Goal: Information Seeking & Learning: Learn about a topic

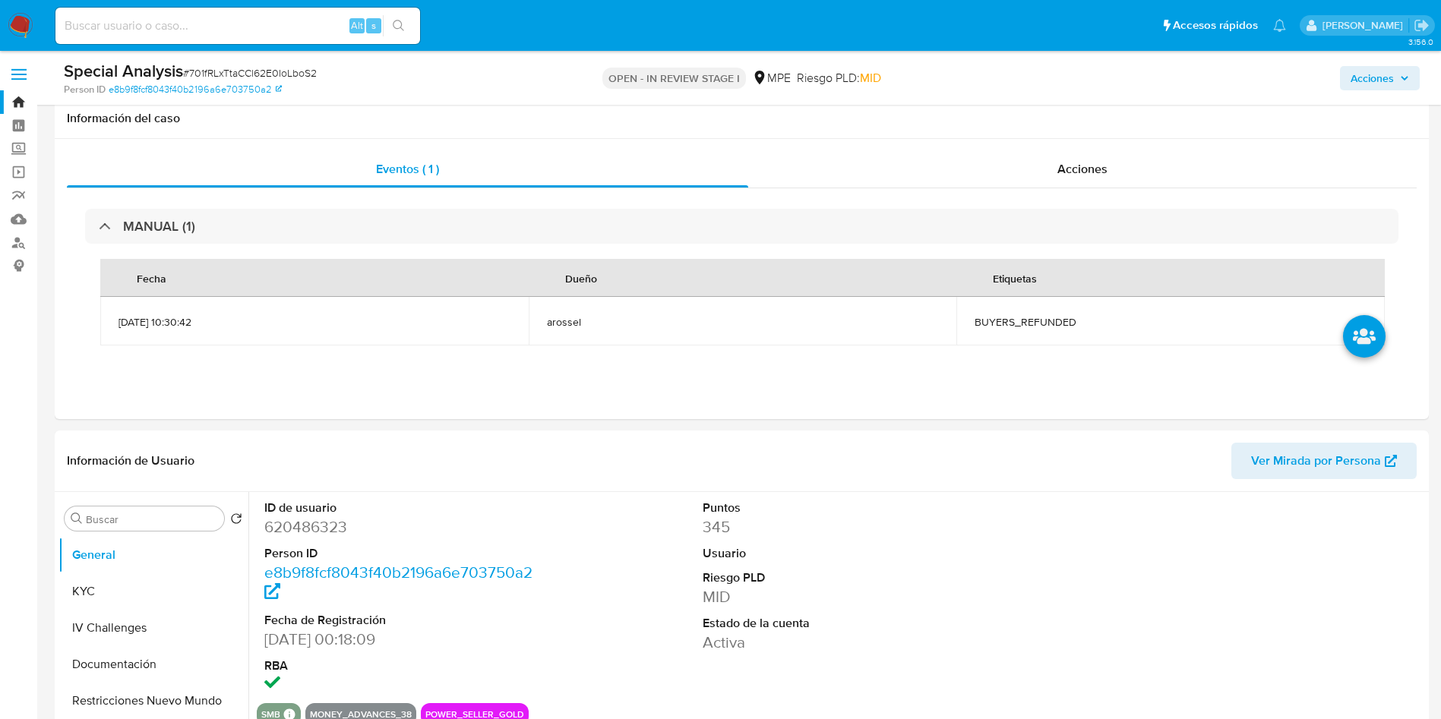
select select "10"
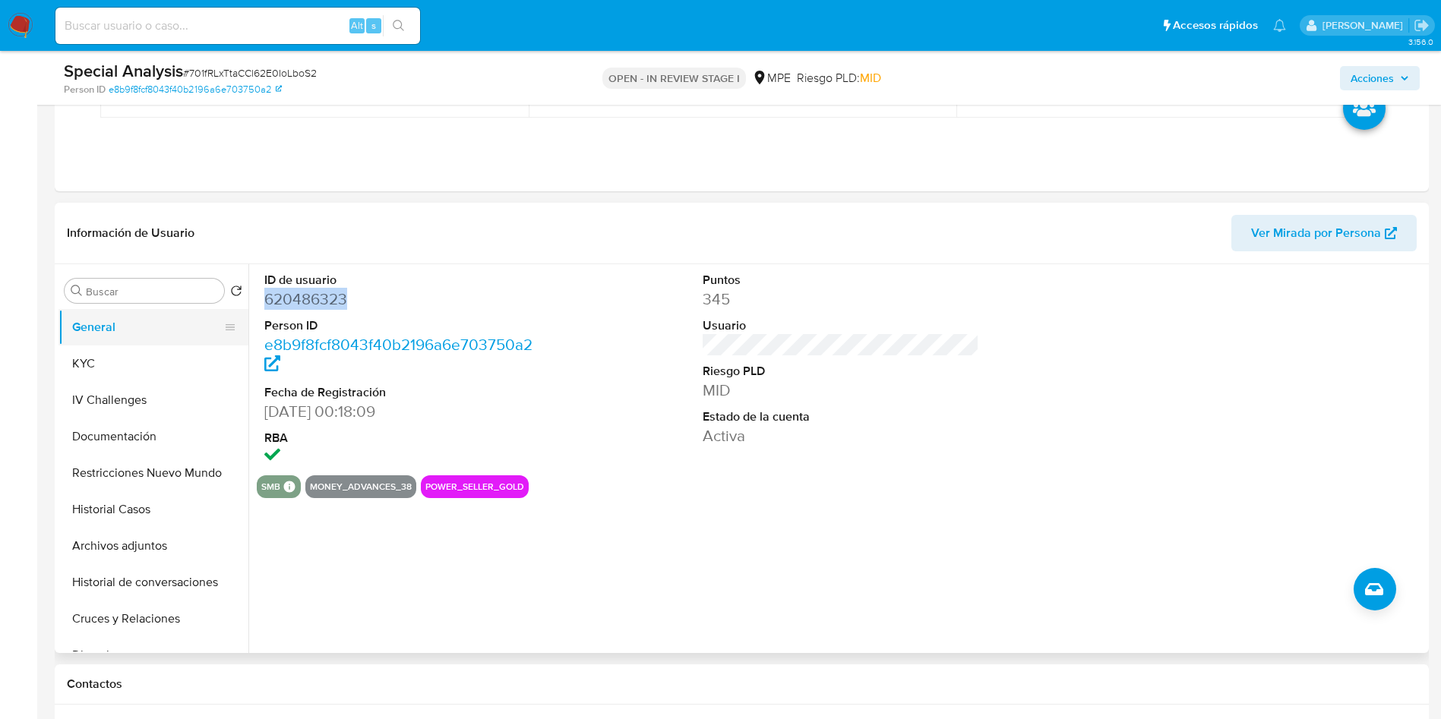
click at [171, 343] on button "General" at bounding box center [147, 327] width 178 height 36
click at [171, 346] on button "KYC" at bounding box center [147, 364] width 178 height 36
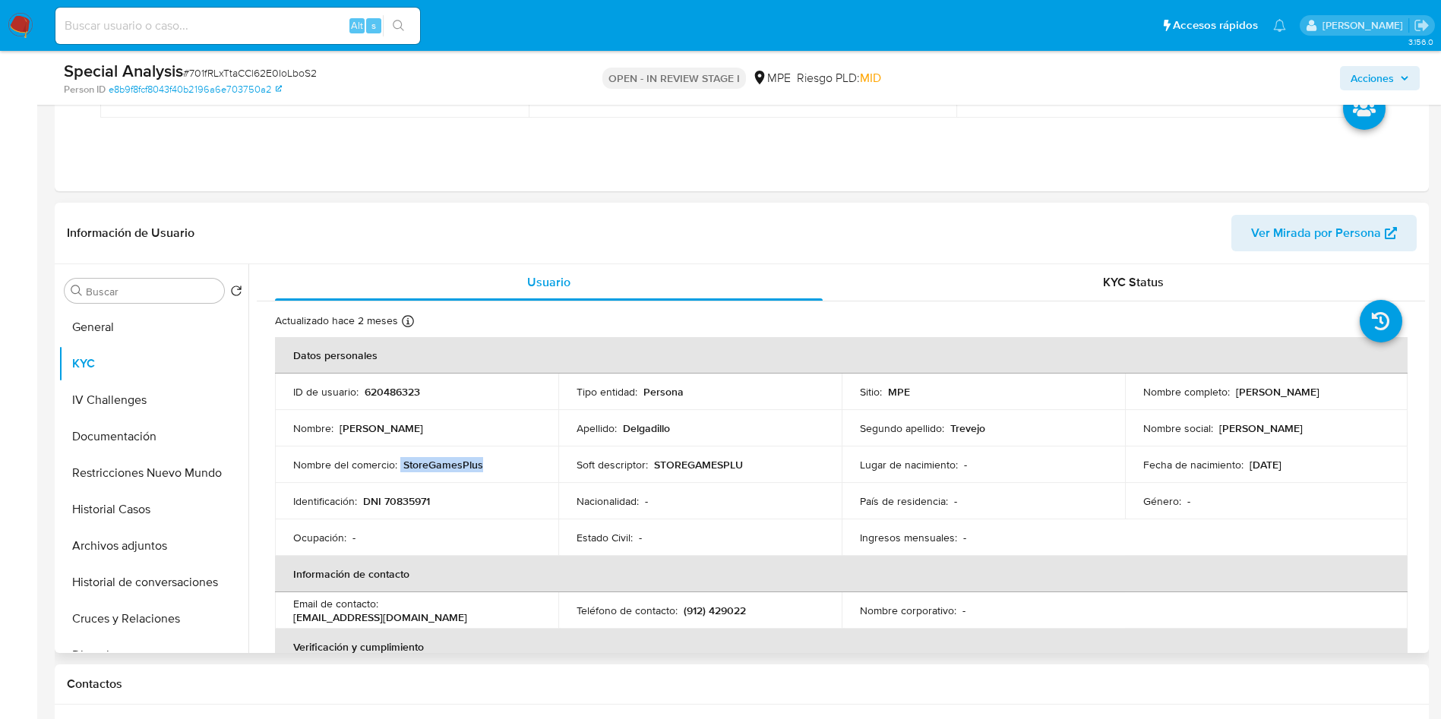
drag, startPoint x: 399, startPoint y: 463, endPoint x: 484, endPoint y: 465, distance: 84.3
click at [484, 465] on div "Nombre del comercio : StoreGamesPlus" at bounding box center [416, 465] width 247 height 14
copy div "StoreGamesPlus"
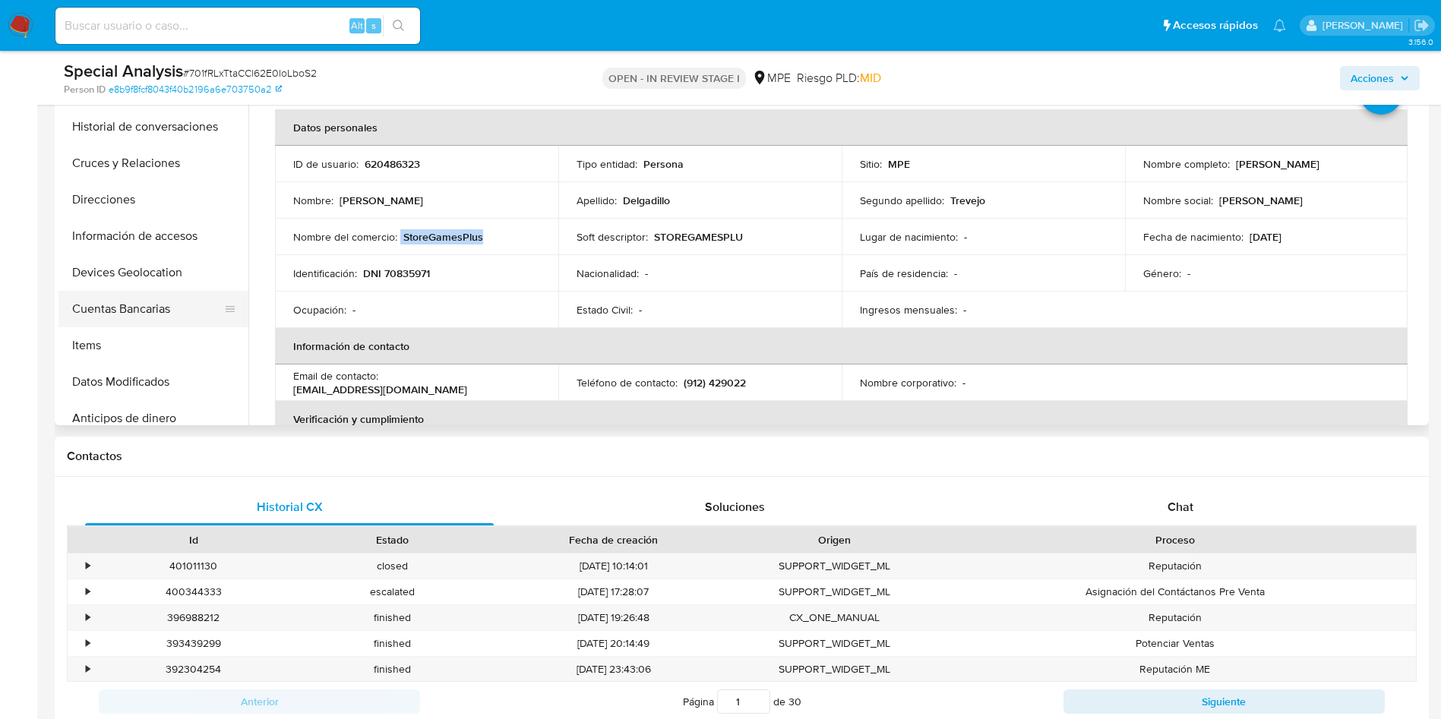
click at [153, 303] on button "Cuentas Bancarias" at bounding box center [147, 309] width 178 height 36
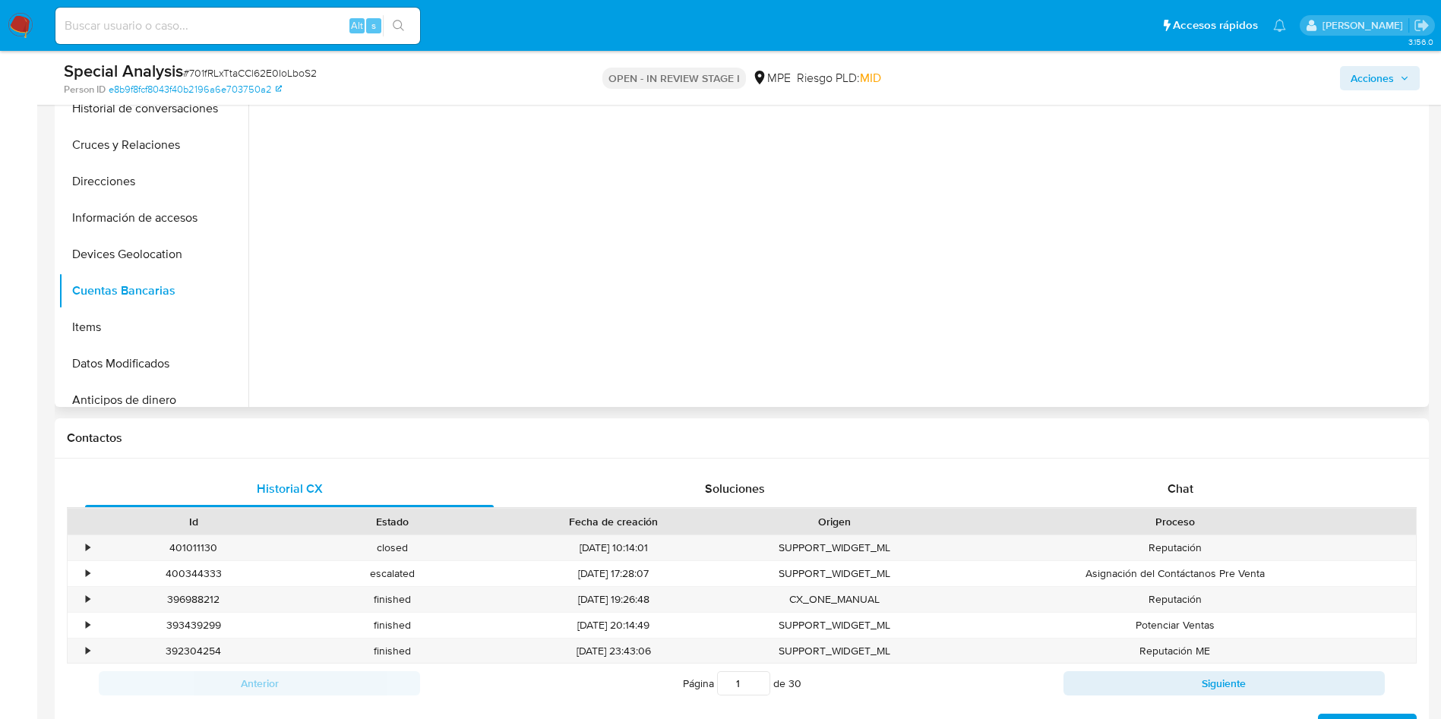
scroll to position [342, 0]
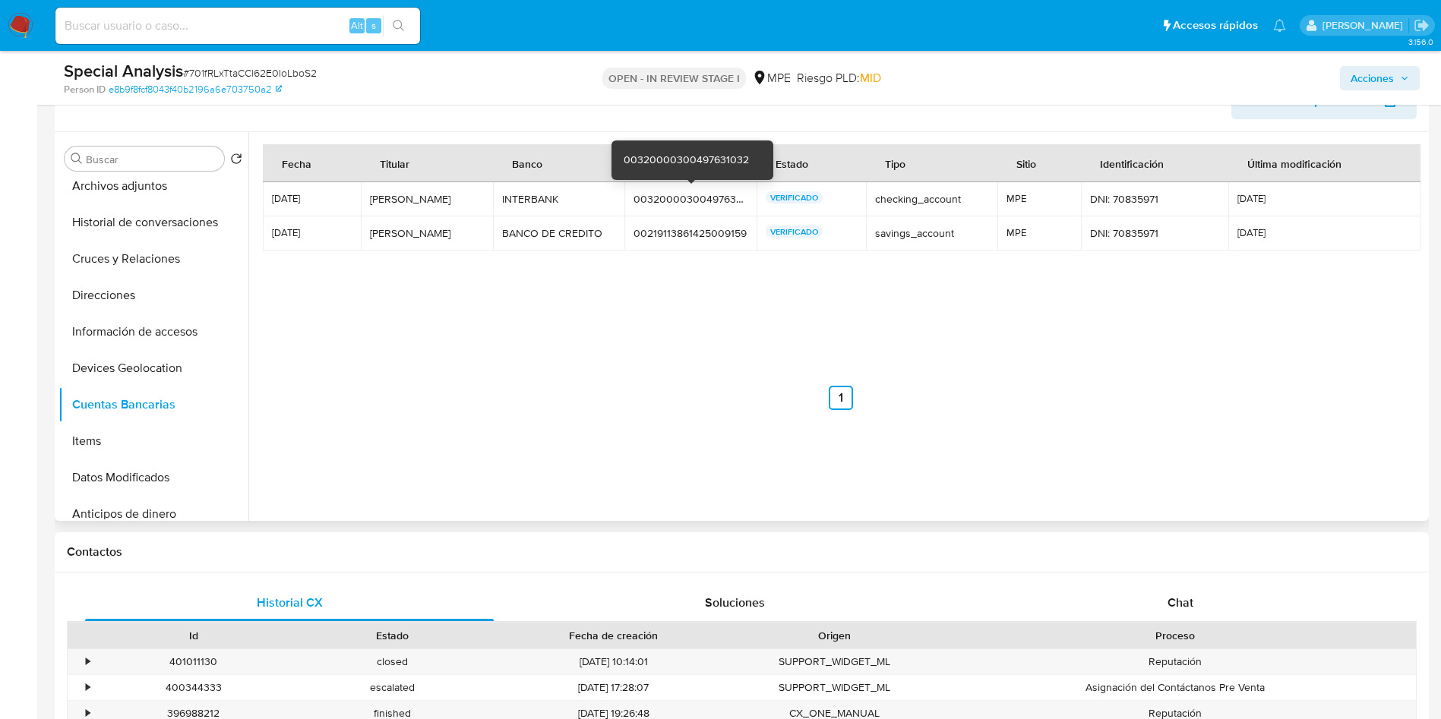
click at [661, 202] on div "00320000300497631032" at bounding box center [690, 199] width 114 height 14
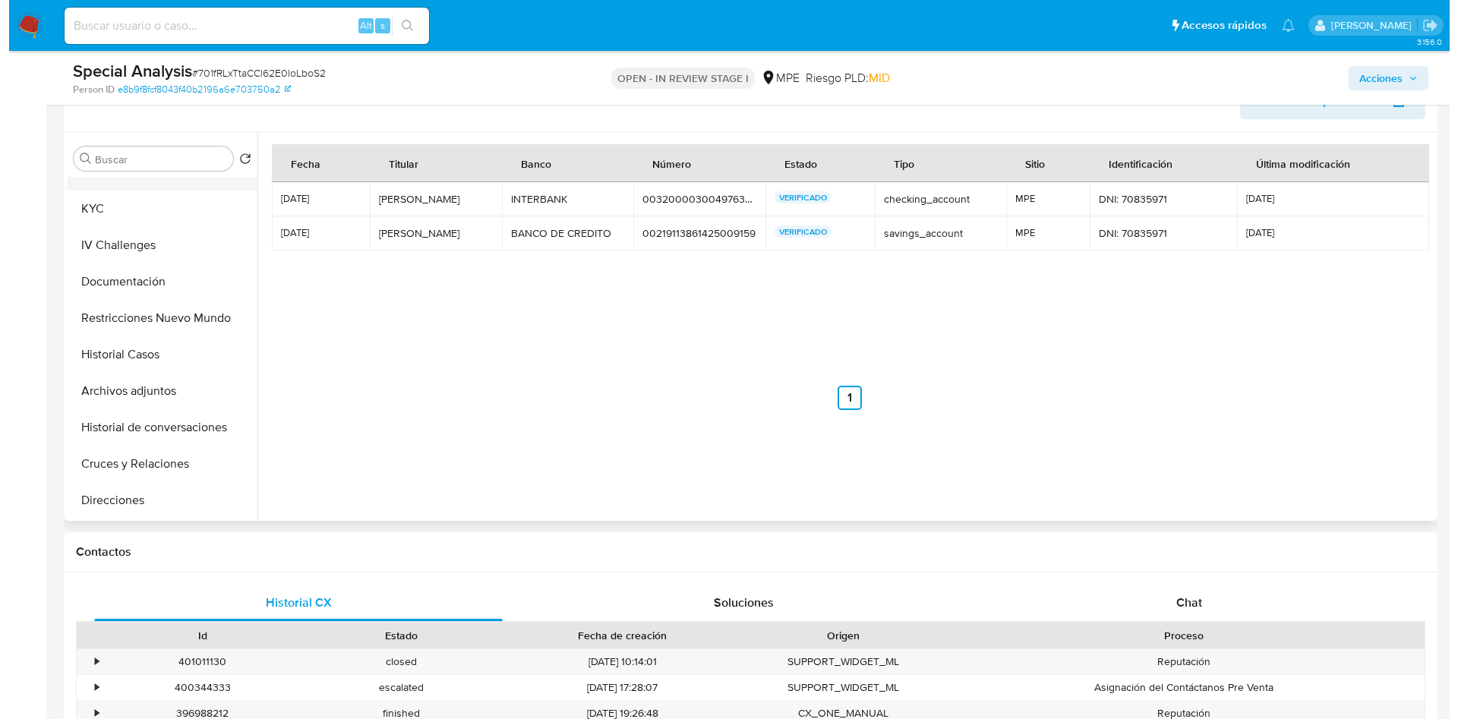
scroll to position [0, 0]
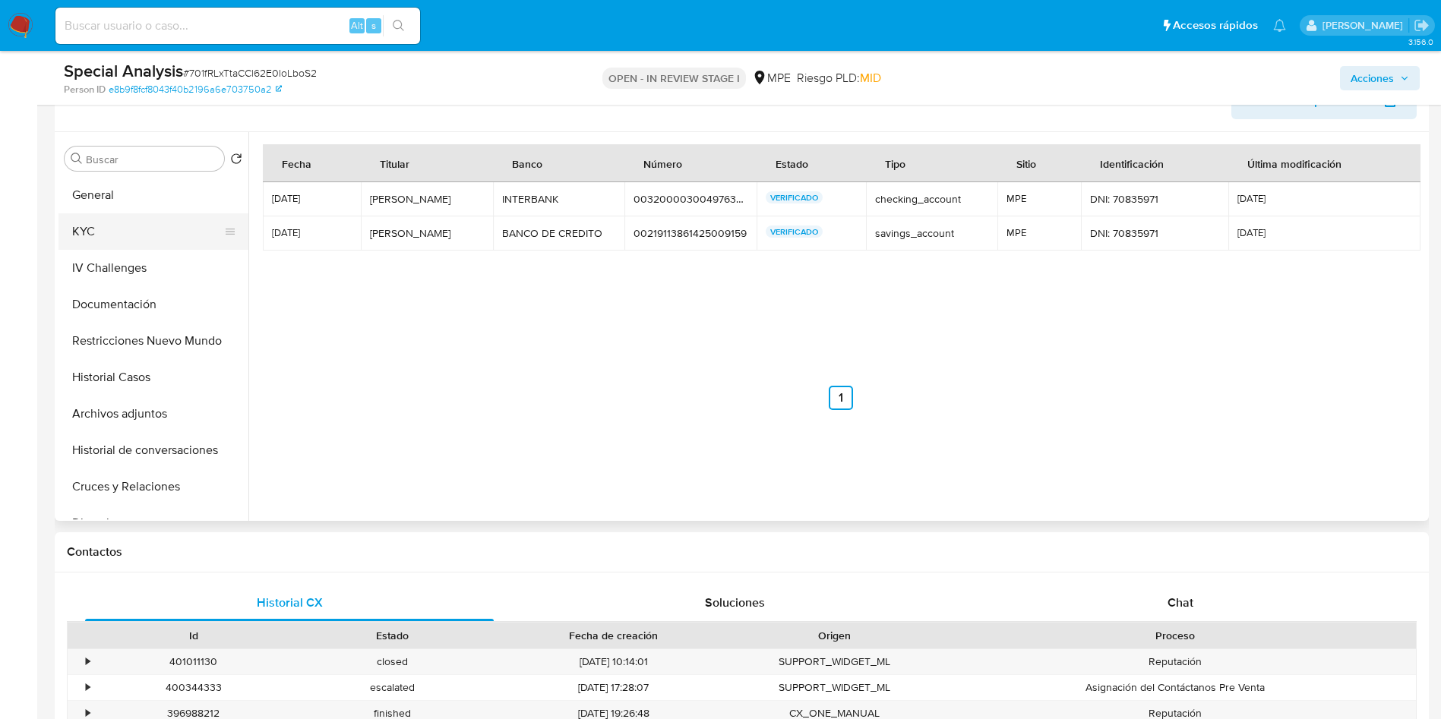
click at [135, 211] on button "General" at bounding box center [153, 195] width 190 height 36
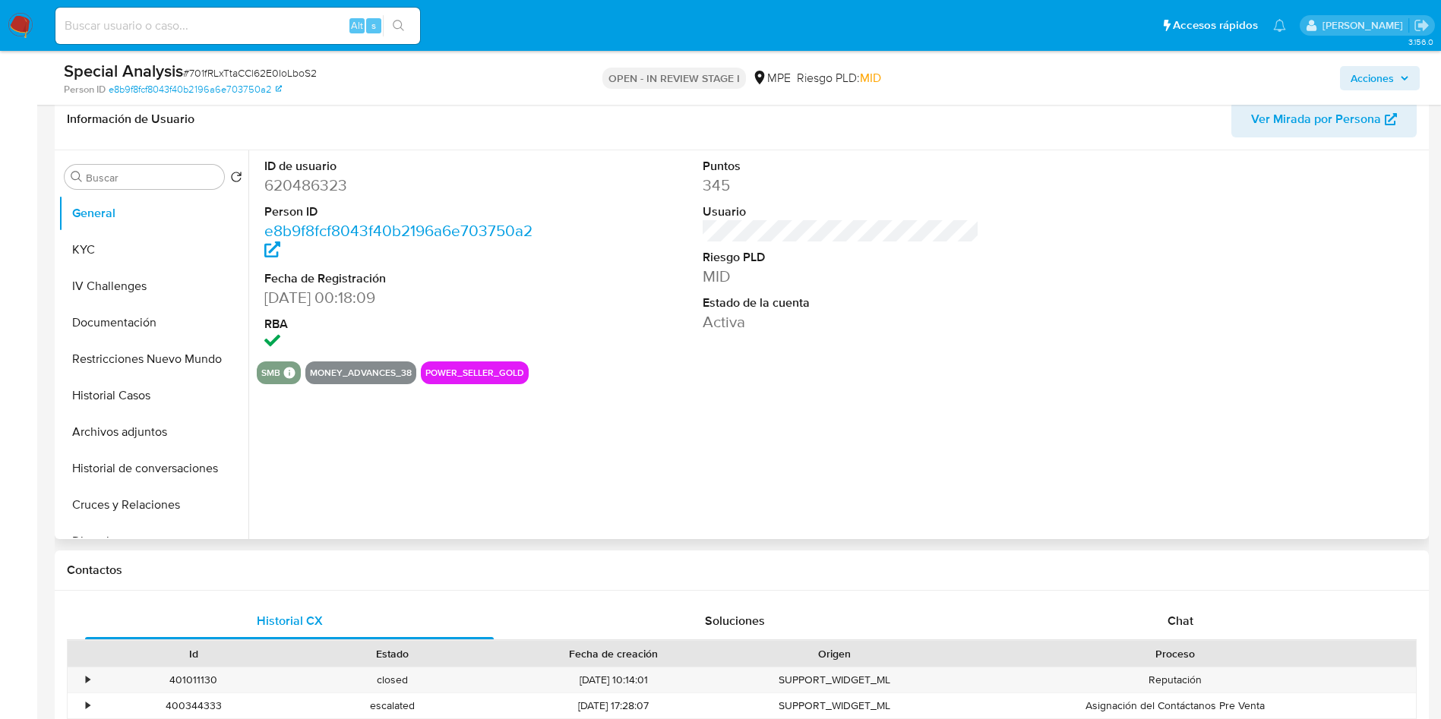
click at [332, 184] on dd "620486323" at bounding box center [402, 185] width 277 height 21
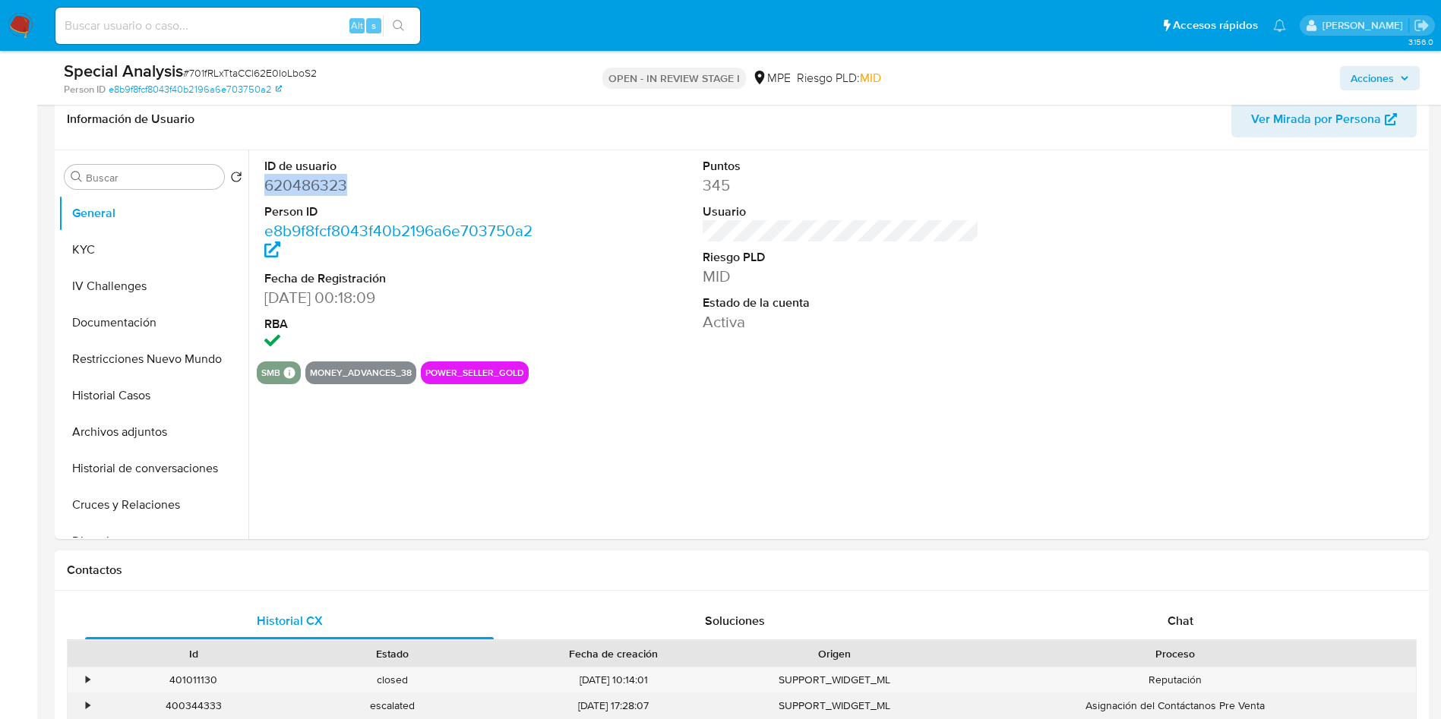
copy dd "620486323"
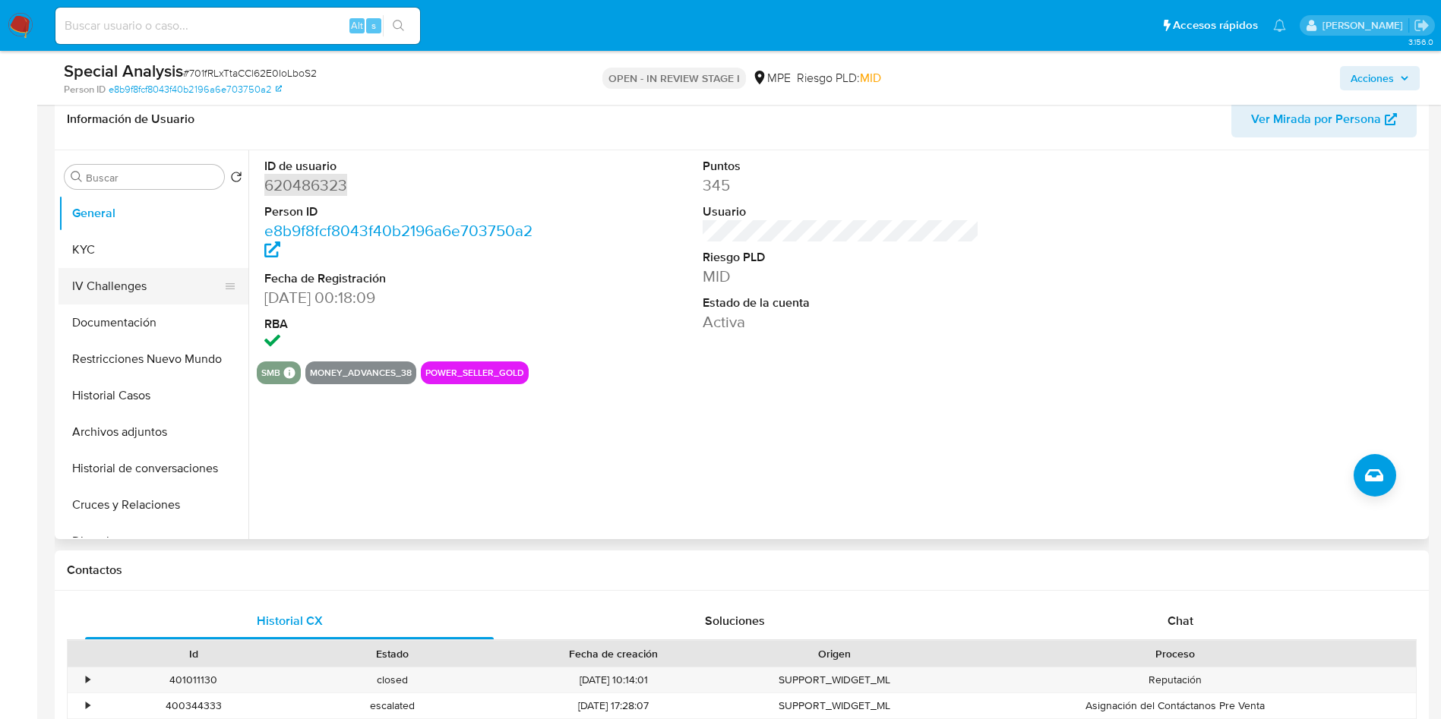
drag, startPoint x: 166, startPoint y: 247, endPoint x: 218, endPoint y: 279, distance: 61.7
click at [166, 247] on button "KYC" at bounding box center [153, 250] width 190 height 36
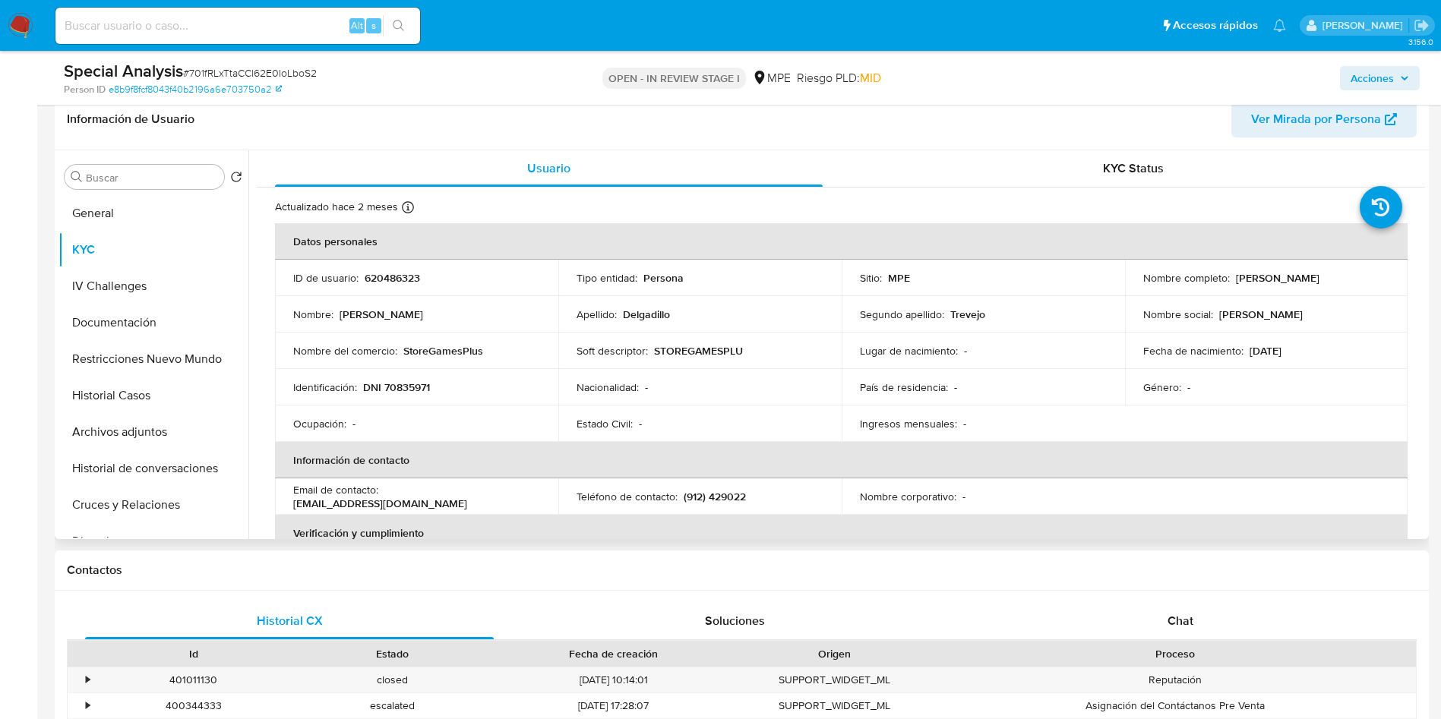
drag, startPoint x: 1136, startPoint y: 279, endPoint x: 1297, endPoint y: 286, distance: 161.2
click at [1297, 286] on td "Nombre completo : Carlos Adrian Delgadillo Trevejo" at bounding box center [1266, 278] width 283 height 36
copy p "Carlos Adrian Delgadillo Trevejo"
drag, startPoint x: 349, startPoint y: 346, endPoint x: 377, endPoint y: 34, distance: 312.6
click at [349, 346] on p "Nombre del comercio :" at bounding box center [345, 351] width 104 height 14
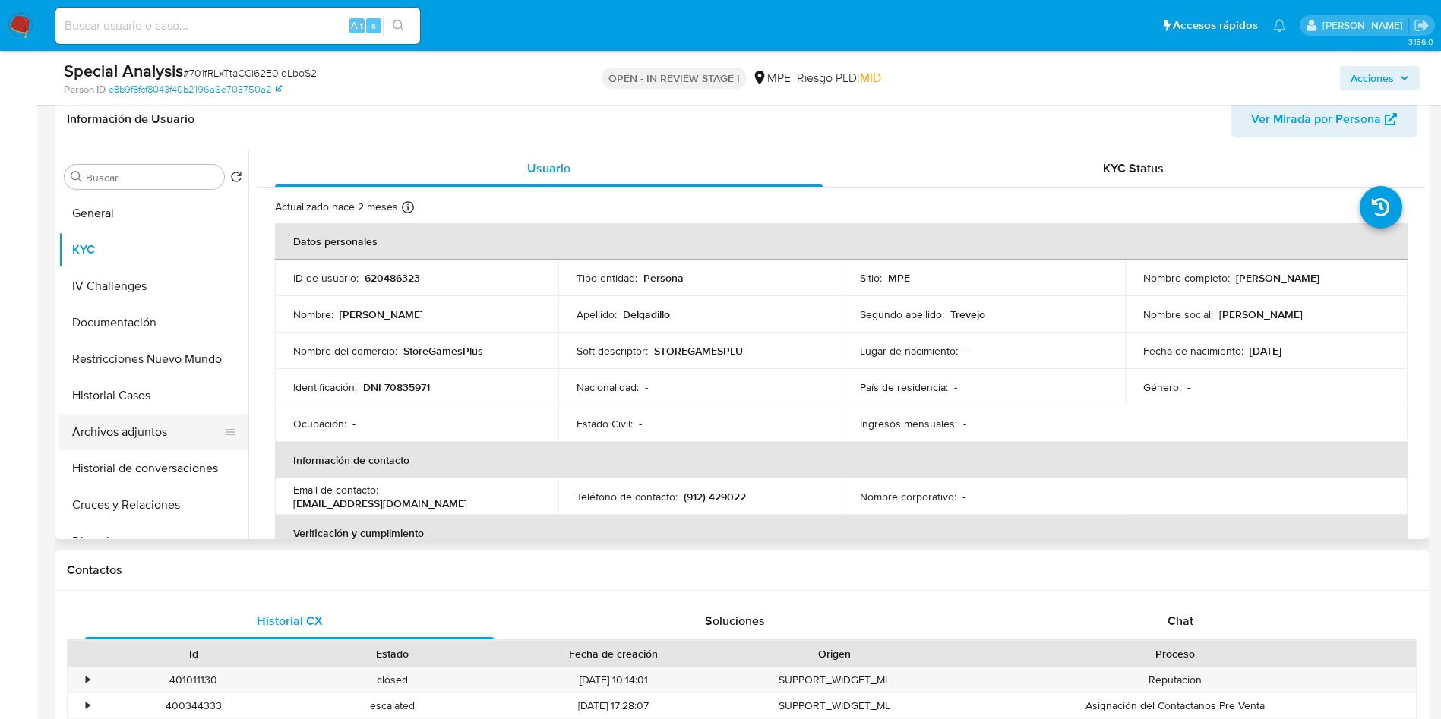
click at [141, 428] on button "Archivos adjuntos" at bounding box center [147, 432] width 178 height 36
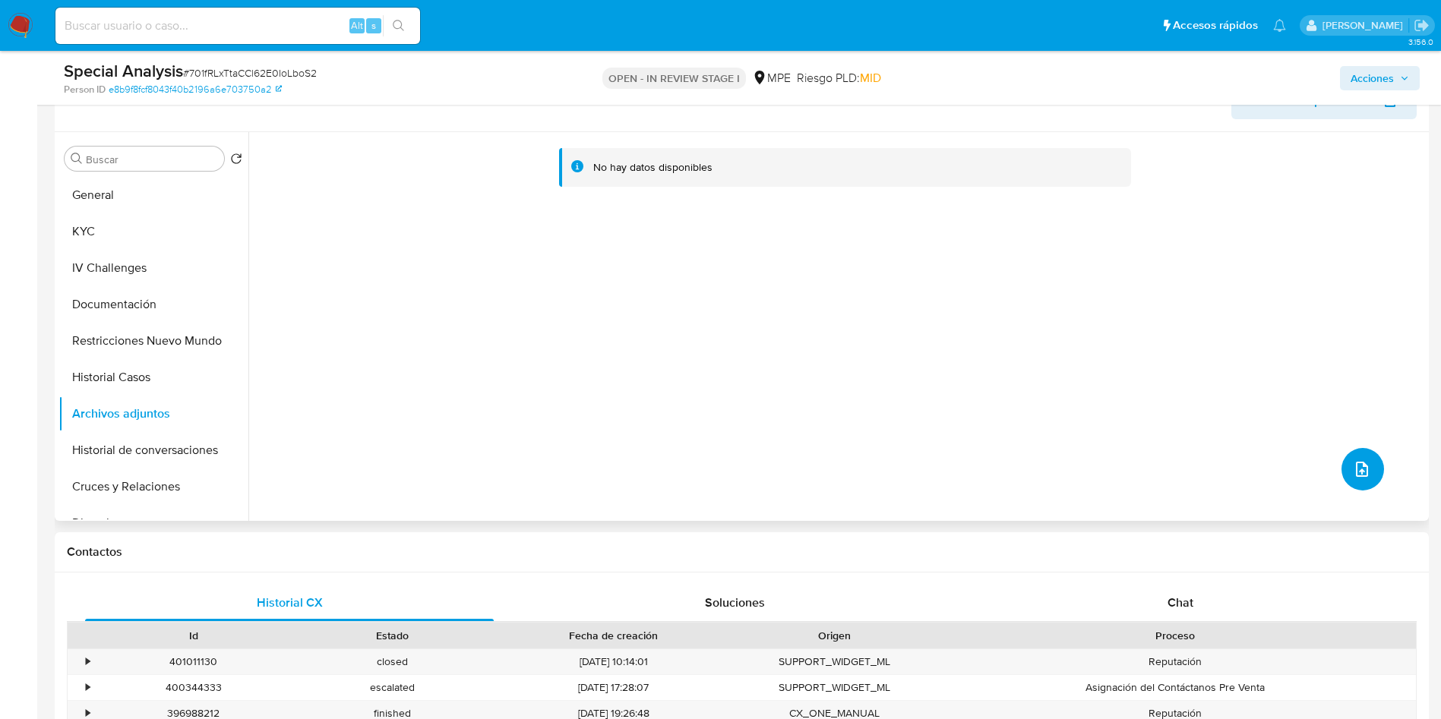
click at [1354, 450] on button "upload-file" at bounding box center [1362, 469] width 43 height 43
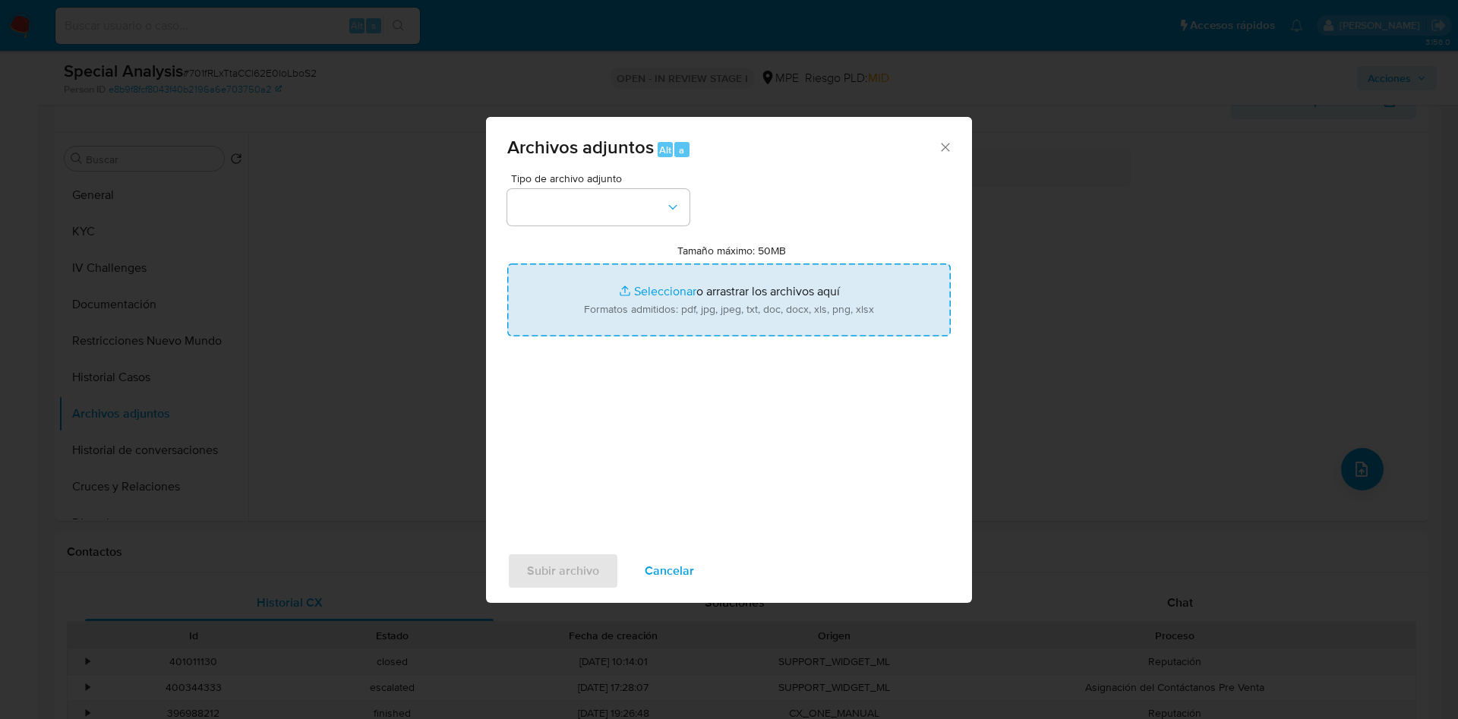
click at [871, 295] on input "Tamaño máximo: 50MB Seleccionar archivos" at bounding box center [729, 300] width 444 height 73
type input "C:\fakepath\Cae Log 620486323 - 26_08_2025.pdf"
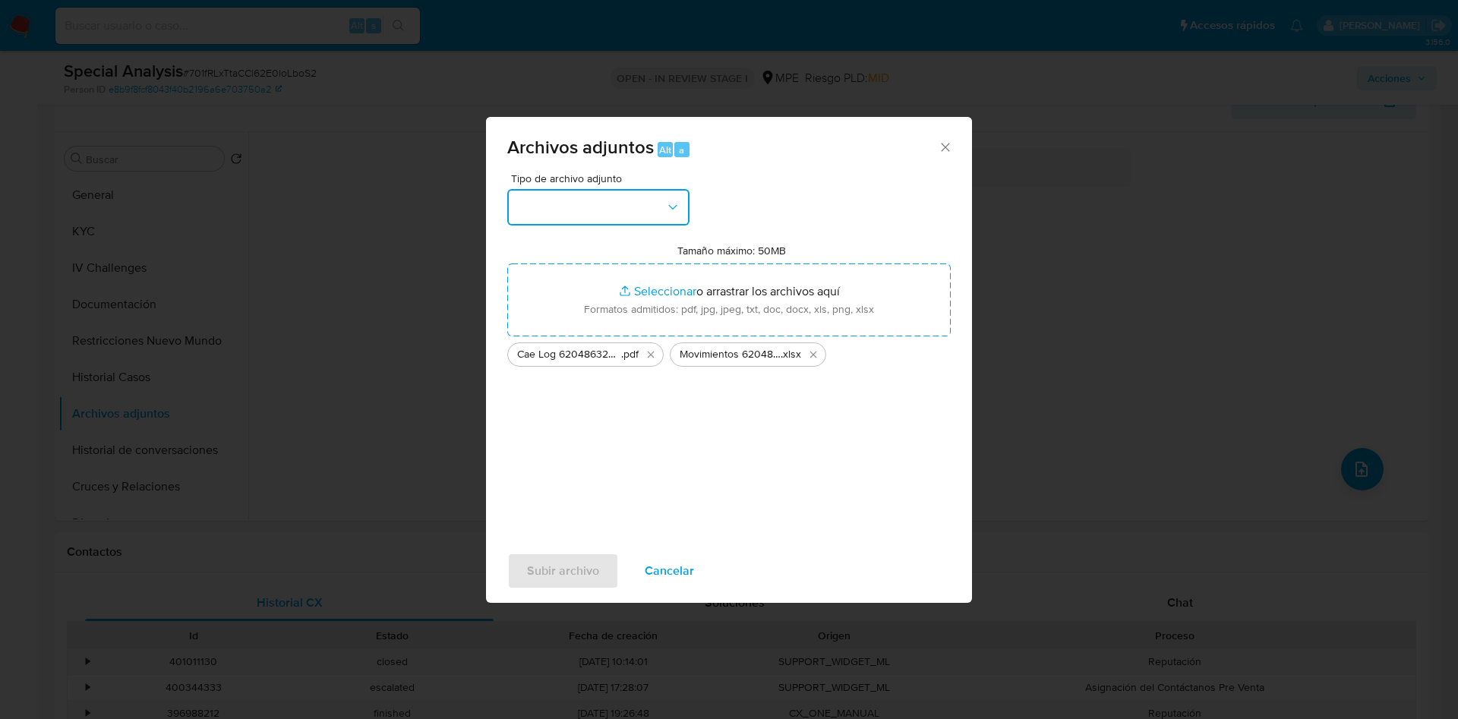
click at [611, 207] on button "button" at bounding box center [598, 207] width 182 height 36
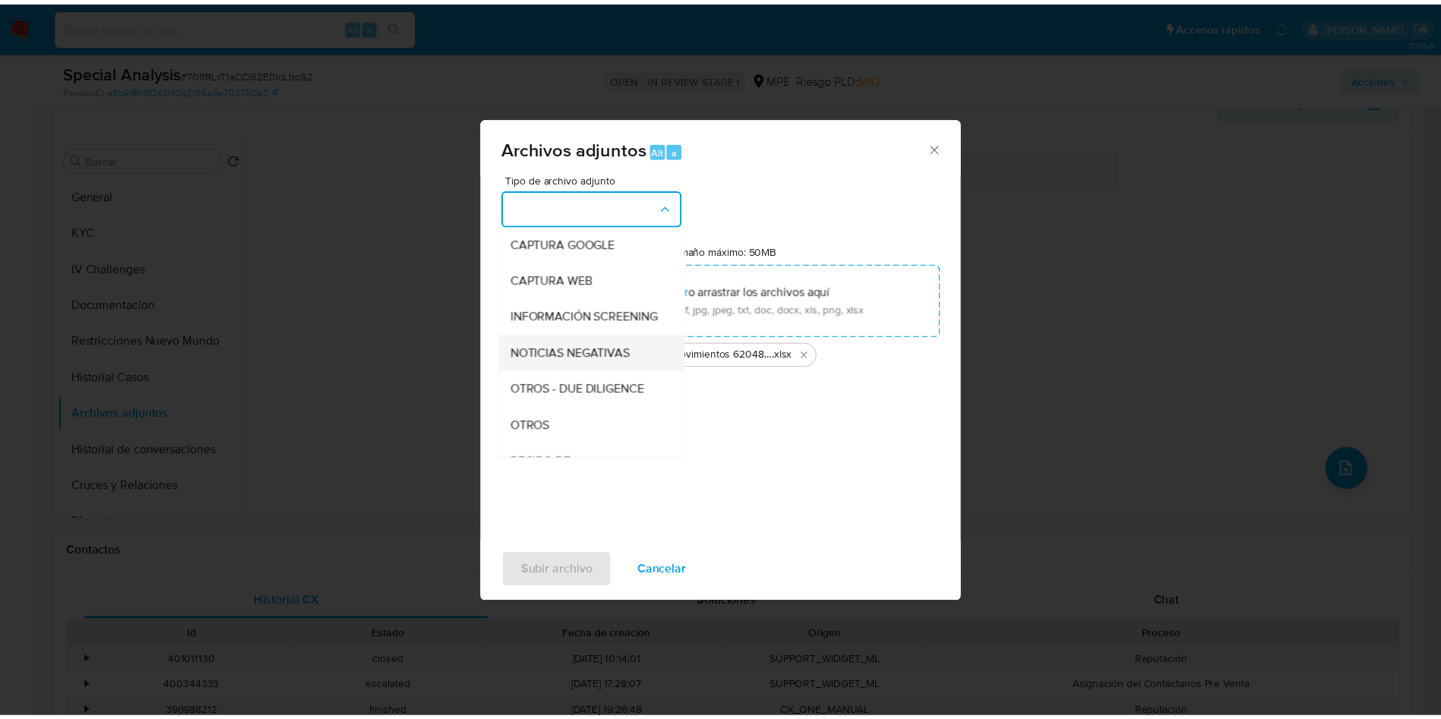
scroll to position [114, 0]
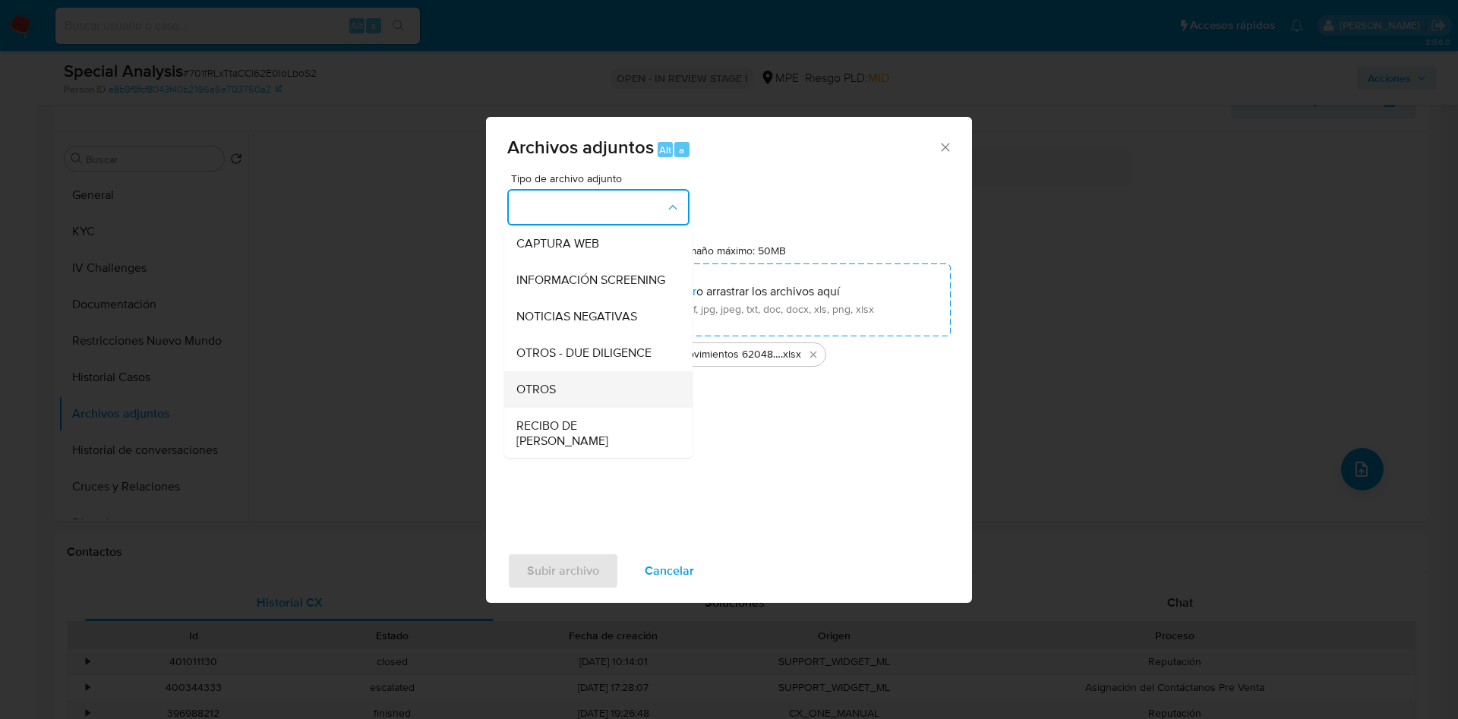
click at [584, 400] on div "OTROS" at bounding box center [593, 389] width 155 height 36
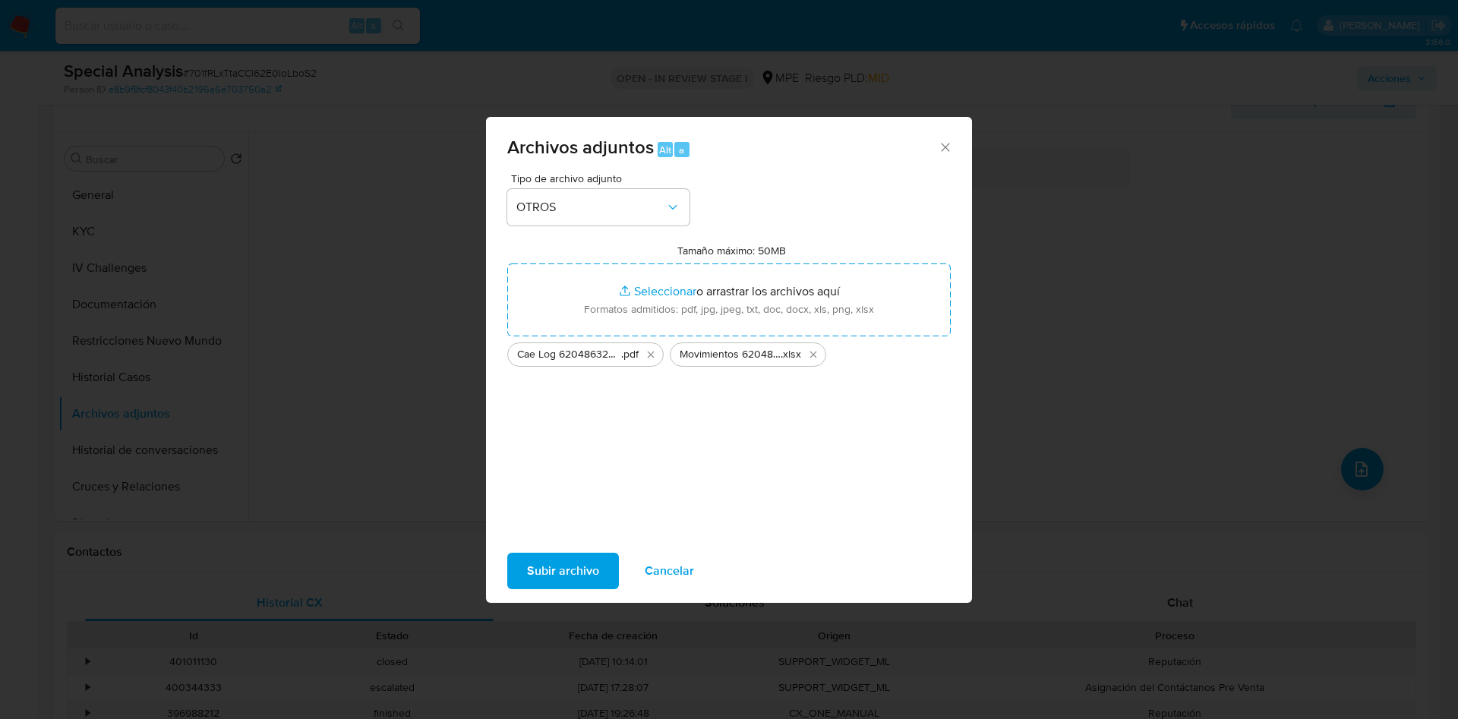
click at [558, 572] on span "Subir archivo" at bounding box center [563, 570] width 72 height 33
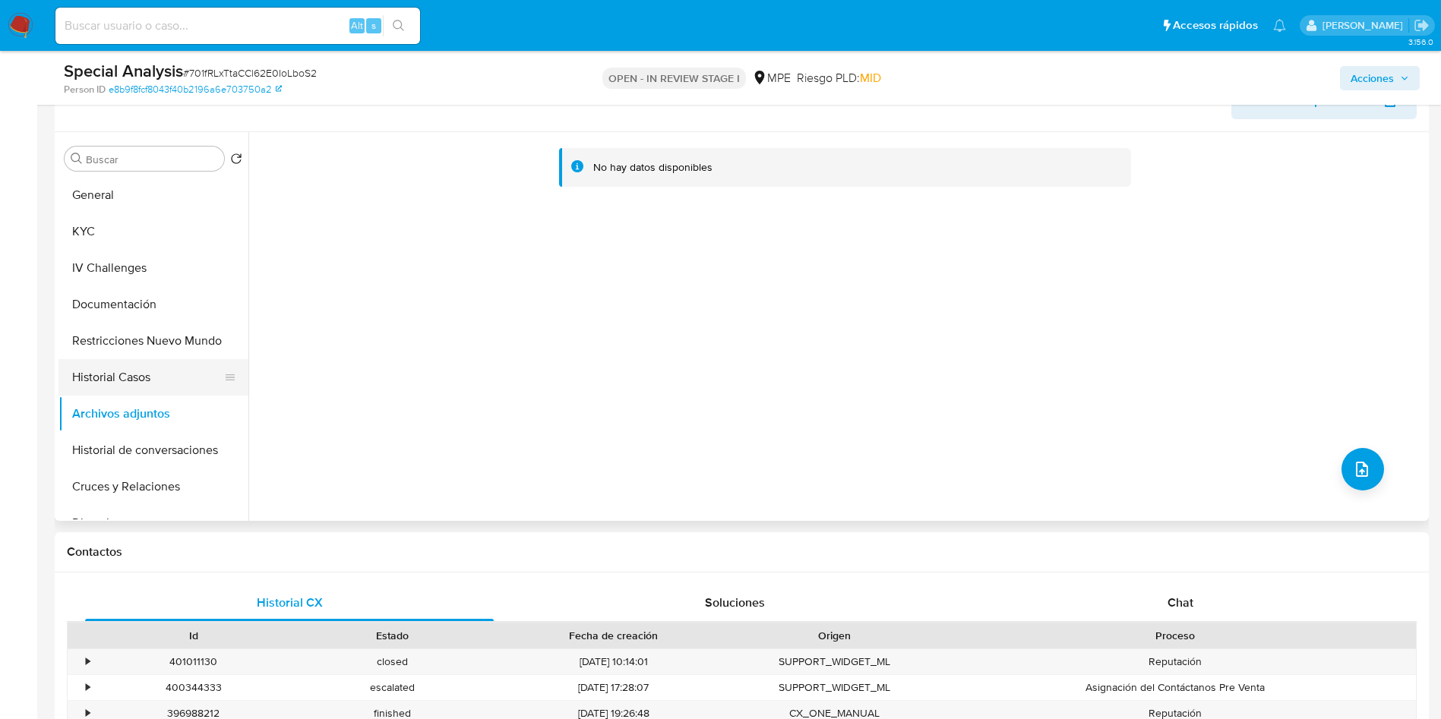
click at [122, 377] on button "Historial Casos" at bounding box center [147, 377] width 178 height 36
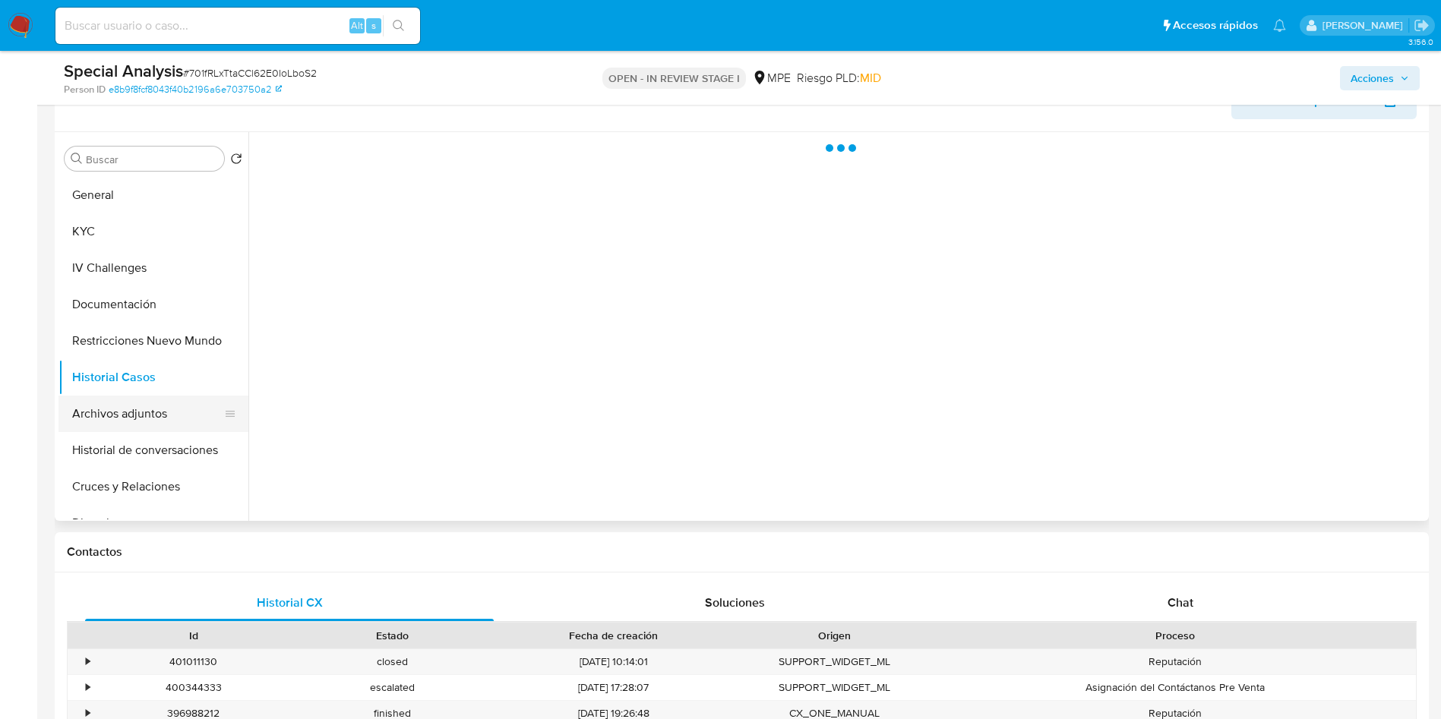
click at [143, 406] on button "Archivos adjuntos" at bounding box center [147, 414] width 178 height 36
click at [1402, 81] on icon "button" at bounding box center [1404, 78] width 9 height 9
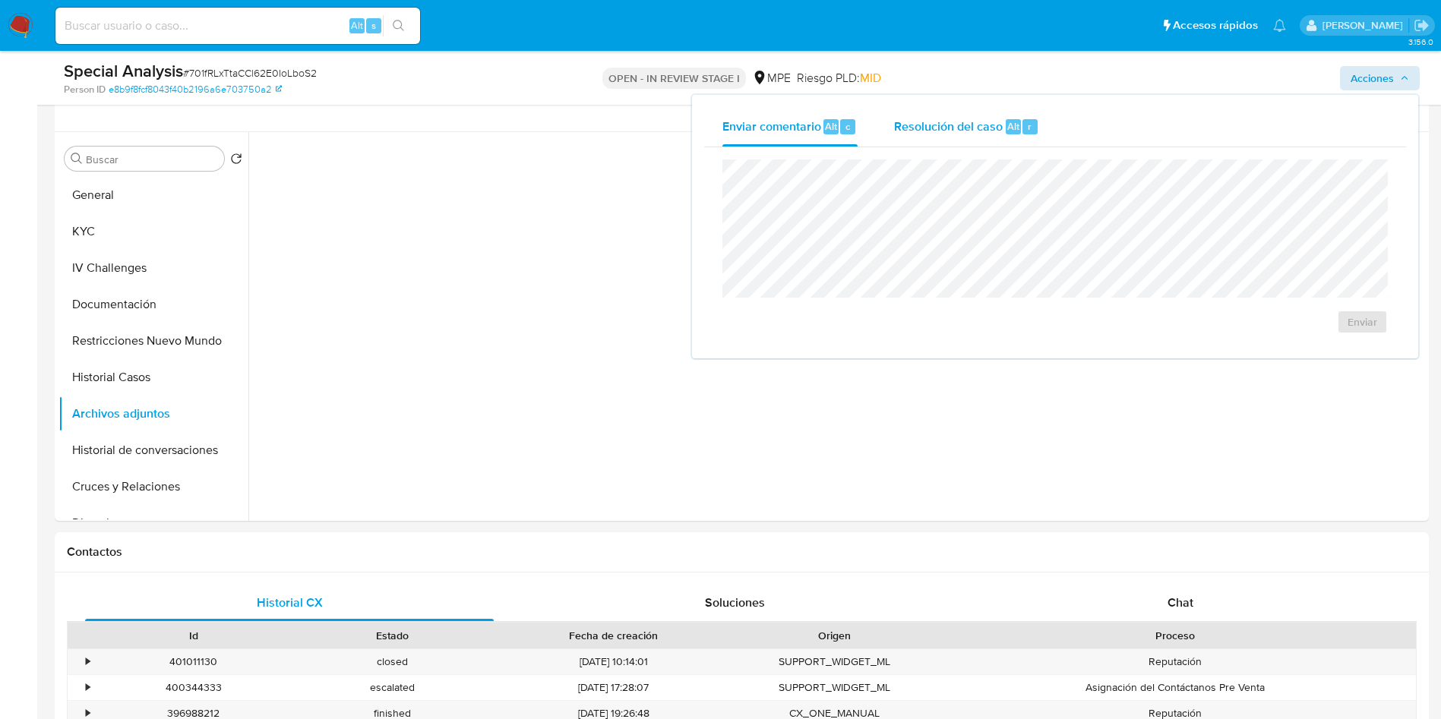
click at [1015, 137] on div "Resolución del caso Alt r" at bounding box center [966, 126] width 145 height 39
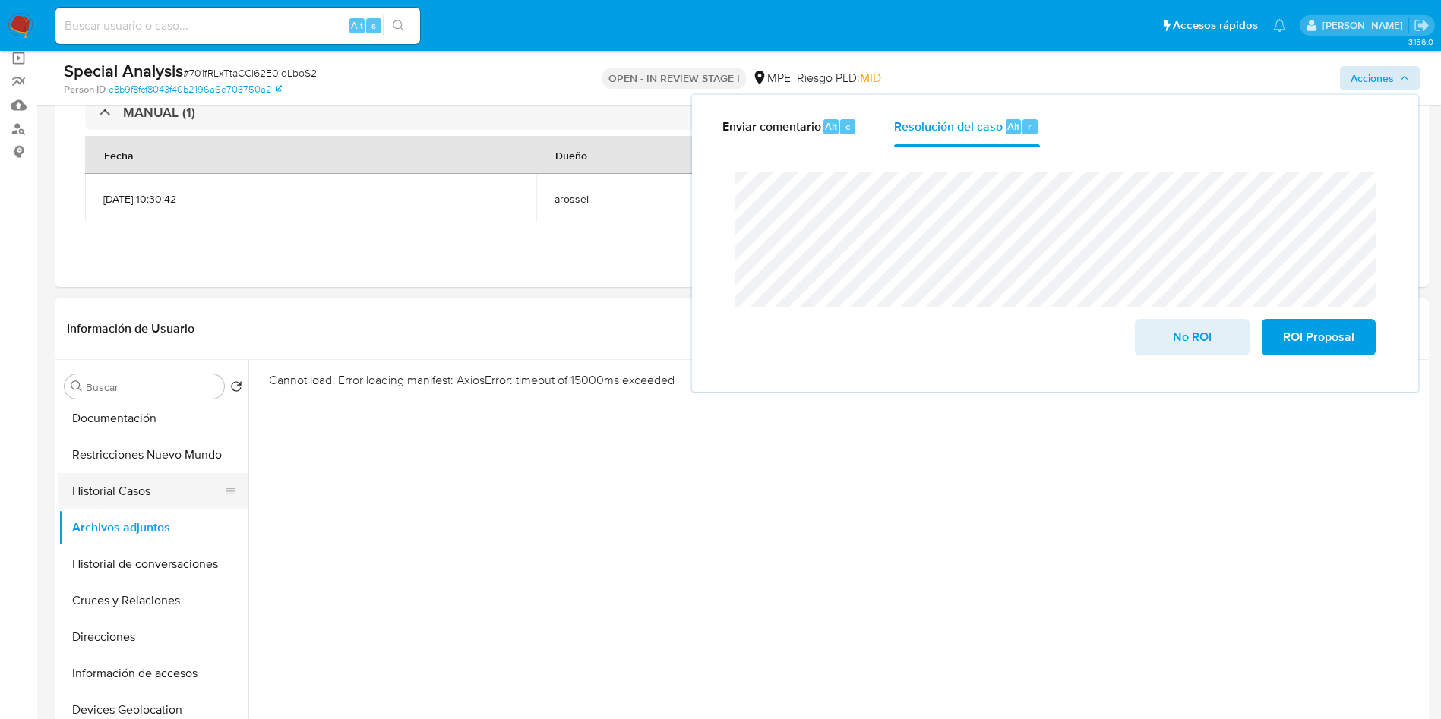
click at [92, 494] on button "Historial Casos" at bounding box center [147, 491] width 178 height 36
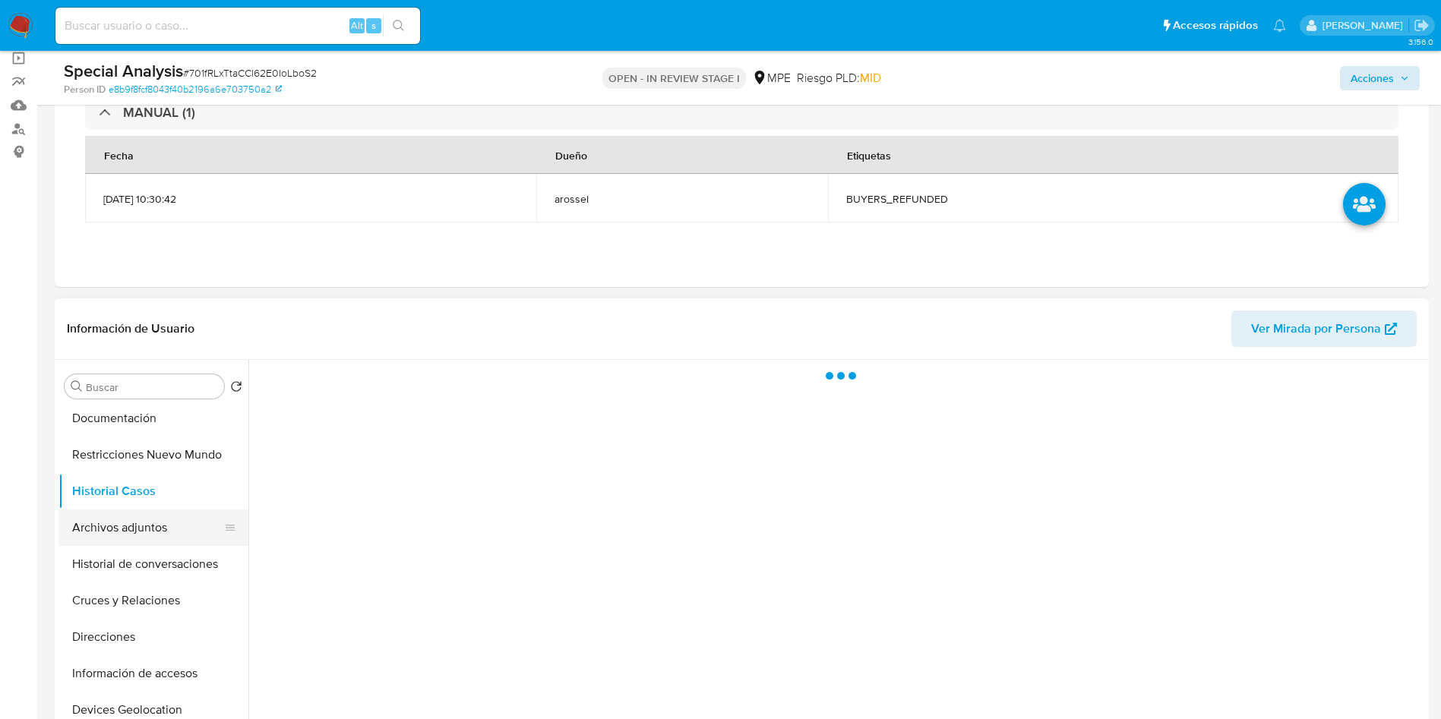
click at [103, 528] on button "Archivos adjuntos" at bounding box center [147, 528] width 178 height 36
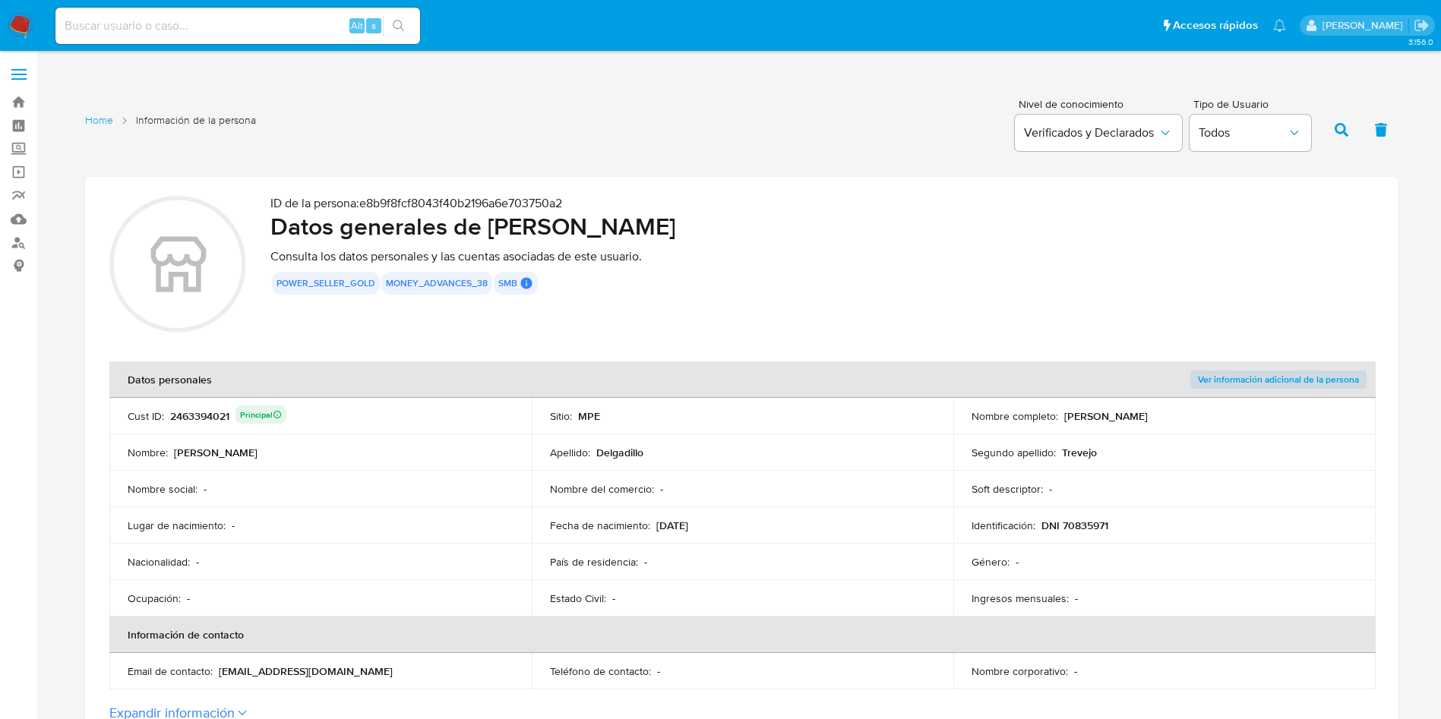
drag, startPoint x: 1066, startPoint y: 413, endPoint x: 1223, endPoint y: 410, distance: 157.2
click at [1223, 410] on div "Nombre completo : Carlos Adrian Delgadillo Trevejo" at bounding box center [1164, 416] width 386 height 14
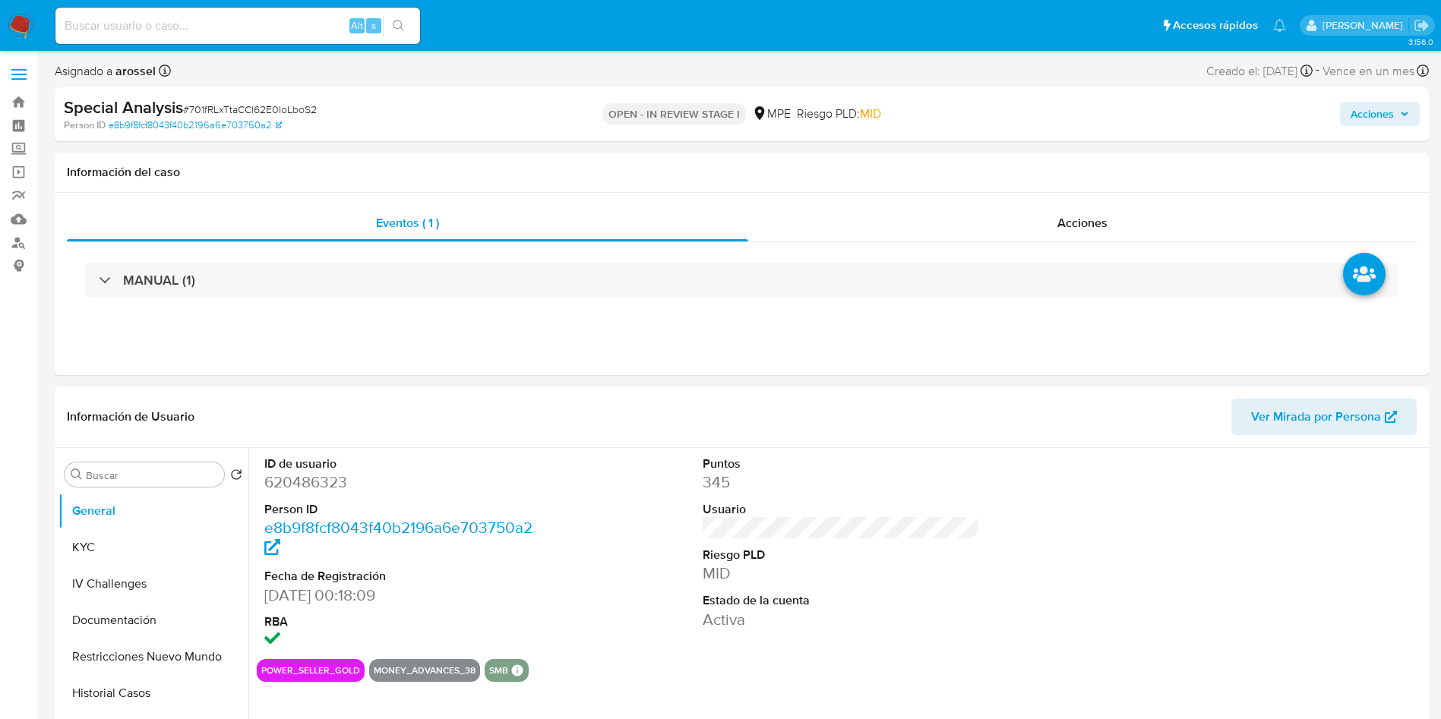
select select "10"
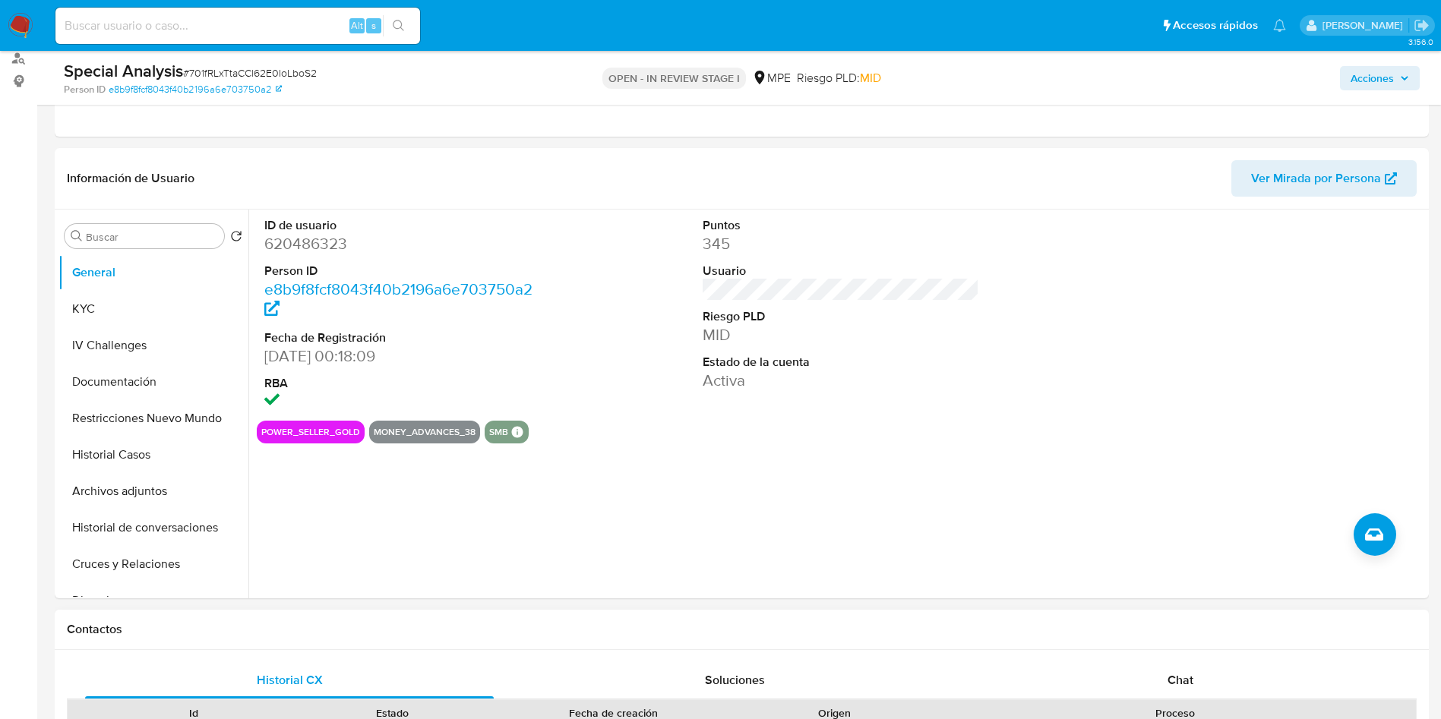
scroll to position [456, 0]
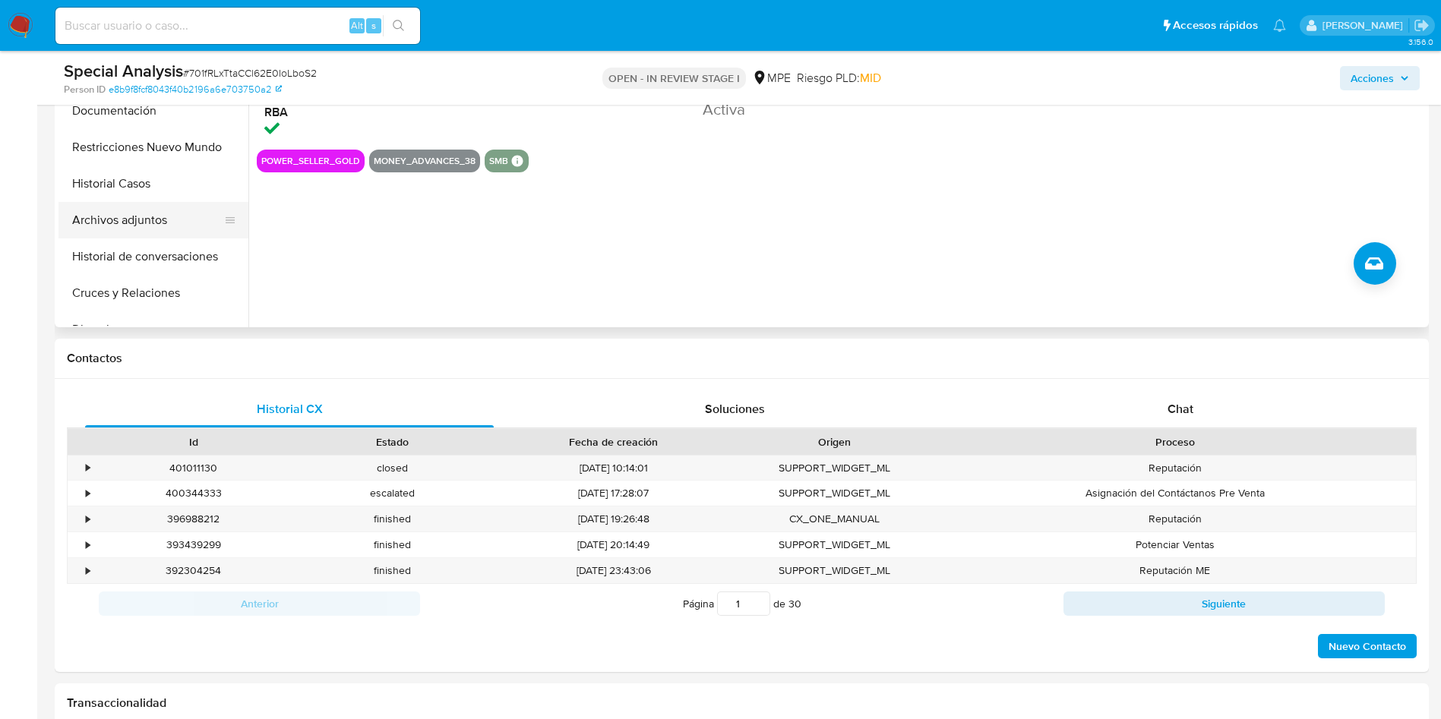
click at [150, 220] on button "Archivos adjuntos" at bounding box center [147, 220] width 178 height 36
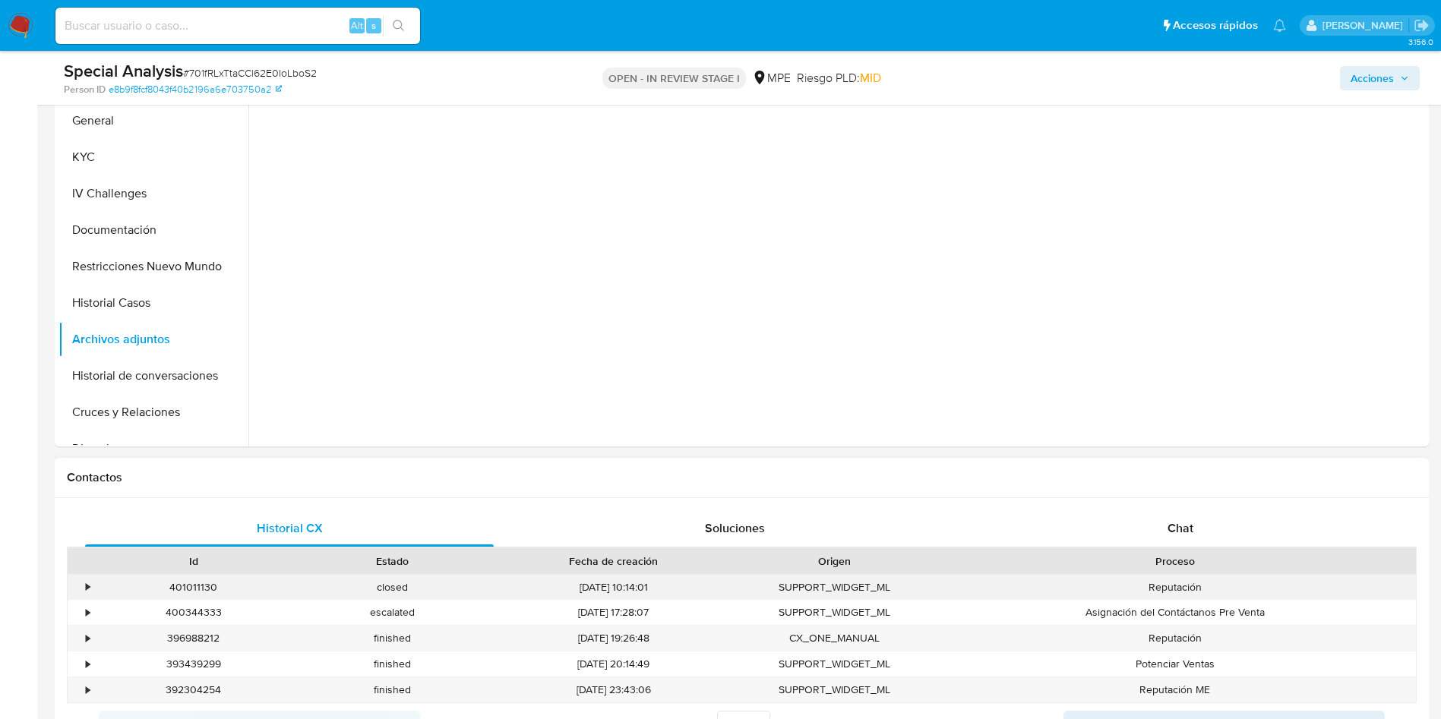
scroll to position [228, 0]
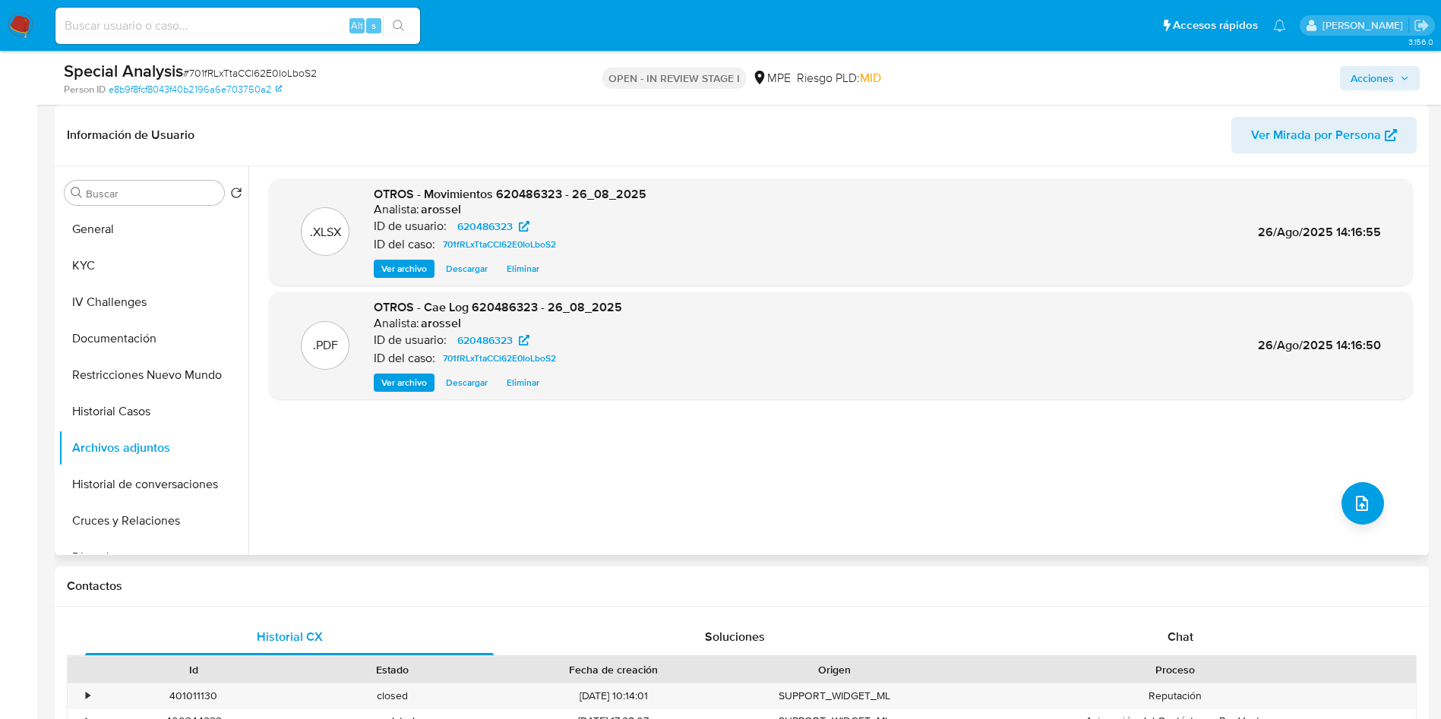
click at [1238, 464] on div ".XLSX OTROS - Movimientos 620486323 - 26_08_2025 Analista: arossel ID de usuari…" at bounding box center [841, 360] width 1144 height 365
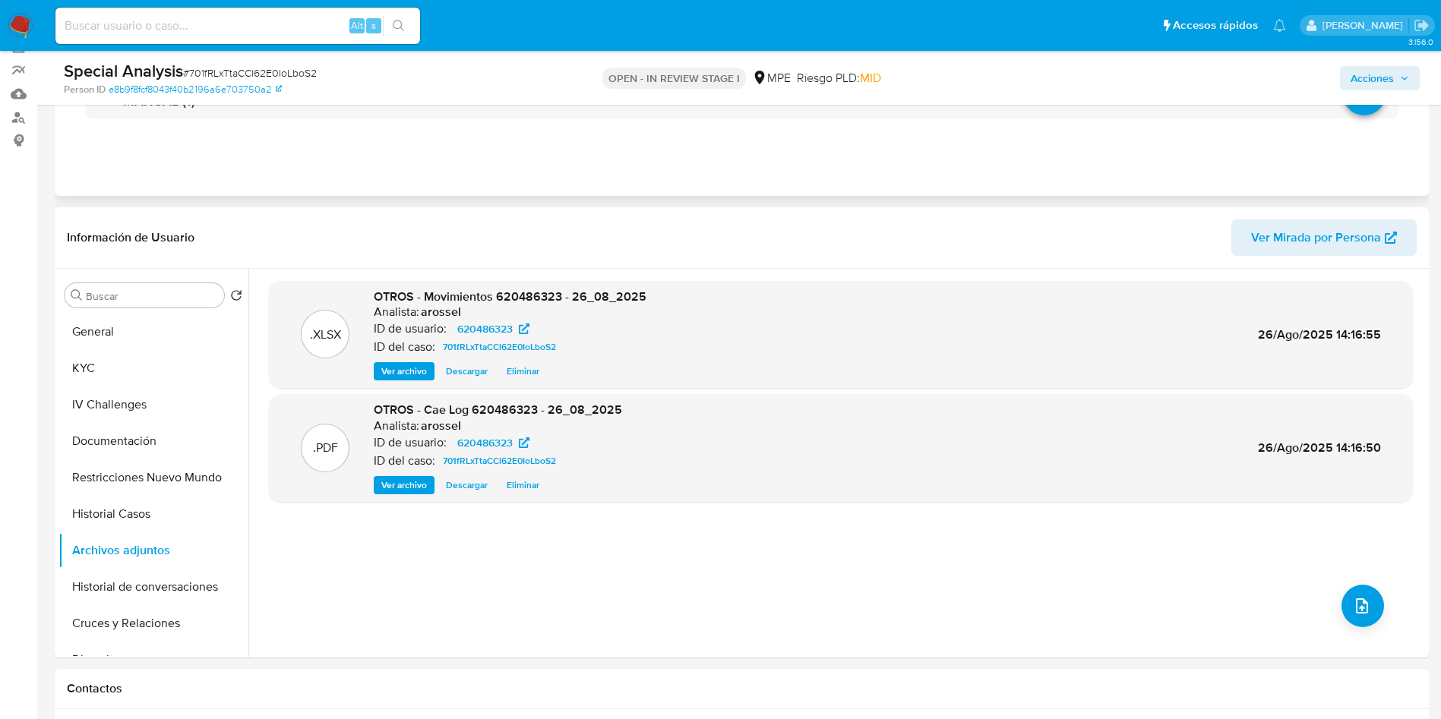
scroll to position [0, 0]
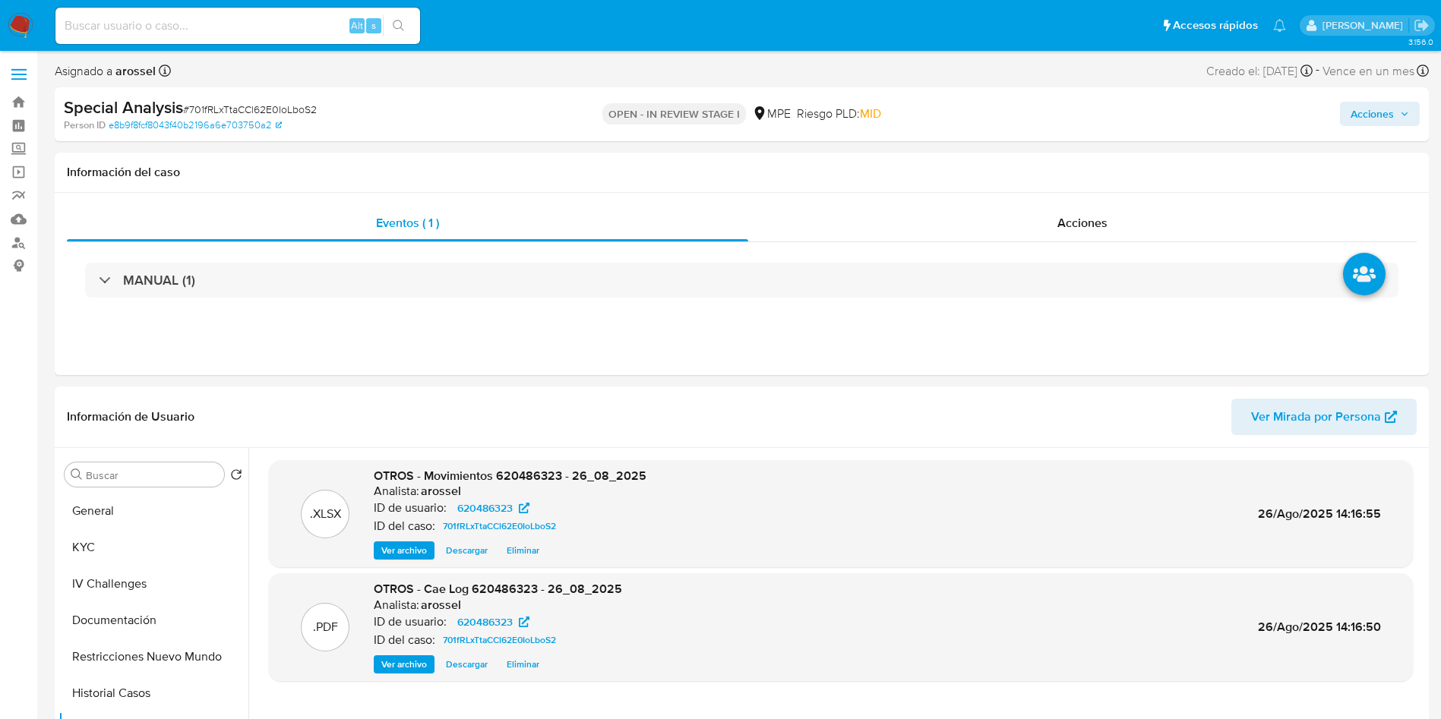
click at [1405, 124] on span "Acciones" at bounding box center [1379, 113] width 58 height 21
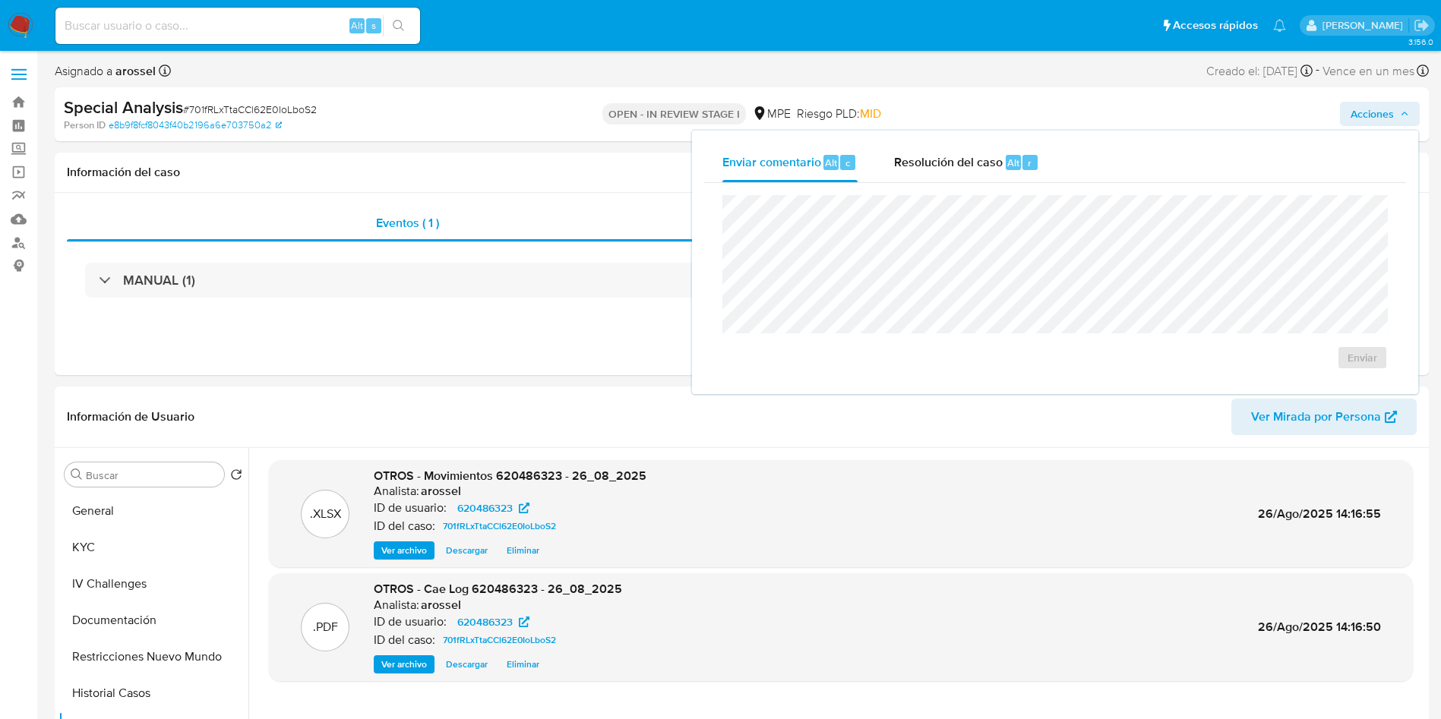
click at [993, 133] on div "Enviar comentario Alt c Resolución del caso Alt r Enviar" at bounding box center [1055, 263] width 726 height 264
click at [993, 141] on div "Enviar comentario Alt c Resolución del caso Alt r Enviar" at bounding box center [1055, 263] width 726 height 264
click at [984, 164] on span "Resolución del caso" at bounding box center [948, 161] width 109 height 17
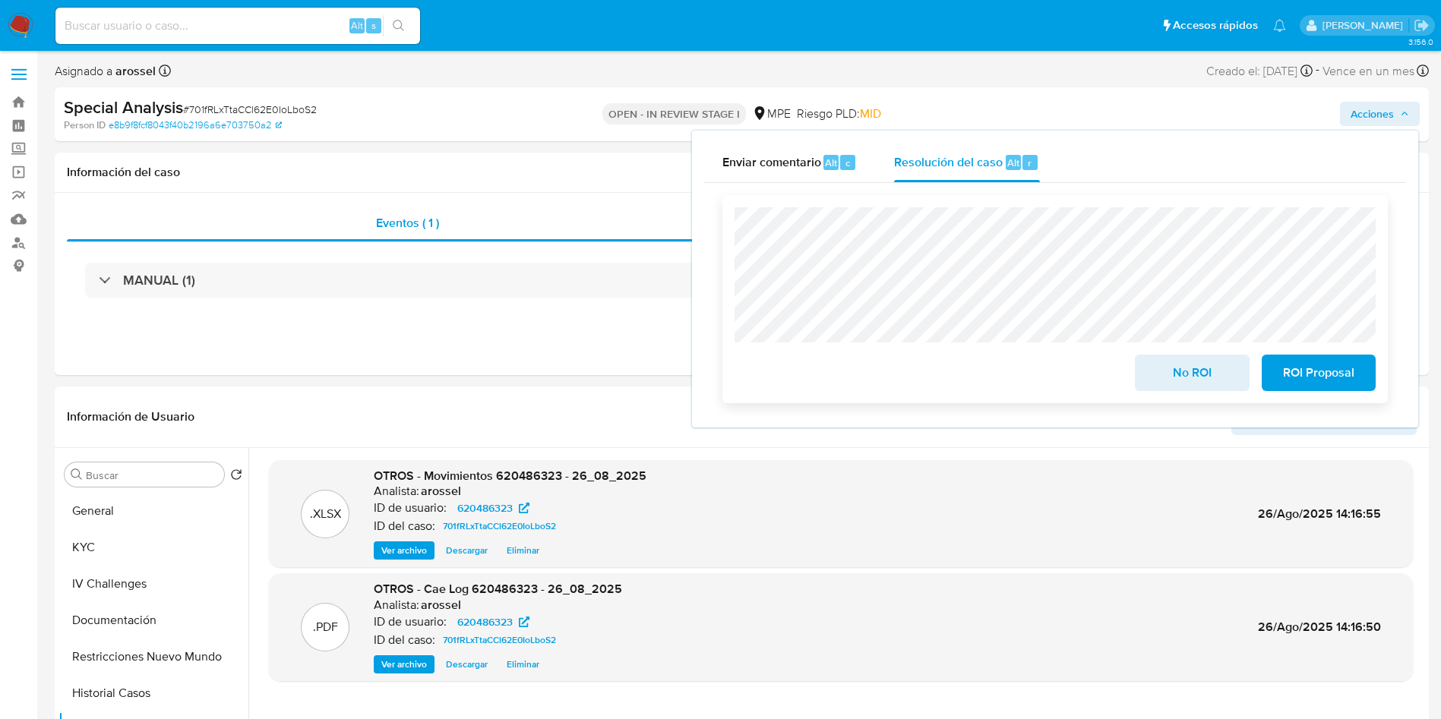
click at [1176, 379] on span "No ROI" at bounding box center [1191, 372] width 74 height 33
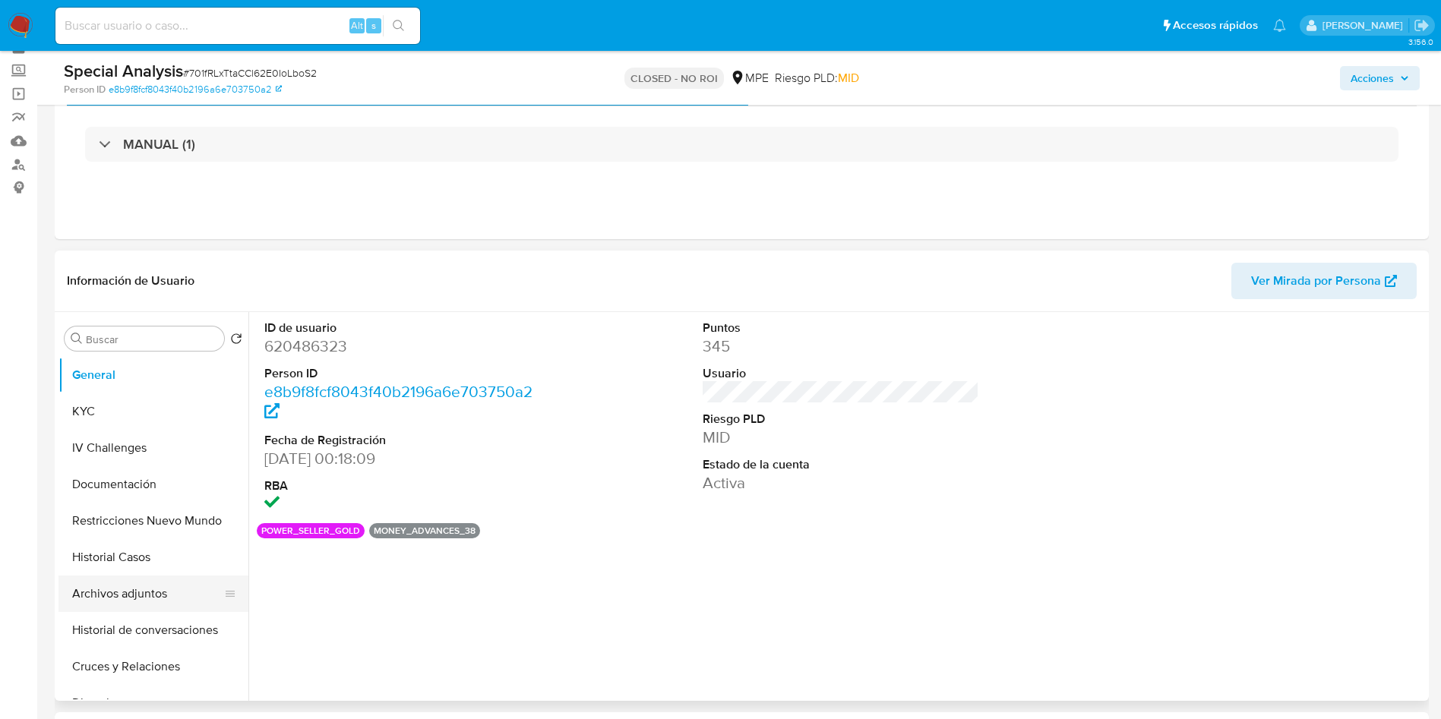
scroll to position [114, 0]
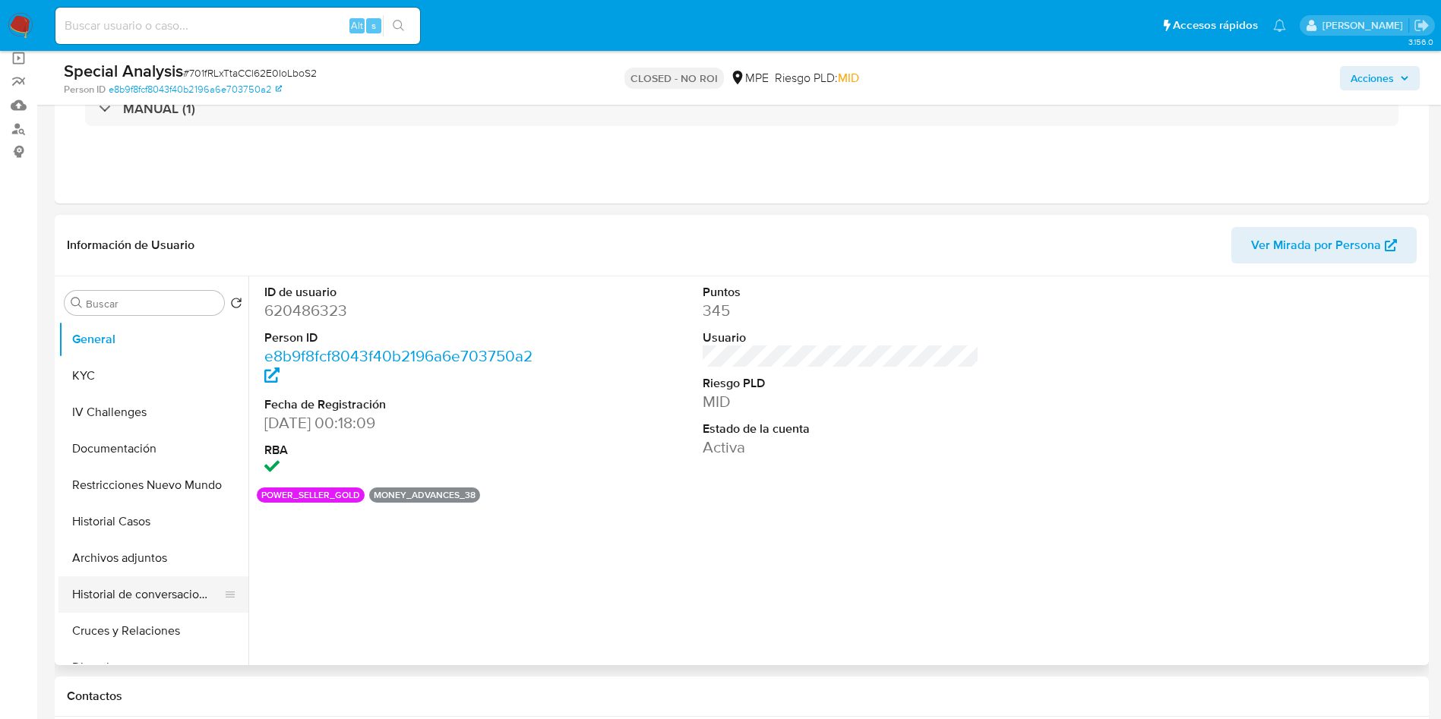
select select "10"
click at [170, 553] on button "Archivos adjuntos" at bounding box center [147, 558] width 178 height 36
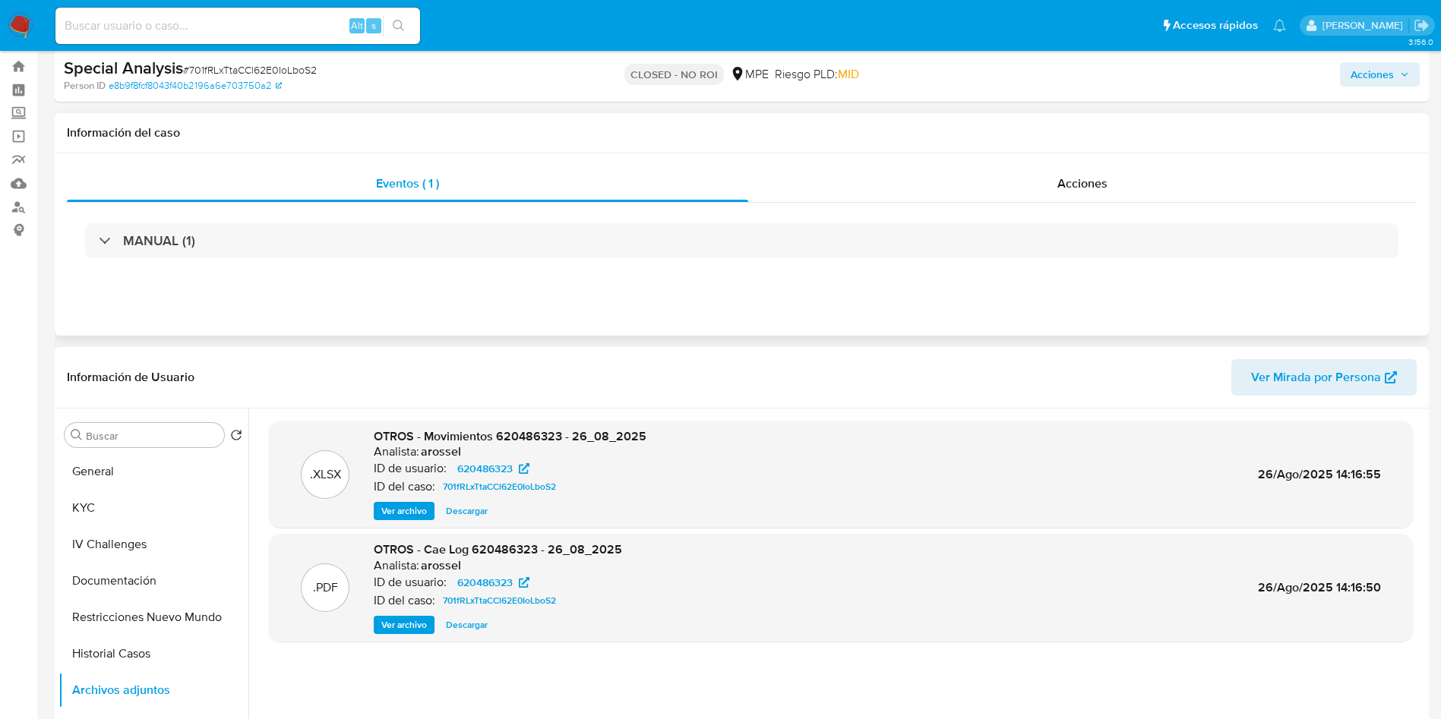
scroll to position [0, 0]
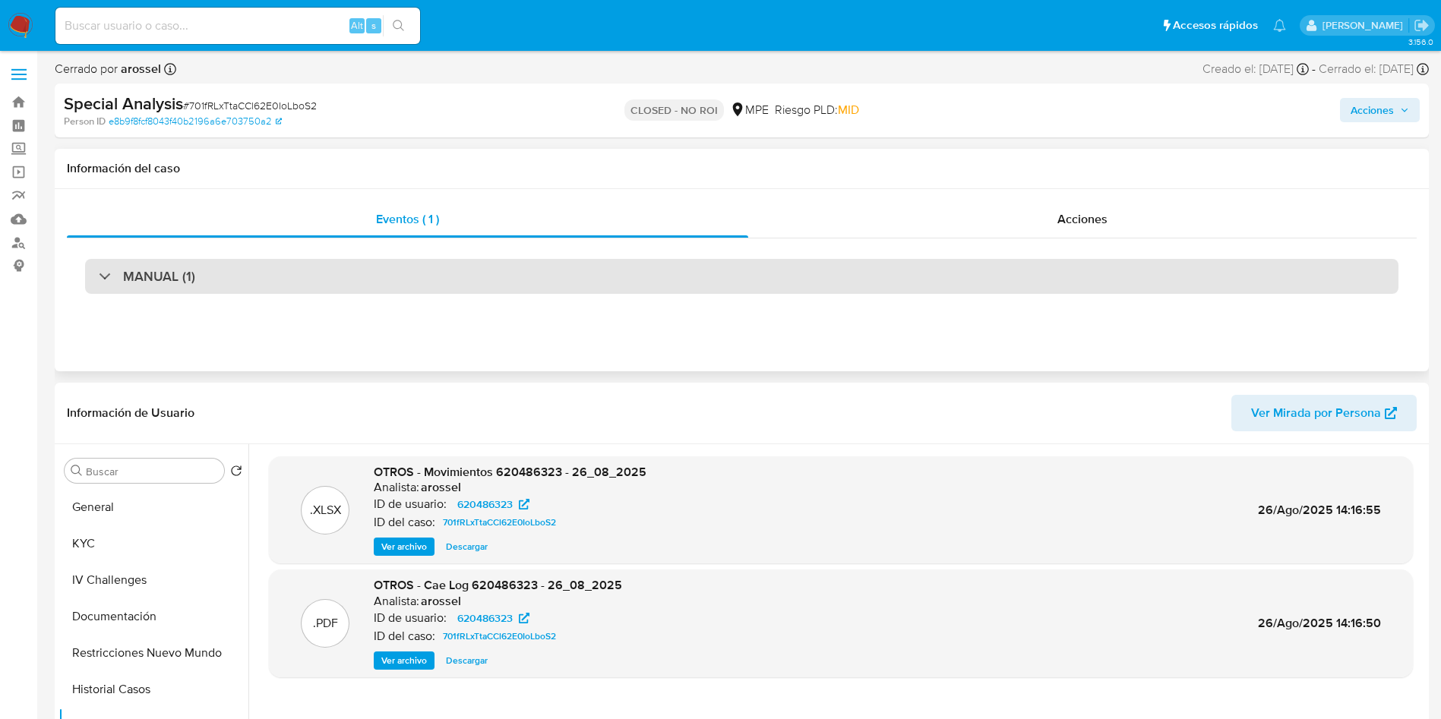
click at [196, 288] on div "MANUAL (1)" at bounding box center [741, 276] width 1313 height 35
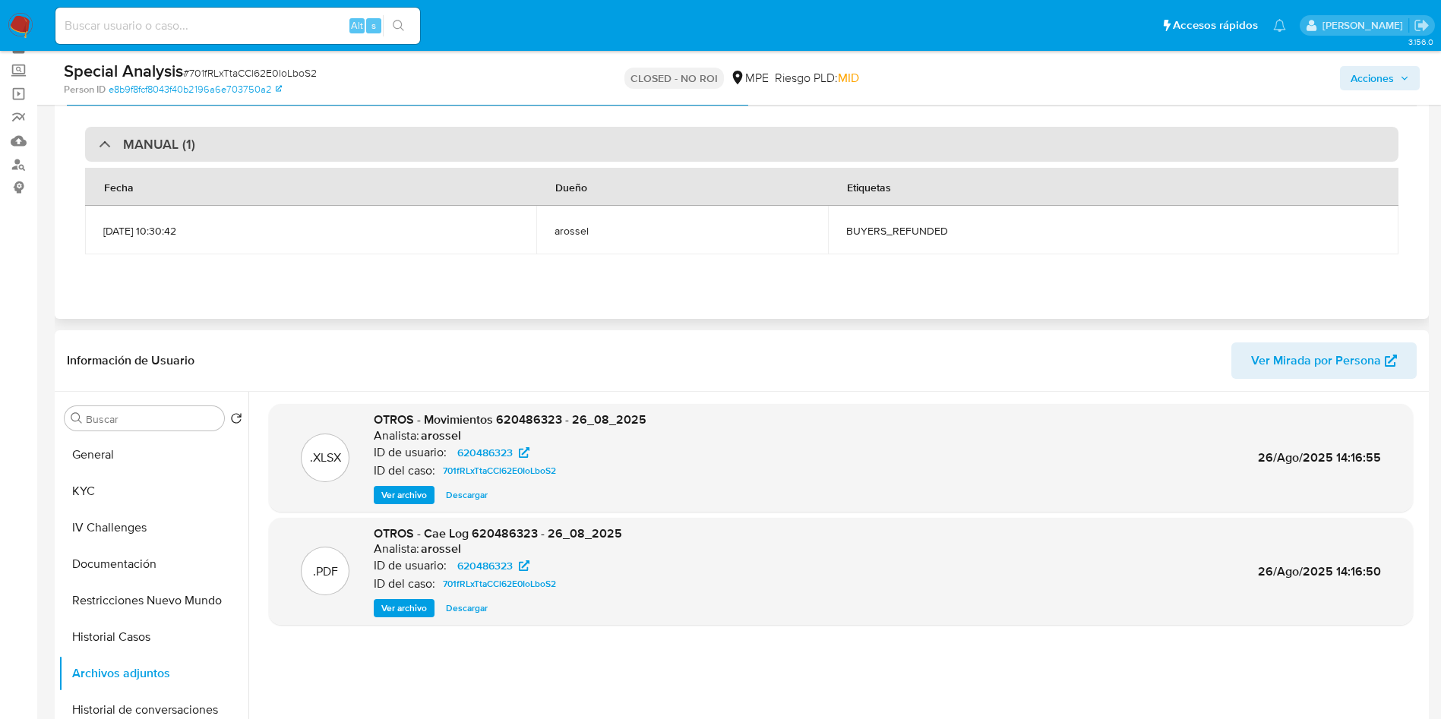
scroll to position [114, 0]
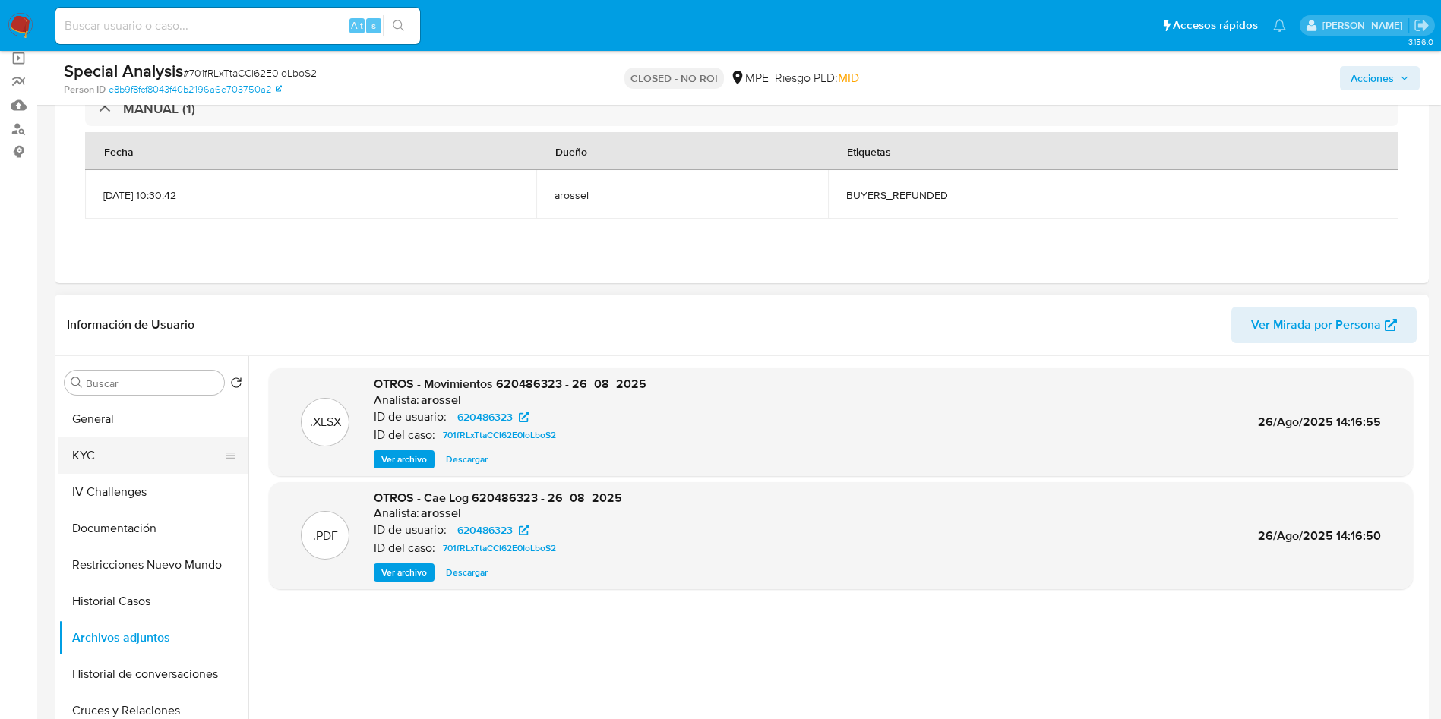
click at [148, 456] on button "KYC" at bounding box center [147, 455] width 178 height 36
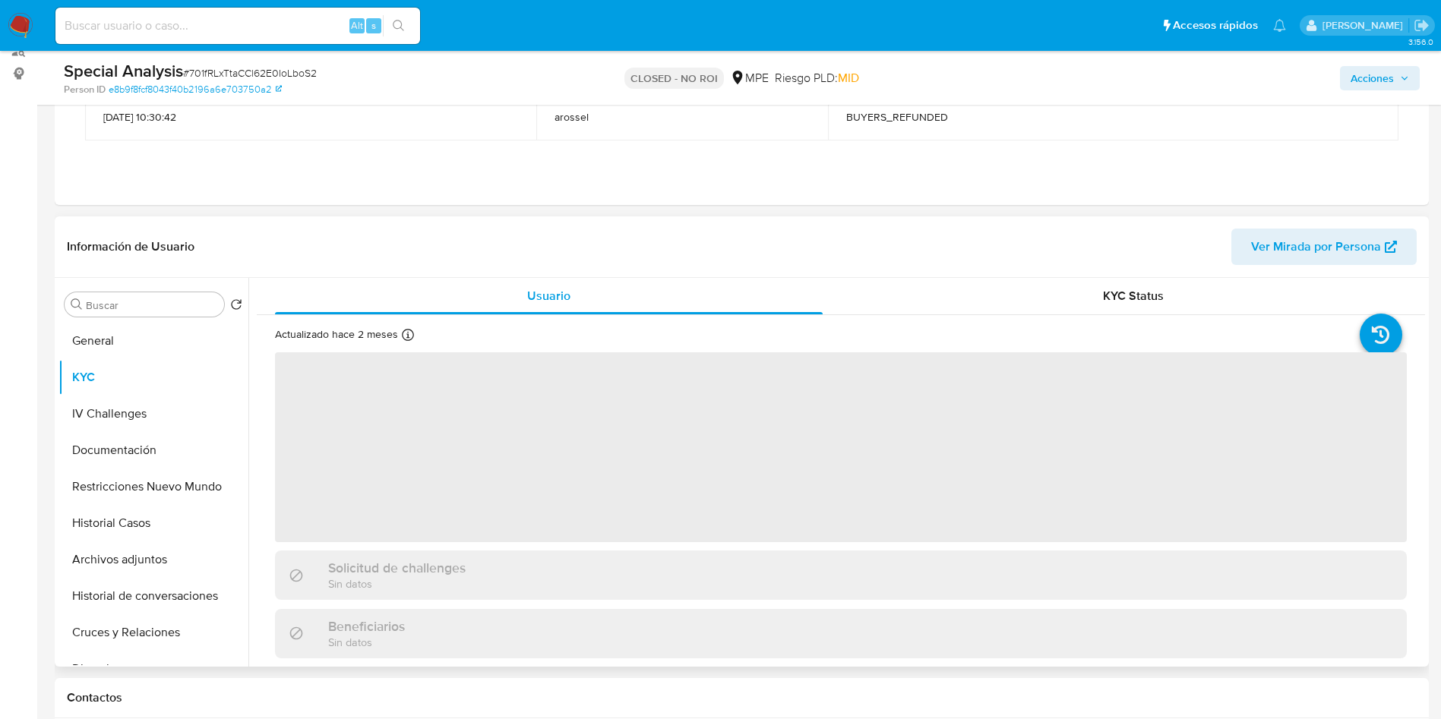
scroll to position [228, 0]
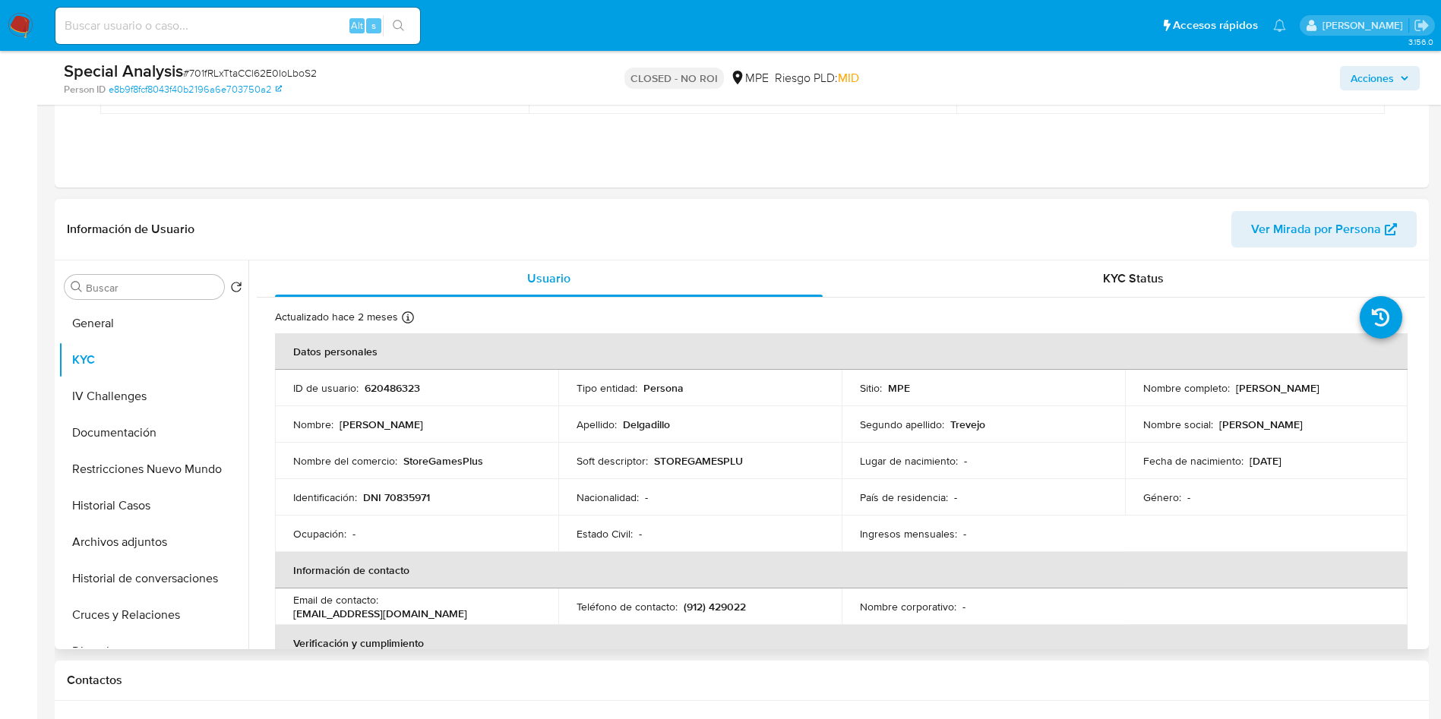
drag, startPoint x: 1129, startPoint y: 393, endPoint x: 1311, endPoint y: 396, distance: 182.3
click at [1311, 396] on td "Nombre completo : Carlos Adrian Delgadillo Trevejo" at bounding box center [1266, 388] width 283 height 36
copy p "Carlos Adrian Delgadillo Trevejo"
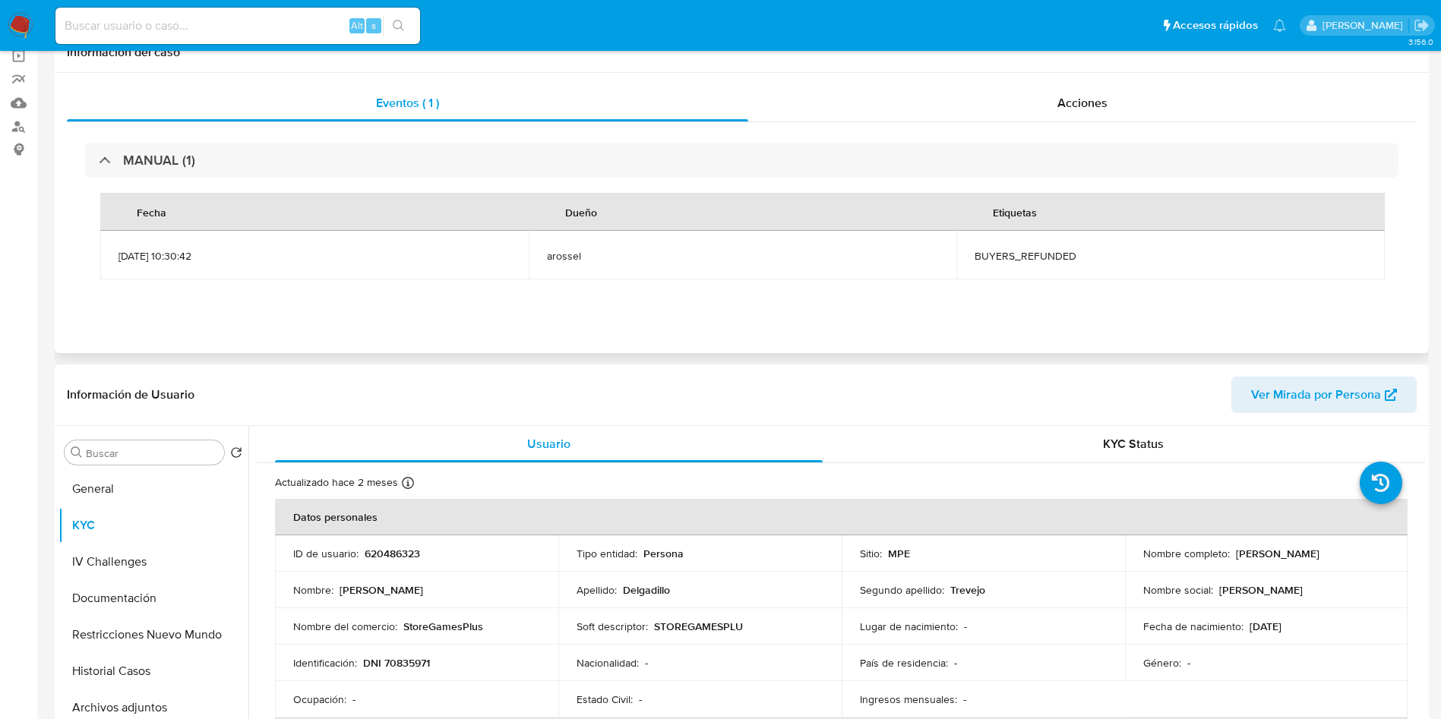
scroll to position [0, 0]
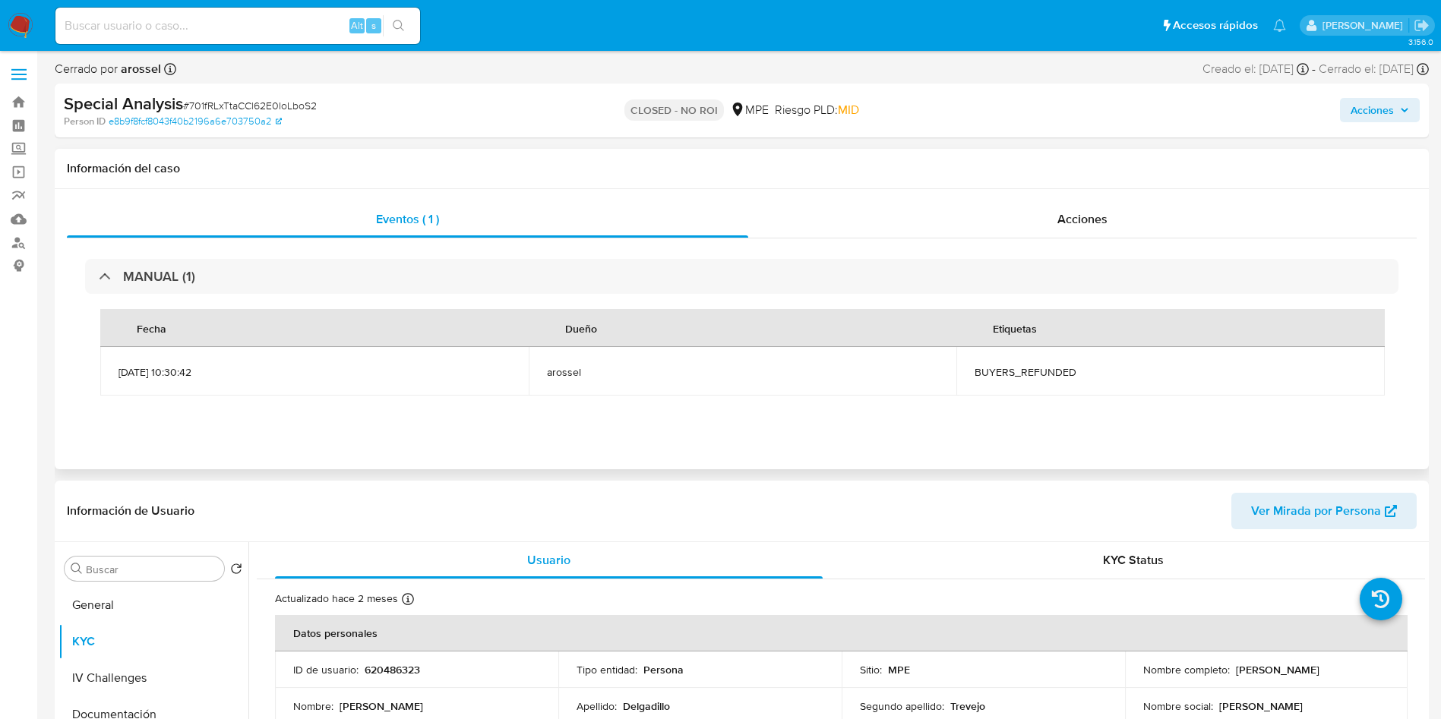
click at [1063, 373] on span "BUYERS_REFUNDED" at bounding box center [1170, 372] width 392 height 14
click at [1013, 374] on span "BUYERS_REFUNDED" at bounding box center [1170, 372] width 392 height 14
copy span "BUYERS_REFUNDED"
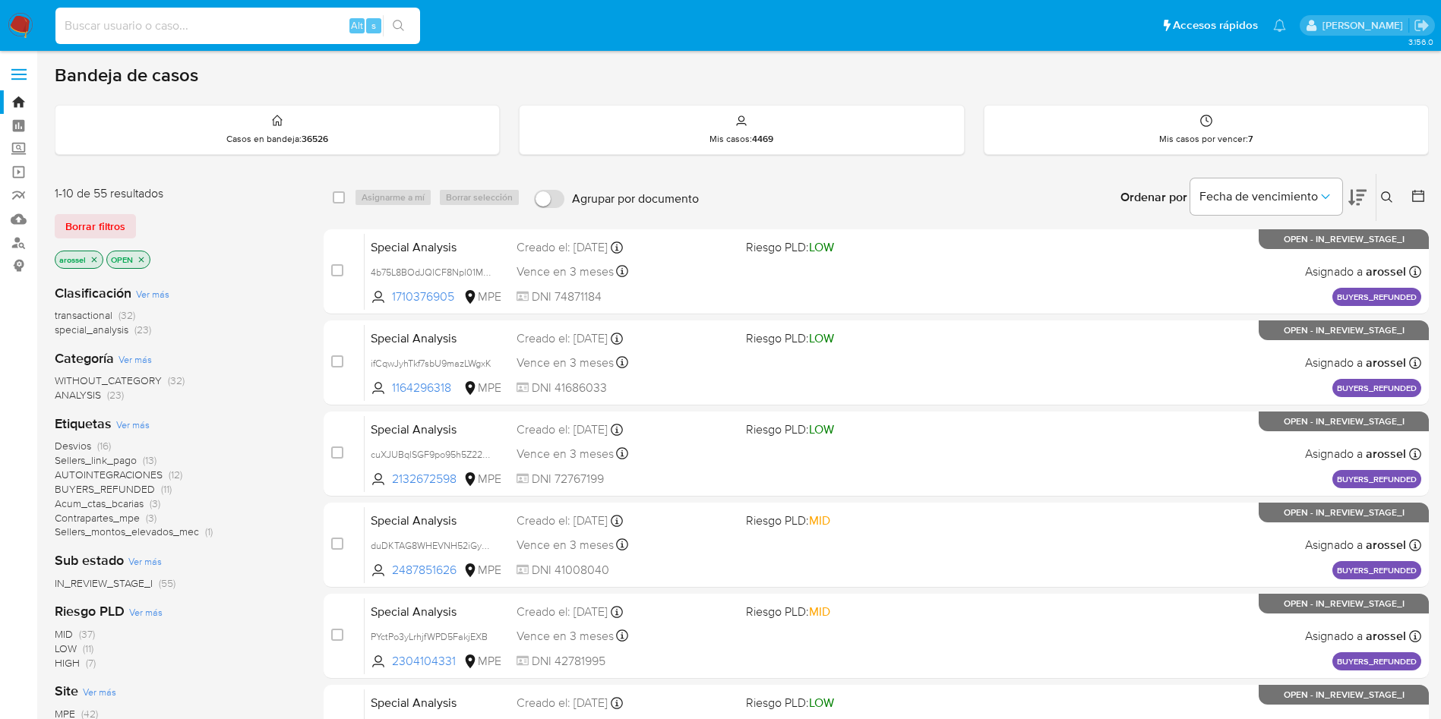
click at [223, 17] on input at bounding box center [237, 26] width 365 height 20
paste input "ZFt7O0MkDDHORHiaAbU3wTmP"
type input "ZFt7O0MkDDHORHiaAbU3wTmP"
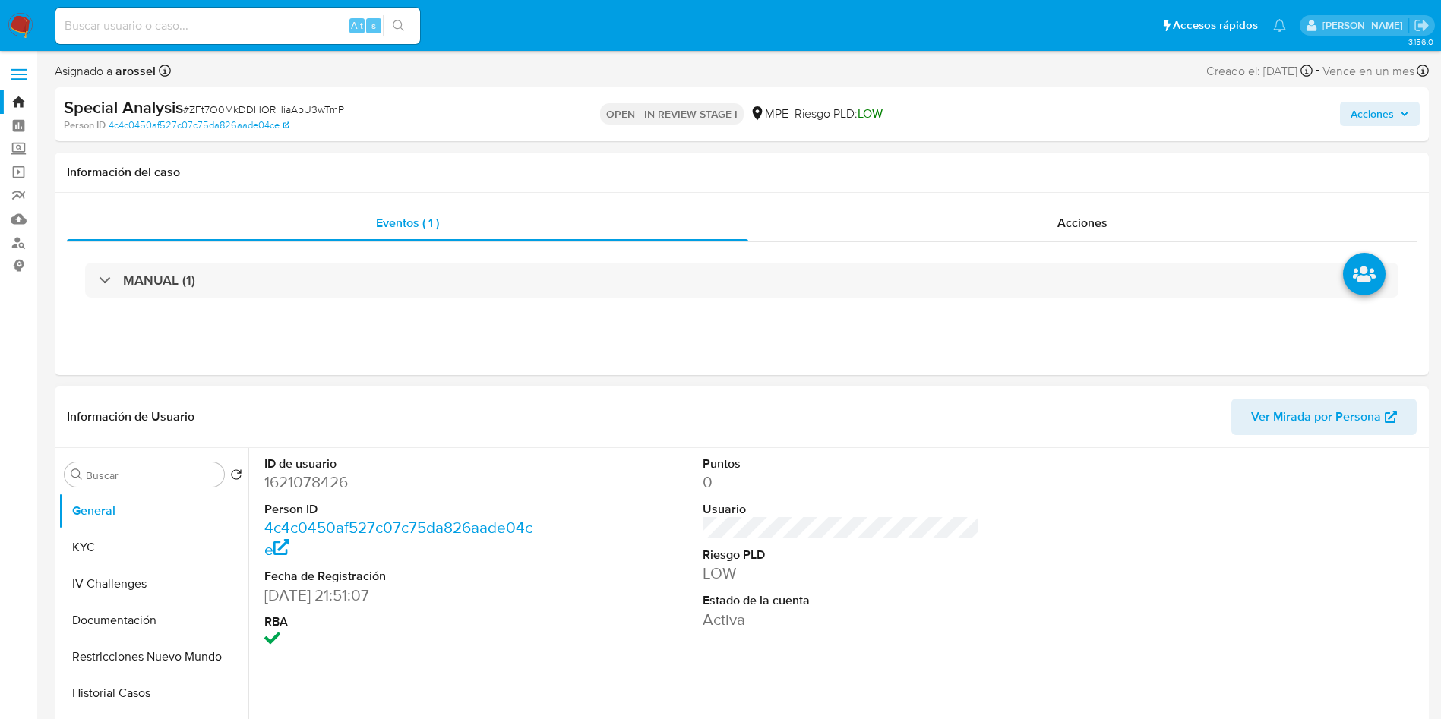
select select "10"
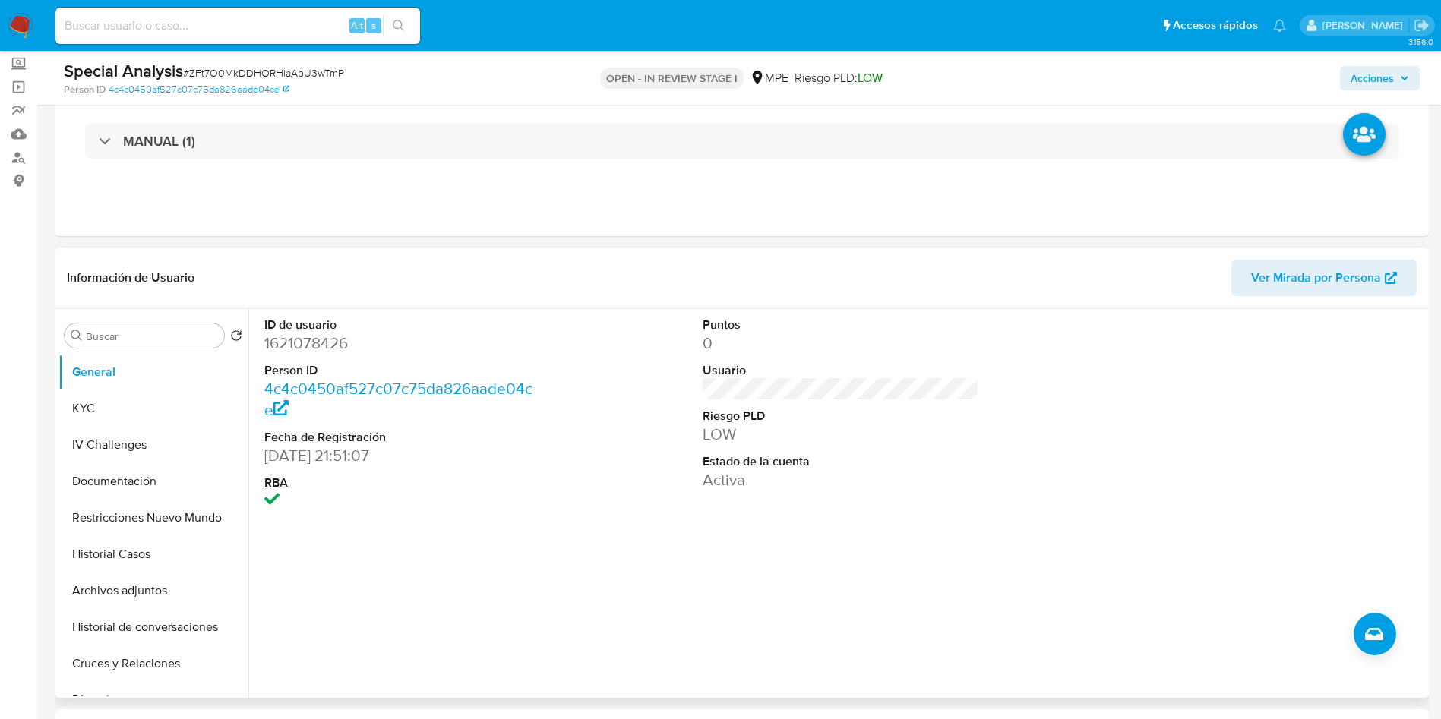
scroll to position [228, 0]
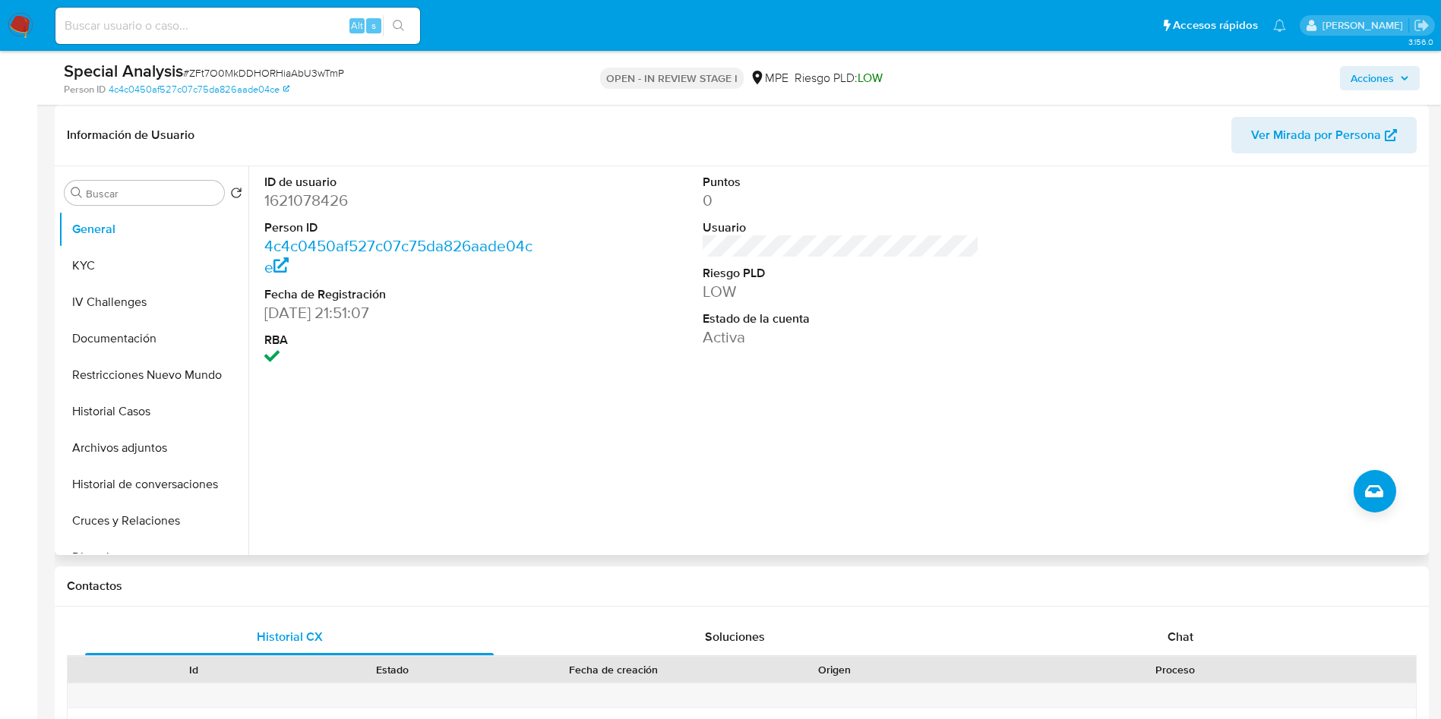
click at [1296, 141] on span "Ver Mirada por Persona" at bounding box center [1316, 135] width 130 height 36
click at [143, 532] on button "Cruces y Relaciones" at bounding box center [147, 521] width 178 height 36
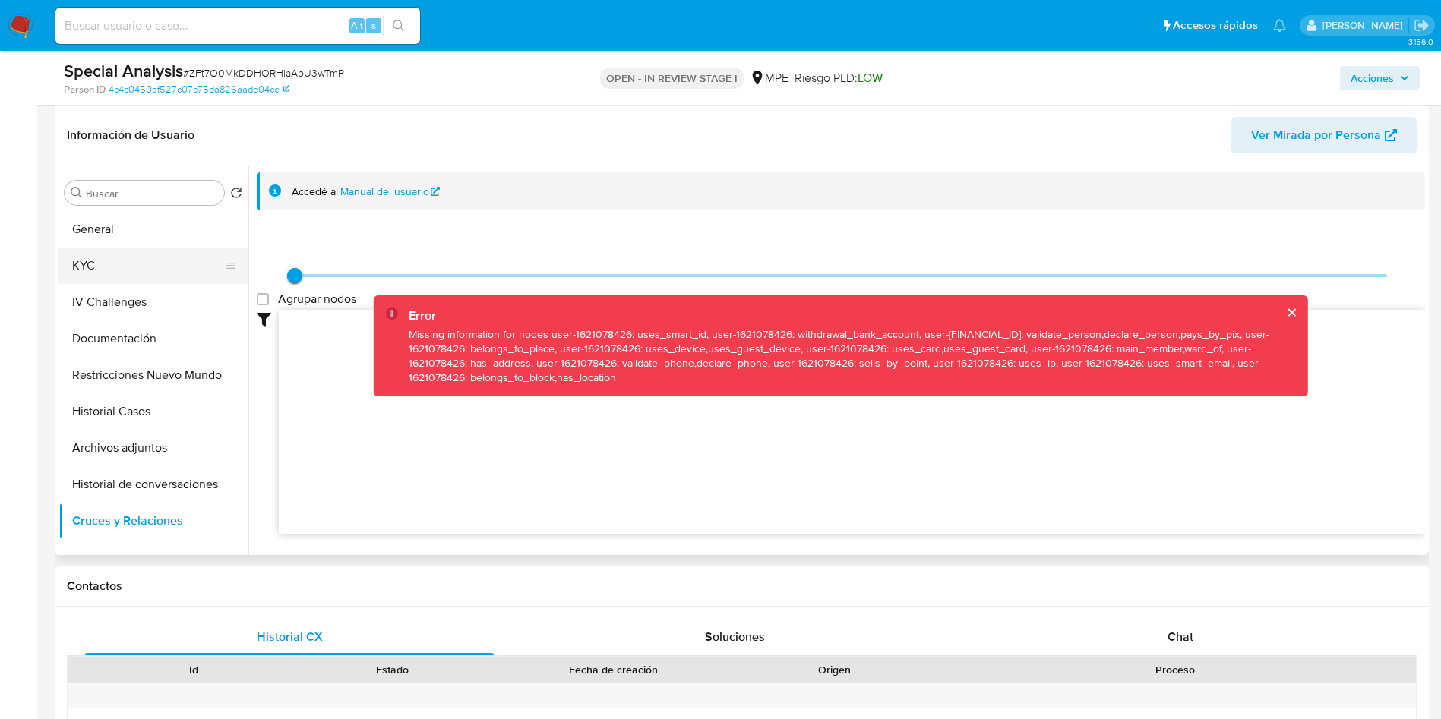
click at [125, 263] on button "KYC" at bounding box center [147, 266] width 178 height 36
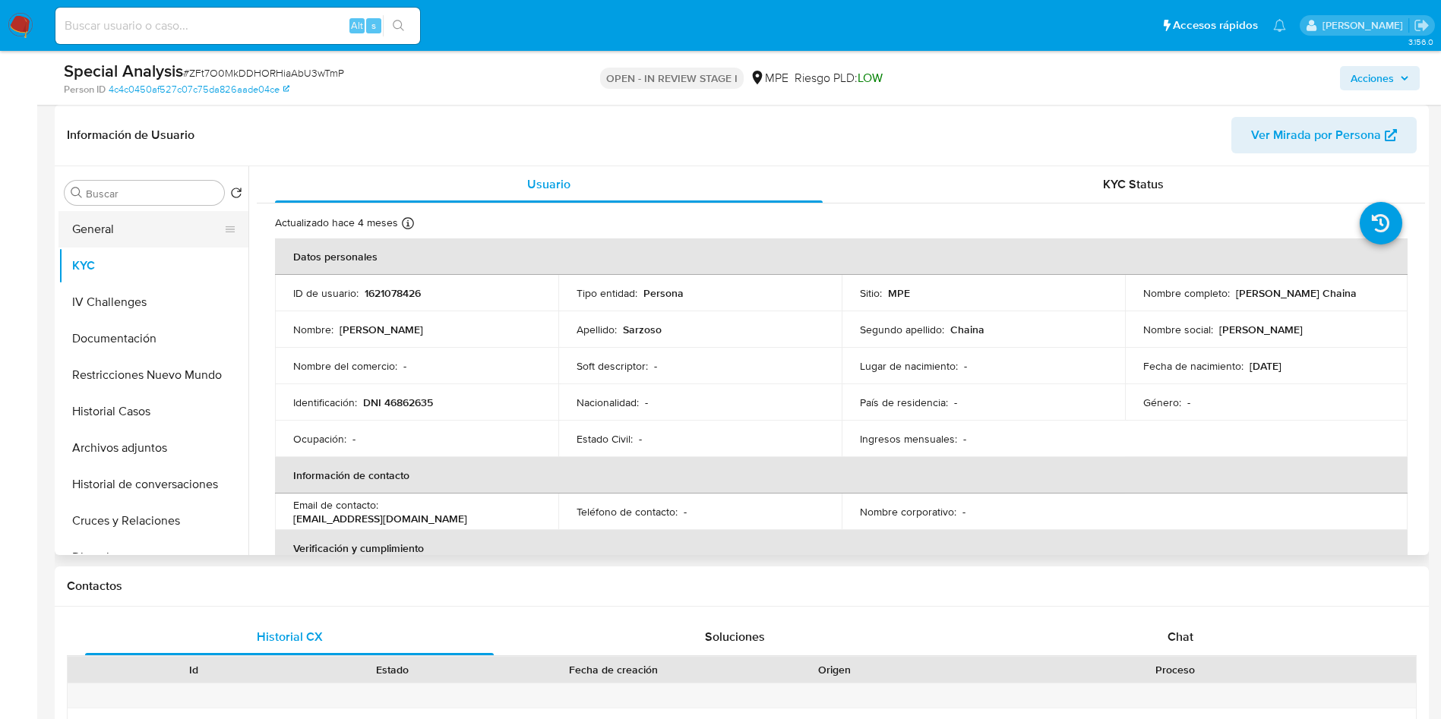
click at [153, 232] on button "General" at bounding box center [147, 229] width 178 height 36
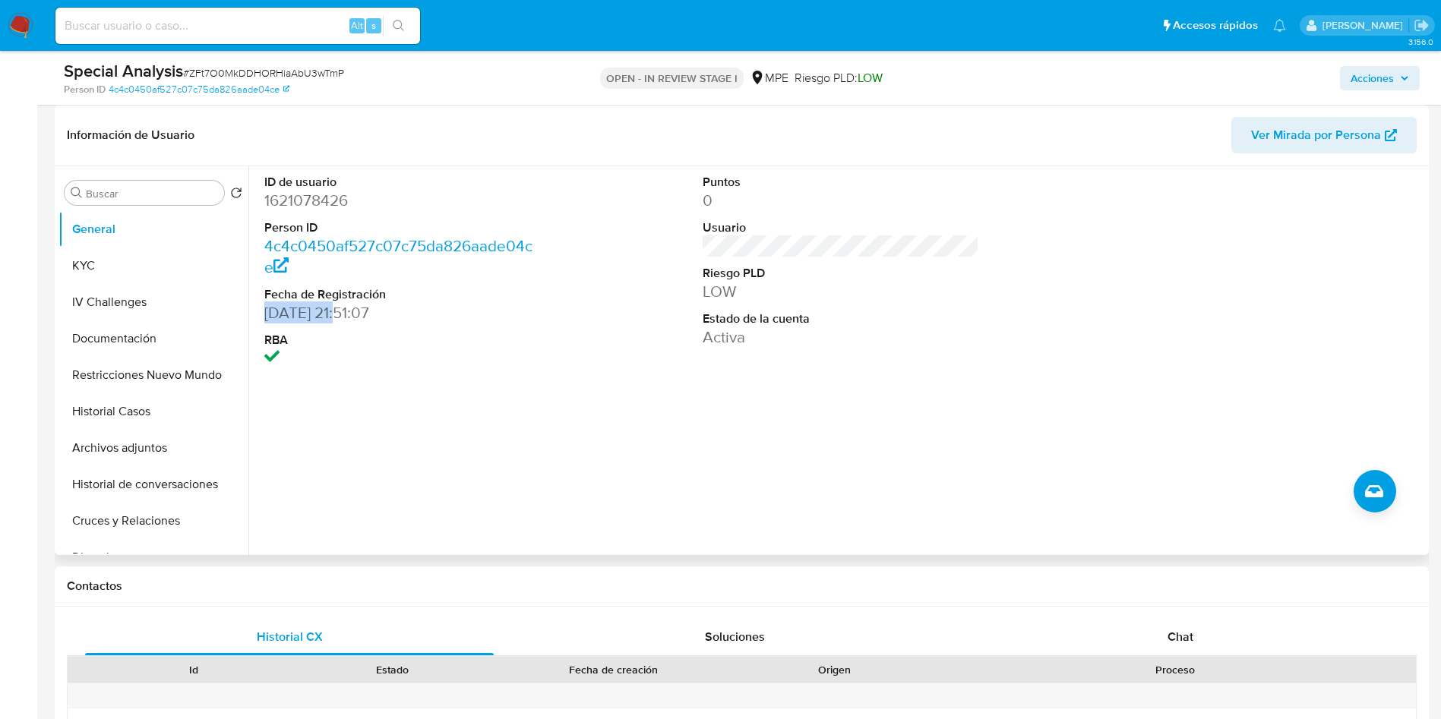
drag, startPoint x: 260, startPoint y: 311, endPoint x: 346, endPoint y: 311, distance: 85.1
click at [346, 311] on div "ID de usuario 1621078426 Person ID 4c4c0450af527c07c75da826aade04ce Fecha de Re…" at bounding box center [403, 271] width 292 height 211
copy dd "[DATE]"
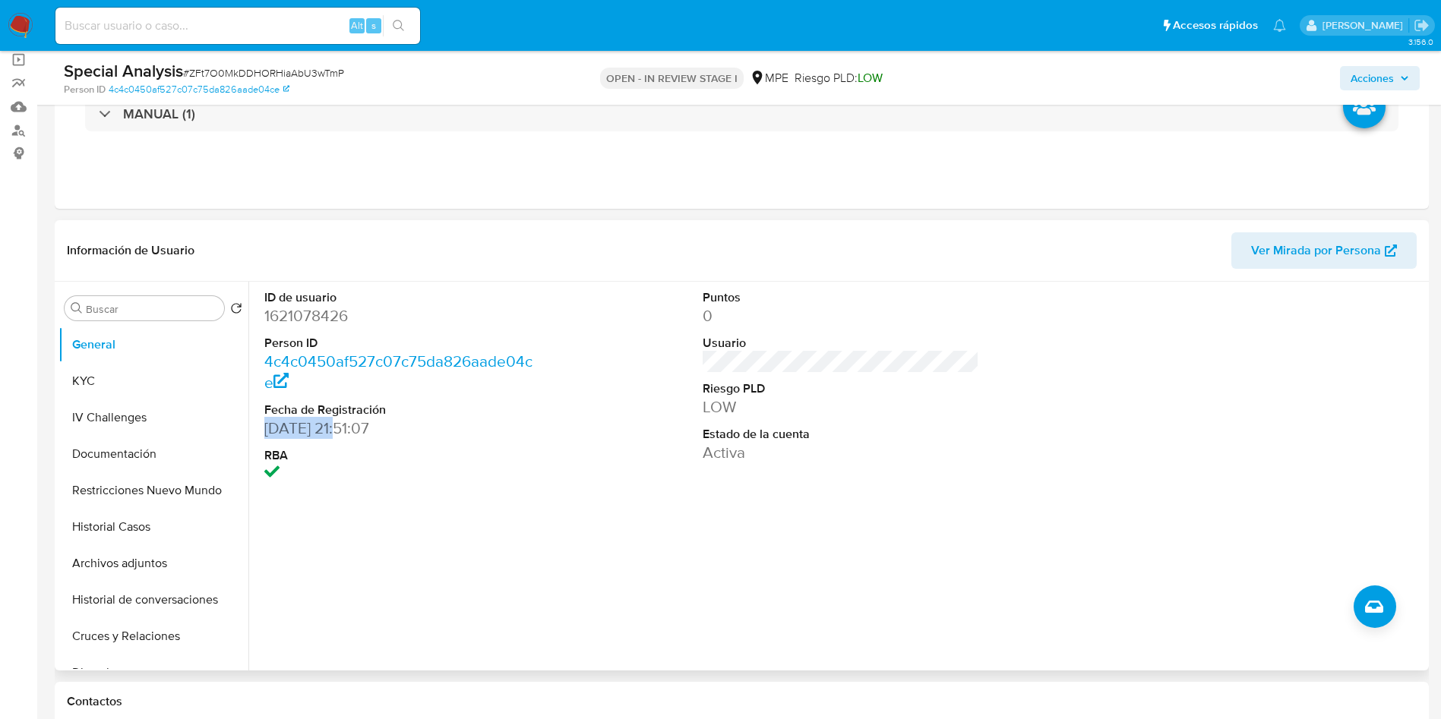
scroll to position [0, 0]
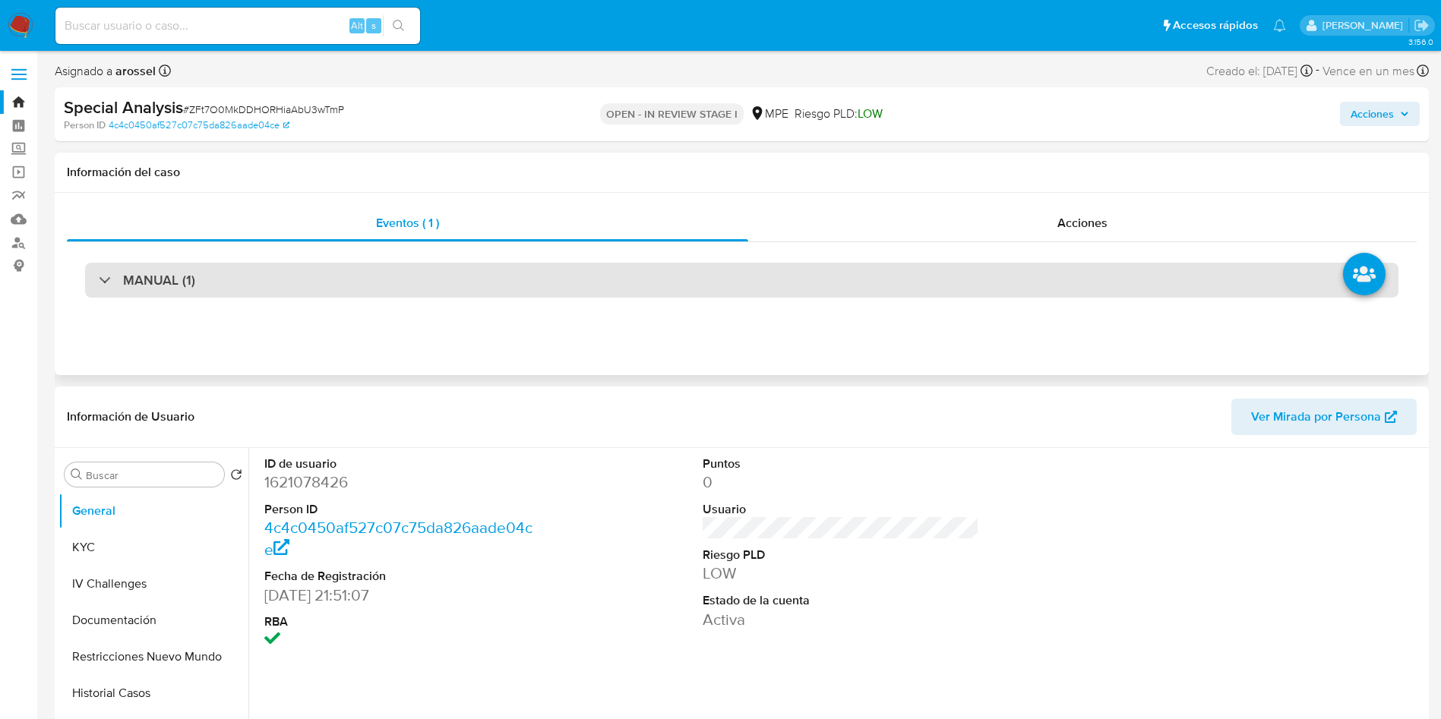
click at [864, 289] on div "MANUAL (1)" at bounding box center [741, 280] width 1313 height 35
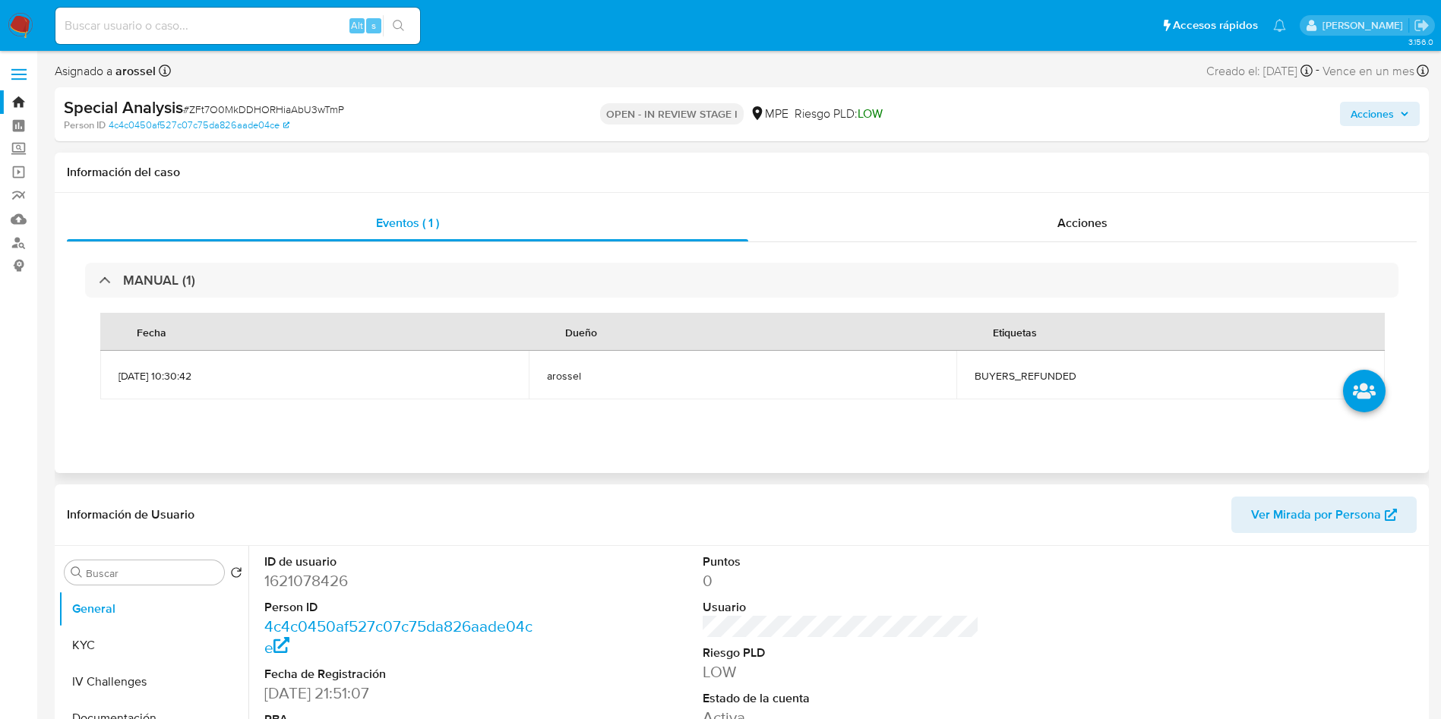
click at [996, 379] on span "BUYERS_REFUNDED" at bounding box center [1170, 376] width 392 height 14
copy span "BUYERS_REFUNDED"
click at [269, 111] on span "# ZFt7O0MkDDHORHiaAbU3wTmP" at bounding box center [263, 109] width 161 height 15
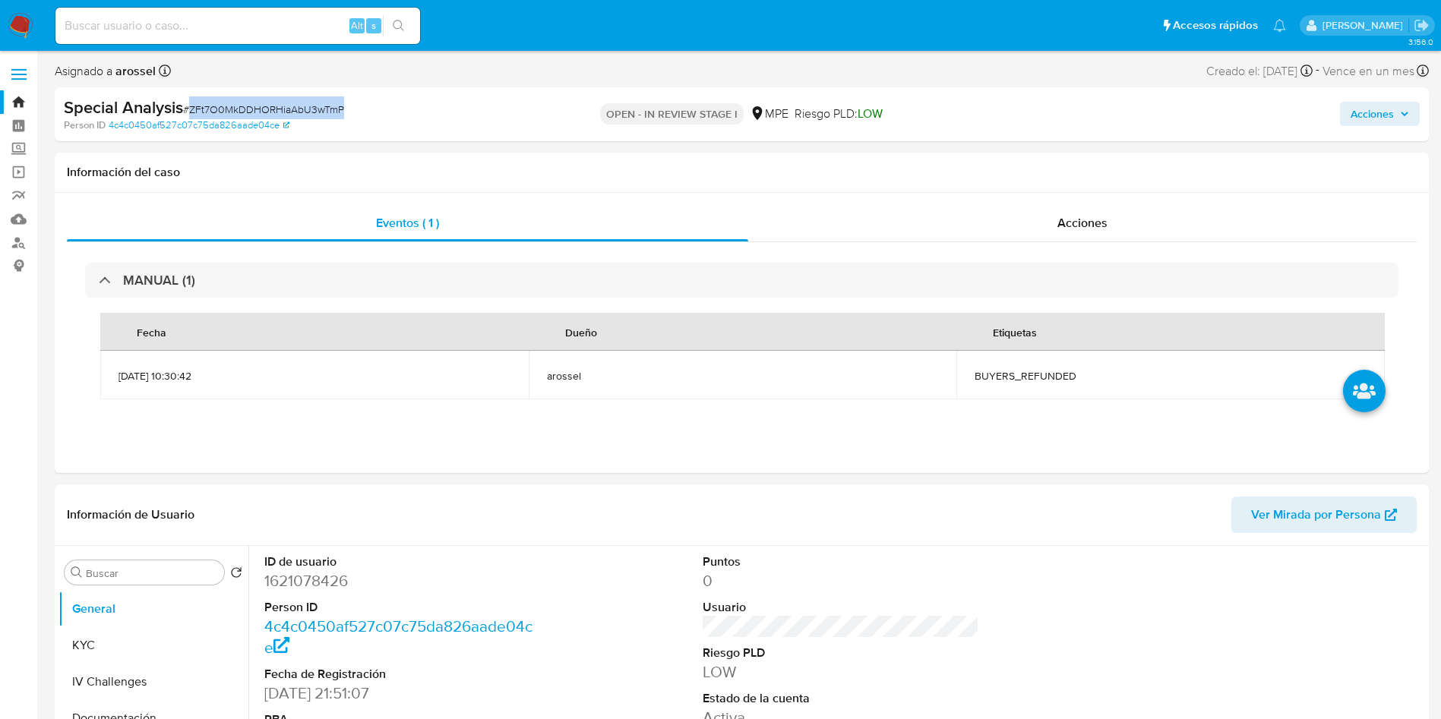
copy span "ZFt7O0MkDDHORHiaAbU3wTmP"
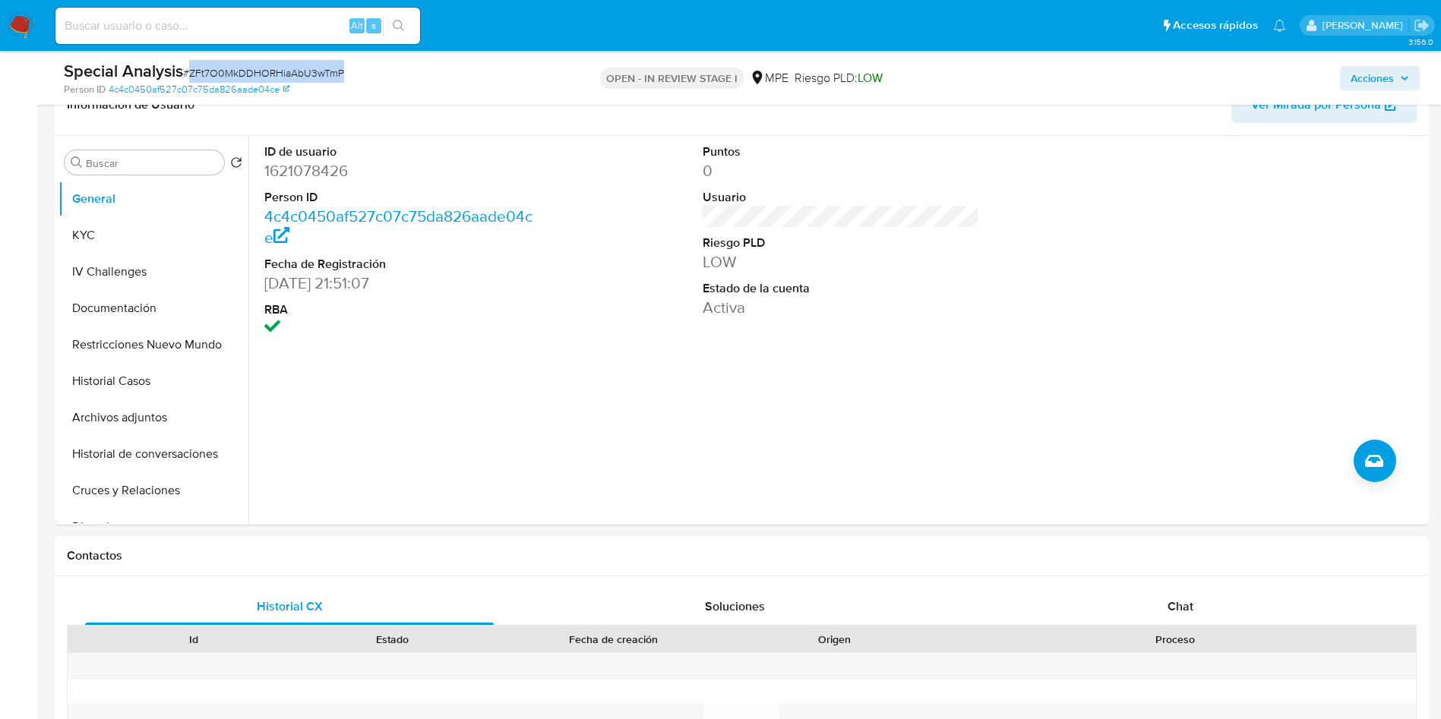
scroll to position [684, 0]
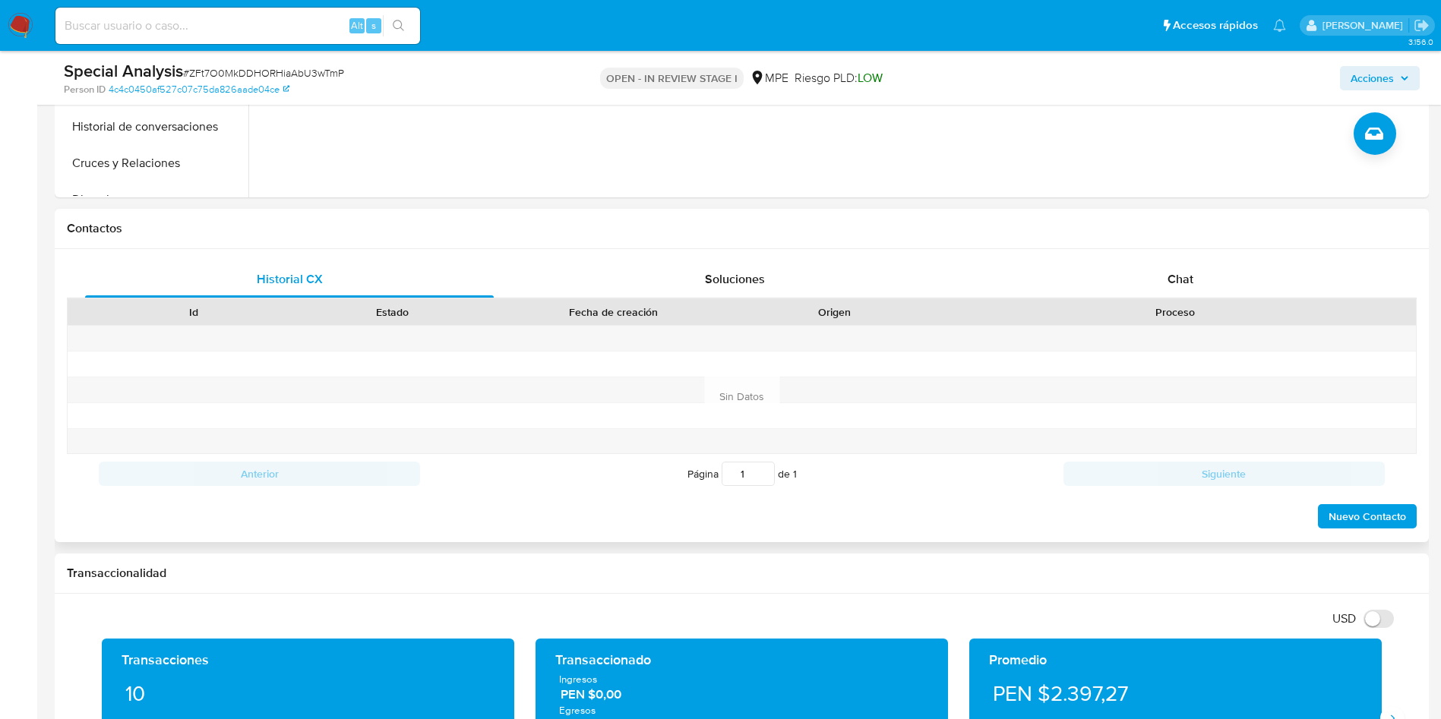
click at [1175, 248] on div "Contactos" at bounding box center [742, 229] width 1374 height 40
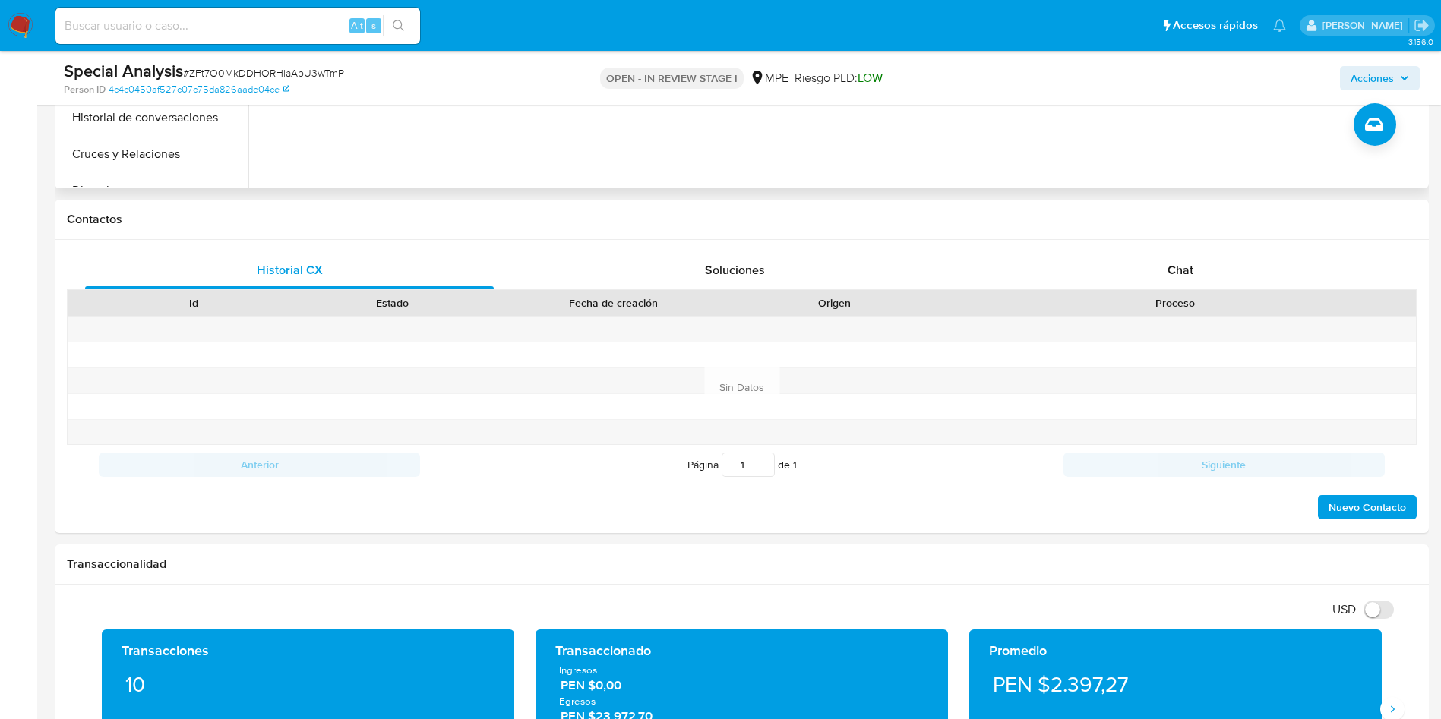
scroll to position [456, 0]
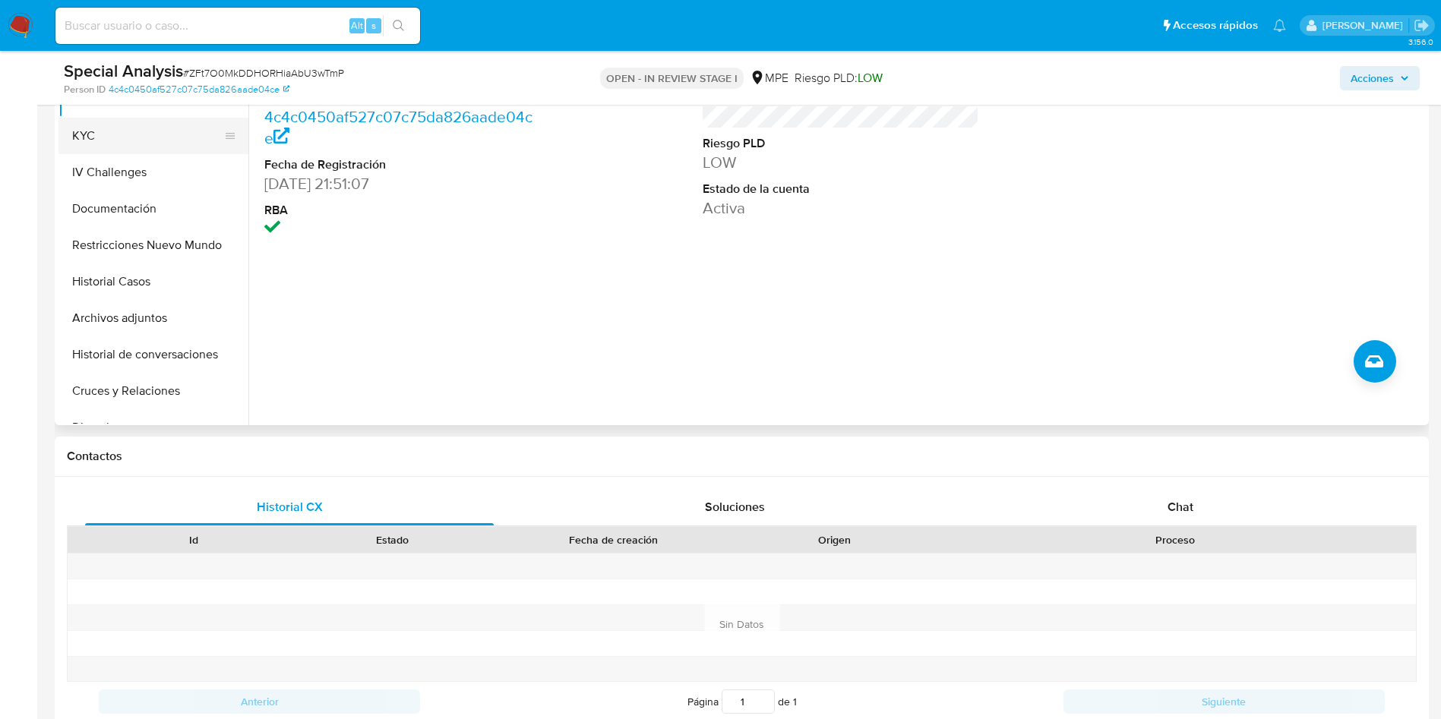
click at [152, 143] on button "KYC" at bounding box center [147, 136] width 178 height 36
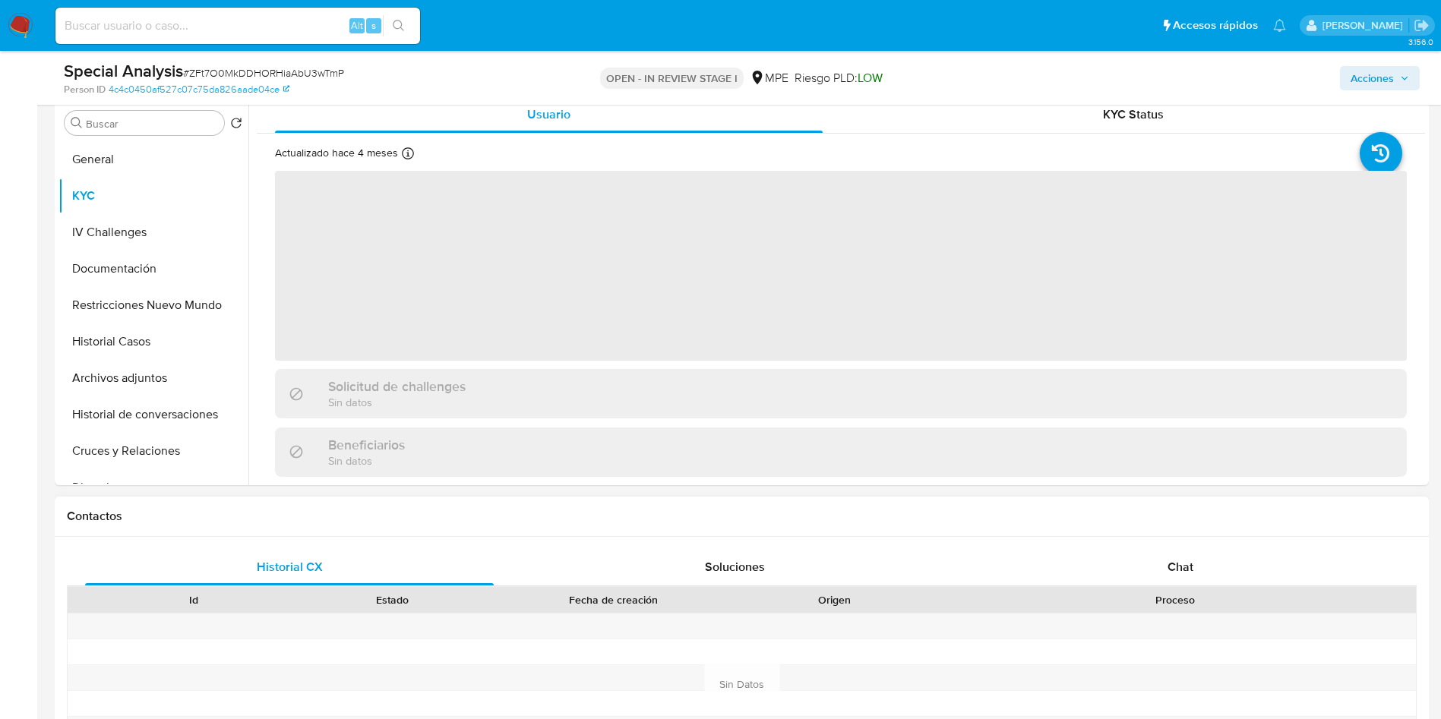
scroll to position [342, 0]
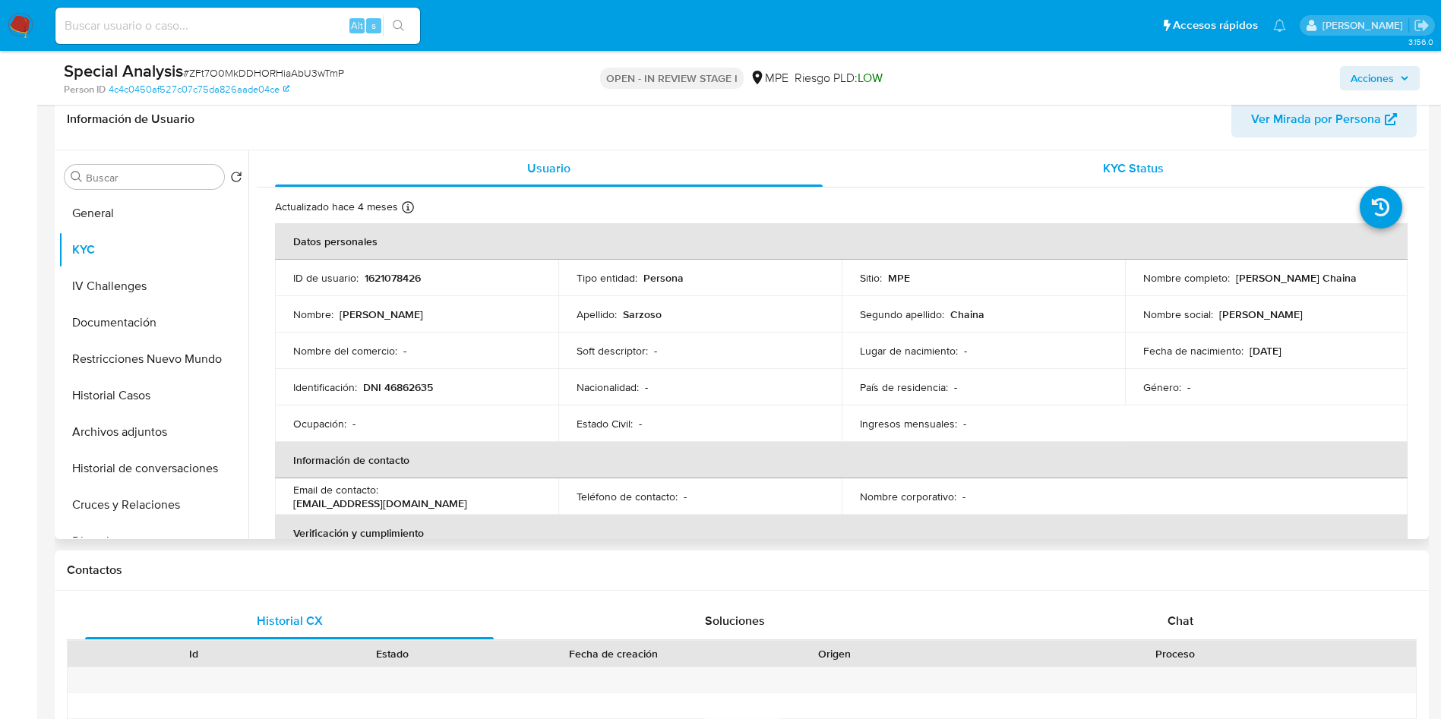
click at [1128, 177] on div "KYC Status" at bounding box center [1133, 168] width 548 height 36
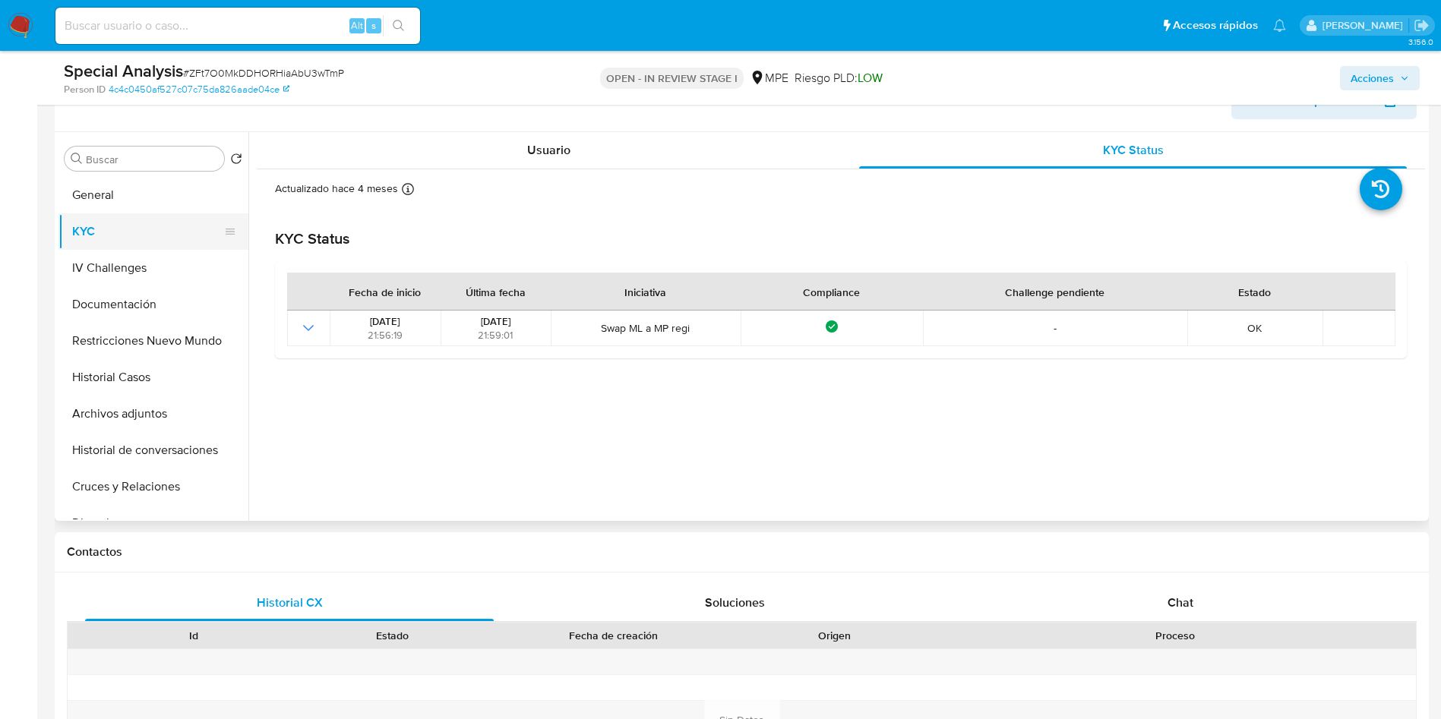
click at [129, 240] on button "KYC" at bounding box center [147, 231] width 178 height 36
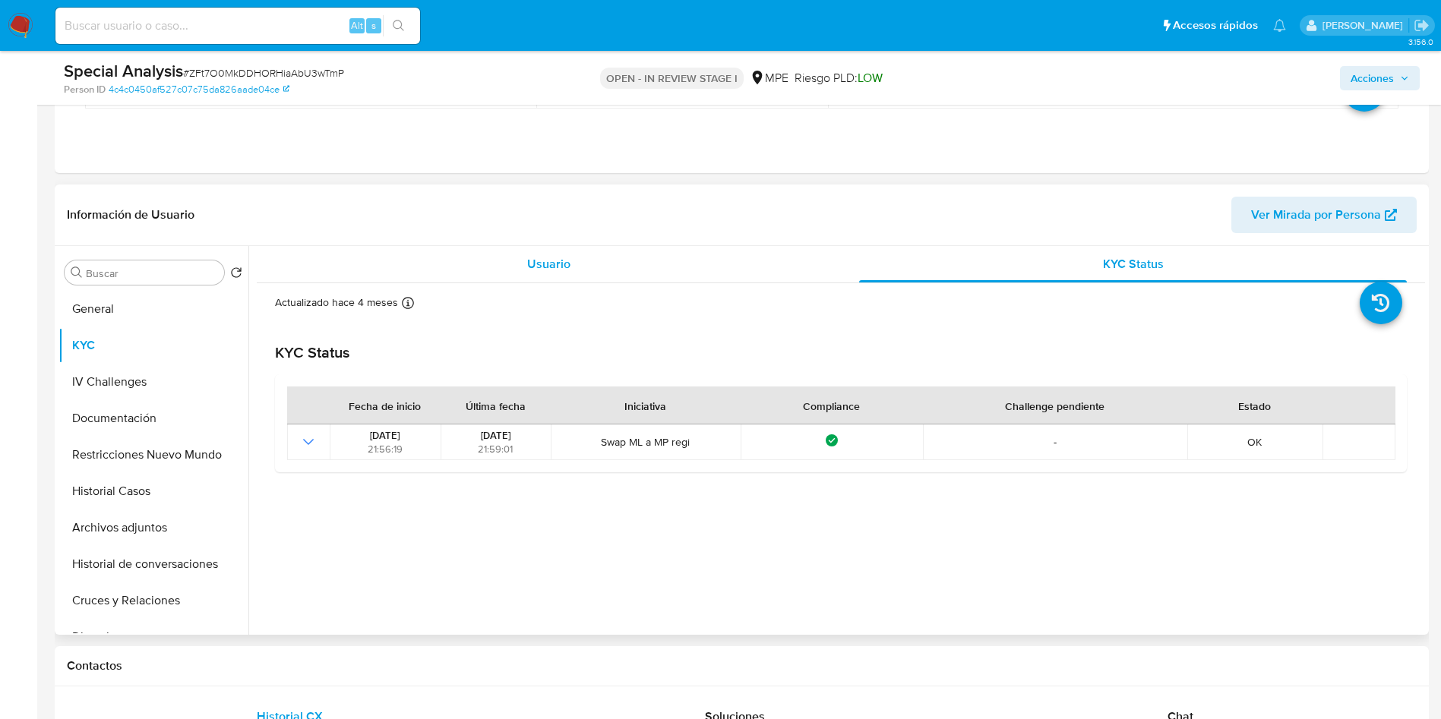
click at [541, 267] on span "Usuario" at bounding box center [548, 263] width 43 height 17
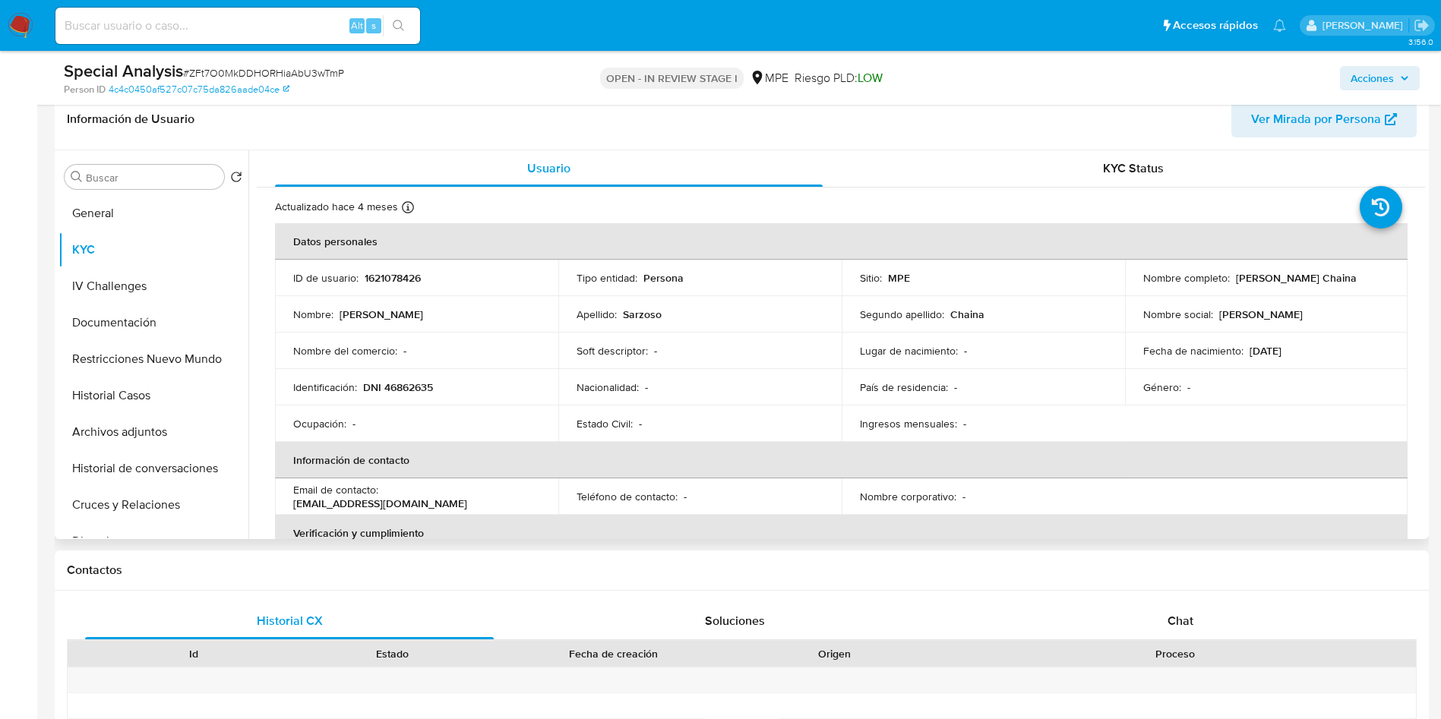
click at [387, 276] on p "1621078426" at bounding box center [393, 278] width 56 height 14
copy p "1621078426"
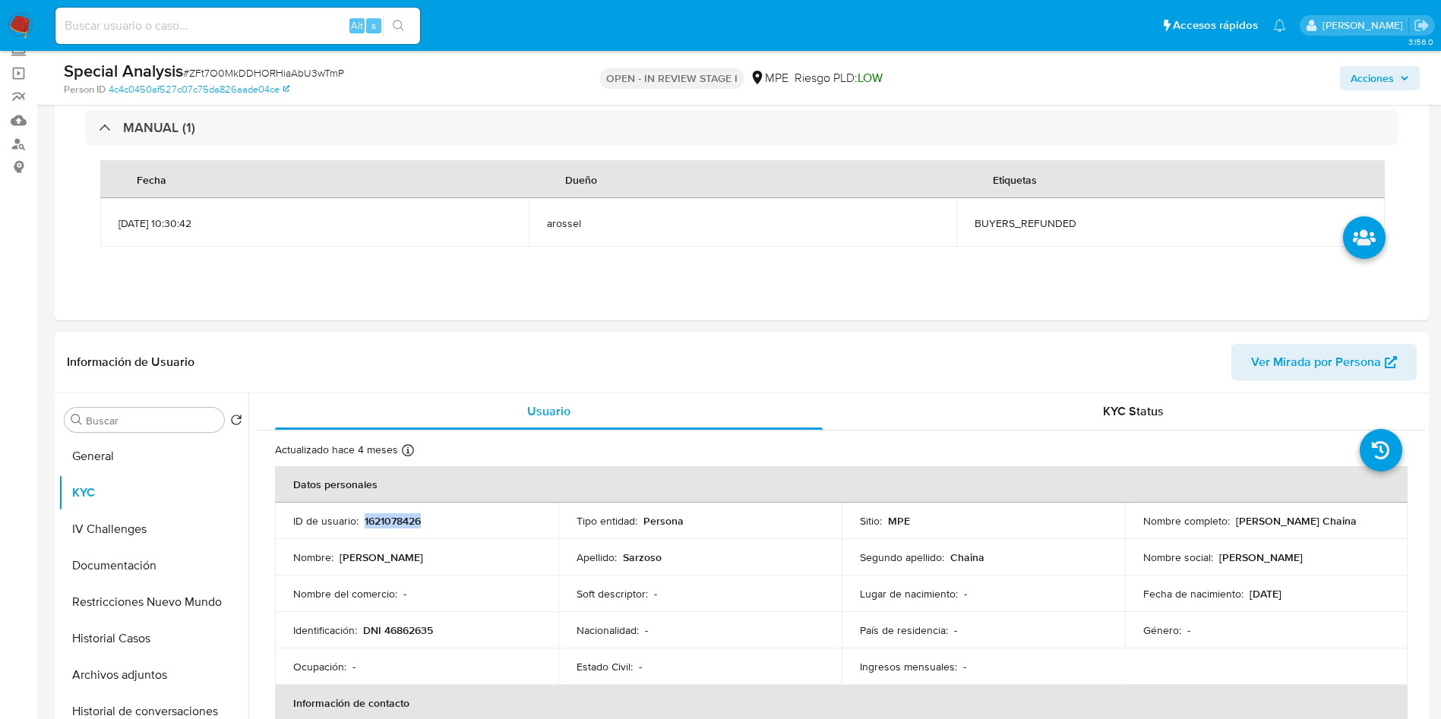
scroll to position [0, 0]
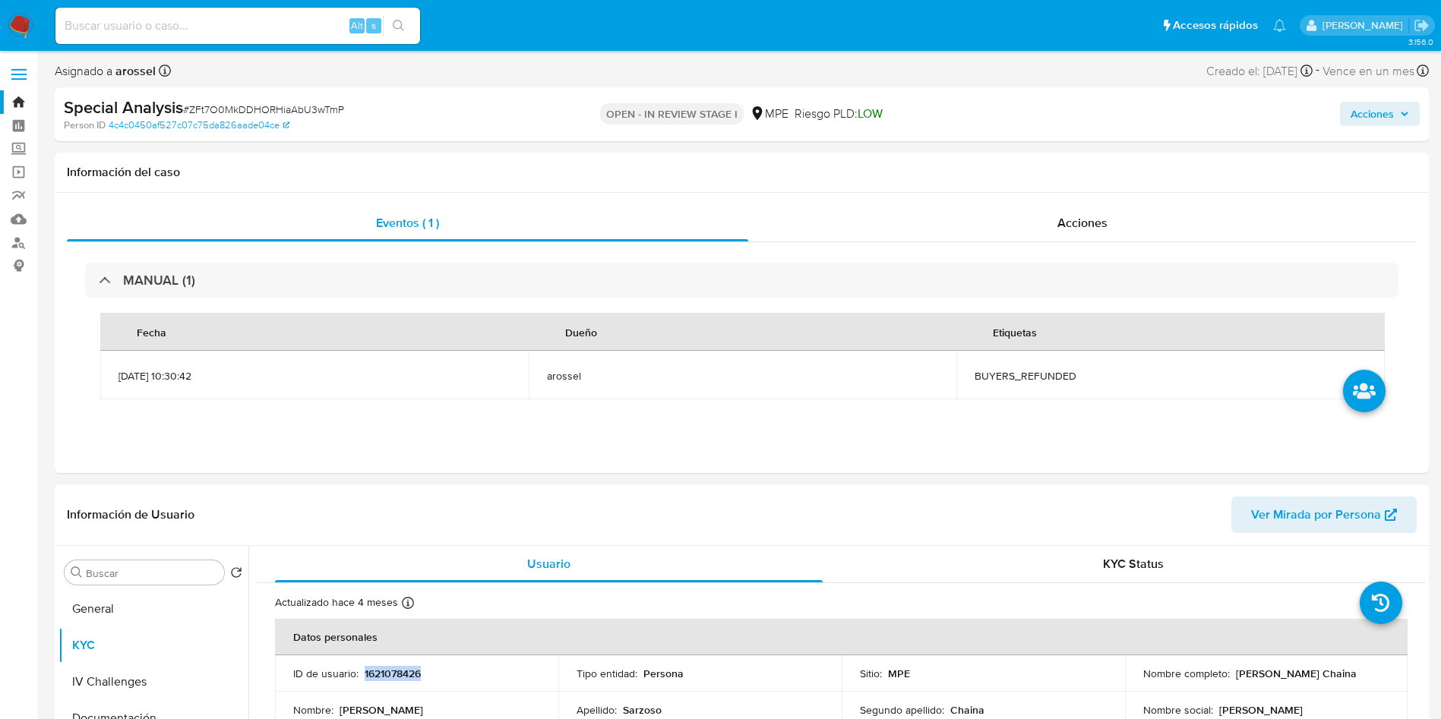
copy p "1621078426"
click at [472, 697] on td "Nombre : Nirza Yuliana" at bounding box center [416, 710] width 283 height 36
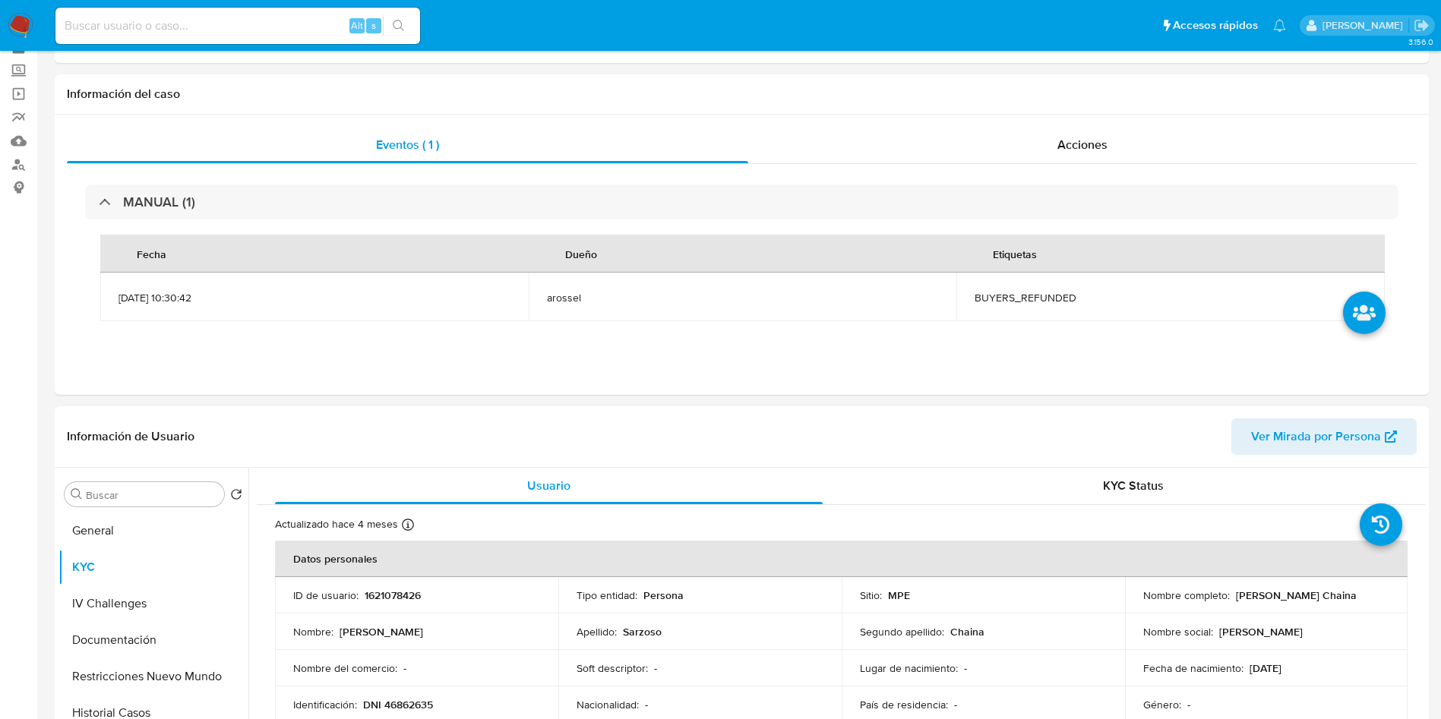
scroll to position [114, 0]
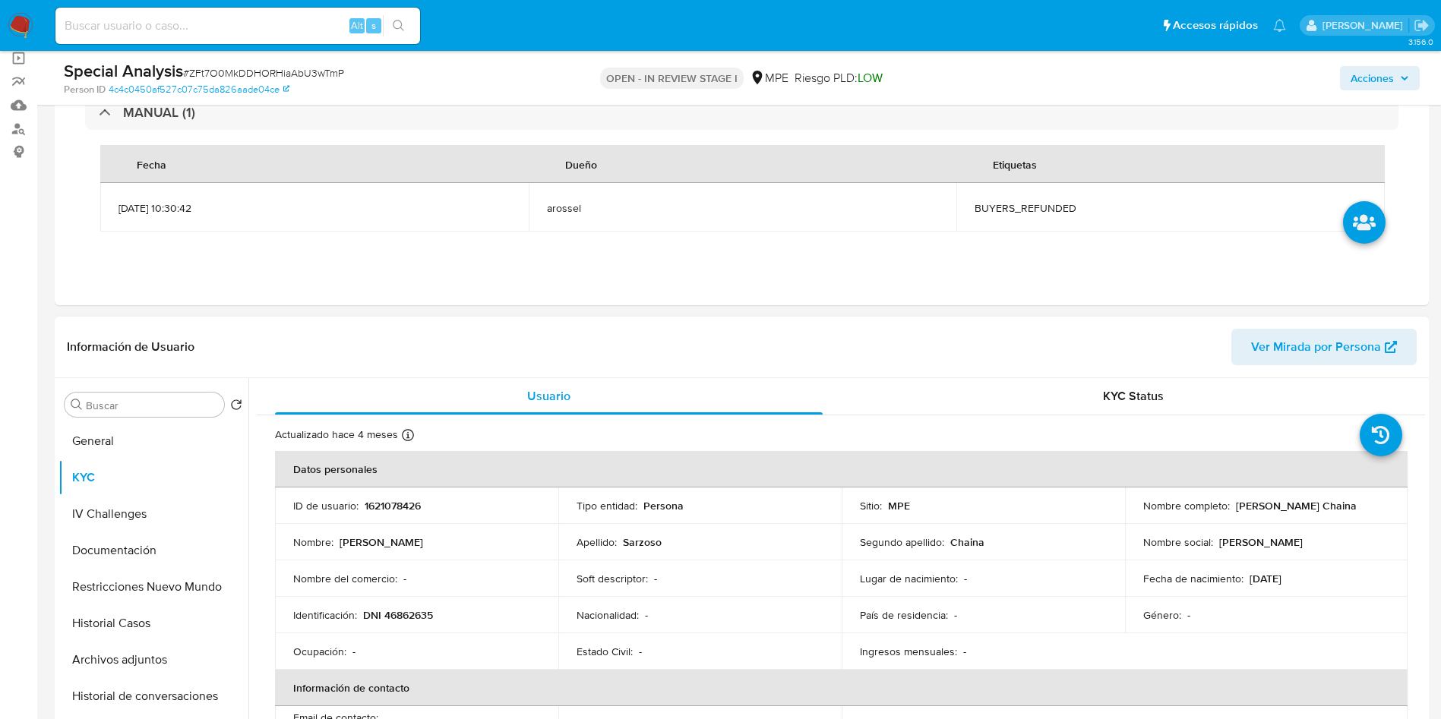
drag, startPoint x: 1233, startPoint y: 500, endPoint x: 1374, endPoint y: 504, distance: 141.3
click at [1374, 504] on div "Nombre completo : Nirza Yuliana Sarzoso Chaina" at bounding box center [1266, 506] width 247 height 14
copy p "[PERSON_NAME] Chaina"
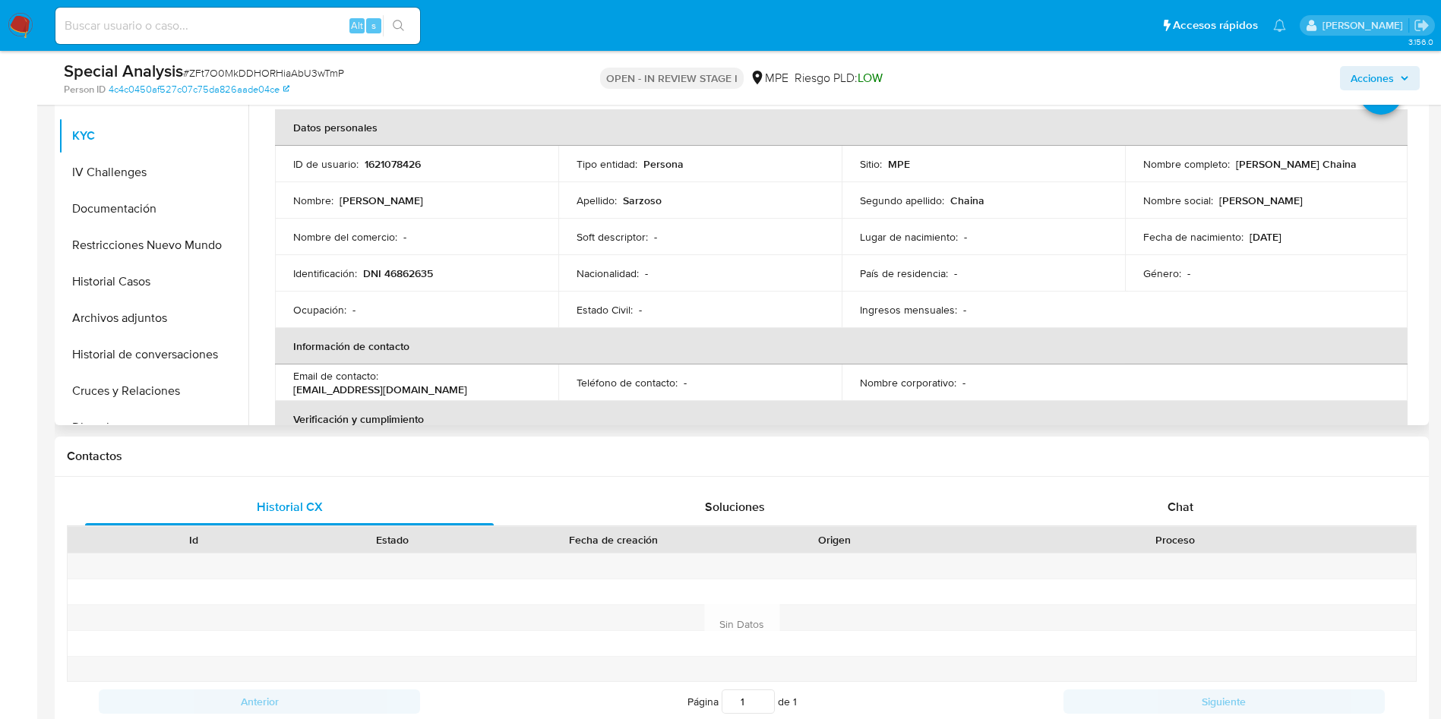
drag, startPoint x: 677, startPoint y: 219, endPoint x: 678, endPoint y: 377, distance: 158.0
click at [677, 220] on td "Soft descriptor : -" at bounding box center [699, 237] width 283 height 36
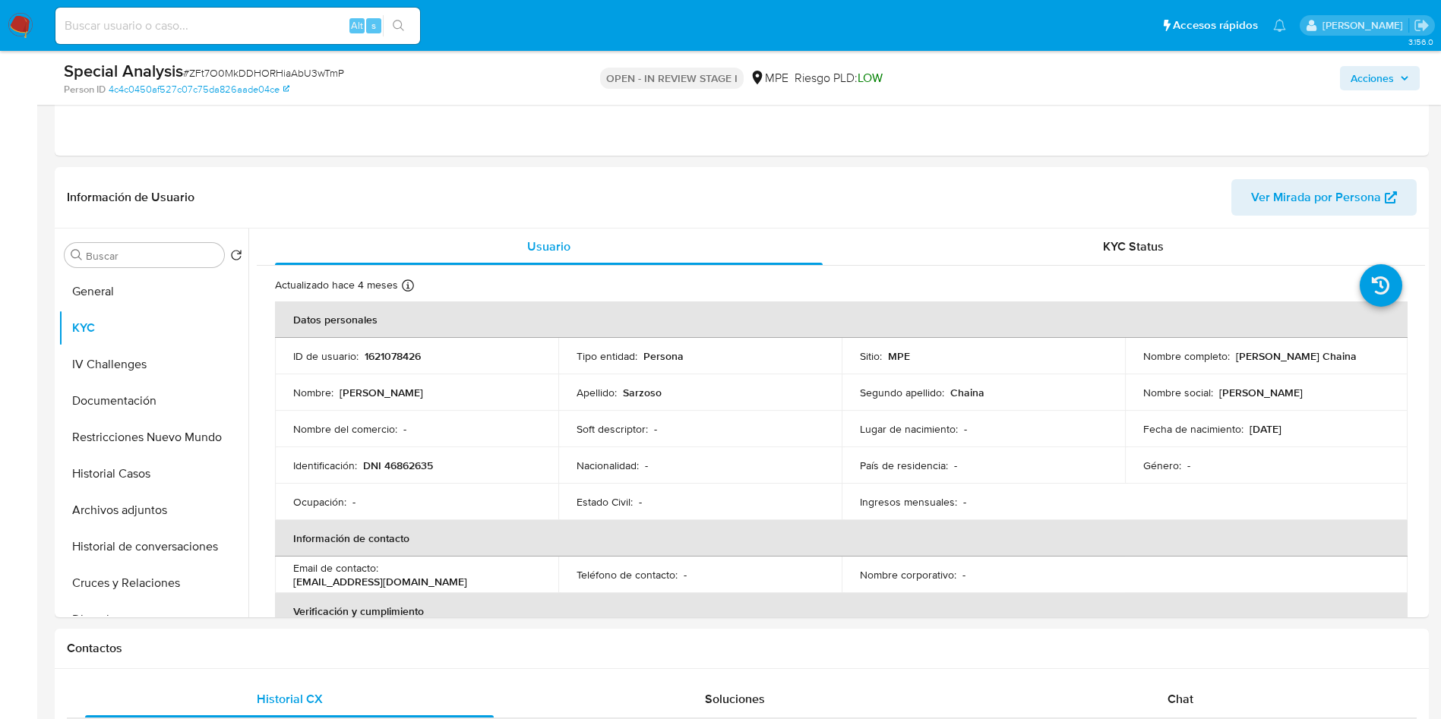
scroll to position [228, 0]
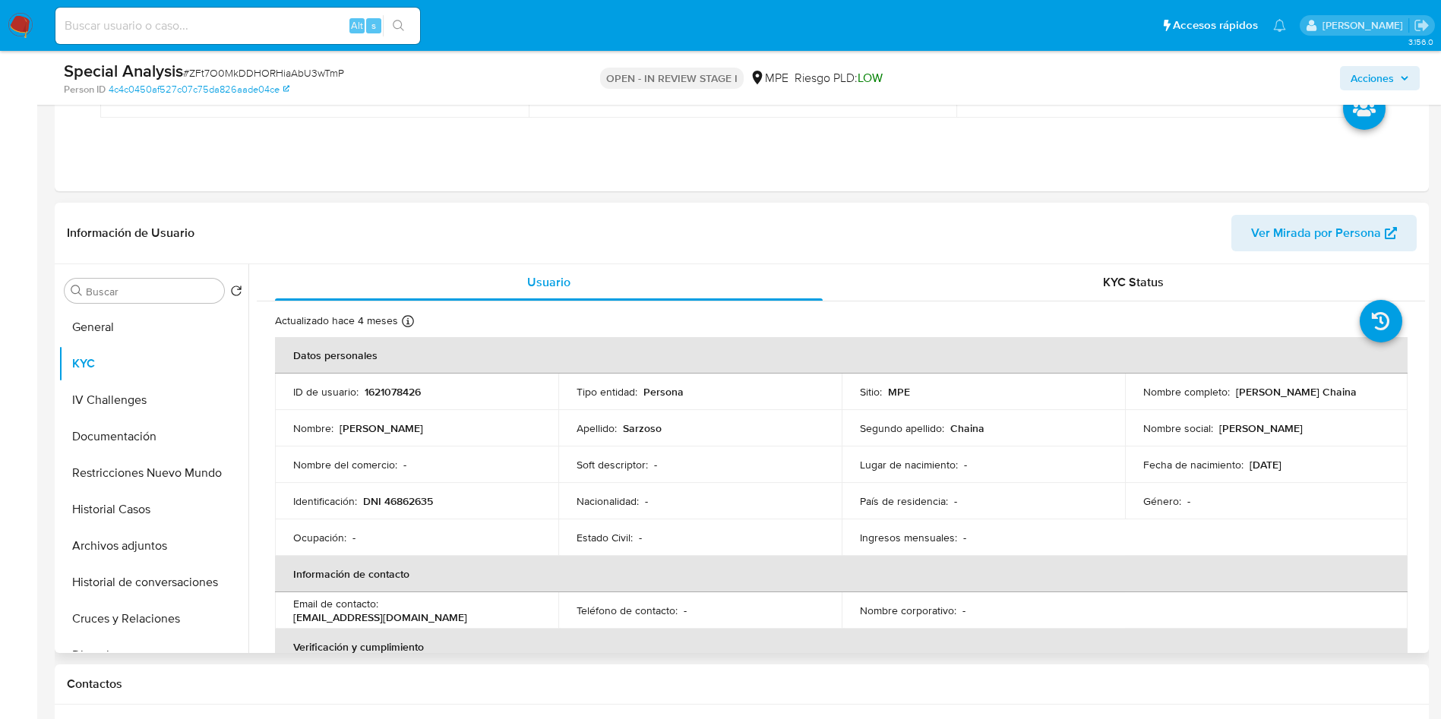
click at [915, 391] on div "Sitio : MPE" at bounding box center [983, 392] width 247 height 14
click at [855, 504] on td "País de residencia : -" at bounding box center [982, 501] width 283 height 36
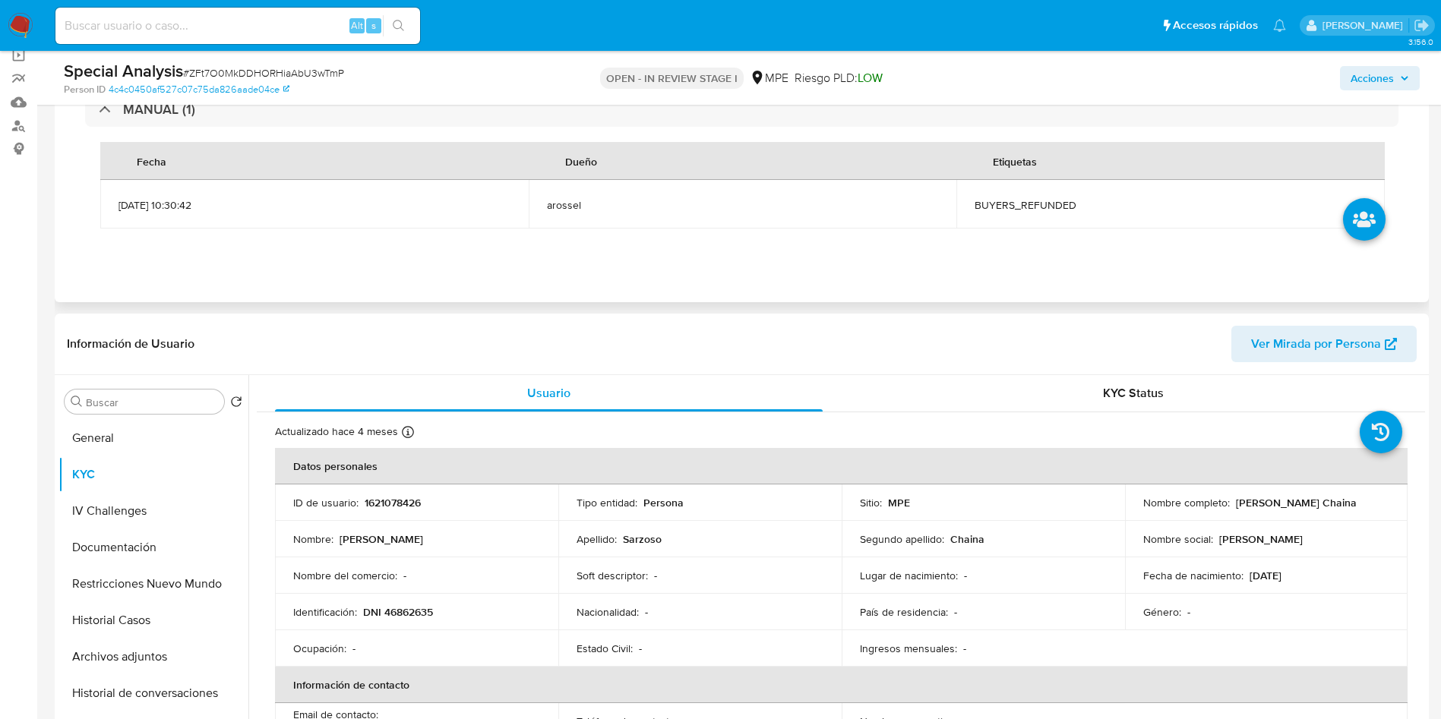
scroll to position [0, 0]
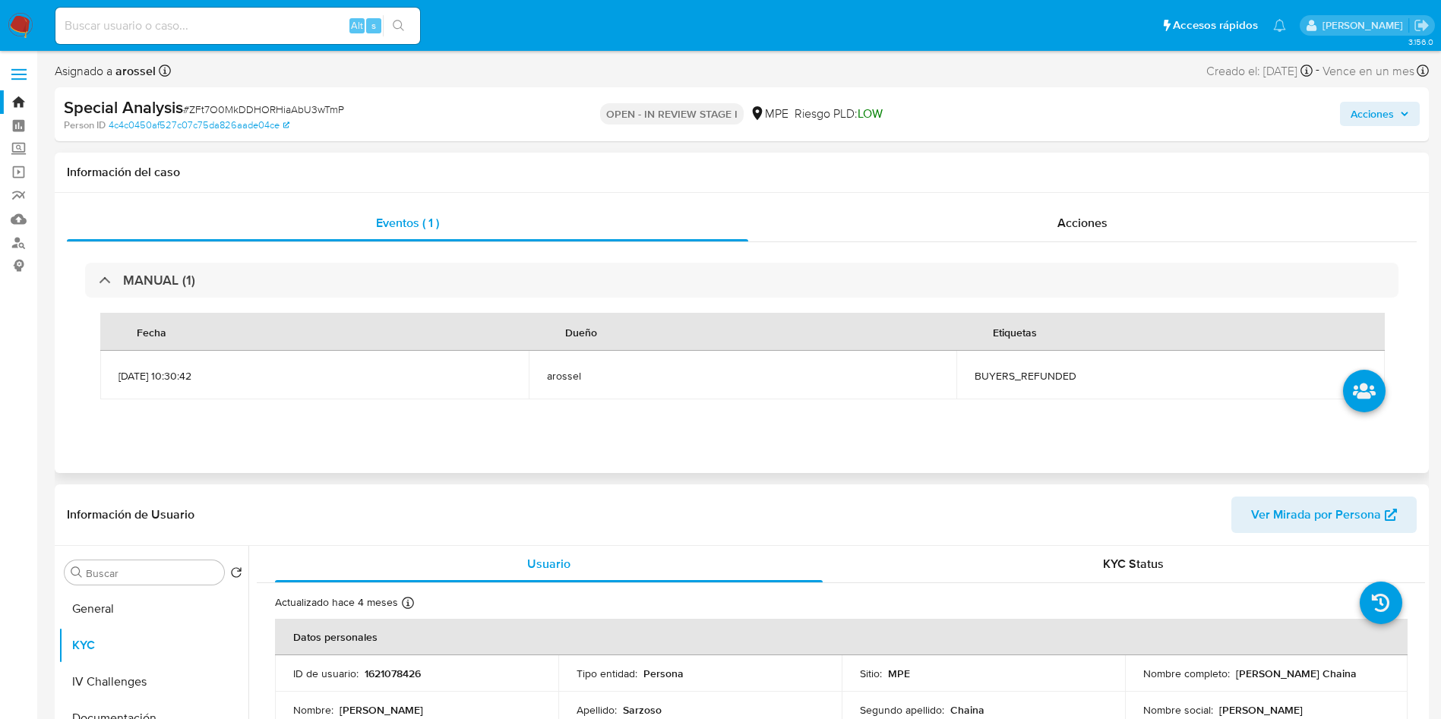
click at [851, 344] on th "Dueño" at bounding box center [743, 332] width 428 height 38
drag, startPoint x: 246, startPoint y: 432, endPoint x: 244, endPoint y: 440, distance: 7.9
click at [247, 431] on div "MANUAL (1) Fecha Dueño Etiquetas 27/06/2025 10:30:42 arossel BUYERS_REFUNDED" at bounding box center [742, 338] width 1350 height 193
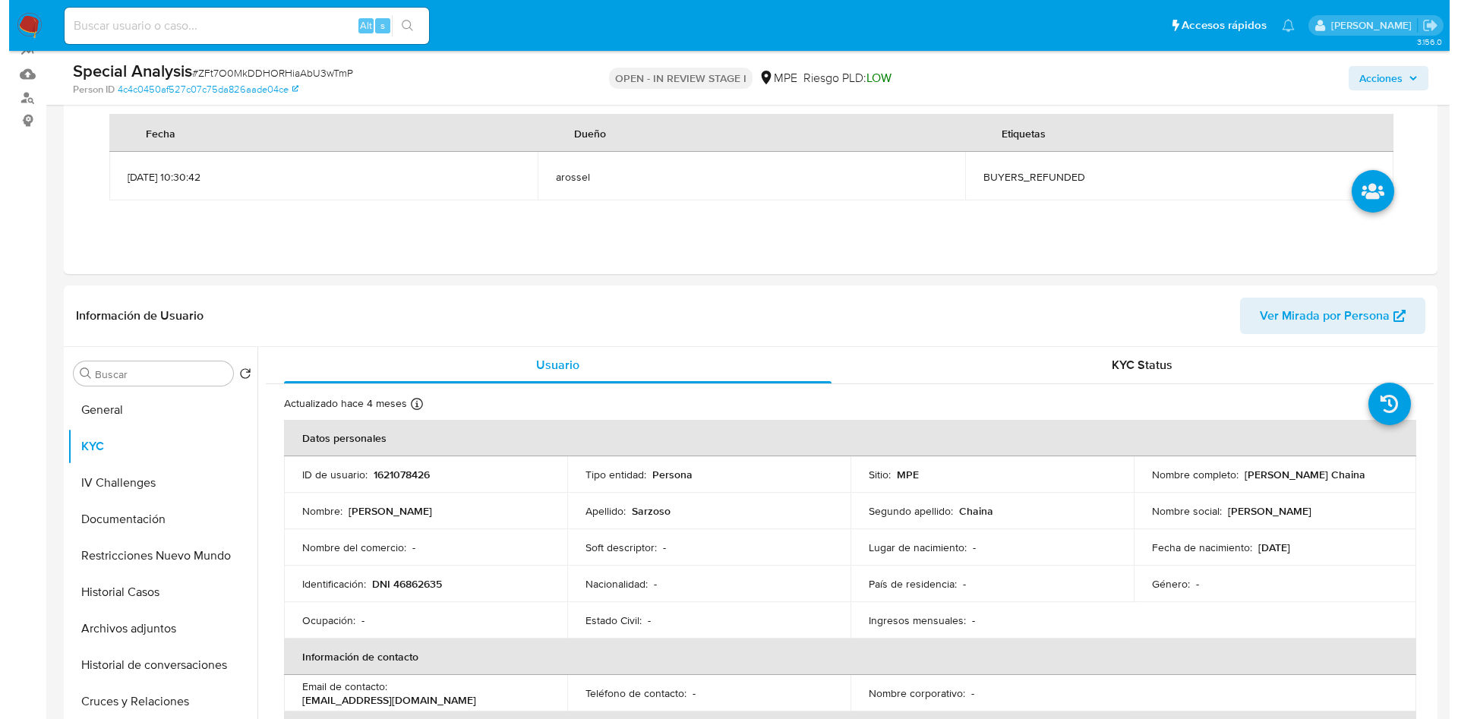
scroll to position [228, 0]
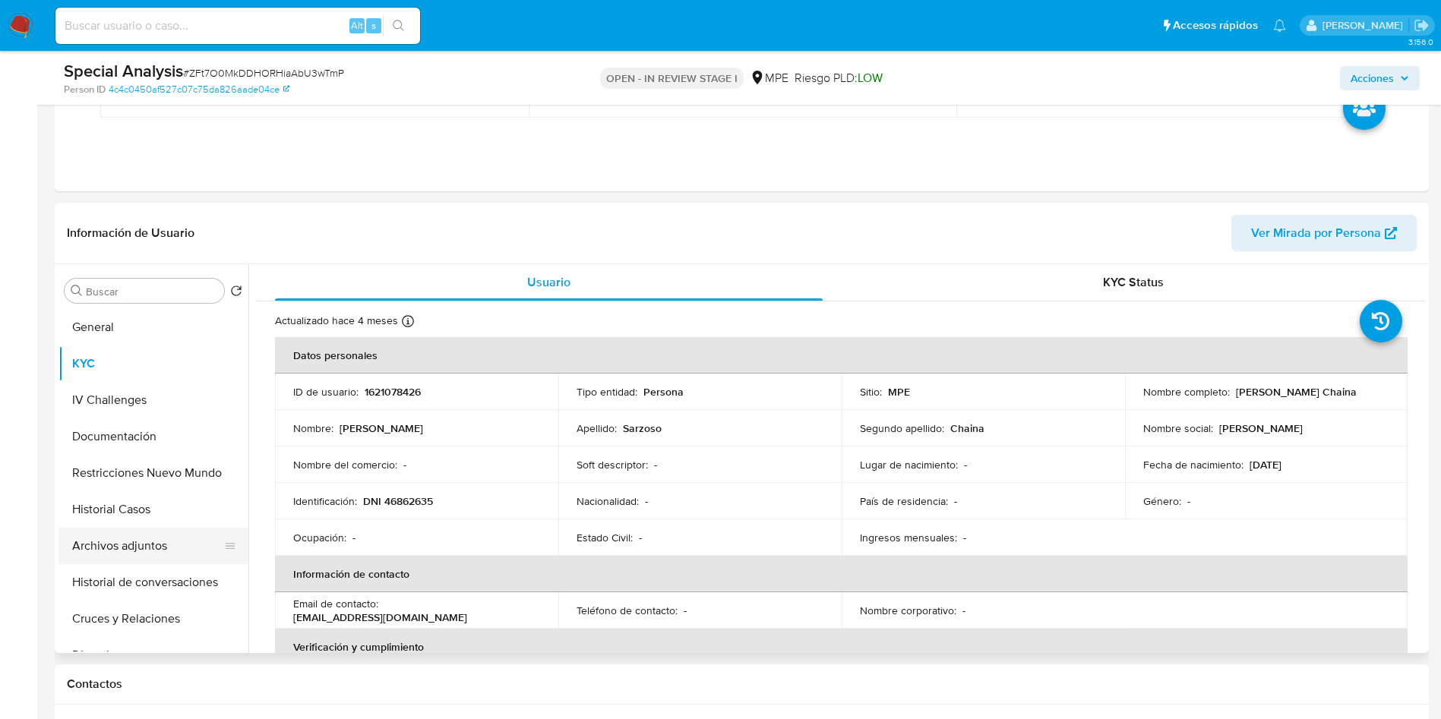
click at [172, 545] on button "Archivos adjuntos" at bounding box center [147, 546] width 178 height 36
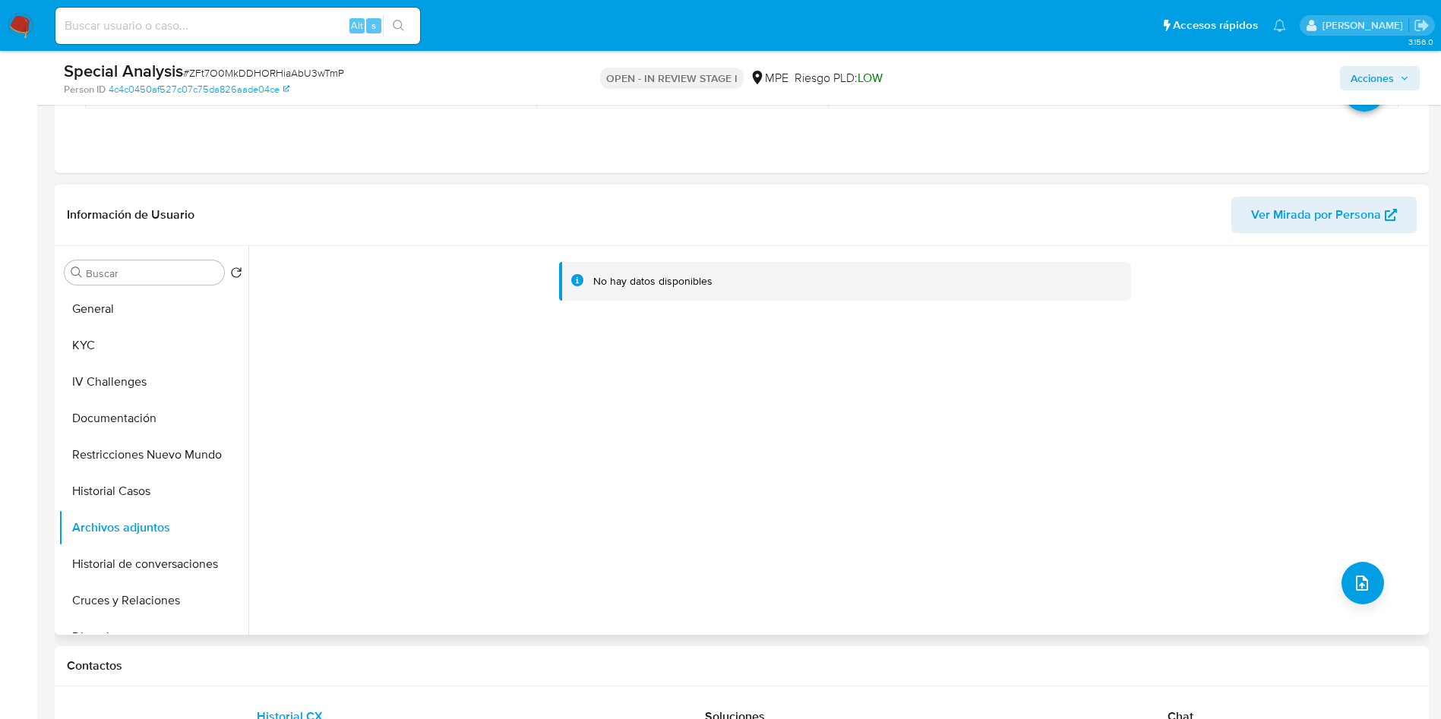
click at [1328, 586] on div "No hay datos disponibles" at bounding box center [836, 440] width 1176 height 389
click at [1340, 601] on div "No hay datos disponibles" at bounding box center [836, 440] width 1176 height 389
click at [81, 490] on button "Historial Casos" at bounding box center [147, 491] width 178 height 36
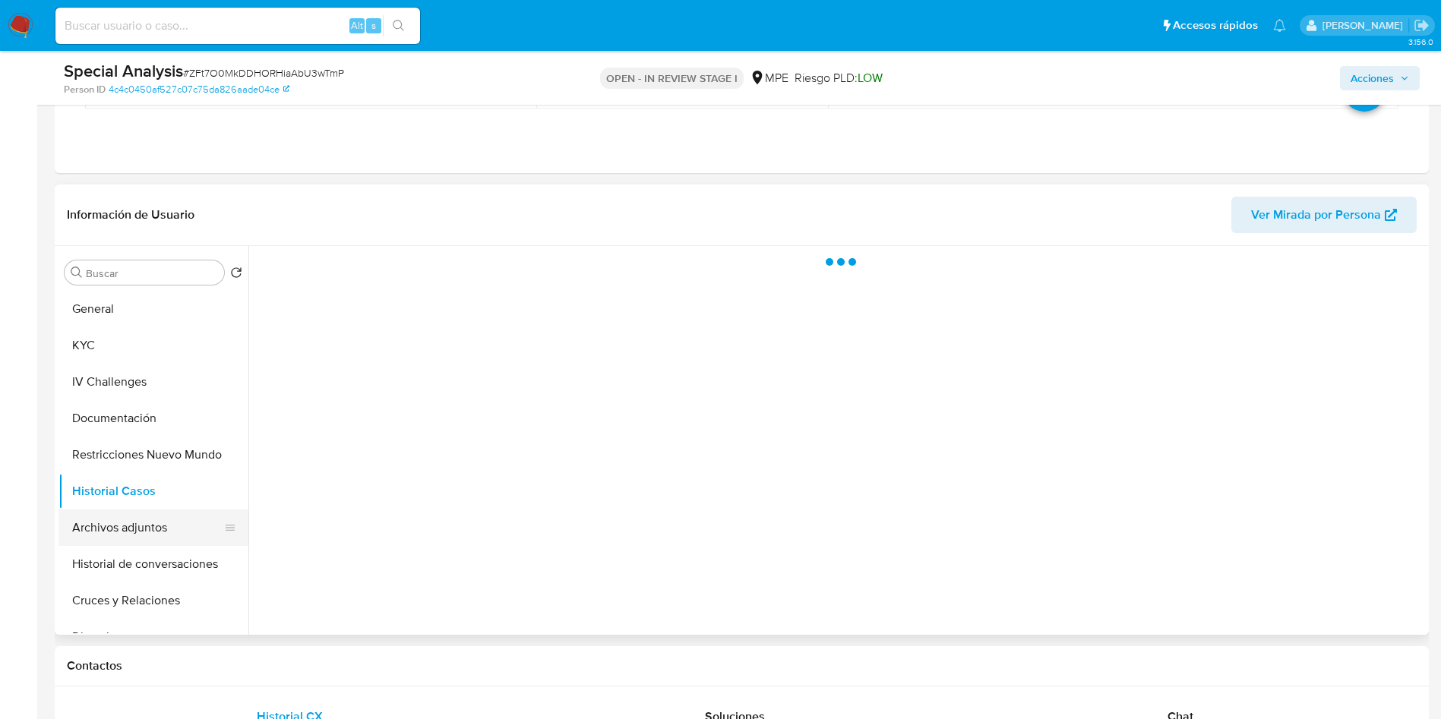
click at [122, 530] on button "Archivos adjuntos" at bounding box center [147, 528] width 178 height 36
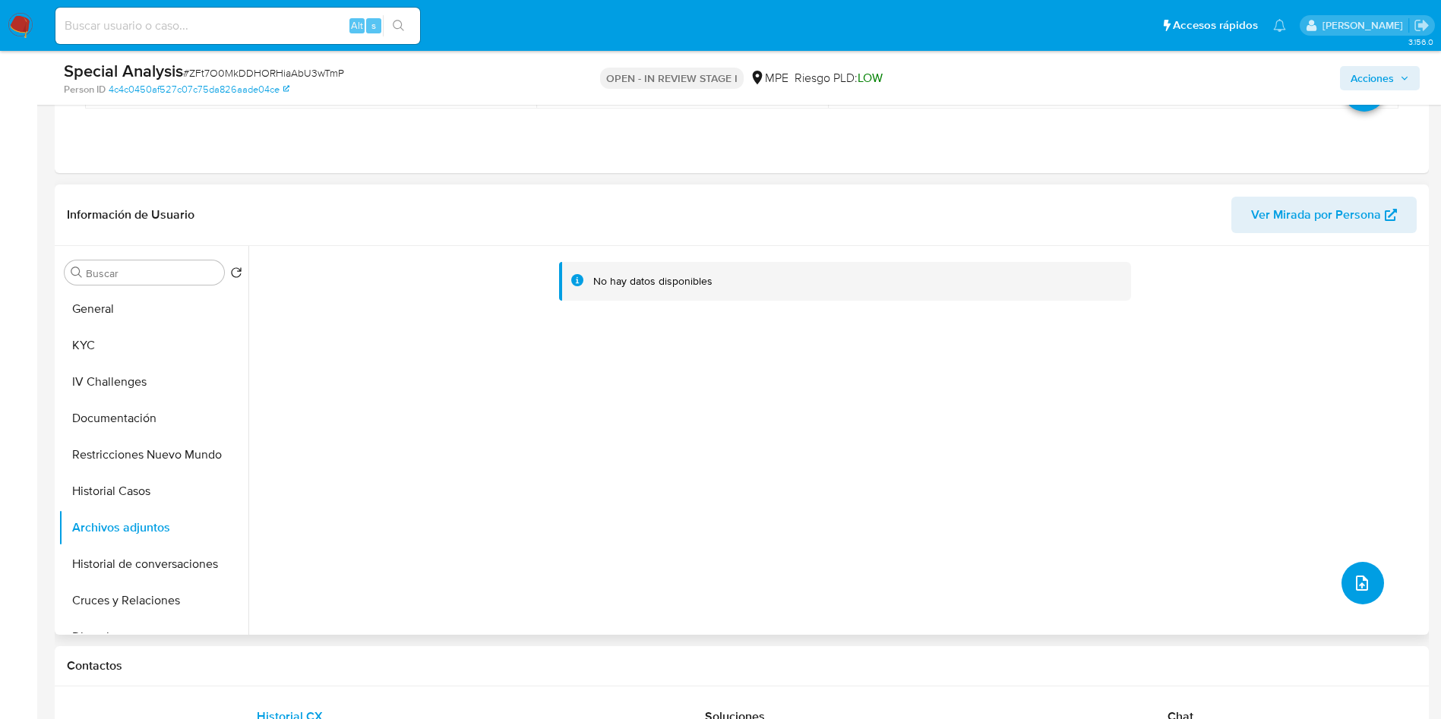
click at [1369, 573] on button "upload-file" at bounding box center [1362, 583] width 43 height 43
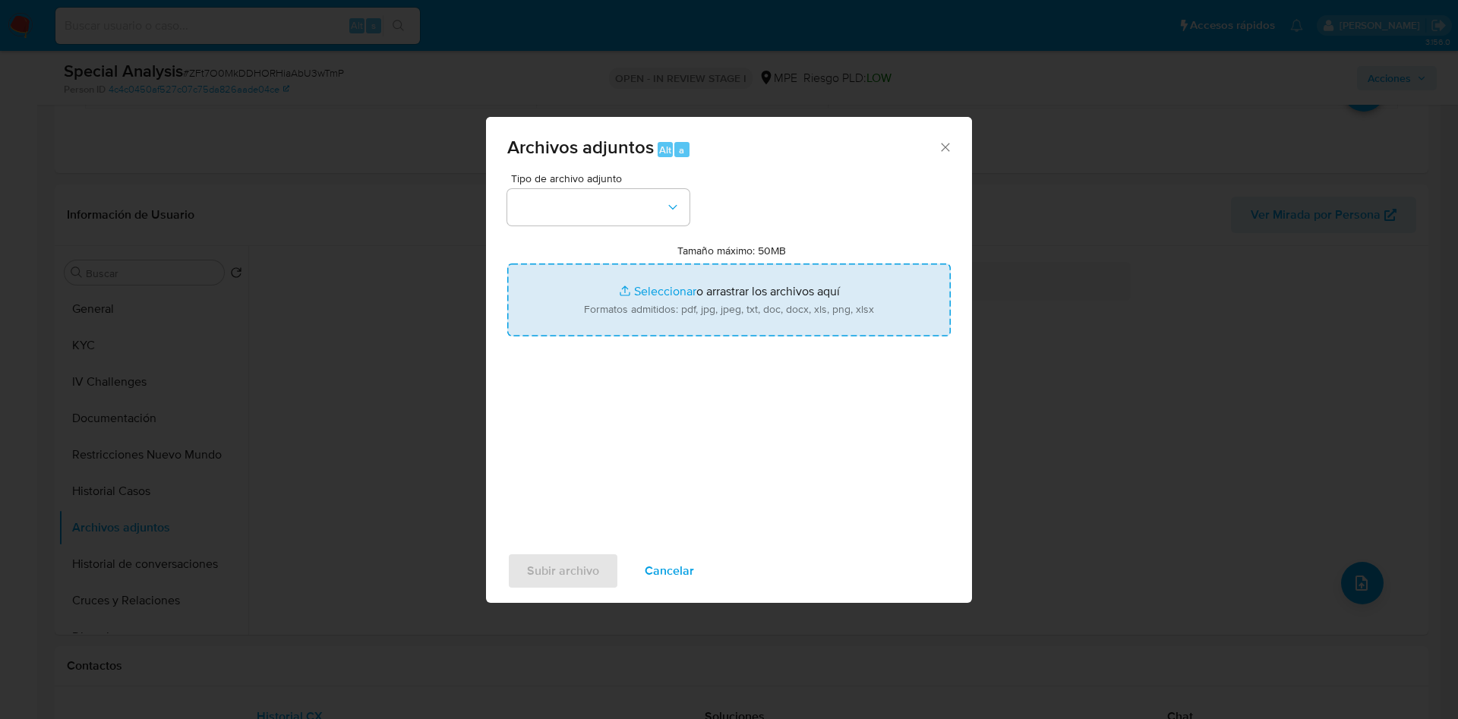
click at [739, 302] on input "Tamaño máximo: 50MB Seleccionar archivos" at bounding box center [729, 300] width 444 height 73
type input "C:\fakepath\Movimientos 1621078426 - 26_08_2025.xlsx"
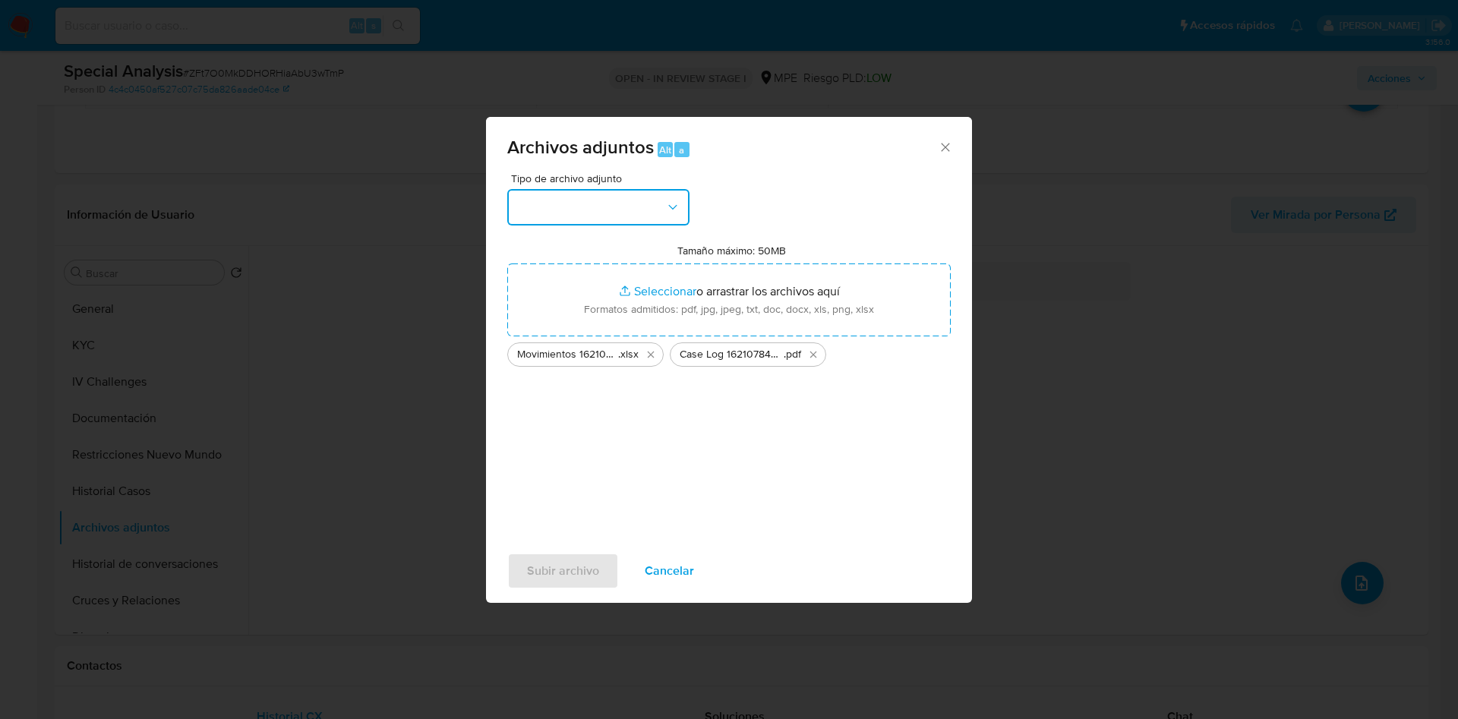
click at [611, 211] on button "button" at bounding box center [598, 207] width 182 height 36
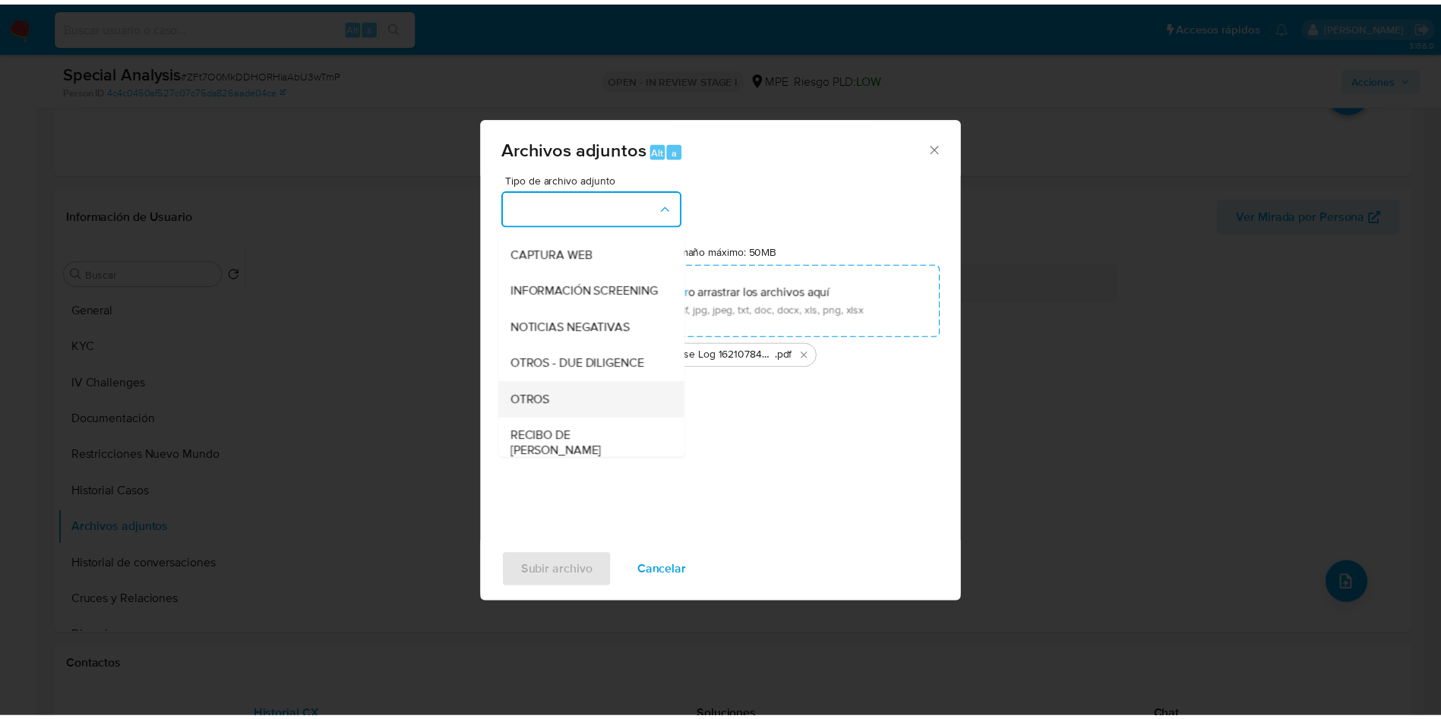
scroll to position [114, 0]
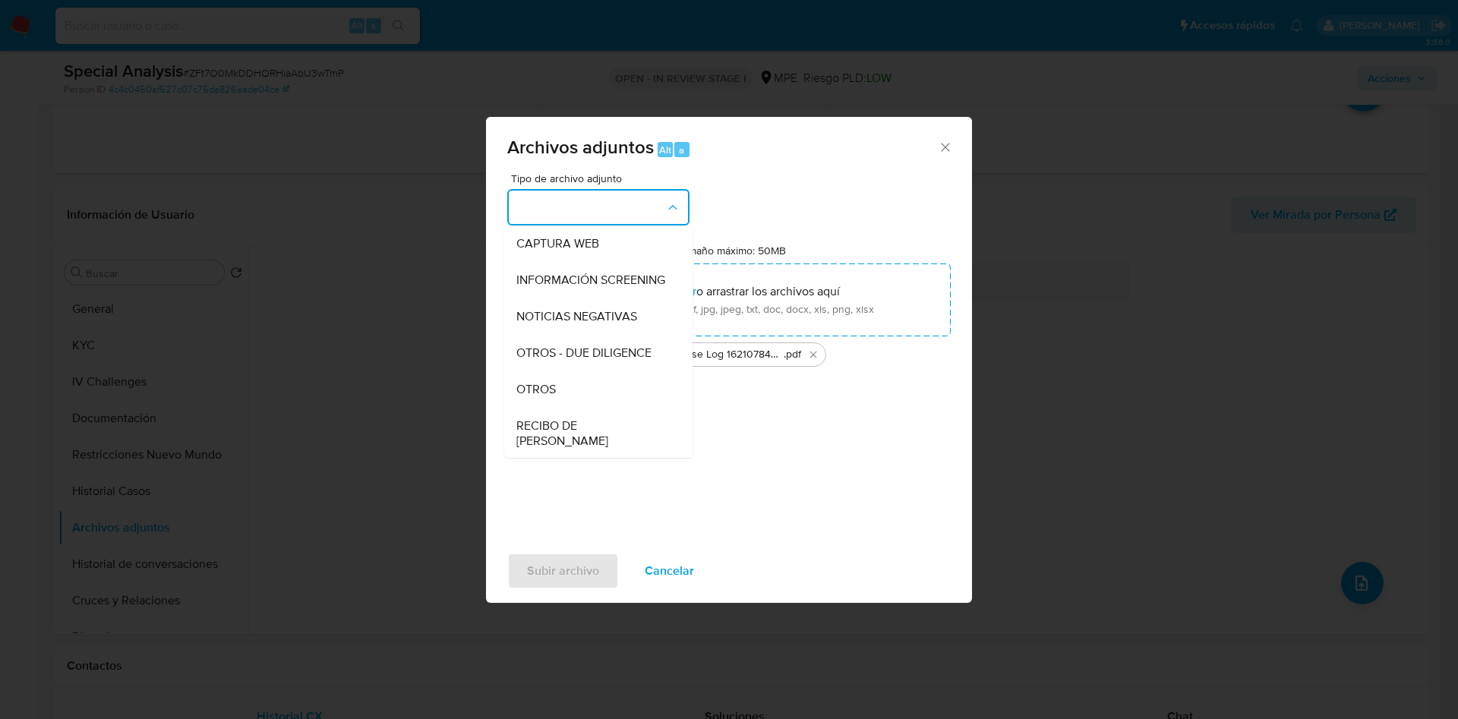
click at [567, 404] on div "OTROS" at bounding box center [593, 389] width 155 height 36
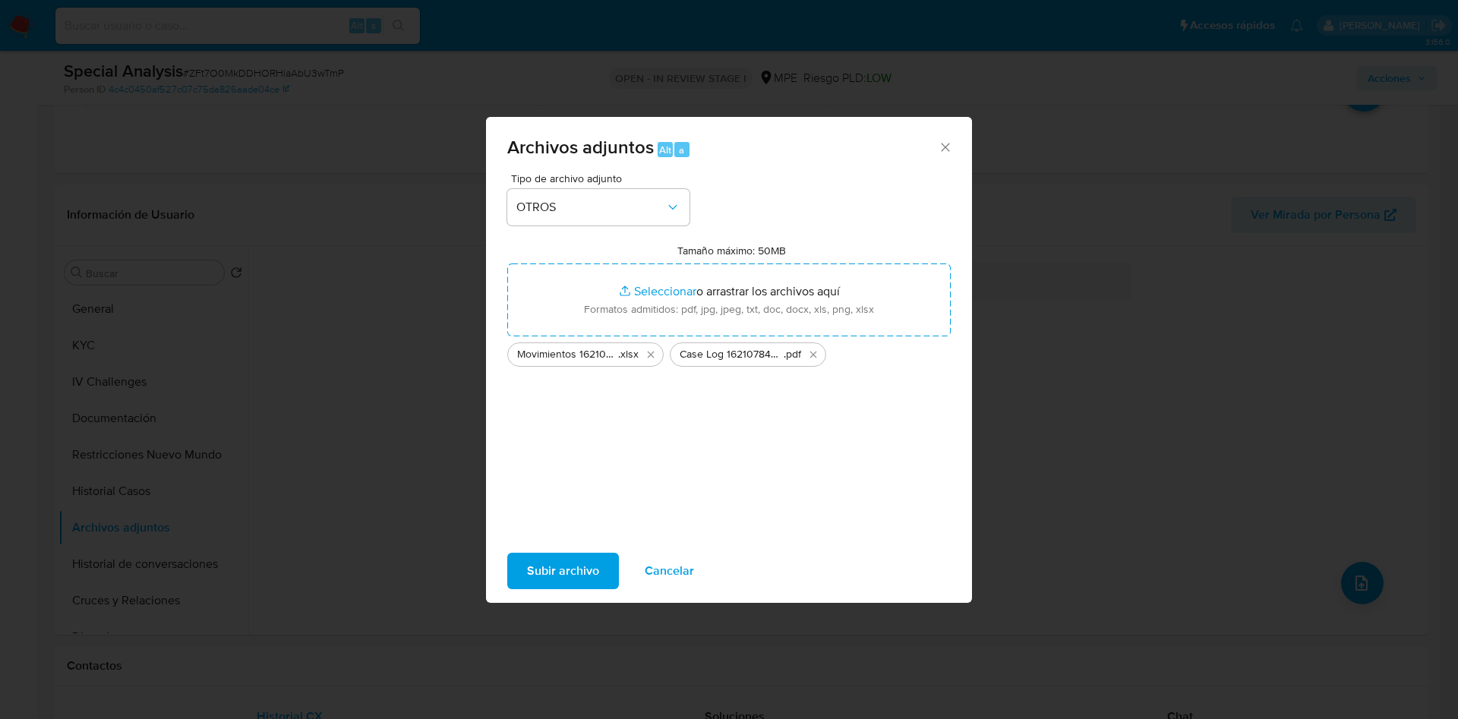
click at [558, 584] on span "Subir archivo" at bounding box center [563, 570] width 72 height 33
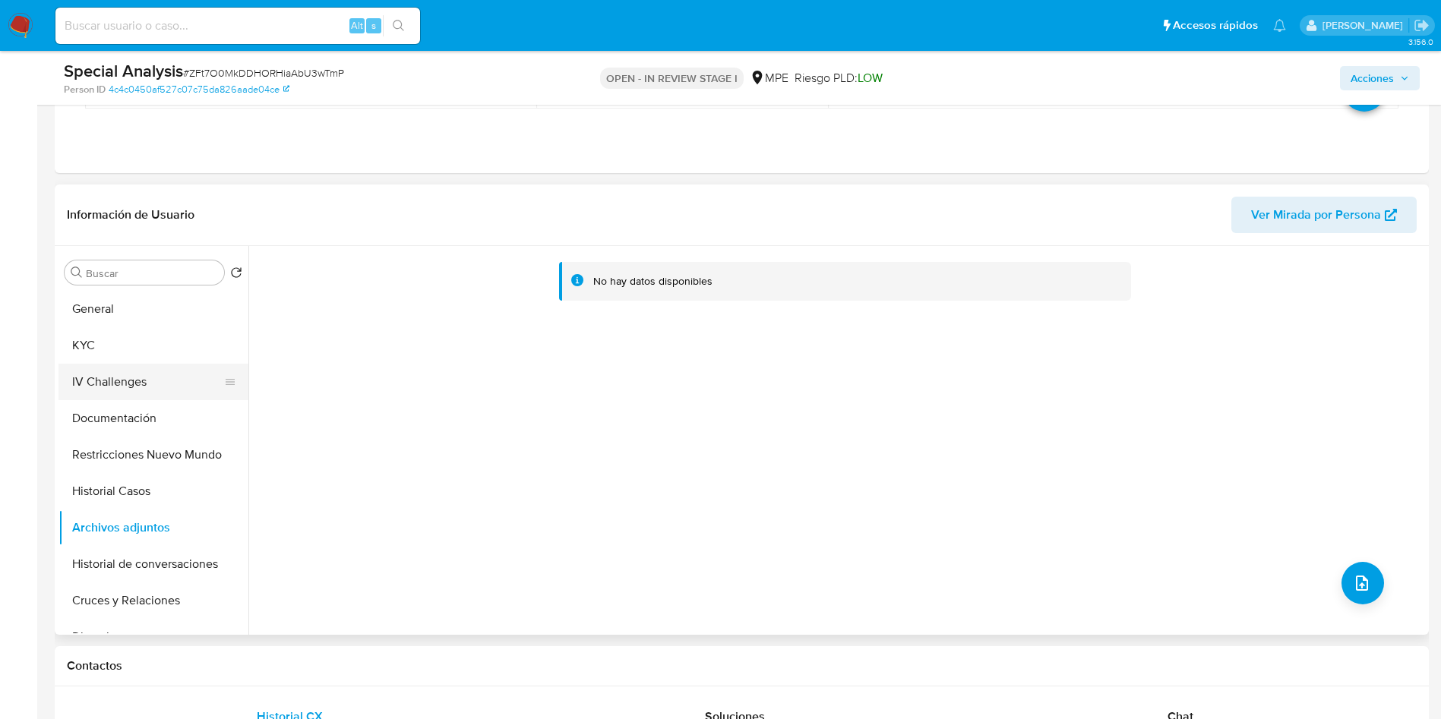
click at [189, 373] on button "IV Challenges" at bounding box center [147, 382] width 178 height 36
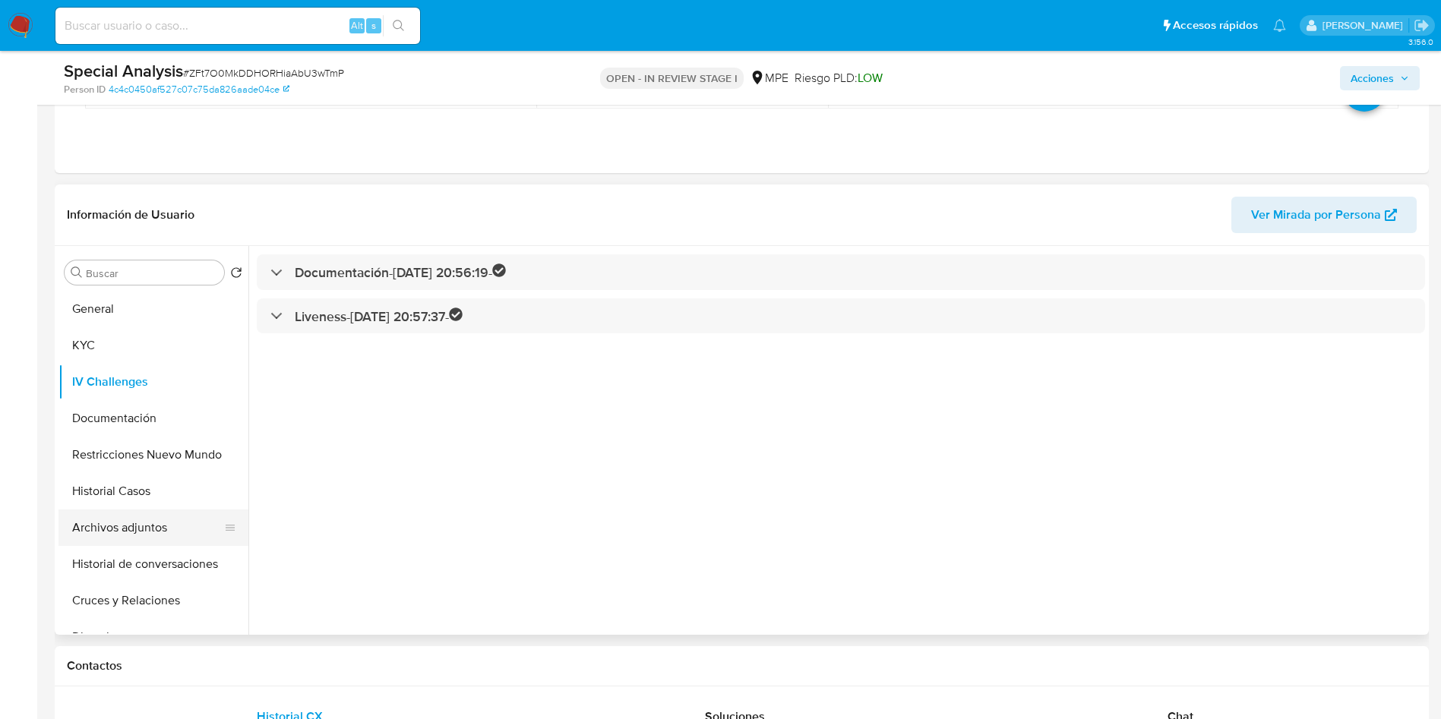
click at [128, 544] on button "Archivos adjuntos" at bounding box center [147, 528] width 178 height 36
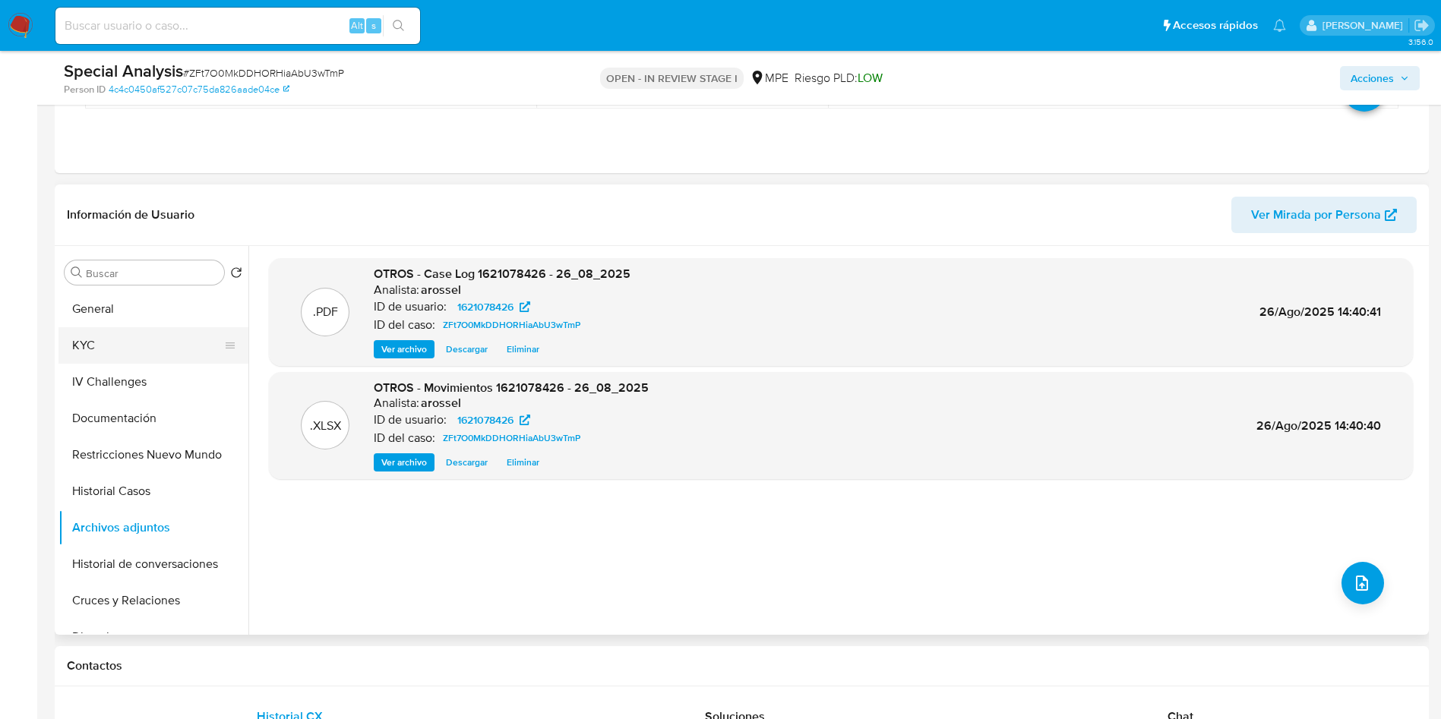
click at [128, 343] on button "KYC" at bounding box center [147, 345] width 178 height 36
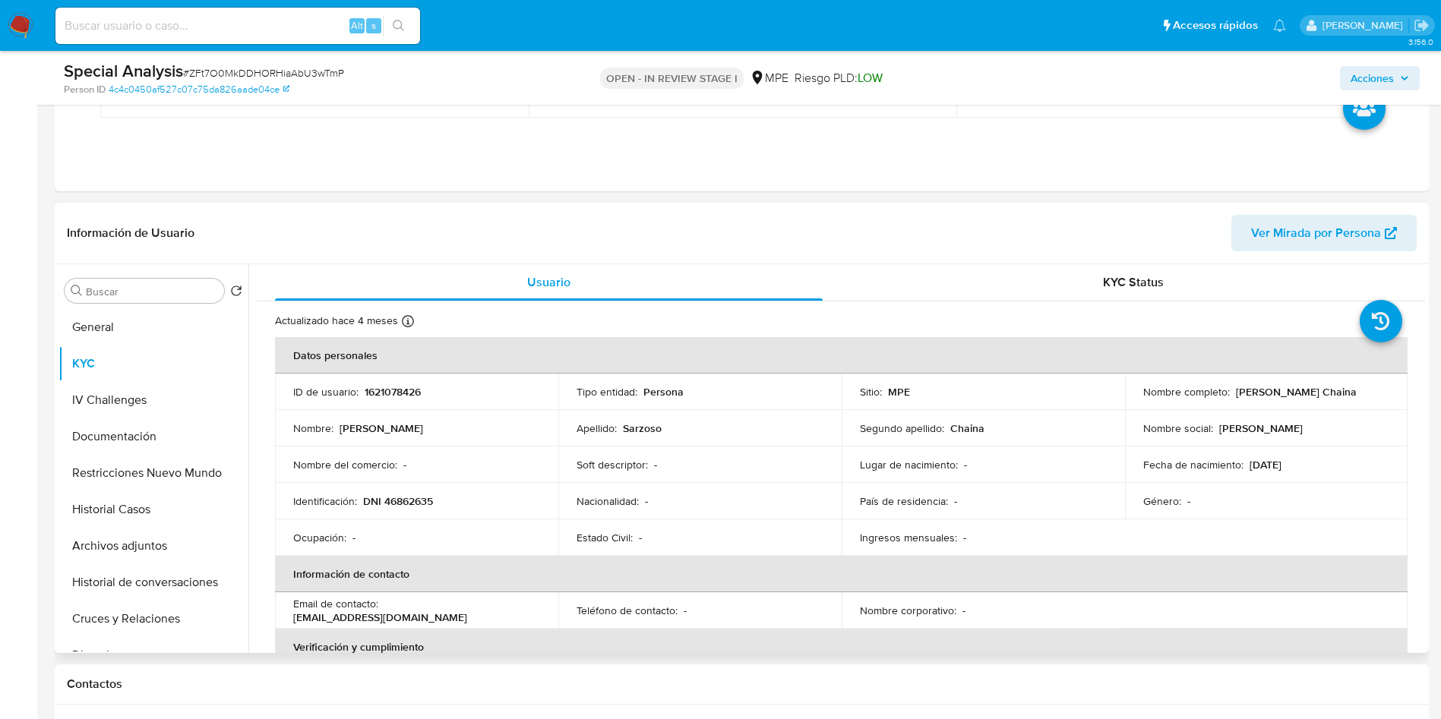
click at [1228, 400] on td "Nombre completo : Nirza Yuliana Sarzoso Chaina" at bounding box center [1266, 392] width 283 height 36
drag, startPoint x: 1227, startPoint y: 393, endPoint x: 1375, endPoint y: 393, distance: 147.3
click at [1375, 393] on div "Nombre completo : Nirza Yuliana Sarzoso Chaina" at bounding box center [1266, 392] width 247 height 14
copy div "Nirza Yuliana Sarzoso Chaina"
click at [210, 18] on input at bounding box center [237, 26] width 365 height 20
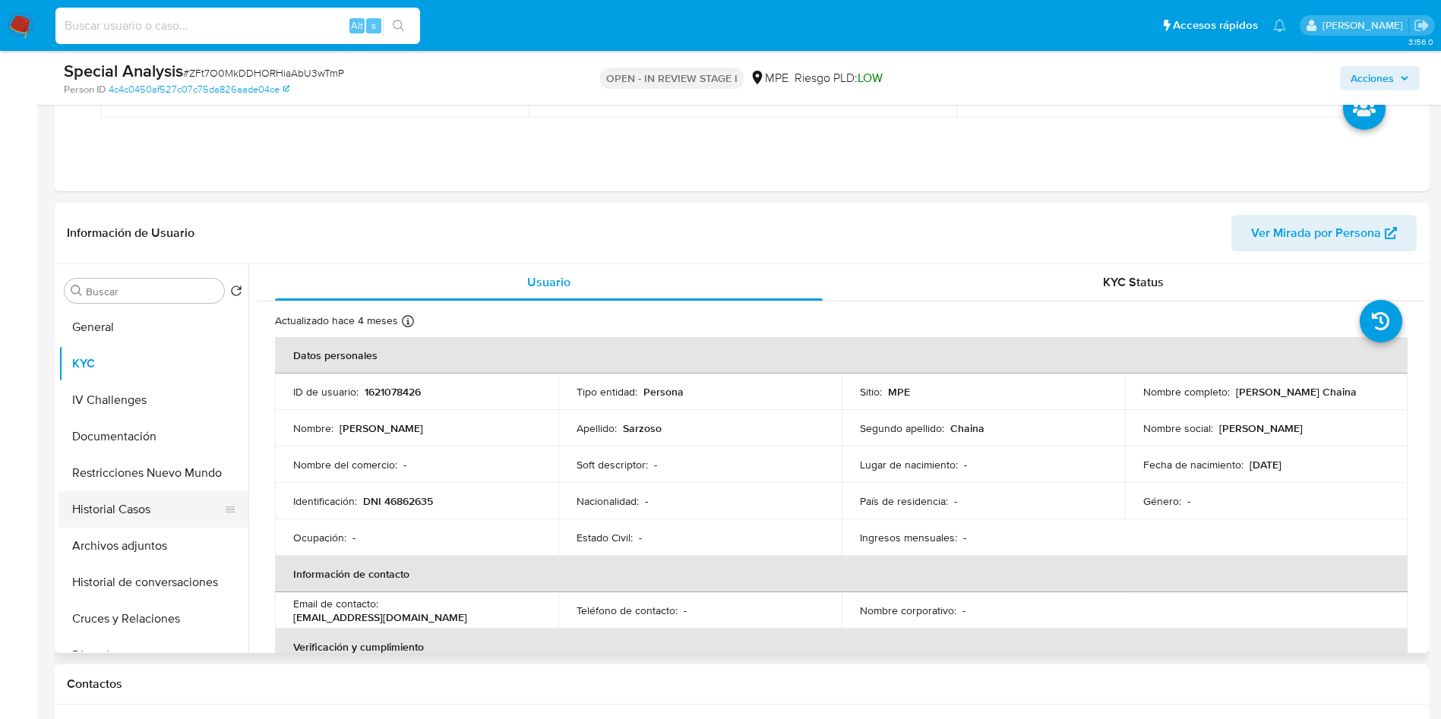
click at [122, 503] on button "Historial Casos" at bounding box center [147, 509] width 178 height 36
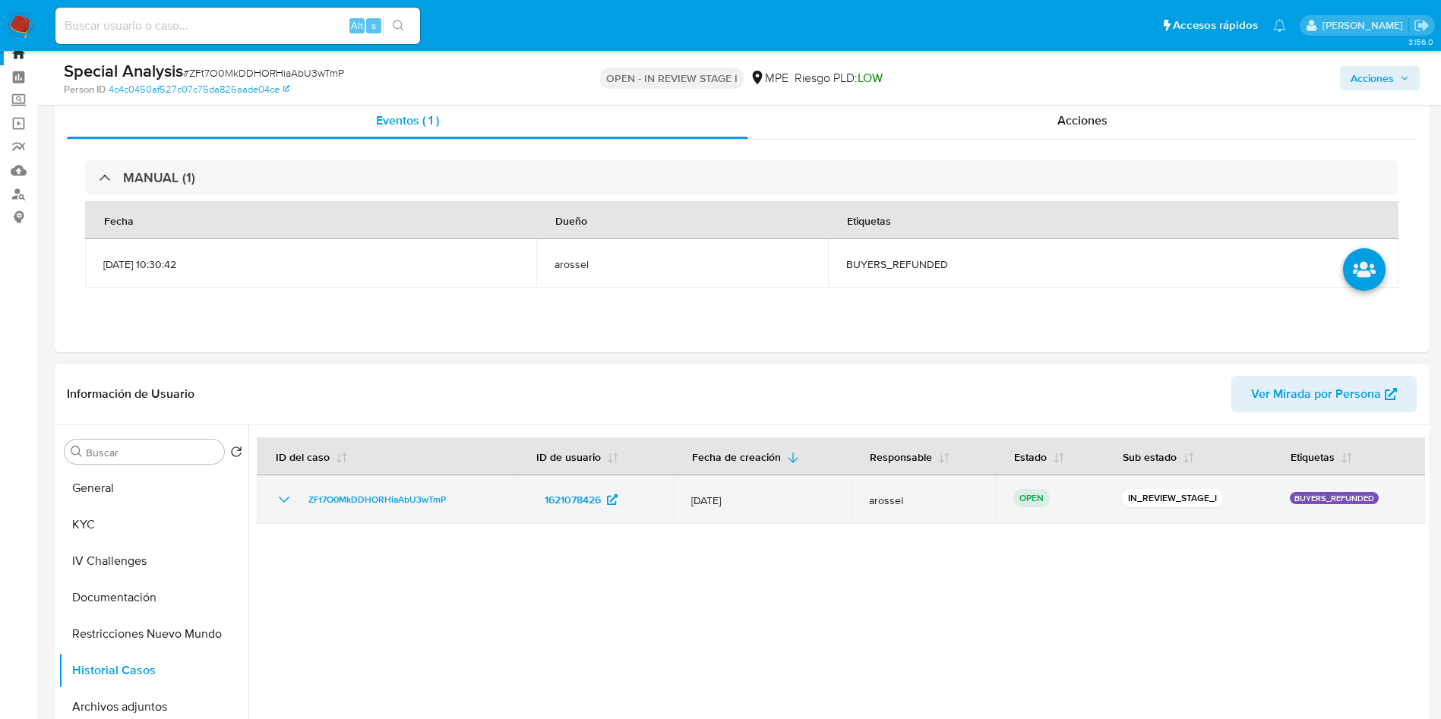
scroll to position [0, 0]
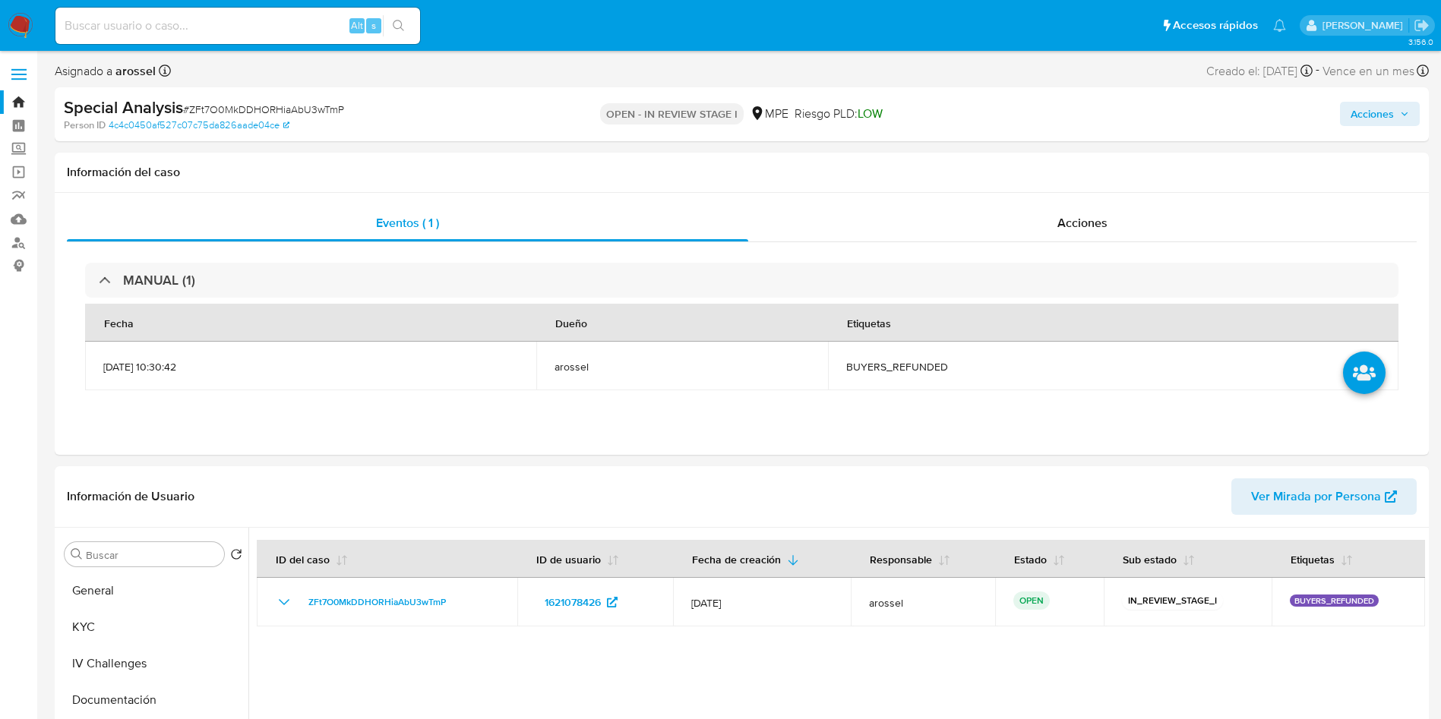
click at [1388, 115] on span "Acciones" at bounding box center [1371, 114] width 43 height 24
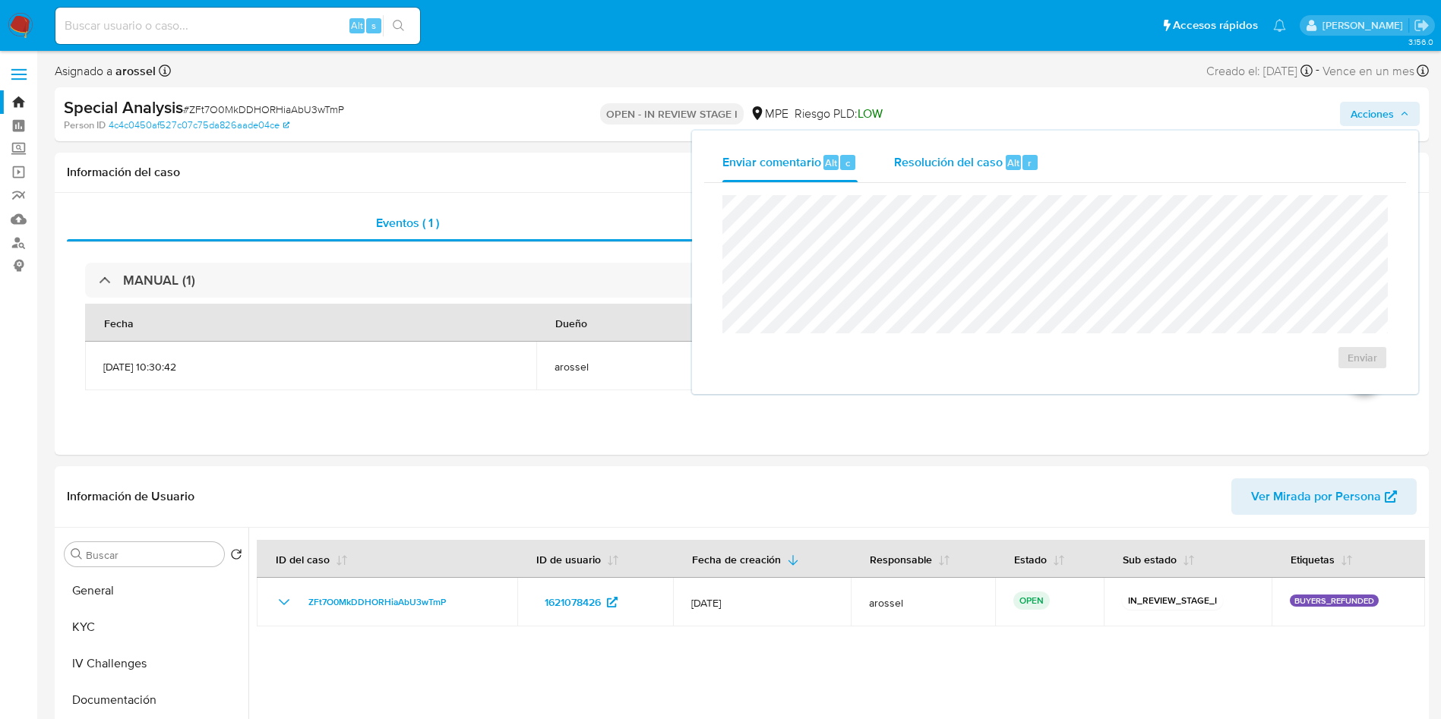
click at [1031, 168] on div "r" at bounding box center [1029, 162] width 15 height 15
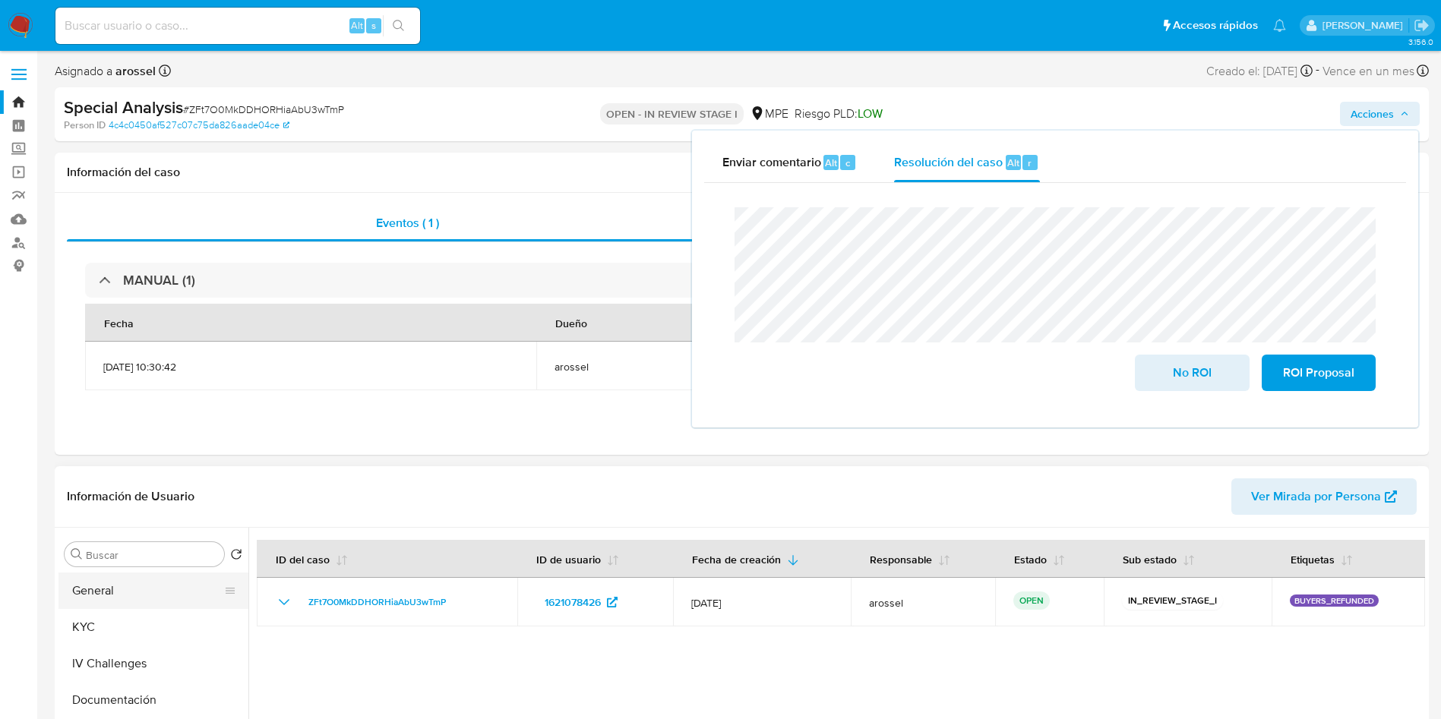
click at [124, 598] on button "General" at bounding box center [147, 591] width 178 height 36
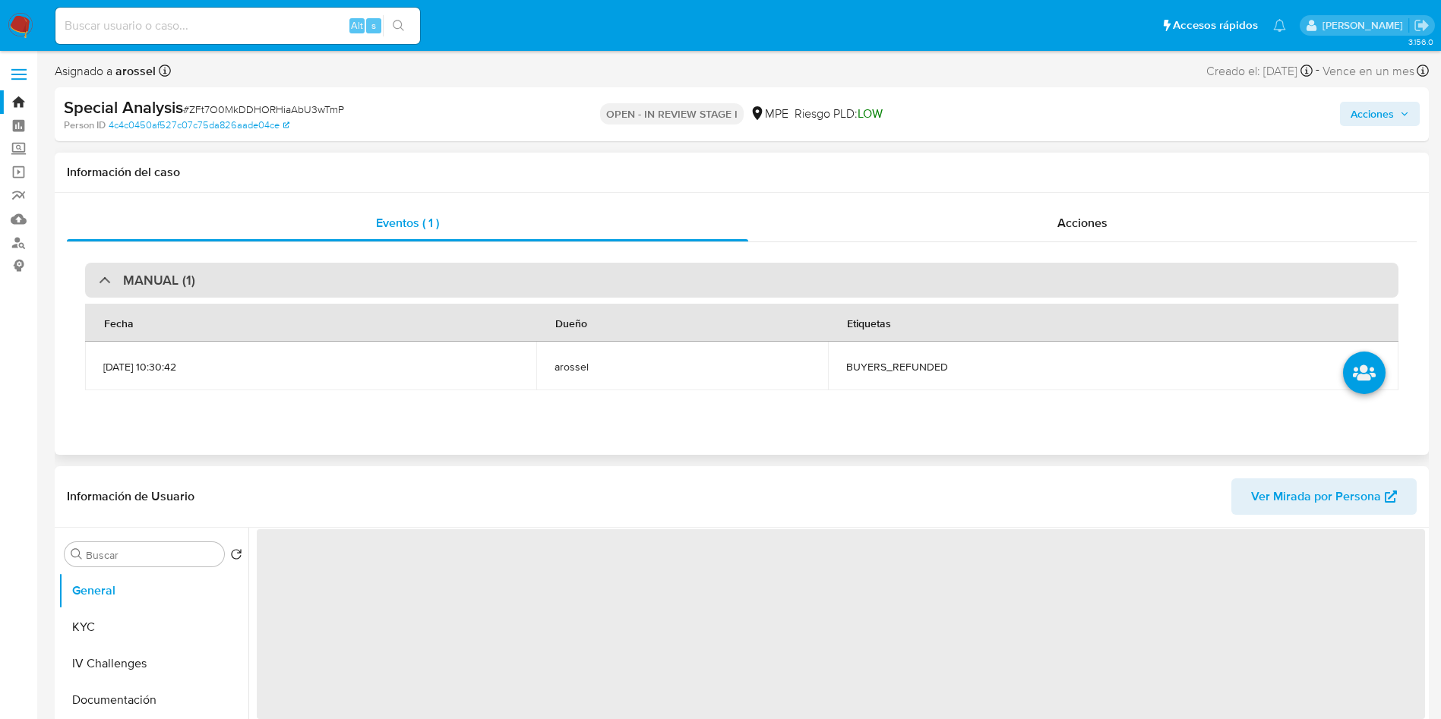
scroll to position [114, 0]
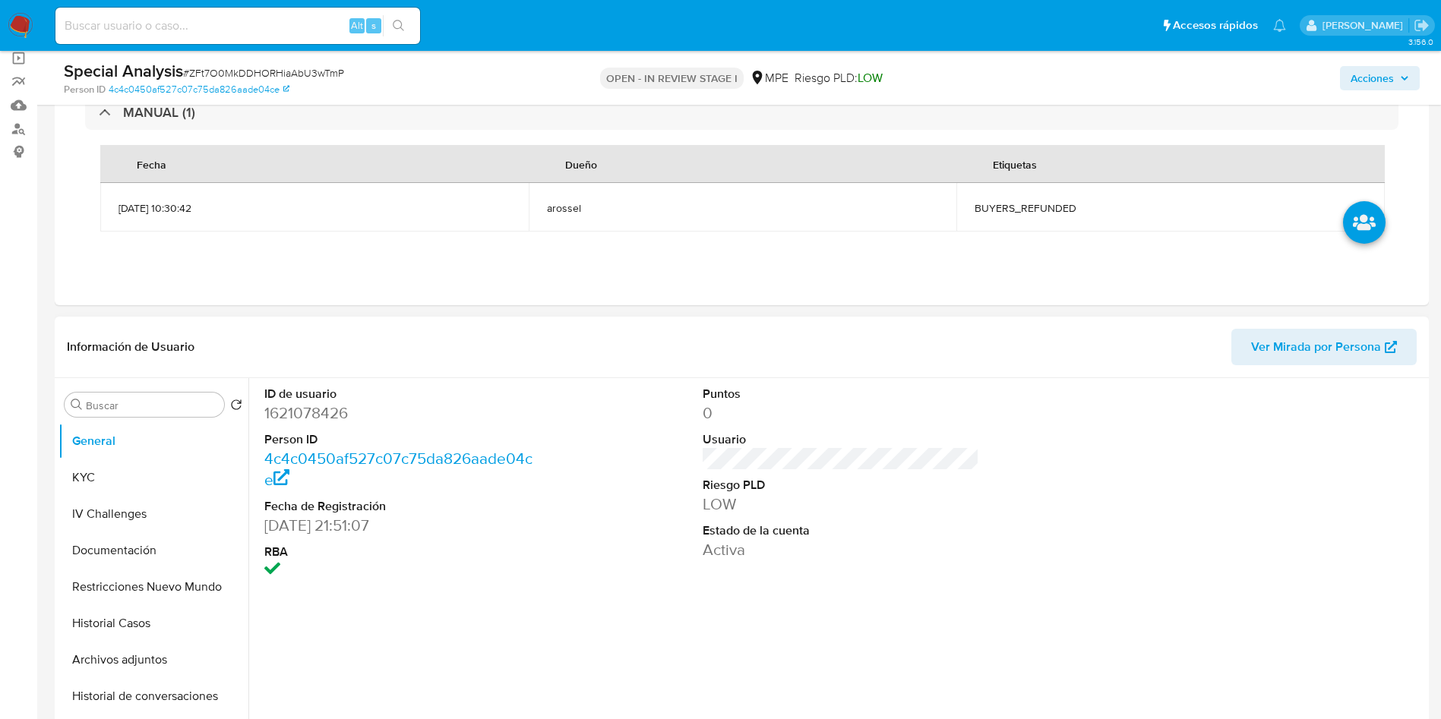
click at [327, 418] on dd "1621078426" at bounding box center [402, 413] width 277 height 21
copy dd "1621078426"
click at [1388, 74] on span "Acciones" at bounding box center [1371, 78] width 43 height 24
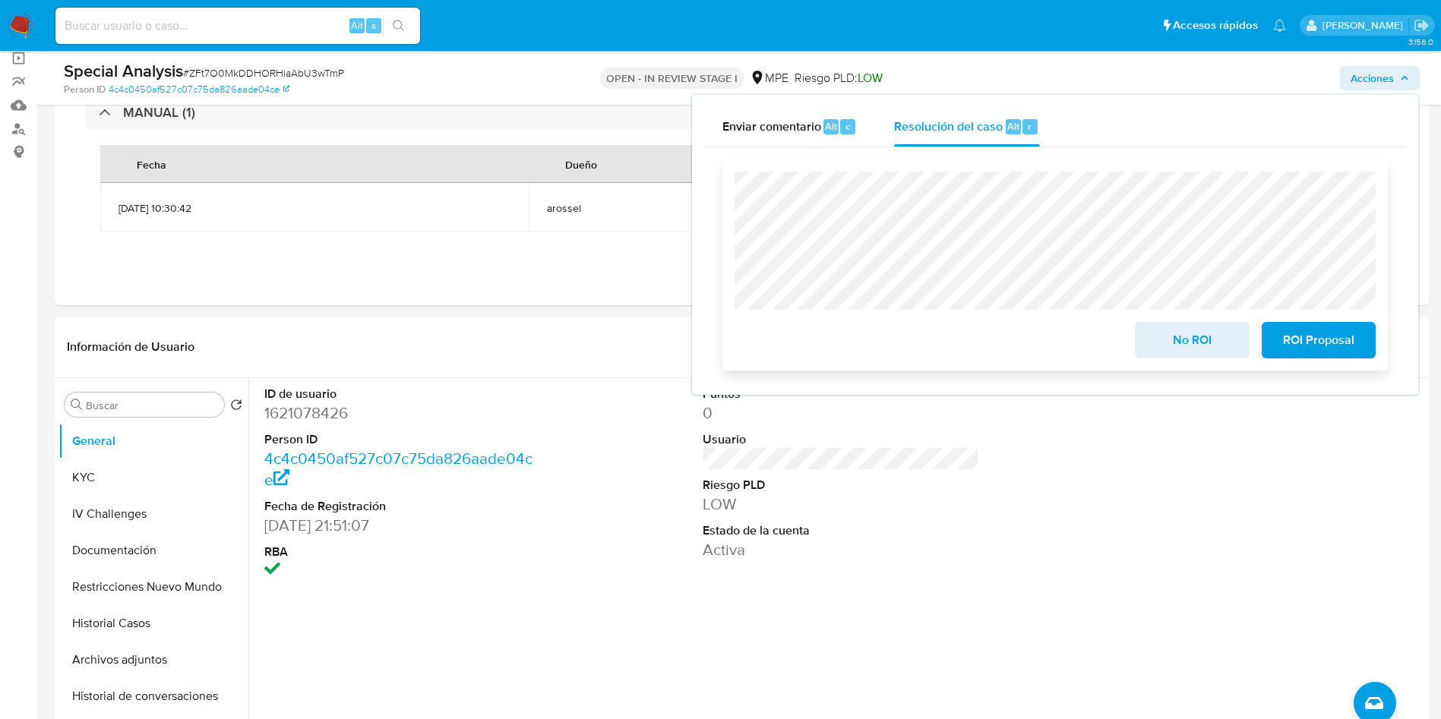
click at [1149, 345] on button "No ROI" at bounding box center [1192, 340] width 114 height 36
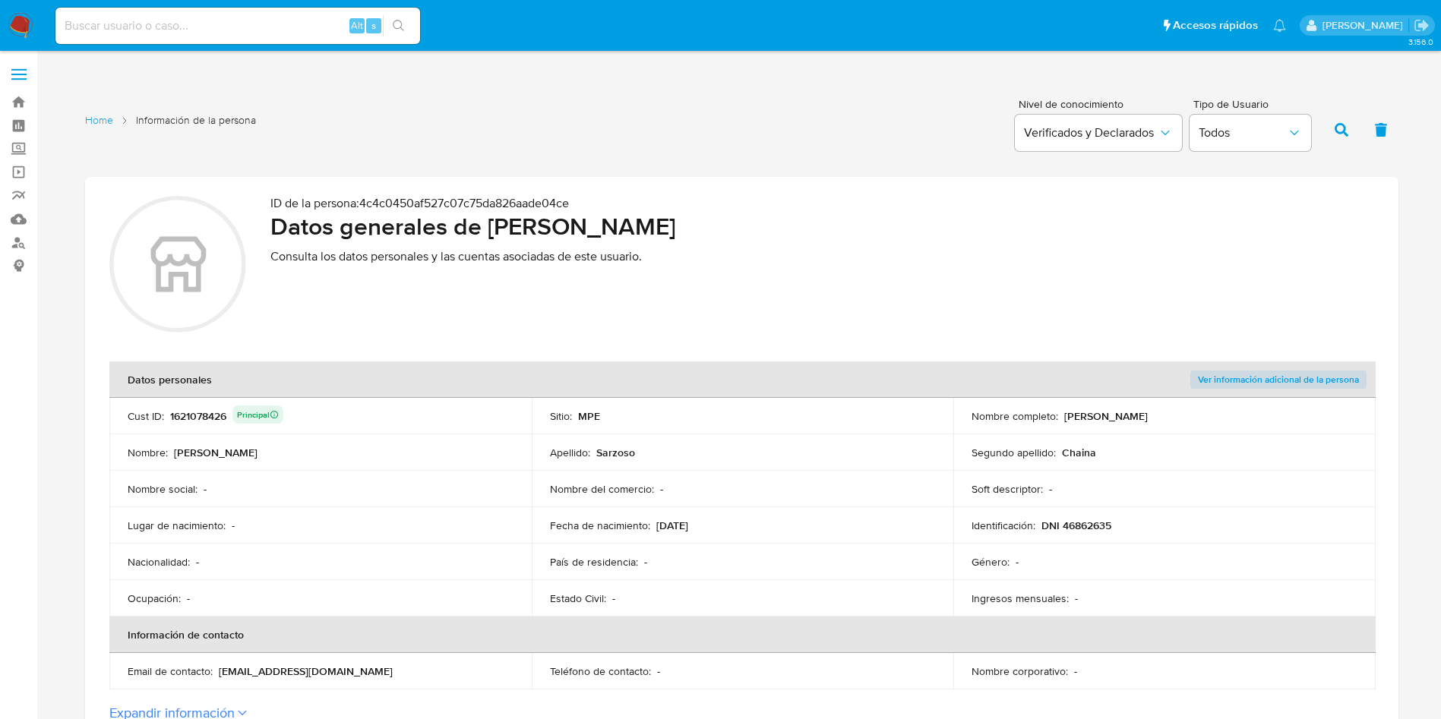
click at [766, 256] on p "Consulta los datos personales y las cuentas asociadas de este usuario." at bounding box center [822, 256] width 1104 height 15
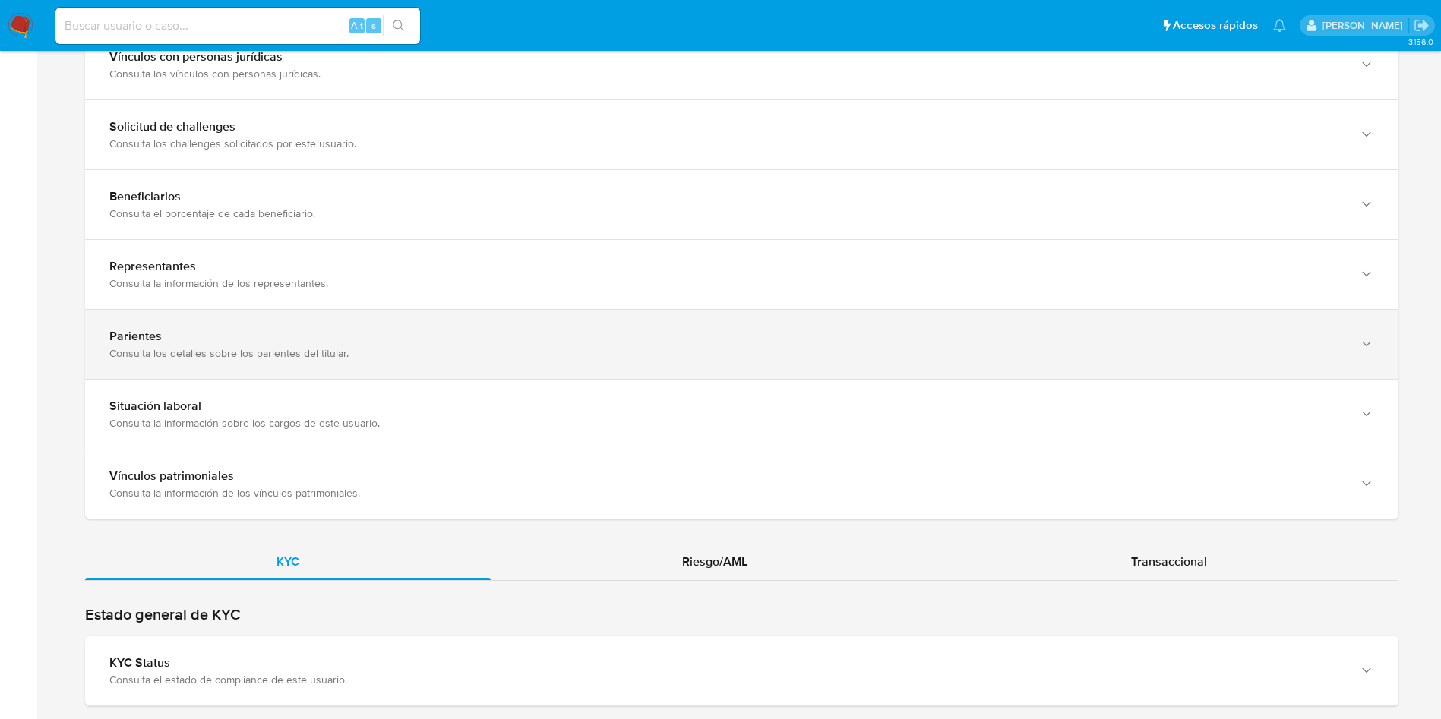
scroll to position [1251, 0]
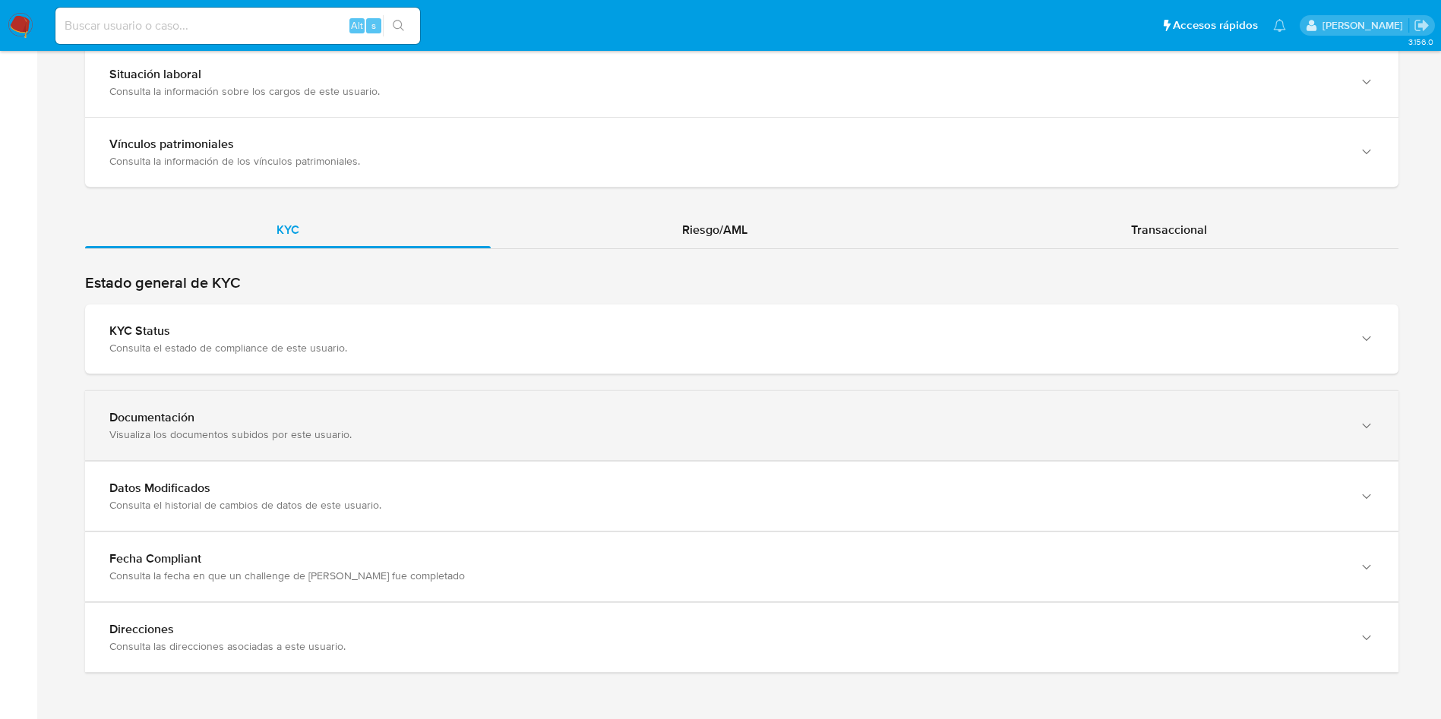
click at [245, 442] on div "Documentación Visualiza los documentos subidos por este usuario." at bounding box center [741, 425] width 1313 height 69
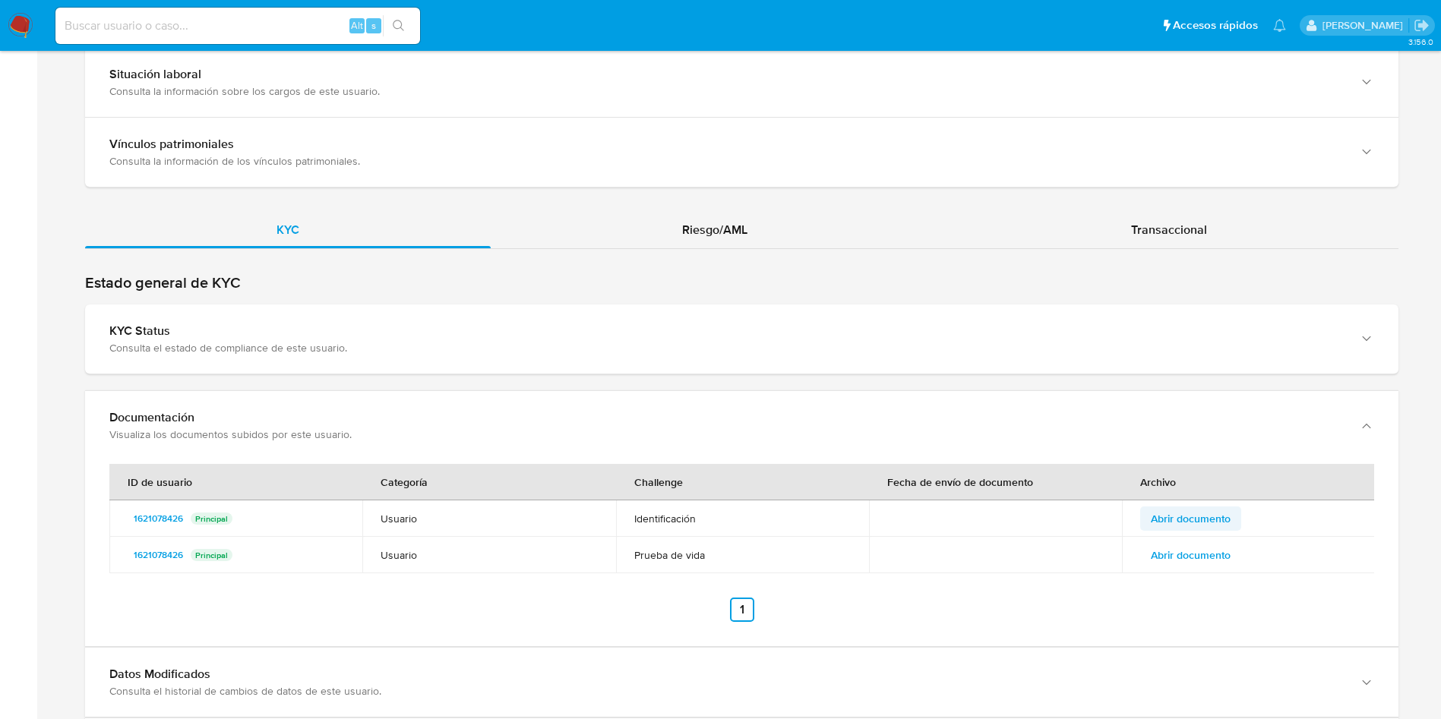
click at [1177, 518] on span "Abrir documento" at bounding box center [1191, 518] width 80 height 21
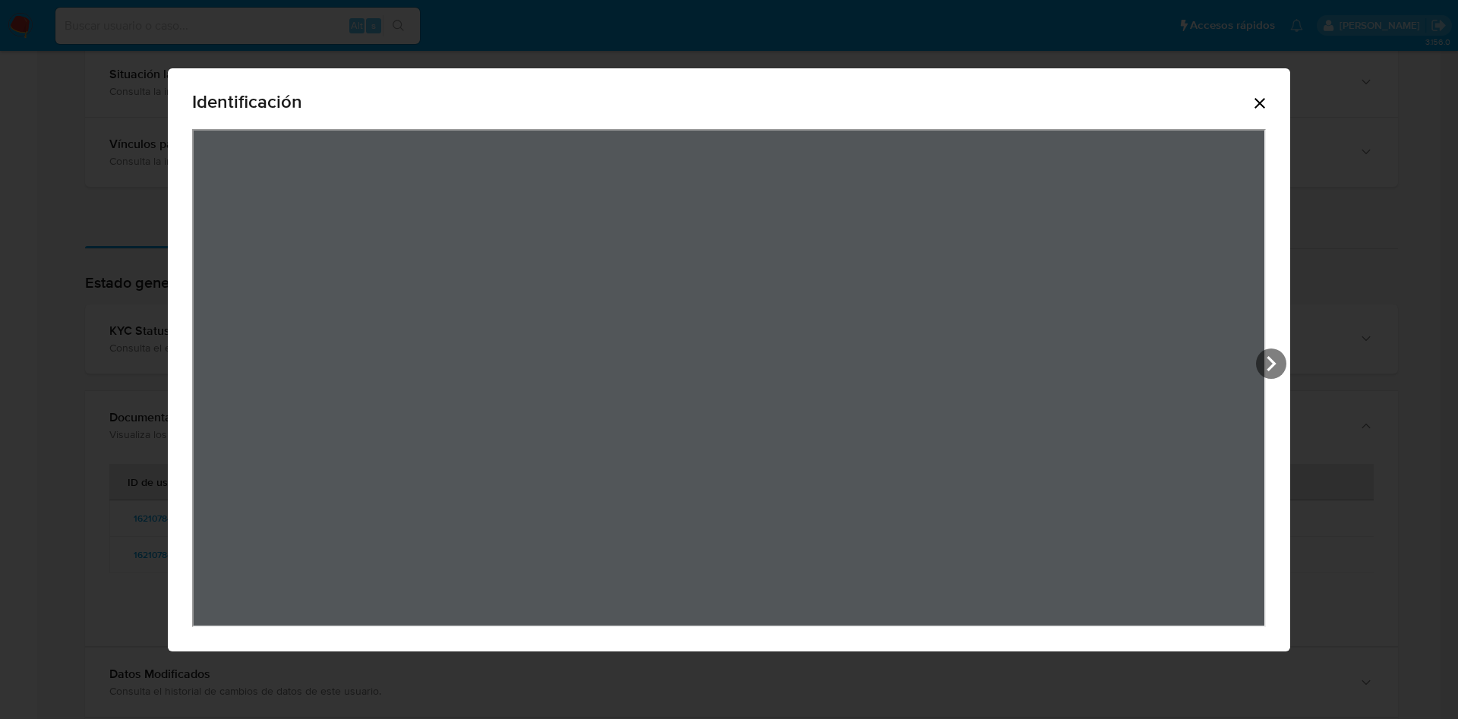
click at [1269, 105] on icon "Cerrar" at bounding box center [1260, 103] width 18 height 18
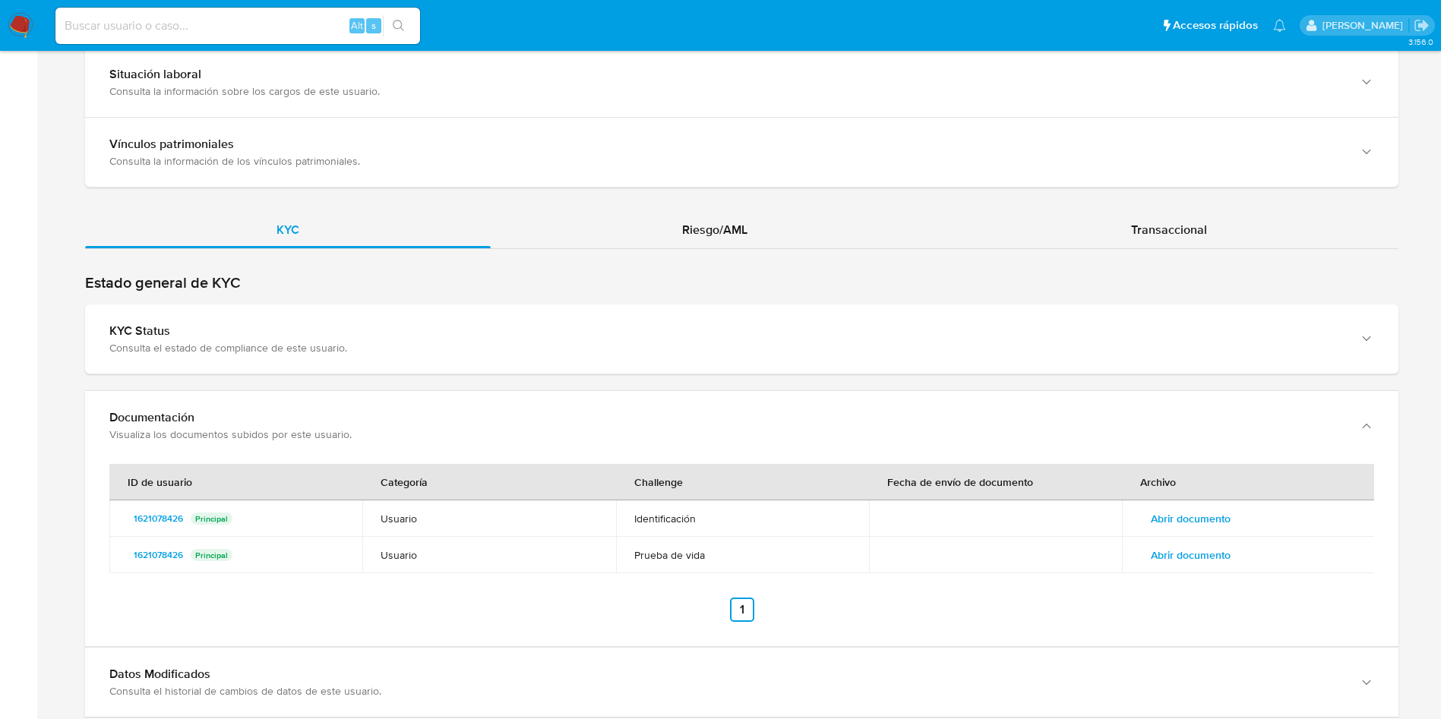
click at [1198, 548] on span "Abrir documento" at bounding box center [1191, 555] width 80 height 21
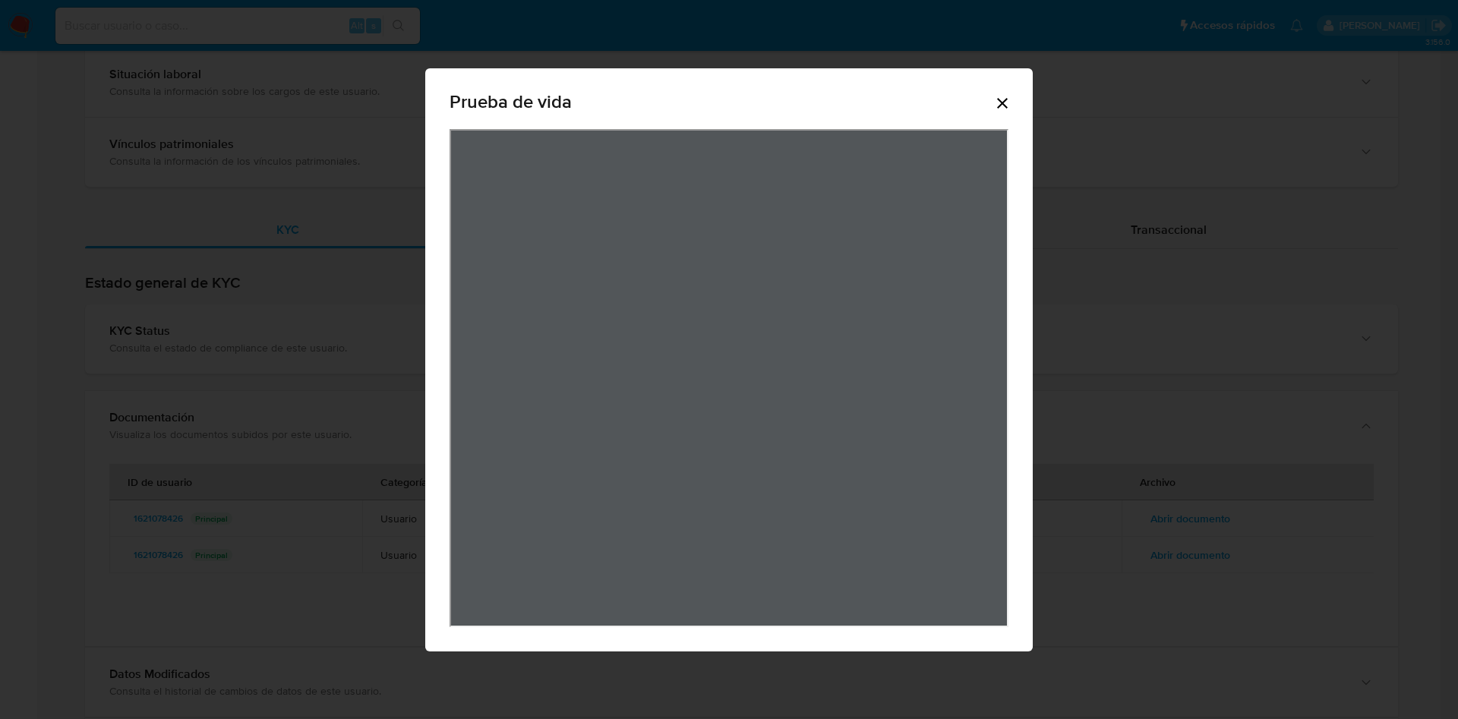
click at [999, 99] on icon "Cerrar" at bounding box center [1002, 103] width 11 height 11
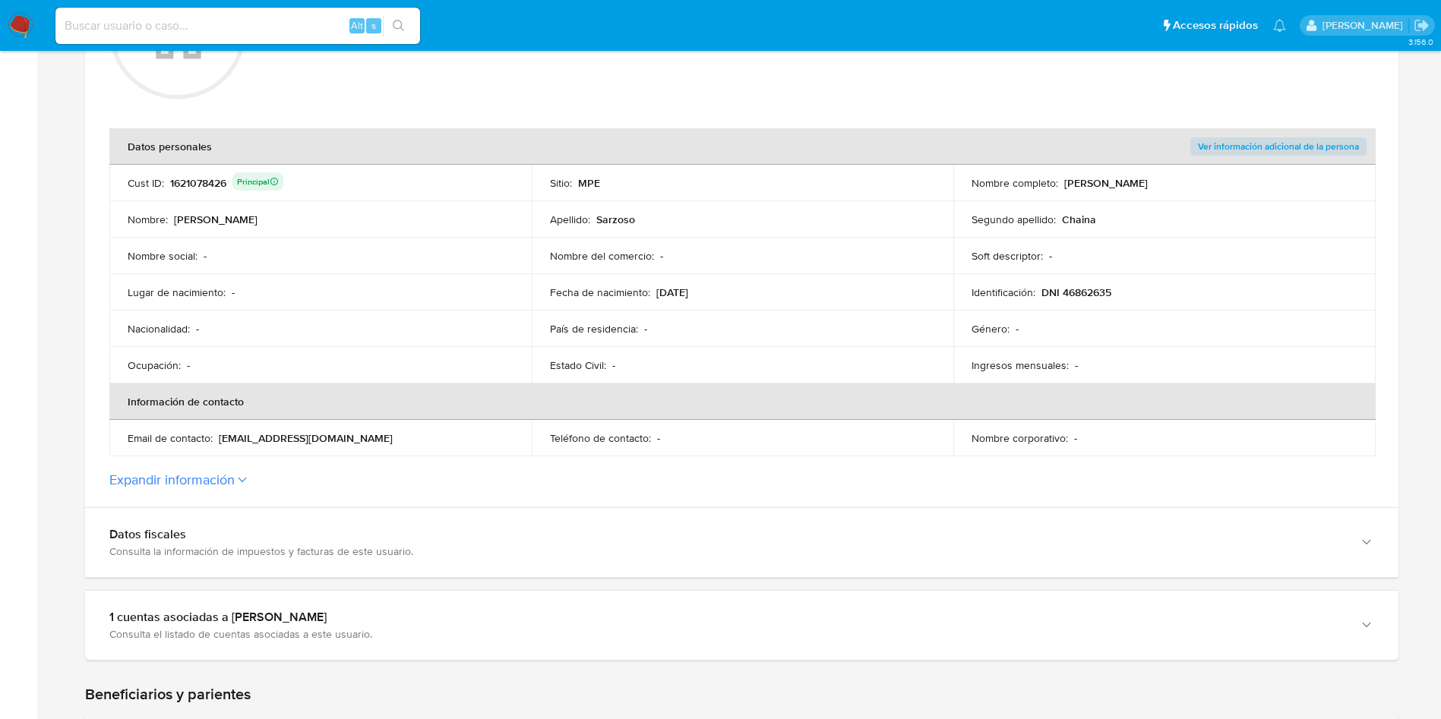
scroll to position [0, 0]
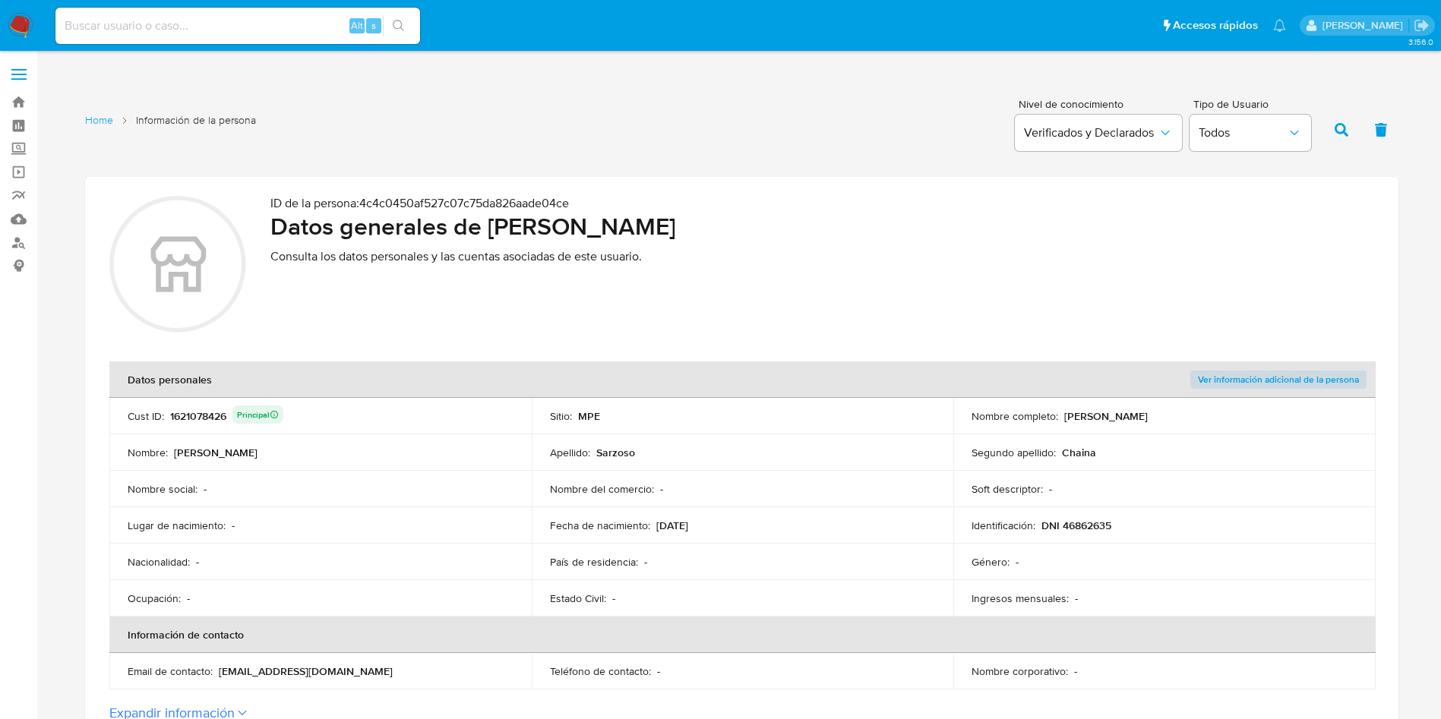
click at [613, 326] on div "ID de la persona : 4c4c0450af527c07c75da826aade04ce Datos generales de [PERSON_…" at bounding box center [822, 266] width 1104 height 141
click at [451, 292] on div "ID de la persona : 4c4c0450af527c07c75da826aade04ce Datos generales de [PERSON_…" at bounding box center [822, 266] width 1104 height 141
click at [414, 384] on th "Datos personales" at bounding box center [531, 380] width 844 height 36
click at [421, 333] on div "ID de la persona : 4c4c0450af527c07c75da826aade04ce Datos generales de Nirza Yu…" at bounding box center [822, 266] width 1104 height 141
click at [1297, 245] on div "ID de la persona : 4c4c0450af527c07c75da826aade04ce Datos generales de Nirza Yu…" at bounding box center [822, 266] width 1104 height 141
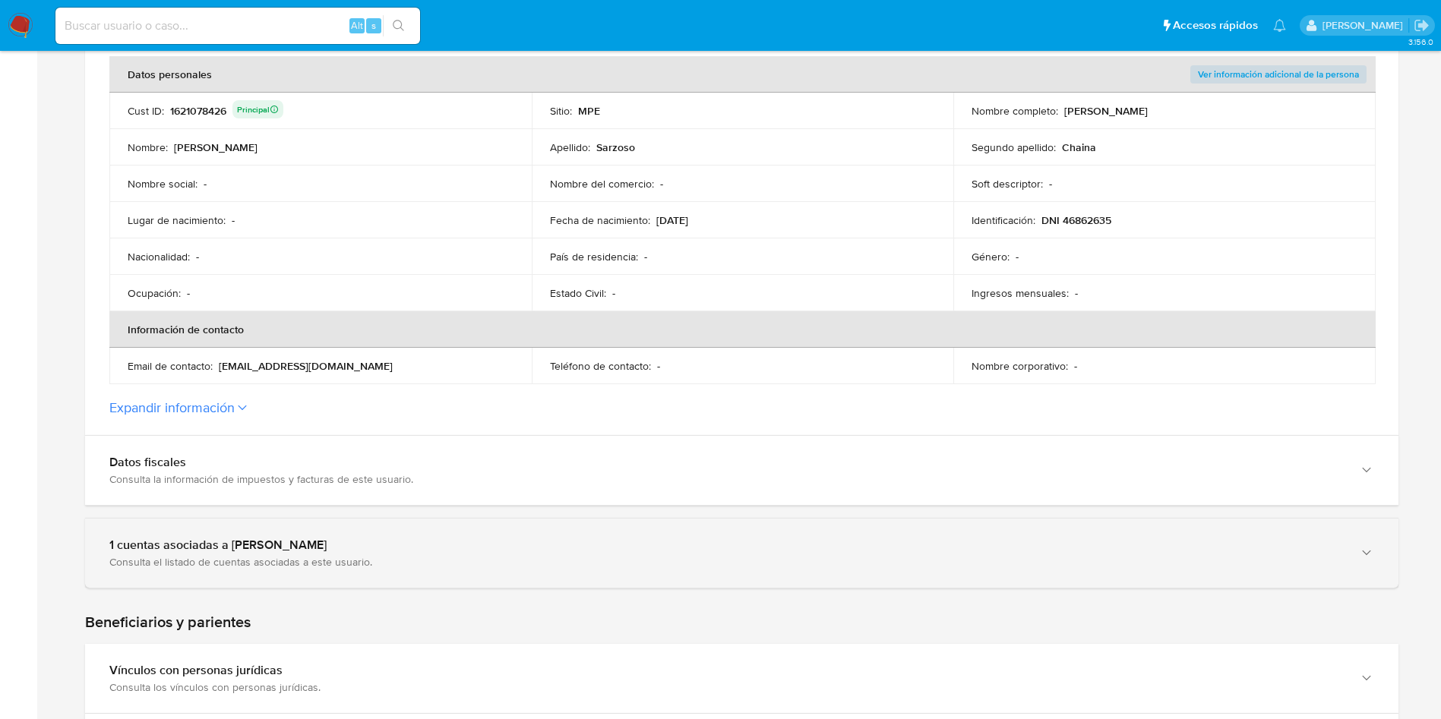
scroll to position [228, 0]
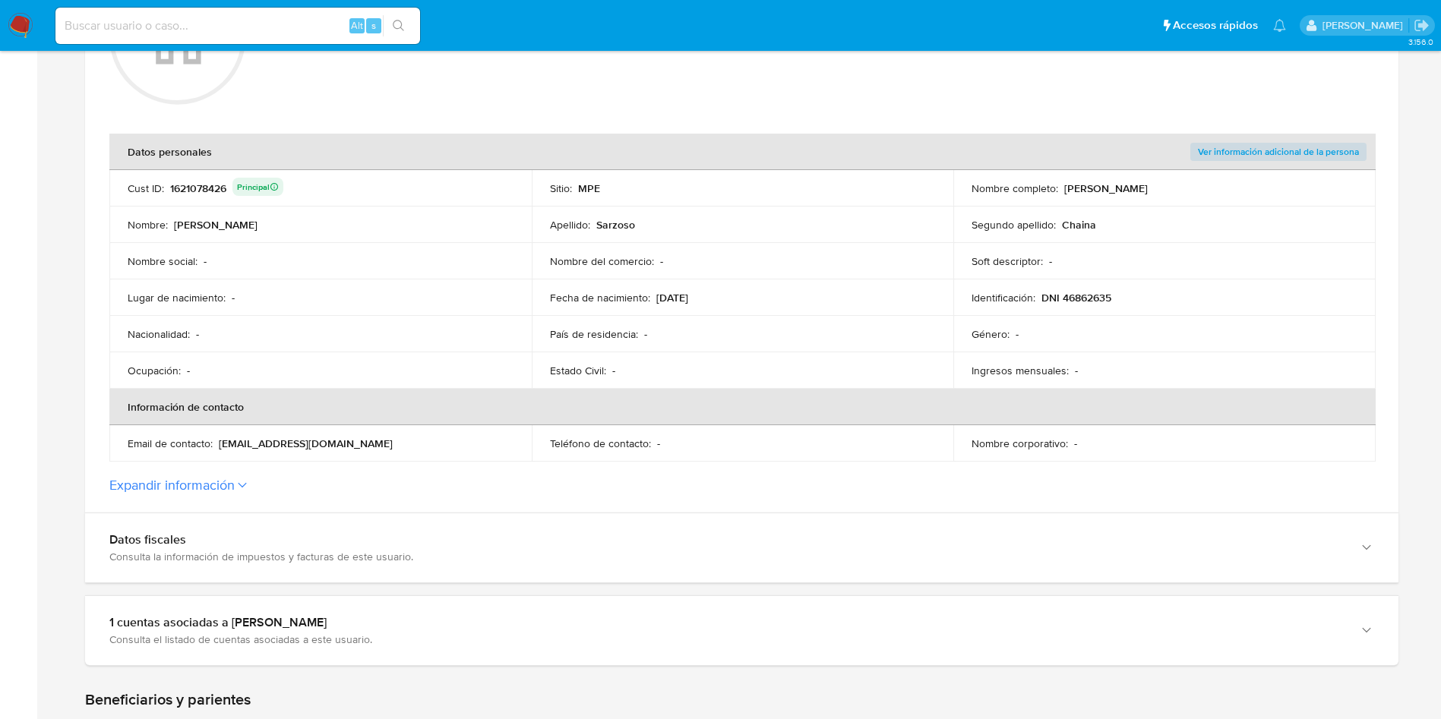
click at [205, 191] on div "1621078426 Principal" at bounding box center [226, 188] width 113 height 21
click at [1196, 323] on td "Género : -" at bounding box center [1164, 334] width 422 height 36
click at [214, 190] on div "1621078426 Principal" at bounding box center [226, 188] width 113 height 21
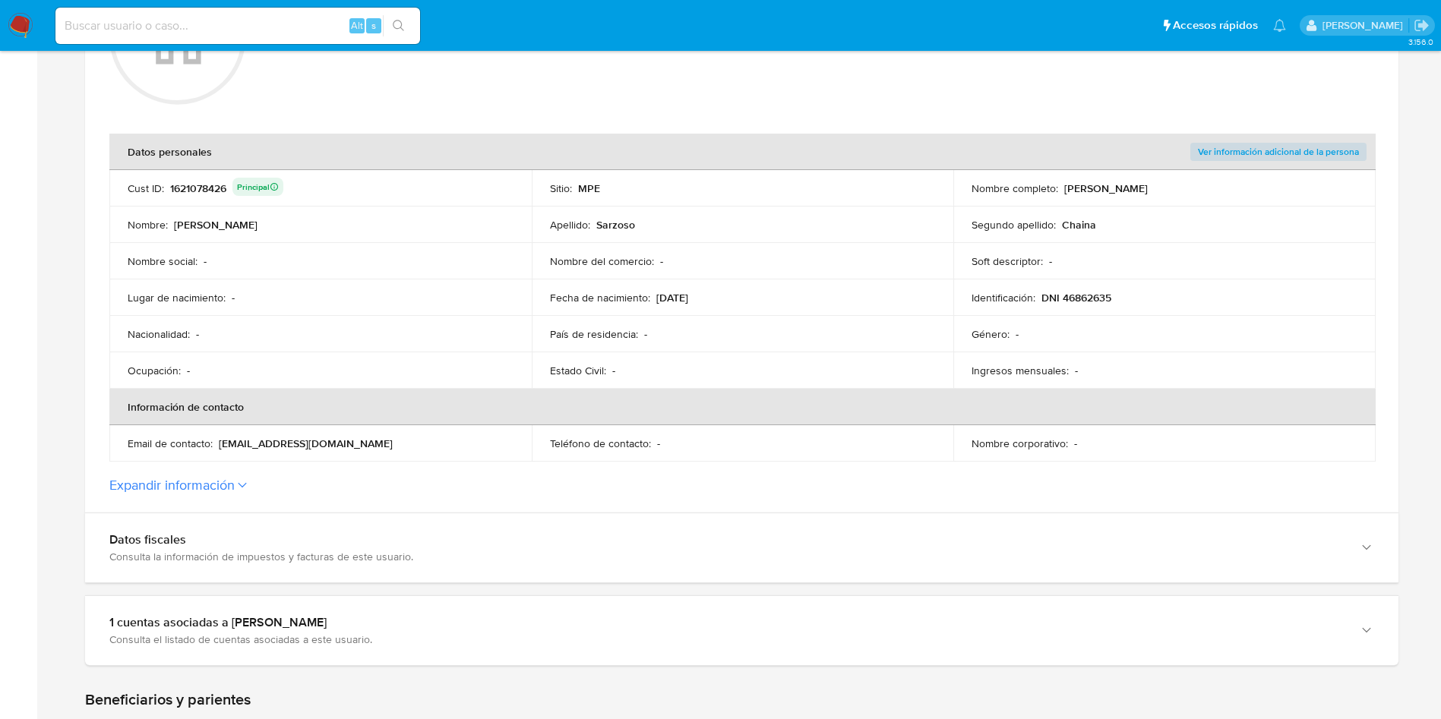
click at [261, 472] on section "ID de la persona : 4c4c0450af527c07c75da826aade04ce Datos generales de Nirza Yu…" at bounding box center [741, 231] width 1313 height 564
click at [229, 487] on button "Expandir información" at bounding box center [171, 485] width 125 height 17
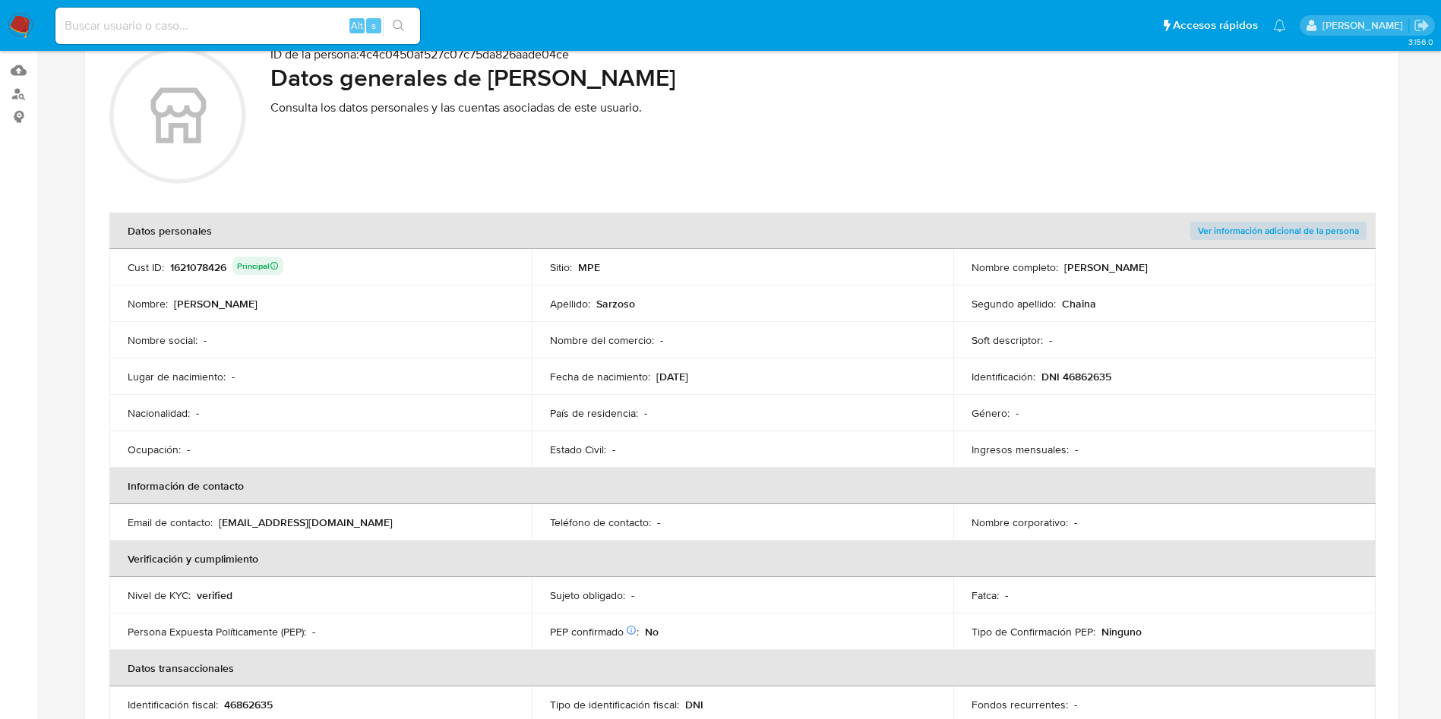
scroll to position [114, 0]
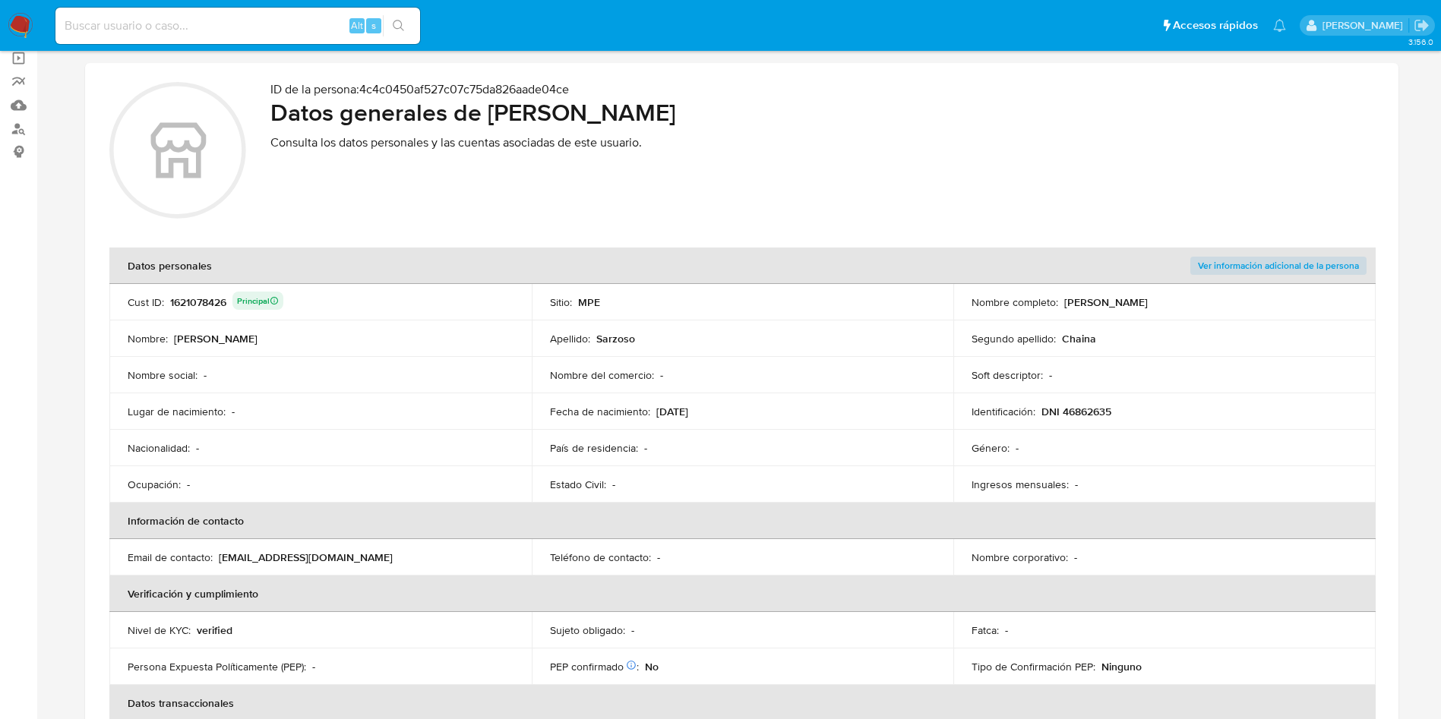
drag, startPoint x: 659, startPoint y: 410, endPoint x: 728, endPoint y: 409, distance: 69.1
click at [728, 409] on div "Fecha de nacimiento : 24/07/1990" at bounding box center [743, 412] width 386 height 14
click at [660, 416] on p "24/07/1990" at bounding box center [672, 412] width 32 height 14
drag, startPoint x: 510, startPoint y: 93, endPoint x: 762, endPoint y: 126, distance: 254.3
click at [762, 126] on h2 "Datos generales de Nirza Yuliana Sarzoso Chaina" at bounding box center [822, 112] width 1104 height 30
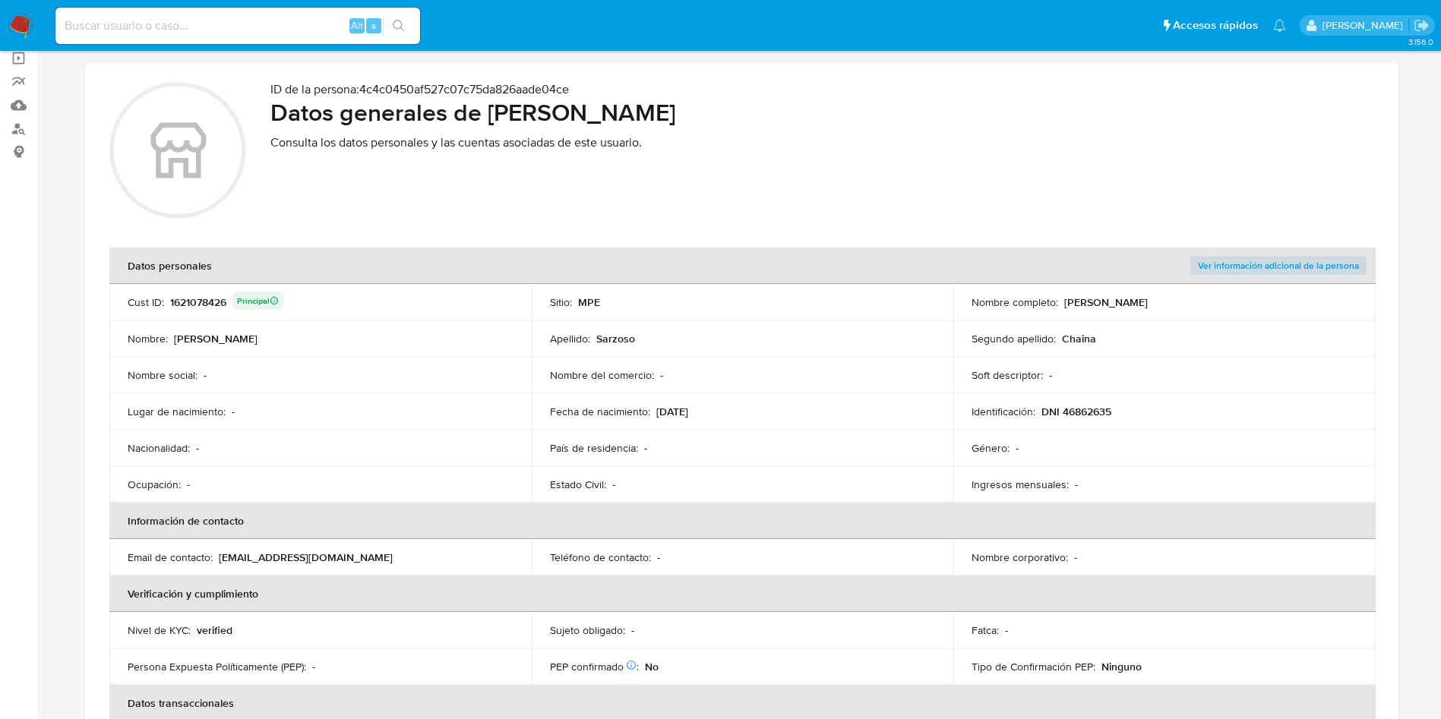
click at [459, 175] on div "ID de la persona : 4c4c0450af527c07c75da826aade04ce Datos generales de Nirza Yu…" at bounding box center [822, 152] width 1104 height 141
drag, startPoint x: 491, startPoint y: 112, endPoint x: 854, endPoint y: 112, distance: 362.3
click at [854, 112] on h2 "Datos generales de Nirza Yuliana Sarzoso Chaina" at bounding box center [822, 112] width 1104 height 30
drag, startPoint x: 1056, startPoint y: 412, endPoint x: 1157, endPoint y: 410, distance: 100.3
click at [1157, 410] on div "Identificación : DNI 46862635" at bounding box center [1164, 412] width 386 height 14
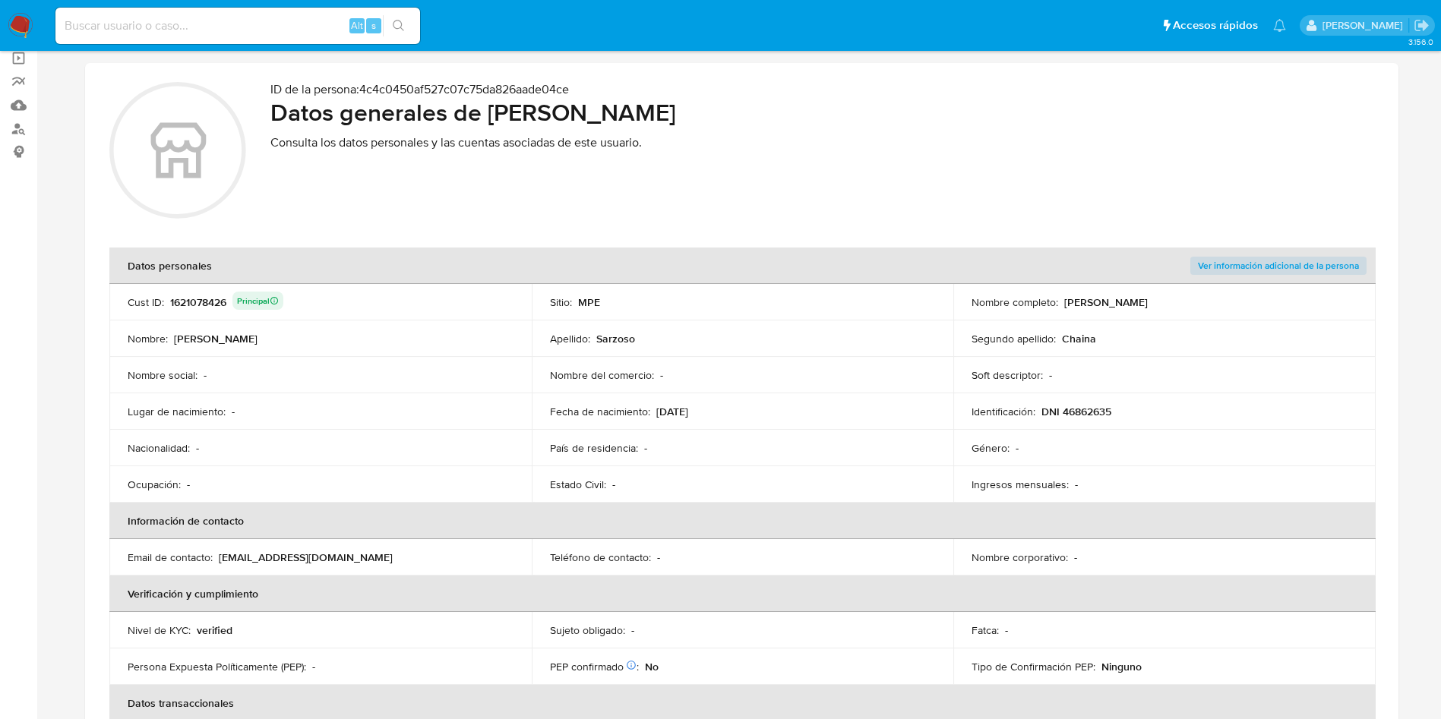
click at [1103, 418] on p "DNI 46862635" at bounding box center [1076, 412] width 70 height 14
drag, startPoint x: 657, startPoint y: 414, endPoint x: 720, endPoint y: 412, distance: 63.1
click at [720, 412] on div "Fecha de nacimiento : 24/07/1990" at bounding box center [743, 412] width 386 height 14
click at [632, 374] on p "Nombre del comercio :" at bounding box center [602, 375] width 104 height 14
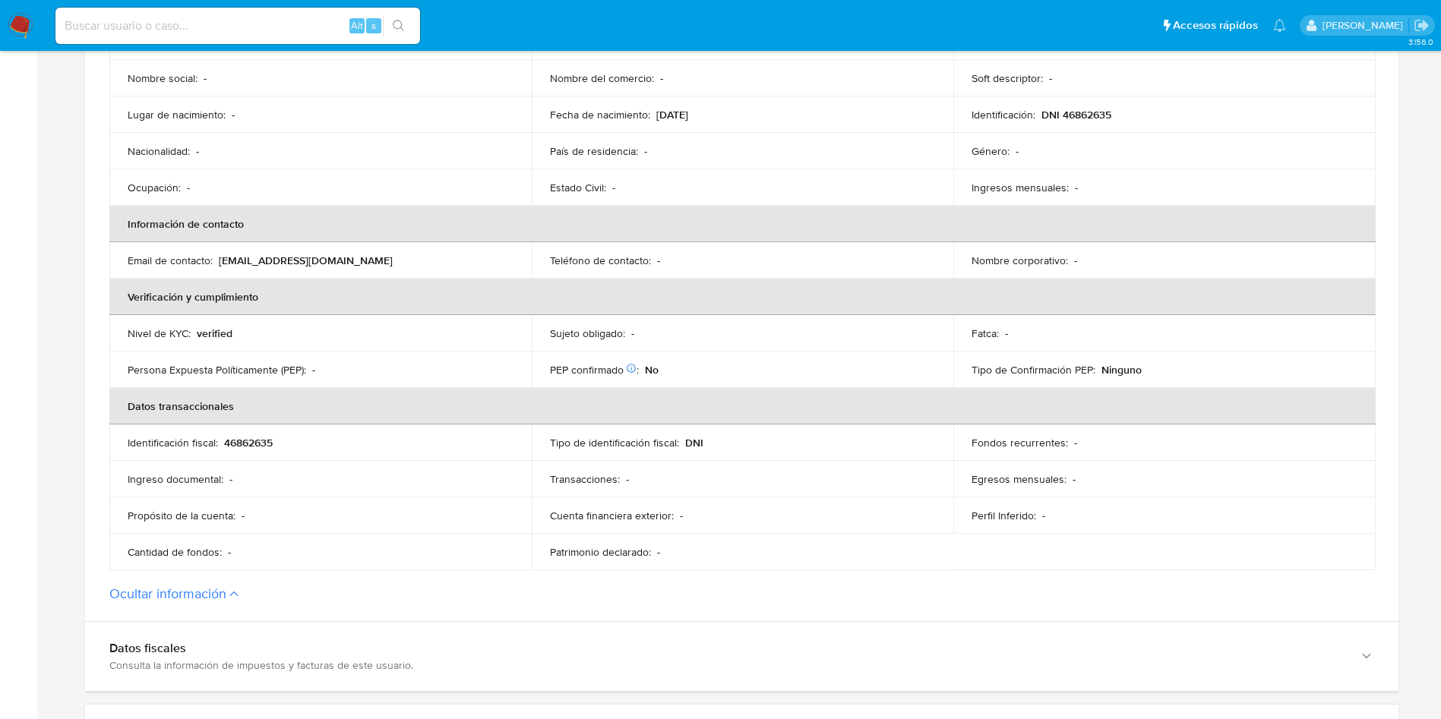
scroll to position [228, 0]
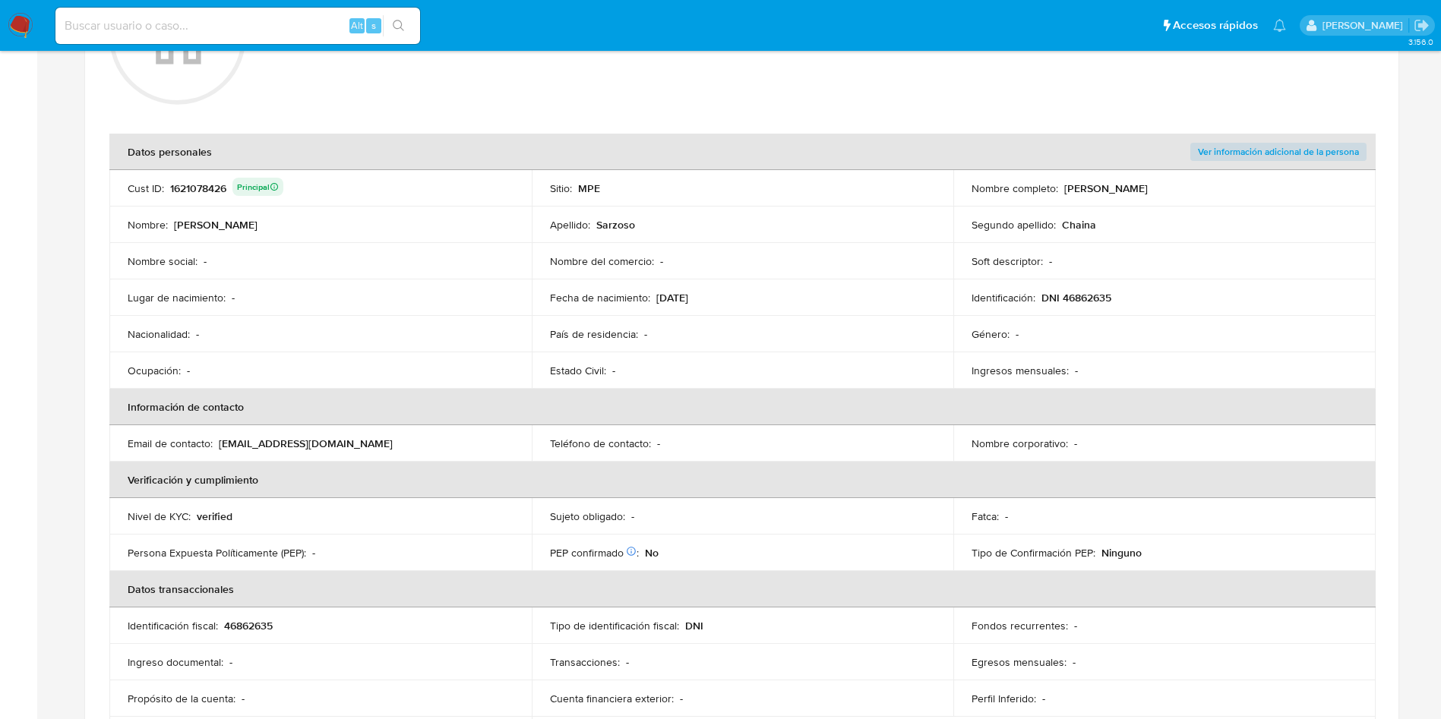
click at [208, 185] on div "1621078426 Principal" at bounding box center [226, 188] width 113 height 21
drag, startPoint x: 1062, startPoint y: 191, endPoint x: 1207, endPoint y: 188, distance: 144.3
click at [1207, 188] on div "Nombre completo : Nirza Yuliana Sarzoso Chaina" at bounding box center [1164, 189] width 386 height 14
click at [1073, 296] on p "DNI 46862635" at bounding box center [1076, 298] width 70 height 14
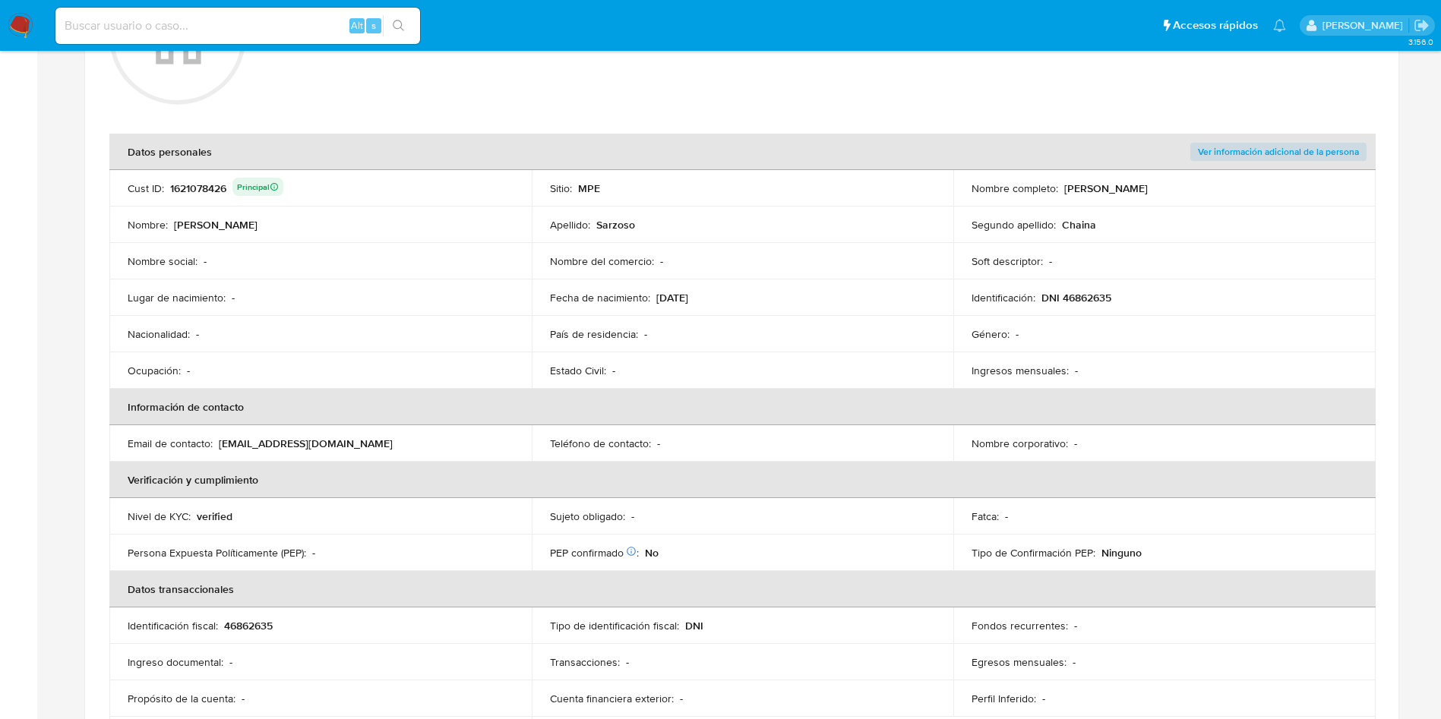
click at [1073, 296] on p "DNI 46862635" at bounding box center [1076, 298] width 70 height 14
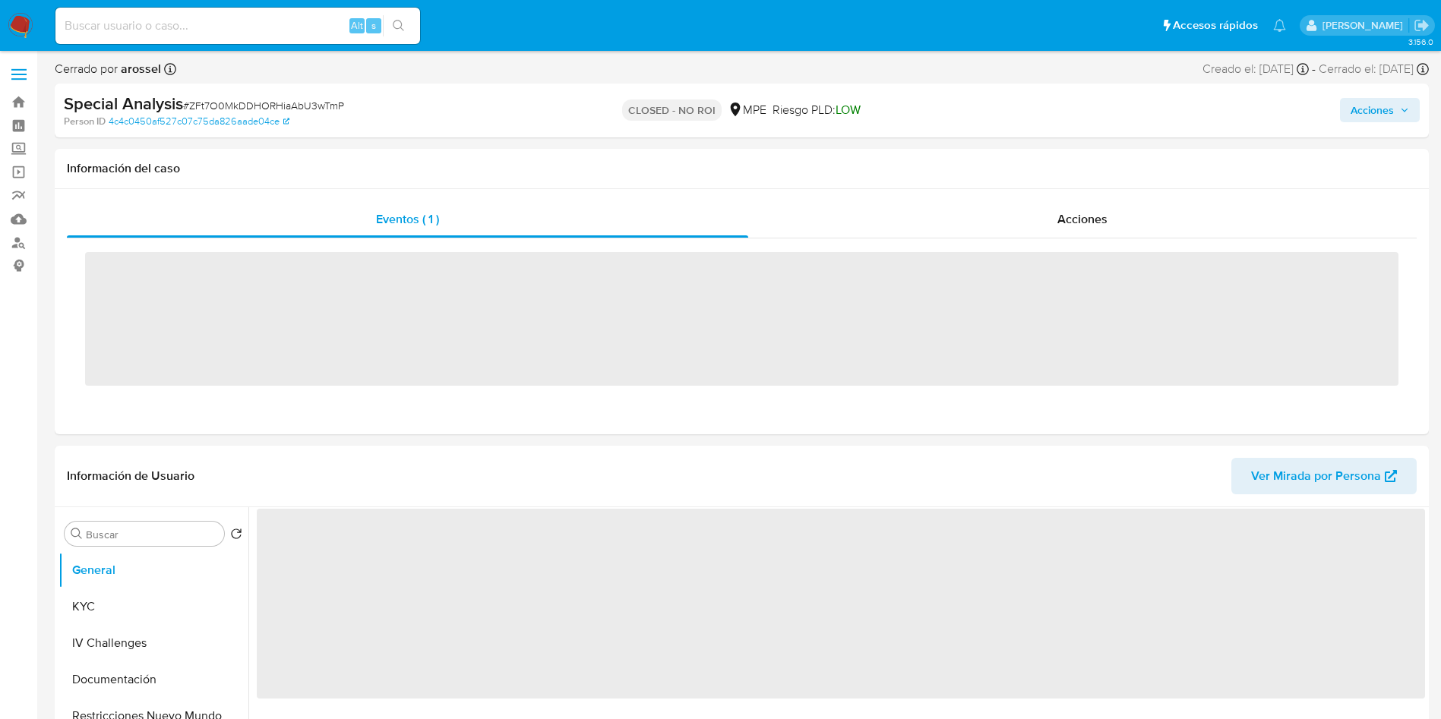
click at [270, 36] on div "Alt s" at bounding box center [237, 26] width 365 height 36
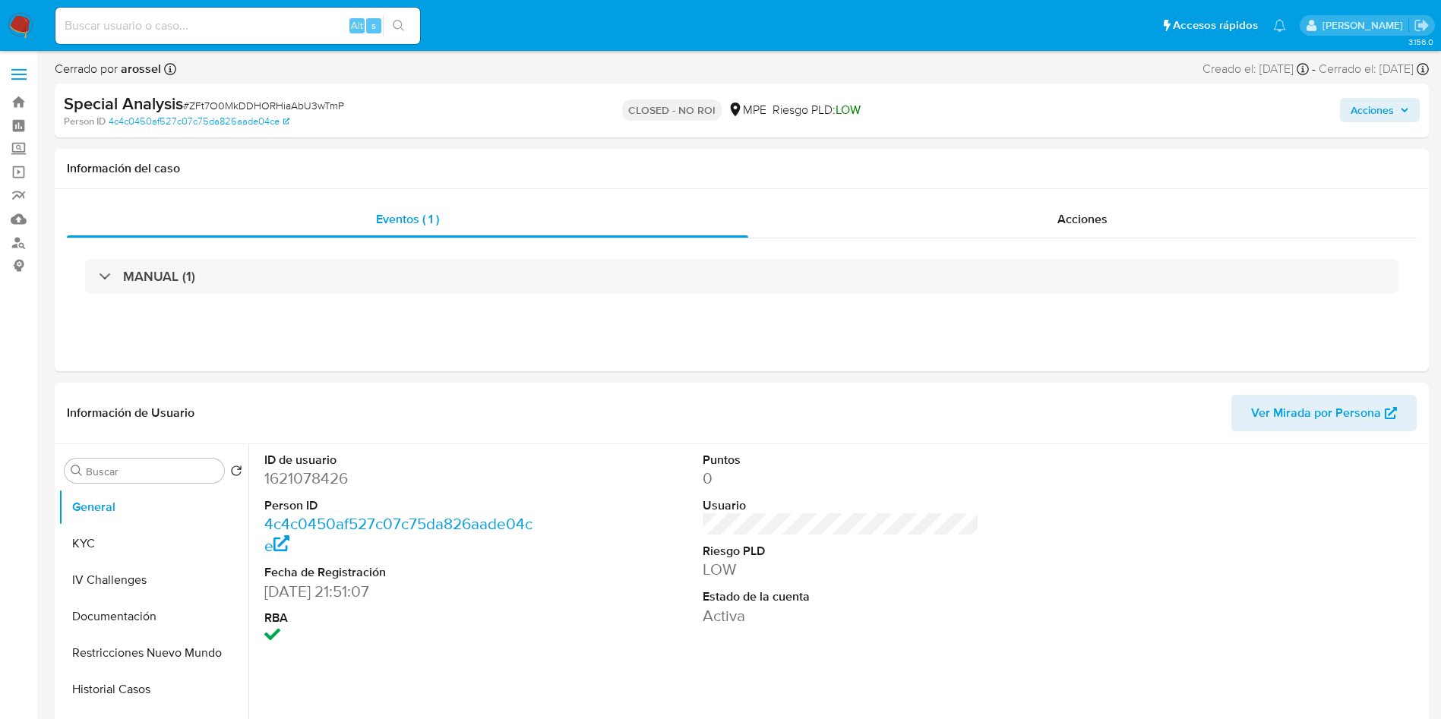
select select "10"
click at [233, 23] on input at bounding box center [237, 26] width 365 height 20
paste input "n2Ofi2YBVhJUmClXAkp1MbYp"
type input "n2Ofi2YBVhJUmClXAkp1MbYp"
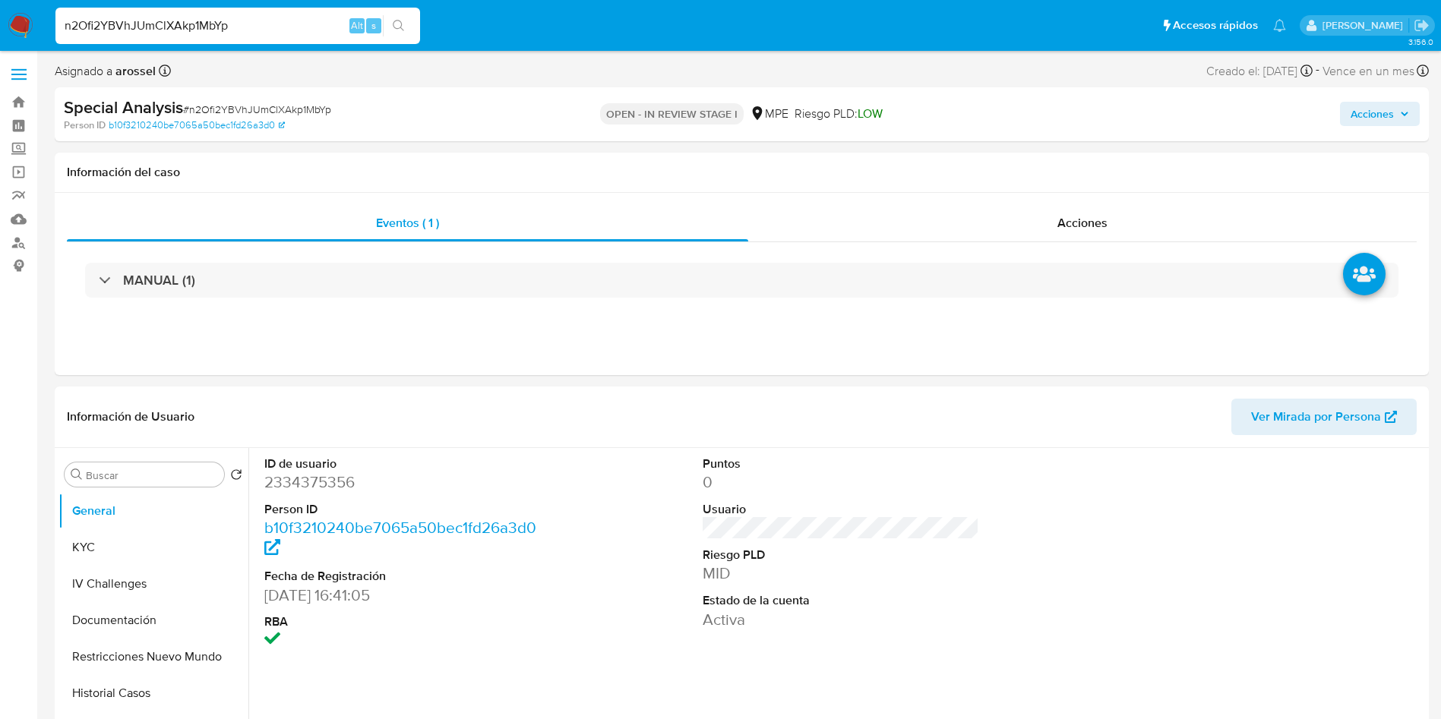
select select "10"
click at [313, 479] on dd "2334375356" at bounding box center [402, 482] width 277 height 21
copy dd "2334375356"
click at [1372, 422] on span "Ver Mirada por Persona" at bounding box center [1316, 417] width 130 height 36
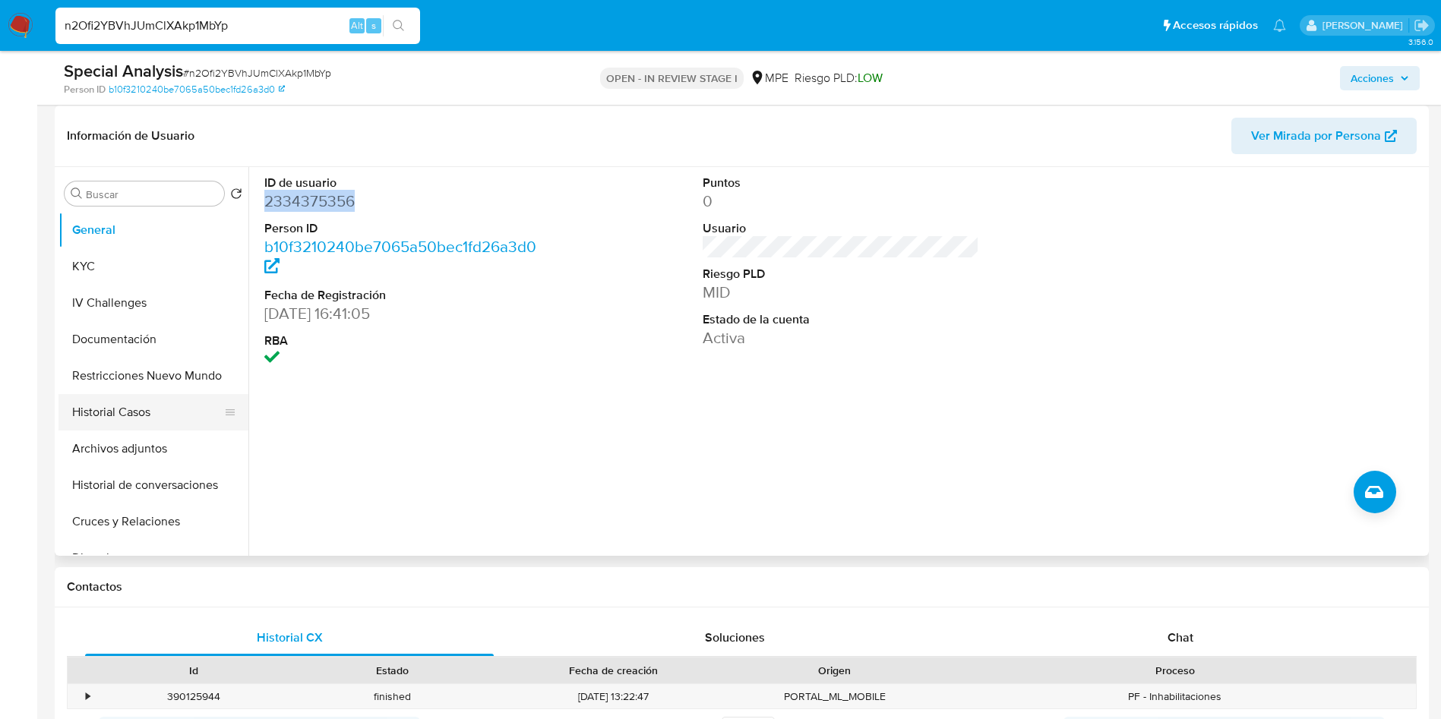
scroll to position [228, 0]
click at [106, 267] on button "KYC" at bounding box center [147, 266] width 178 height 36
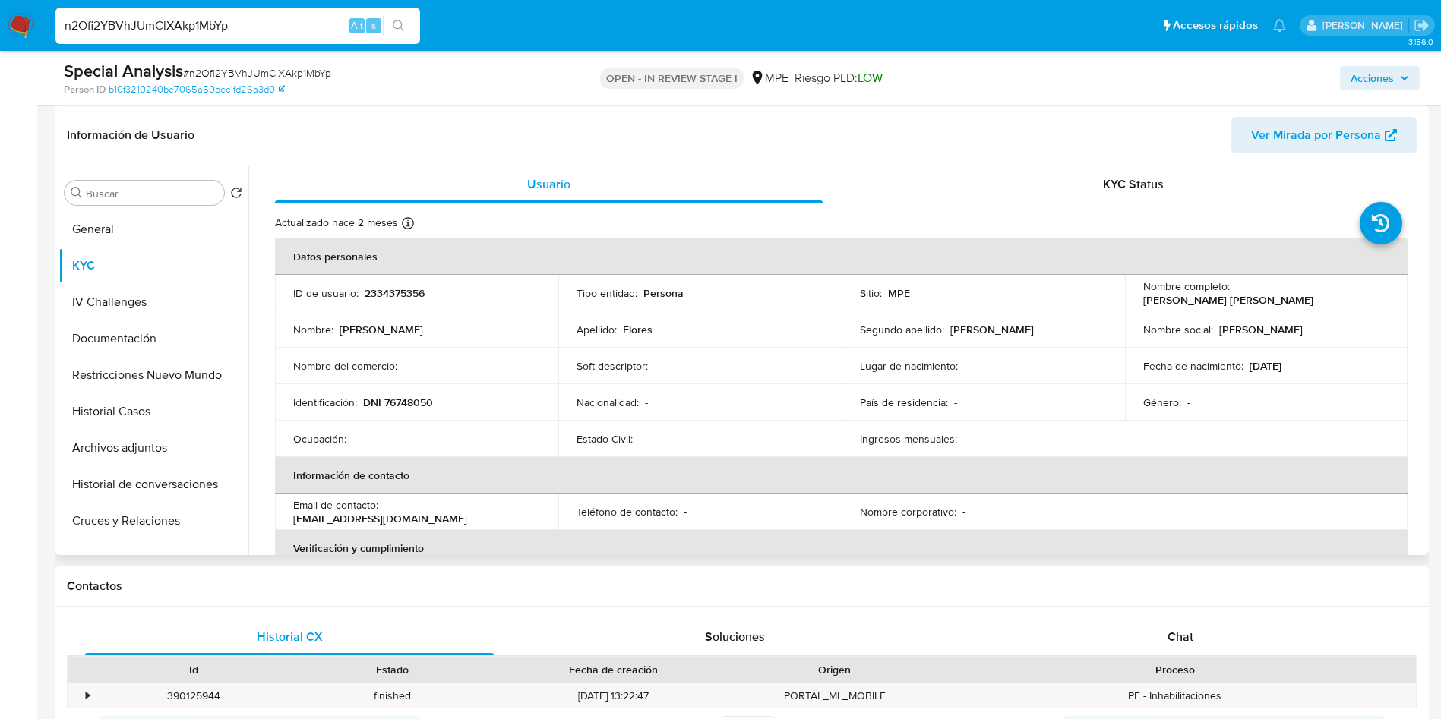
click at [397, 291] on p "2334375356" at bounding box center [395, 293] width 60 height 14
copy p "2334375356"
click at [145, 216] on button "General" at bounding box center [147, 229] width 178 height 36
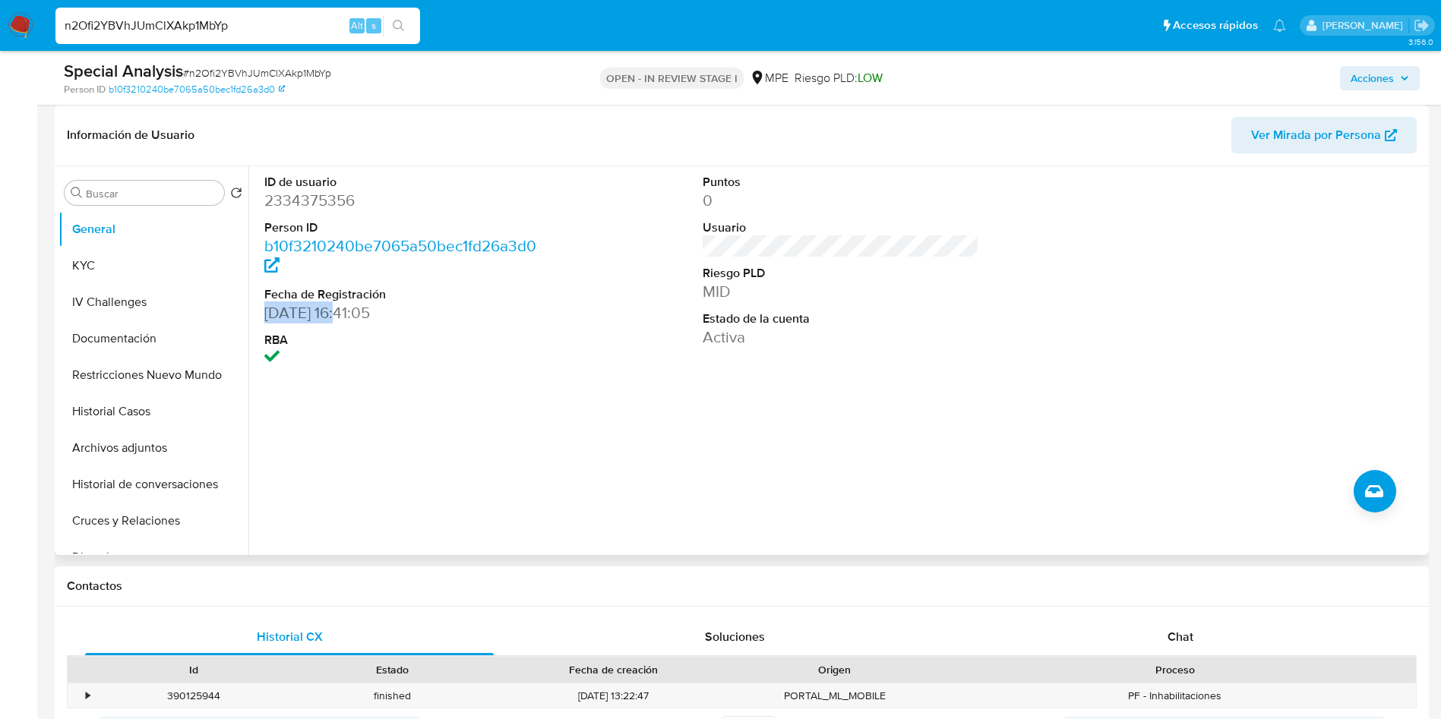
drag, startPoint x: 266, startPoint y: 309, endPoint x: 343, endPoint y: 313, distance: 76.8
click at [343, 313] on dd "[DATE] 16:41:05" at bounding box center [402, 312] width 277 height 21
copy dd "[DATE]"
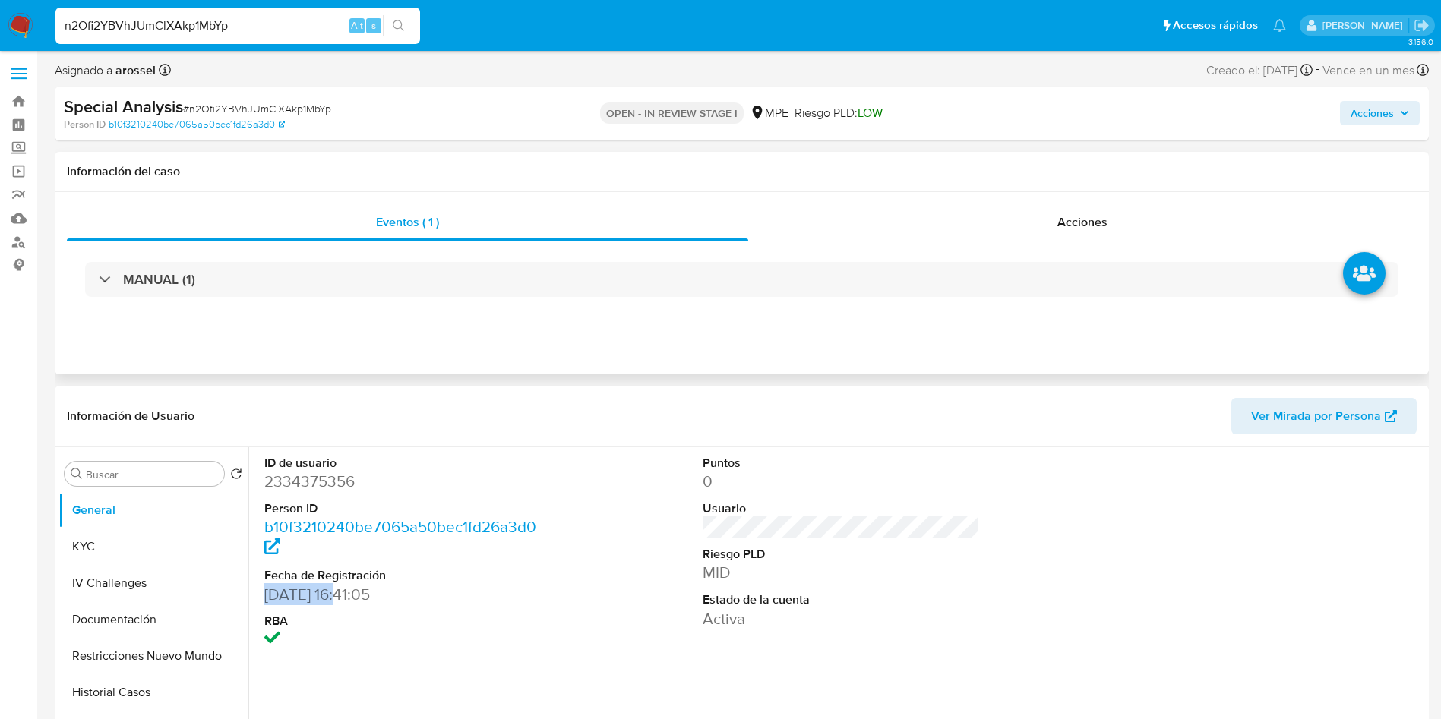
scroll to position [0, 0]
drag, startPoint x: 286, startPoint y: 325, endPoint x: 278, endPoint y: 316, distance: 12.4
click at [279, 317] on div "Eventos ( 1 ) Acciones MANUAL (1)" at bounding box center [742, 284] width 1374 height 182
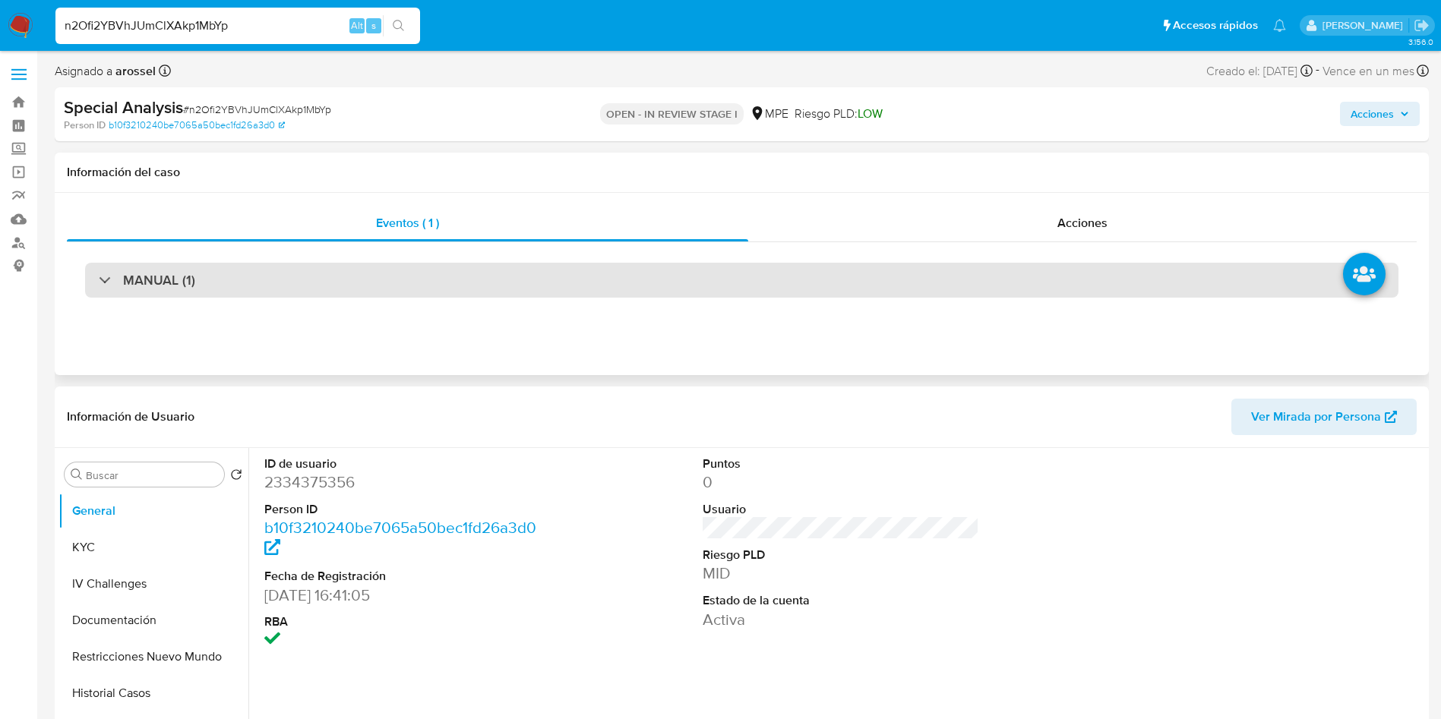
click at [272, 271] on div "MANUAL (1)" at bounding box center [741, 280] width 1313 height 35
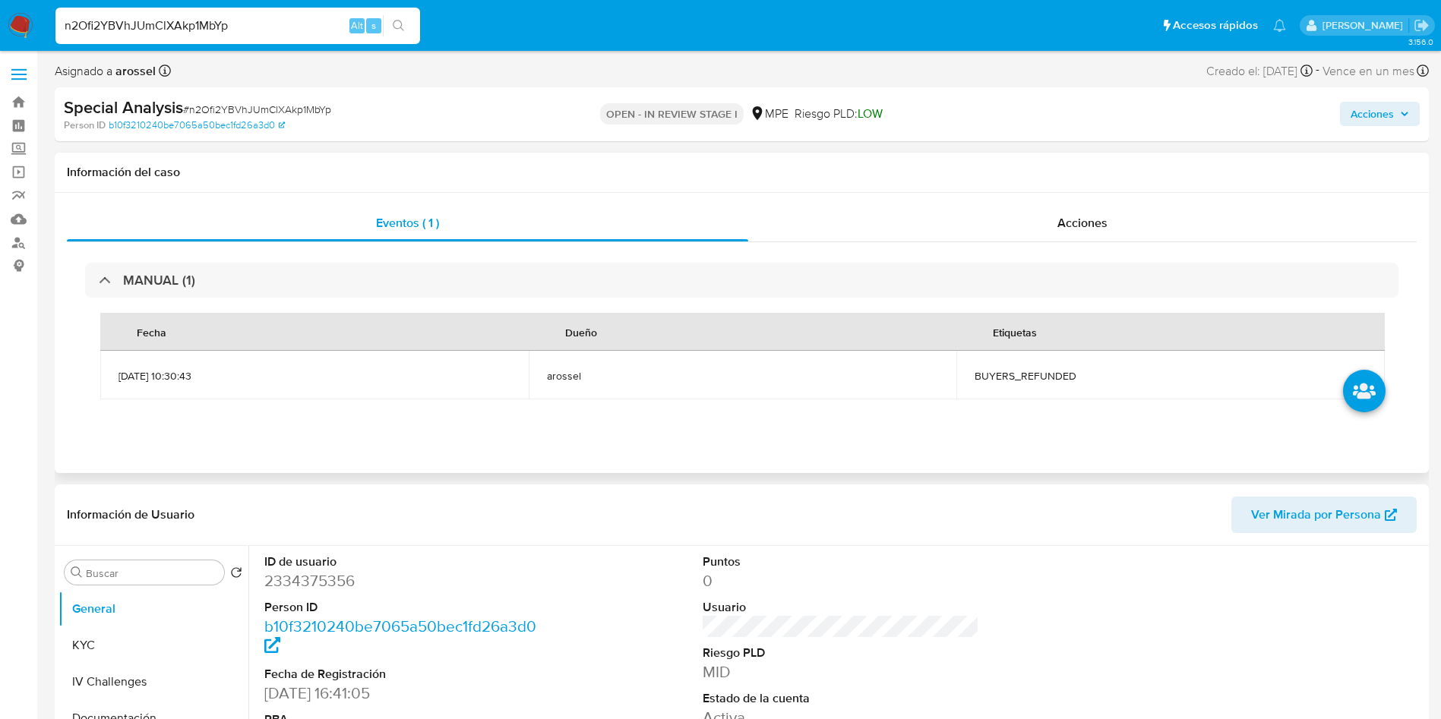
click at [1052, 355] on td "BUYERS_REFUNDED" at bounding box center [1170, 375] width 428 height 49
click at [1012, 374] on span "BUYERS_REFUNDED" at bounding box center [1170, 376] width 392 height 14
copy span "BUYERS_REFUNDED"
click at [239, 102] on span "# n2Ofi2YBVhJUmClXAkp1MbYp" at bounding box center [257, 109] width 148 height 15
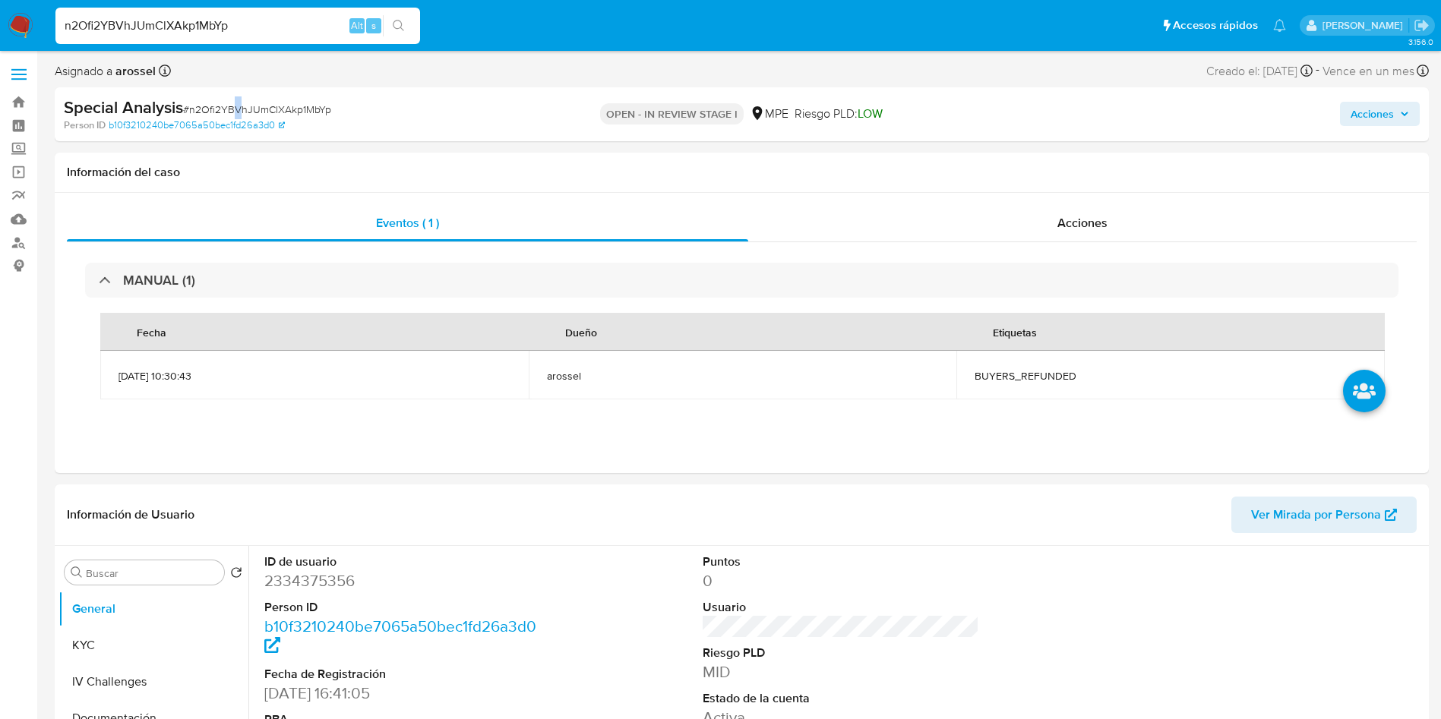
click at [239, 102] on span "# n2Ofi2YBVhJUmClXAkp1MbYp" at bounding box center [257, 109] width 148 height 15
click at [270, 106] on span "# n2Ofi2YBVhJUmClXAkp1MbYp" at bounding box center [257, 109] width 148 height 15
click at [272, 107] on span "# n2Ofi2YBVhJUmClXAkp1MbYp" at bounding box center [257, 109] width 148 height 15
copy span "n2Ofi2YBVhJUmClXAkp1MbYp"
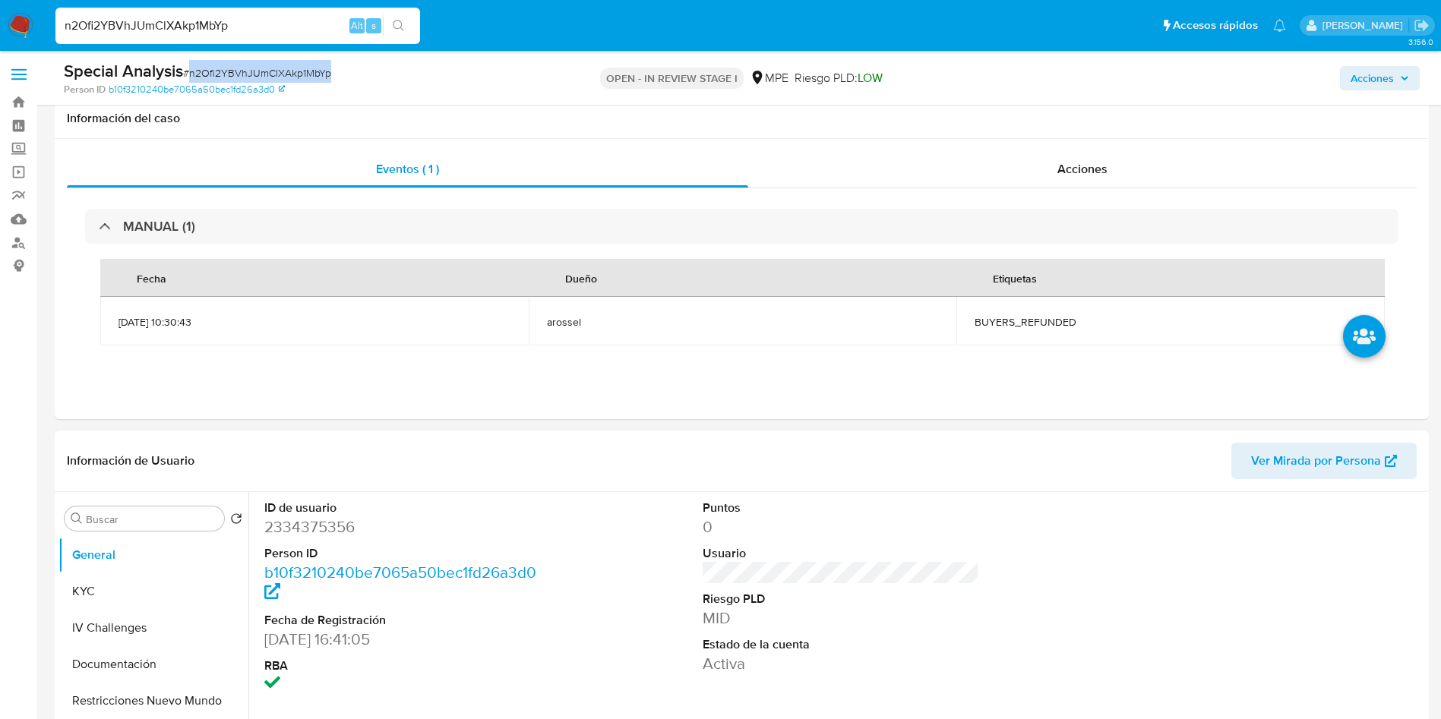
scroll to position [228, 0]
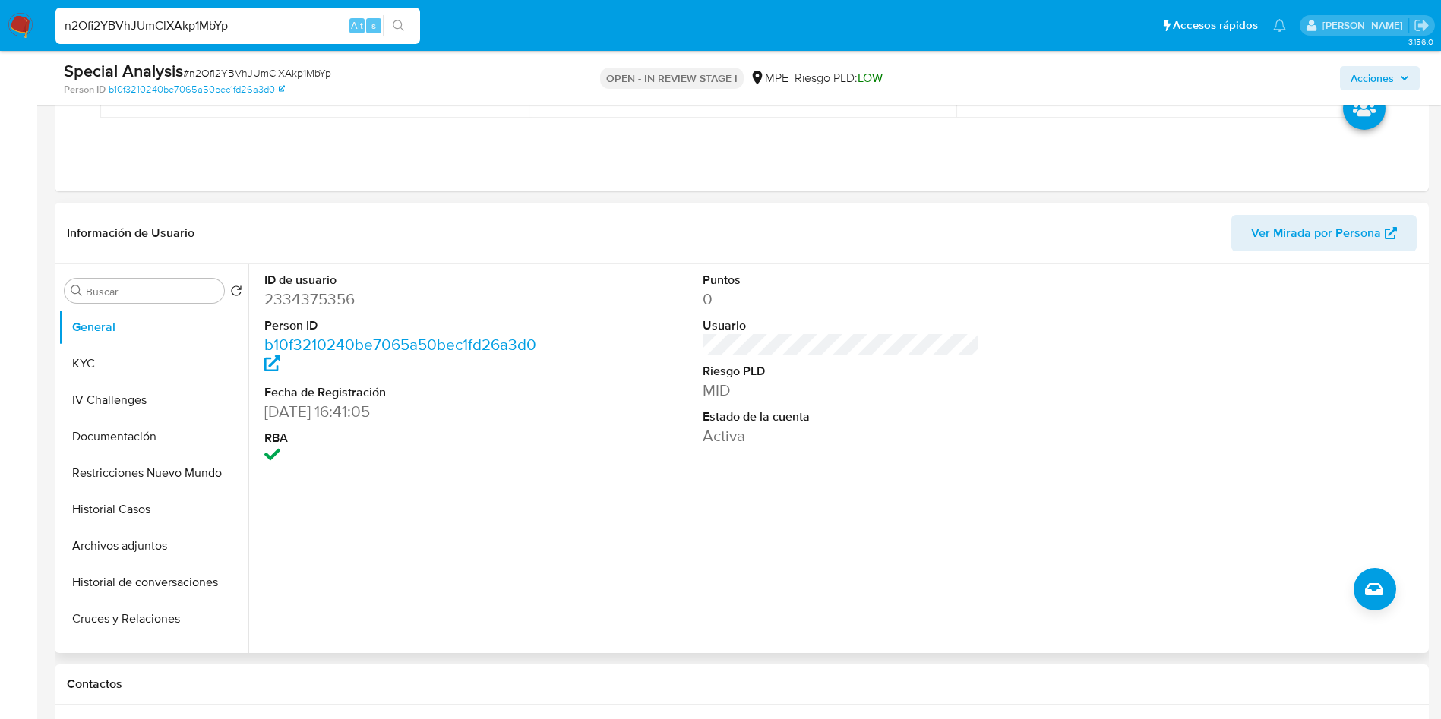
drag, startPoint x: 399, startPoint y: 488, endPoint x: 363, endPoint y: 17, distance: 472.2
click at [398, 478] on div "ID de usuario 2334375356 Person ID b10f3210240be7065a50bec1fd26a3d0 Fecha de Re…" at bounding box center [836, 458] width 1176 height 389
click at [106, 368] on button "KYC" at bounding box center [147, 364] width 178 height 36
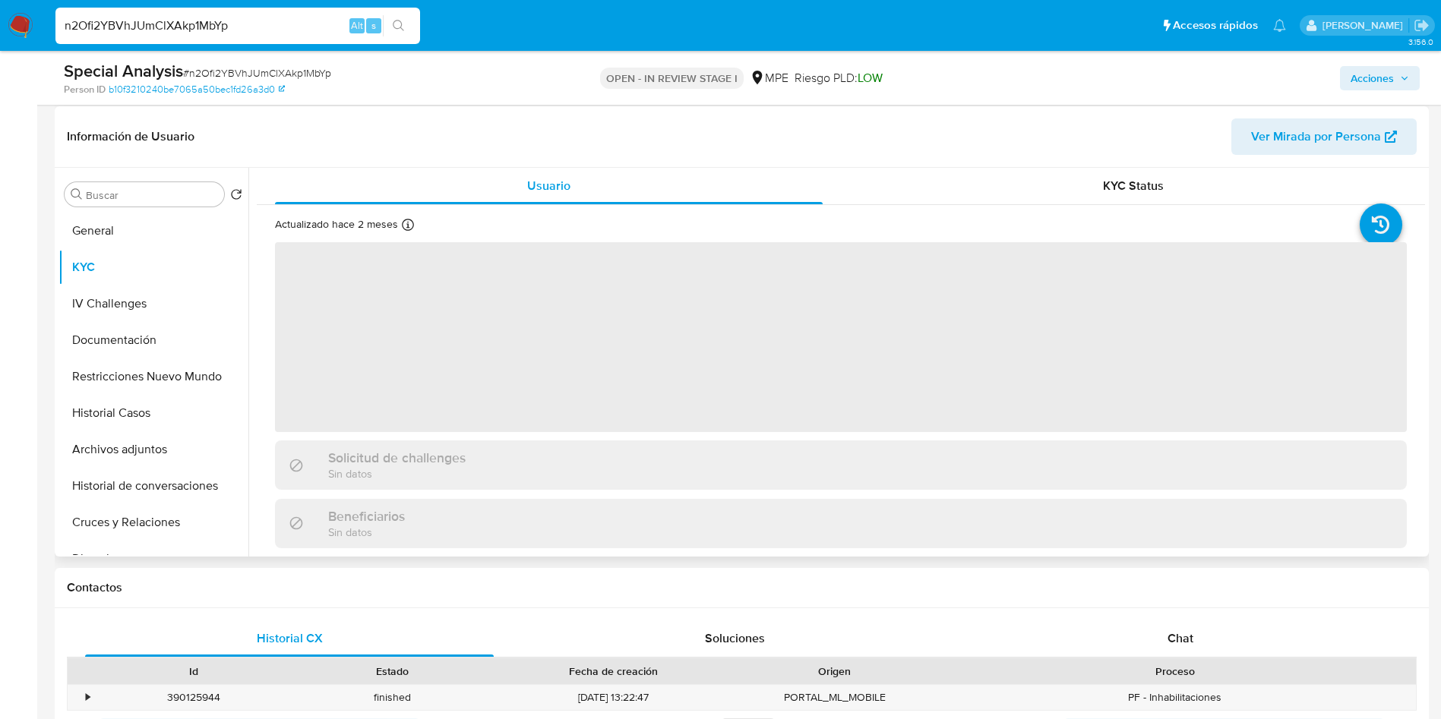
scroll to position [342, 0]
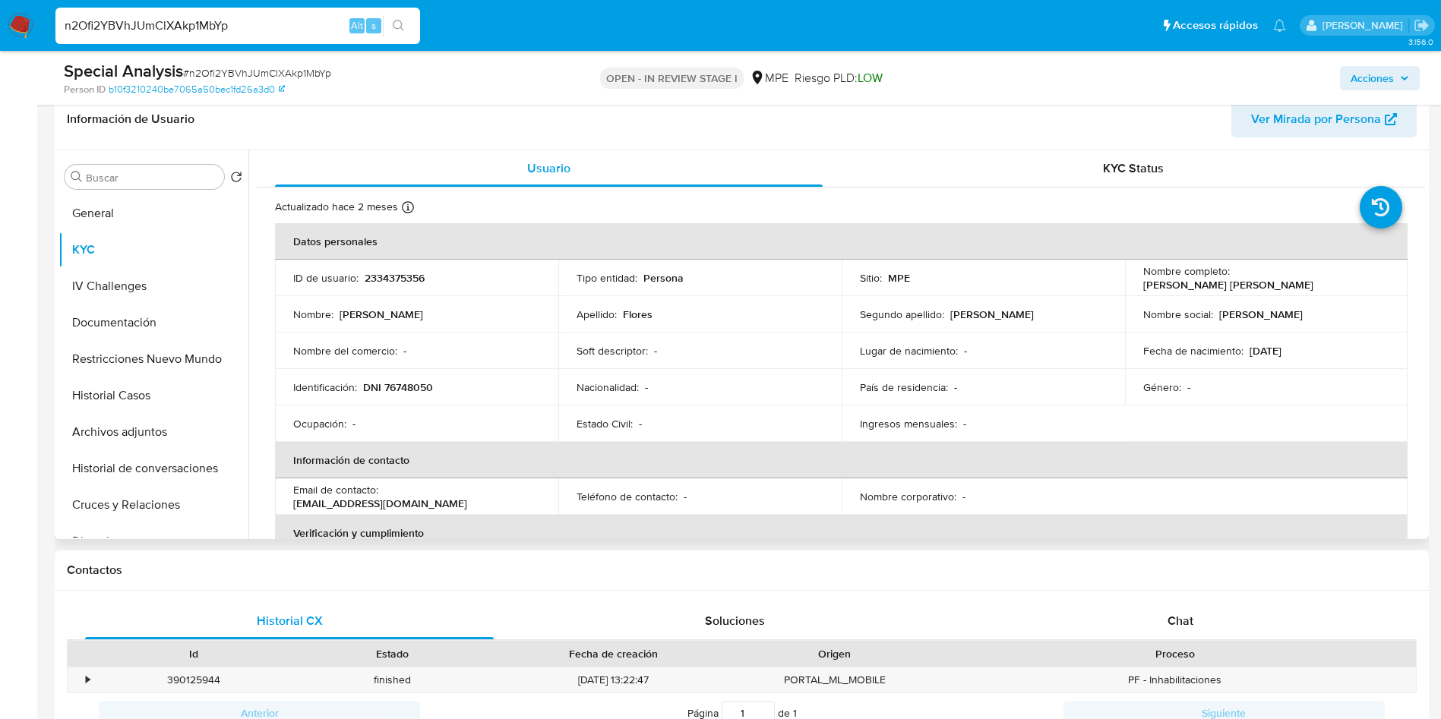
click at [630, 472] on th "Información de contacto" at bounding box center [841, 460] width 1132 height 36
click at [624, 335] on td "Soft descriptor : -" at bounding box center [699, 351] width 283 height 36
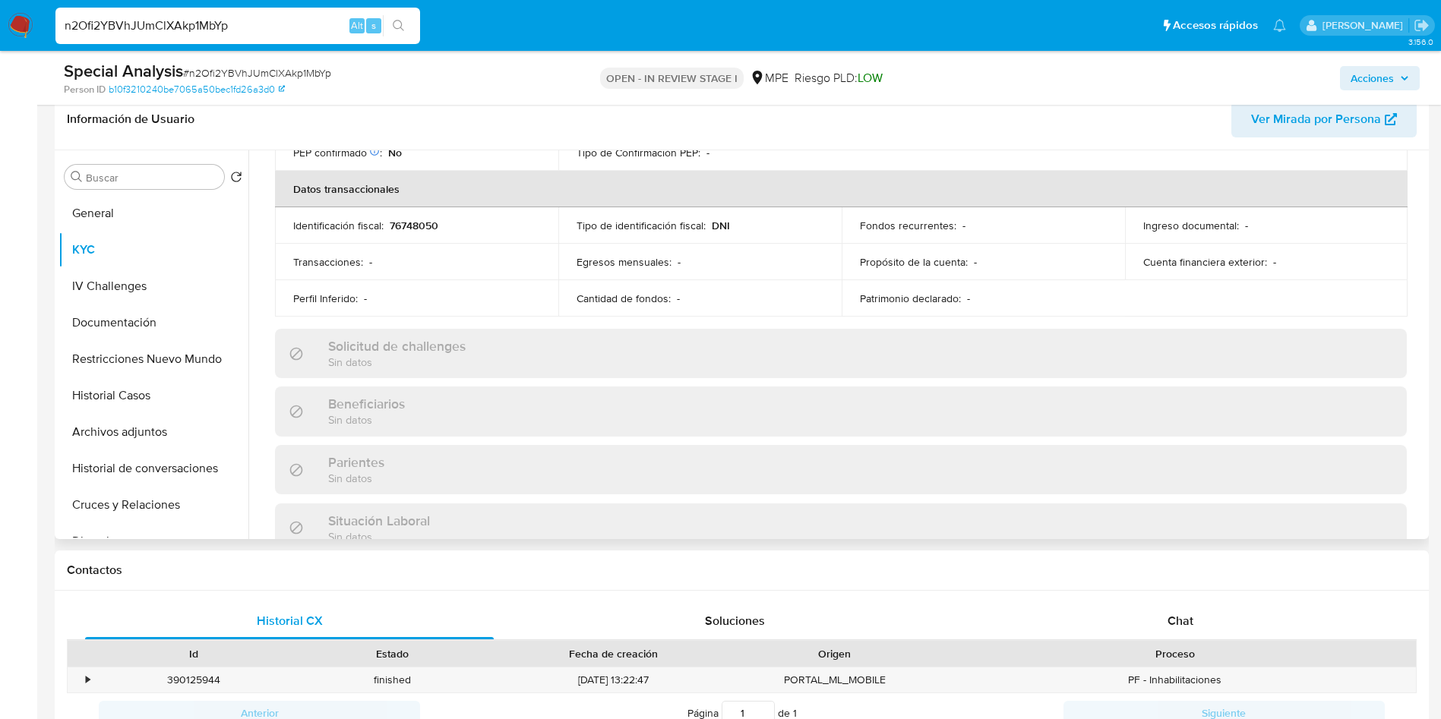
scroll to position [456, 0]
click at [148, 207] on button "General" at bounding box center [147, 213] width 178 height 36
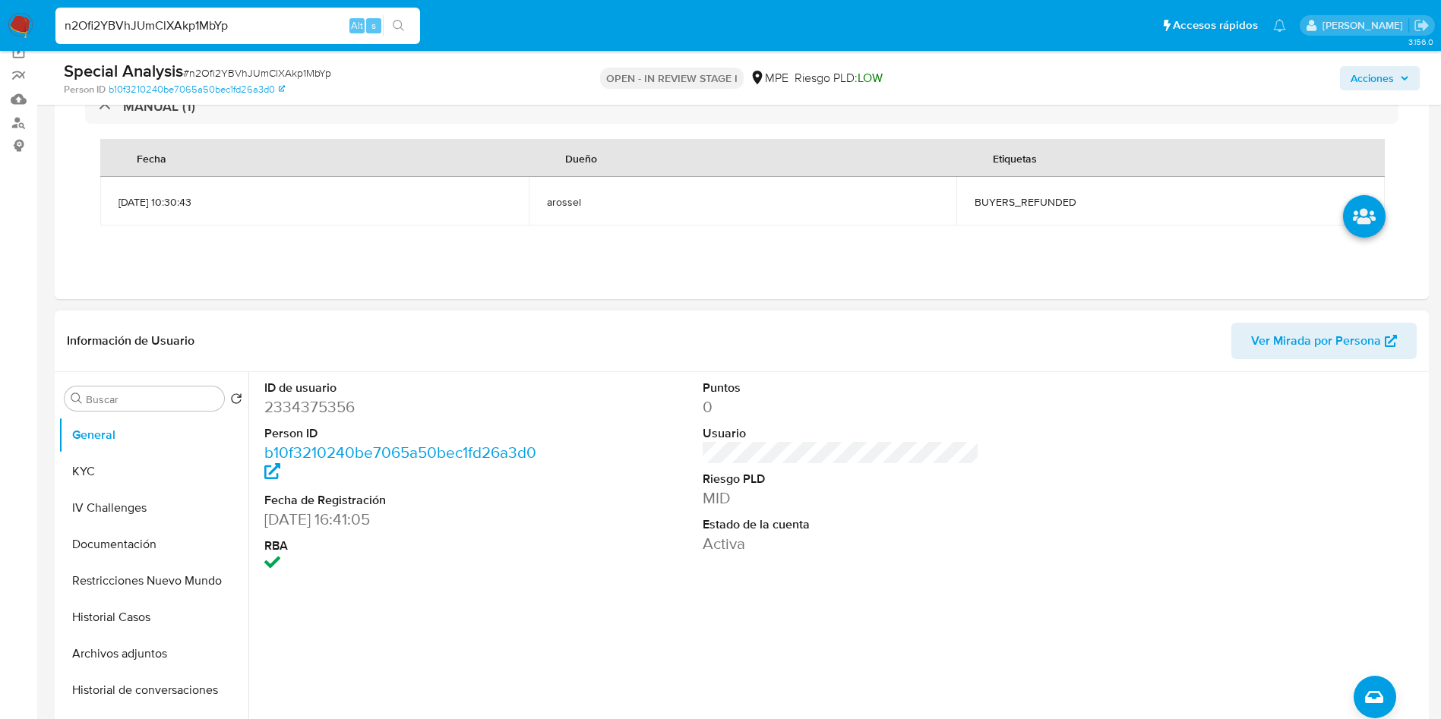
scroll to position [228, 0]
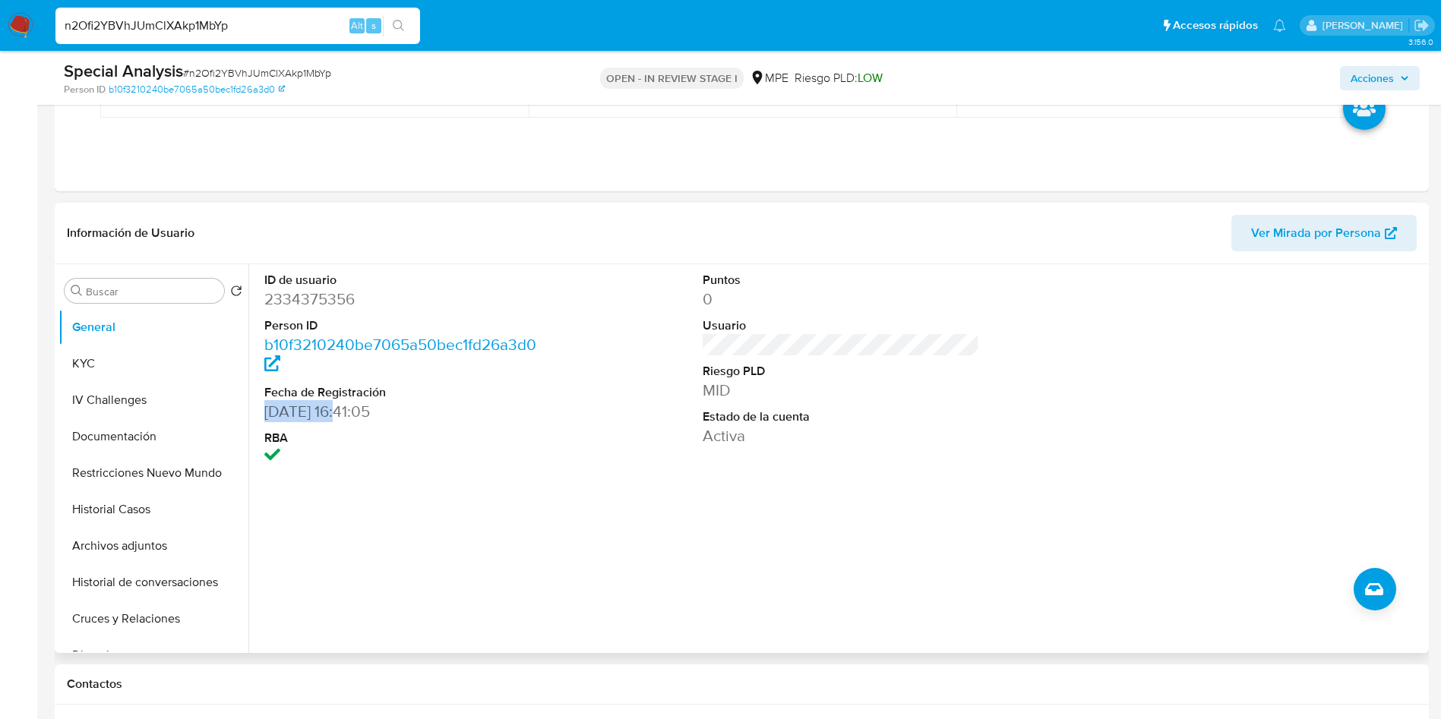
drag, startPoint x: 253, startPoint y: 418, endPoint x: 345, endPoint y: 410, distance: 92.3
click at [345, 410] on div "ID de usuario 2334375356 Person ID b10f3210240be7065a50bec1fd26a3d0 Fecha de Re…" at bounding box center [836, 458] width 1176 height 389
copy dd "[DATE]"
click at [355, 303] on dd "2334375356" at bounding box center [402, 299] width 277 height 21
click at [334, 292] on dd "2334375356" at bounding box center [402, 299] width 277 height 21
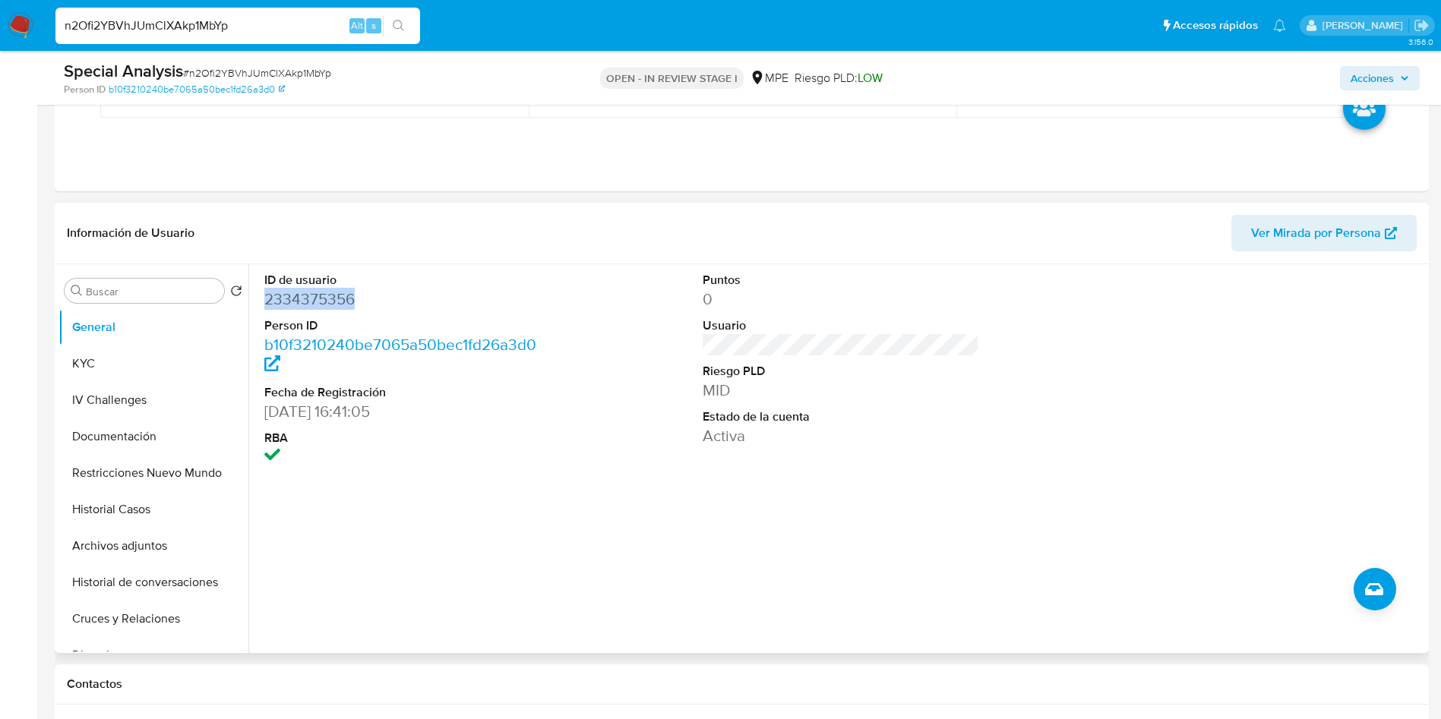
click at [334, 292] on dd "2334375356" at bounding box center [402, 299] width 277 height 21
copy dd "2334375356"
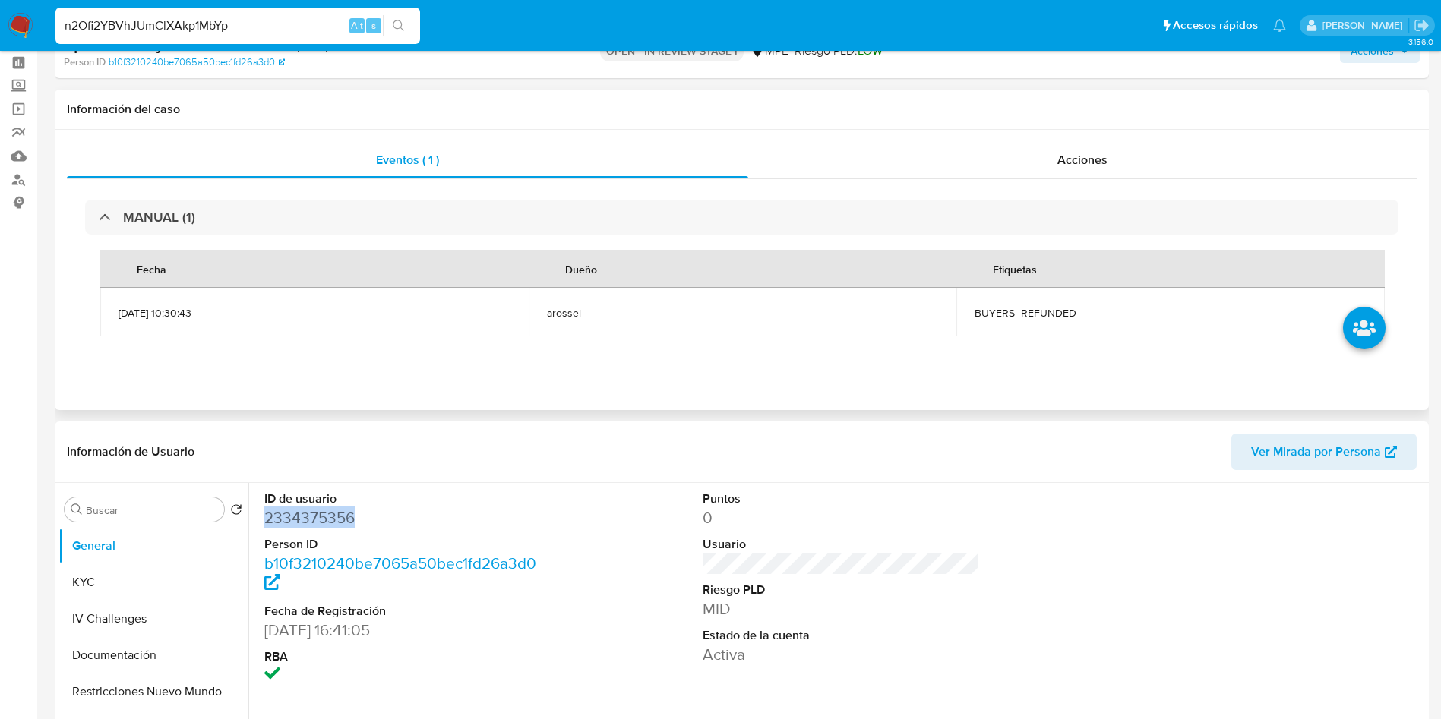
scroll to position [0, 0]
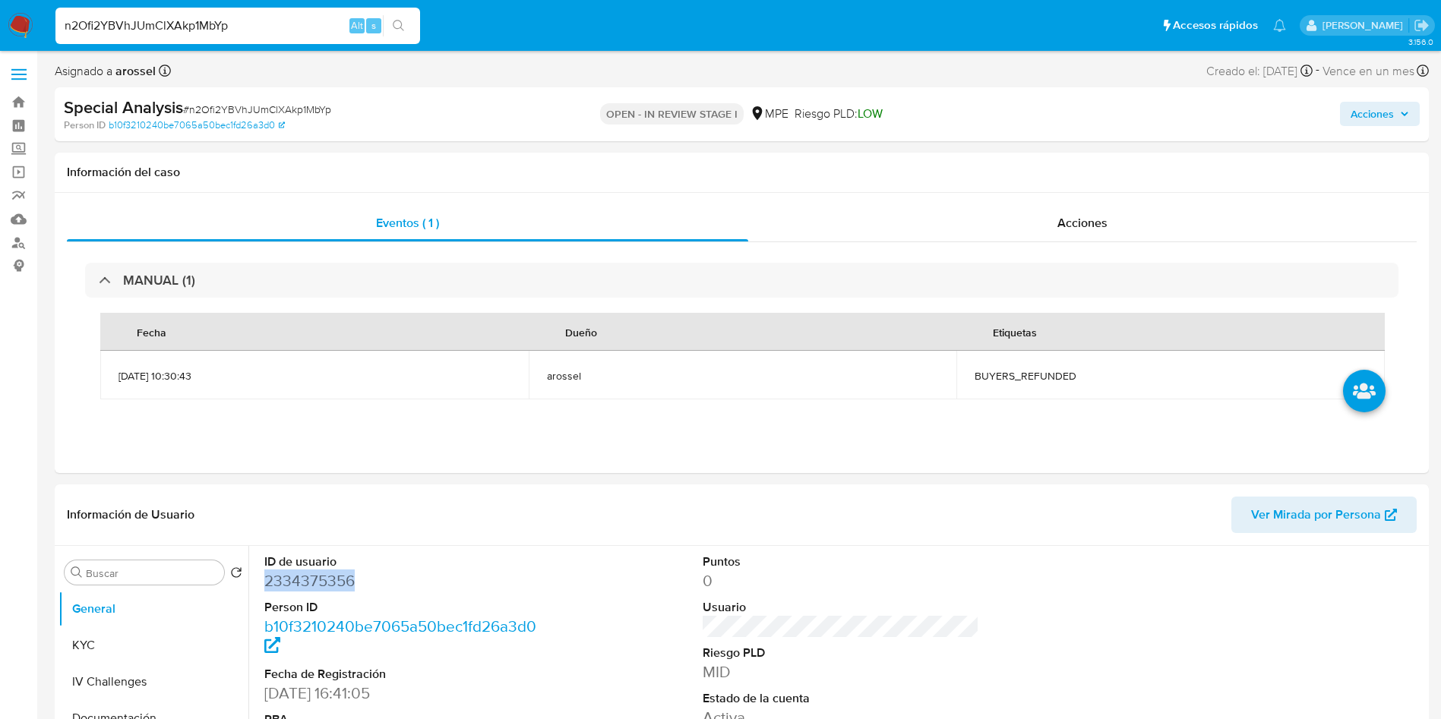
copy dd "2334375356"
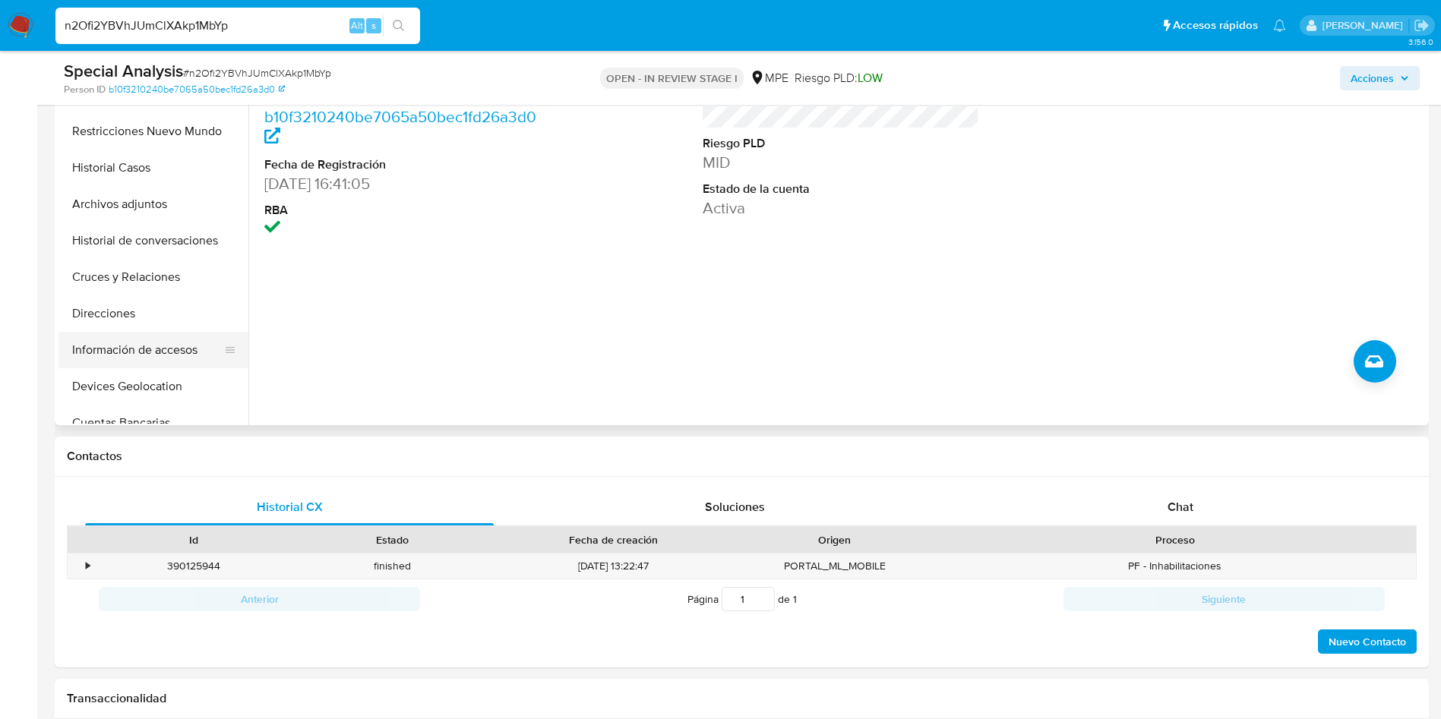
scroll to position [228, 0]
click at [142, 302] on button "Cuentas Bancarias" at bounding box center [147, 309] width 178 height 36
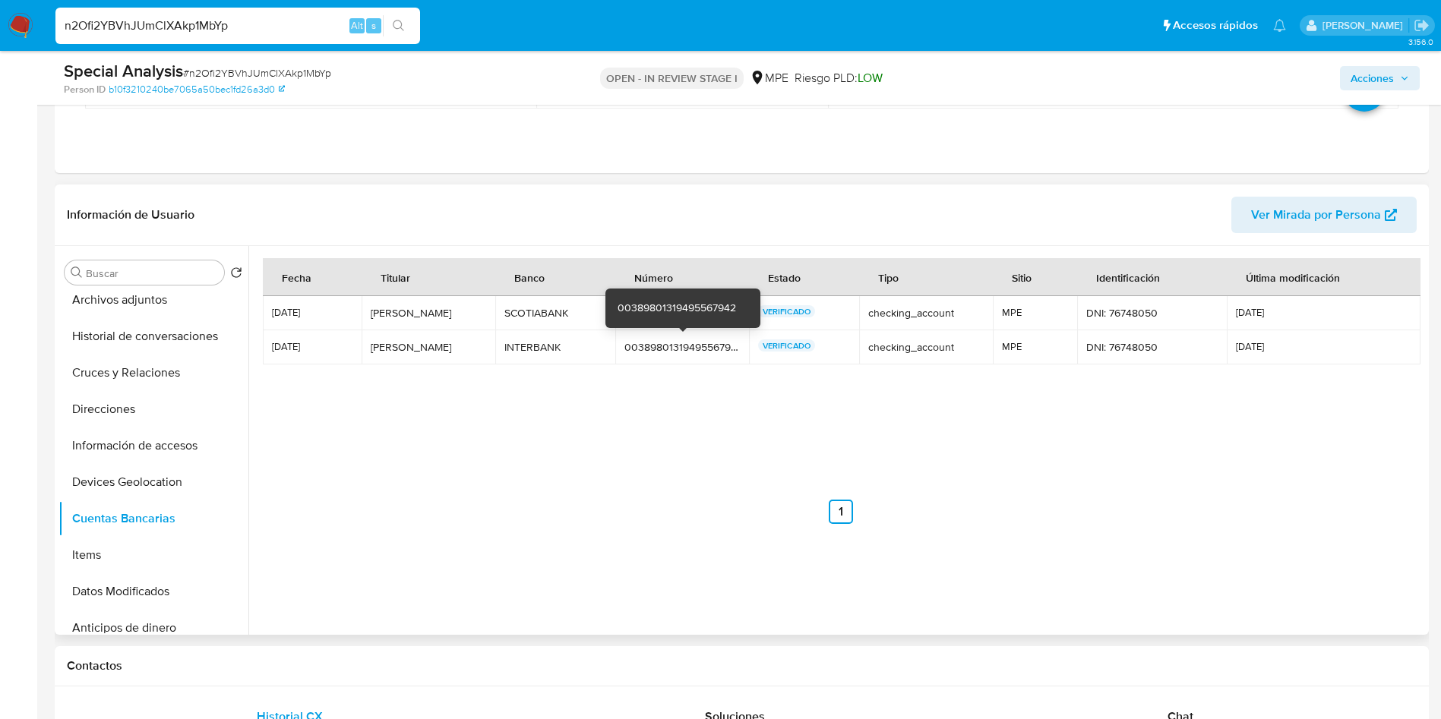
click at [703, 340] on div "00389801319495567942" at bounding box center [681, 347] width 115 height 14
click at [699, 343] on div "00389801319495567942" at bounding box center [681, 347] width 115 height 14
click at [650, 292] on div "Número" at bounding box center [653, 277] width 75 height 36
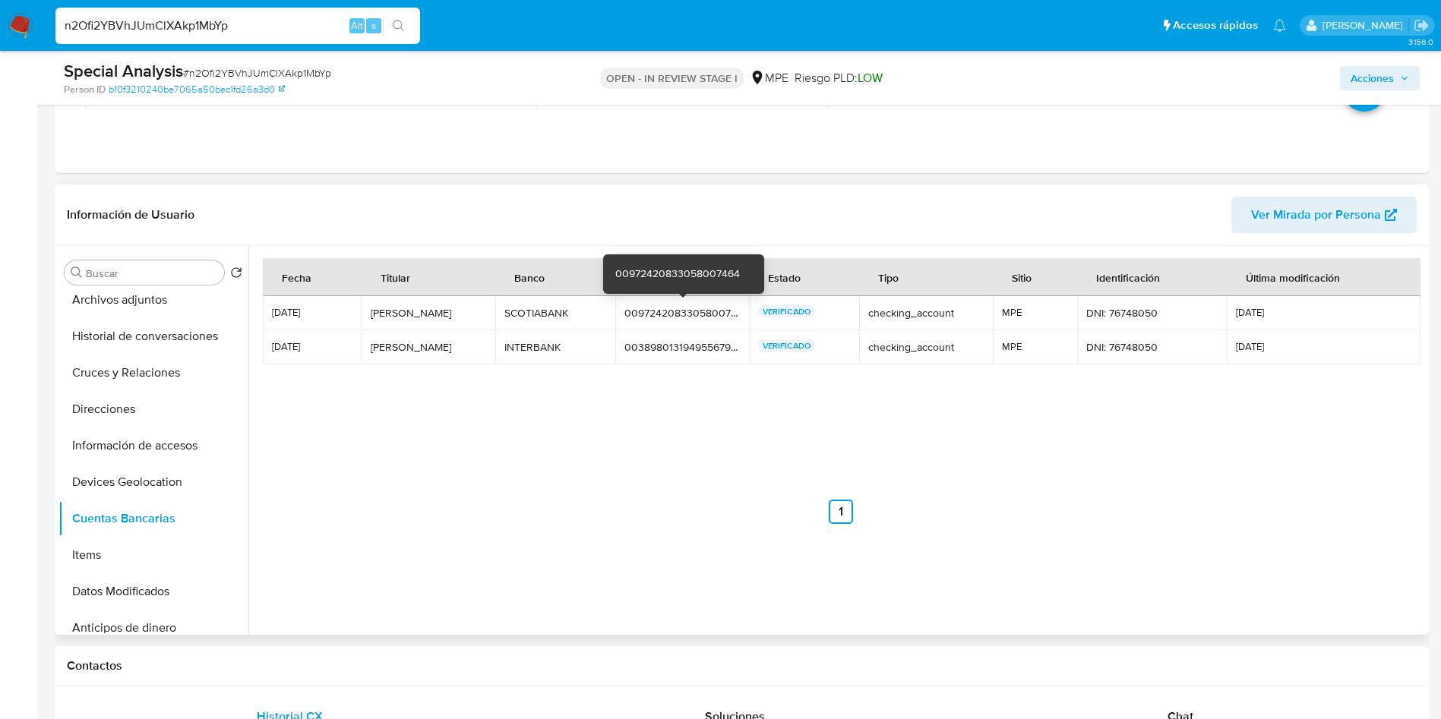
click at [662, 311] on div "00972420833058007464" at bounding box center [681, 313] width 115 height 14
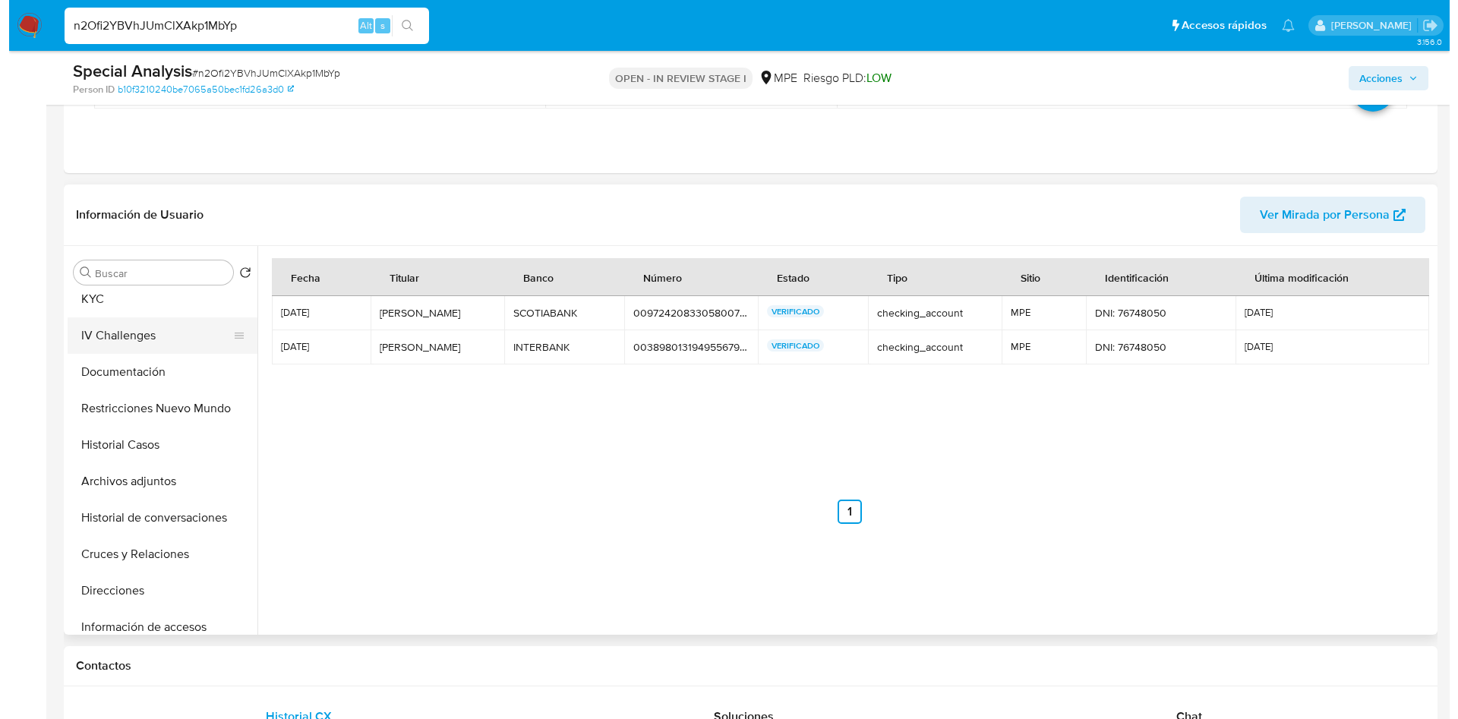
scroll to position [0, 0]
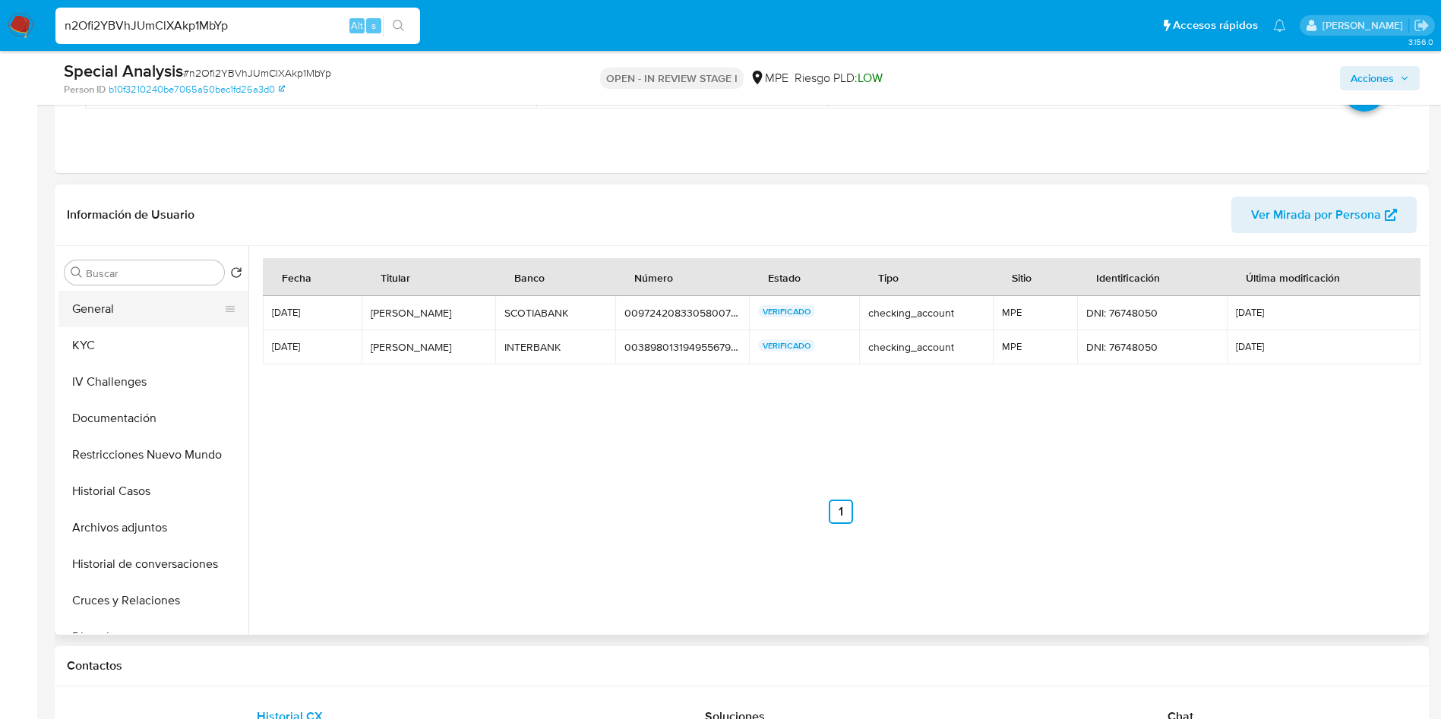
click at [147, 319] on button "General" at bounding box center [147, 309] width 178 height 36
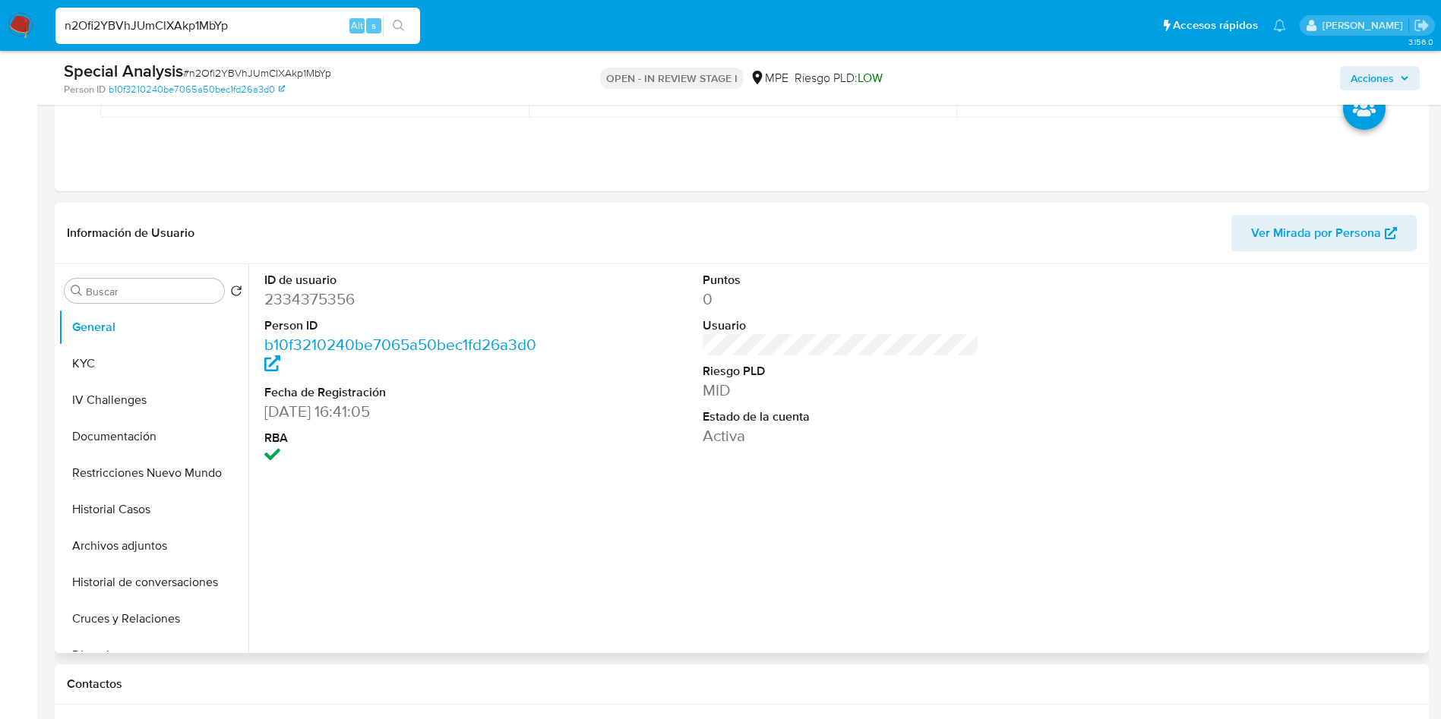
click at [311, 302] on dd "2334375356" at bounding box center [402, 299] width 277 height 21
copy dd "2334375356"
drag, startPoint x: 92, startPoint y: 371, endPoint x: 191, endPoint y: 397, distance: 102.2
click at [91, 371] on button "KYC" at bounding box center [153, 364] width 190 height 36
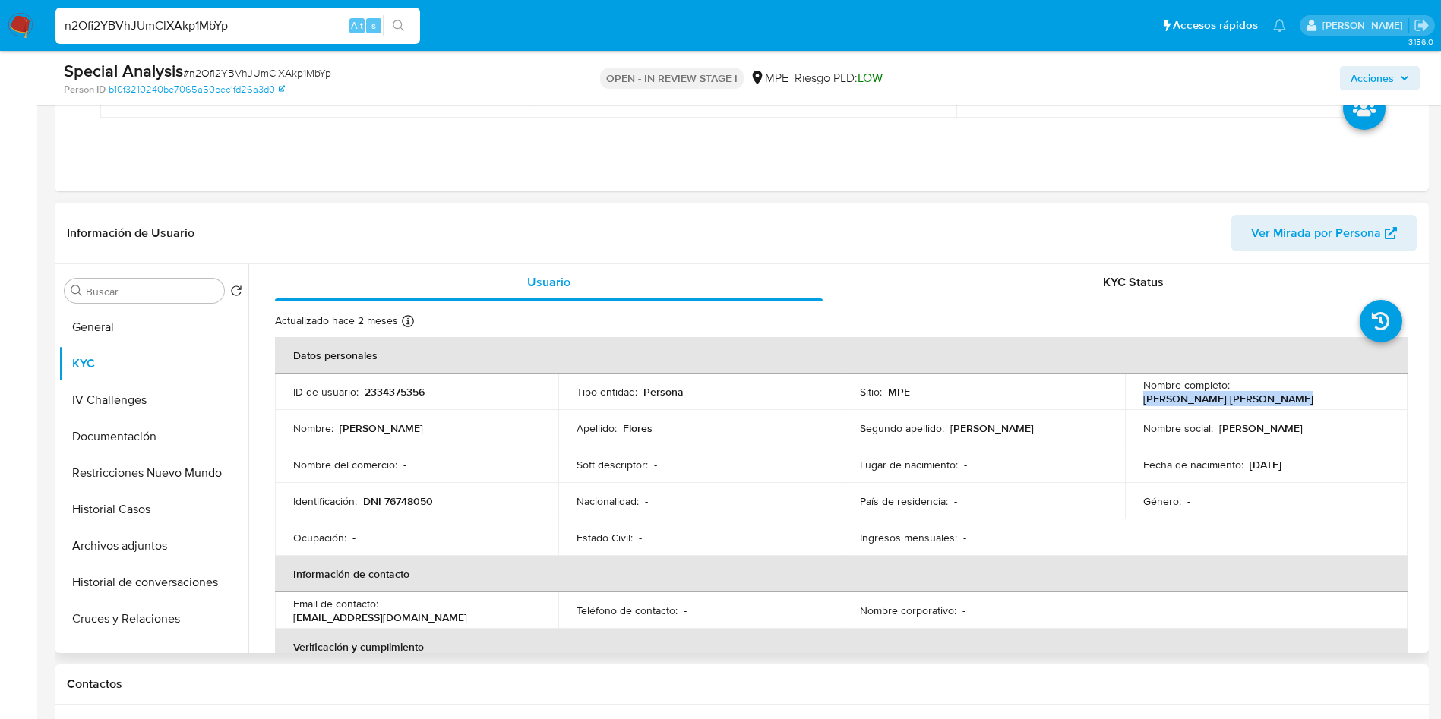
drag, startPoint x: 1233, startPoint y: 389, endPoint x: 1401, endPoint y: 375, distance: 169.2
click at [1401, 375] on td "Nombre completo : [PERSON_NAME] [PERSON_NAME]" at bounding box center [1266, 392] width 283 height 36
copy p "[PERSON_NAME] [PERSON_NAME]"
click at [352, 501] on p "Identificación :" at bounding box center [325, 501] width 64 height 14
click at [147, 532] on button "Archivos adjuntos" at bounding box center [147, 546] width 178 height 36
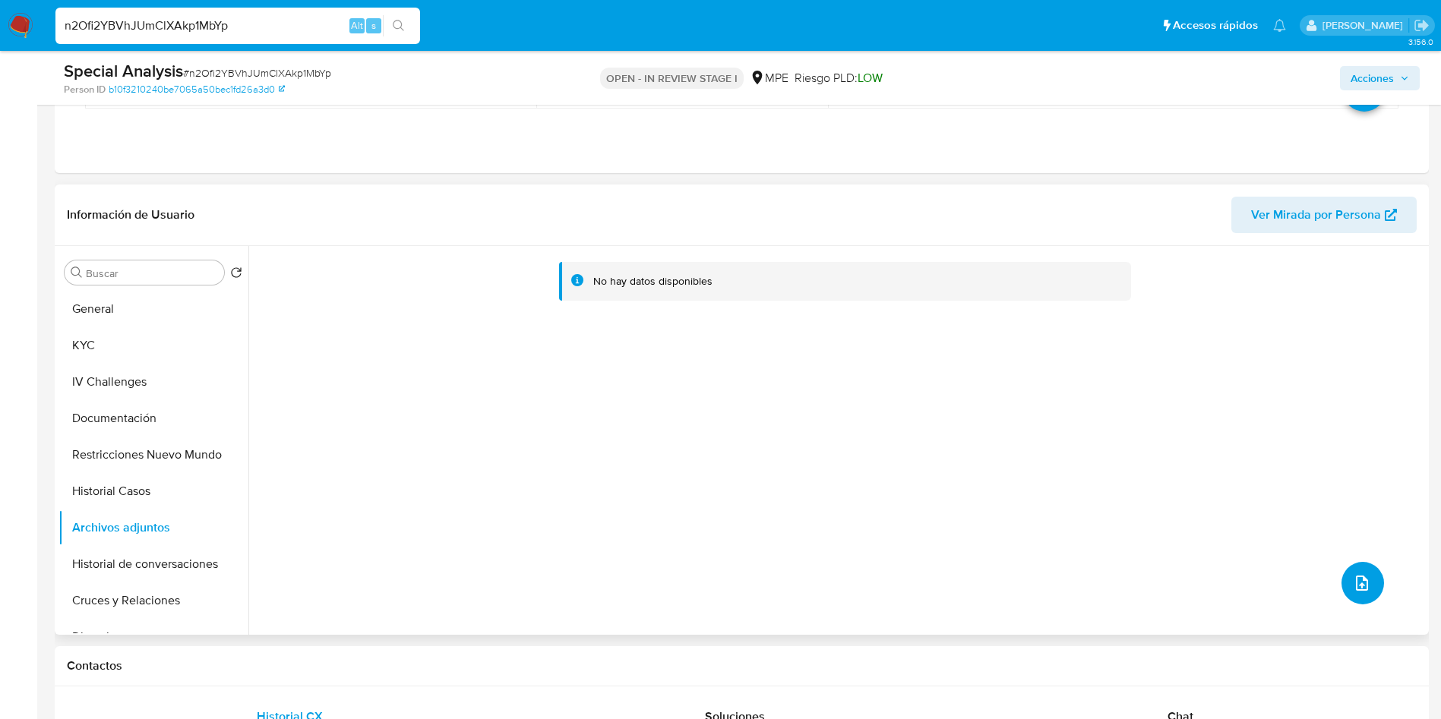
click at [1365, 578] on icon "upload-file" at bounding box center [1362, 583] width 18 height 18
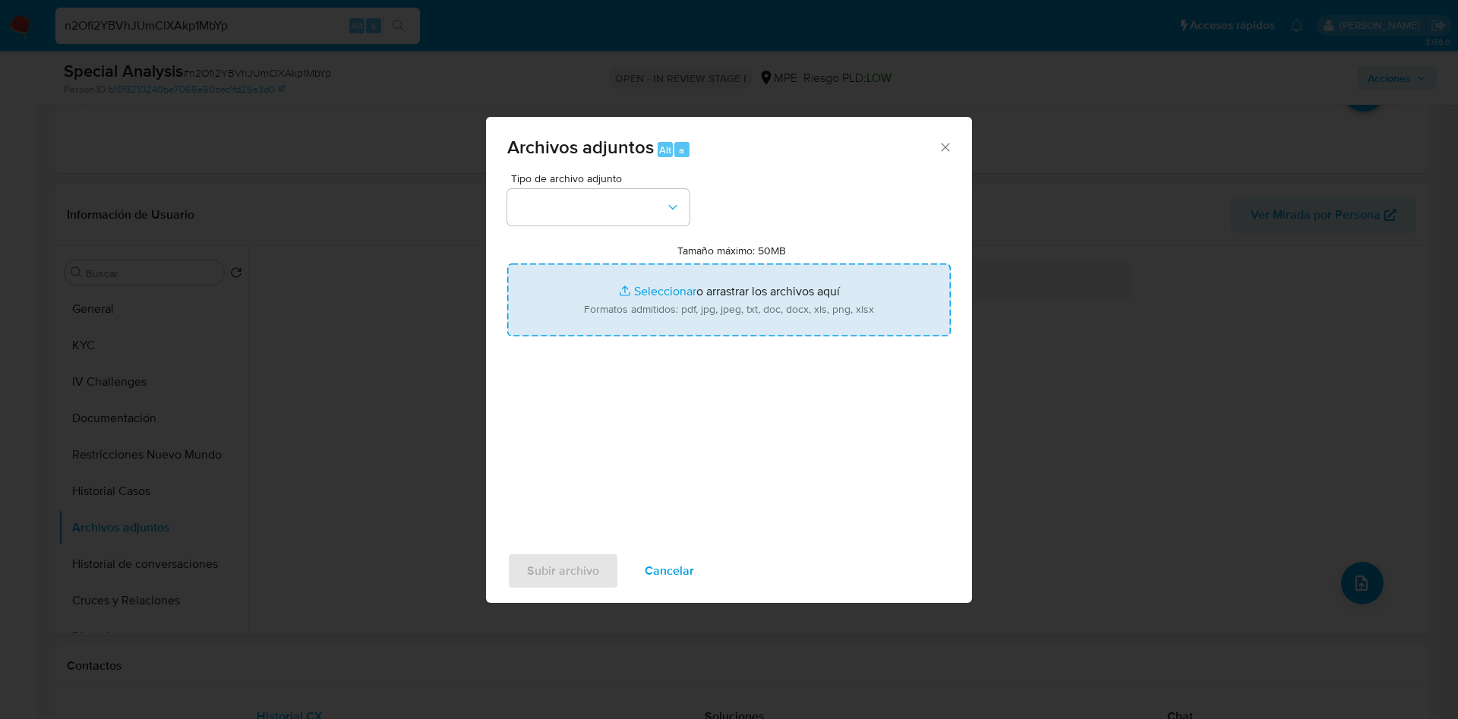
click at [884, 281] on input "Tamaño máximo: 50MB Seleccionar archivos" at bounding box center [729, 300] width 444 height 73
type input "C:\fakepath\Case Log 2334375356 - 26_08_2025.pdf"
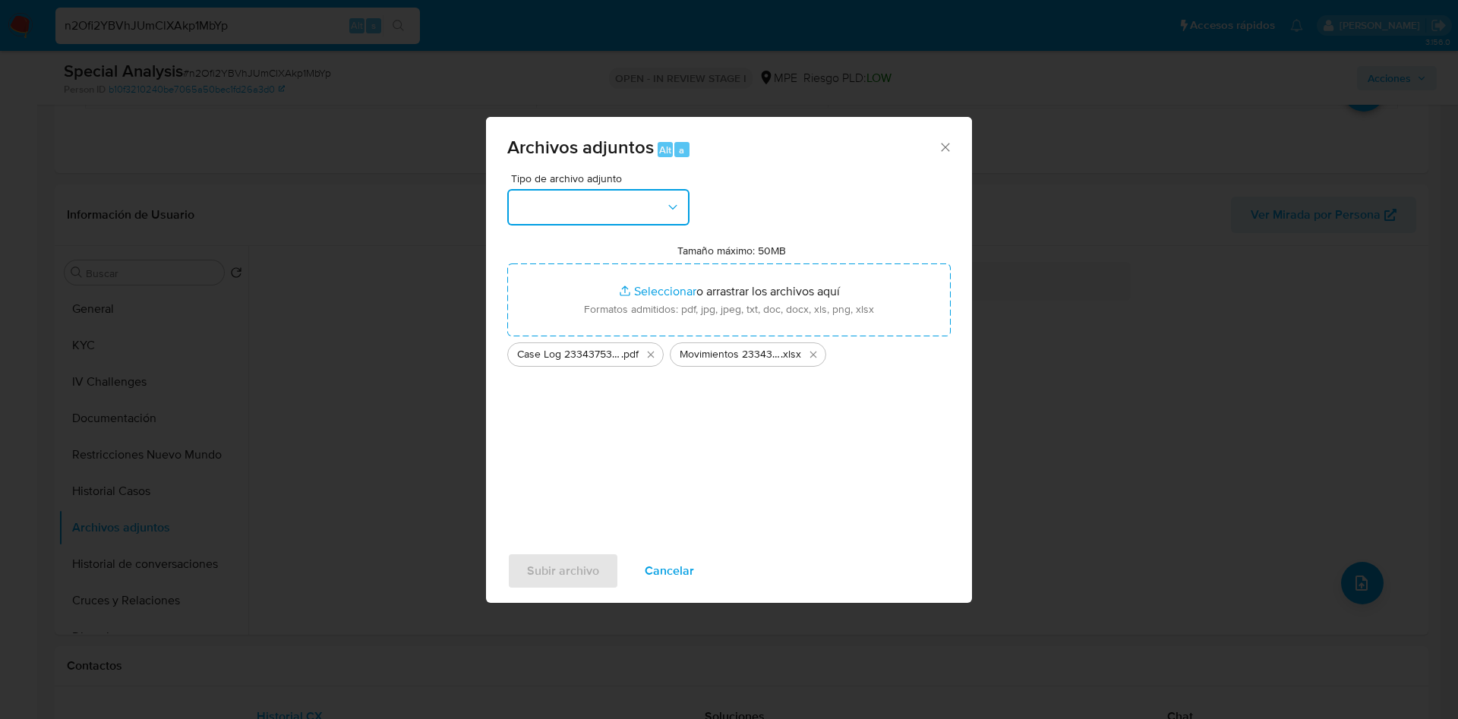
click at [656, 199] on button "button" at bounding box center [598, 207] width 182 height 36
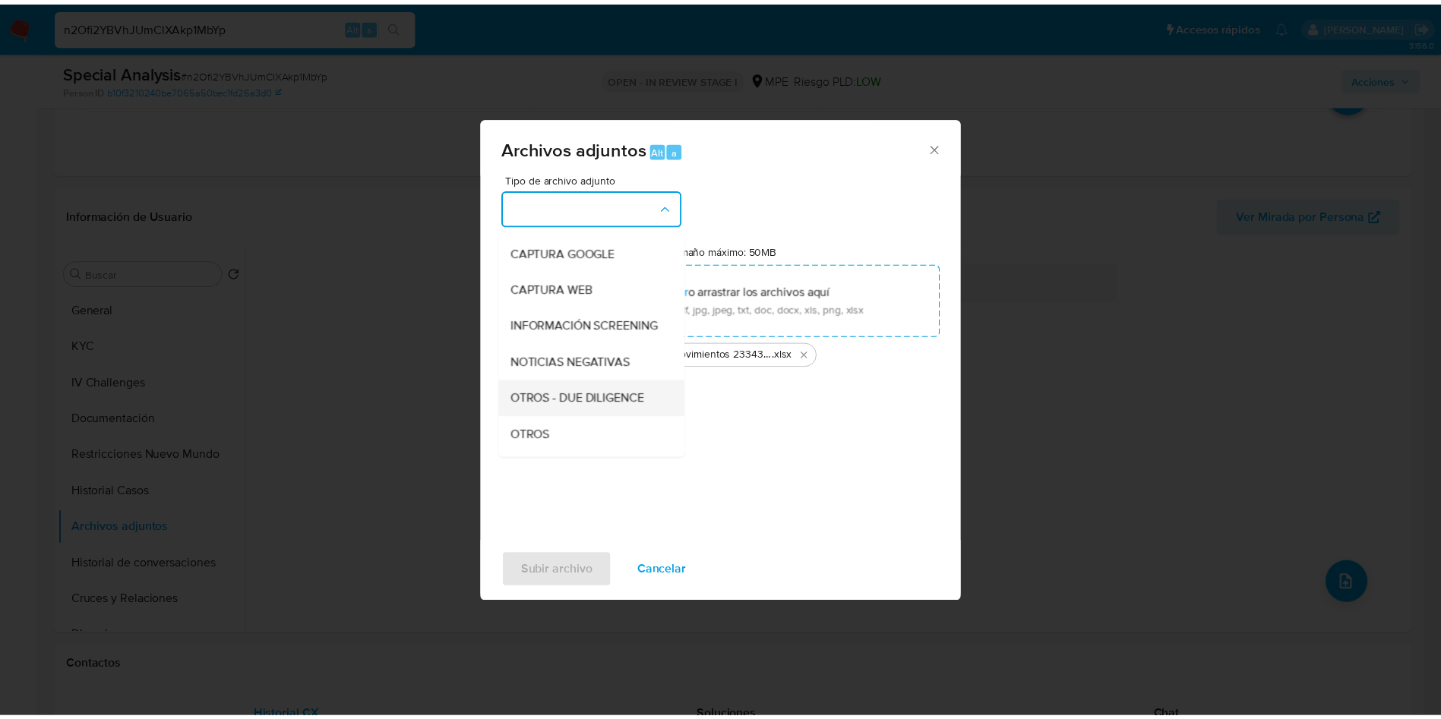
scroll to position [114, 0]
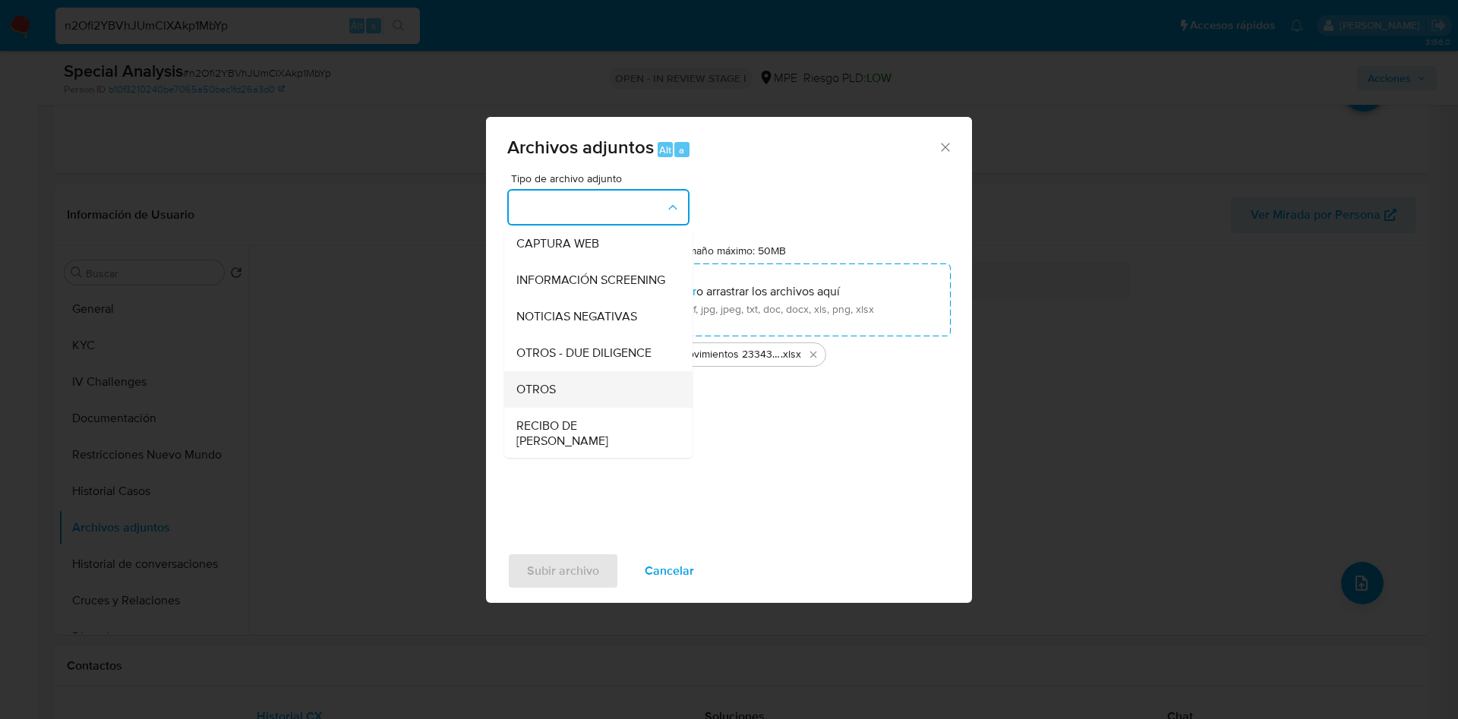
click at [602, 389] on div "OTROS" at bounding box center [593, 389] width 155 height 36
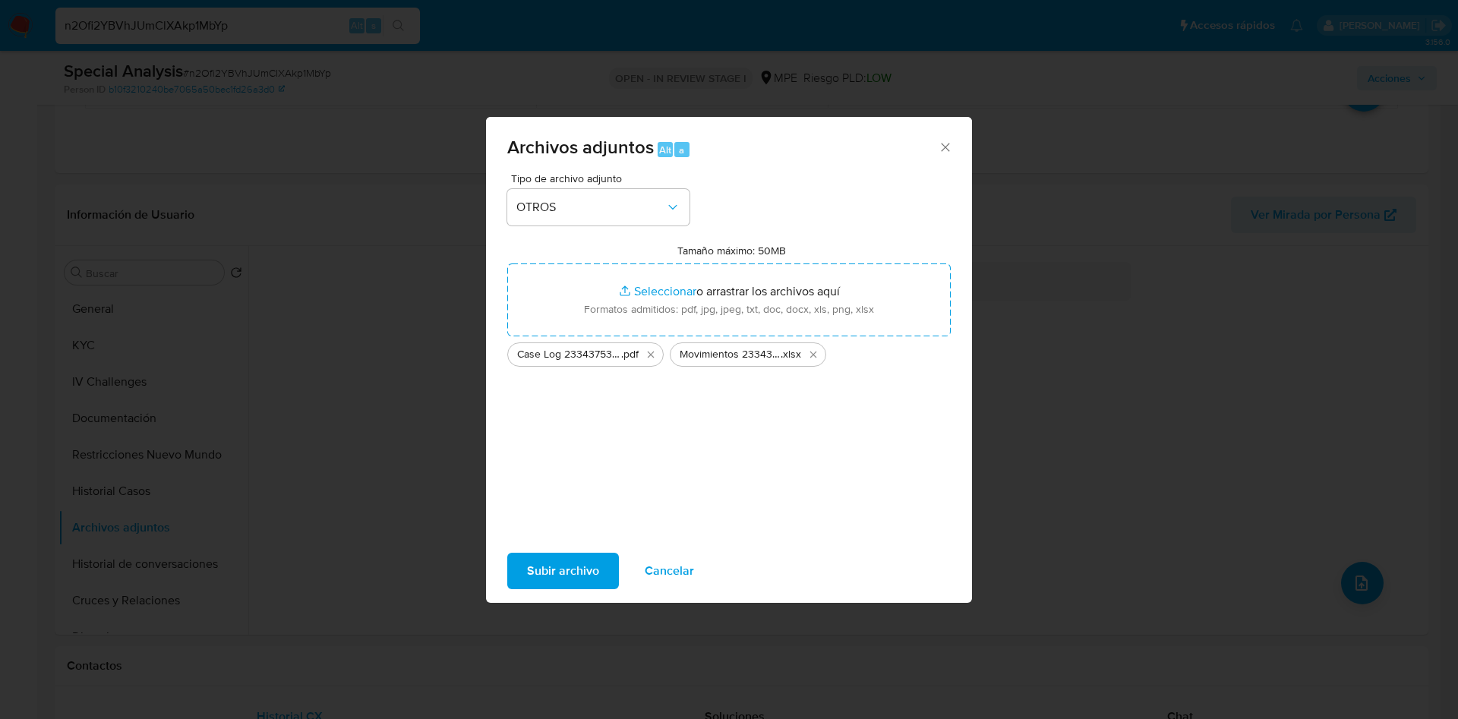
click at [567, 572] on span "Subir archivo" at bounding box center [563, 570] width 72 height 33
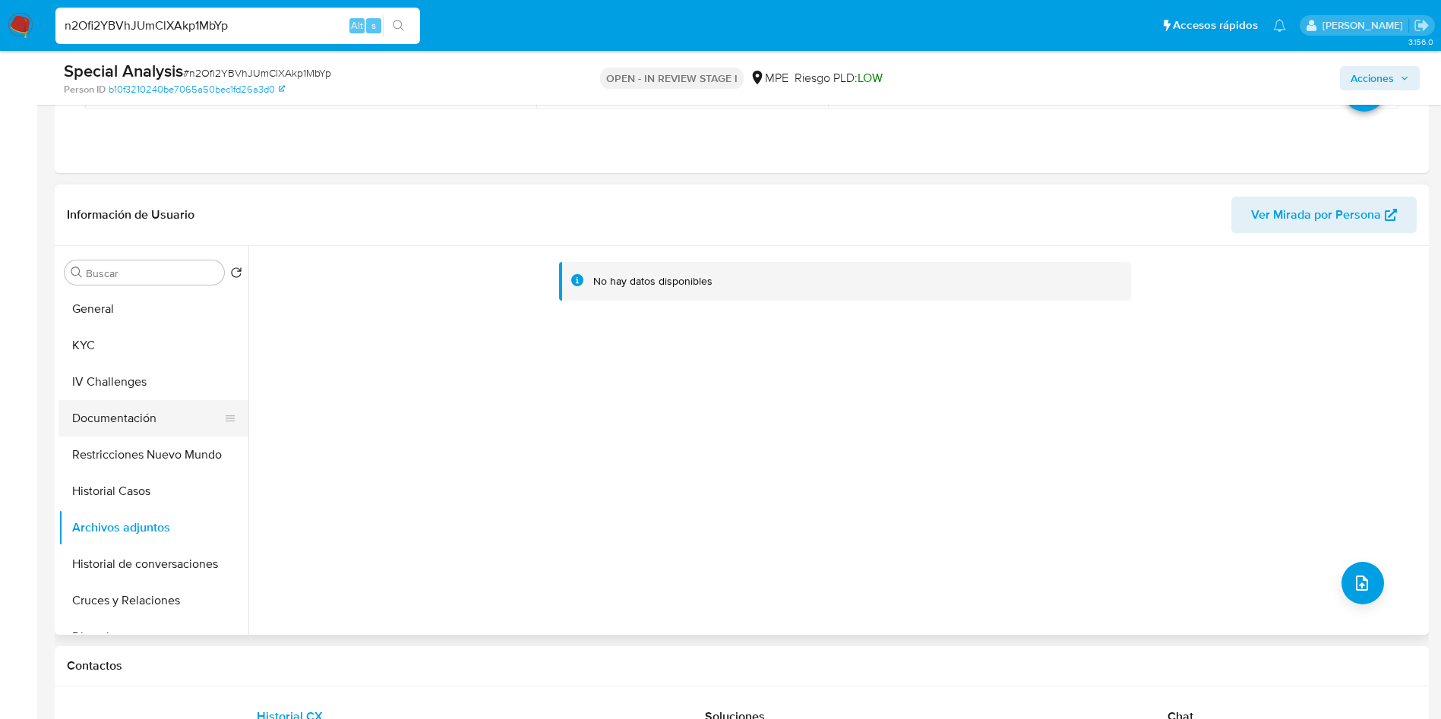
click at [112, 419] on button "Documentación" at bounding box center [147, 418] width 178 height 36
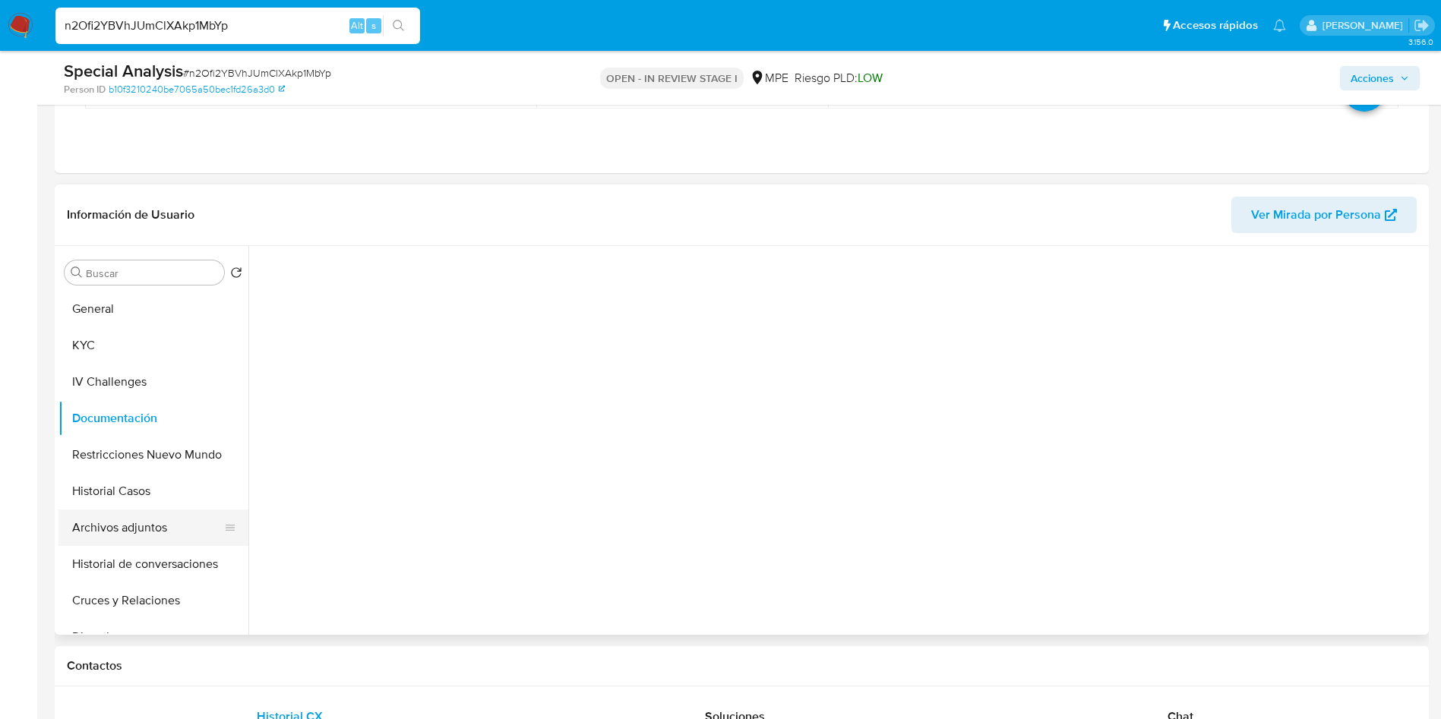
click at [136, 528] on button "Archivos adjuntos" at bounding box center [147, 528] width 178 height 36
click at [1401, 96] on div "Special Analysis # n2Ofi2YBVhJUmClXAkp1MbYp Person ID b10f3210240be7065a50bec1f…" at bounding box center [742, 78] width 1374 height 54
click at [1394, 83] on span "Acciones" at bounding box center [1379, 78] width 58 height 21
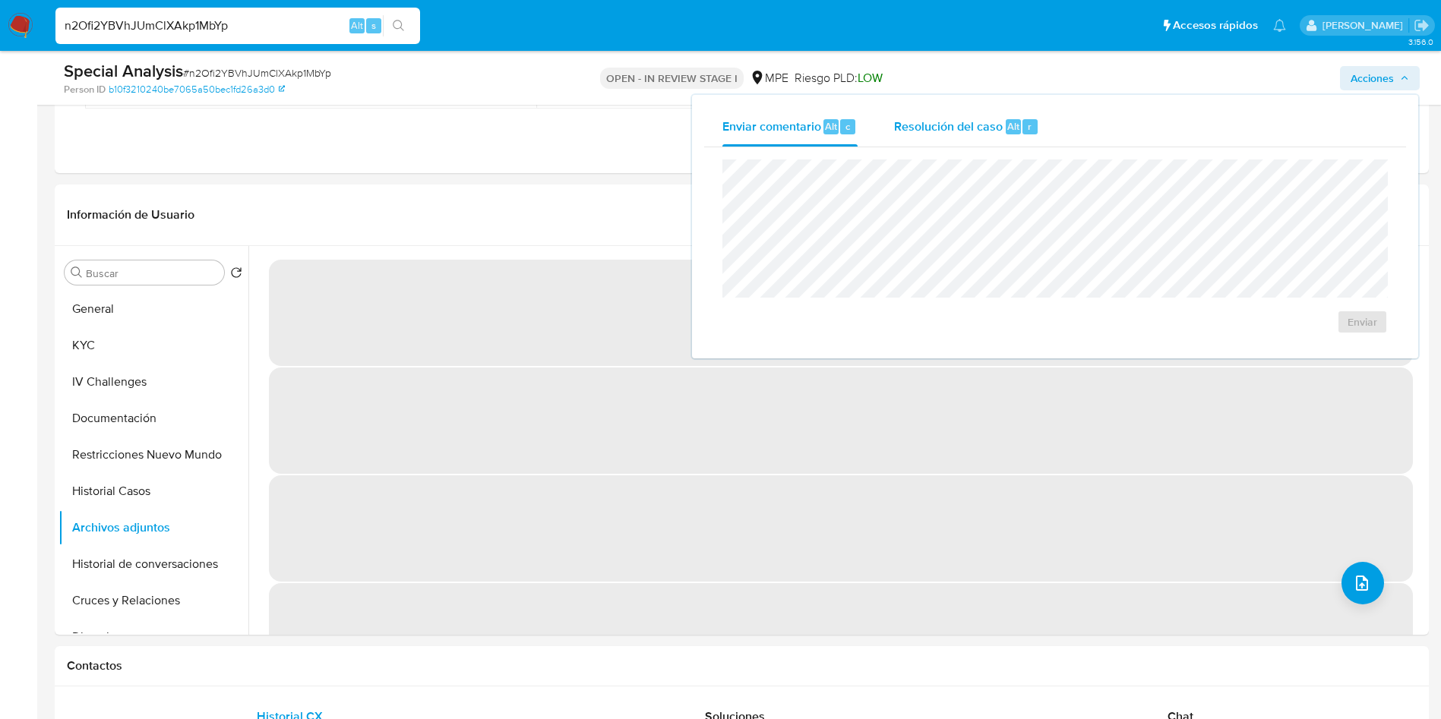
click at [983, 131] on span "Resolución del caso" at bounding box center [948, 125] width 109 height 17
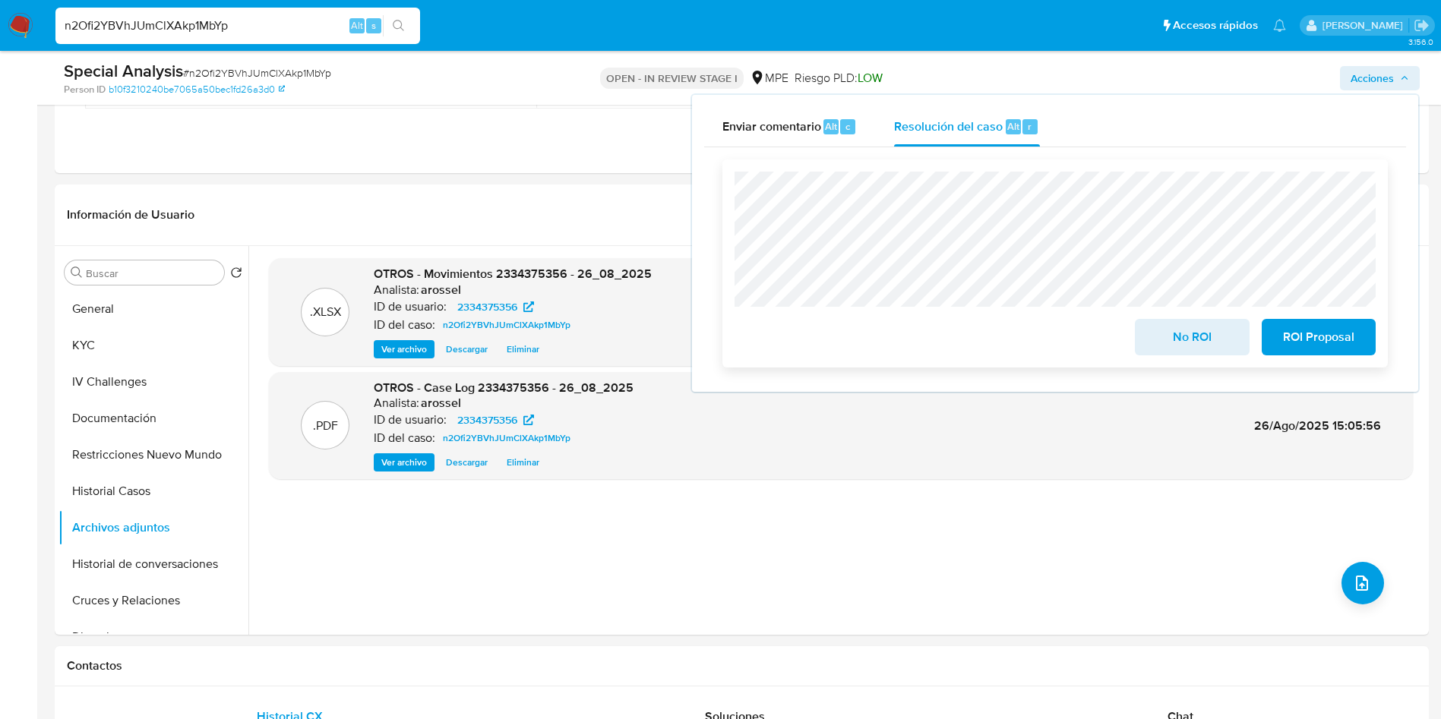
drag, startPoint x: 1180, startPoint y: 330, endPoint x: 1151, endPoint y: 351, distance: 35.8
click at [1180, 330] on span "No ROI" at bounding box center [1191, 336] width 74 height 33
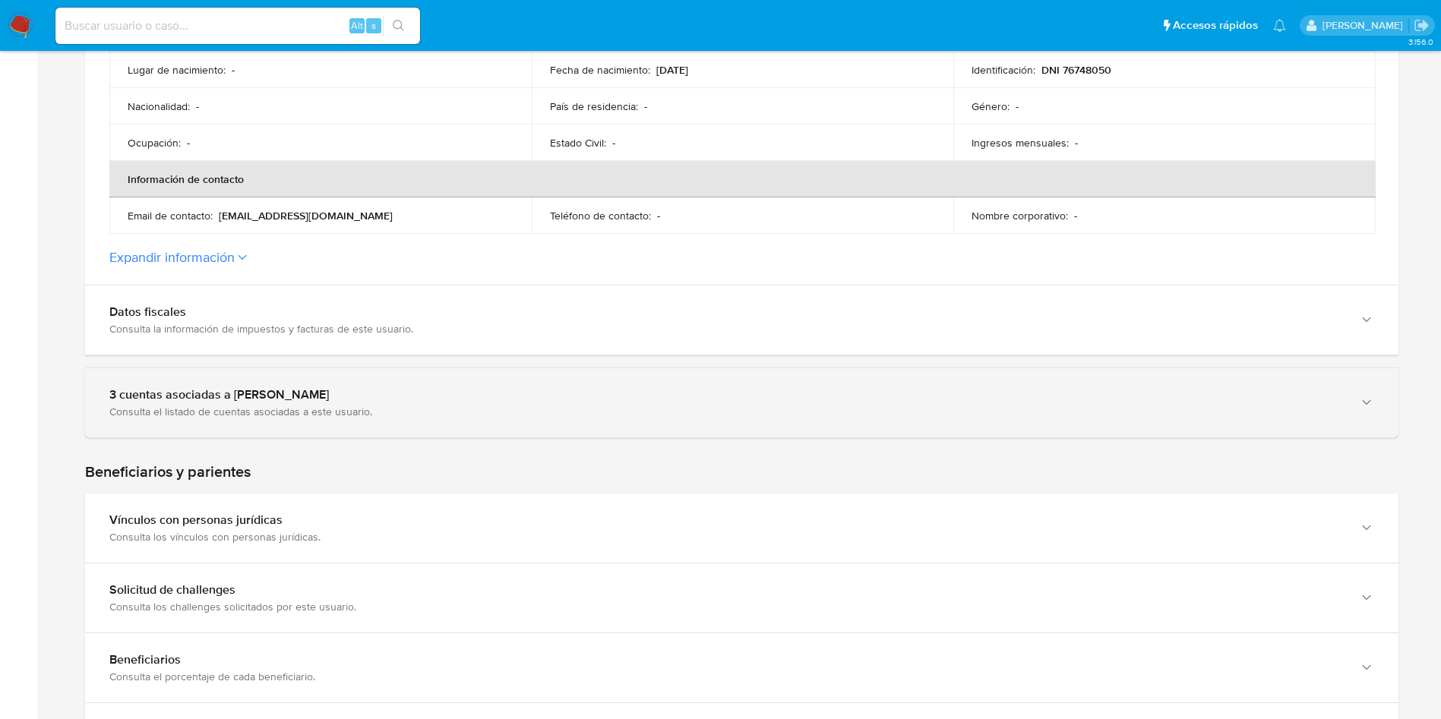
click at [333, 406] on div "Consulta el listado de cuentas asociadas a este usuario." at bounding box center [726, 412] width 1234 height 14
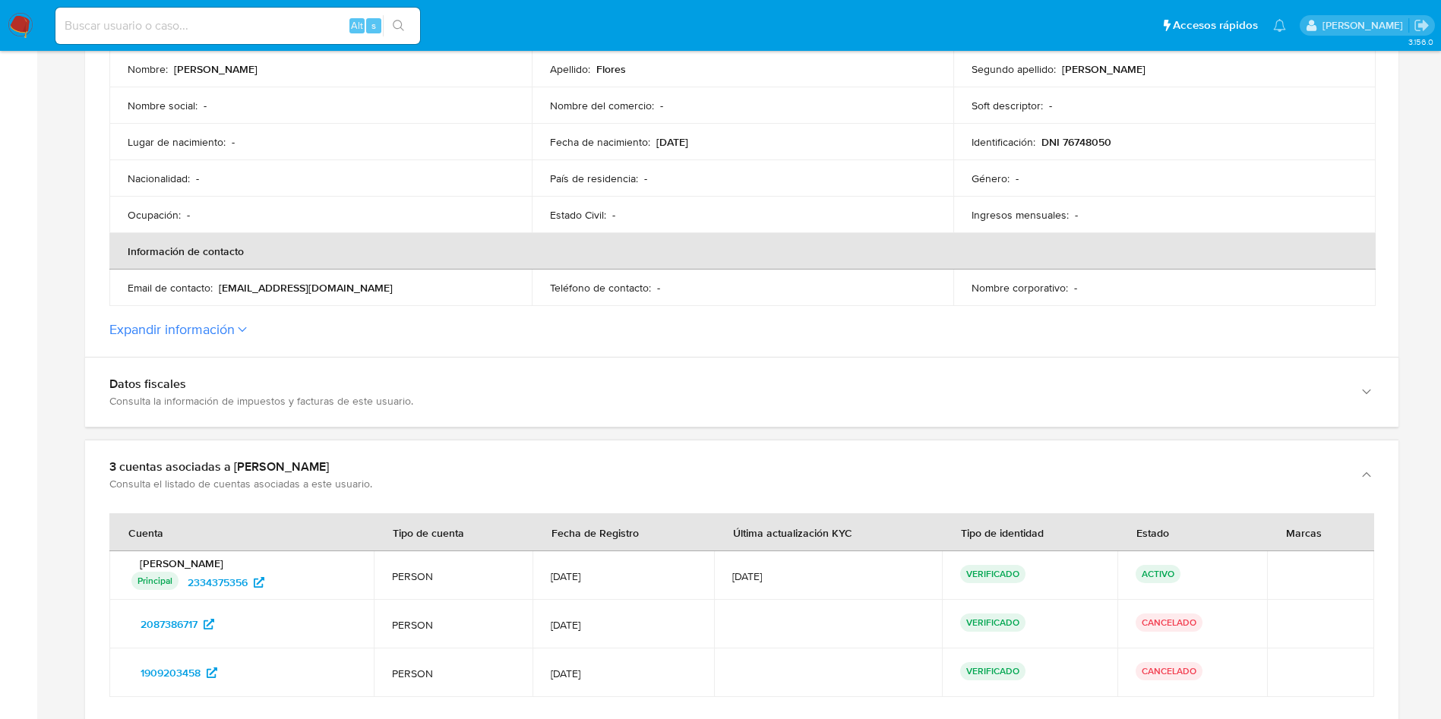
scroll to position [570, 0]
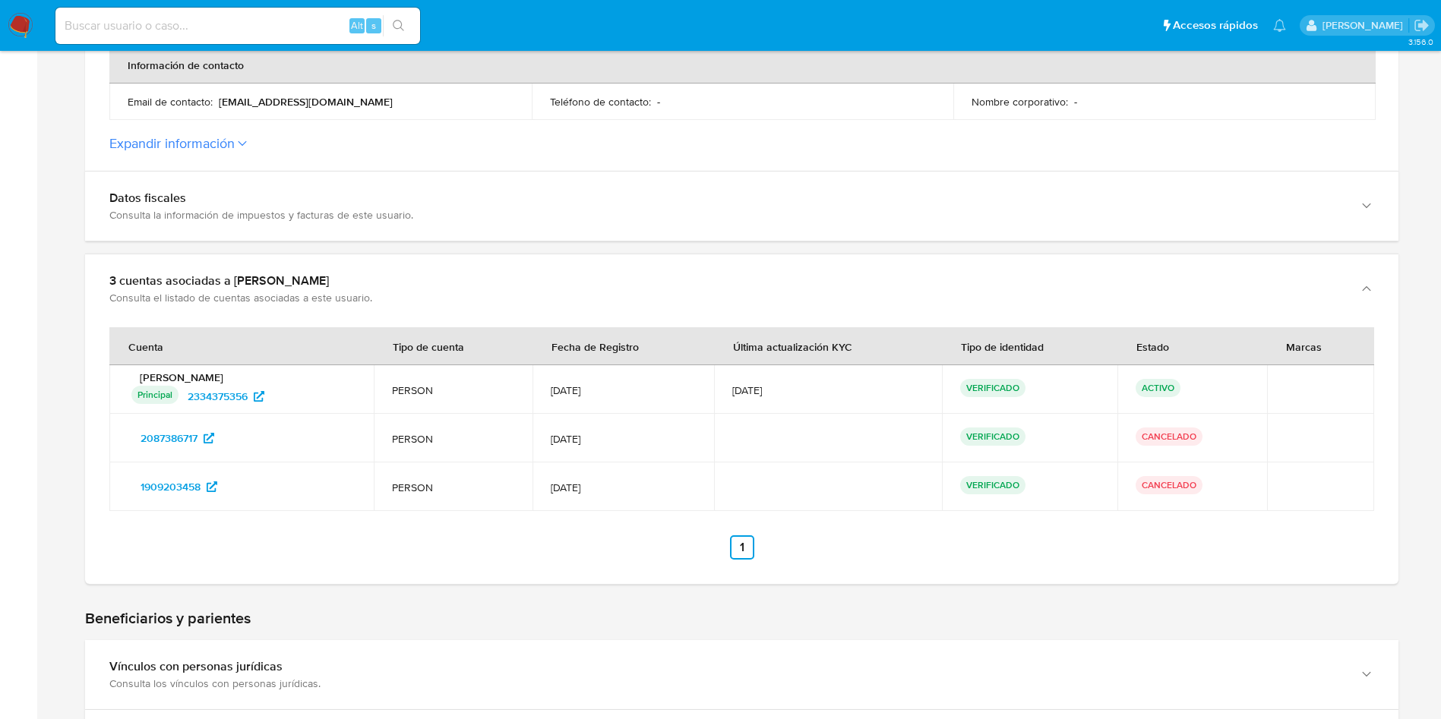
drag, startPoint x: 295, startPoint y: 453, endPoint x: 119, endPoint y: 446, distance: 175.6
click at [119, 446] on td "2087386717" at bounding box center [241, 438] width 264 height 49
drag, startPoint x: 284, startPoint y: 479, endPoint x: 130, endPoint y: 483, distance: 154.2
click at [130, 483] on div "1909203458" at bounding box center [242, 487] width 228 height 24
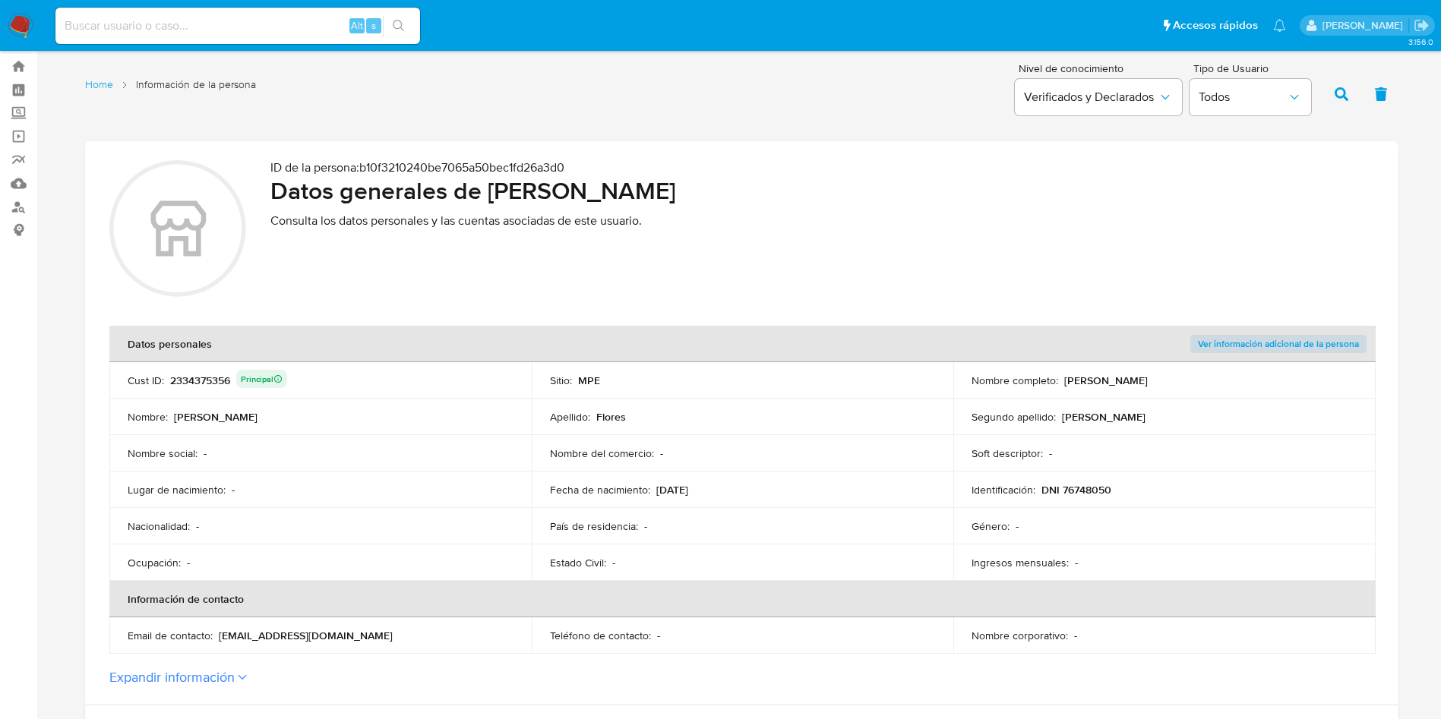
scroll to position [0, 0]
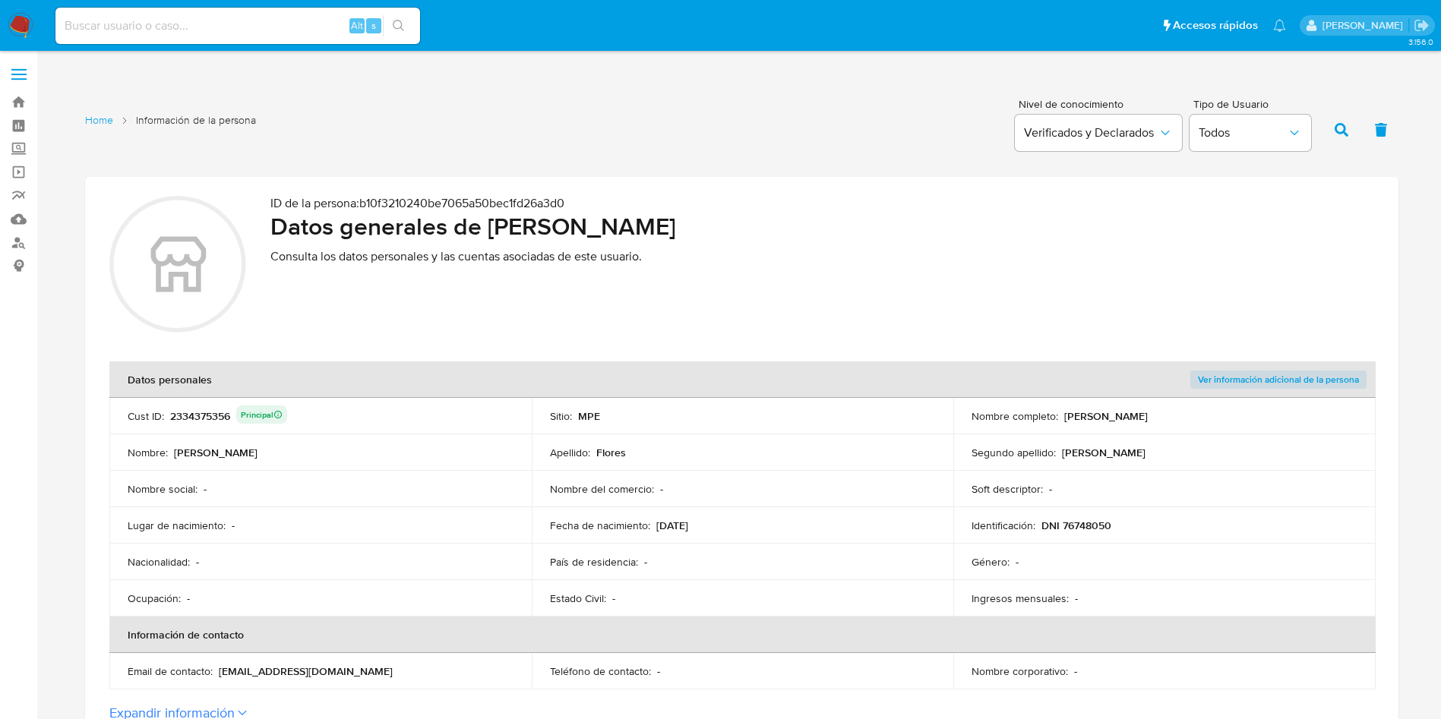
click at [378, 416] on div "Cust ID : 2334375356 Principal" at bounding box center [321, 416] width 386 height 21
drag, startPoint x: 489, startPoint y: 232, endPoint x: 797, endPoint y: 216, distance: 308.8
click at [797, 216] on h2 "Datos generales de [PERSON_NAME]" at bounding box center [822, 226] width 1104 height 30
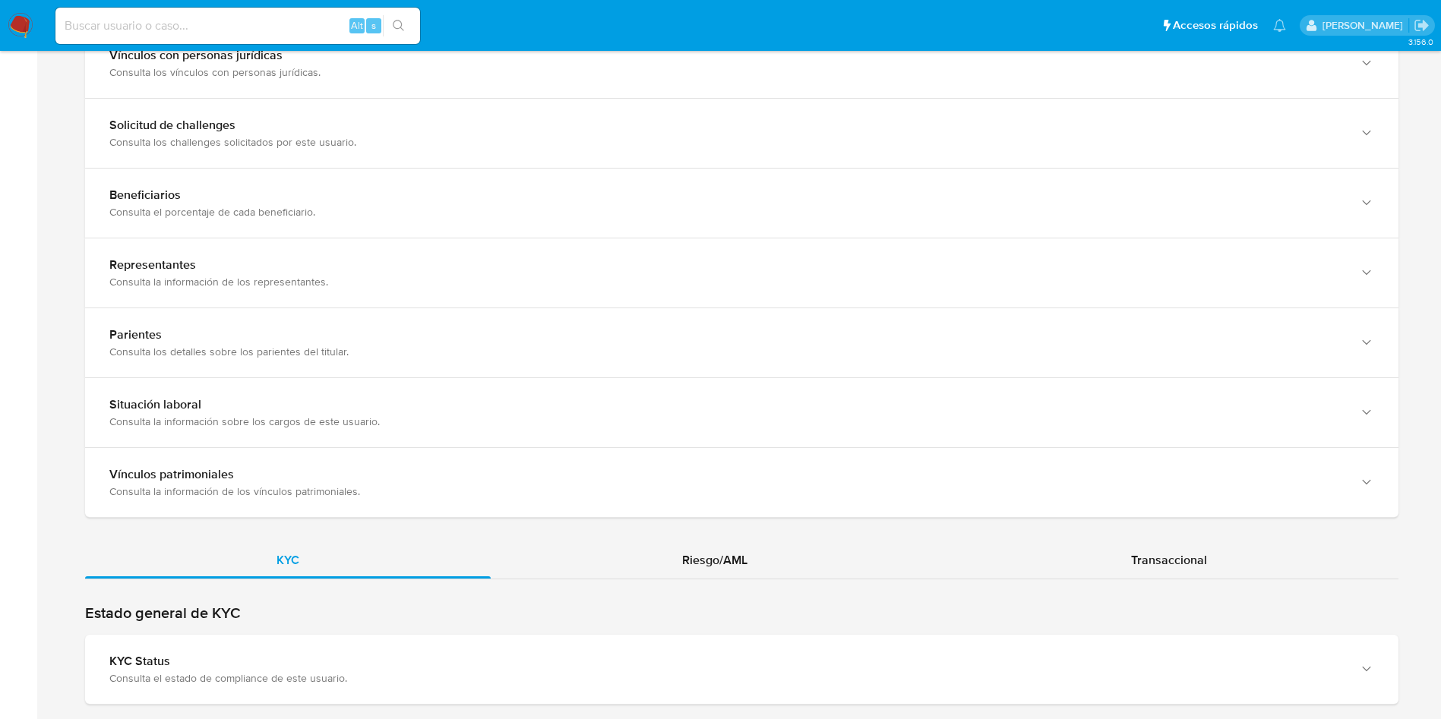
scroll to position [1367, 0]
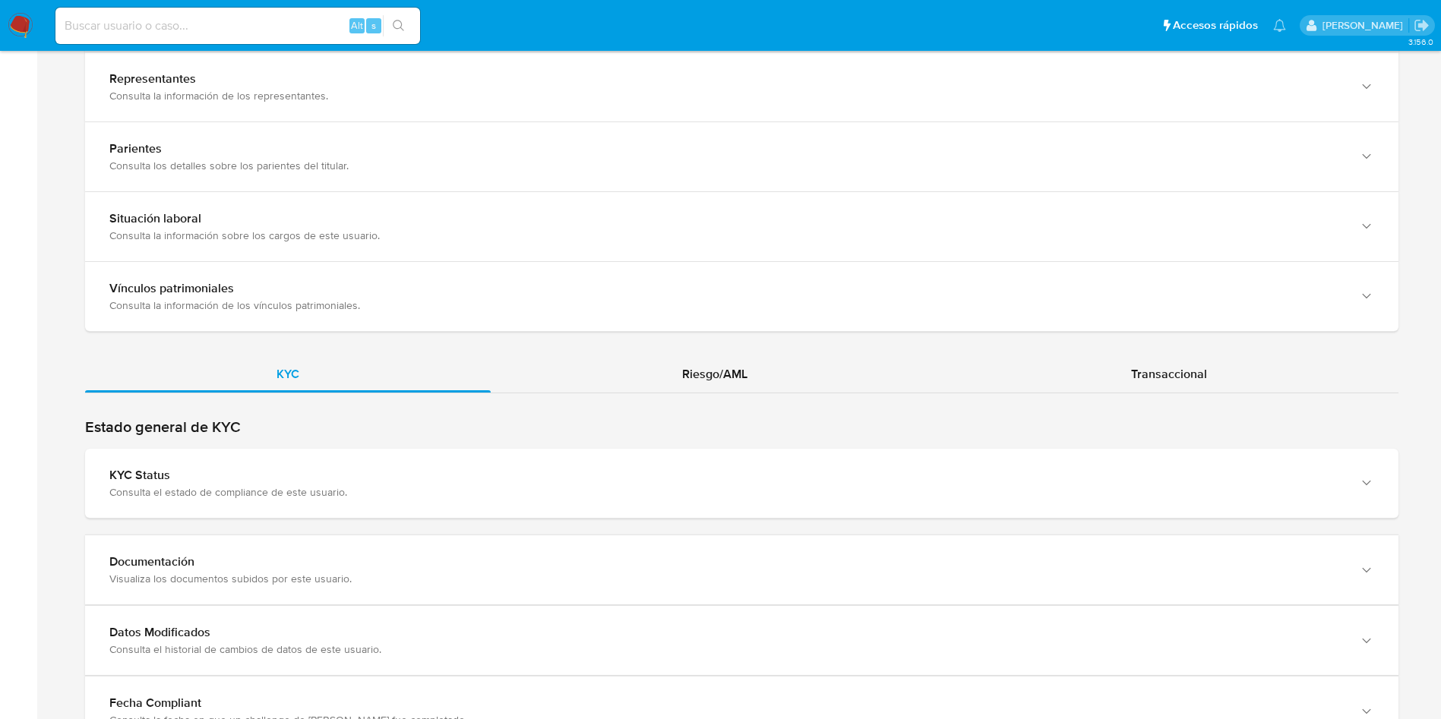
click at [472, 447] on div "Estado general de KYC KYC Status Consulta el estado de compliance de este usuar…" at bounding box center [741, 468] width 1313 height 101
click at [572, 405] on div "KYC Riesgo/AML Transaccional" at bounding box center [741, 587] width 1313 height 462
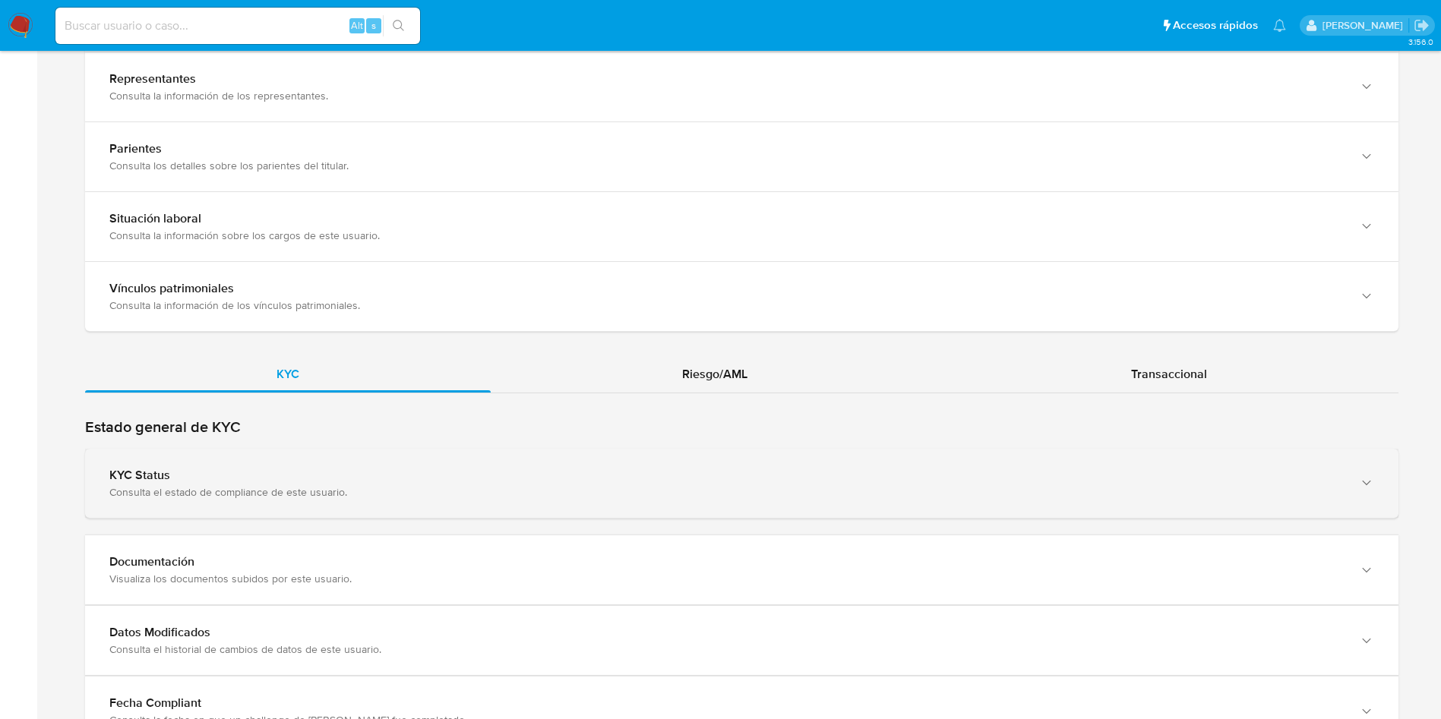
click at [528, 453] on div "KYC Status Consulta el estado de compliance de este usuario." at bounding box center [741, 483] width 1313 height 69
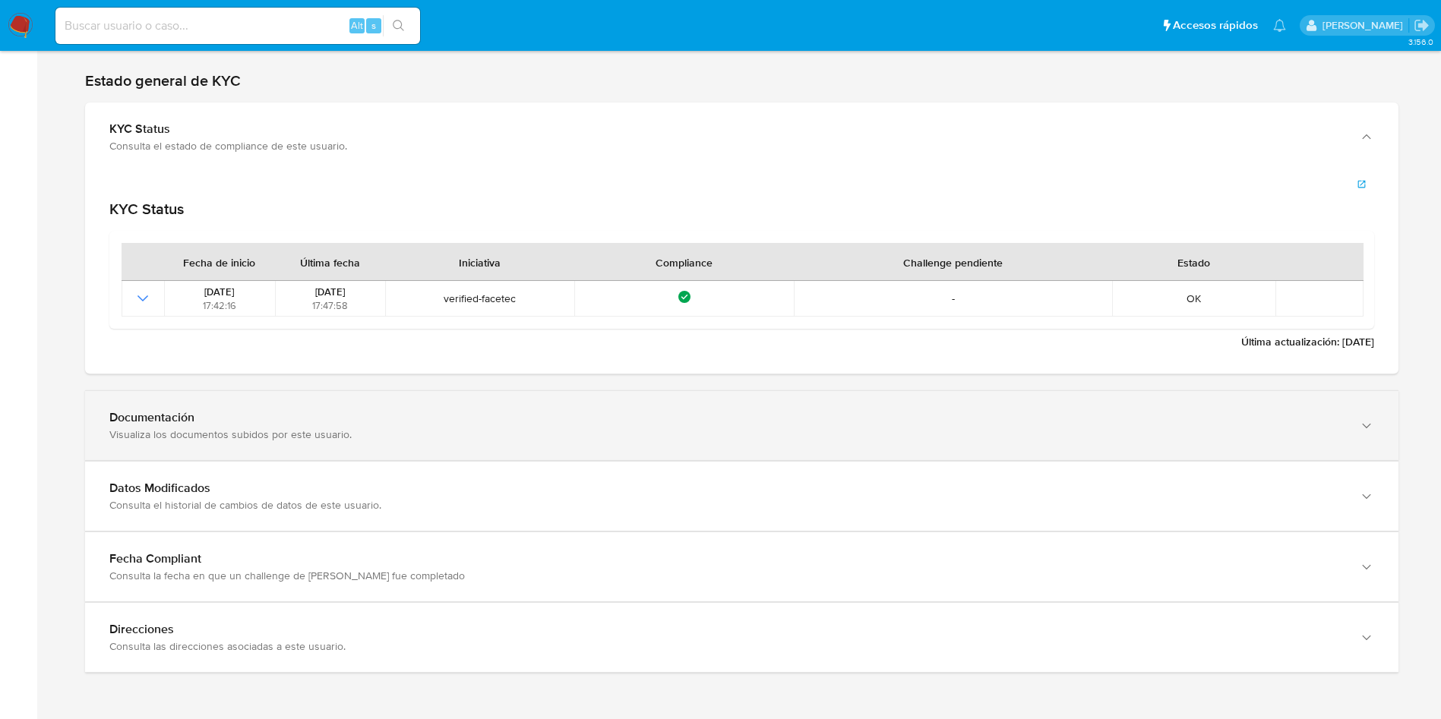
click at [949, 391] on div "Documentación Visualiza los documentos subidos por este usuario." at bounding box center [741, 425] width 1313 height 69
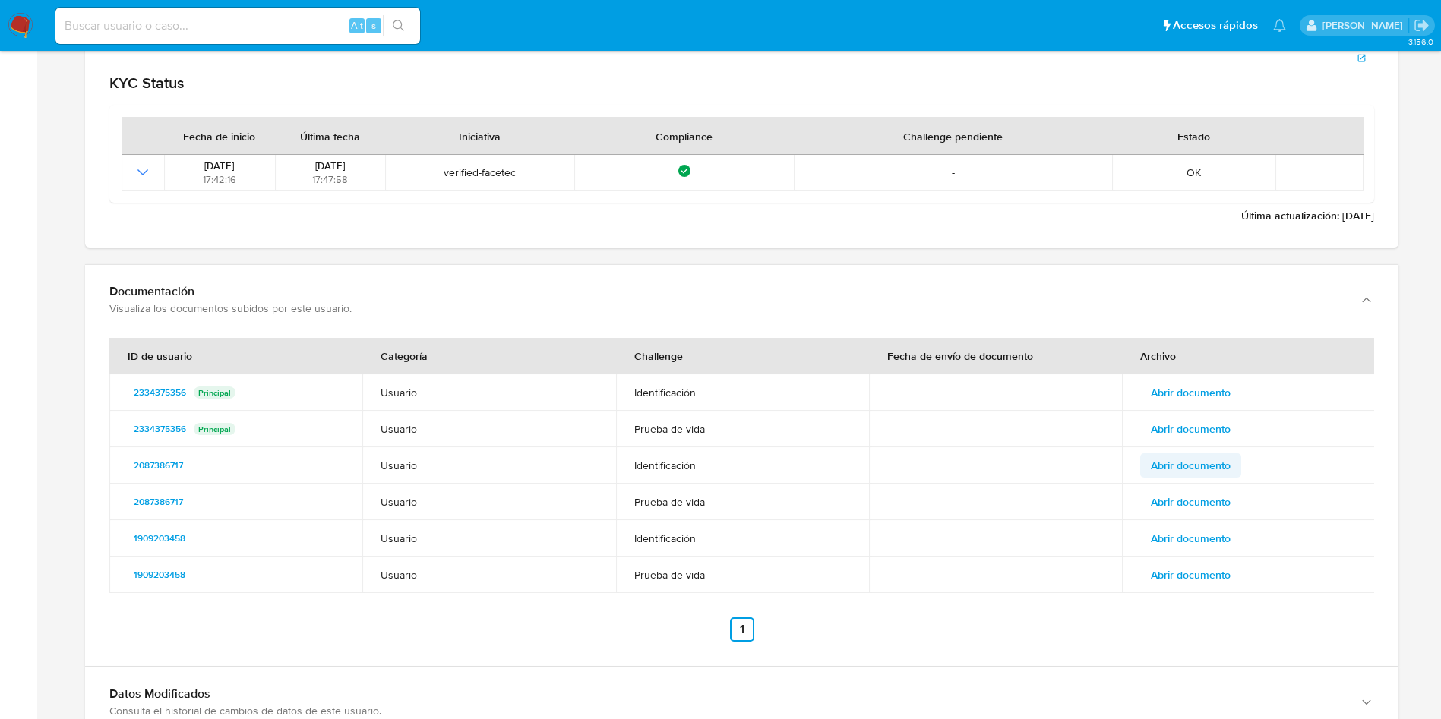
scroll to position [1941, 0]
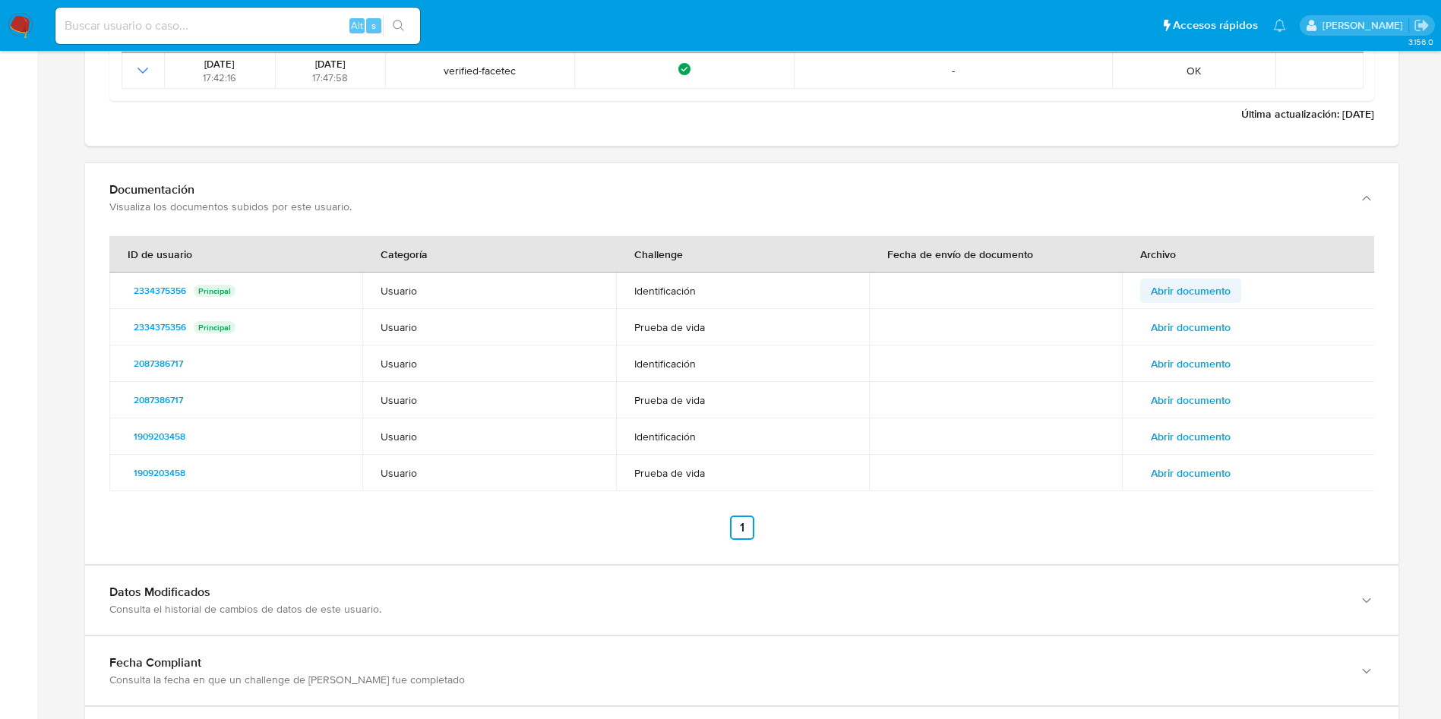
click at [1204, 286] on span "Abrir documento" at bounding box center [1191, 290] width 80 height 21
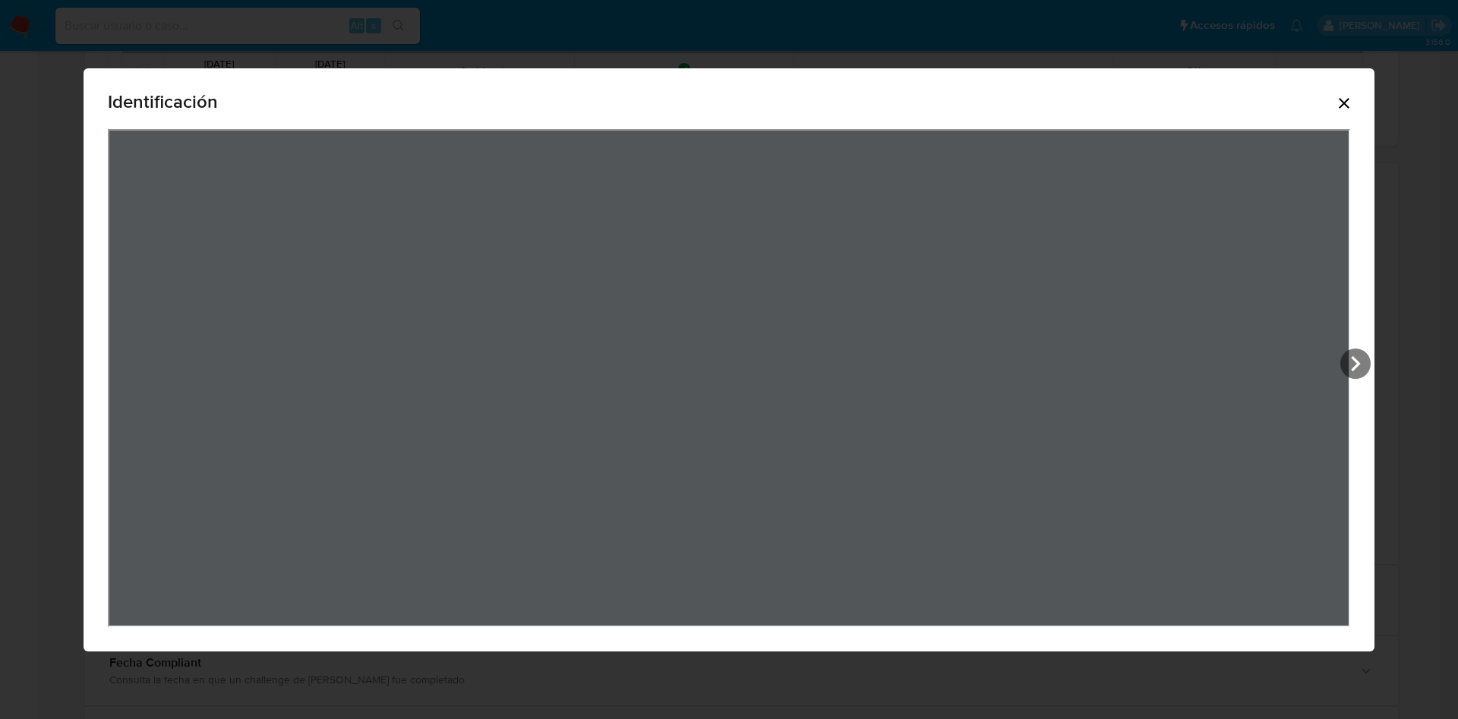
click at [1353, 103] on icon "Cerrar" at bounding box center [1344, 103] width 18 height 18
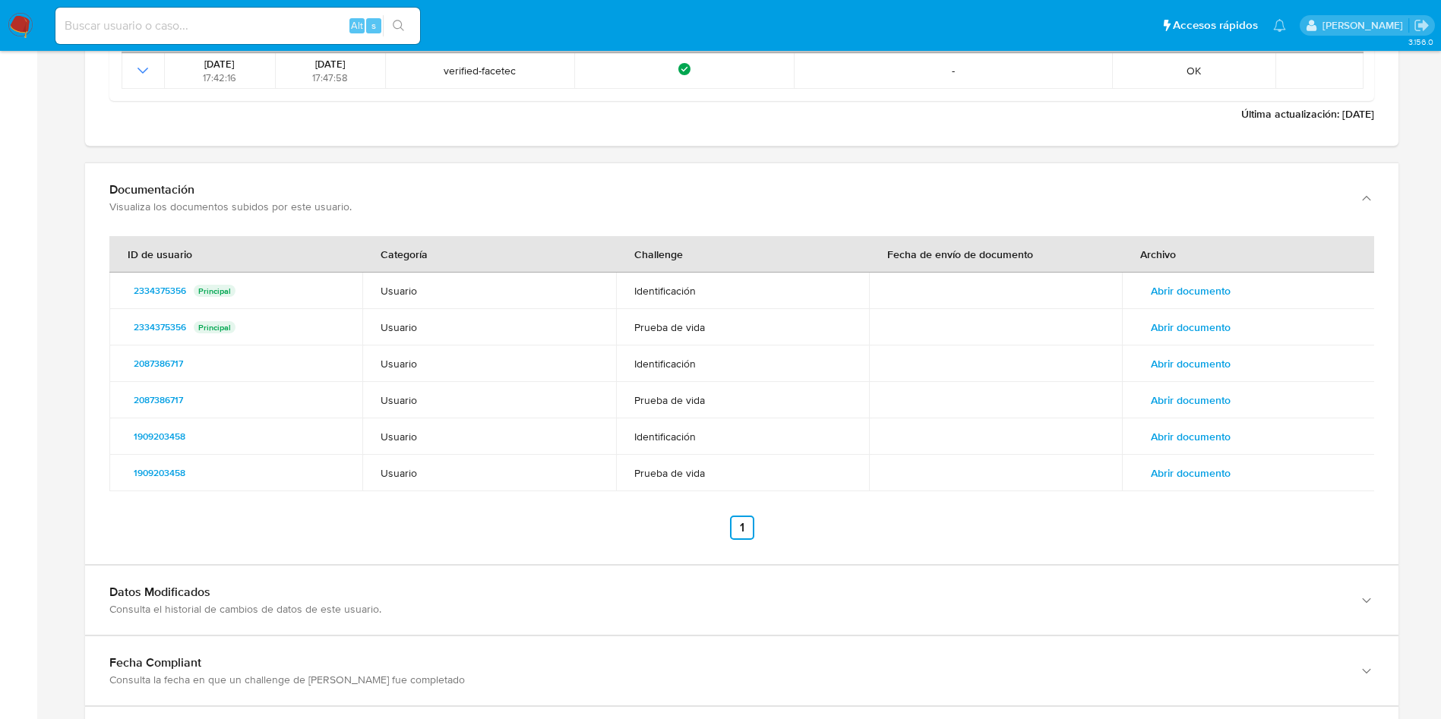
click at [1212, 327] on span "Abrir documento" at bounding box center [1191, 327] width 80 height 21
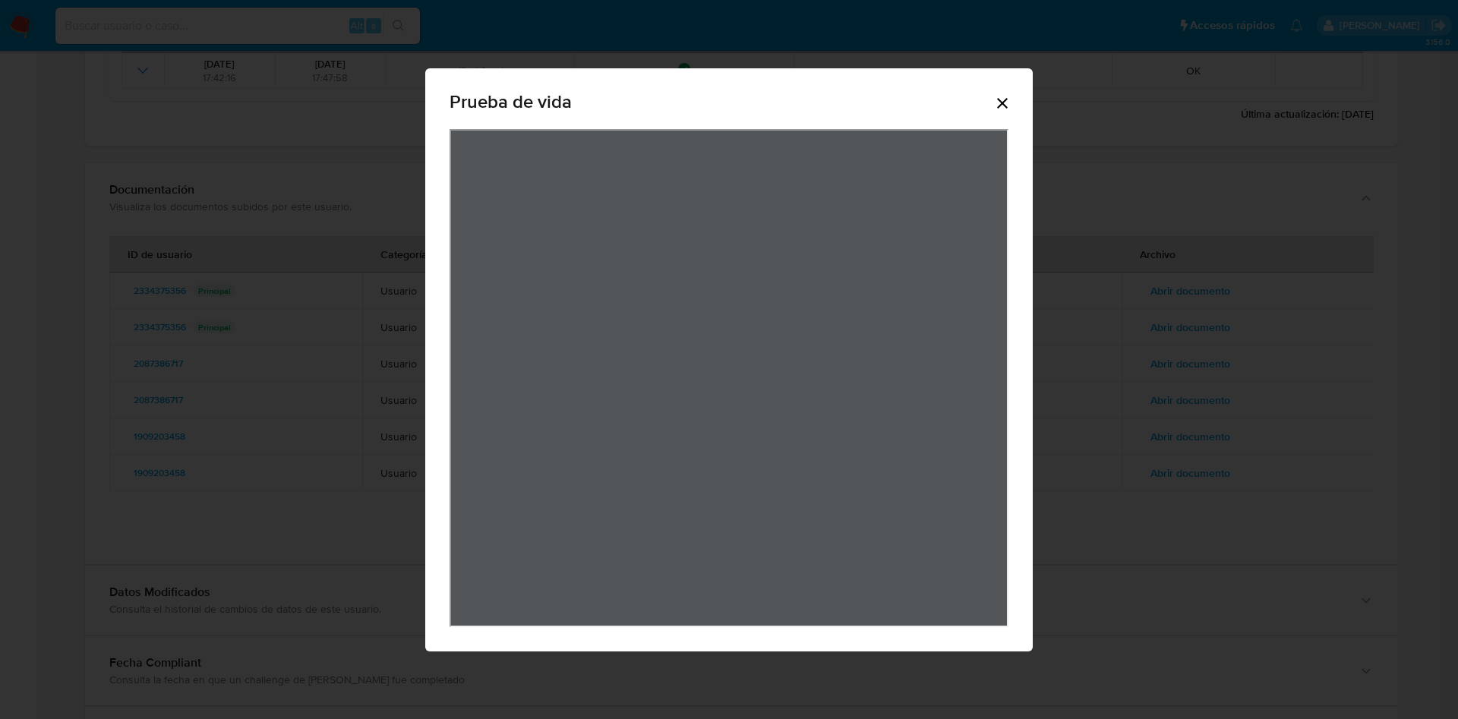
click at [1004, 94] on icon "Cerrar" at bounding box center [1002, 103] width 18 height 18
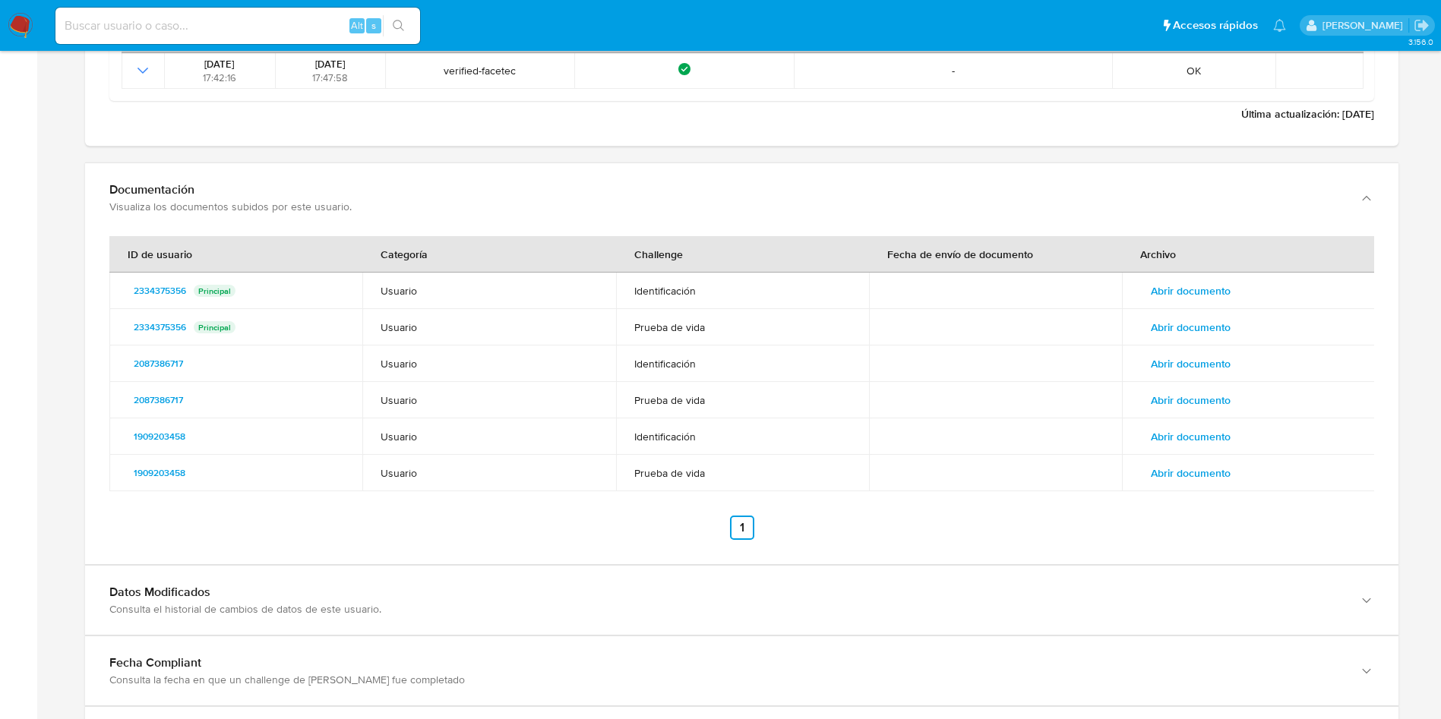
click at [1220, 393] on span "Abrir documento" at bounding box center [1191, 400] width 80 height 21
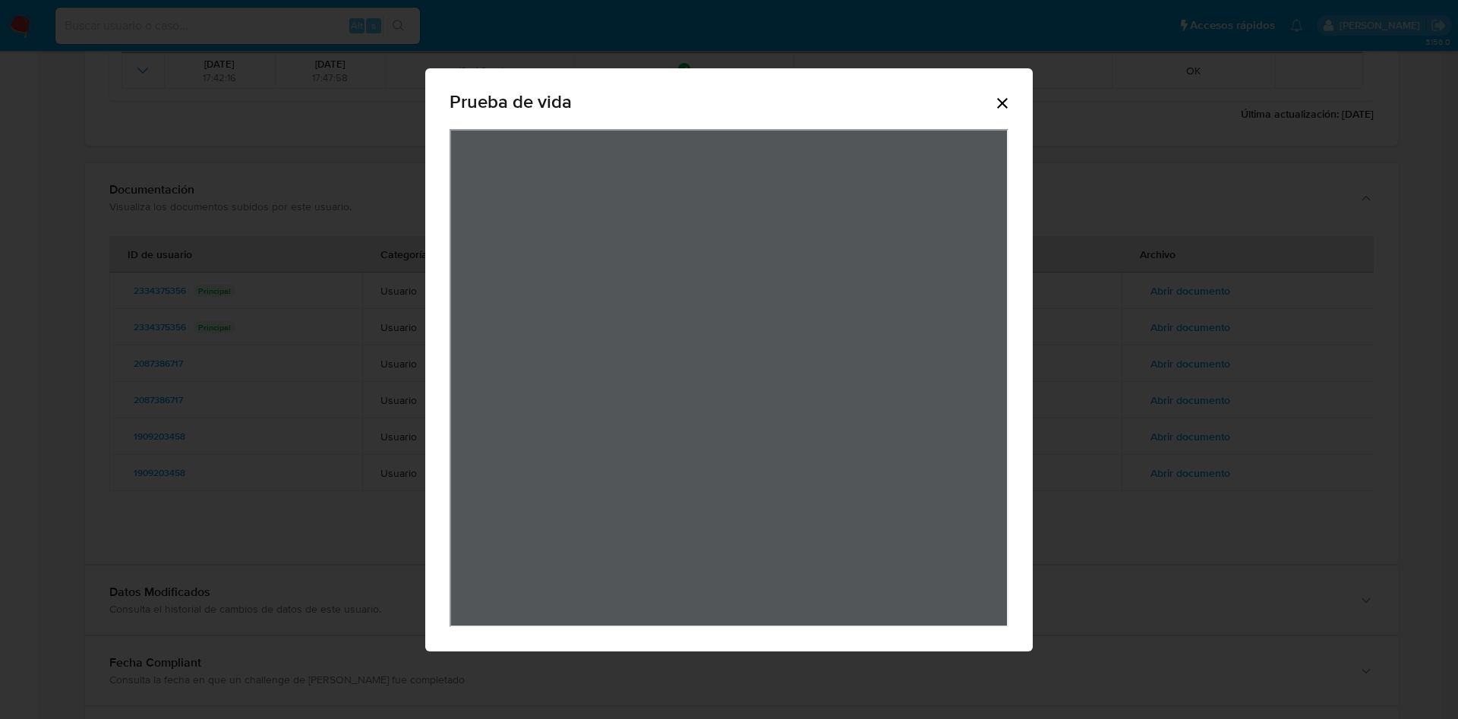
drag, startPoint x: 999, startPoint y: 104, endPoint x: 993, endPoint y: 115, distance: 12.9
click at [1001, 106] on icon "Cerrar" at bounding box center [1002, 103] width 18 height 18
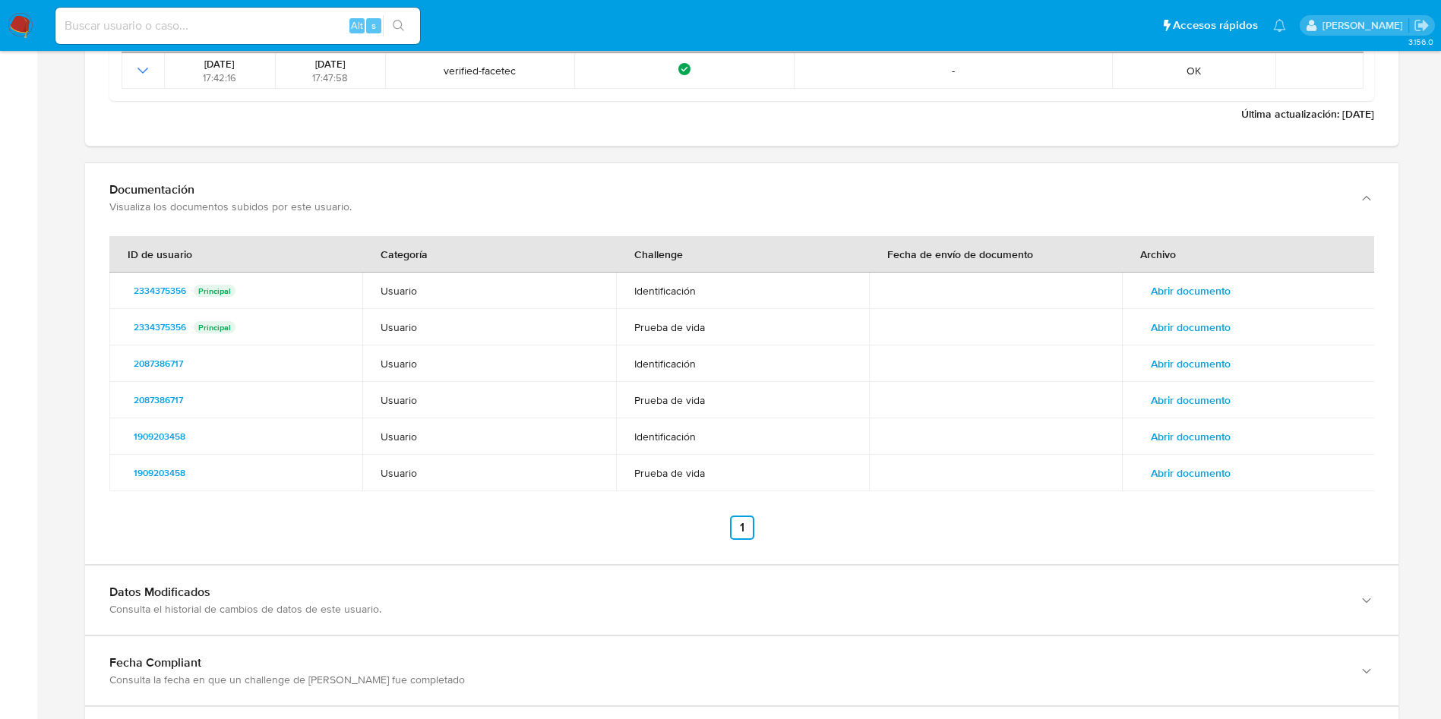
click at [1225, 472] on span "Abrir documento" at bounding box center [1191, 473] width 80 height 21
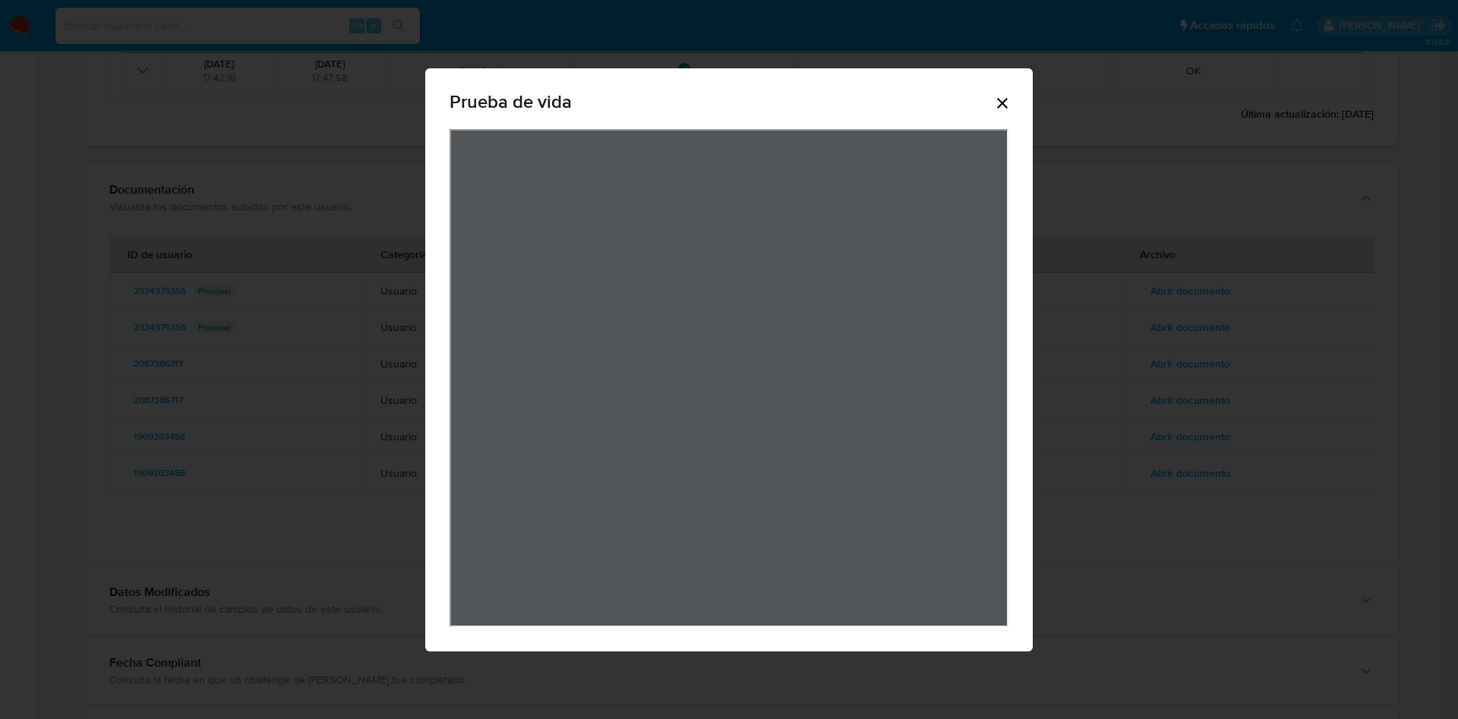
click at [1003, 94] on icon "Cerrar" at bounding box center [1002, 103] width 18 height 18
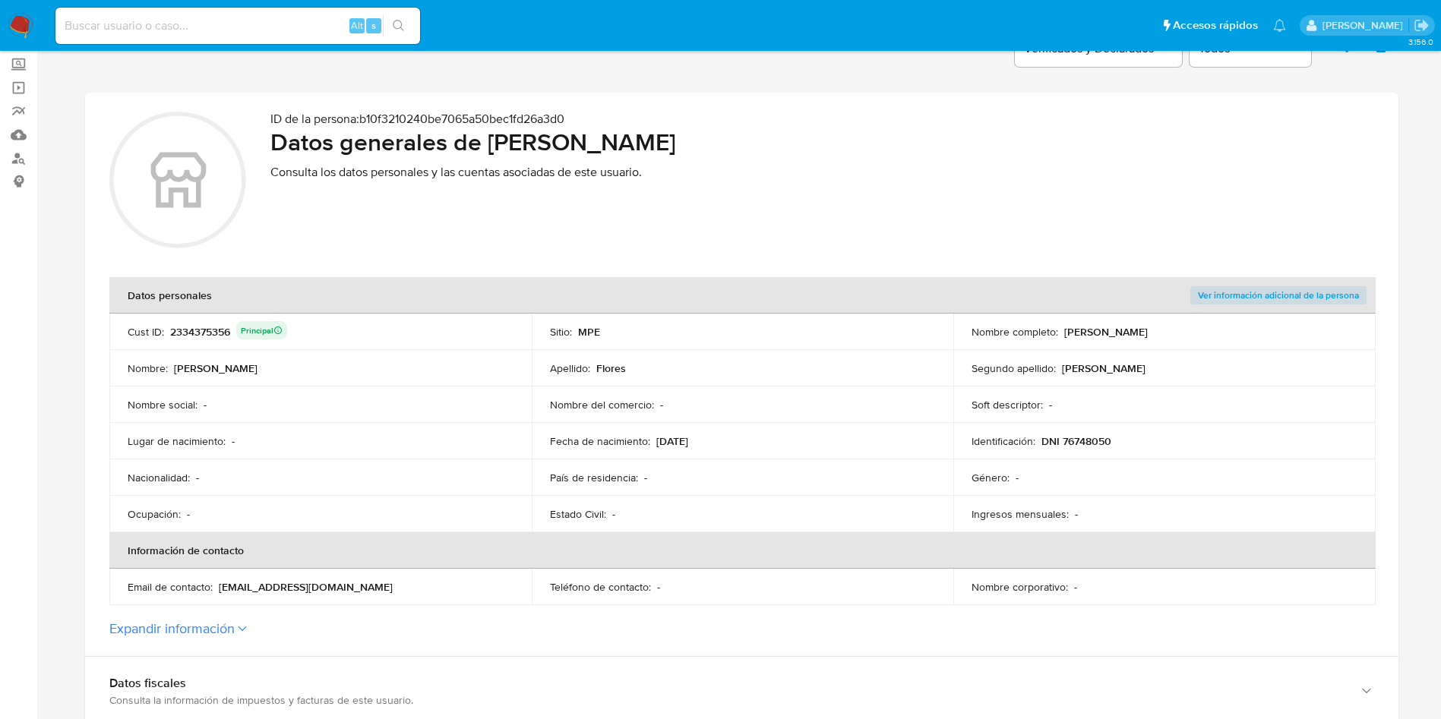
scroll to position [0, 0]
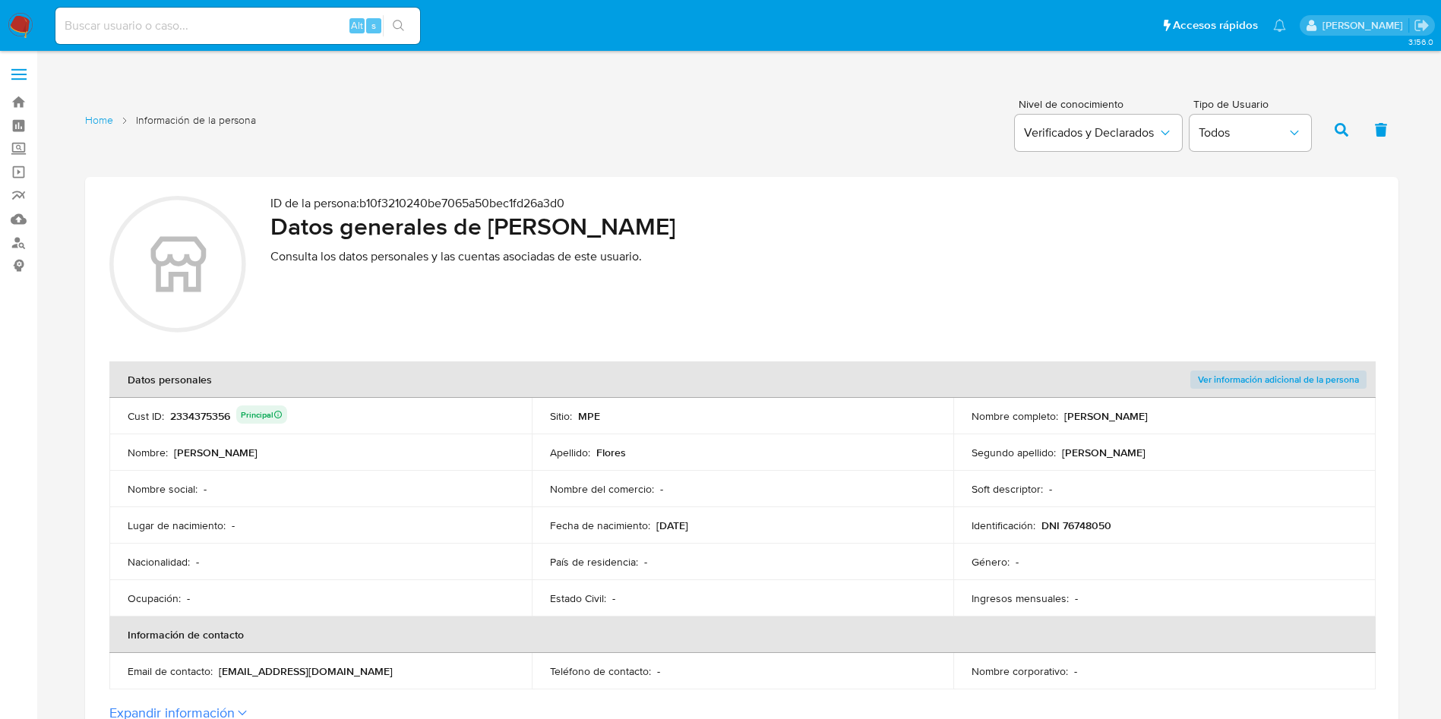
click at [718, 510] on td "Fecha de nacimiento : [DEMOGRAPHIC_DATA]" at bounding box center [743, 525] width 422 height 36
click at [1091, 537] on td "Identificación : DNI 76748050" at bounding box center [1164, 525] width 422 height 36
click at [1086, 529] on p "DNI 76748050" at bounding box center [1076, 526] width 70 height 14
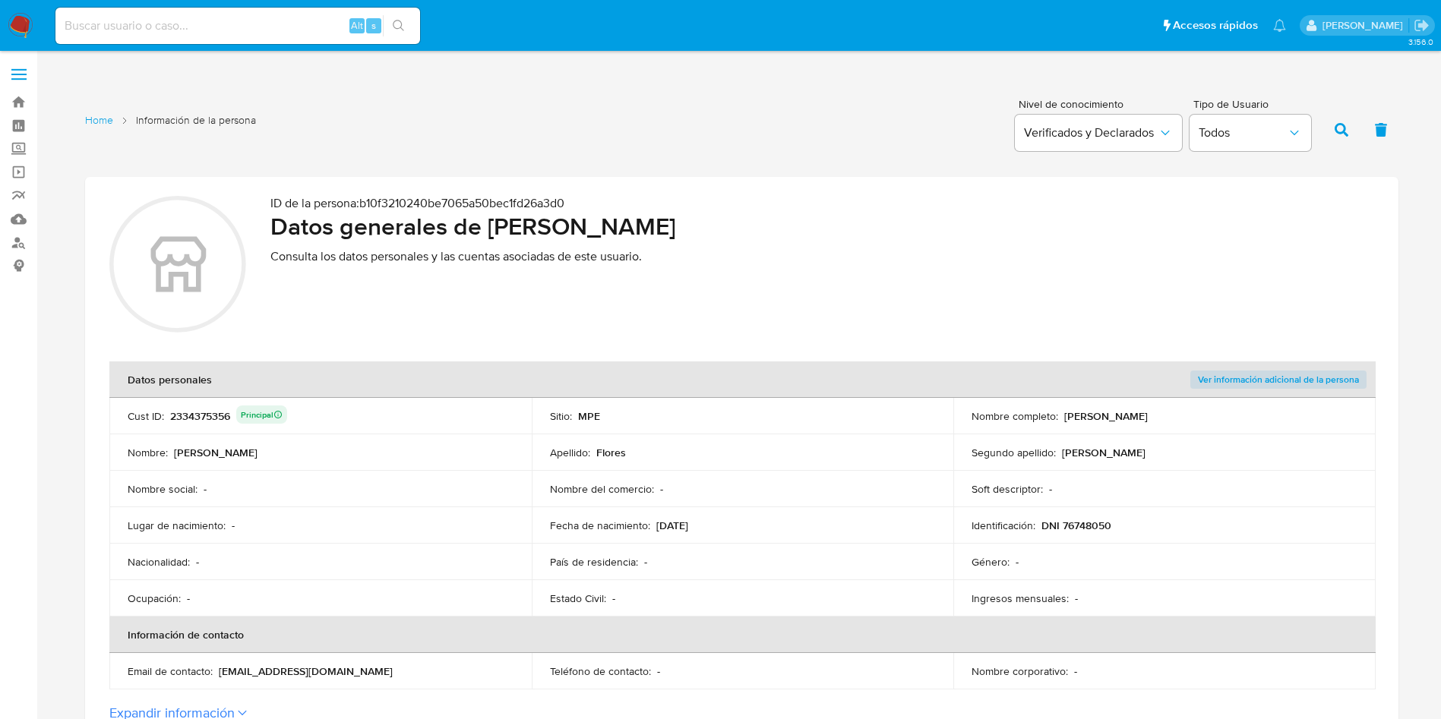
drag, startPoint x: 657, startPoint y: 520, endPoint x: 742, endPoint y: 526, distance: 85.2
click at [742, 526] on div "Fecha de nacimiento : [DEMOGRAPHIC_DATA]" at bounding box center [743, 526] width 386 height 14
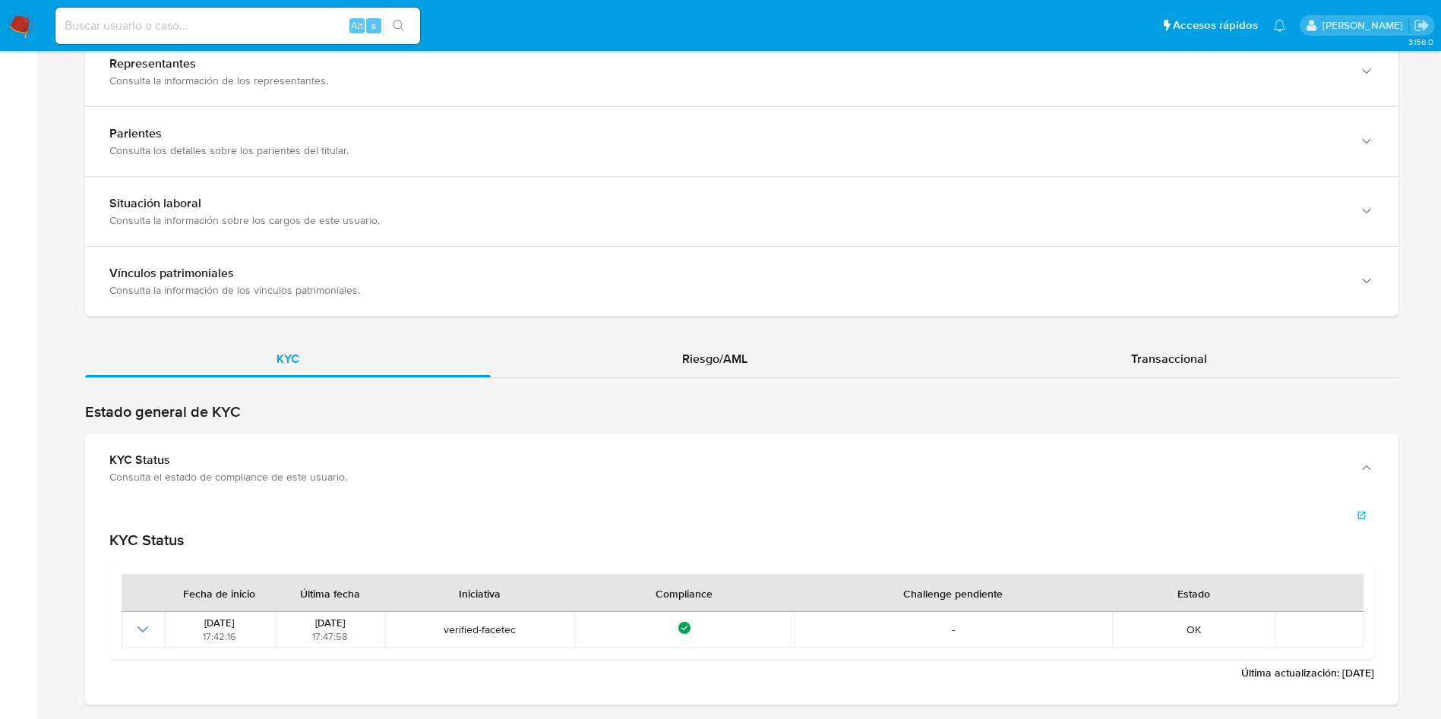
scroll to position [1481, 0]
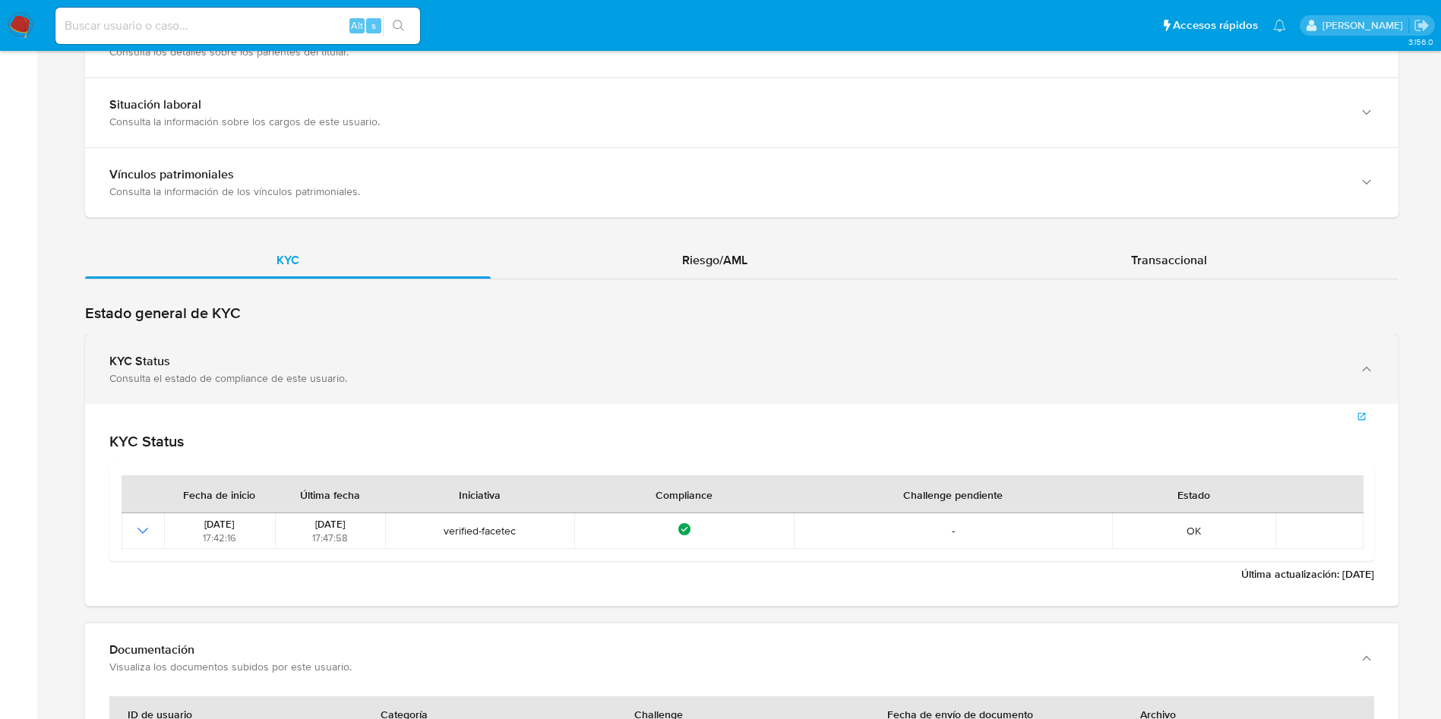
click at [289, 339] on div "KYC Status Consulta el estado de compliance de este usuario." at bounding box center [741, 369] width 1313 height 69
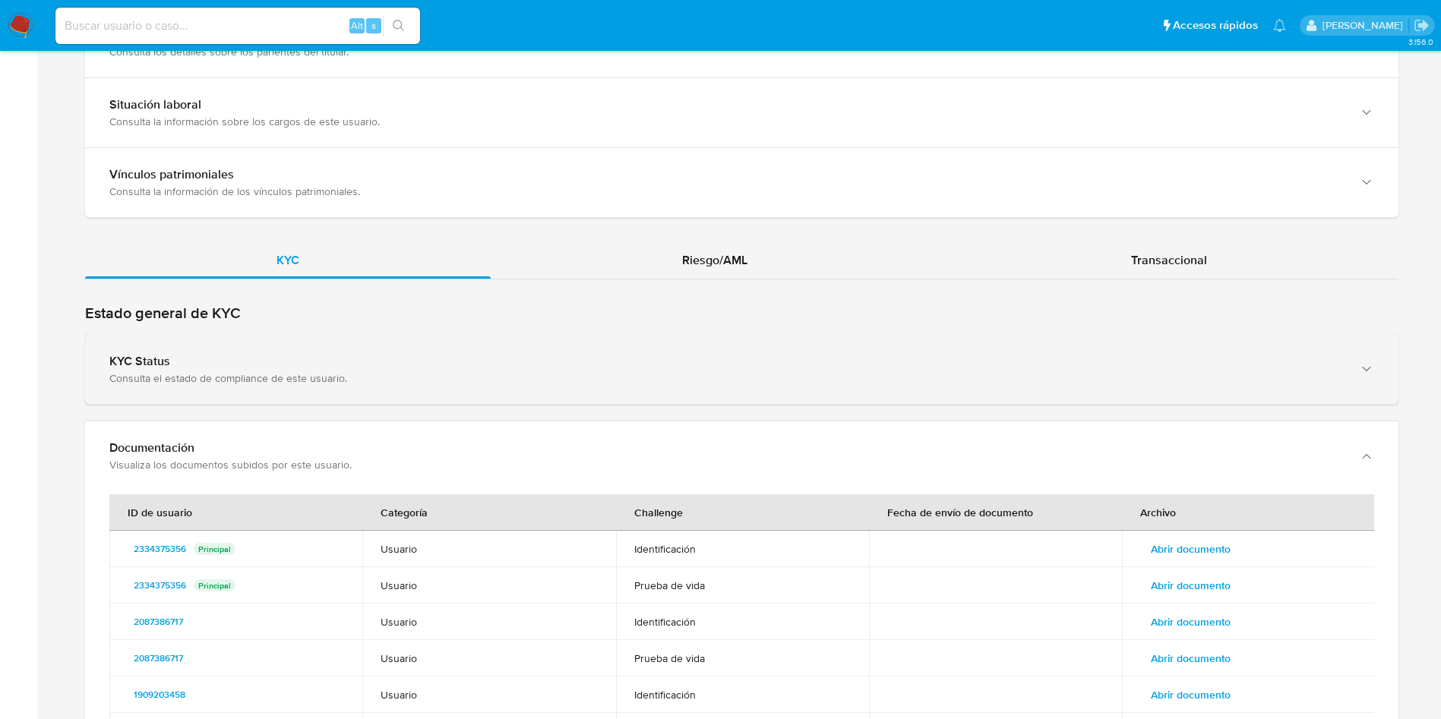
click at [305, 365] on div "KYC Status" at bounding box center [726, 361] width 1234 height 15
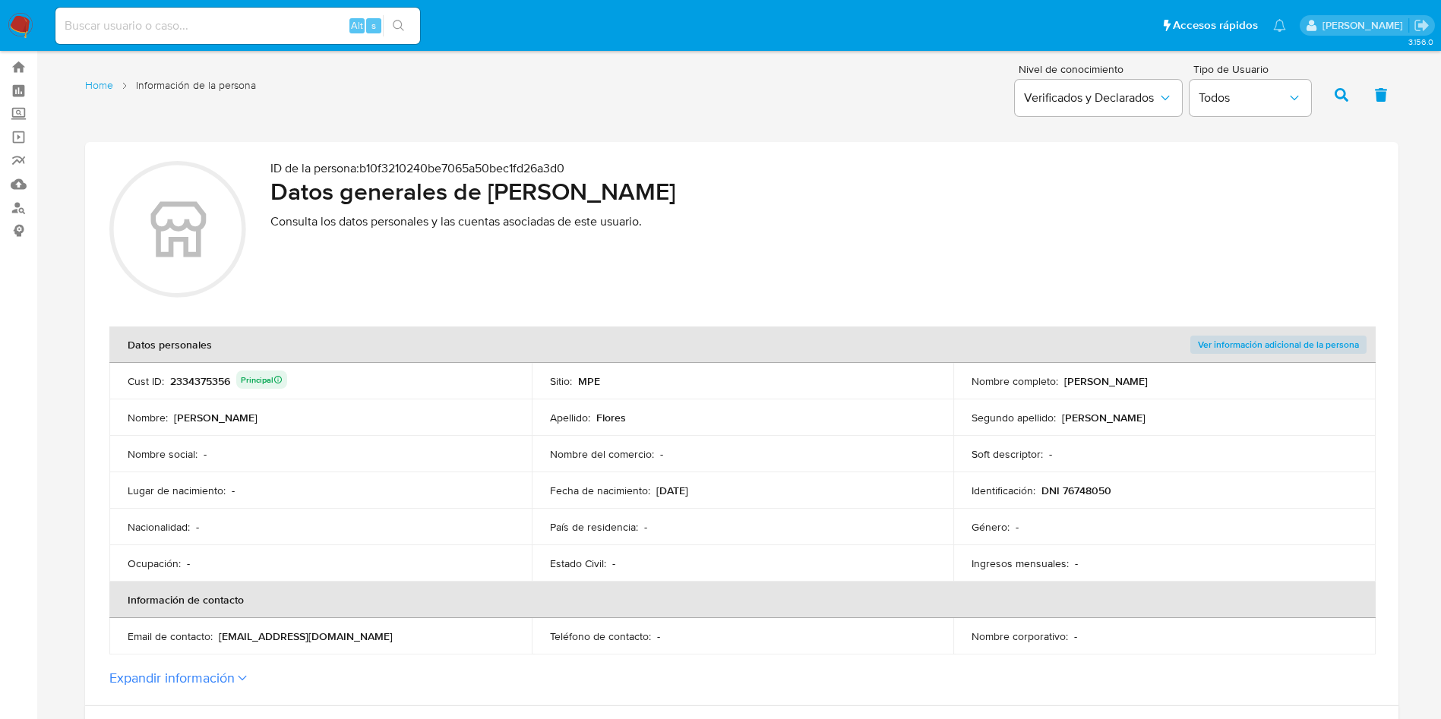
scroll to position [0, 0]
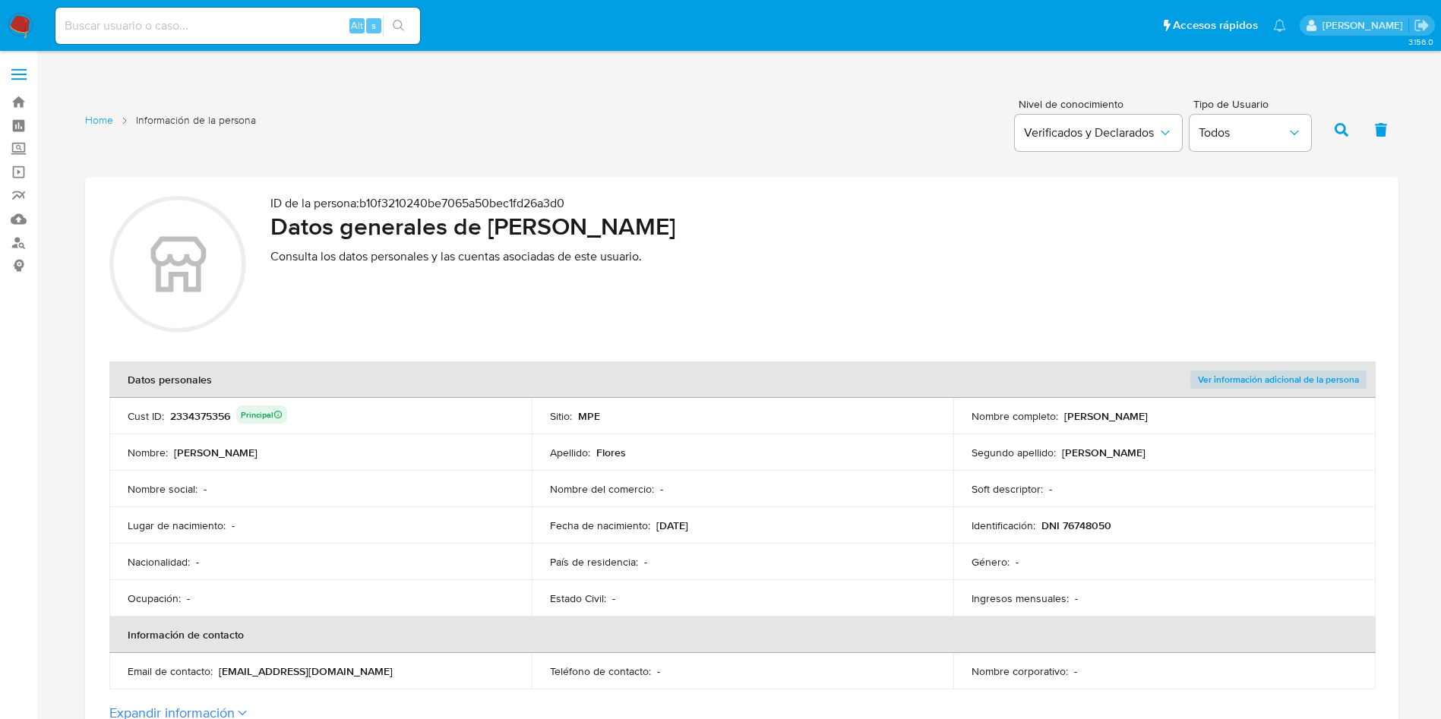
click at [361, 575] on td "Nacionalidad : -" at bounding box center [320, 562] width 422 height 36
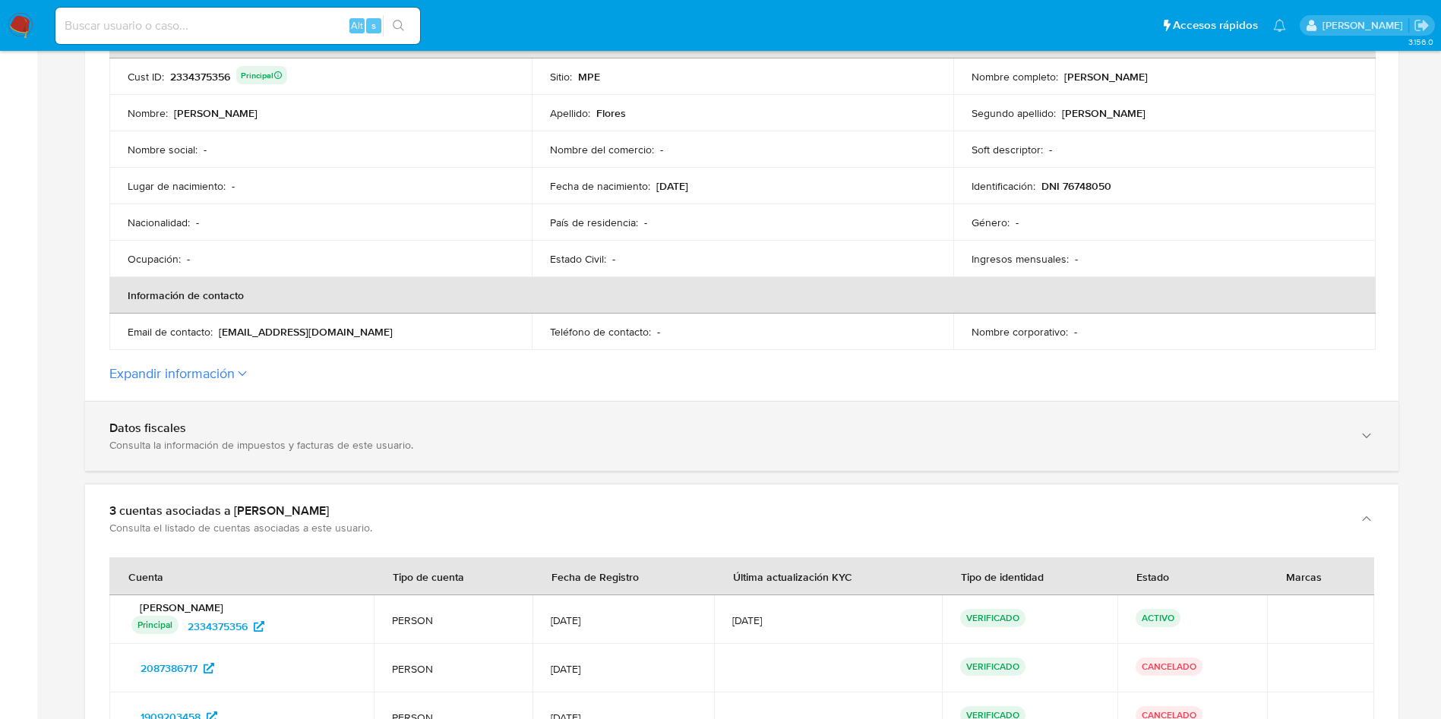
scroll to position [342, 0]
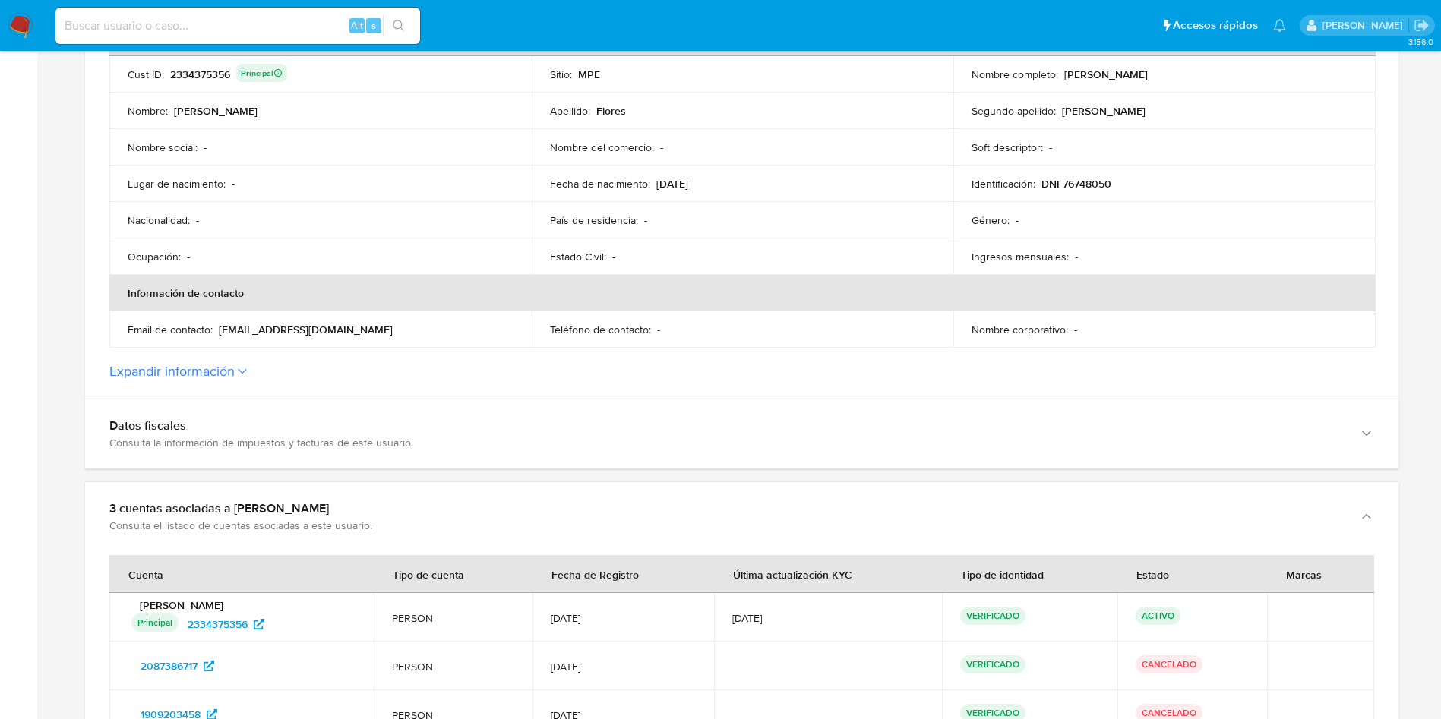
drag, startPoint x: 202, startPoint y: 343, endPoint x: 206, endPoint y: 353, distance: 10.6
click at [203, 343] on td "Email de contacto : [EMAIL_ADDRESS][DOMAIN_NAME]" at bounding box center [320, 329] width 422 height 36
click at [1173, 178] on div "Identificación : DNI 76748050" at bounding box center [1164, 184] width 386 height 14
click at [1094, 182] on p "DNI 76748050" at bounding box center [1076, 184] width 70 height 14
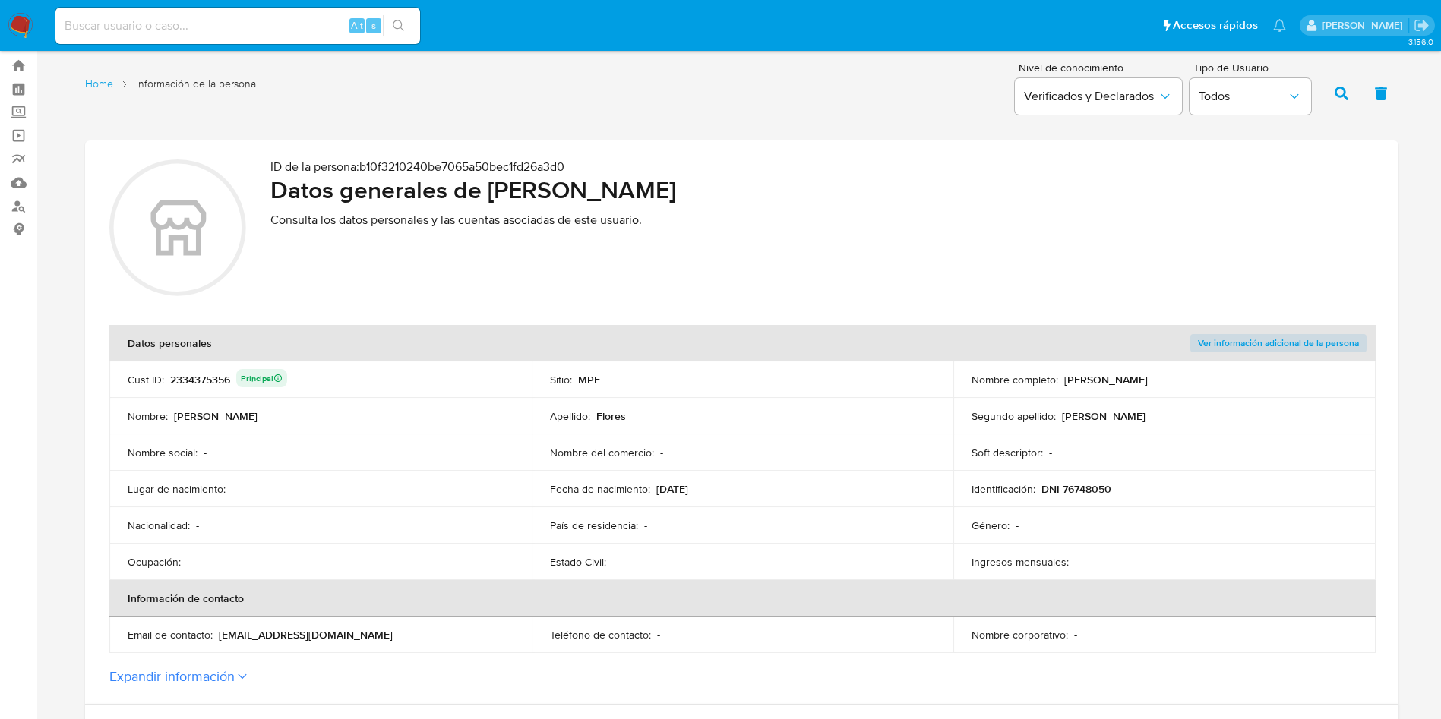
scroll to position [0, 0]
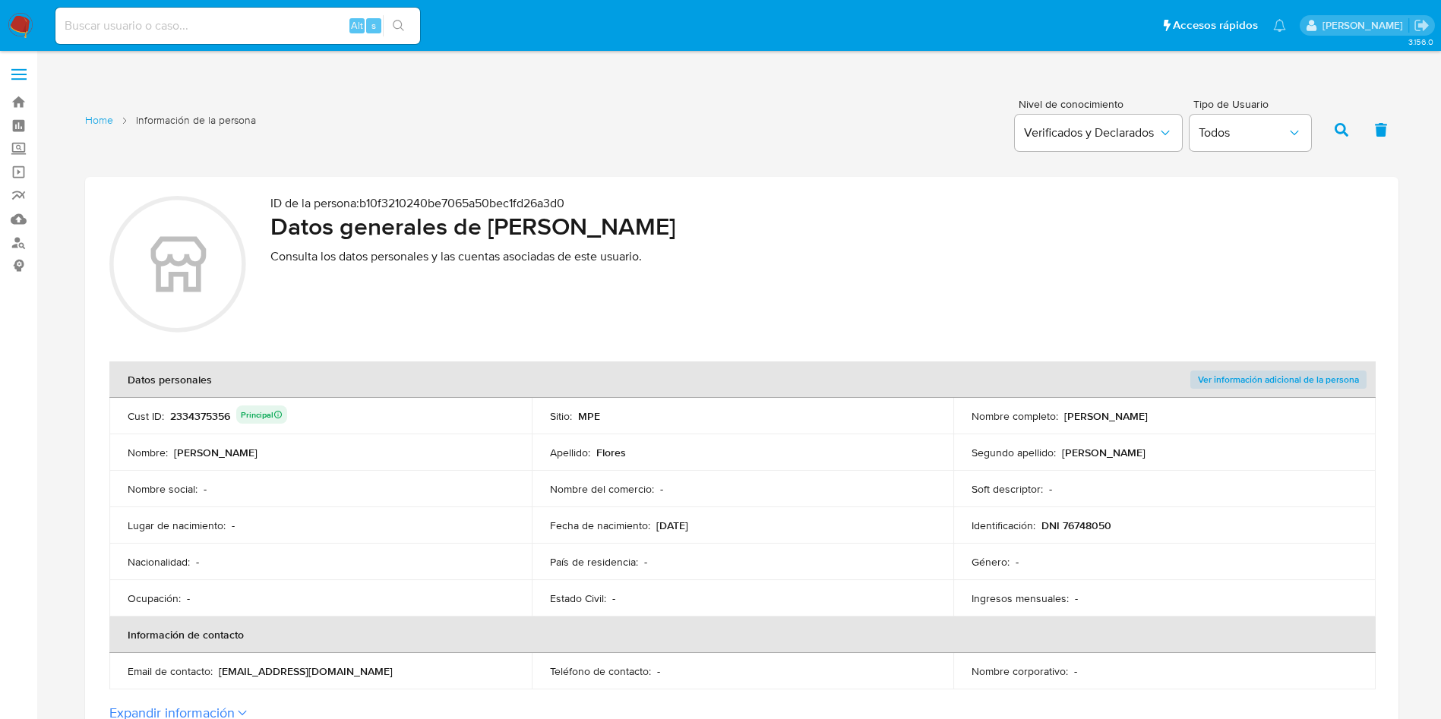
click at [216, 413] on div "2334375356 Principal" at bounding box center [228, 416] width 117 height 21
click at [216, 414] on div "2334375356 Principal" at bounding box center [228, 416] width 117 height 21
drag, startPoint x: 488, startPoint y: 223, endPoint x: 916, endPoint y: 232, distance: 427.7
click at [916, 232] on h2 "Datos generales de Gian Franco Flores Calderon" at bounding box center [822, 226] width 1104 height 30
click at [1065, 531] on p "DNI 76748050" at bounding box center [1076, 526] width 70 height 14
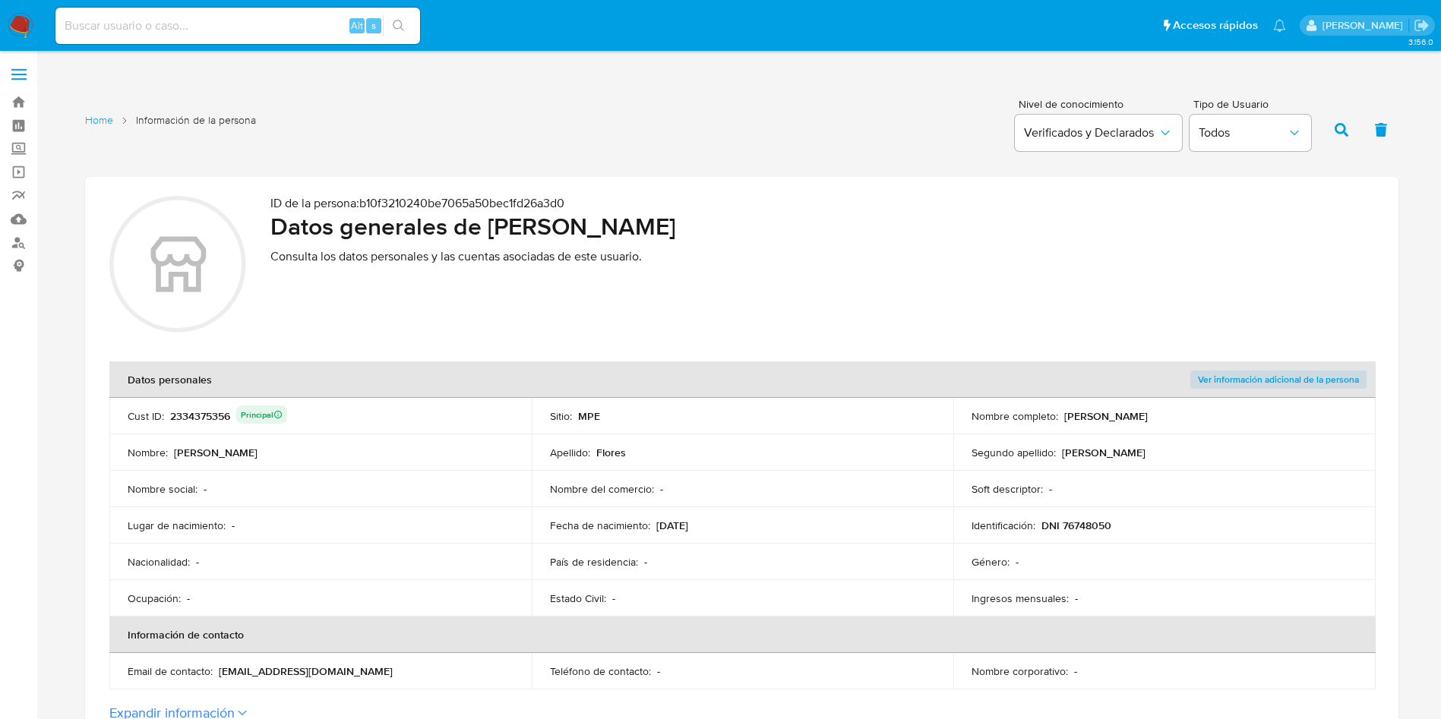
click at [1065, 531] on p "DNI 76748050" at bounding box center [1076, 526] width 70 height 14
drag, startPoint x: 489, startPoint y: 229, endPoint x: 611, endPoint y: 23, distance: 240.1
click at [856, 216] on h2 "Datos generales de Gian Franco Flores Calderon" at bounding box center [822, 226] width 1104 height 30
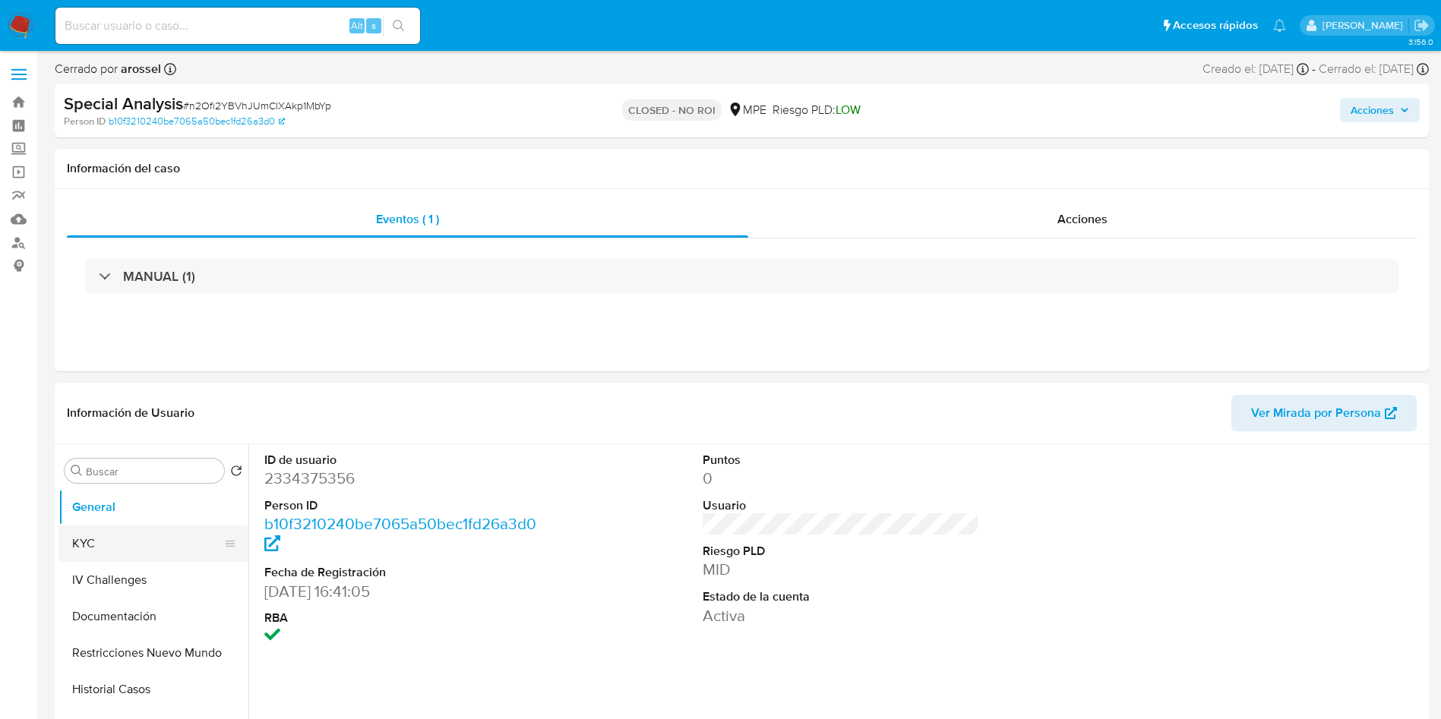
select select "10"
click at [116, 557] on button "KYC" at bounding box center [147, 544] width 178 height 36
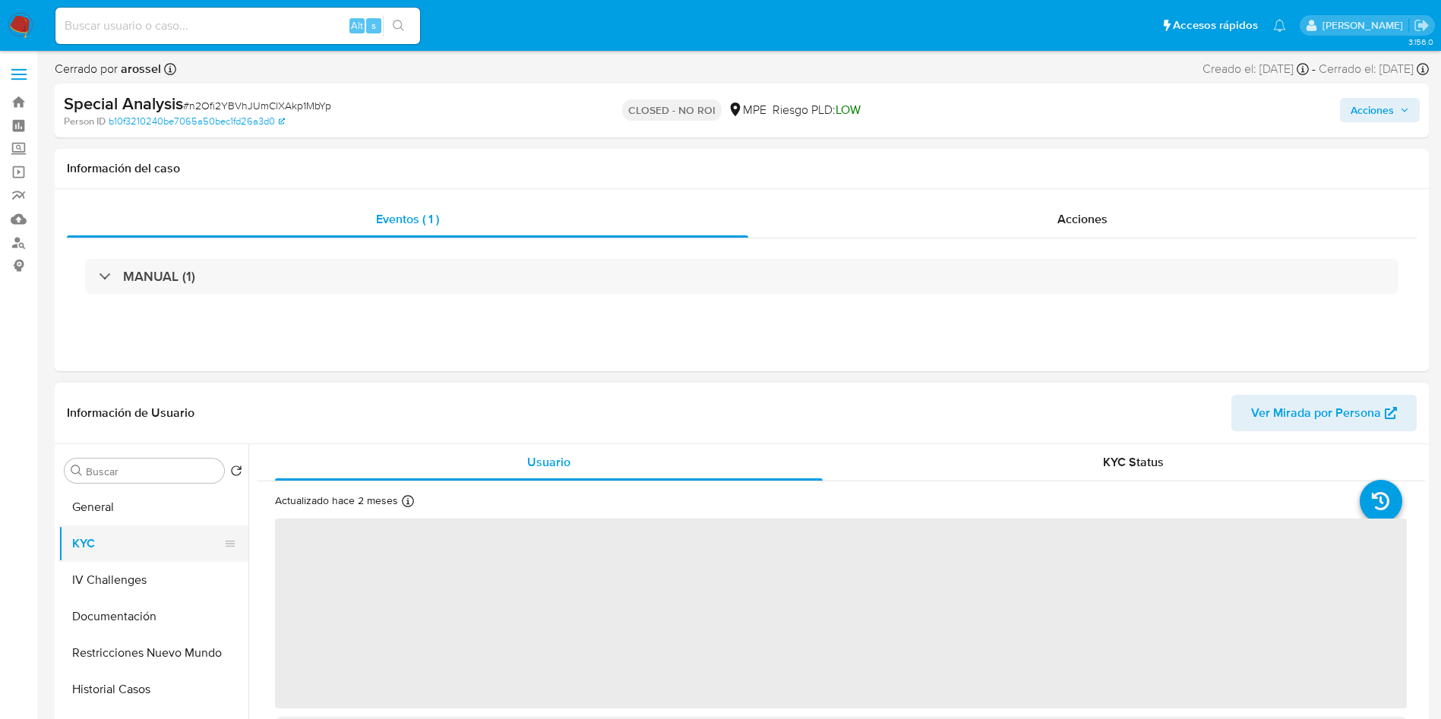
click at [112, 548] on button "KYC" at bounding box center [147, 544] width 178 height 36
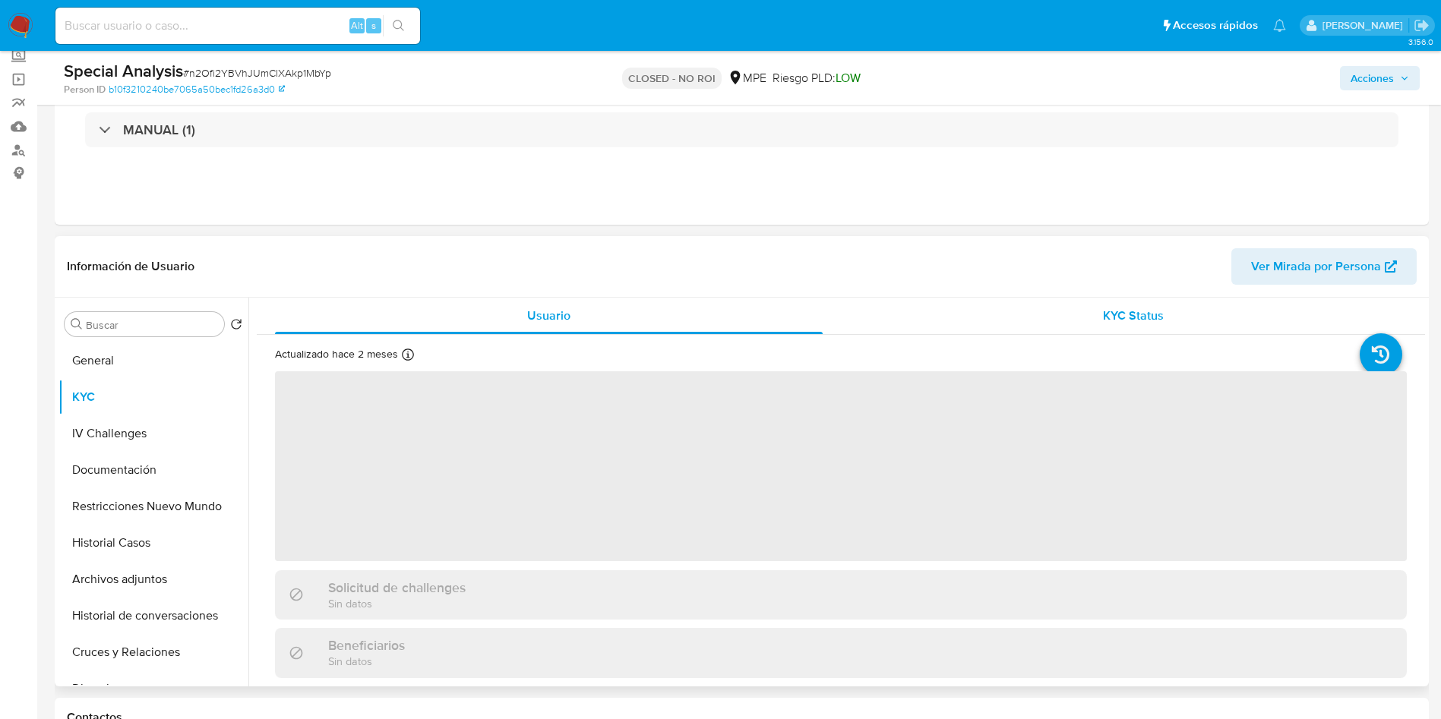
scroll to position [114, 0]
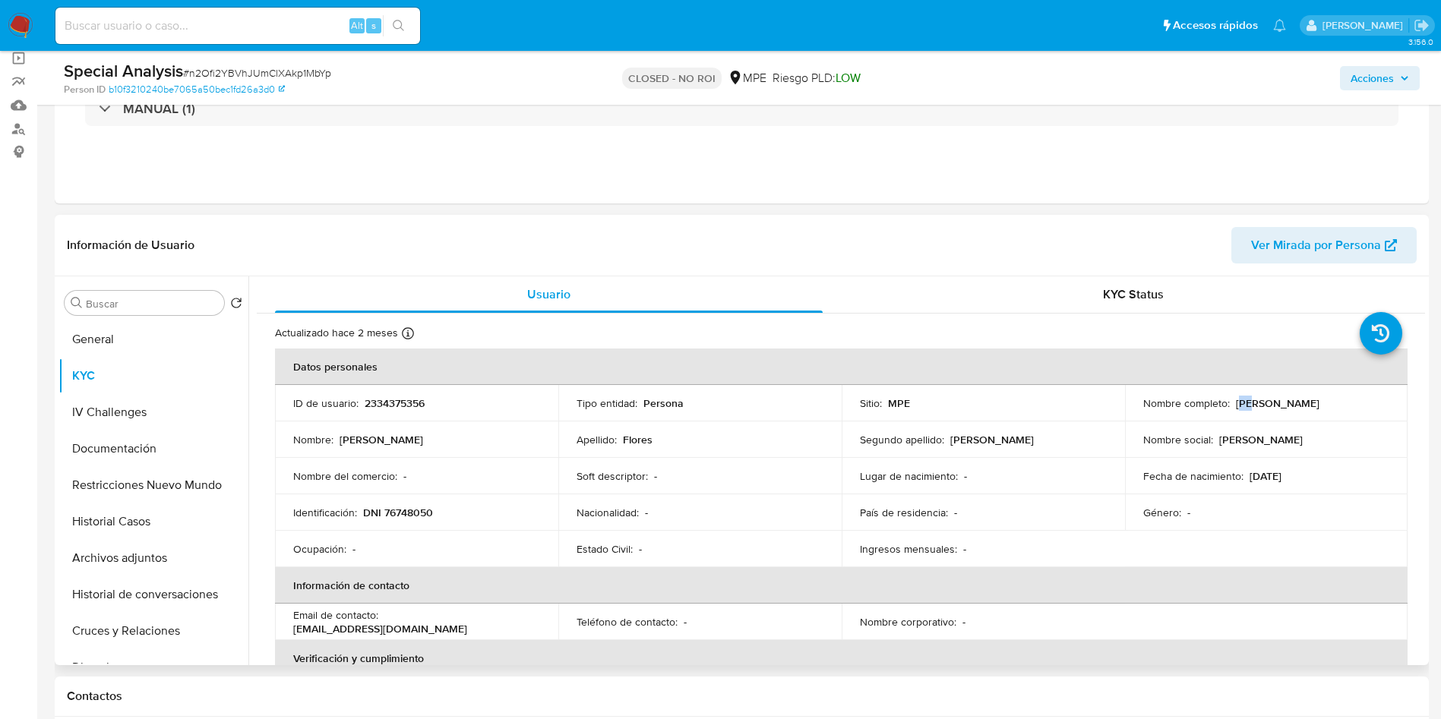
drag, startPoint x: 1235, startPoint y: 401, endPoint x: 1245, endPoint y: 401, distance: 9.9
click at [1245, 401] on p "[PERSON_NAME]" at bounding box center [1278, 403] width 84 height 14
drag, startPoint x: 1230, startPoint y: 403, endPoint x: 1402, endPoint y: 403, distance: 172.4
copy table "Datos personales ID de usuario : 2334375356 Tipo entidad : Persona Sitio : MPE …"
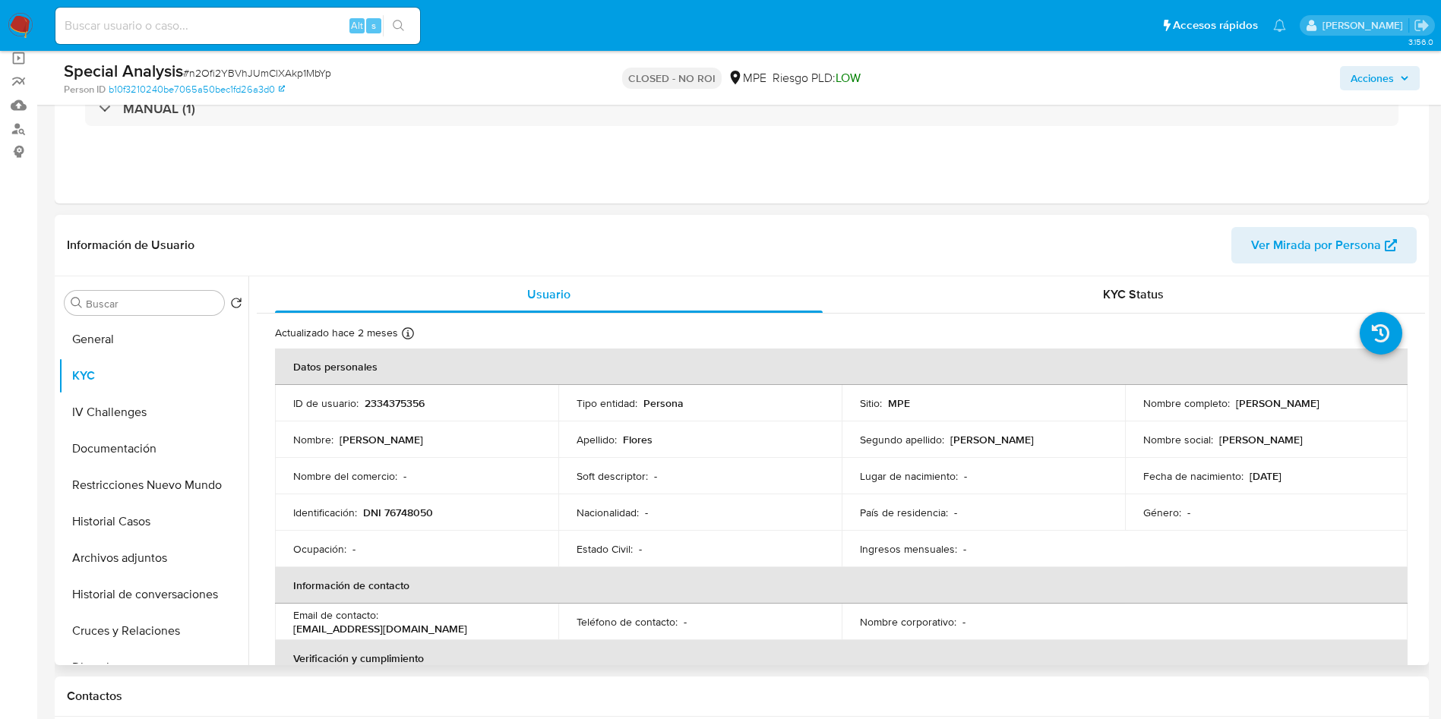
click at [1193, 387] on td "Nombre completo : Gian Franco Flores Calderon" at bounding box center [1266, 403] width 283 height 36
click at [1236, 400] on p "Gian Franco Flores Calderon" at bounding box center [1278, 403] width 84 height 14
drag, startPoint x: 1227, startPoint y: 399, endPoint x: 1383, endPoint y: 400, distance: 156.5
click at [1383, 400] on div "Nombre completo : Gian Franco Flores Calderon" at bounding box center [1266, 403] width 247 height 14
copy div "Gian Franco Flores Calderon"
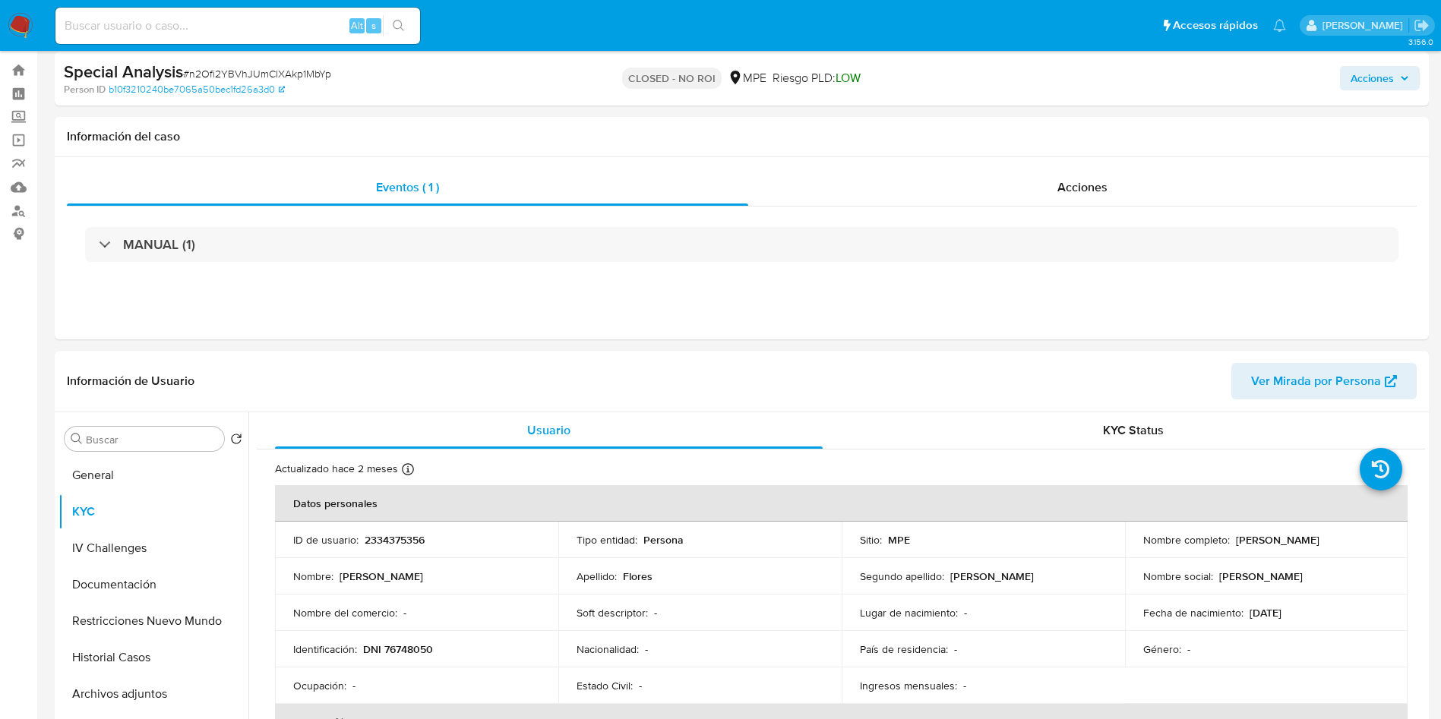
scroll to position [0, 0]
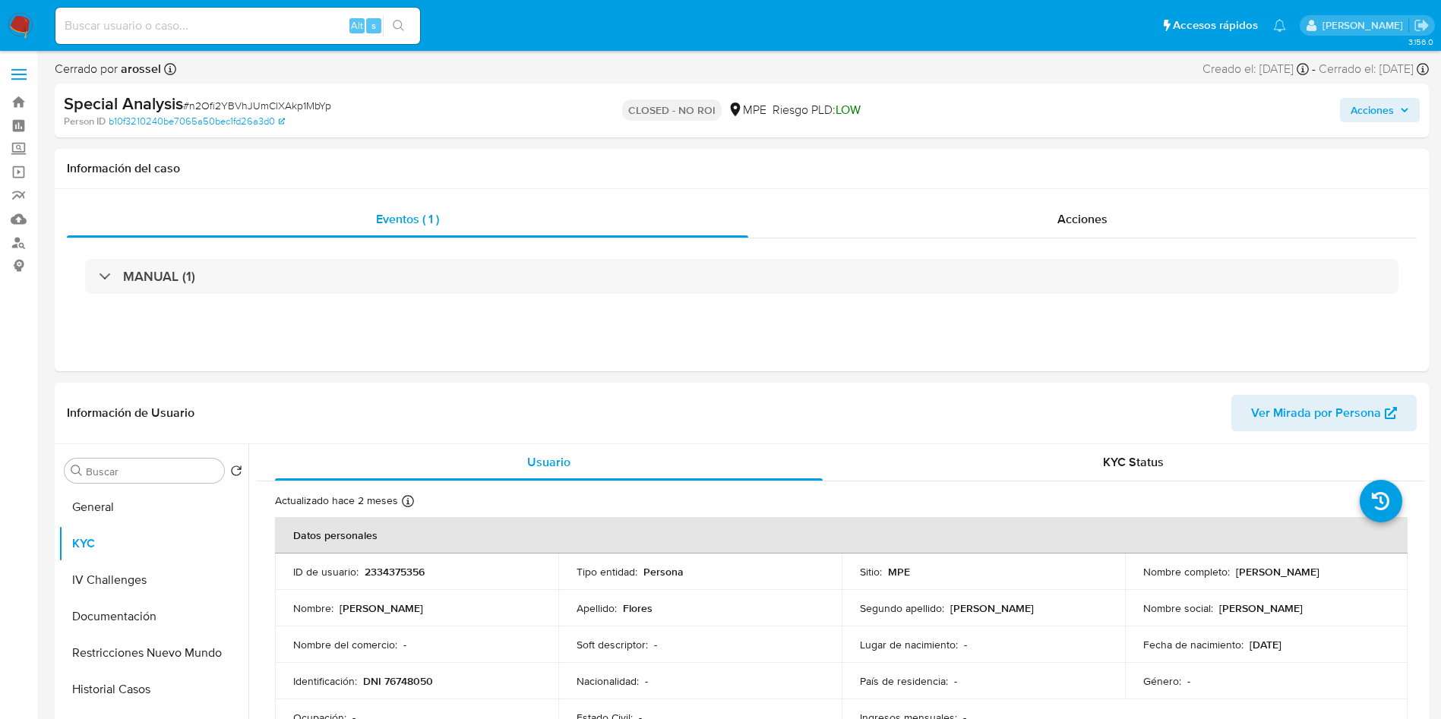
click at [267, 47] on nav "Pausado Ver notificaciones Alt s Accesos rápidos Presiona las siguientes teclas…" at bounding box center [720, 25] width 1441 height 51
click at [262, 30] on input at bounding box center [237, 26] width 365 height 20
paste input "s8uKSJrOYOwD7pGKfw5q7H4h"
type input "s8uKSJrOYOwD7pGKfw5q7H4h"
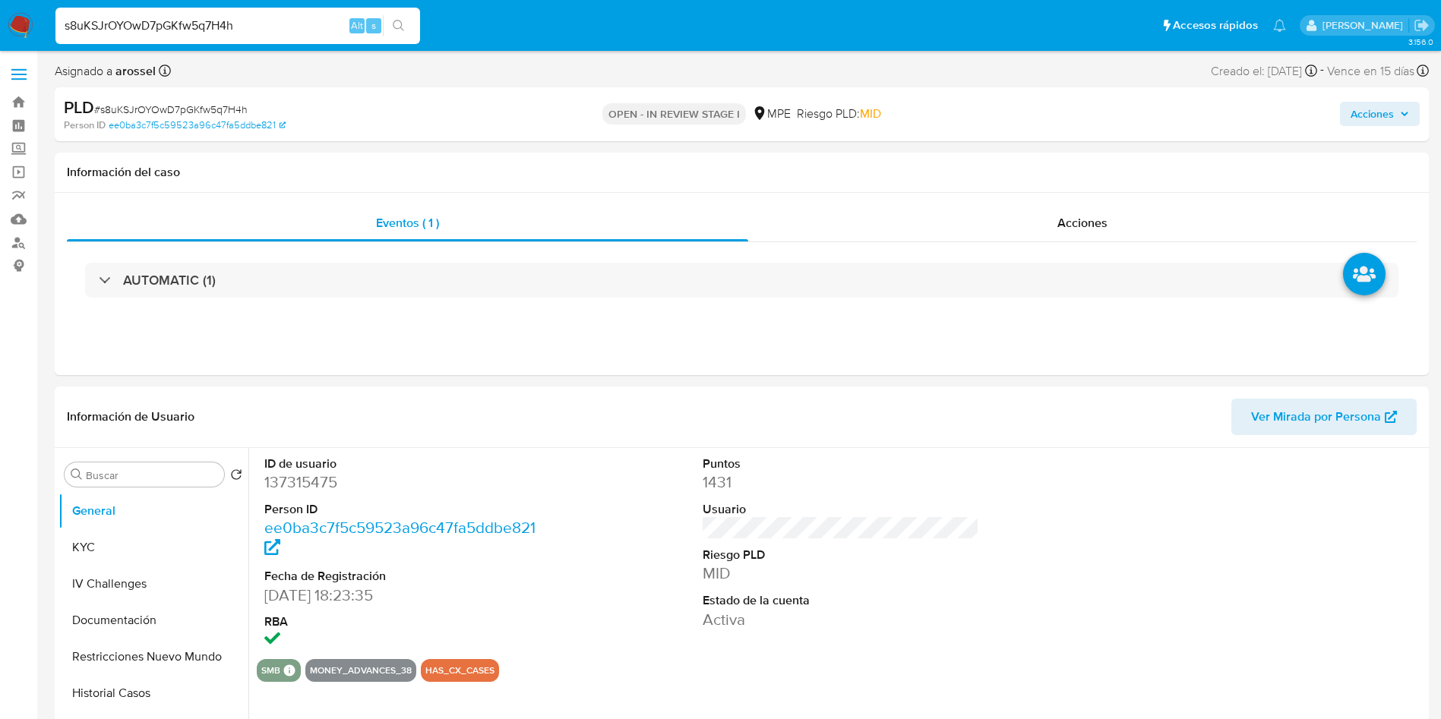
select select "10"
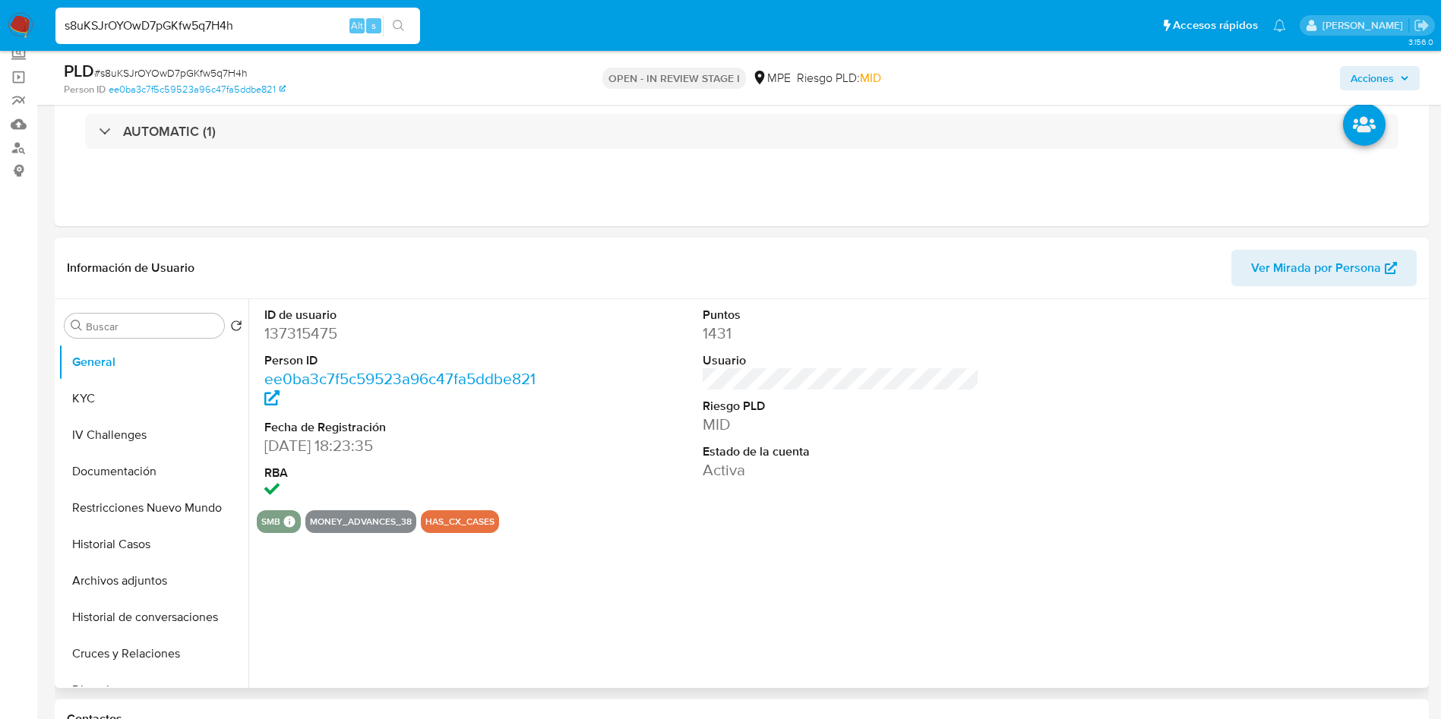
scroll to position [228, 0]
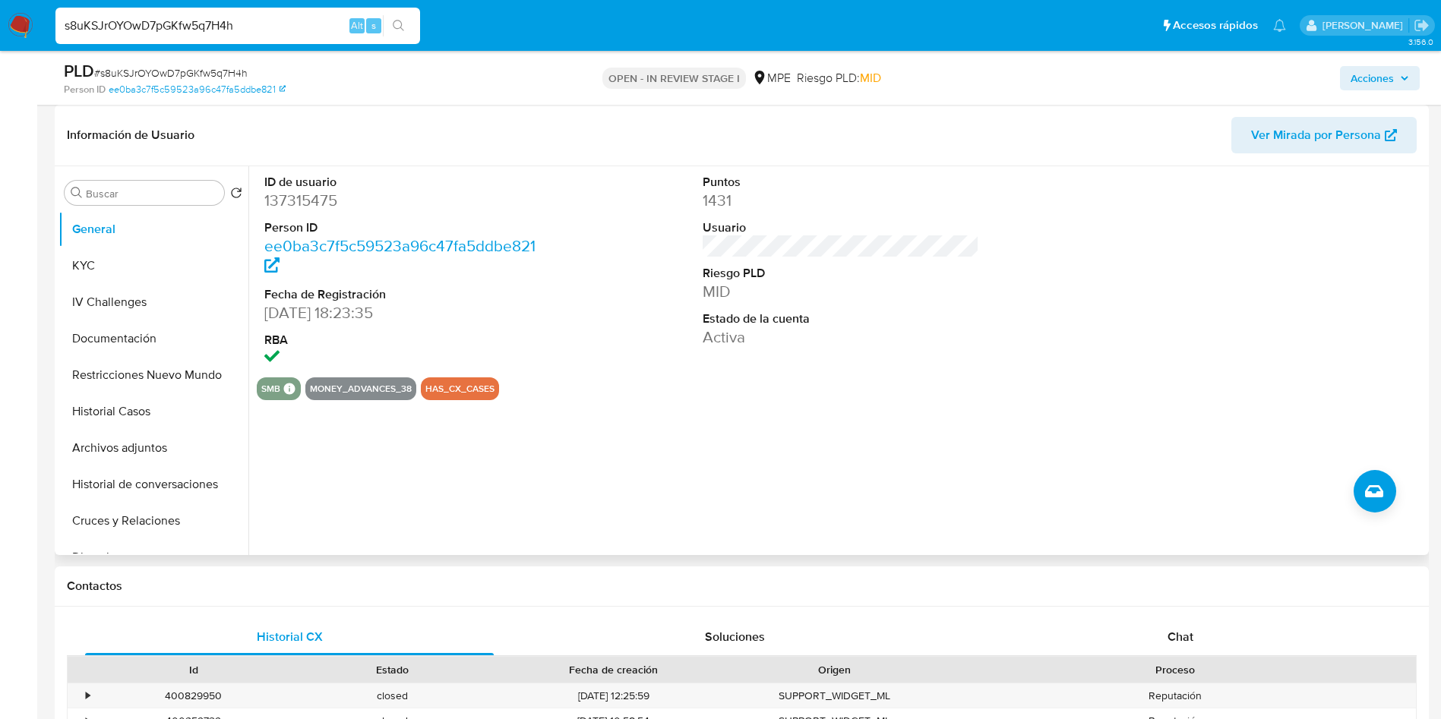
click at [1280, 139] on span "Ver Mirada por Persona" at bounding box center [1316, 135] width 130 height 36
click at [144, 379] on button "Restricciones Nuevo Mundo" at bounding box center [147, 375] width 178 height 36
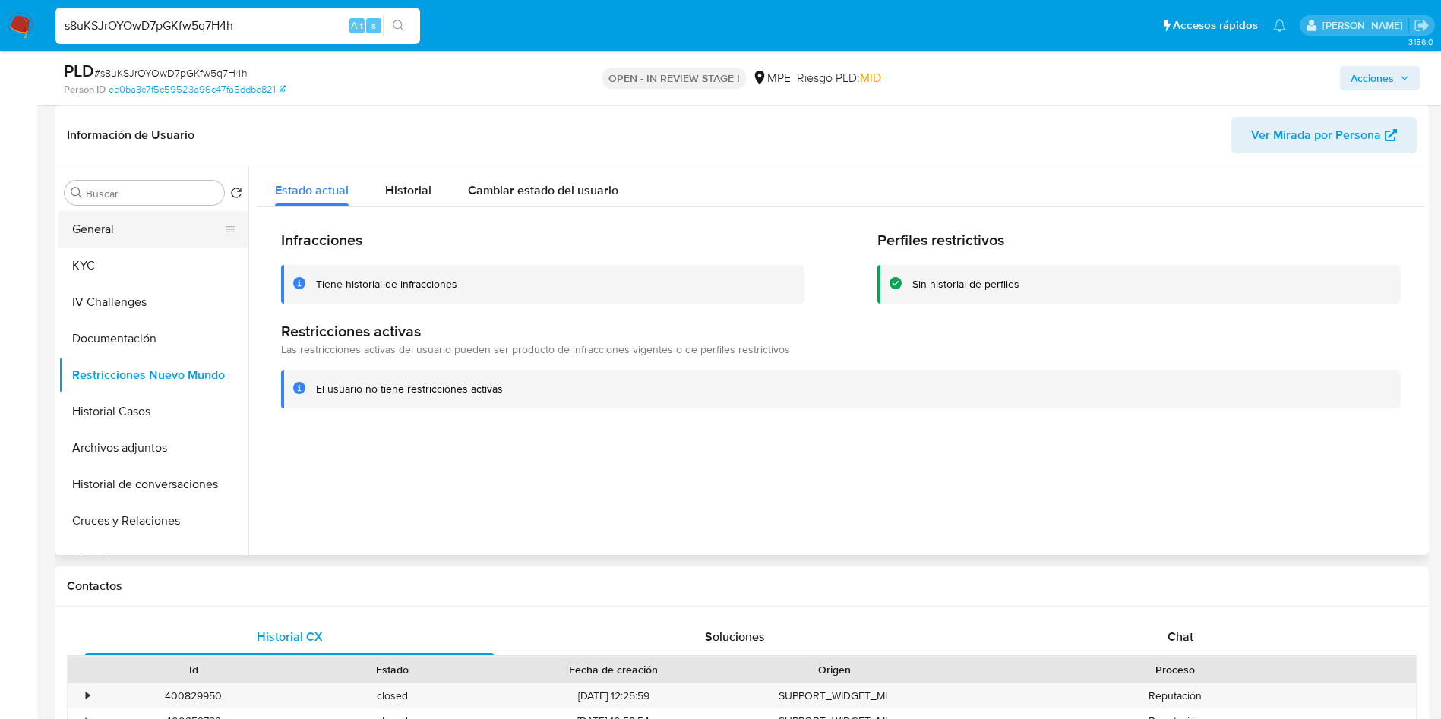
click at [142, 219] on button "General" at bounding box center [147, 229] width 178 height 36
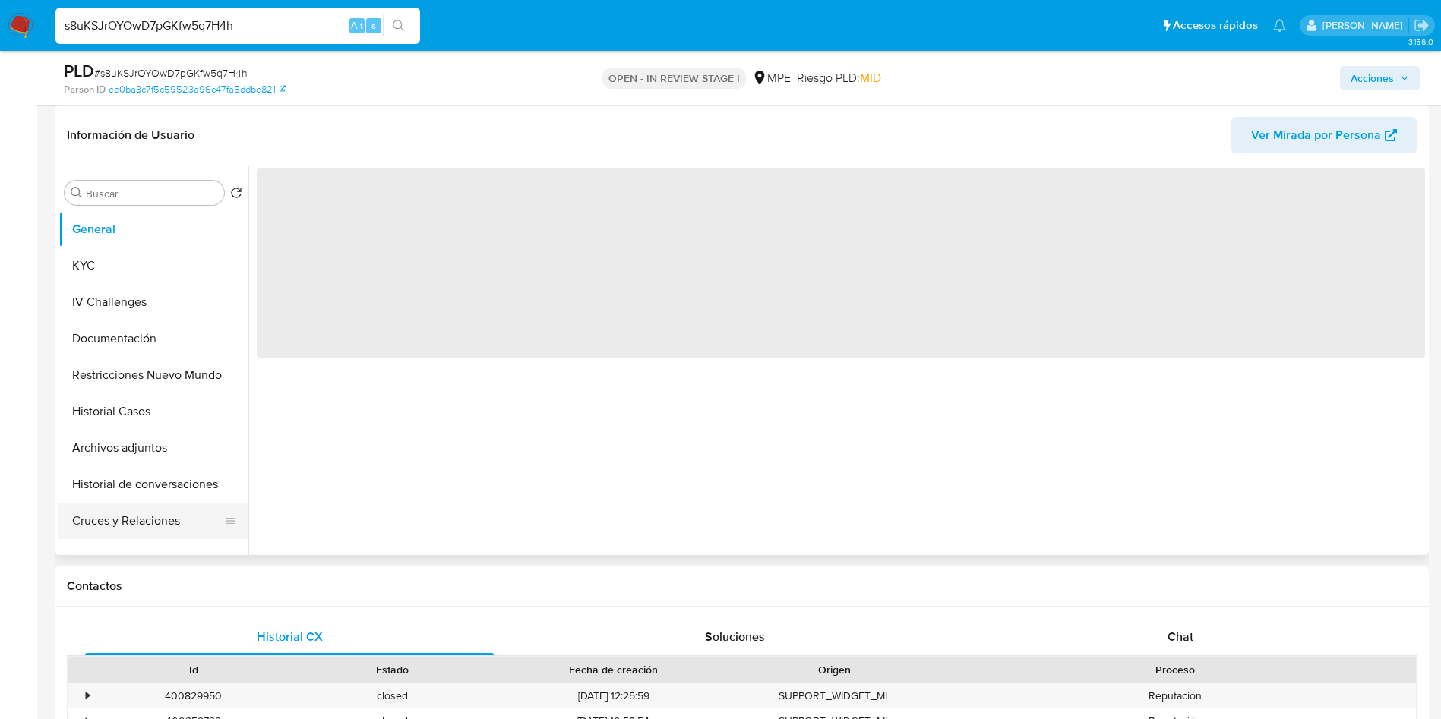
click at [180, 508] on button "Cruces y Relaciones" at bounding box center [147, 521] width 178 height 36
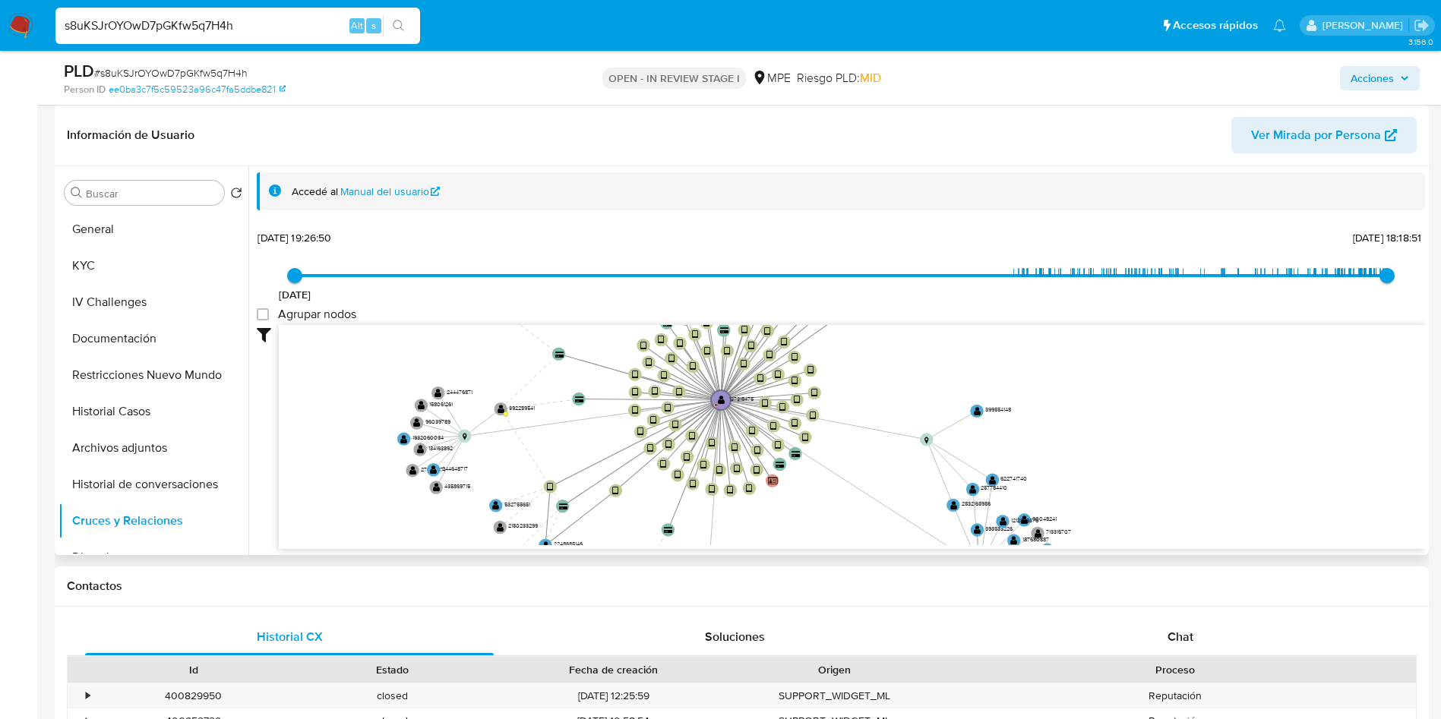
drag, startPoint x: 966, startPoint y: 390, endPoint x: 804, endPoint y: 488, distance: 189.1
click at [804, 488] on icon "device-67e4d61c73345c15c49f03e4  device-632e1fc208813b0018ac560f  device-632e…" at bounding box center [852, 435] width 1146 height 220
click at [725, 403] on circle at bounding box center [720, 399] width 23 height 23
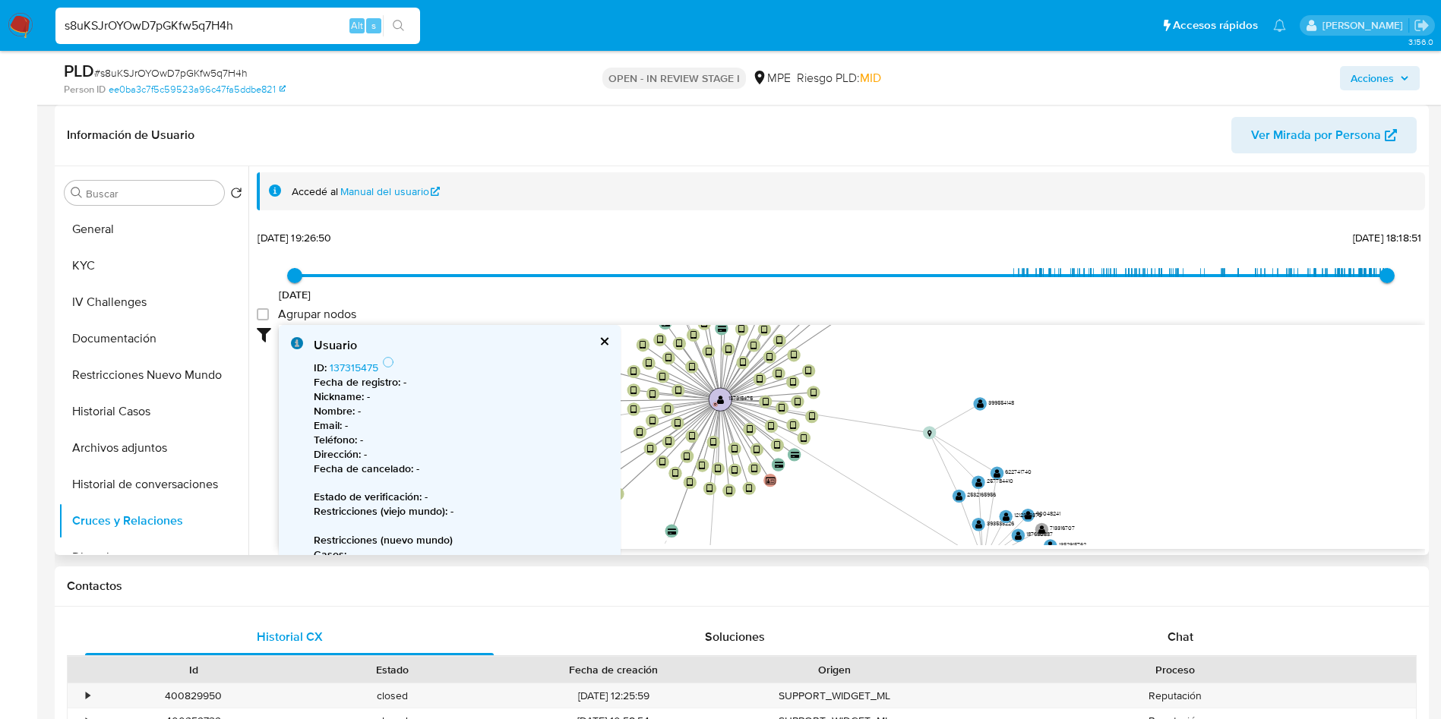
click at [724, 403] on circle at bounding box center [720, 399] width 23 height 23
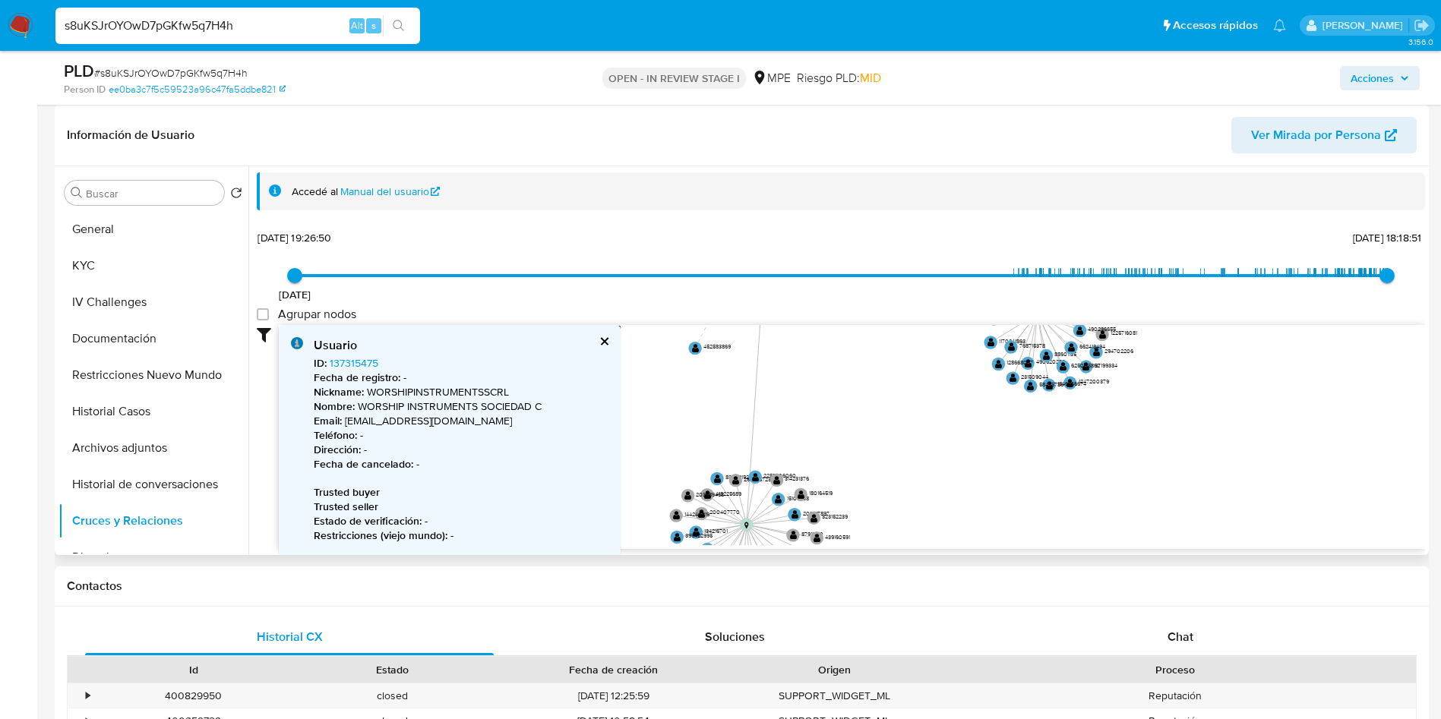
drag, startPoint x: 813, startPoint y: 513, endPoint x: 864, endPoint y: 396, distance: 127.5
click at [862, 334] on icon "device-67e4d61c73345c15c49f03e4  device-632e1fc208813b0018ac560f  device-632e…" at bounding box center [852, 435] width 1146 height 220
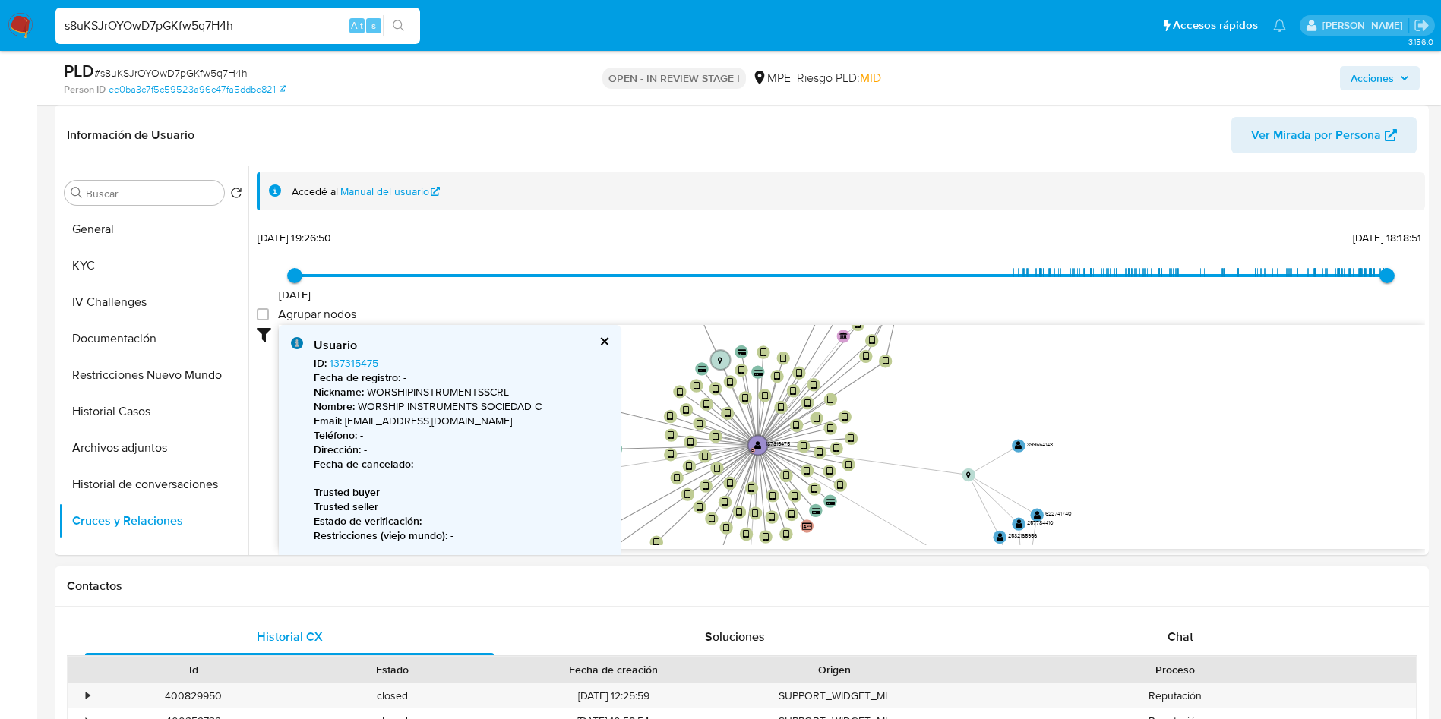
drag, startPoint x: 864, startPoint y: 396, endPoint x: 851, endPoint y: 590, distance: 194.1
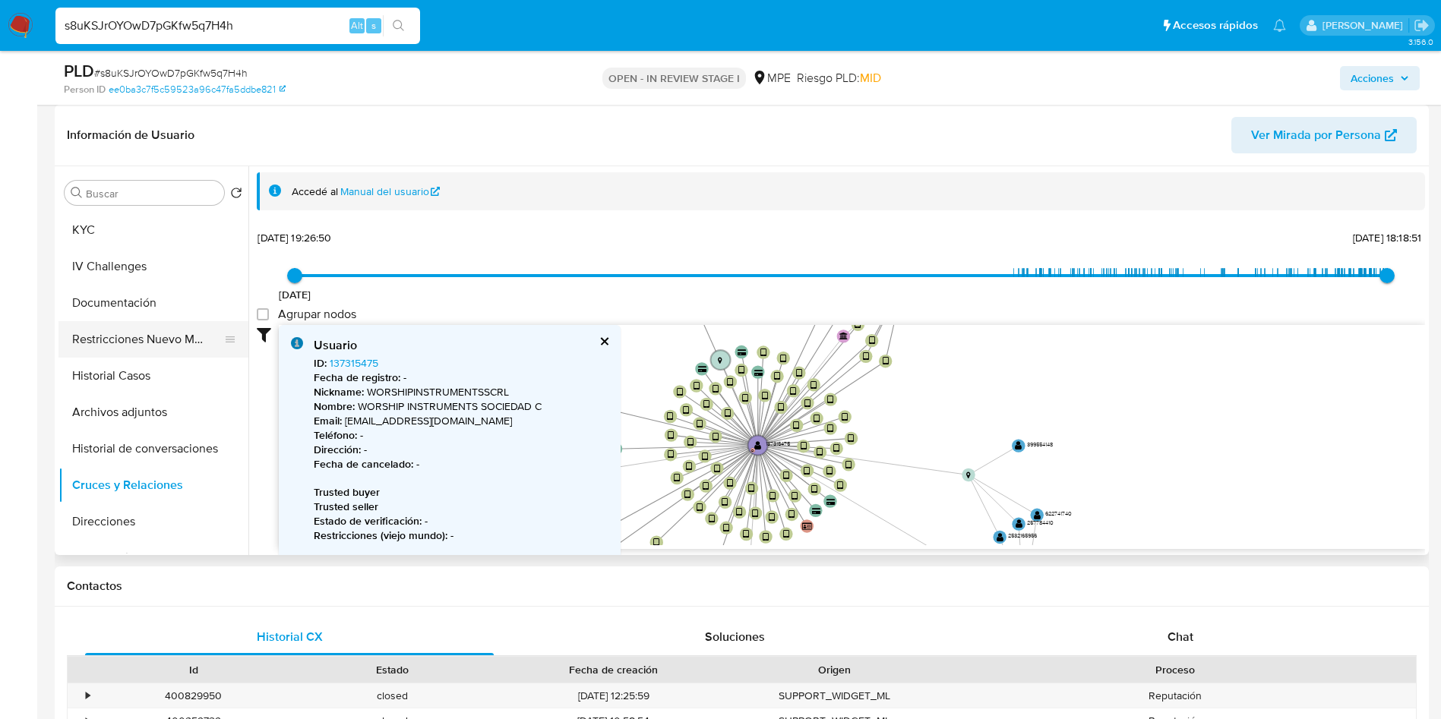
scroll to position [0, 0]
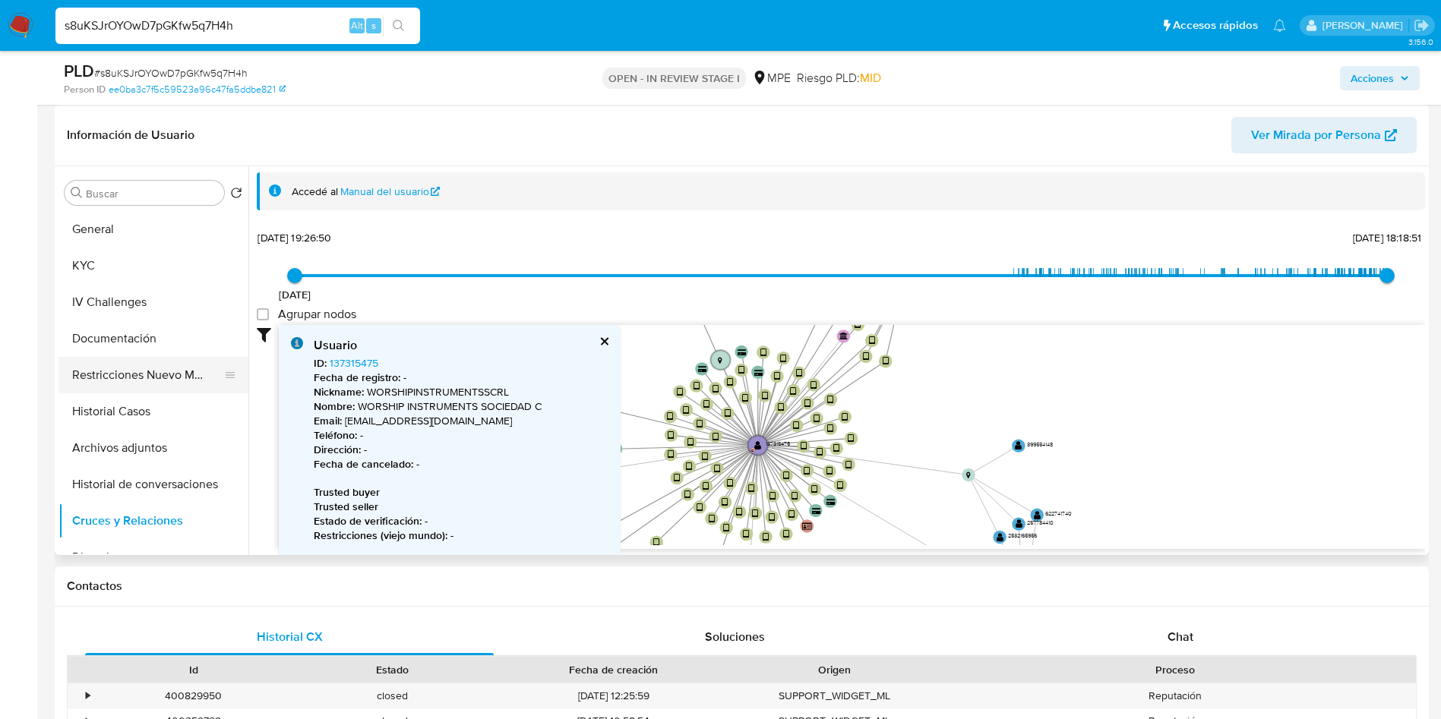
click at [156, 386] on button "Restricciones Nuevo Mundo" at bounding box center [147, 375] width 178 height 36
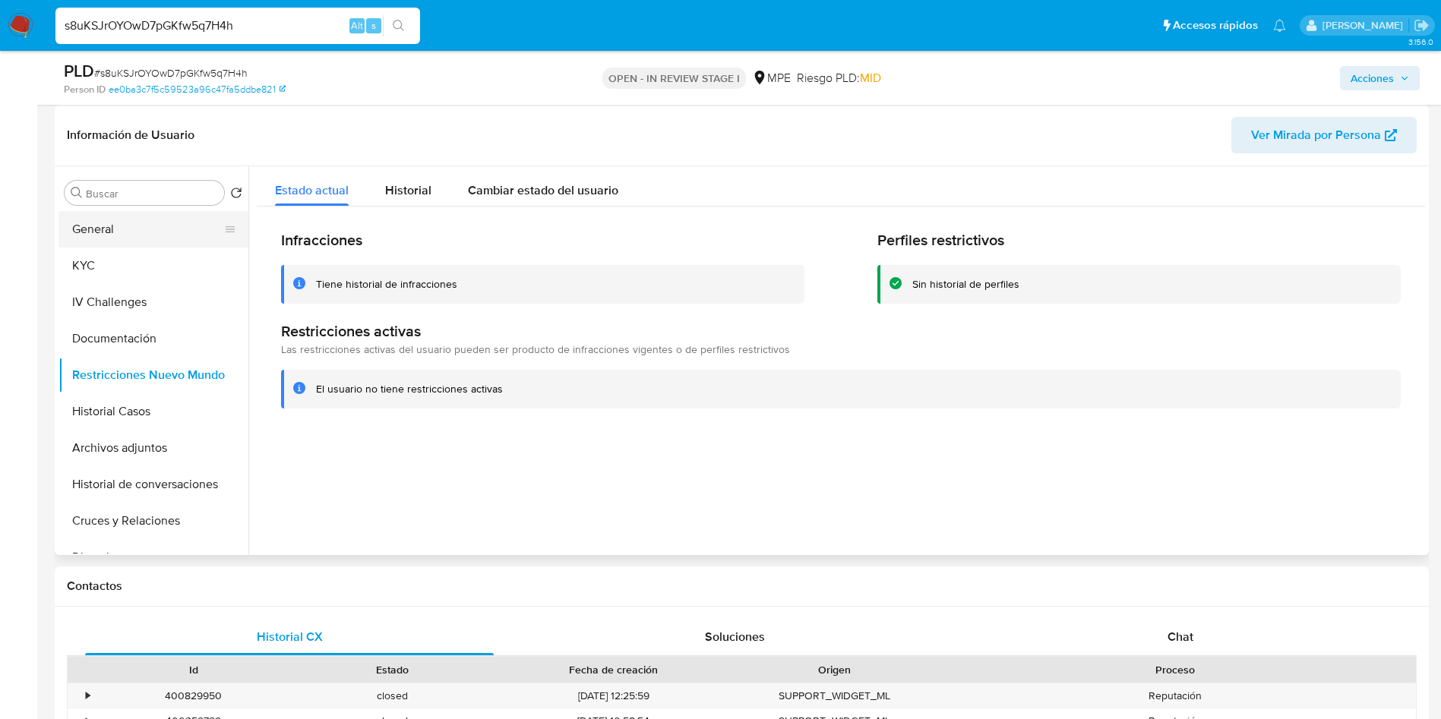
click at [125, 245] on button "General" at bounding box center [147, 229] width 178 height 36
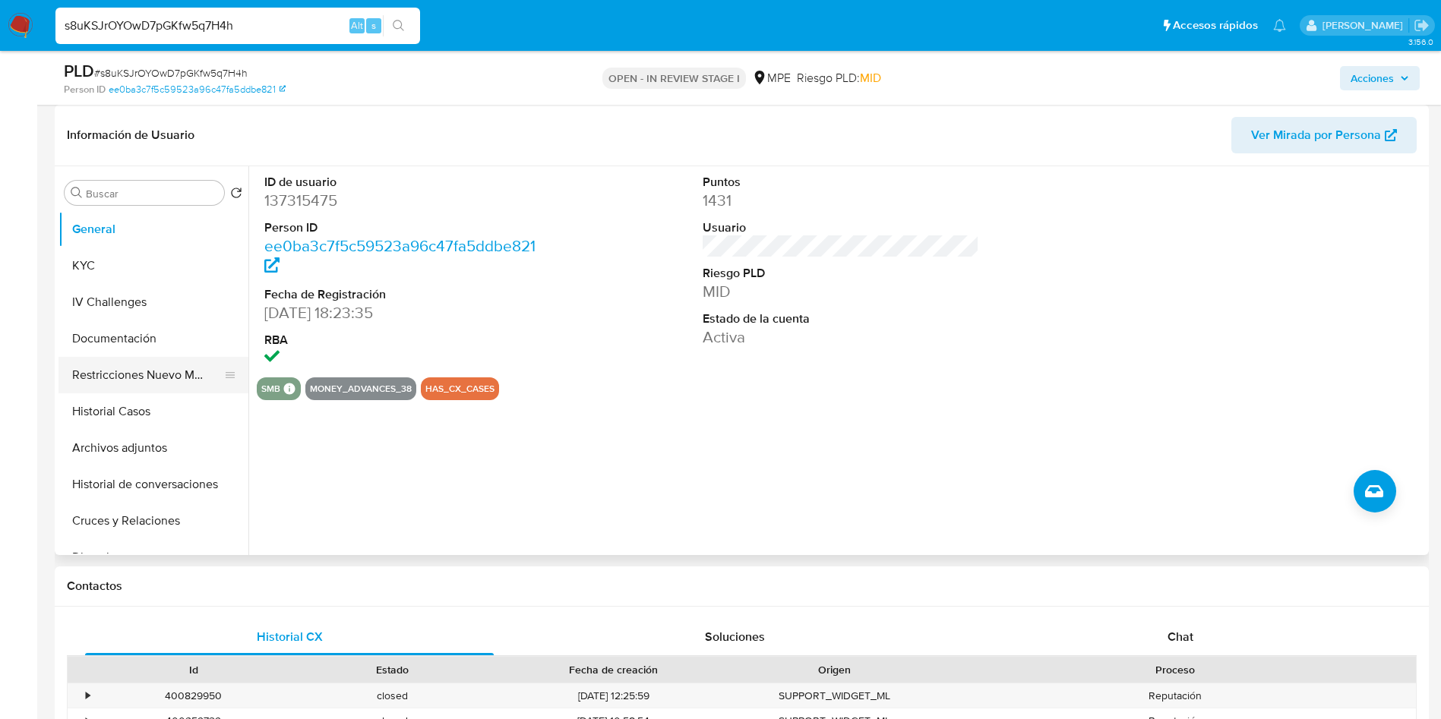
click at [159, 369] on button "Restricciones Nuevo Mundo" at bounding box center [147, 375] width 178 height 36
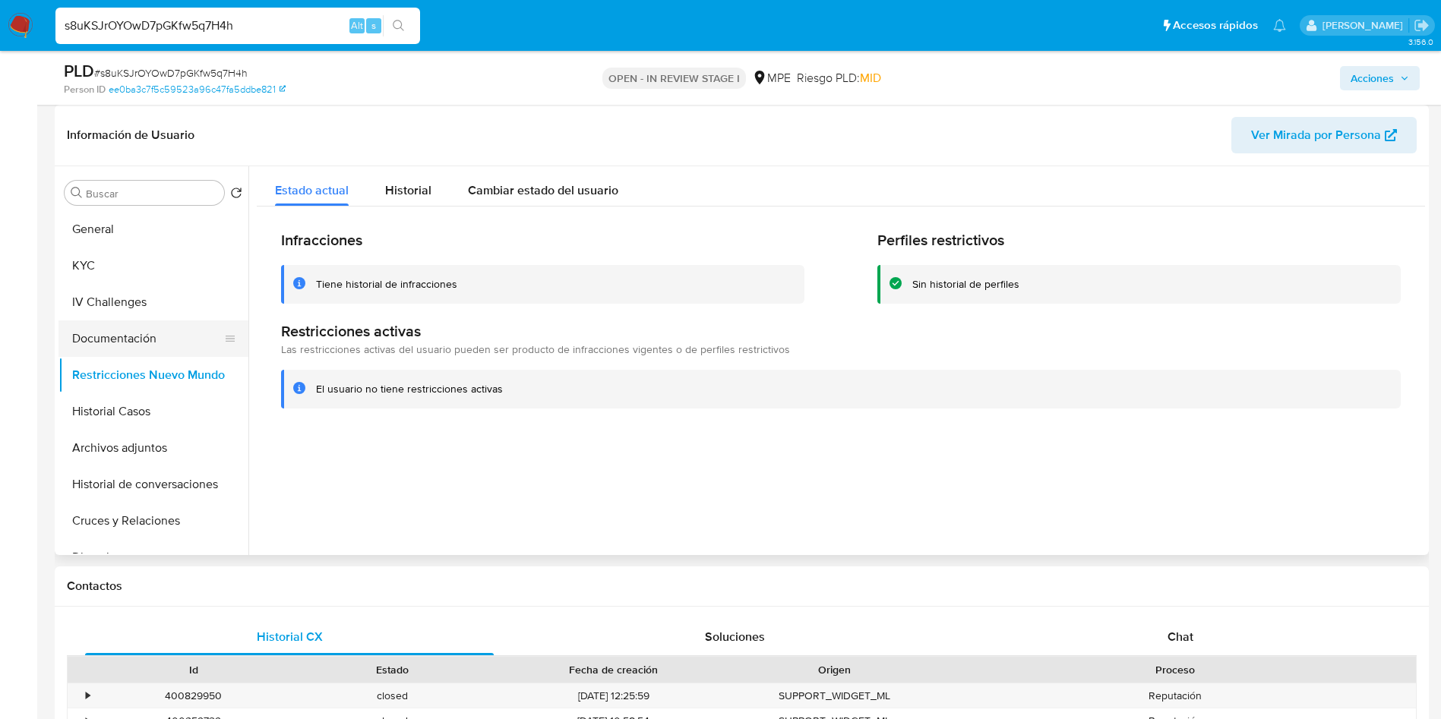
drag, startPoint x: 141, startPoint y: 341, endPoint x: 144, endPoint y: 351, distance: 10.3
click at [141, 339] on button "Documentación" at bounding box center [147, 338] width 178 height 36
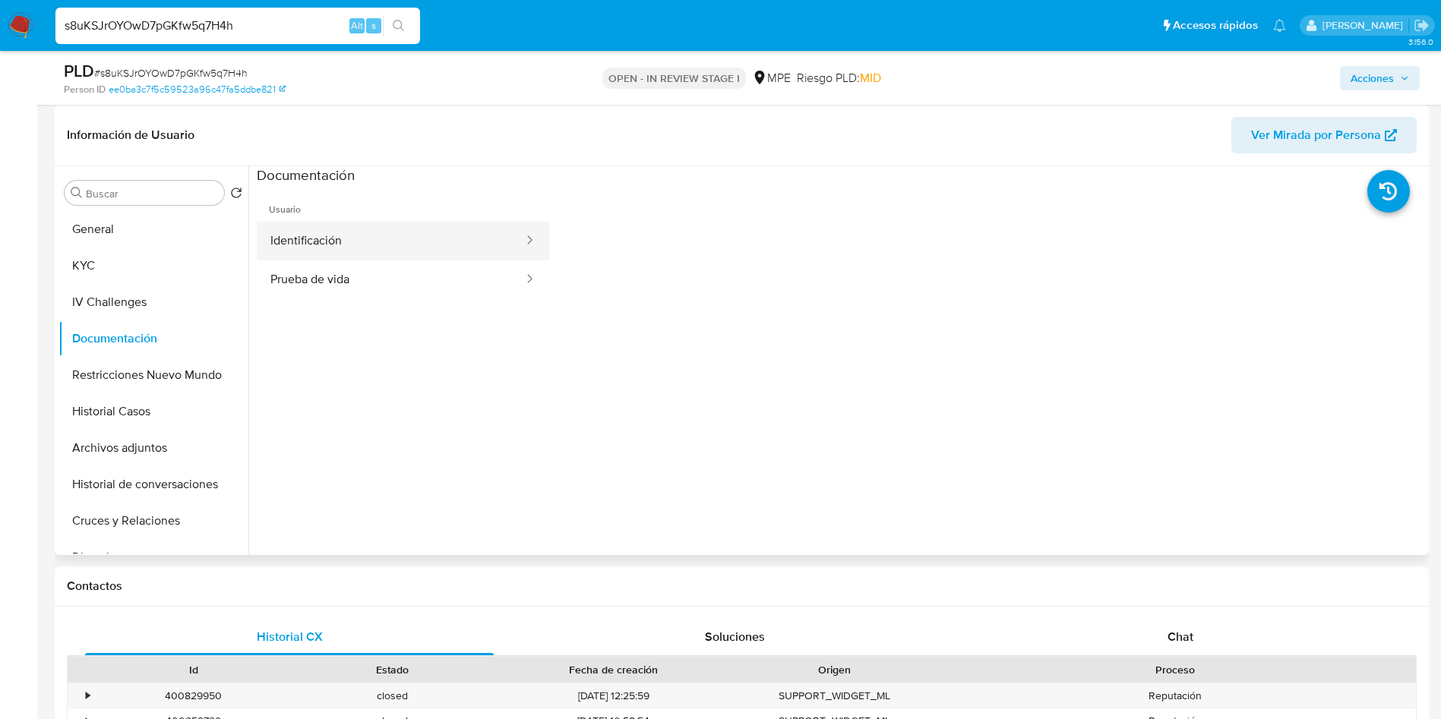
click at [358, 231] on button "Identificación" at bounding box center [391, 241] width 268 height 39
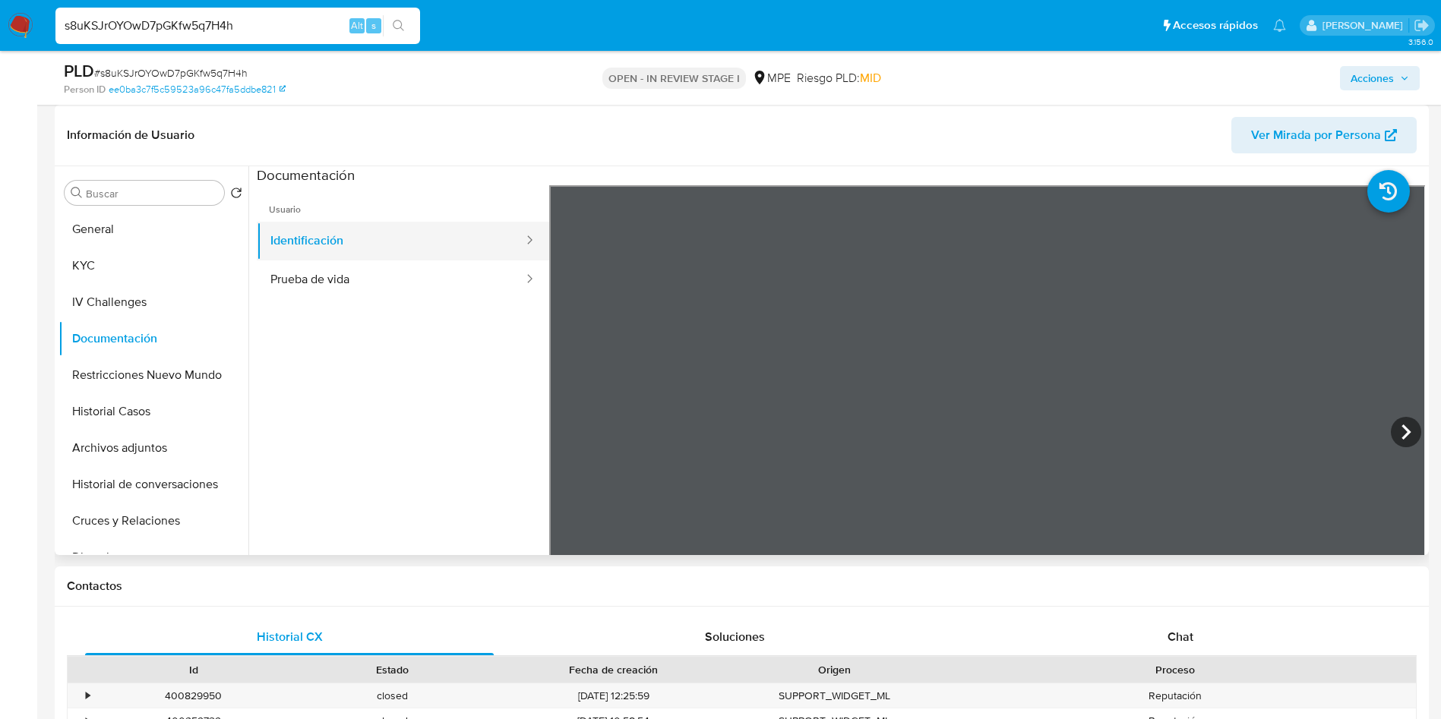
click at [336, 259] on button "Identificación" at bounding box center [391, 241] width 268 height 39
click at [339, 273] on button "Prueba de vida" at bounding box center [391, 279] width 268 height 39
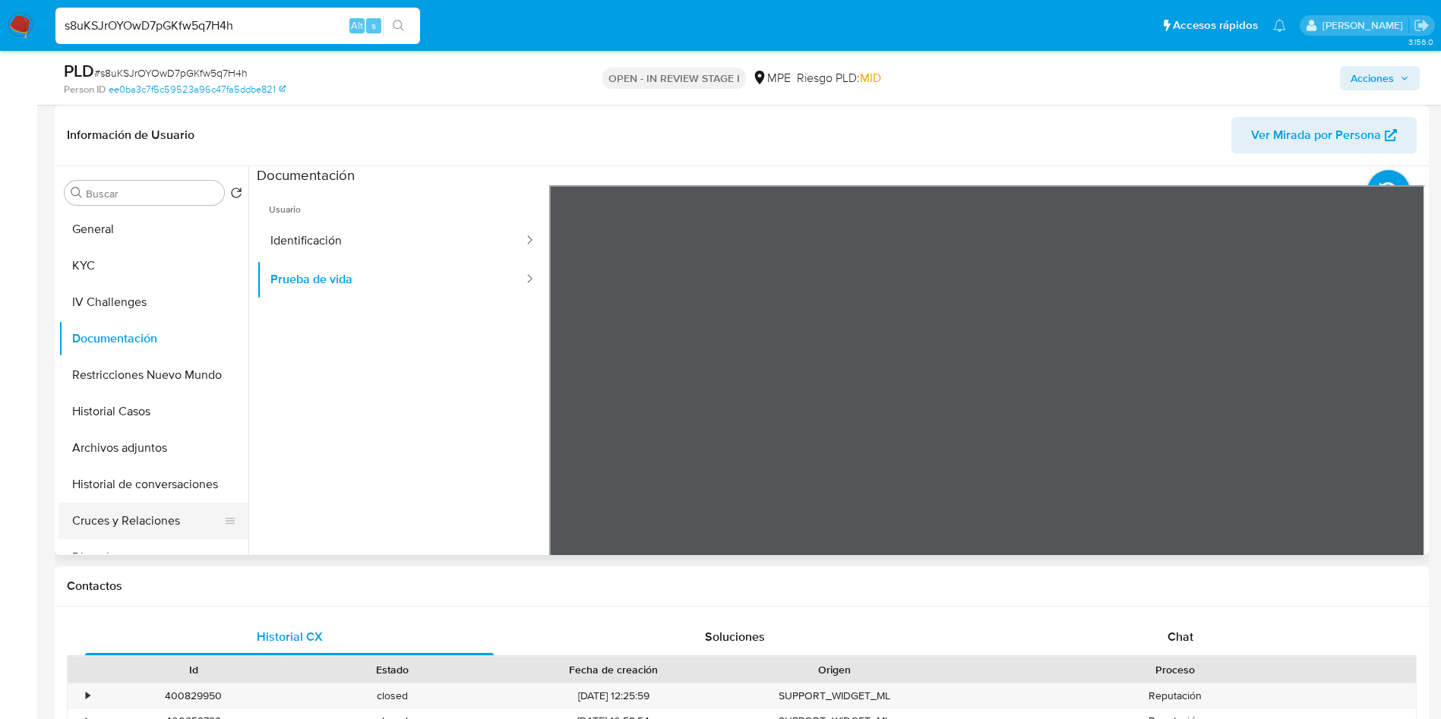
click at [161, 516] on button "Cruces y Relaciones" at bounding box center [147, 521] width 178 height 36
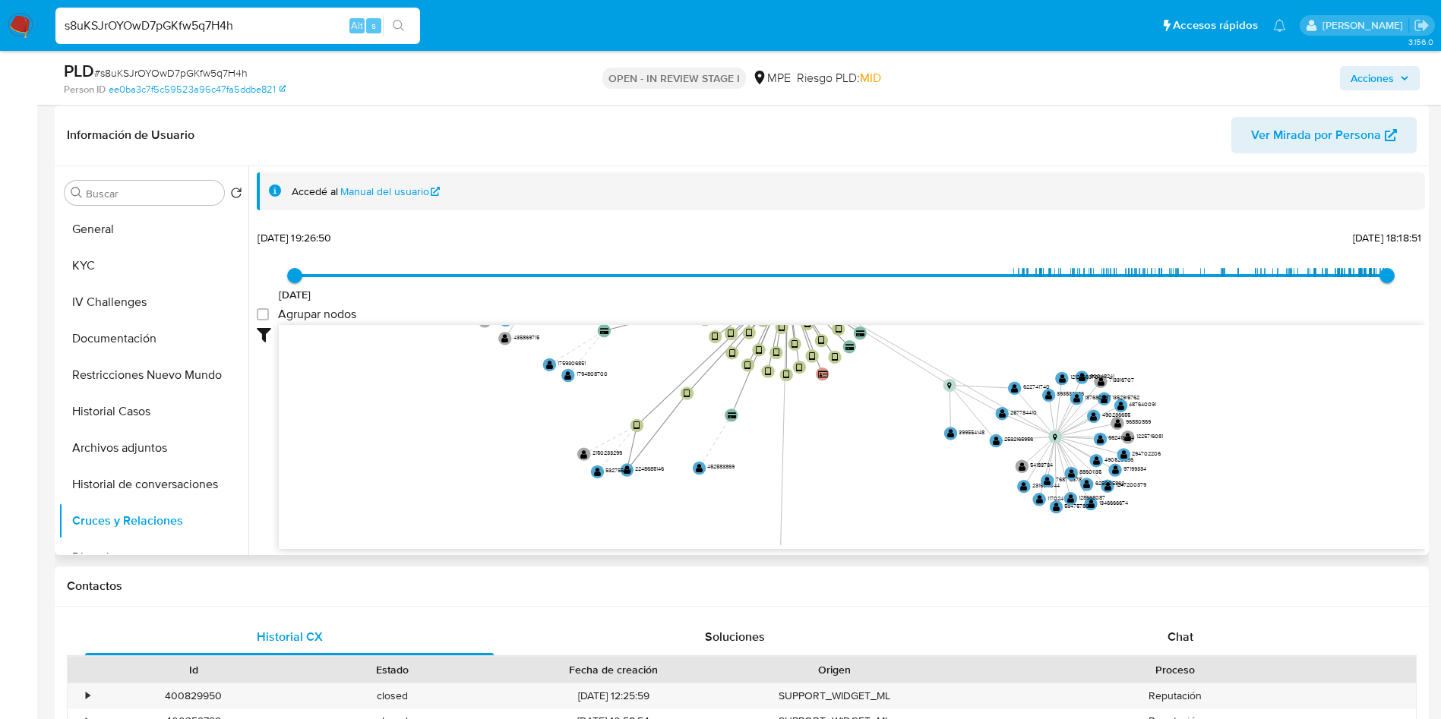
drag, startPoint x: 972, startPoint y: 302, endPoint x: 918, endPoint y: 479, distance: 185.0
click at [918, 479] on div "27/4/2013 27/4/2013, 19:26:50 22/8/2025, 18:18:51 Agrupar nodos Filtros Confian…" at bounding box center [841, 387] width 1168 height 323
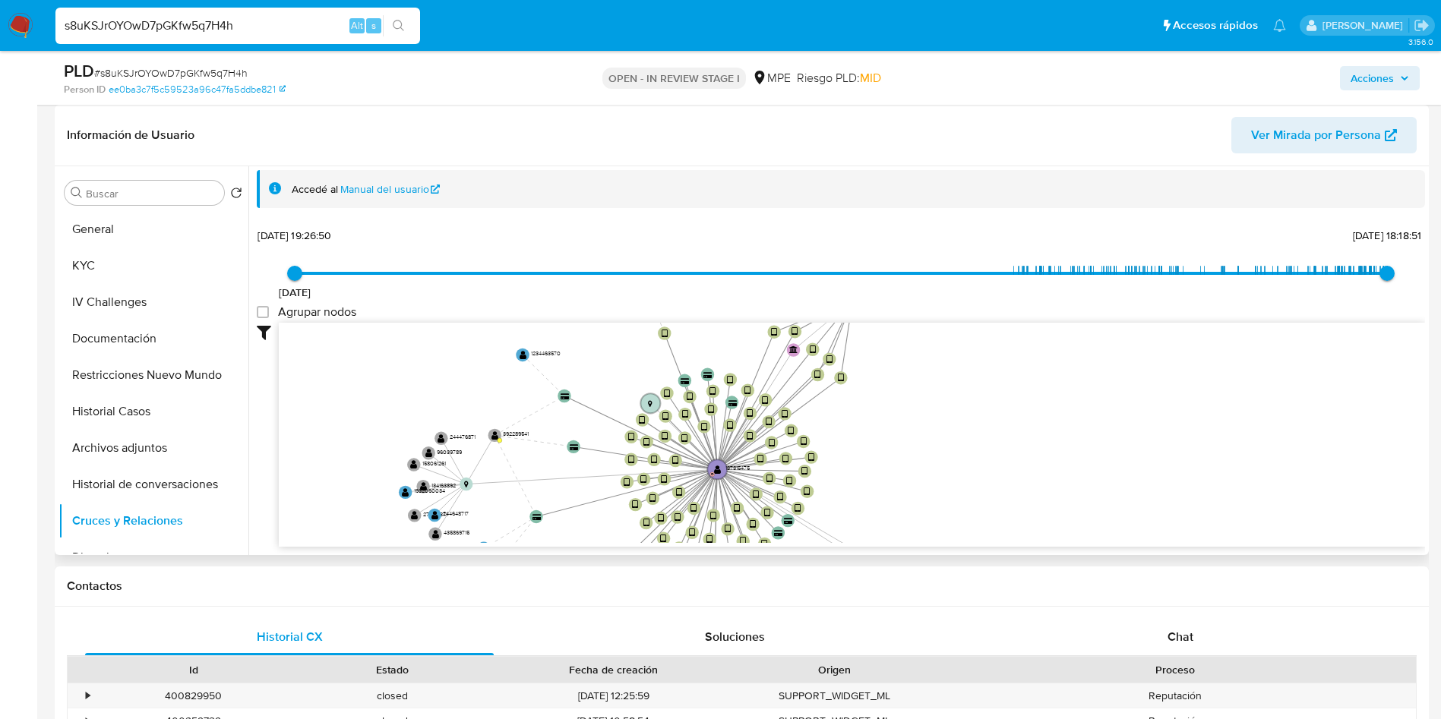
drag, startPoint x: 902, startPoint y: 415, endPoint x: 744, endPoint y: 460, distance: 164.9
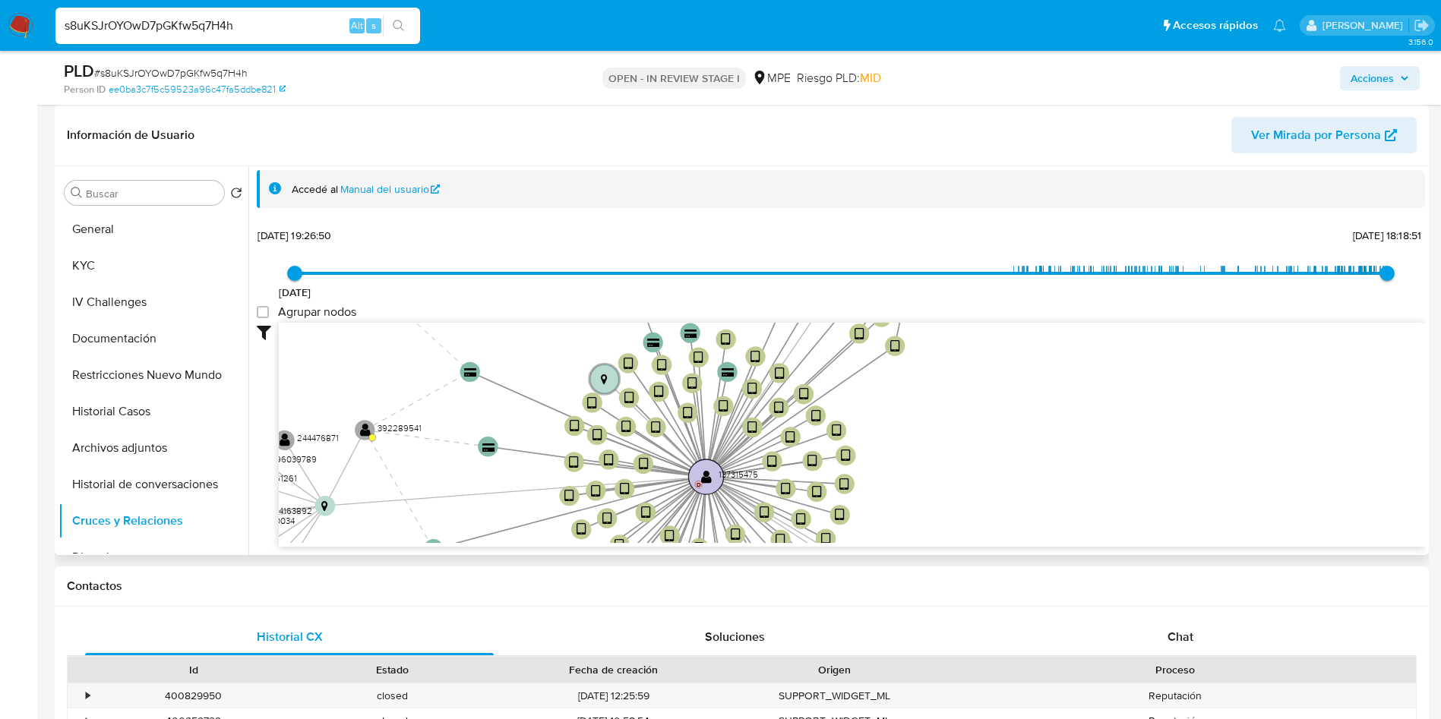
click at [705, 480] on text "" at bounding box center [706, 476] width 11 height 14
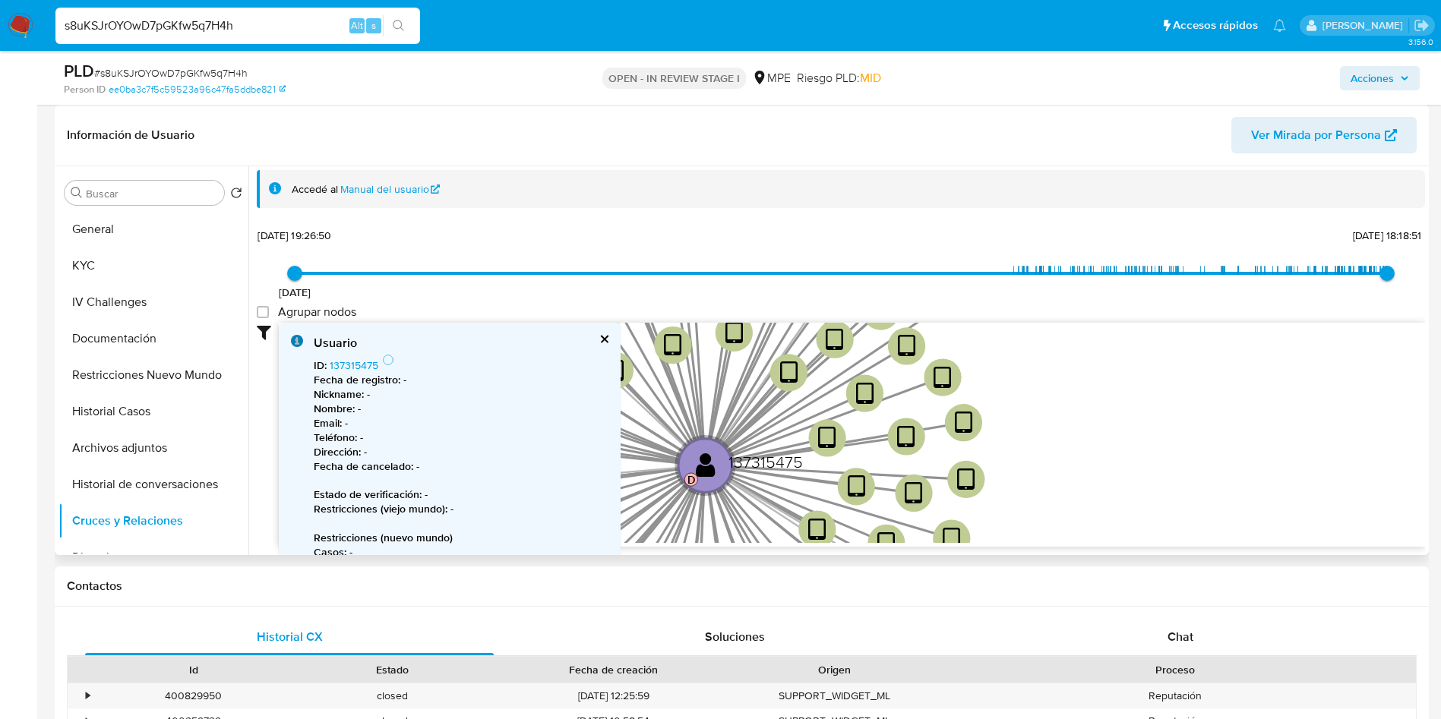
click at [488, 380] on p "Fecha de registro : -" at bounding box center [461, 380] width 295 height 14
click at [598, 334] on button "cerrar" at bounding box center [603, 339] width 10 height 10
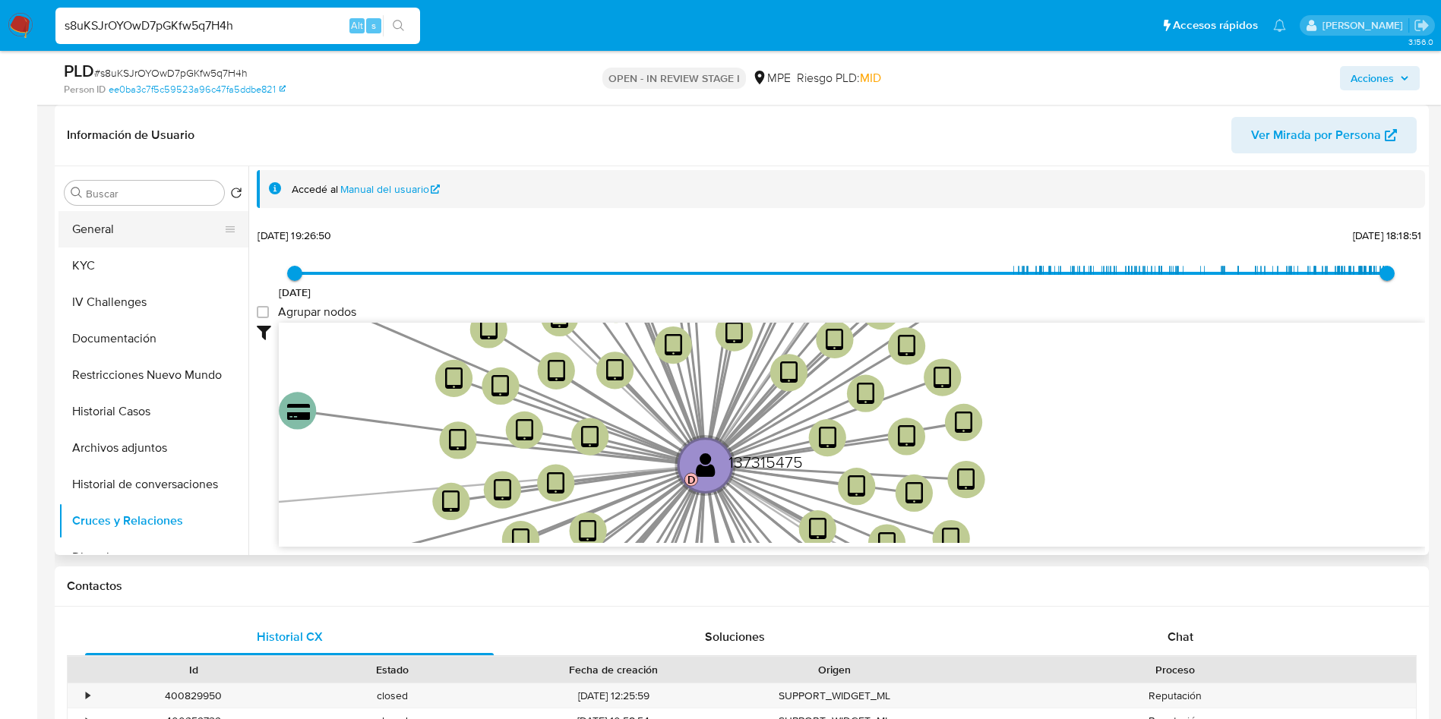
click at [101, 218] on button "General" at bounding box center [147, 229] width 178 height 36
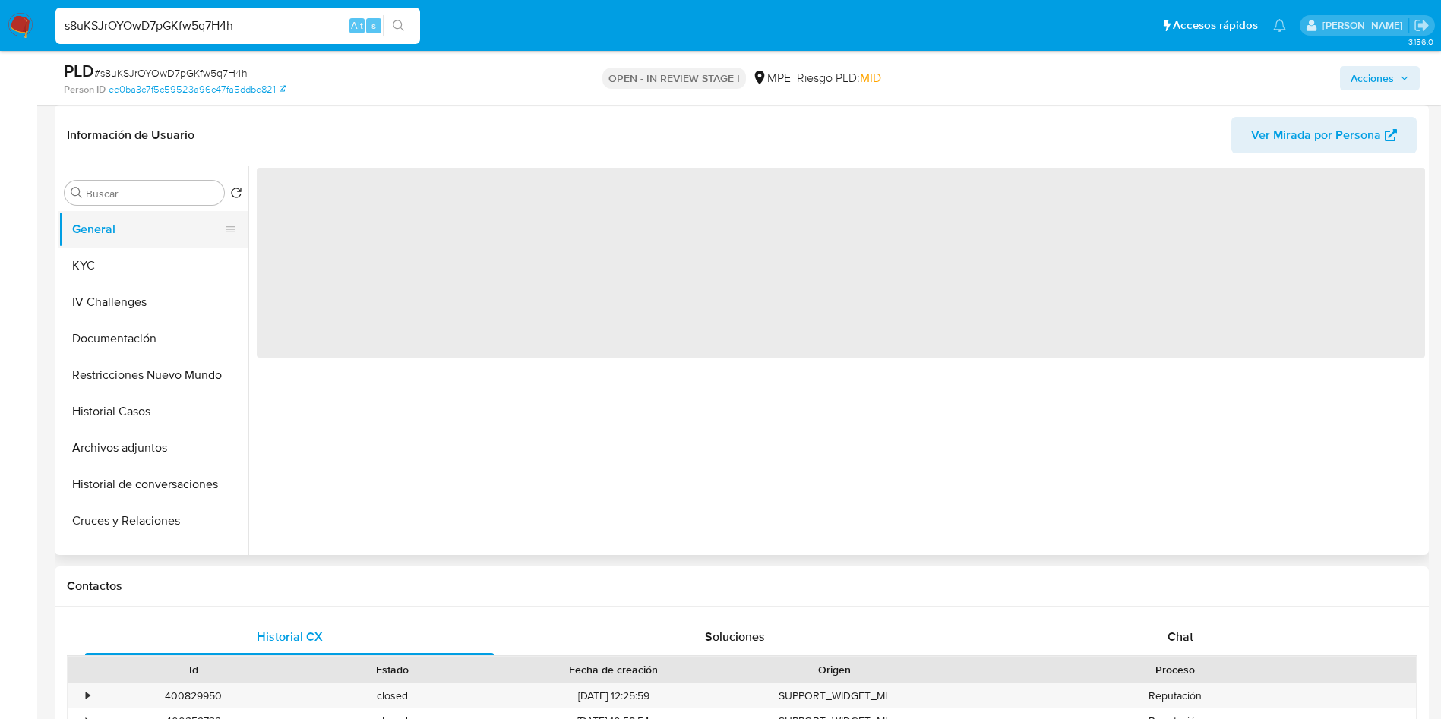
scroll to position [0, 0]
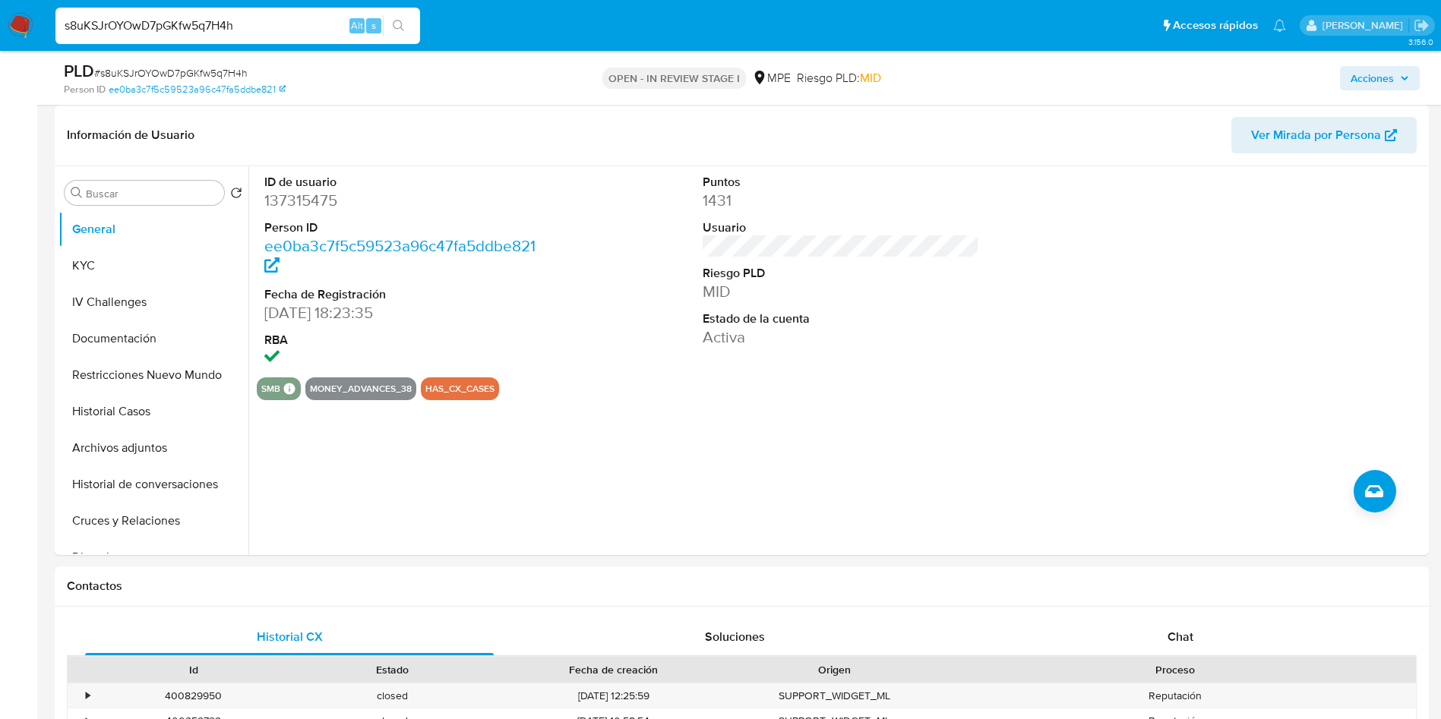
click at [298, 198] on dd "137315475" at bounding box center [402, 200] width 277 height 21
copy dd "137315475"
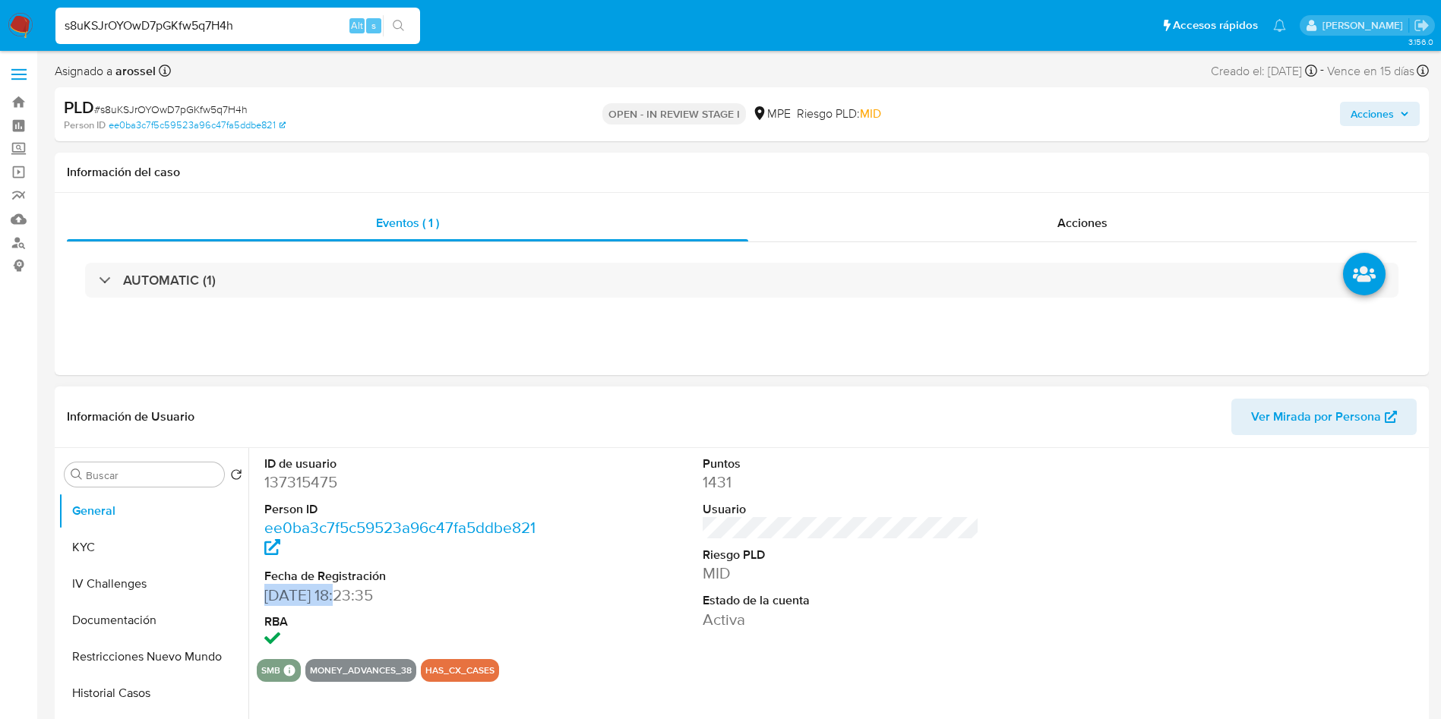
drag, startPoint x: 274, startPoint y: 592, endPoint x: 339, endPoint y: 590, distance: 65.3
click at [339, 590] on div "ID de usuario 137315475 Person ID ee0ba3c7f5c59523a96c47fa5ddbe821 Fecha de Reg…" at bounding box center [836, 642] width 1176 height 389
copy dd "27/04/2013"
click at [272, 297] on div "AUTOMATIC (1)" at bounding box center [741, 280] width 1313 height 35
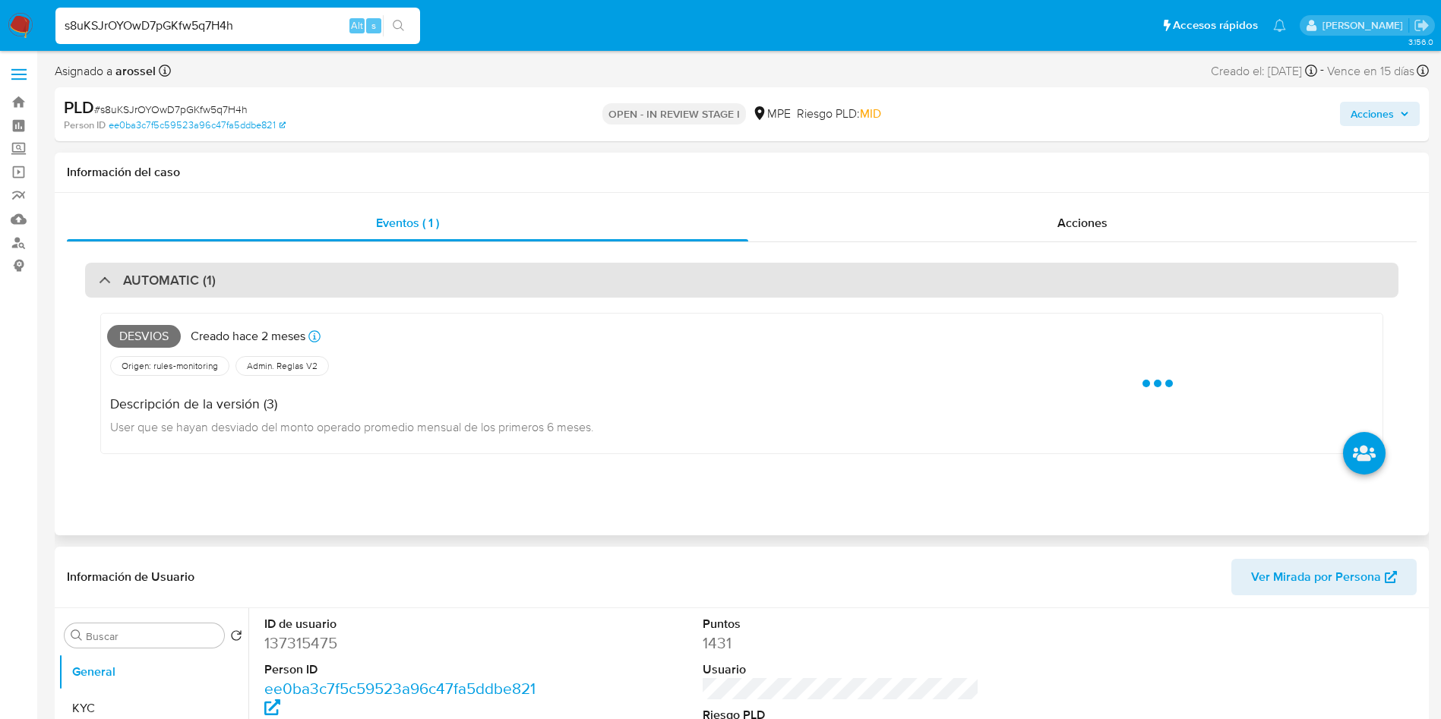
click at [274, 292] on div "AUTOMATIC (1)" at bounding box center [741, 280] width 1313 height 35
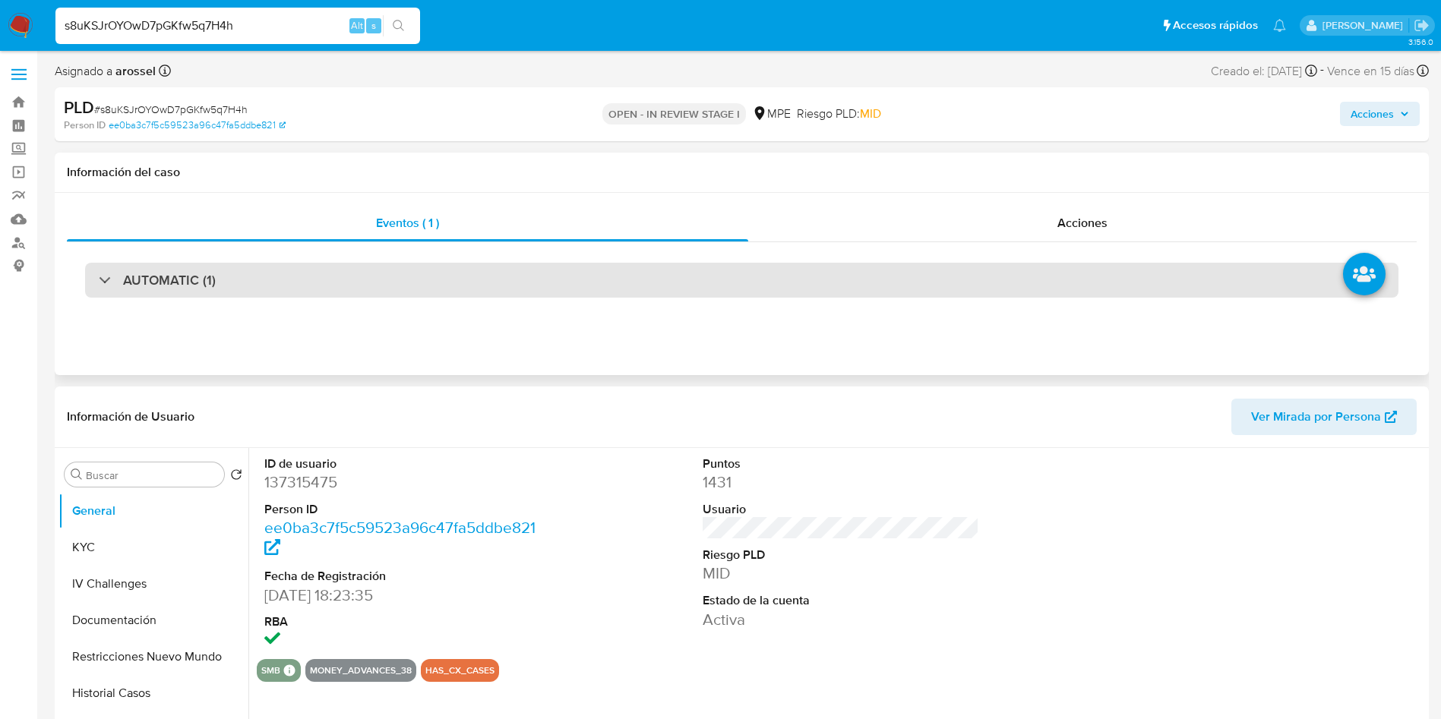
click at [274, 292] on div "AUTOMATIC (1)" at bounding box center [741, 280] width 1313 height 35
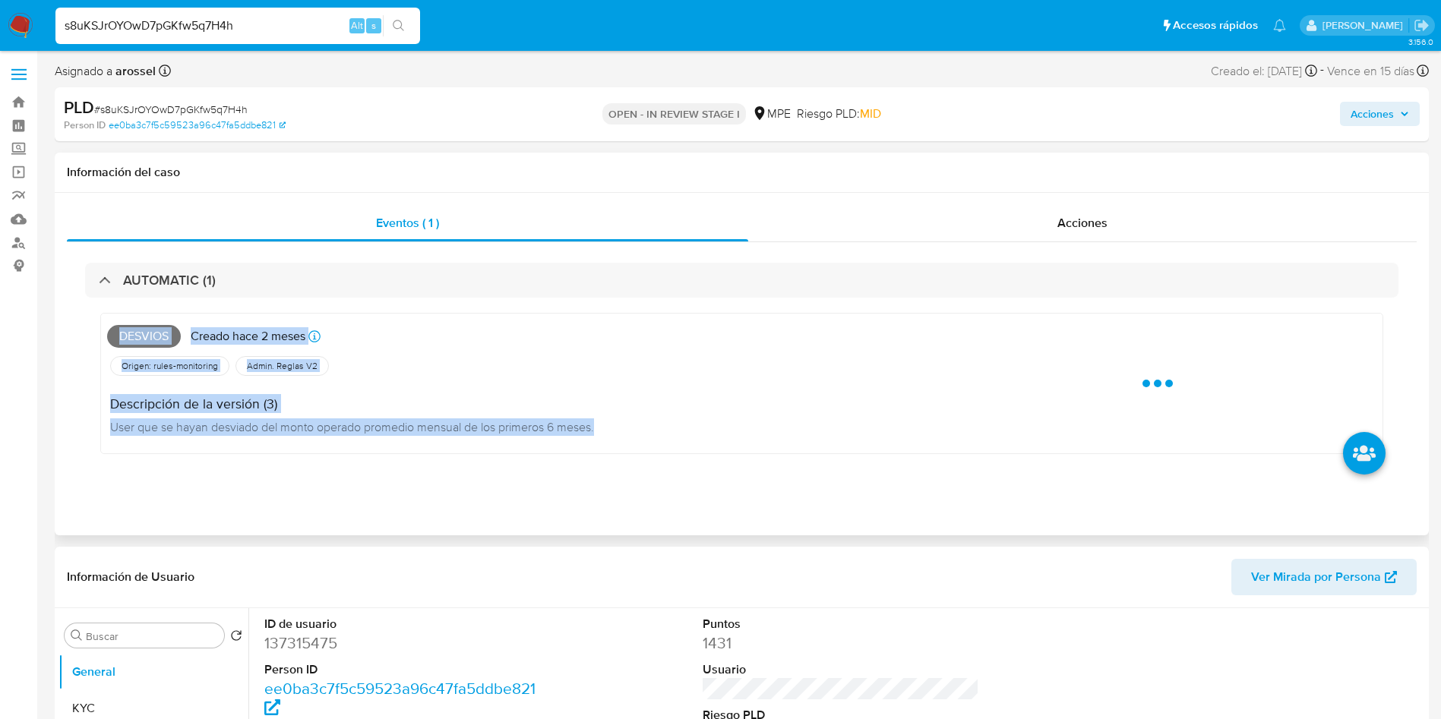
click at [141, 328] on span "Desvios" at bounding box center [144, 336] width 74 height 23
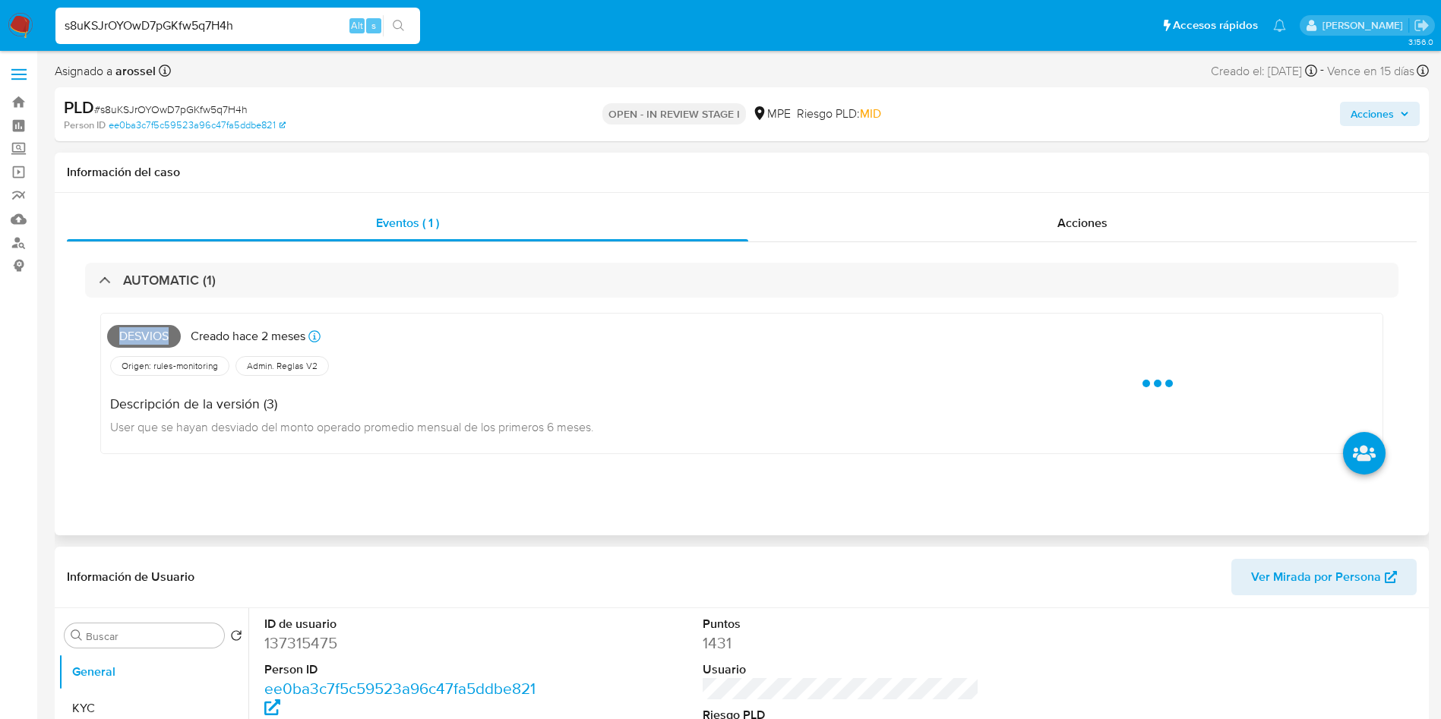
click at [141, 328] on span "Desvios" at bounding box center [144, 336] width 74 height 23
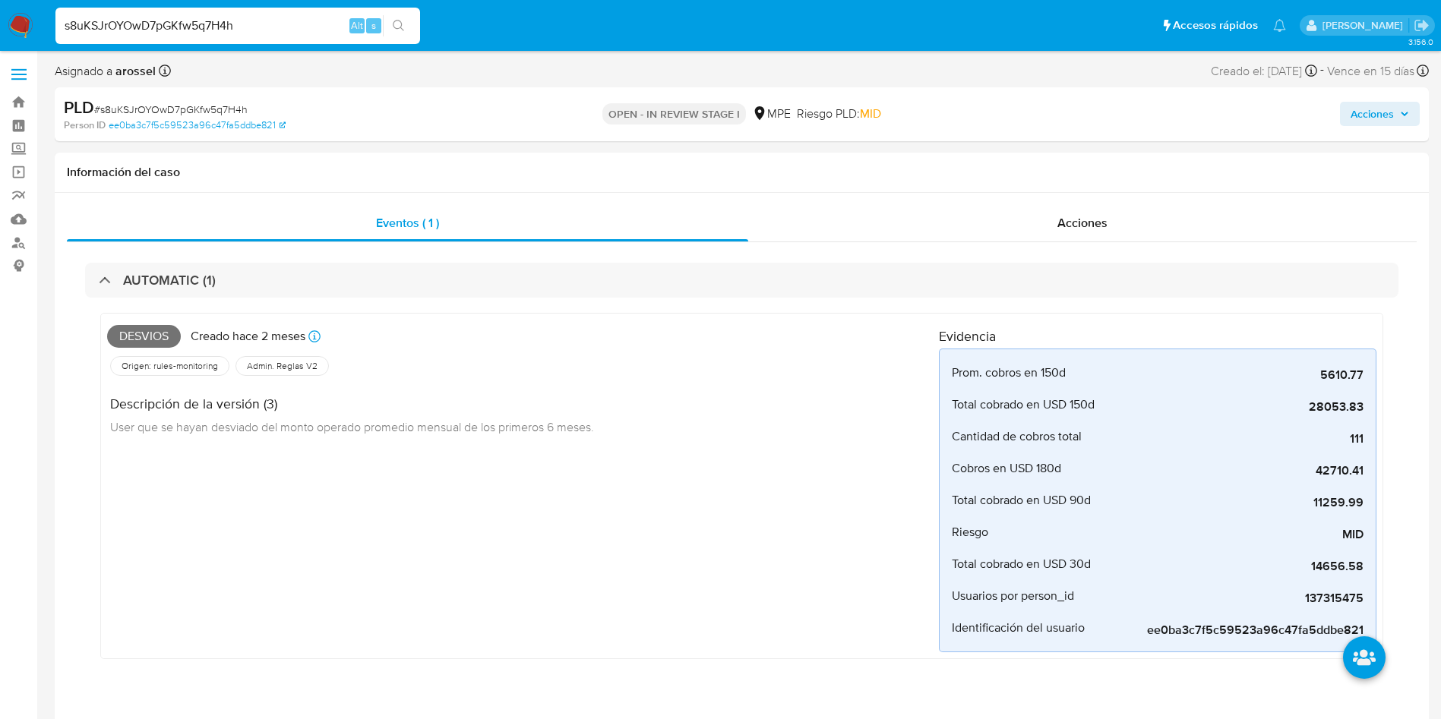
click at [200, 114] on span "# s8uKSJrOYOwD7pGKfw5q7H4h" at bounding box center [170, 109] width 153 height 15
copy span "s8uKSJrOYOwD7pGKfw5q7H4h"
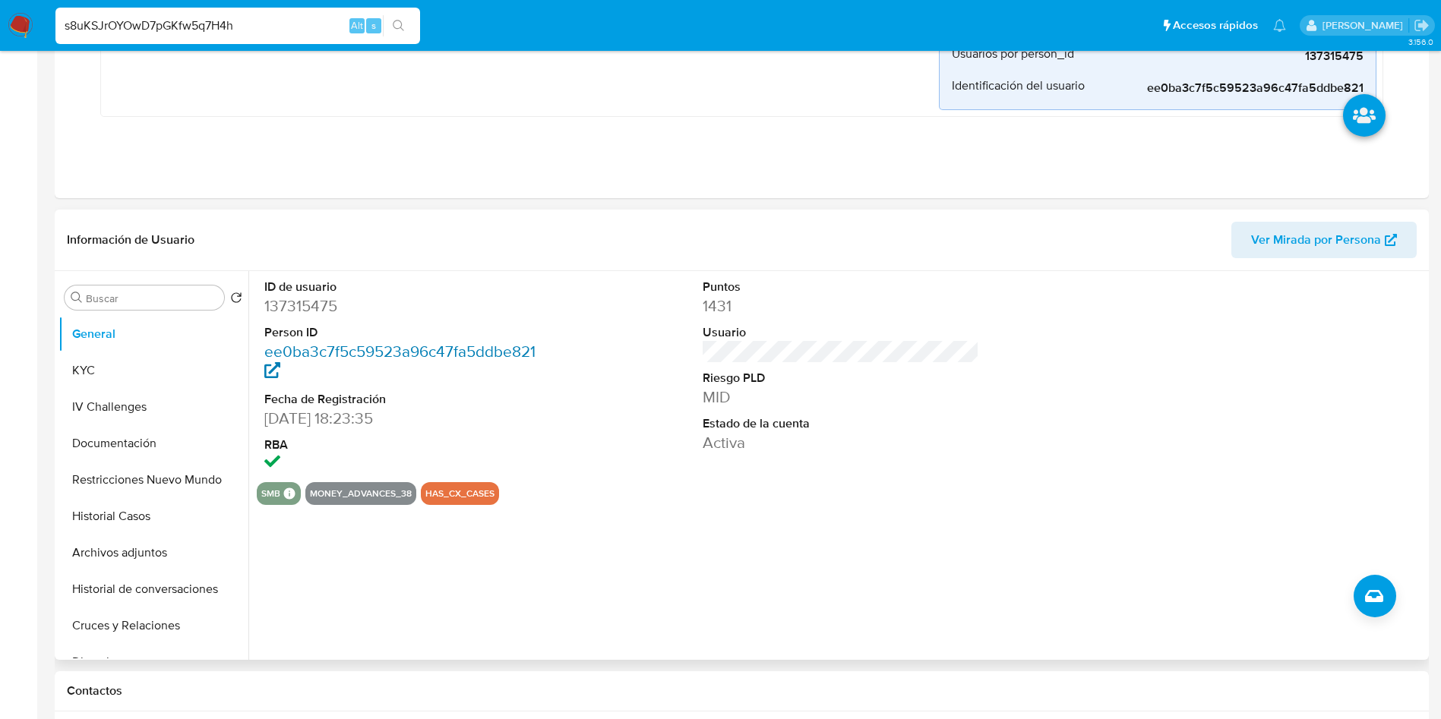
scroll to position [570, 0]
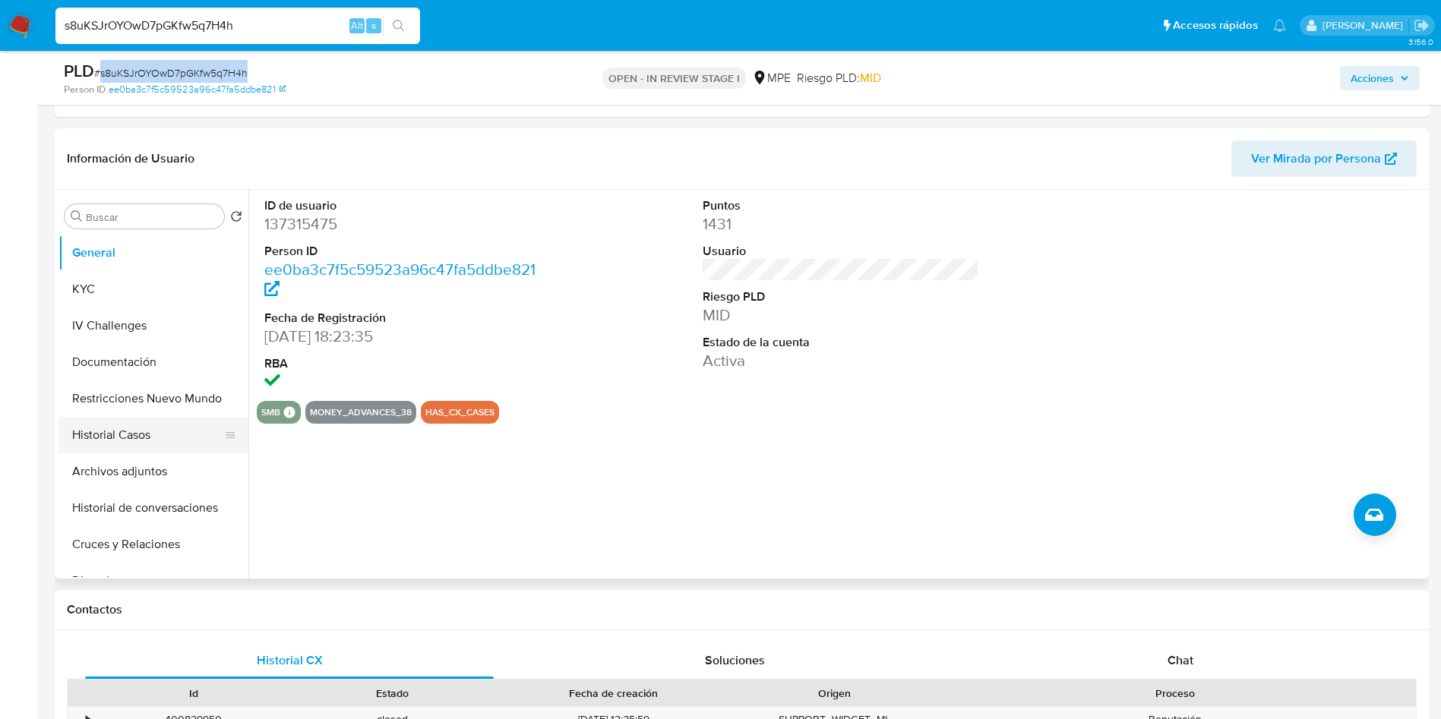
click at [131, 428] on button "Historial Casos" at bounding box center [147, 435] width 178 height 36
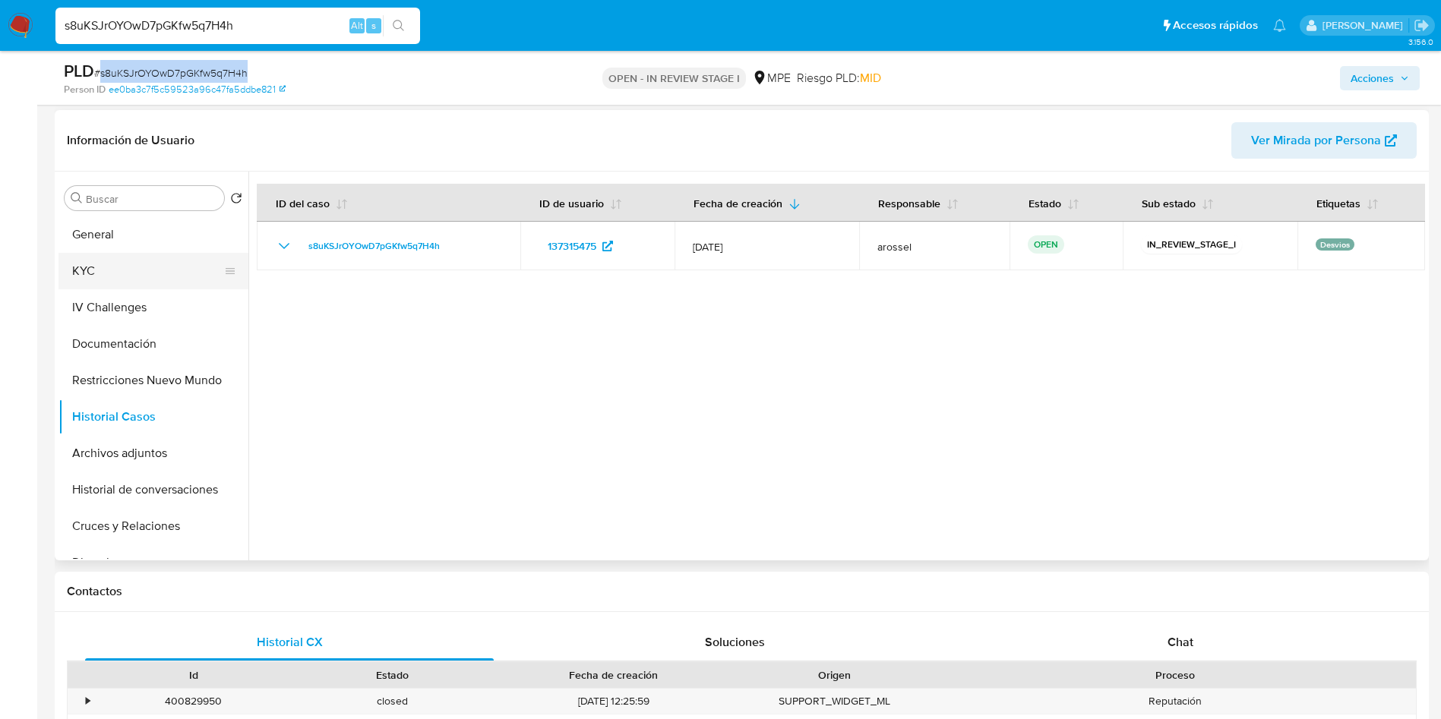
click at [188, 268] on button "KYC" at bounding box center [147, 271] width 178 height 36
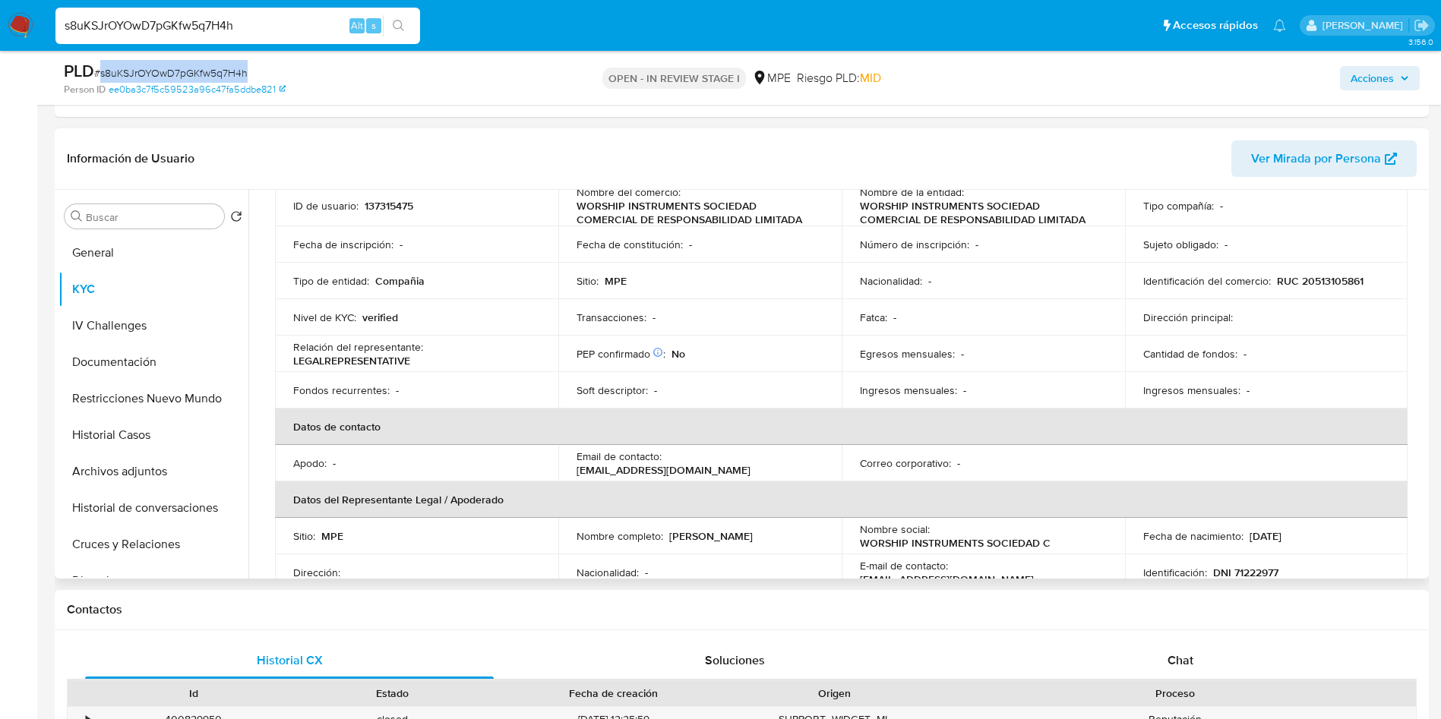
scroll to position [228, 0]
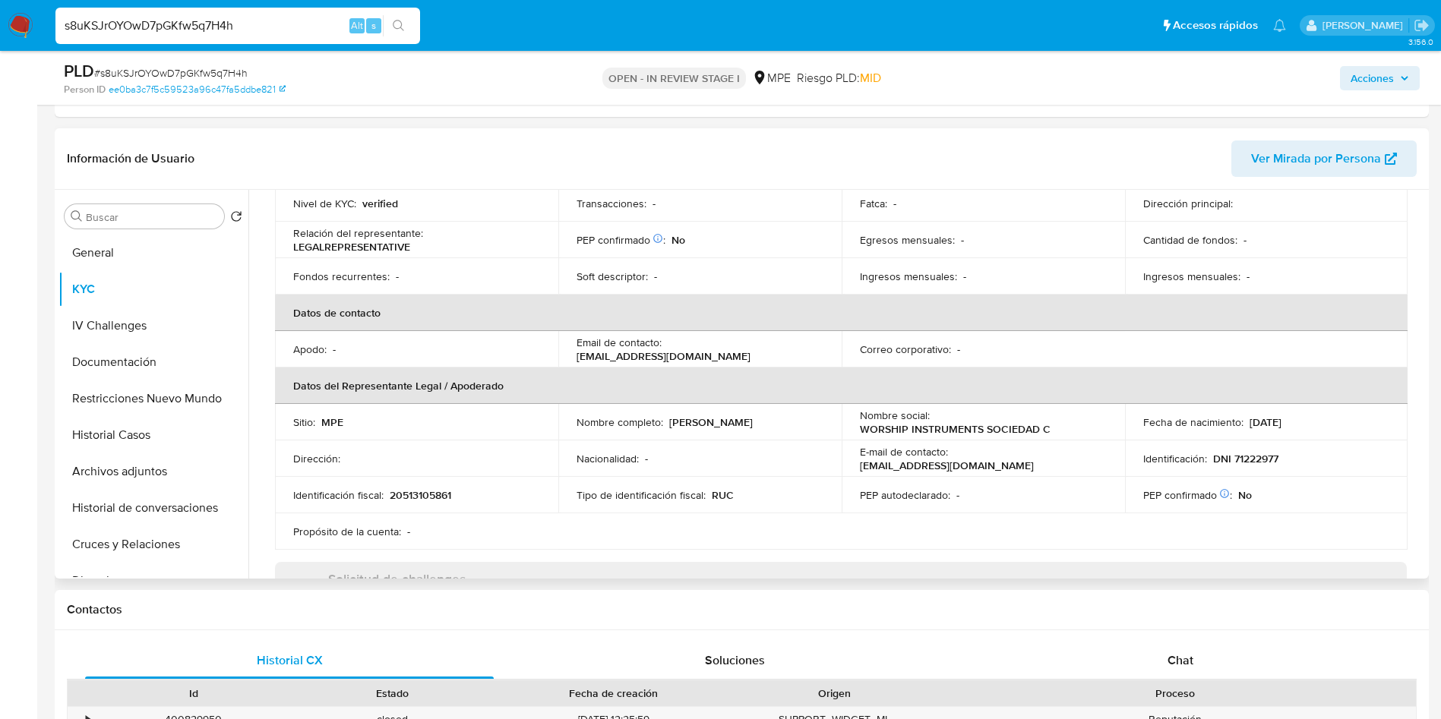
click at [883, 426] on p "WORSHIP INSTRUMENTS SOCIEDAD C" at bounding box center [955, 429] width 191 height 14
click at [1268, 459] on p "DNI 71222977" at bounding box center [1245, 459] width 65 height 14
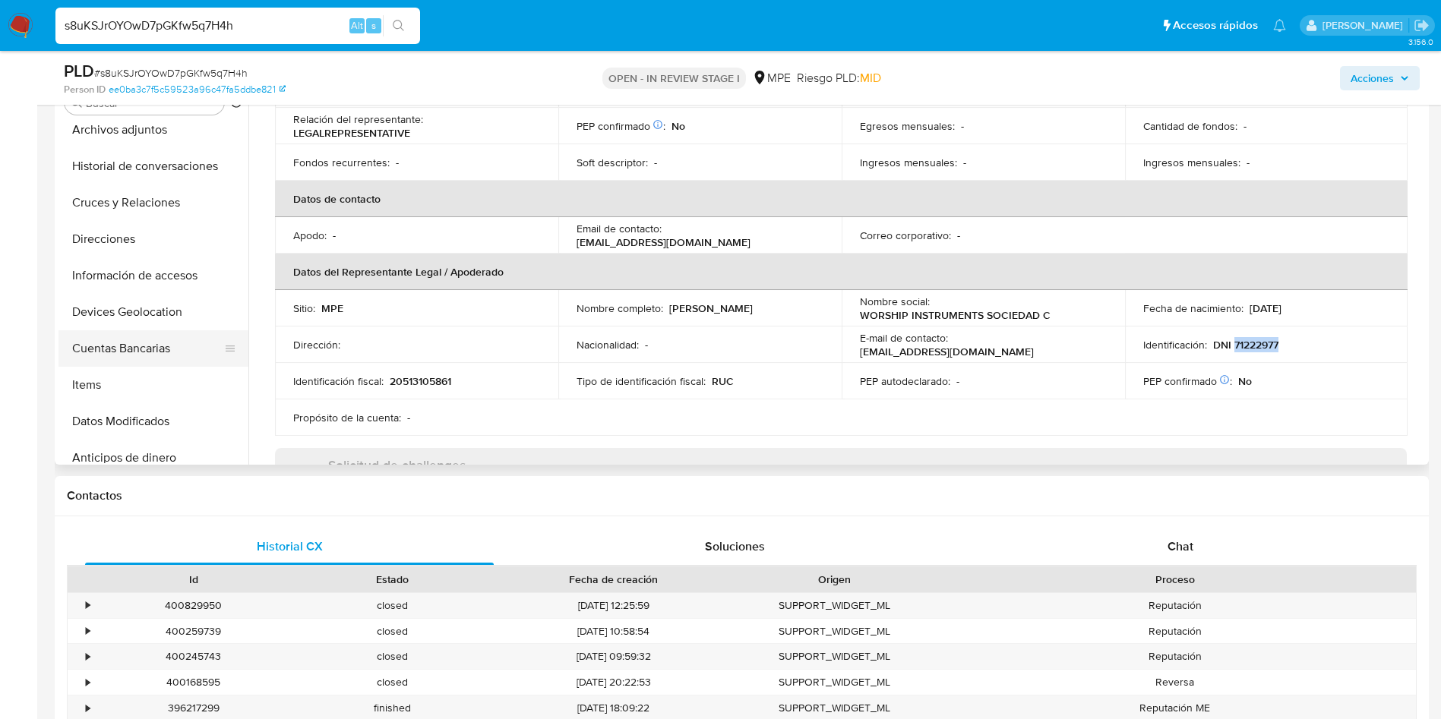
click at [143, 362] on button "Cuentas Bancarias" at bounding box center [147, 348] width 178 height 36
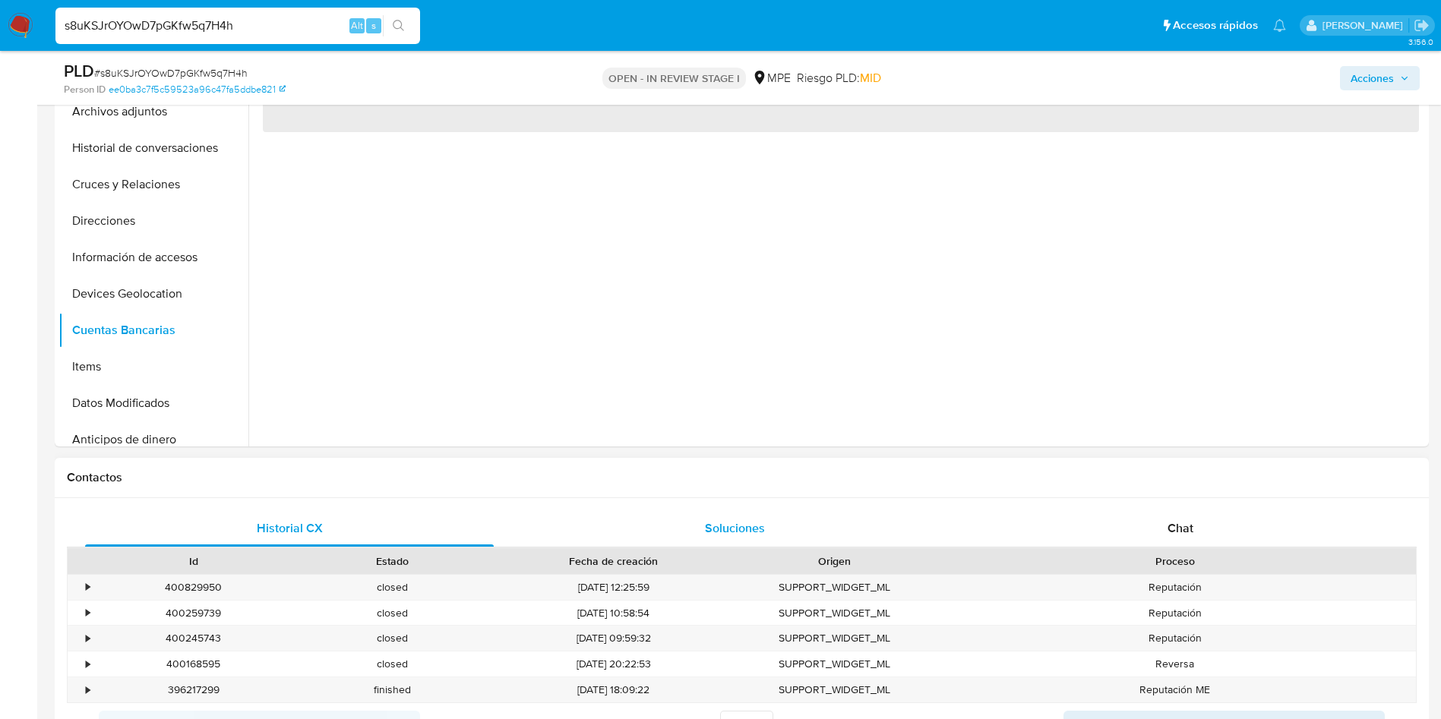
scroll to position [0, 0]
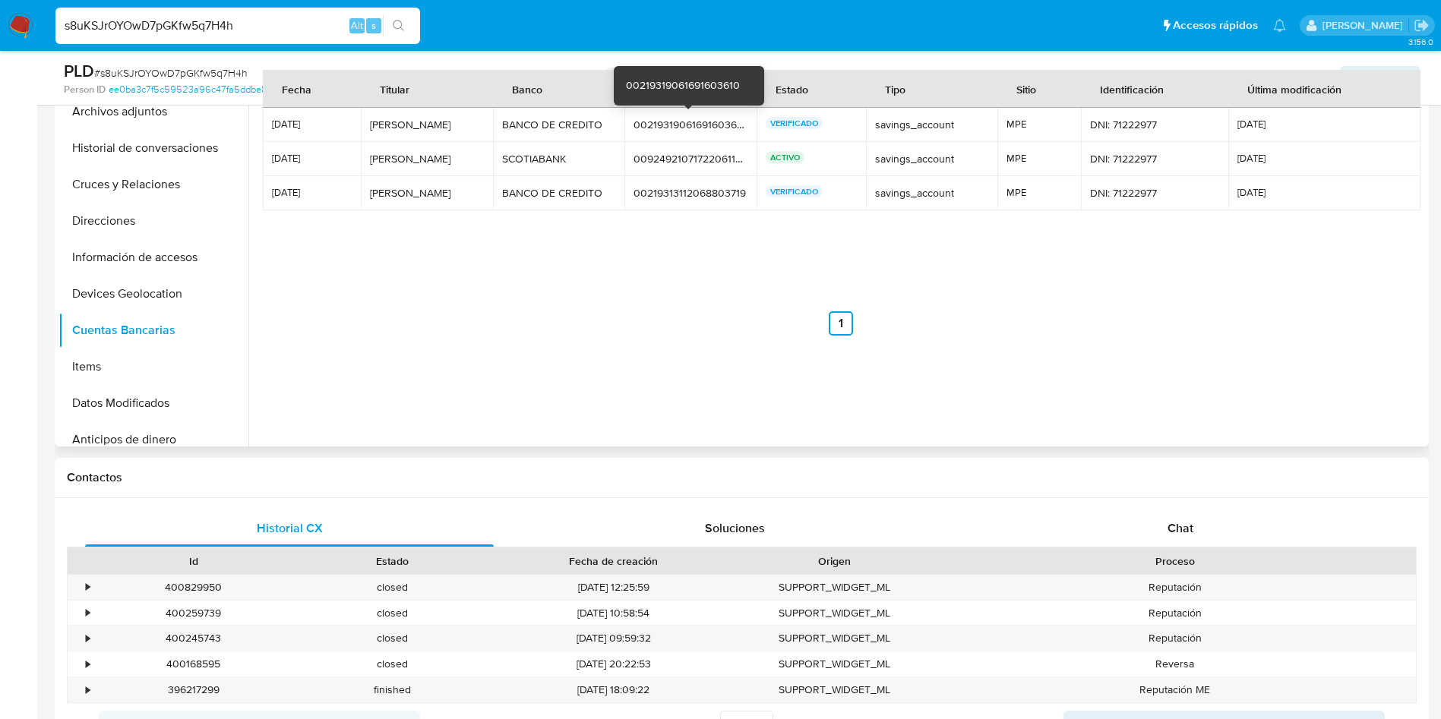
click at [700, 130] on div "00219319061691603610" at bounding box center [690, 125] width 114 height 14
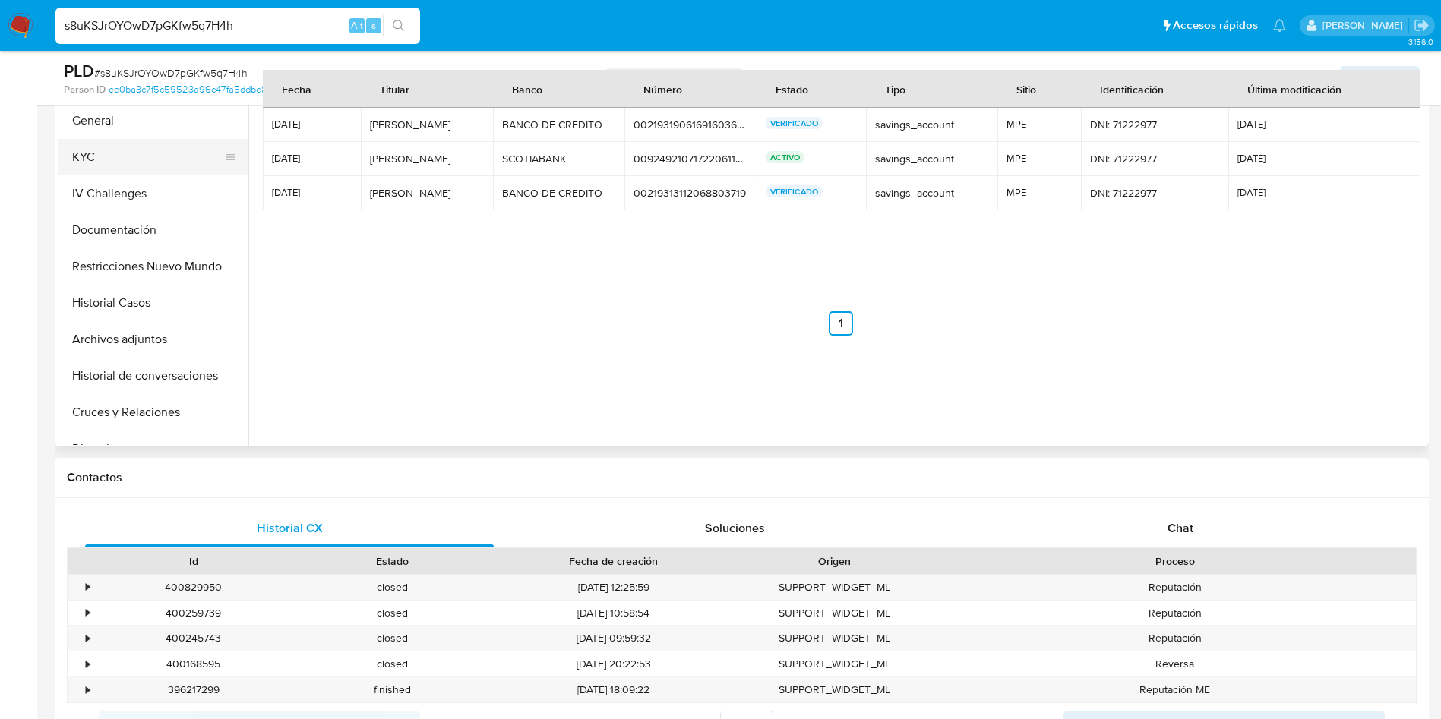
click at [135, 122] on button "General" at bounding box center [153, 121] width 190 height 36
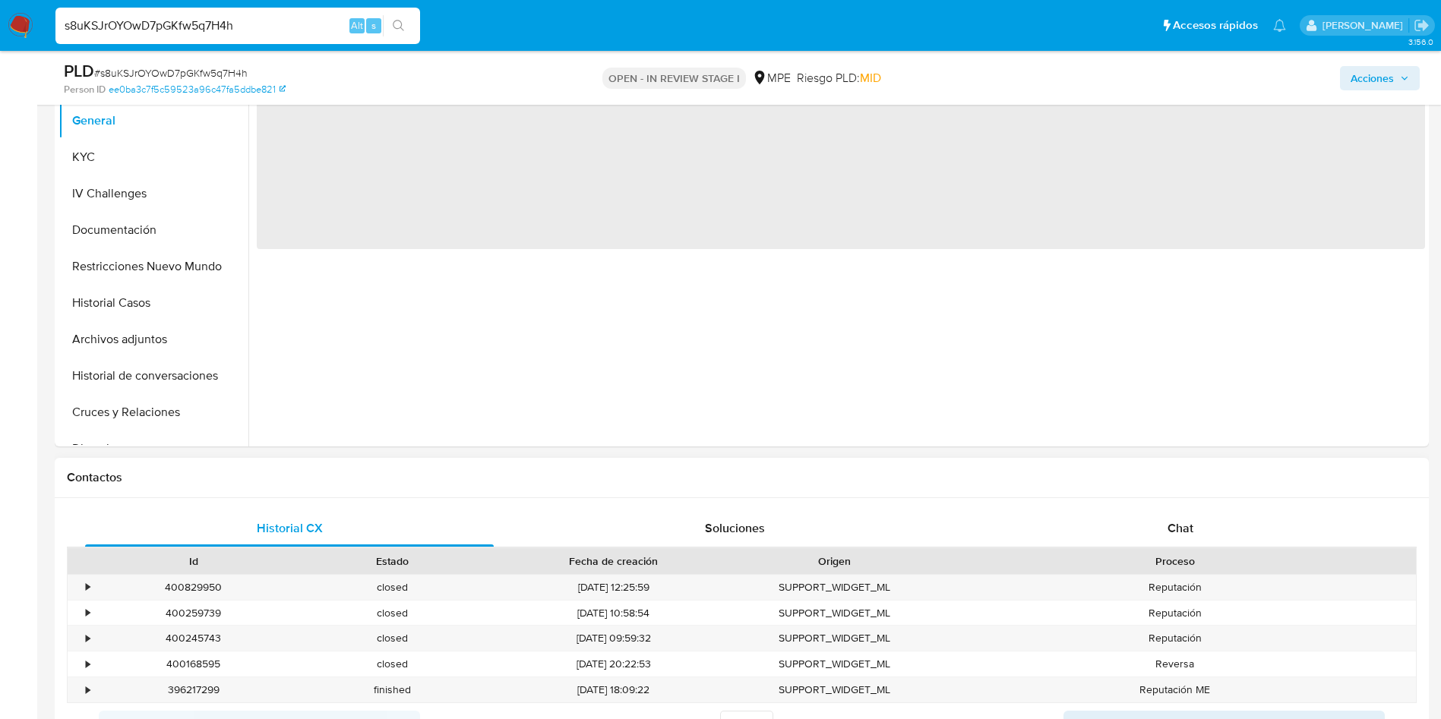
scroll to position [456, 0]
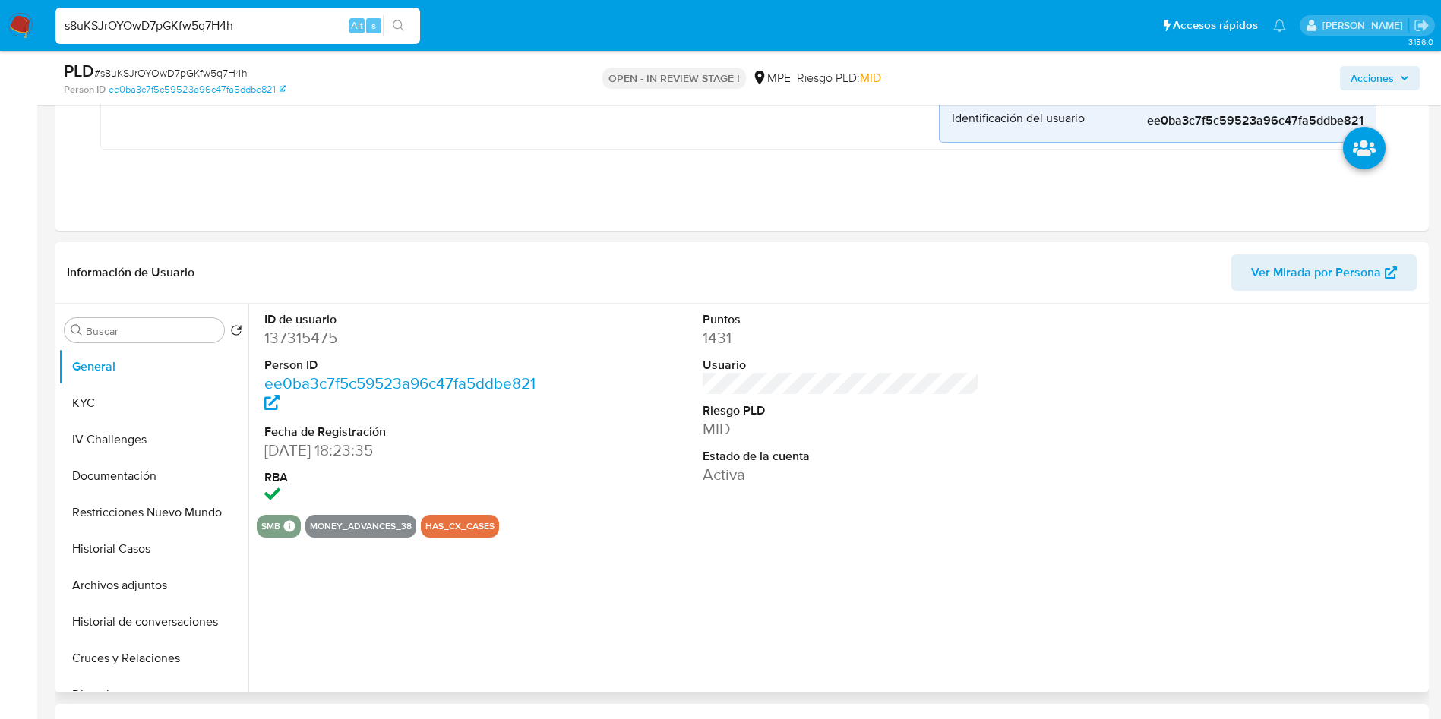
click at [305, 342] on dd "137315475" at bounding box center [402, 337] width 277 height 21
copy dd "137315475"
click at [100, 405] on button "KYC" at bounding box center [147, 403] width 178 height 36
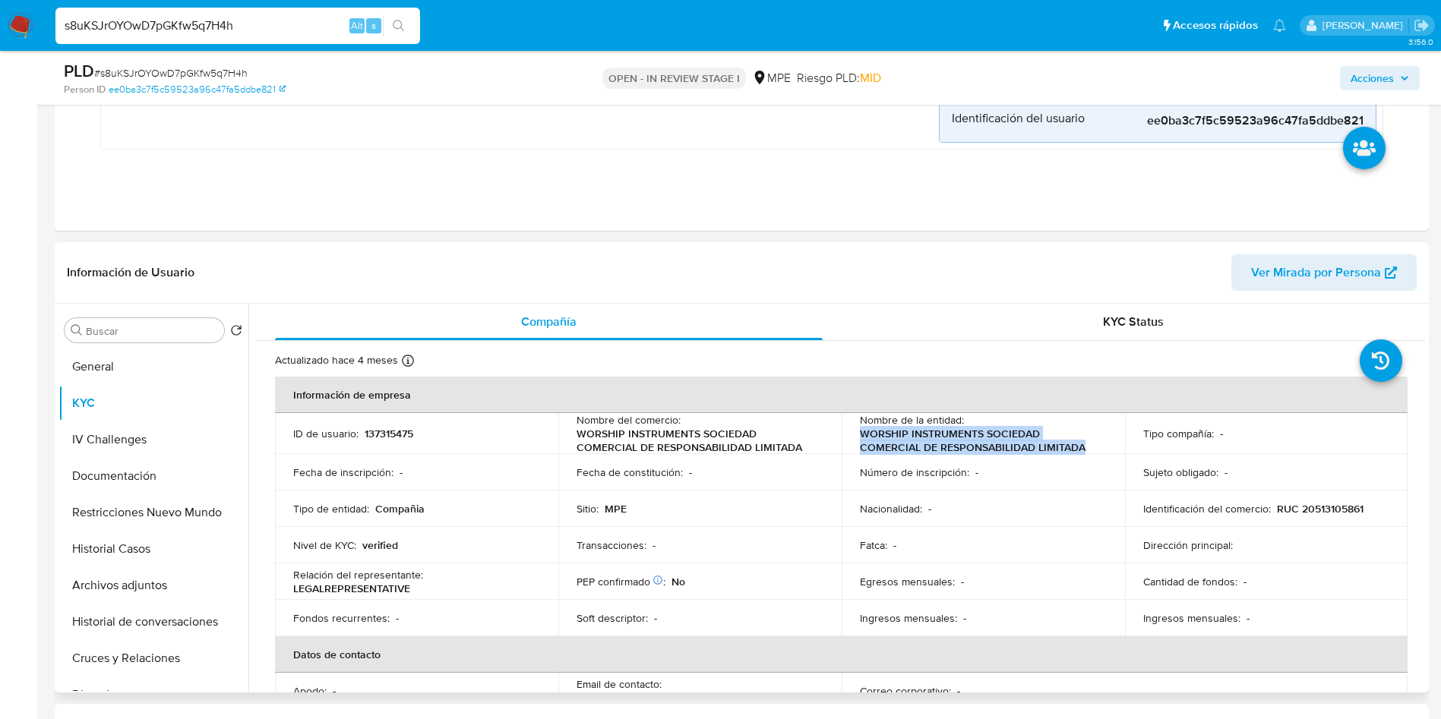
drag, startPoint x: 857, startPoint y: 432, endPoint x: 1094, endPoint y: 449, distance: 238.3
click at [1094, 449] on p "WORSHIP INSTRUMENTS SOCIEDAD COMERCIAL DE RESPONSABILIDAD LIMITADA" at bounding box center [980, 440] width 241 height 27
copy p "WORSHIP INSTRUMENTS SOCIEDAD COMERCIAL DE RESPONSABILIDAD LIMITADA"
click at [99, 532] on button "Historial Casos" at bounding box center [147, 549] width 178 height 36
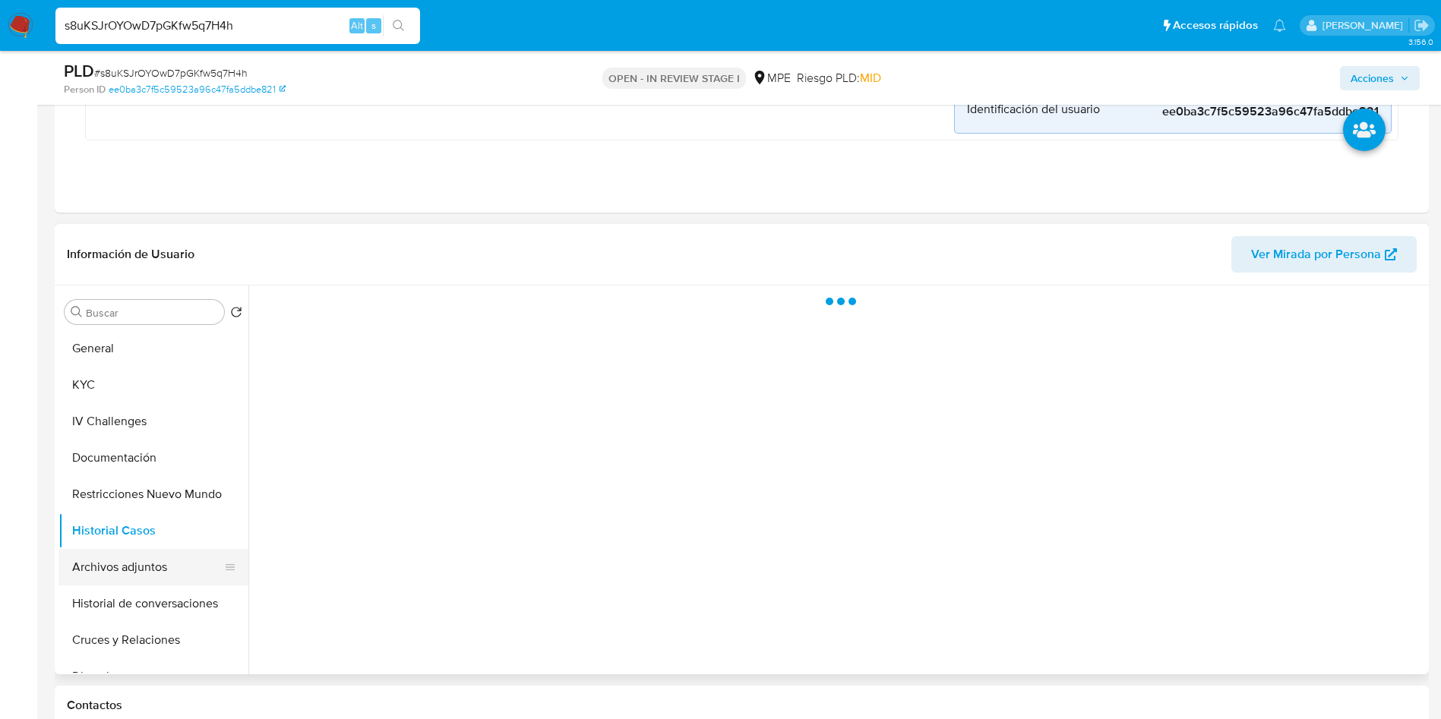
click at [115, 563] on button "Archivos adjuntos" at bounding box center [147, 567] width 178 height 36
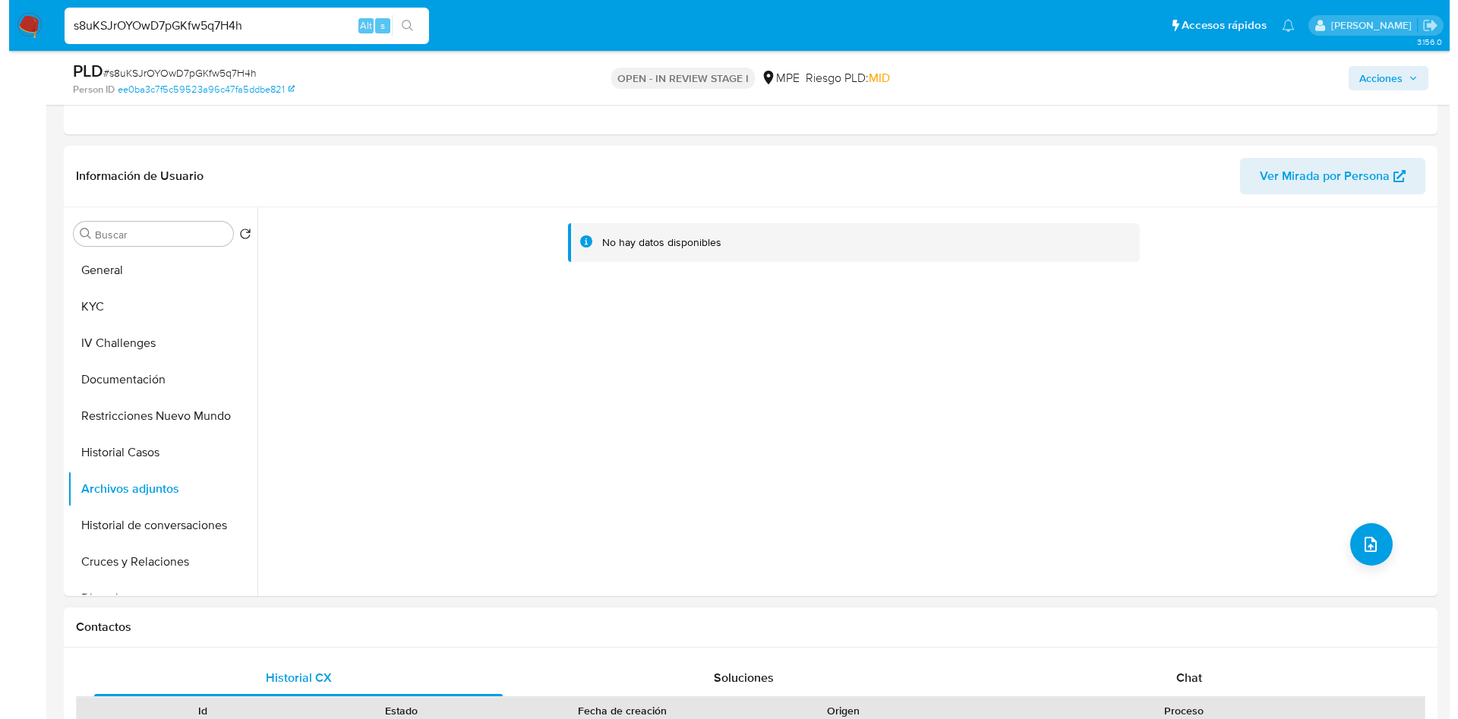
scroll to position [570, 0]
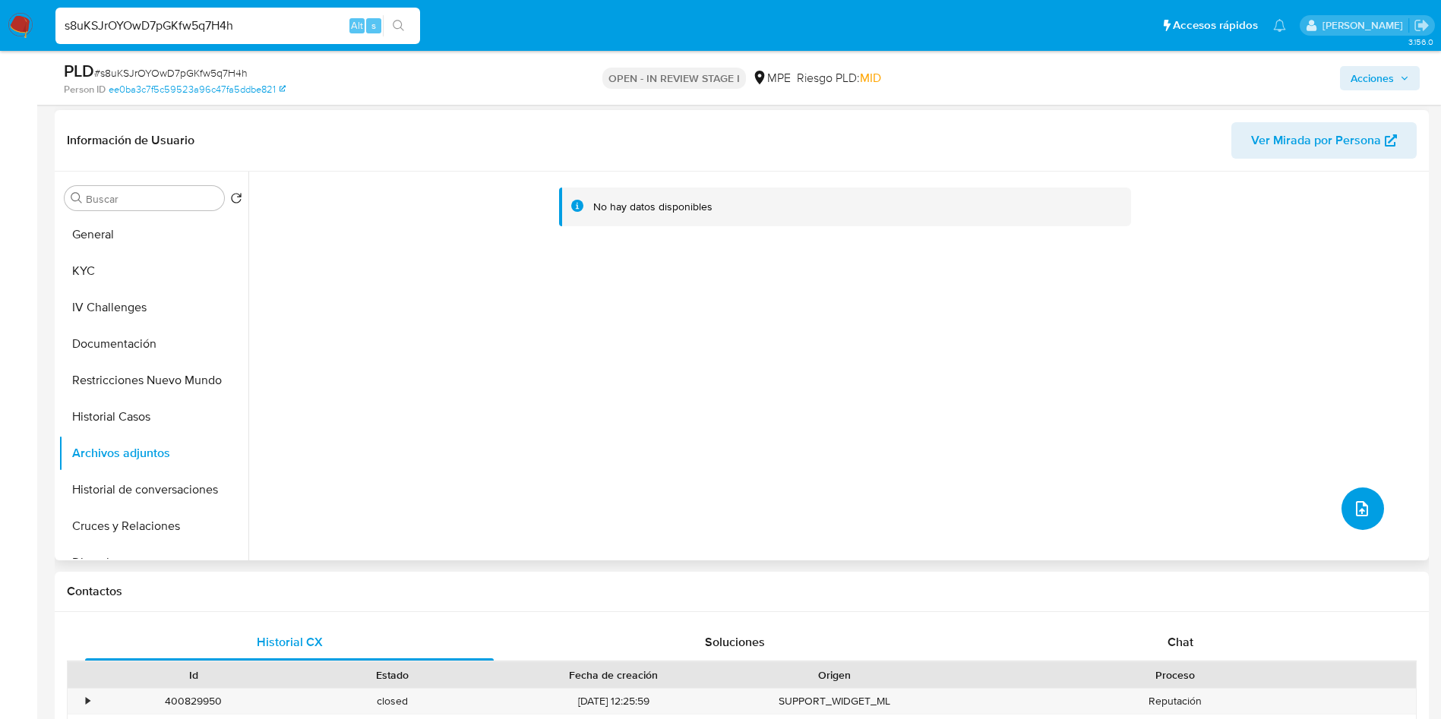
click at [1353, 500] on icon "upload-file" at bounding box center [1362, 509] width 18 height 18
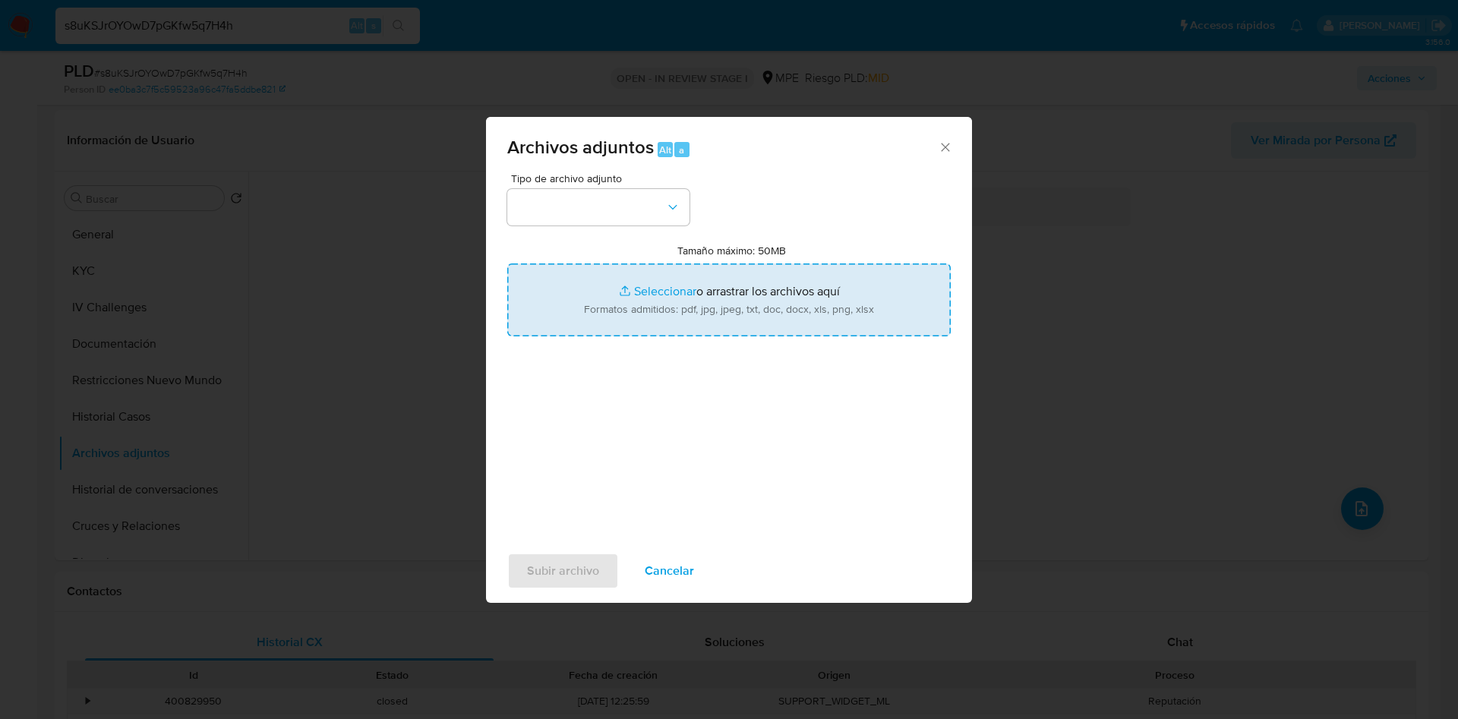
click at [757, 311] on input "Tamaño máximo: 50MB Seleccionar archivos" at bounding box center [729, 300] width 444 height 73
type input "C:\fakepath\Case Log 137315475 - 26_08_2025.pdf"
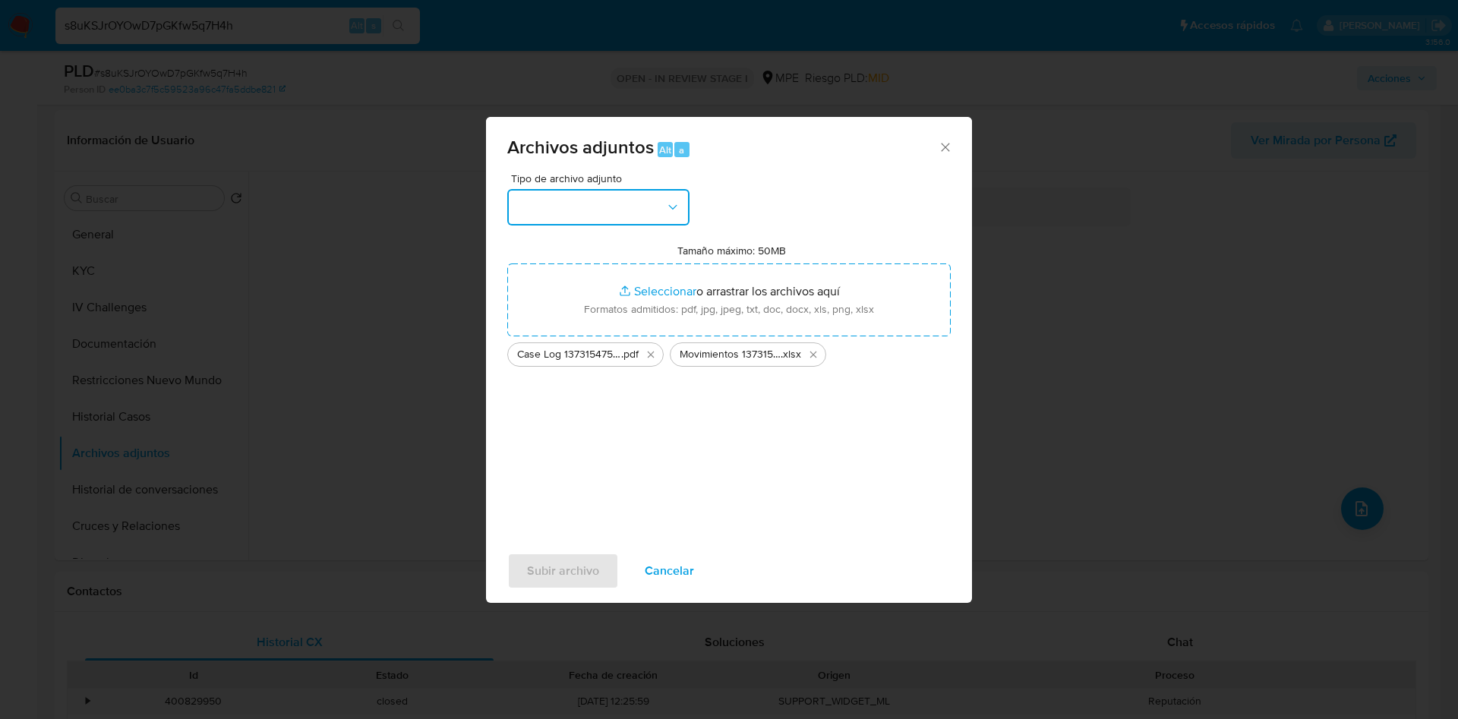
click at [576, 215] on button "button" at bounding box center [598, 207] width 182 height 36
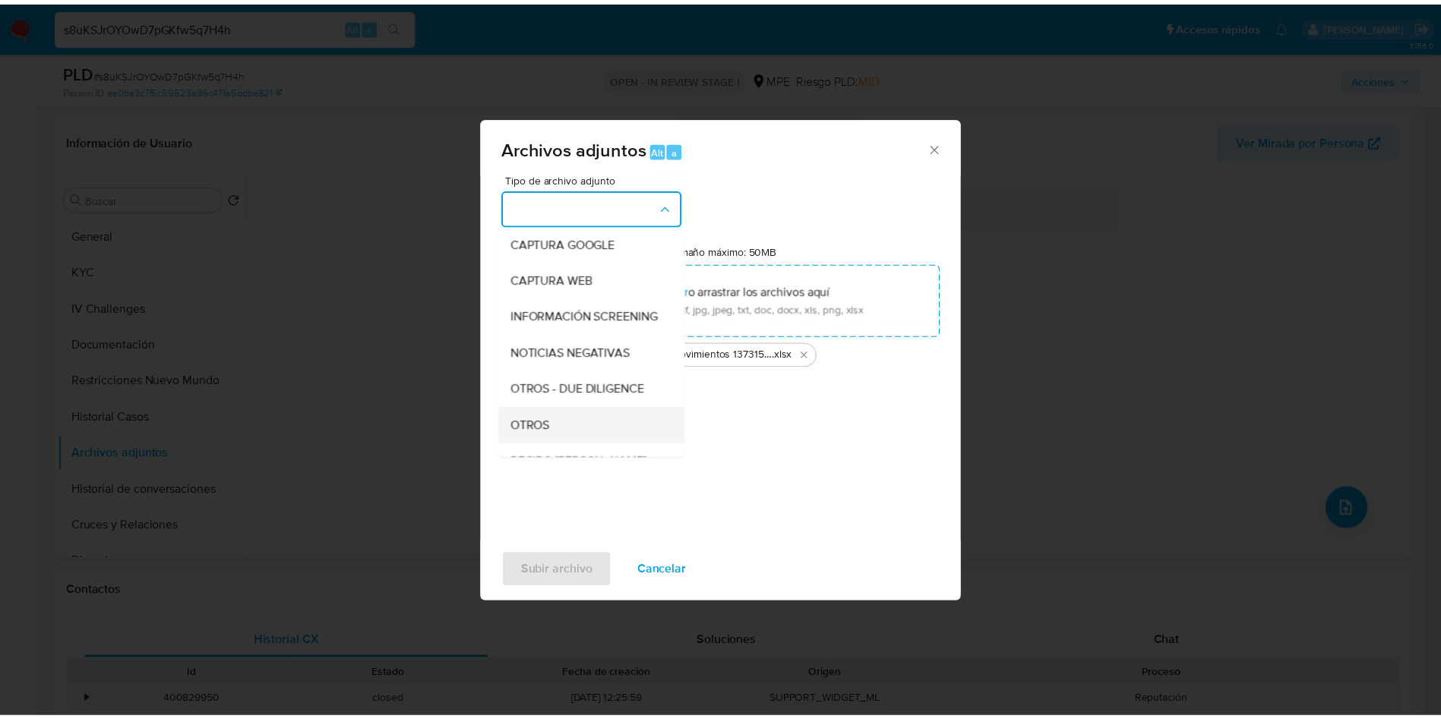
scroll to position [114, 0]
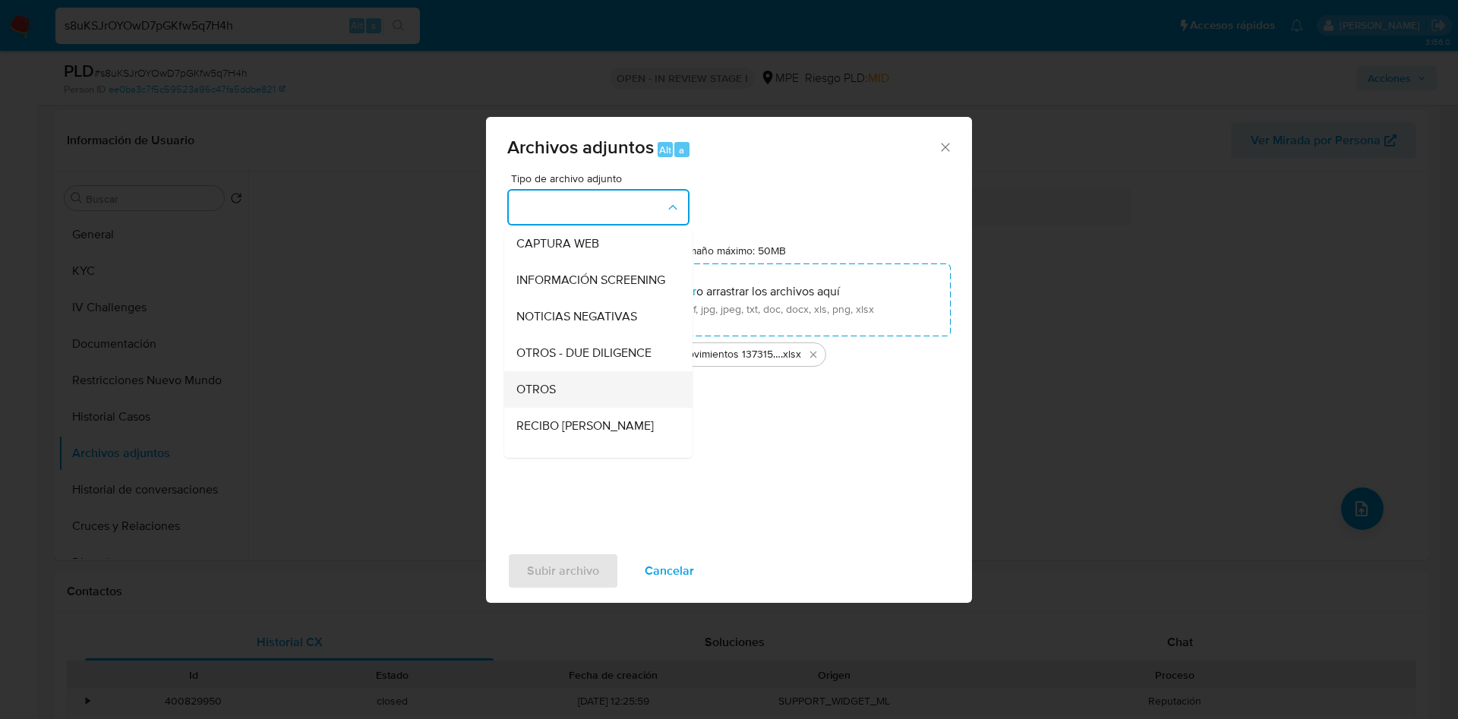
click at [587, 400] on div "OTROS" at bounding box center [593, 389] width 155 height 36
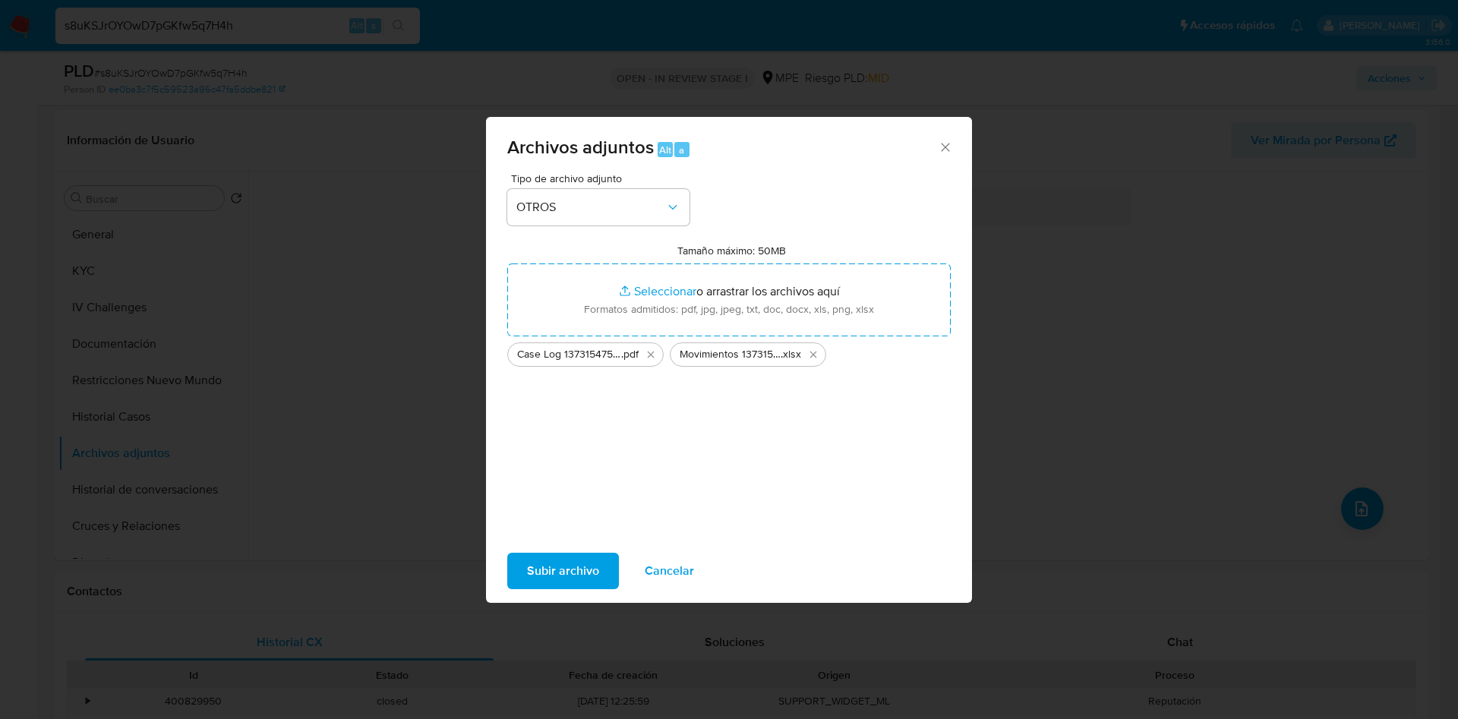
click at [585, 560] on span "Subir archivo" at bounding box center [563, 570] width 72 height 33
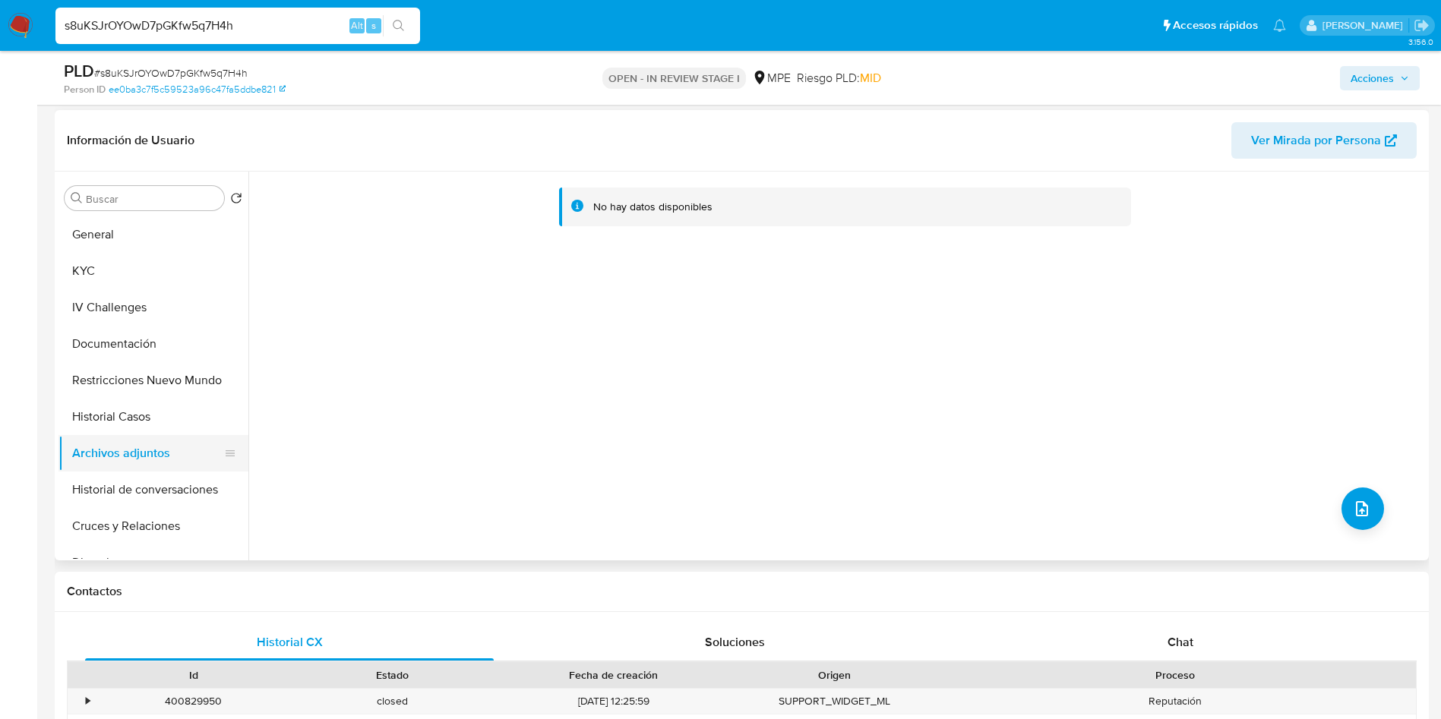
drag, startPoint x: 88, startPoint y: 405, endPoint x: 101, endPoint y: 445, distance: 42.3
click at [91, 409] on button "Historial Casos" at bounding box center [153, 417] width 190 height 36
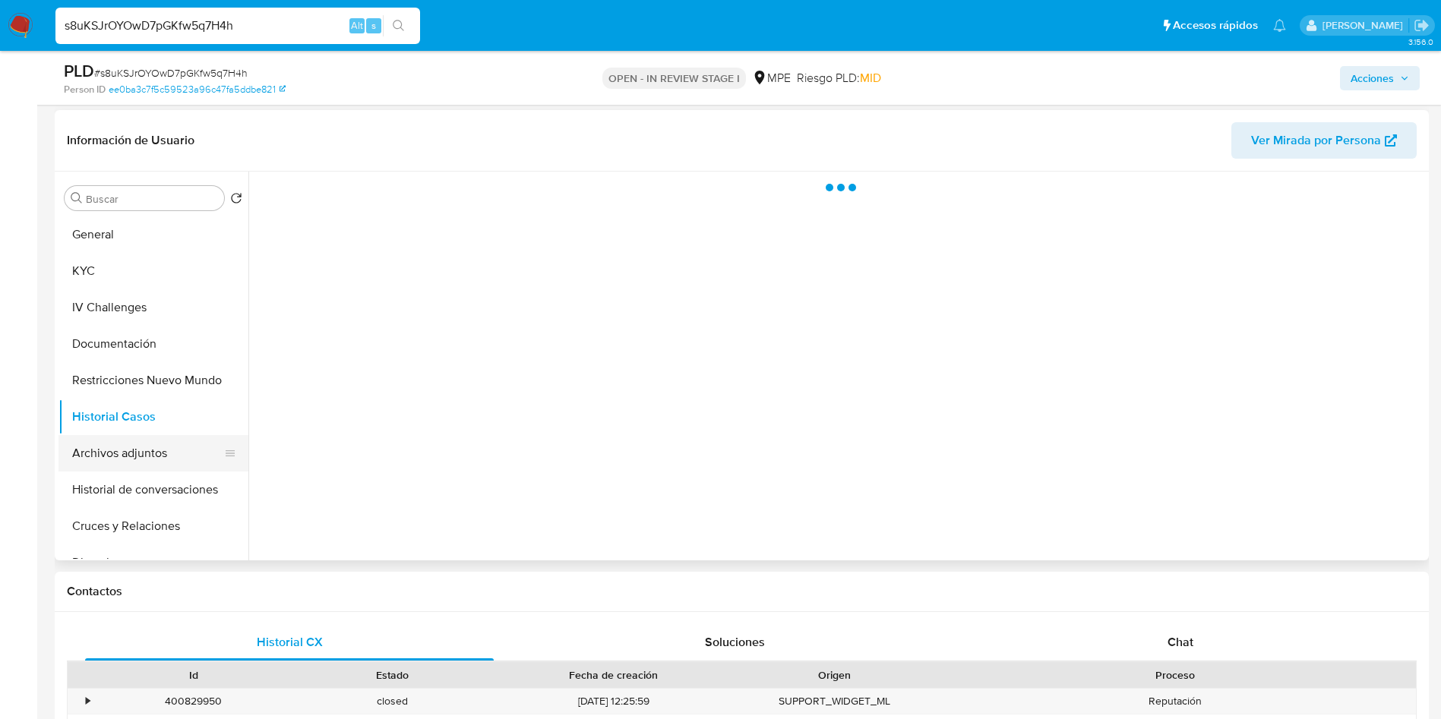
click at [107, 455] on button "Archivos adjuntos" at bounding box center [147, 453] width 178 height 36
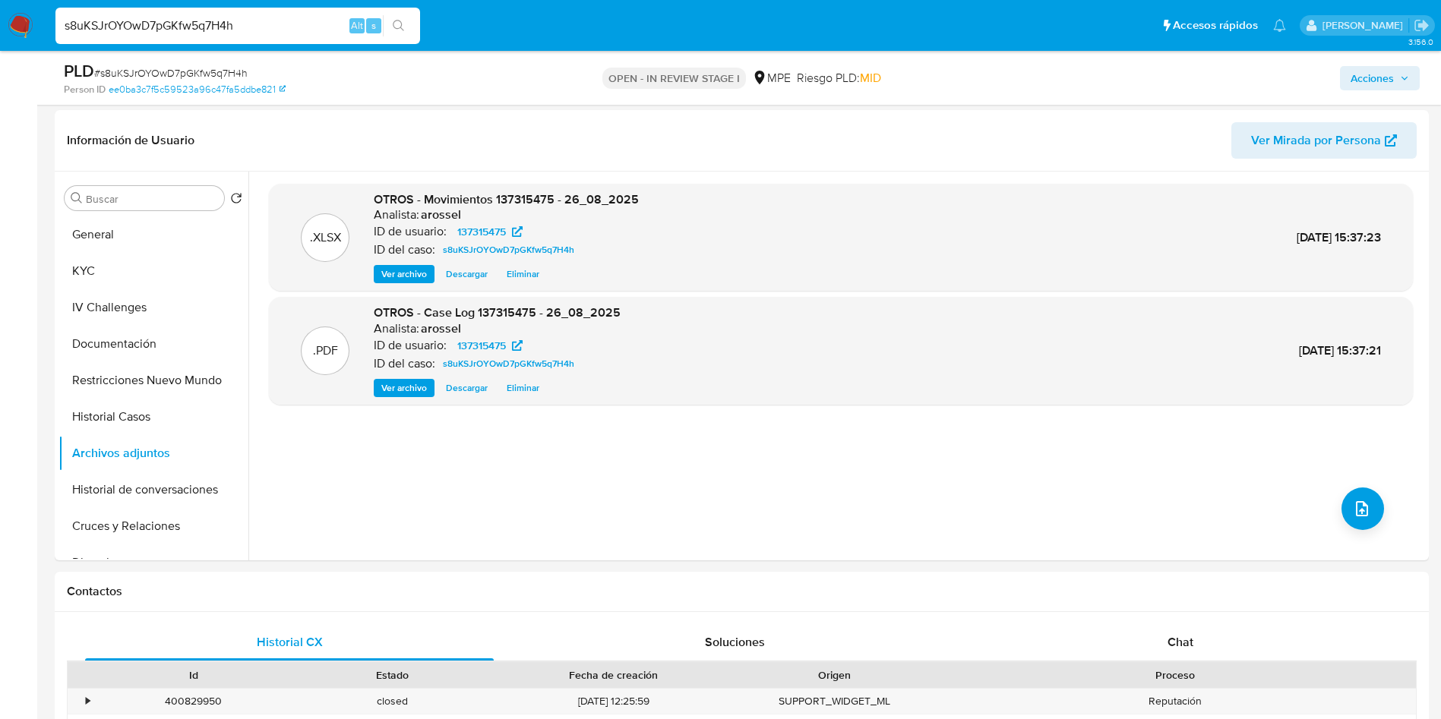
click at [1364, 85] on span "Acciones" at bounding box center [1371, 78] width 43 height 24
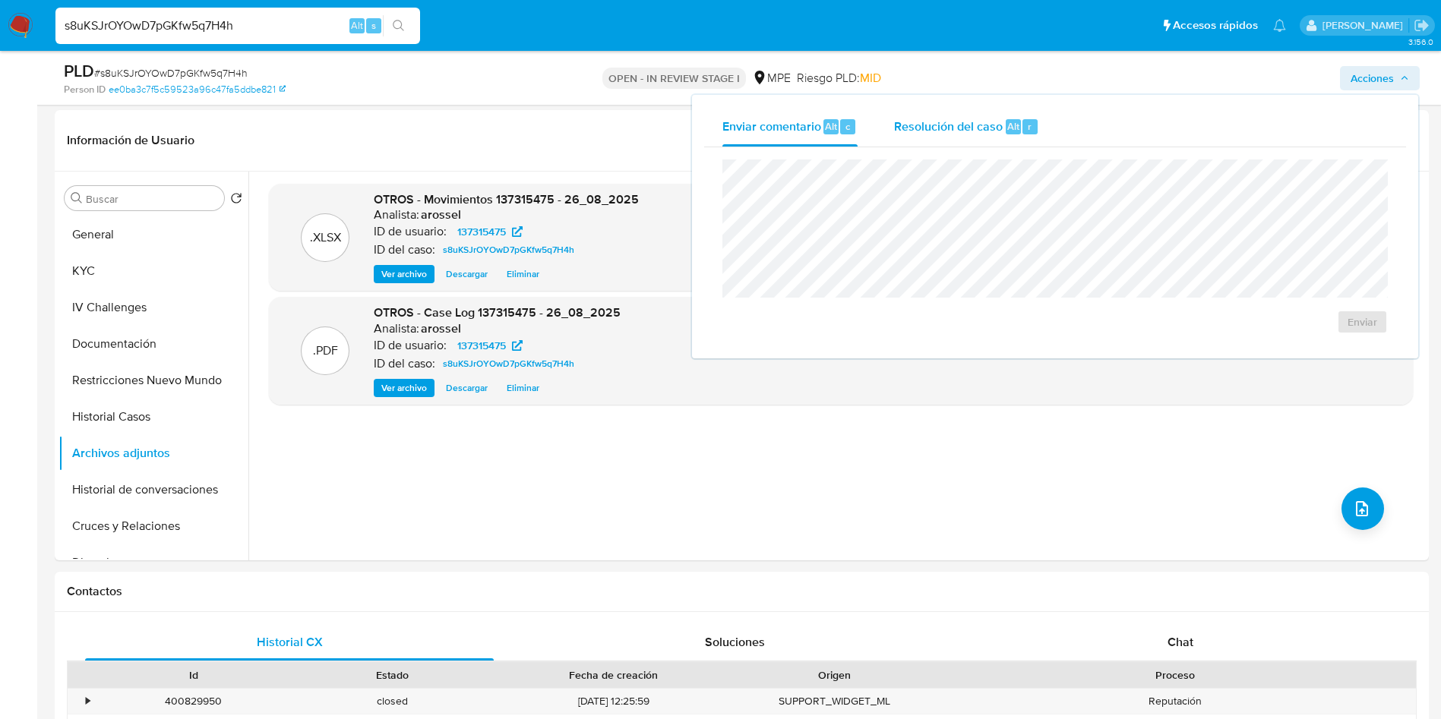
click at [988, 127] on span "Resolución del caso" at bounding box center [948, 125] width 109 height 17
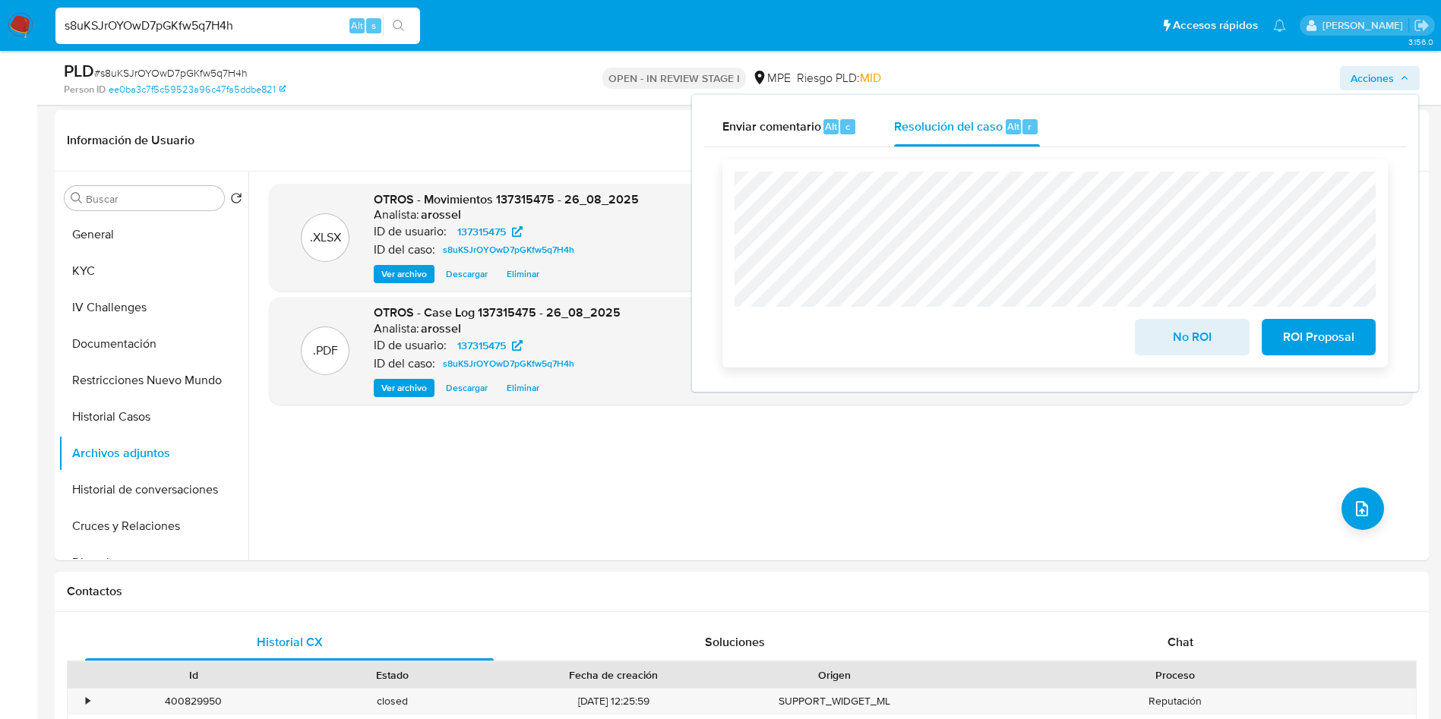
click at [1167, 338] on span "No ROI" at bounding box center [1191, 336] width 74 height 33
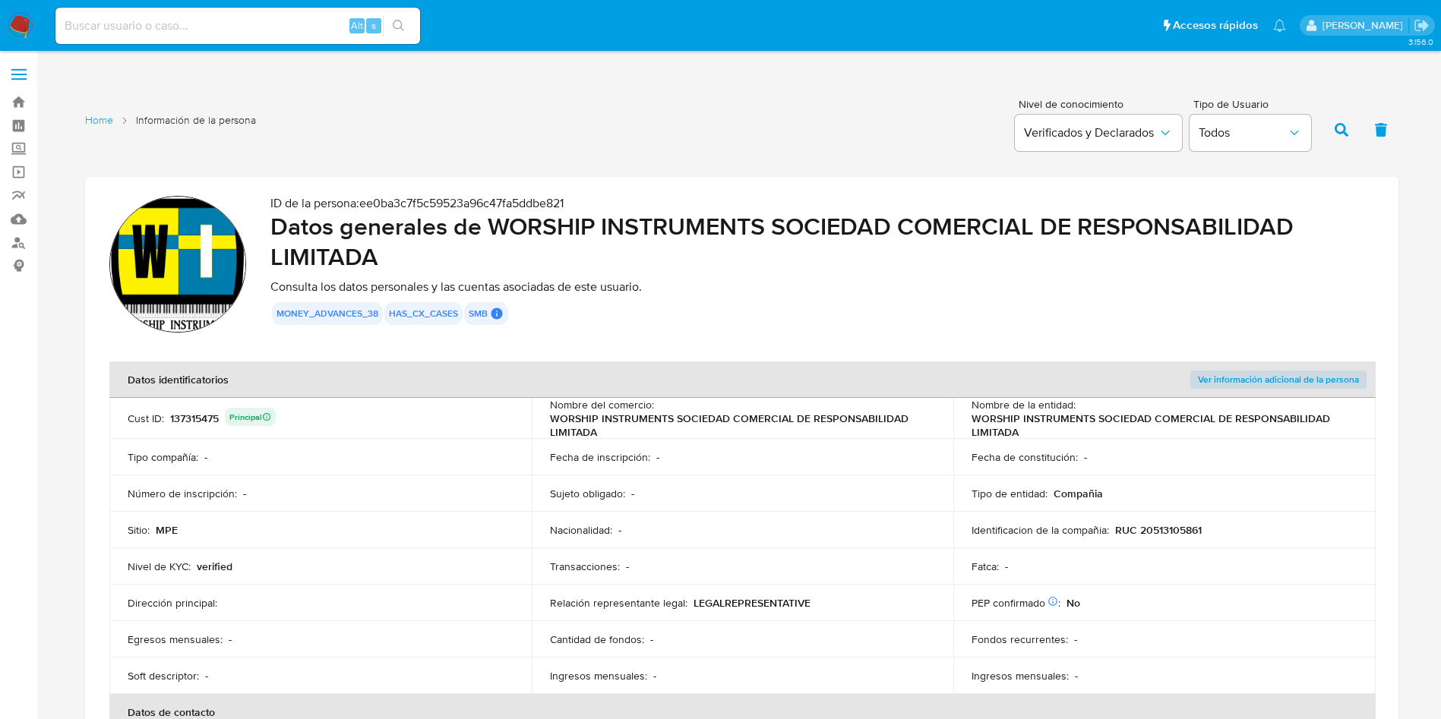
click at [840, 257] on h2 "Datos generales de WORSHIP INSTRUMENTS SOCIEDAD COMERCIAL DE RESPONSABILIDAD LI…" at bounding box center [822, 241] width 1104 height 61
drag, startPoint x: 499, startPoint y: 229, endPoint x: 930, endPoint y: 224, distance: 430.6
click at [930, 224] on h2 "Datos generales de WORSHIP INSTRUMENTS SOCIEDAD COMERCIAL DE RESPONSABILIDAD LI…" at bounding box center [822, 241] width 1104 height 61
click at [942, 273] on div "ID de la persona : ee0ba3c7f5c59523a96c47fa5ddbe821 Datos generales de WORSHIP …" at bounding box center [822, 266] width 1104 height 141
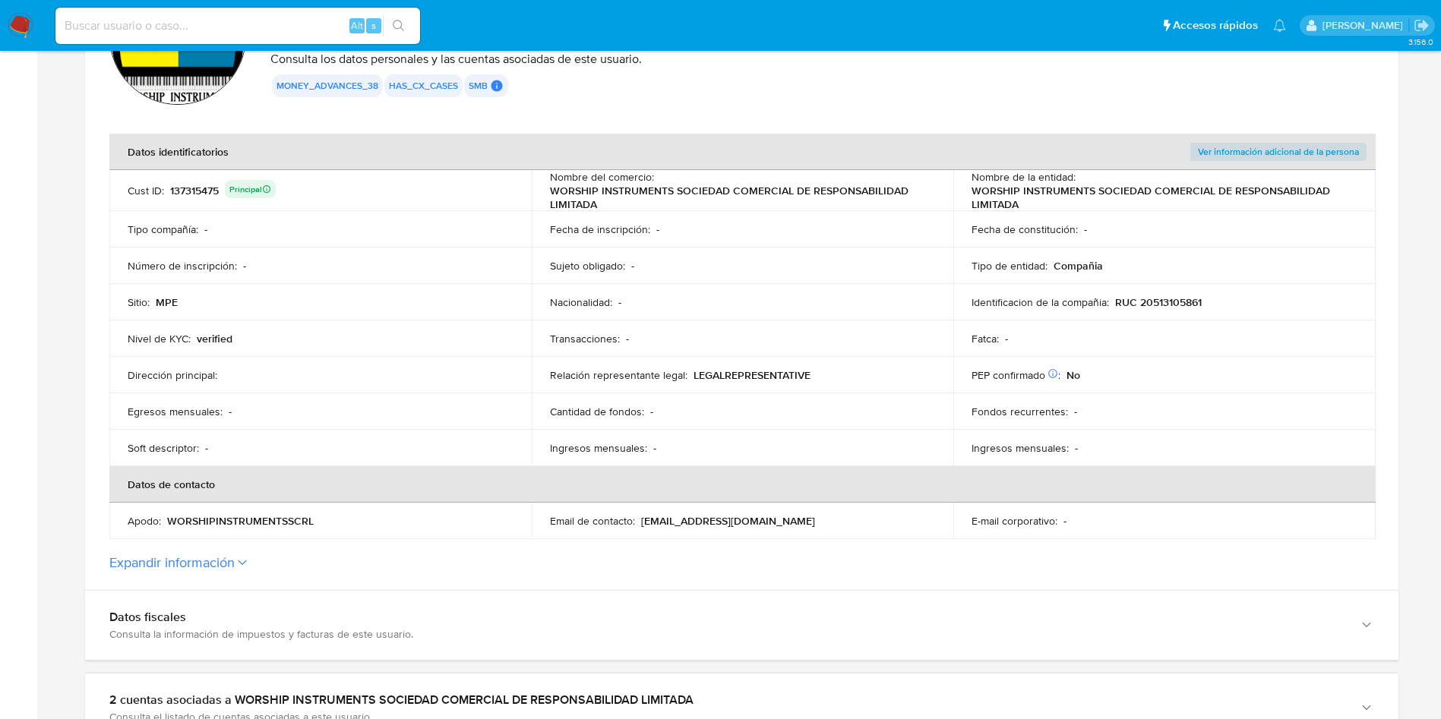
drag, startPoint x: 889, startPoint y: 397, endPoint x: 876, endPoint y: 523, distance: 126.7
click at [889, 398] on td "Cantidad de fondos : -" at bounding box center [743, 411] width 422 height 36
click at [848, 214] on td "Fecha de inscripción : -" at bounding box center [743, 229] width 422 height 36
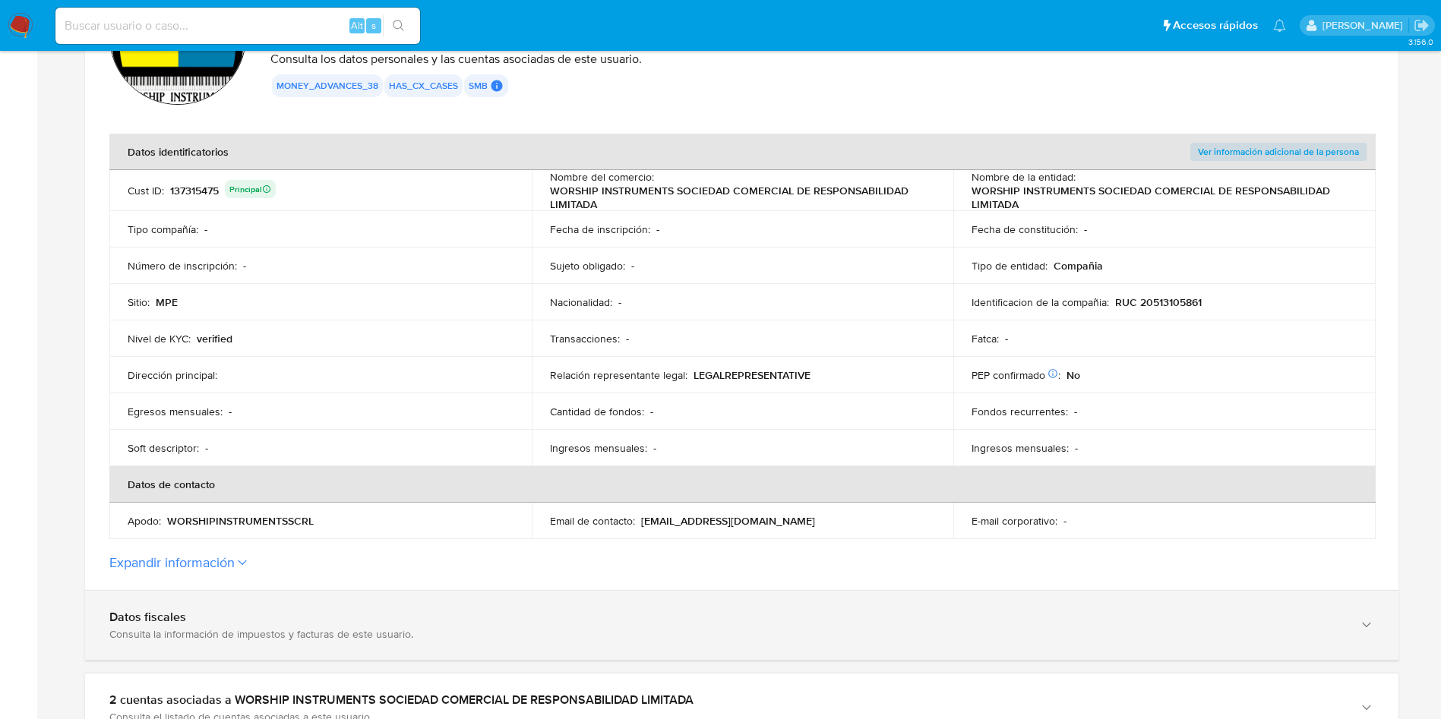
scroll to position [342, 0]
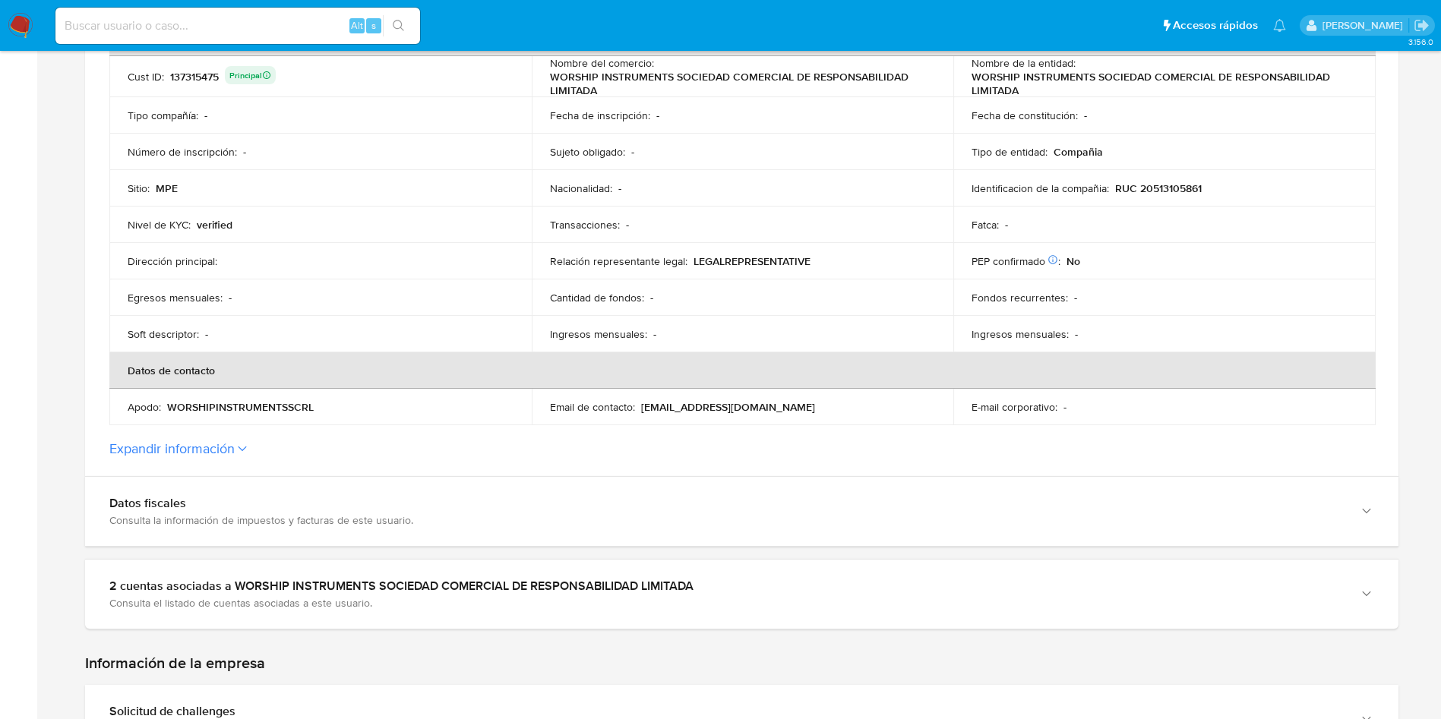
click at [696, 402] on p "[EMAIL_ADDRESS][DOMAIN_NAME]" at bounding box center [728, 407] width 174 height 14
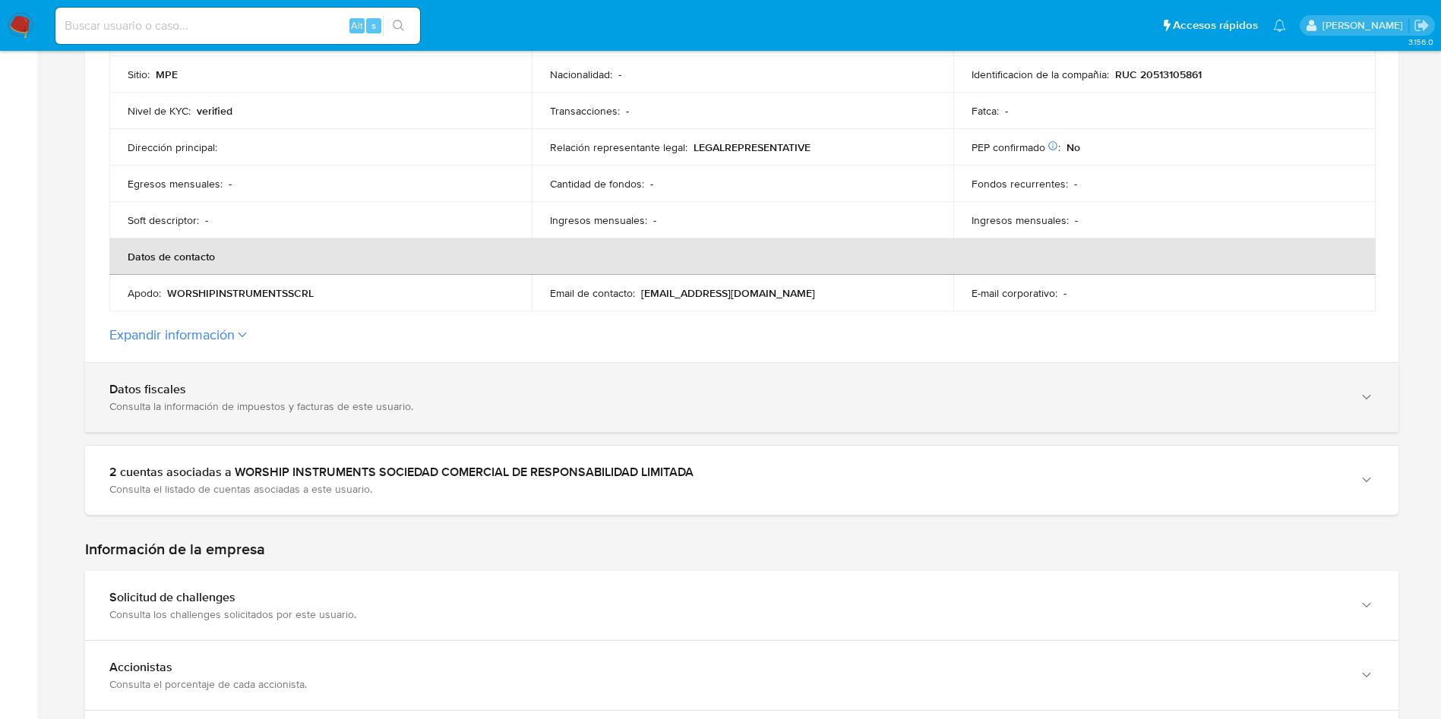
click at [304, 375] on div "Datos fiscales Consulta la información de impuestos y facturas de este usuario." at bounding box center [741, 397] width 1313 height 69
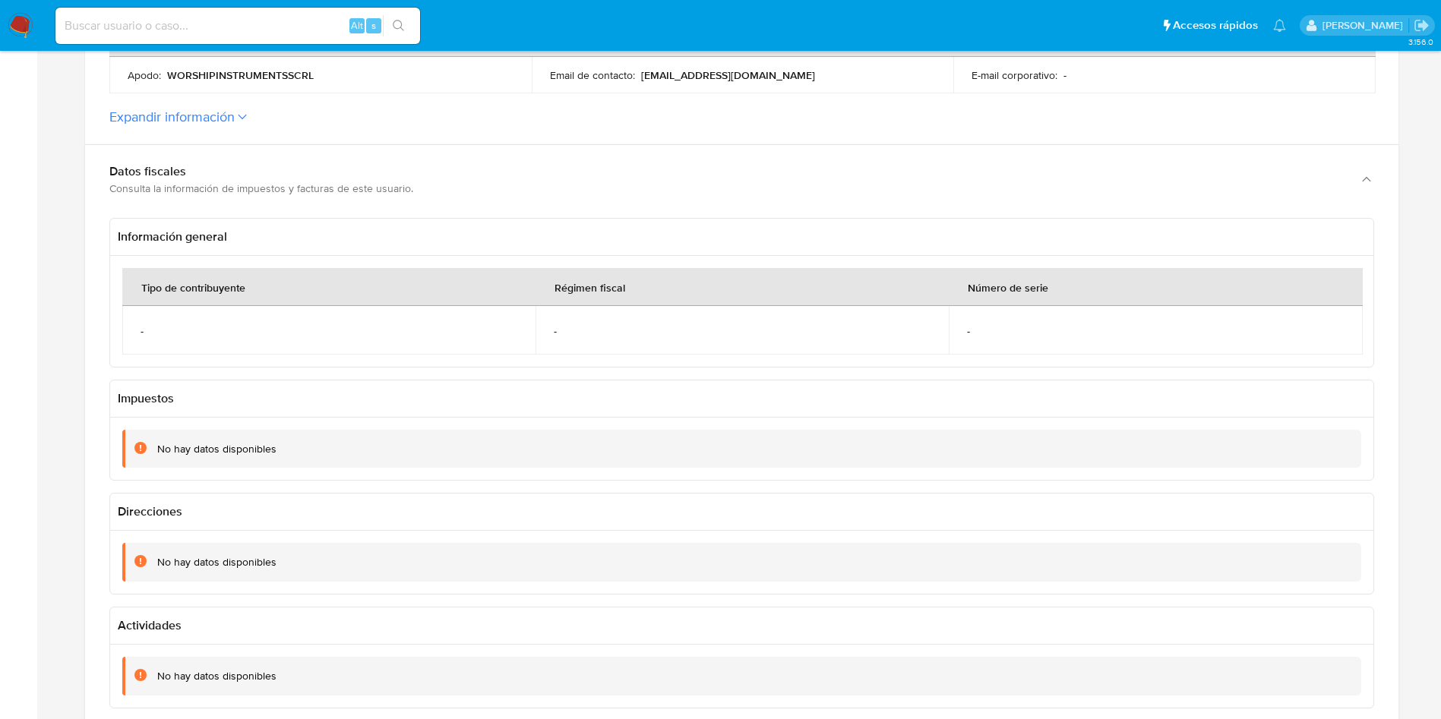
scroll to position [684, 0]
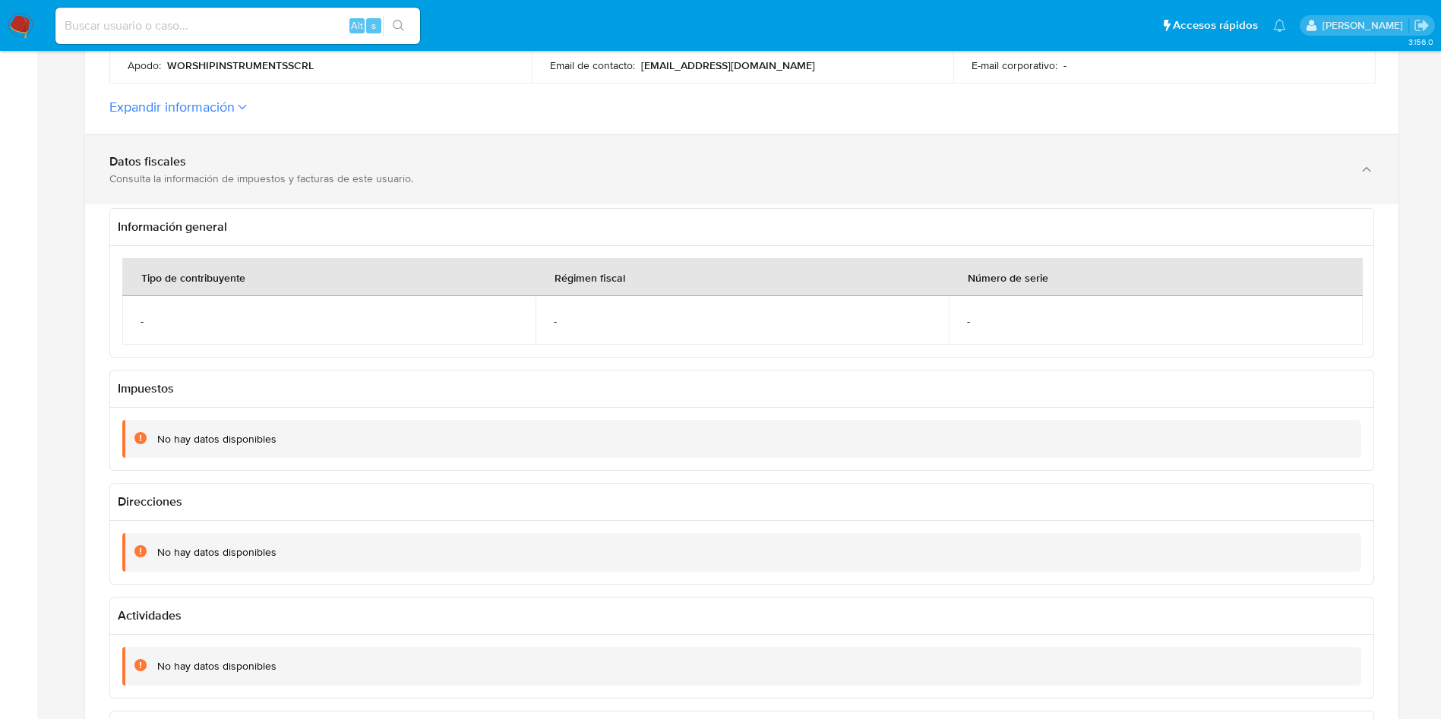
click at [465, 194] on div "Datos fiscales Consulta la información de impuestos y facturas de este usuario." at bounding box center [741, 169] width 1313 height 69
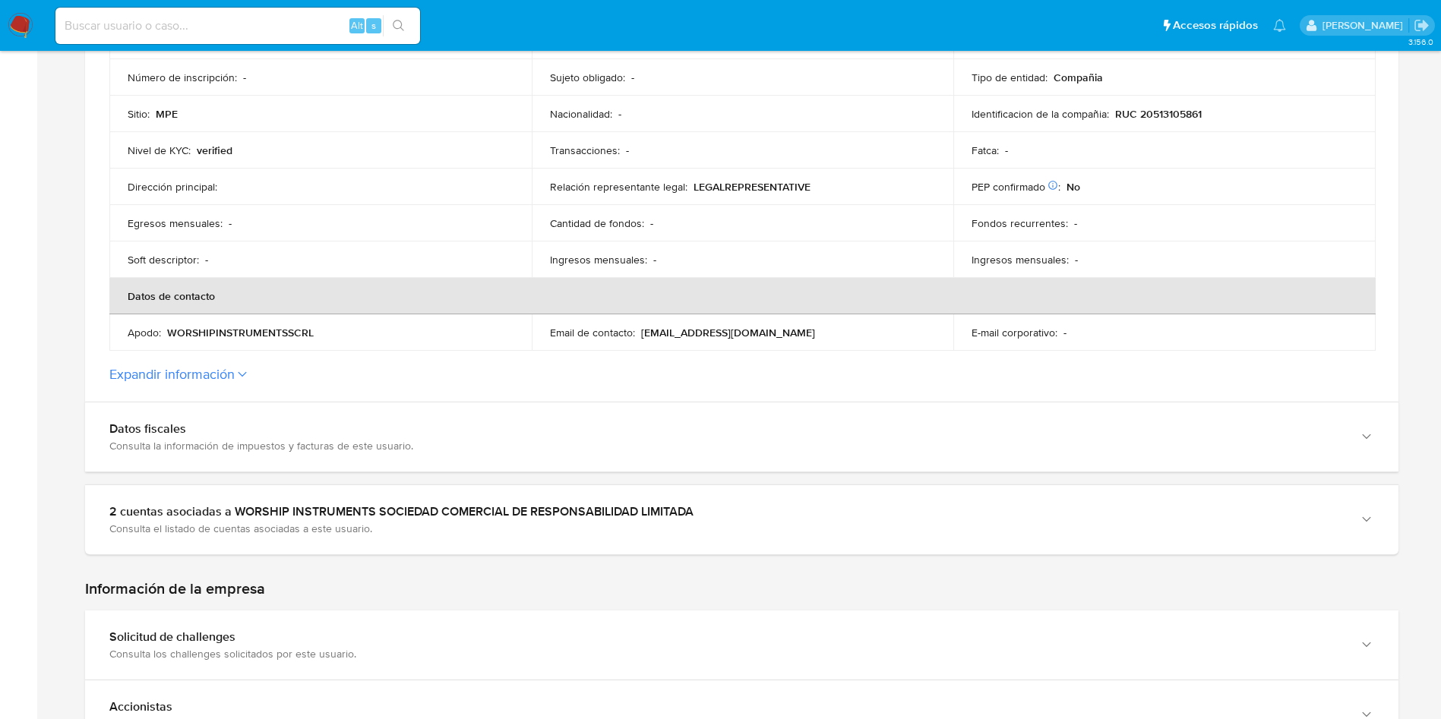
scroll to position [0, 0]
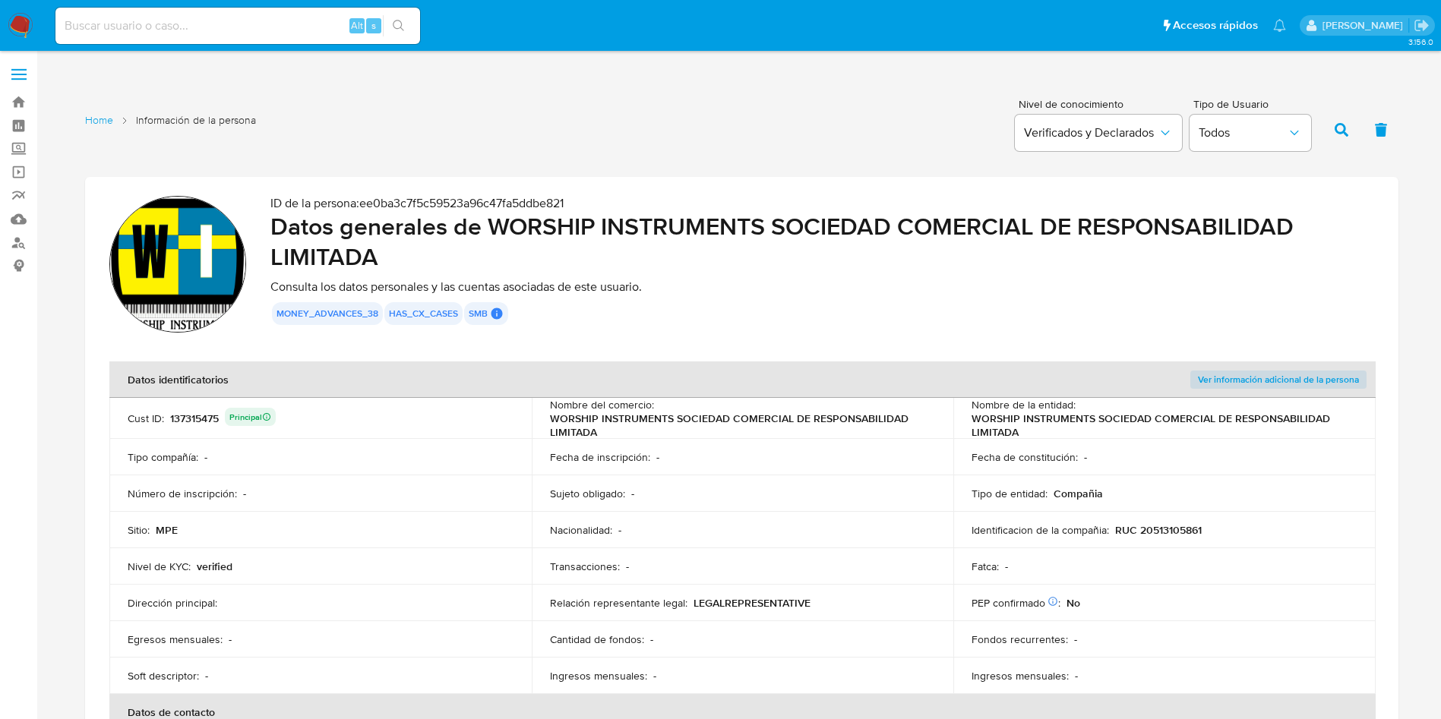
click at [763, 270] on h2 "Datos generales de WORSHIP INSTRUMENTS SOCIEDAD COMERCIAL DE RESPONSABILIDAD LI…" at bounding box center [822, 241] width 1104 height 61
drag, startPoint x: 535, startPoint y: 424, endPoint x: 613, endPoint y: 427, distance: 77.5
click at [613, 427] on td "Nombre del comercio : WORSHIP INSTRUMENTS SOCIEDAD COMERCIAL DE RESPONSABILIDAD…" at bounding box center [743, 418] width 422 height 41
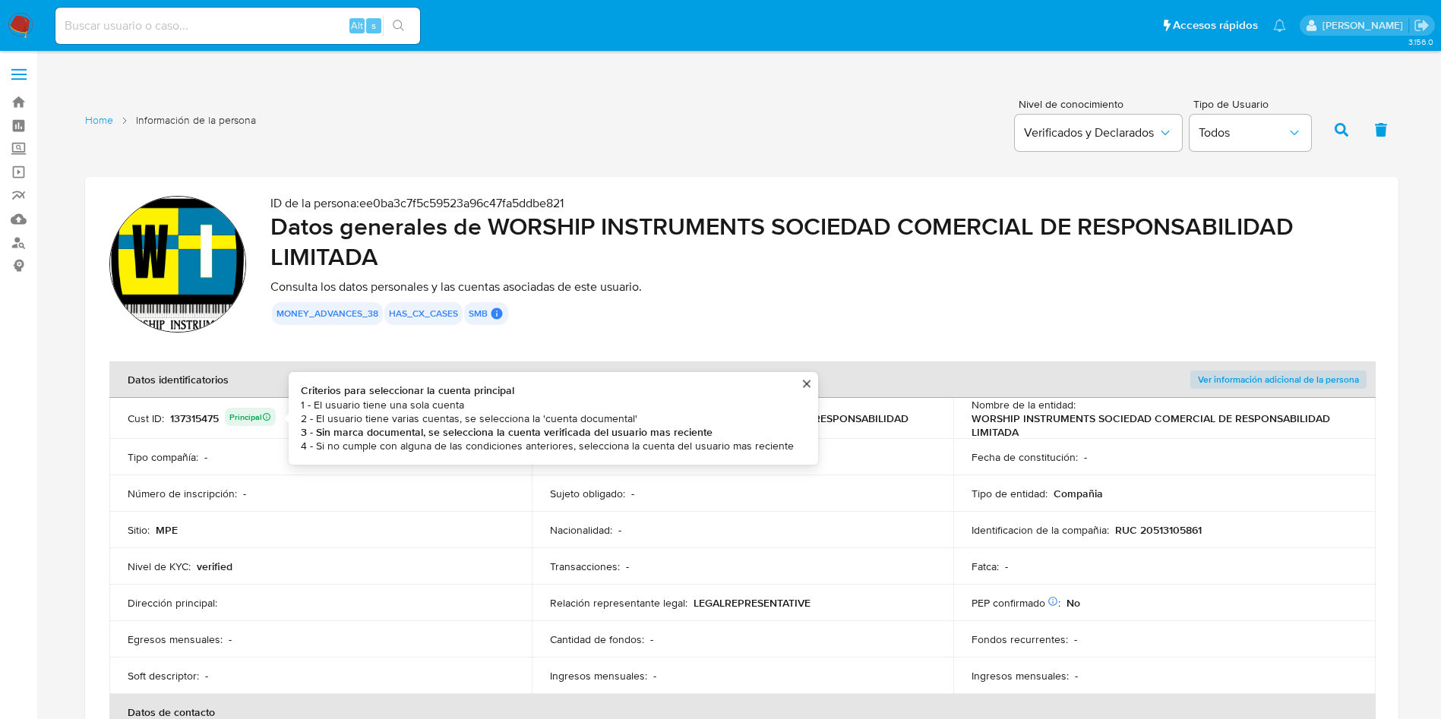
click at [197, 403] on td "Cust ID : 137315475 Principal Criterios para seleccionar la cuenta principal 1 …" at bounding box center [320, 418] width 422 height 41
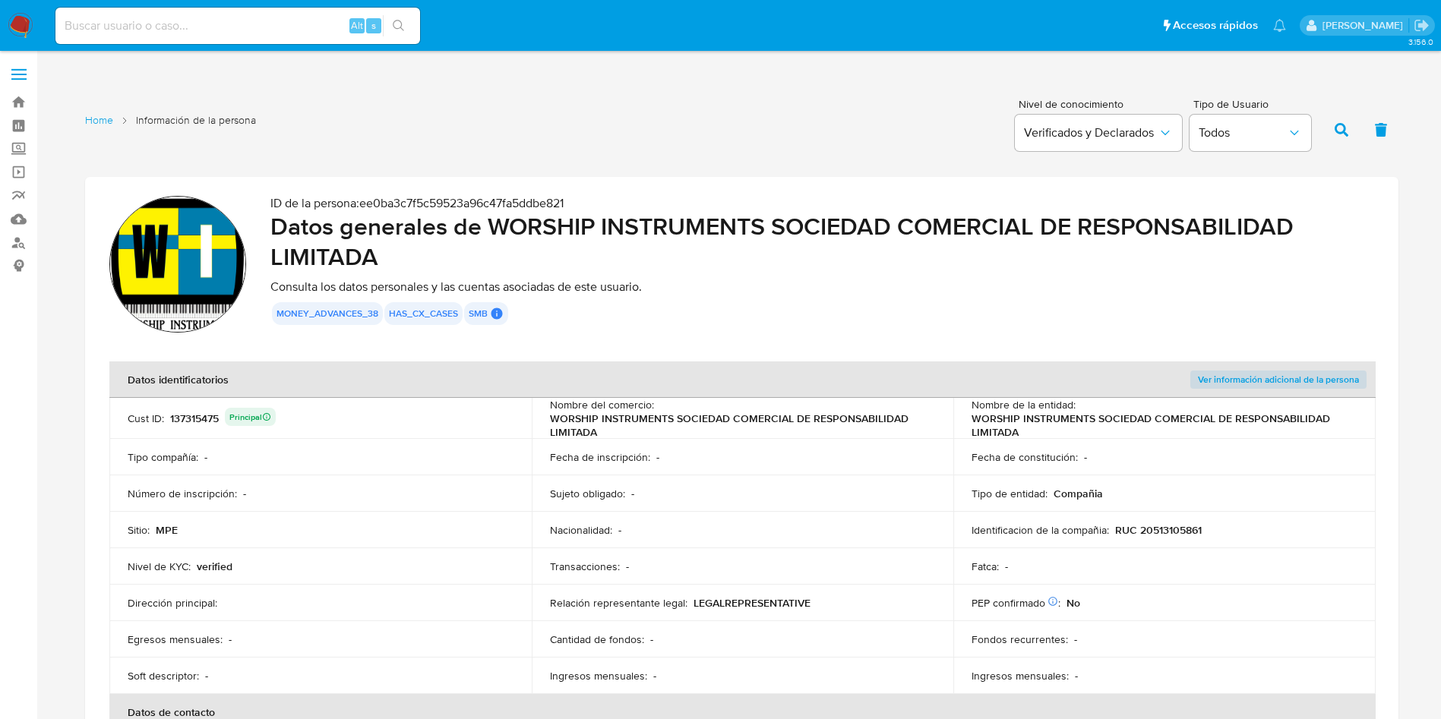
click at [197, 403] on td "Cust ID : 137315475 Principal" at bounding box center [320, 418] width 422 height 41
click at [200, 421] on div "137315475 Principal" at bounding box center [223, 418] width 106 height 21
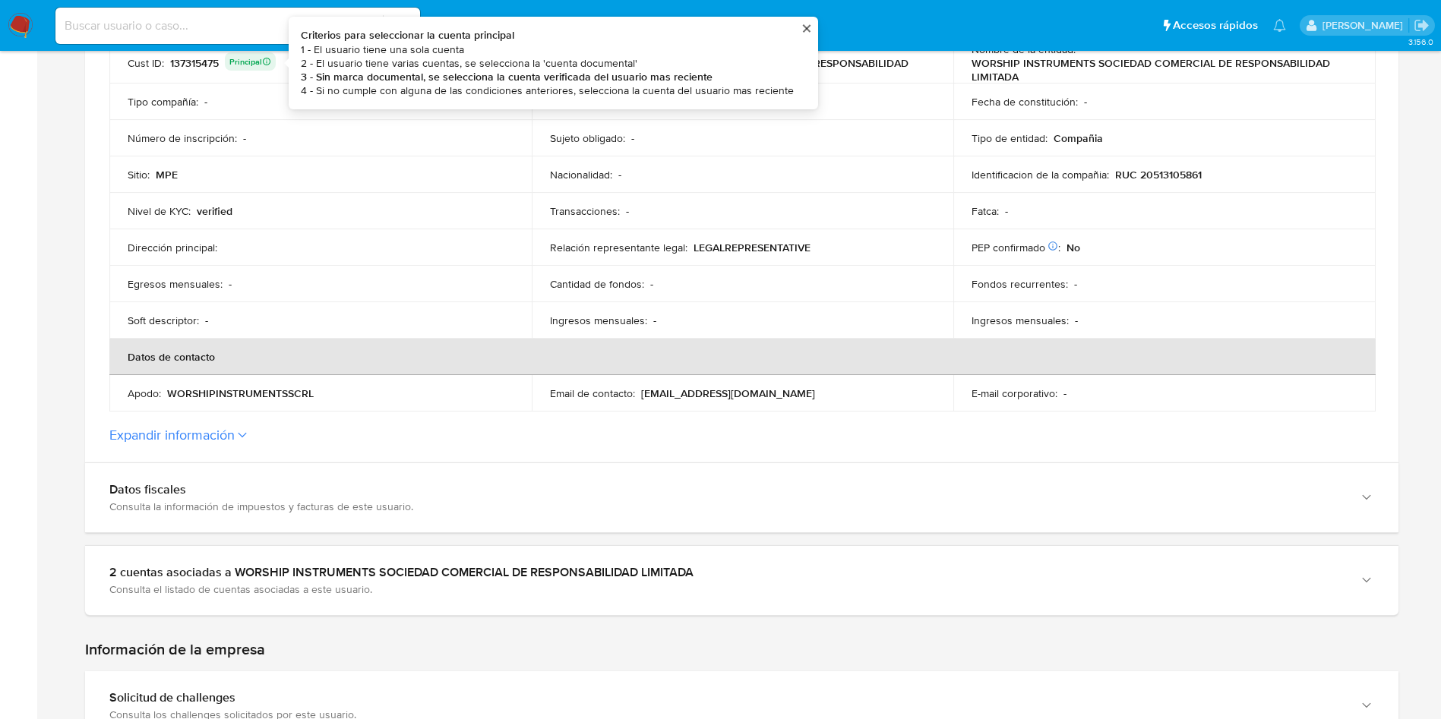
scroll to position [570, 0]
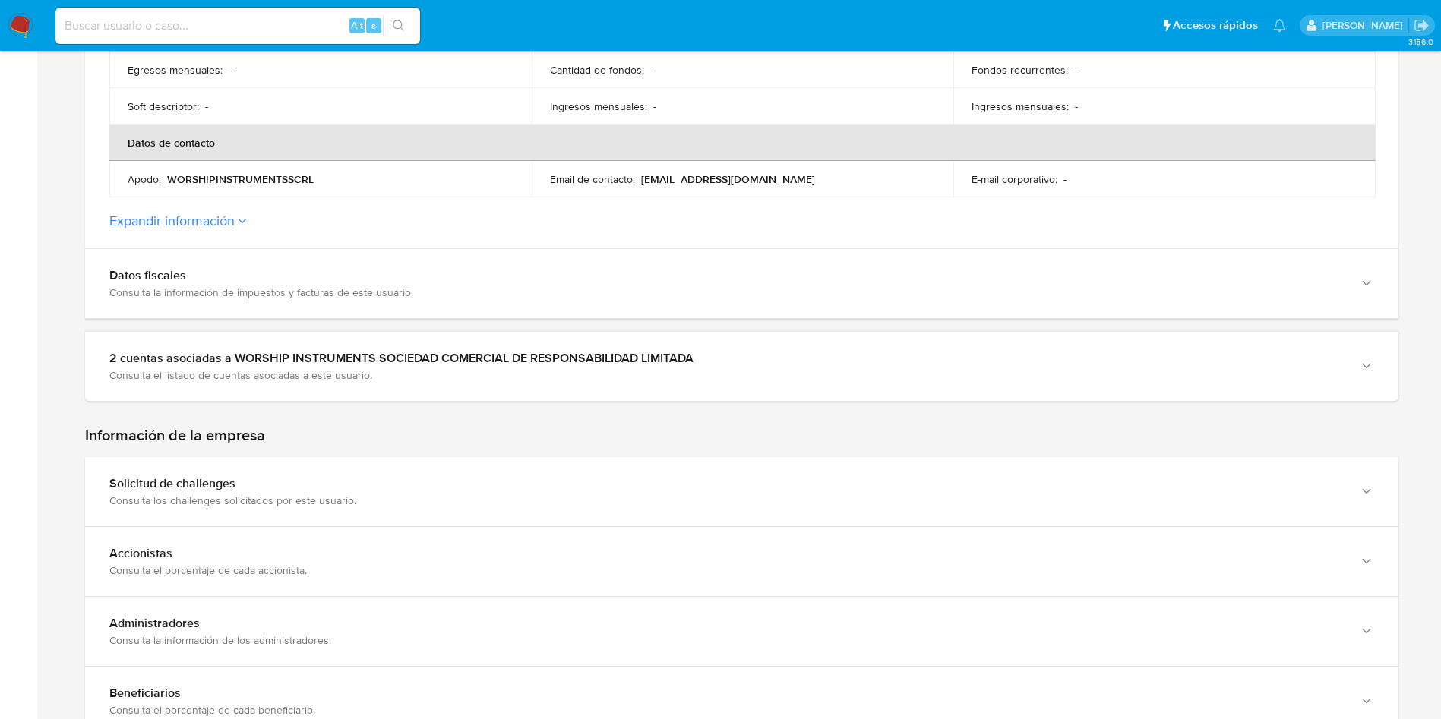
click at [288, 409] on section at bounding box center [741, 276] width 1313 height 1339
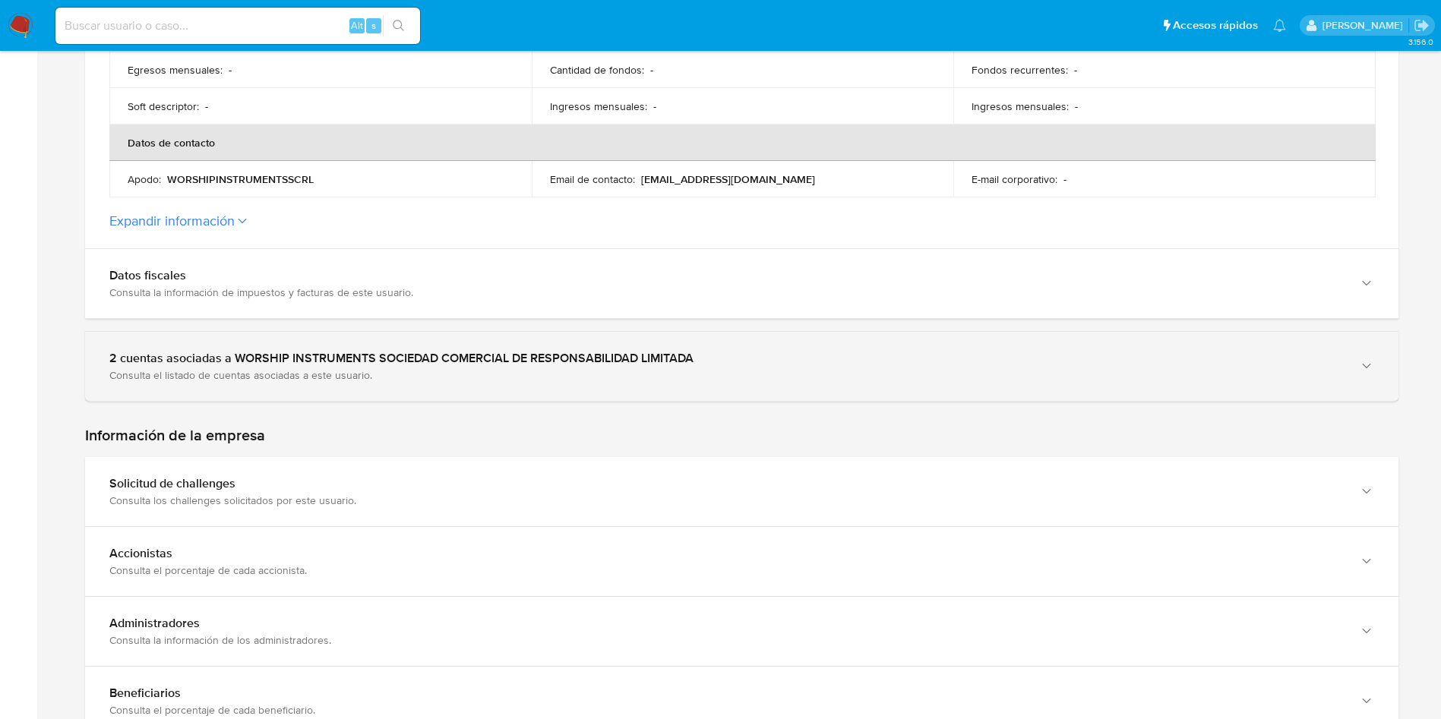
click at [289, 373] on div "Consulta el listado de cuentas asociadas a este usuario." at bounding box center [726, 375] width 1234 height 14
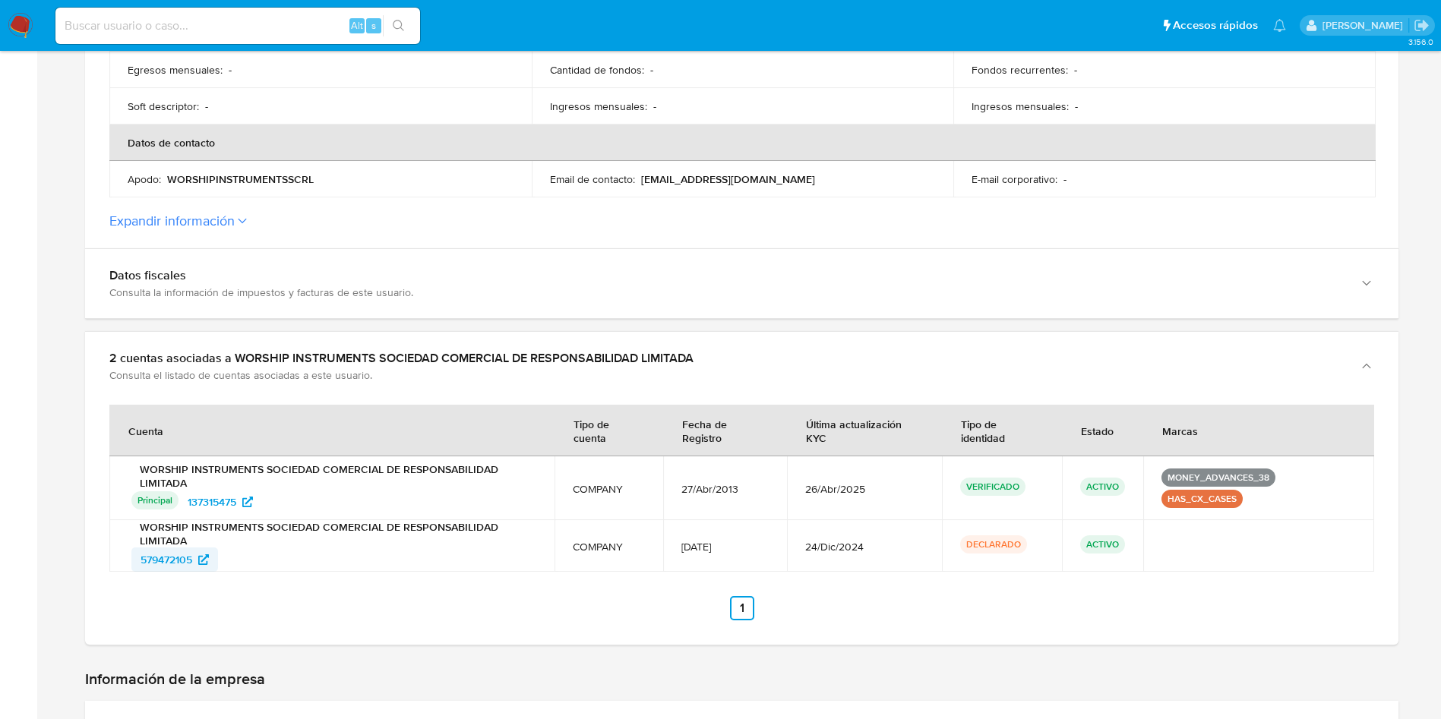
drag, startPoint x: 249, startPoint y: 554, endPoint x: 131, endPoint y: 557, distance: 117.8
click at [131, 557] on div "579472105" at bounding box center [333, 560] width 405 height 24
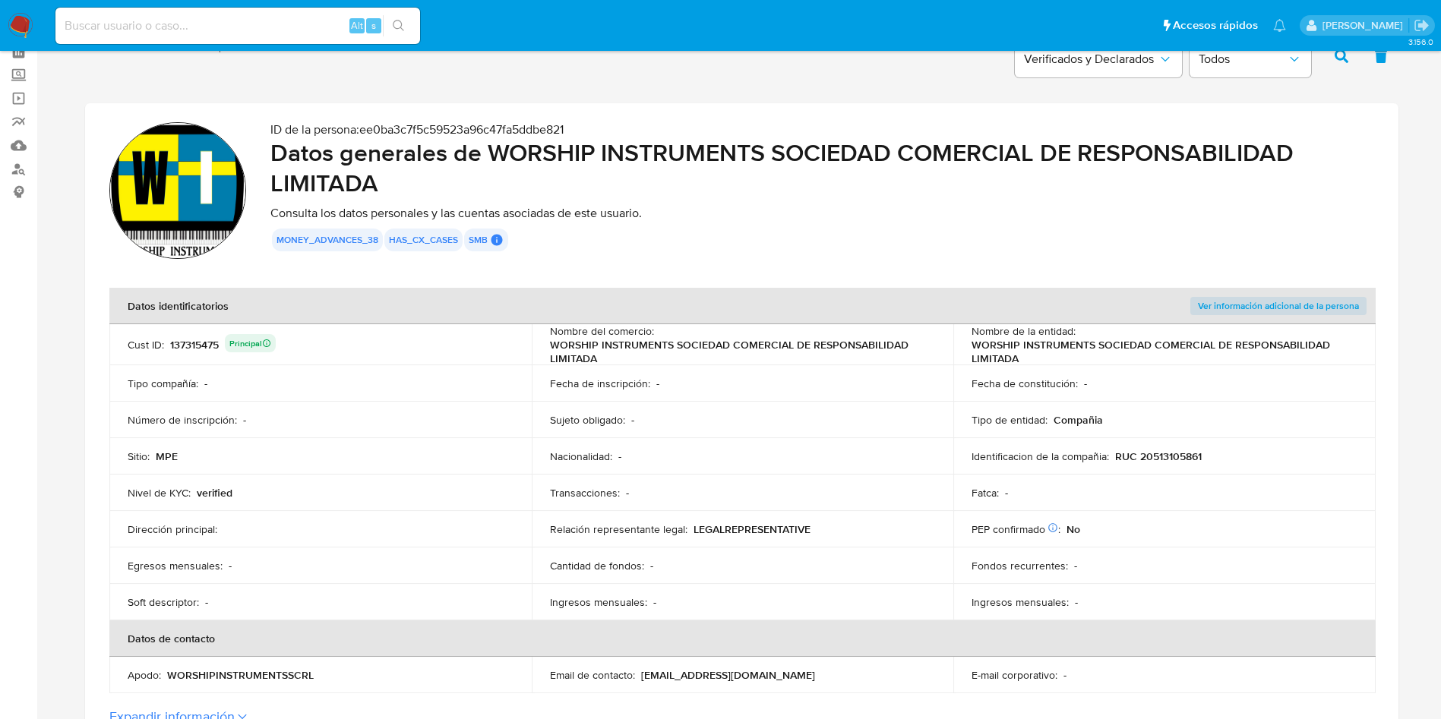
scroll to position [0, 0]
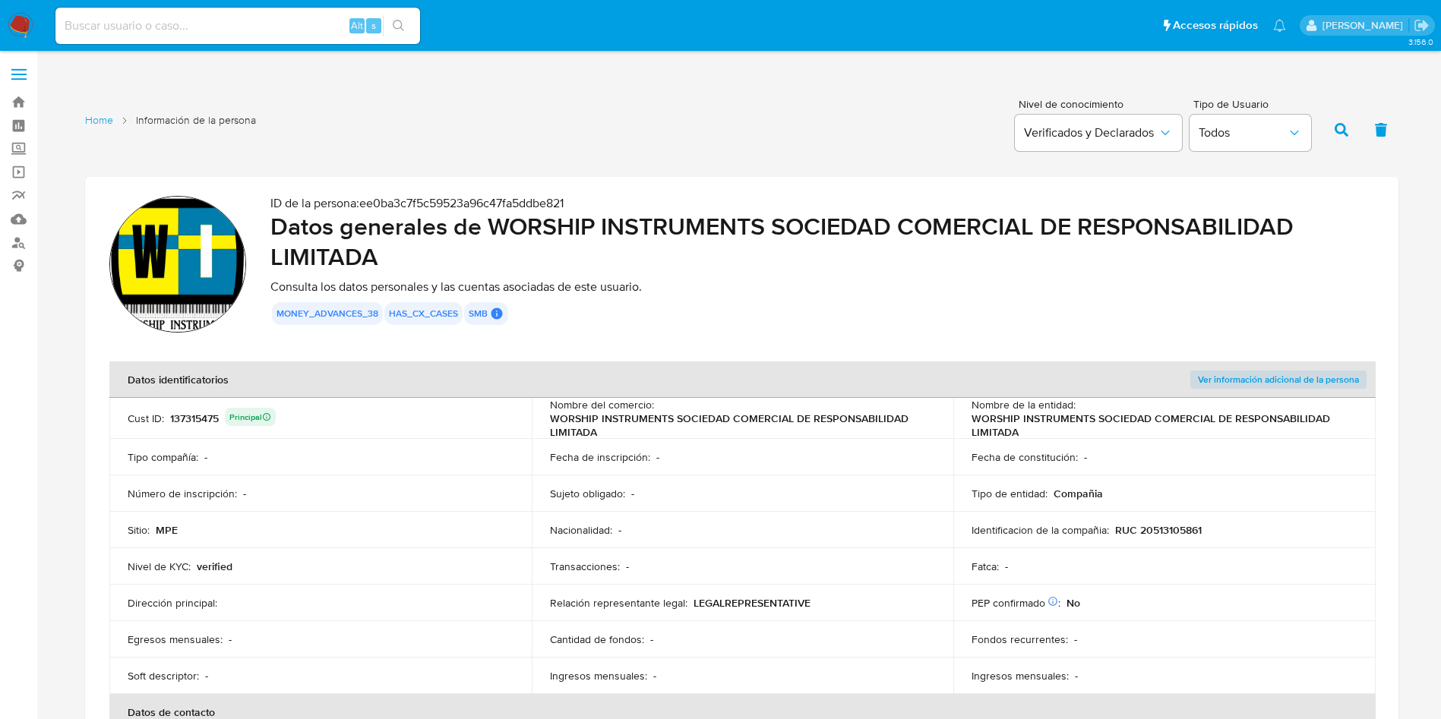
drag, startPoint x: 540, startPoint y: 416, endPoint x: 609, endPoint y: 429, distance: 70.3
click at [609, 429] on td "Nombre del comercio : WORSHIP INSTRUMENTS SOCIEDAD COMERCIAL DE RESPONSABILIDAD…" at bounding box center [743, 418] width 422 height 41
drag, startPoint x: 1116, startPoint y: 524, endPoint x: 1230, endPoint y: 515, distance: 115.0
click at [1230, 515] on td "Identificacion de la compañia : RUC 20513105861" at bounding box center [1164, 530] width 422 height 36
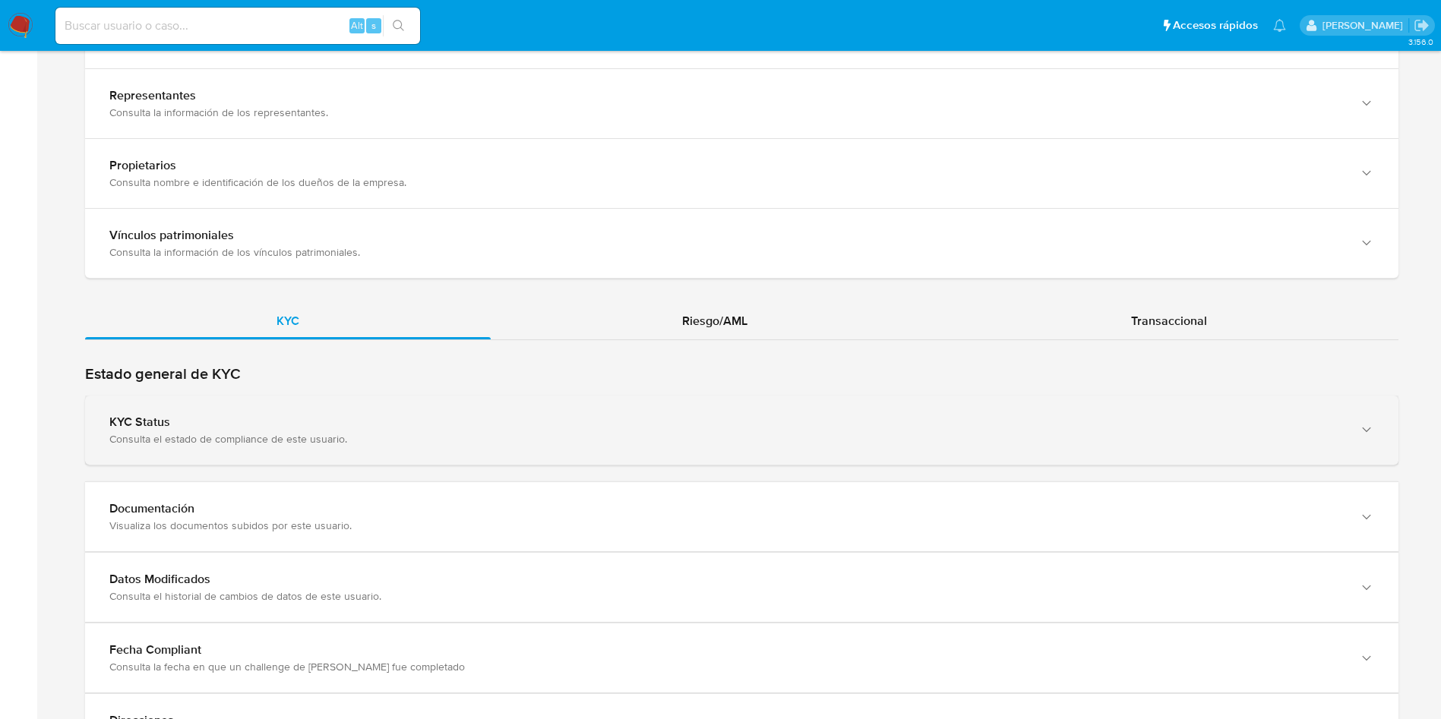
click at [650, 431] on div "KYC Status Consulta el estado de compliance de este usuario." at bounding box center [726, 430] width 1234 height 31
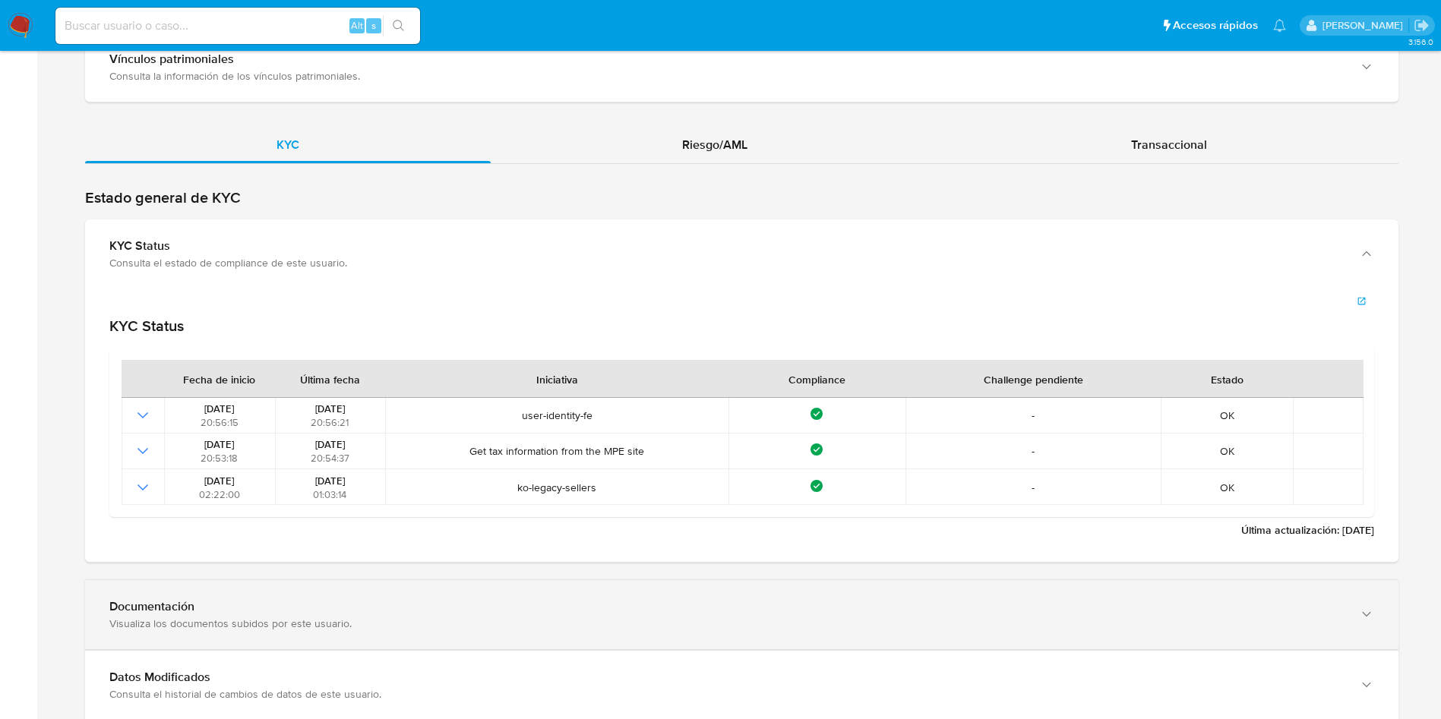
drag, startPoint x: 399, startPoint y: 620, endPoint x: 398, endPoint y: 601, distance: 19.8
click at [396, 621] on div "Visualiza los documentos subidos por este usuario." at bounding box center [726, 624] width 1234 height 14
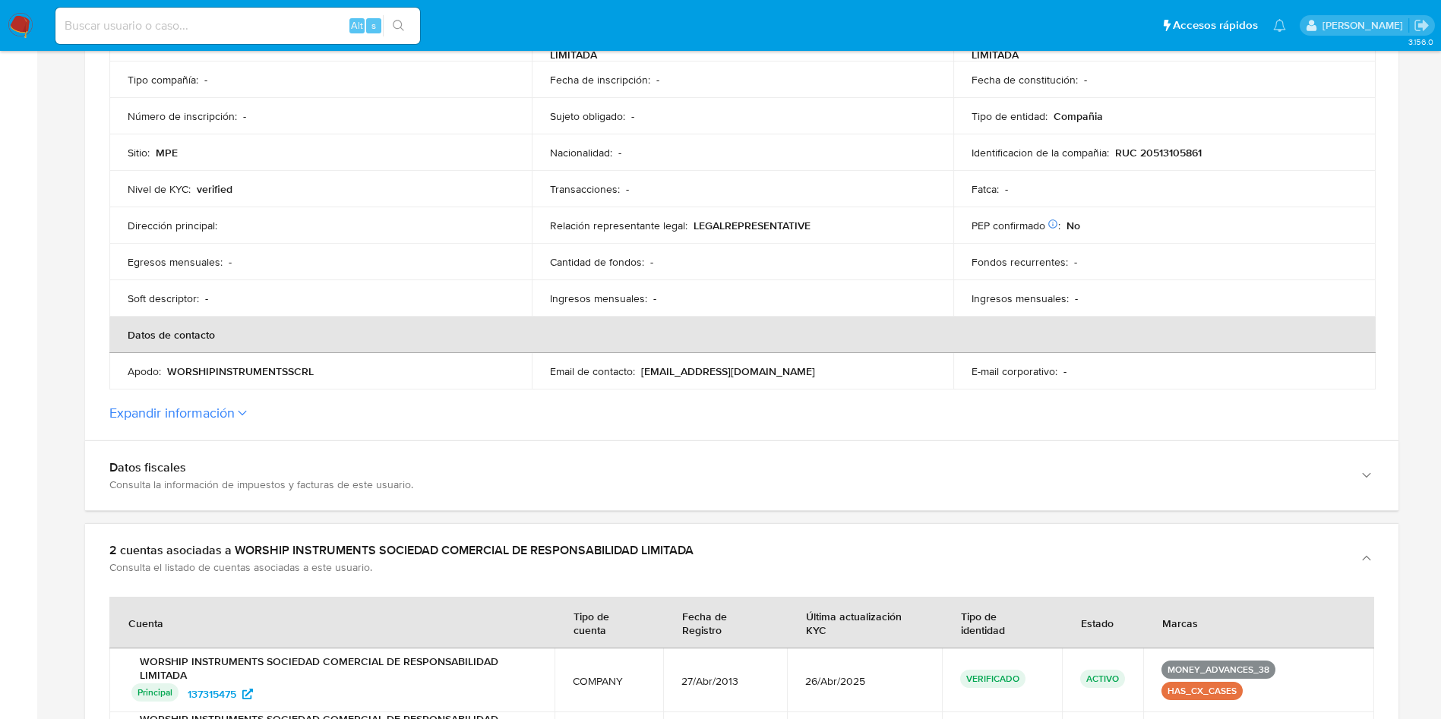
scroll to position [367, 0]
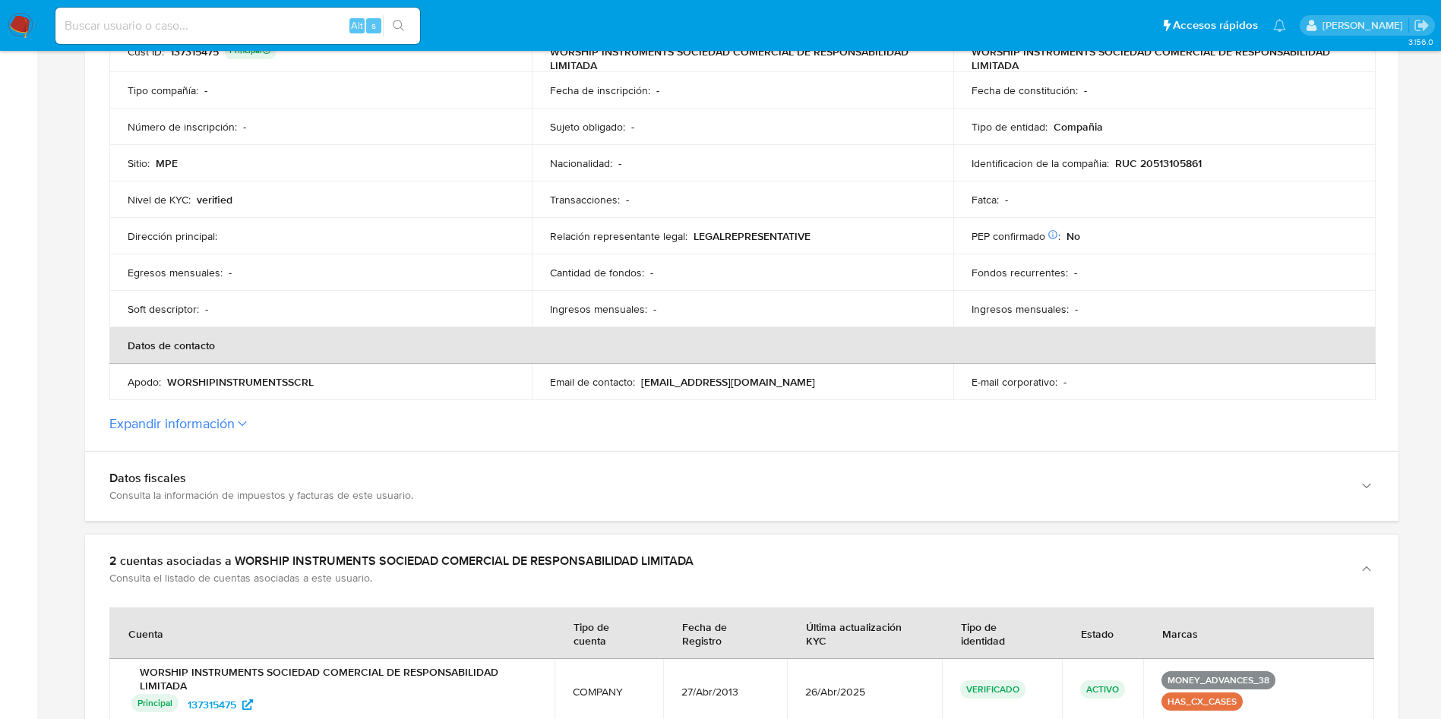
click at [223, 415] on button "Expandir información" at bounding box center [171, 423] width 125 height 17
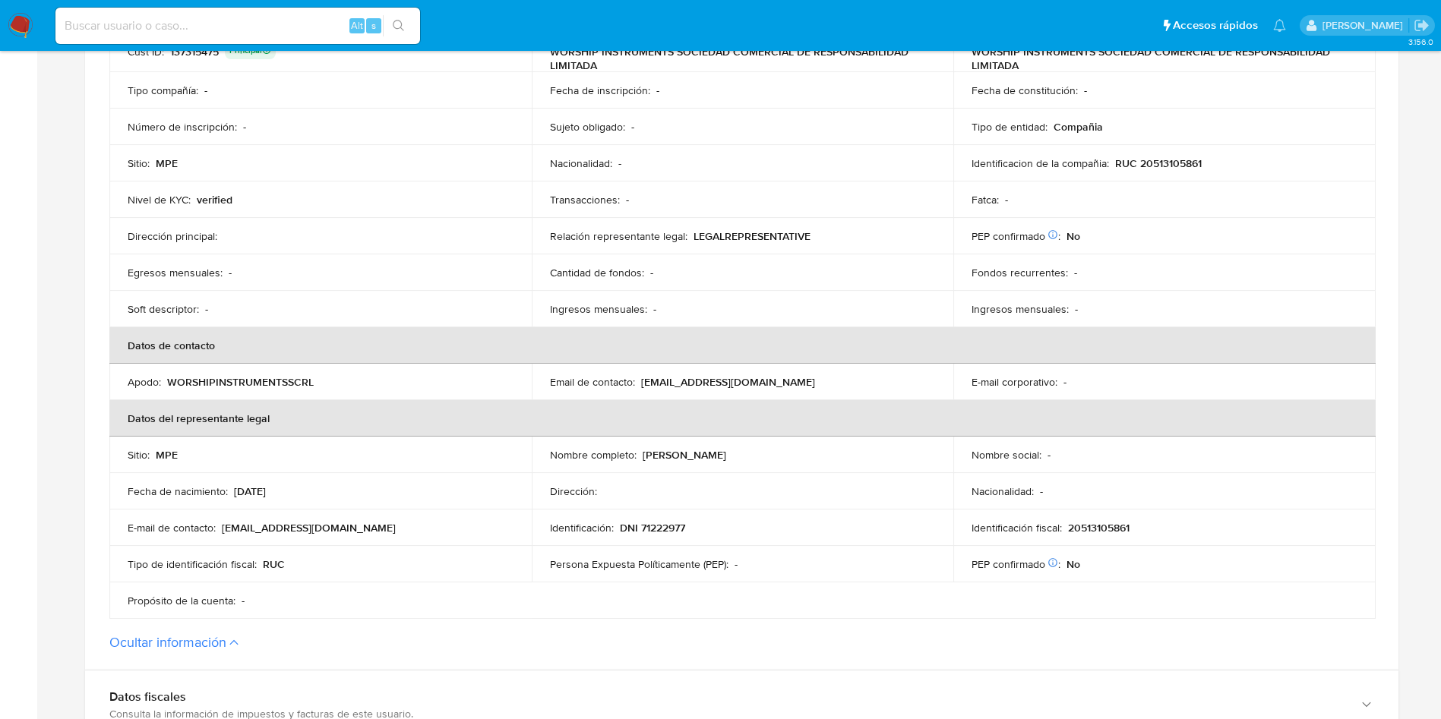
drag, startPoint x: 652, startPoint y: 458, endPoint x: 795, endPoint y: 457, distance: 142.8
click at [795, 457] on div "Nombre completo : David Alfredo Arbildo Grandez" at bounding box center [743, 455] width 386 height 14
click at [1080, 529] on p "20513105861" at bounding box center [1099, 528] width 62 height 14
click at [1081, 529] on p "20513105861" at bounding box center [1099, 528] width 62 height 14
click at [640, 526] on p "DNI 71222977" at bounding box center [652, 528] width 65 height 14
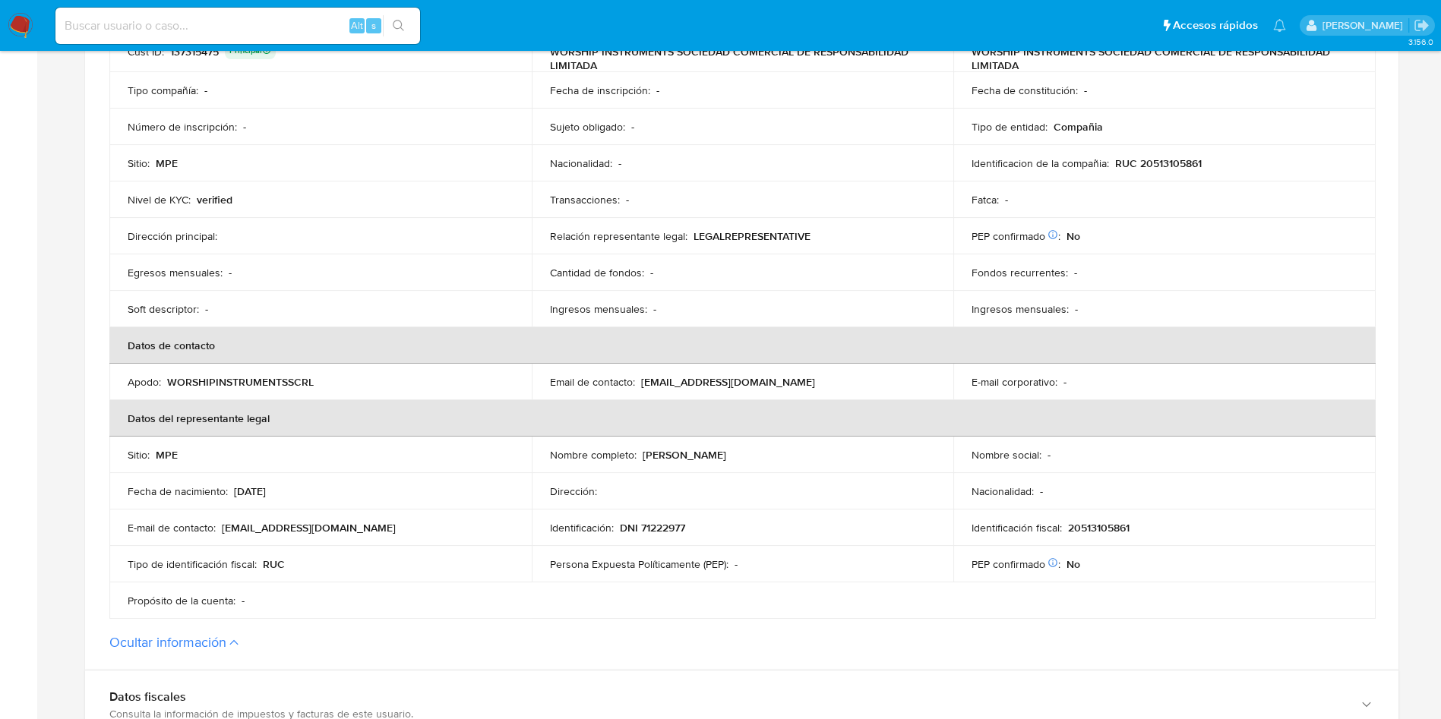
click at [640, 526] on p "DNI 71222977" at bounding box center [652, 528] width 65 height 14
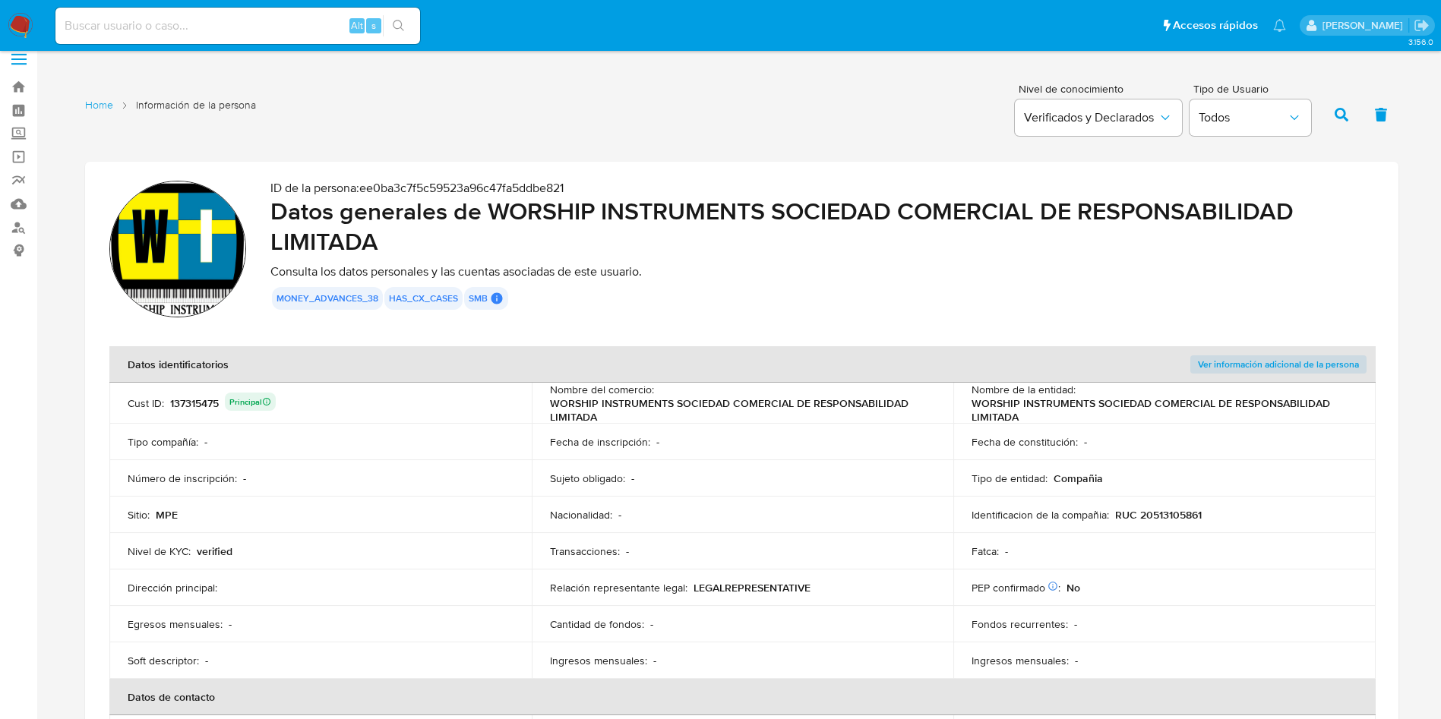
scroll to position [0, 0]
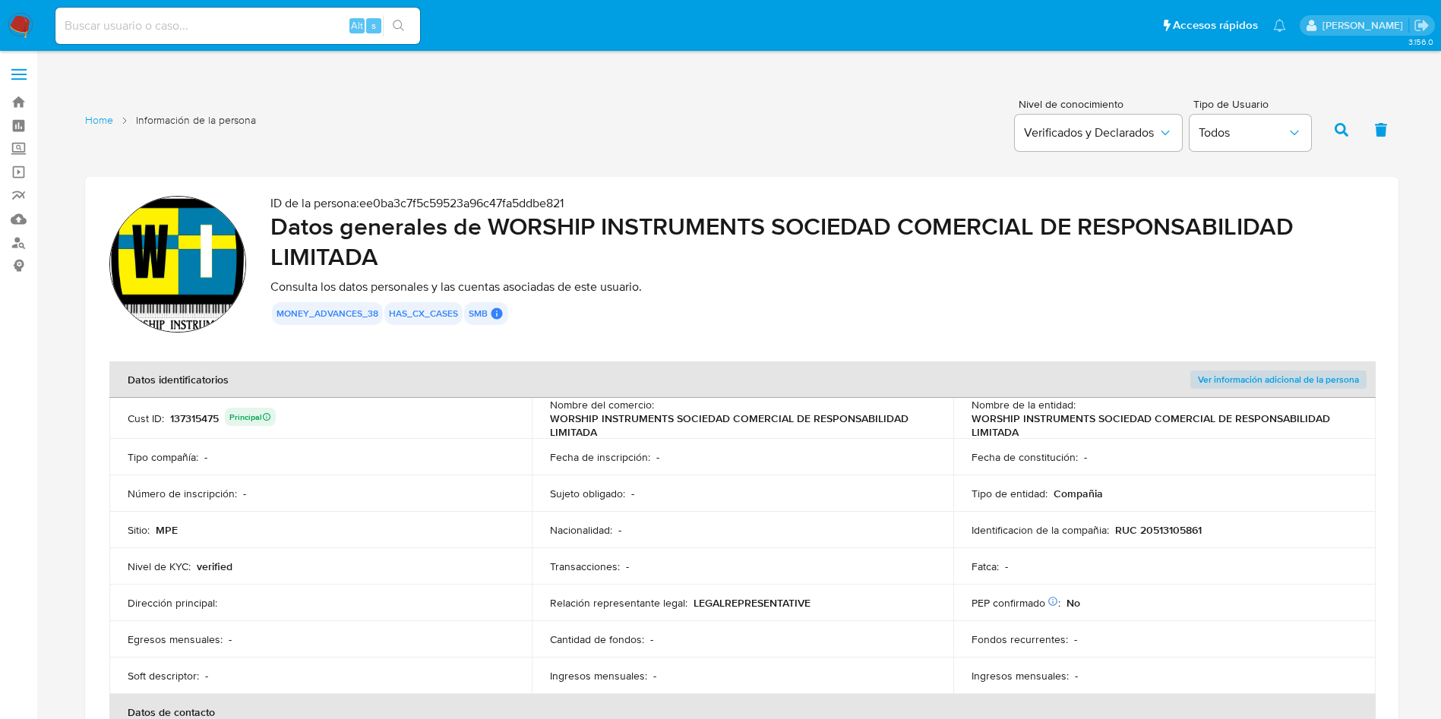
click at [209, 410] on div "137315475 Principal" at bounding box center [223, 418] width 106 height 21
click at [208, 410] on div "137315475 Principal" at bounding box center [223, 418] width 106 height 21
drag, startPoint x: 494, startPoint y: 226, endPoint x: 508, endPoint y: 262, distance: 38.9
click at [508, 262] on h2 "Datos generales de WORSHIP INSTRUMENTS SOCIEDAD COMERCIAL DE RESPONSABILIDAD LI…" at bounding box center [822, 241] width 1104 height 61
click at [1171, 524] on p "RUC 20513105861" at bounding box center [1158, 530] width 87 height 14
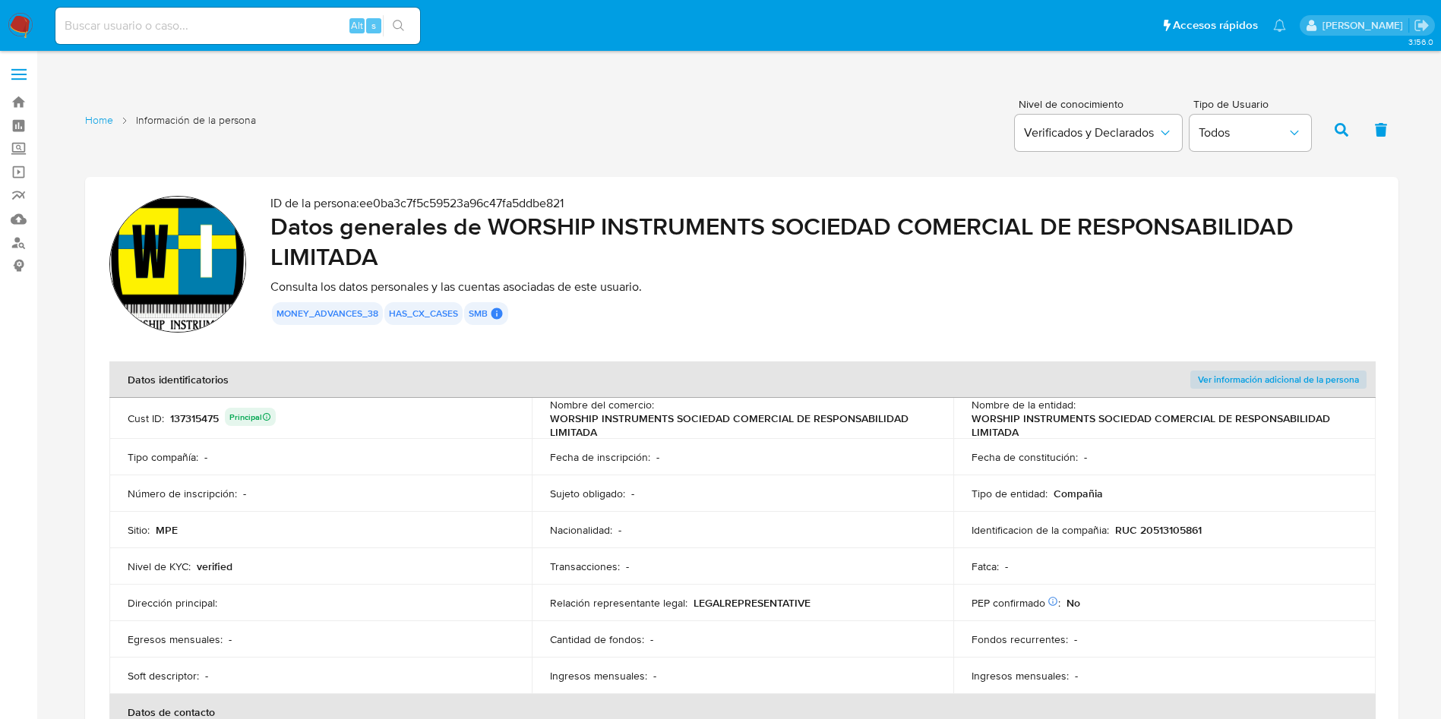
click at [1171, 524] on p "RUC 20513105861" at bounding box center [1158, 530] width 87 height 14
drag, startPoint x: 524, startPoint y: 229, endPoint x: 773, endPoint y: 235, distance: 249.2
click at [773, 235] on h2 "Datos generales de WORSHIP INSTRUMENTS SOCIEDAD COMERCIAL DE RESPONSABILIDAD LI…" at bounding box center [822, 241] width 1104 height 61
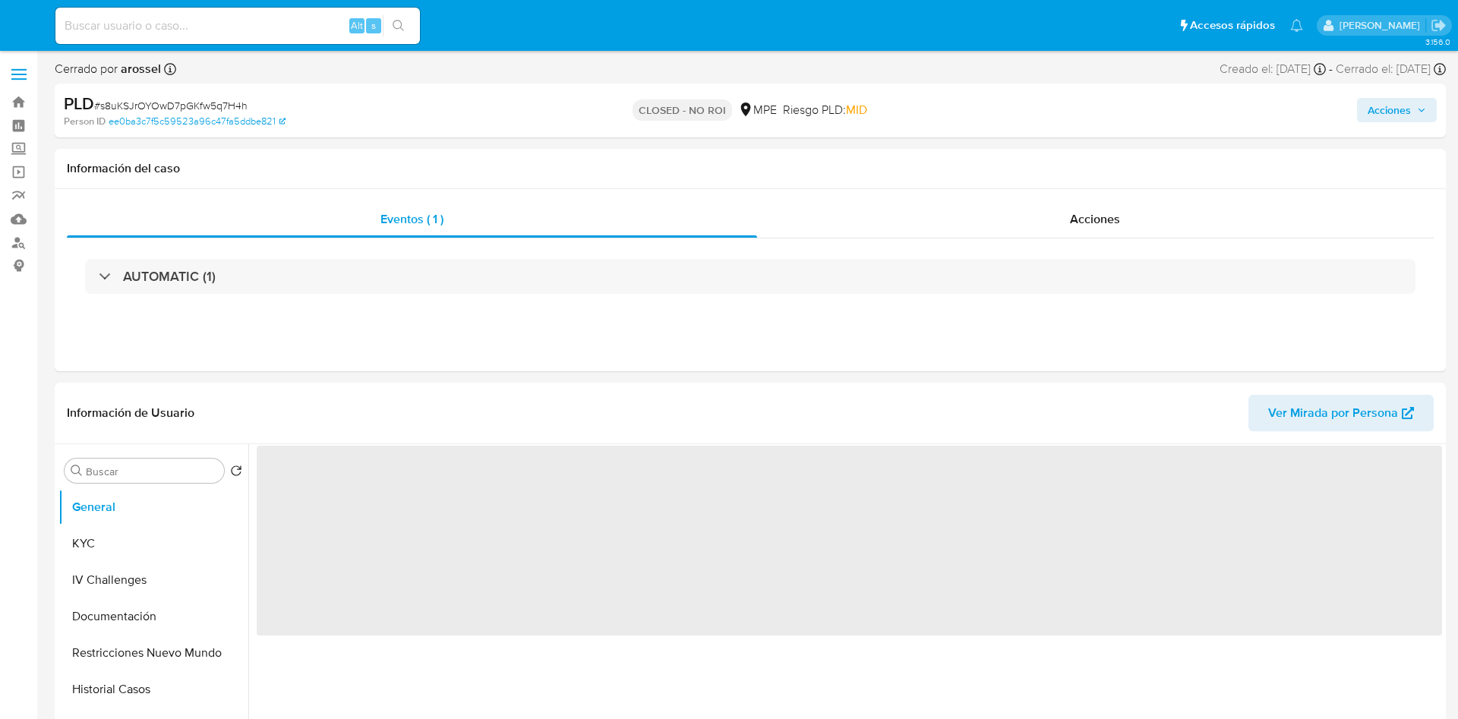
select select "10"
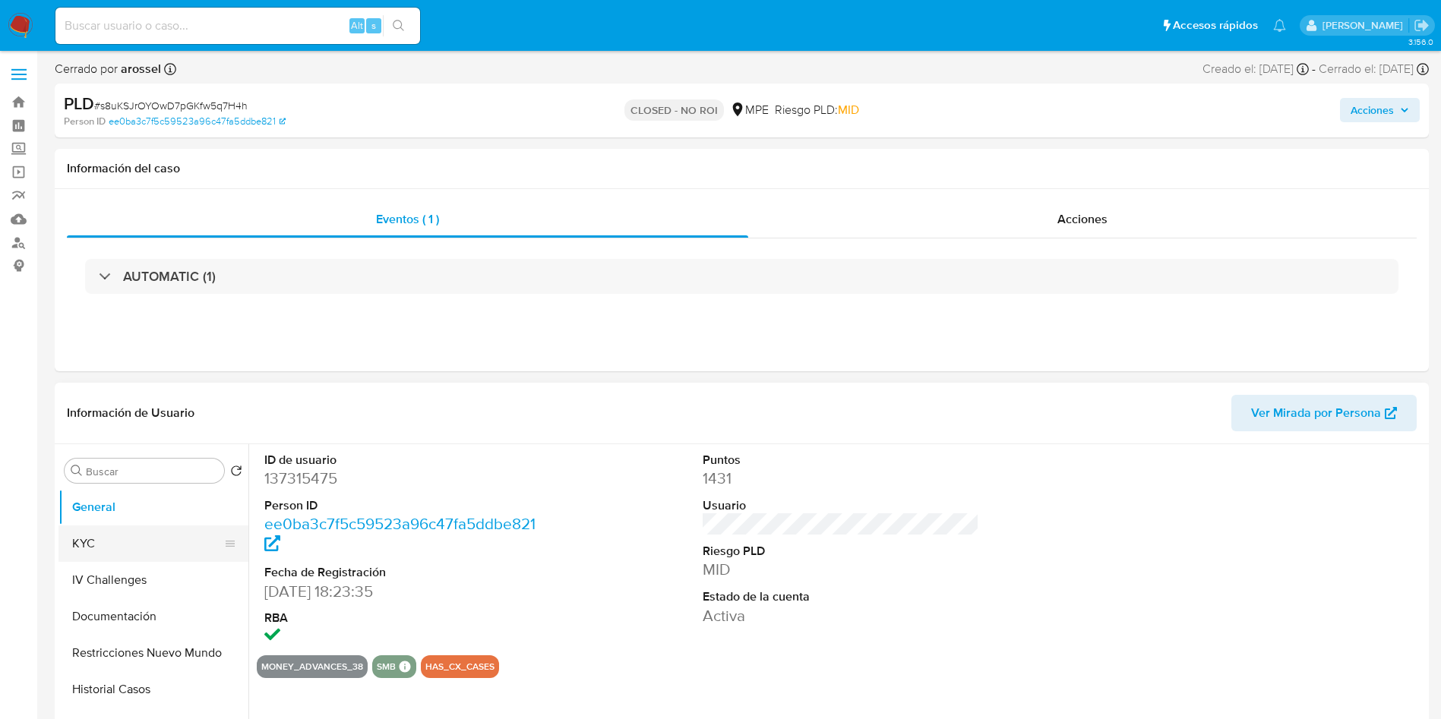
click at [142, 555] on button "KYC" at bounding box center [147, 544] width 178 height 36
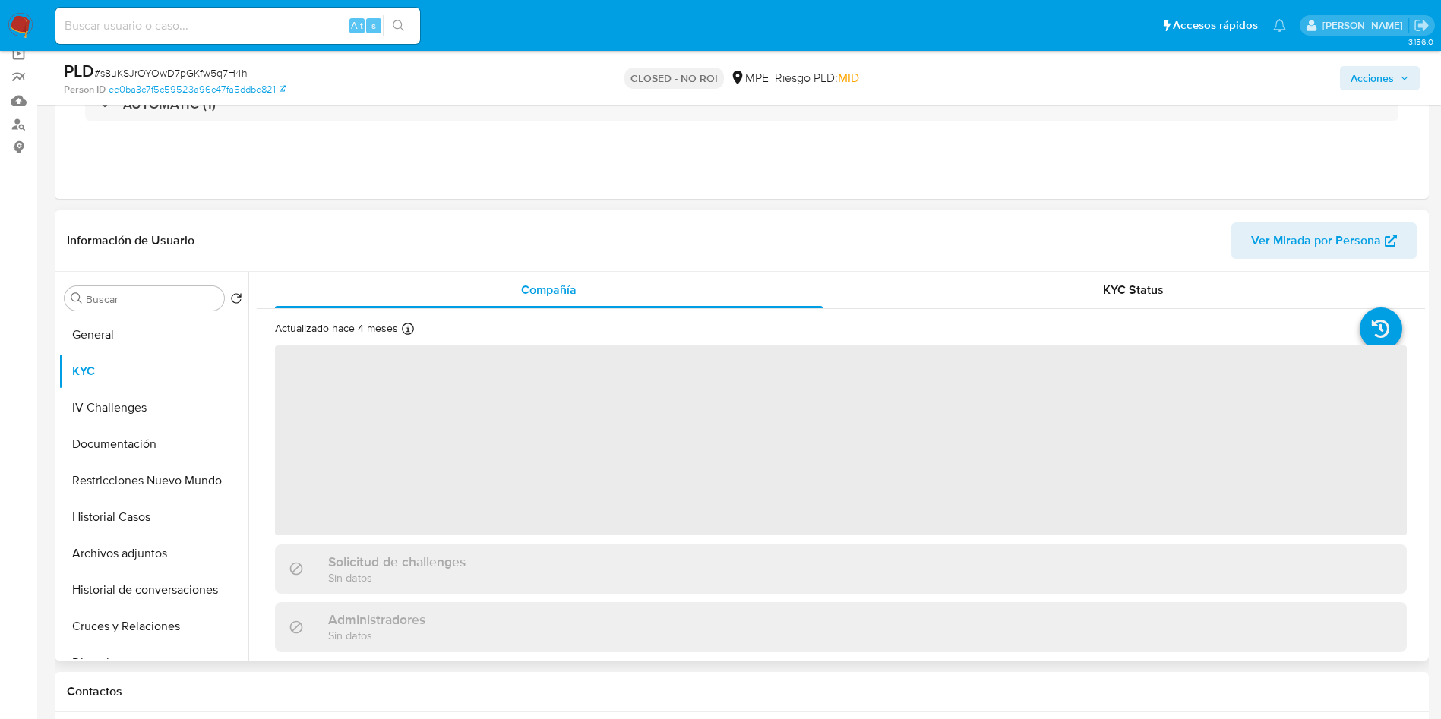
scroll to position [228, 0]
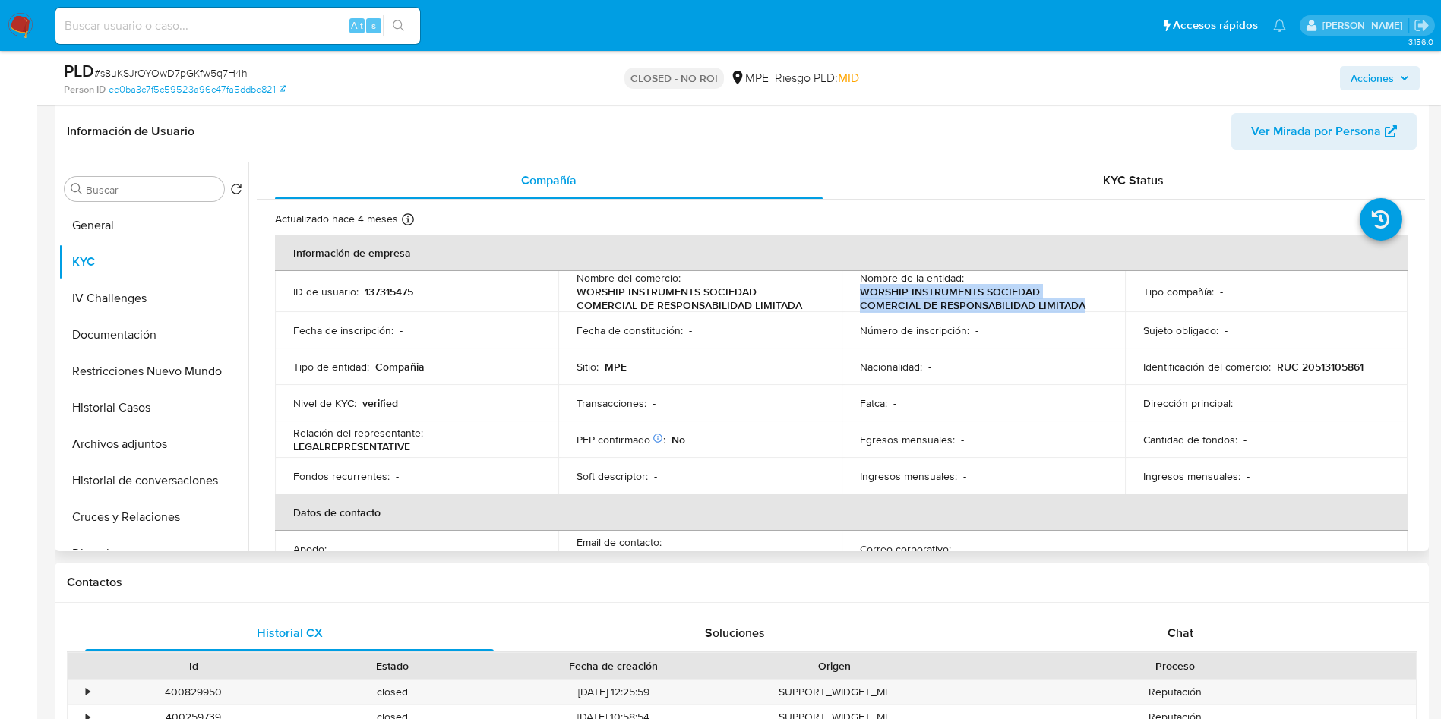
drag, startPoint x: 872, startPoint y: 293, endPoint x: 1088, endPoint y: 303, distance: 216.7
click at [1088, 303] on td "Nombre de la entidad : WORSHIP INSTRUMENTS SOCIEDAD COMERCIAL DE RESPONSABILIDA…" at bounding box center [982, 291] width 283 height 41
copy p "WORSHIP INSTRUMENTS SOCIEDAD COMERCIAL DE RESPONSABILIDAD LIMITADA"
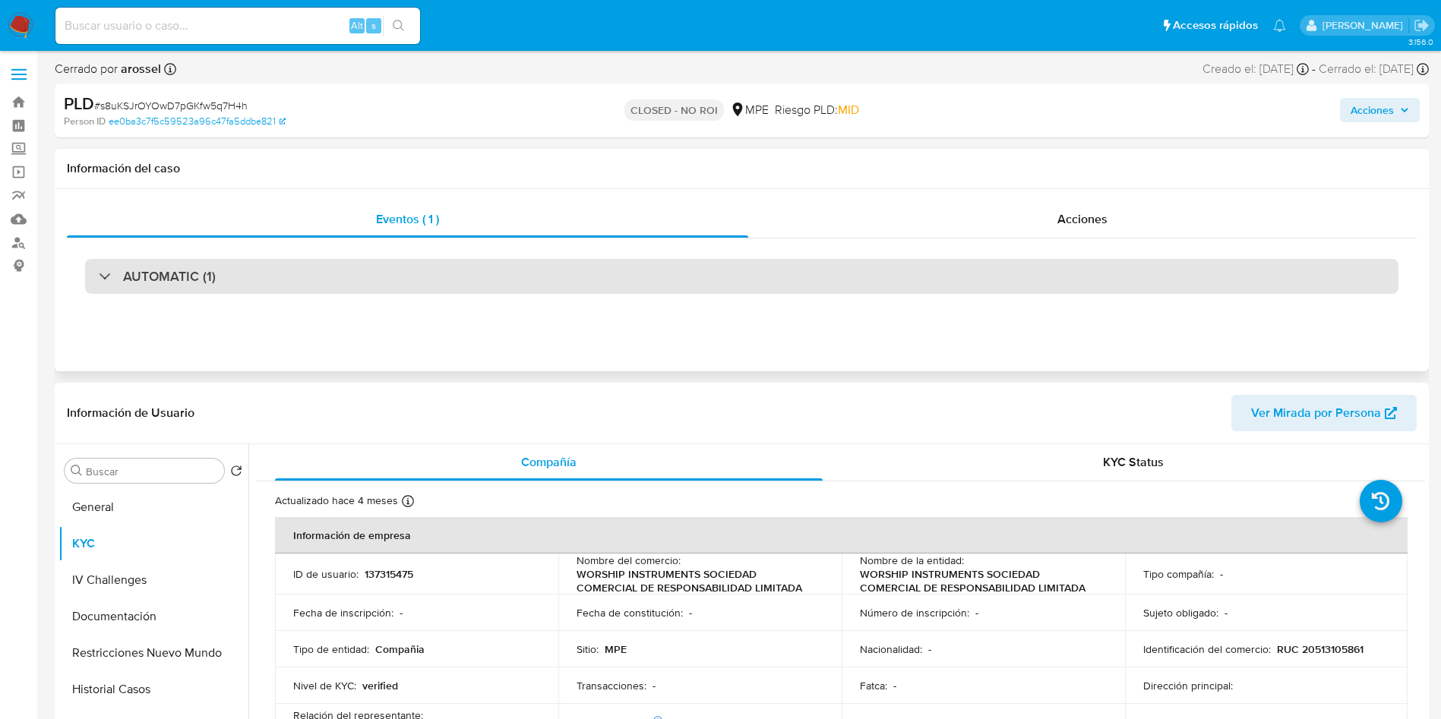
click at [279, 282] on div "AUTOMATIC (1)" at bounding box center [741, 276] width 1313 height 35
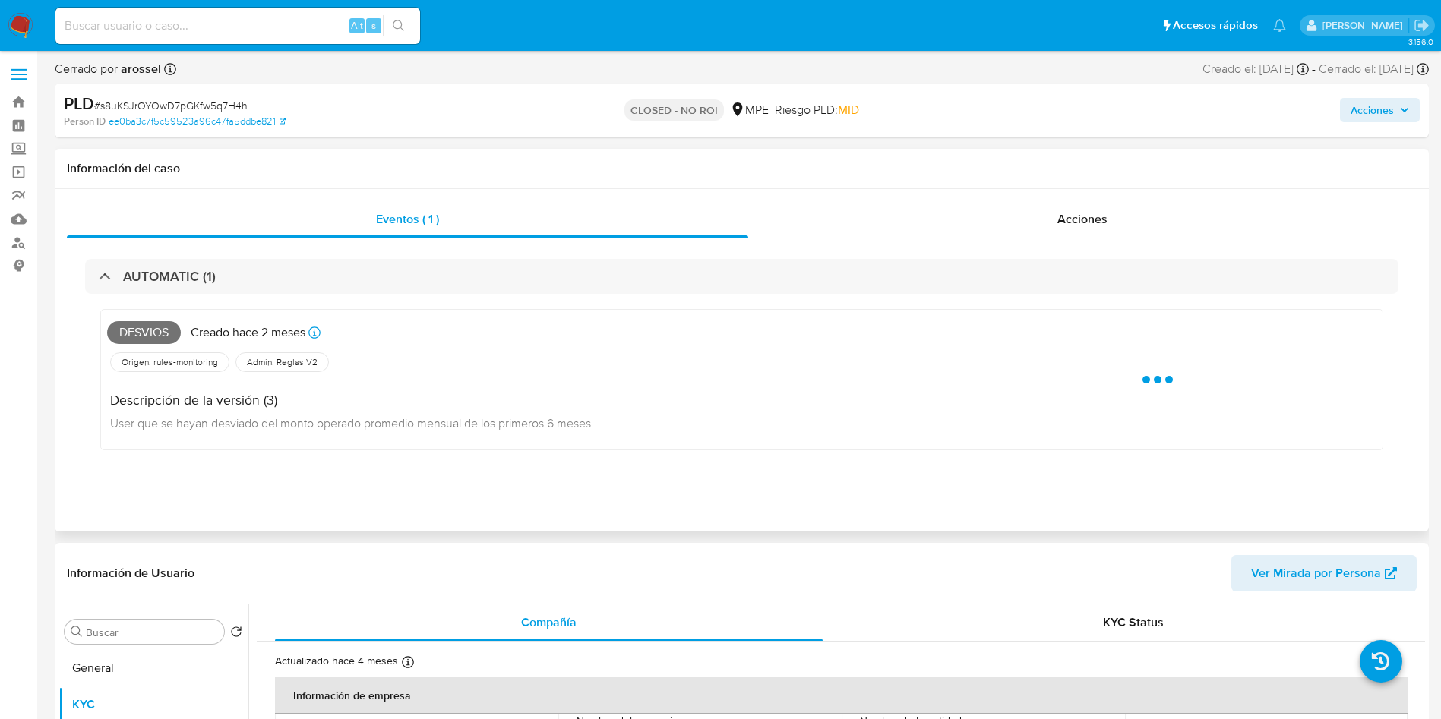
click at [141, 328] on span "Desvios" at bounding box center [144, 332] width 74 height 23
click at [141, 329] on span "Desvios" at bounding box center [144, 332] width 74 height 23
copy span "Desvios"
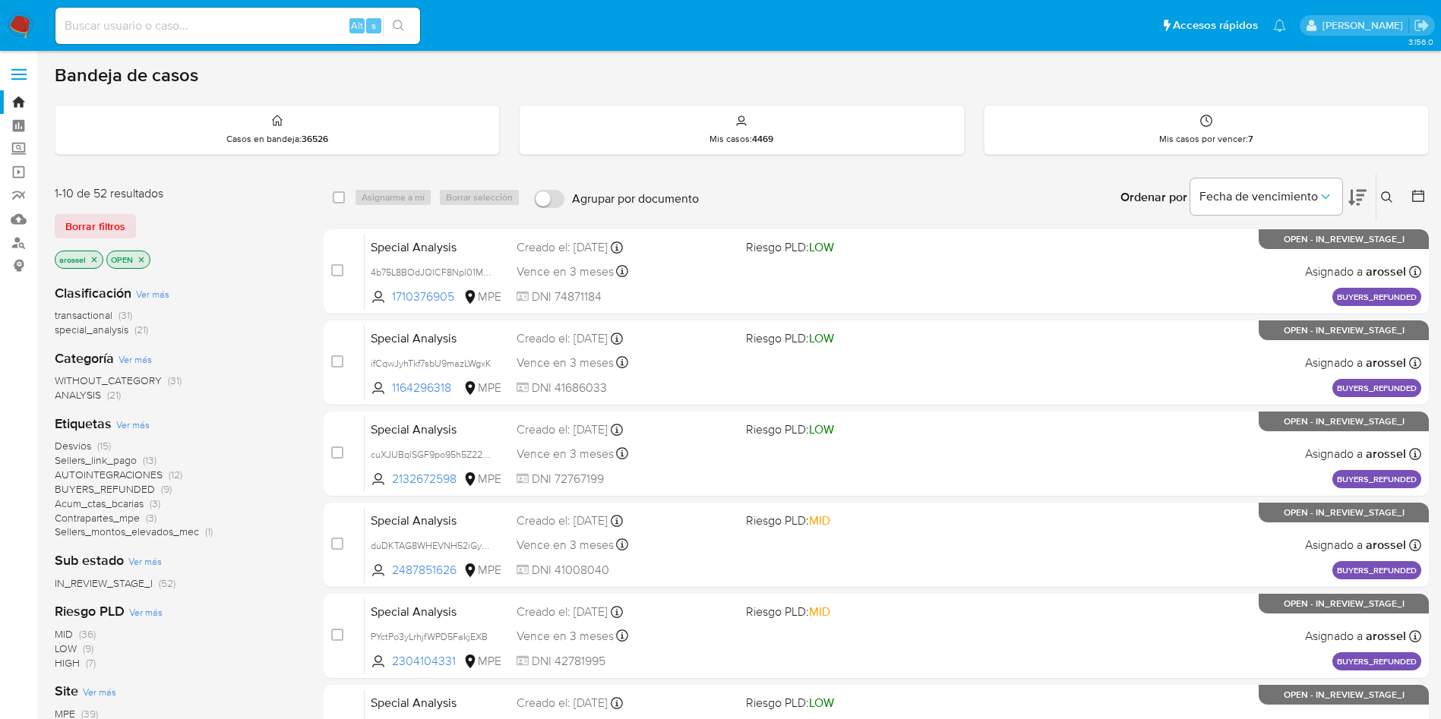
drag, startPoint x: 102, startPoint y: 223, endPoint x: 112, endPoint y: 235, distance: 16.3
click at [102, 221] on span "Borrar filtros" at bounding box center [95, 226] width 60 height 21
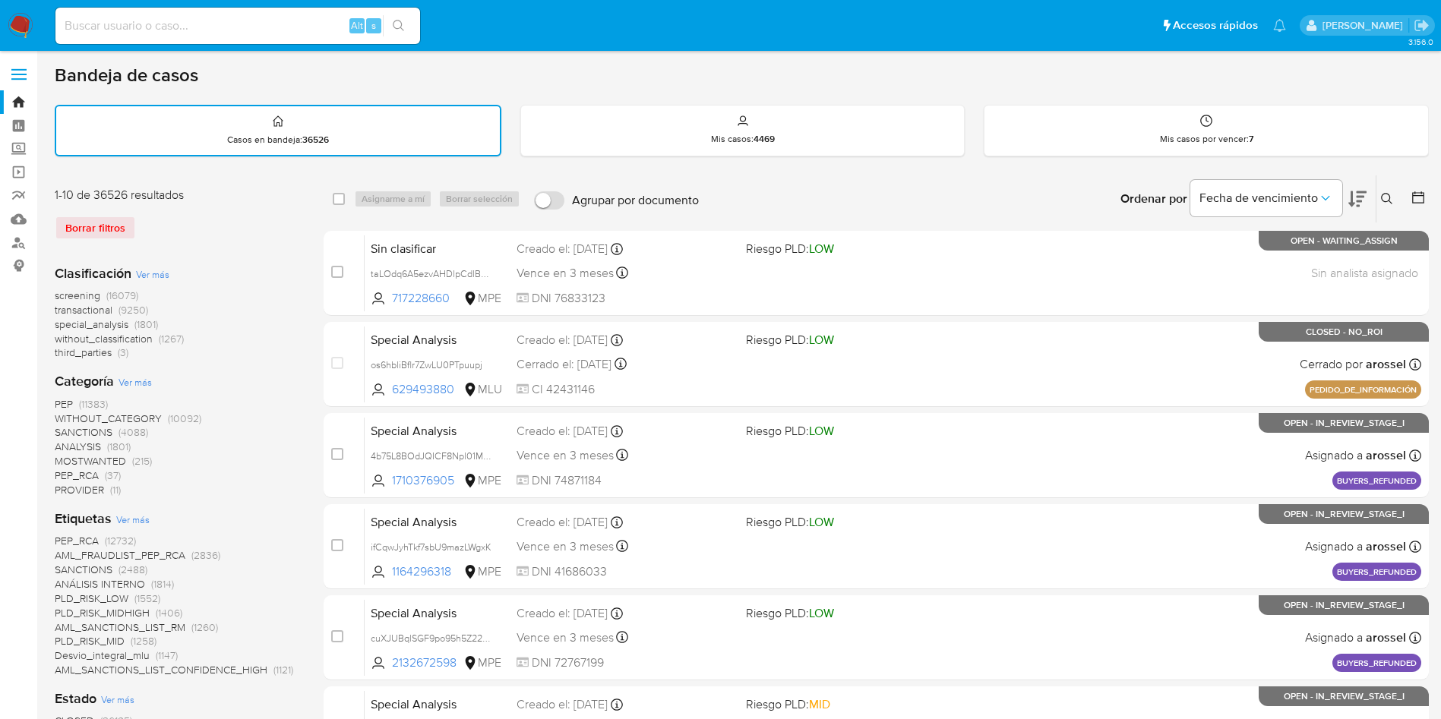
click at [1426, 194] on button at bounding box center [1419, 199] width 18 height 18
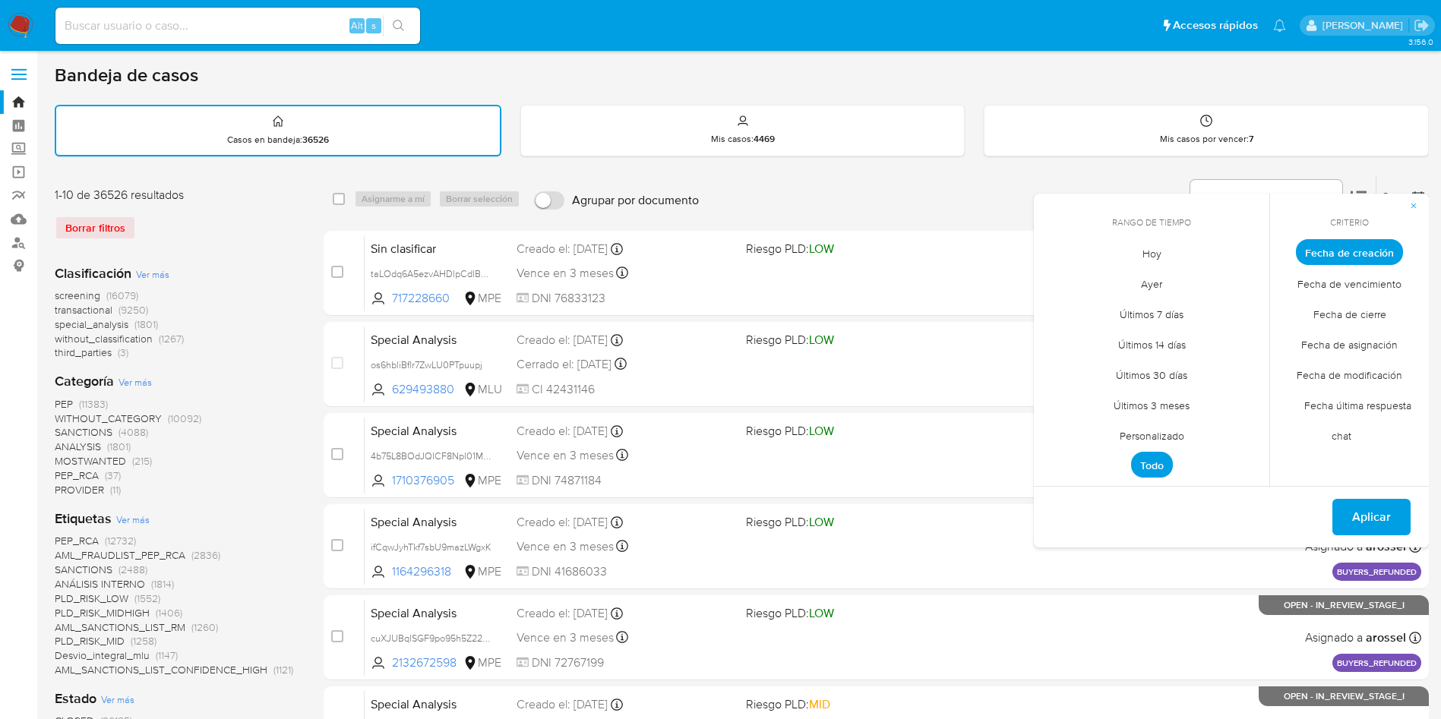
click at [1135, 246] on span "Hoy" at bounding box center [1151, 253] width 51 height 31
click at [1361, 320] on span "Fecha de cierre" at bounding box center [1349, 313] width 105 height 31
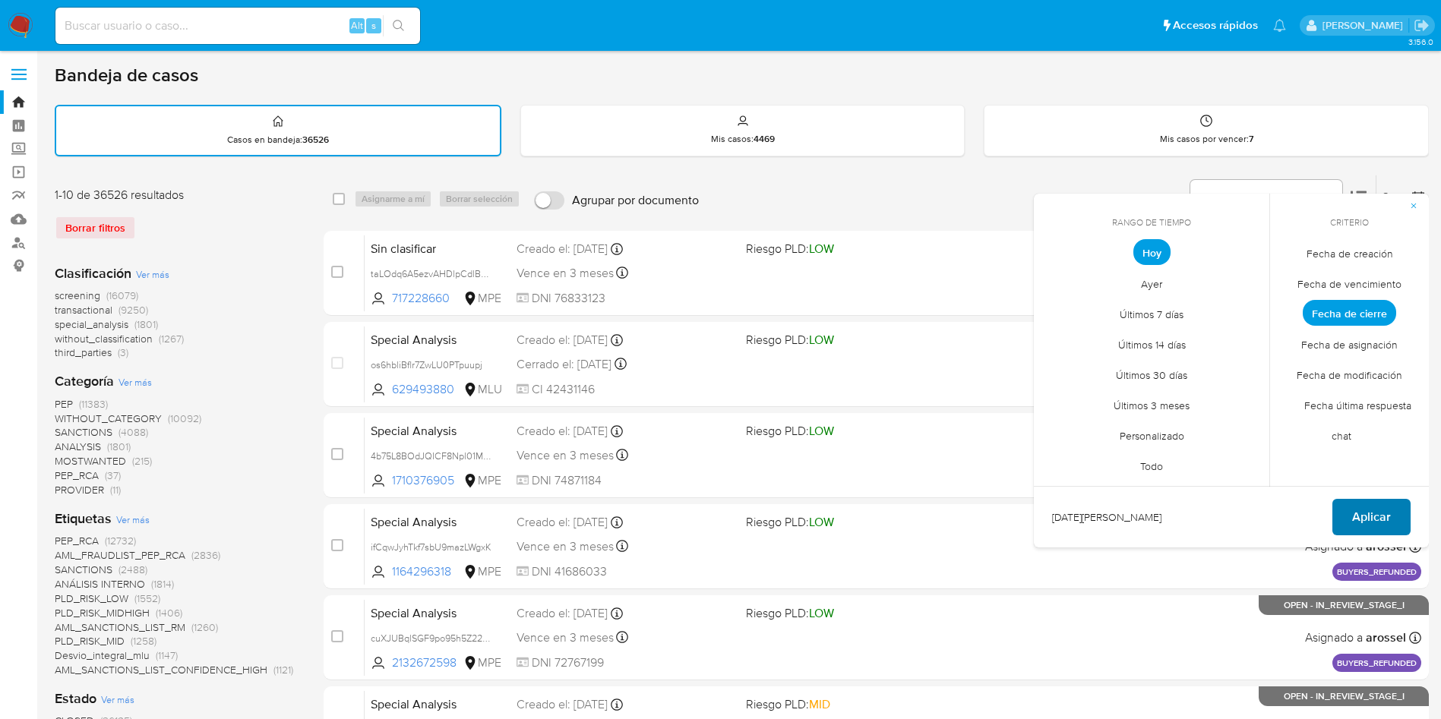
click at [1372, 512] on span "Aplicar" at bounding box center [1371, 516] width 39 height 33
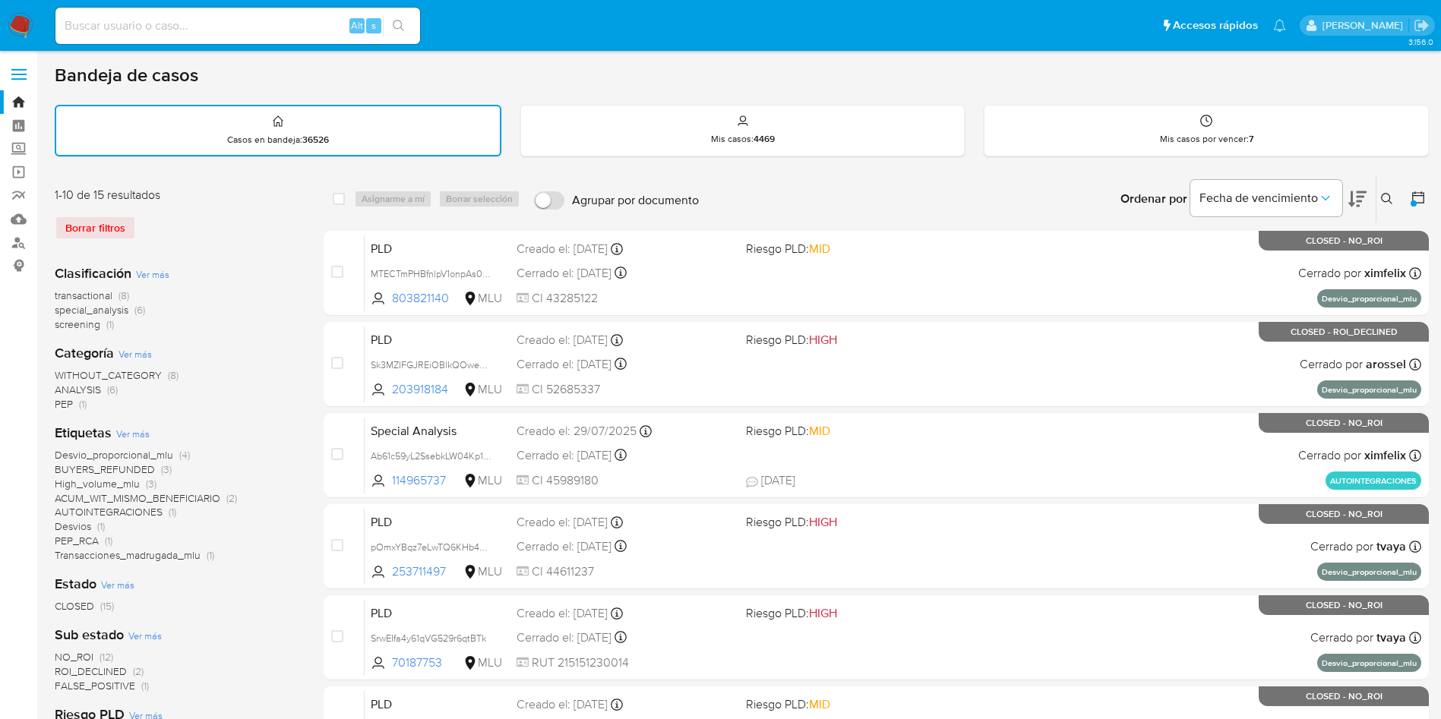
click at [1412, 191] on icon at bounding box center [1417, 197] width 15 height 15
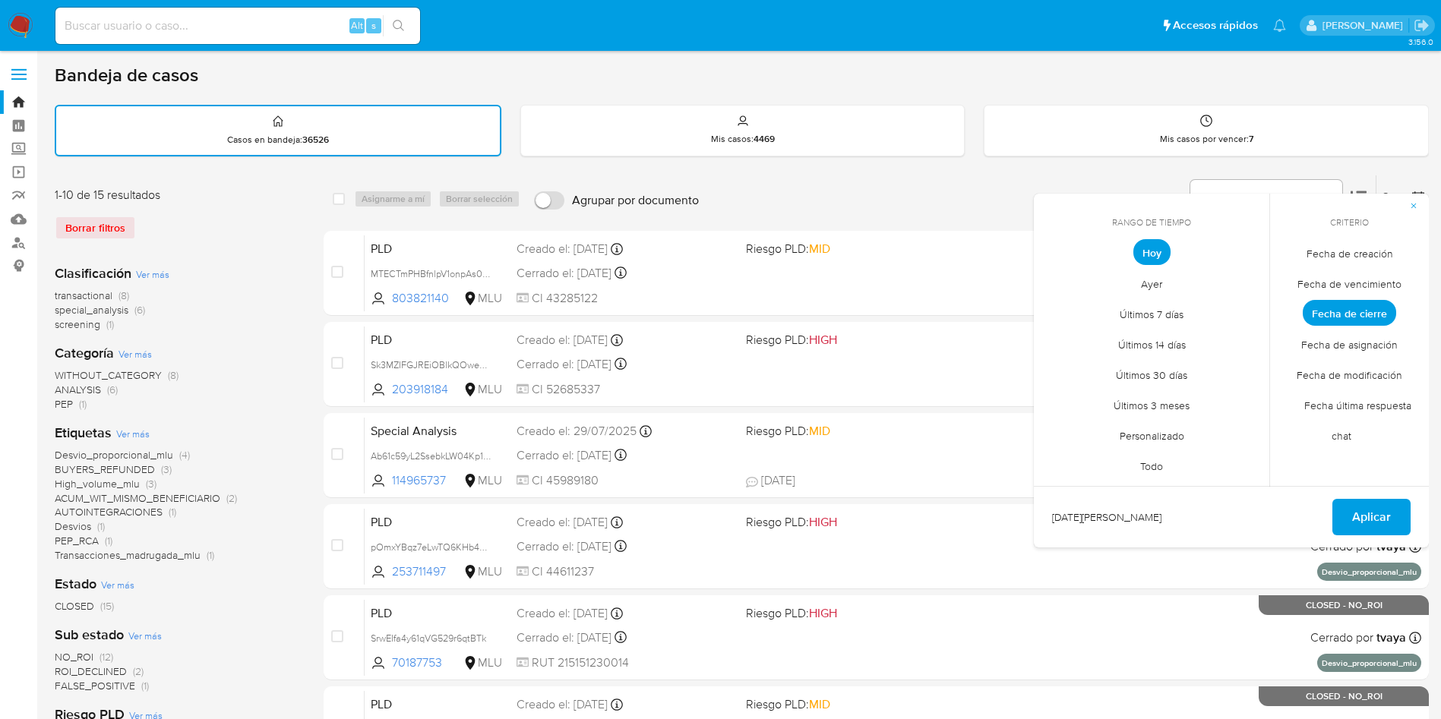
click at [1156, 432] on span "Personalizado" at bounding box center [1152, 435] width 96 height 31
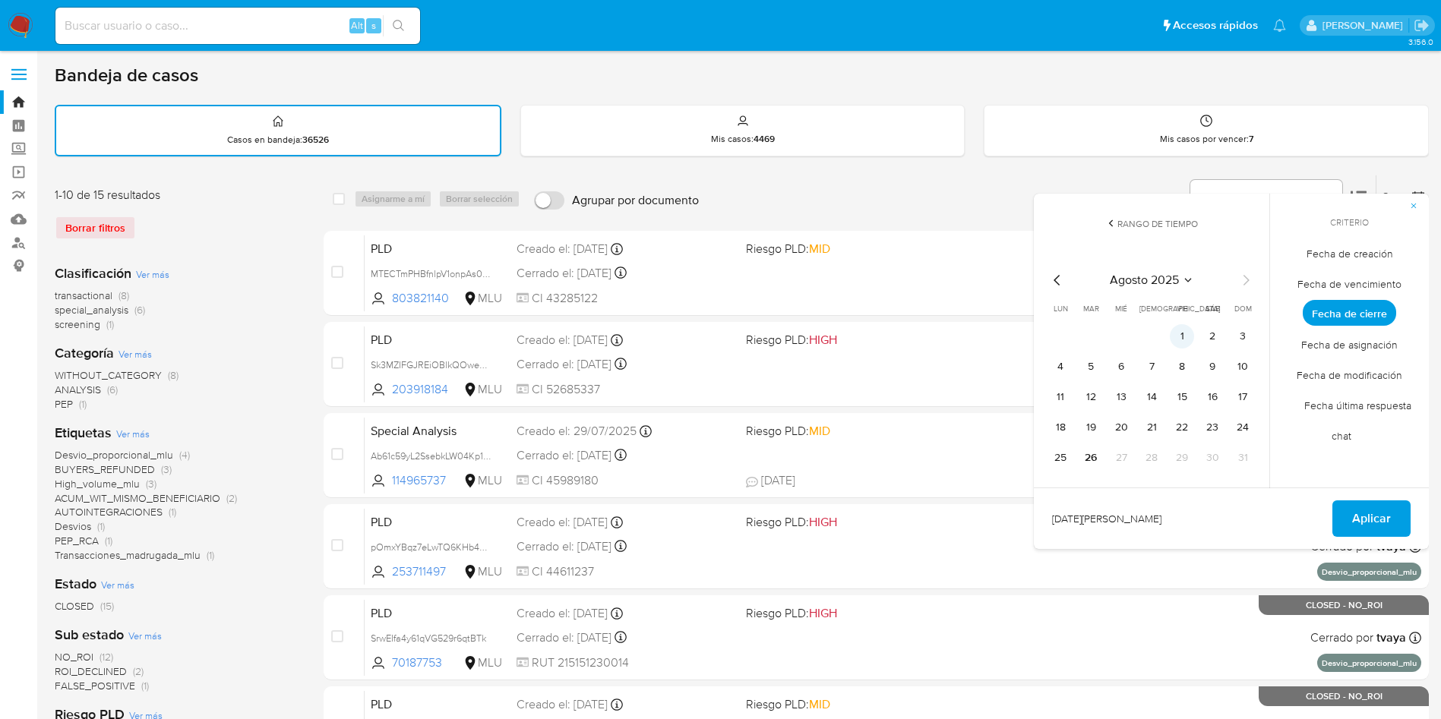
click at [1185, 338] on button "1" at bounding box center [1182, 336] width 24 height 24
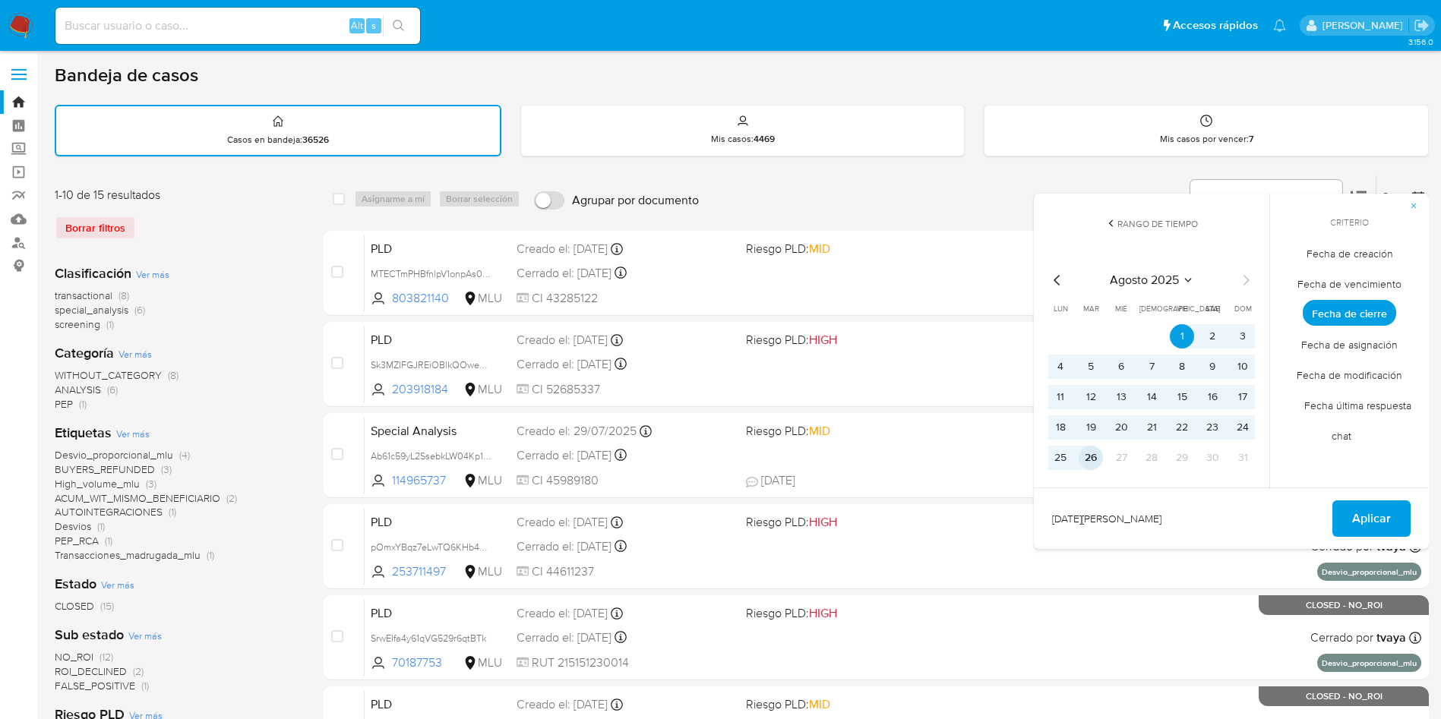
click at [1100, 457] on button "26" at bounding box center [1090, 458] width 24 height 24
click at [1386, 533] on span "Aplicar" at bounding box center [1371, 518] width 39 height 33
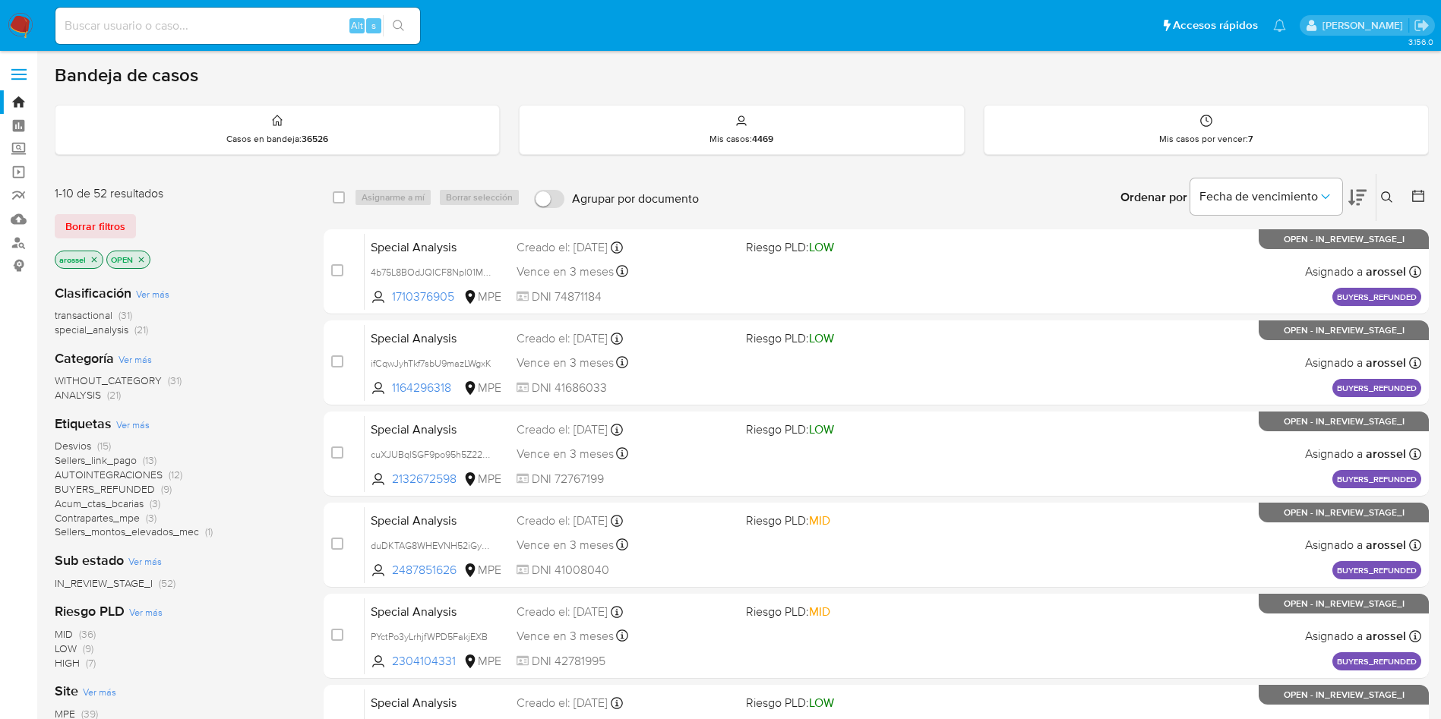
click at [242, 24] on input at bounding box center [237, 26] width 365 height 20
paste input "lG4fHzMZfS0nSec9YtC5HKrs"
type input "lG4fHzMZfS0nSec9YtC5HKrs"
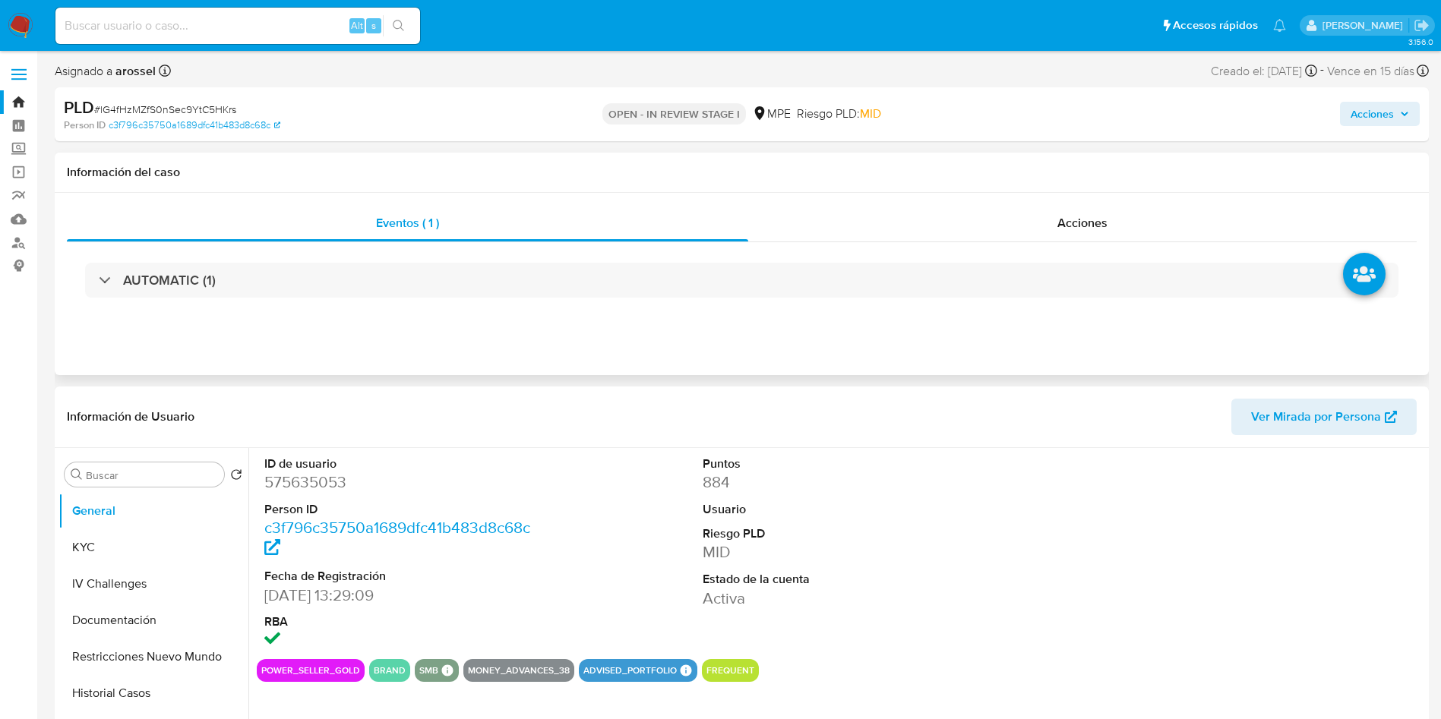
select select "10"
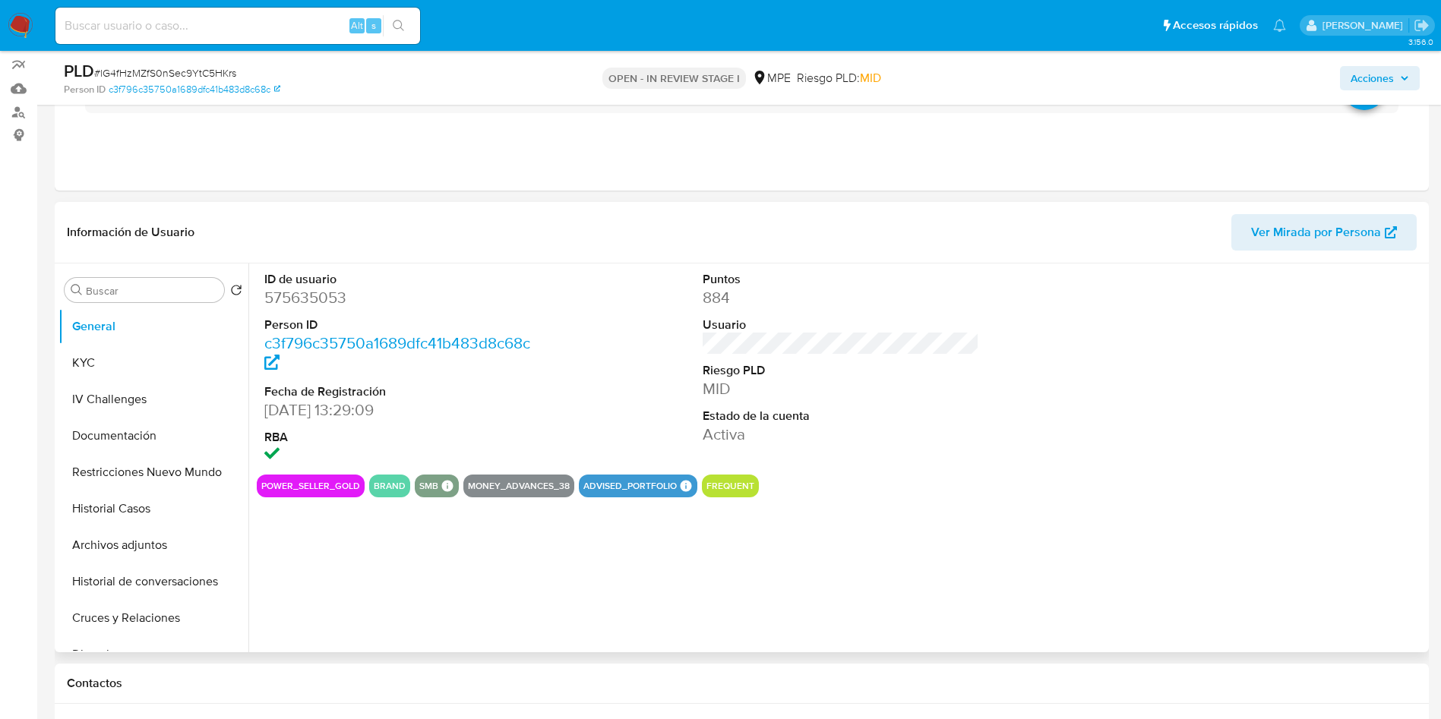
scroll to position [228, 0]
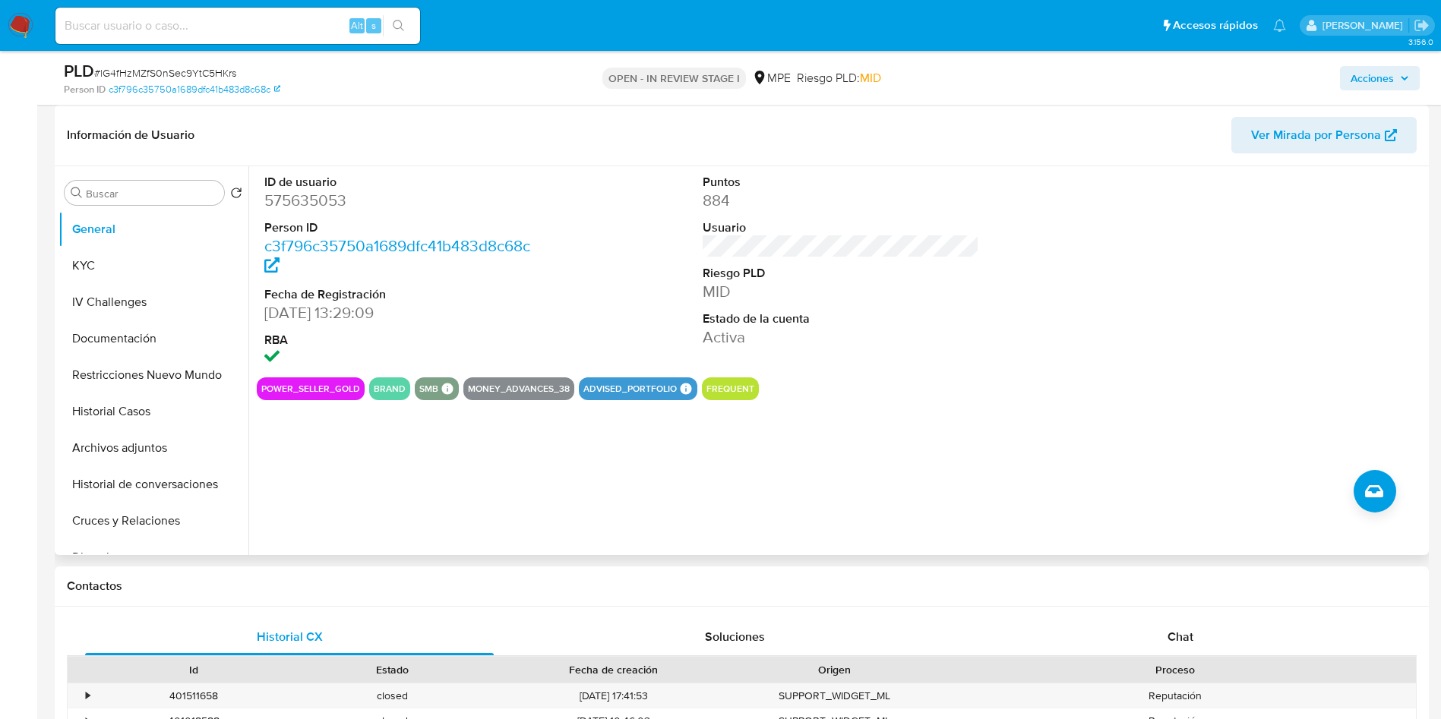
click at [962, 317] on dt "Estado de la cuenta" at bounding box center [841, 319] width 277 height 17
click at [1326, 129] on span "Ver Mirada por Persona" at bounding box center [1316, 135] width 130 height 36
click at [130, 422] on button "Historial Casos" at bounding box center [147, 411] width 178 height 36
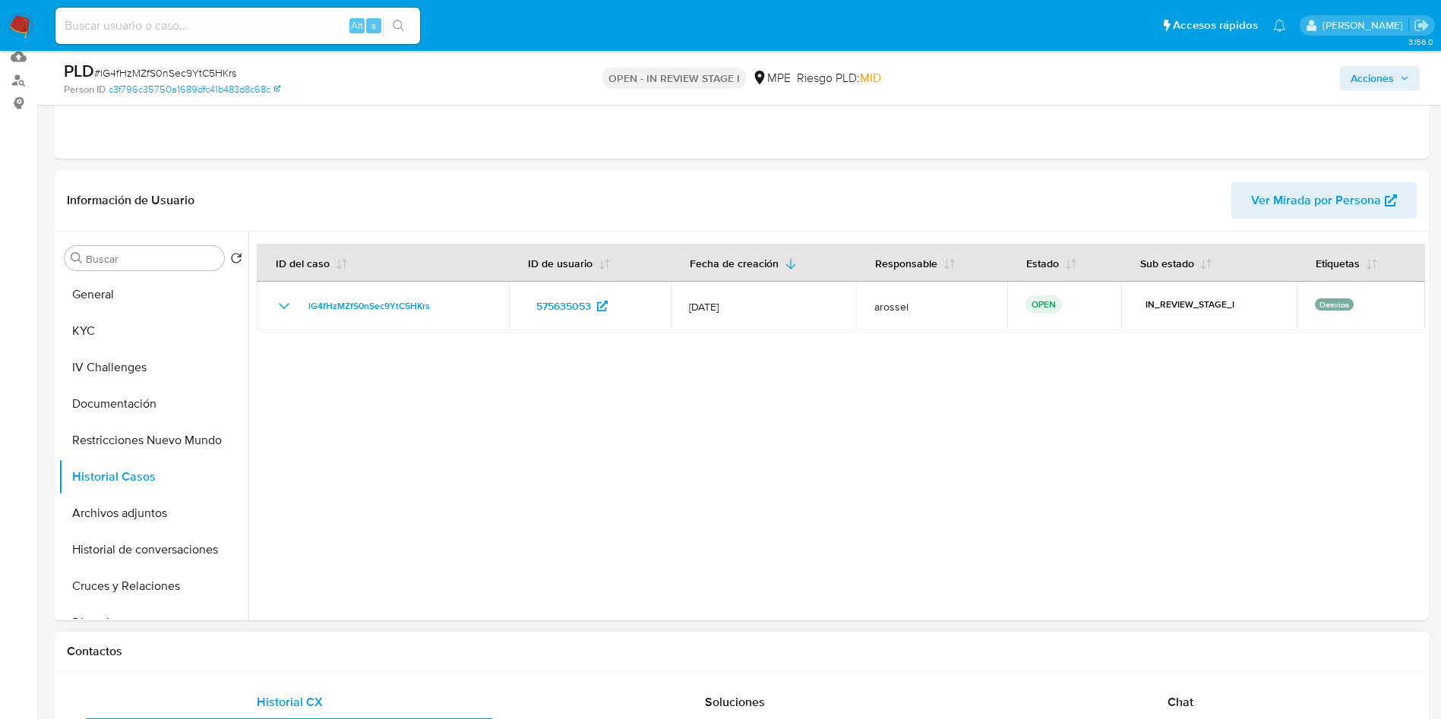
scroll to position [114, 0]
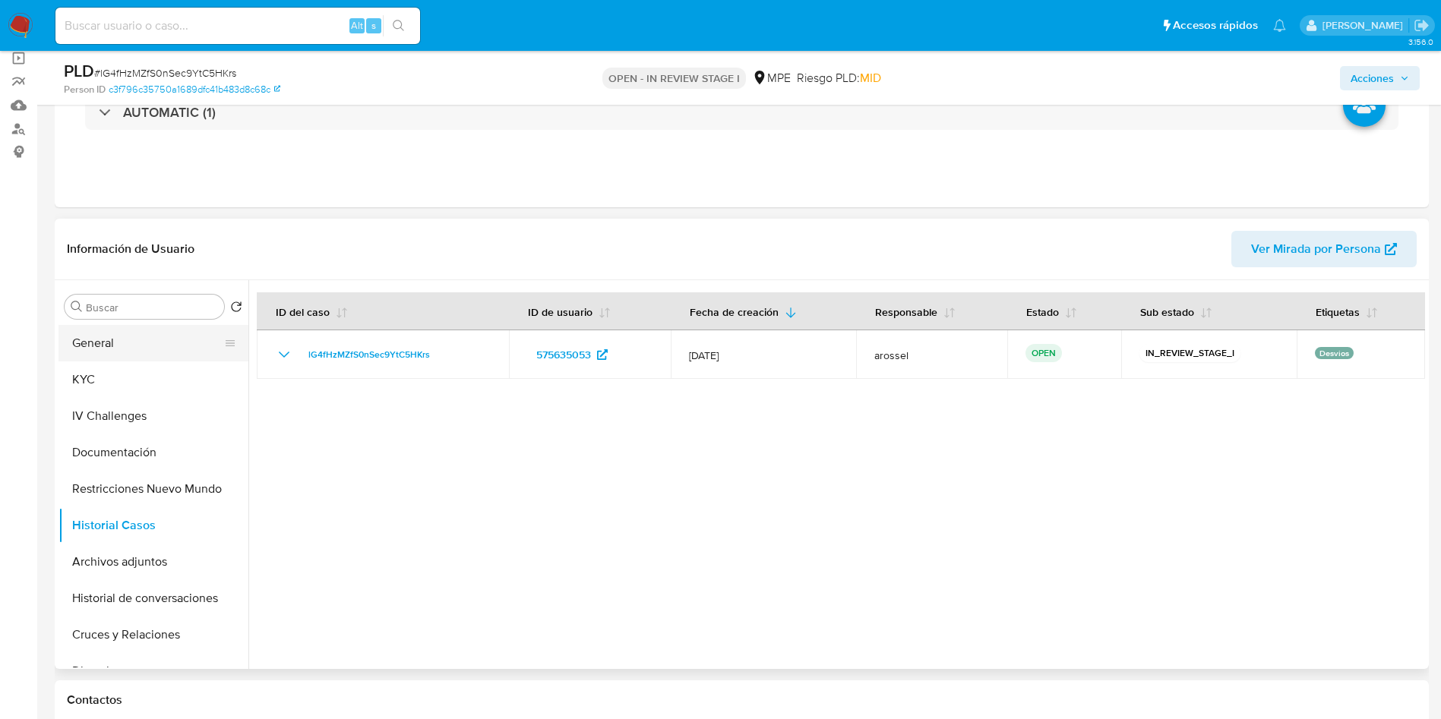
click at [109, 330] on button "General" at bounding box center [147, 343] width 178 height 36
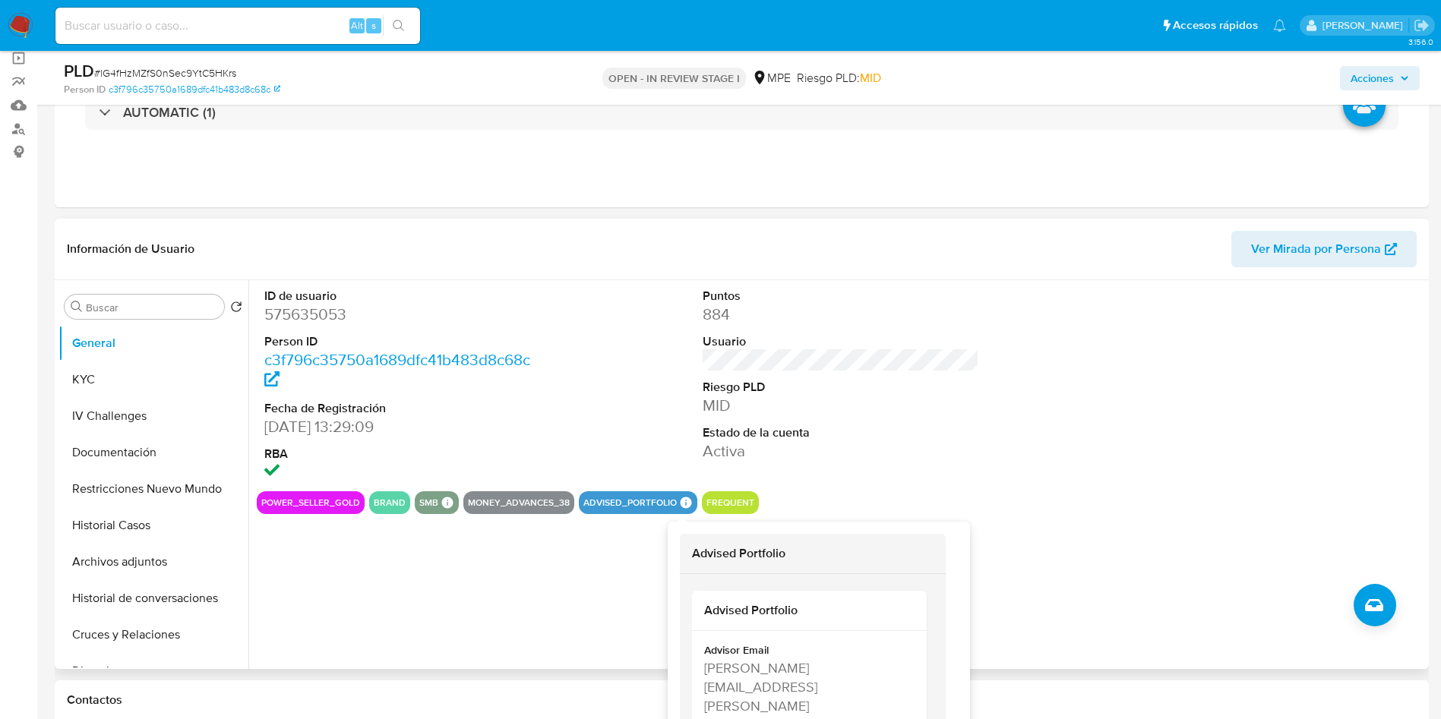
scroll to position [228, 0]
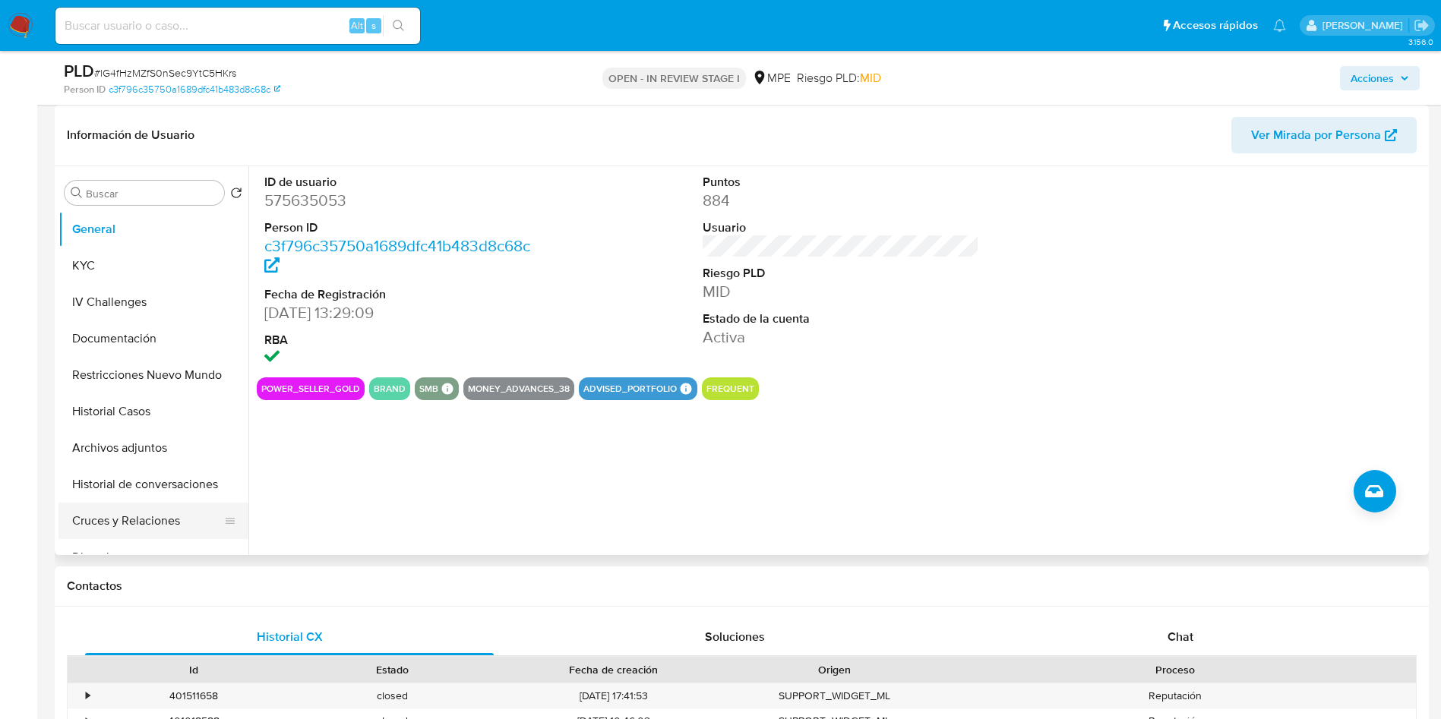
click at [175, 517] on button "Cruces y Relaciones" at bounding box center [147, 521] width 178 height 36
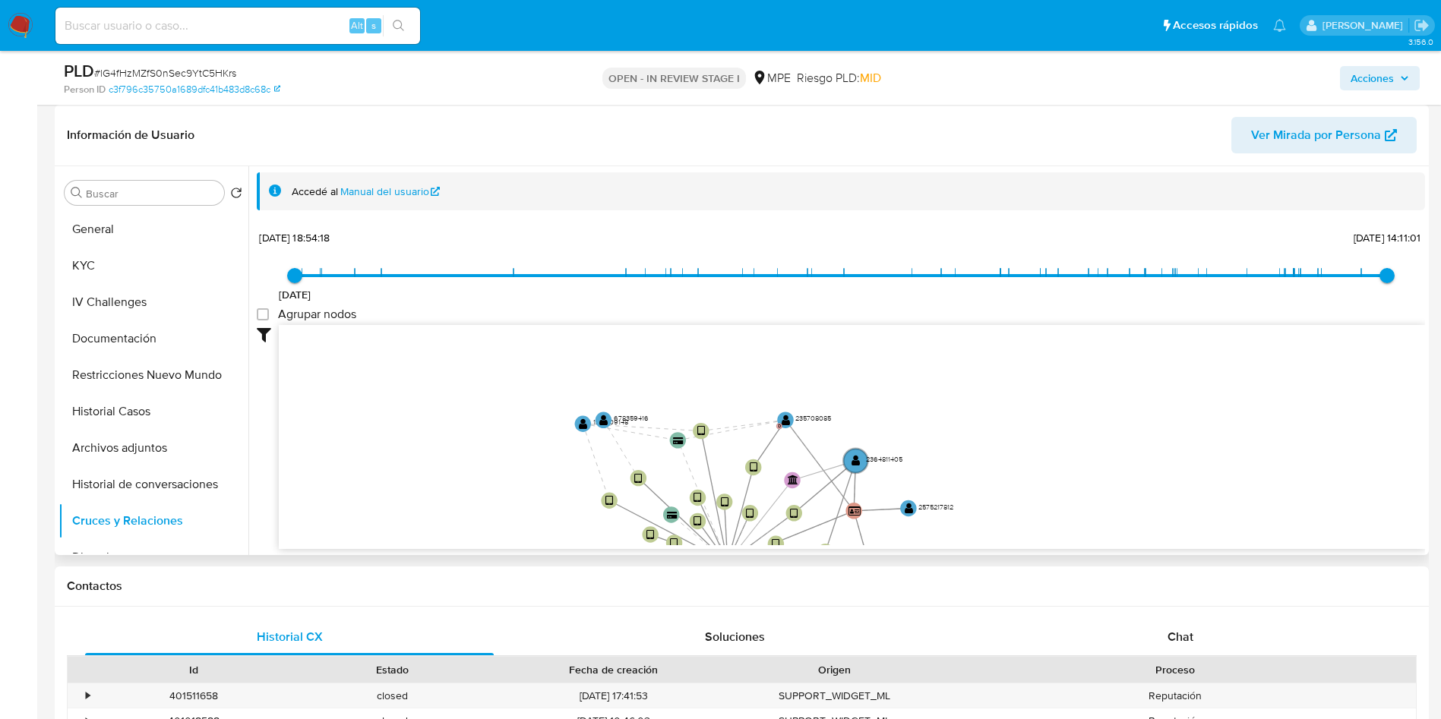
drag, startPoint x: 1104, startPoint y: 431, endPoint x: 362, endPoint y: 494, distance: 744.7
click at [123, 365] on button "Restricciones Nuevo Mundo" at bounding box center [147, 375] width 178 height 36
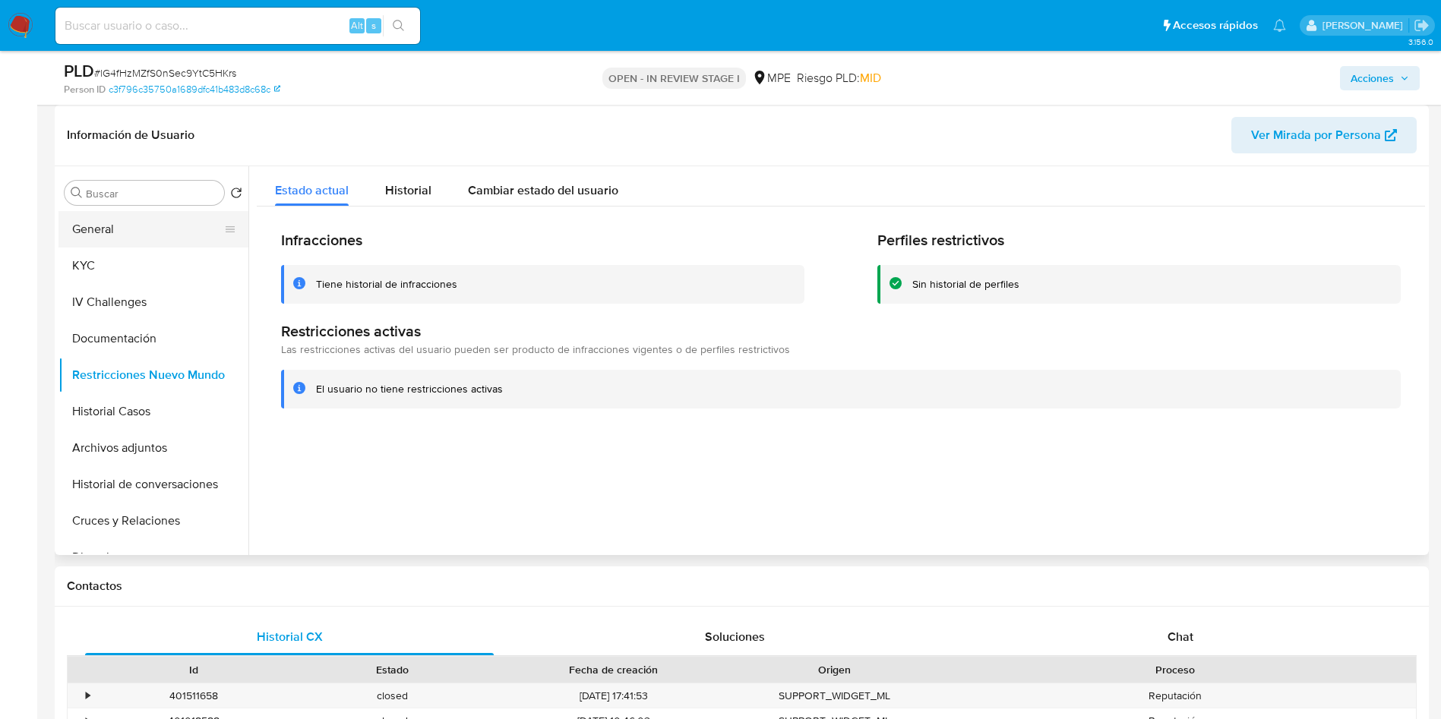
click at [150, 224] on button "General" at bounding box center [147, 229] width 178 height 36
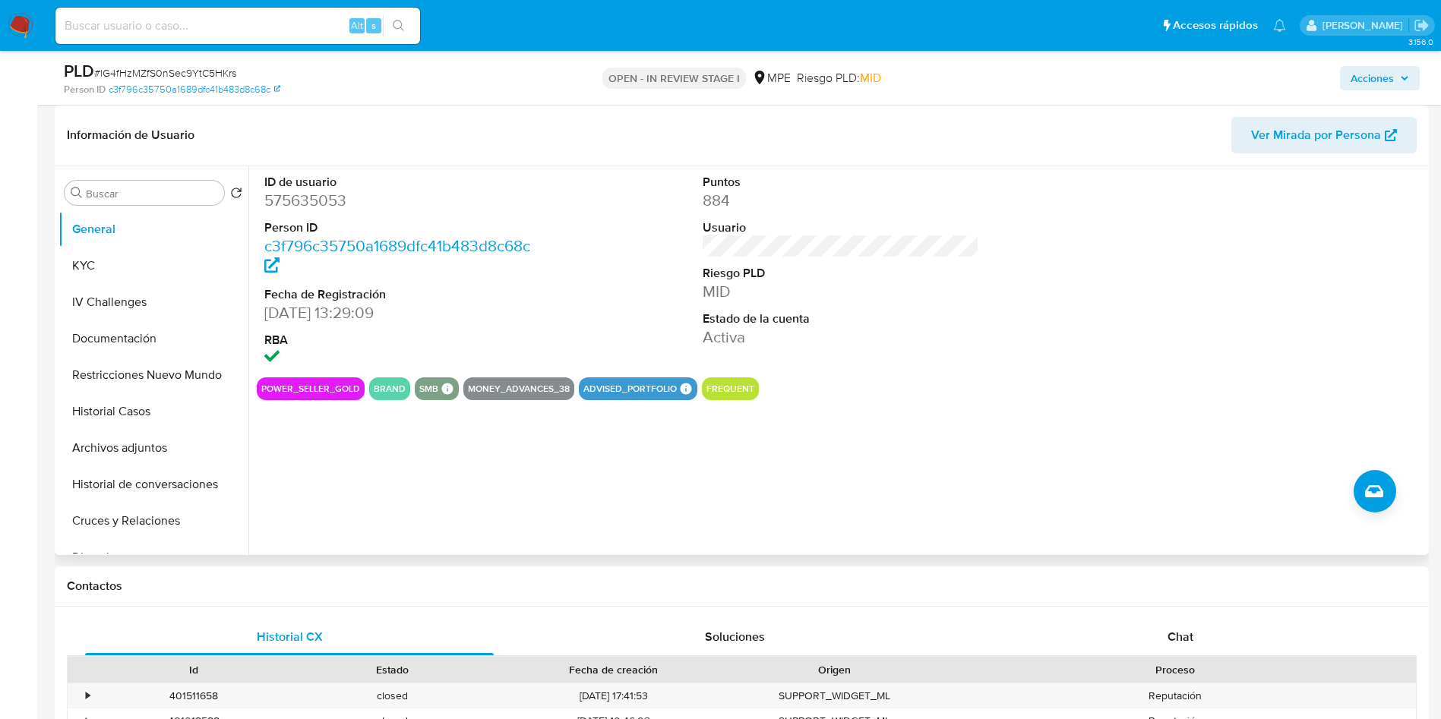
click at [298, 193] on dd "575635053" at bounding box center [402, 200] width 277 height 21
copy dd "575635053"
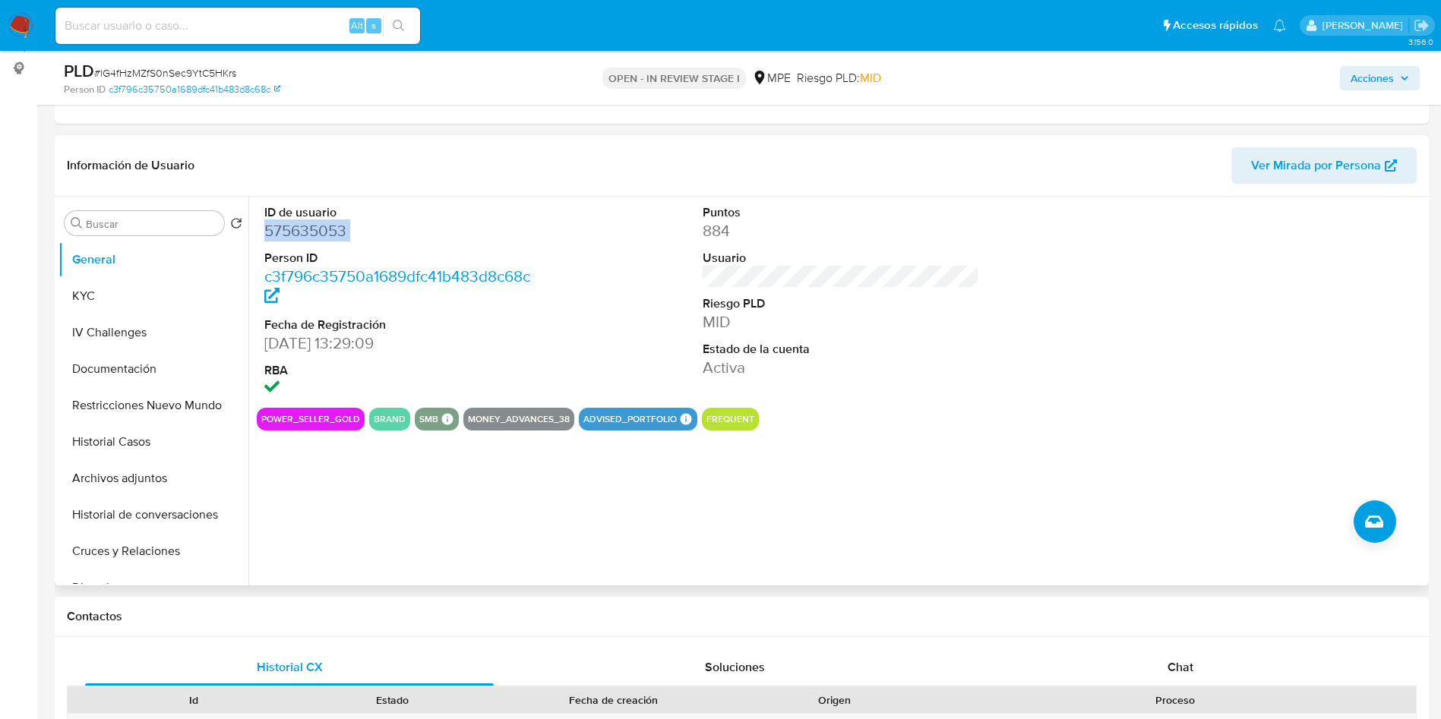
scroll to position [114, 0]
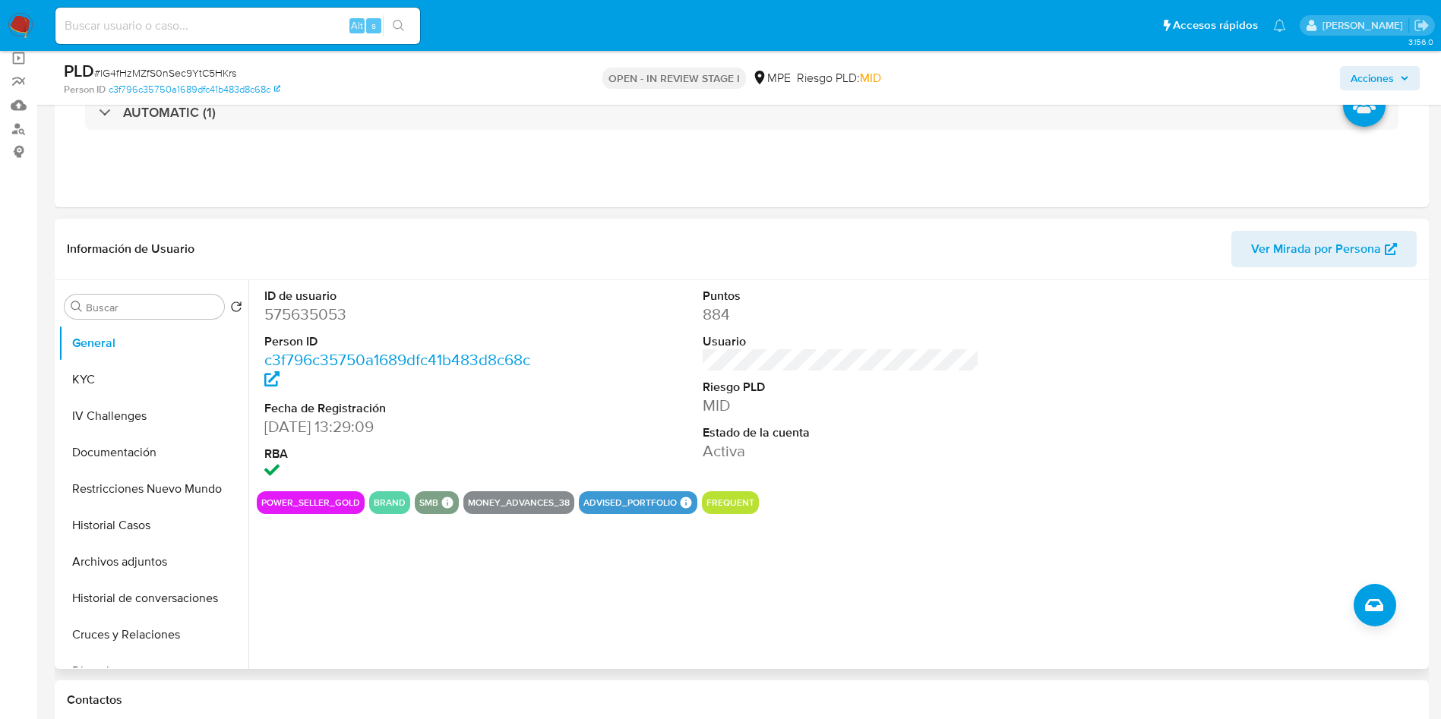
drag, startPoint x: 277, startPoint y: 437, endPoint x: 330, endPoint y: 434, distance: 52.5
click at [354, 434] on div "ID de usuario 575635053 Person ID c3f796c35750a1689dfc41b483d8c68c Fecha de Reg…" at bounding box center [403, 385] width 292 height 211
drag, startPoint x: 261, startPoint y: 425, endPoint x: 347, endPoint y: 418, distance: 86.0
click at [347, 418] on div "ID de usuario 575635053 Person ID c3f796c35750a1689dfc41b483d8c68c Fecha de Reg…" at bounding box center [403, 385] width 292 height 211
copy dd "28/05/2020"
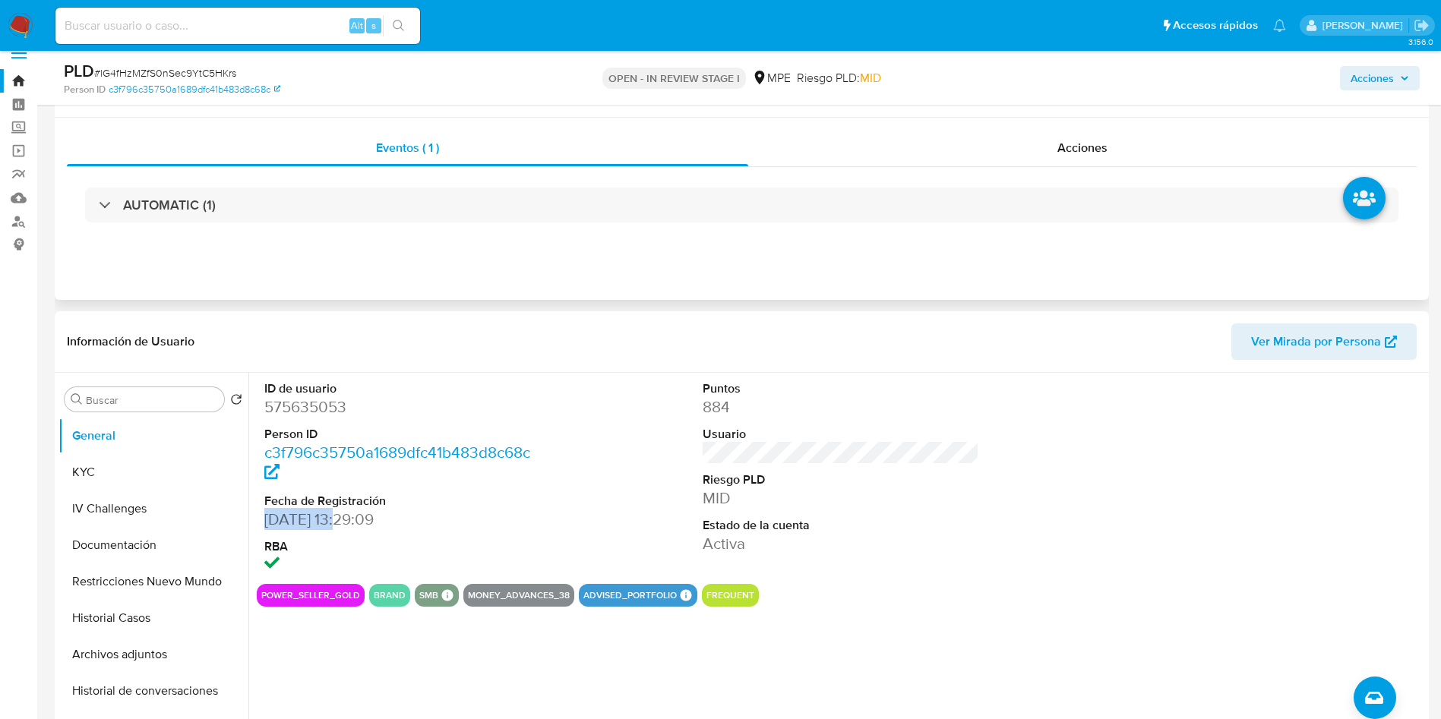
scroll to position [0, 0]
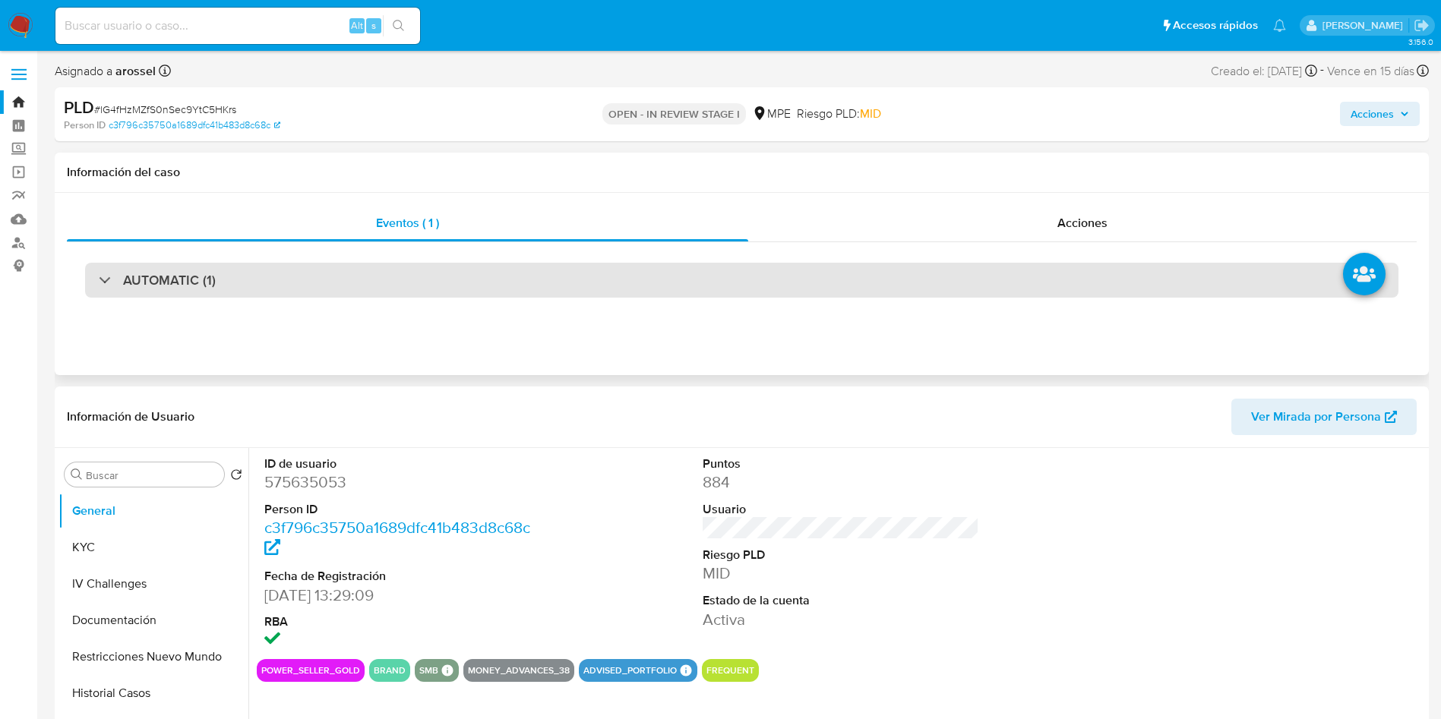
drag, startPoint x: 298, startPoint y: 287, endPoint x: 283, endPoint y: 296, distance: 17.7
click at [298, 287] on div "AUTOMATIC (1)" at bounding box center [741, 280] width 1313 height 35
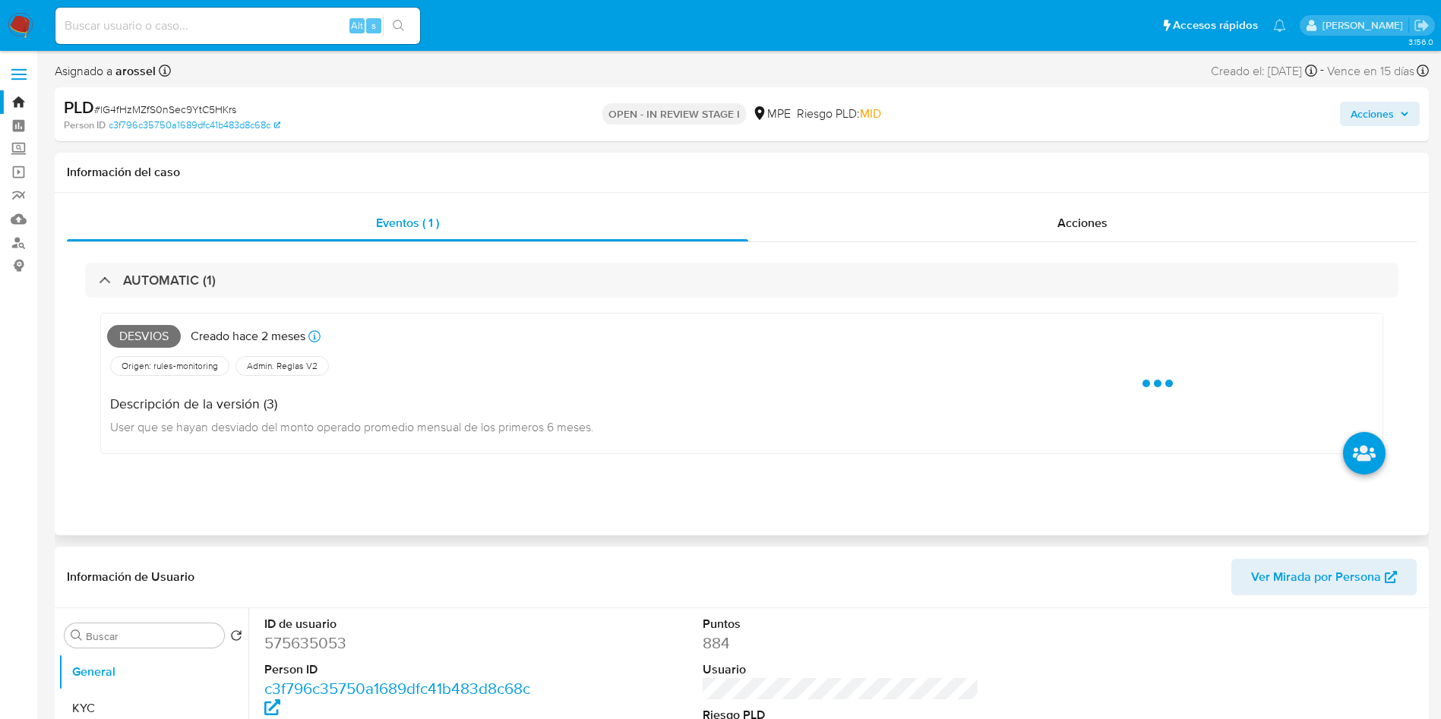
click at [145, 333] on span "Desvios" at bounding box center [144, 336] width 74 height 23
copy span "Desvios"
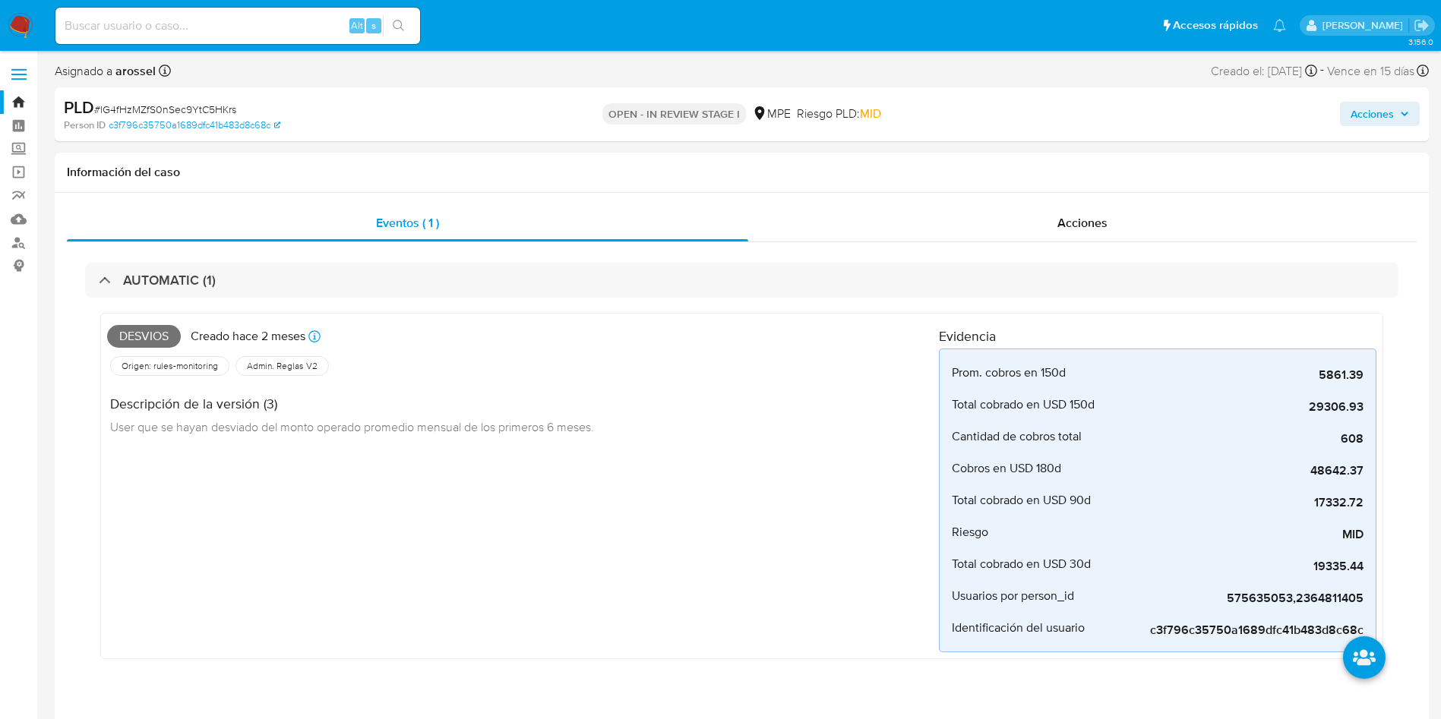
click at [194, 98] on div "PLD # lG4fHzMZfS0nSec9YtC5HKrs" at bounding box center [287, 107] width 447 height 23
click at [197, 120] on link "c3f796c35750a1689dfc41b483d8c68c" at bounding box center [195, 125] width 172 height 14
click at [211, 110] on span "# lG4fHzMZfS0nSec9YtC5HKrs" at bounding box center [165, 109] width 142 height 15
click at [160, 107] on span "# lG4fHzMZfS0nSec9YtC5HKrs" at bounding box center [165, 109] width 142 height 15
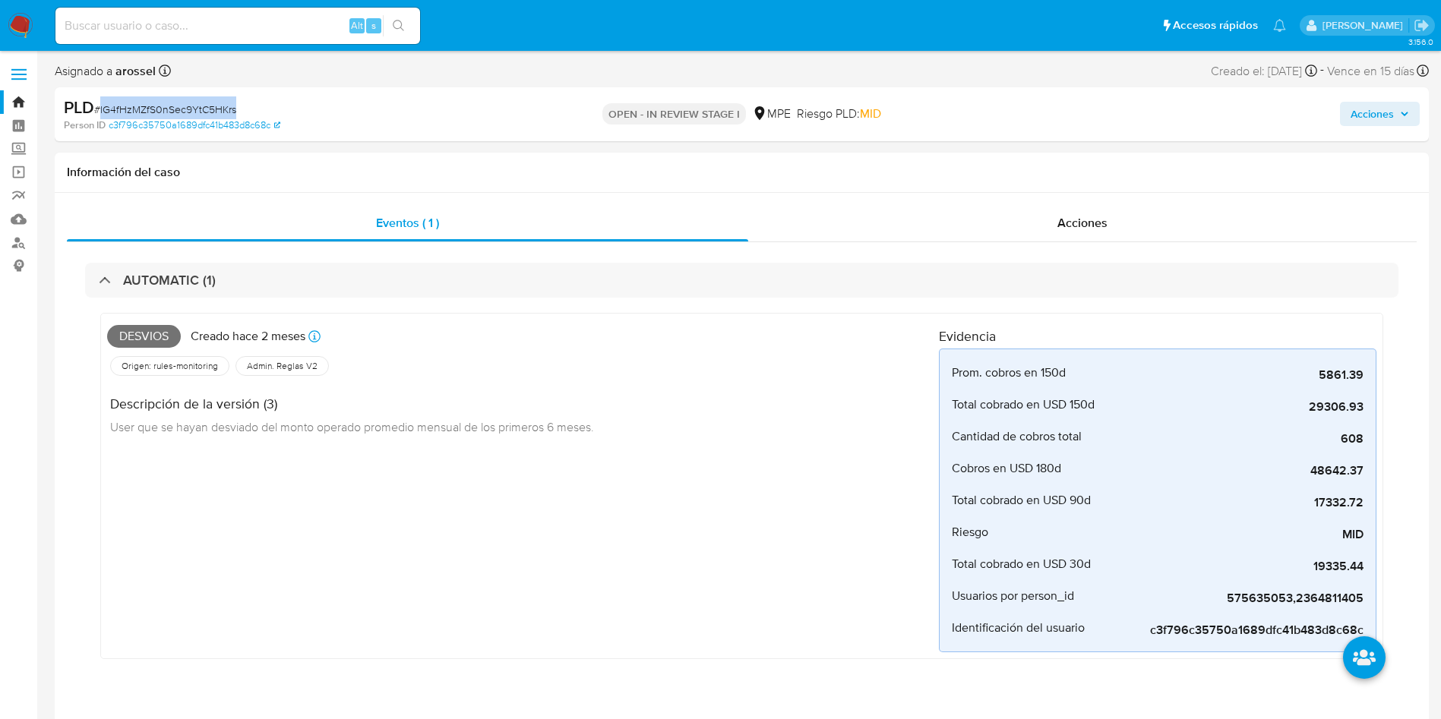
click at [160, 107] on span "# lG4fHzMZfS0nSec9YtC5HKrs" at bounding box center [165, 109] width 142 height 15
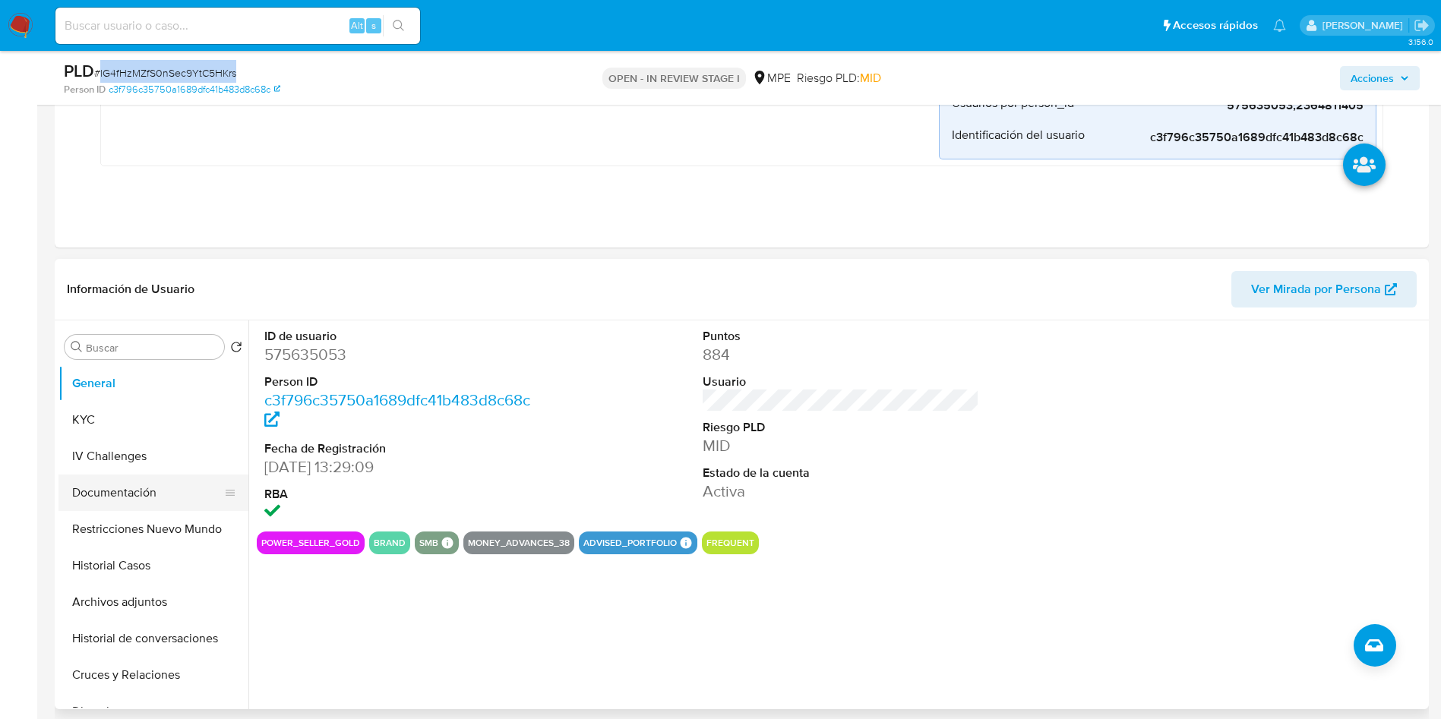
scroll to position [570, 0]
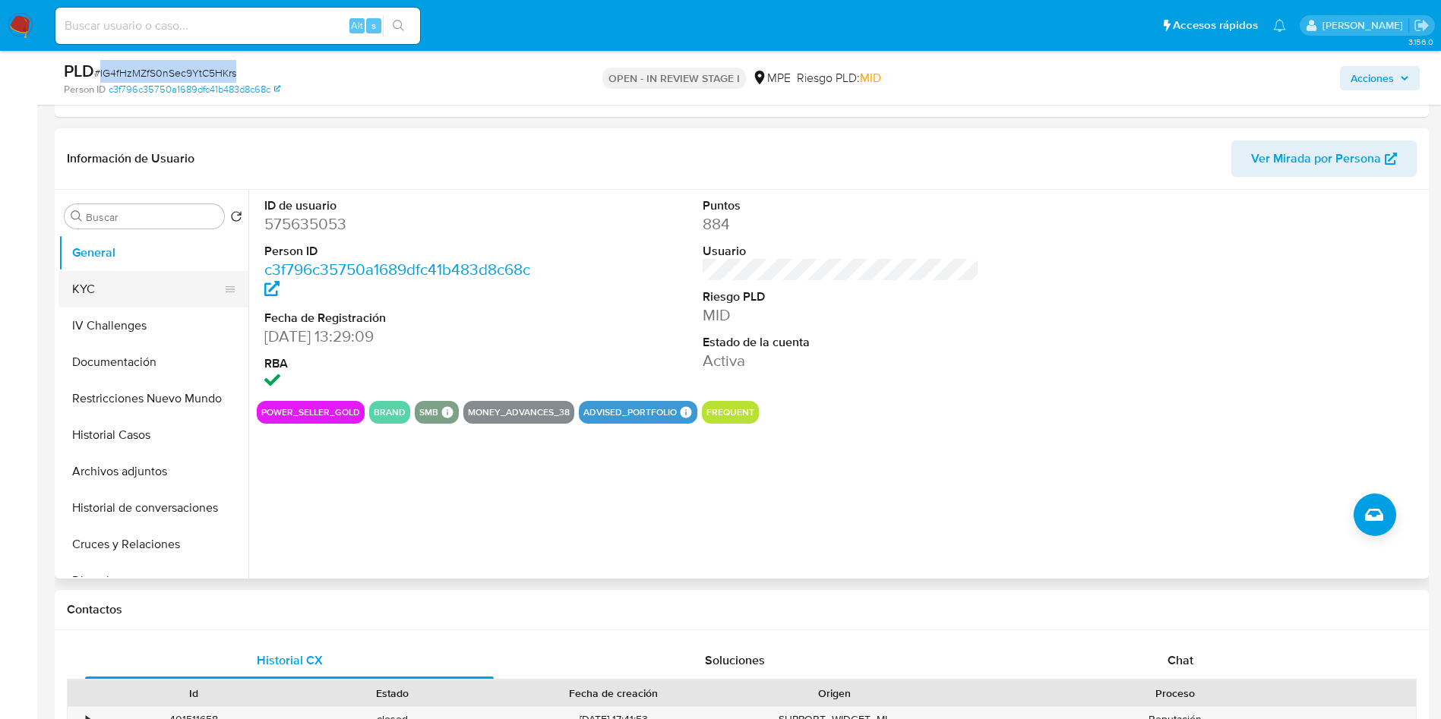
click at [150, 283] on button "KYC" at bounding box center [147, 289] width 178 height 36
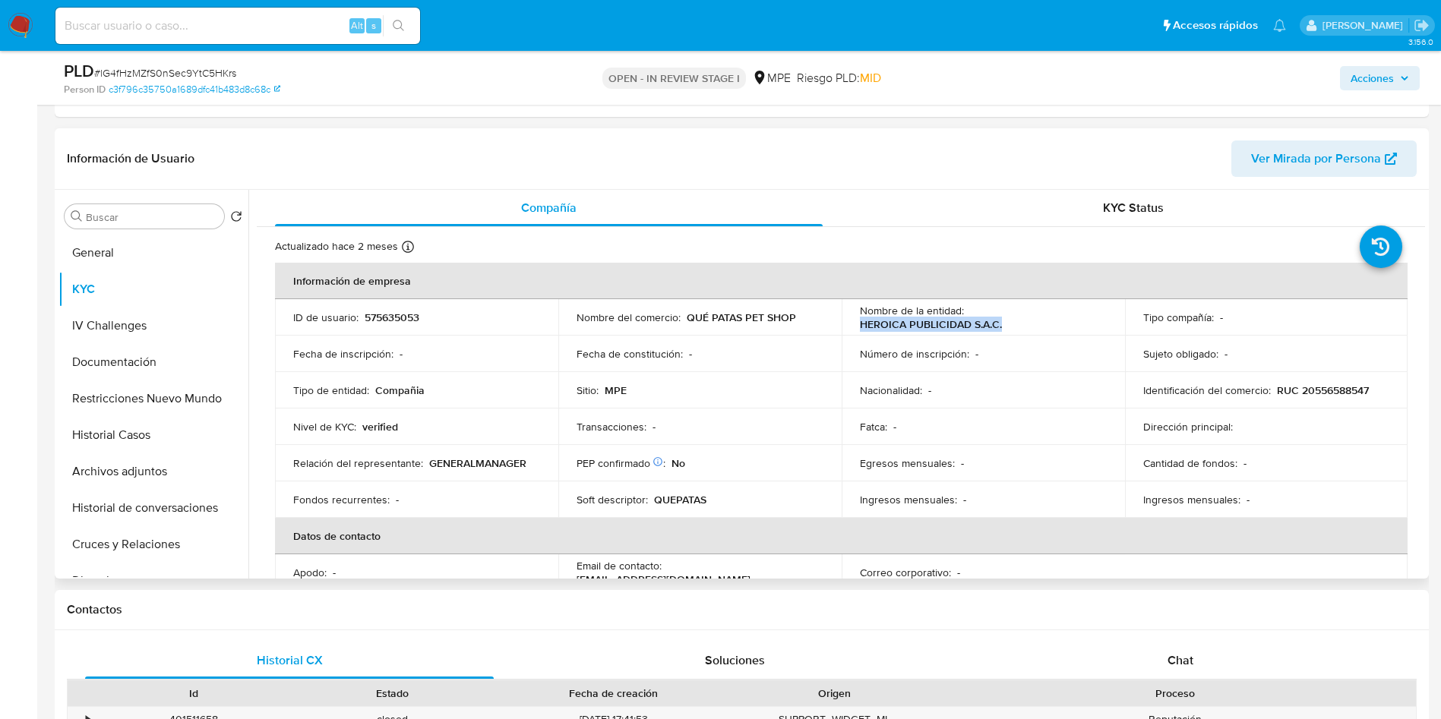
drag, startPoint x: 850, startPoint y: 324, endPoint x: 1011, endPoint y: 324, distance: 161.0
click at [1011, 324] on td "Nombre de la entidad : HEROICA PUBLICIDAD S.A.C." at bounding box center [982, 317] width 283 height 36
copy p "HEROICA PUBLICIDAD S.A.C."
click at [969, 150] on header "Información de Usuario Ver Mirada por Persona" at bounding box center [742, 159] width 1350 height 36
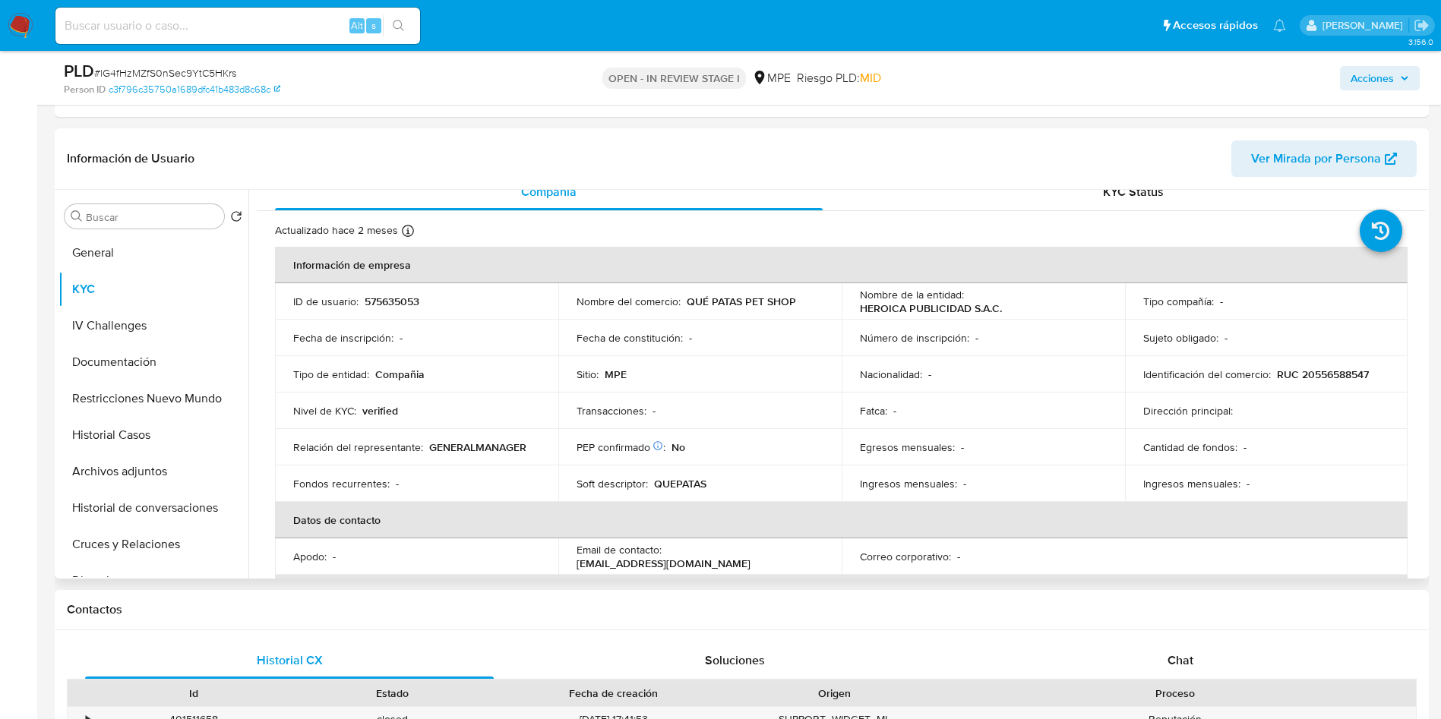
click at [377, 314] on td "ID de usuario : 575635053" at bounding box center [416, 301] width 283 height 36
click at [399, 303] on p "575635053" at bounding box center [392, 302] width 55 height 14
copy p "575635053"
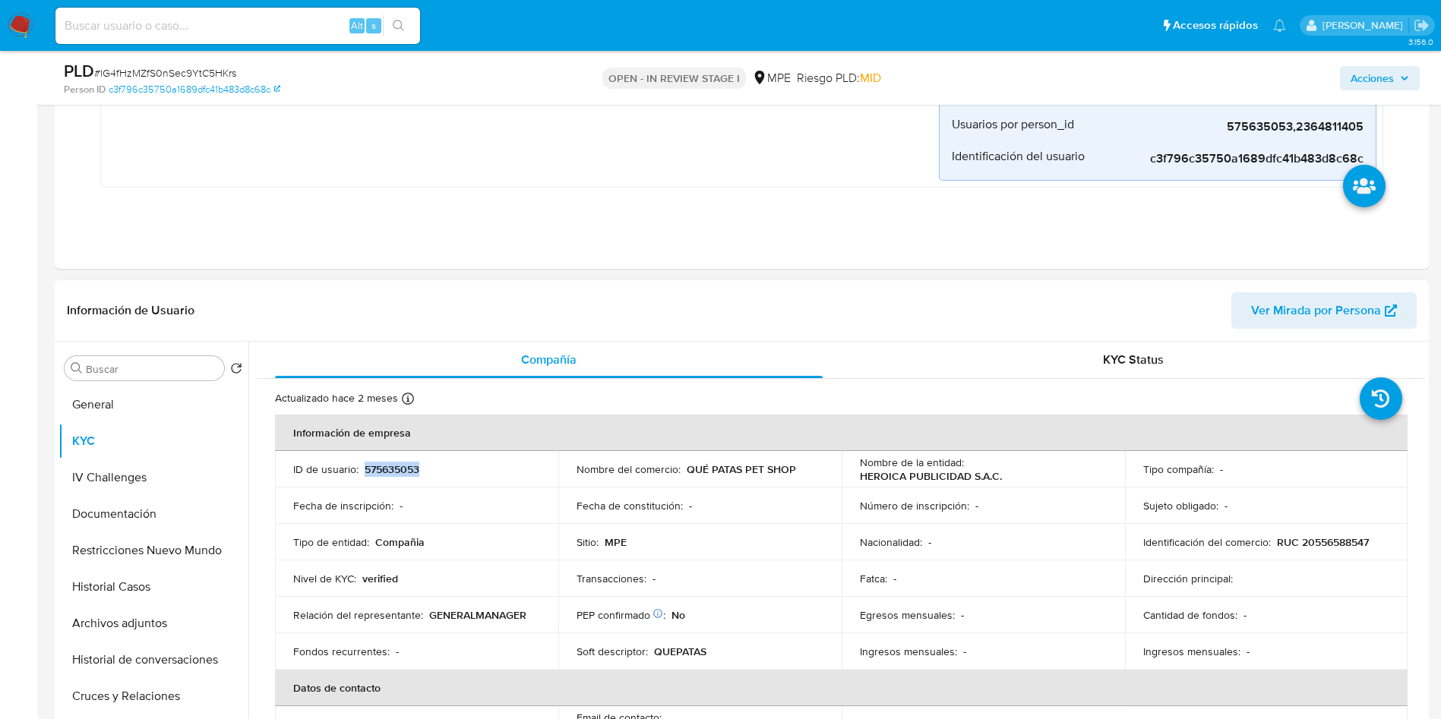
scroll to position [570, 0]
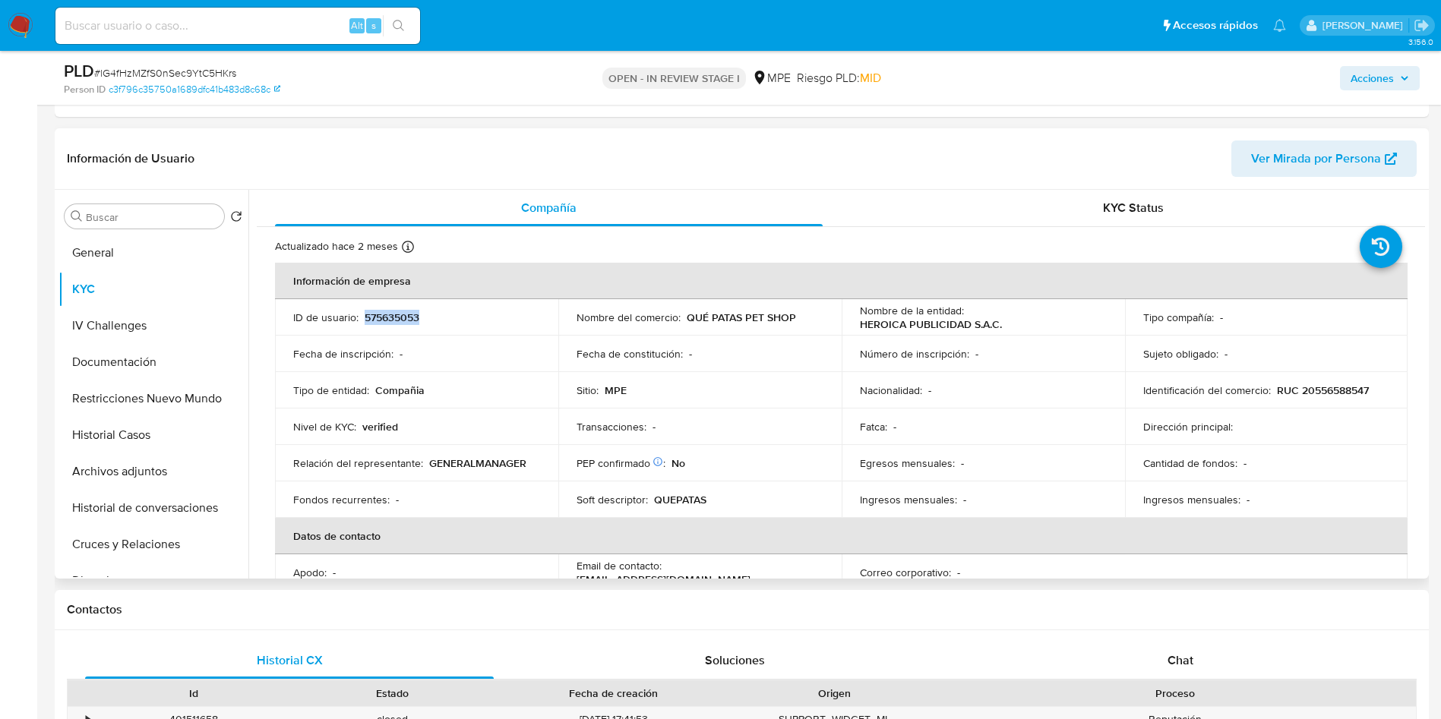
copy p "575635053"
click at [1342, 399] on td "Identificación del comercio : RUC 20556588547" at bounding box center [1266, 390] width 283 height 36
click at [1323, 388] on p "RUC 20556588547" at bounding box center [1323, 391] width 92 height 14
copy p "20556588547"
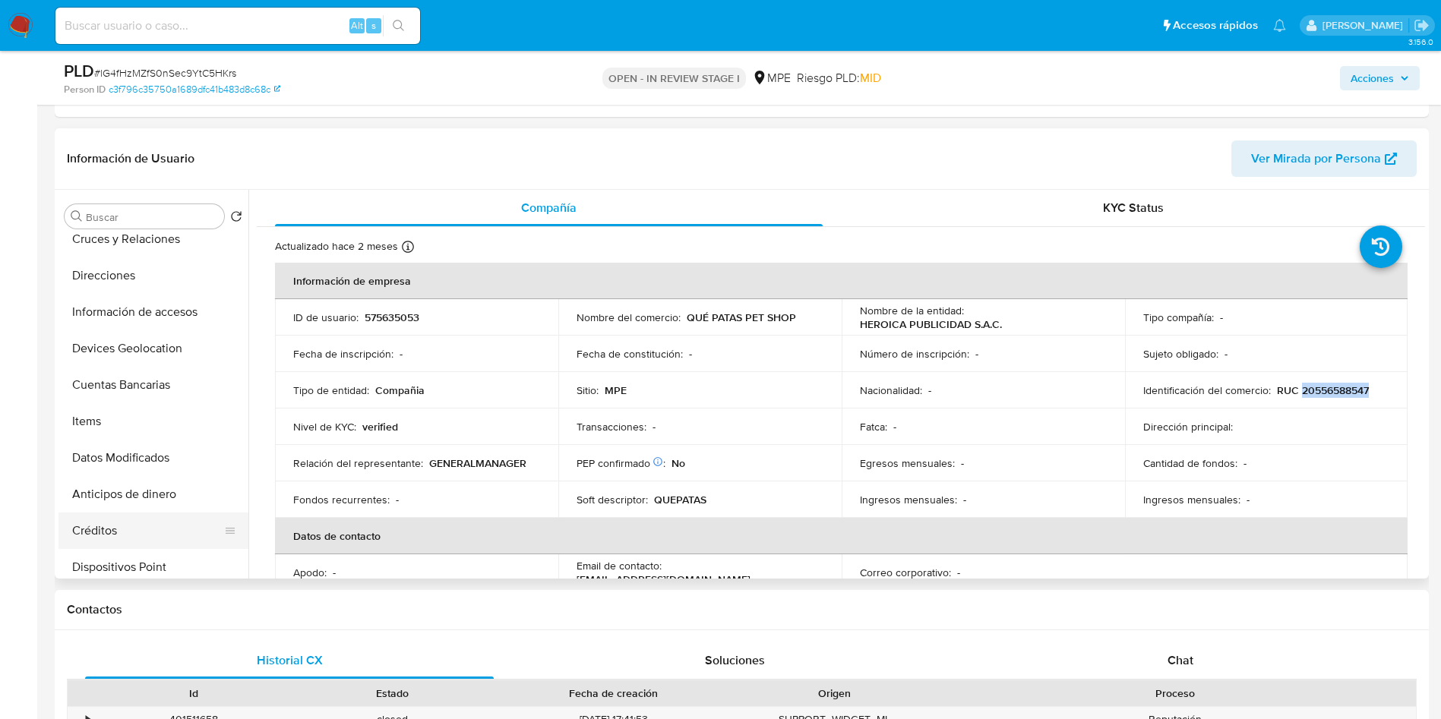
scroll to position [342, 0]
click at [147, 361] on button "Cuentas Bancarias" at bounding box center [147, 348] width 178 height 36
click at [147, 367] on button "Items" at bounding box center [153, 385] width 190 height 36
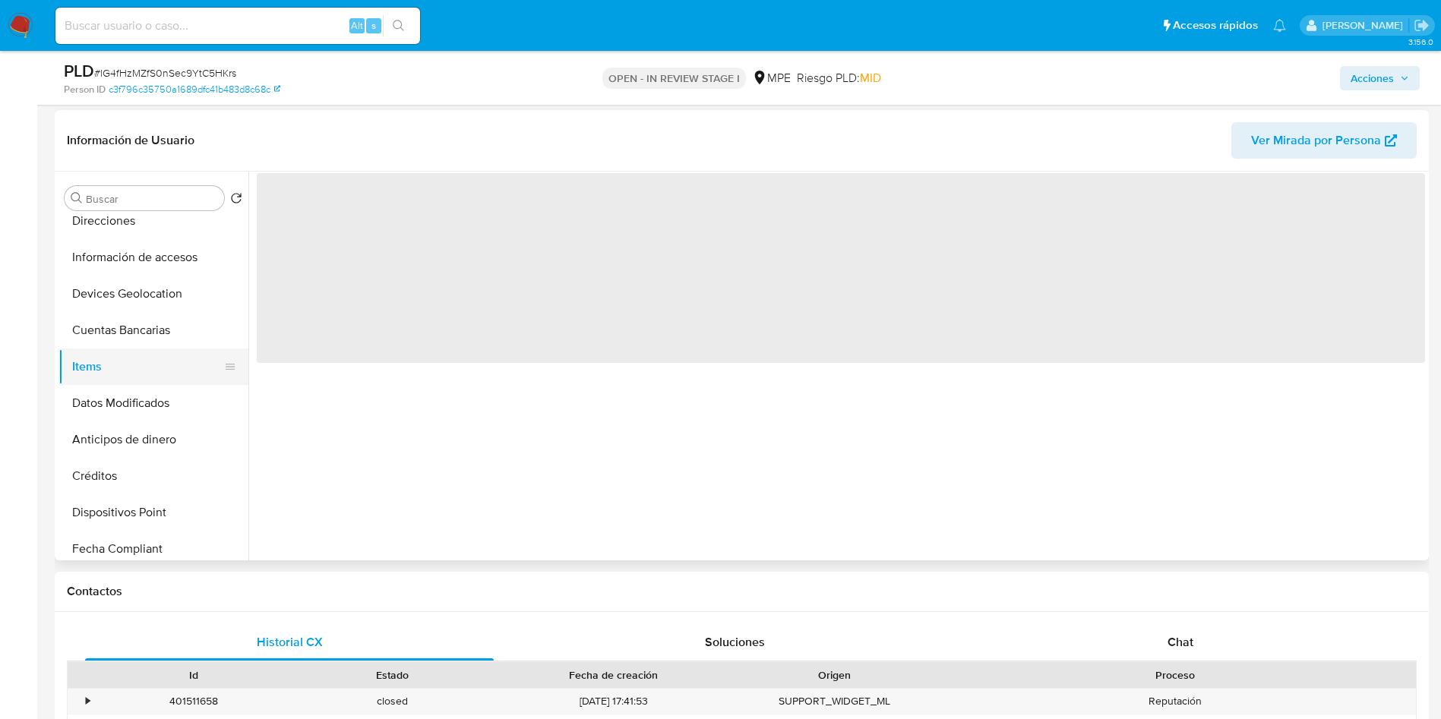
click at [149, 380] on button "Items" at bounding box center [147, 367] width 178 height 36
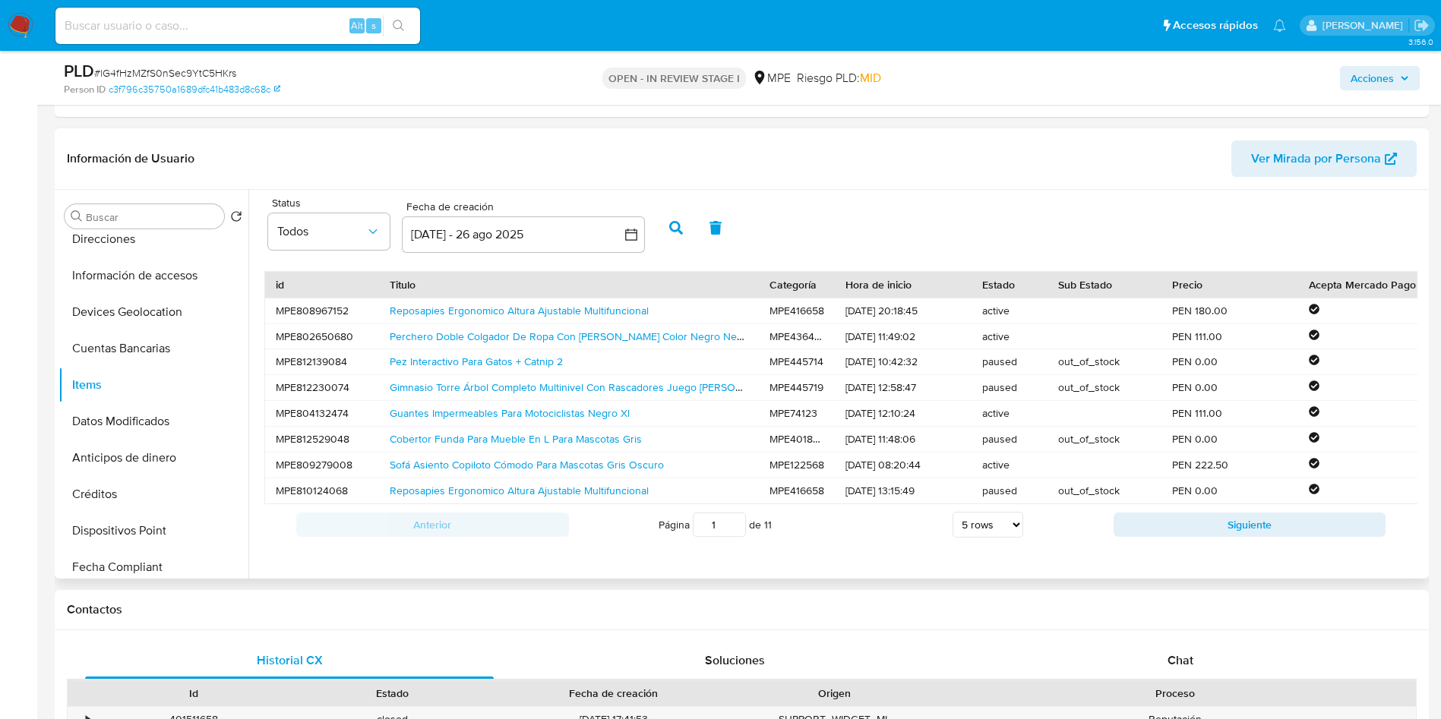
click at [624, 301] on div "Reposapies Ergonomico Altura Ajustable Multifuncional" at bounding box center [569, 310] width 380 height 25
click at [625, 314] on link "Reposapies Ergonomico Altura Ajustable Multifuncional" at bounding box center [519, 310] width 259 height 15
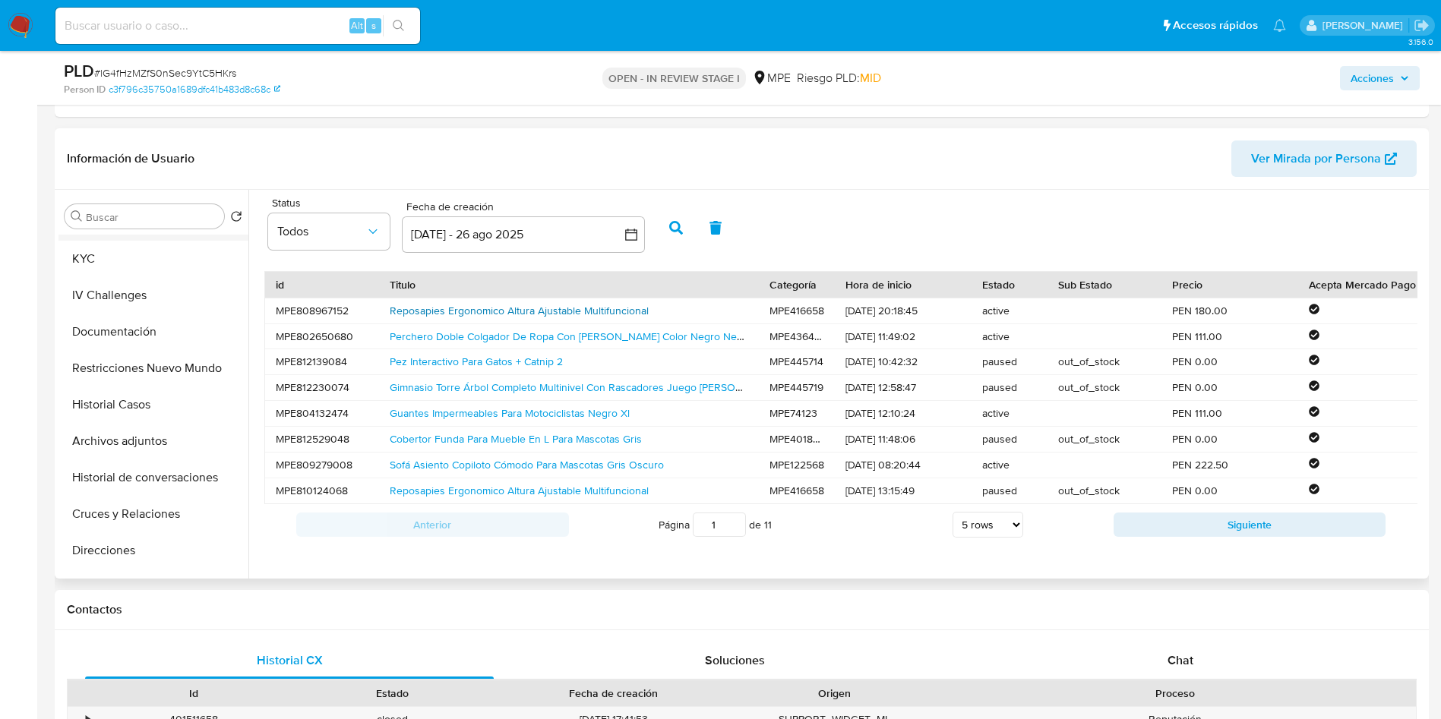
scroll to position [0, 0]
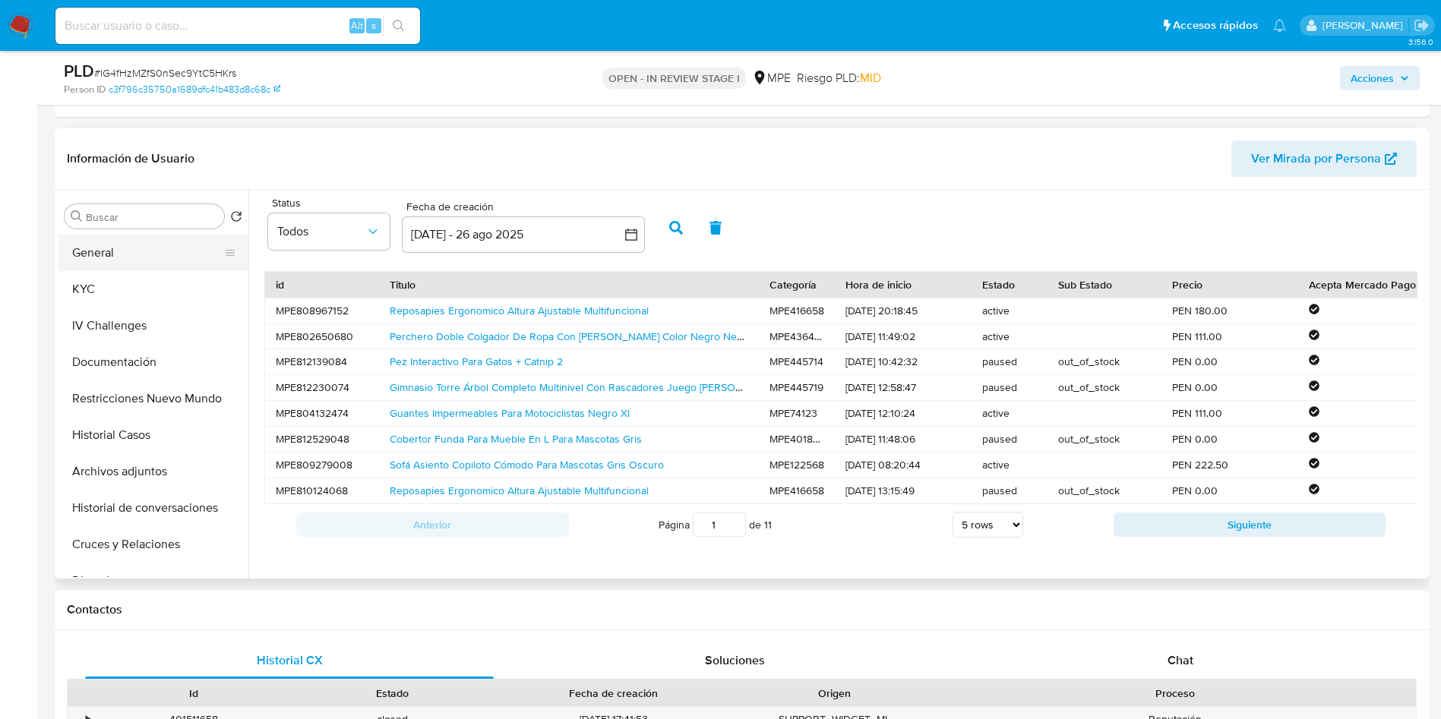
click at [153, 246] on button "General" at bounding box center [147, 253] width 178 height 36
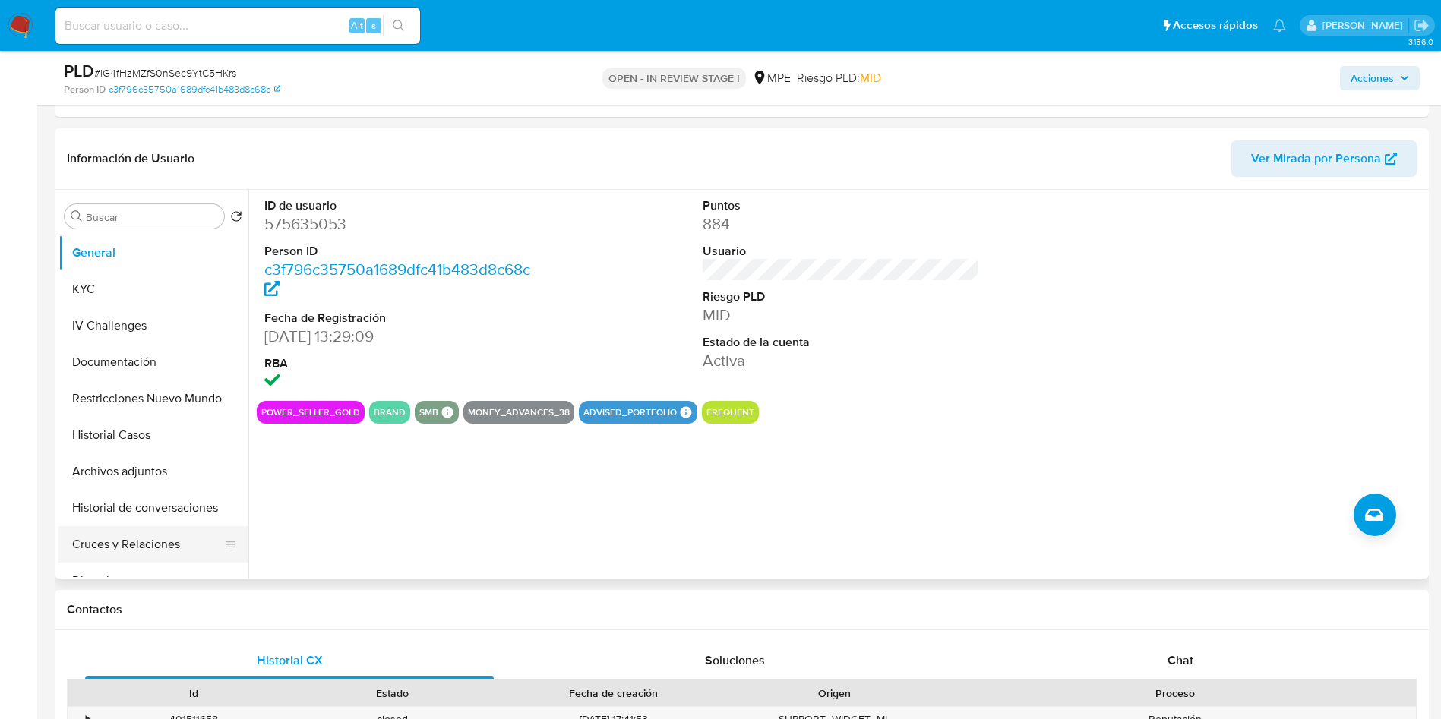
click at [153, 545] on button "Cruces y Relaciones" at bounding box center [147, 544] width 178 height 36
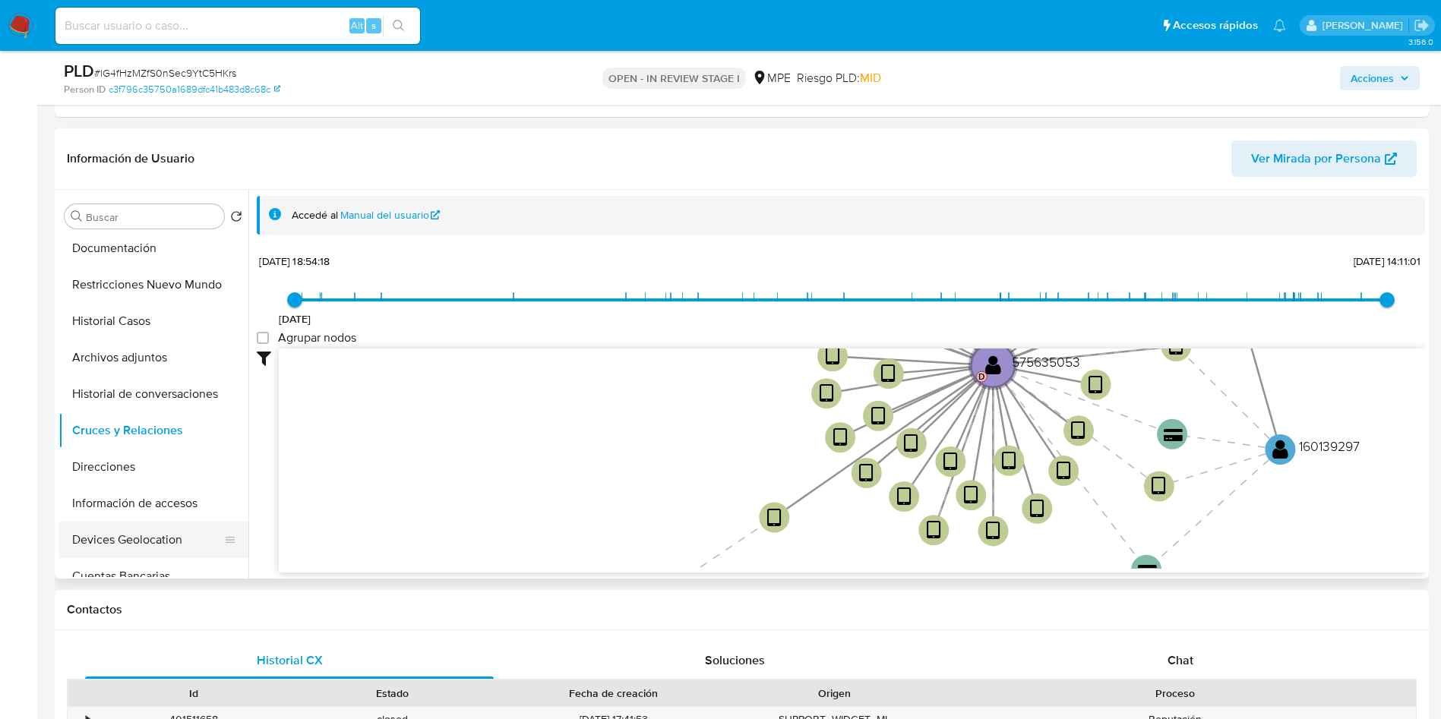
scroll to position [228, 0]
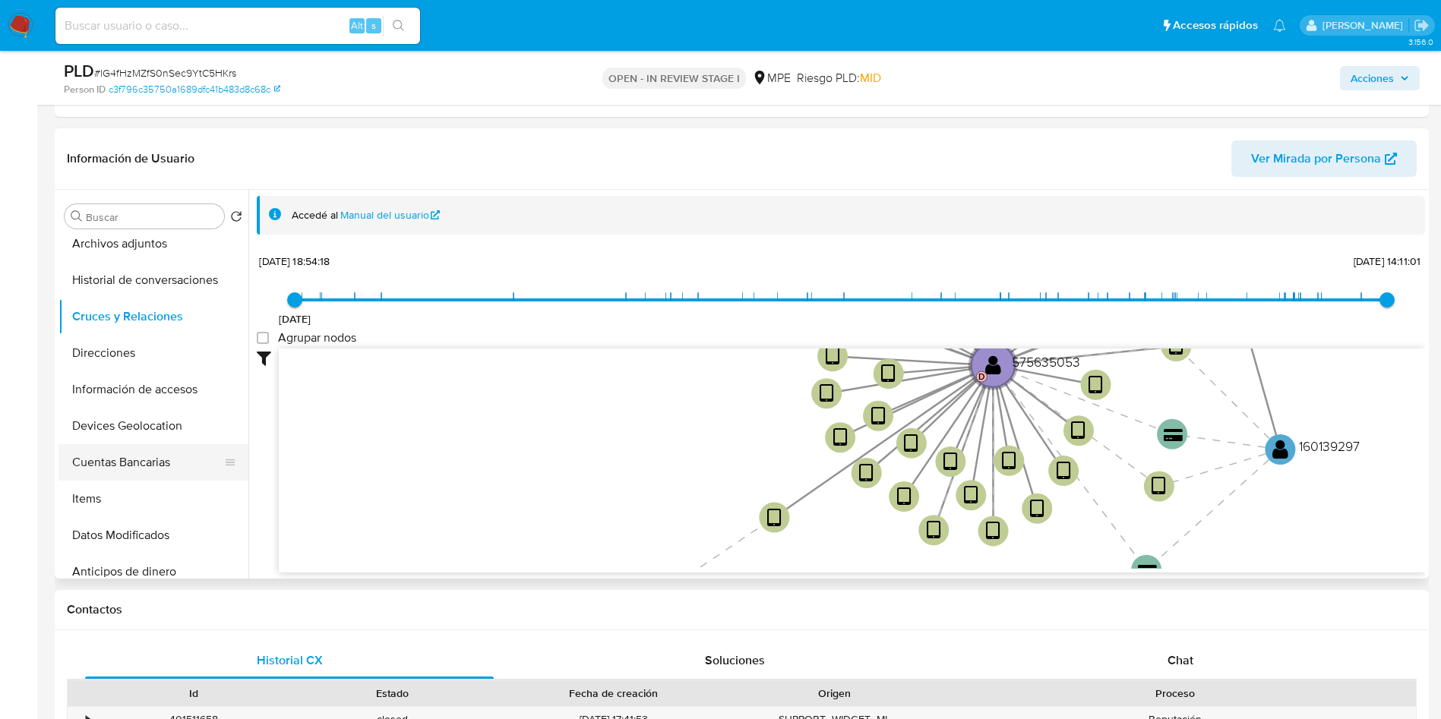
drag, startPoint x: 158, startPoint y: 456, endPoint x: 194, endPoint y: 523, distance: 76.1
click at [157, 456] on button "Cuentas Bancarias" at bounding box center [153, 462] width 190 height 36
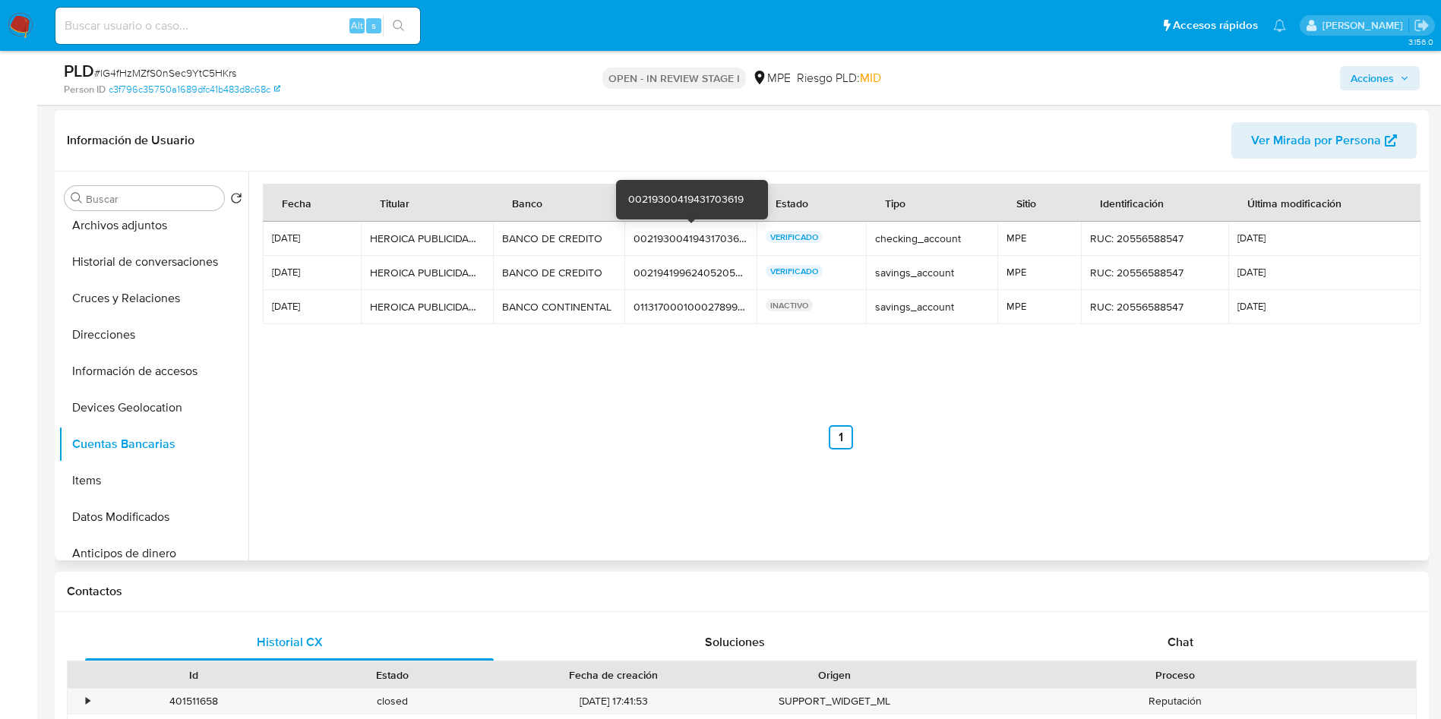
click at [667, 238] on div "00219300419431703619" at bounding box center [690, 239] width 114 height 14
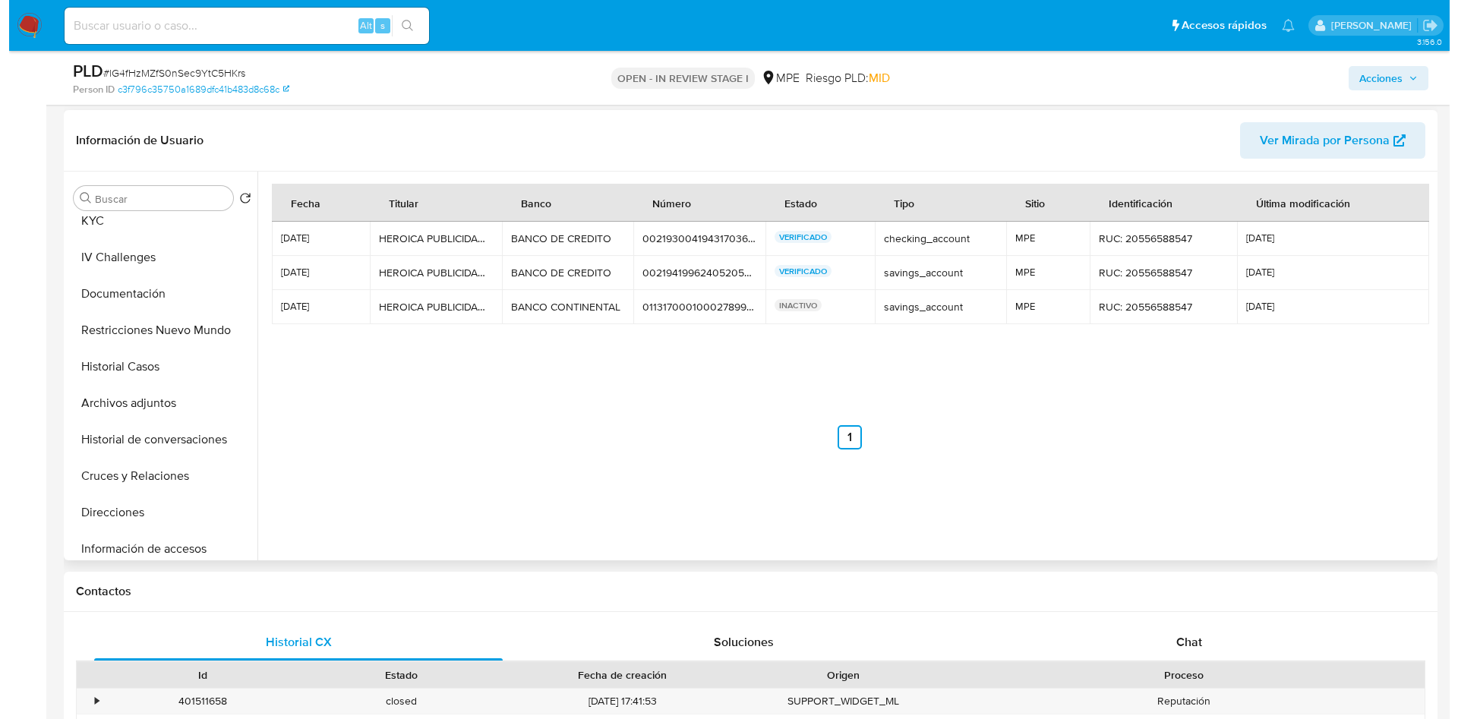
scroll to position [0, 0]
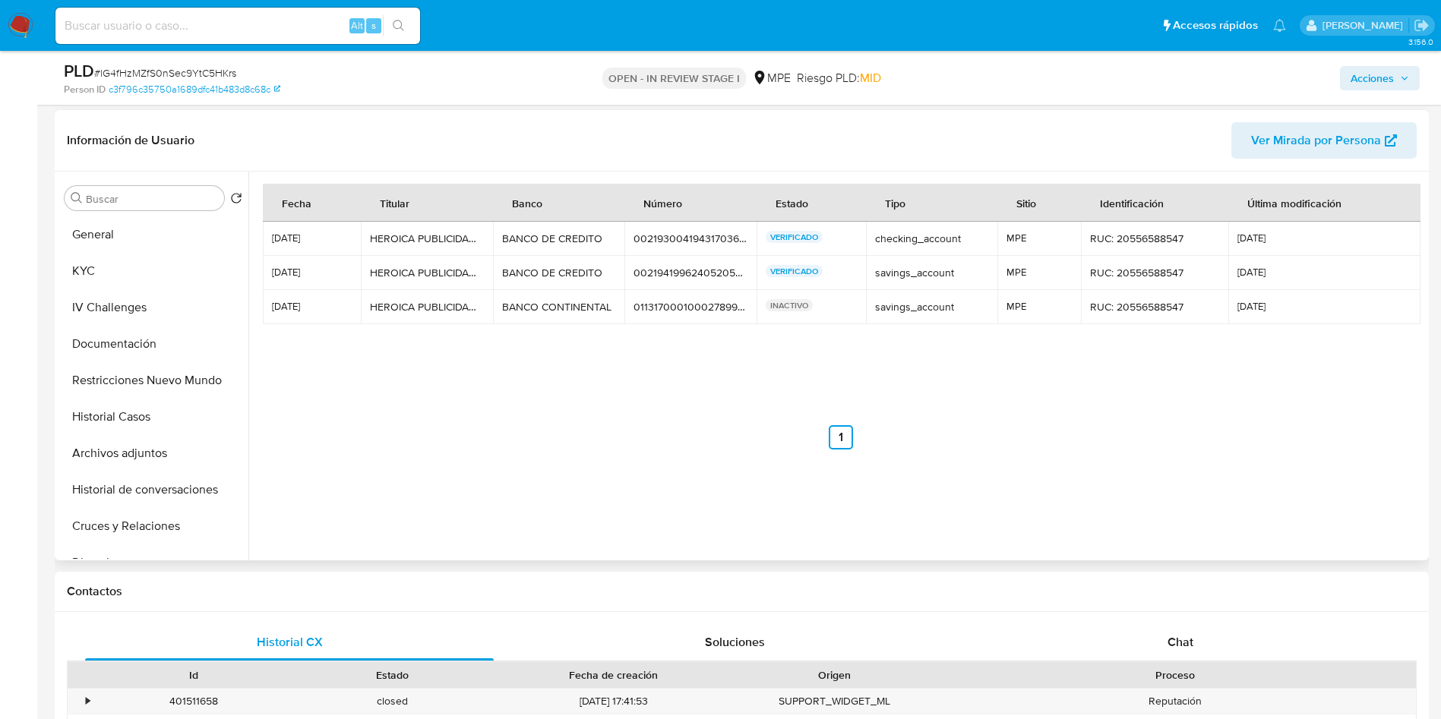
drag, startPoint x: 141, startPoint y: 232, endPoint x: 284, endPoint y: 385, distance: 210.1
click at [141, 232] on button "General" at bounding box center [153, 234] width 190 height 36
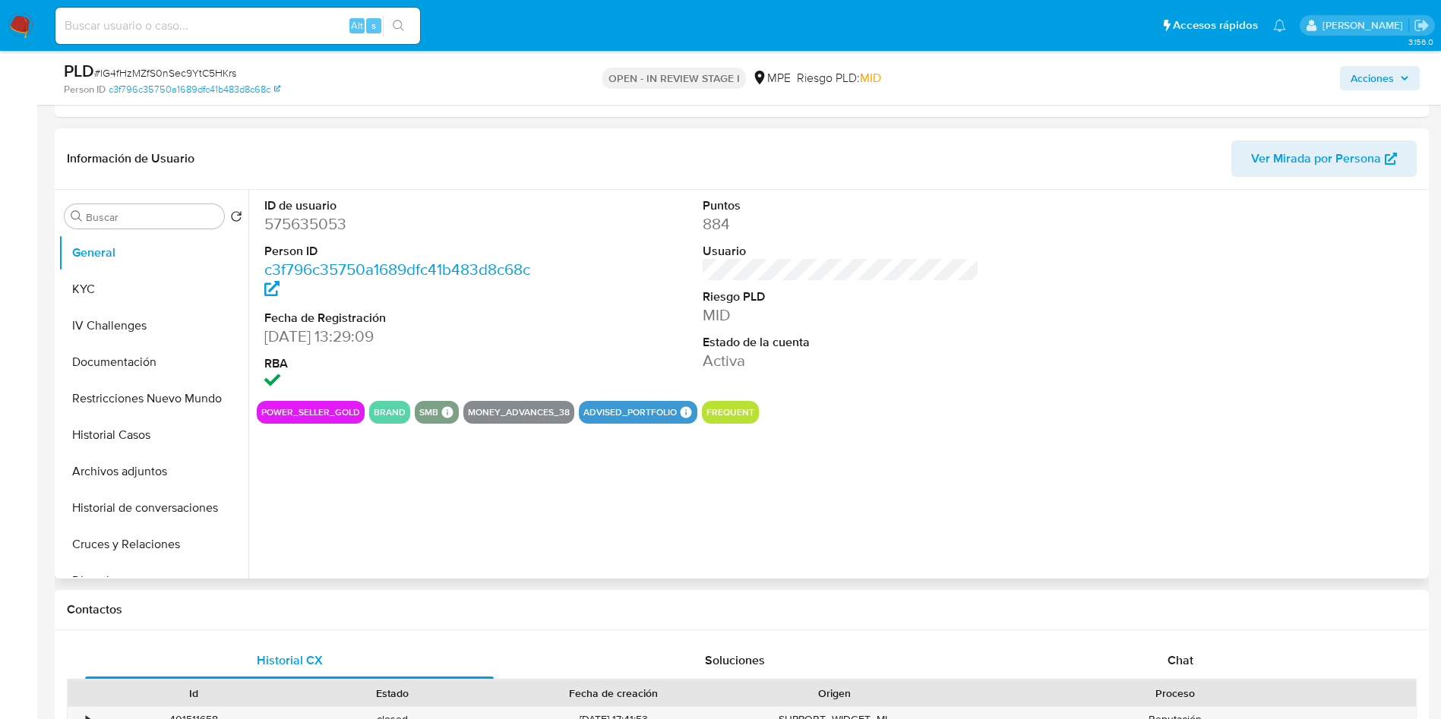
click at [314, 225] on dd "575635053" at bounding box center [402, 223] width 277 height 21
copy dd "575635053"
click at [581, 283] on div "ID de usuario 575635053 Person ID c3f796c35750a1689dfc41b483d8c68c Fecha de Reg…" at bounding box center [841, 295] width 1168 height 211
click at [173, 285] on button "KYC" at bounding box center [147, 289] width 178 height 36
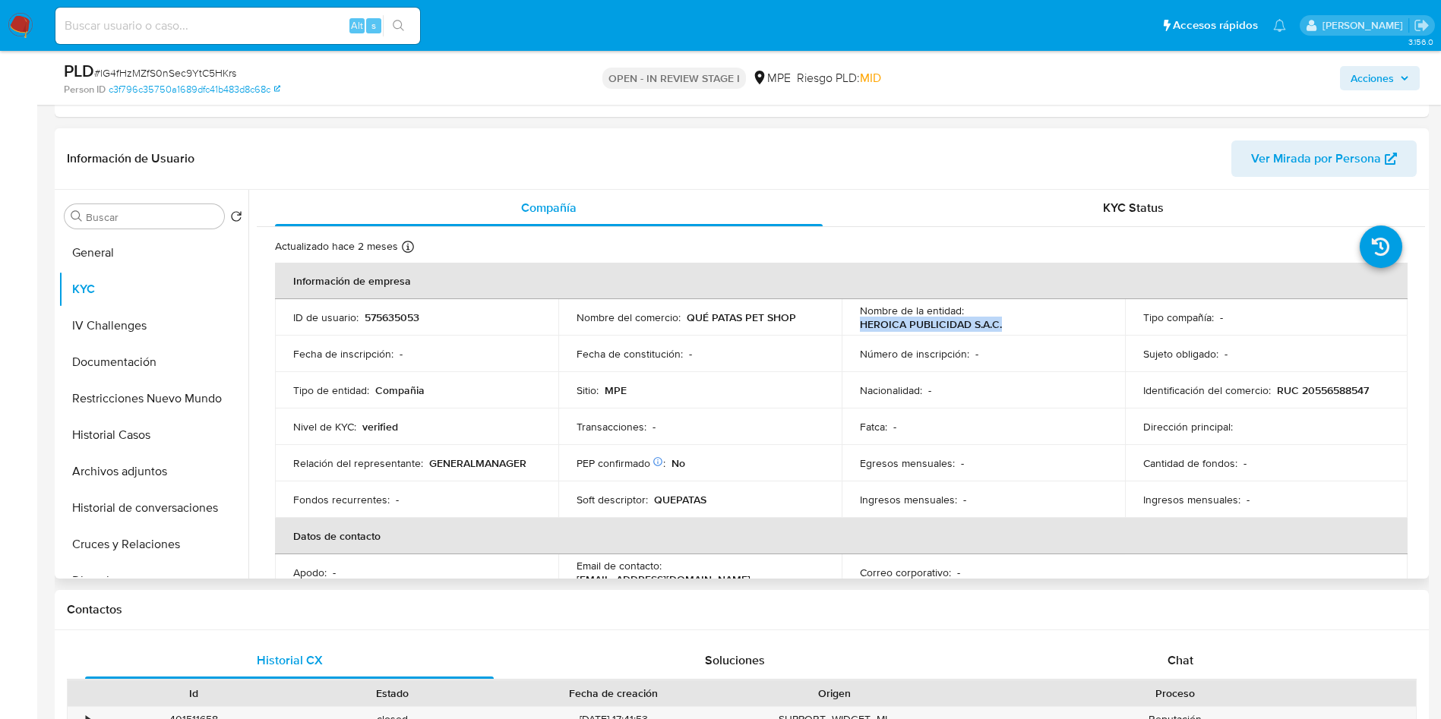
drag, startPoint x: 847, startPoint y: 327, endPoint x: 1006, endPoint y: 321, distance: 158.8
click at [1006, 321] on td "Nombre de la entidad : HEROICA PUBLICIDAD S.A.C." at bounding box center [982, 317] width 283 height 36
copy p "HEROICA PUBLICIDAD S.A.C."
click at [169, 469] on button "Archivos adjuntos" at bounding box center [147, 471] width 178 height 36
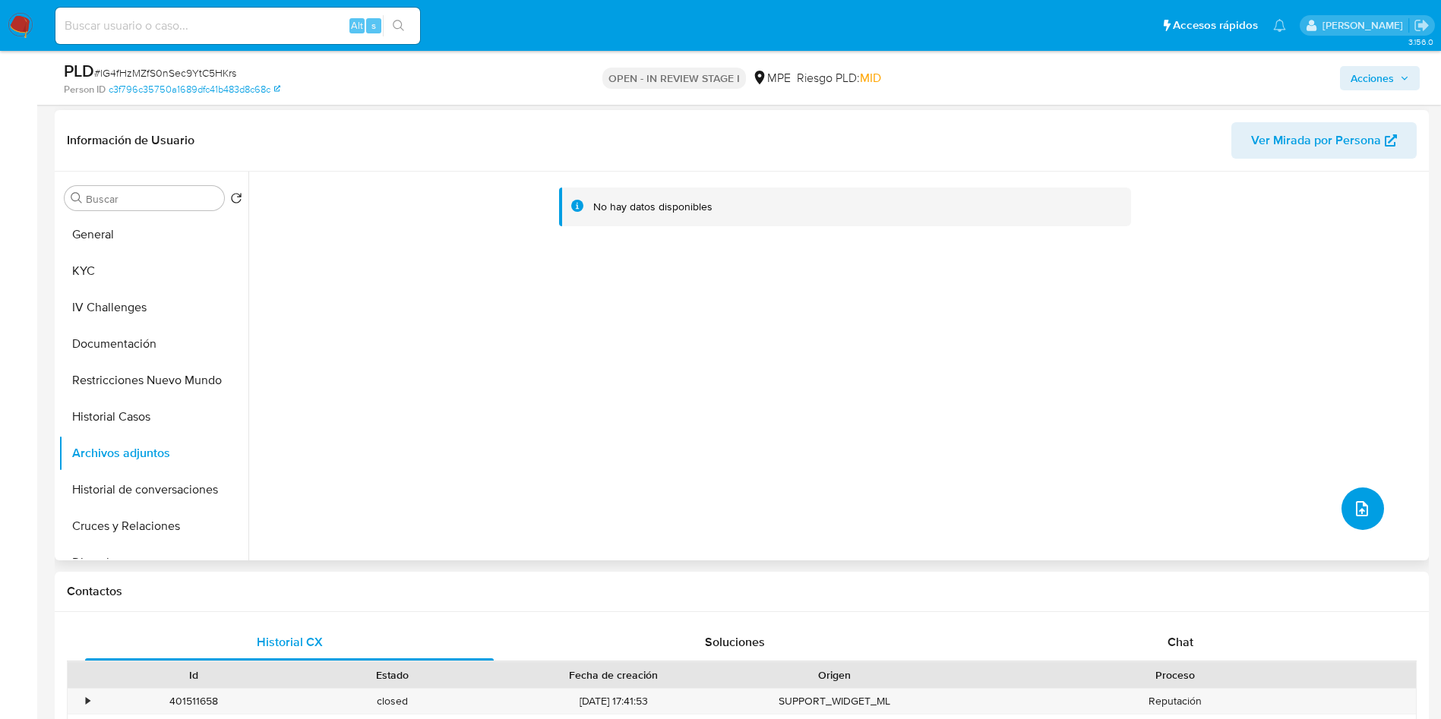
click at [1353, 507] on icon "upload-file" at bounding box center [1362, 509] width 18 height 18
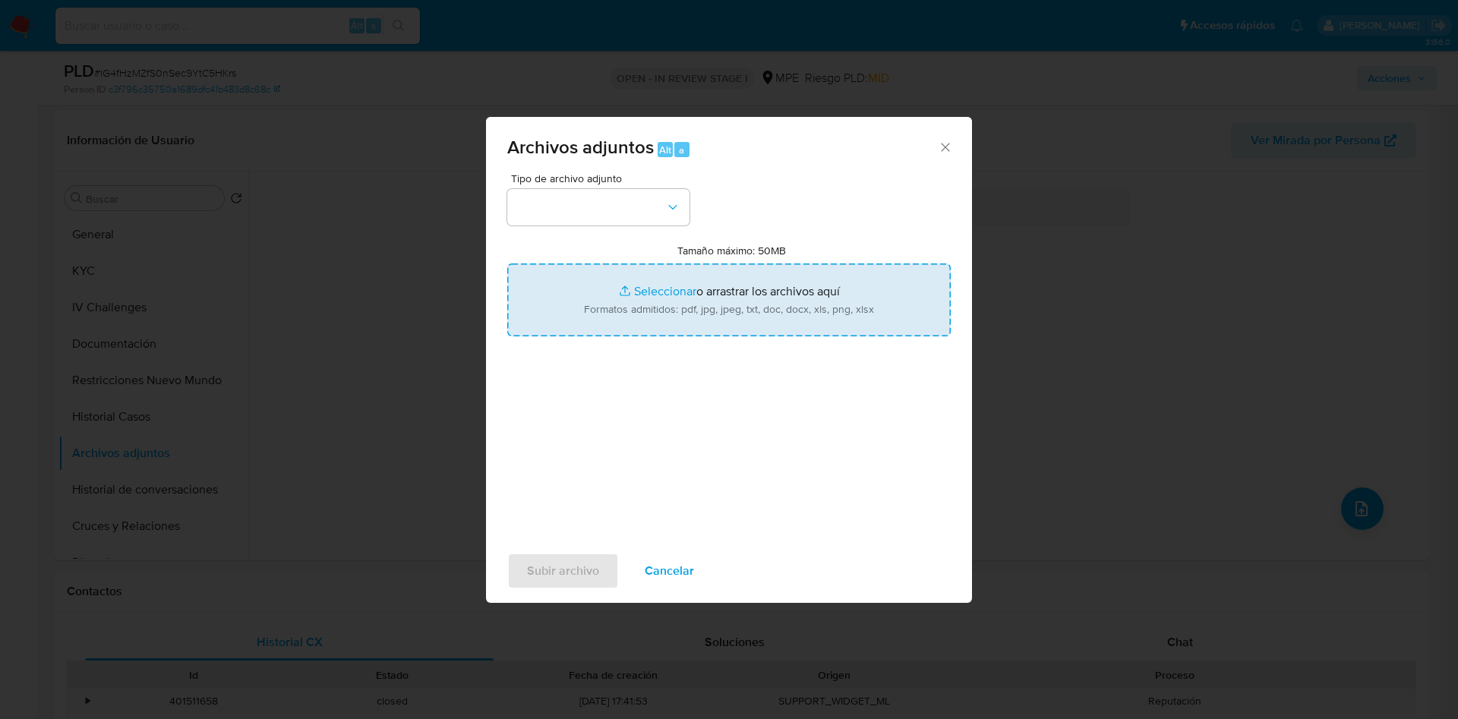
click at [717, 303] on input "Tamaño máximo: 50MB Seleccionar archivos" at bounding box center [729, 300] width 444 height 73
type input "C:\fakepath\Case Log 575635053 - 26_08_2025.pdf"
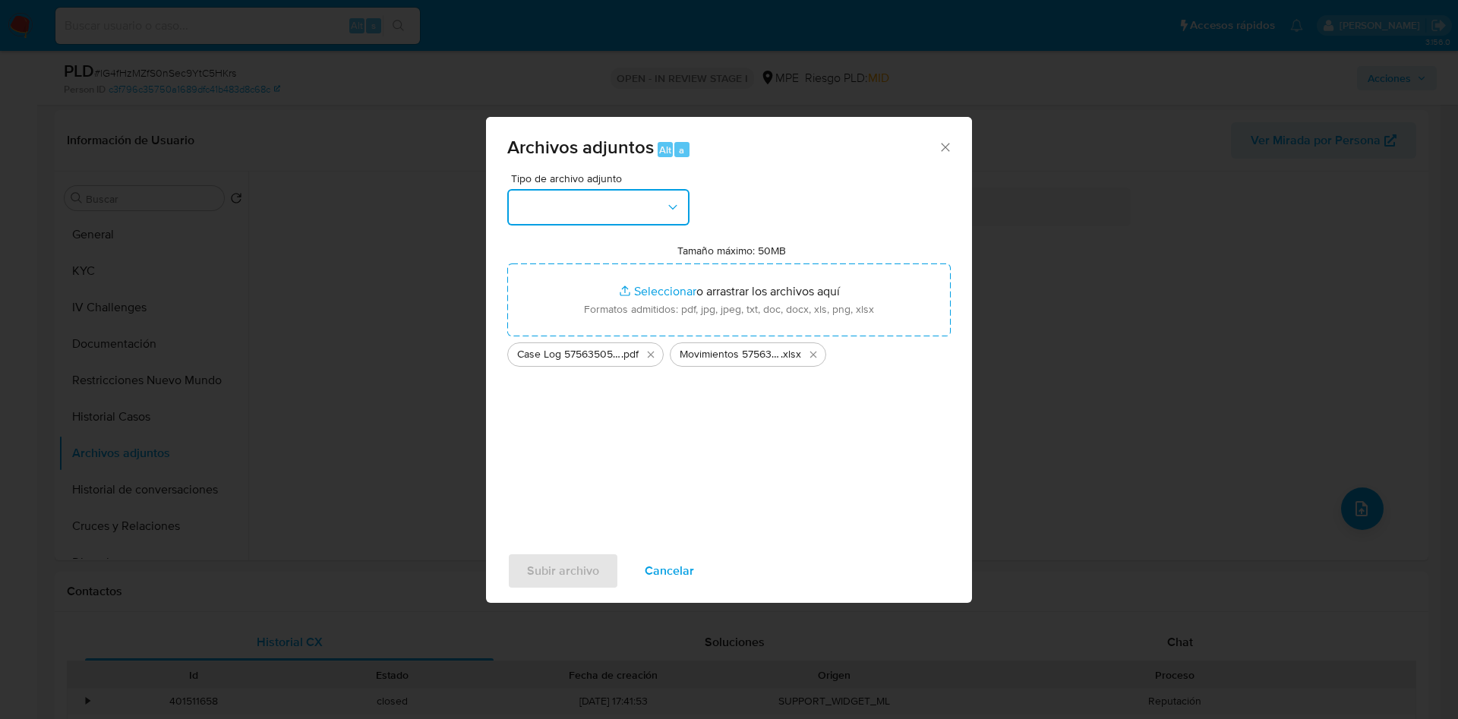
click at [620, 210] on button "button" at bounding box center [598, 207] width 182 height 36
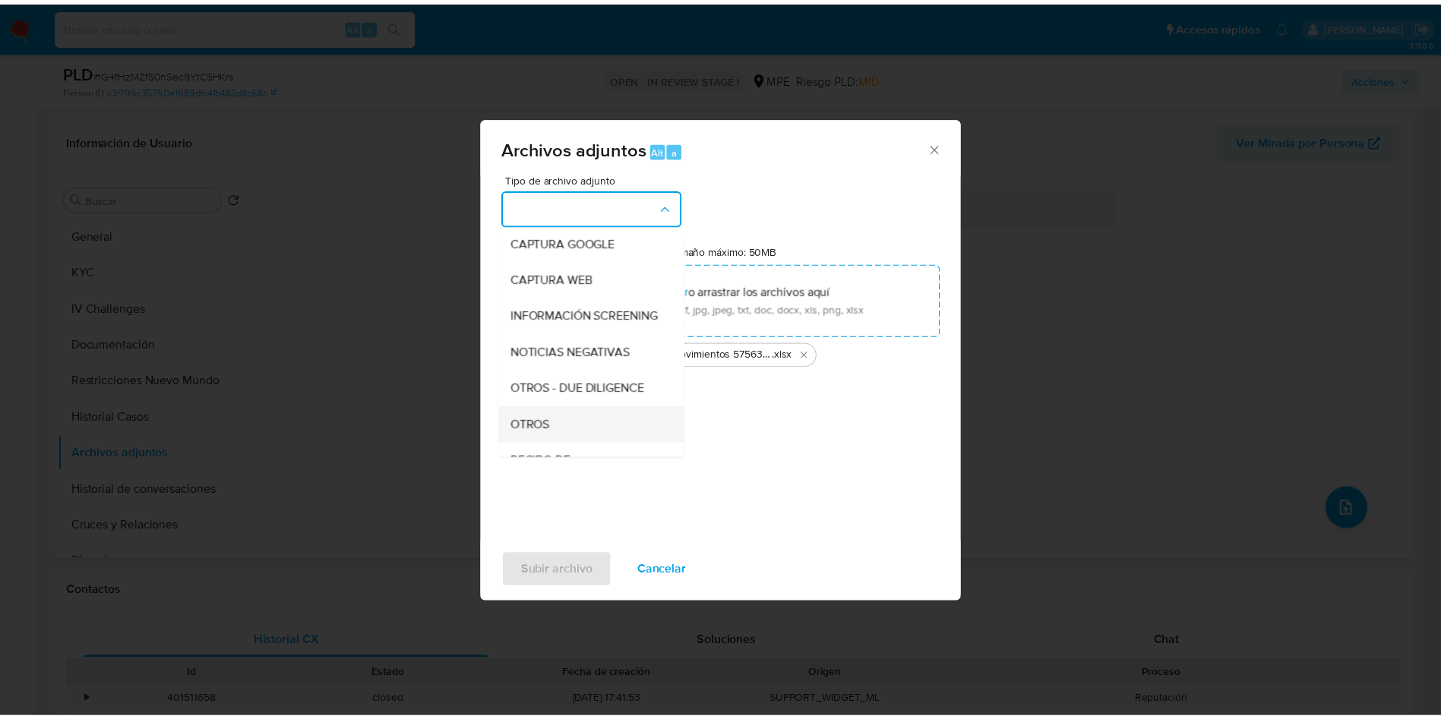
scroll to position [114, 0]
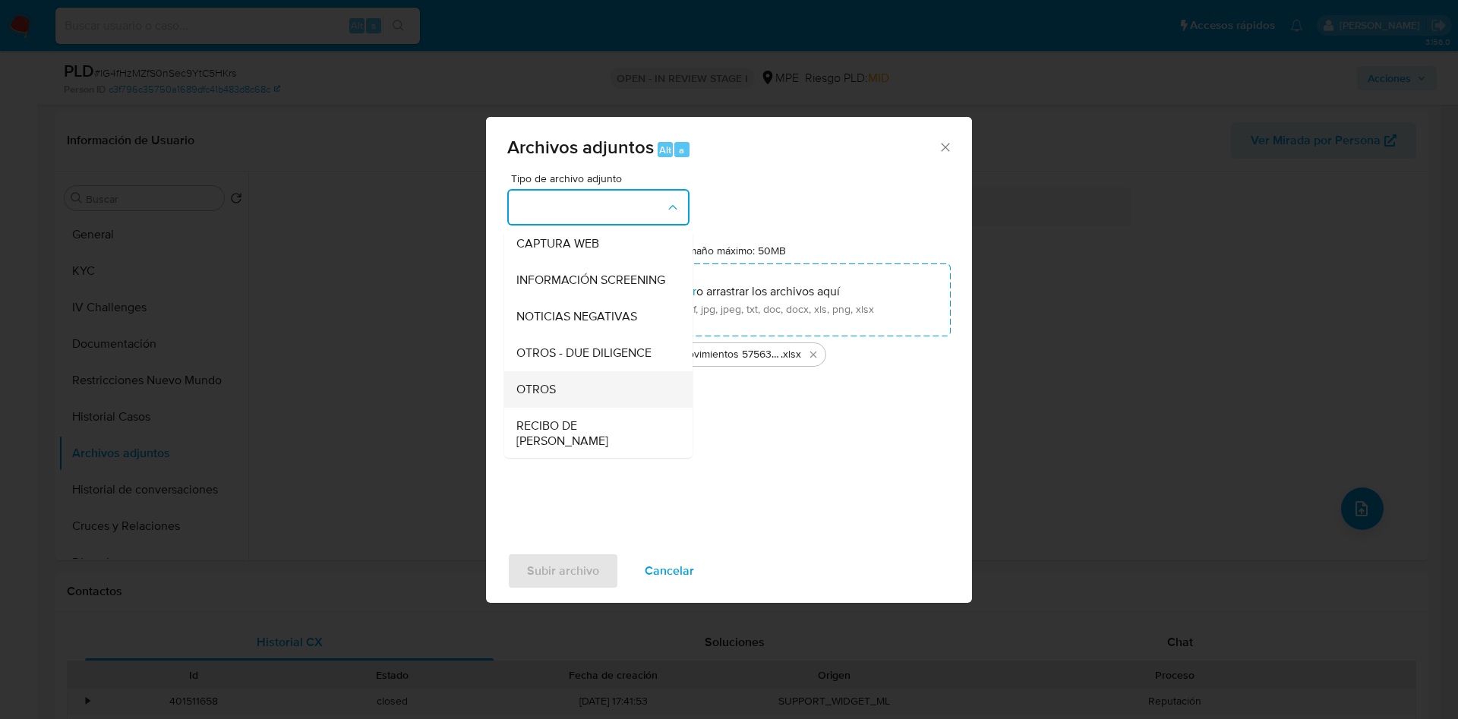
click at [570, 394] on div "OTROS" at bounding box center [593, 389] width 155 height 36
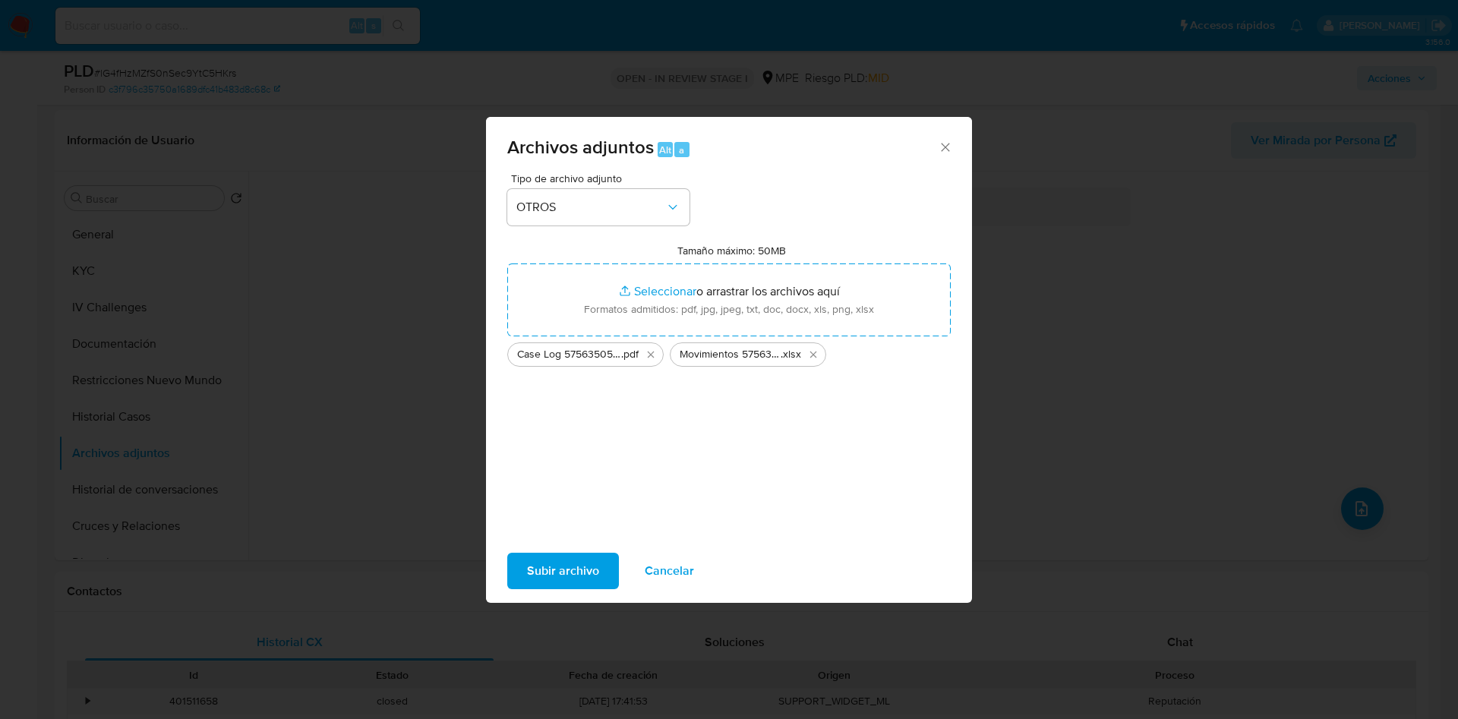
click at [573, 559] on span "Subir archivo" at bounding box center [563, 570] width 72 height 33
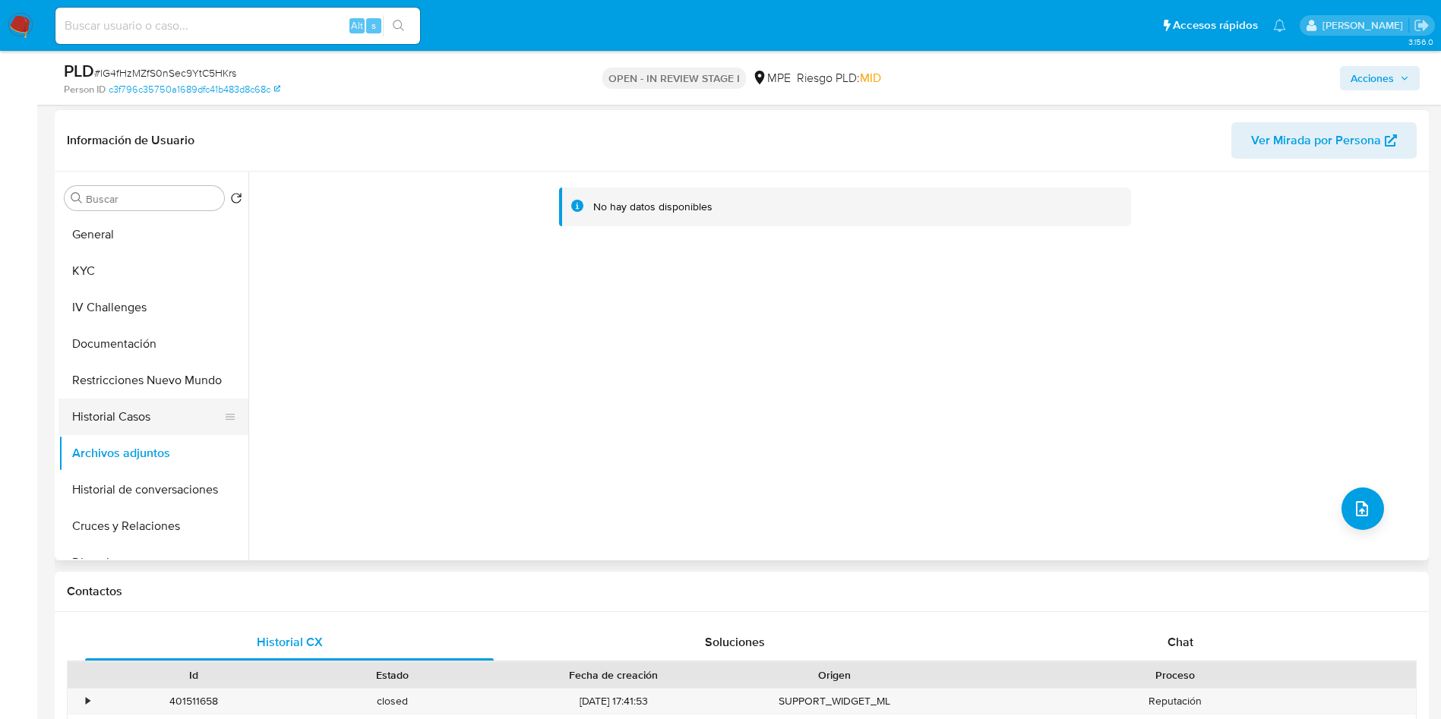
click at [163, 409] on button "Historial Casos" at bounding box center [147, 417] width 178 height 36
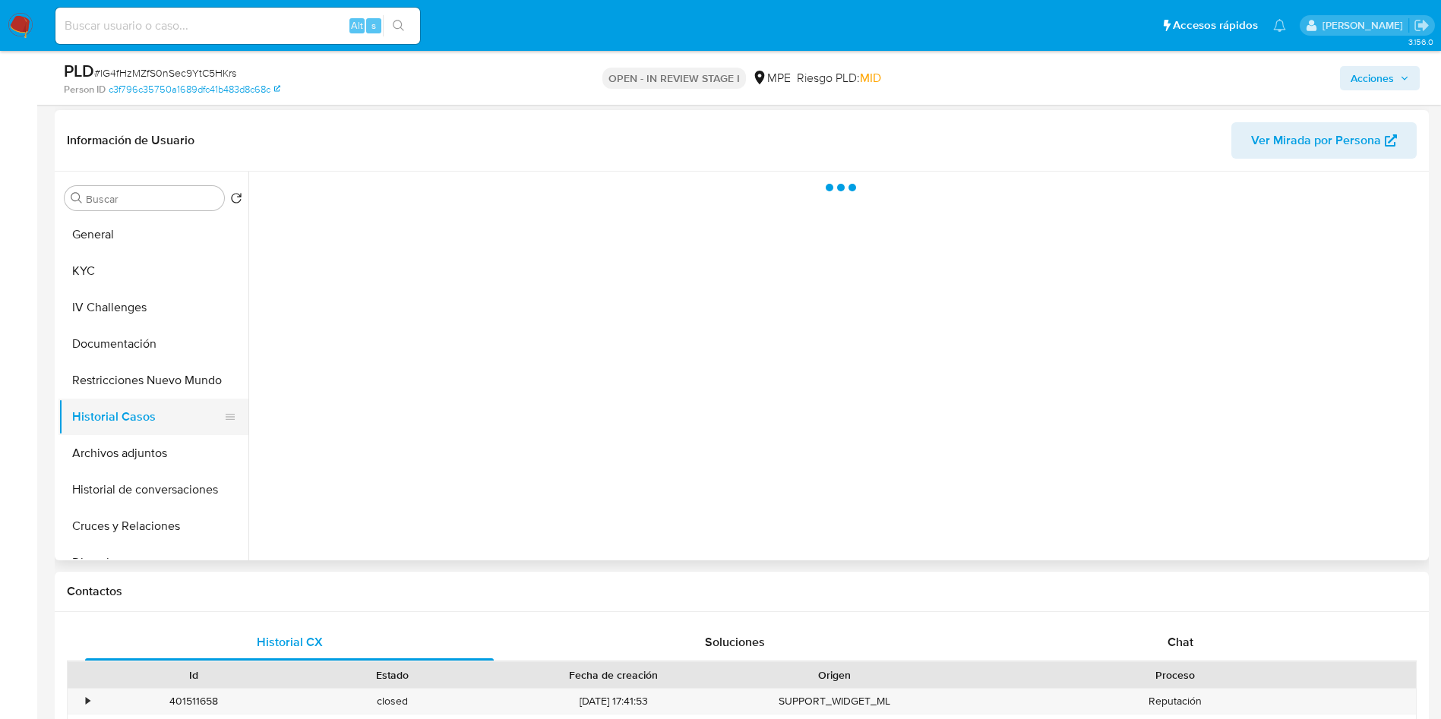
drag, startPoint x: 164, startPoint y: 449, endPoint x: 225, endPoint y: 406, distance: 74.6
click at [165, 450] on button "Archivos adjuntos" at bounding box center [153, 453] width 190 height 36
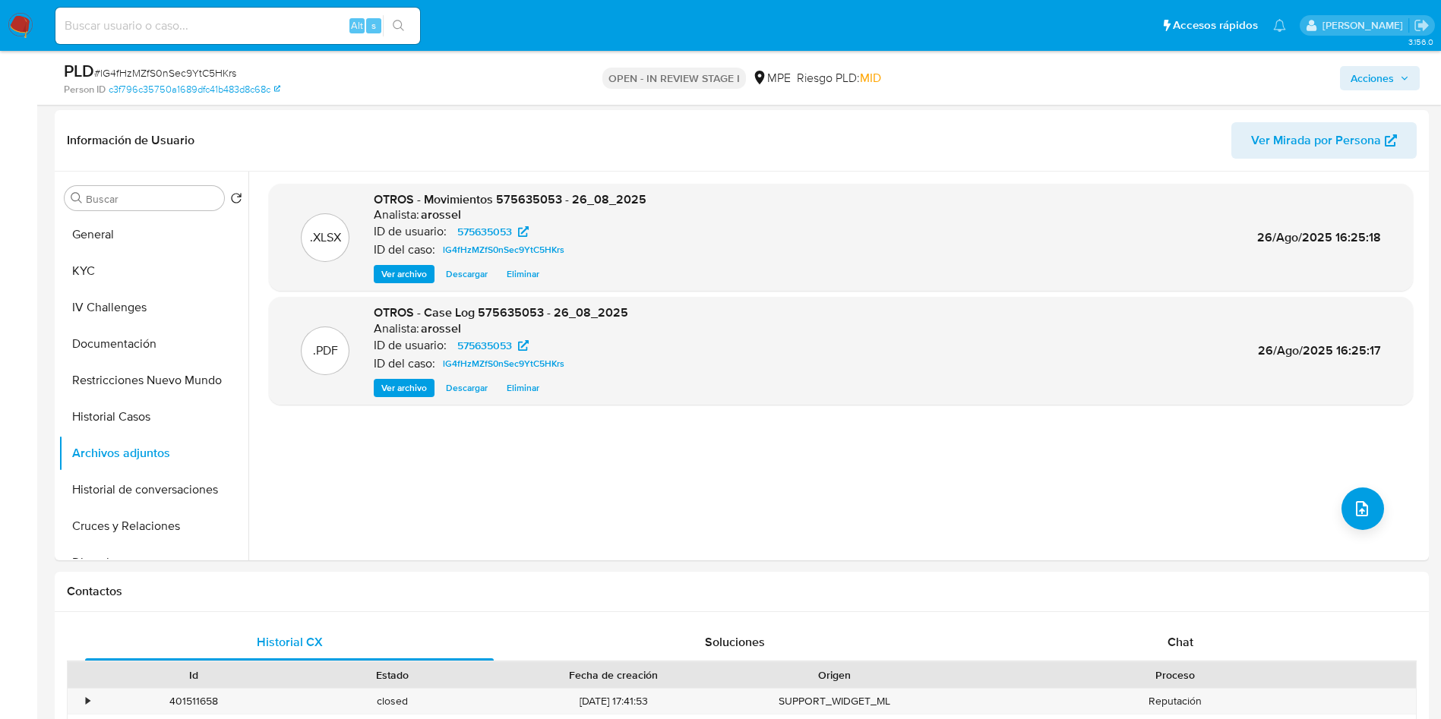
click at [1376, 74] on span "Acciones" at bounding box center [1371, 78] width 43 height 24
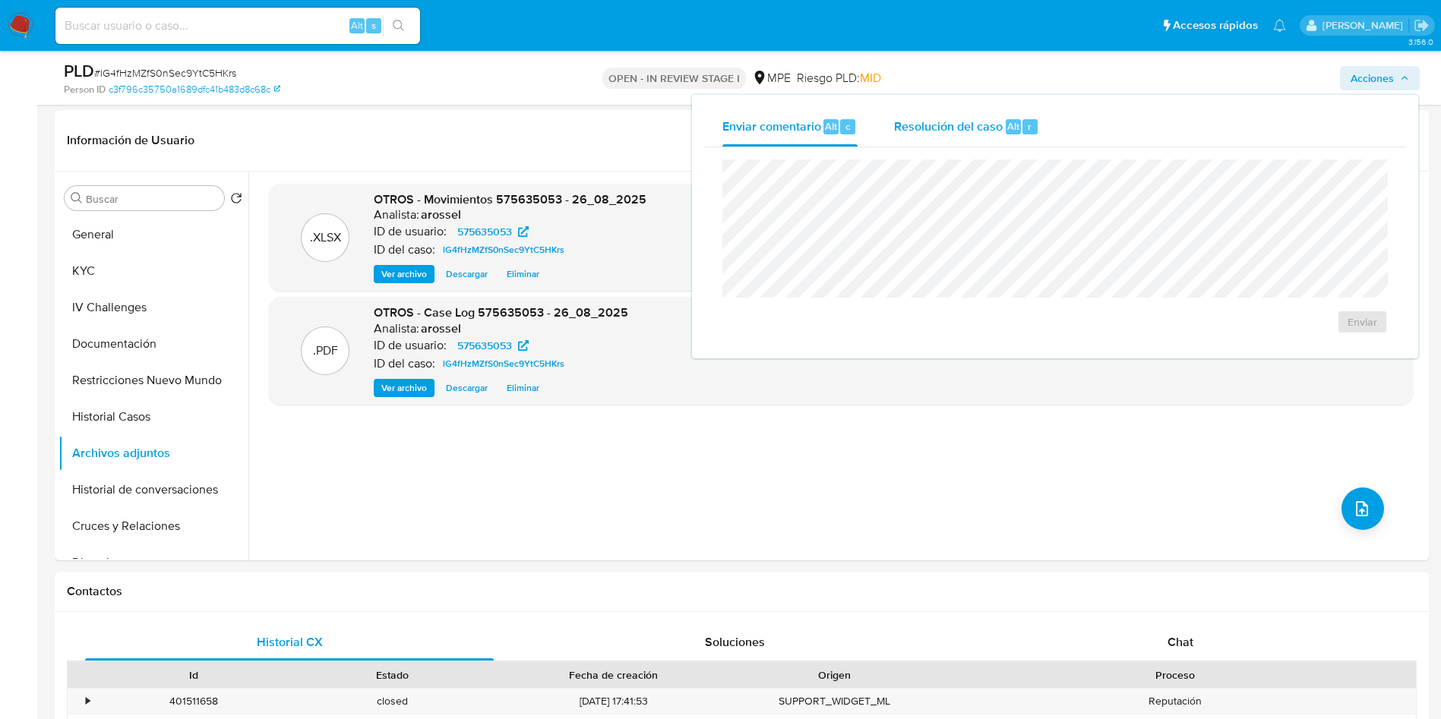
click at [959, 123] on span "Resolución del caso" at bounding box center [948, 125] width 109 height 17
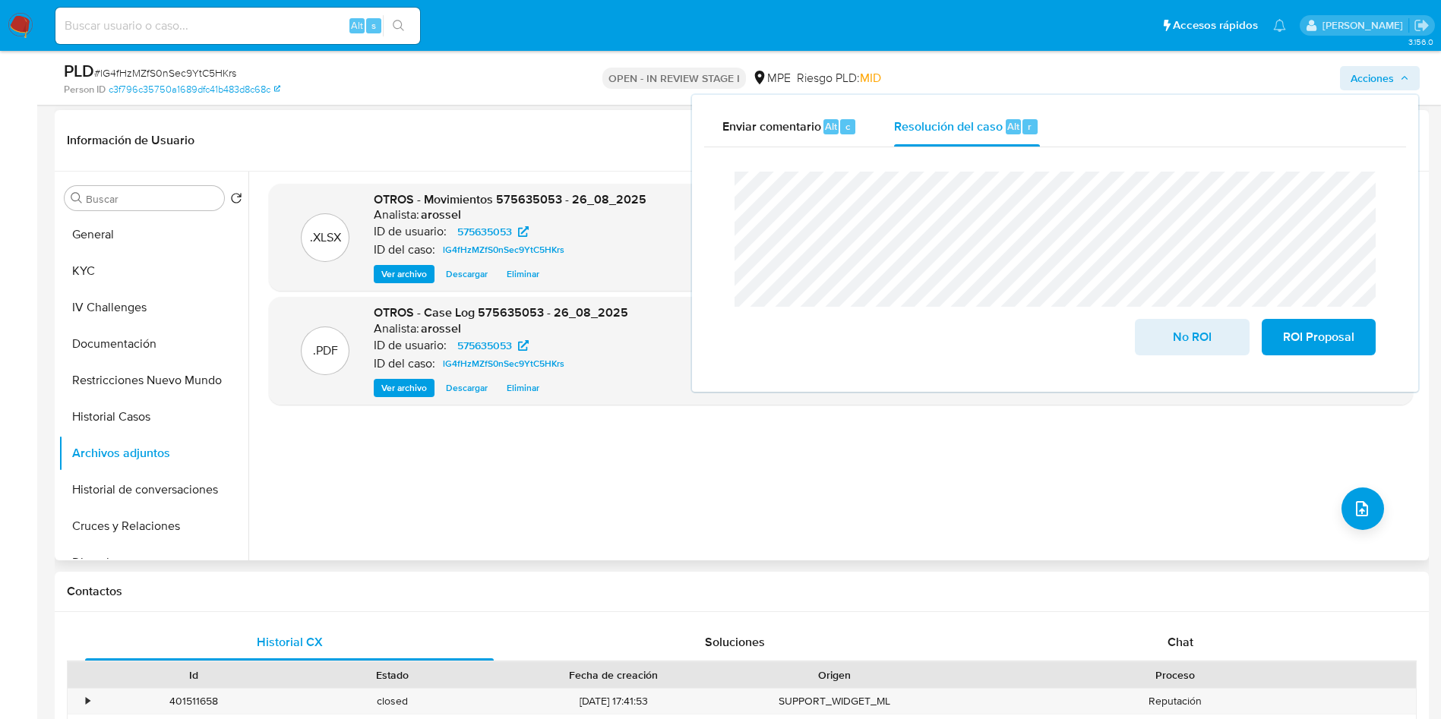
drag, startPoint x: 1202, startPoint y: 333, endPoint x: 1157, endPoint y: 419, distance: 97.2
click at [1201, 334] on span "No ROI" at bounding box center [1191, 336] width 74 height 33
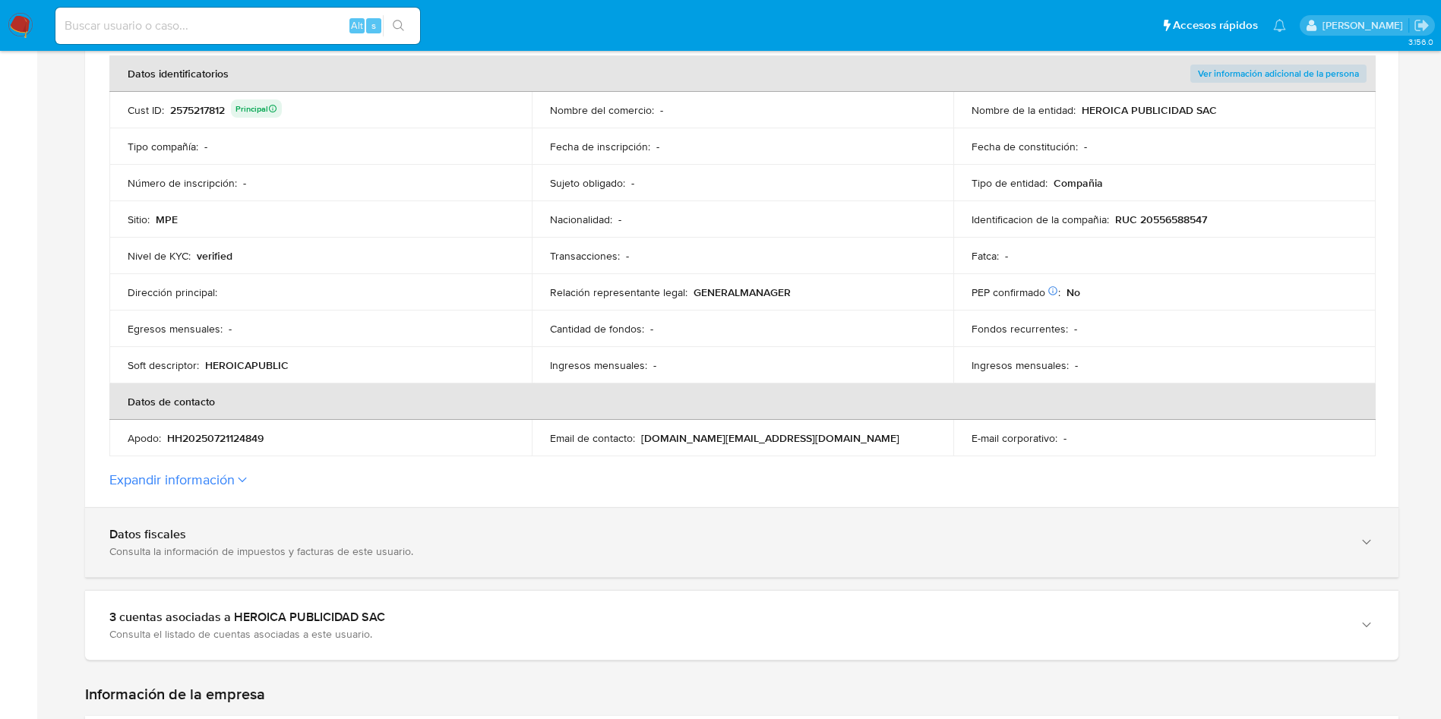
scroll to position [342, 0]
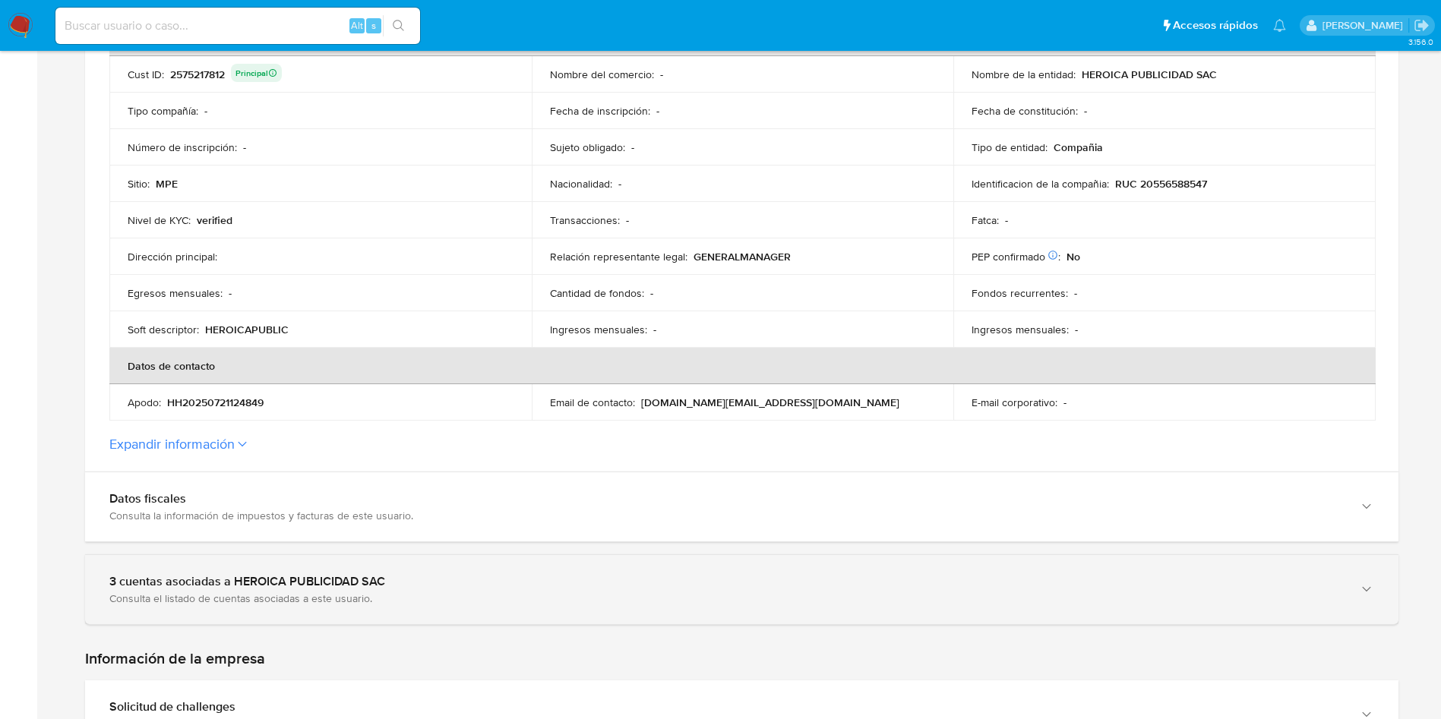
click at [254, 592] on div "Consulta el listado de cuentas asociadas a este usuario." at bounding box center [726, 599] width 1234 height 14
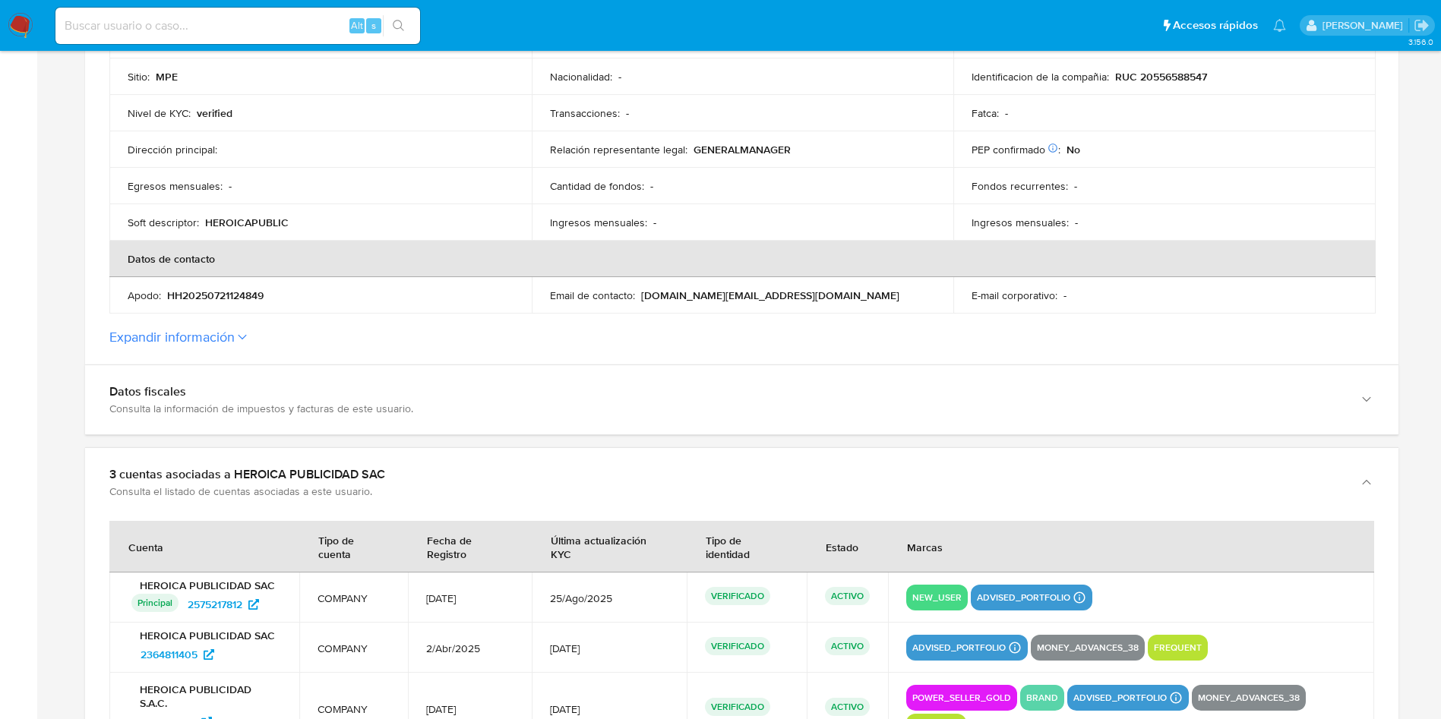
scroll to position [570, 0]
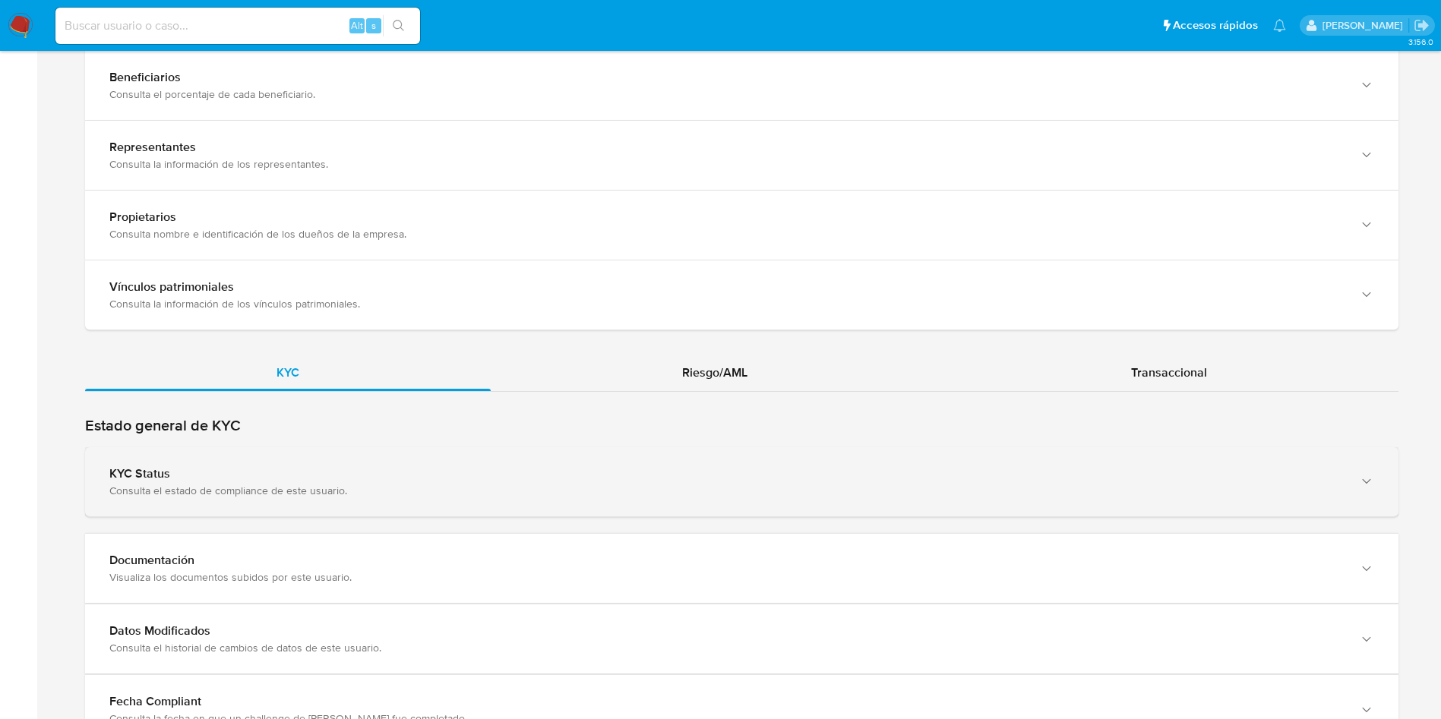
click at [420, 472] on div "KYC Status" at bounding box center [726, 473] width 1234 height 15
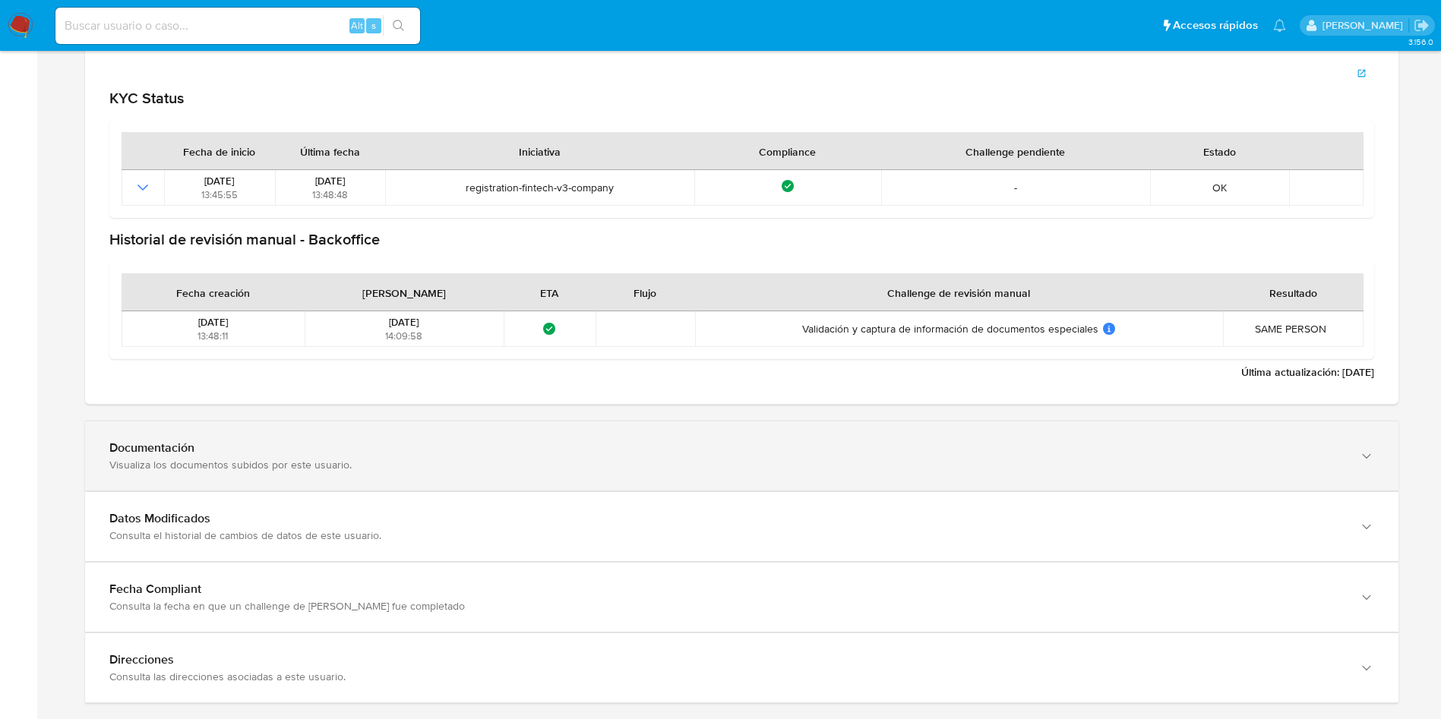
click at [300, 455] on div "Documentación" at bounding box center [726, 447] width 1234 height 15
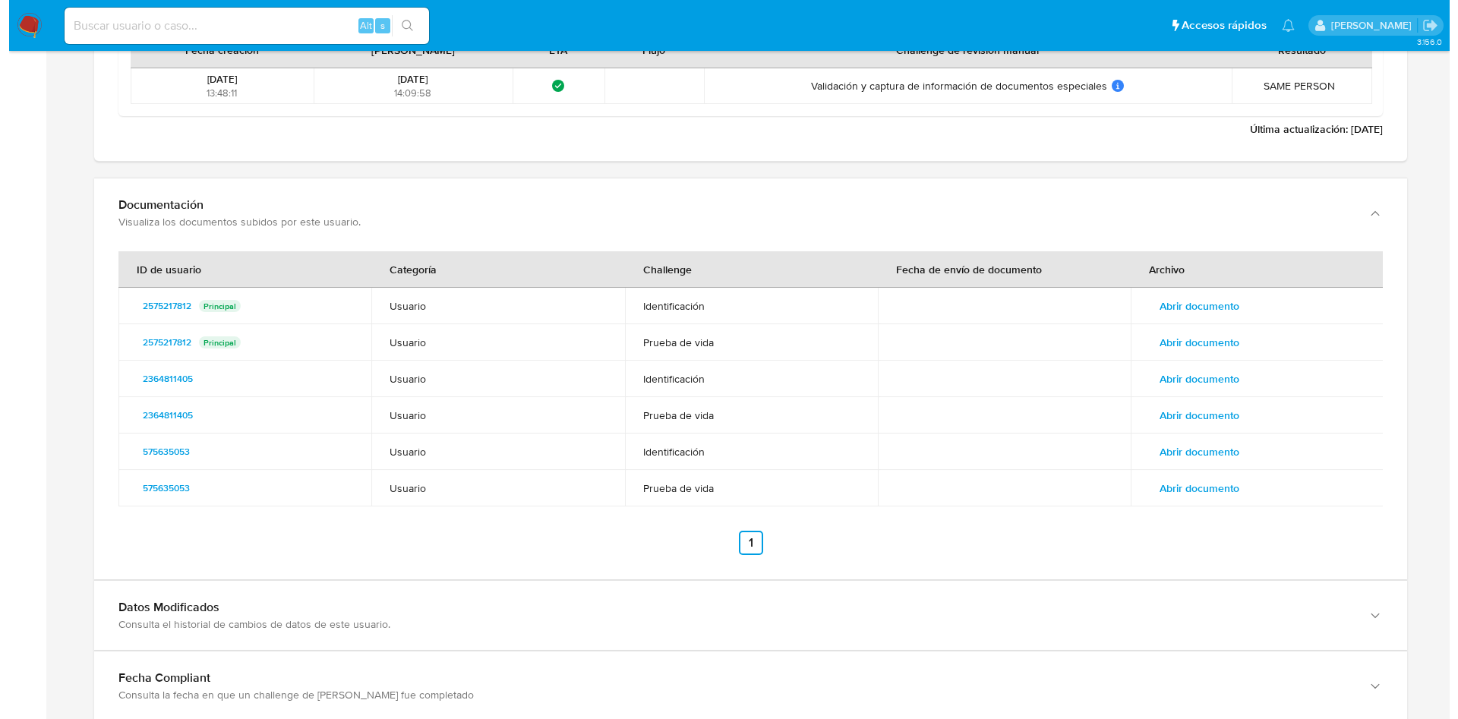
scroll to position [2278, 0]
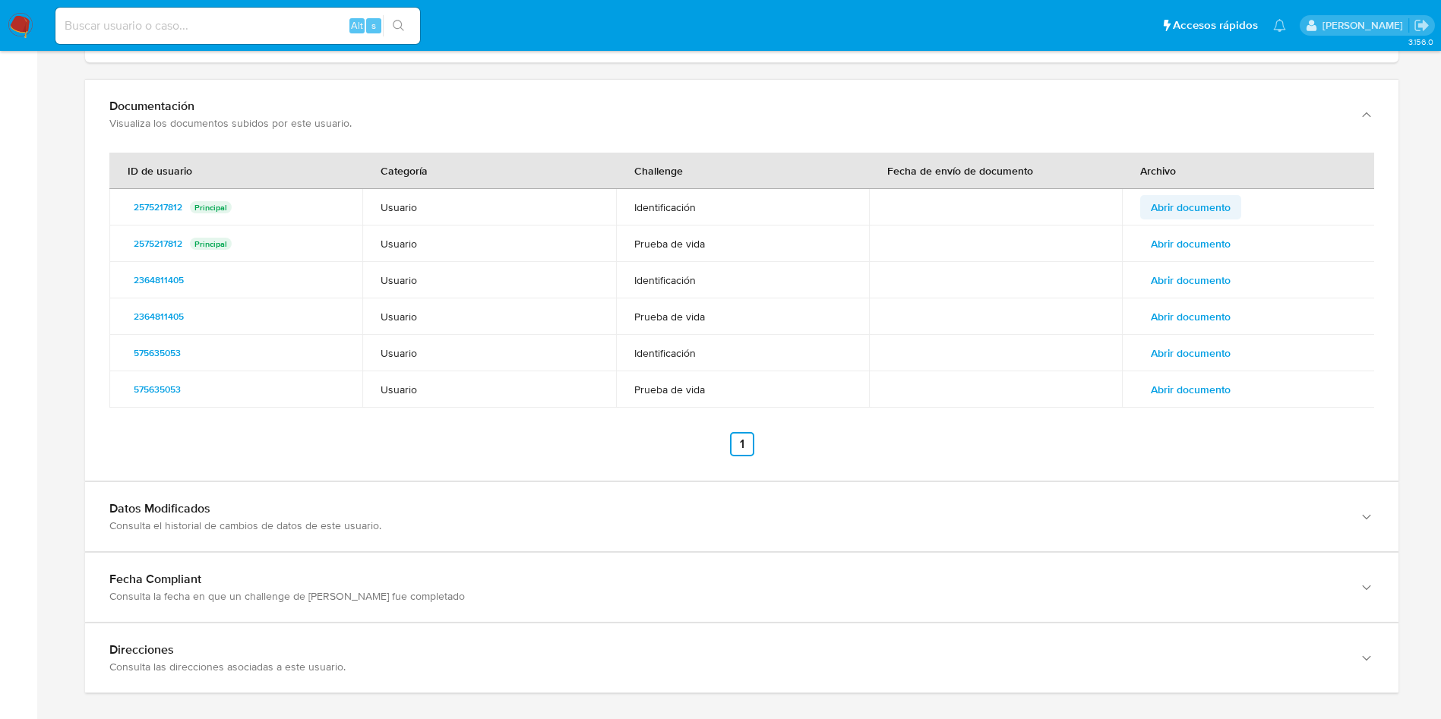
click at [1217, 211] on span "Abrir documento" at bounding box center [1191, 207] width 80 height 21
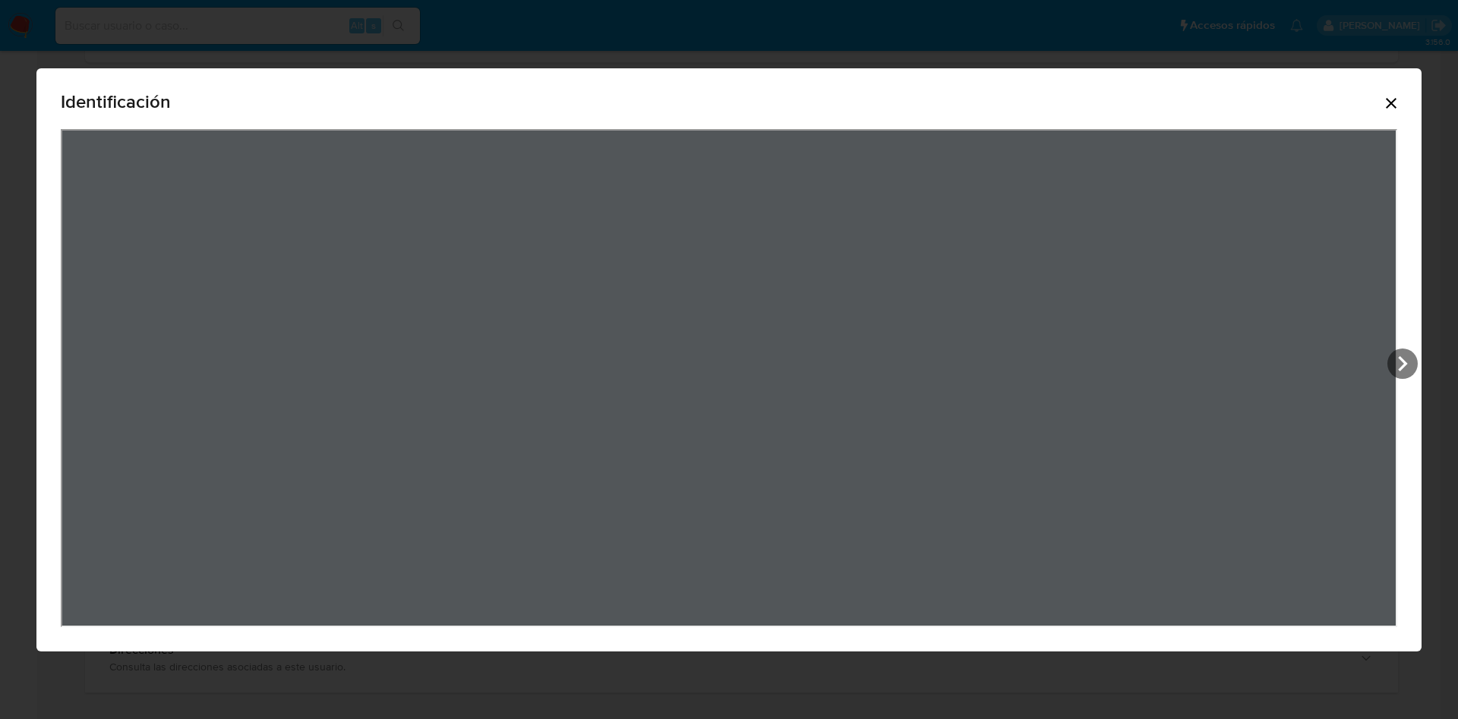
click at [1415, 373] on div "Identificación" at bounding box center [728, 359] width 1385 height 583
click at [1400, 372] on icon "View Document Modal" at bounding box center [1403, 364] width 30 height 30
click at [1399, 110] on icon "Cerrar" at bounding box center [1391, 103] width 18 height 18
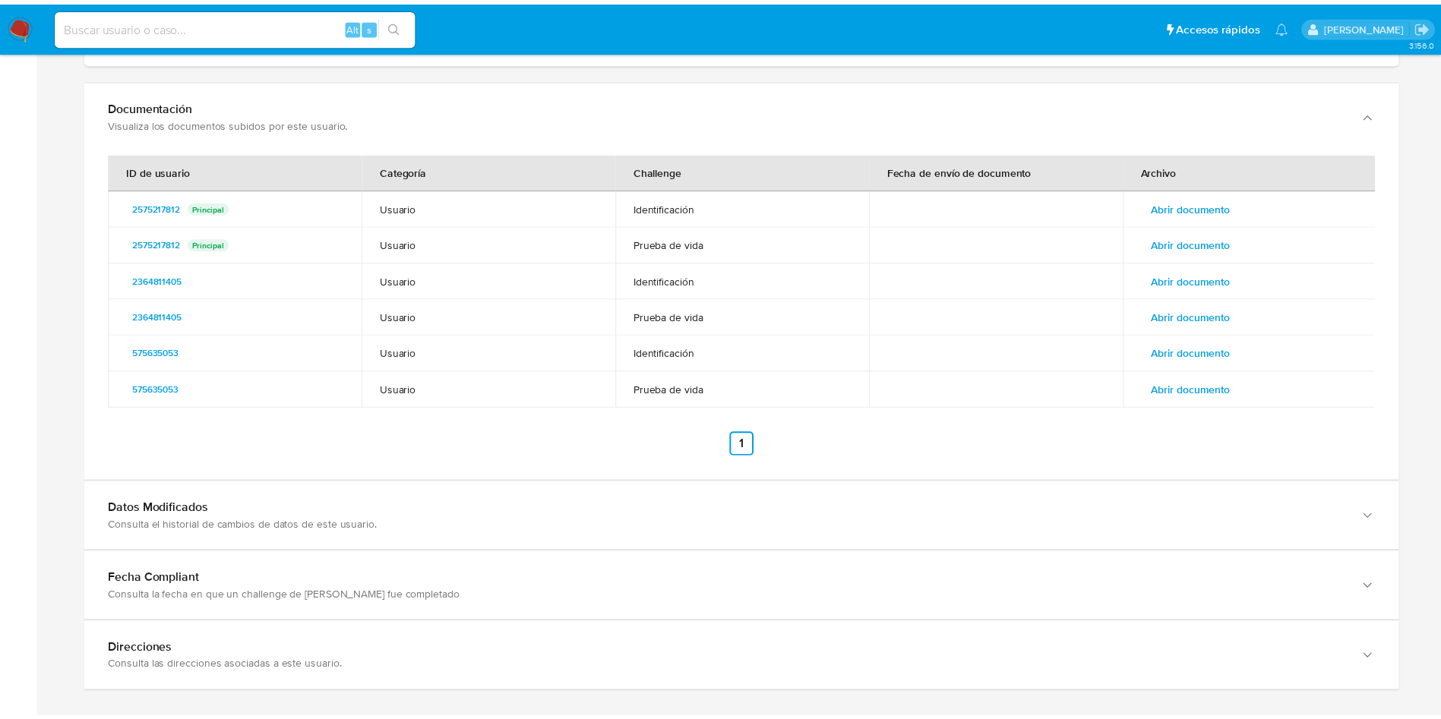
scroll to position [2264, 0]
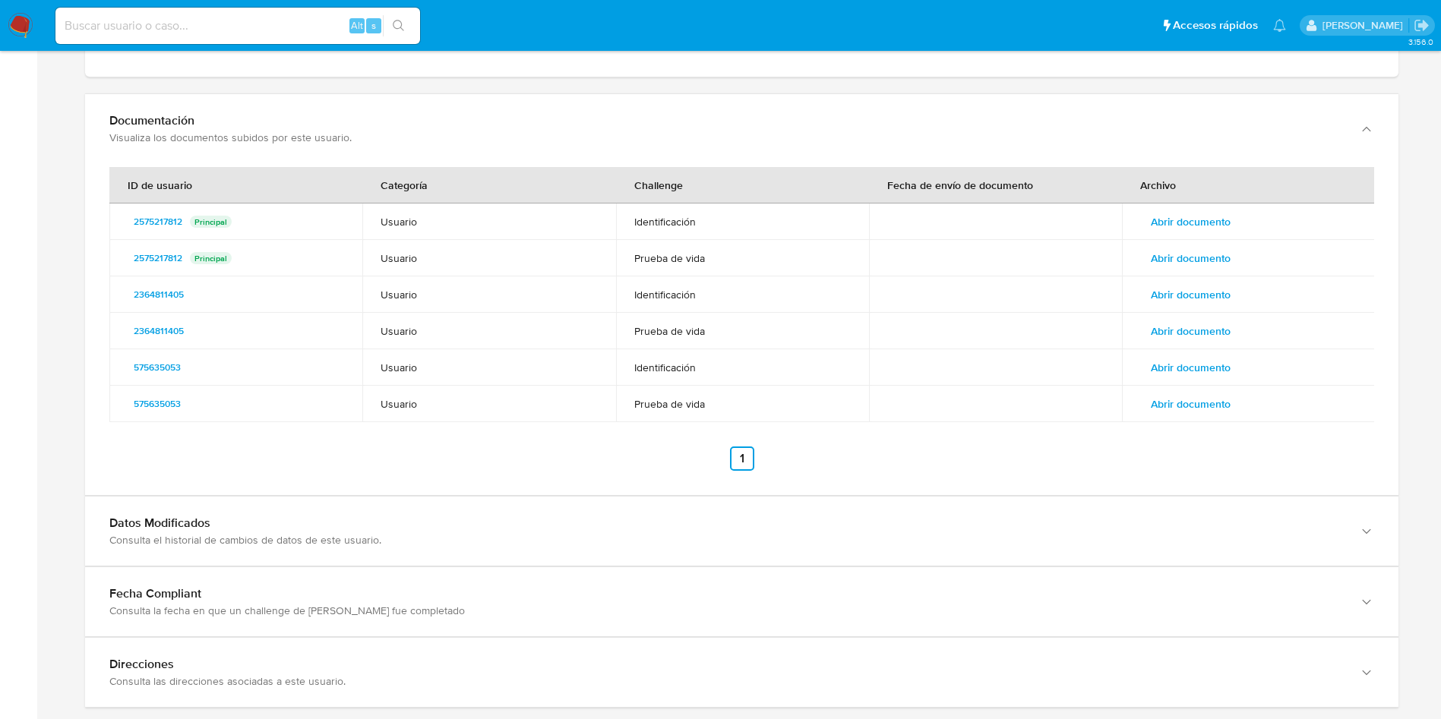
click at [1195, 265] on span "Abrir documento" at bounding box center [1191, 258] width 80 height 21
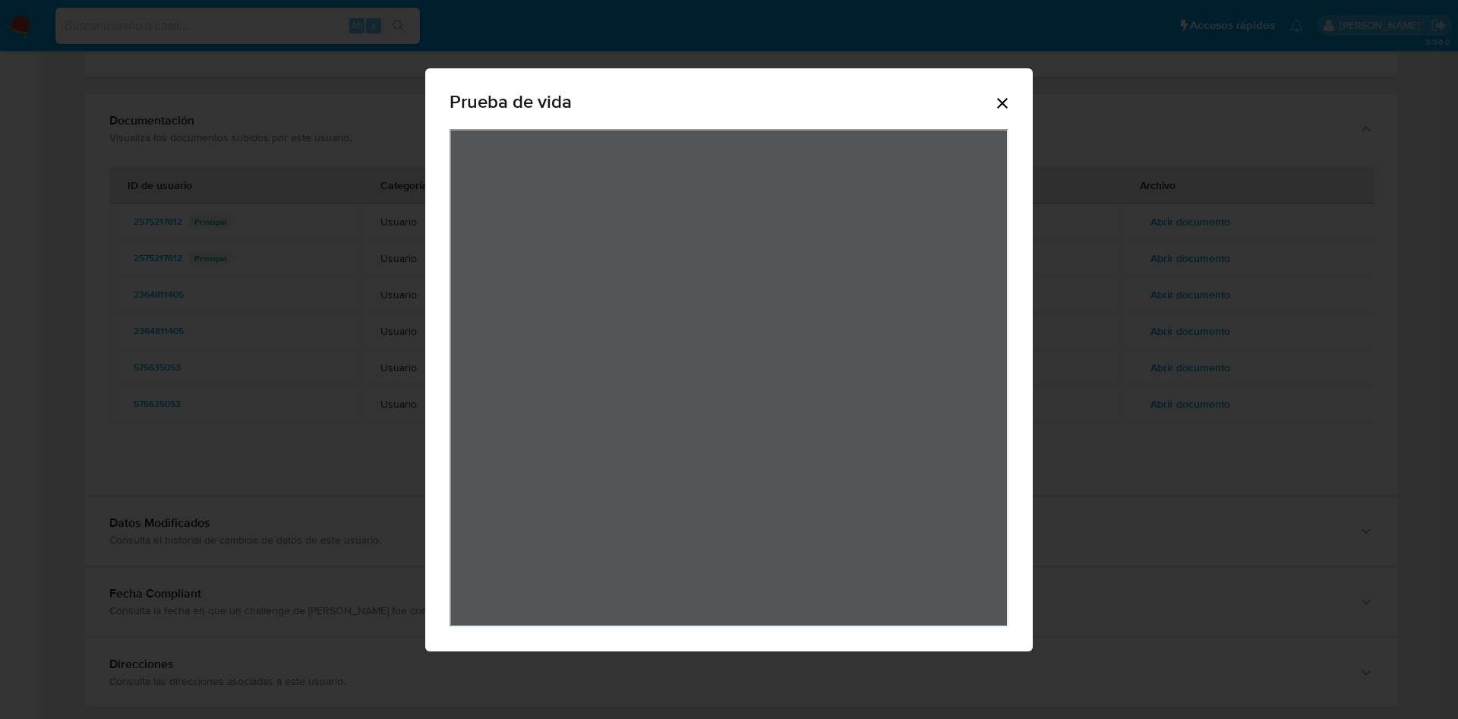
click at [1007, 94] on icon "Cerrar" at bounding box center [1002, 103] width 18 height 18
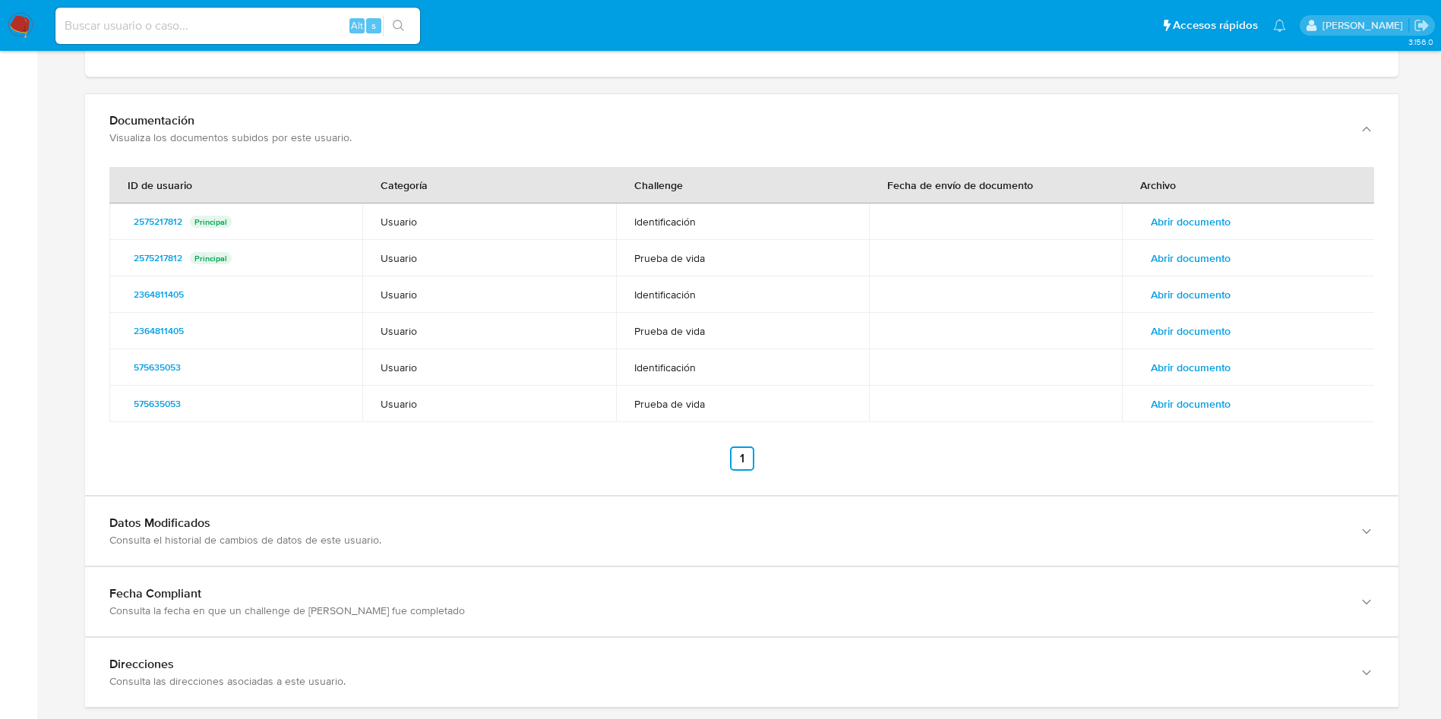
click at [1186, 279] on td "Abrir documento" at bounding box center [1248, 294] width 253 height 36
click at [1184, 333] on span "Abrir documento" at bounding box center [1191, 330] width 80 height 21
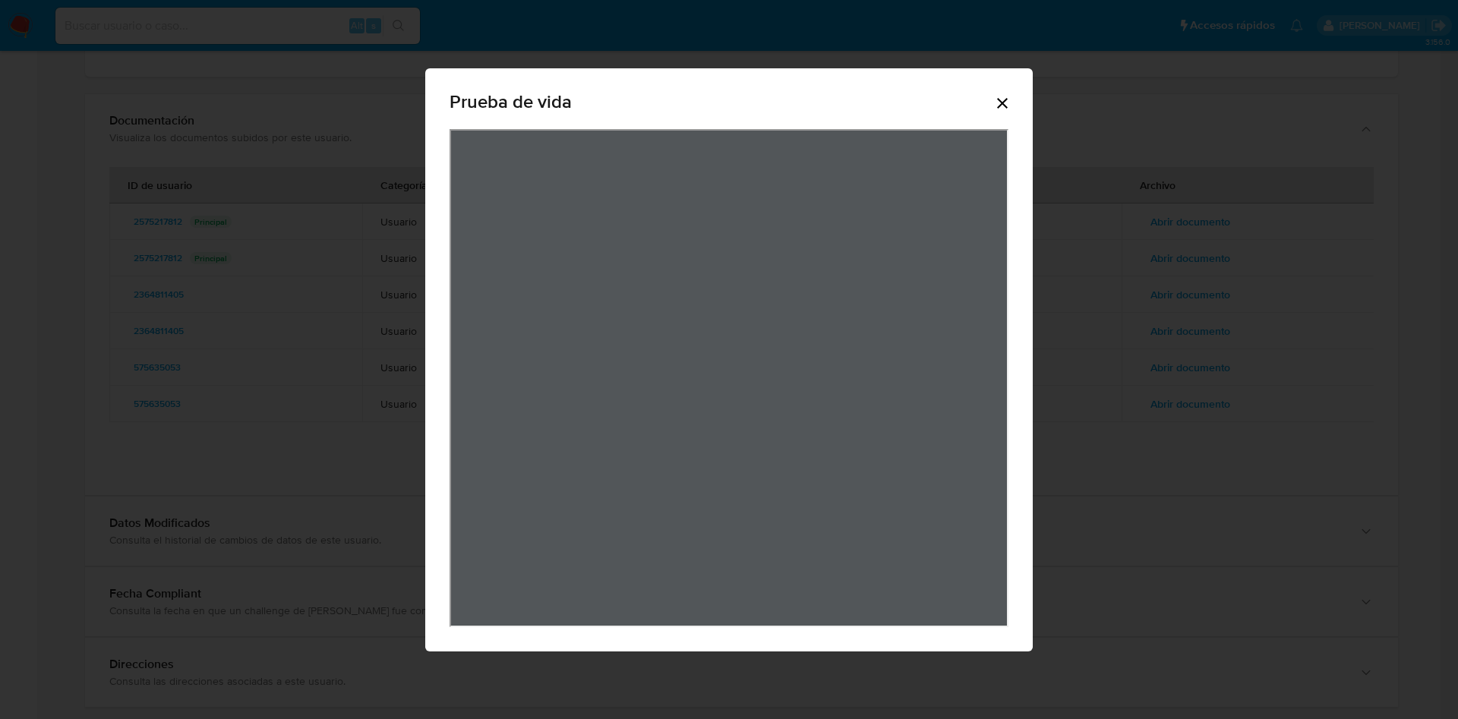
click at [1003, 95] on icon "Cerrar" at bounding box center [1002, 103] width 18 height 18
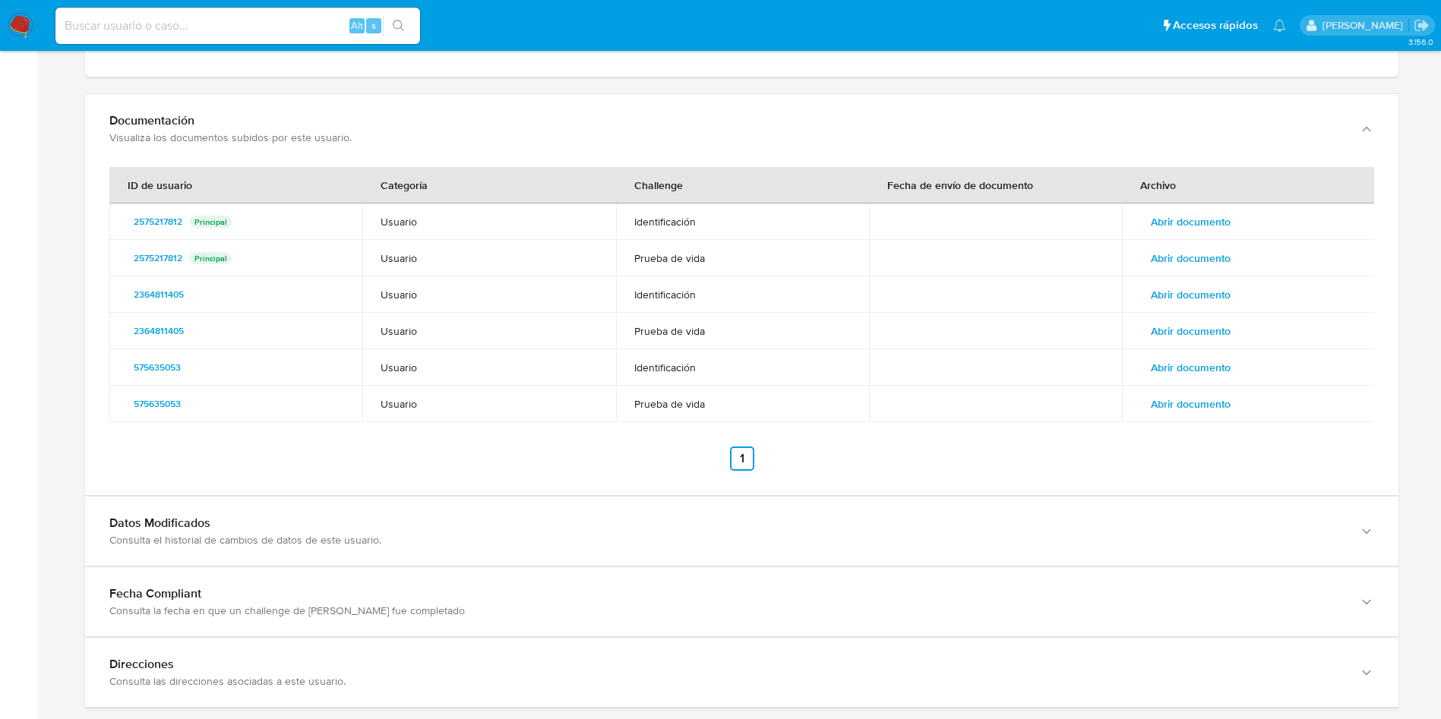
click at [1203, 405] on span "Abrir documento" at bounding box center [1191, 403] width 80 height 21
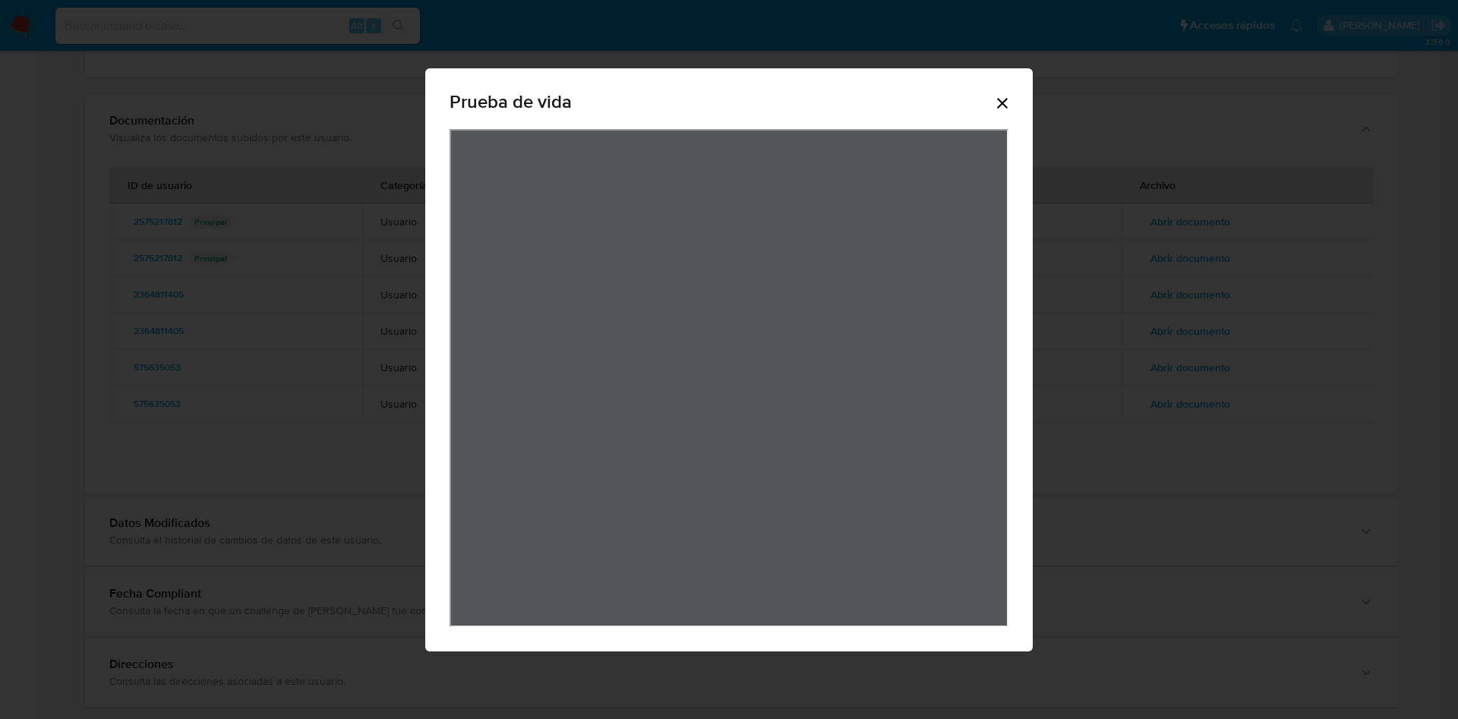
click at [999, 112] on div "Prueba de vida" at bounding box center [729, 105] width 559 height 49
click at [1002, 101] on icon "Cerrar" at bounding box center [1002, 103] width 11 height 11
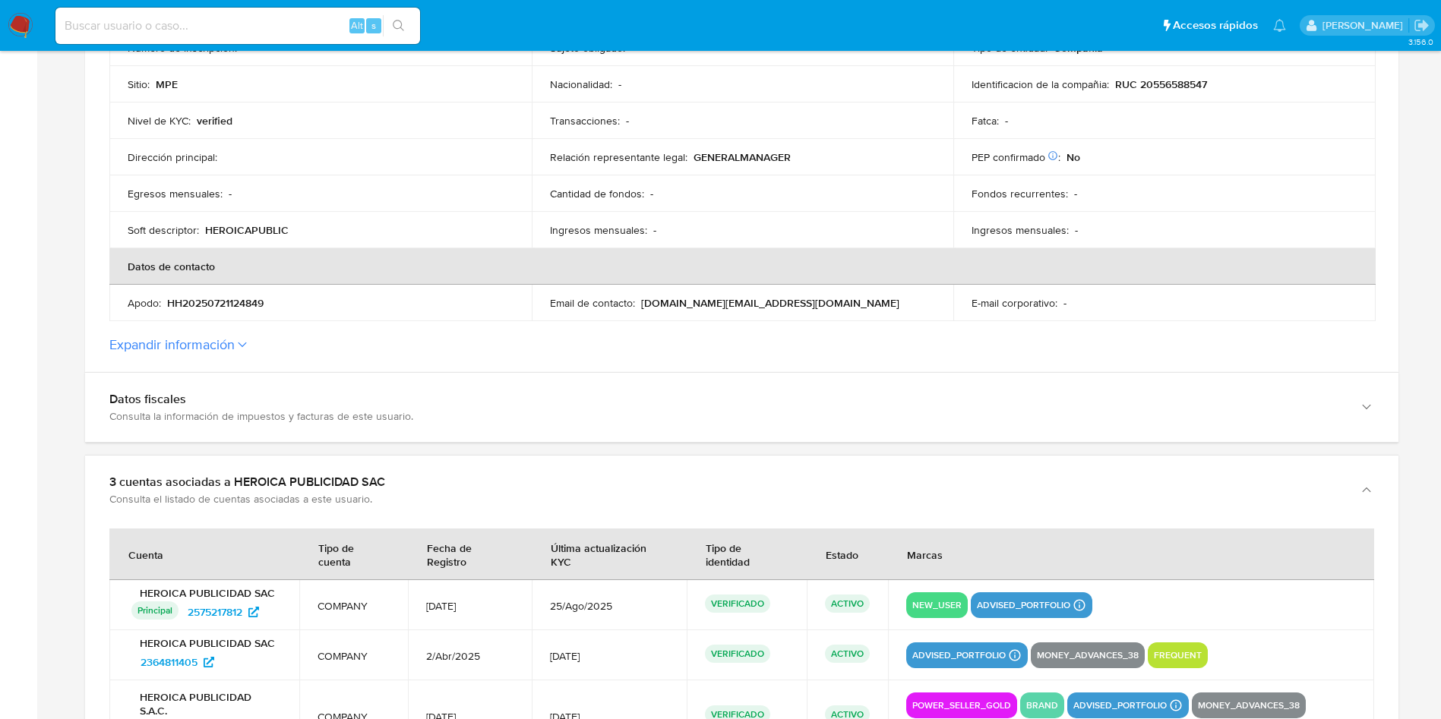
scroll to position [0, 0]
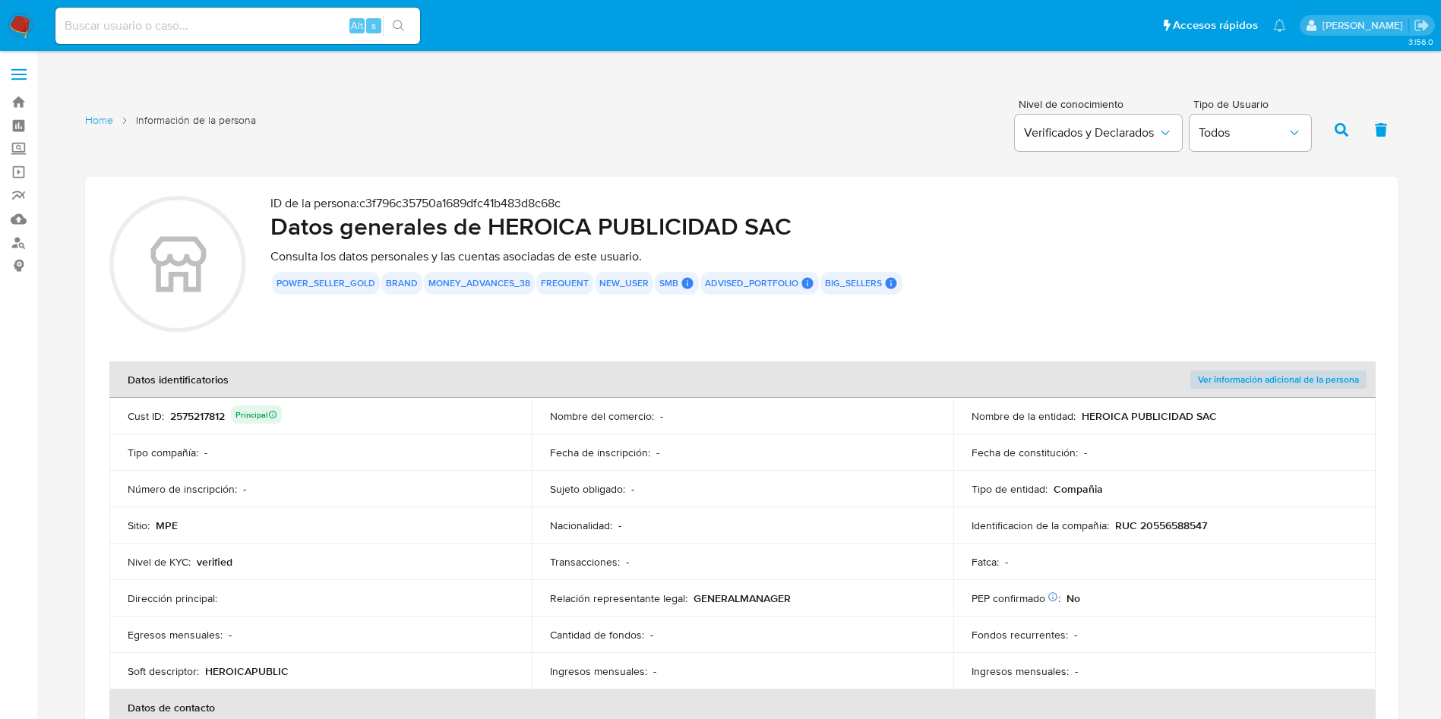
click at [196, 419] on div "2575217812 Principal" at bounding box center [226, 416] width 112 height 21
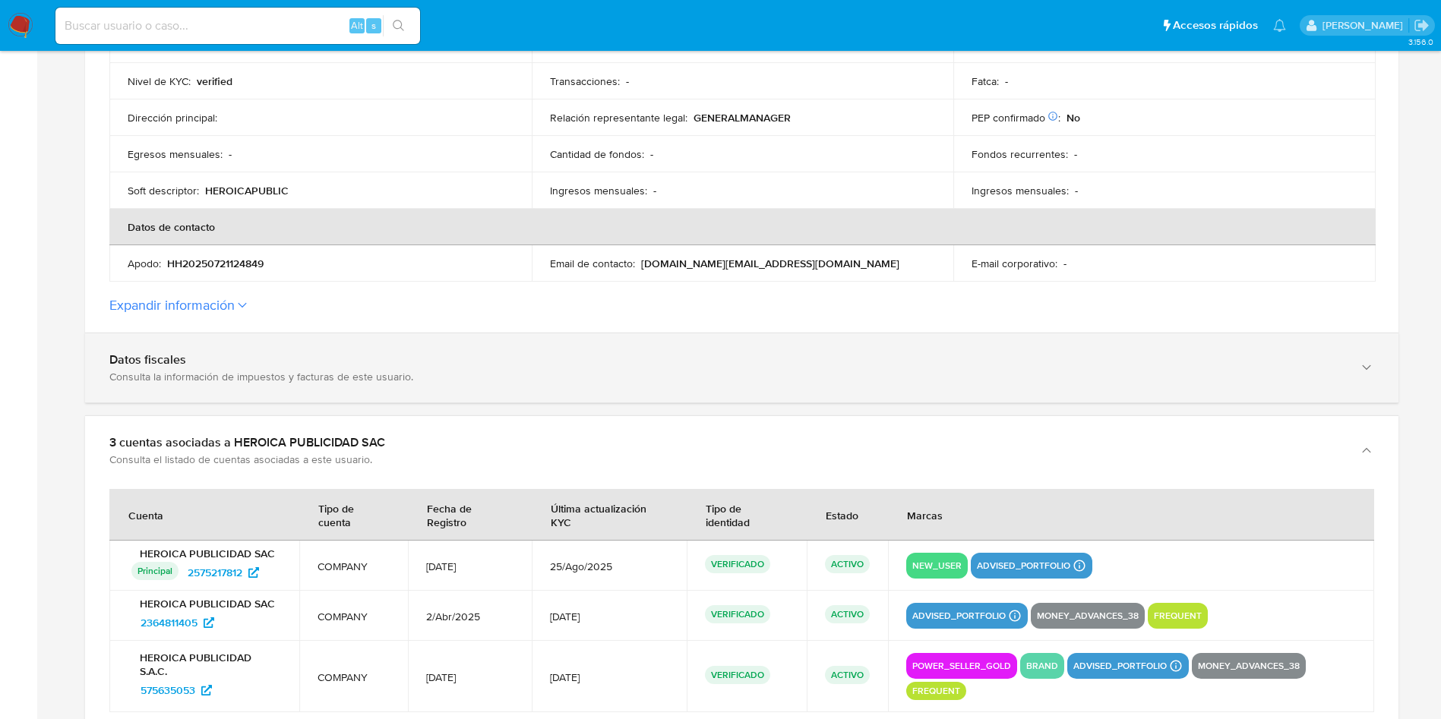
scroll to position [570, 0]
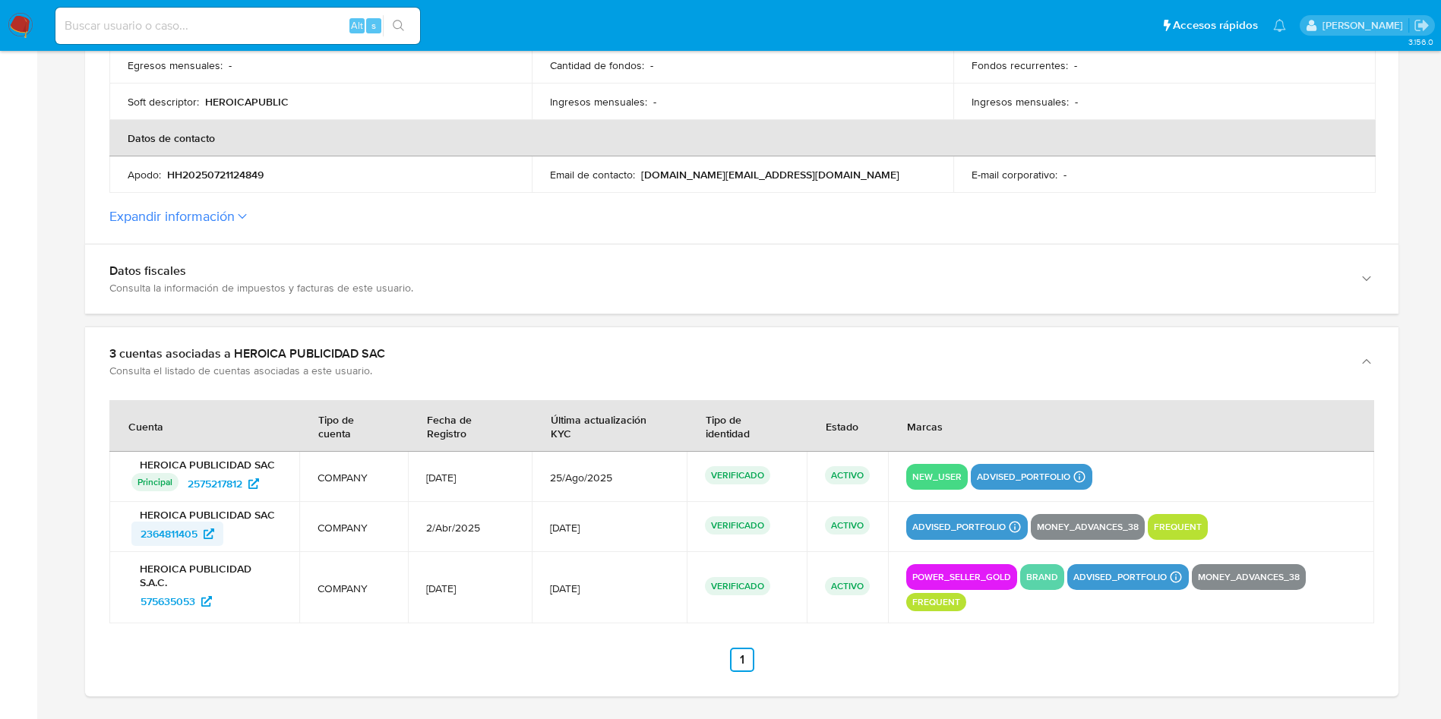
drag, startPoint x: 236, startPoint y: 542, endPoint x: 134, endPoint y: 535, distance: 102.8
click at [134, 535] on div "2364811405" at bounding box center [206, 534] width 150 height 24
drag, startPoint x: 283, startPoint y: 499, endPoint x: 186, endPoint y: 491, distance: 96.8
click at [186, 491] on td "HEROICA PUBLICIDAD SAC Principal Identificado como usuario principal 2575217812" at bounding box center [204, 477] width 190 height 50
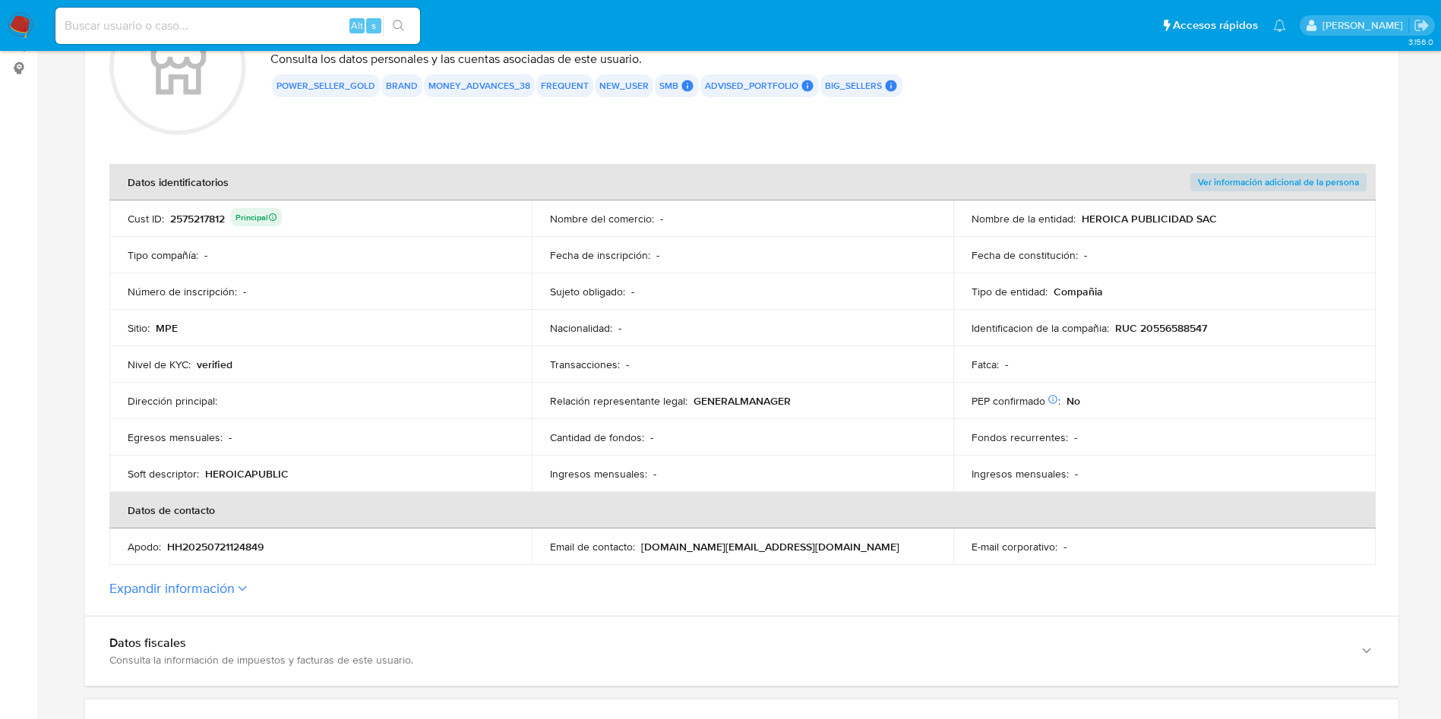
scroll to position [0, 0]
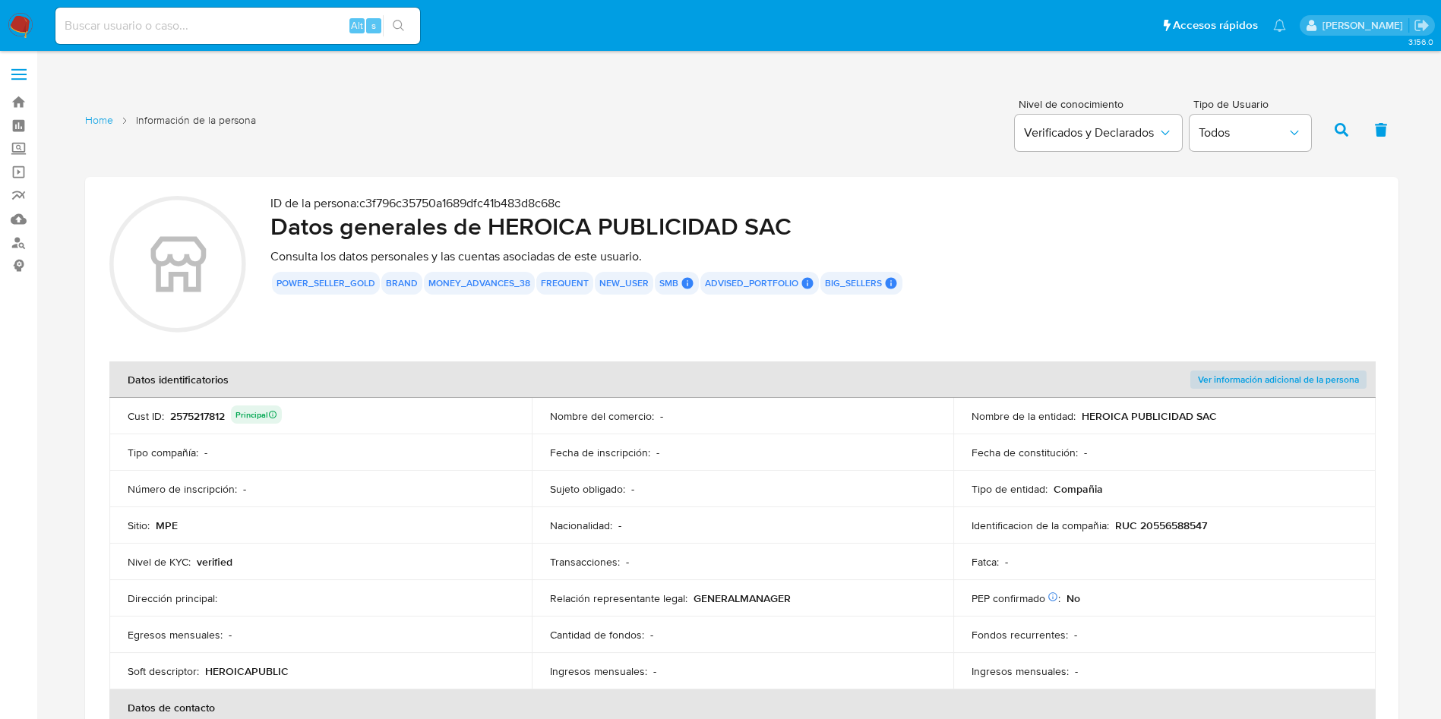
click at [1177, 535] on td "Identificacion de la compañia : RUC 20556588547" at bounding box center [1164, 525] width 422 height 36
click at [1177, 523] on p "RUC 20556588547" at bounding box center [1161, 526] width 92 height 14
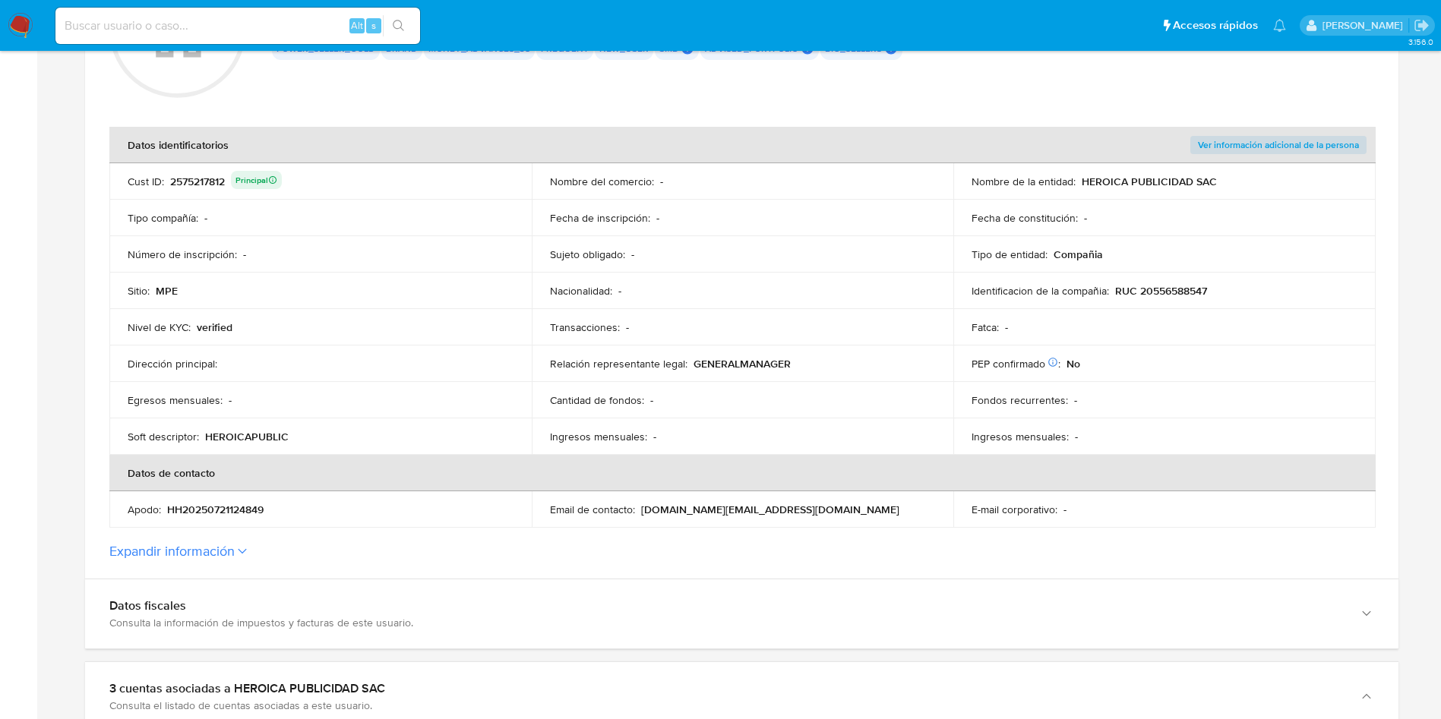
scroll to position [570, 0]
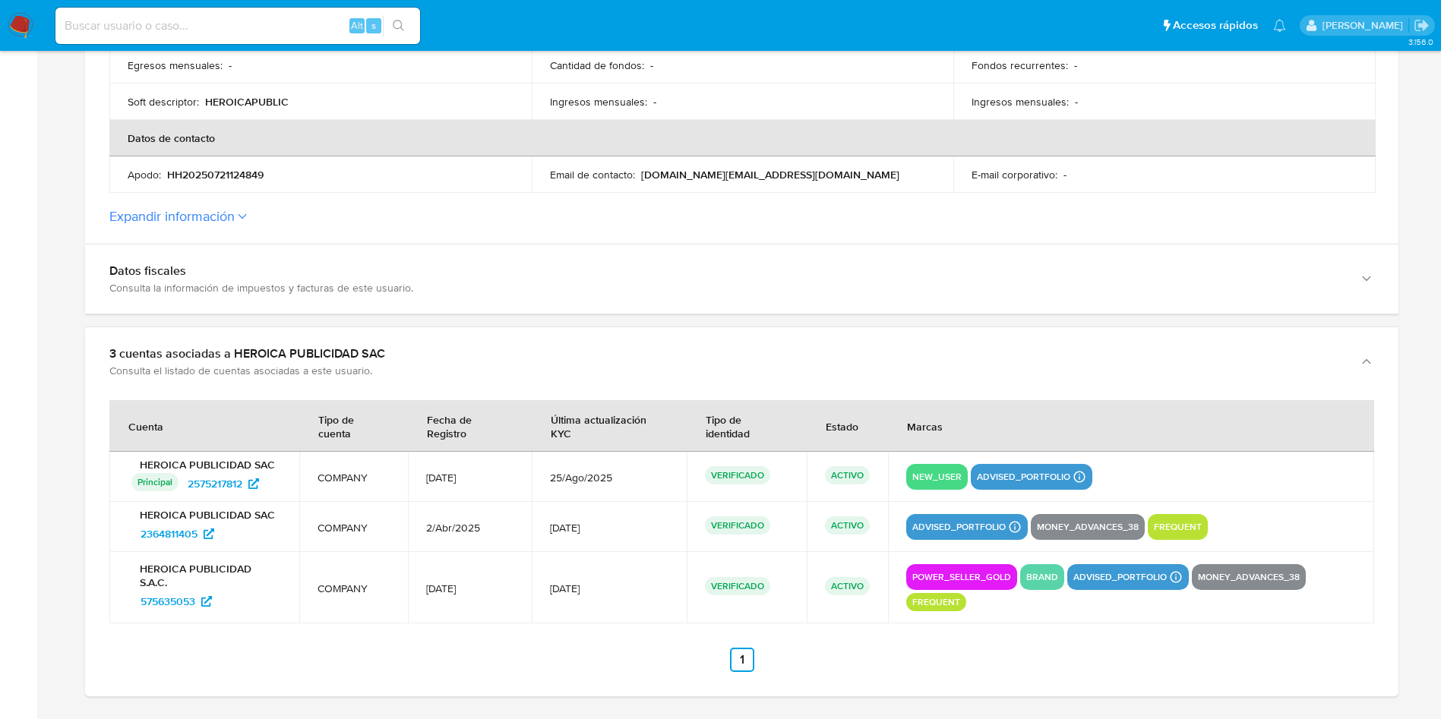
click at [188, 222] on button "Expandir información" at bounding box center [171, 216] width 125 height 17
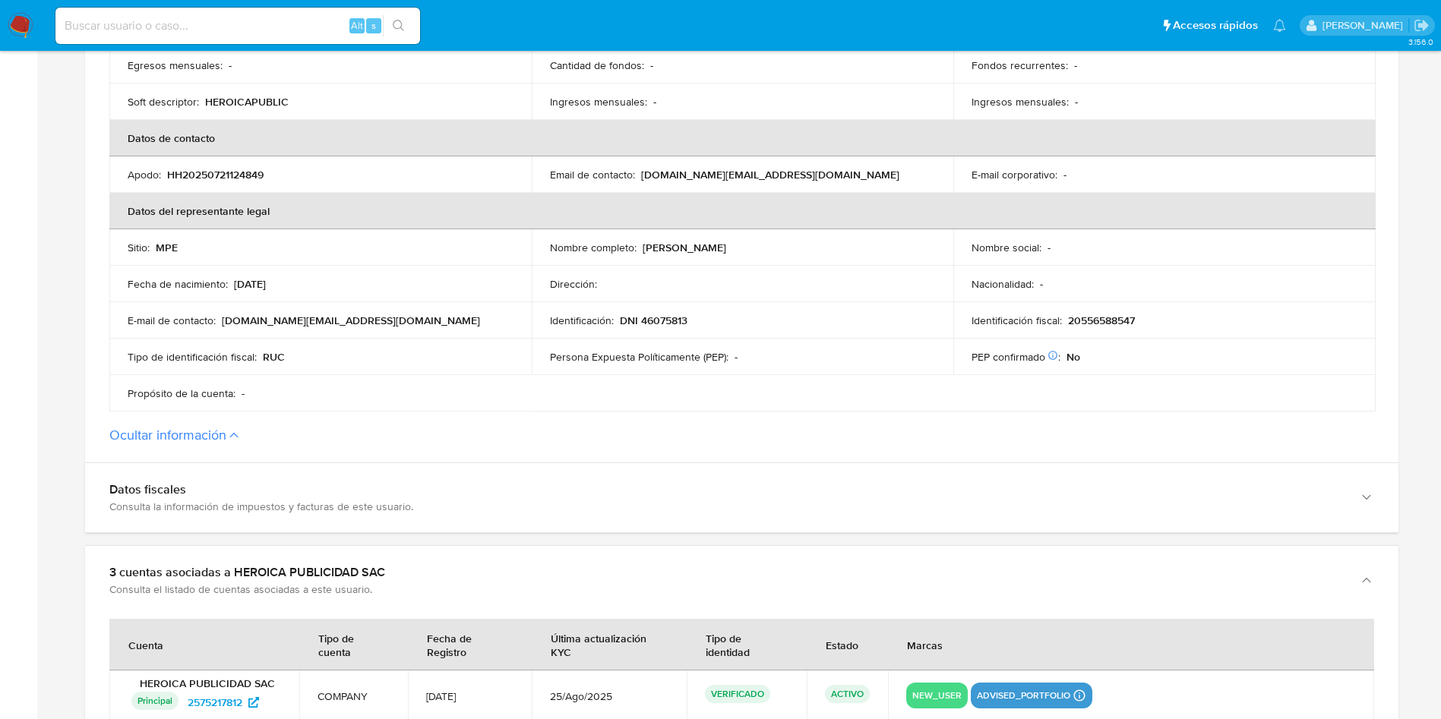
drag, startPoint x: 640, startPoint y: 251, endPoint x: 779, endPoint y: 247, distance: 139.0
click at [779, 247] on div "Nombre completo : Piero Eduardo Pelaez Abanto" at bounding box center [743, 248] width 386 height 14
click at [726, 247] on p "[PERSON_NAME]" at bounding box center [685, 248] width 84 height 14
drag, startPoint x: 779, startPoint y: 247, endPoint x: 810, endPoint y: 251, distance: 30.7
click at [801, 251] on div "Nombre completo : Piero Eduardo Pelaez Abanto" at bounding box center [743, 248] width 386 height 14
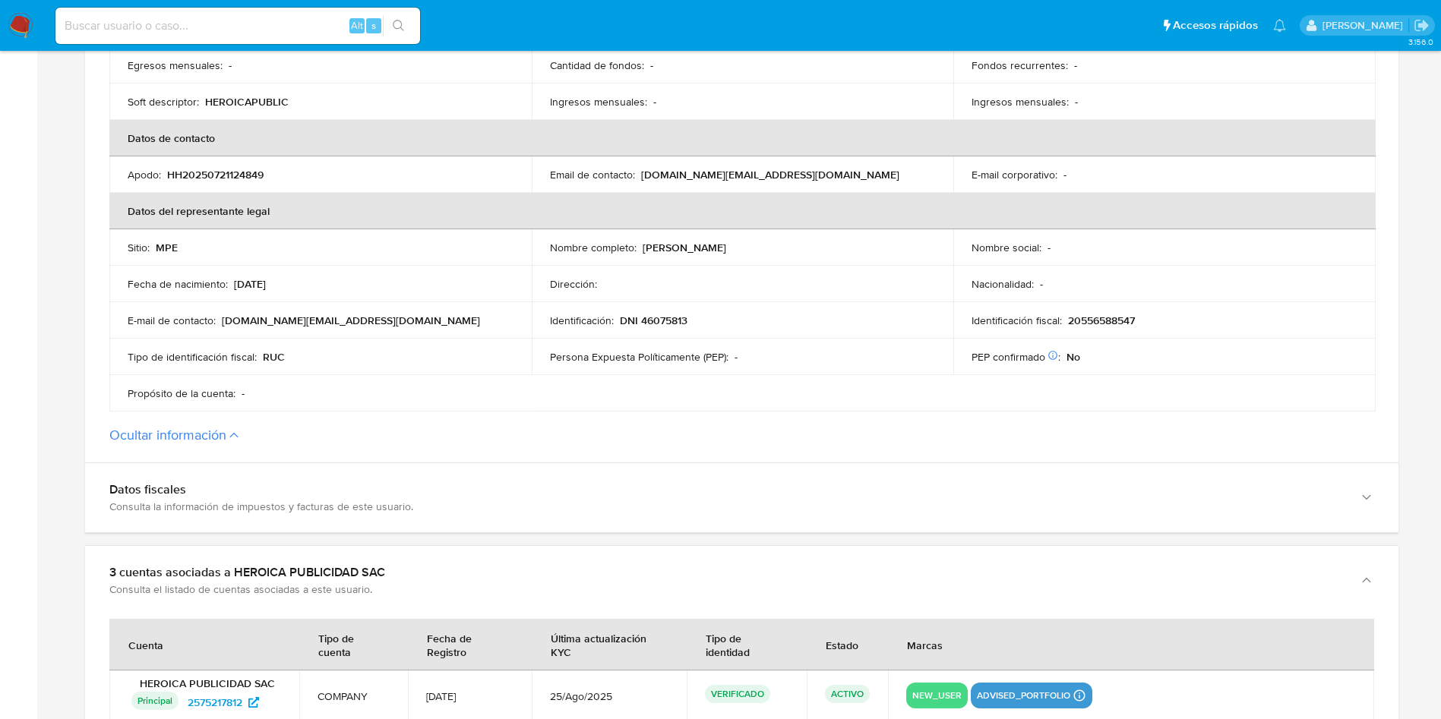
drag, startPoint x: 636, startPoint y: 253, endPoint x: 652, endPoint y: 252, distance: 16.0
click at [652, 252] on div "Nombre completo : Piero Eduardo Pelaez Abanto" at bounding box center [743, 248] width 386 height 14
click at [655, 238] on td "Nombre completo : Piero Eduardo Pelaez Abanto" at bounding box center [743, 247] width 422 height 36
drag, startPoint x: 645, startPoint y: 252, endPoint x: 800, endPoint y: 237, distance: 155.7
click at [800, 237] on td "Nombre completo : Piero Eduardo Pelaez Abanto" at bounding box center [743, 247] width 422 height 36
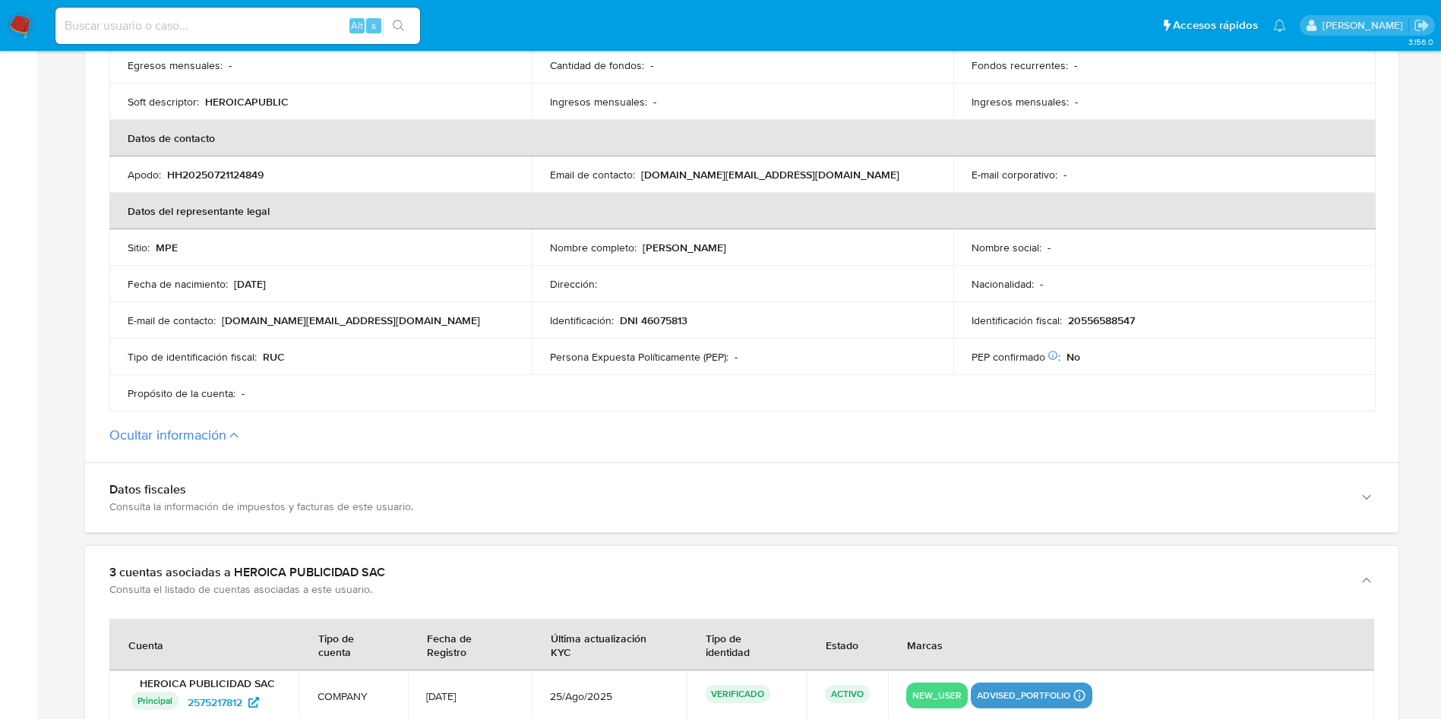
click at [673, 316] on p "DNI 46075813" at bounding box center [654, 321] width 68 height 14
drag, startPoint x: 642, startPoint y: 316, endPoint x: 743, endPoint y: 319, distance: 101.1
click at [743, 319] on div "Identificación : DNI 46075813" at bounding box center [743, 321] width 386 height 14
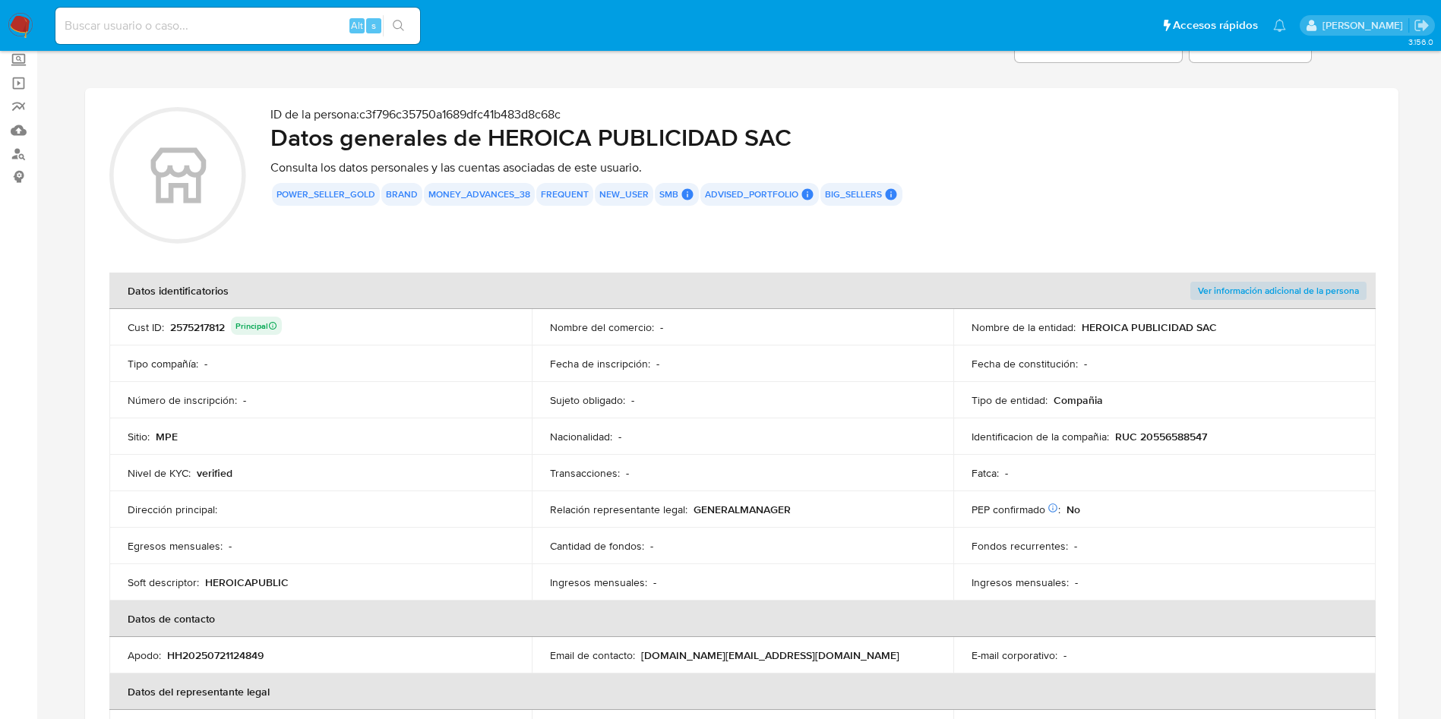
scroll to position [0, 0]
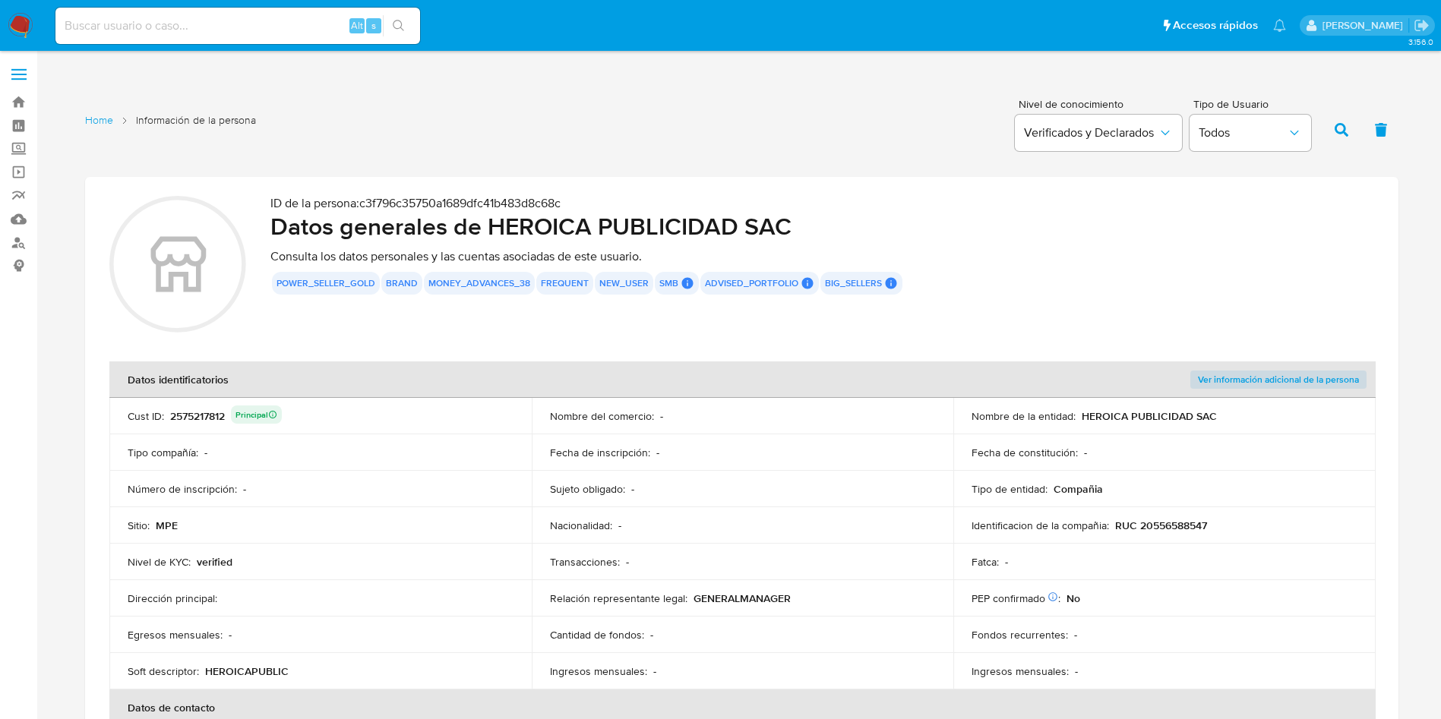
drag, startPoint x: 497, startPoint y: 224, endPoint x: 791, endPoint y: 209, distance: 294.3
click at [794, 211] on h2 "Datos generales de HEROICA PUBLICIDAD SAC" at bounding box center [822, 226] width 1104 height 30
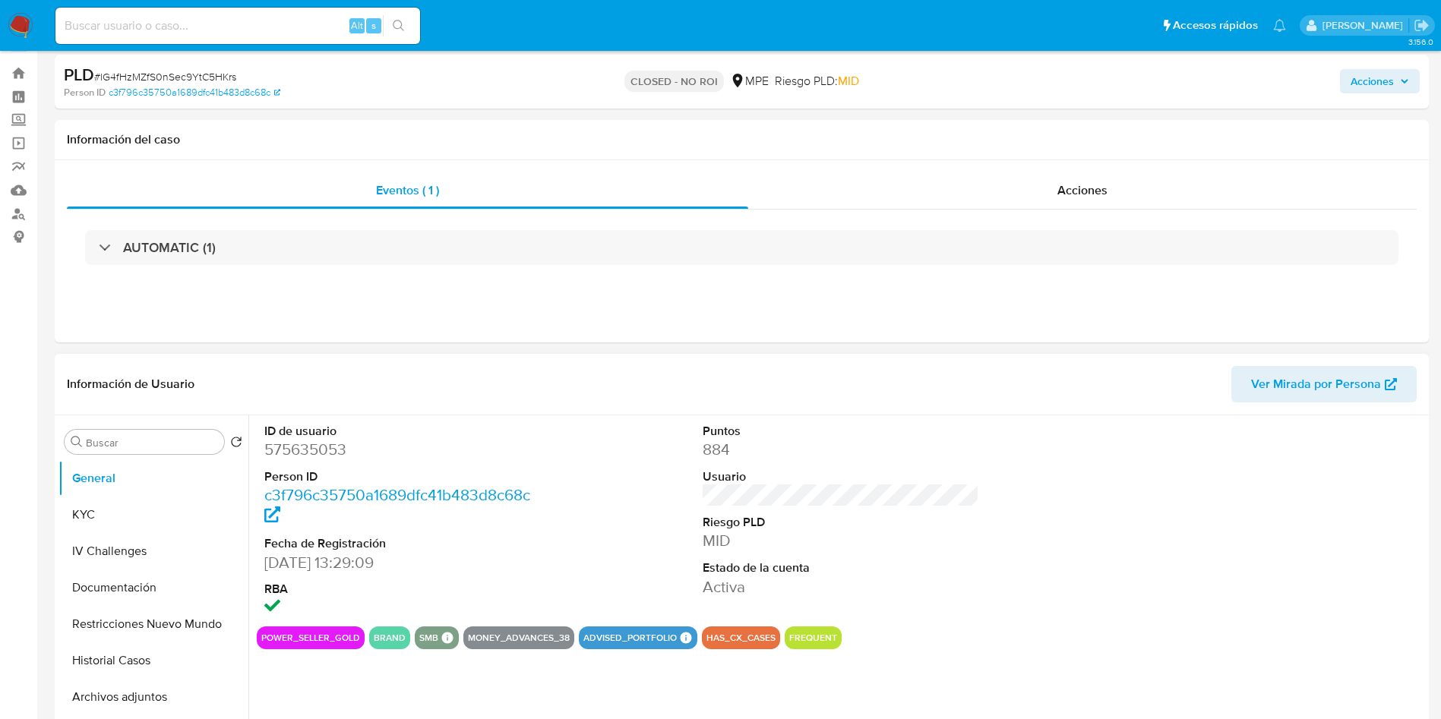
select select "10"
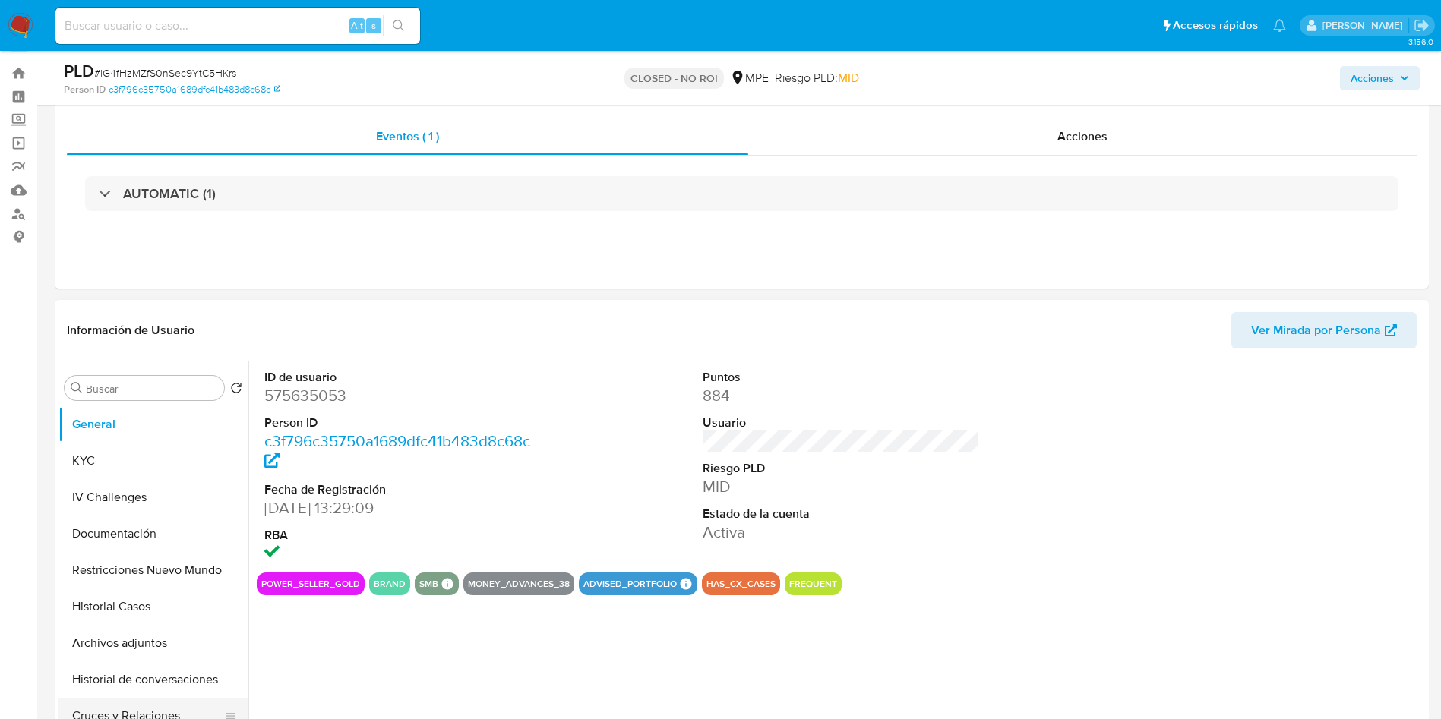
scroll to position [114, 0]
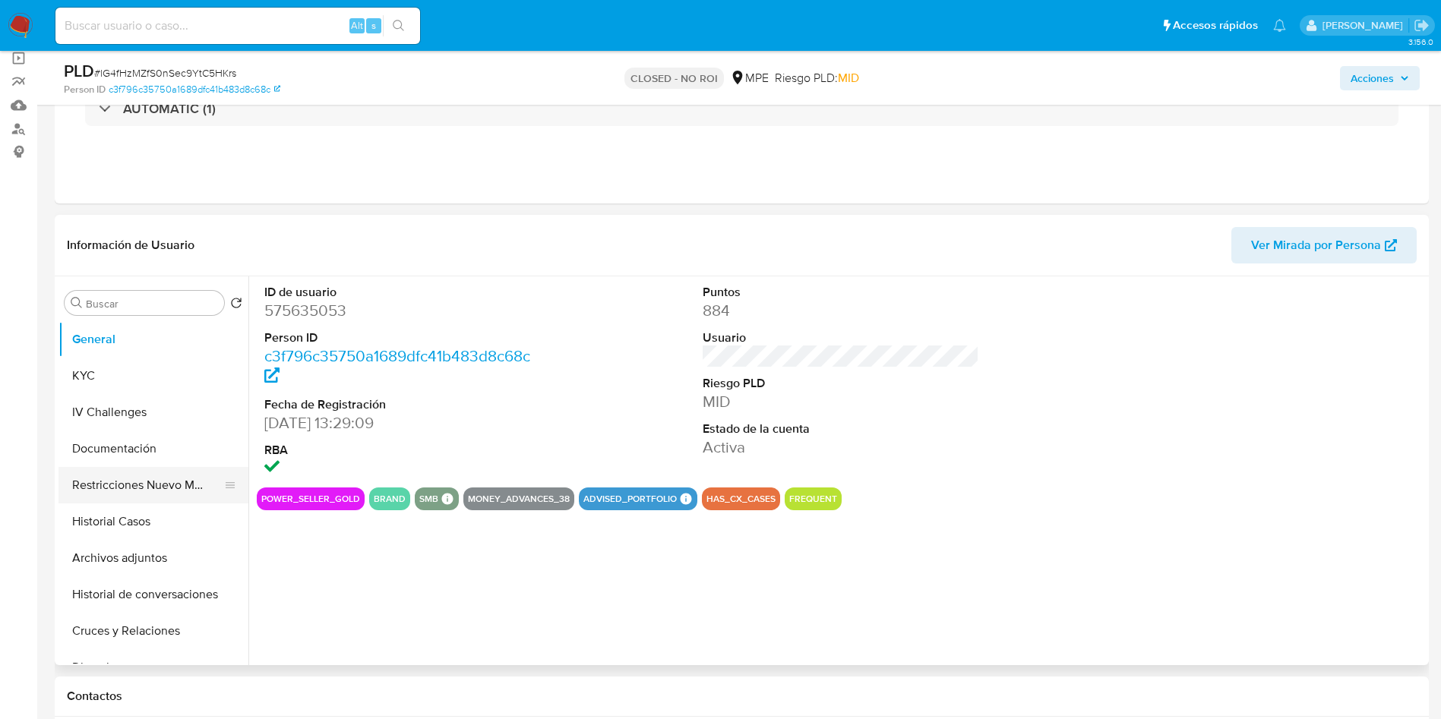
click at [122, 475] on button "Restricciones Nuevo Mundo" at bounding box center [147, 485] width 178 height 36
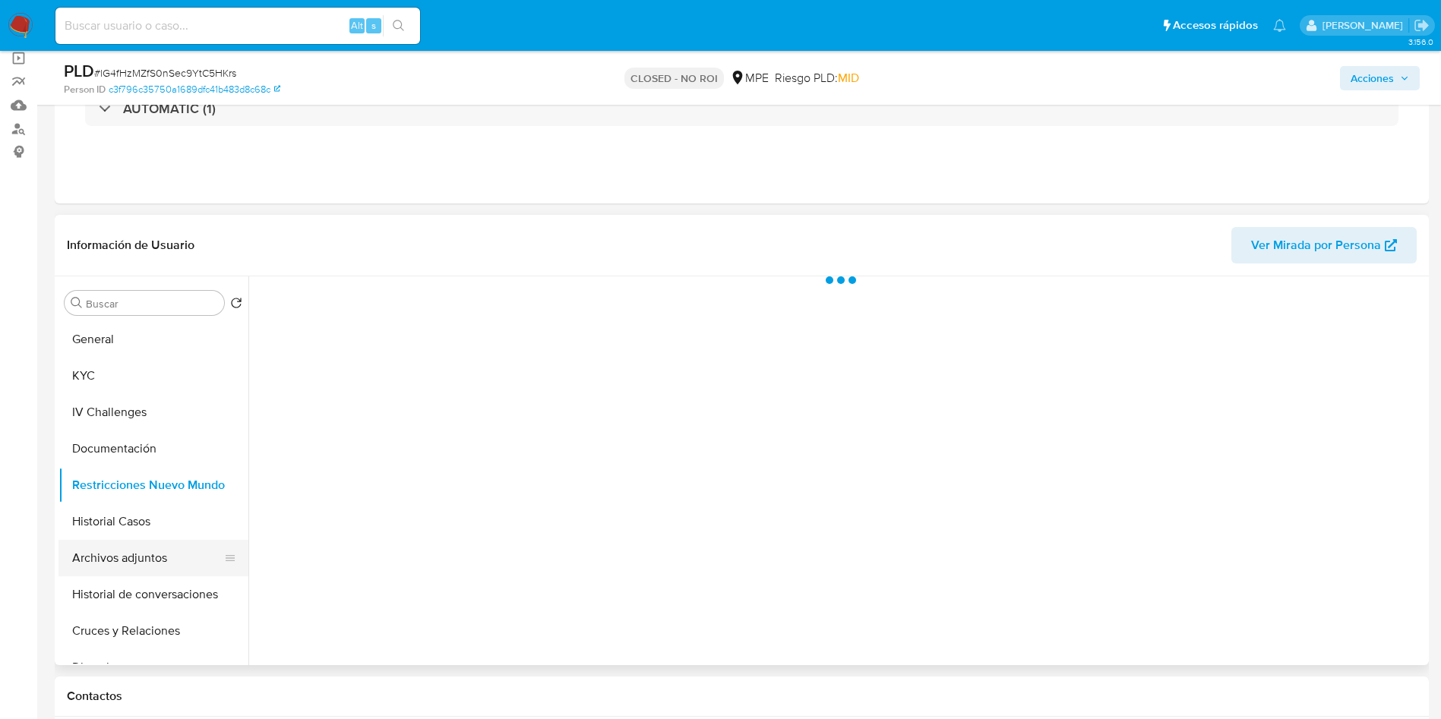
click at [122, 540] on button "Archivos adjuntos" at bounding box center [147, 558] width 178 height 36
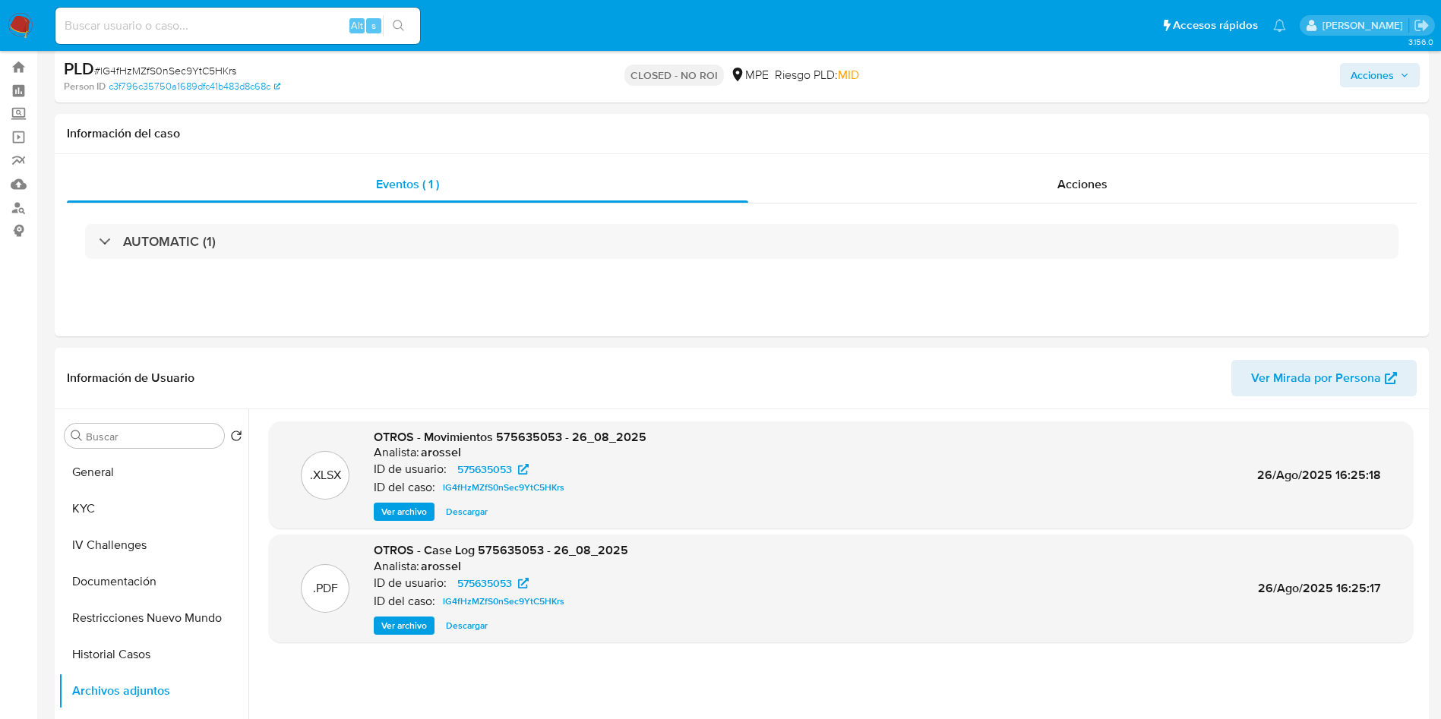
scroll to position [0, 0]
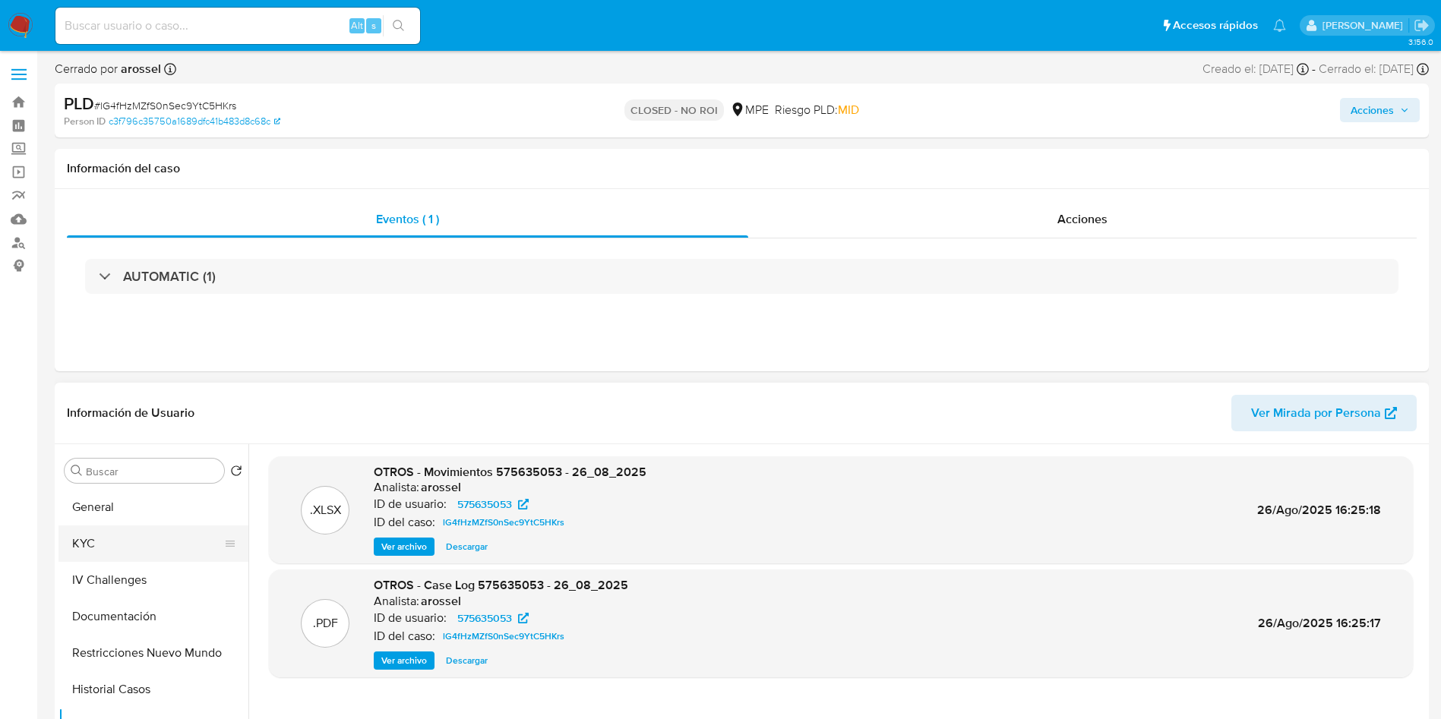
click at [106, 543] on button "KYC" at bounding box center [147, 544] width 178 height 36
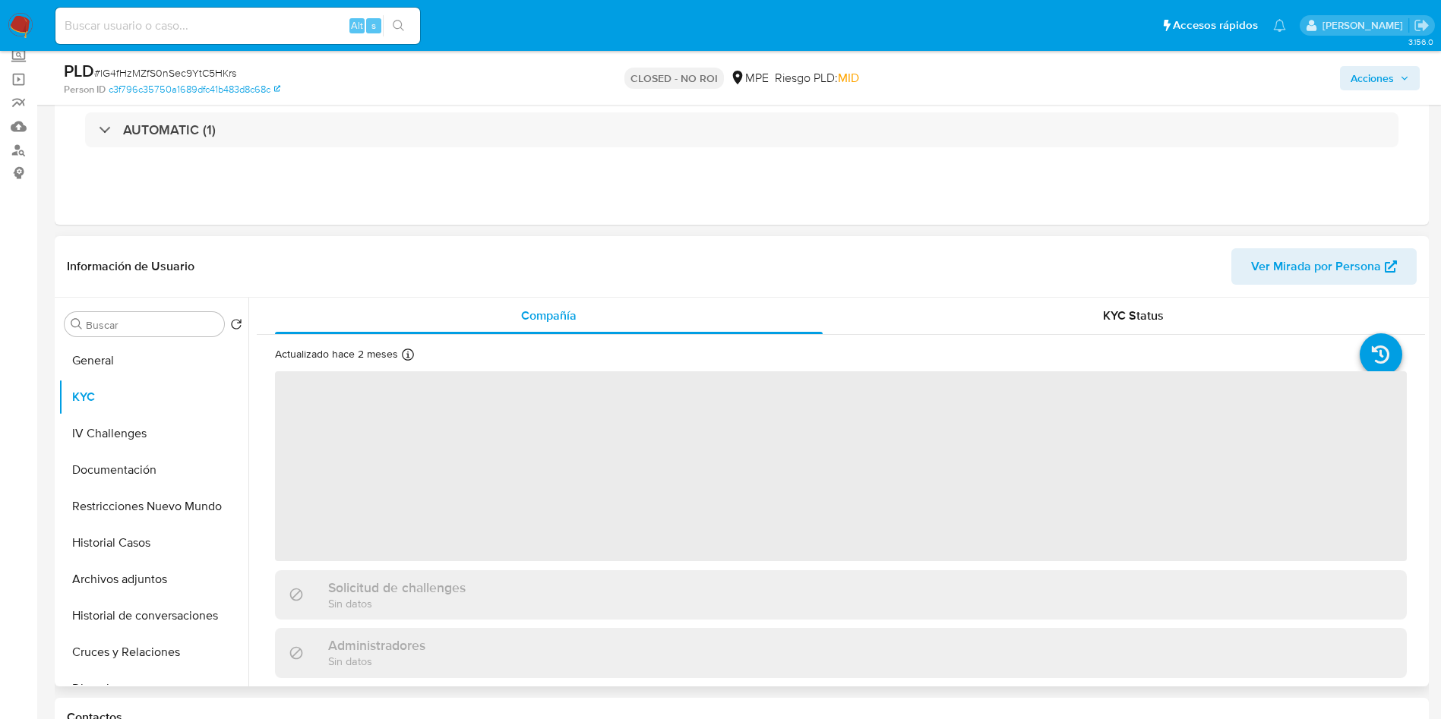
scroll to position [114, 0]
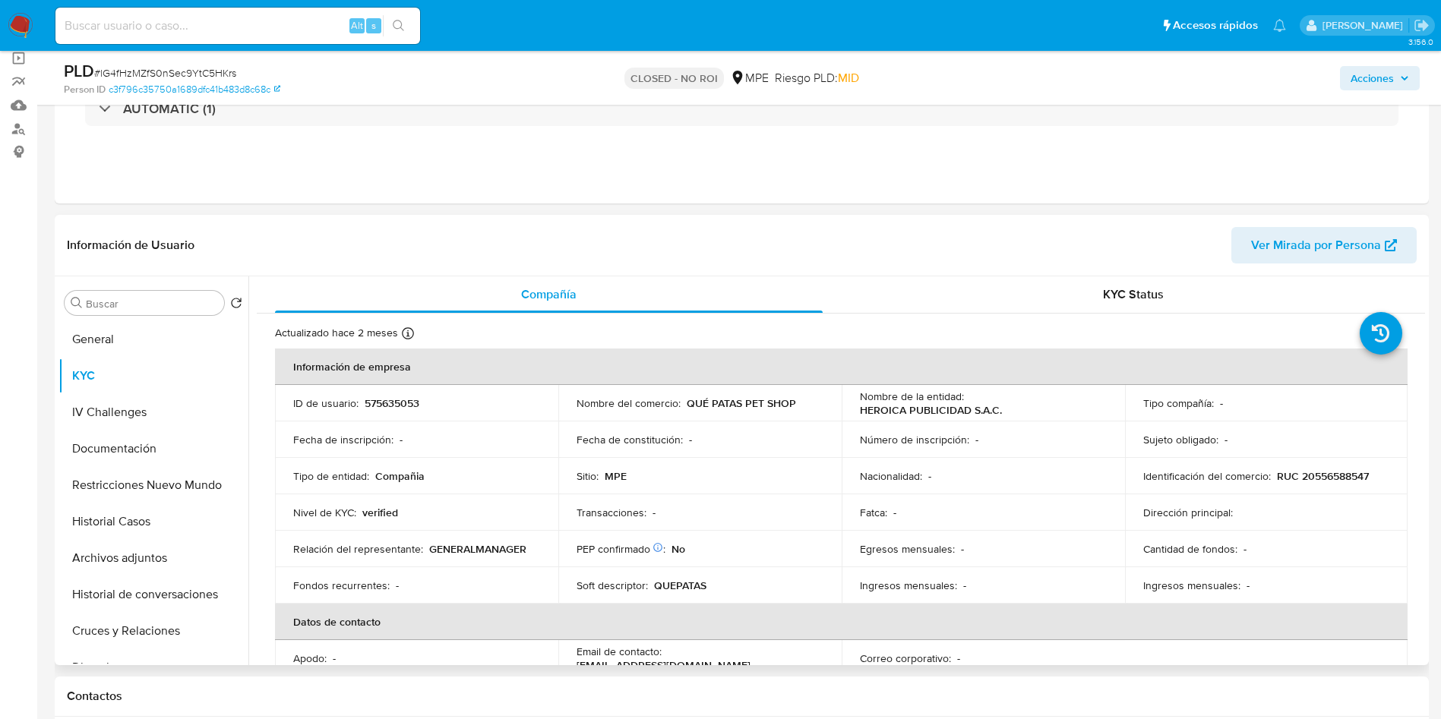
click at [848, 422] on td "Número de inscripción : -" at bounding box center [982, 440] width 283 height 36
click at [848, 393] on td "Nombre de la entidad : HEROICA PUBLICIDAD S.A.C." at bounding box center [982, 403] width 283 height 36
drag, startPoint x: 853, startPoint y: 414, endPoint x: 1006, endPoint y: 412, distance: 153.4
click at [1006, 412] on td "Nombre de la entidad : HEROICA PUBLICIDAD S.A.C." at bounding box center [982, 403] width 283 height 36
copy p "HEROICA PUBLICIDAD S.A.C."
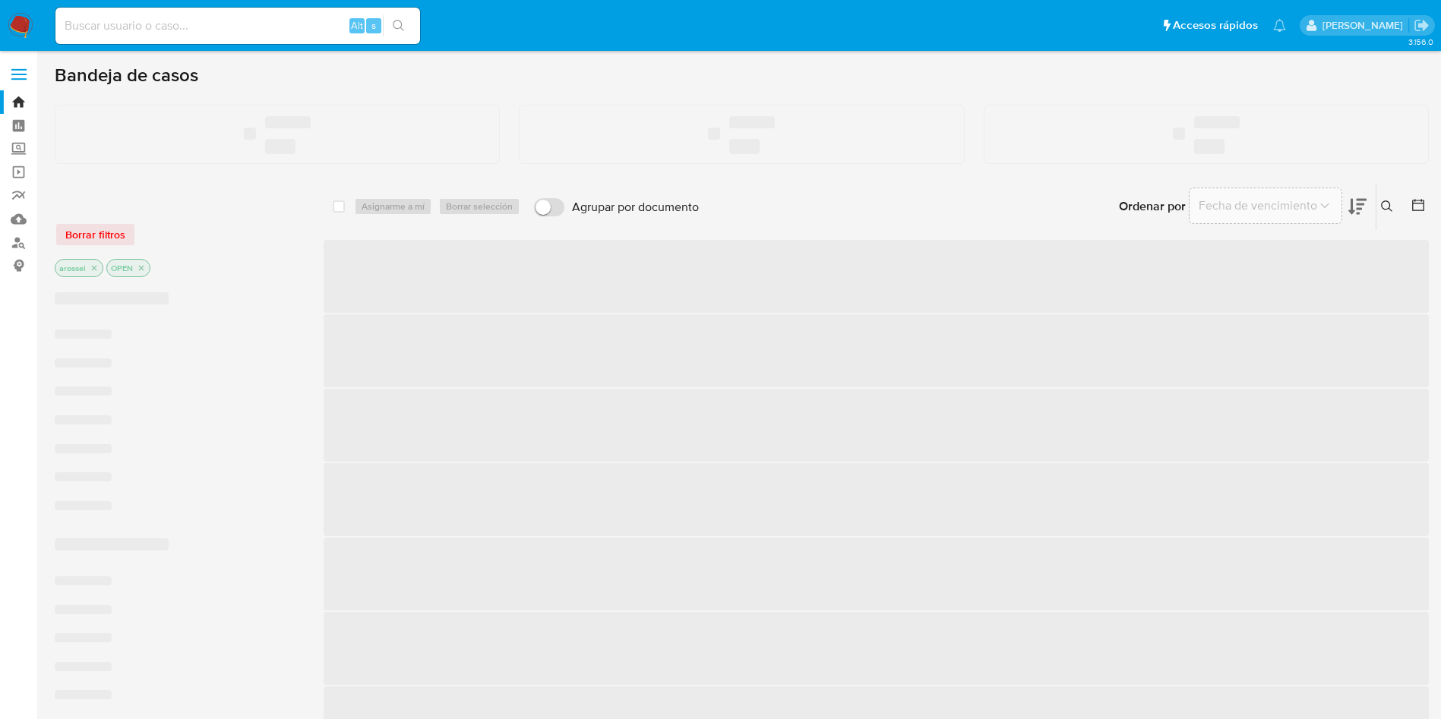
click at [279, 26] on input at bounding box center [237, 26] width 365 height 20
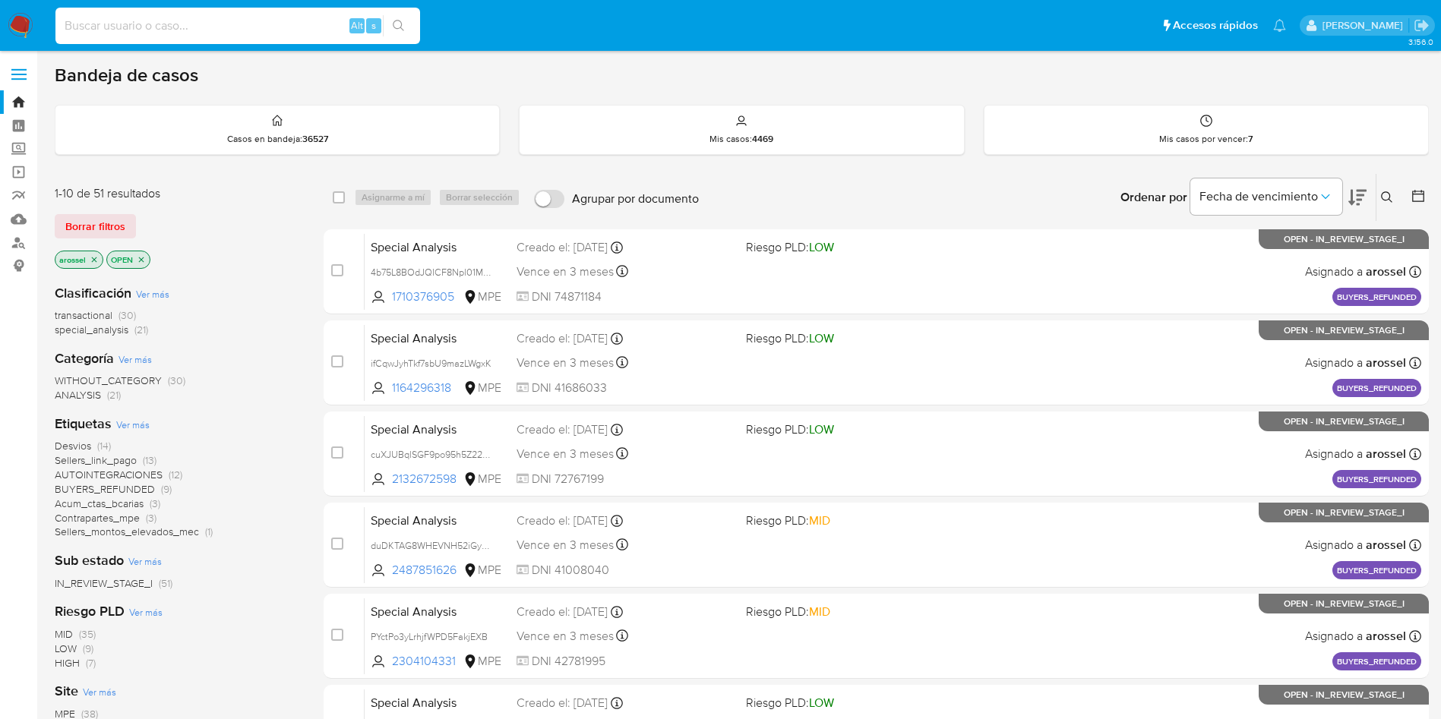
paste input "XzjYiLxRxmFhRvZqafUiSo39"
type input "XzjYiLxRxmFhRvZqafUiSo39"
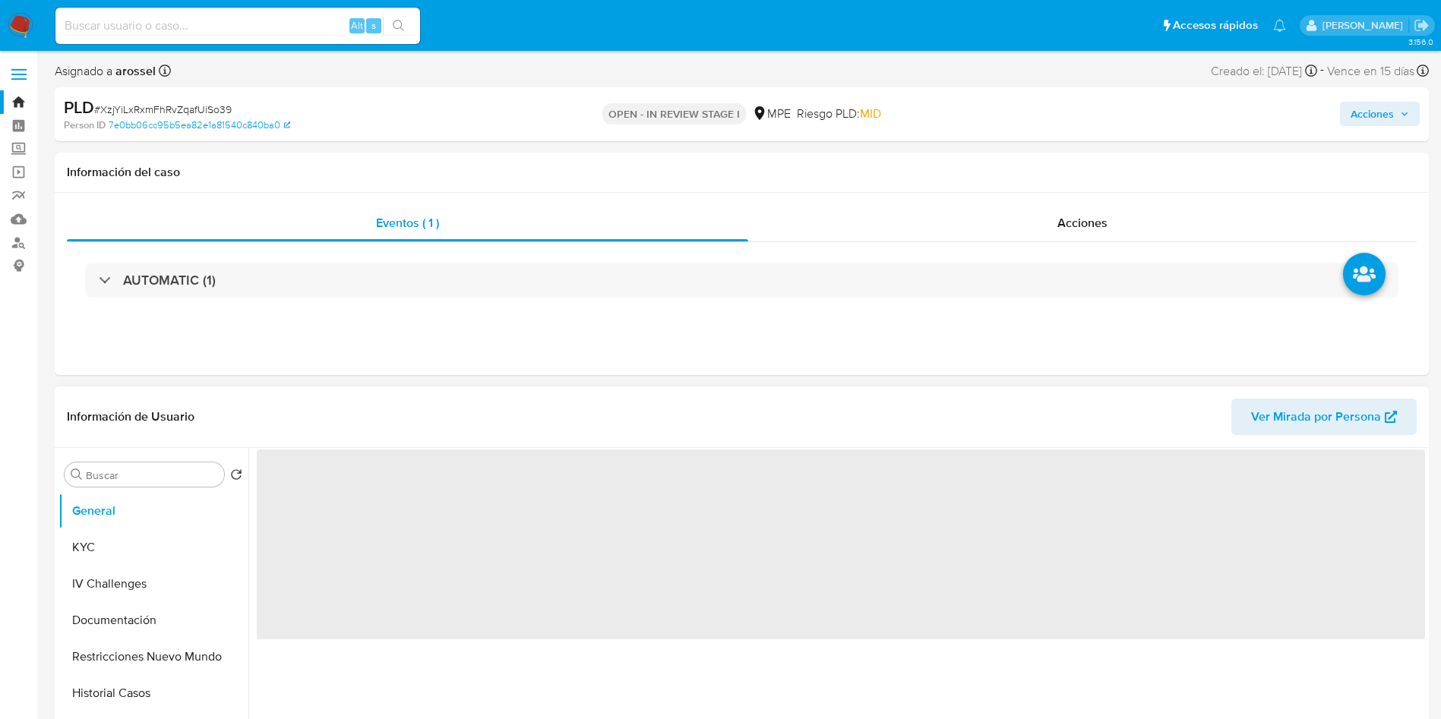
select select "10"
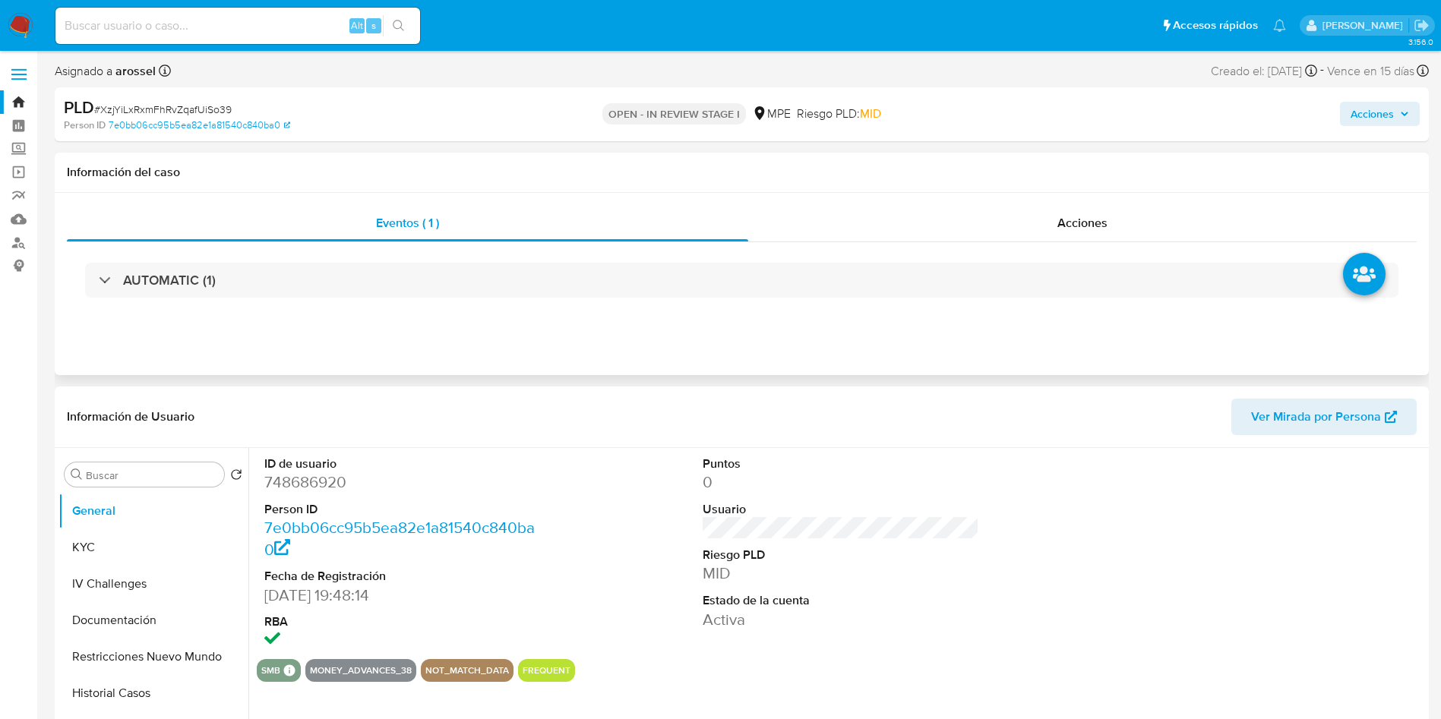
scroll to position [228, 0]
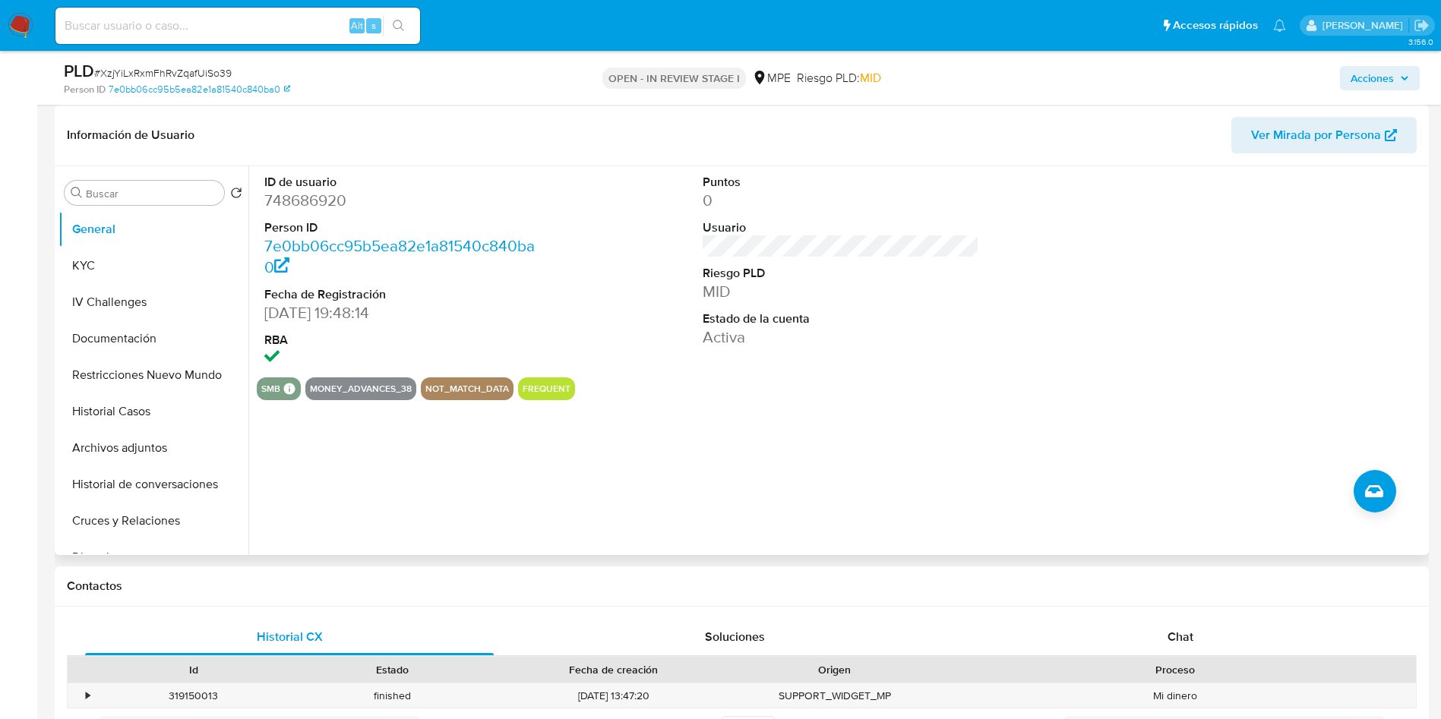
click at [1049, 447] on div "ID de usuario 748686920 Person ID 7e0bb06cc95b5ea82e1a81540c840ba0 Fecha de Reg…" at bounding box center [836, 360] width 1176 height 389
click at [1359, 141] on span "Ver Mirada por Persona" at bounding box center [1316, 135] width 130 height 36
click at [126, 398] on button "Historial Casos" at bounding box center [147, 411] width 178 height 36
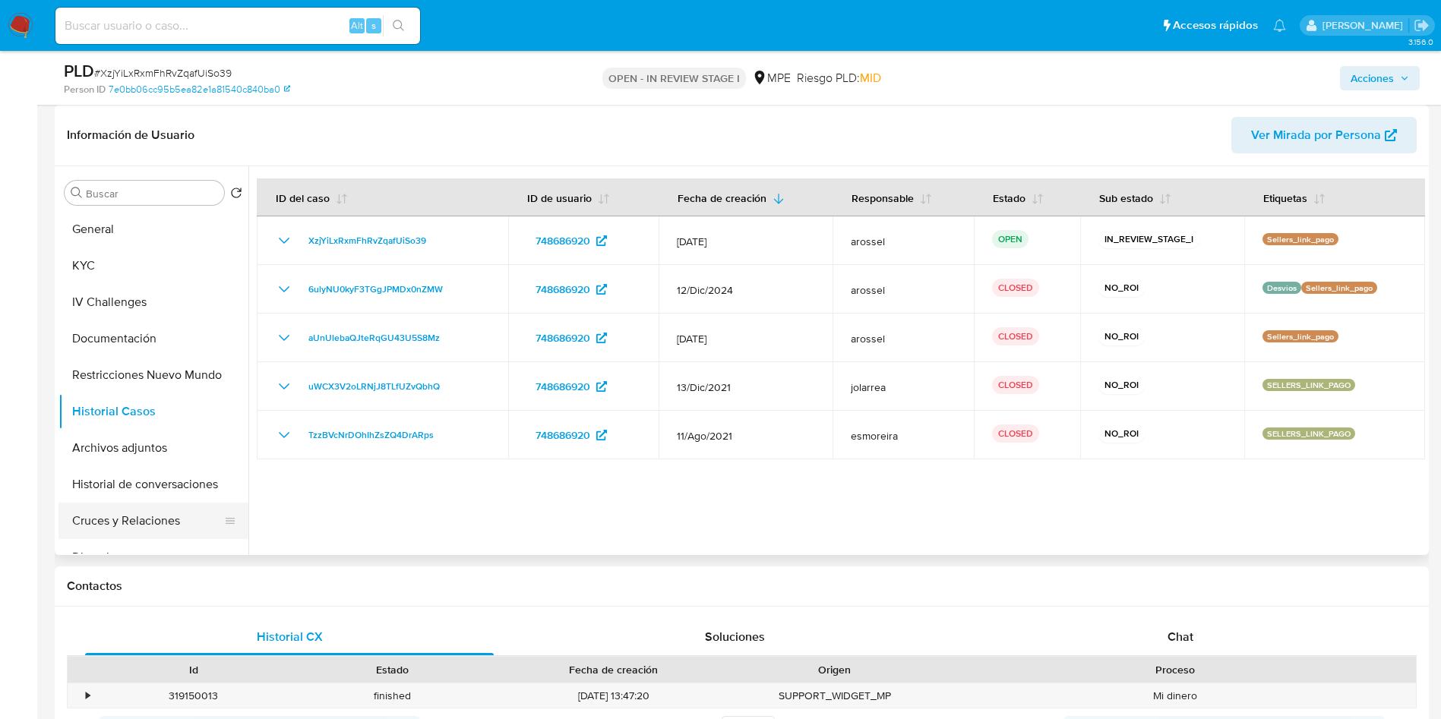
click at [143, 505] on button "Cruces y Relaciones" at bounding box center [147, 521] width 178 height 36
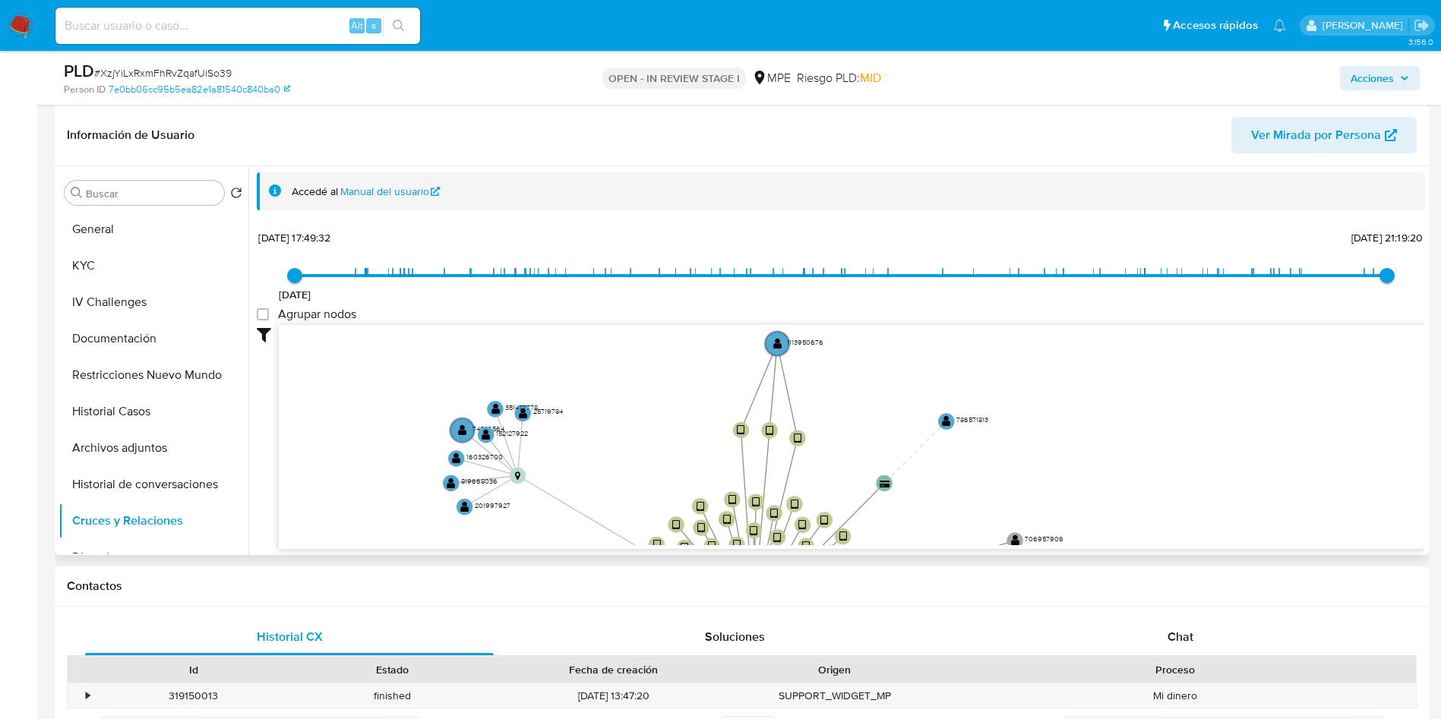
drag, startPoint x: 607, startPoint y: 348, endPoint x: 517, endPoint y: 386, distance: 97.3
click at [513, 538] on icon "device-634f0c1708813b00188e1a19  device-67ad598c90ee50a17c32c0c4  device-643a…" at bounding box center [852, 435] width 1146 height 220
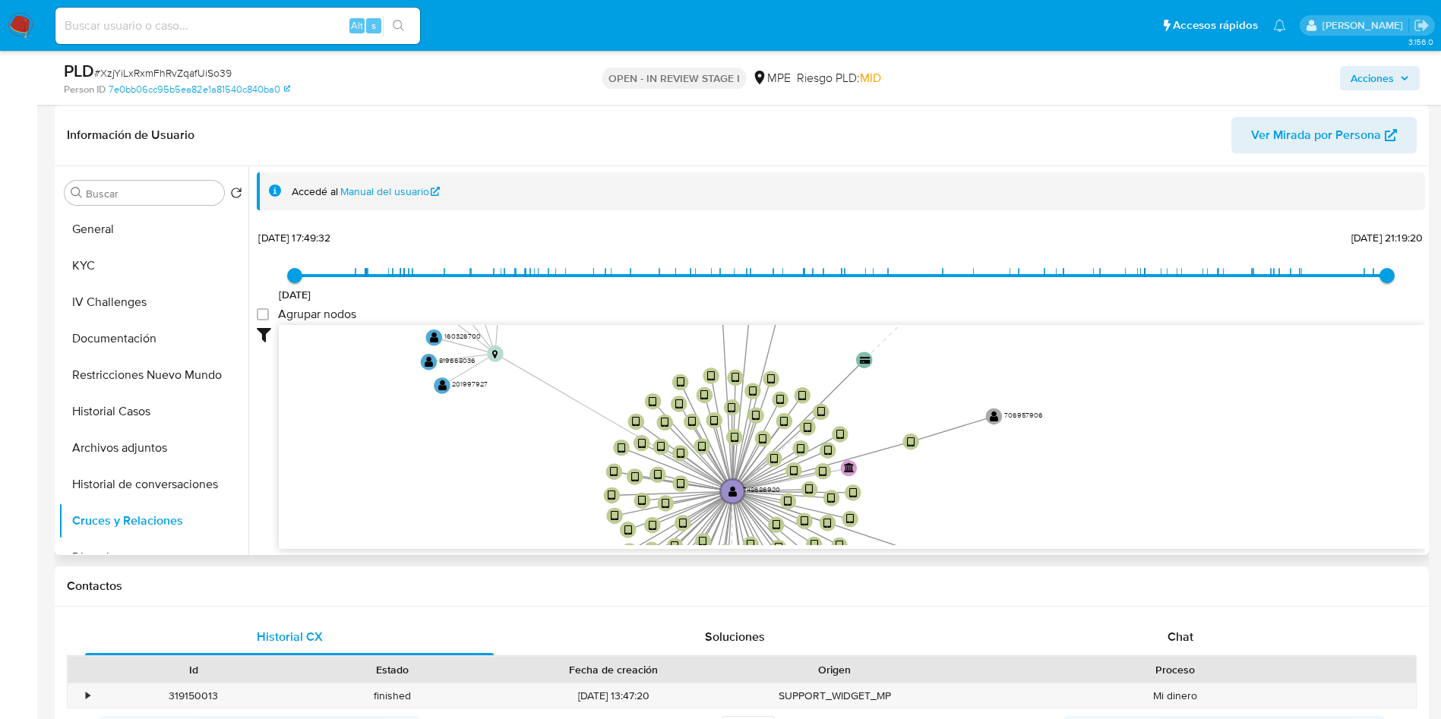
drag, startPoint x: 517, startPoint y: 386, endPoint x: 532, endPoint y: 283, distance: 103.6
click at [532, 283] on div "17/6/2021 17/6/2021, 17:49:32 16/7/2025, 21:19:20 Agrupar nodos Filtros Confian…" at bounding box center [841, 387] width 1168 height 323
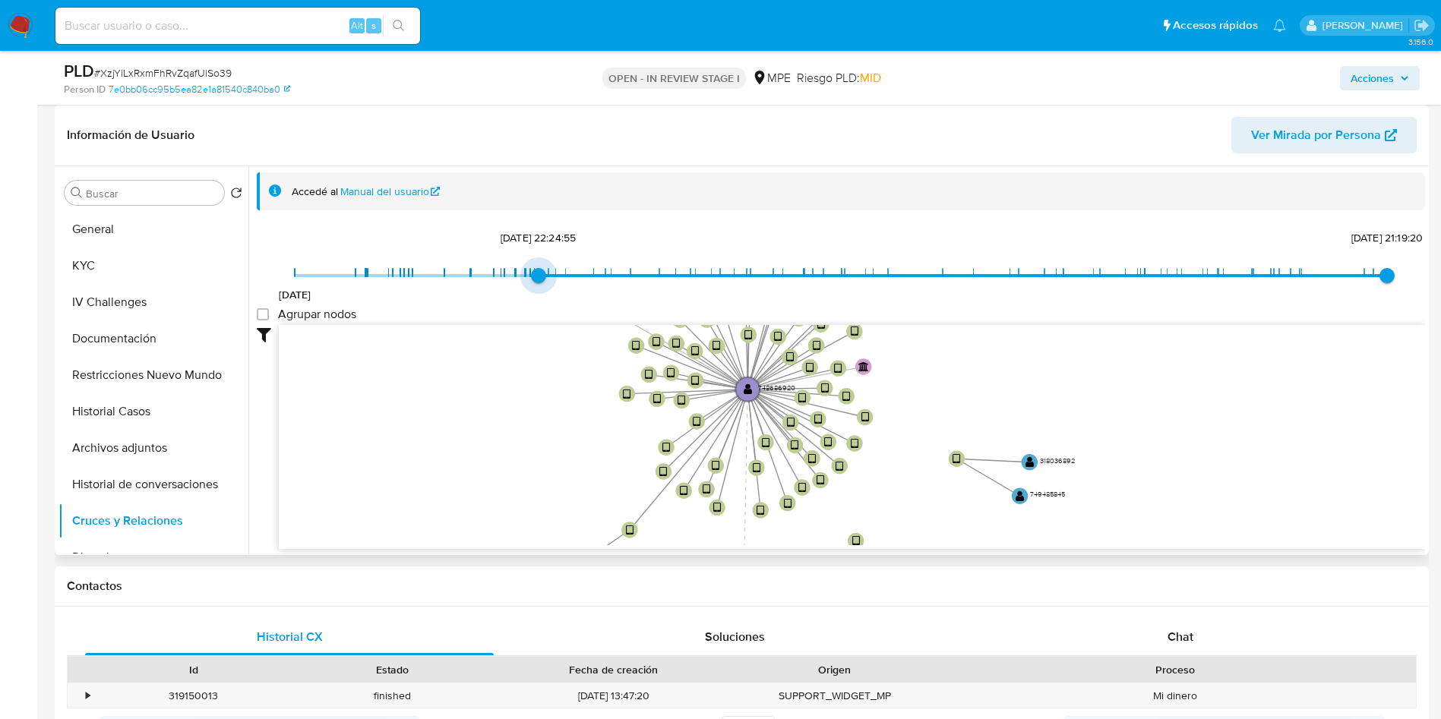
drag, startPoint x: 532, startPoint y: 283, endPoint x: 531, endPoint y: 380, distance: 97.2
click at [548, 381] on div "17/6/2021 15/5/2022, 22:24:55 16/7/2025, 21:19:20 Agrupar nodos Filtros Confian…" at bounding box center [841, 387] width 1168 height 323
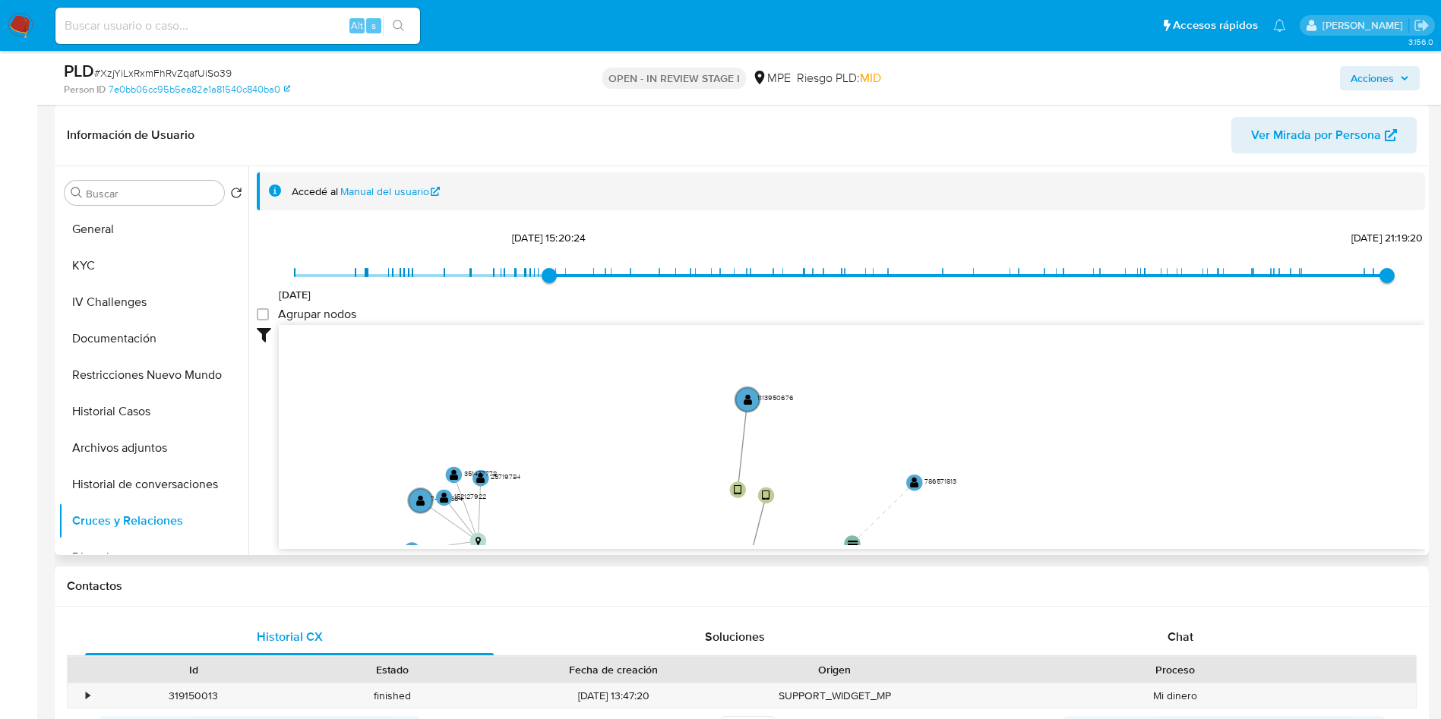
drag, startPoint x: 504, startPoint y: 346, endPoint x: 450, endPoint y: 497, distance: 160.5
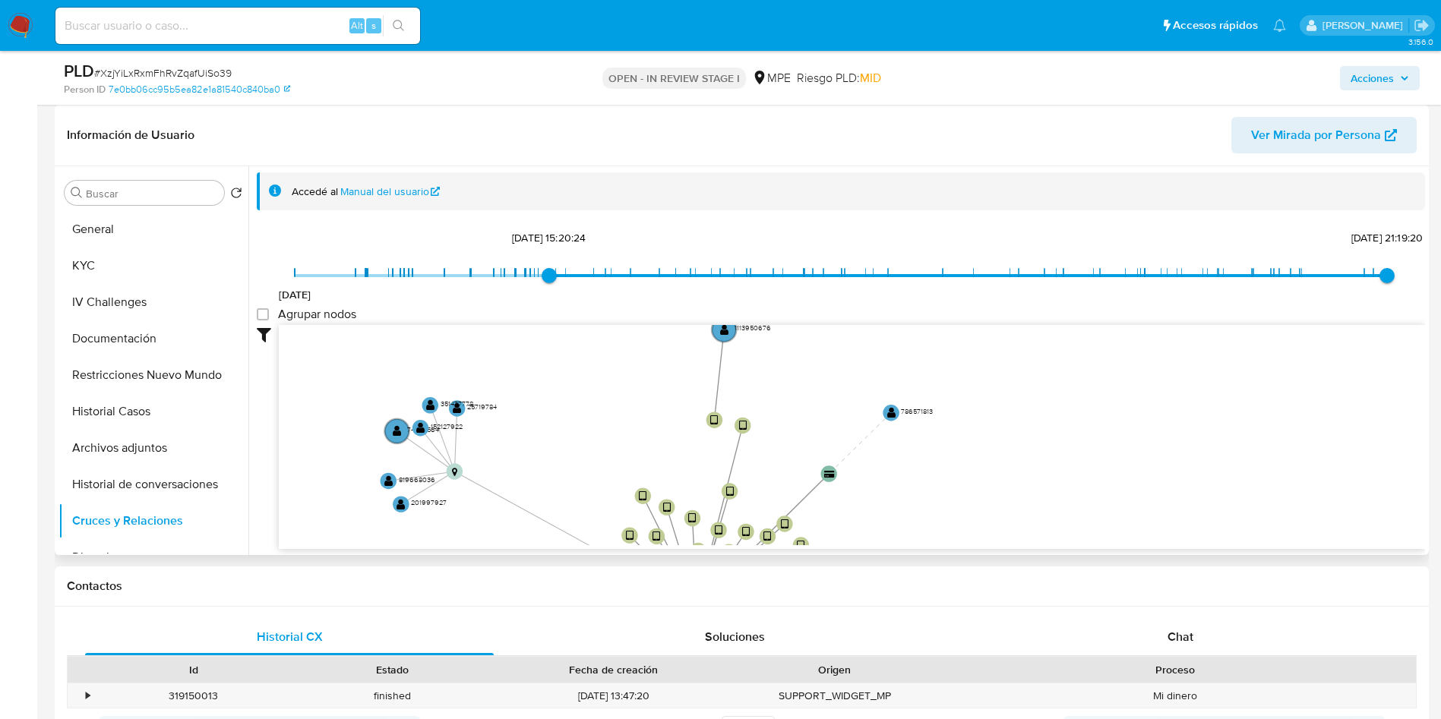
click at [450, 495] on icon "device-634f0c1708813b00188e1a19  device-67ad598c90ee50a17c32c0c4  device-643a…" at bounding box center [852, 435] width 1146 height 220
drag, startPoint x: 553, startPoint y: 276, endPoint x: 190, endPoint y: 276, distance: 363.0
click at [430, 276] on span "17/6/2021 15/5/2022, 22:24:55 16/7/2025, 21:19:20" at bounding box center [841, 275] width 1092 height 23
type input "1623962972000"
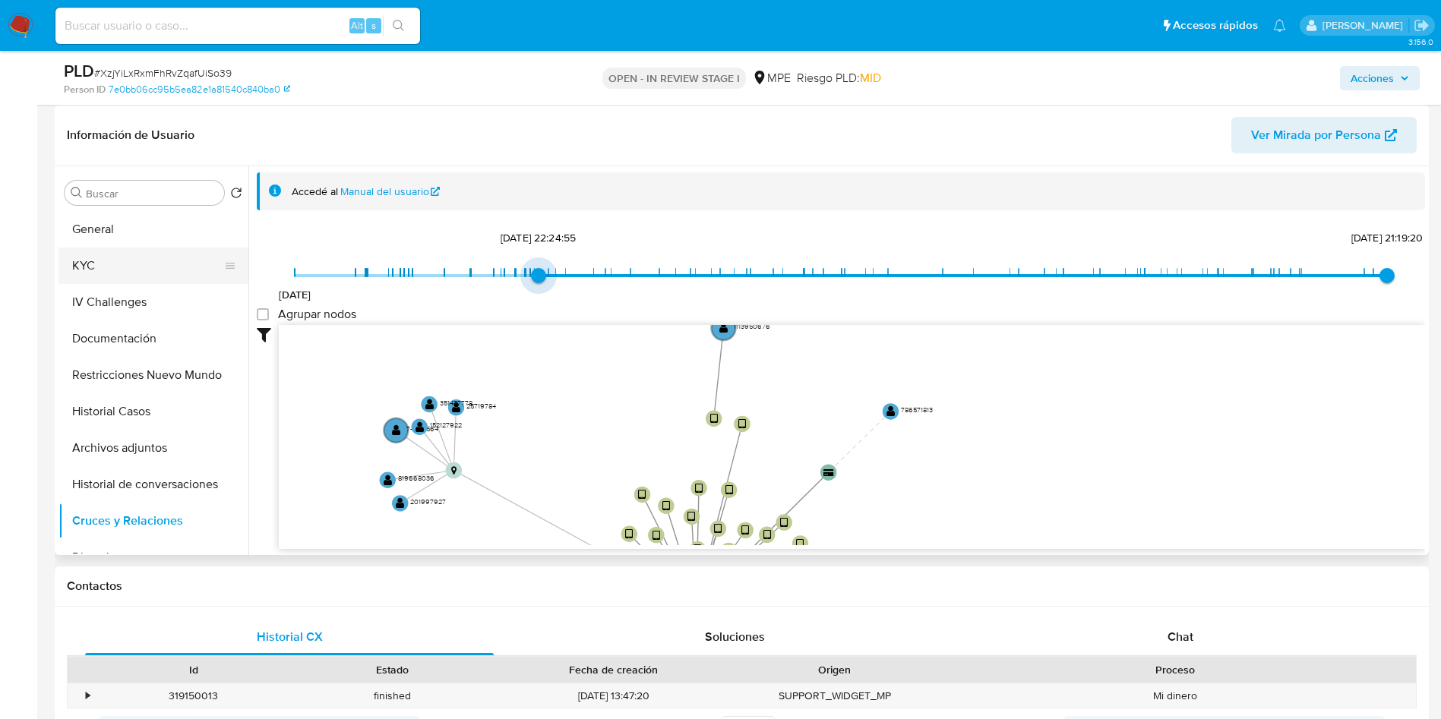
click at [189, 276] on div "Buscar Volver al orden por defecto General KYC IV Challenges Documentación Rest…" at bounding box center [741, 360] width 1366 height 389
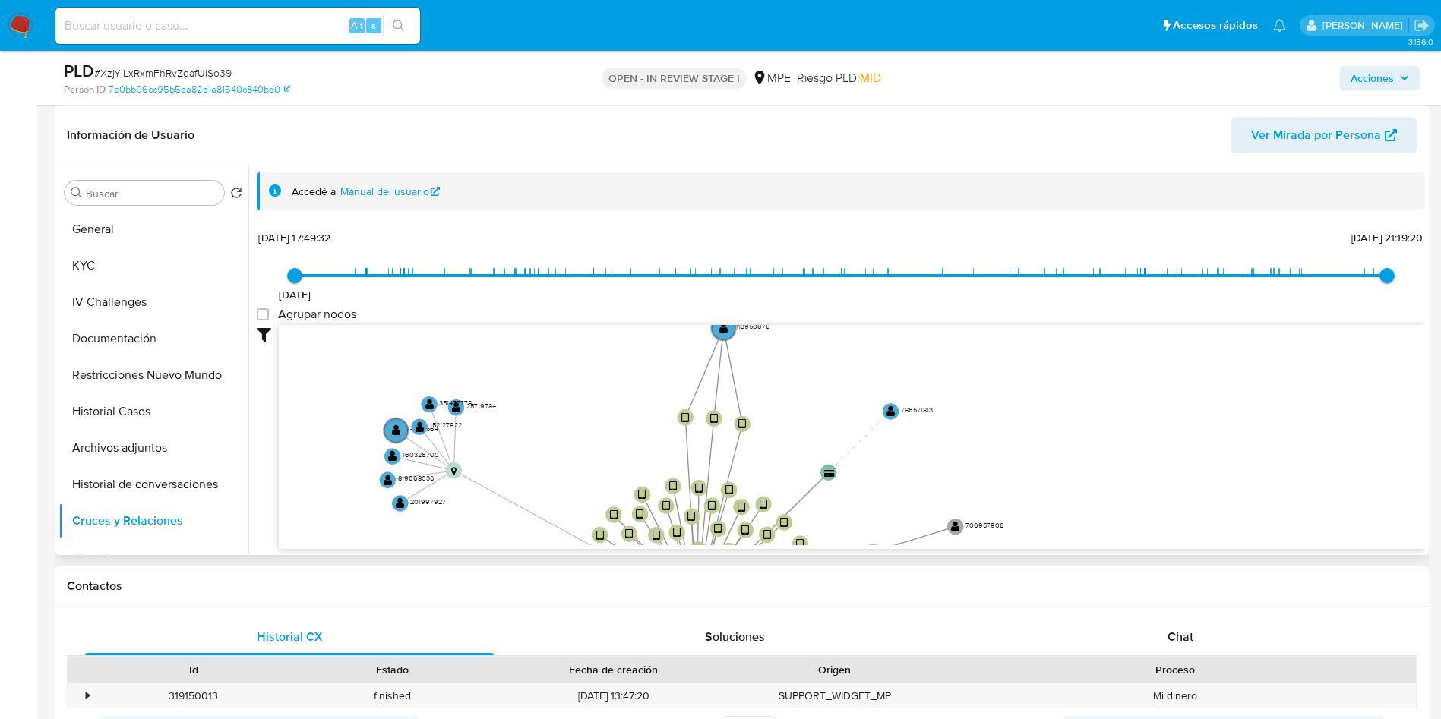
click at [148, 207] on div "Buscar Volver al orden por defecto General KYC IV Challenges Documentación Rest…" at bounding box center [153, 362] width 190 height 387
click at [125, 216] on button "General" at bounding box center [147, 229] width 178 height 36
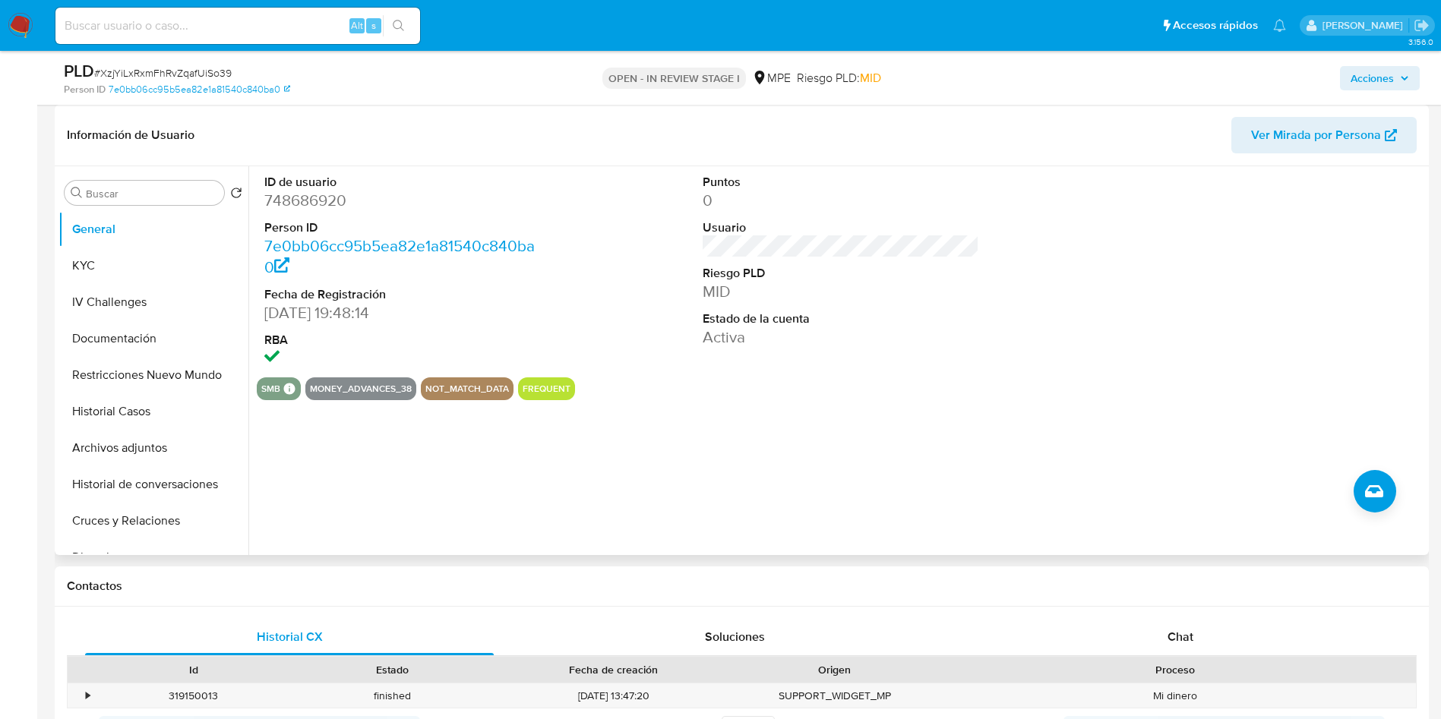
click at [290, 197] on dd "748686920" at bounding box center [402, 200] width 277 height 21
click at [300, 210] on dd "748686920" at bounding box center [402, 200] width 277 height 21
copy dd "748686920"
drag, startPoint x: 769, startPoint y: 385, endPoint x: 707, endPoint y: 463, distance: 98.9
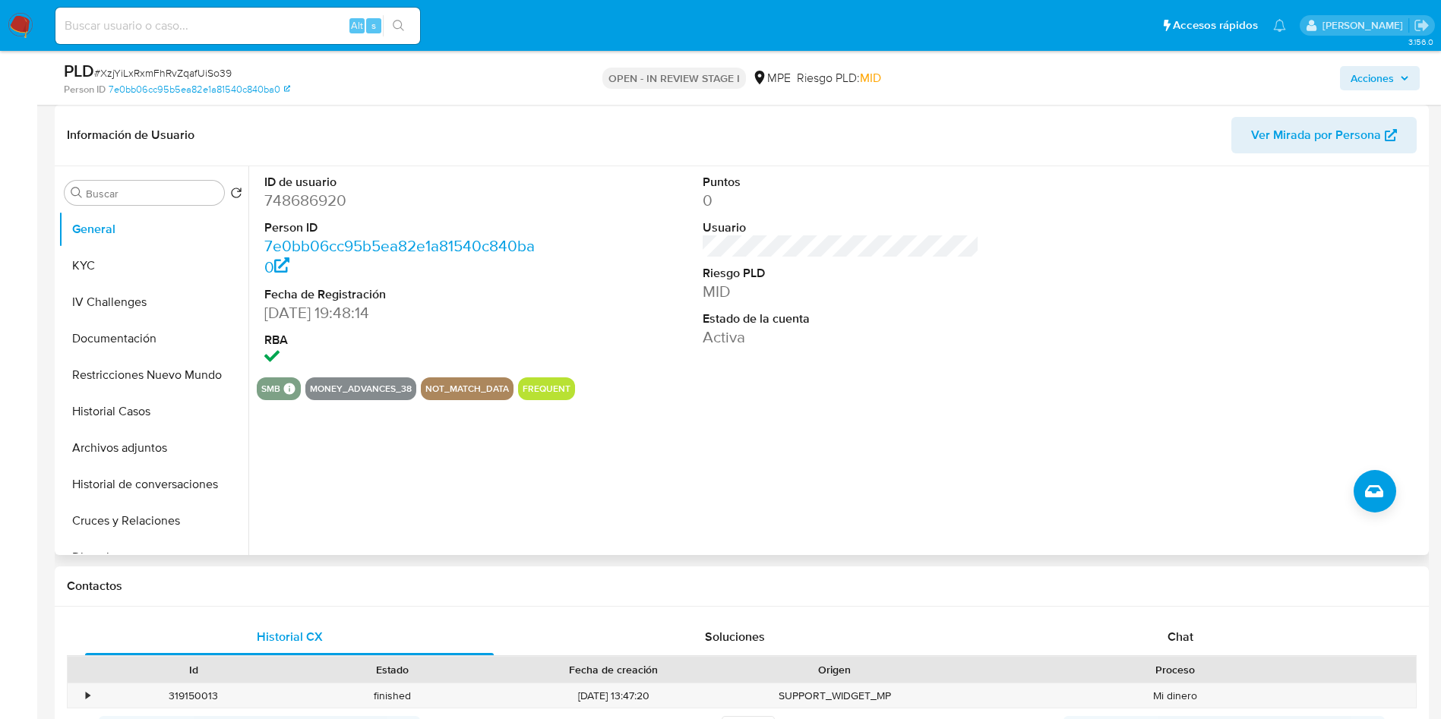
click at [769, 385] on div "smb SMB SMB Advisor Email - Advisor Name - money_advances_38 not_match_data fre…" at bounding box center [841, 388] width 1168 height 23
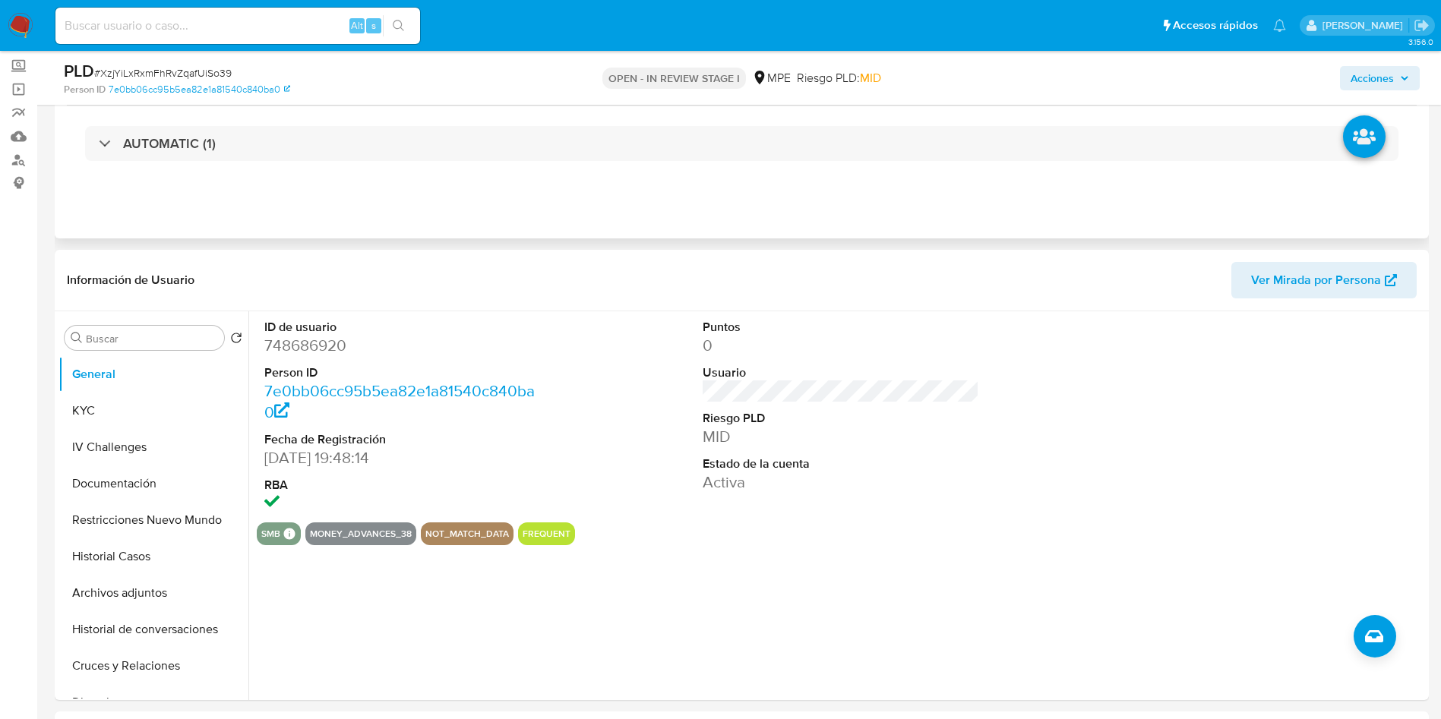
scroll to position [0, 0]
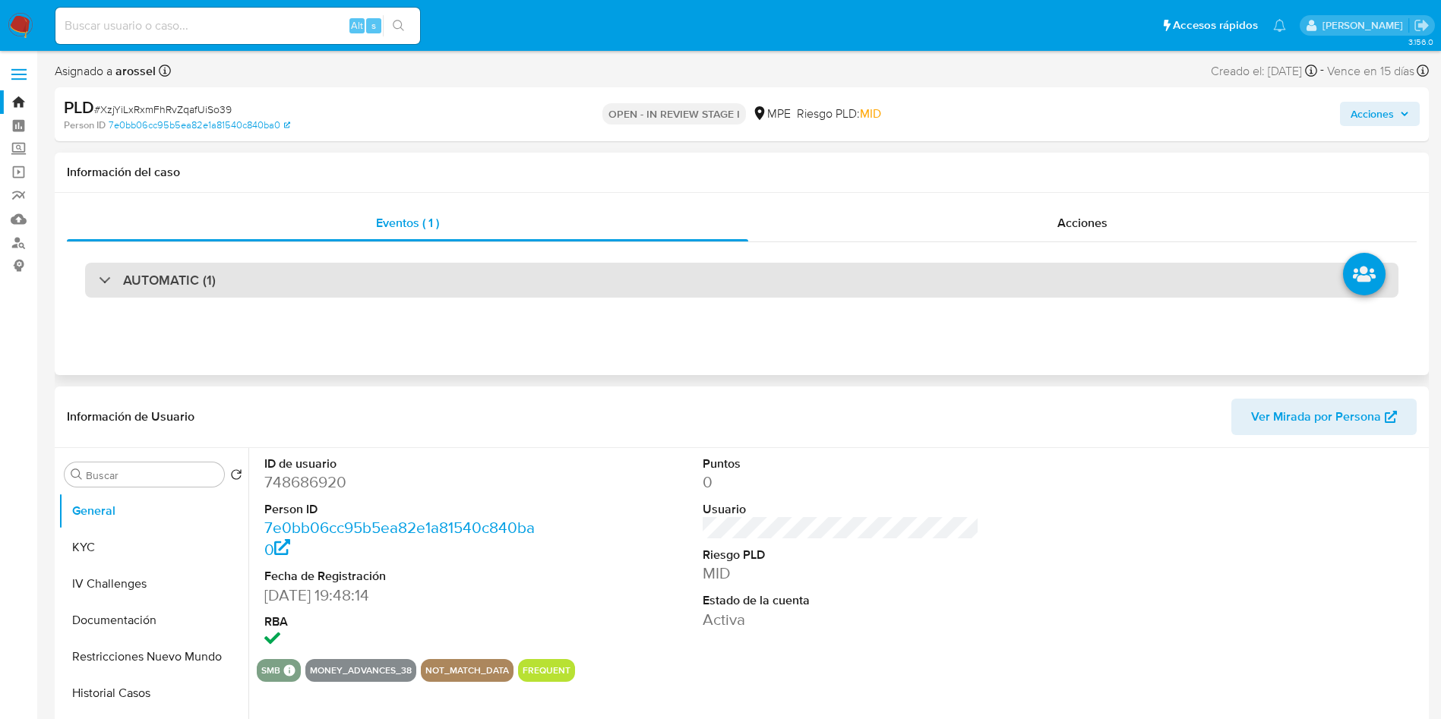
click at [276, 276] on div "AUTOMATIC (1)" at bounding box center [741, 280] width 1313 height 35
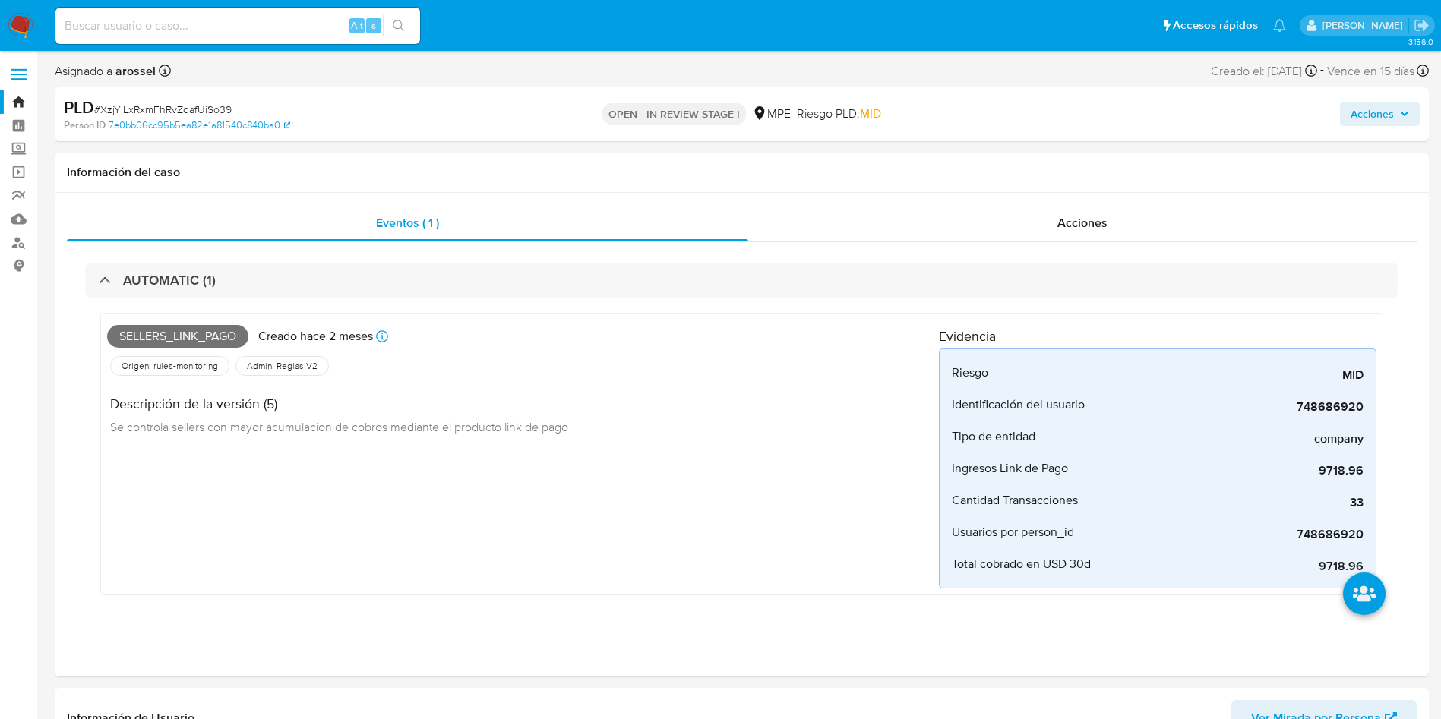
click at [213, 100] on div "PLD # XzjYiLxRxmFhRvZqafUiSo39" at bounding box center [287, 107] width 447 height 23
click at [213, 111] on span "# XzjYiLxRxmFhRvZqafUiSo39" at bounding box center [162, 109] width 137 height 15
copy span "XzjYiLxRxmFhRvZqafUiSo39"
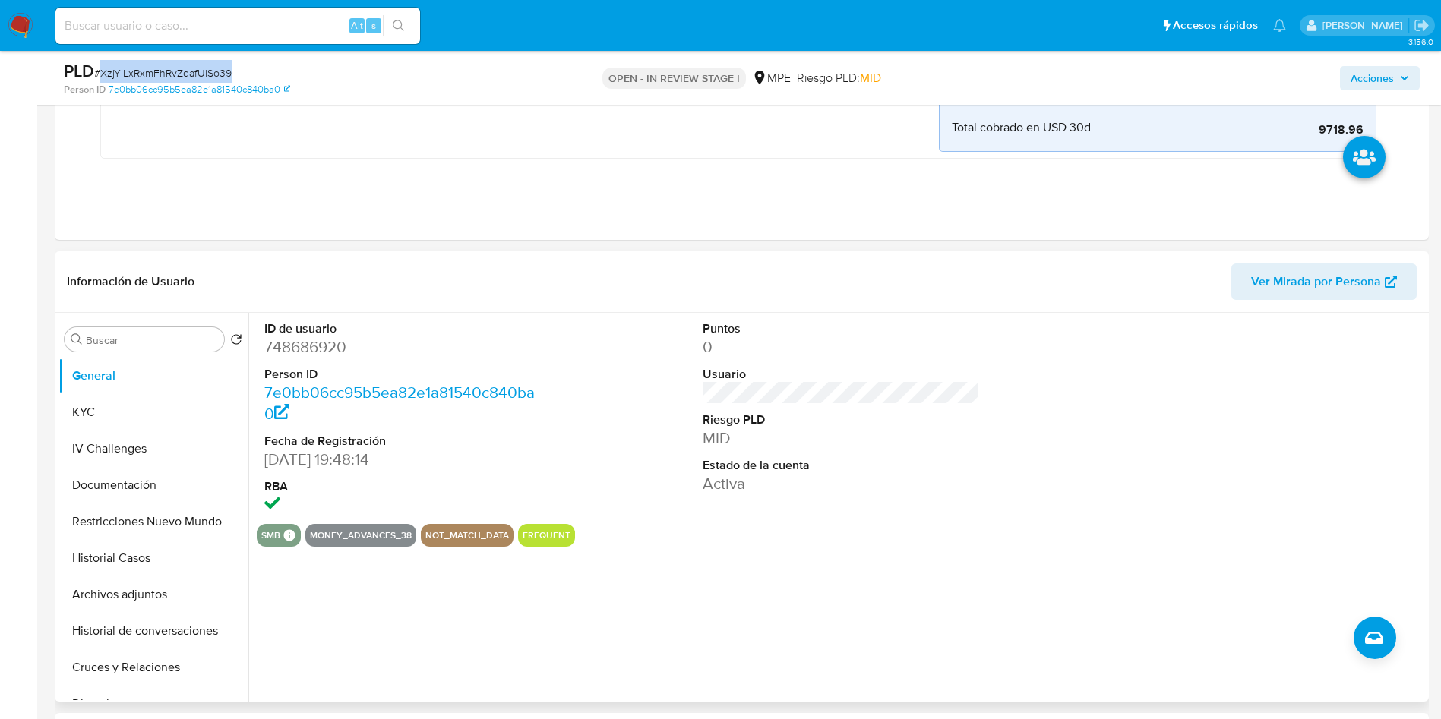
scroll to position [570, 0]
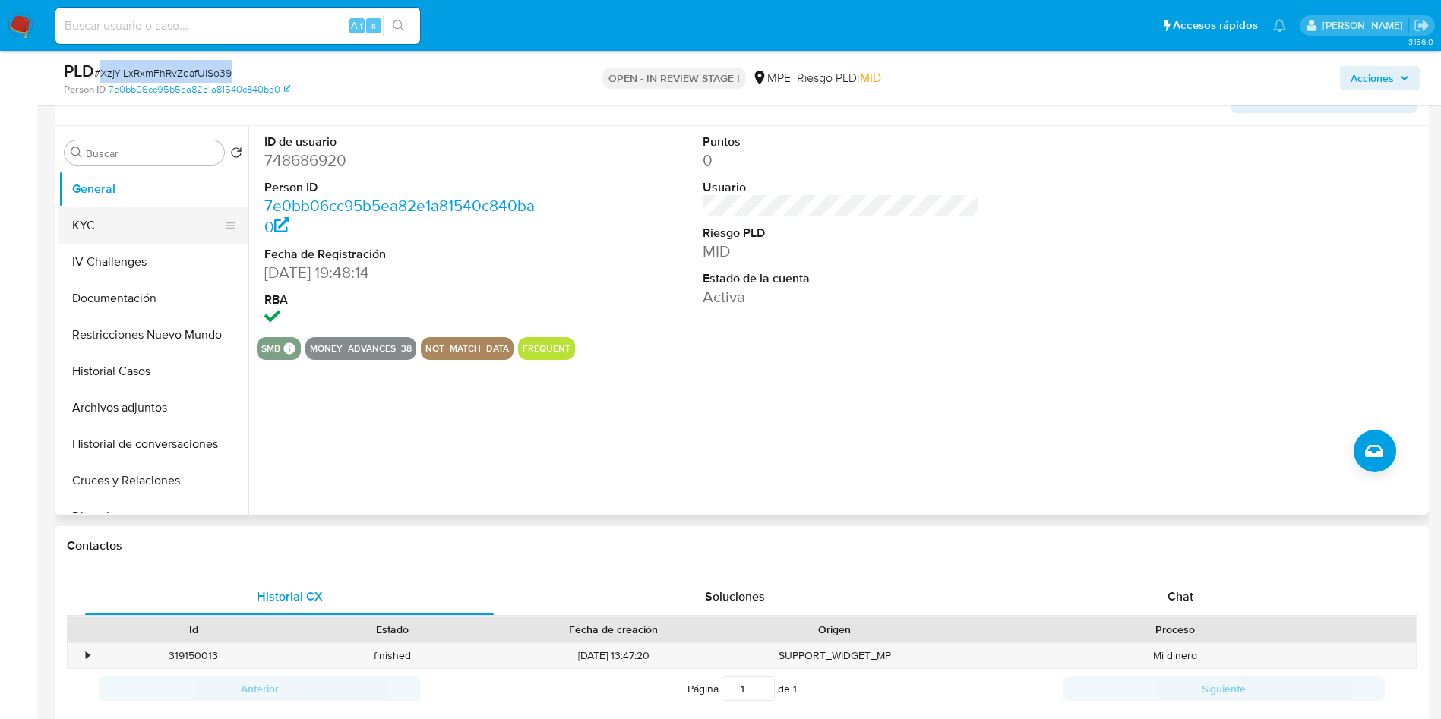
click at [106, 226] on button "KYC" at bounding box center [147, 225] width 178 height 36
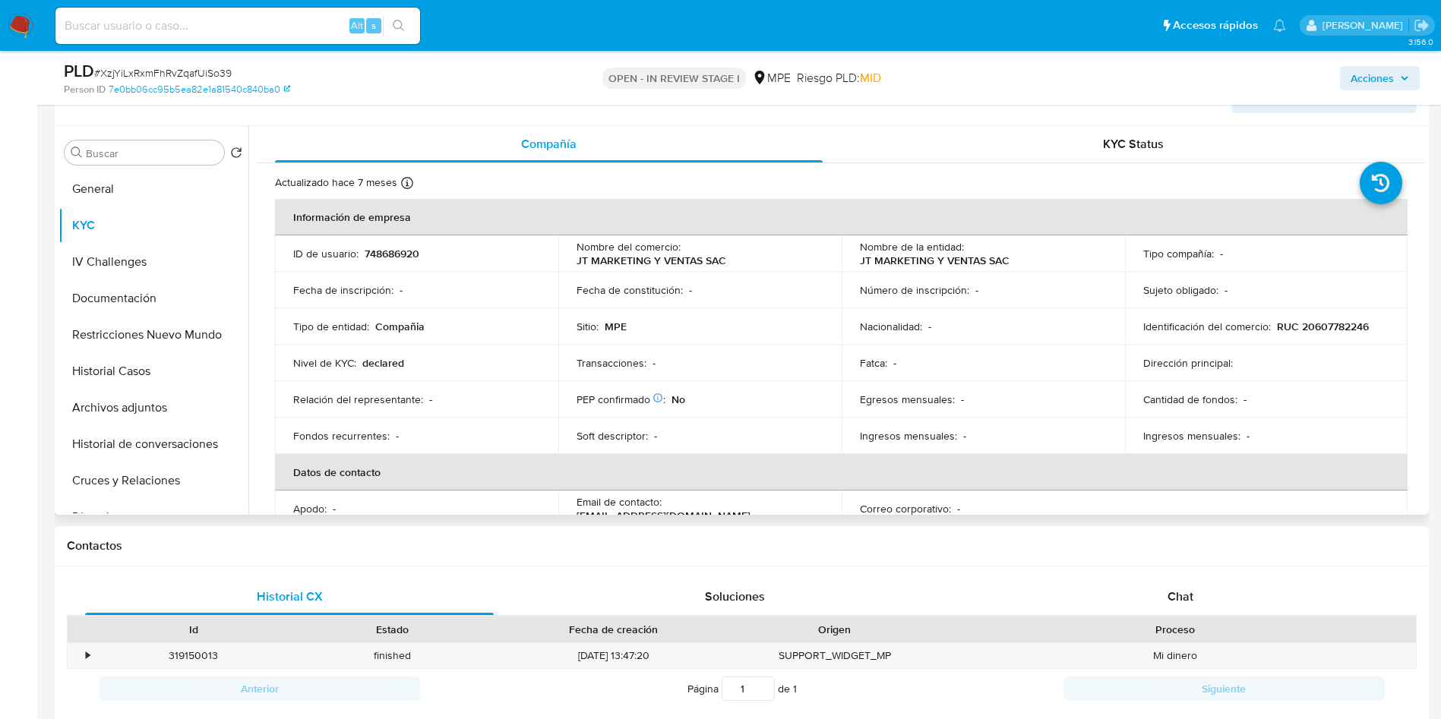
drag, startPoint x: 1424, startPoint y: 154, endPoint x: 1425, endPoint y: 162, distance: 7.6
click at [1425, 162] on div "Buscar Volver al orden por defecto General KYC IV Challenges Documentación Rest…" at bounding box center [742, 320] width 1374 height 389
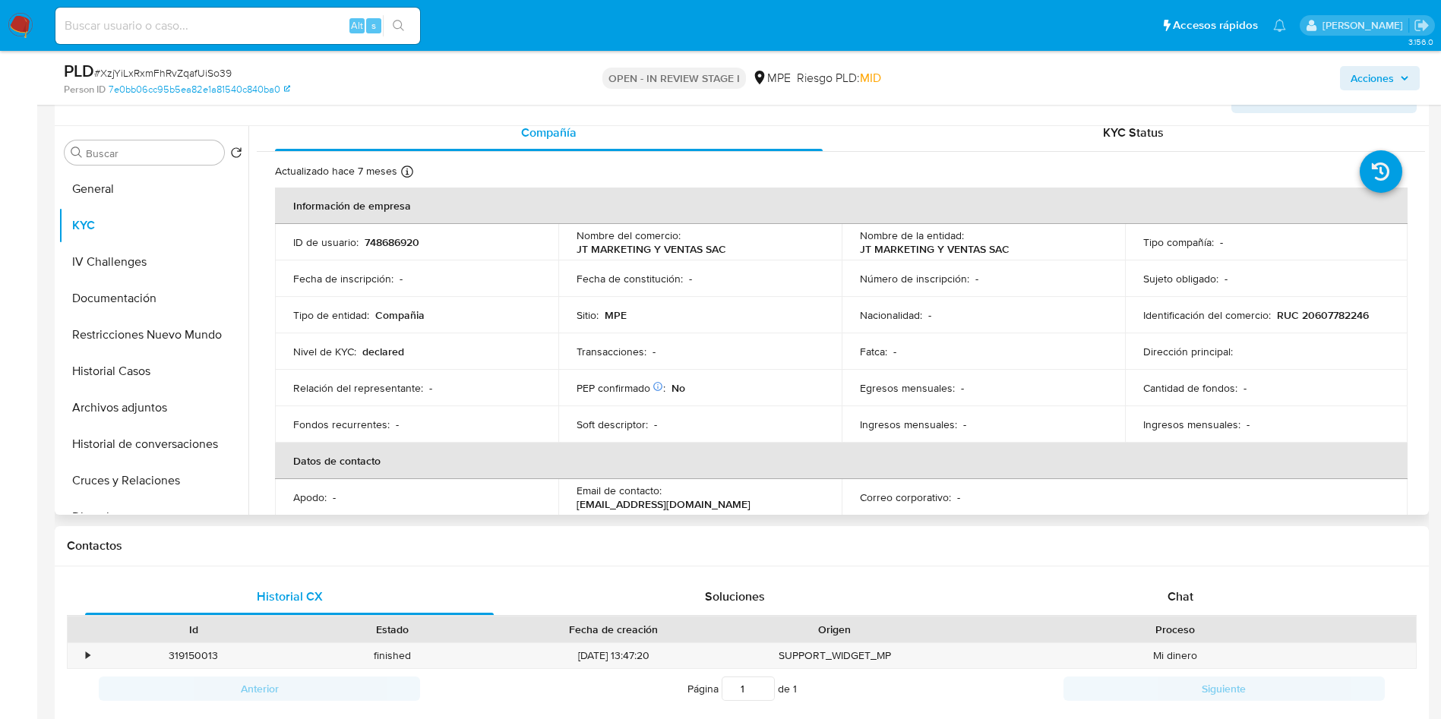
scroll to position [52, 0]
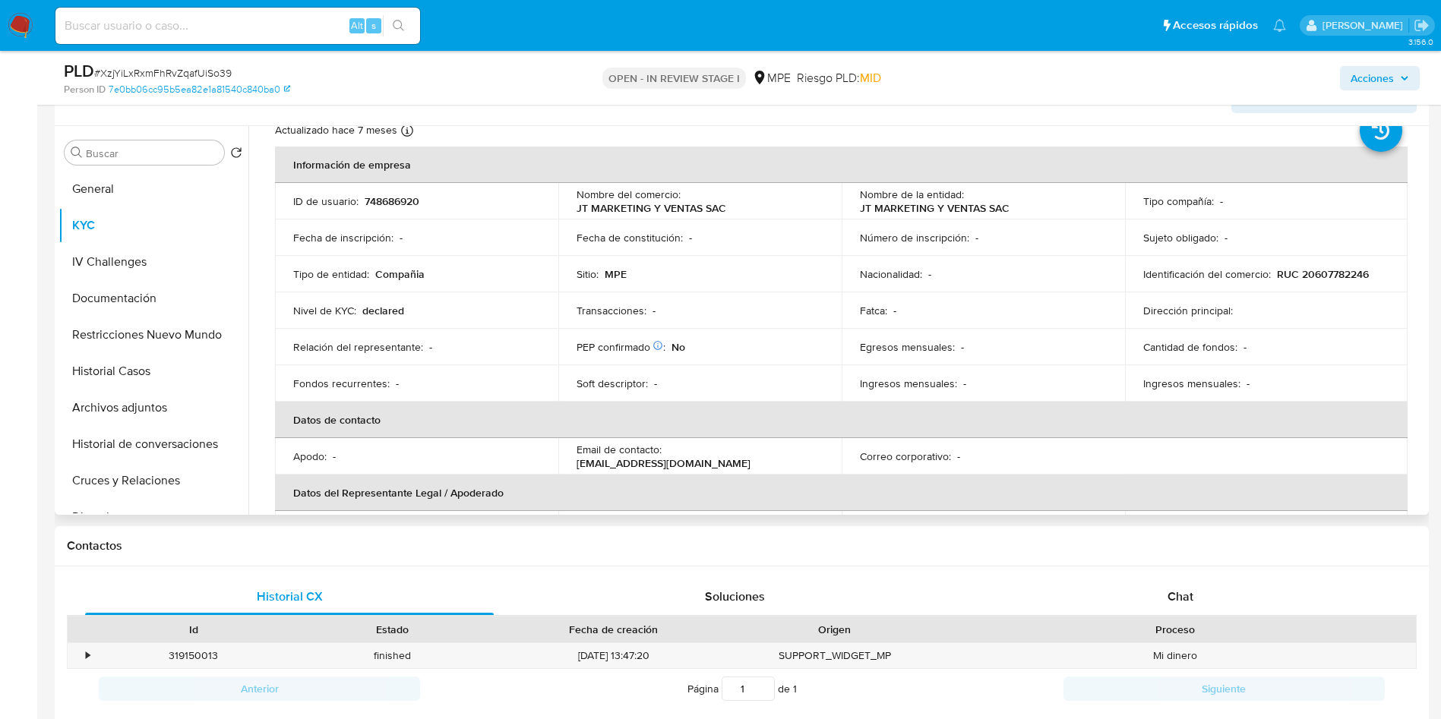
click at [390, 198] on p "748686920" at bounding box center [392, 201] width 55 height 14
copy p "748686920"
click at [345, 551] on h1 "Contactos" at bounding box center [742, 545] width 1350 height 15
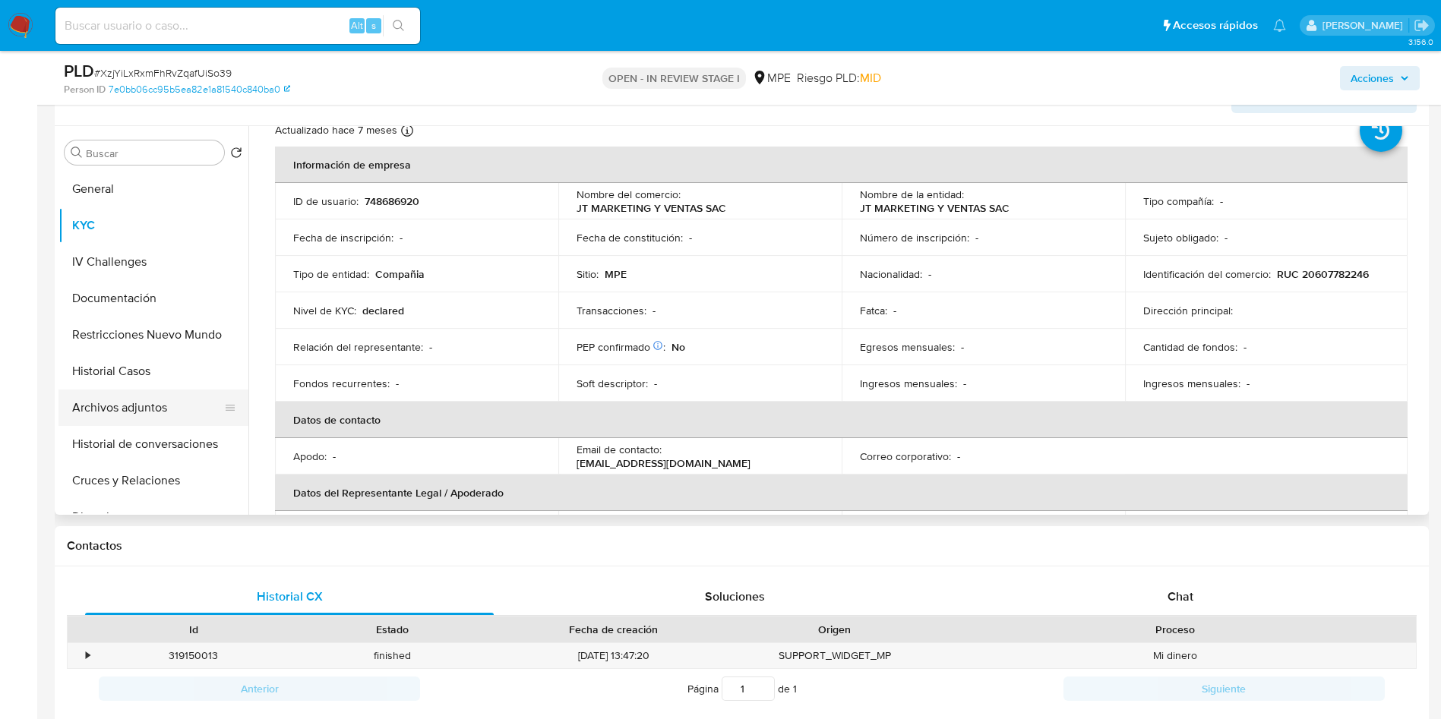
click at [117, 400] on button "Archivos adjuntos" at bounding box center [147, 408] width 178 height 36
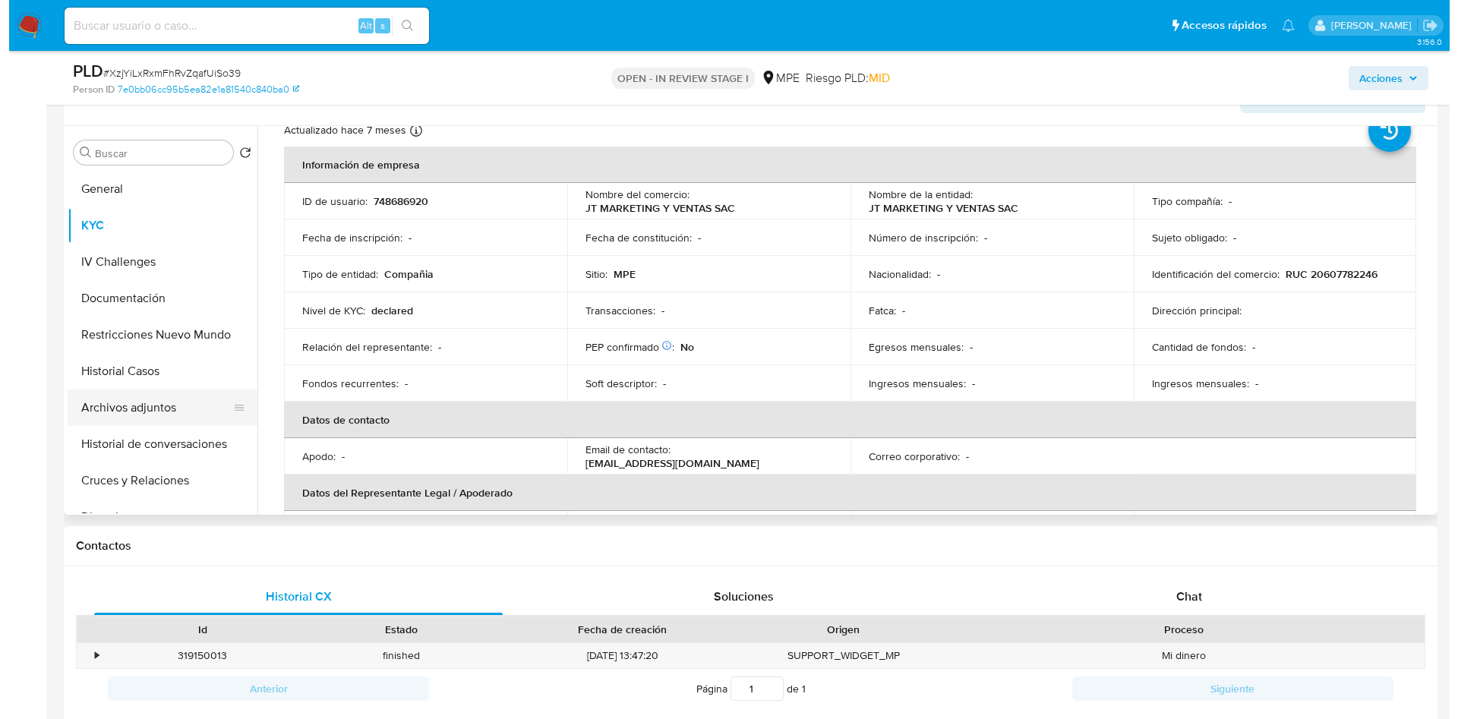
scroll to position [0, 0]
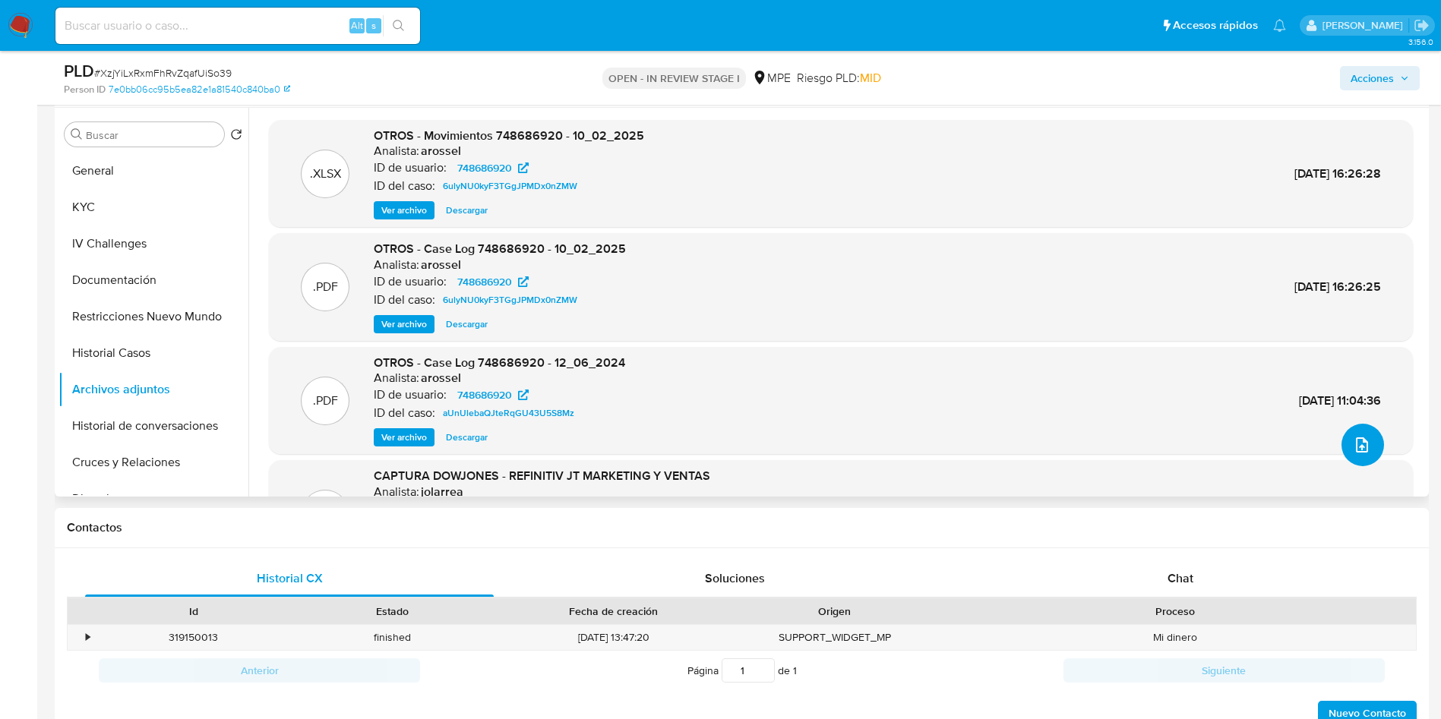
click at [1353, 436] on icon "upload-file" at bounding box center [1362, 445] width 18 height 18
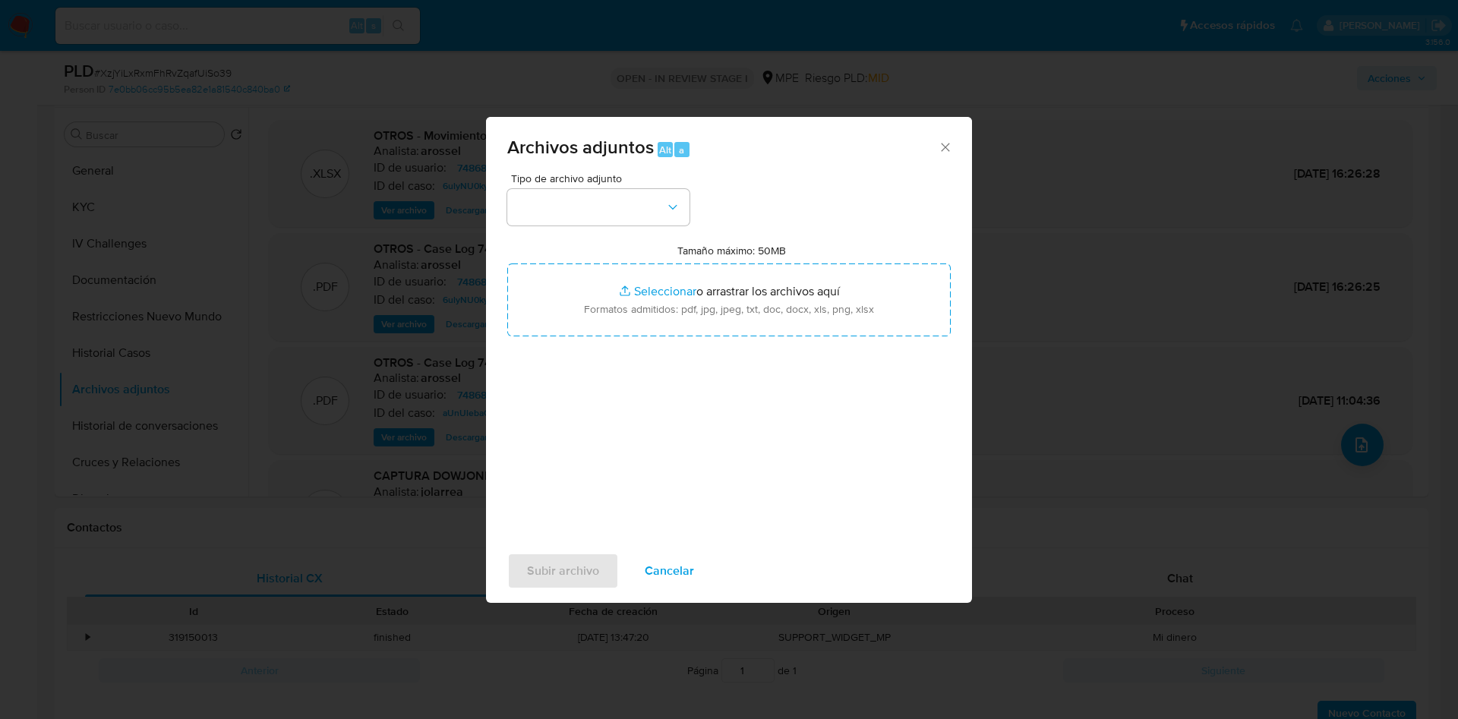
click at [705, 259] on div "Tamaño máximo: 50MB Seleccionar archivos Seleccionar o arrastrar los archivos a…" at bounding box center [729, 290] width 444 height 93
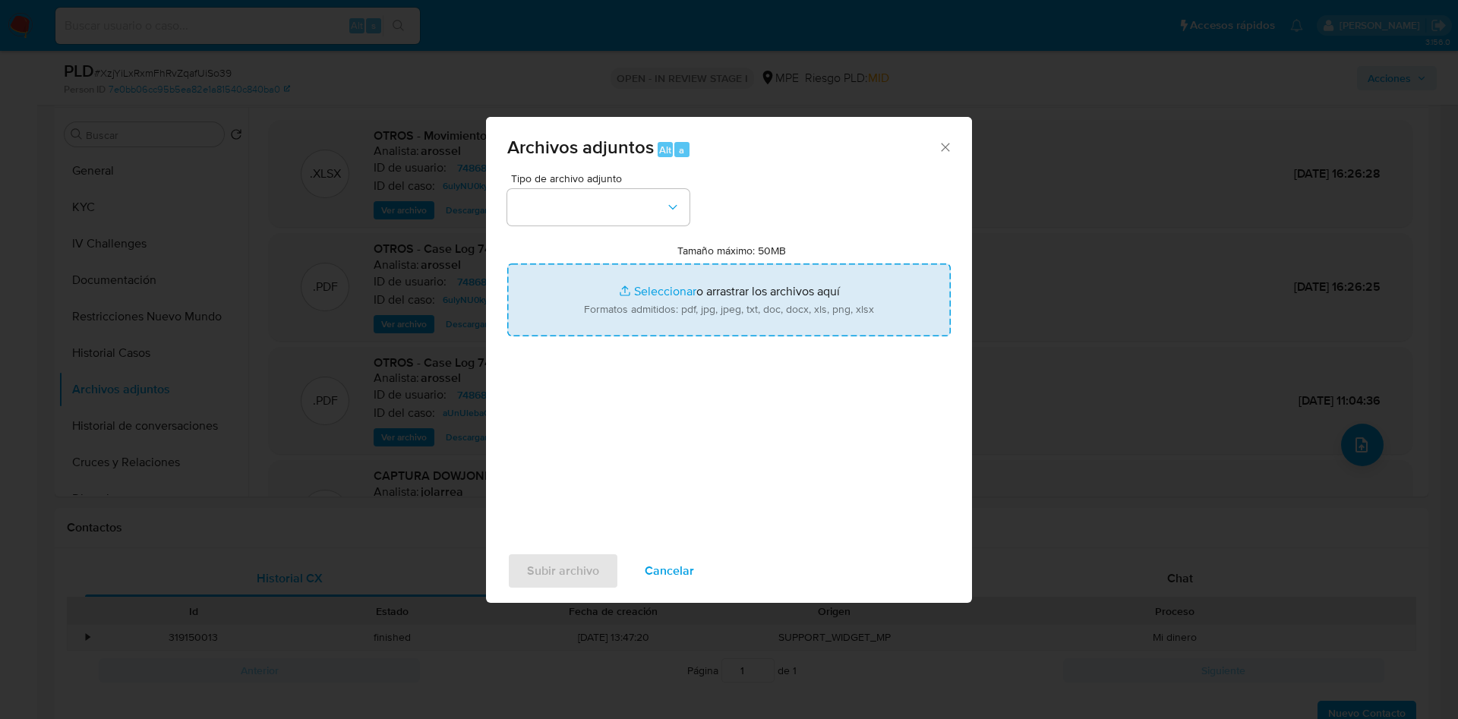
click at [706, 285] on input "Tamaño máximo: 50MB Seleccionar archivos" at bounding box center [729, 300] width 444 height 73
type input "C:\fakepath\Case Log 748686920 - 26_08_2025.pdf"
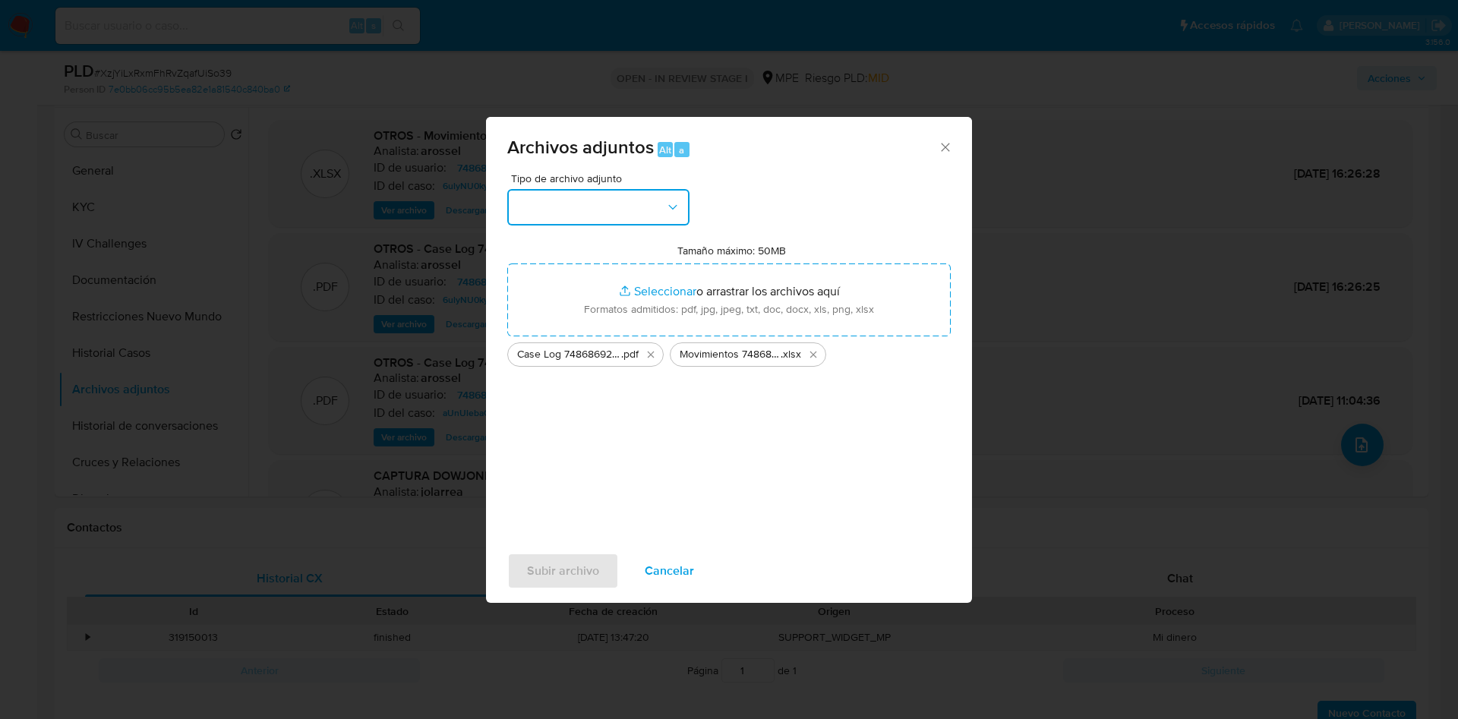
click at [627, 207] on button "button" at bounding box center [598, 207] width 182 height 36
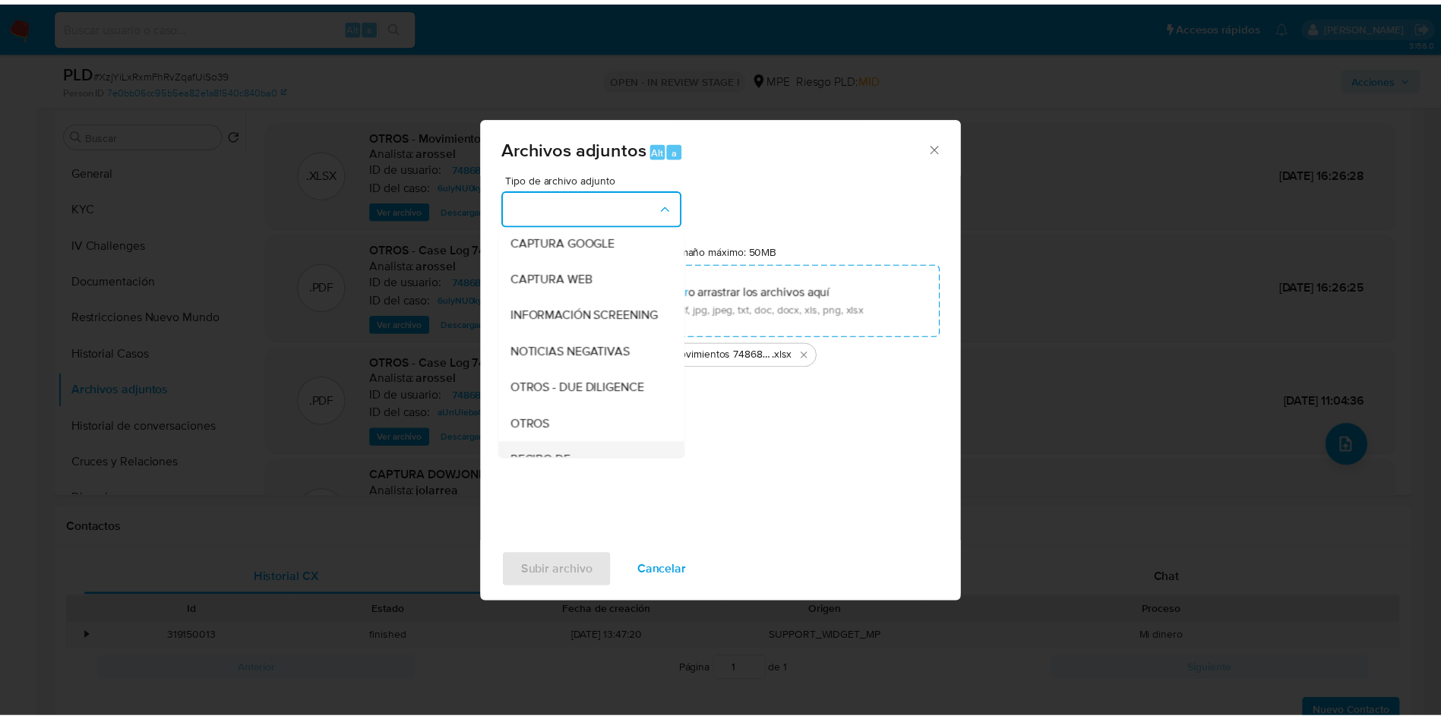
scroll to position [114, 0]
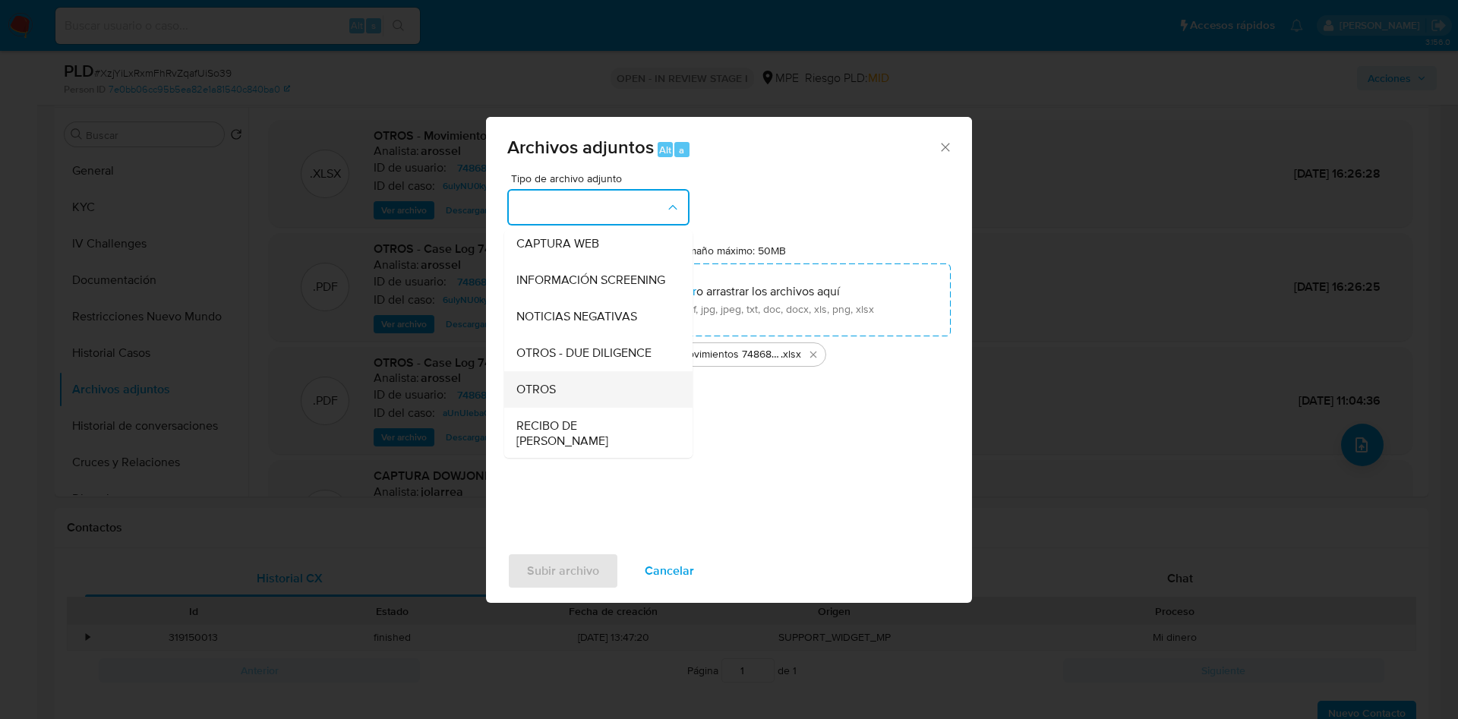
click at [587, 405] on div "OTROS" at bounding box center [593, 389] width 155 height 36
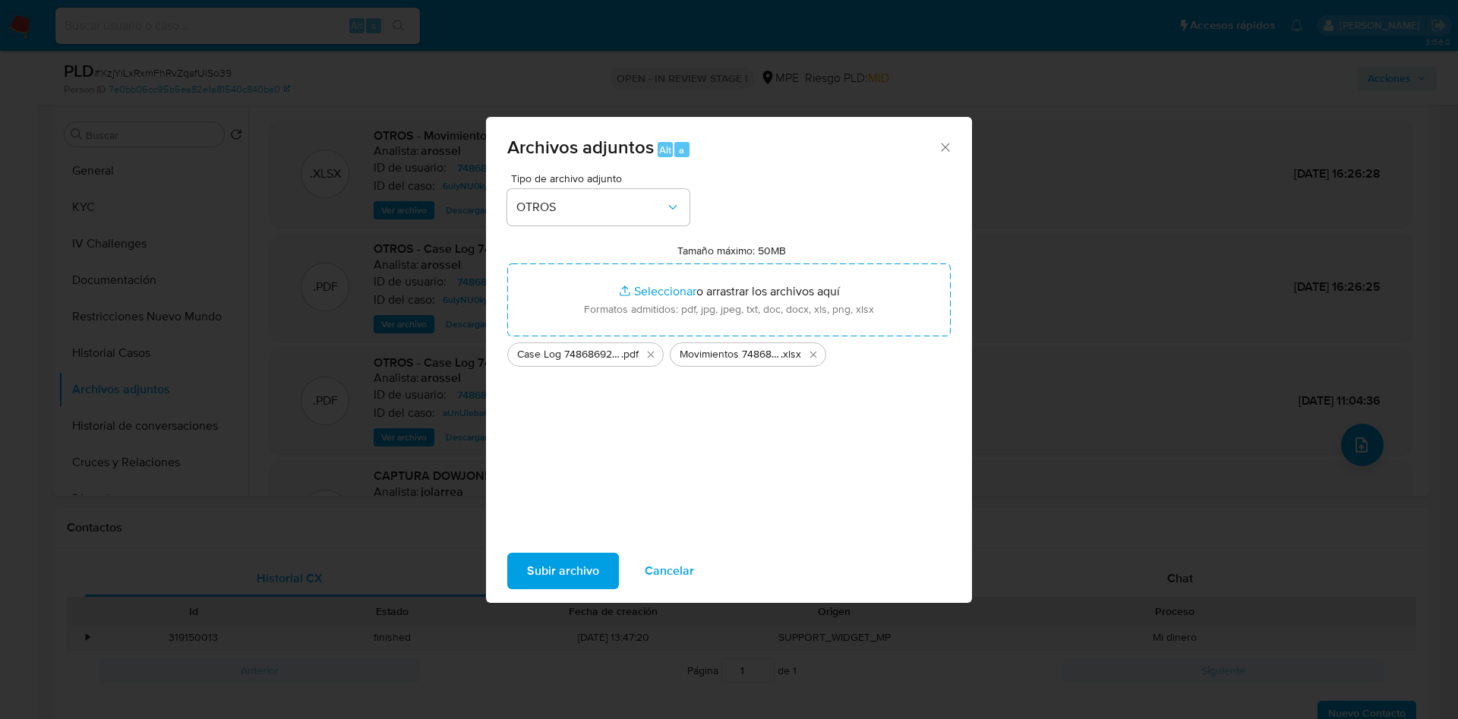
click at [556, 560] on span "Subir archivo" at bounding box center [563, 570] width 72 height 33
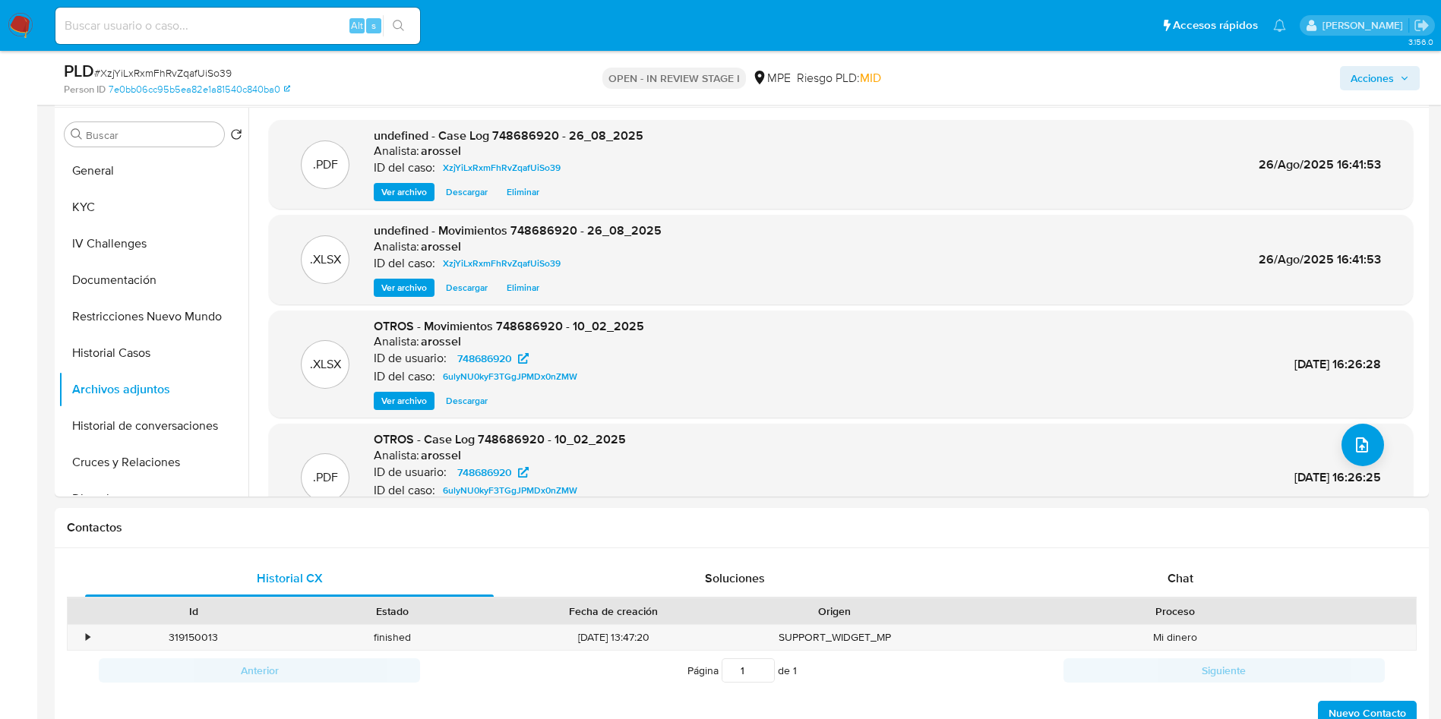
click at [1391, 77] on span "Acciones" at bounding box center [1371, 78] width 43 height 24
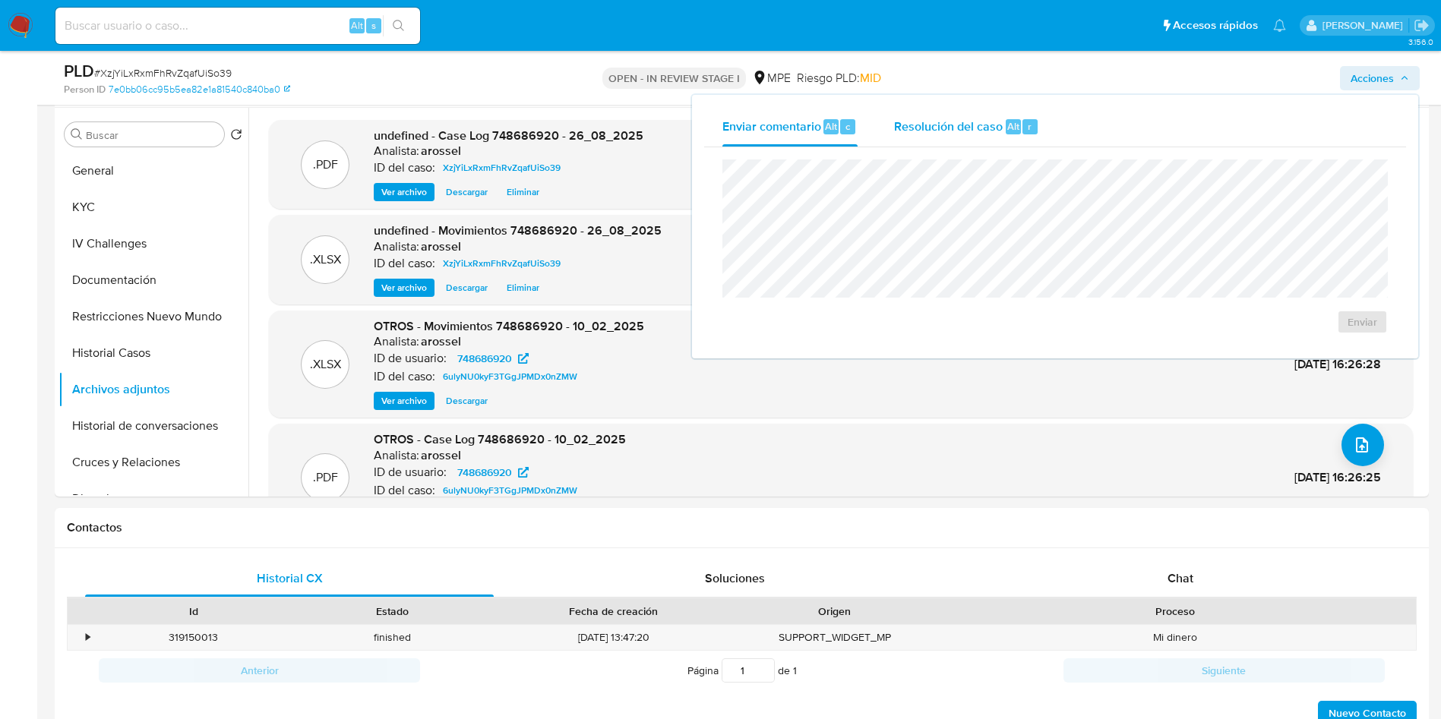
click at [920, 133] on span "Resolución del caso" at bounding box center [948, 125] width 109 height 17
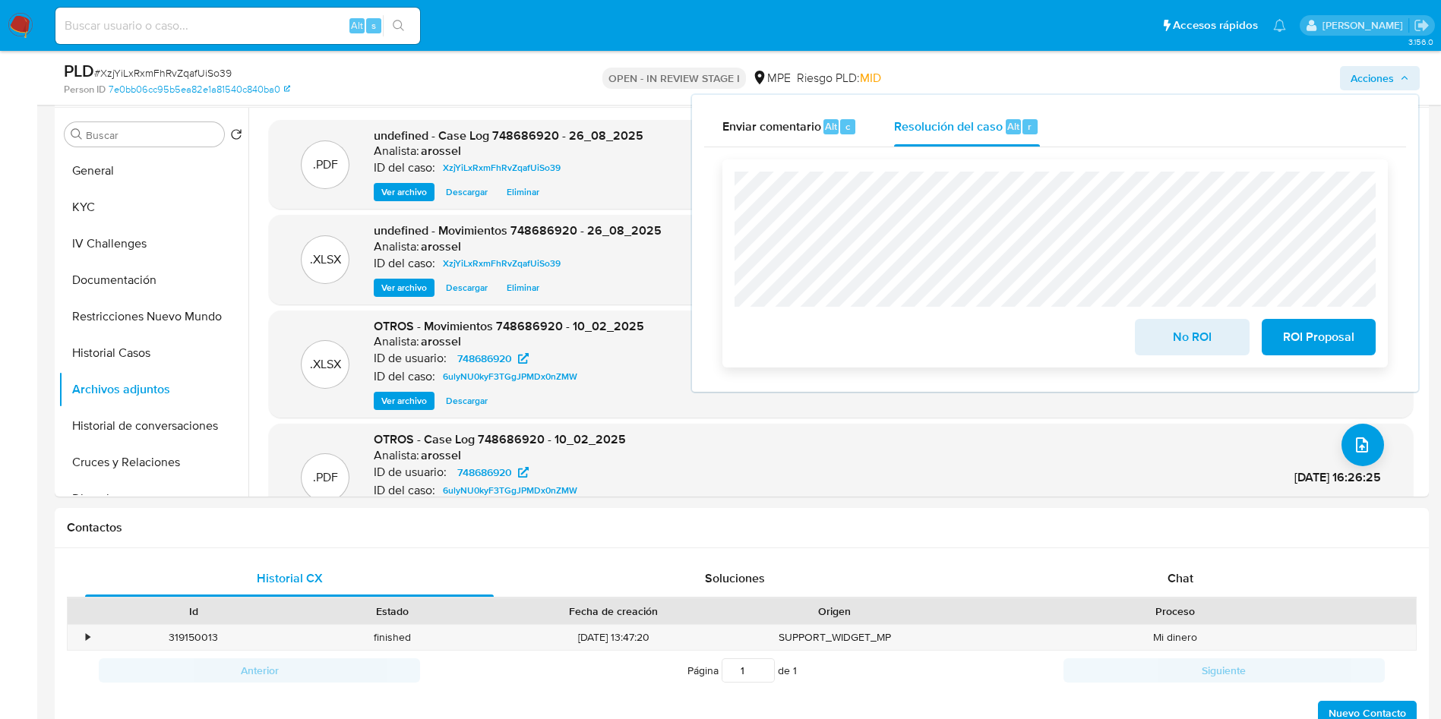
click at [1154, 340] on button "No ROI" at bounding box center [1192, 337] width 114 height 36
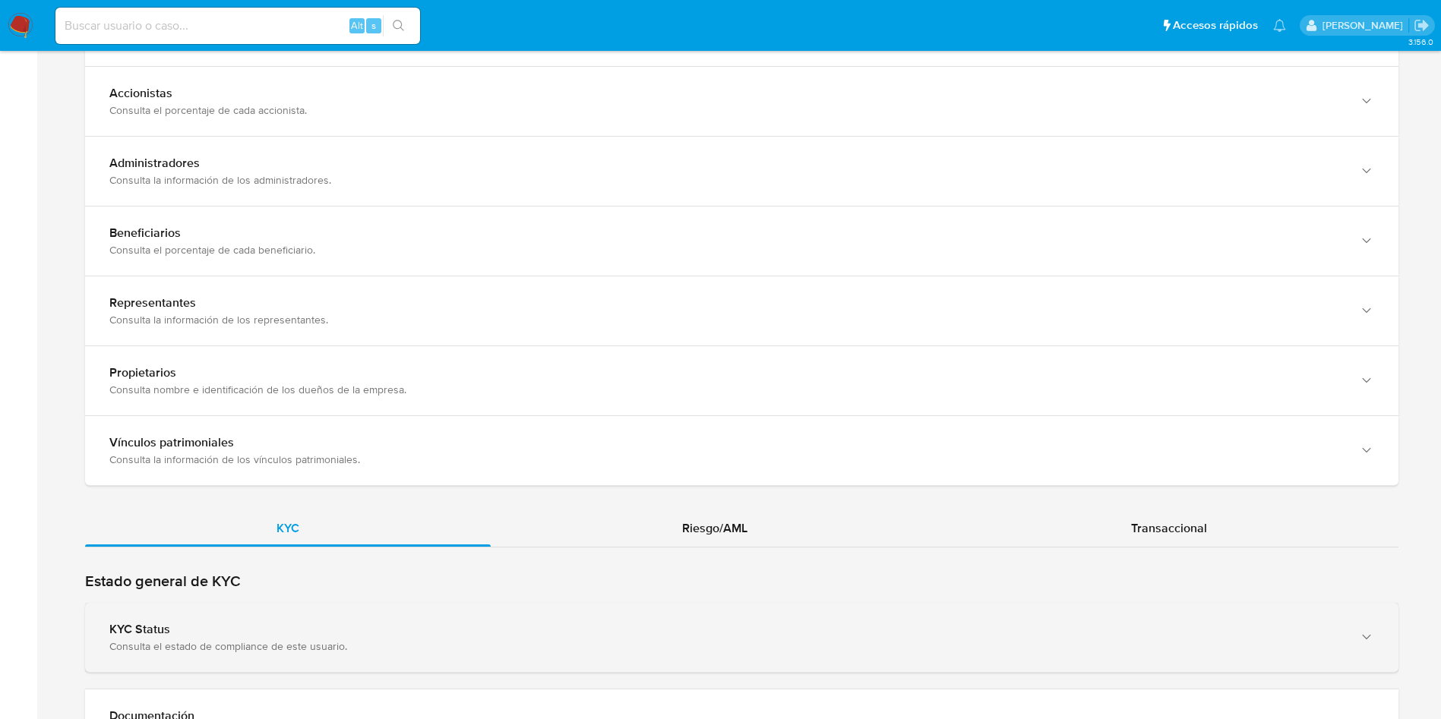
click at [315, 619] on div "KYC Status Consulta el estado de compliance de este usuario." at bounding box center [741, 637] width 1313 height 69
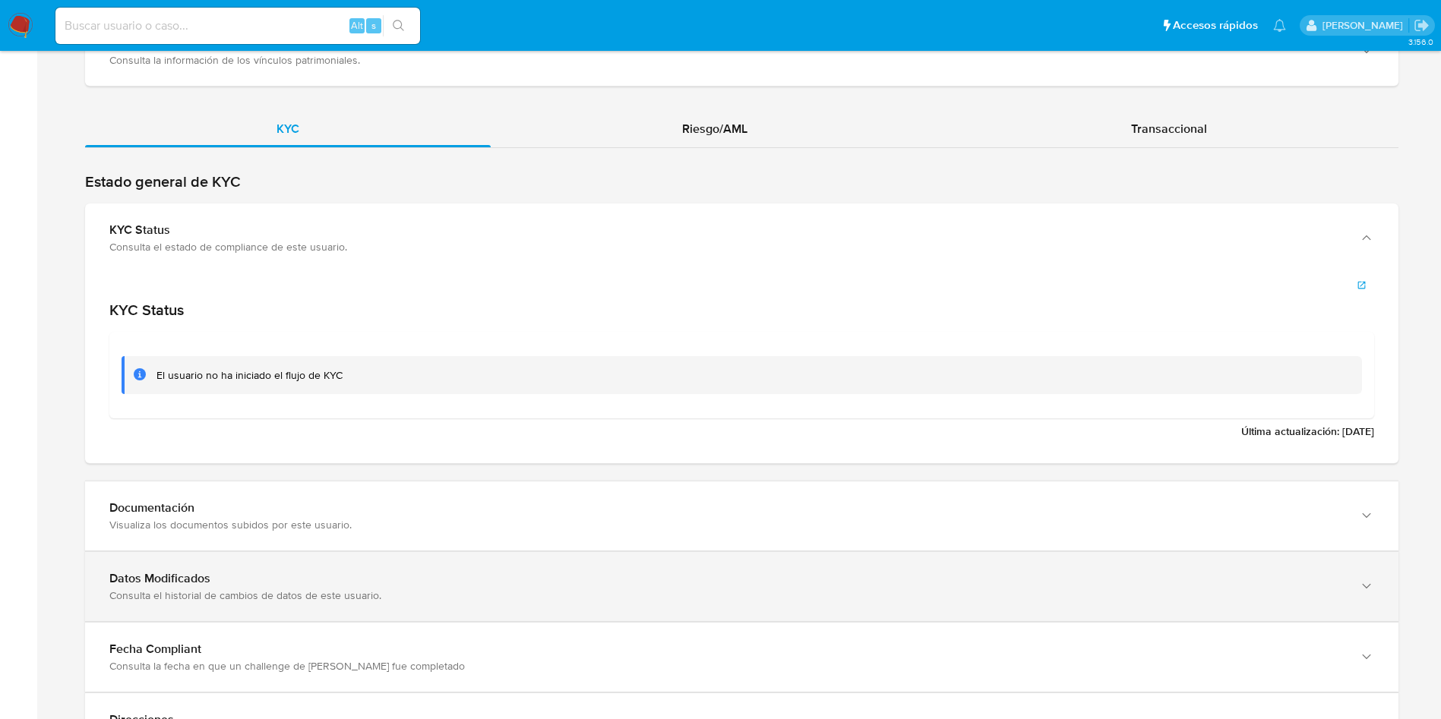
scroll to position [1481, 0]
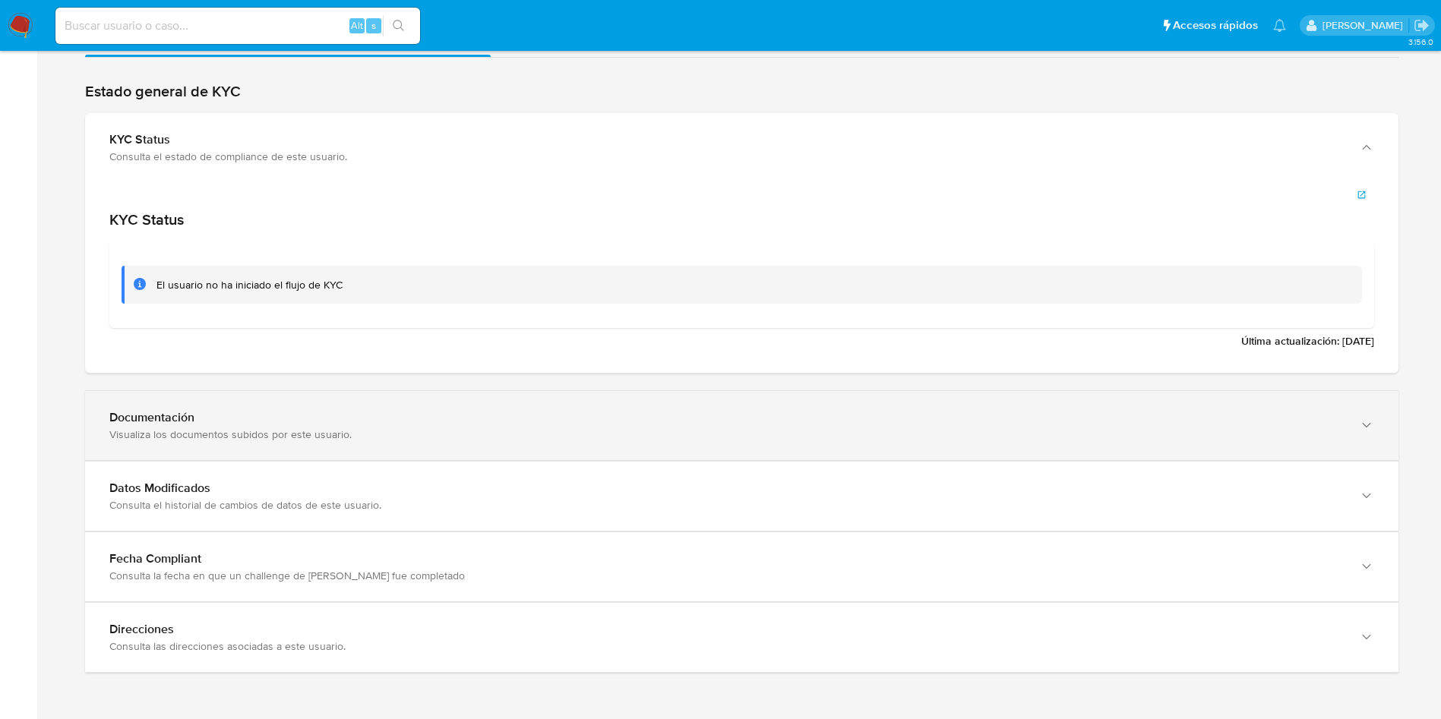
click at [434, 425] on div "Documentación" at bounding box center [726, 417] width 1234 height 15
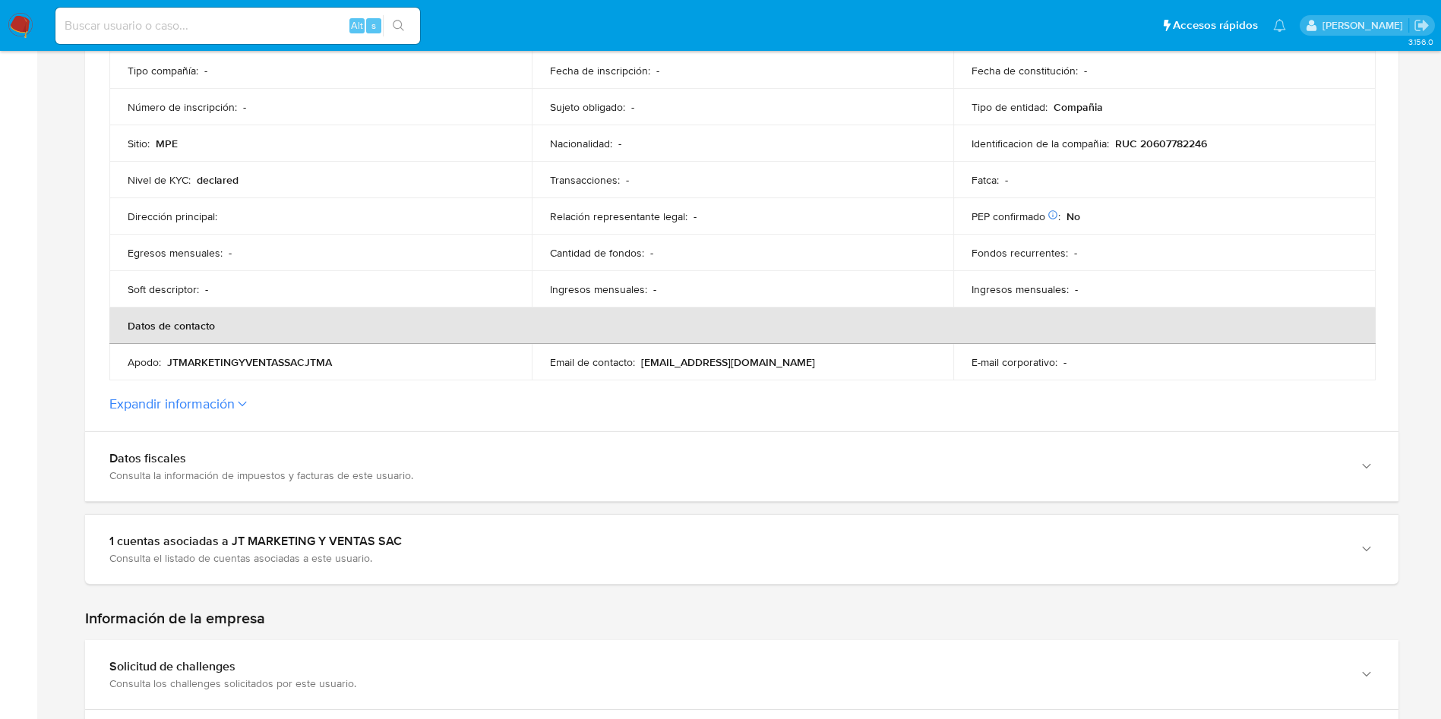
scroll to position [213, 0]
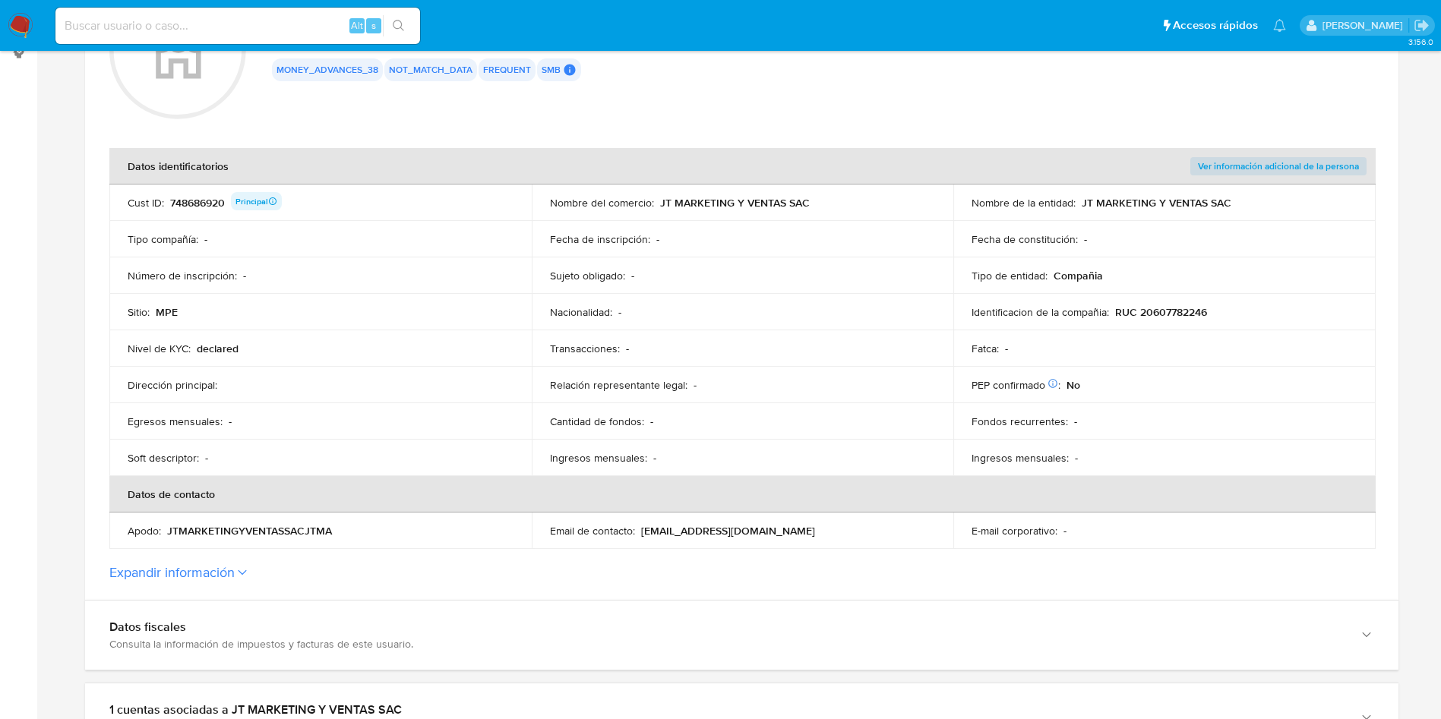
click at [207, 198] on div "748686920 Principal" at bounding box center [226, 202] width 112 height 21
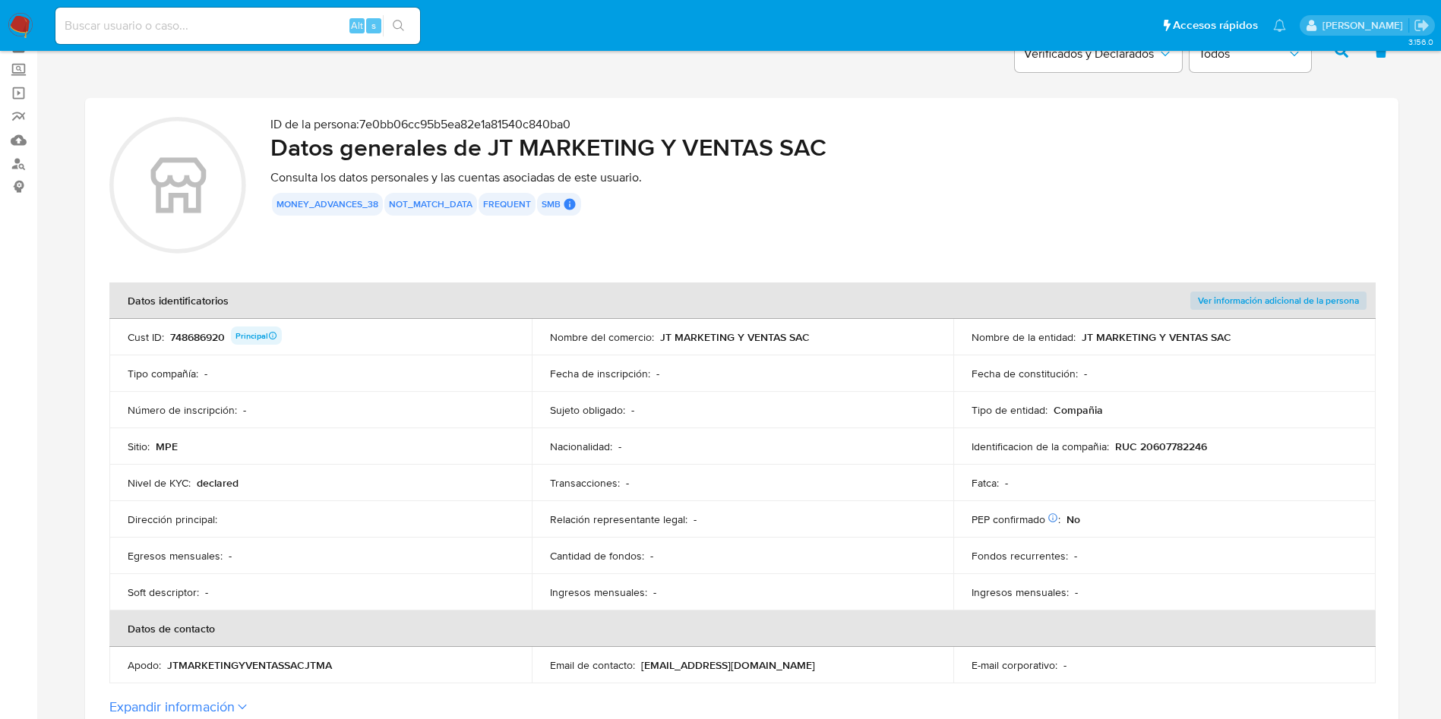
scroll to position [114, 0]
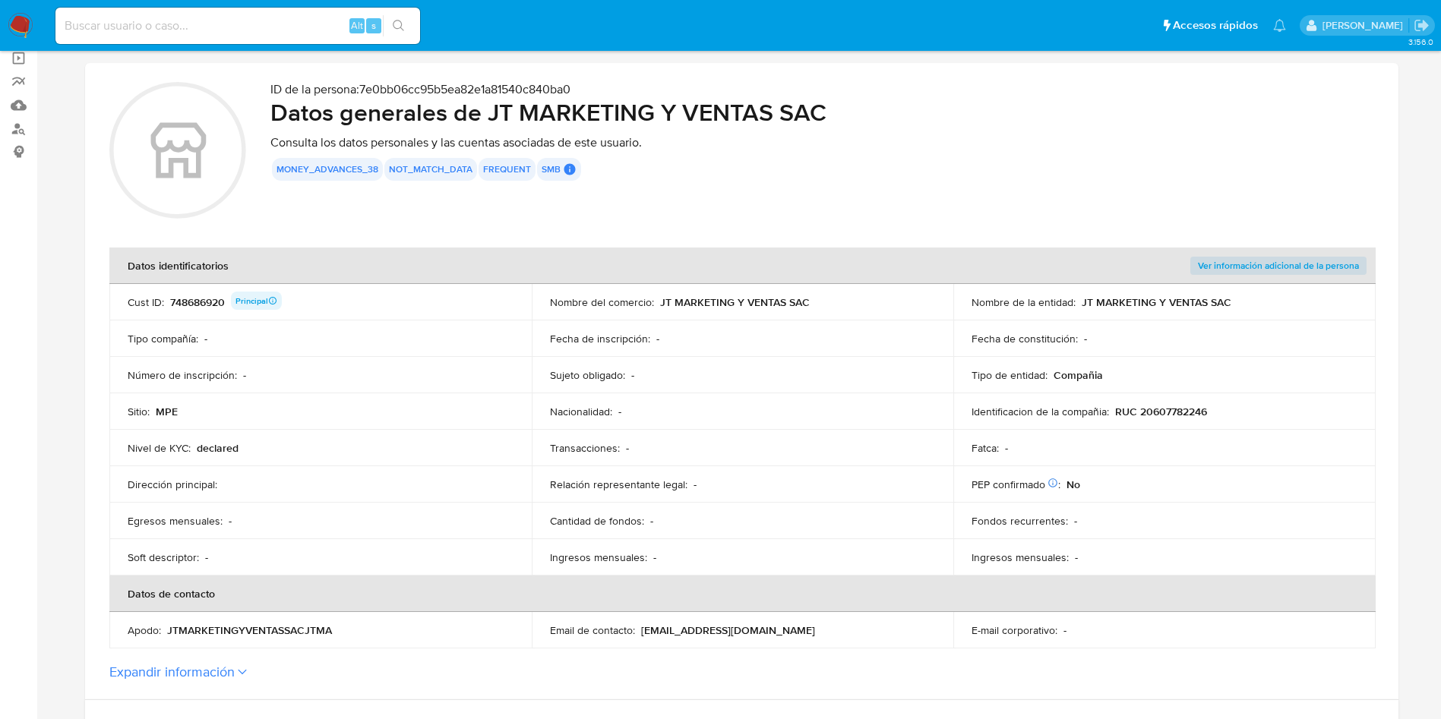
click at [928, 179] on div "money_advances_38 not_match_data frequent smb SMB SMB User Id 748686920 Princip…" at bounding box center [822, 169] width 1104 height 23
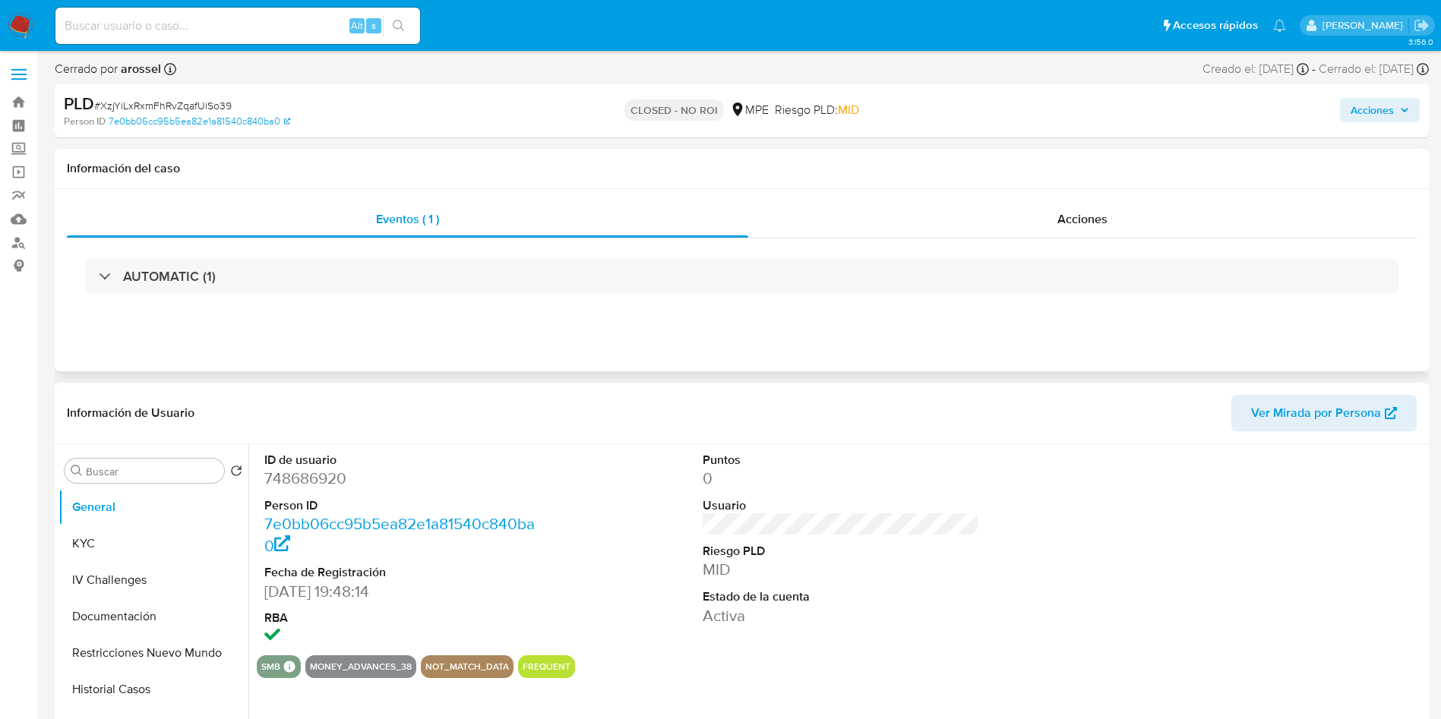
select select "10"
click at [1031, 205] on div "Acciones" at bounding box center [1082, 219] width 668 height 36
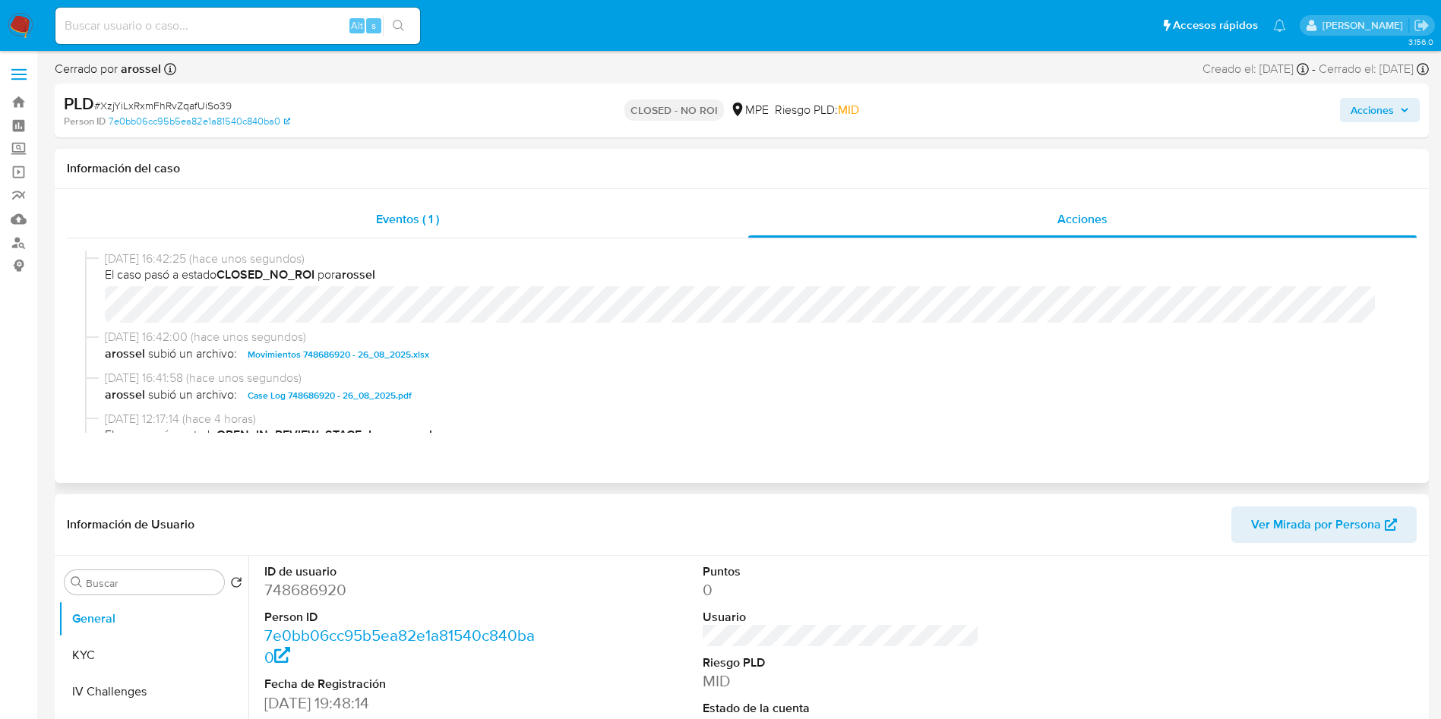
click at [363, 210] on div "Eventos ( 1 )" at bounding box center [407, 219] width 681 height 36
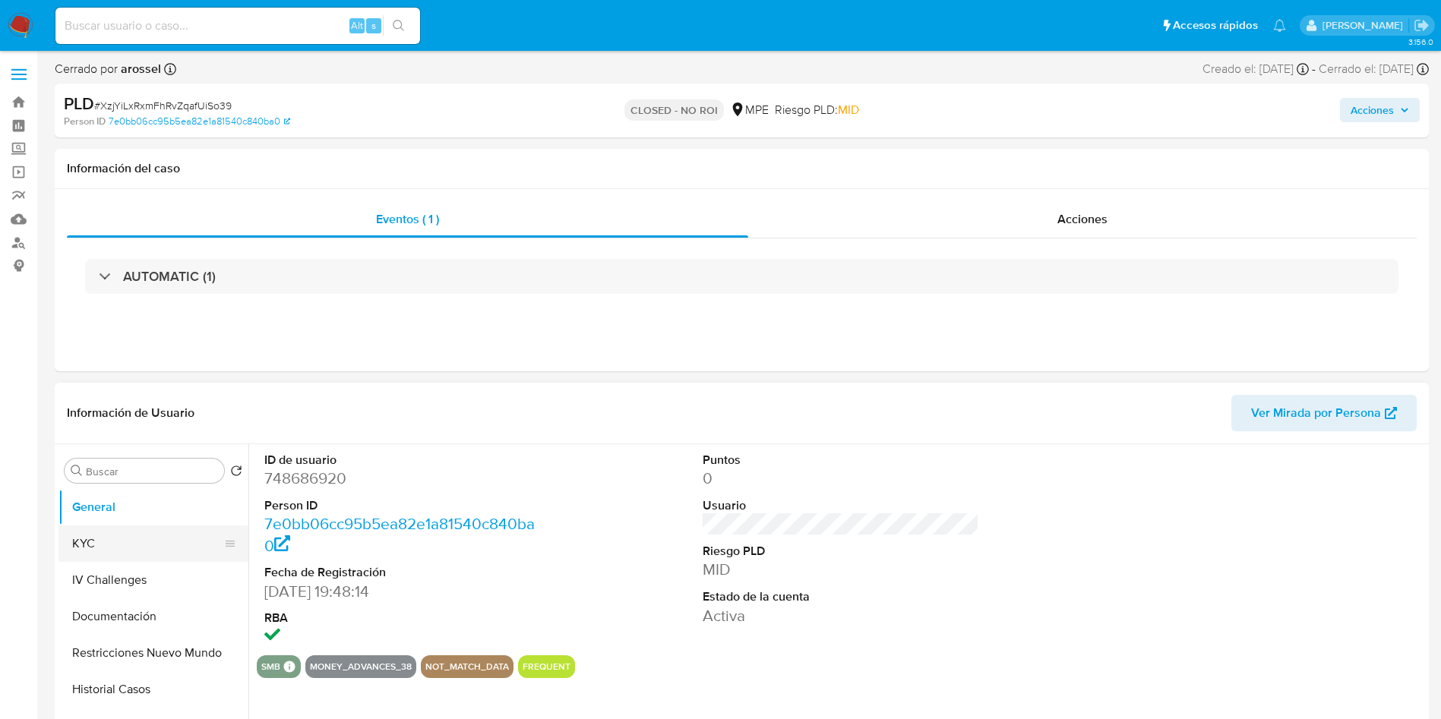
drag, startPoint x: 100, startPoint y: 534, endPoint x: 109, endPoint y: 541, distance: 11.4
click at [101, 533] on button "KYC" at bounding box center [147, 544] width 178 height 36
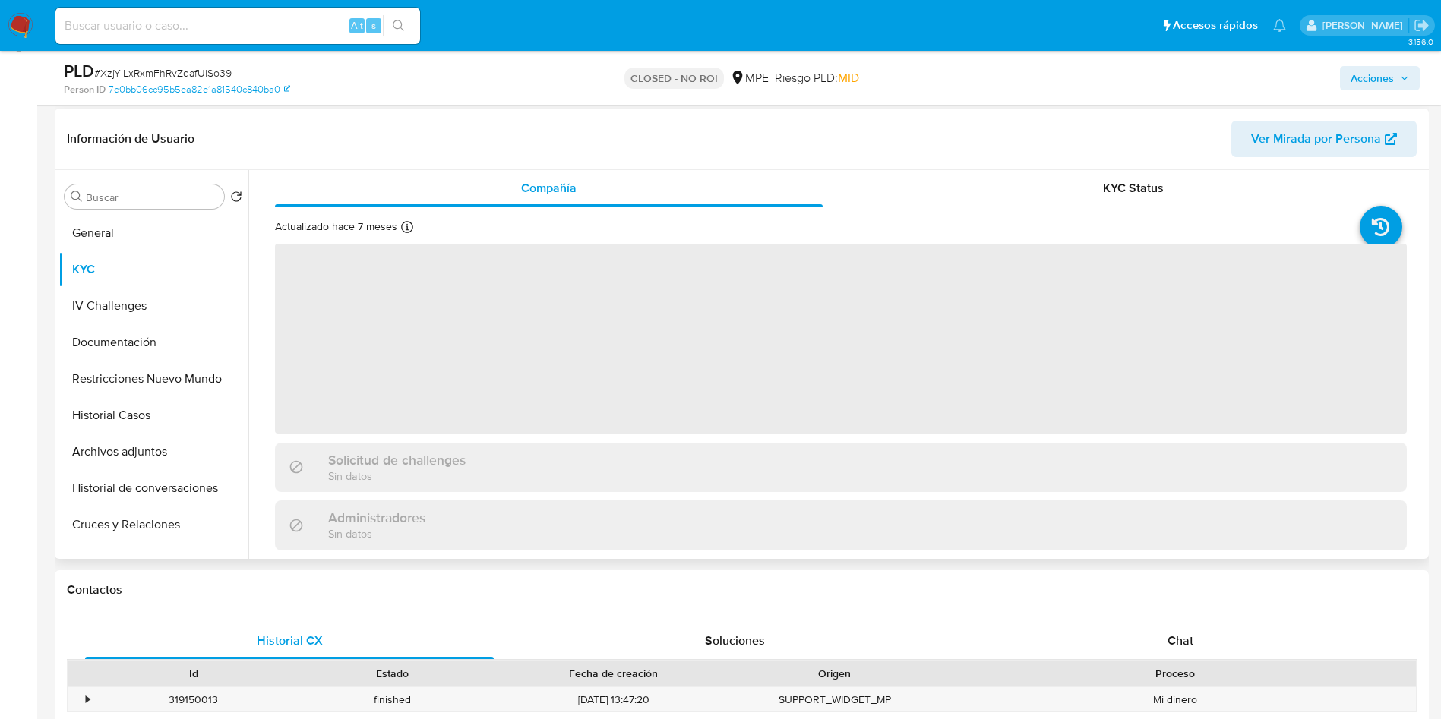
scroll to position [228, 0]
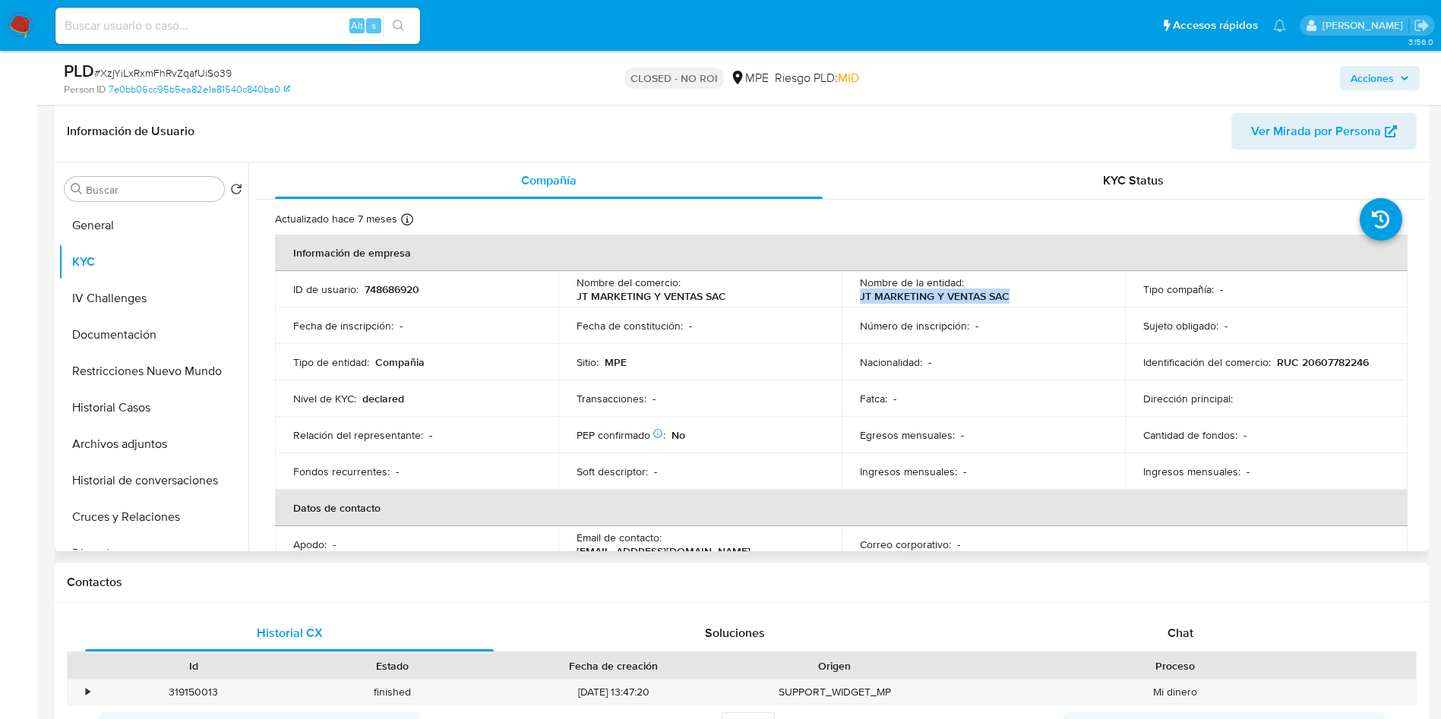
drag, startPoint x: 846, startPoint y: 297, endPoint x: 1015, endPoint y: 296, distance: 169.4
click at [1015, 296] on td "Nombre de la entidad : JT MARKETING Y VENTAS SAC" at bounding box center [982, 289] width 283 height 36
copy p "JT MARKETING Y VENTAS SAC"
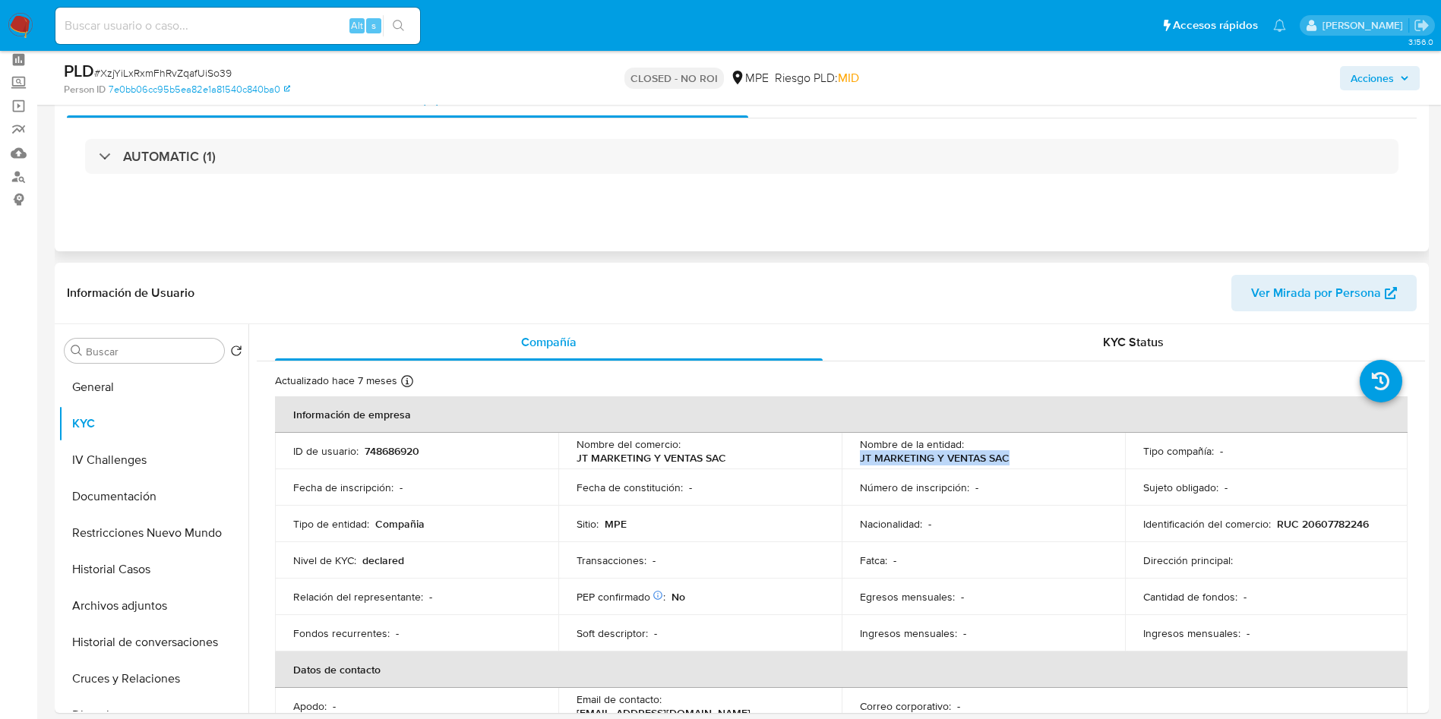
scroll to position [0, 0]
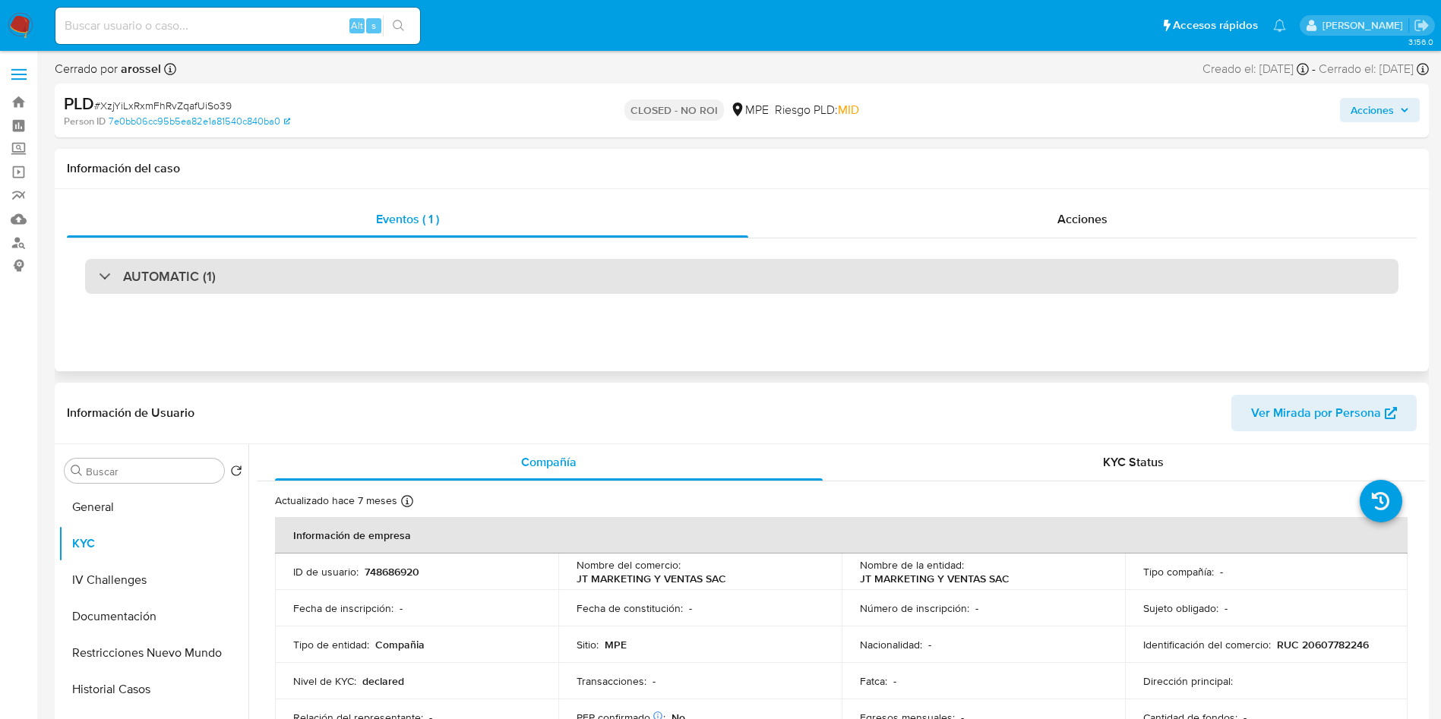
click at [295, 274] on div "AUTOMATIC (1)" at bounding box center [741, 276] width 1313 height 35
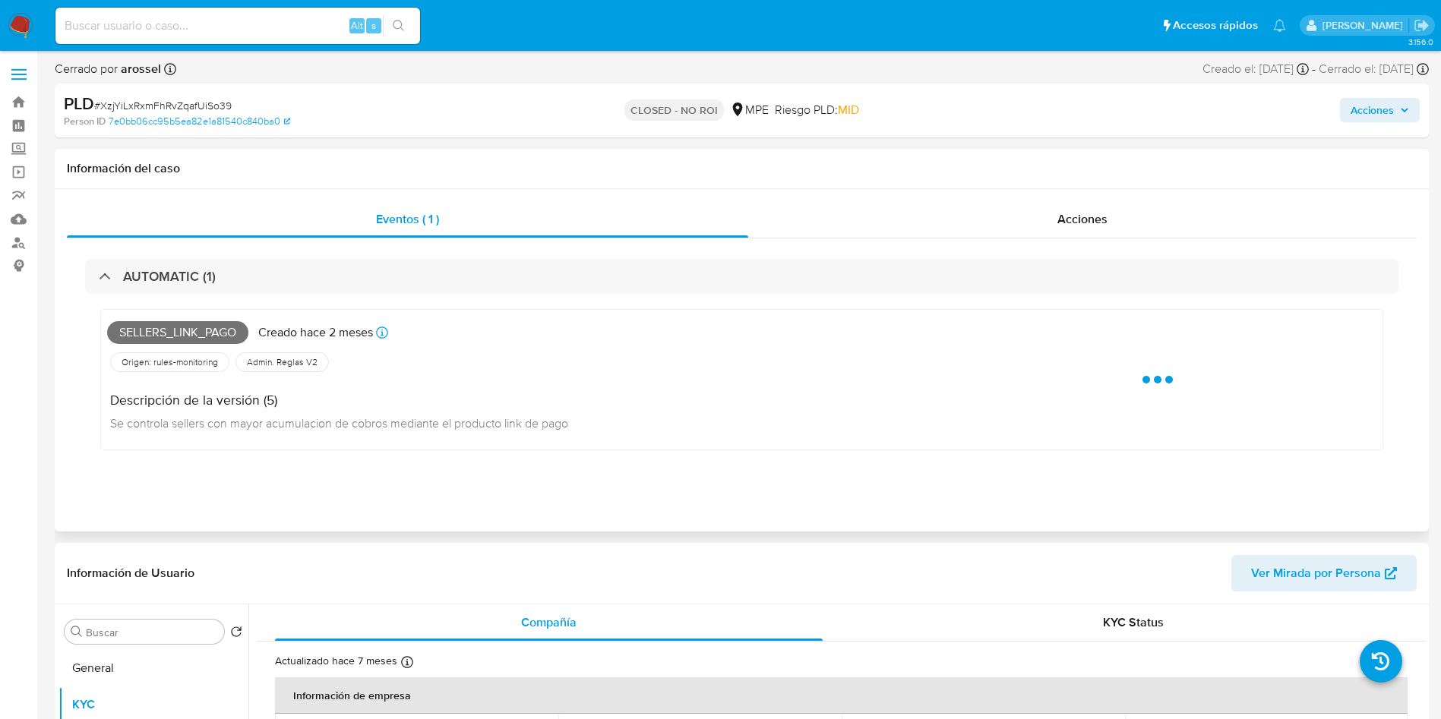
click at [175, 326] on span "Sellers_link_pago" at bounding box center [177, 332] width 141 height 23
copy span "Sellers_link_pago"
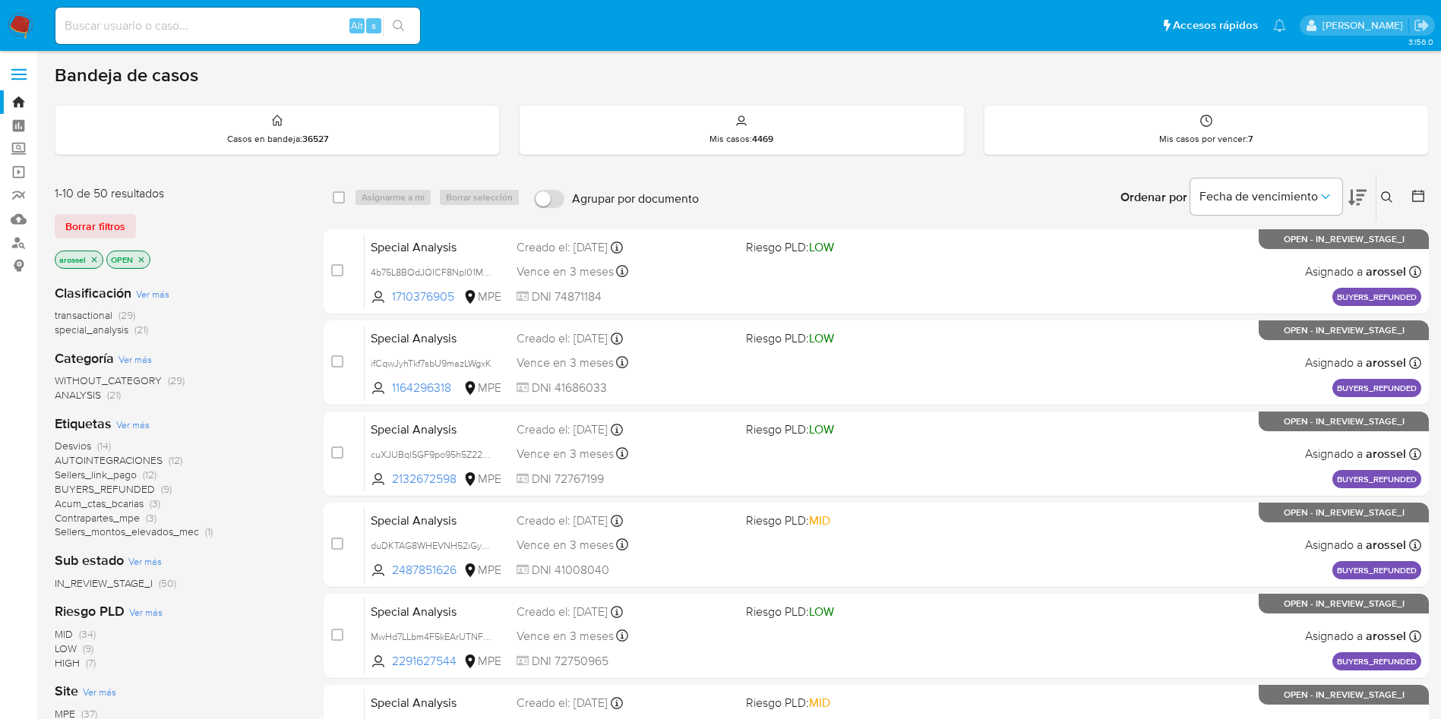
click at [216, 37] on div "Alt s" at bounding box center [237, 26] width 365 height 36
click at [216, 27] on input at bounding box center [237, 26] width 365 height 20
paste input "8J1h9i7l24Ox2iwB4YxvSrpR"
type input "8J1h9i7l24Ox2iwB4YxvSrpR"
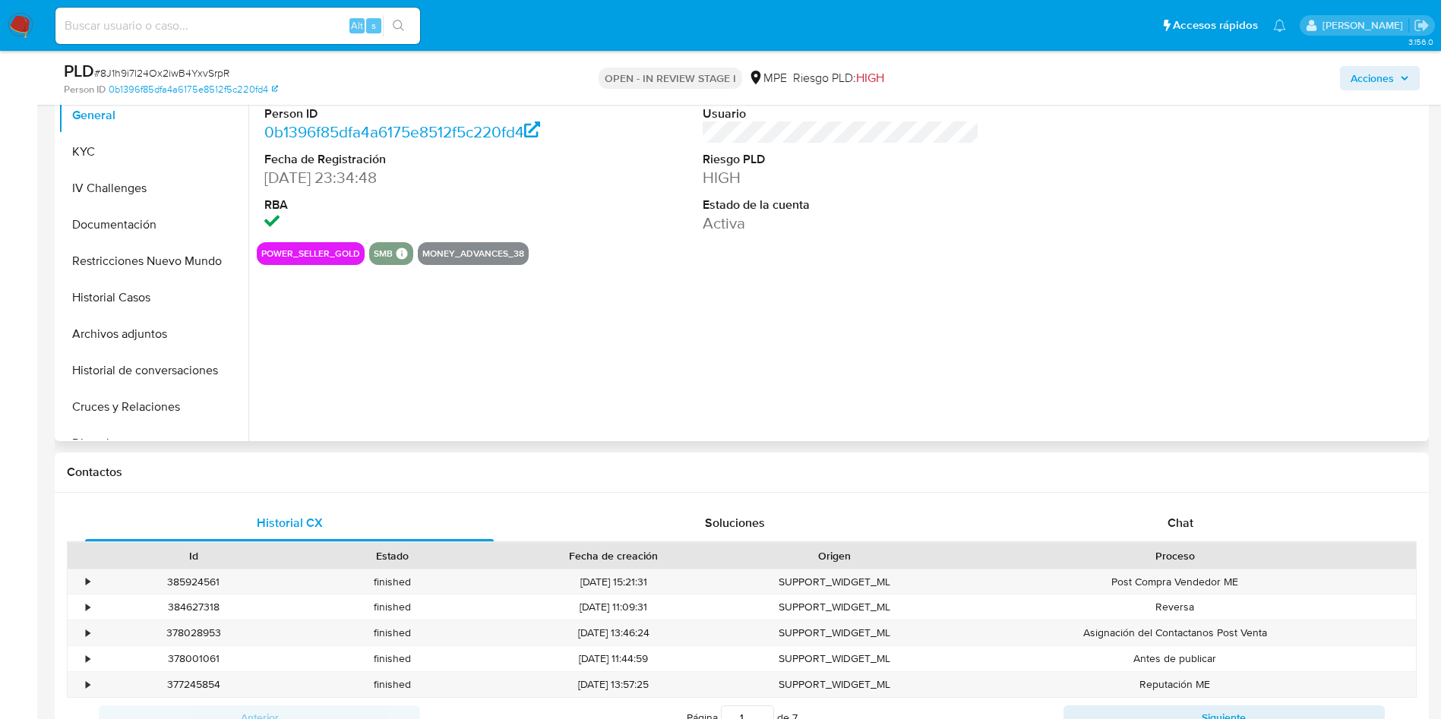
select select "10"
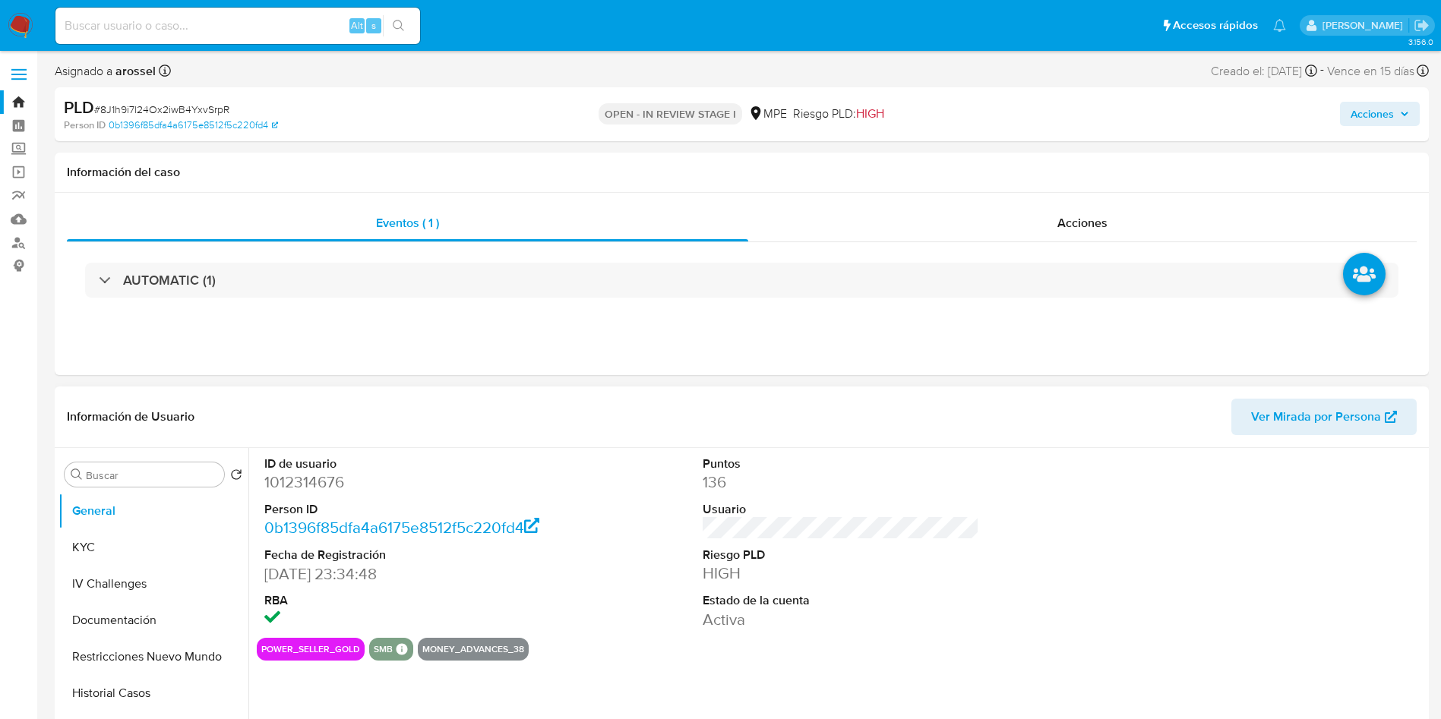
click at [1363, 415] on span "Ver Mirada por Persona" at bounding box center [1316, 417] width 130 height 36
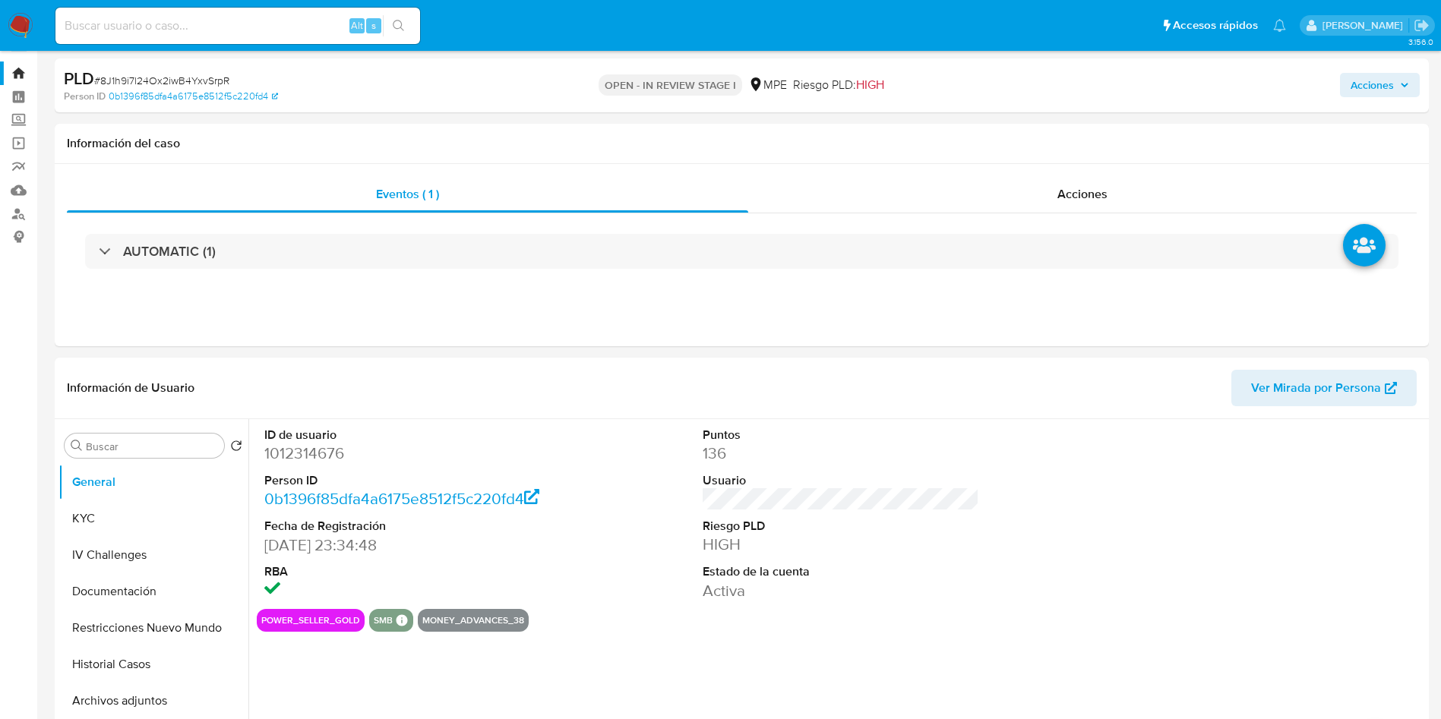
scroll to position [114, 0]
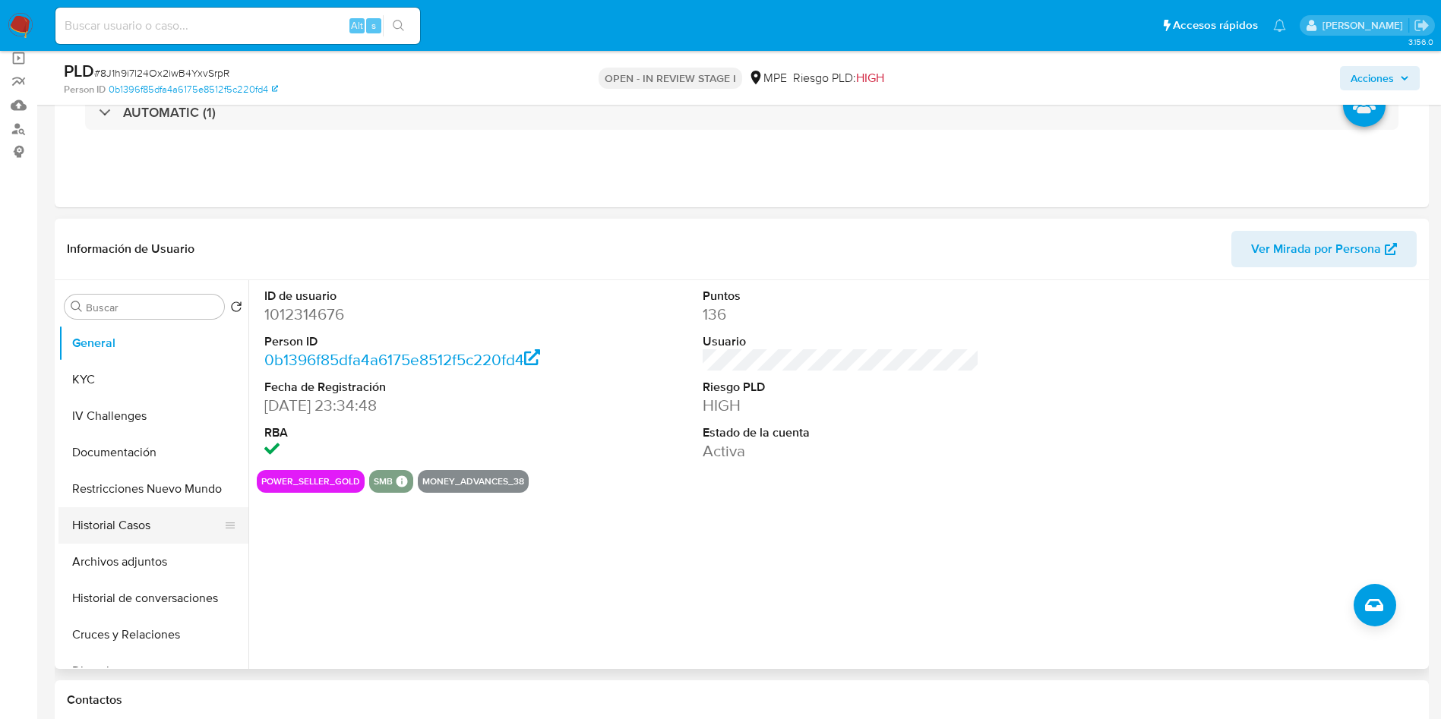
click at [146, 523] on button "Historial Casos" at bounding box center [147, 525] width 178 height 36
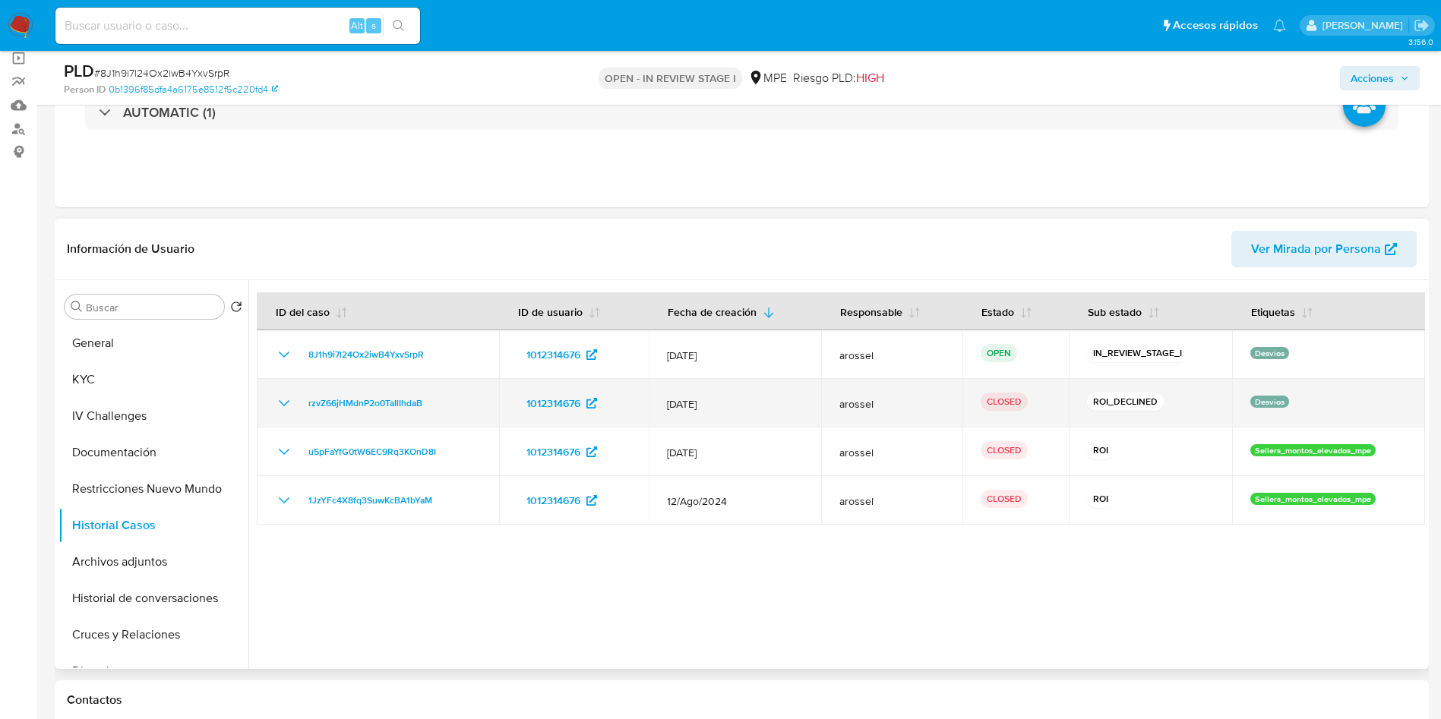
click at [290, 402] on icon "Mostrar/Ocultar" at bounding box center [284, 403] width 18 height 18
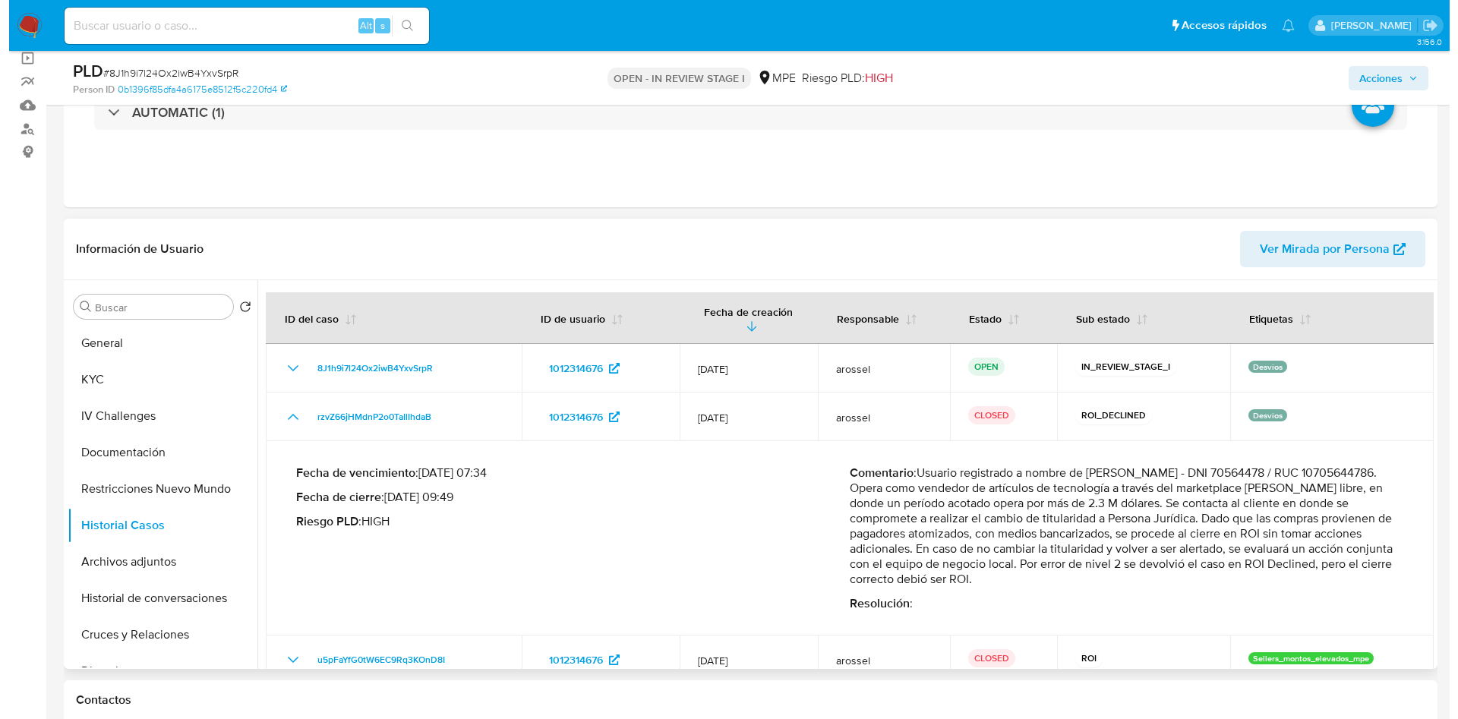
scroll to position [228, 0]
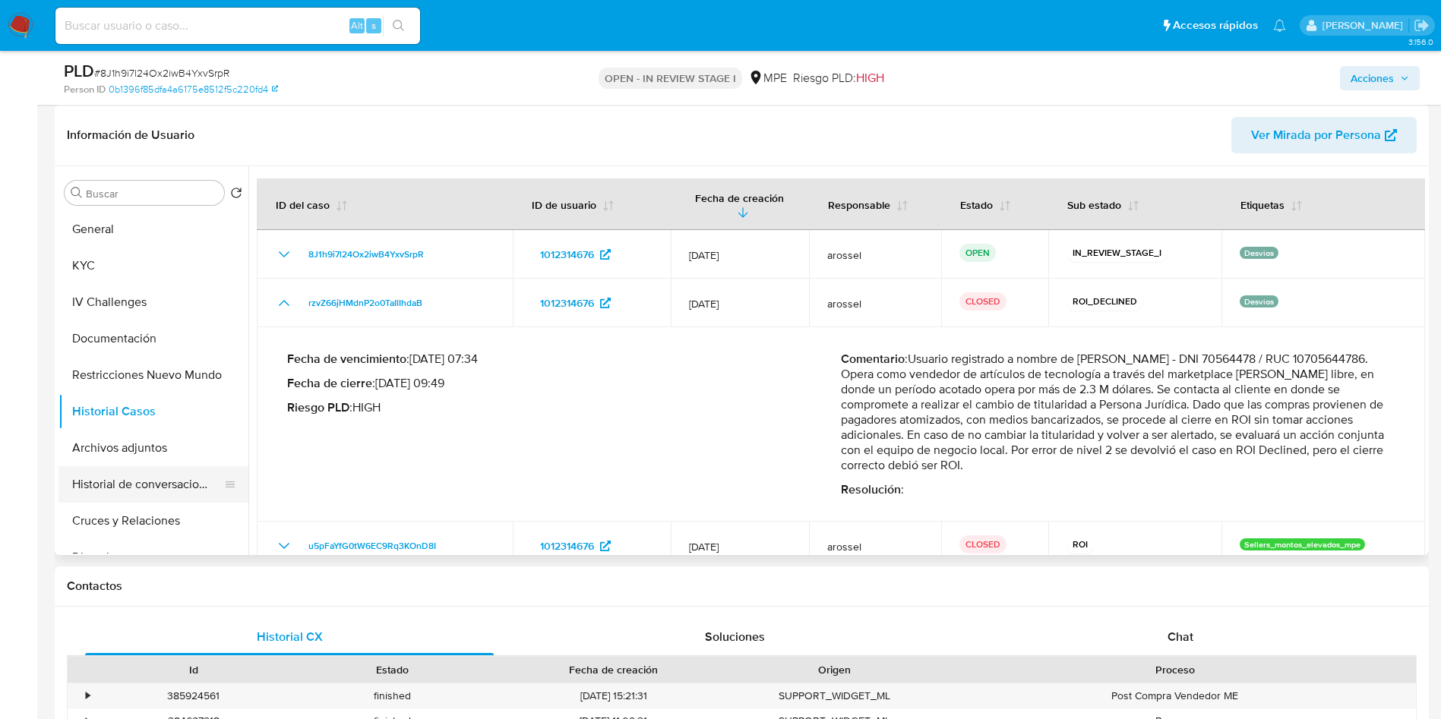
click at [125, 496] on button "Historial de conversaciones" at bounding box center [147, 484] width 178 height 36
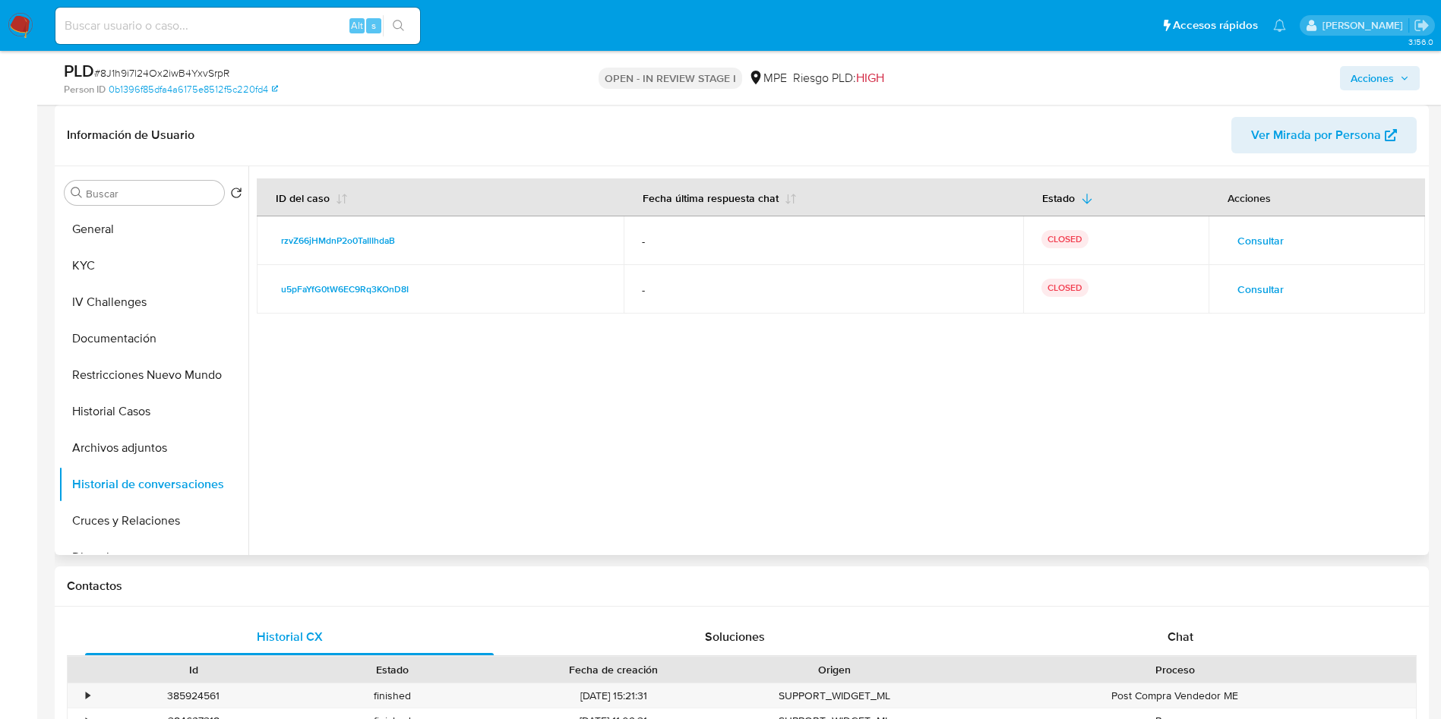
click at [1272, 244] on span "Consultar" at bounding box center [1260, 240] width 46 height 21
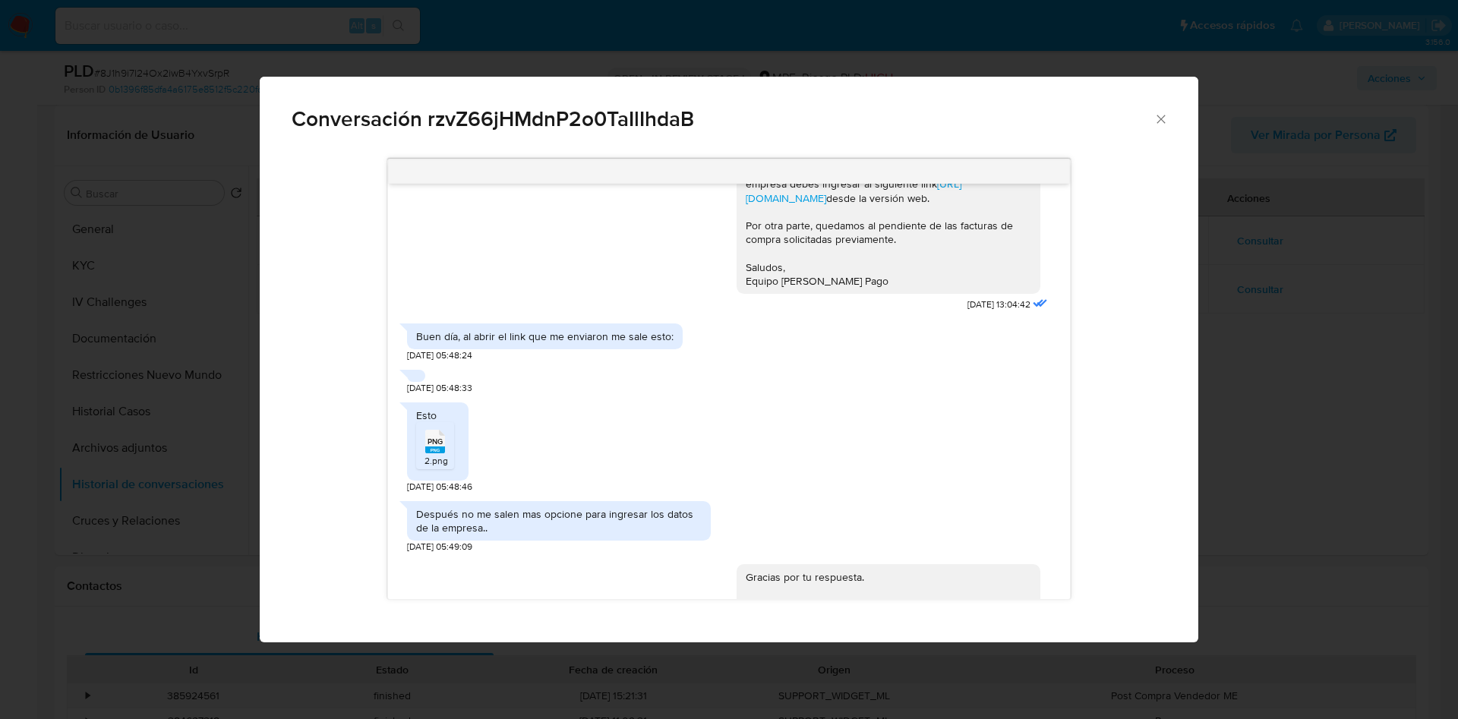
scroll to position [1139, 0]
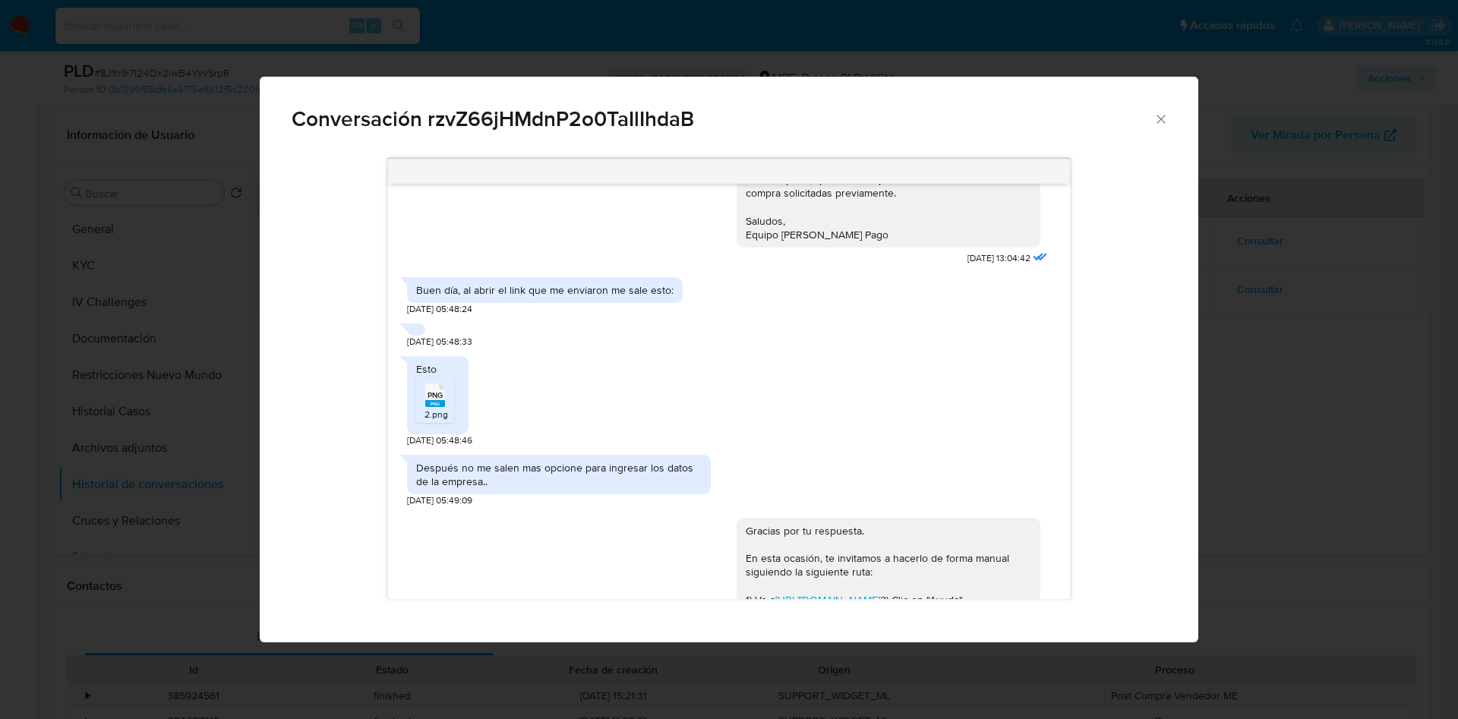
click at [433, 407] on icon "Comunicación" at bounding box center [435, 396] width 20 height 24
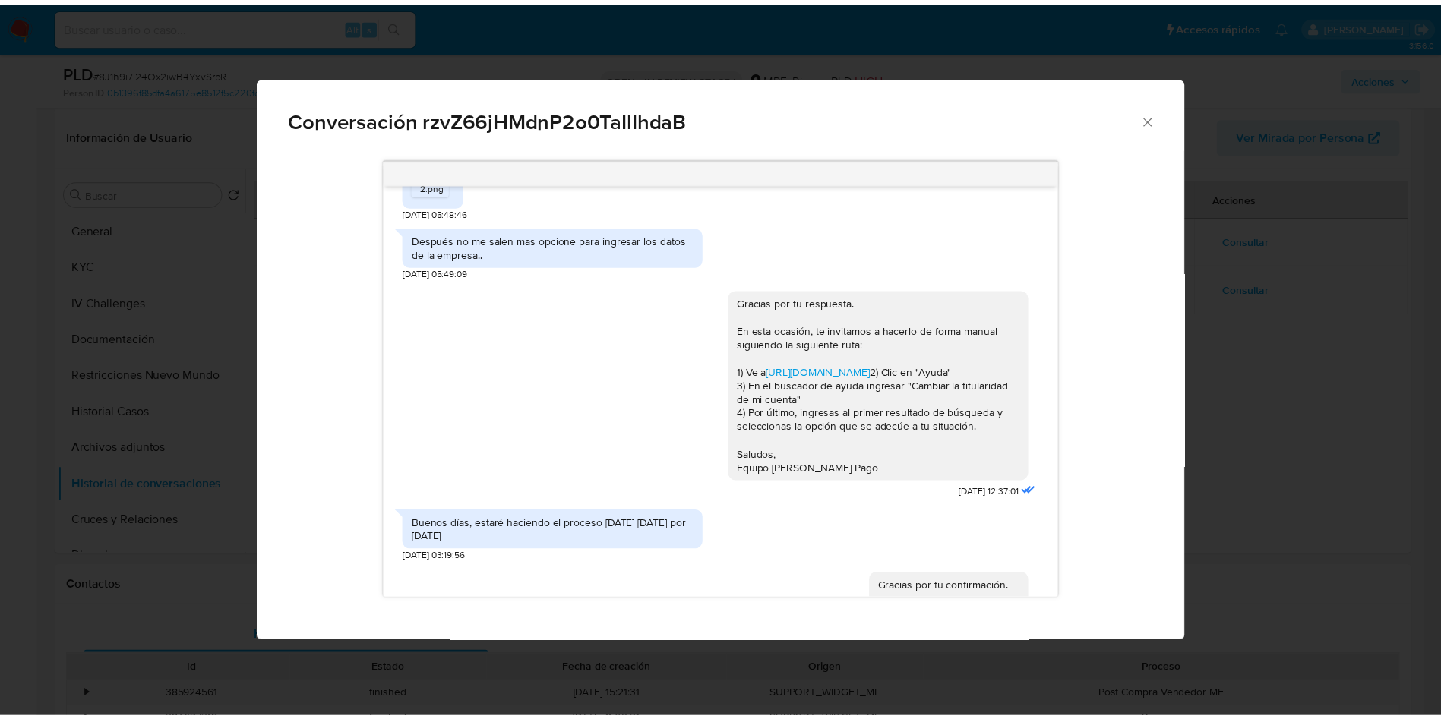
scroll to position [1481, 0]
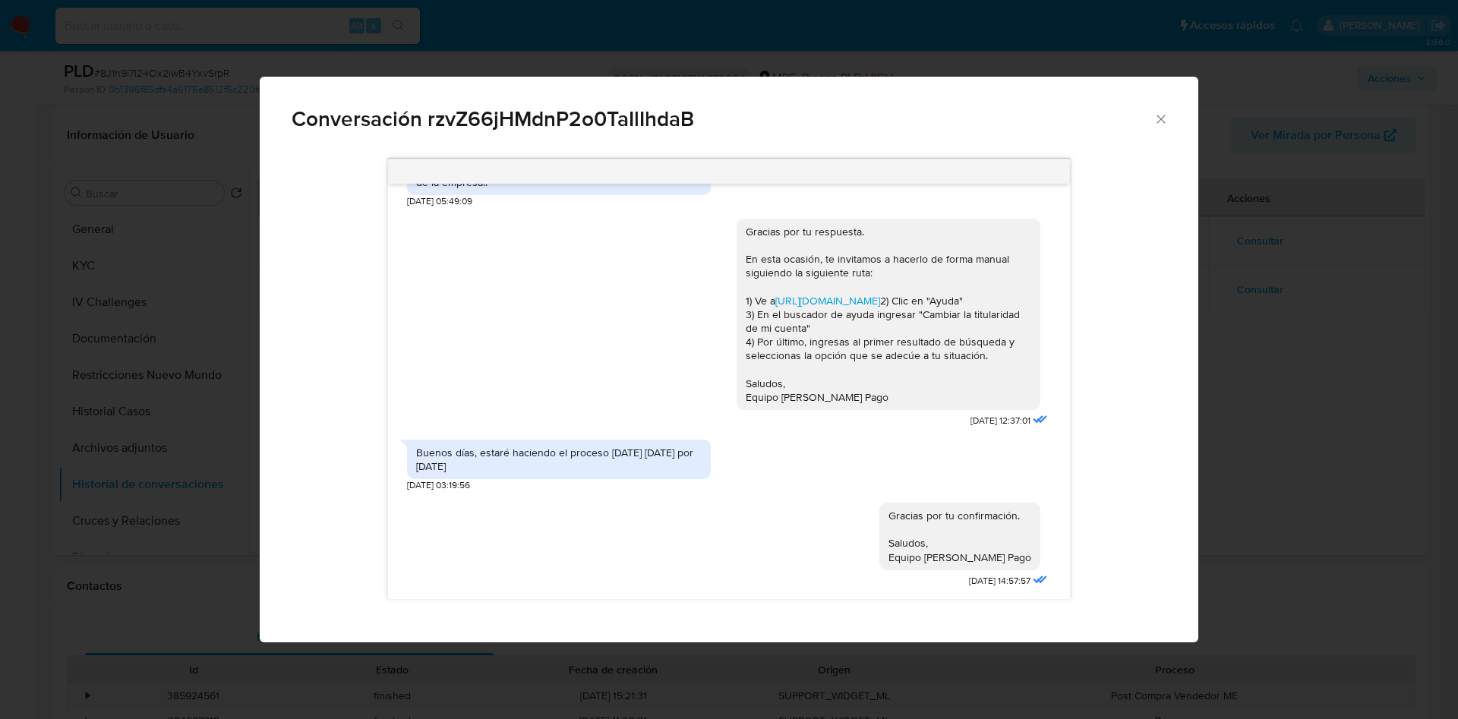
click at [1335, 338] on div "Conversación rzvZ66jHMdnP2o0TaIlIhdaB Buen día, Álvaro. Te contactamos ya que e…" at bounding box center [729, 359] width 1458 height 719
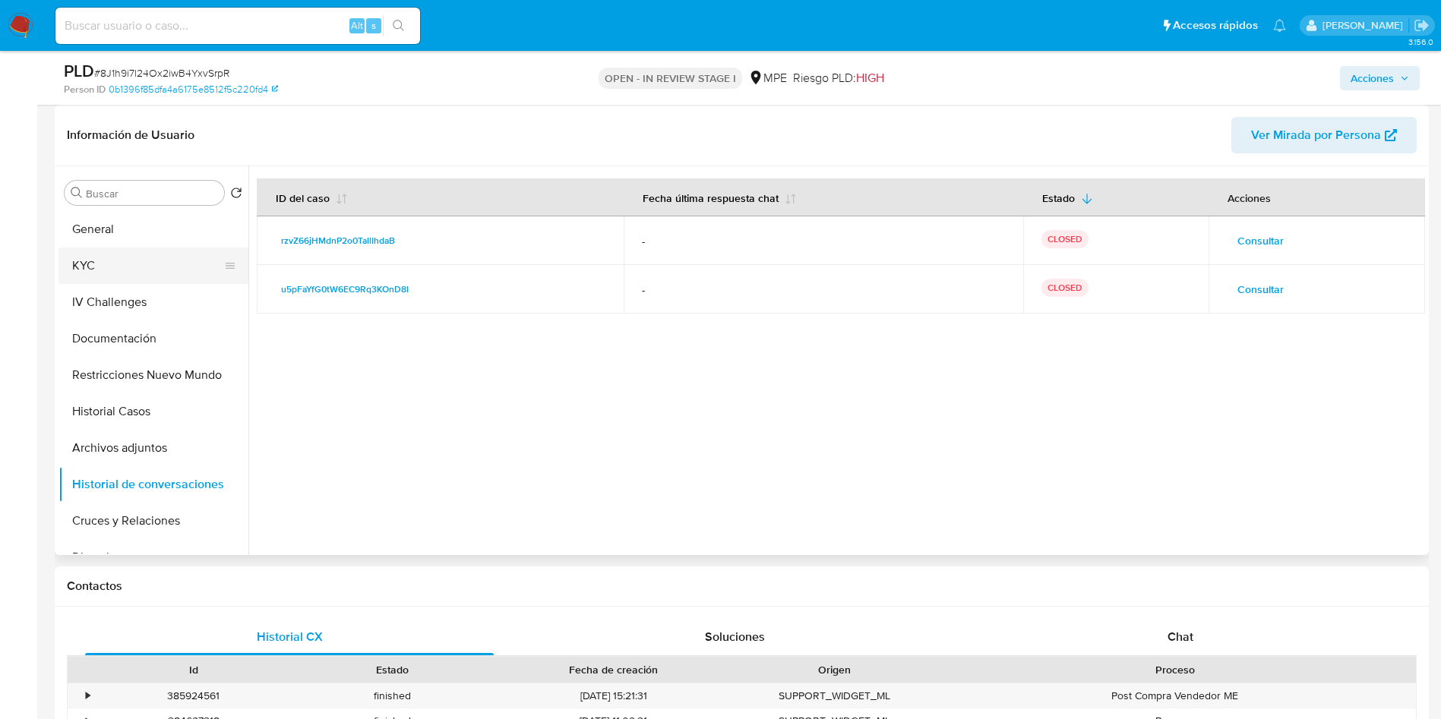
click at [143, 267] on button "KYC" at bounding box center [147, 266] width 178 height 36
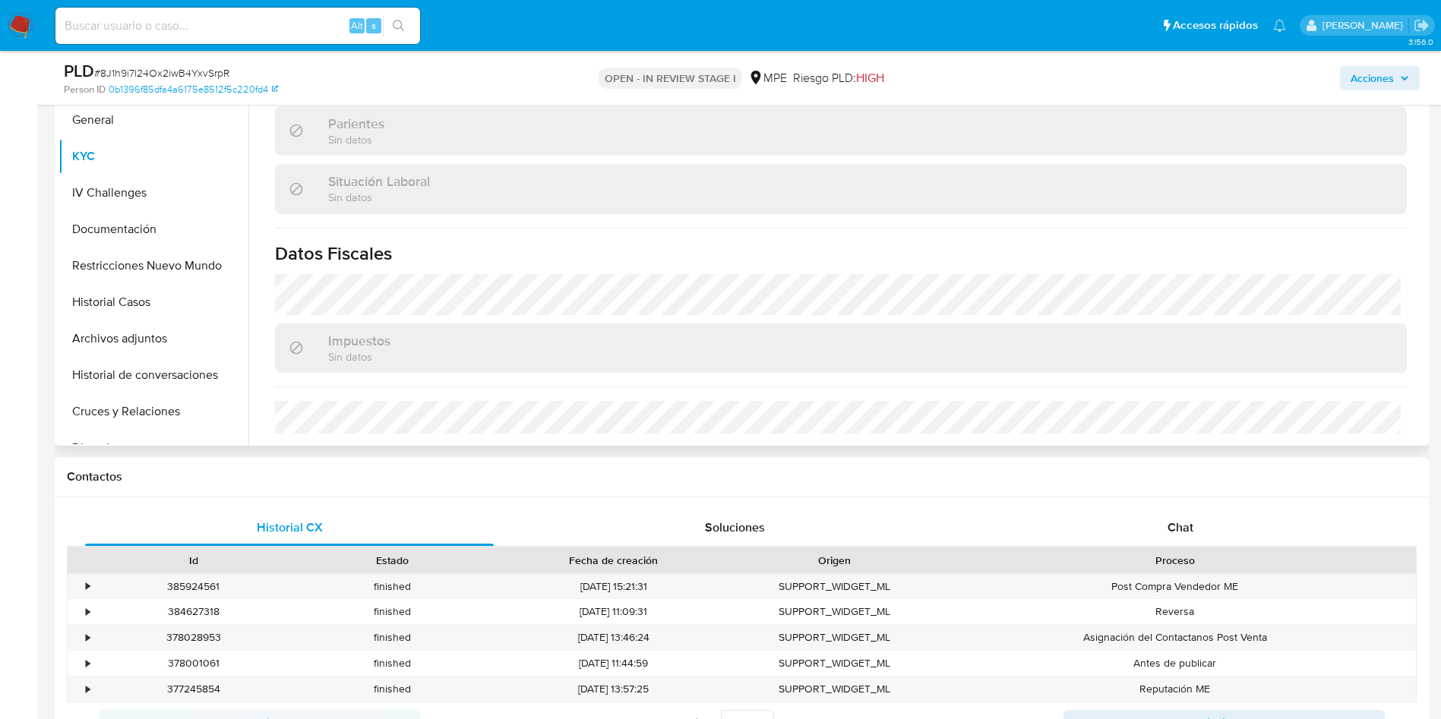
scroll to position [456, 0]
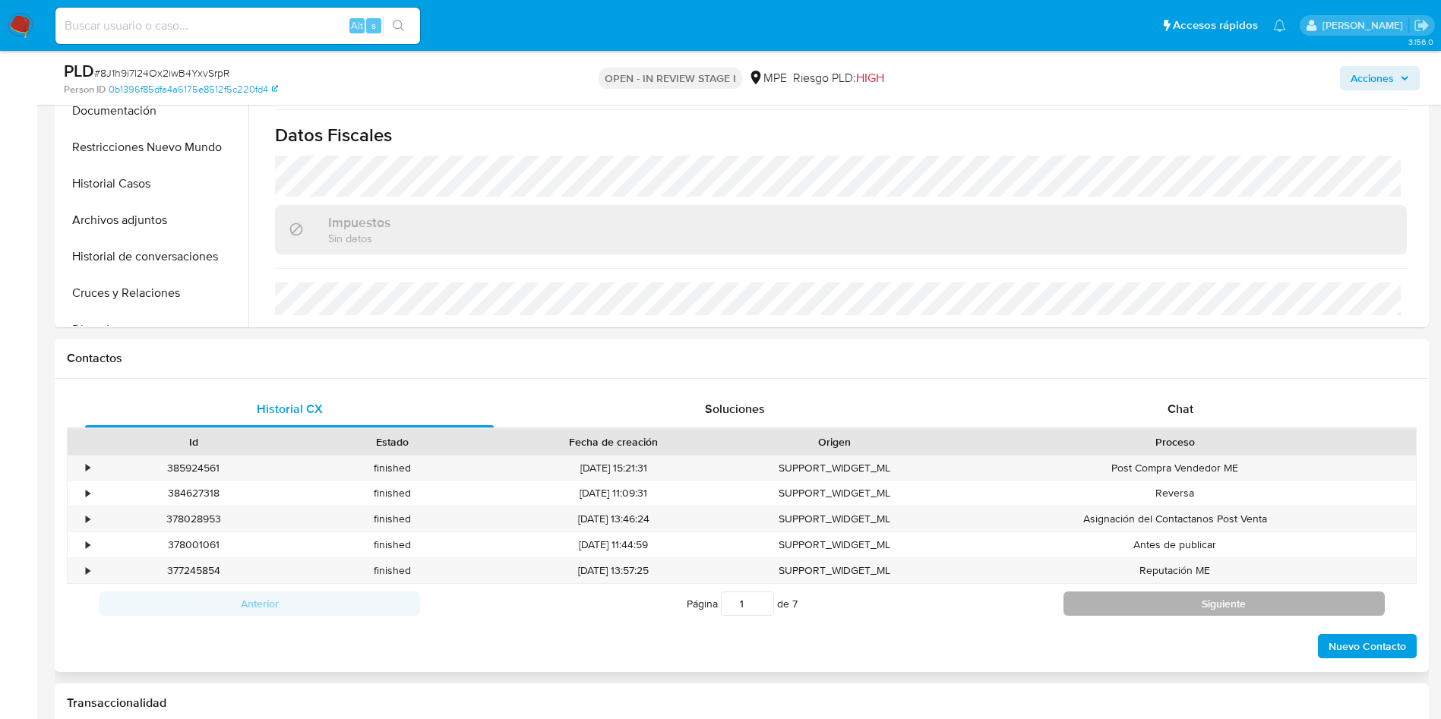
click at [1141, 598] on button "Siguiente" at bounding box center [1223, 604] width 321 height 24
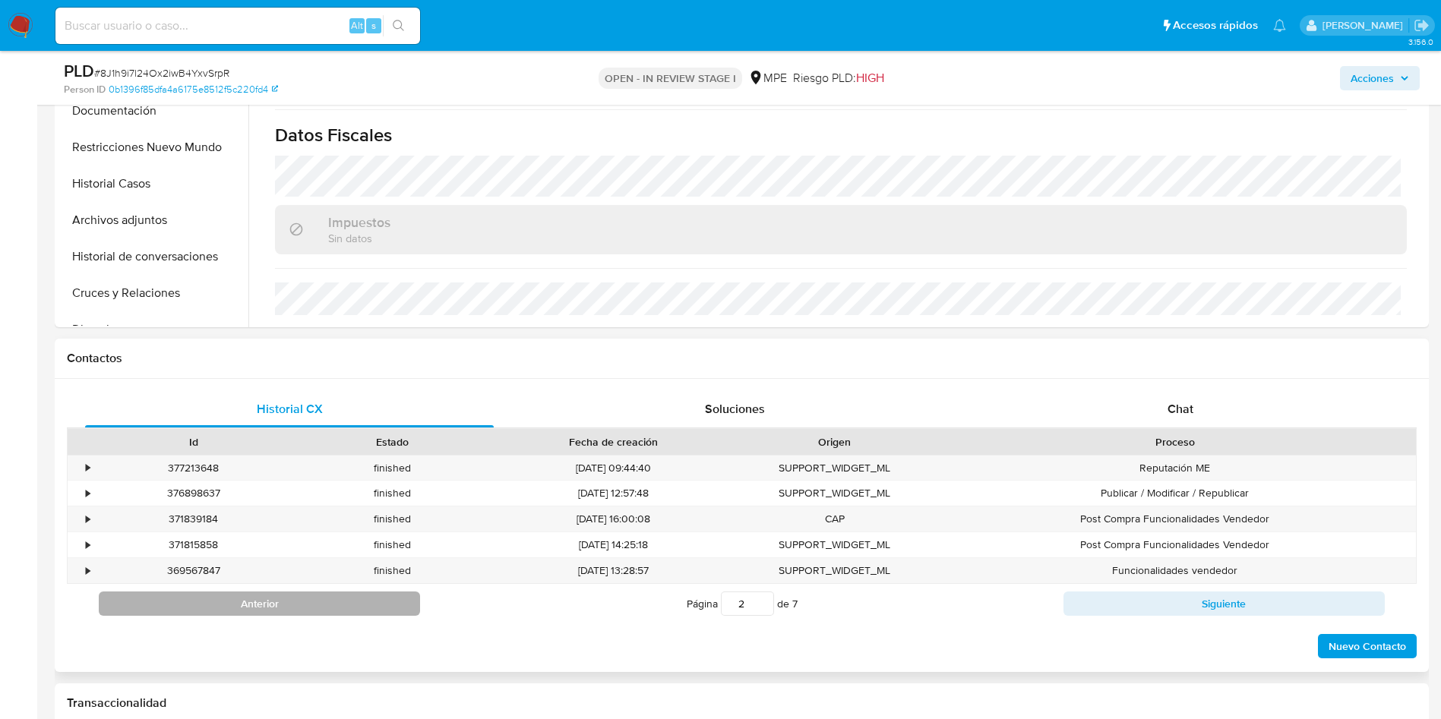
click at [417, 598] on button "Anterior" at bounding box center [259, 604] width 321 height 24
type input "1"
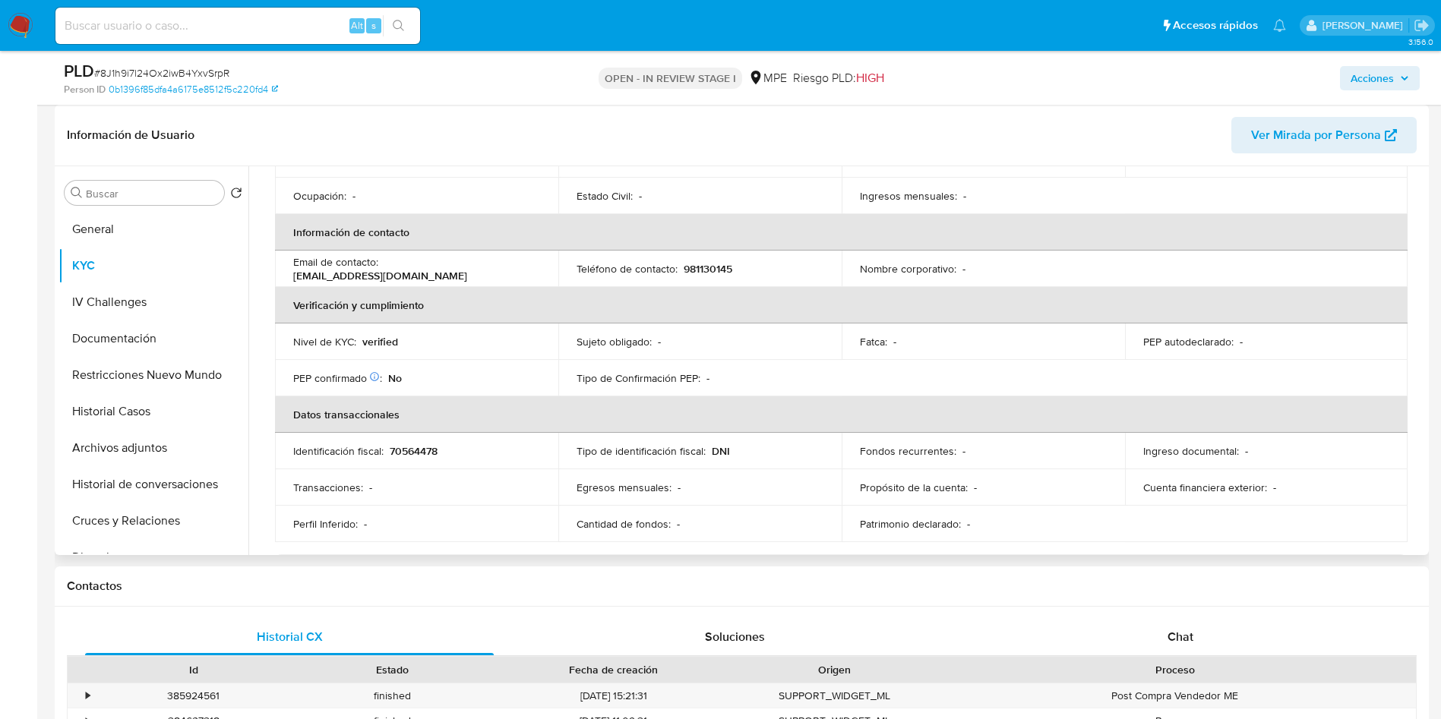
scroll to position [15, 0]
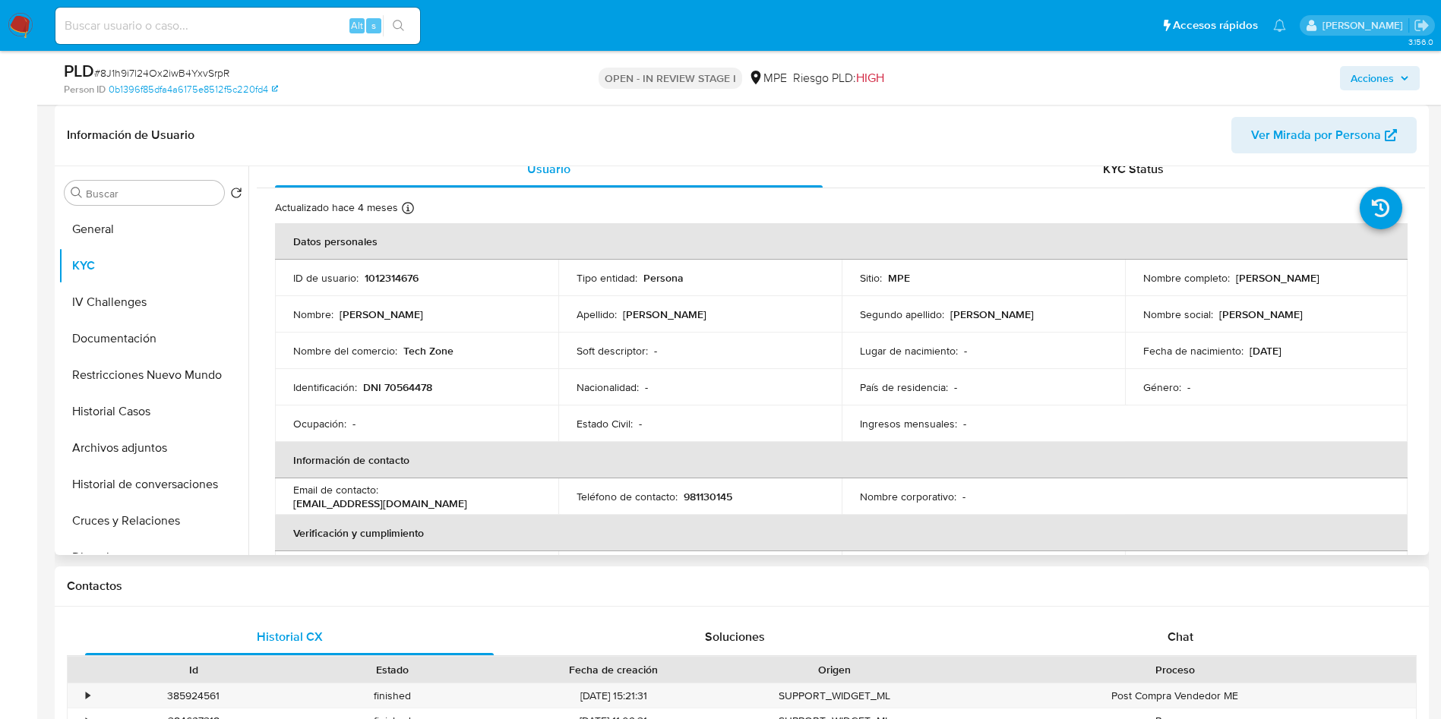
click at [399, 276] on p "1012314676" at bounding box center [392, 278] width 54 height 14
copy p "1012314676"
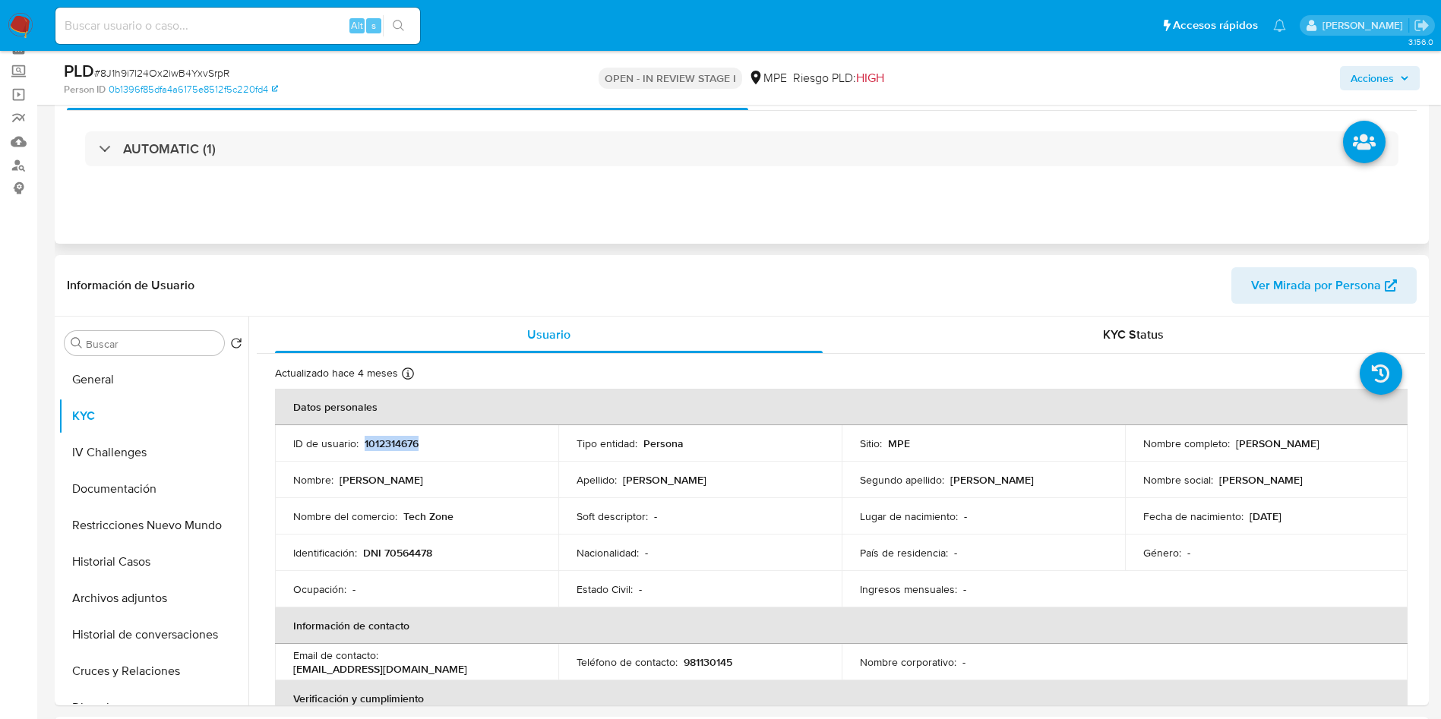
scroll to position [0, 0]
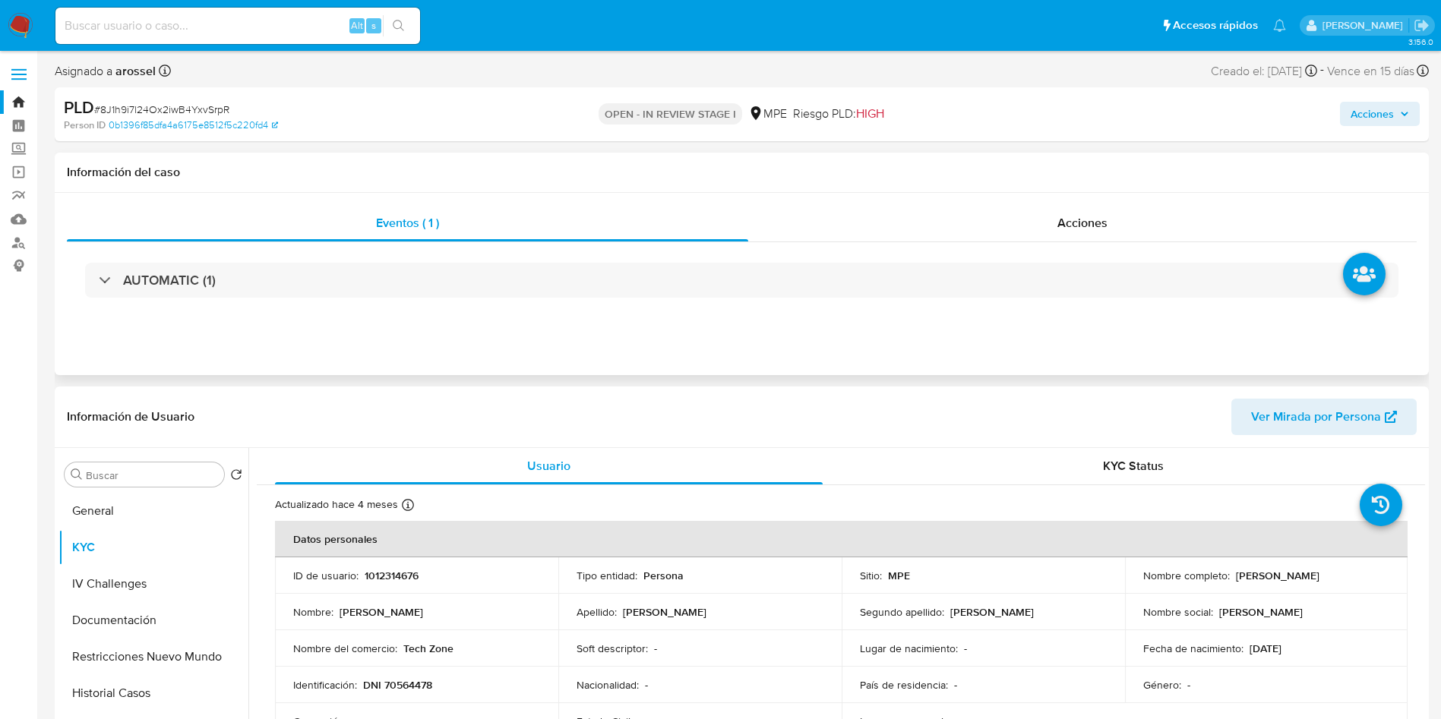
click at [234, 253] on div "AUTOMATIC (1)" at bounding box center [742, 280] width 1350 height 76
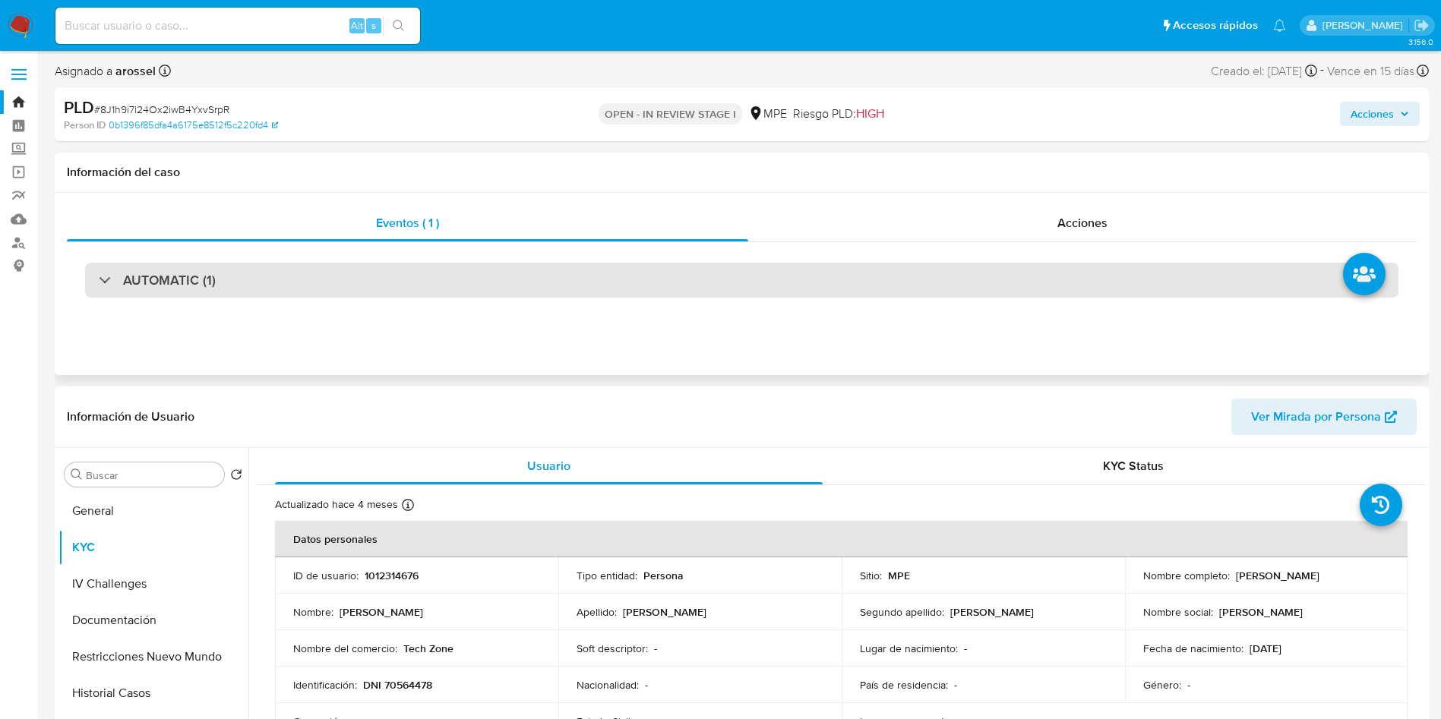
click at [229, 285] on div "AUTOMATIC (1)" at bounding box center [741, 280] width 1313 height 35
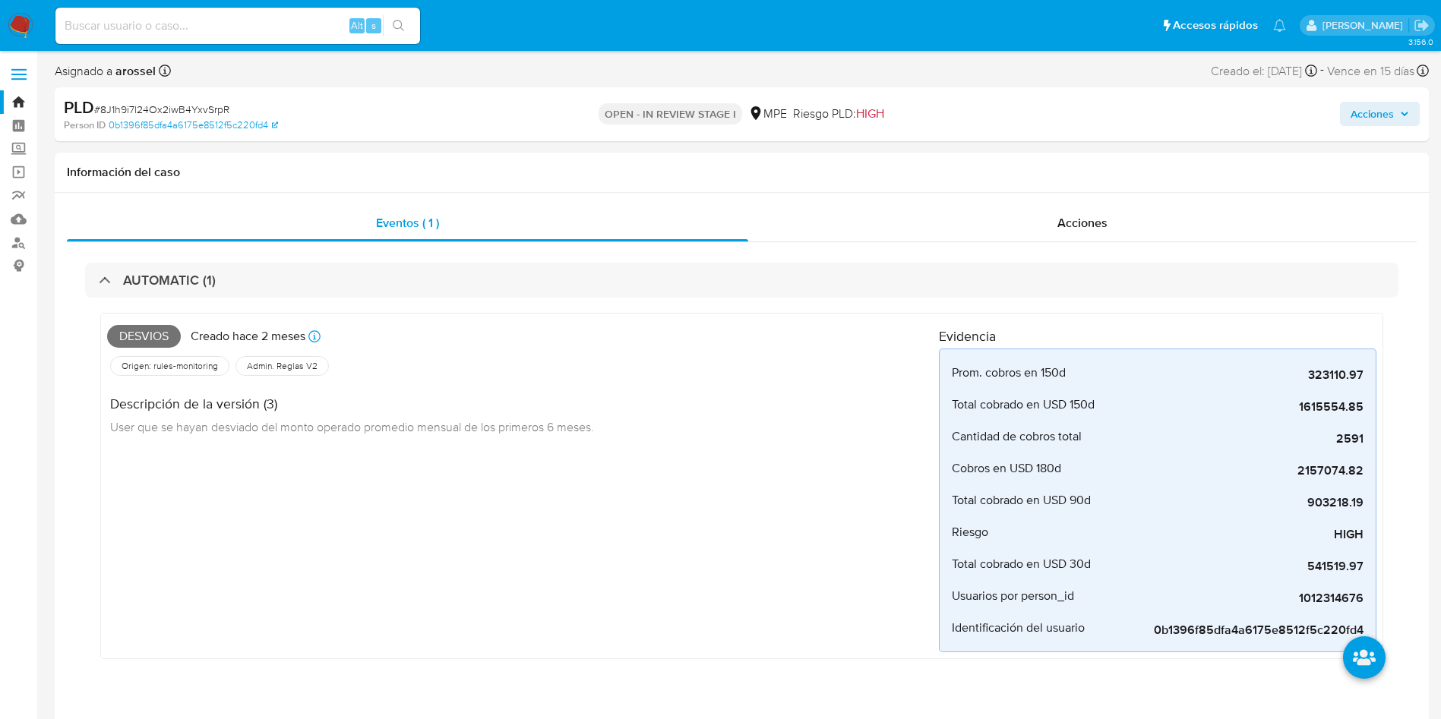
click at [217, 104] on span "# 8J1h9i7l24Ox2iwB4YxvSrpR" at bounding box center [161, 109] width 135 height 15
copy span "8J1h9i7l24Ox2iwB4YxvSrpR"
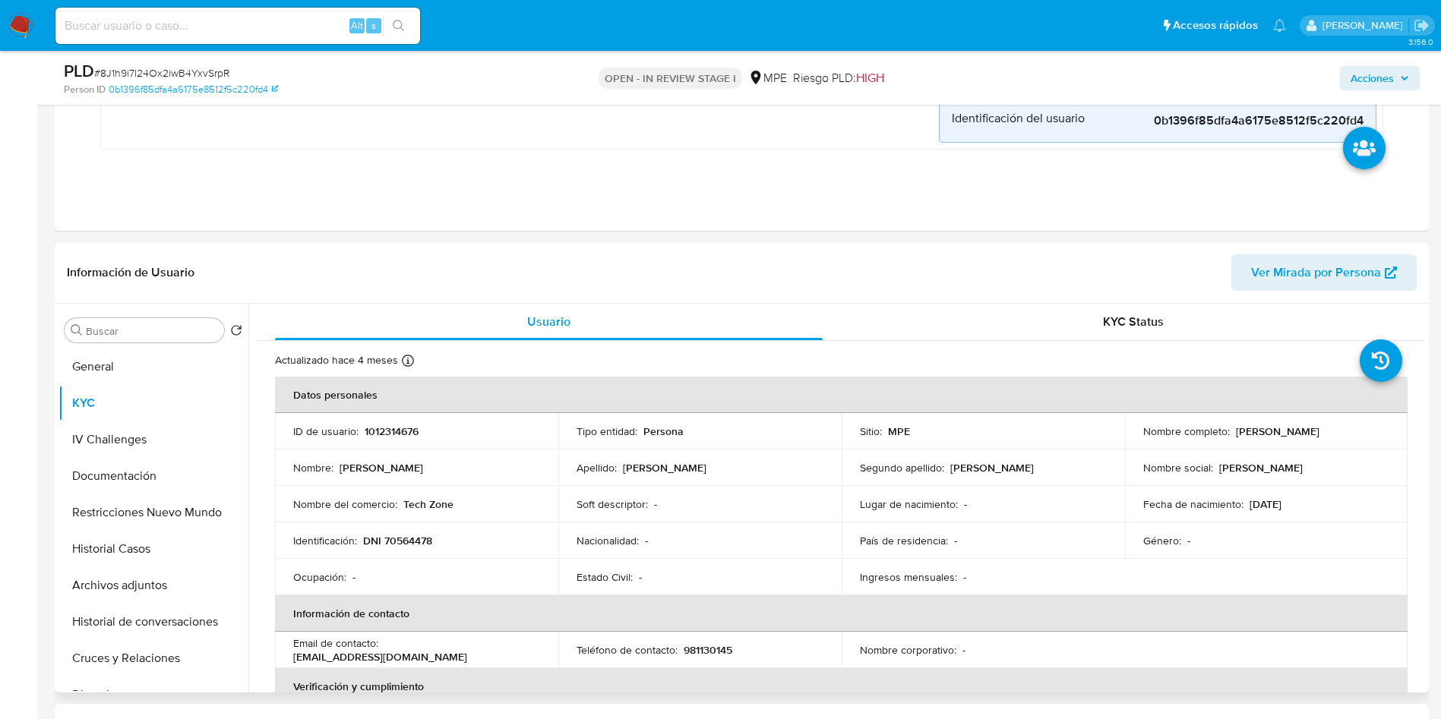
click at [758, 258] on header "Información de Usuario Ver Mirada por Persona" at bounding box center [742, 272] width 1350 height 36
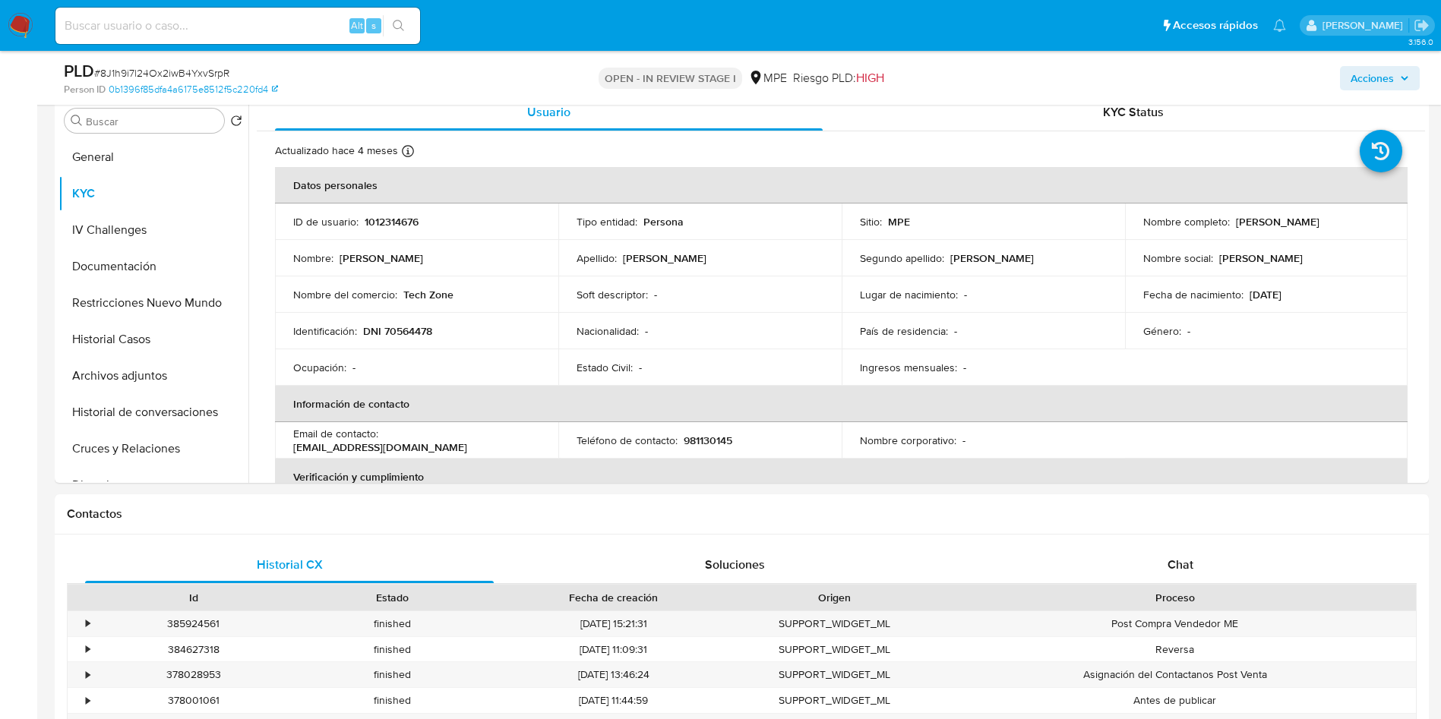
scroll to position [684, 0]
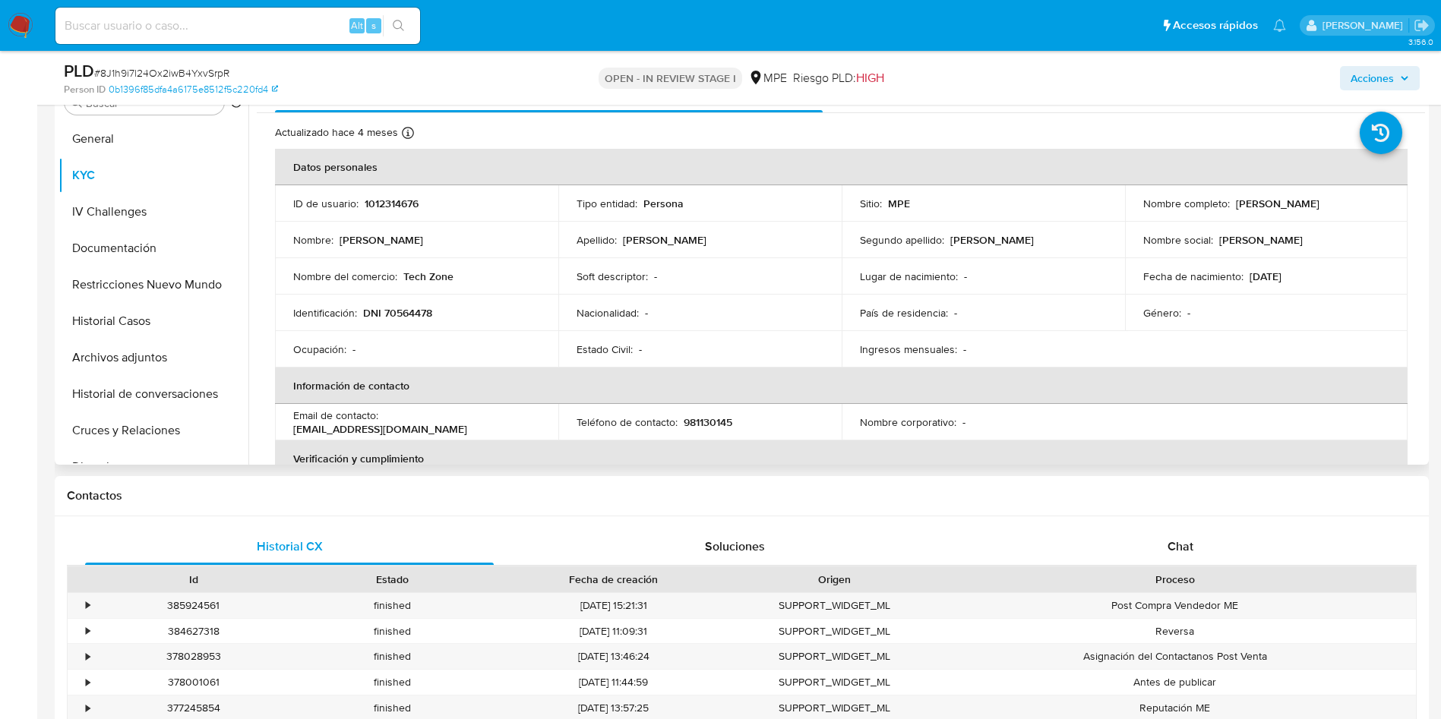
click at [393, 202] on p "1012314676" at bounding box center [392, 204] width 54 height 14
copy p "1012314676"
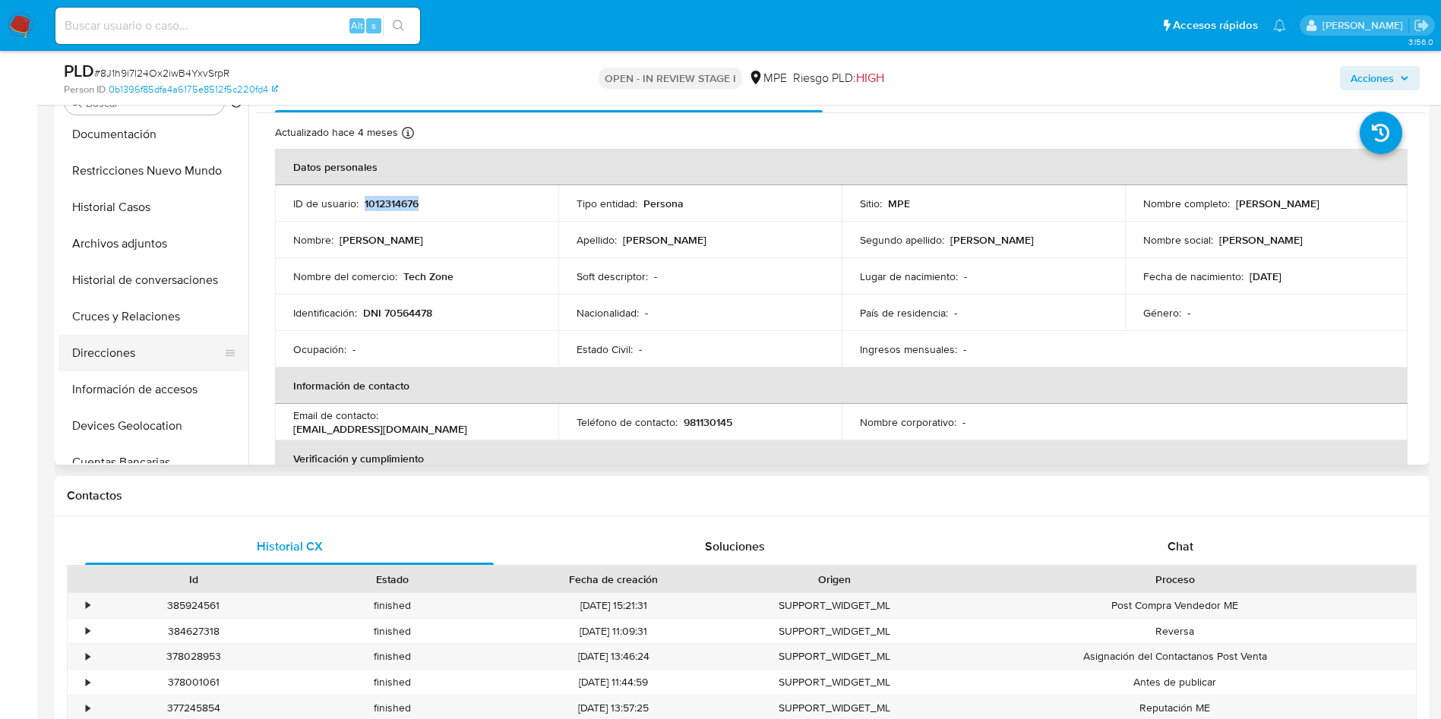
click at [170, 335] on button "Direcciones" at bounding box center [147, 353] width 178 height 36
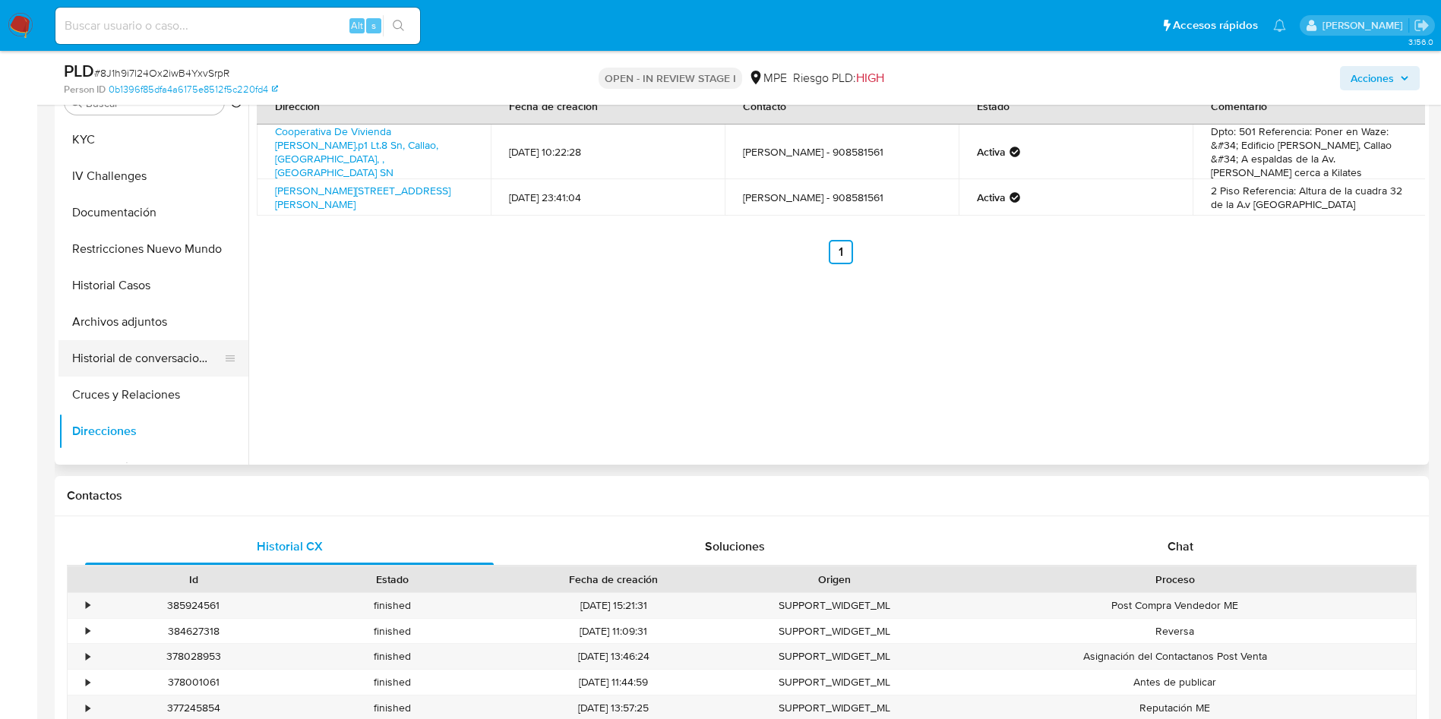
scroll to position [0, 0]
click at [155, 389] on button "Historial de conversaciones" at bounding box center [147, 394] width 178 height 36
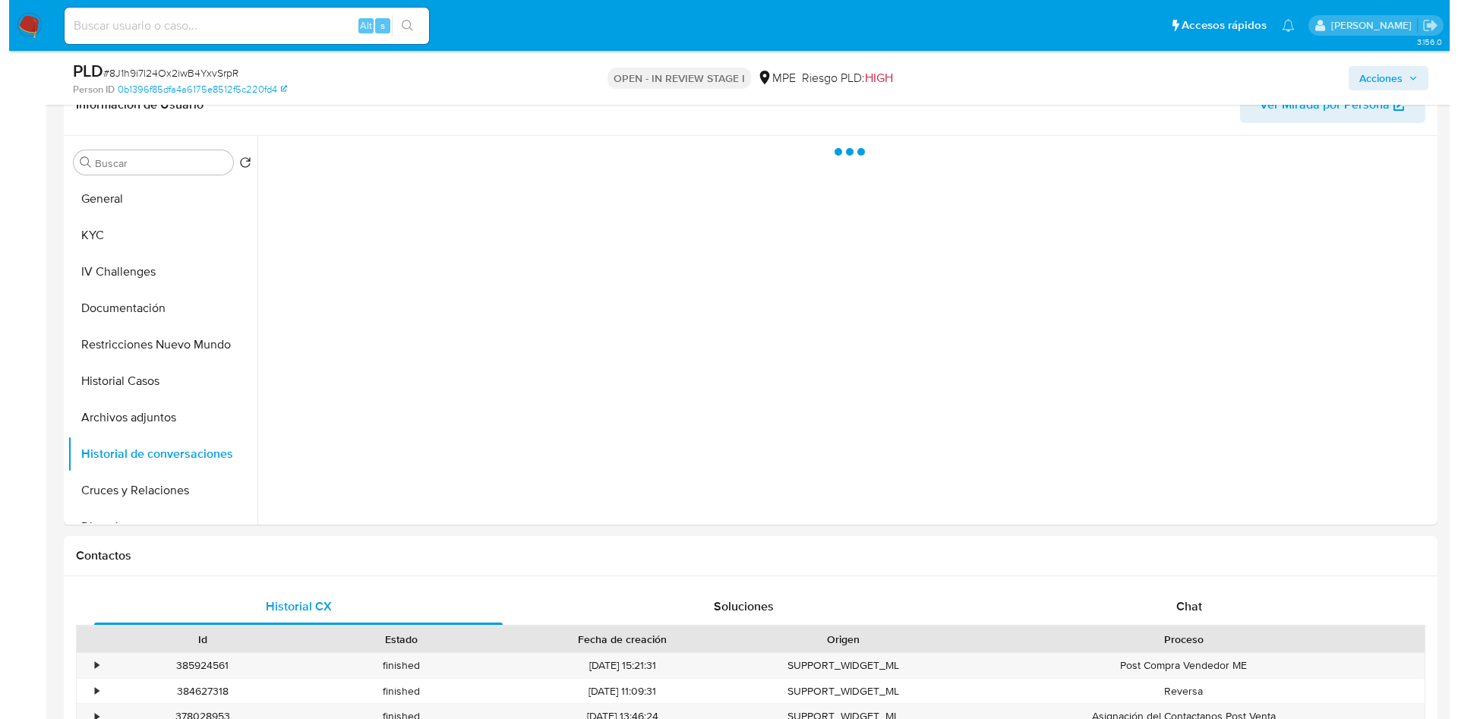
scroll to position [570, 0]
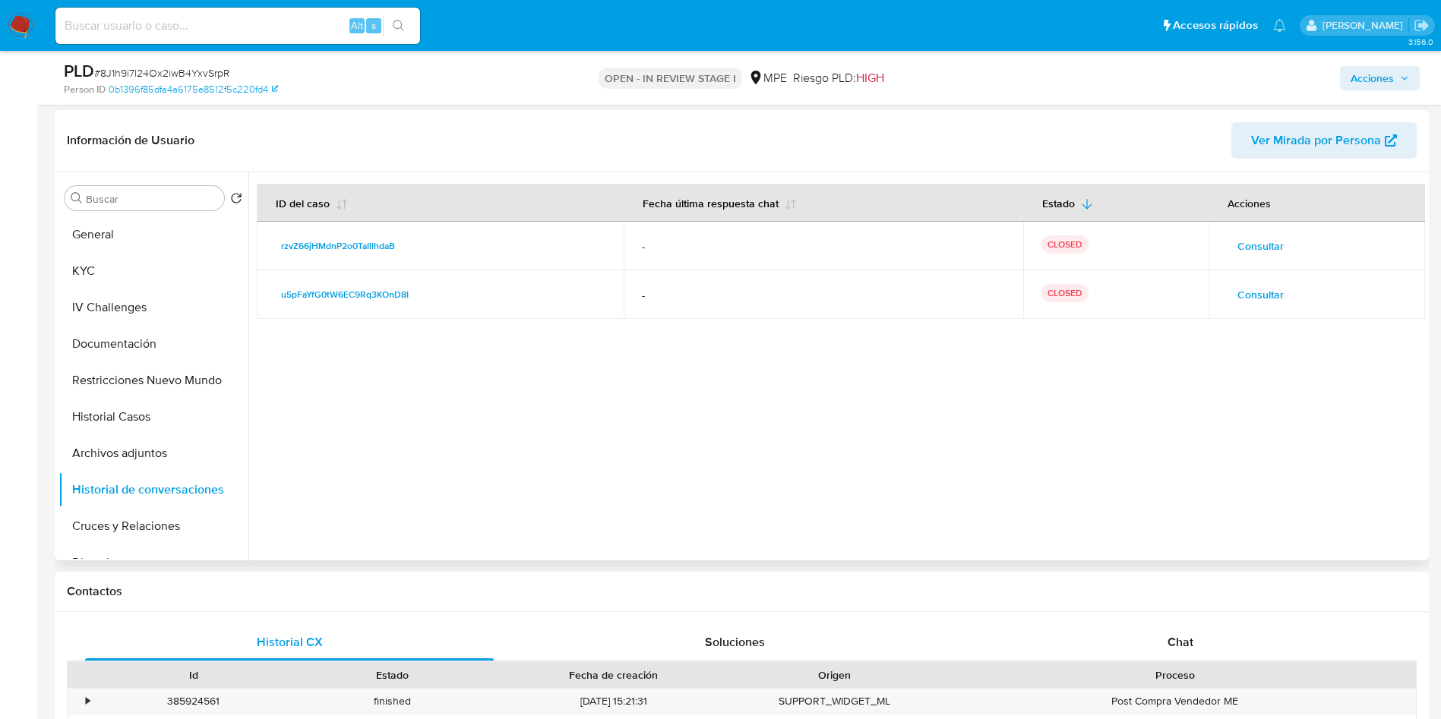
click at [1253, 298] on span "Consultar" at bounding box center [1260, 294] width 46 height 21
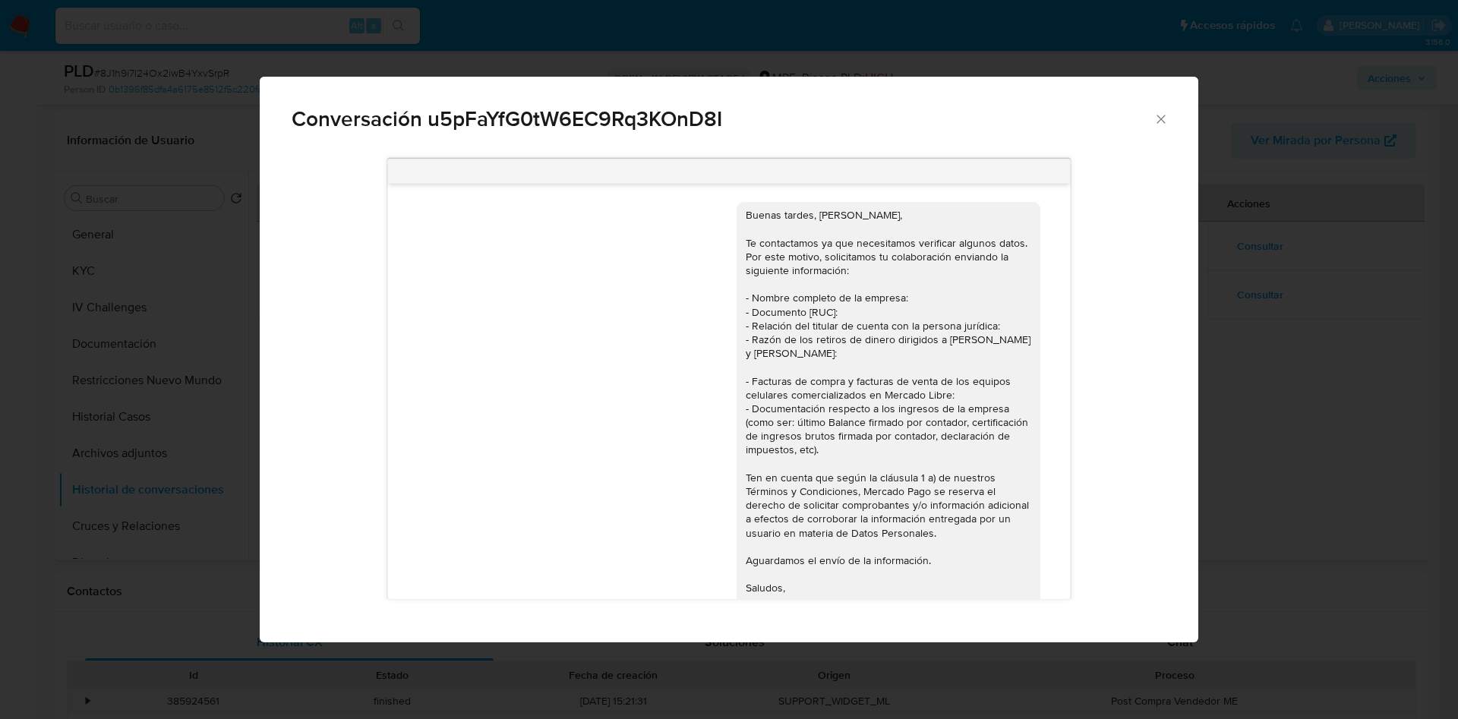
scroll to position [1786, 0]
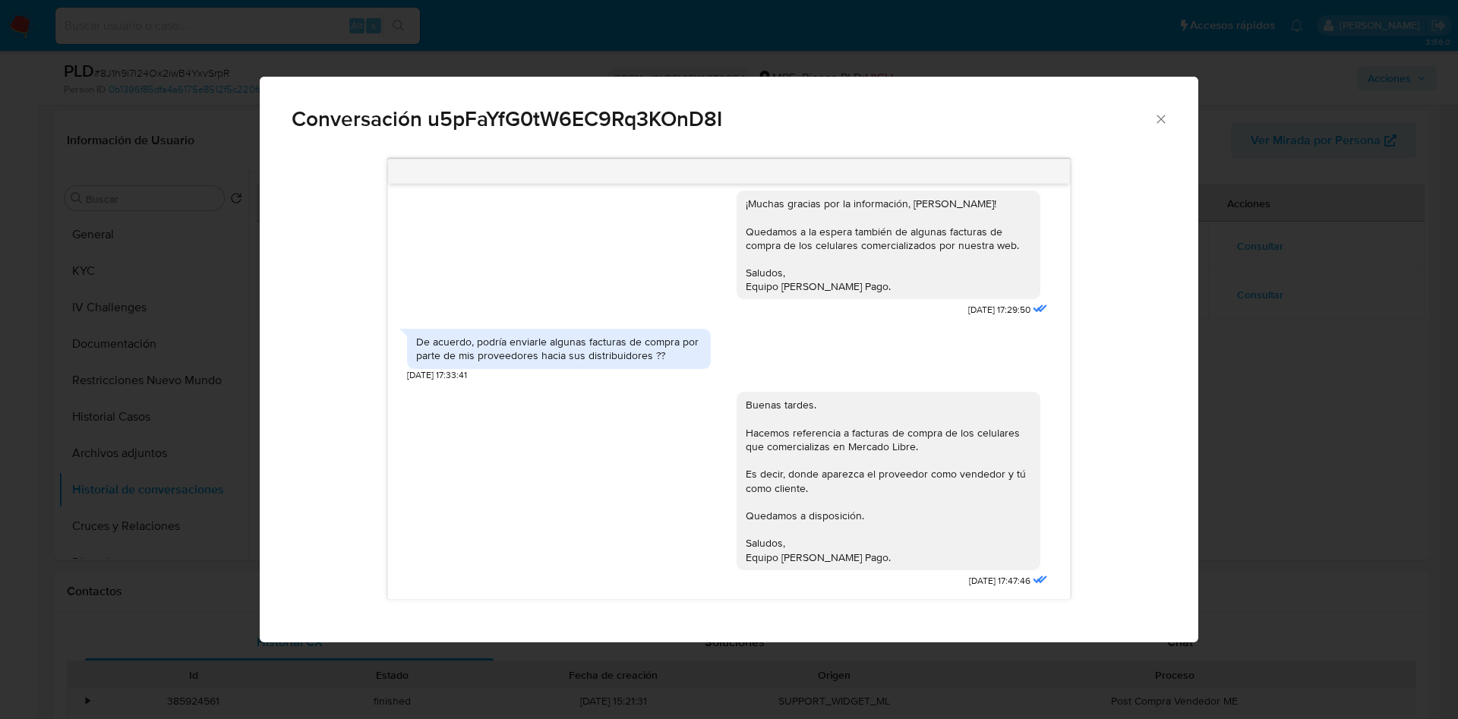
click at [1160, 128] on div "Conversación u5pFaYfG0tW6EC9Rq3KOnD8I" at bounding box center [729, 113] width 939 height 72
click at [1160, 113] on icon "Cerrar" at bounding box center [1161, 119] width 15 height 15
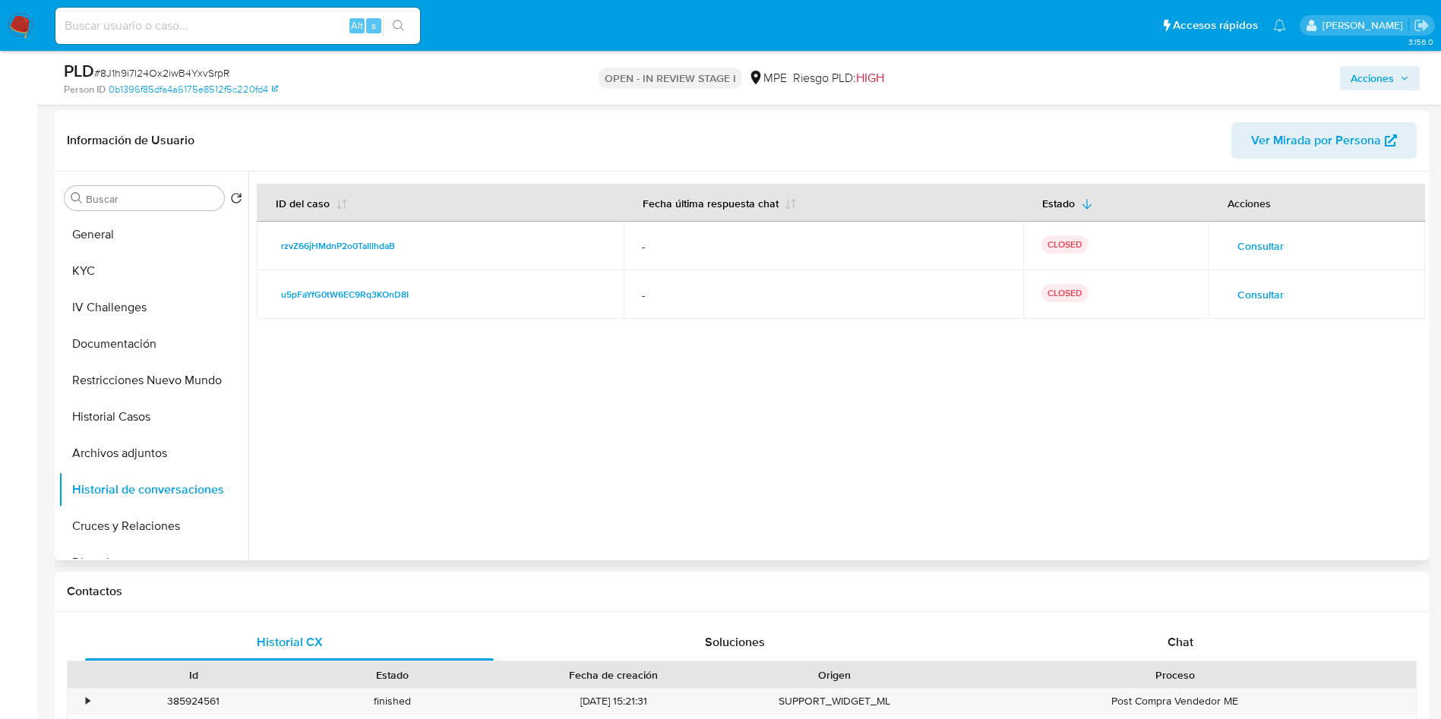
click at [1237, 242] on span "Consultar" at bounding box center [1260, 245] width 46 height 21
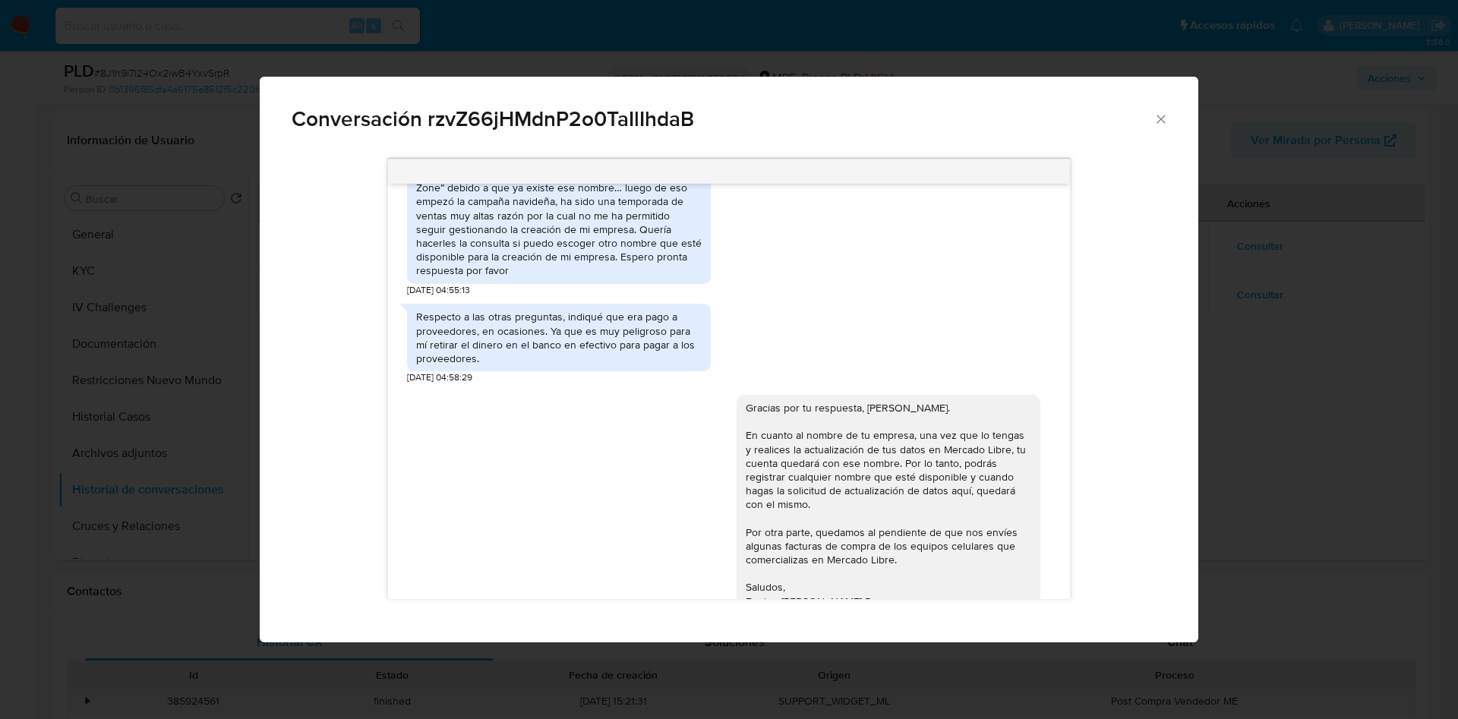
scroll to position [342, 0]
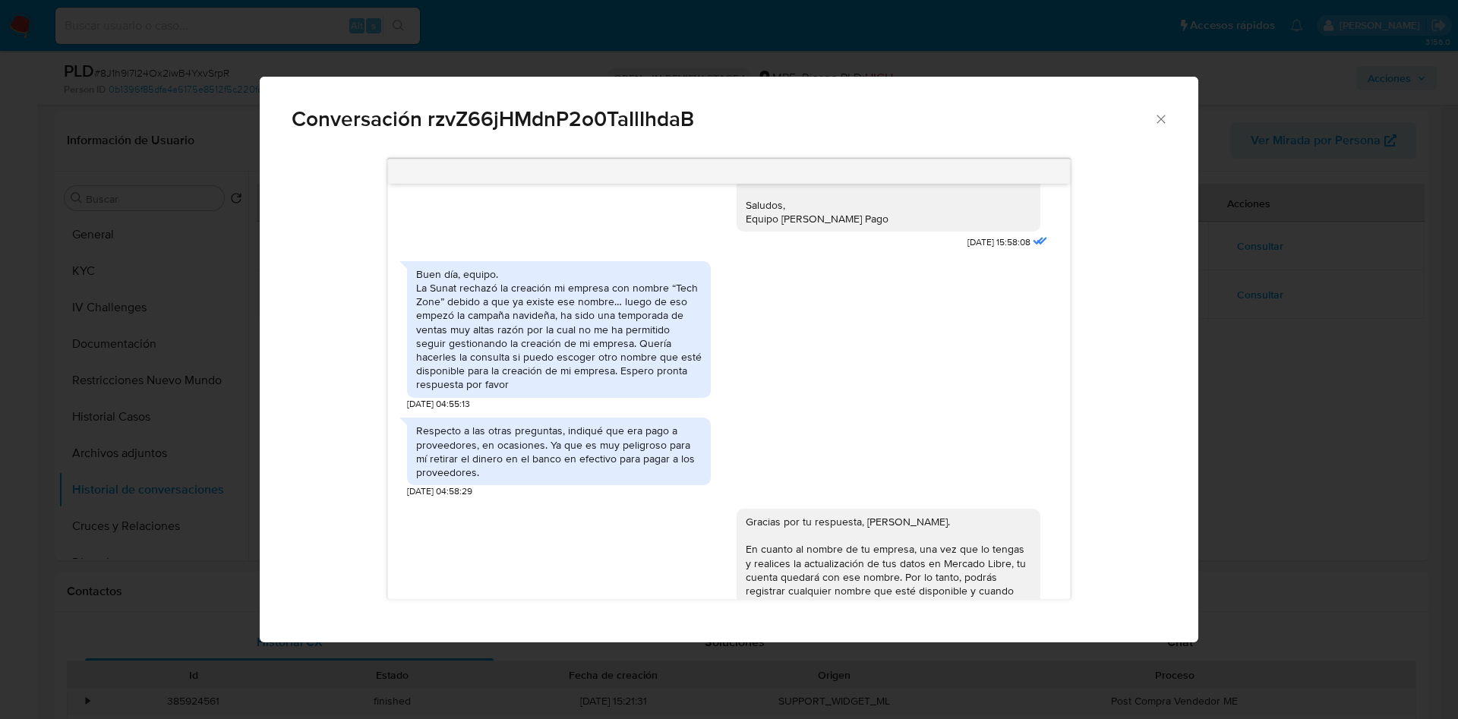
click at [417, 316] on div "Buen día, equipo. La Sunat rechazó la creación mi empresa con nombre “Tech Zone…" at bounding box center [559, 329] width 286 height 125
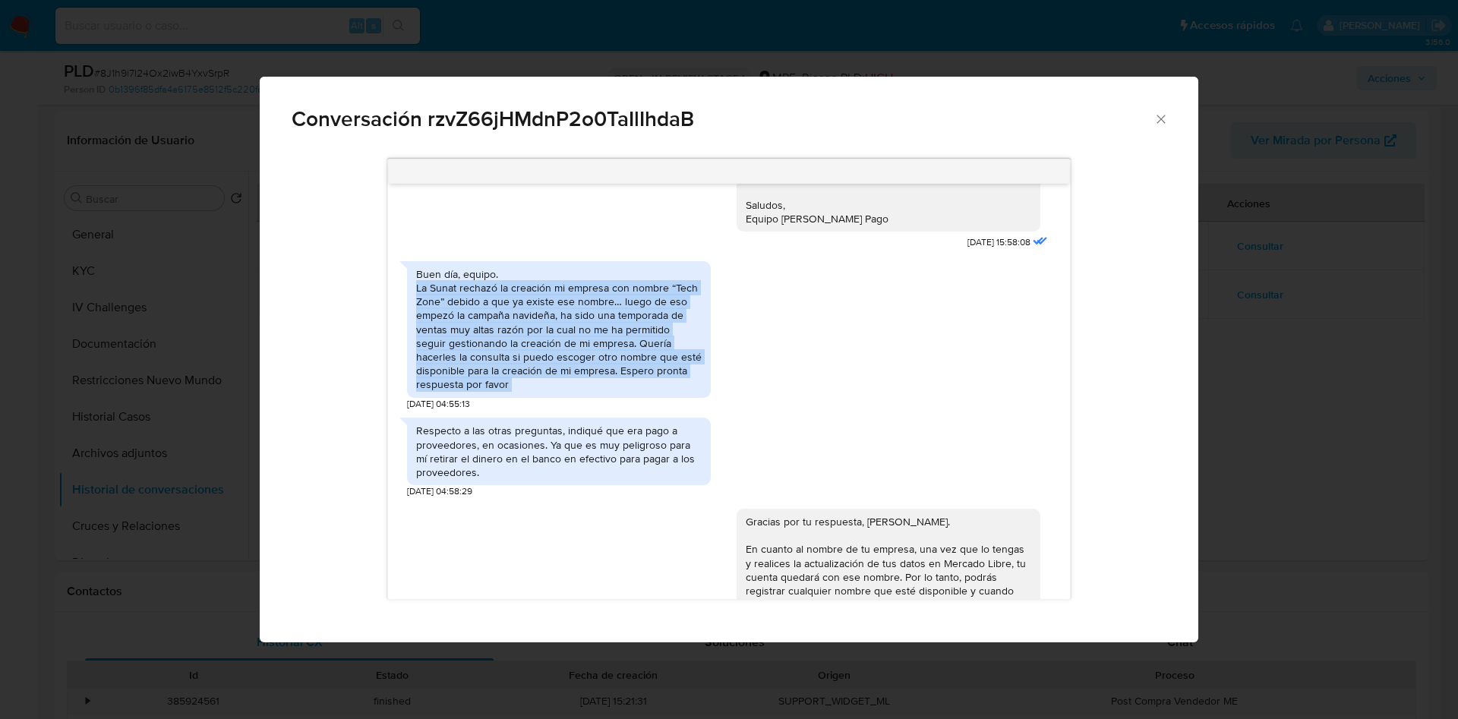
drag, startPoint x: 418, startPoint y: 315, endPoint x: 483, endPoint y: 422, distance: 124.8
click at [483, 398] on div "Buen día, equipo. La Sunat rechazó la creación mi empresa con nombre “Tech Zone…" at bounding box center [559, 329] width 304 height 137
copy div "La Sunat rechazó la creación mi empresa con nombre “Tech Zone” debido a que ya …"
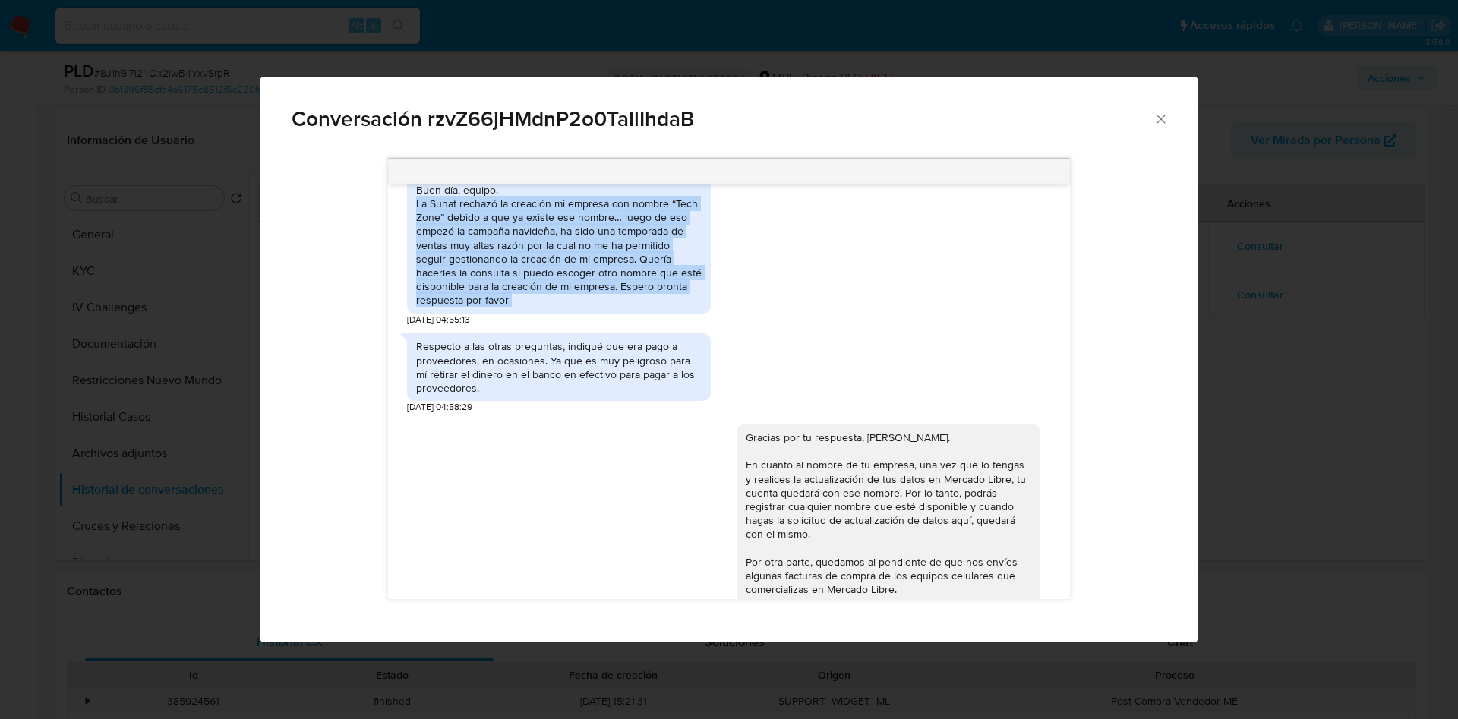
scroll to position [456, 0]
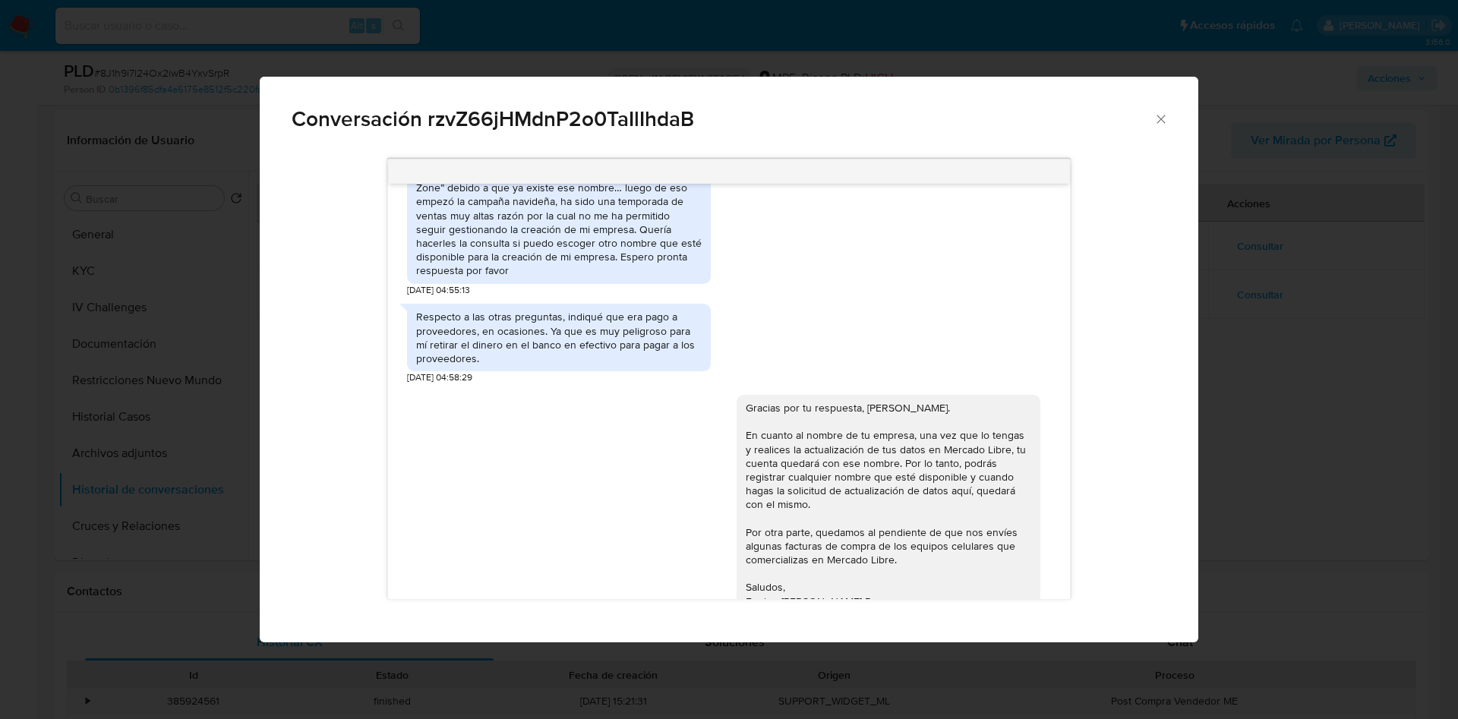
click at [493, 365] on div "Respecto a las otras preguntas, indiqué que era pago a proveedores, en ocasione…" at bounding box center [559, 337] width 286 height 55
copy div "Respecto a las otras preguntas, indiqué que era pago a proveedores, en ocasione…"
click at [870, 365] on div "Respecto a las otras preguntas, indiqué que era pago a proveedores, en ocasione…" at bounding box center [728, 340] width 643 height 88
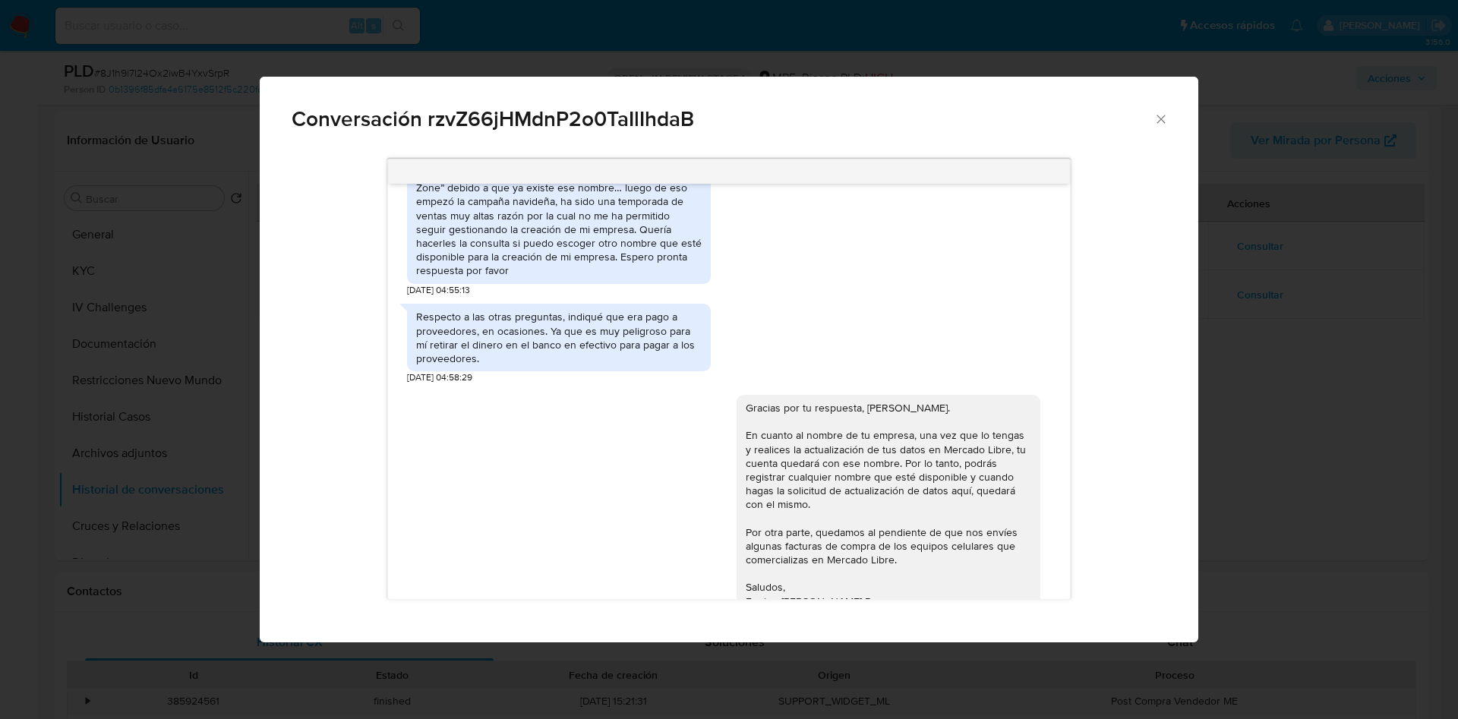
scroll to position [570, 0]
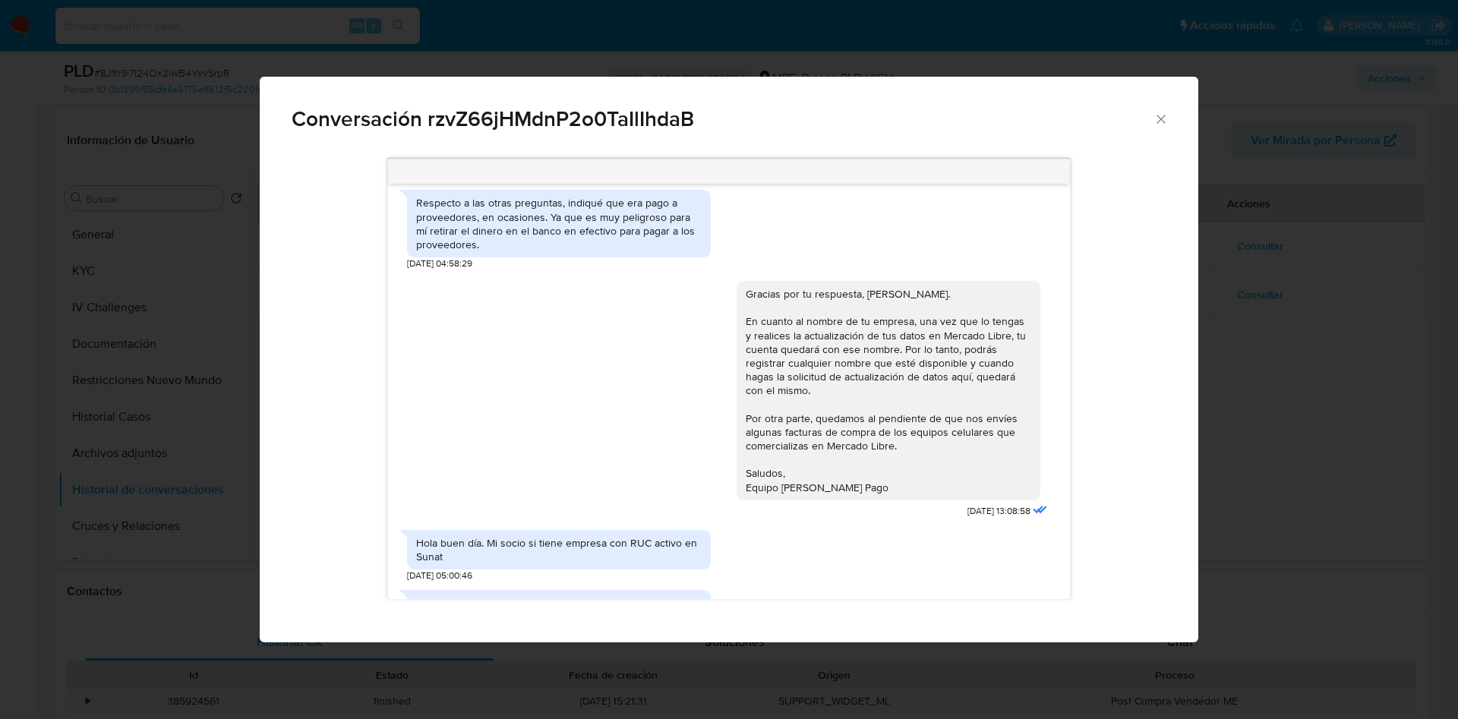
click at [870, 384] on div "Gracias por tu respuesta, Álvaro. En cuanto al nombre de tu empresa, una vez qu…" at bounding box center [889, 390] width 286 height 207
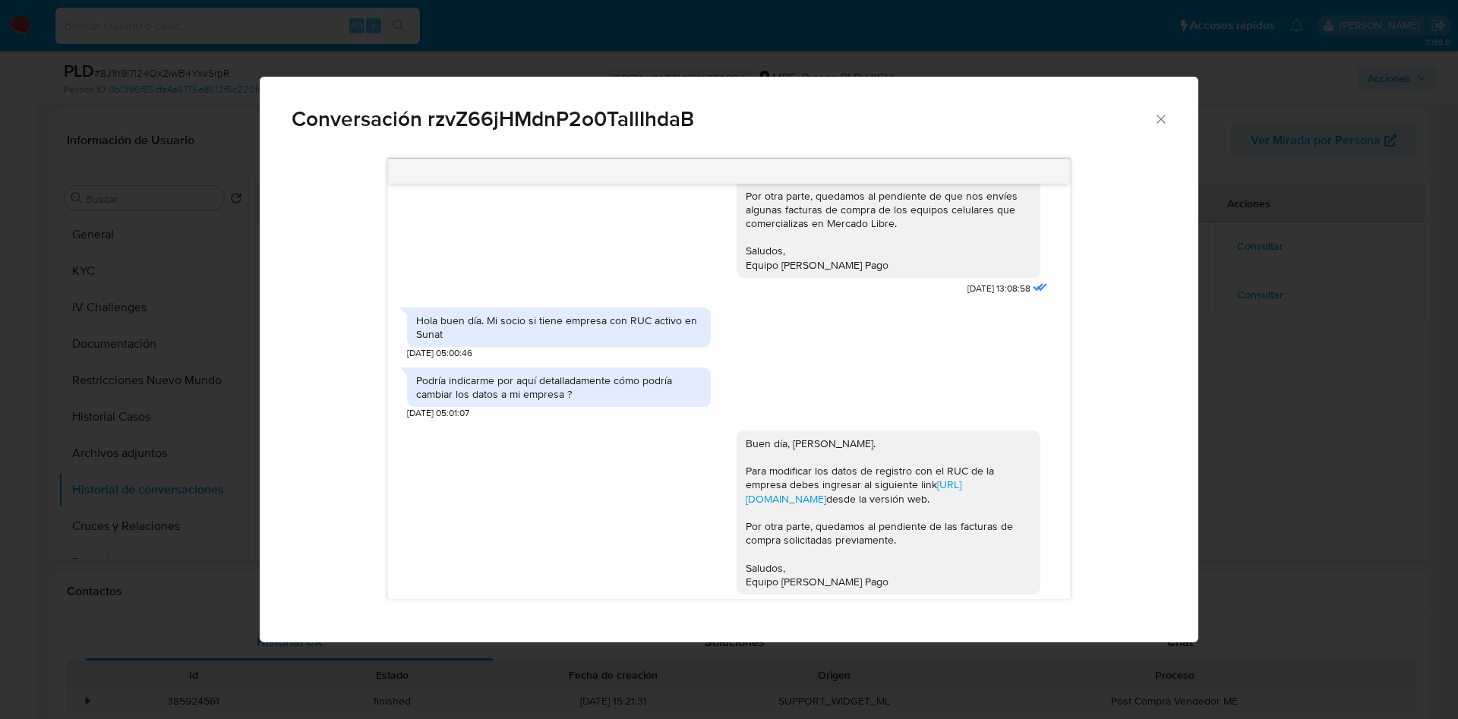
scroll to position [797, 0]
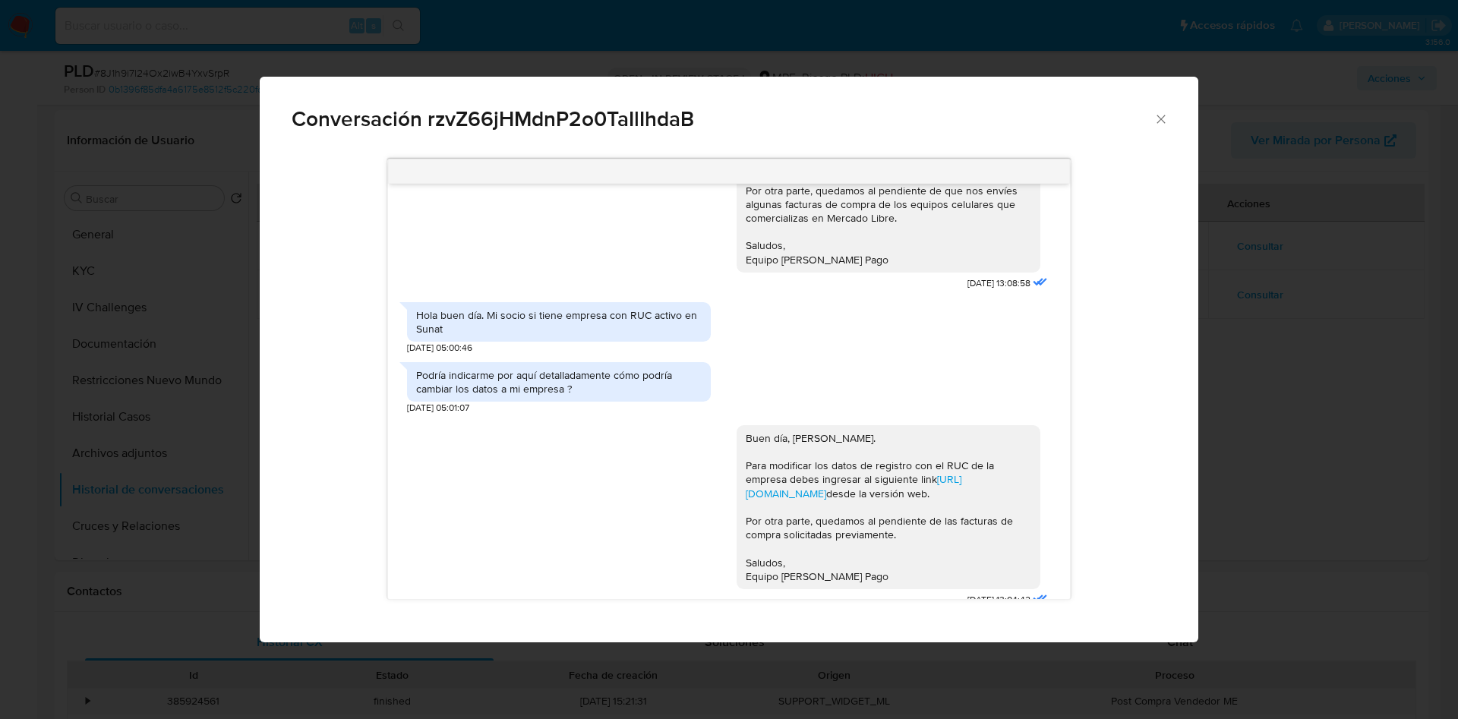
click at [525, 396] on div "Podría indicarme por aquí detalladamente cómo podría cambiar los datos a mi emp…" at bounding box center [559, 381] width 286 height 27
click at [515, 336] on div "Hola buen día. Mi socio si tiene empresa con RUC activo en Sunat" at bounding box center [559, 321] width 286 height 27
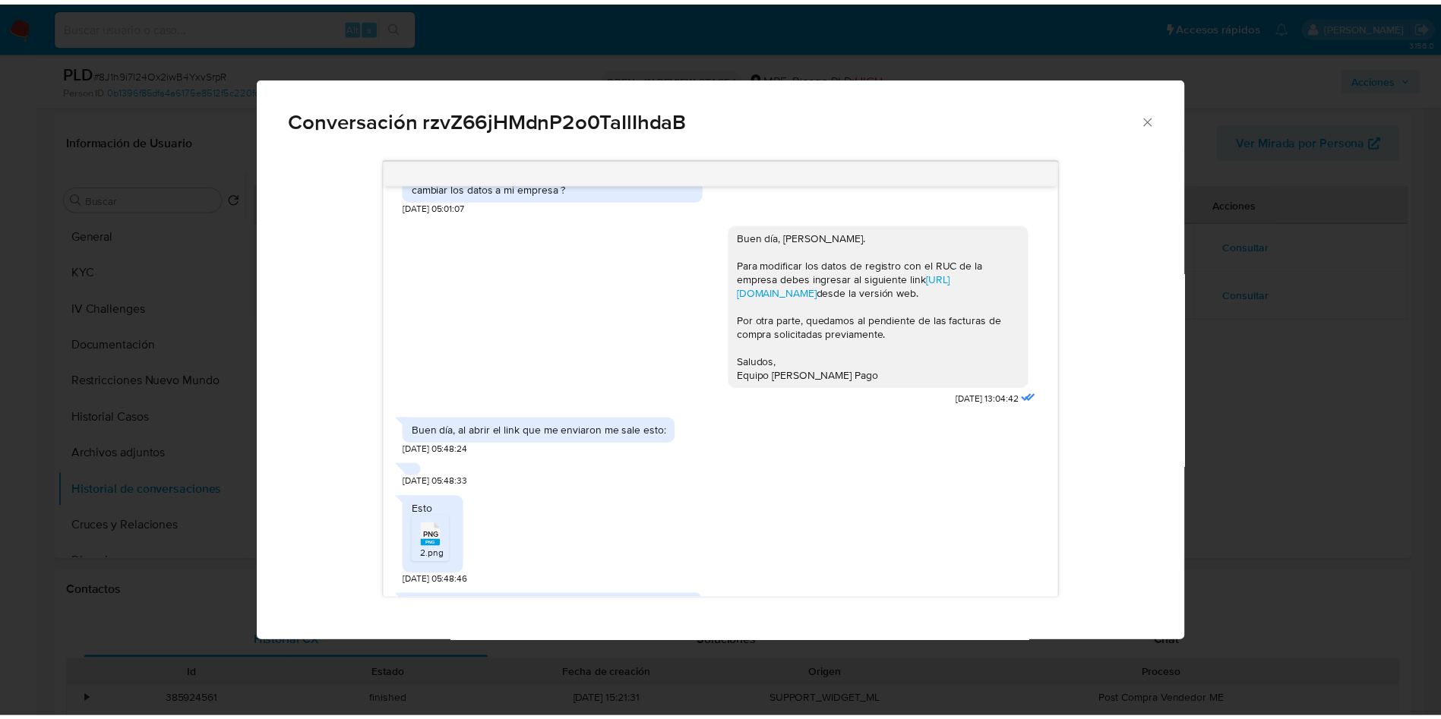
scroll to position [1025, 0]
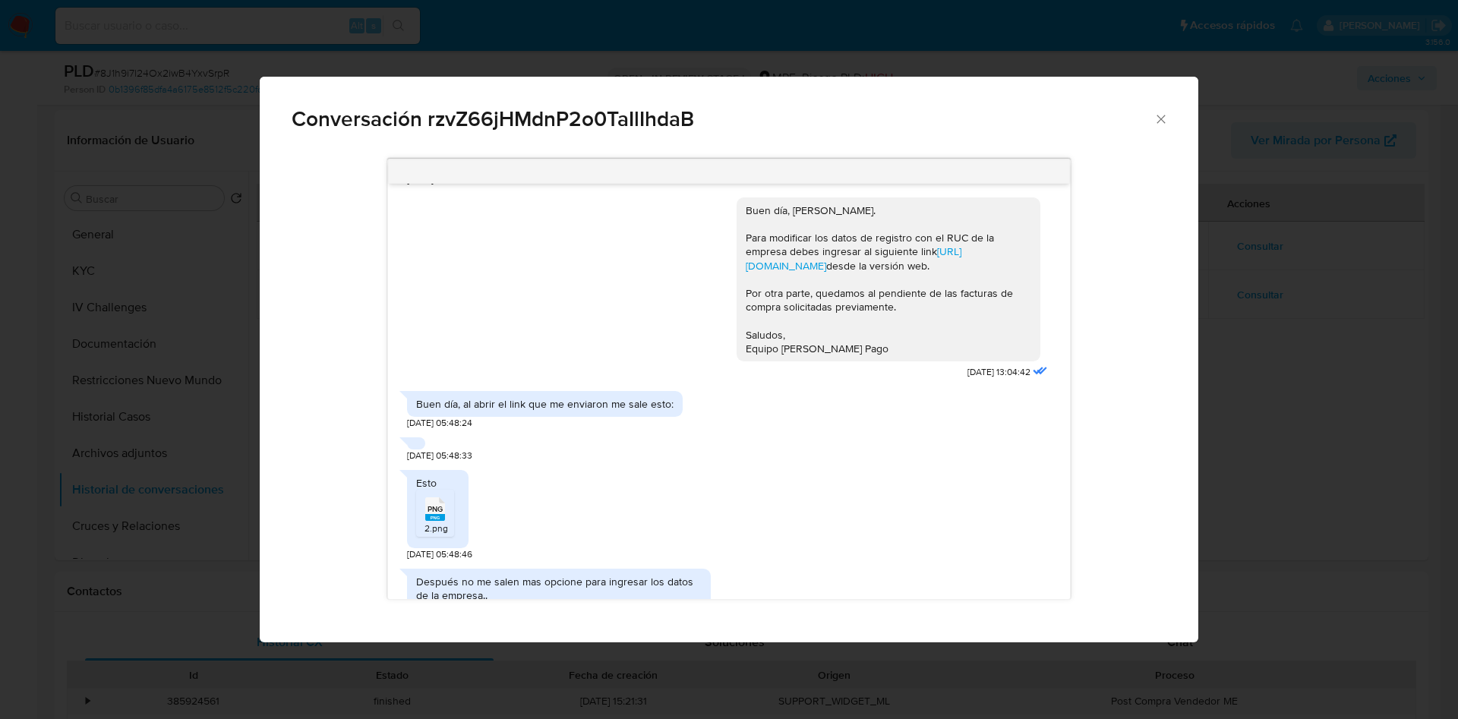
click at [1158, 113] on icon "Cerrar" at bounding box center [1161, 119] width 15 height 15
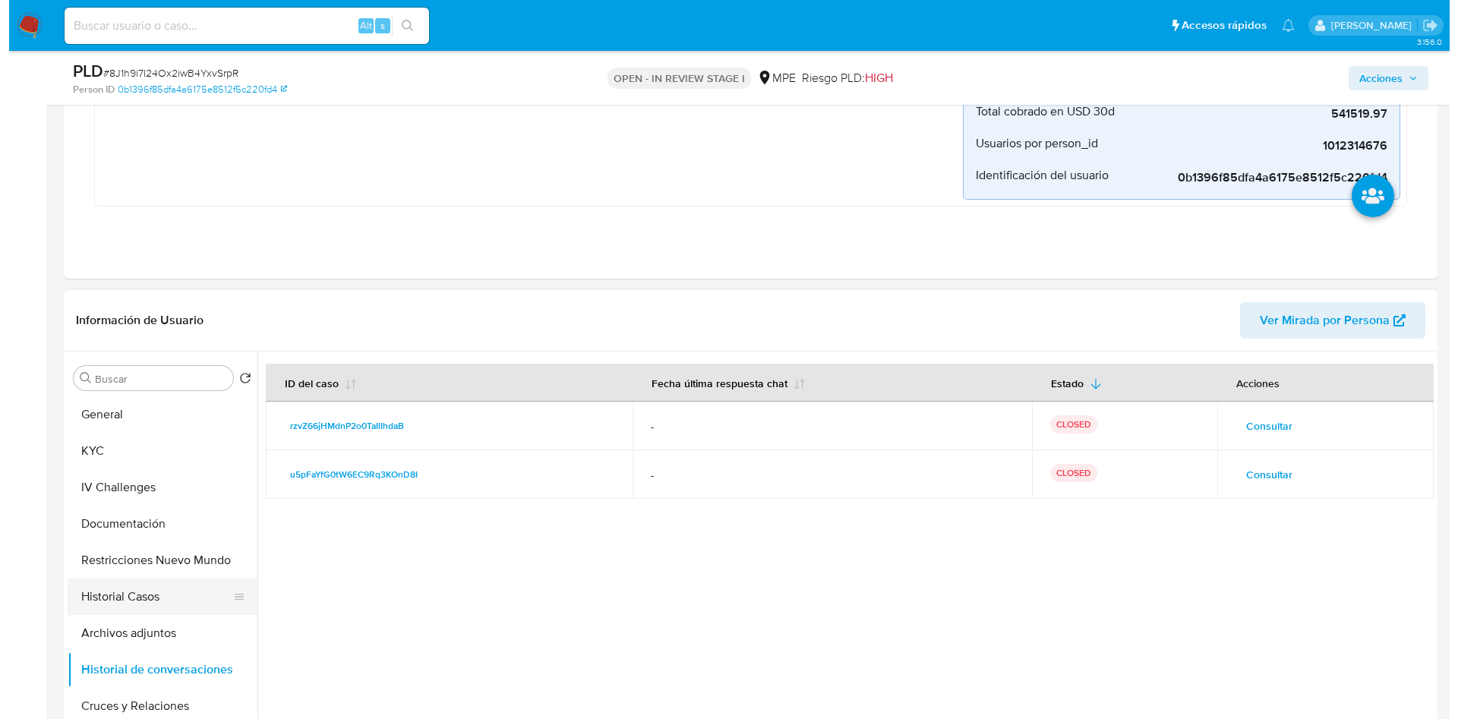
scroll to position [570, 0]
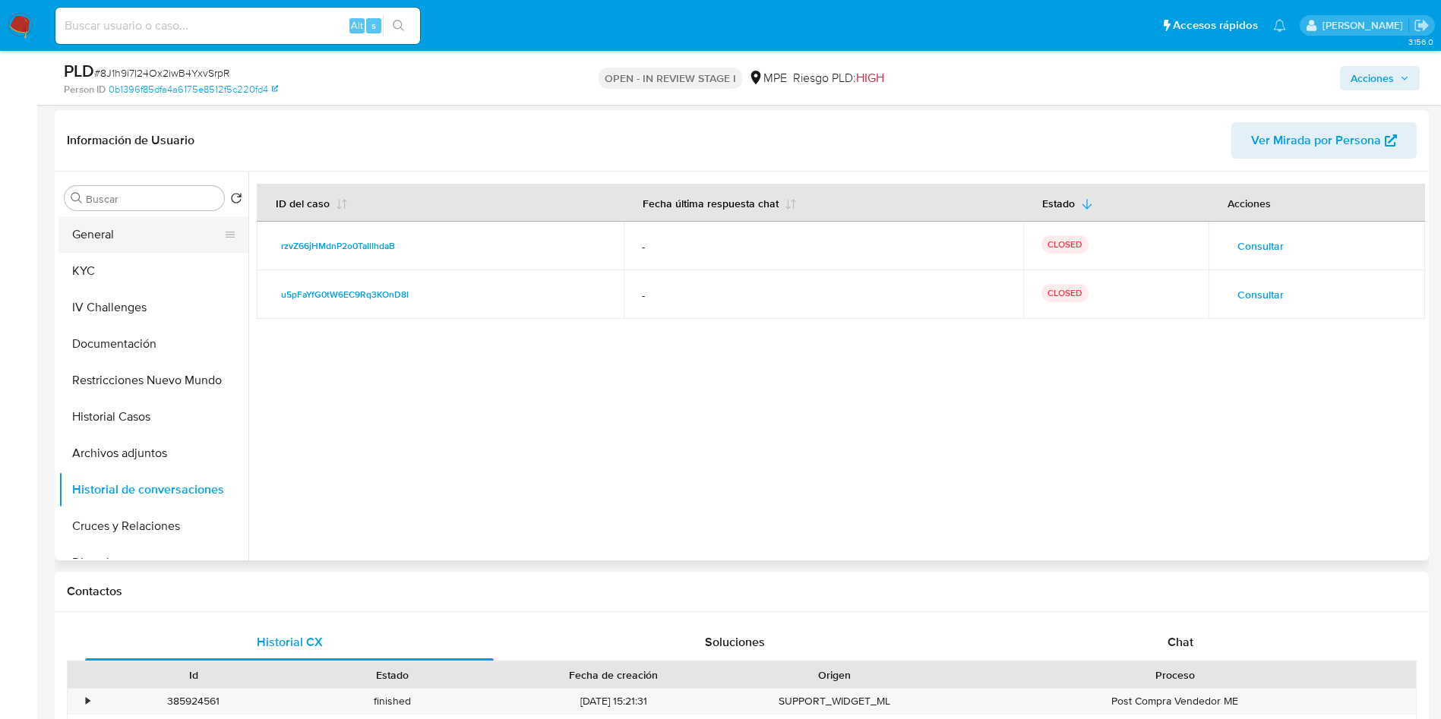
click at [137, 234] on button "General" at bounding box center [147, 234] width 178 height 36
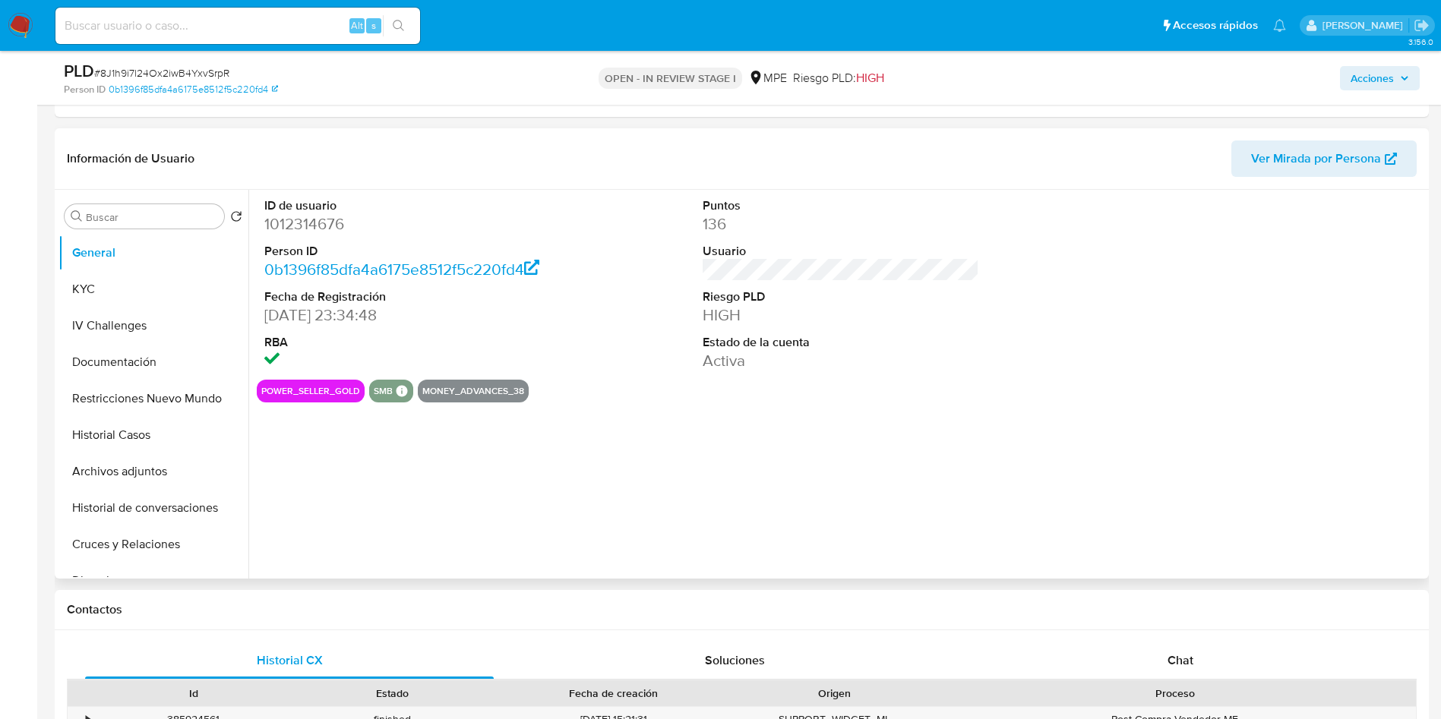
click at [317, 223] on dd "1012314676" at bounding box center [402, 223] width 277 height 21
copy dd "1012314676"
click at [159, 498] on button "Historial de conversaciones" at bounding box center [147, 508] width 178 height 36
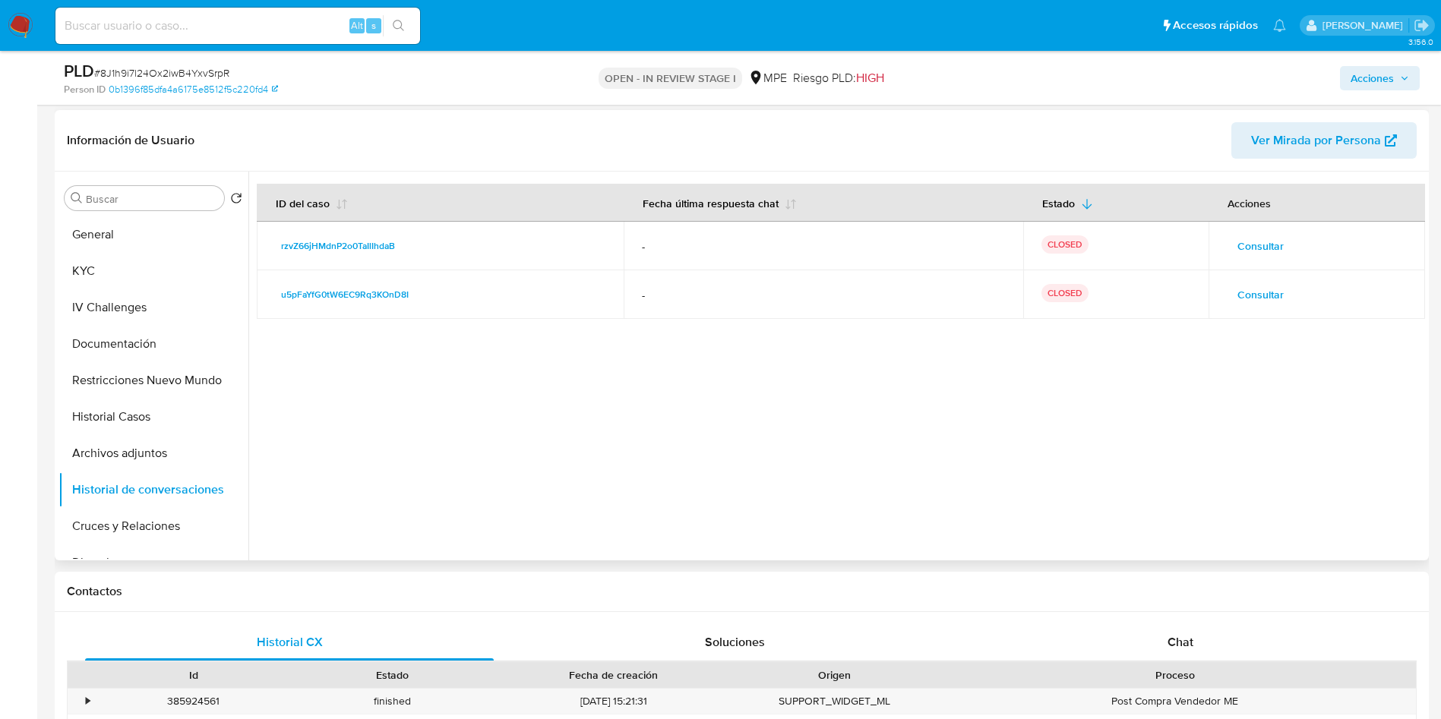
click at [1261, 243] on span "Consultar" at bounding box center [1260, 245] width 46 height 21
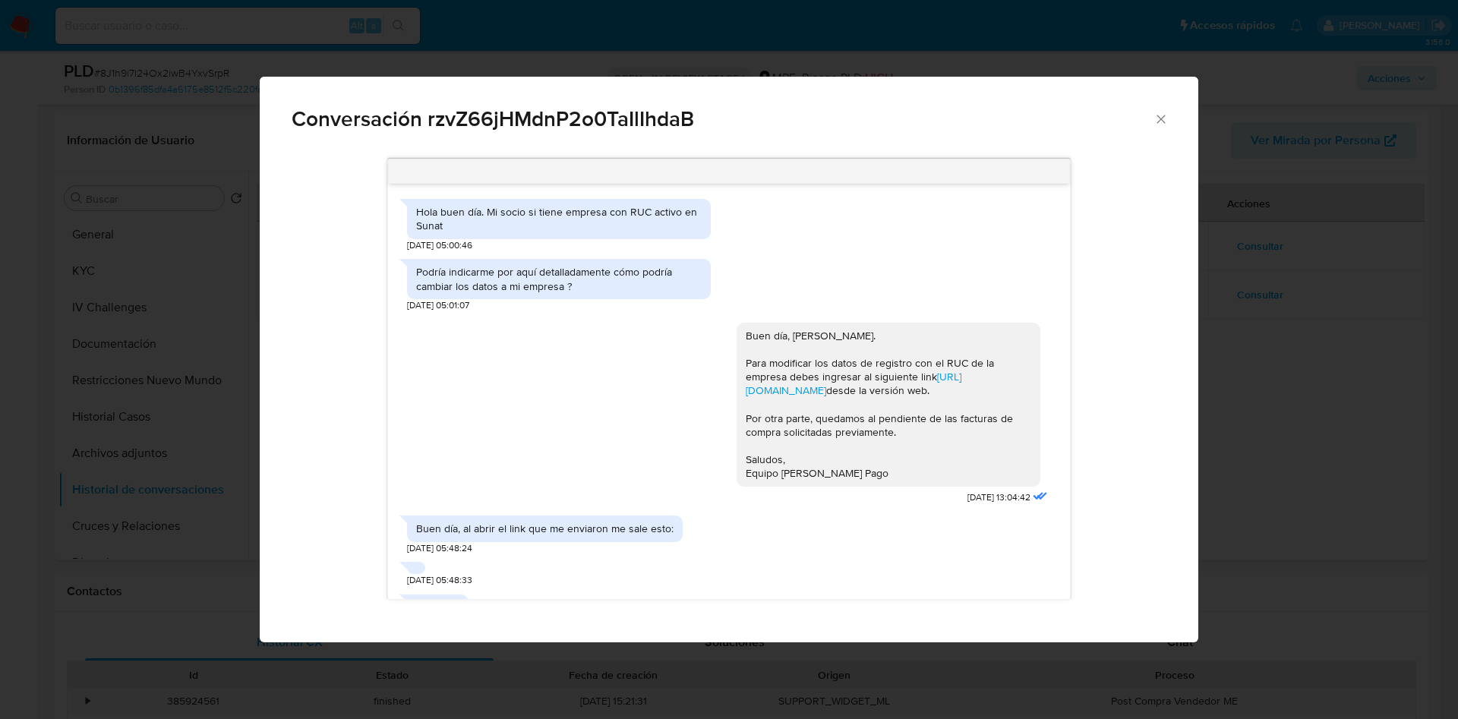
scroll to position [566, 0]
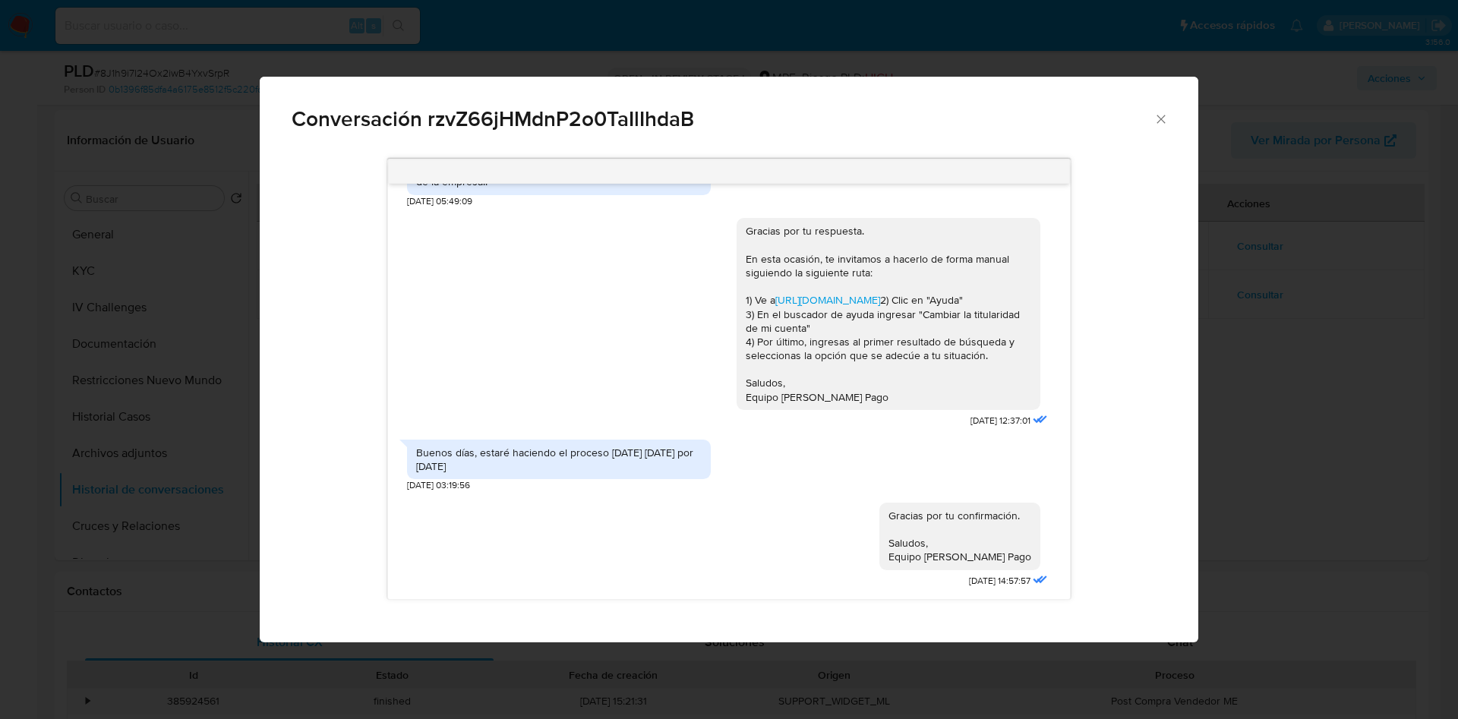
click at [1159, 117] on icon "Cerrar" at bounding box center [1161, 119] width 8 height 8
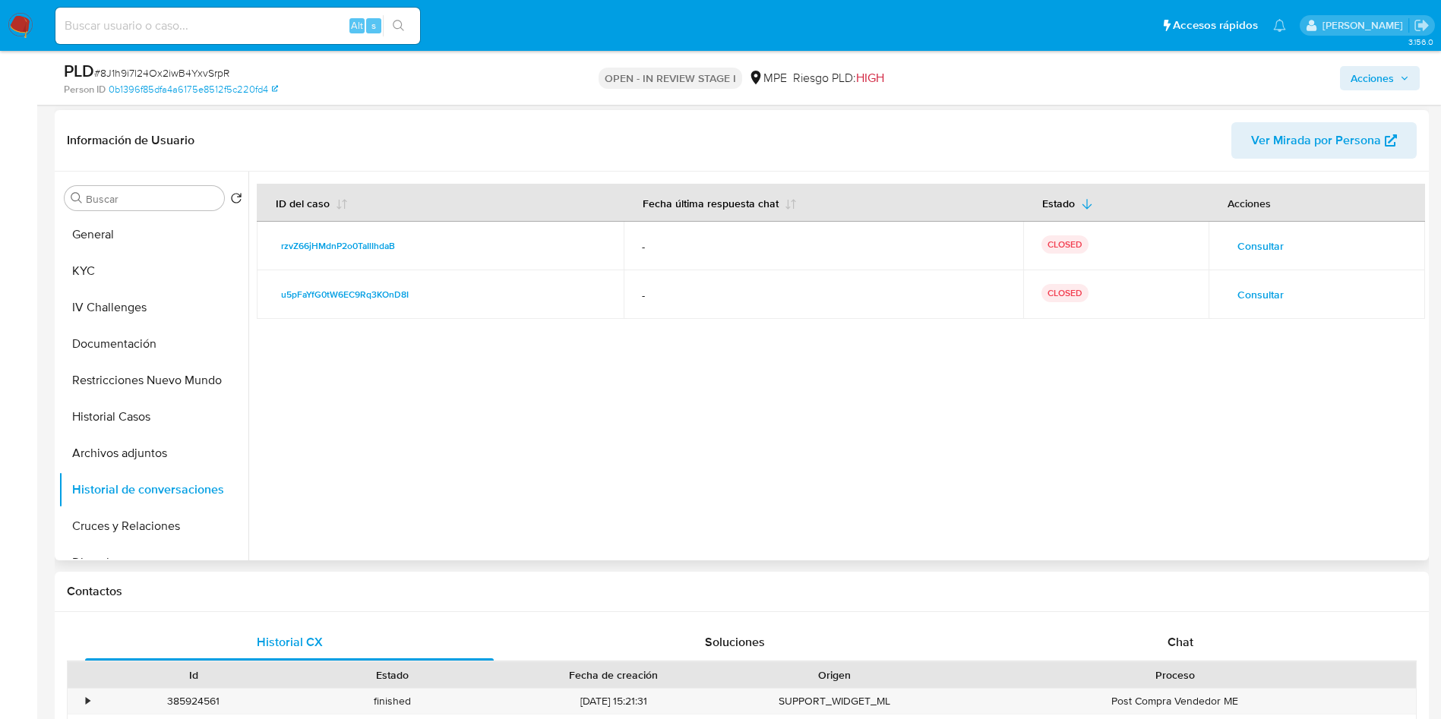
click at [1275, 242] on span "Consultar" at bounding box center [1260, 245] width 46 height 21
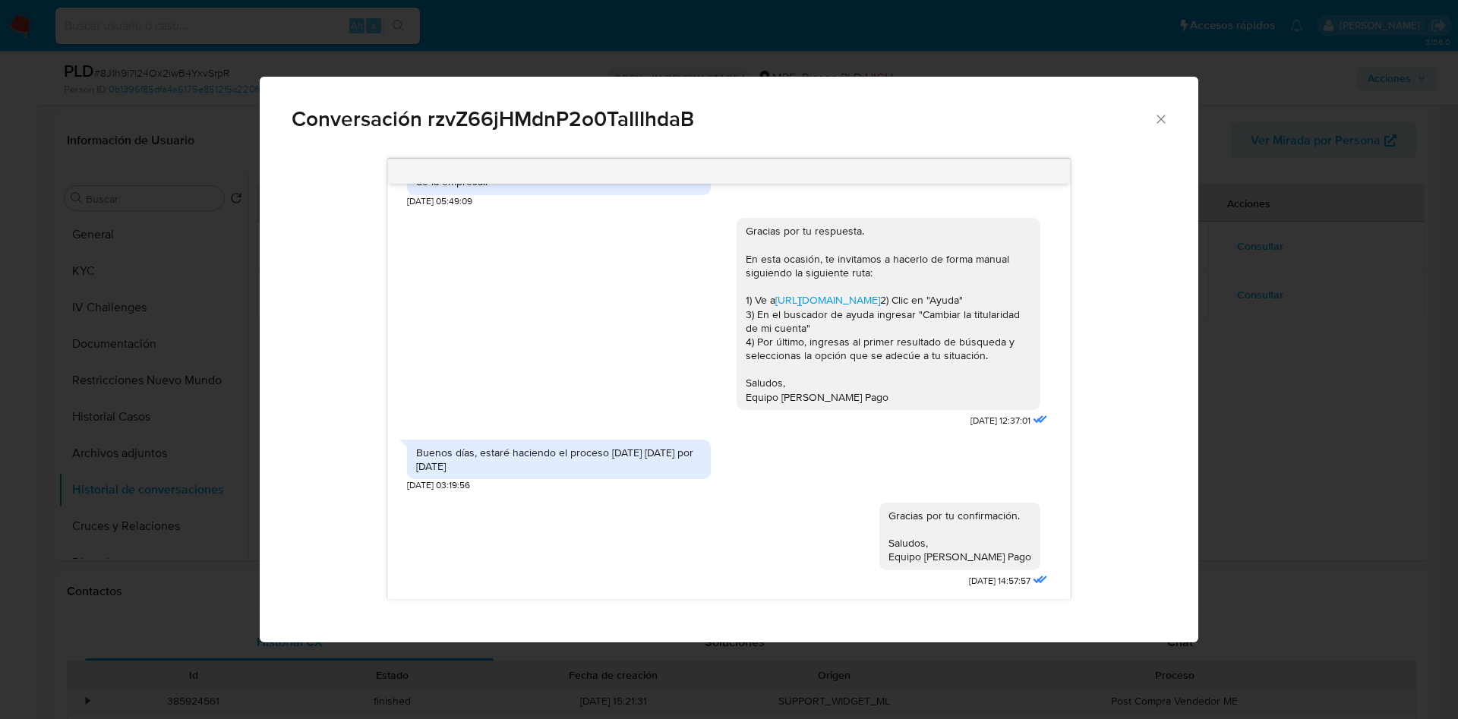
click at [1296, 243] on div "Conversación rzvZ66jHMdnP2o0TaIlIhdaB Hola buen día. Mi socio si tiene empresa …" at bounding box center [729, 359] width 1458 height 719
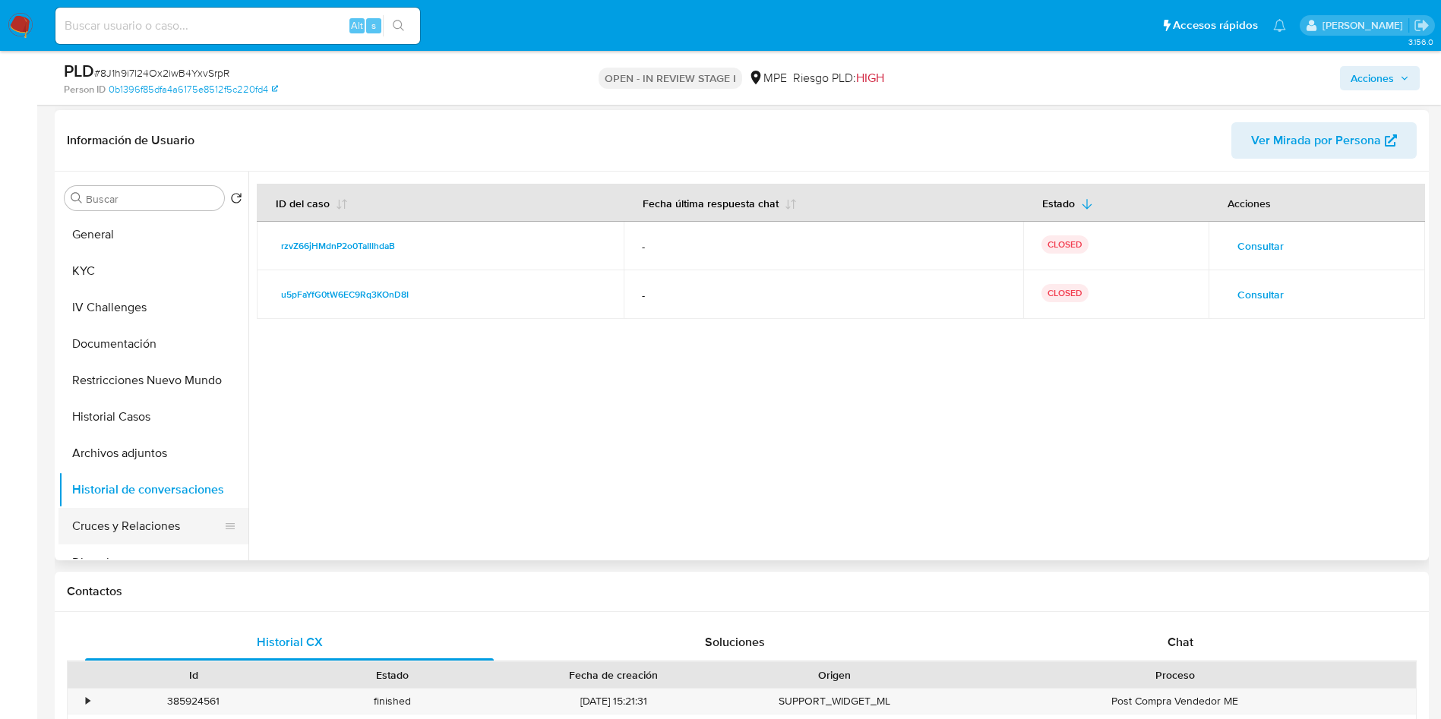
click at [173, 515] on button "Cruces y Relaciones" at bounding box center [147, 526] width 178 height 36
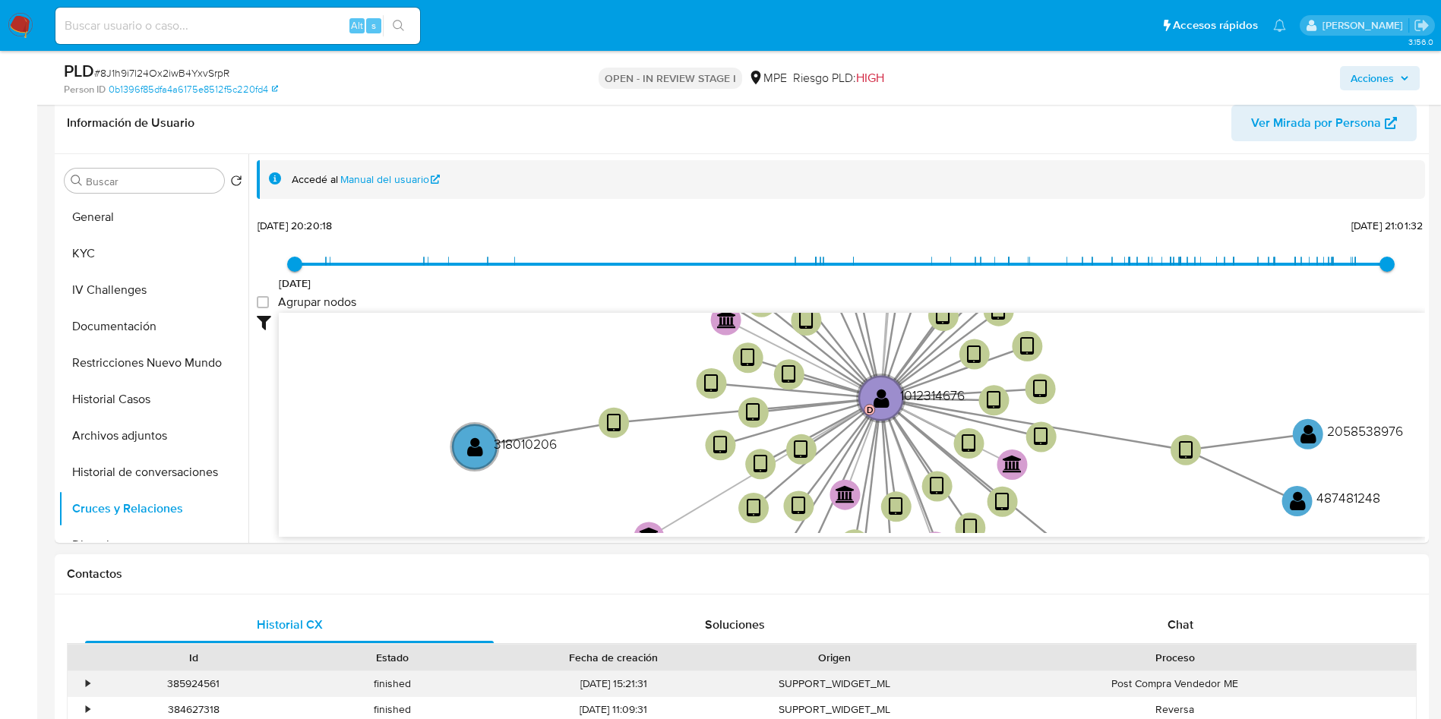
scroll to position [570, 0]
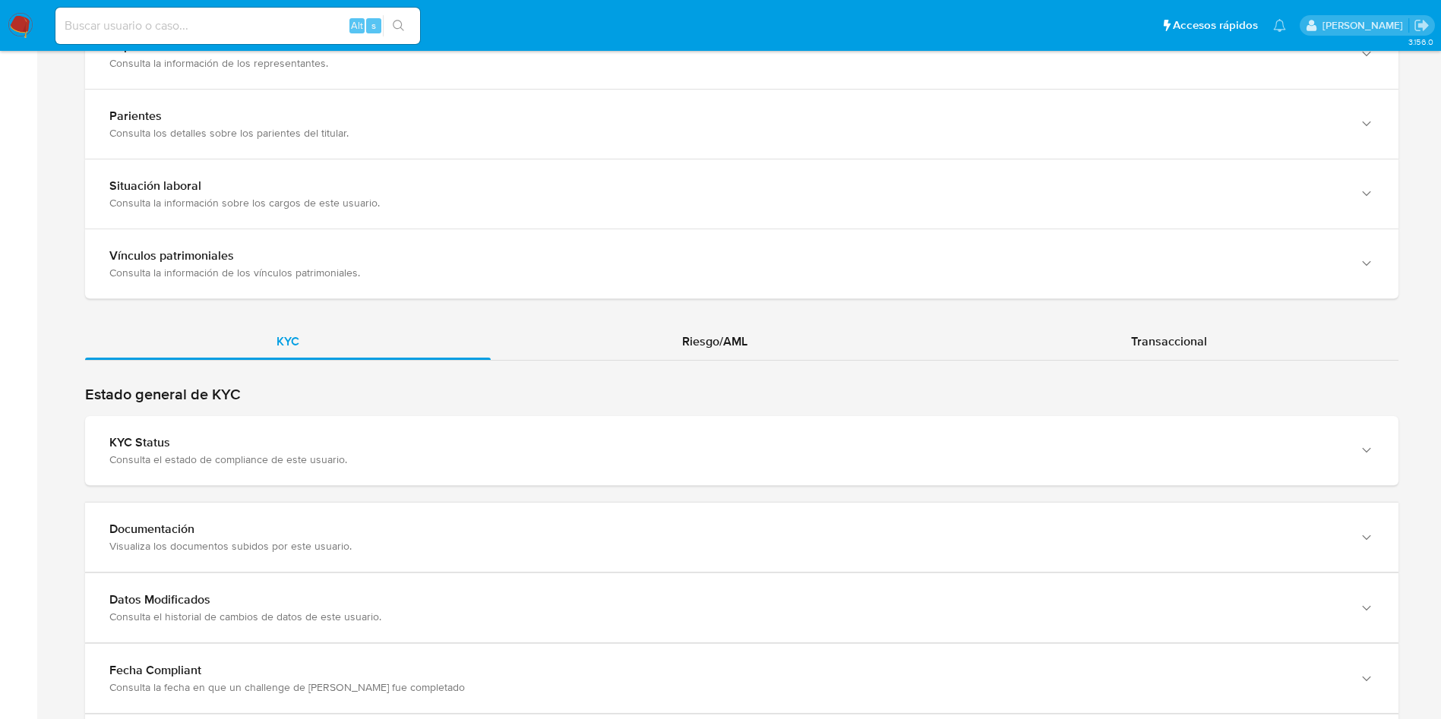
click at [294, 411] on div "Estado general de KYC KYC Status Consulta el estado de compliance de este usuar…" at bounding box center [741, 435] width 1313 height 101
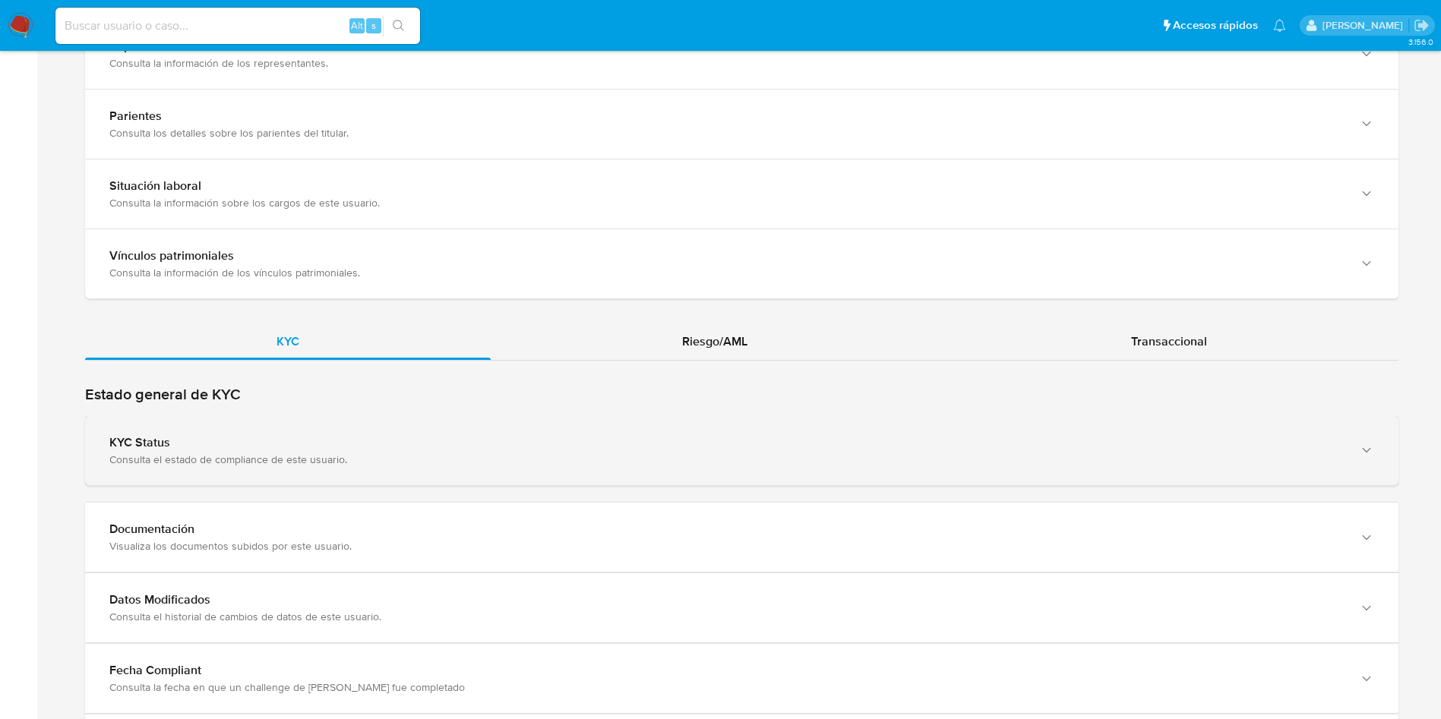
click at [298, 444] on div "KYC Status" at bounding box center [726, 442] width 1234 height 15
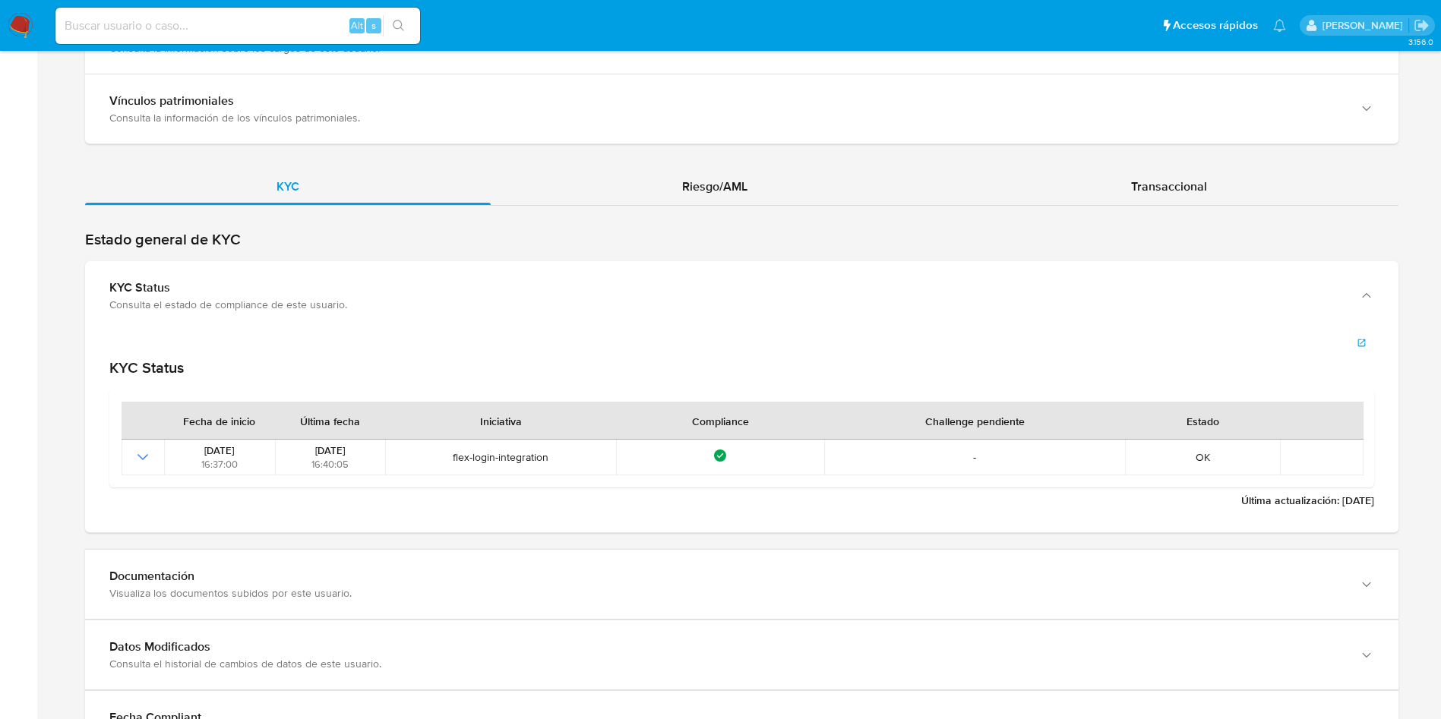
scroll to position [1441, 0]
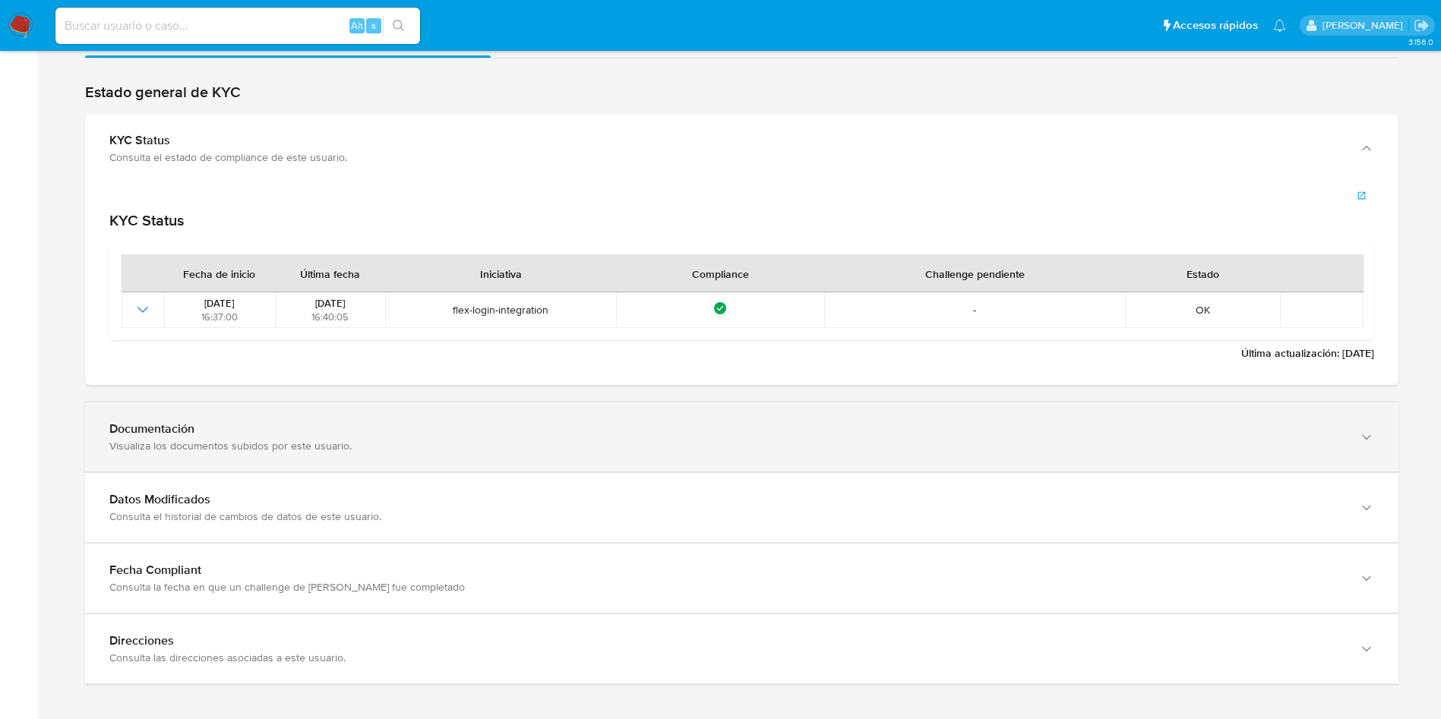
click at [263, 441] on div "Visualiza los documentos subidos por este usuario." at bounding box center [726, 446] width 1234 height 14
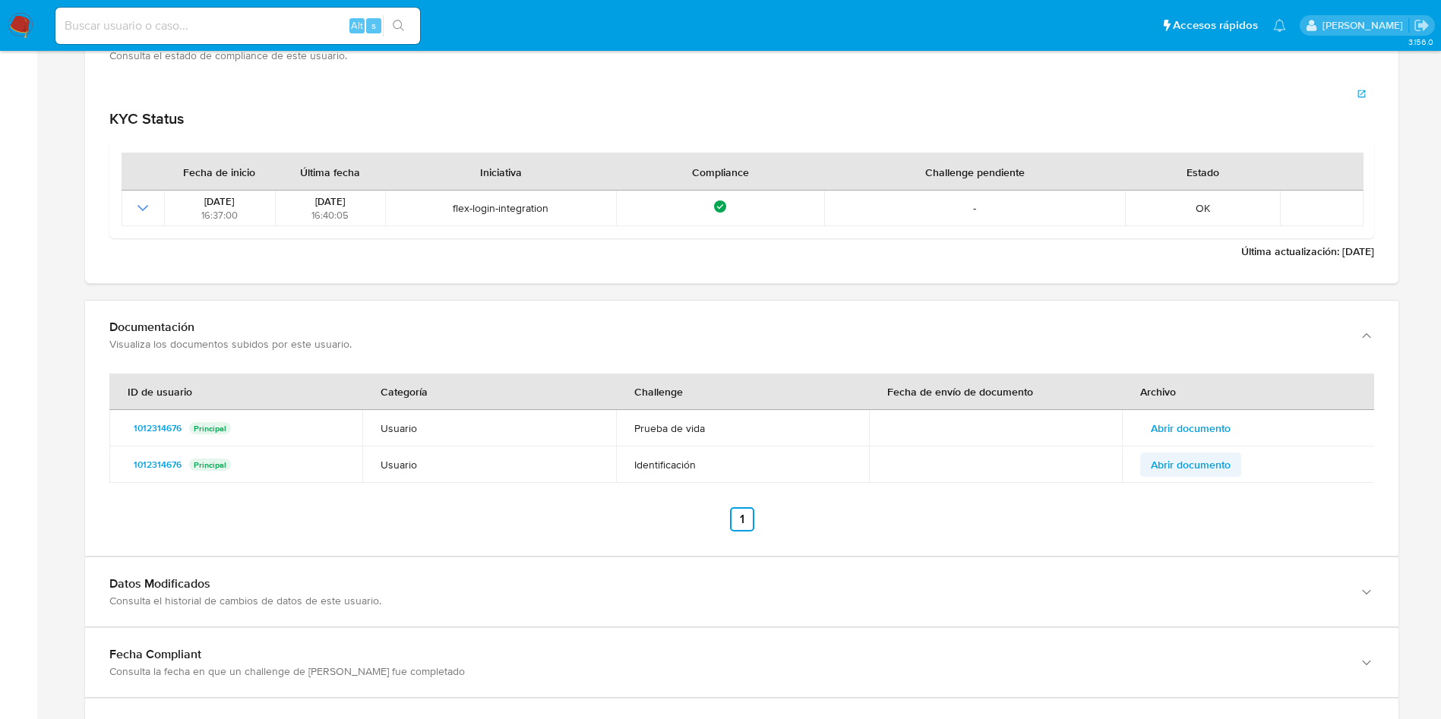
scroll to position [1618, 0]
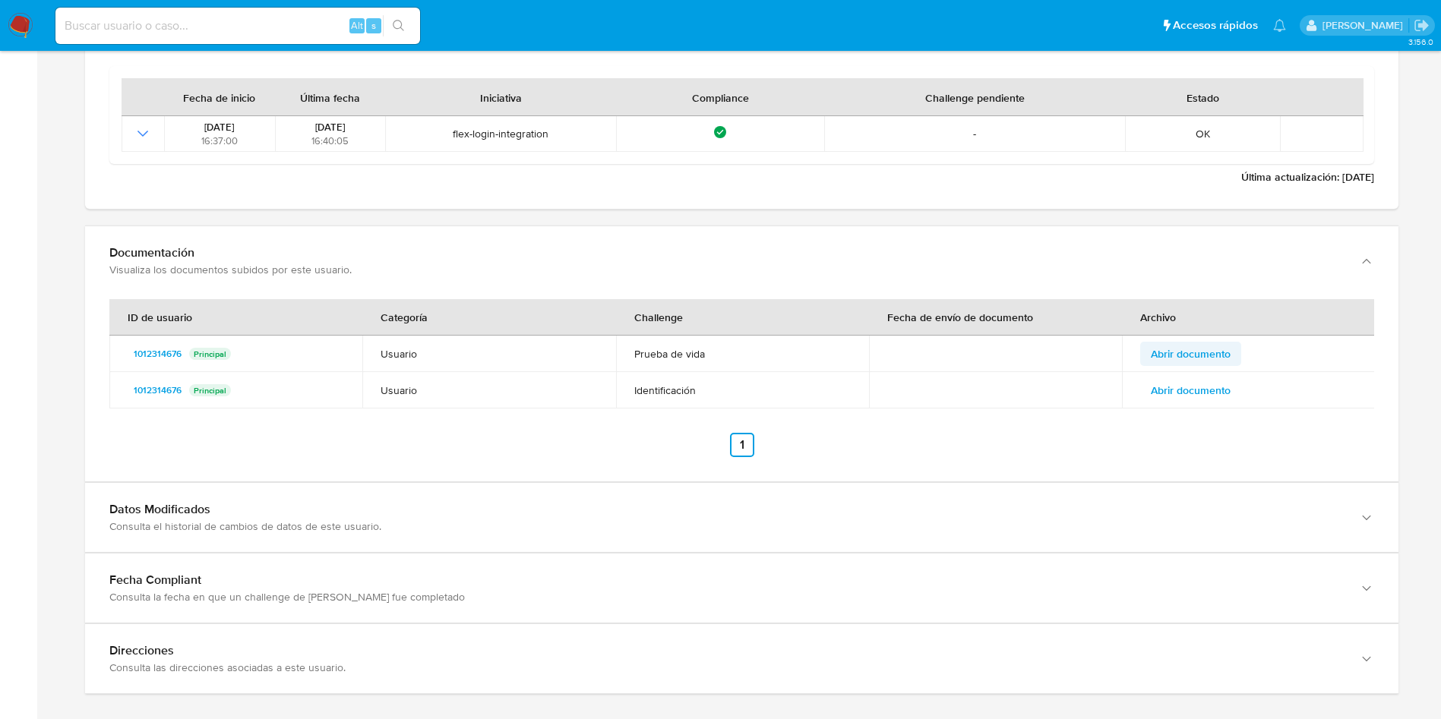
click at [1207, 343] on span "Abrir documento" at bounding box center [1191, 353] width 80 height 21
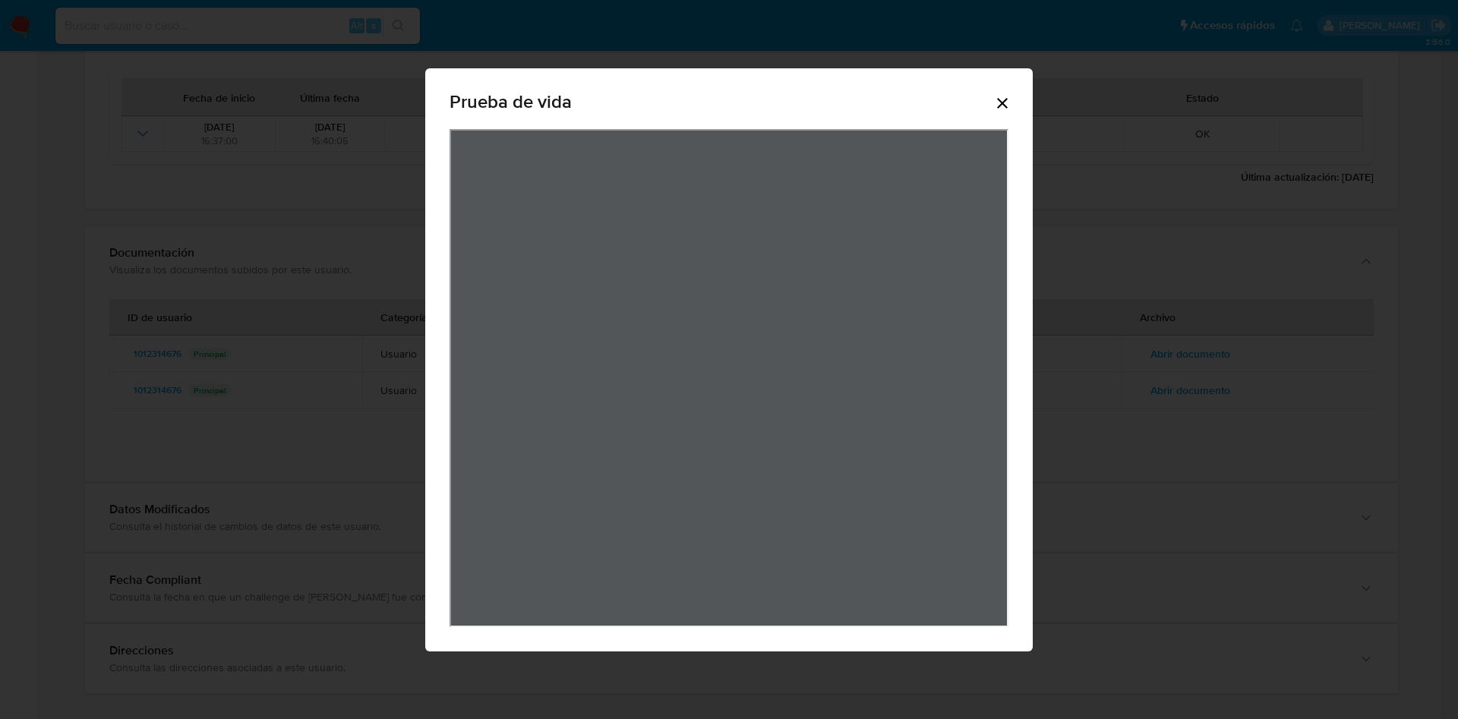
click at [1009, 94] on icon "Cerrar" at bounding box center [1002, 103] width 18 height 18
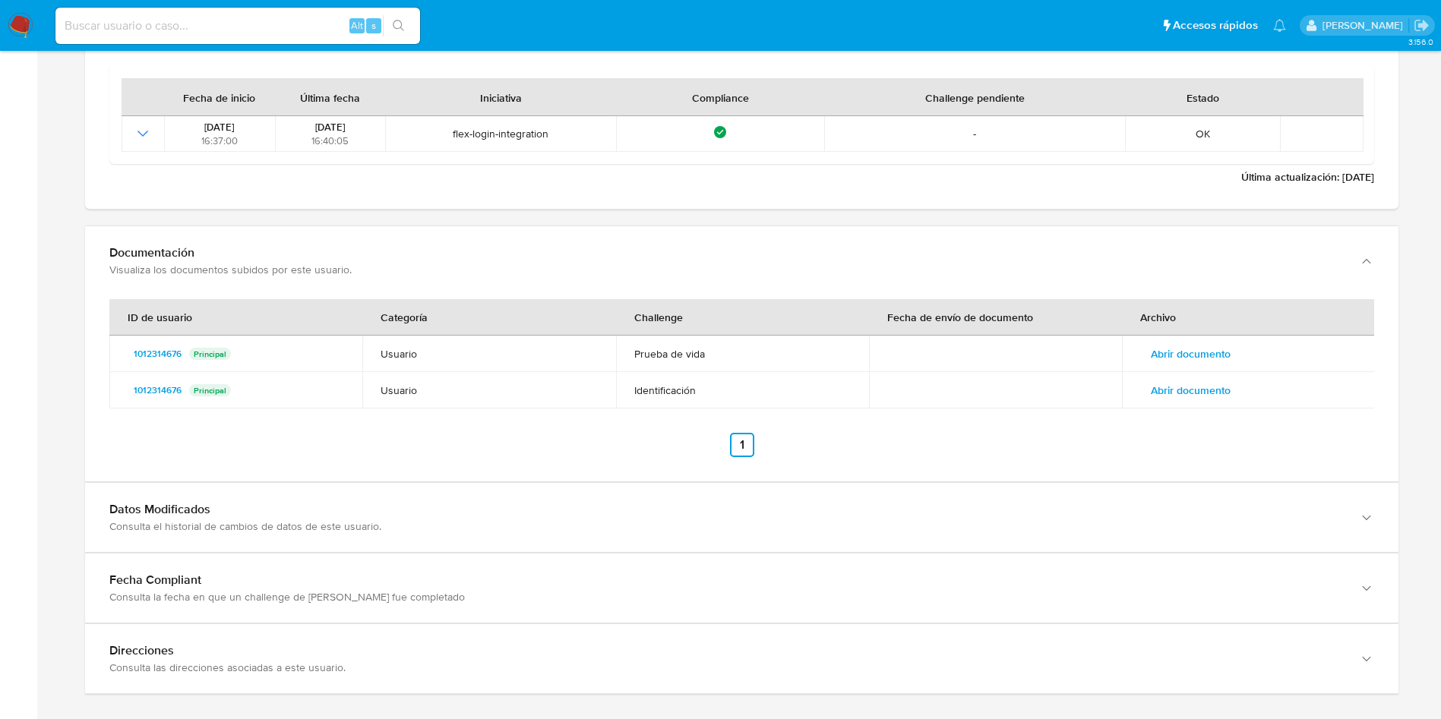
click at [1186, 395] on span "Abrir documento" at bounding box center [1191, 390] width 80 height 21
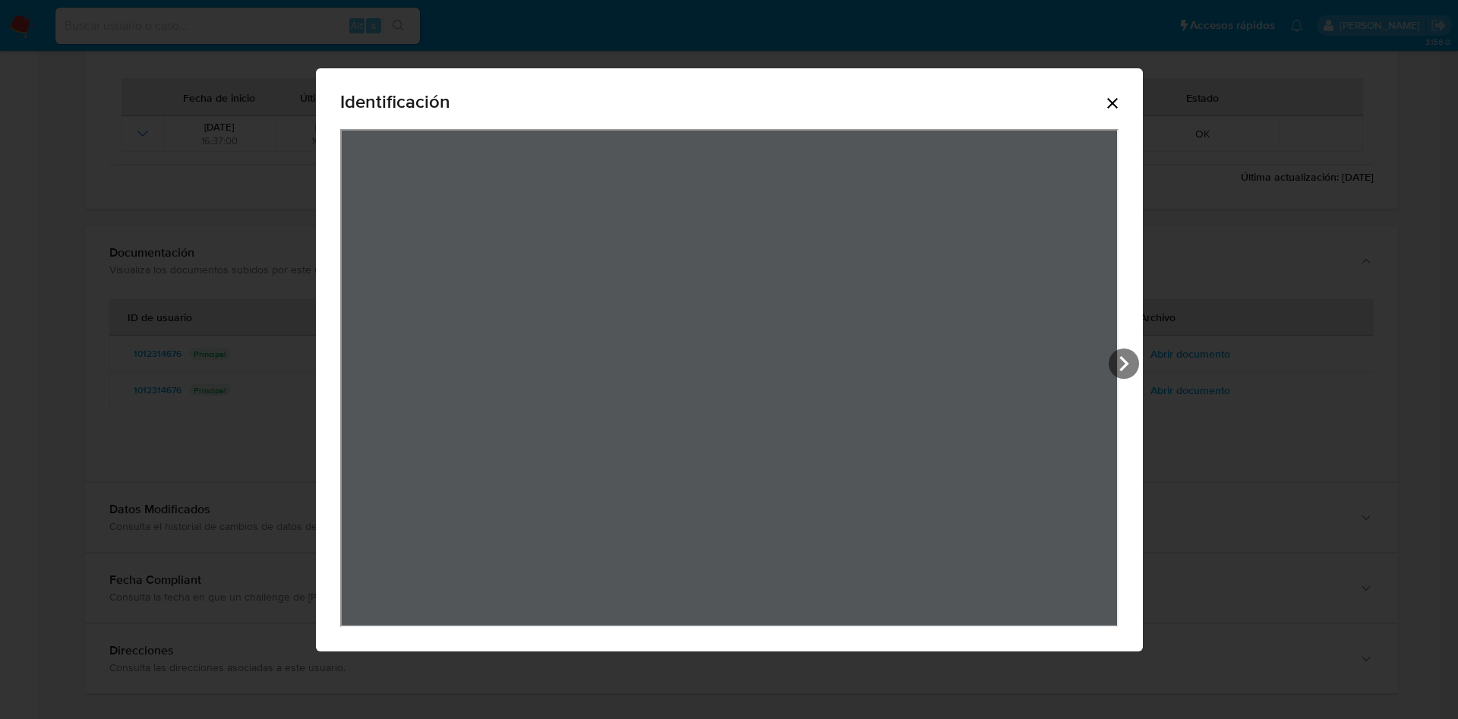
click at [1106, 101] on icon "Cerrar" at bounding box center [1113, 103] width 18 height 18
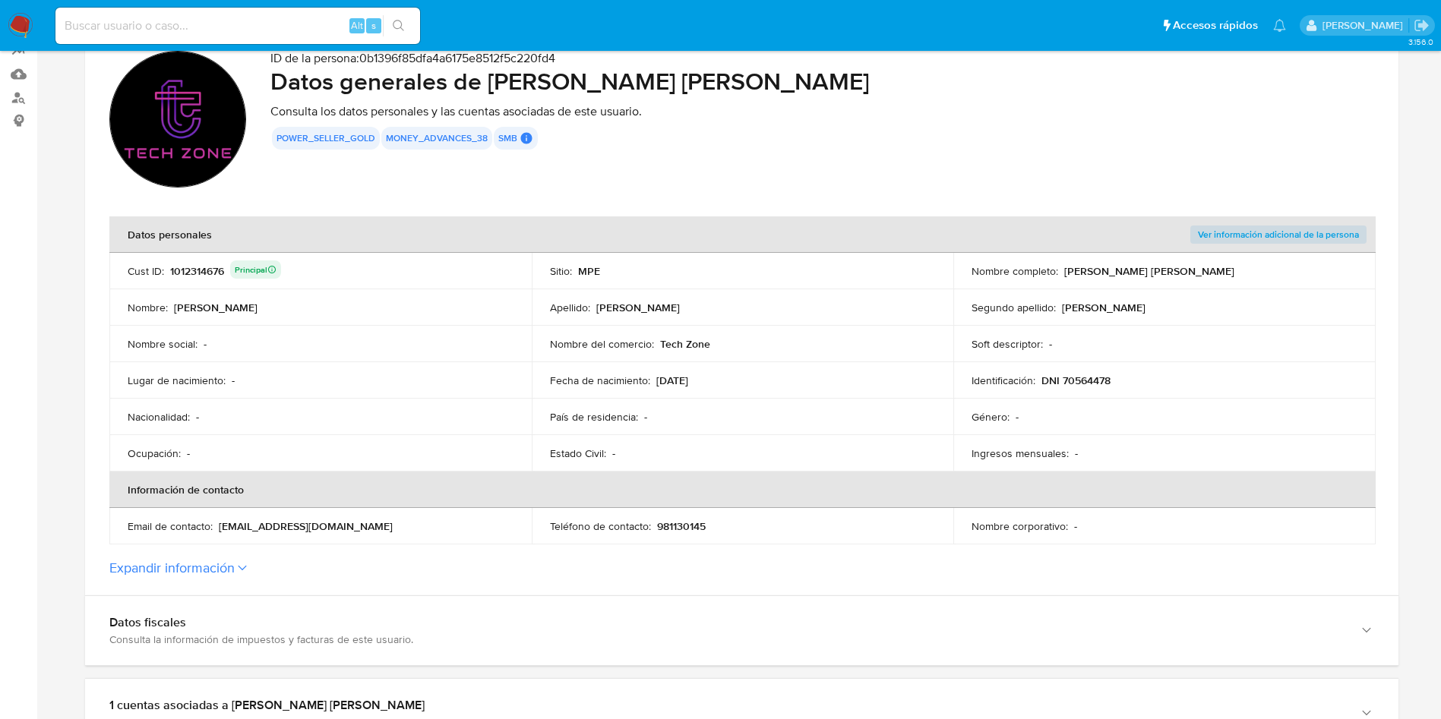
scroll to position [0, 0]
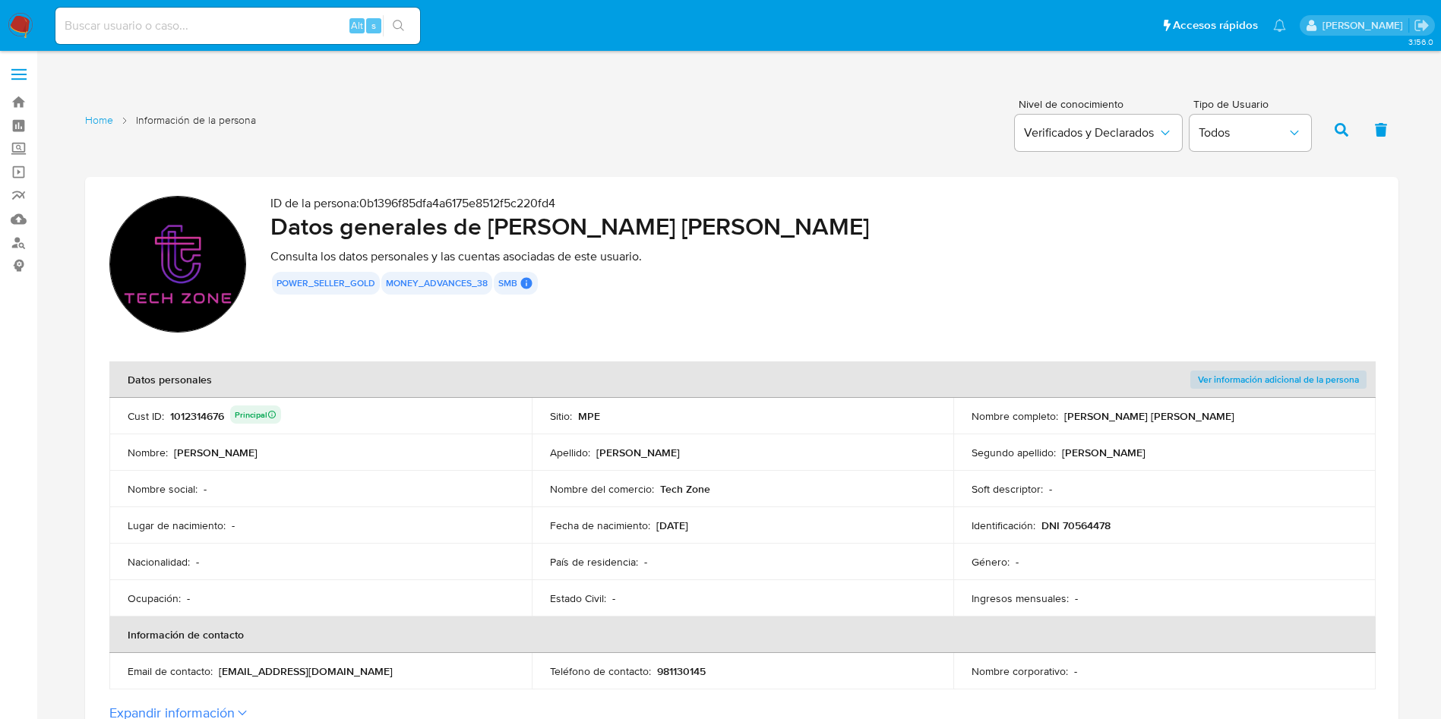
click at [305, 24] on input at bounding box center [237, 26] width 365 height 20
paste input "2357006418"
type input "2357006418"
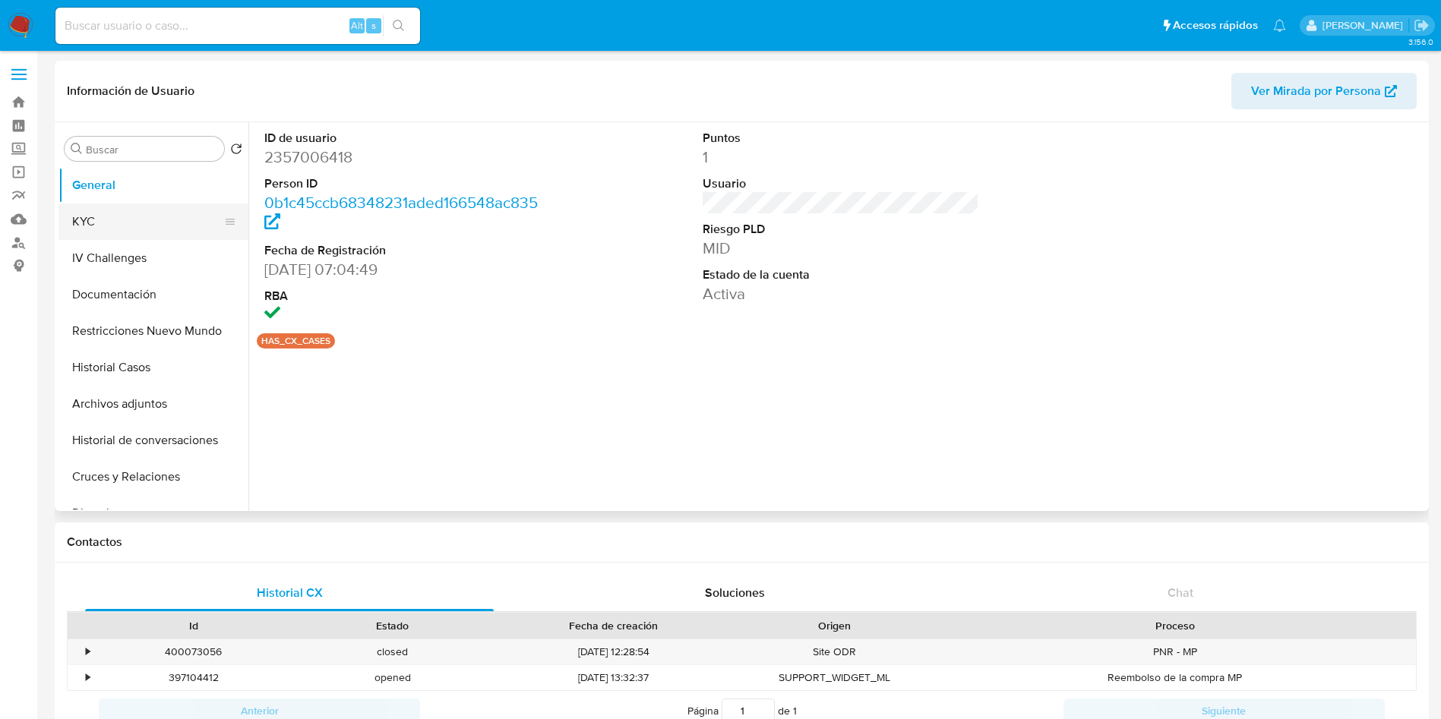
select select "10"
click at [99, 235] on button "KYC" at bounding box center [147, 222] width 178 height 36
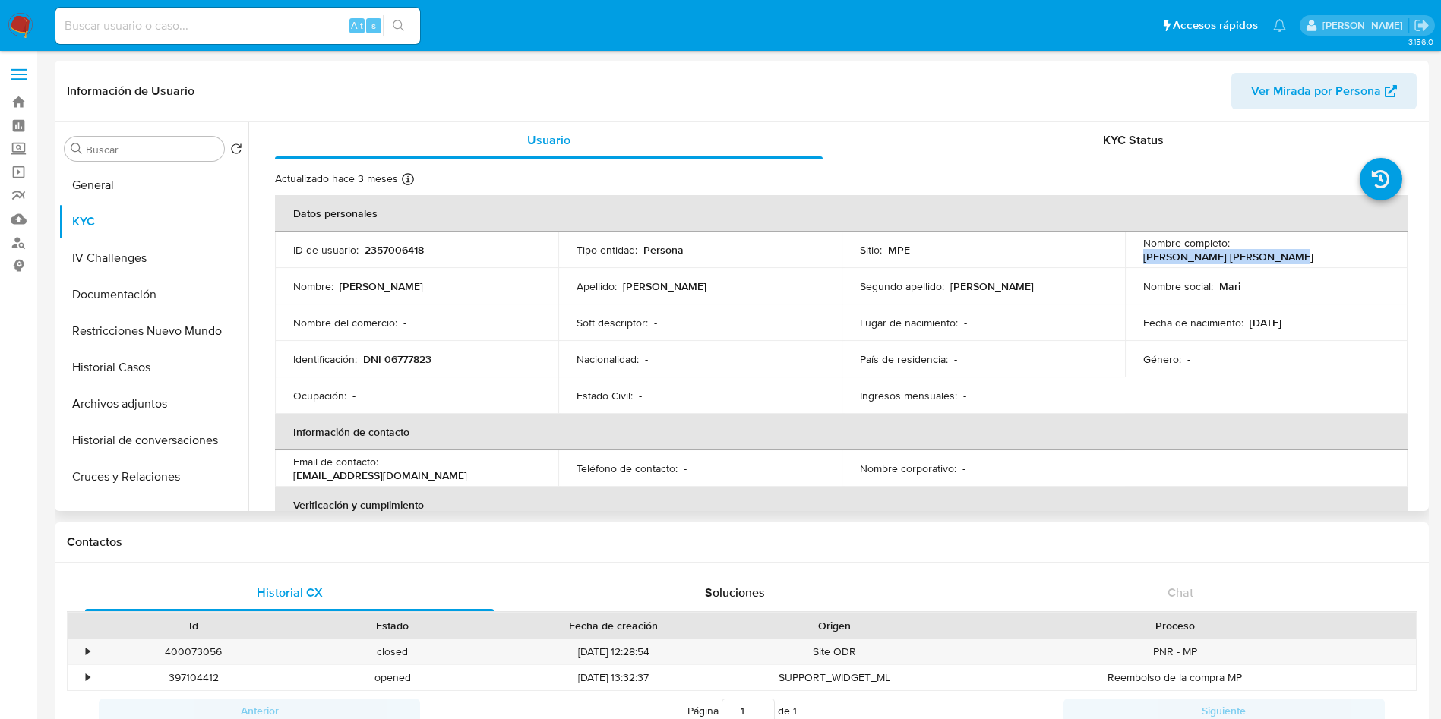
drag, startPoint x: 1233, startPoint y: 247, endPoint x: 1378, endPoint y: 251, distance: 145.1
click at [1378, 251] on div "Nombre completo : Marilyn Mabis Moreno Perez" at bounding box center [1266, 249] width 247 height 27
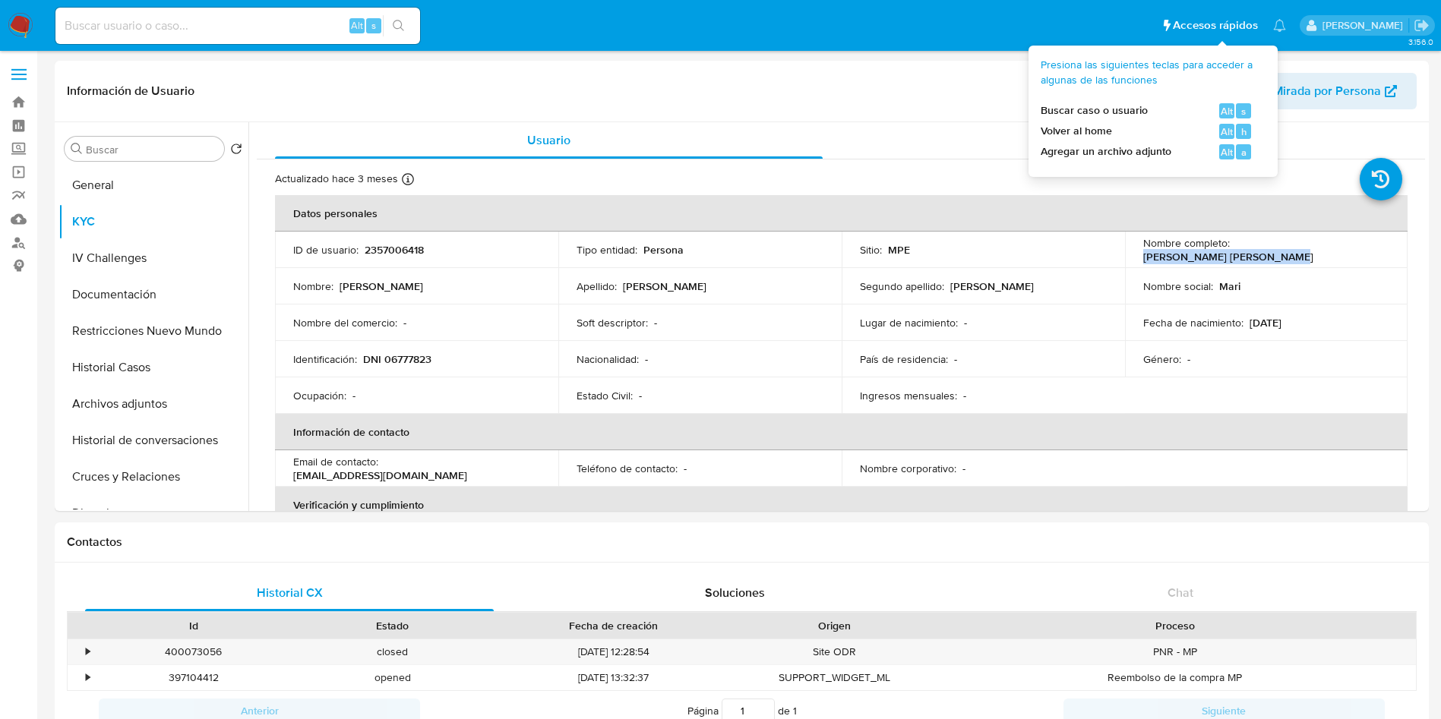
copy p "Marilyn Mabis Moreno Perez"
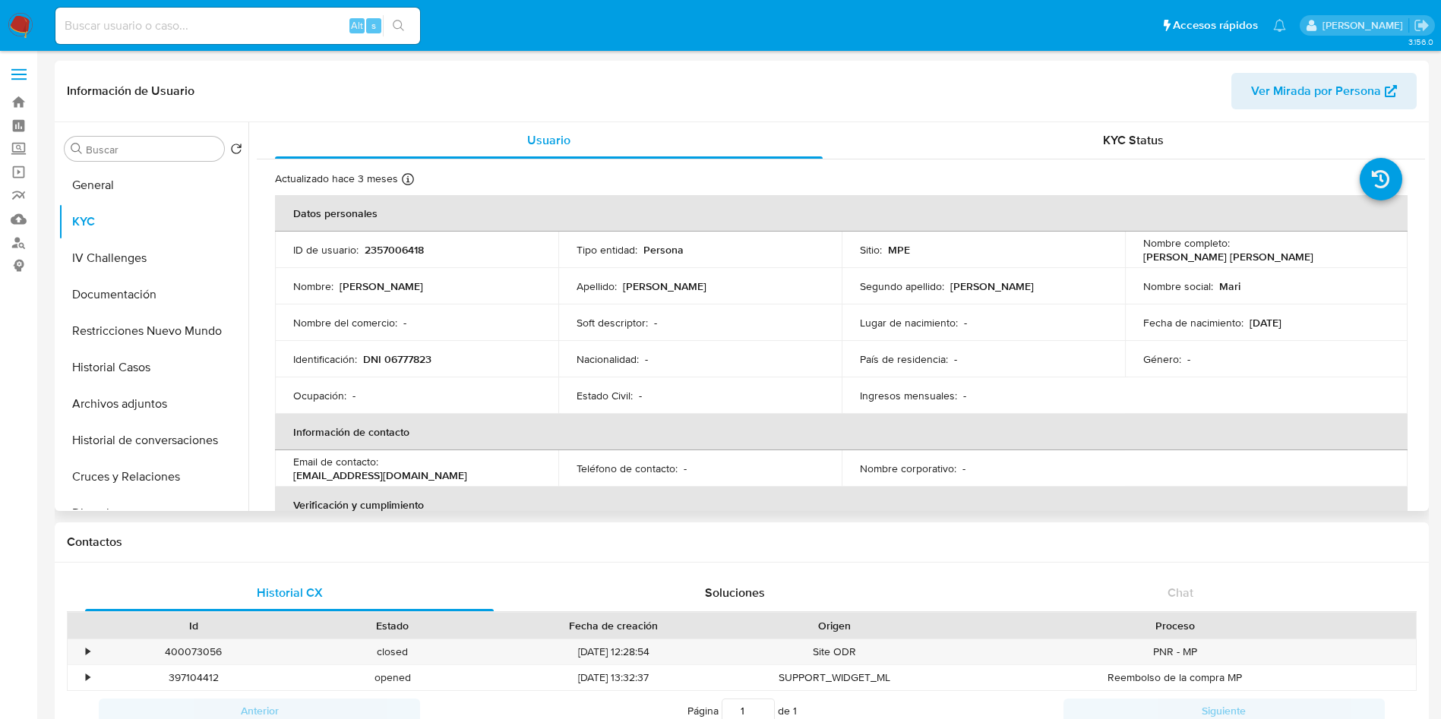
click at [400, 360] on p "DNI 06777823" at bounding box center [397, 359] width 68 height 14
copy p "06777823"
click at [139, 333] on button "Restricciones Nuevo Mundo" at bounding box center [147, 331] width 178 height 36
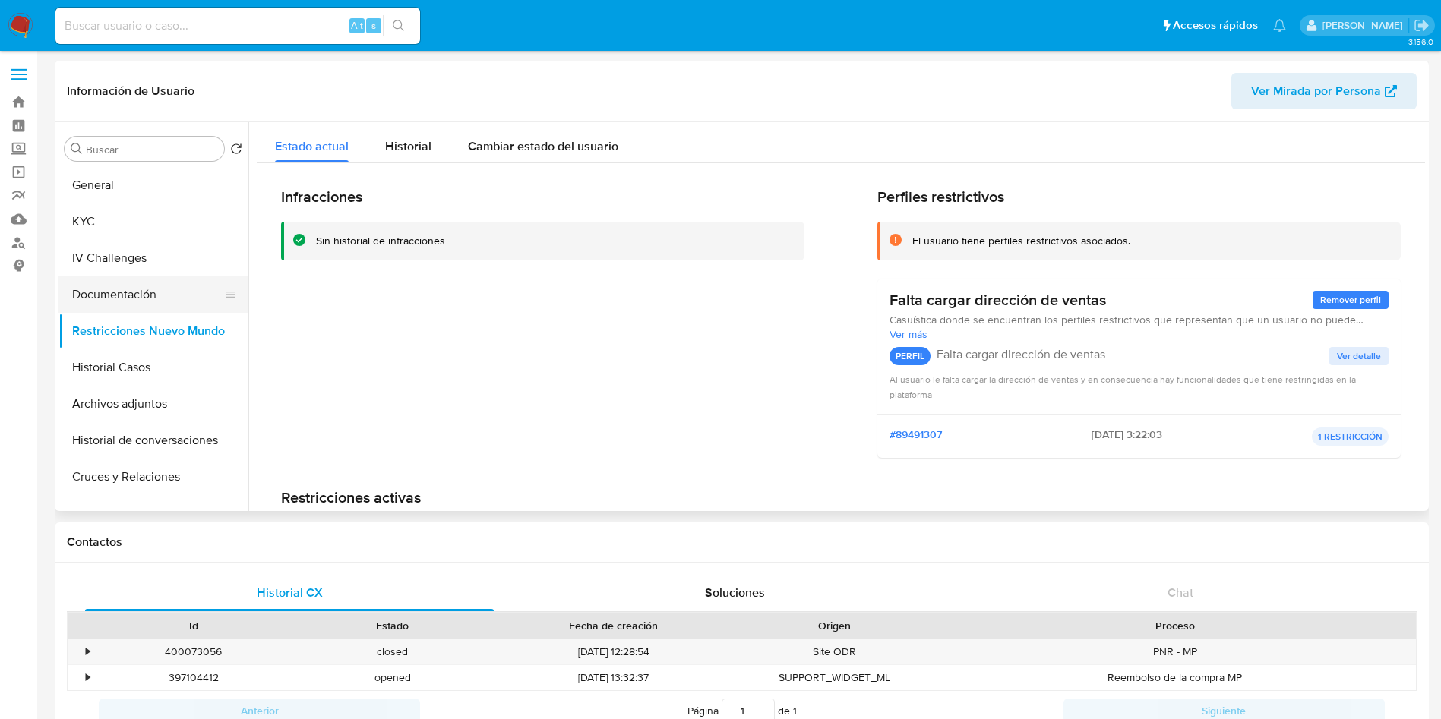
click at [139, 285] on button "Documentación" at bounding box center [147, 294] width 178 height 36
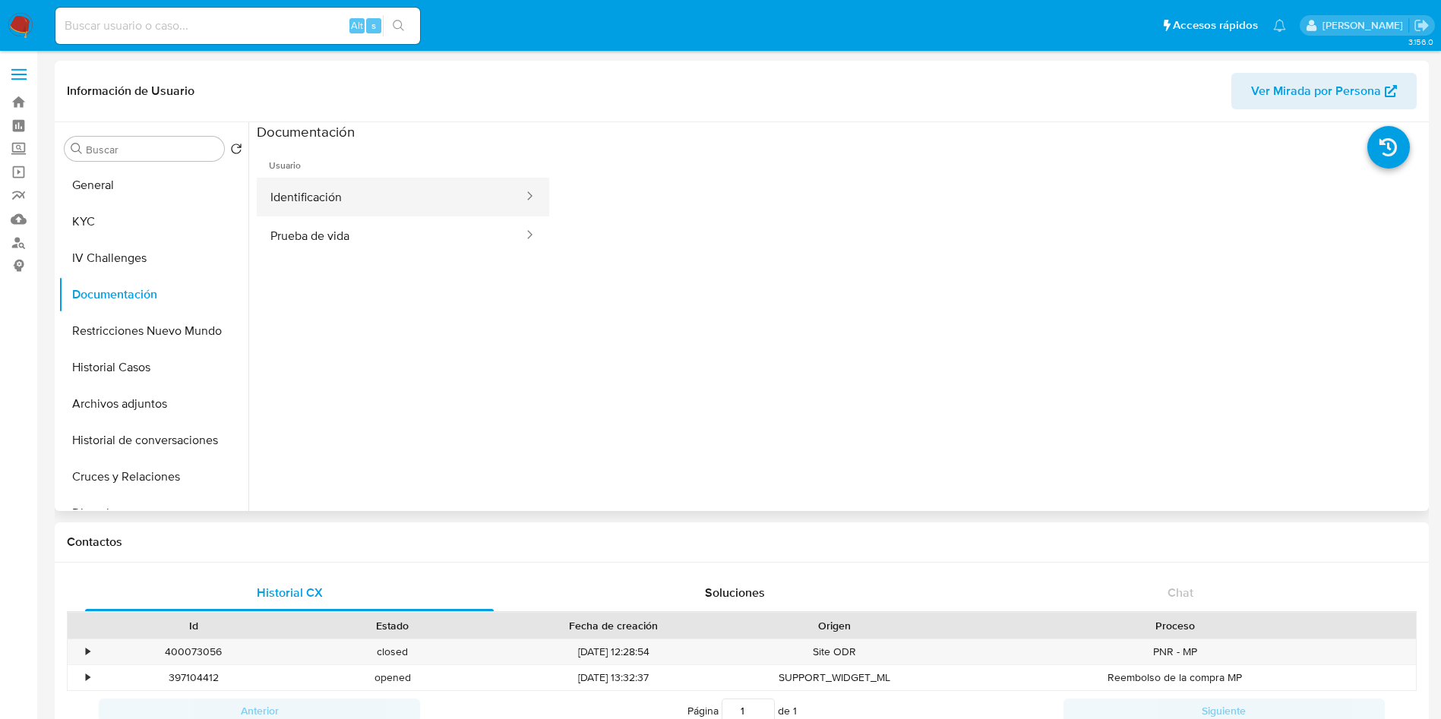
click at [374, 196] on button "Identificación" at bounding box center [391, 197] width 268 height 39
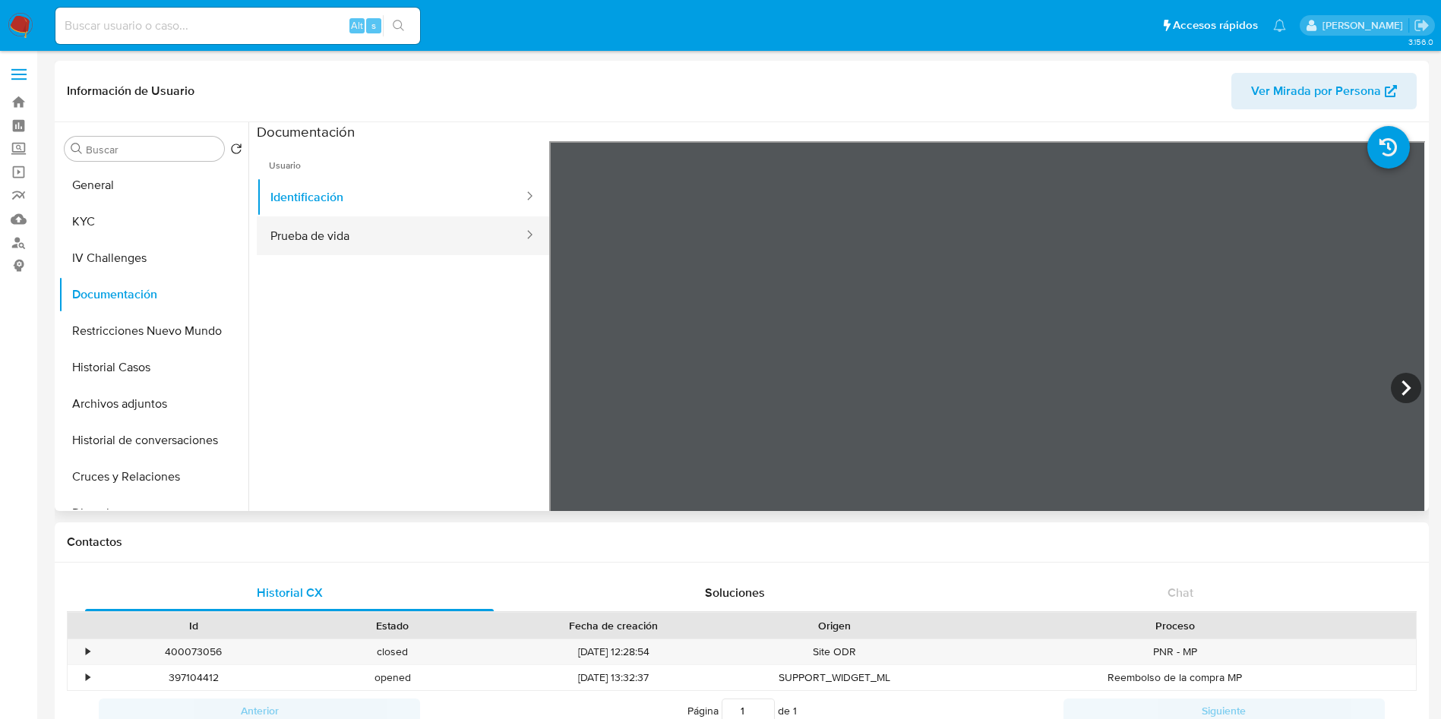
click at [349, 223] on button "Prueba de vida" at bounding box center [391, 235] width 268 height 39
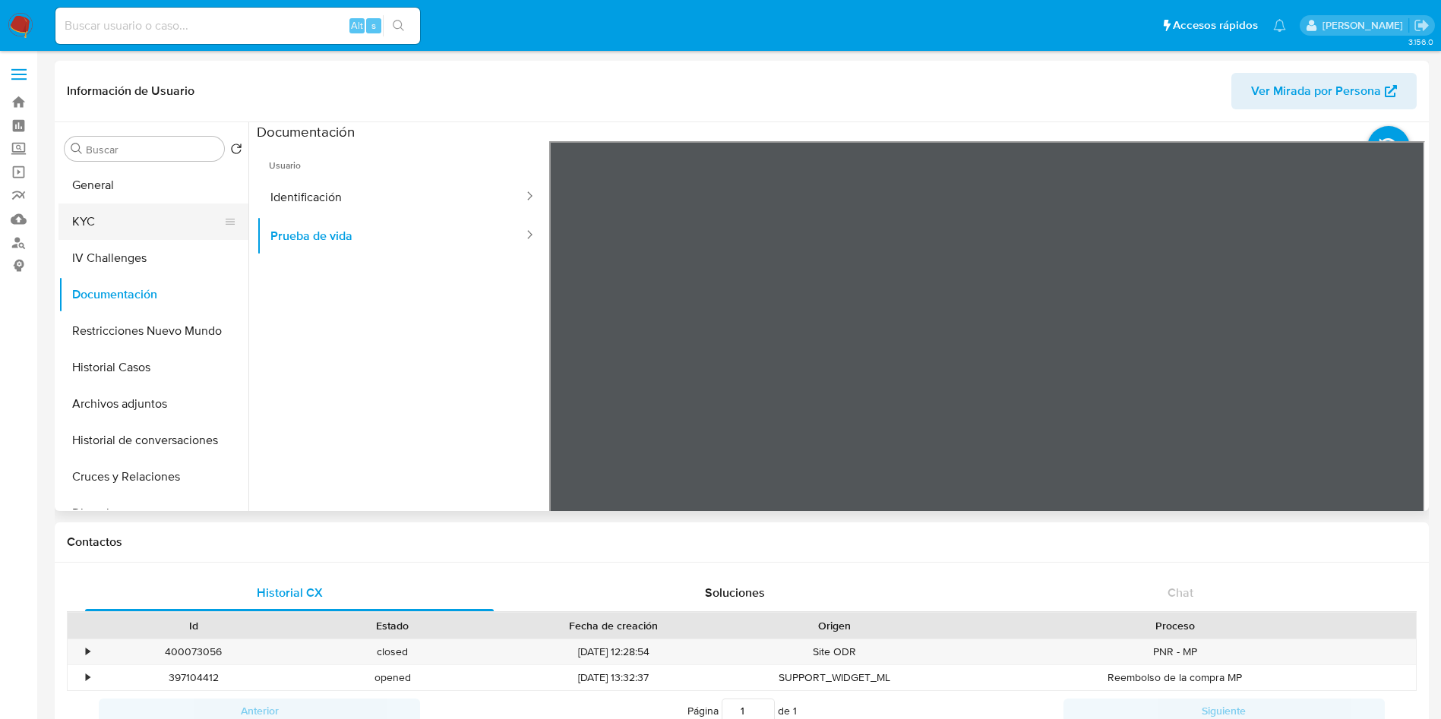
click at [127, 222] on button "KYC" at bounding box center [147, 222] width 178 height 36
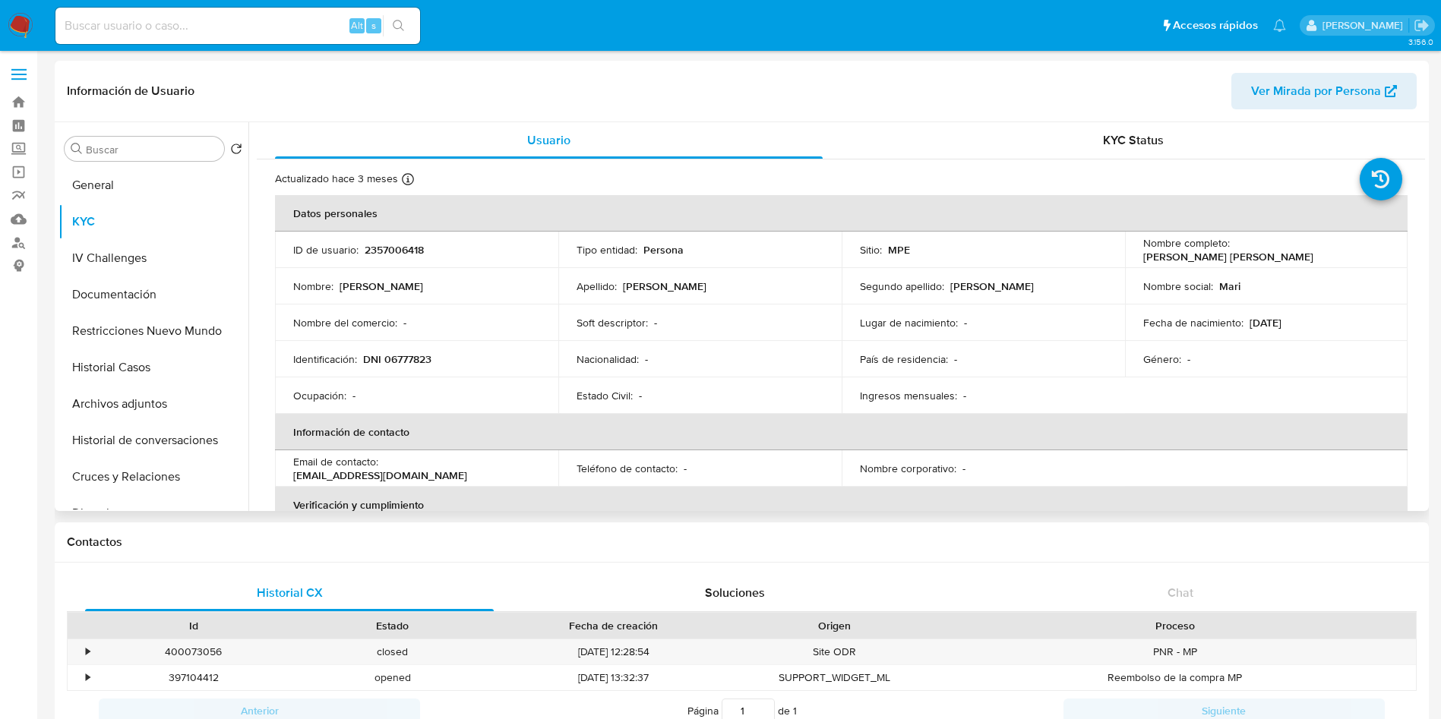
click at [547, 335] on td "Nombre del comercio : -" at bounding box center [416, 323] width 283 height 36
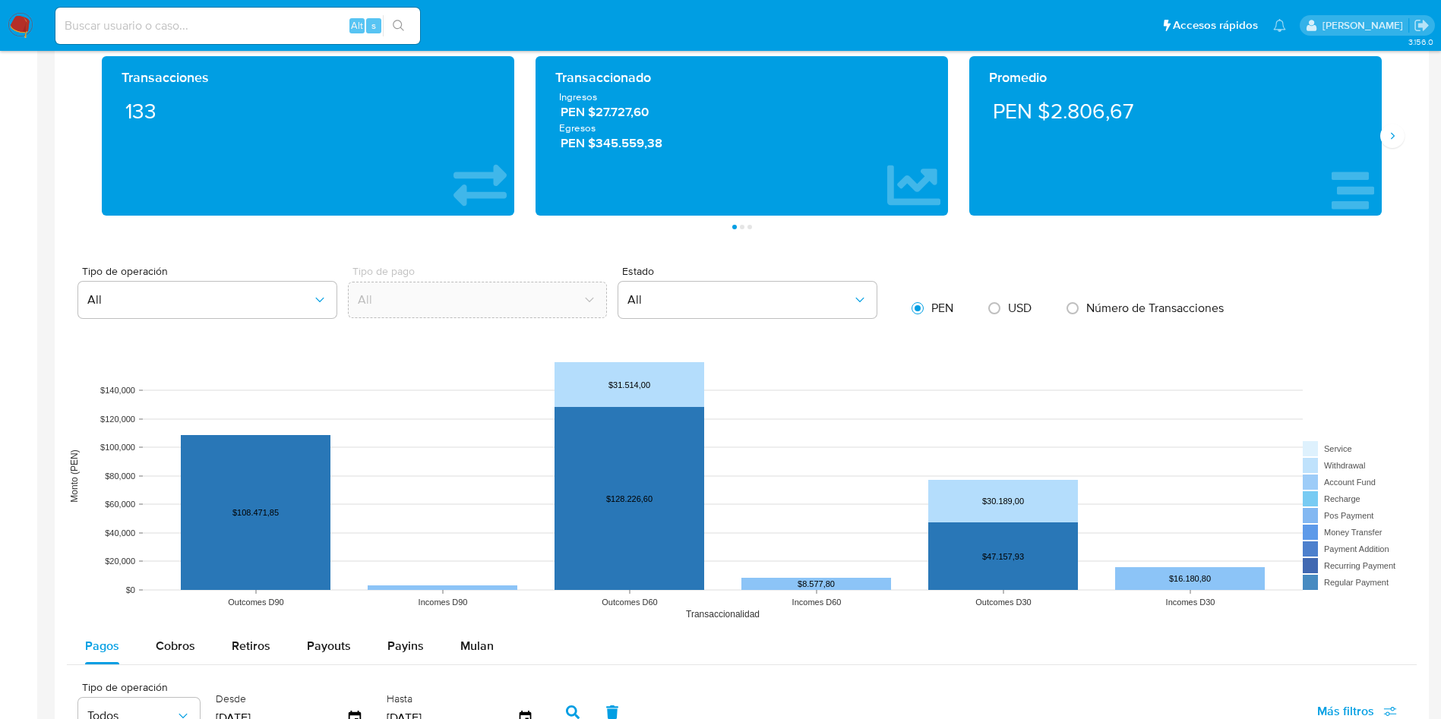
scroll to position [1139, 0]
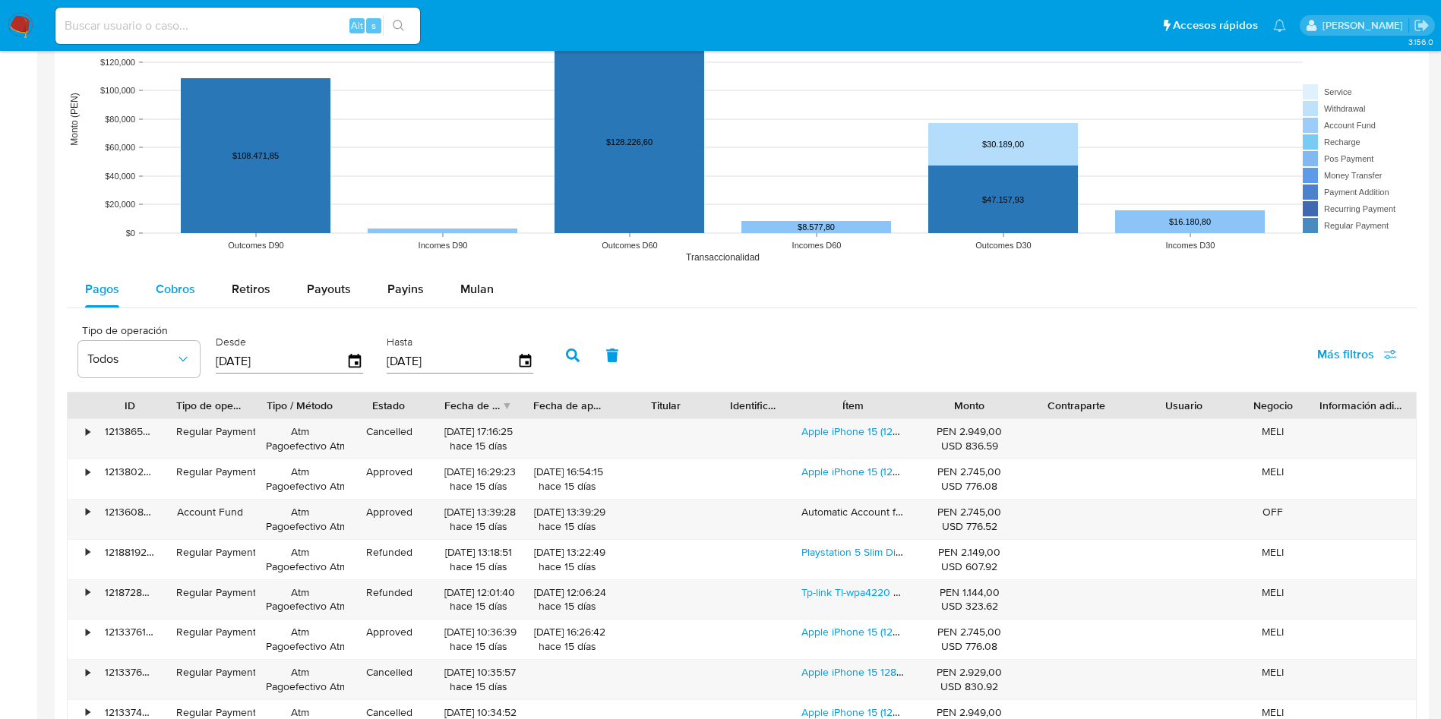
click at [178, 291] on span "Cobros" at bounding box center [175, 288] width 39 height 17
select select "10"
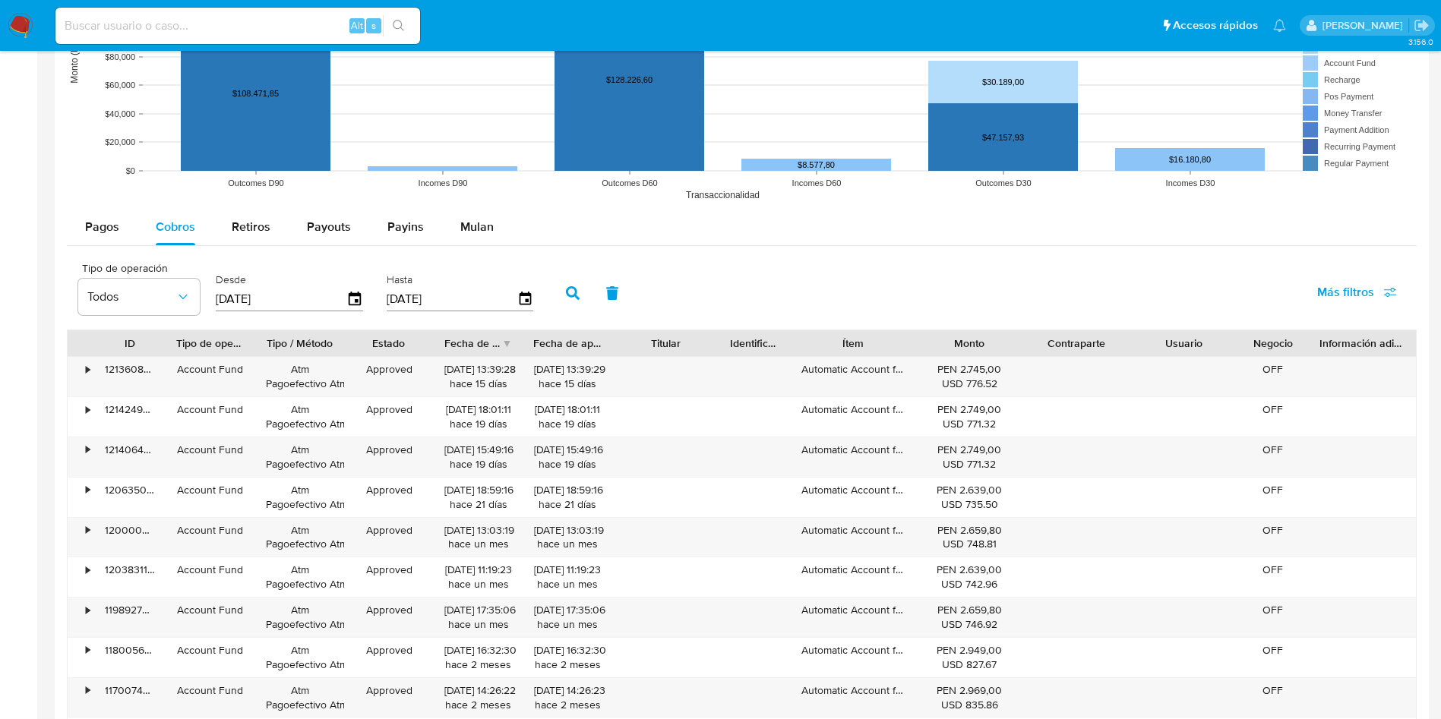
scroll to position [1253, 0]
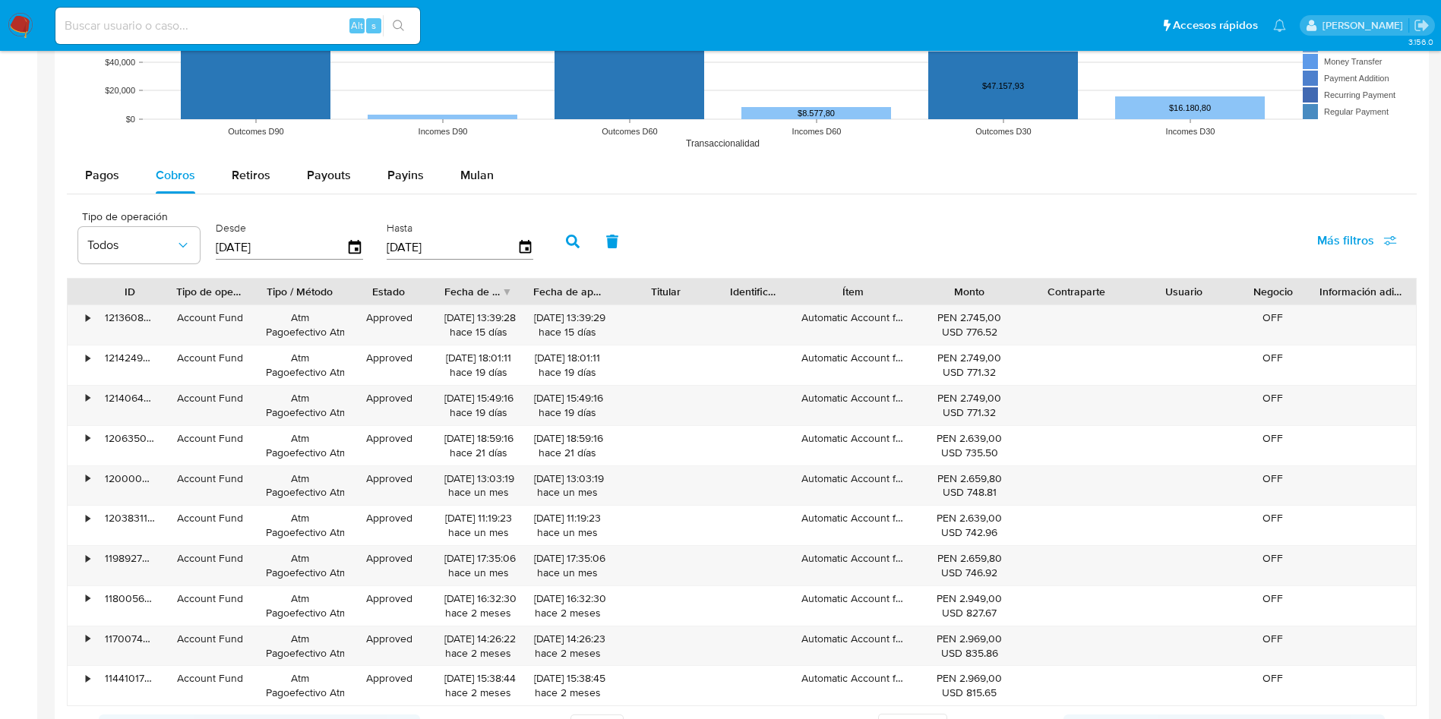
drag, startPoint x: 917, startPoint y: 282, endPoint x: 939, endPoint y: 282, distance: 21.3
click at [926, 282] on div at bounding box center [915, 292] width 27 height 26
drag, startPoint x: 939, startPoint y: 282, endPoint x: 1013, endPoint y: 277, distance: 74.6
click at [1013, 278] on div "ID Tipo de operación Tipo / Método Estado Fecha de creación Fecha de aprobación…" at bounding box center [742, 291] width 1350 height 27
click at [931, 262] on div "Tipo de operación Todos Desde 29/05/2025 Hasta 26/08/2025 Más filtros" at bounding box center [742, 240] width 1350 height 76
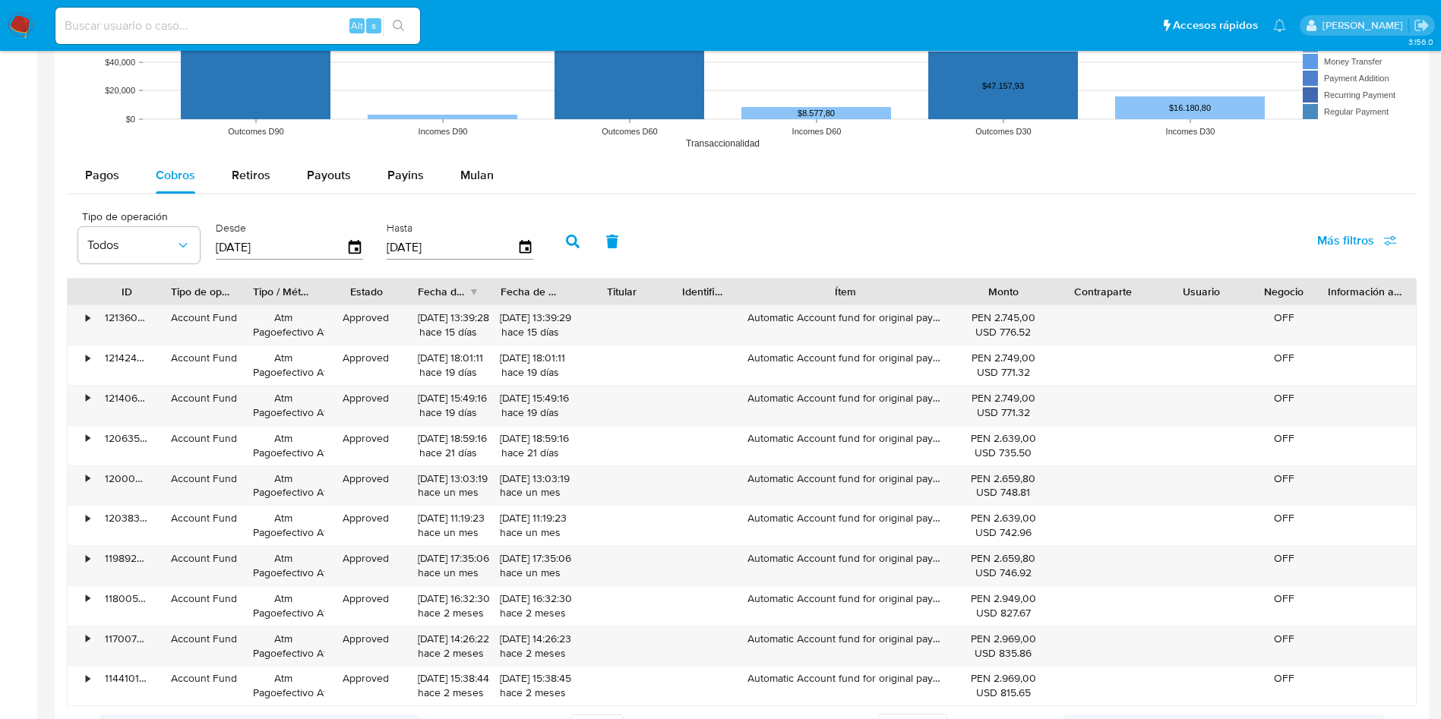
drag, startPoint x: 920, startPoint y: 292, endPoint x: 1010, endPoint y: 298, distance: 89.8
click at [1010, 298] on div "ID Tipo de operación Tipo / Método Estado Fecha de creación Fecha de aprobación…" at bounding box center [742, 292] width 1348 height 26
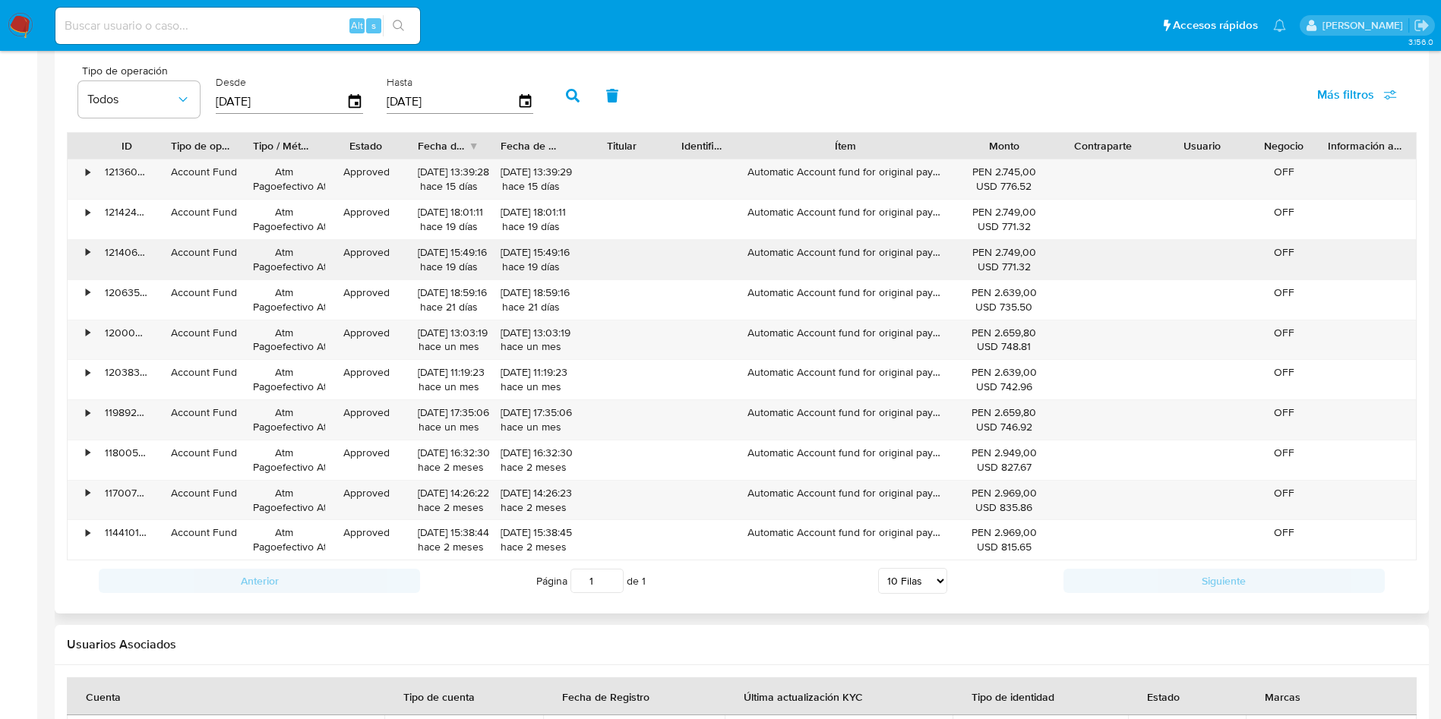
scroll to position [1367, 0]
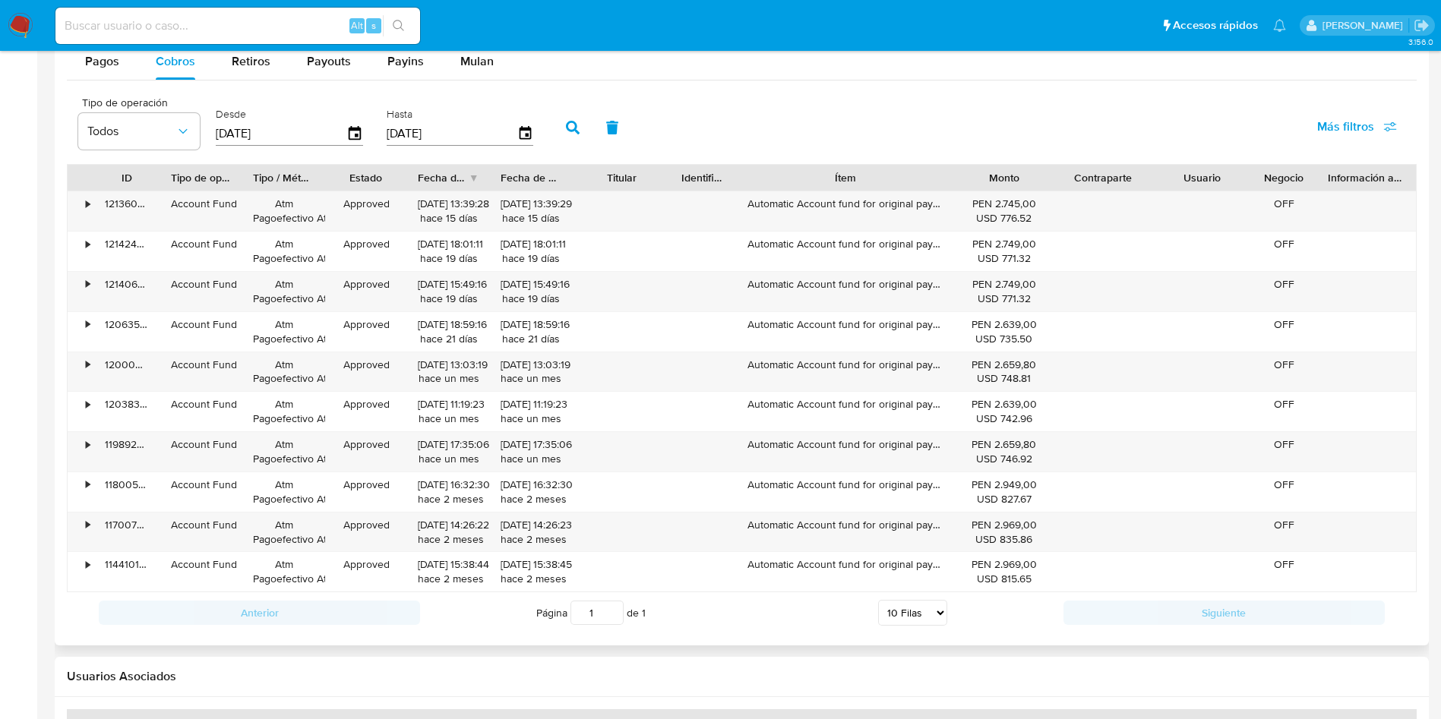
drag, startPoint x: 947, startPoint y: 186, endPoint x: 989, endPoint y: 189, distance: 41.9
click at [949, 186] on div at bounding box center [954, 178] width 27 height 26
click at [980, 189] on div "ID Tipo de operación Tipo / Método Estado Fecha de creación Fecha de aprobación…" at bounding box center [742, 178] width 1348 height 26
click at [1038, 183] on div "Monto" at bounding box center [1009, 177] width 76 height 15
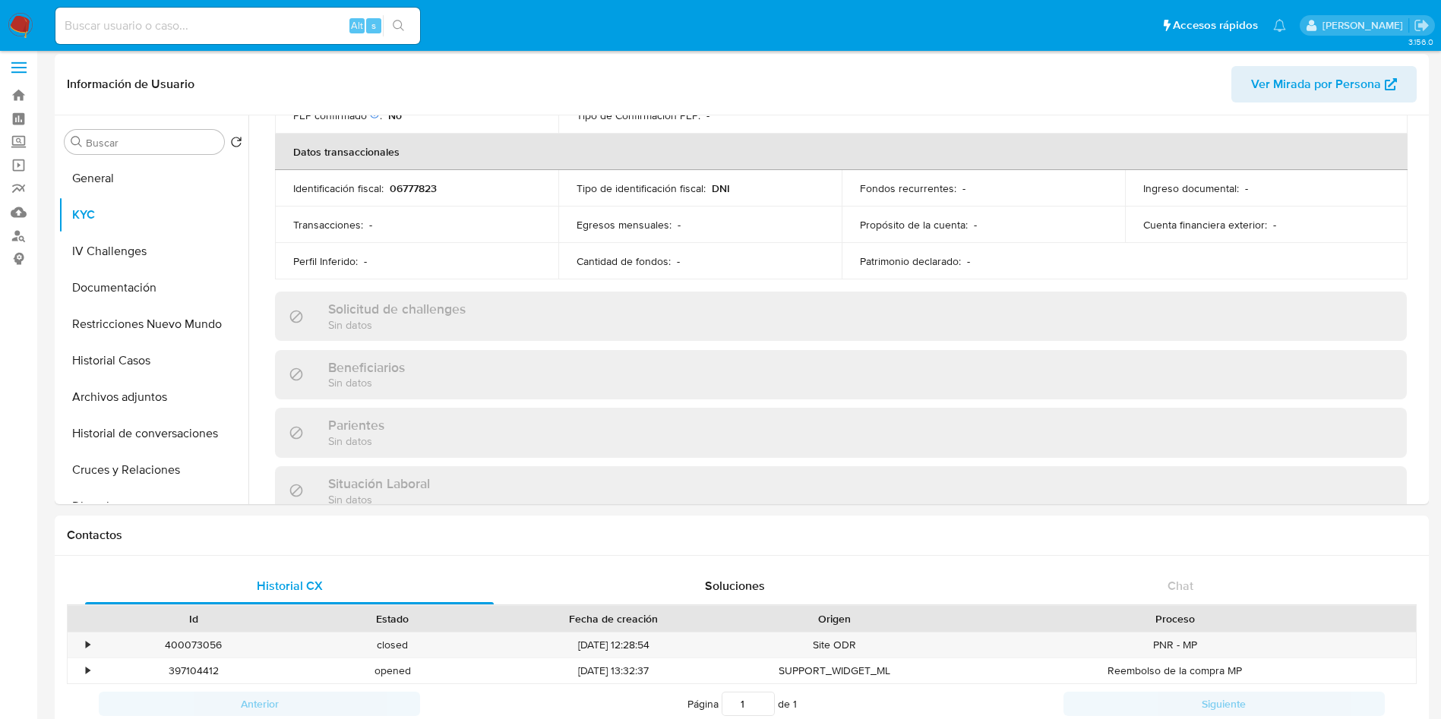
scroll to position [0, 0]
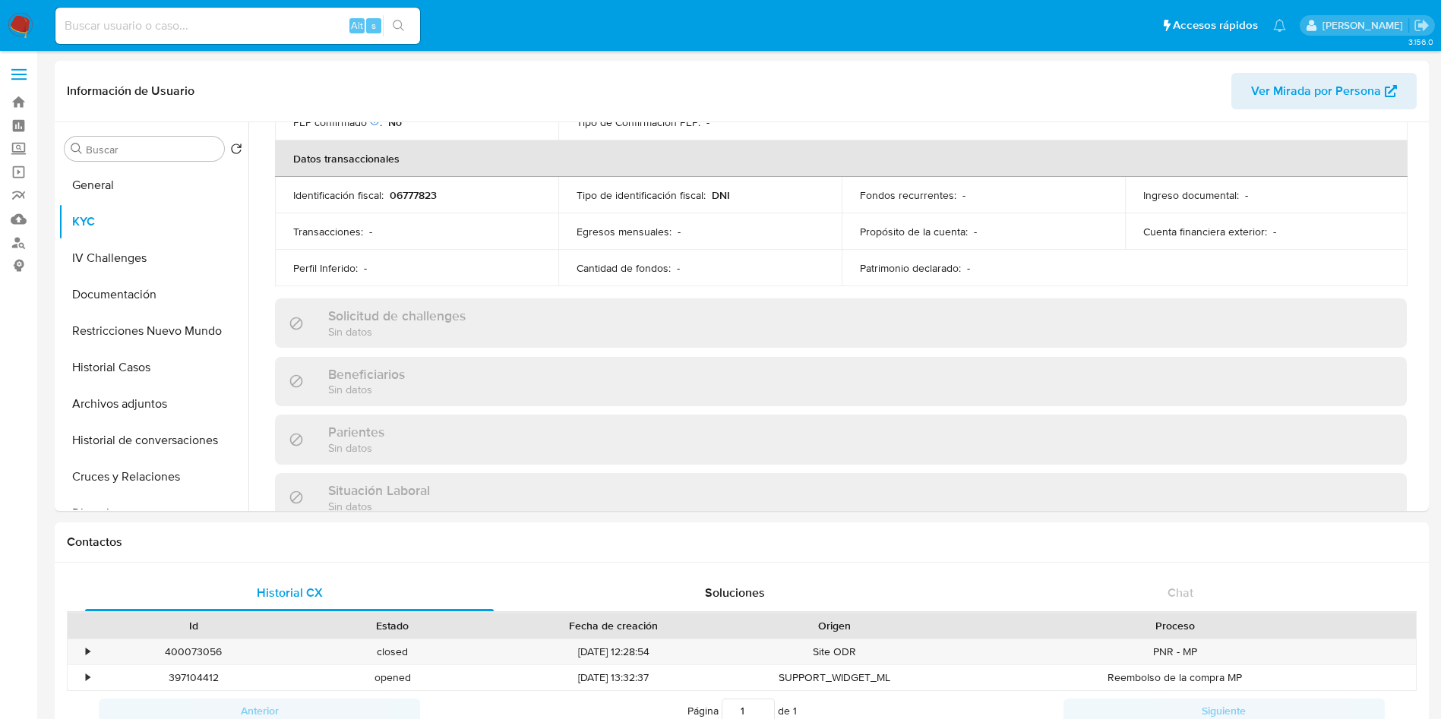
click at [276, 14] on div "Alt s" at bounding box center [237, 26] width 365 height 36
click at [276, 23] on input at bounding box center [237, 26] width 365 height 20
paste input "2304104331"
type input "2304104331"
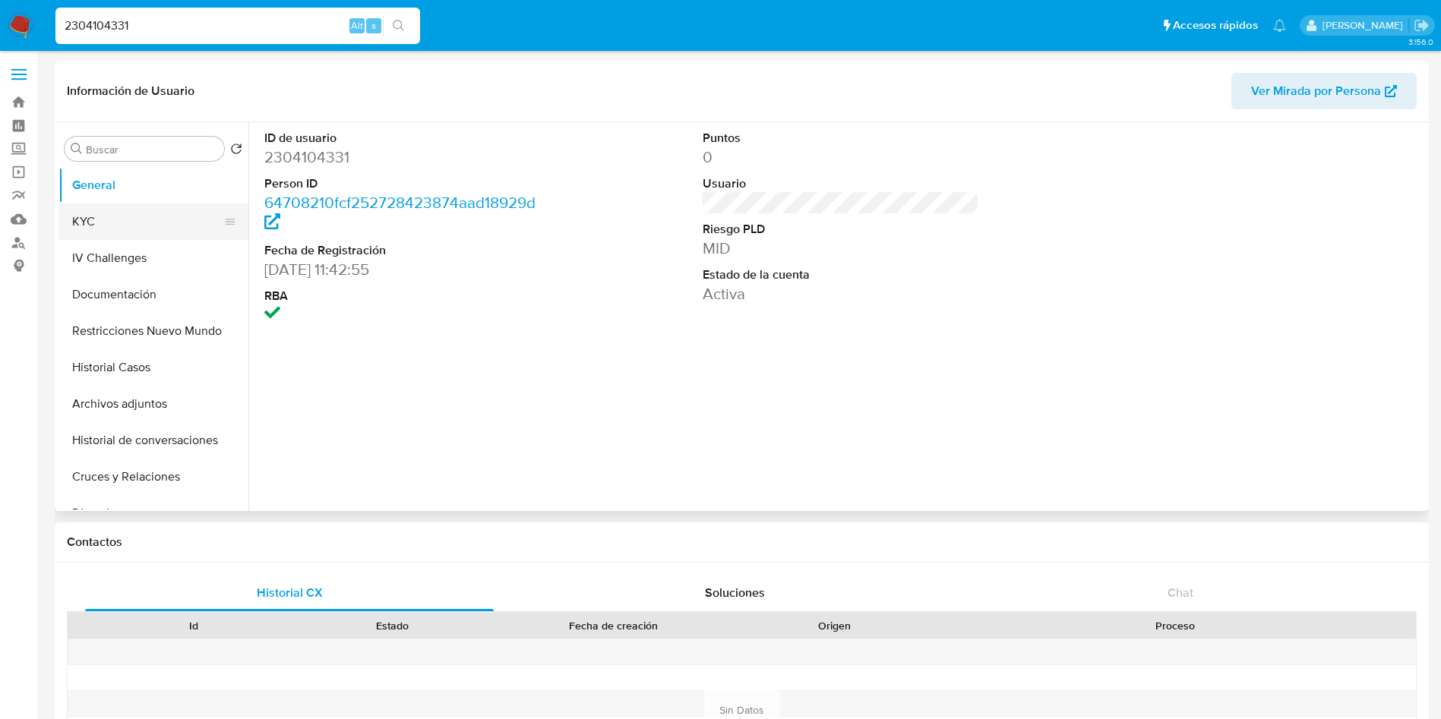
click at [145, 221] on button "KYC" at bounding box center [147, 222] width 178 height 36
select select "10"
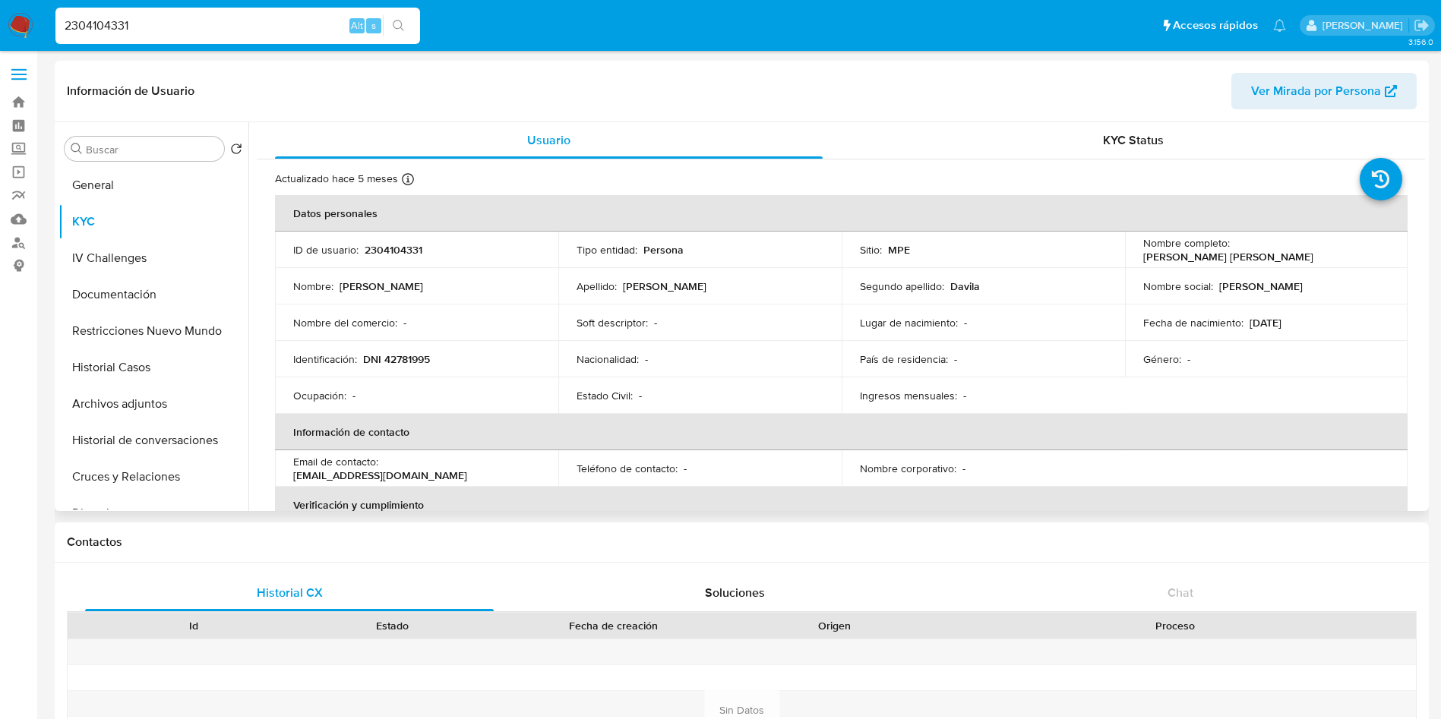
click at [1230, 250] on p "Clark Robinson Moran Davila" at bounding box center [1228, 257] width 170 height 14
drag, startPoint x: 1230, startPoint y: 249, endPoint x: 1272, endPoint y: 250, distance: 41.8
click at [1246, 250] on p "Clark Robinson Moran Davila" at bounding box center [1228, 257] width 170 height 14
click at [1313, 254] on p "Clark Robinson Moran Davila" at bounding box center [1228, 257] width 170 height 14
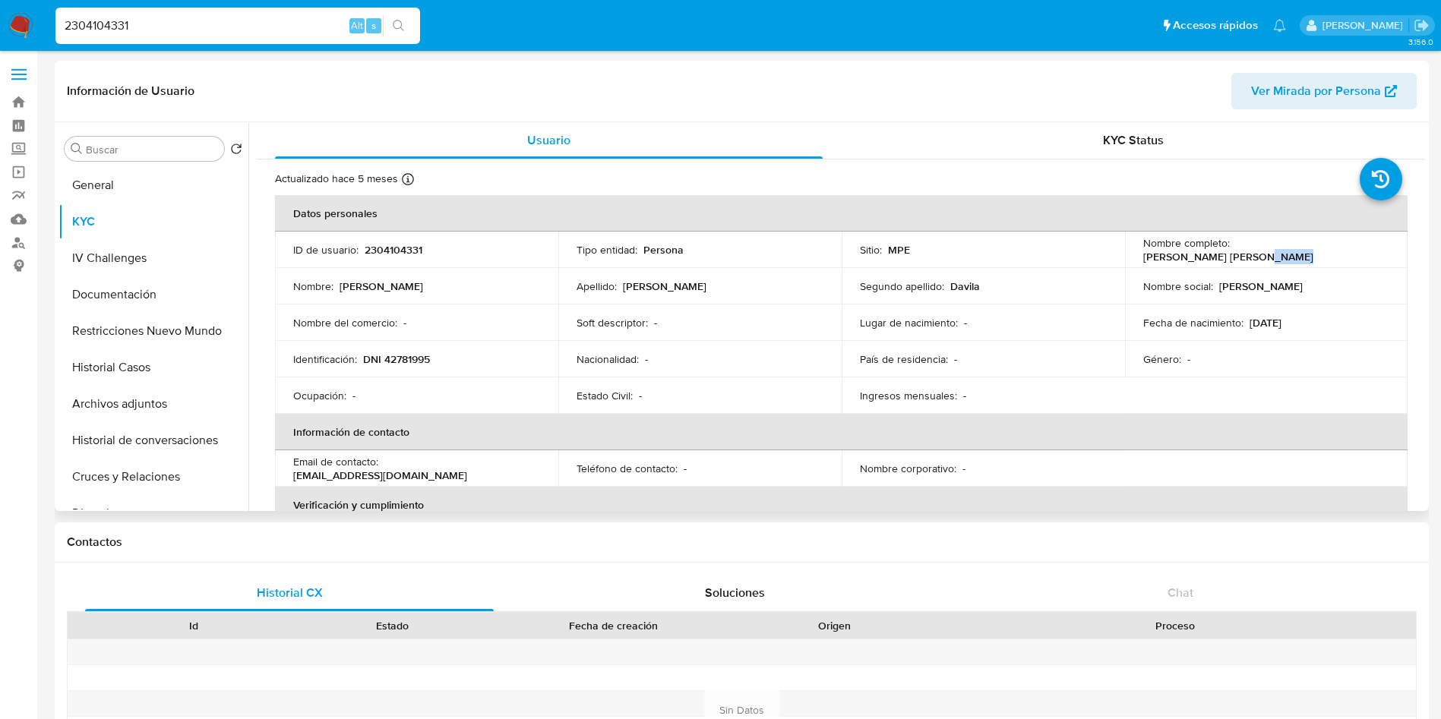
click at [1313, 254] on p "Clark Robinson Moran Davila" at bounding box center [1228, 257] width 170 height 14
click at [1233, 250] on p "Clark Robinson Moran Davila" at bounding box center [1228, 257] width 170 height 14
drag, startPoint x: 1252, startPoint y: 254, endPoint x: 1371, endPoint y: 245, distance: 119.6
click at [1371, 245] on div "Nombre completo : Clark Robinson Moran Davila" at bounding box center [1266, 249] width 247 height 27
copy p "Clark Robinson Moran Davila"
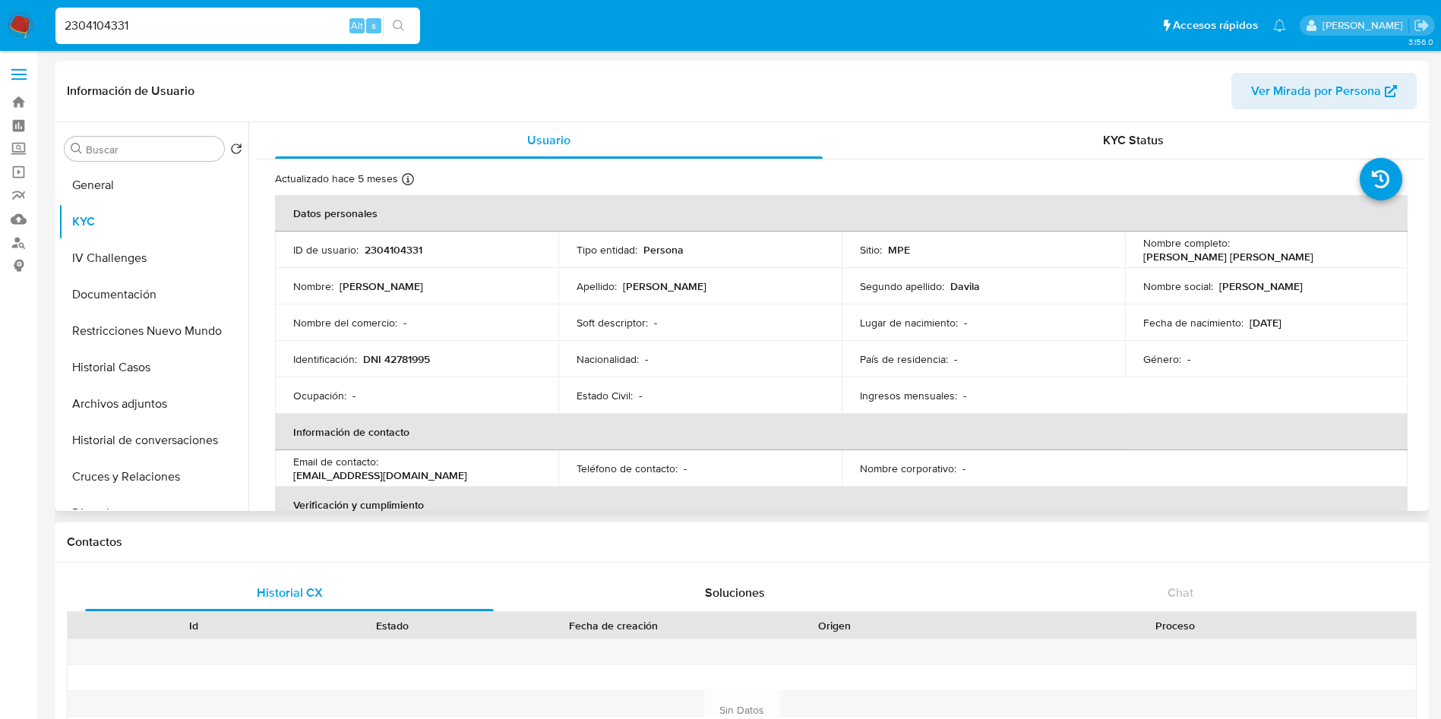
click at [415, 359] on p "DNI 42781995" at bounding box center [396, 359] width 67 height 14
click at [415, 358] on p "DNI 42781995" at bounding box center [396, 359] width 67 height 14
copy p "42781995"
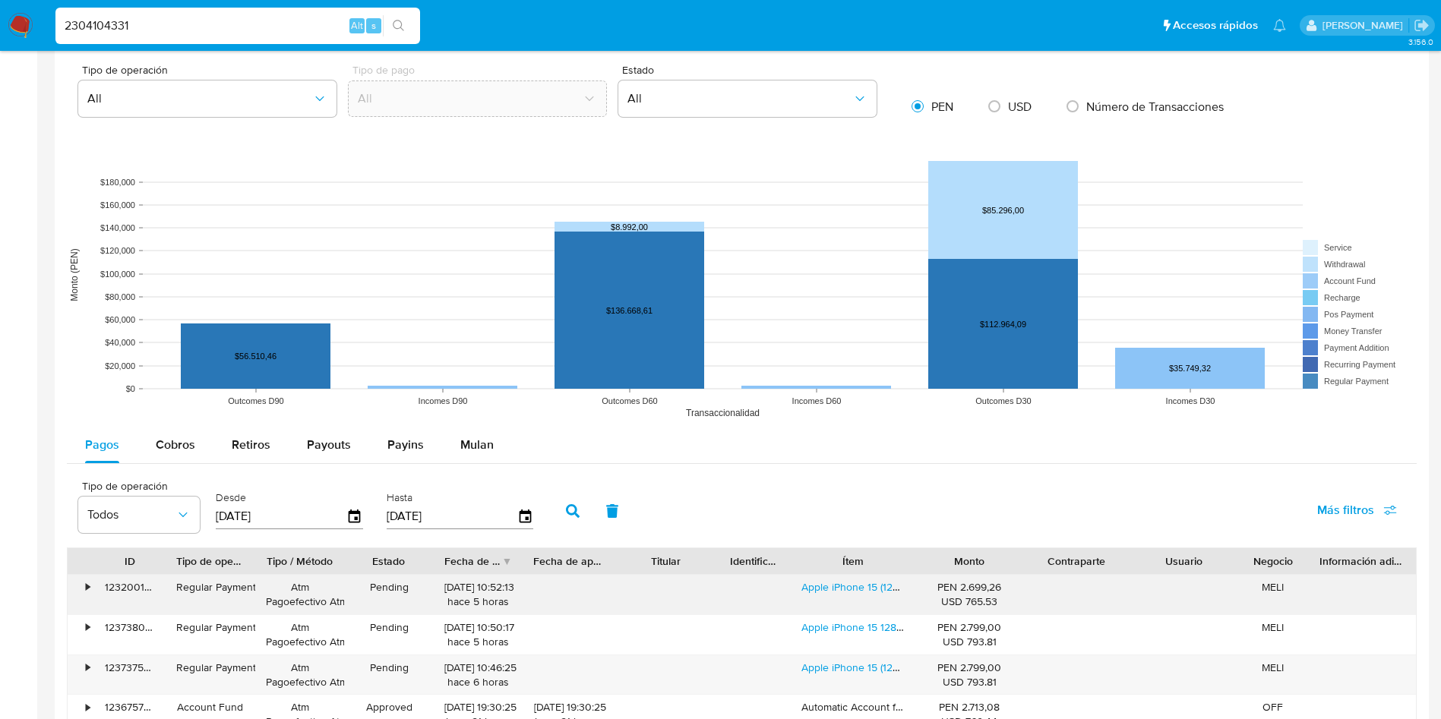
scroll to position [1253, 0]
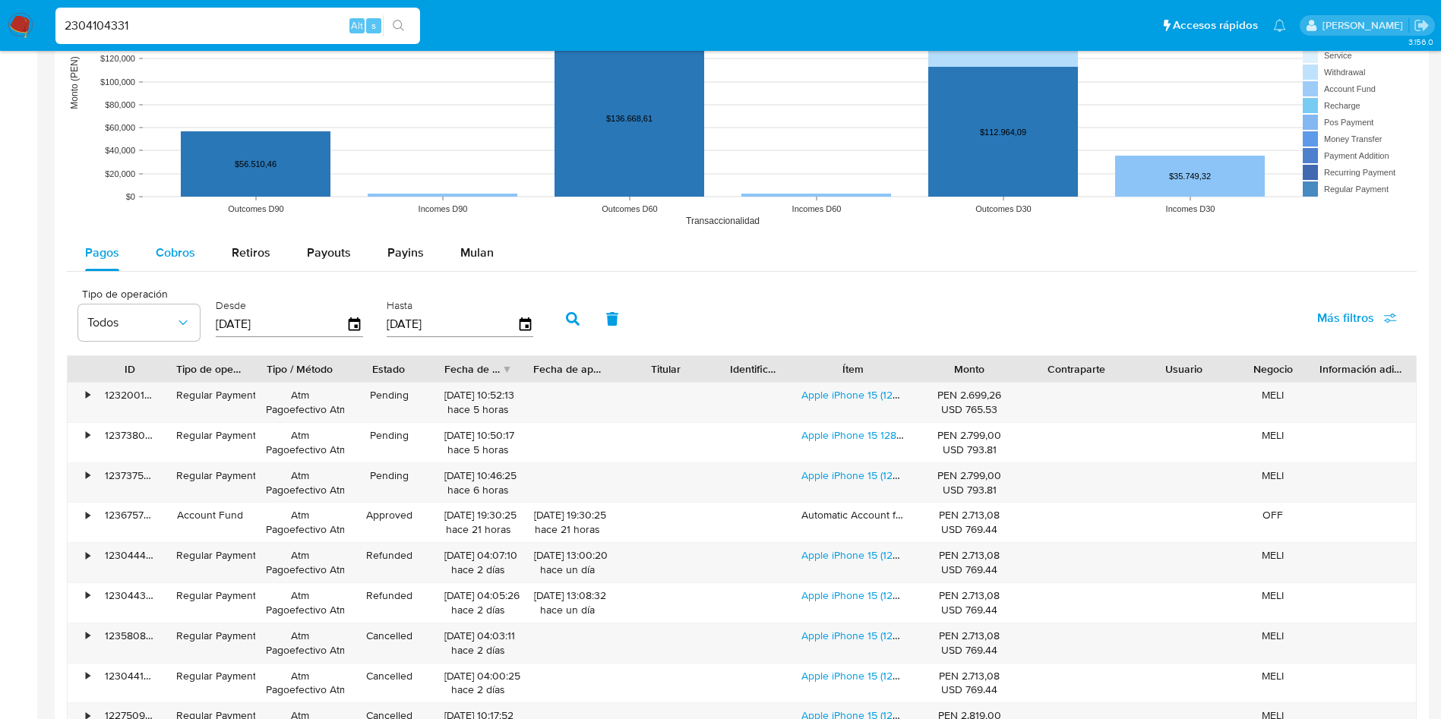
click at [185, 252] on span "Cobros" at bounding box center [175, 252] width 39 height 17
select select "10"
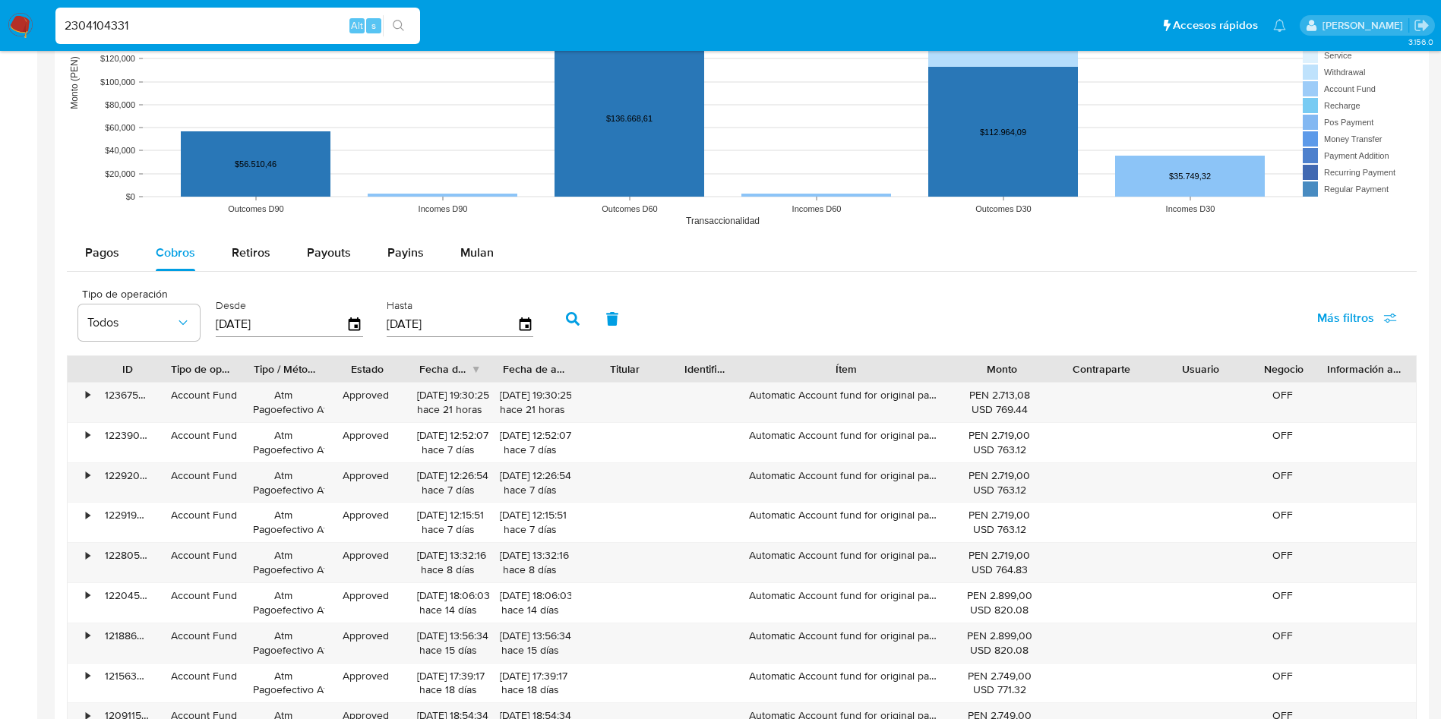
drag, startPoint x: 904, startPoint y: 372, endPoint x: 1000, endPoint y: 377, distance: 96.6
click at [1000, 377] on div "ID Tipo de operación Tipo / Método Estado Fecha de creación Fecha de aprobación…" at bounding box center [742, 369] width 1348 height 26
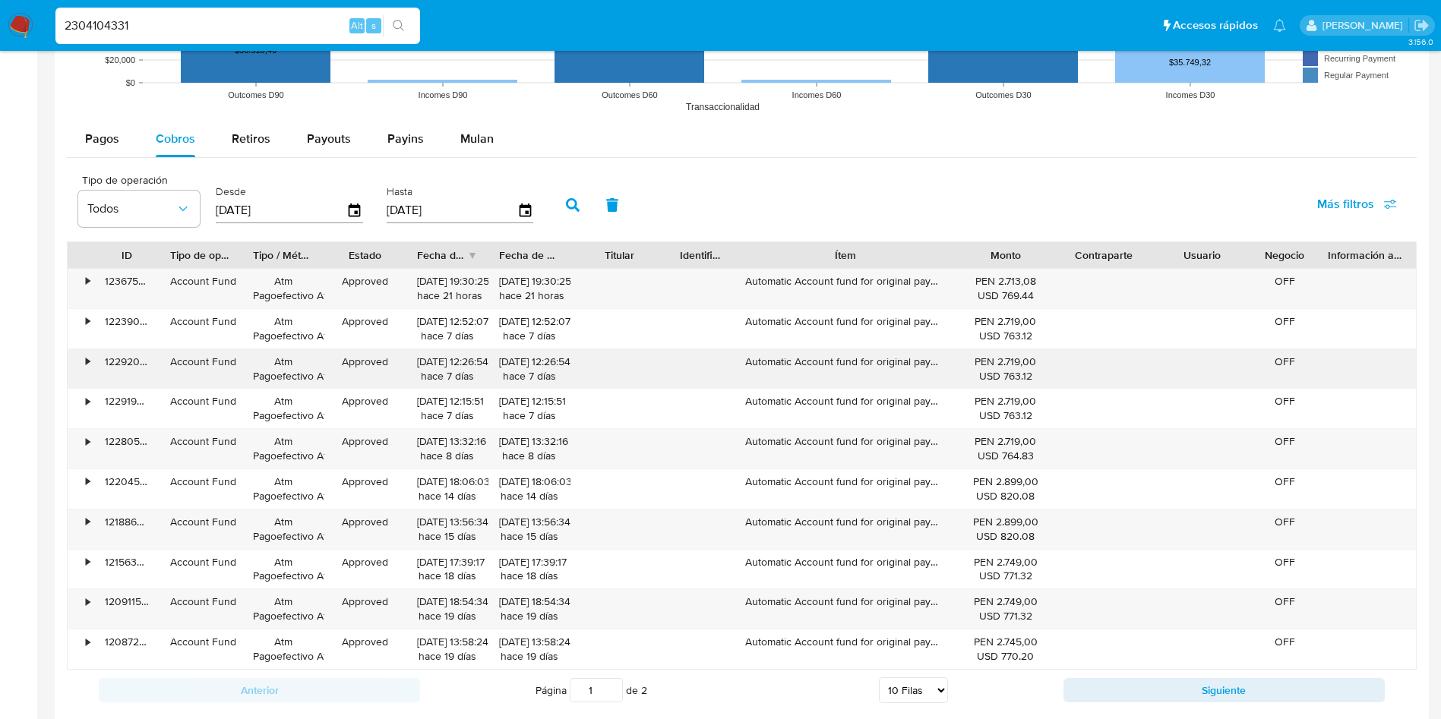
scroll to position [1595, 0]
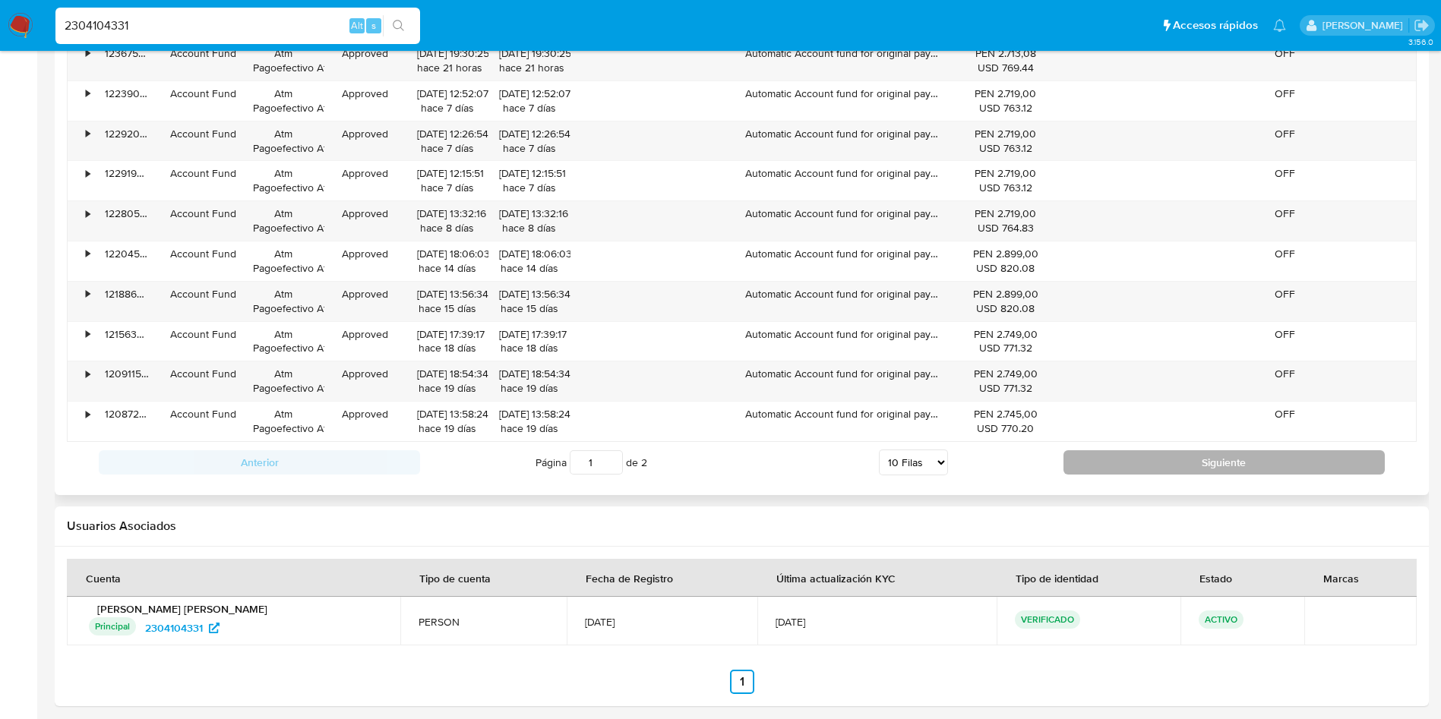
click at [1126, 474] on button "Siguiente" at bounding box center [1223, 462] width 321 height 24
type input "2"
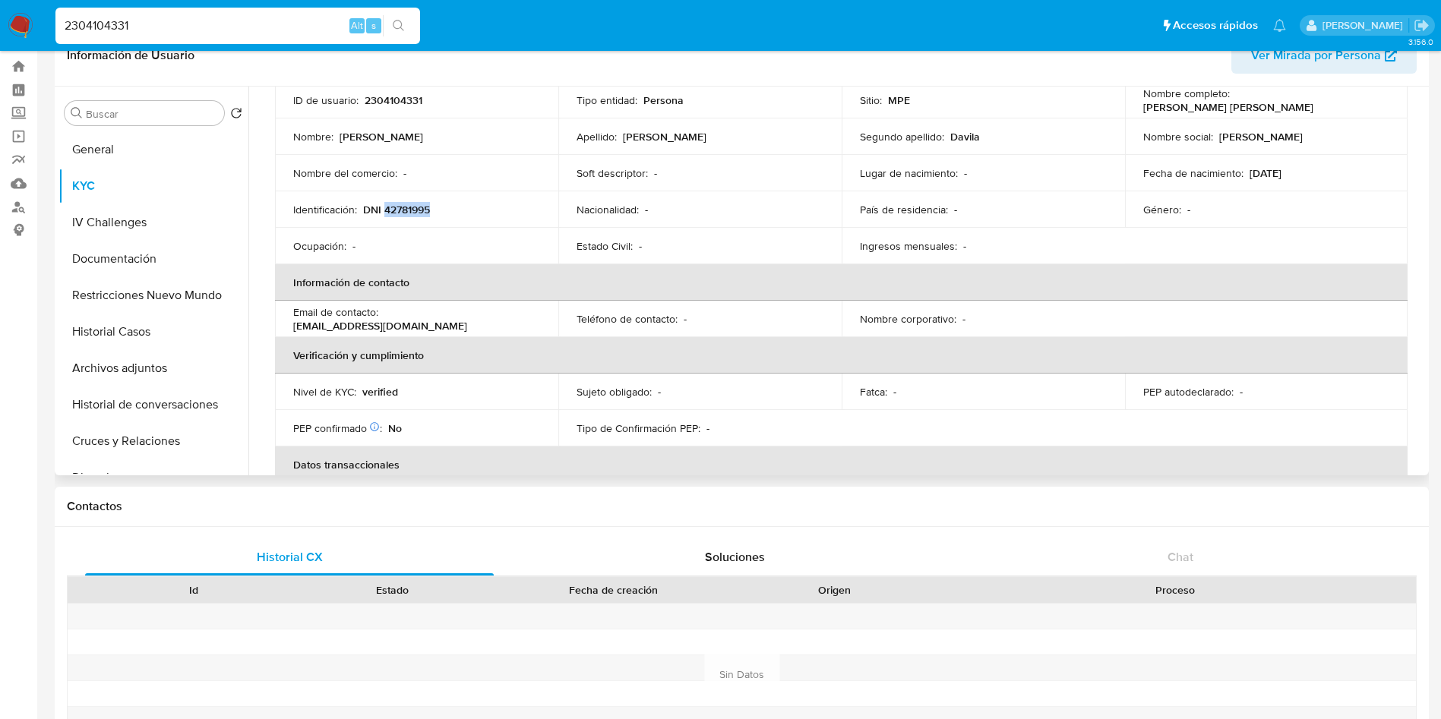
scroll to position [0, 0]
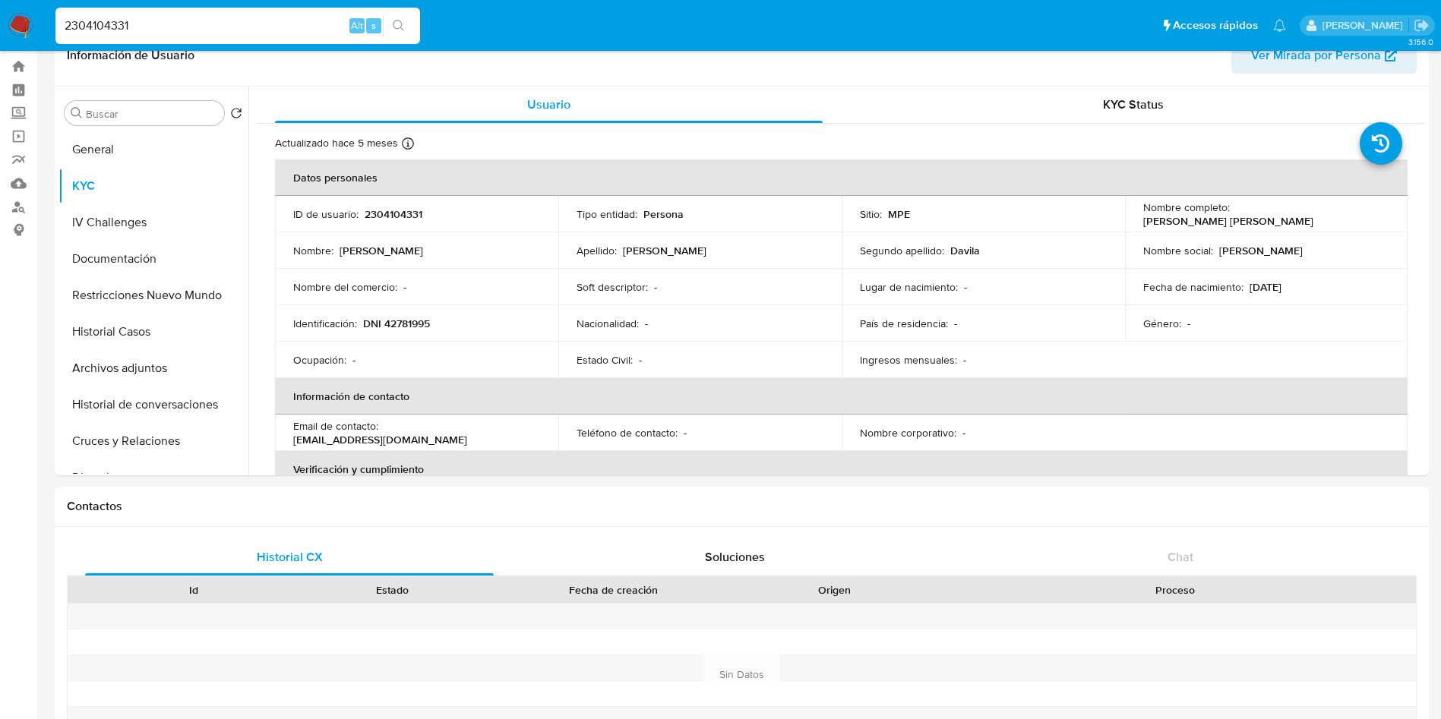
click at [257, 5] on div "2304104331 Alt s" at bounding box center [237, 26] width 365 height 43
click at [261, 34] on input "2304104331" at bounding box center [237, 26] width 365 height 20
paste input "1164296318"
type input "1164296318"
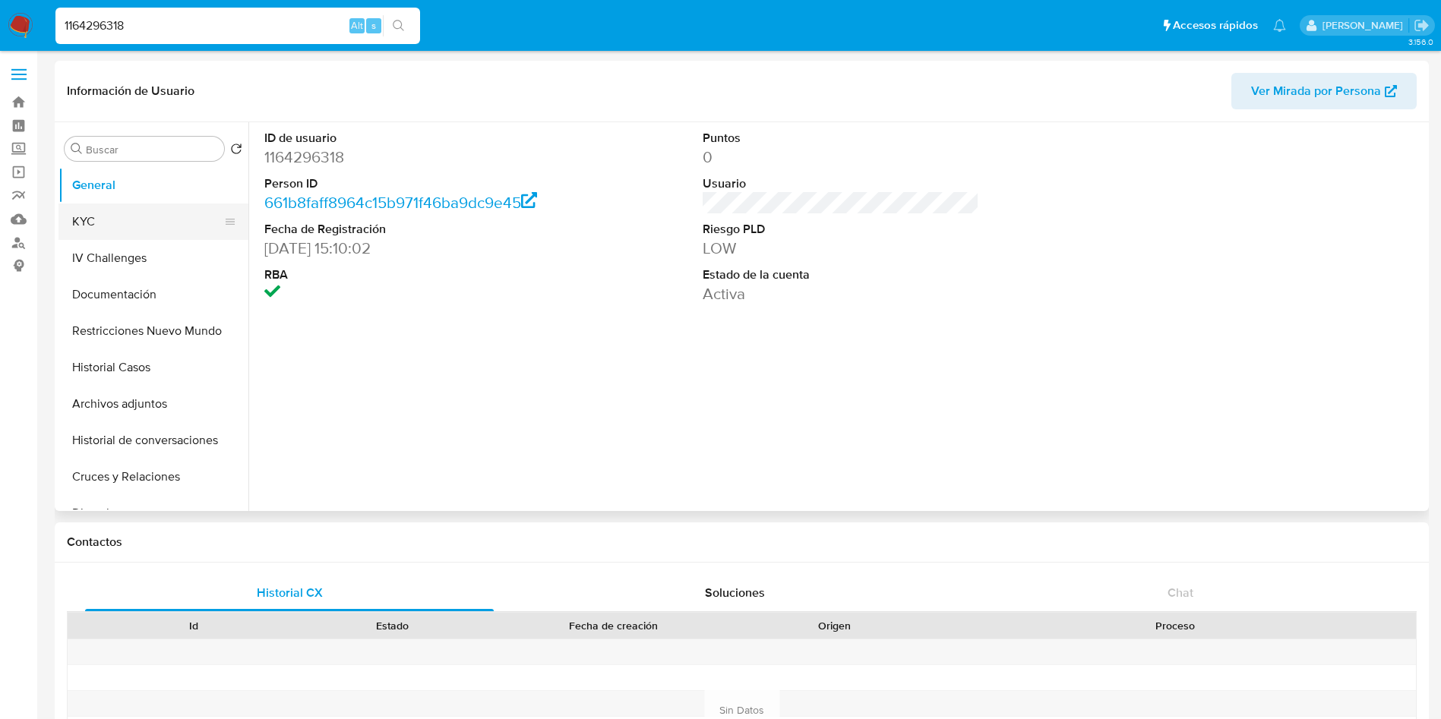
select select "10"
click at [130, 226] on button "KYC" at bounding box center [147, 222] width 178 height 36
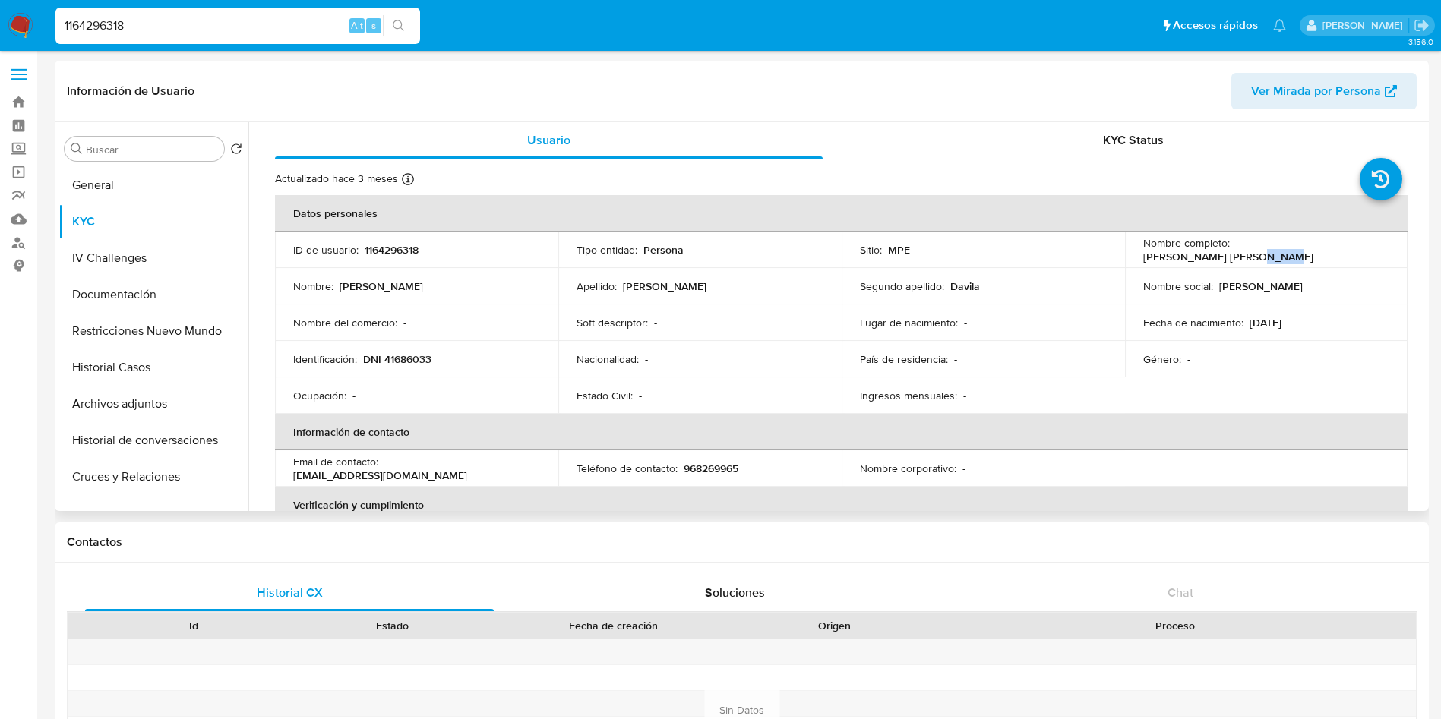
drag, startPoint x: 1331, startPoint y: 257, endPoint x: 1375, endPoint y: 254, distance: 44.2
click at [1313, 256] on p "Javier Alberto Cisneros Davila" at bounding box center [1228, 257] width 170 height 14
click at [1375, 254] on div "Nombre completo : Javier Alberto Cisneros Davila" at bounding box center [1266, 249] width 247 height 27
drag, startPoint x: 1244, startPoint y: 249, endPoint x: 1373, endPoint y: 251, distance: 129.1
click at [1373, 251] on div "Nombre completo : Javier Alberto Cisneros Davila" at bounding box center [1266, 249] width 247 height 27
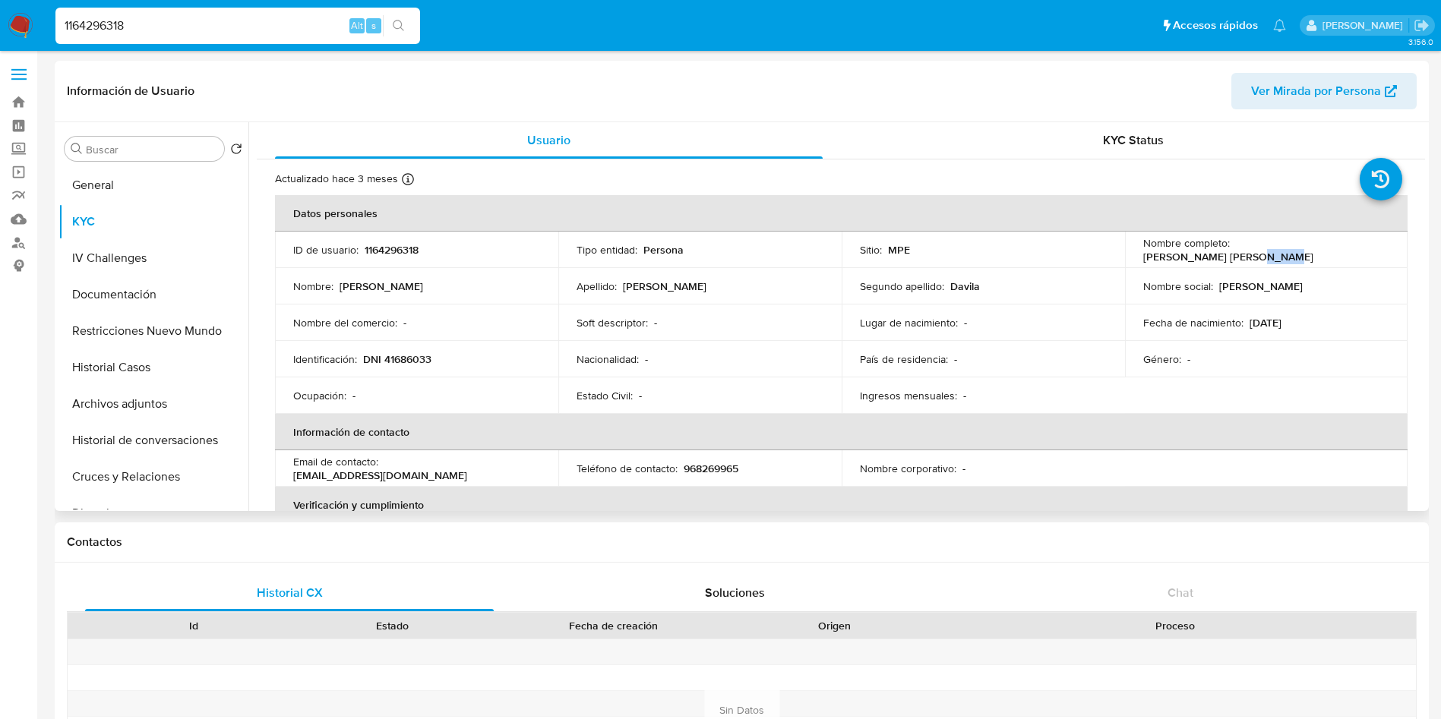
copy p "avier Alberto Cisneros Davila"
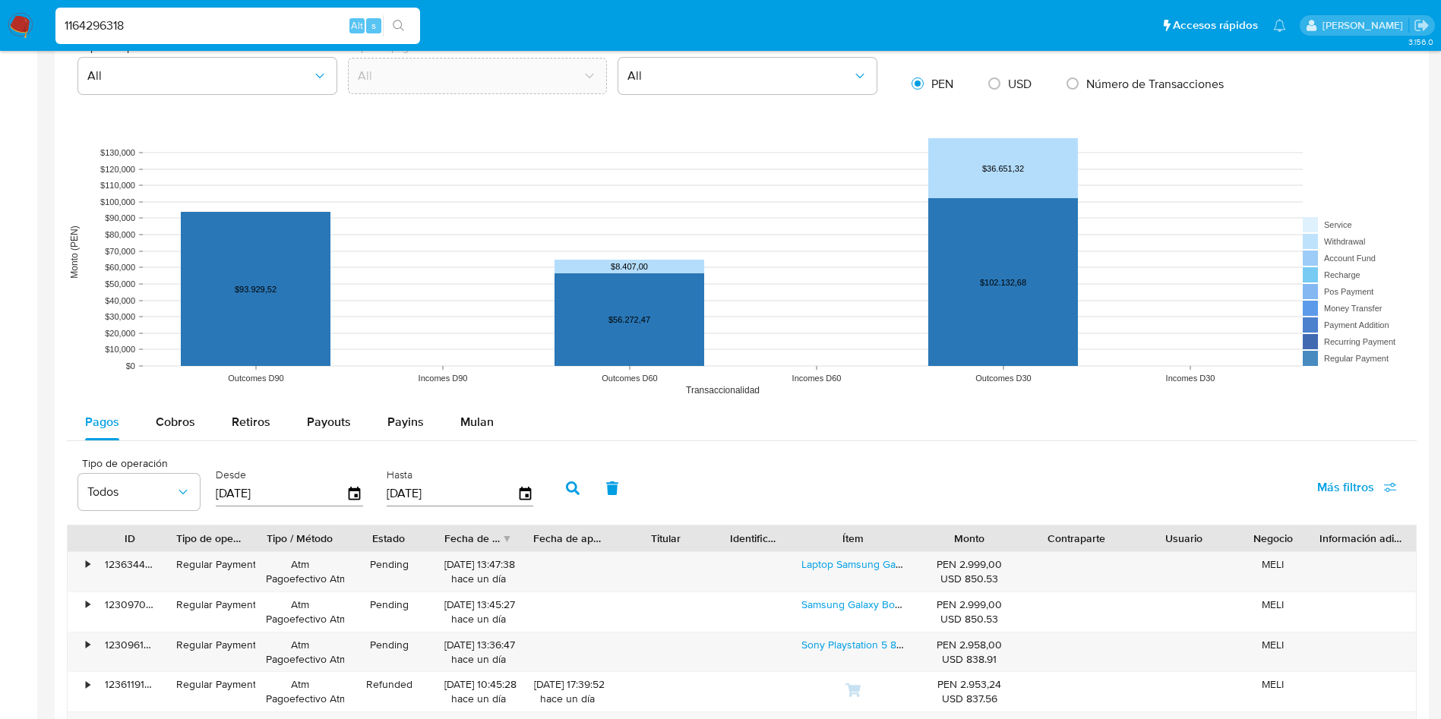
scroll to position [1253, 0]
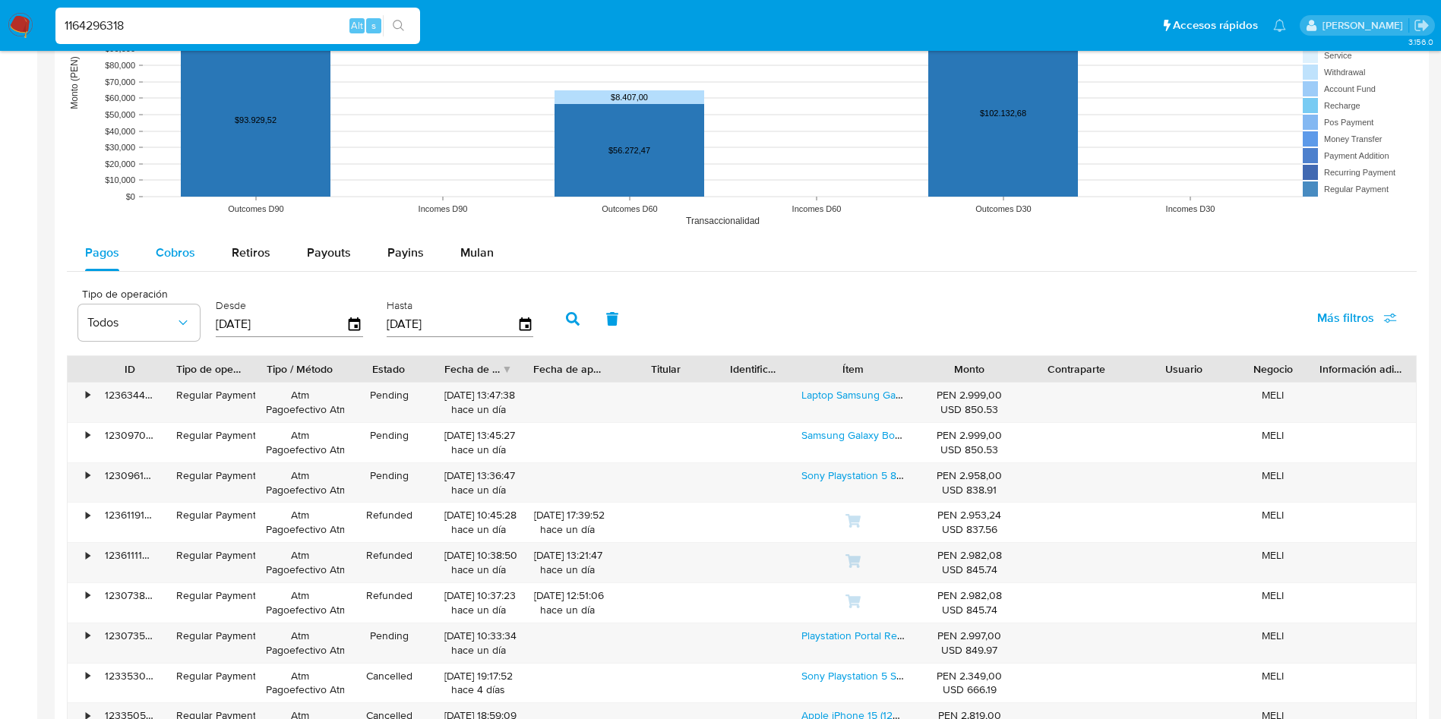
click at [181, 251] on span "Cobros" at bounding box center [175, 252] width 39 height 17
select select "10"
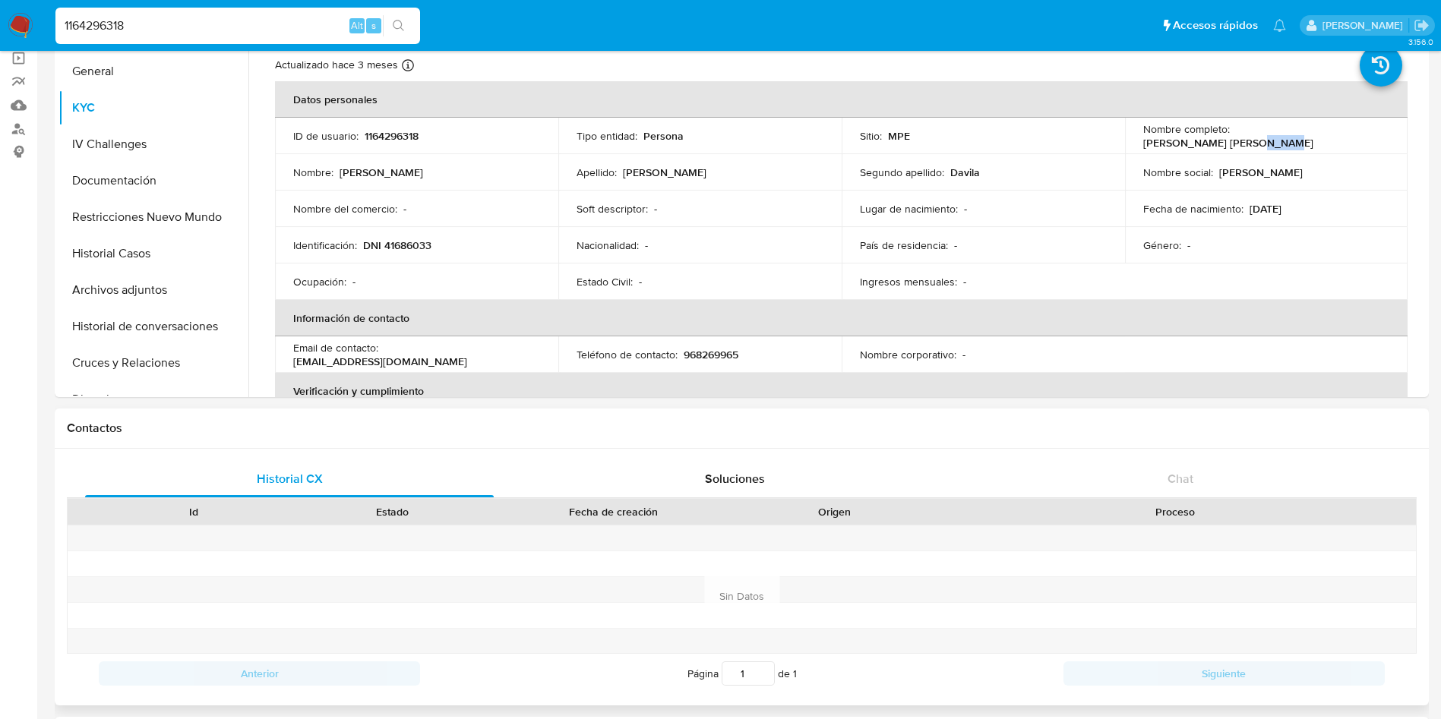
scroll to position [0, 0]
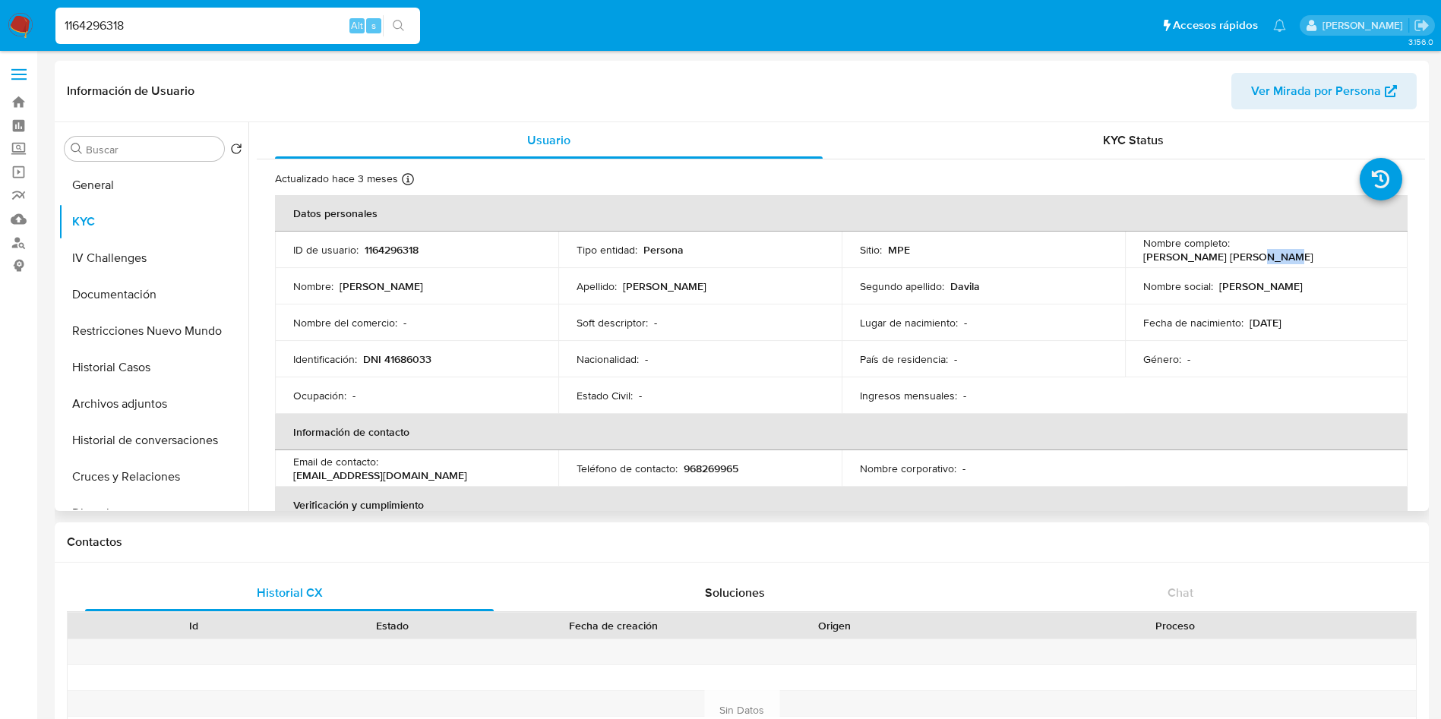
click at [400, 356] on p "DNI 41686033" at bounding box center [397, 359] width 68 height 14
copy p "41686033"
click at [163, 306] on button "Documentación" at bounding box center [147, 294] width 178 height 36
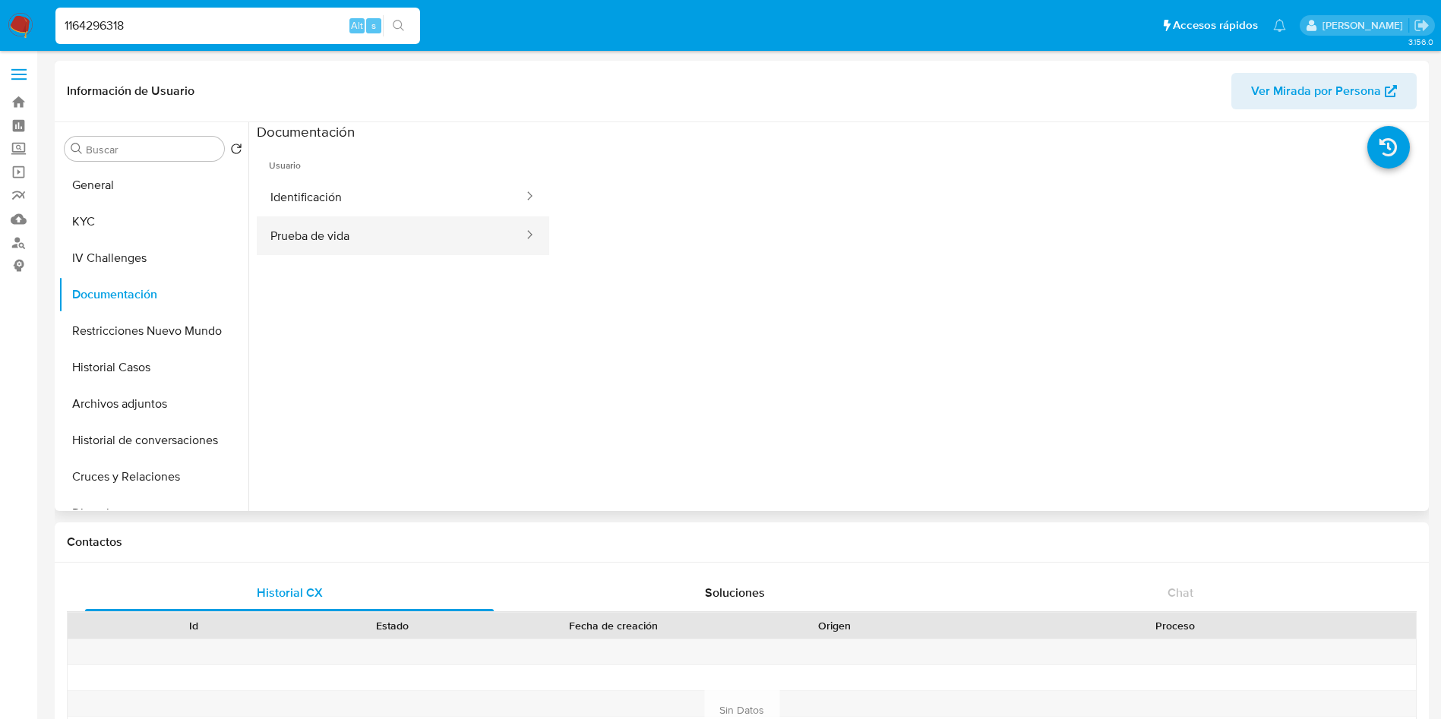
click at [365, 223] on button "Prueba de vida" at bounding box center [391, 235] width 268 height 39
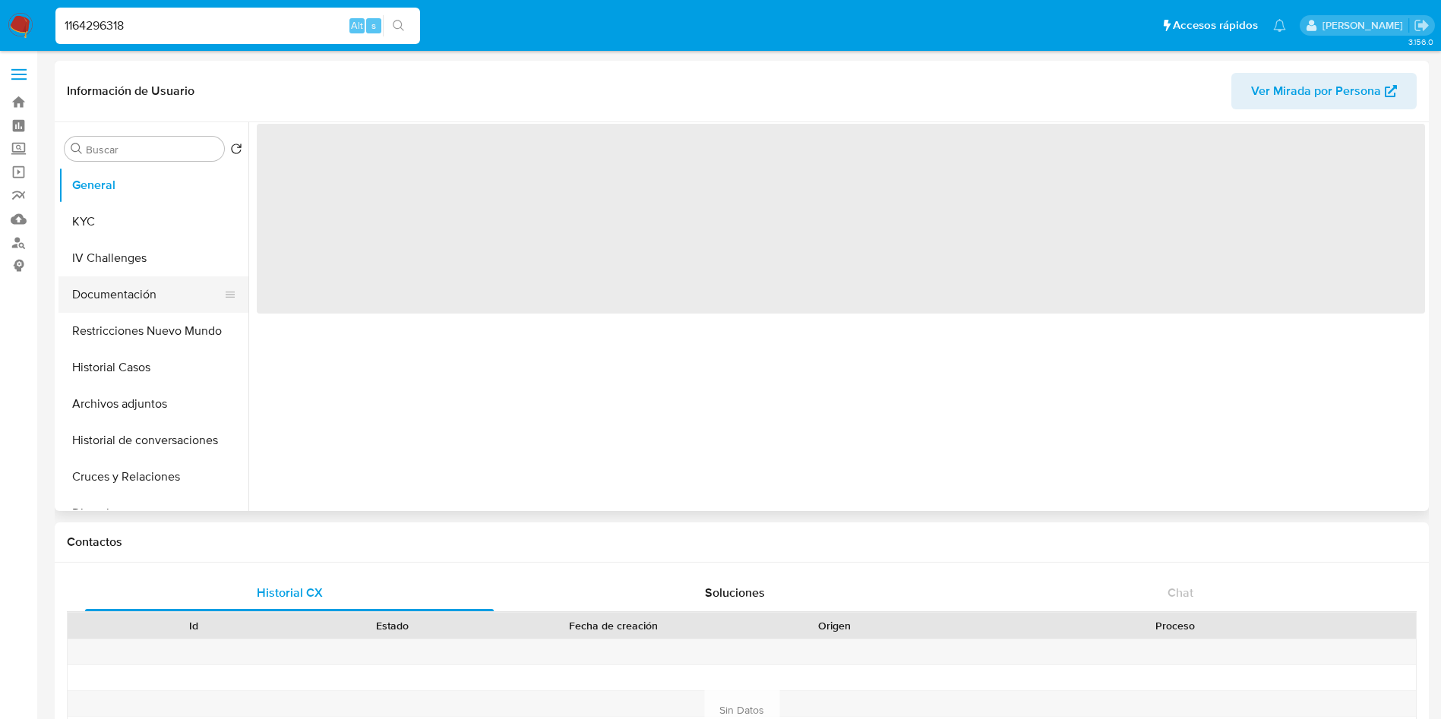
click at [112, 291] on button "Documentación" at bounding box center [147, 294] width 178 height 36
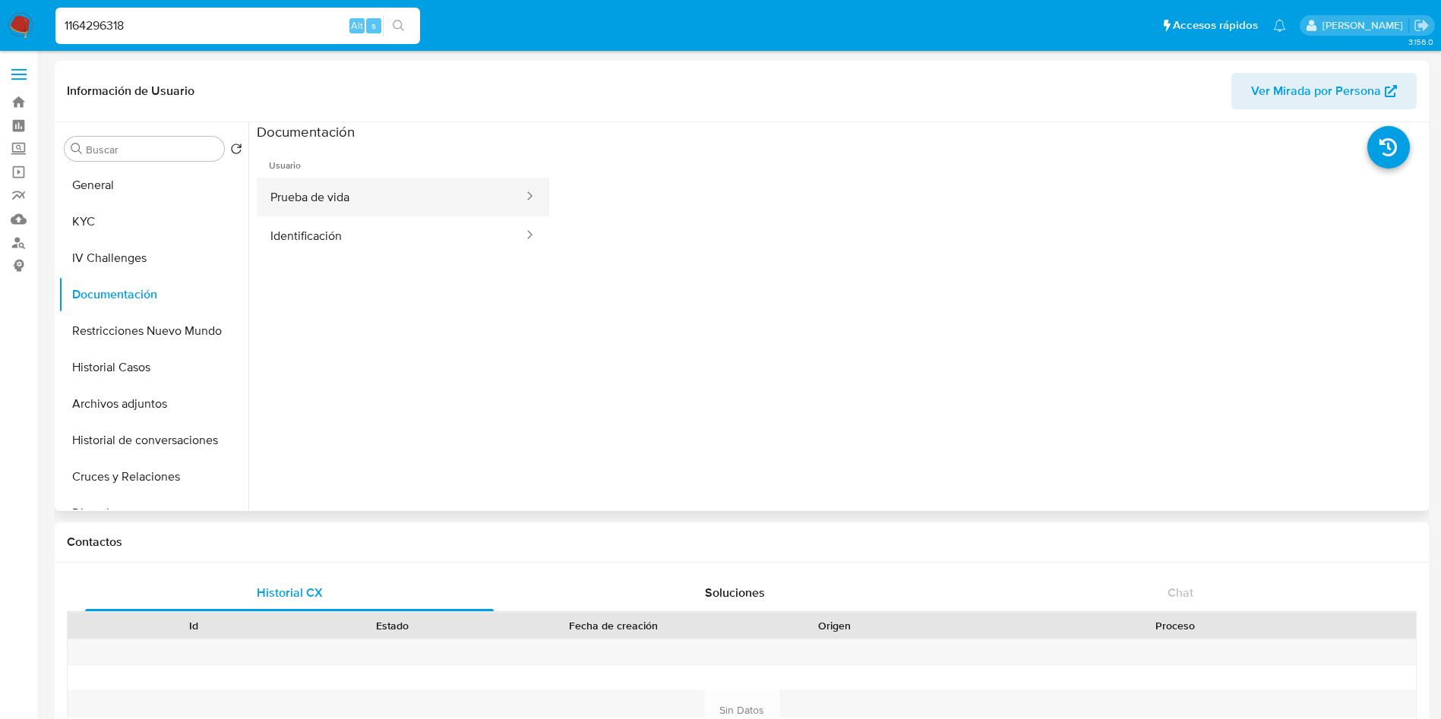
select select "10"
click at [391, 209] on button "Prueba de vida" at bounding box center [391, 197] width 268 height 39
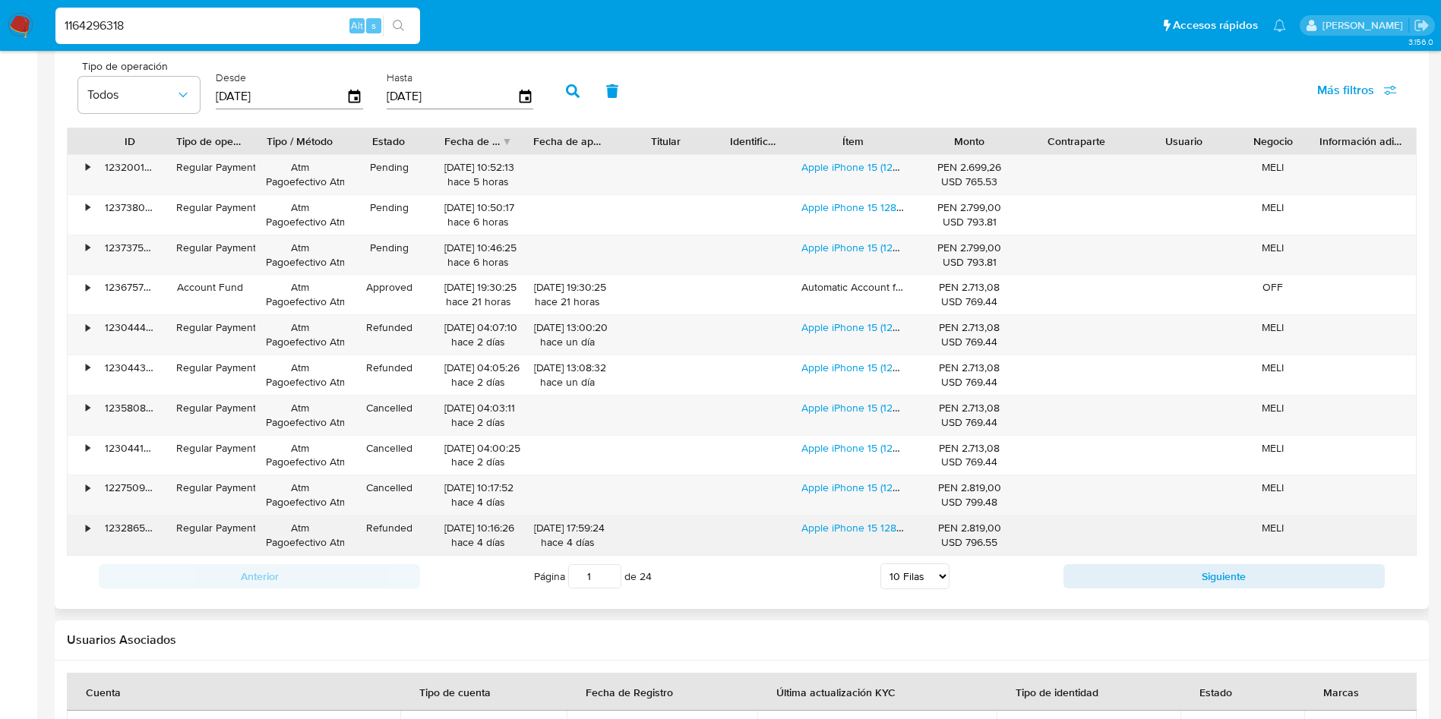
scroll to position [1367, 0]
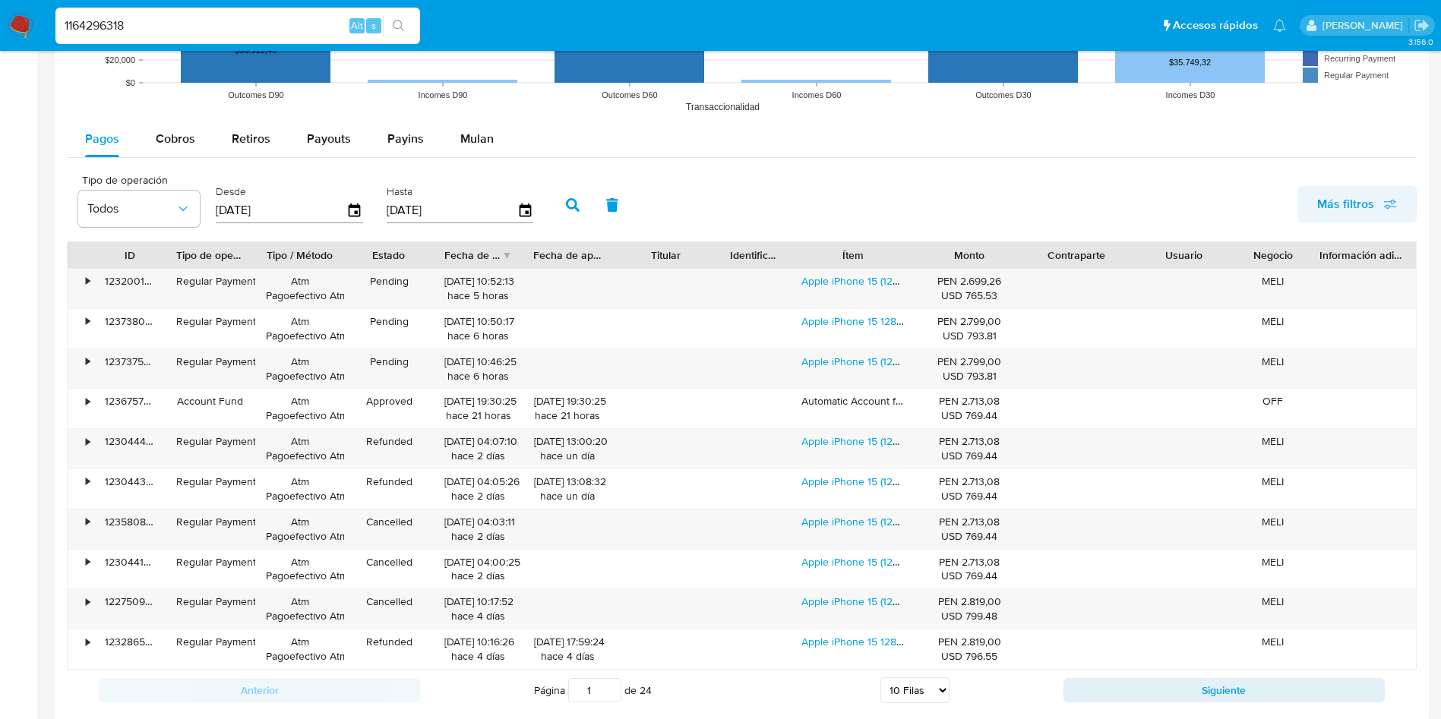
drag, startPoint x: 1381, startPoint y: 185, endPoint x: 1371, endPoint y: 213, distance: 30.0
click at [1381, 185] on div "Tipo de operación Todos Desde 29/05/2025 Hasta 26/08/2025 Más filtros" at bounding box center [742, 204] width 1350 height 76
click at [1370, 209] on span "Más filtros" at bounding box center [1345, 204] width 57 height 36
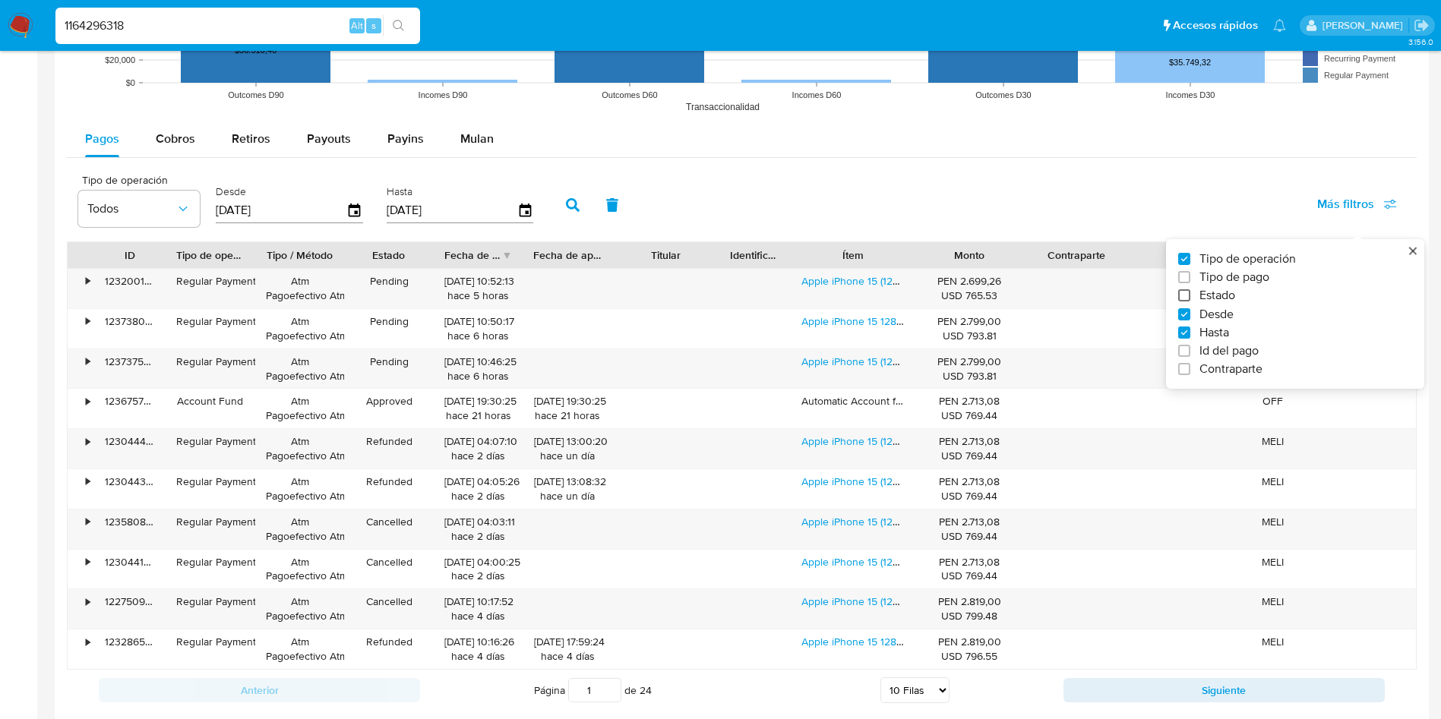
click at [1186, 298] on input "Estado" at bounding box center [1184, 295] width 12 height 12
checkbox input "true"
type input "[DATE]"
click at [264, 214] on span "Todos" at bounding box center [265, 208] width 88 height 15
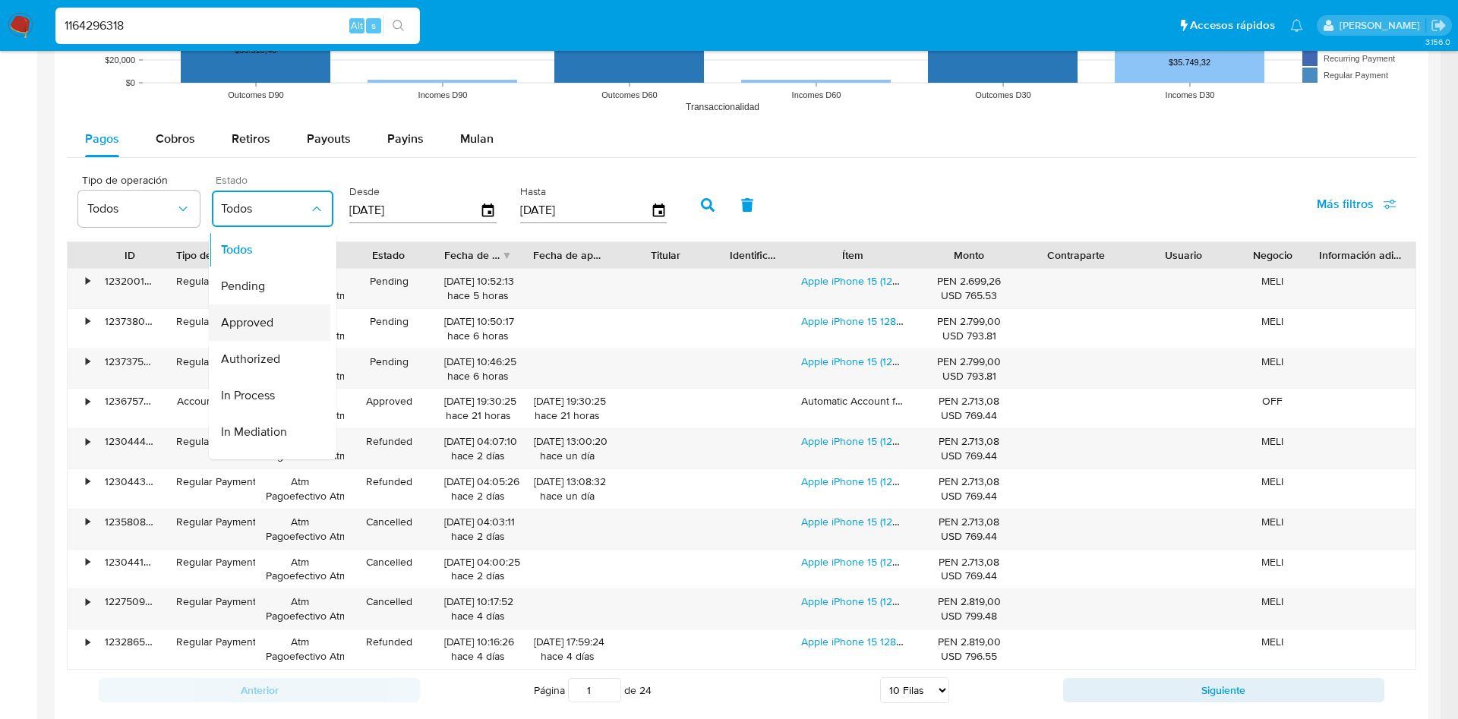
click at [266, 311] on div "Approved" at bounding box center [265, 323] width 88 height 36
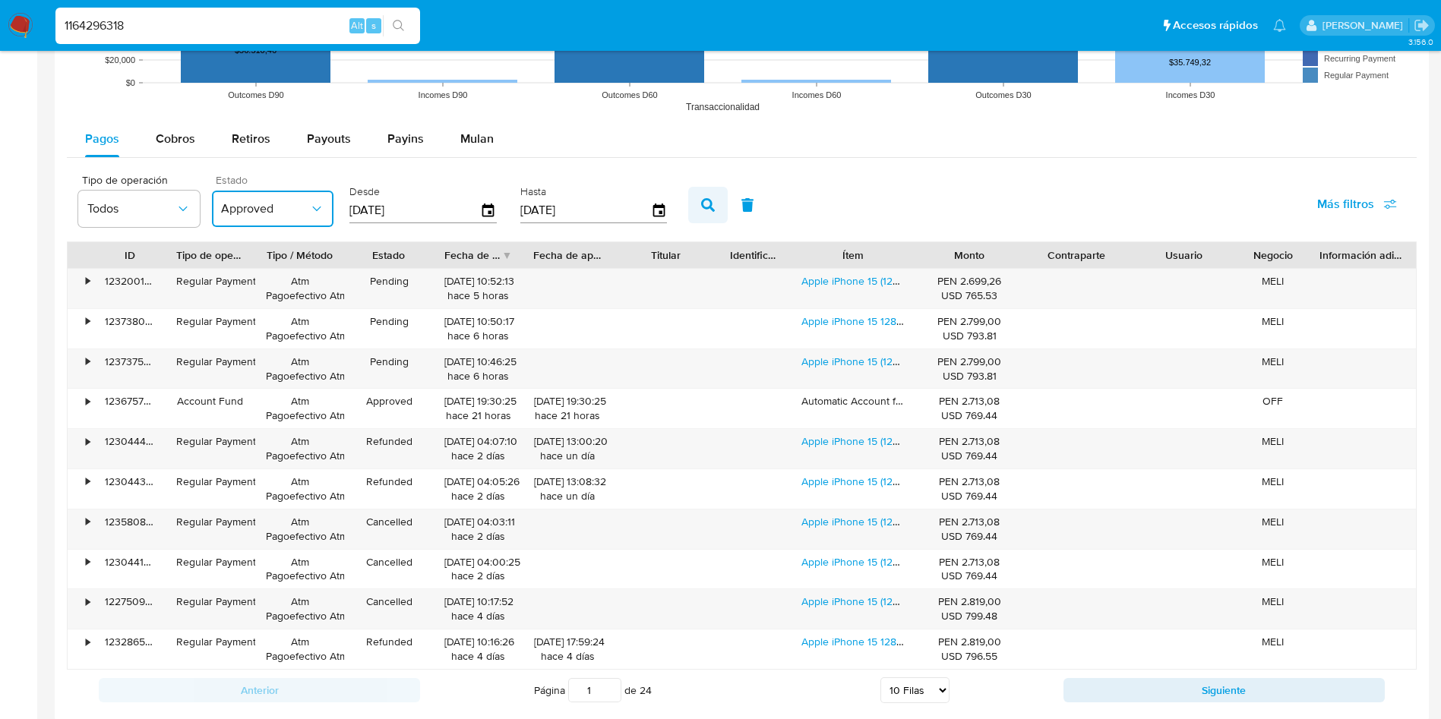
click at [711, 206] on icon "button" at bounding box center [708, 205] width 14 height 14
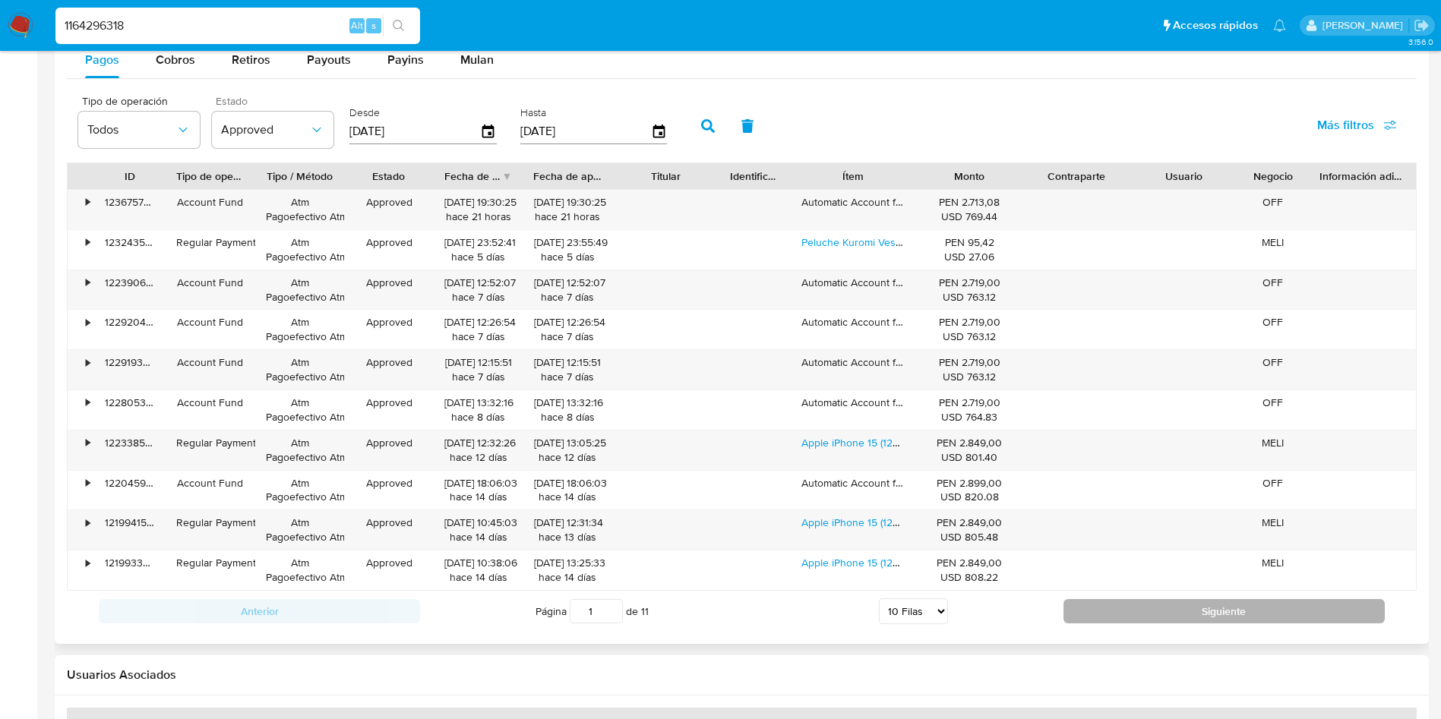
scroll to position [1481, 0]
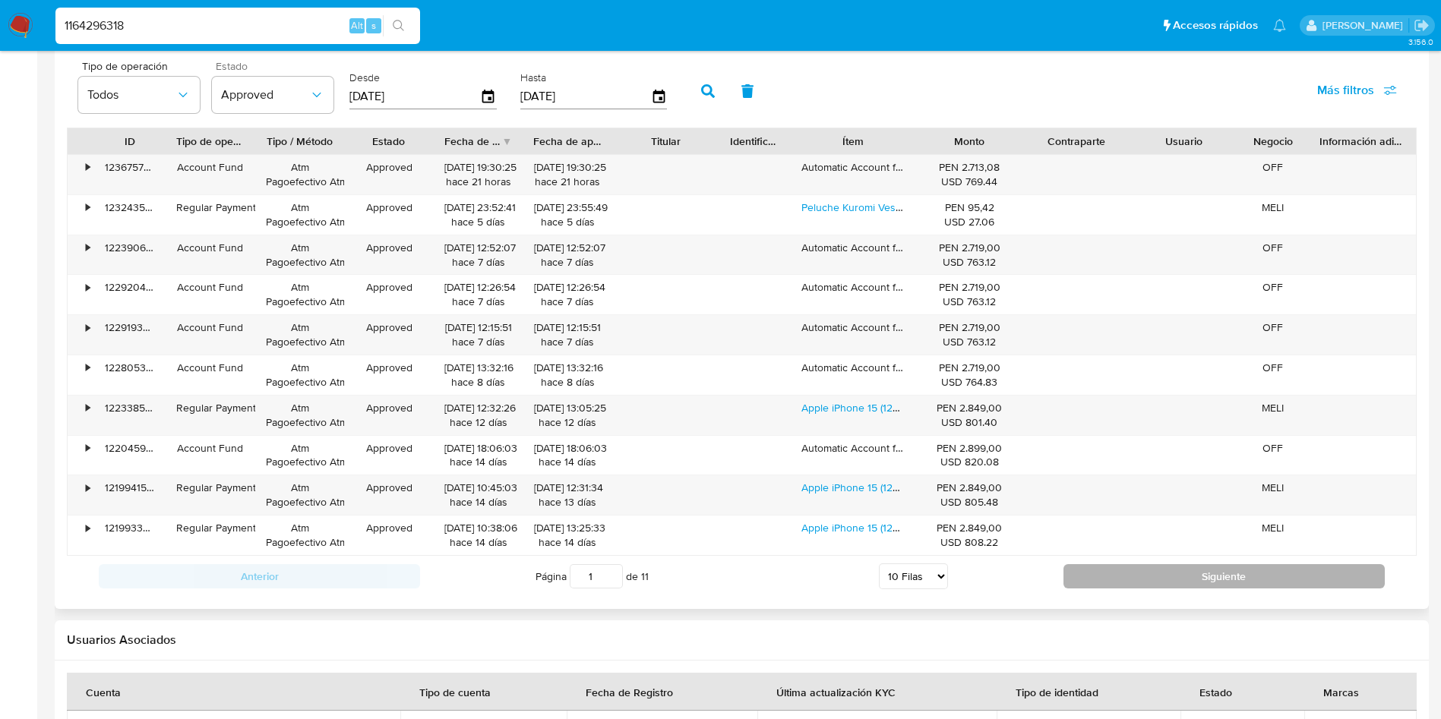
click at [1173, 577] on button "Siguiente" at bounding box center [1223, 576] width 321 height 24
type input "2"
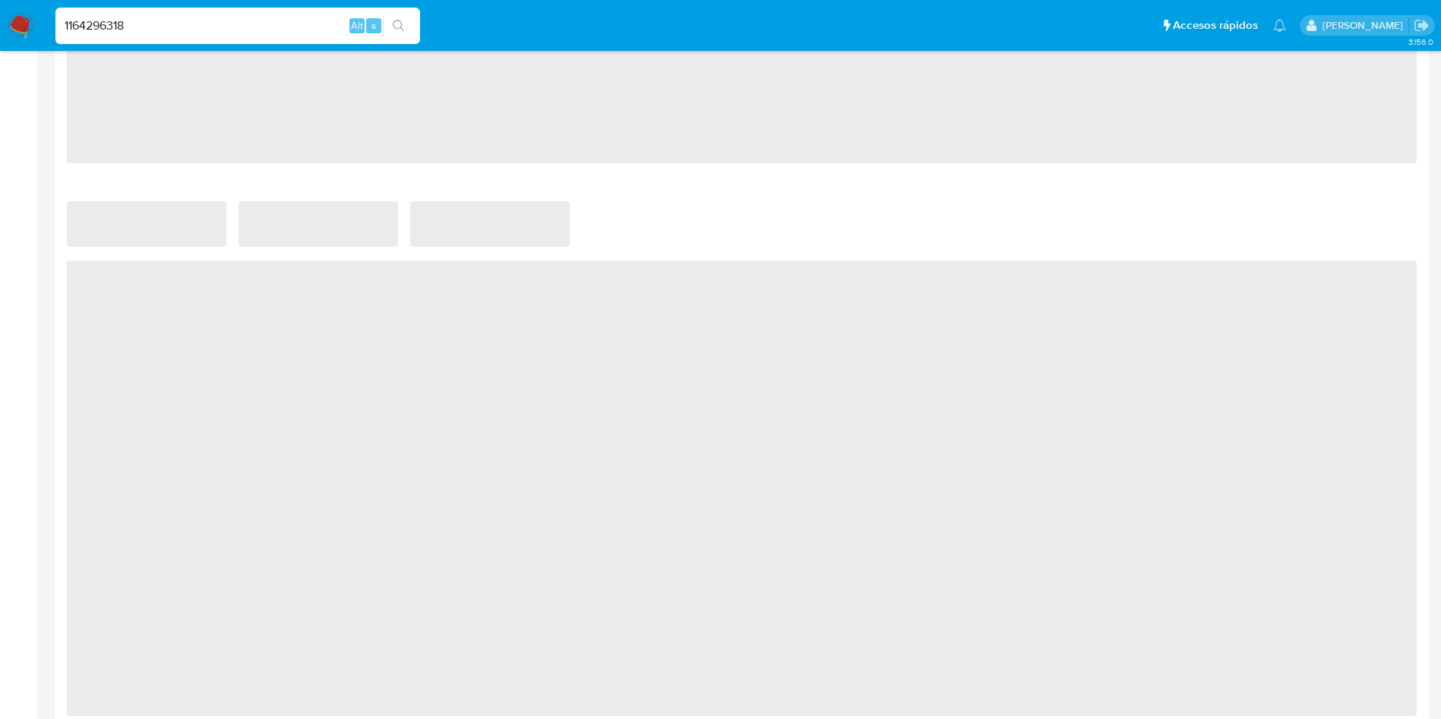
select select "10"
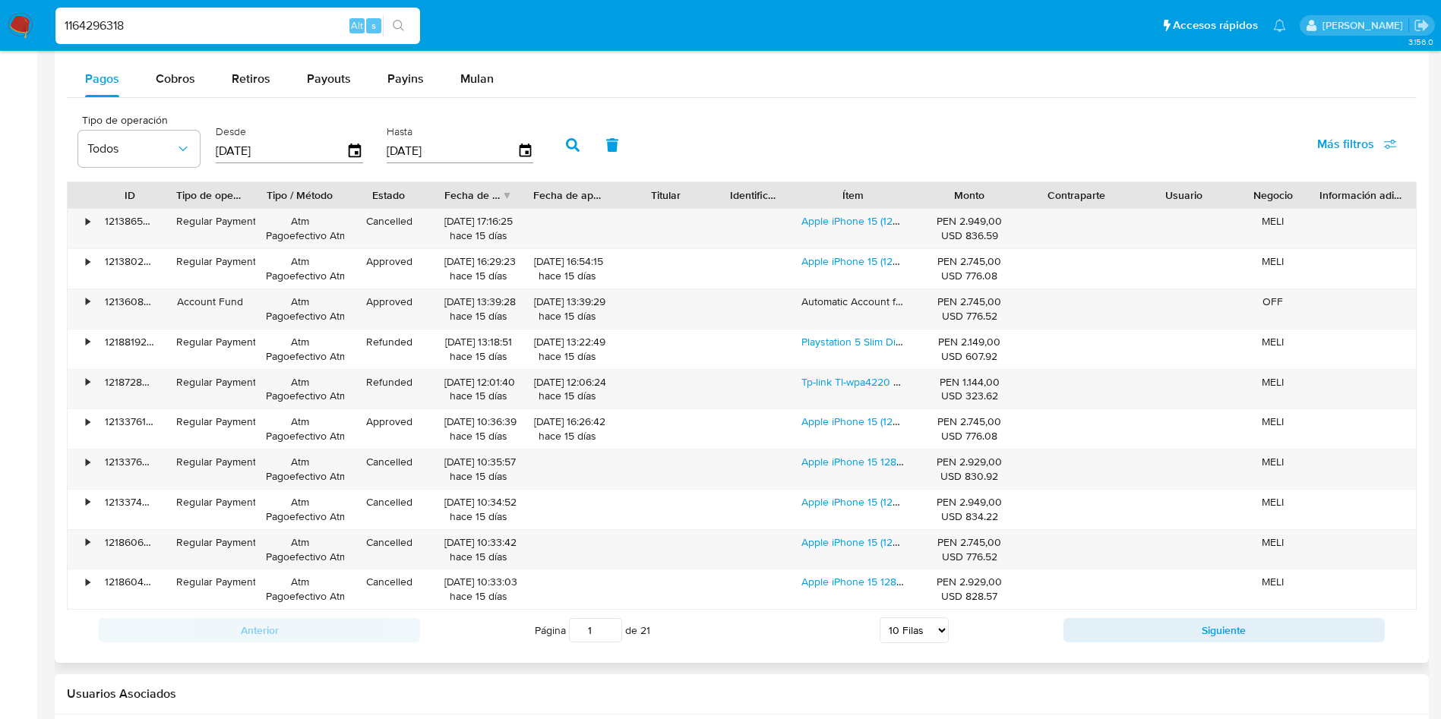
scroll to position [1367, 0]
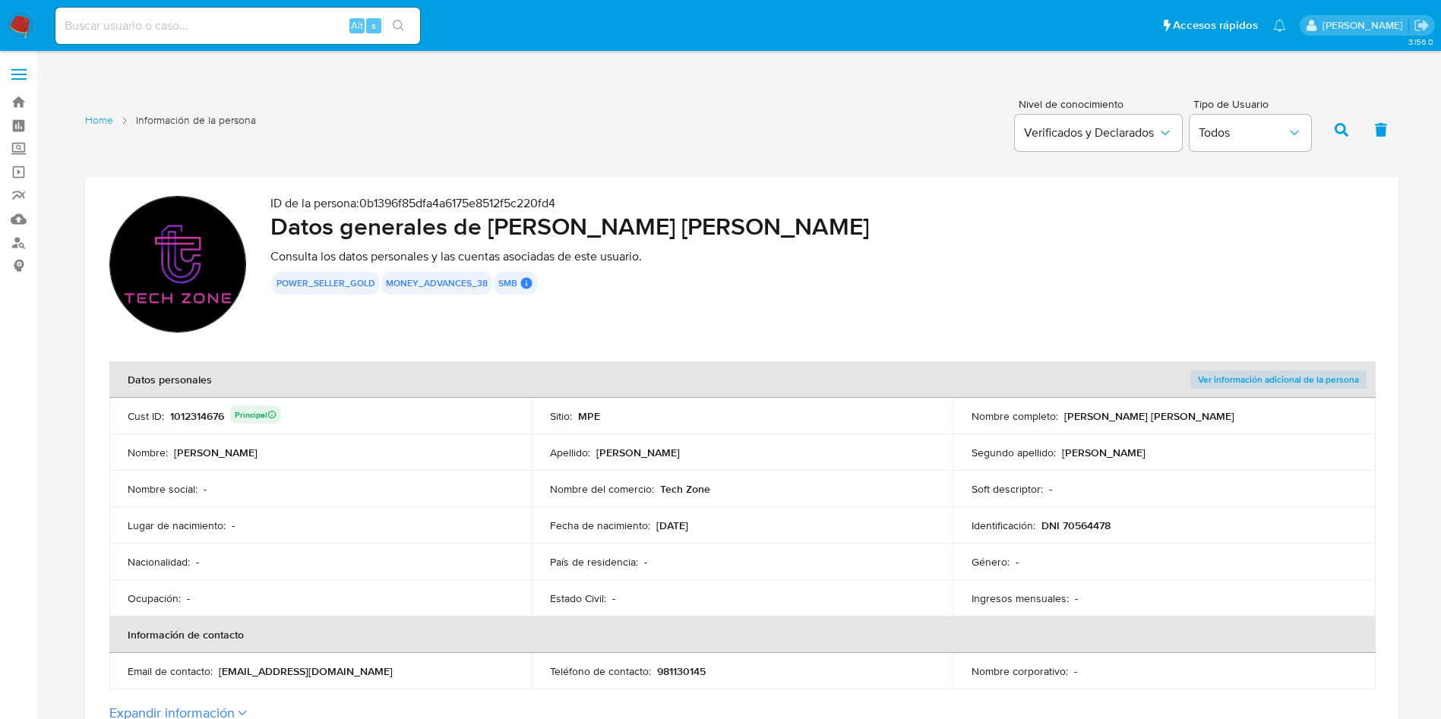
click at [279, 39] on div "Alt s" at bounding box center [237, 26] width 365 height 36
click at [250, 27] on input at bounding box center [237, 26] width 365 height 20
paste input "2357006418"
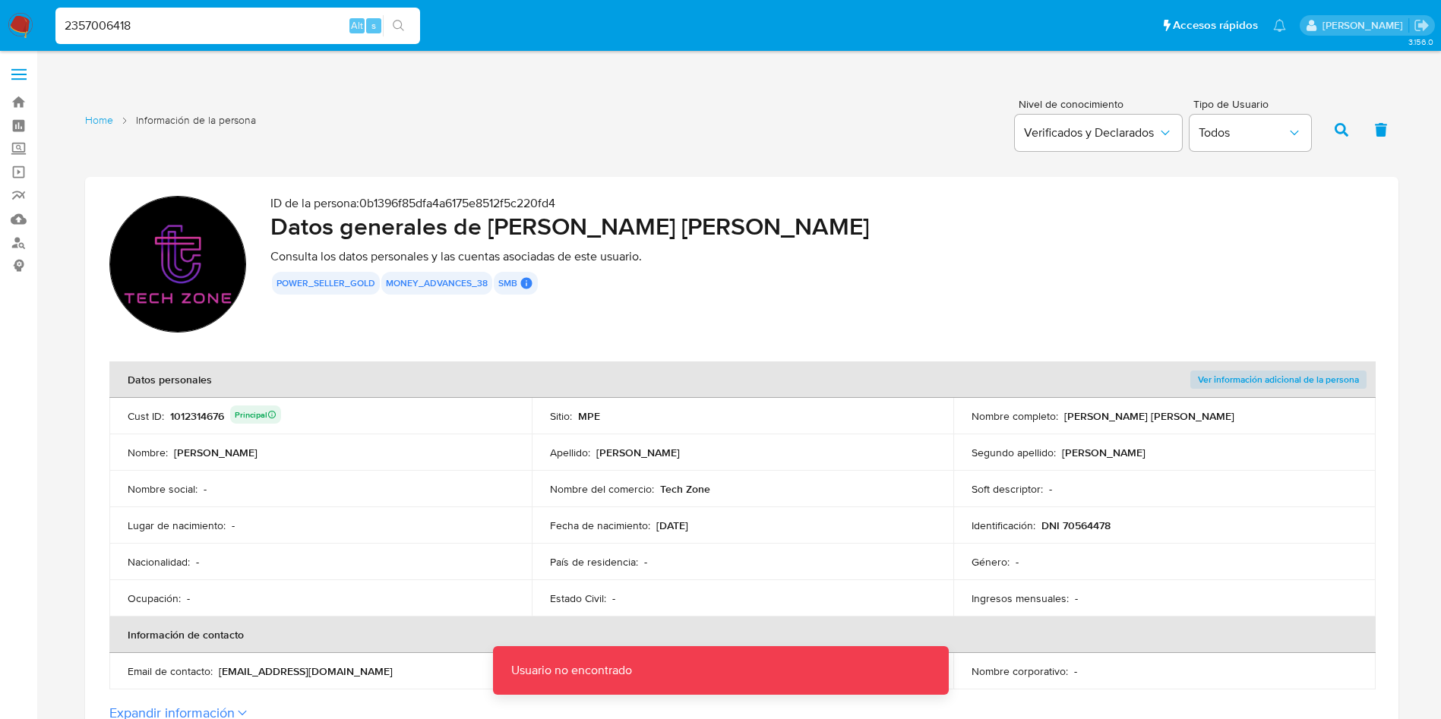
click at [250, 27] on input "2357006418" at bounding box center [237, 26] width 365 height 20
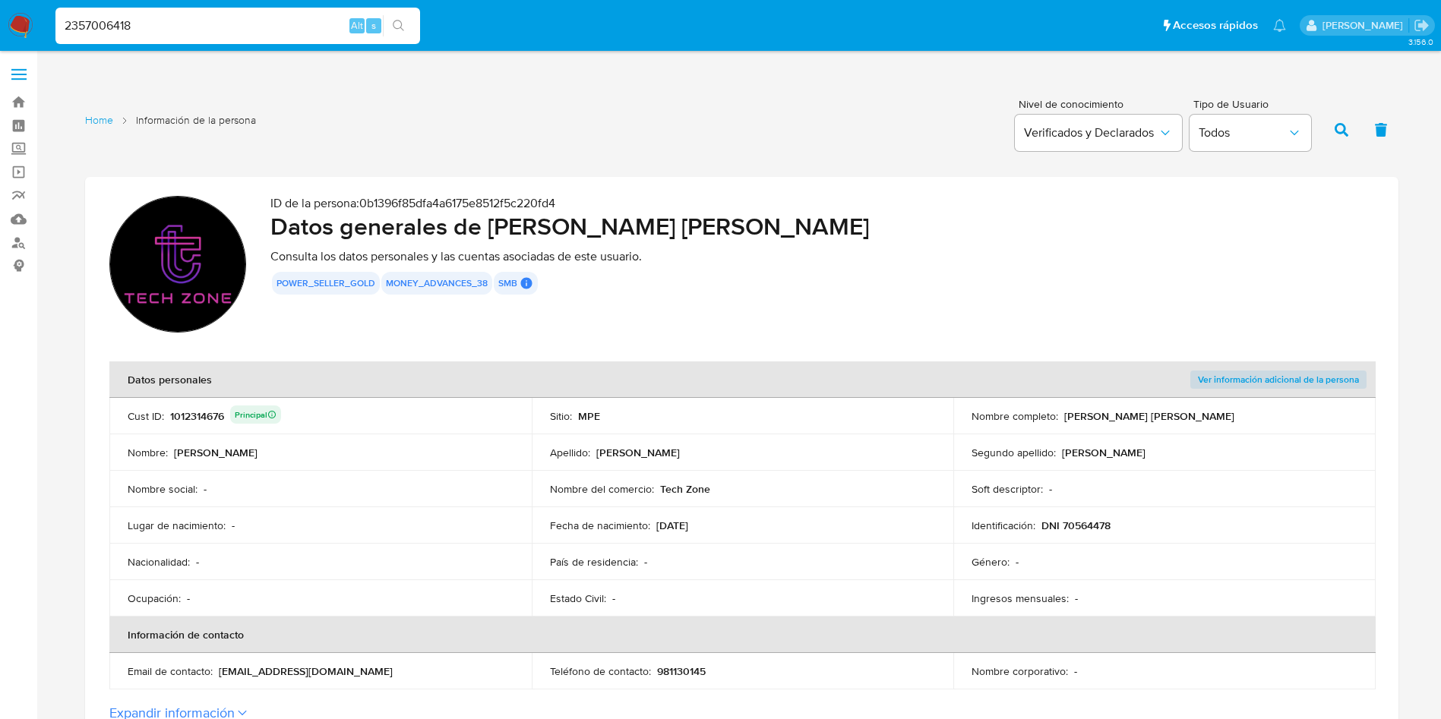
type input "2357006418"
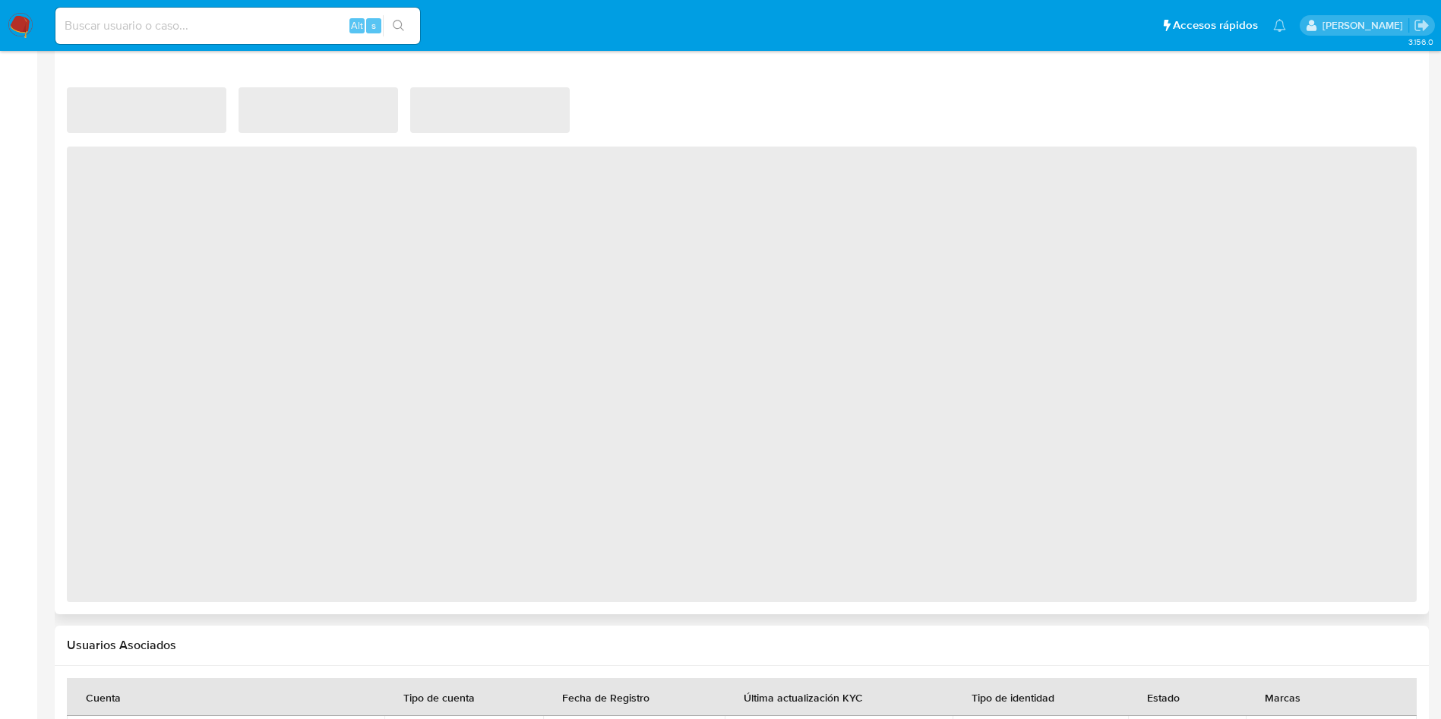
select select "10"
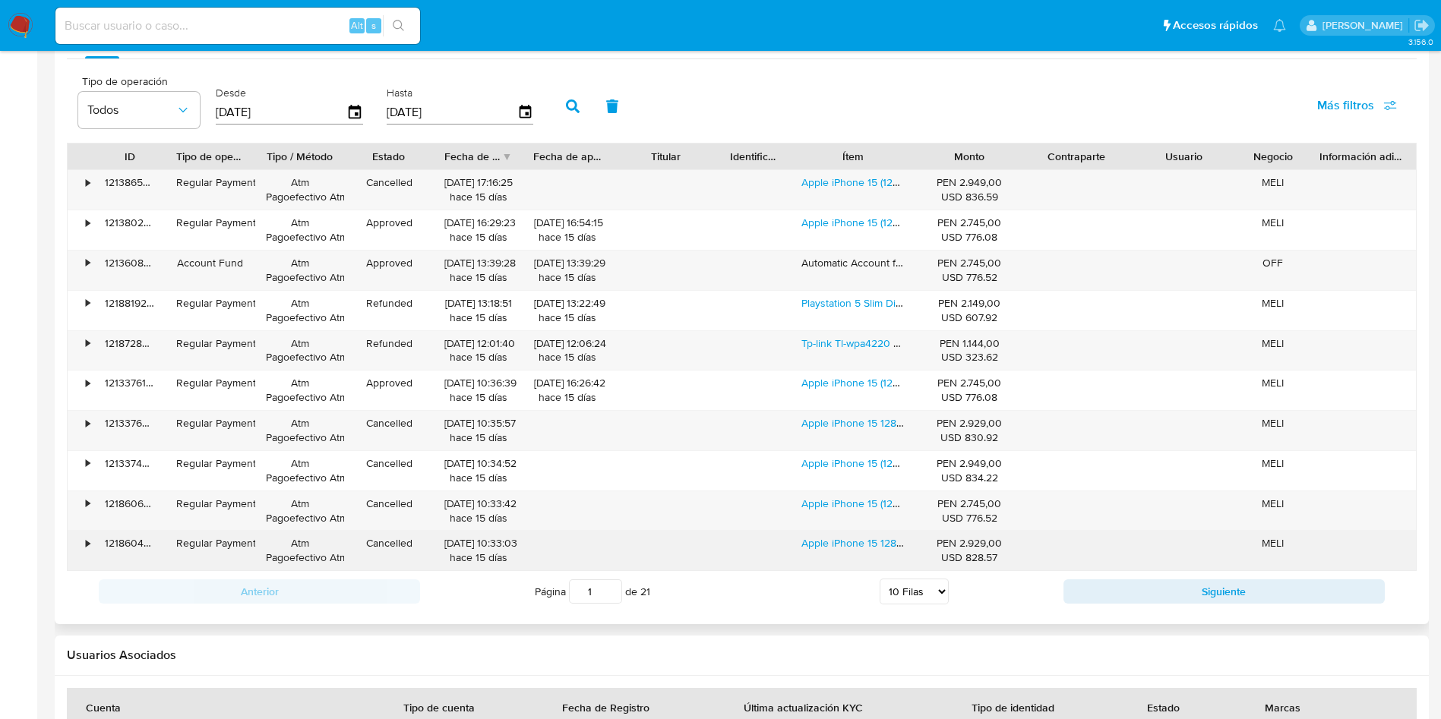
scroll to position [1367, 0]
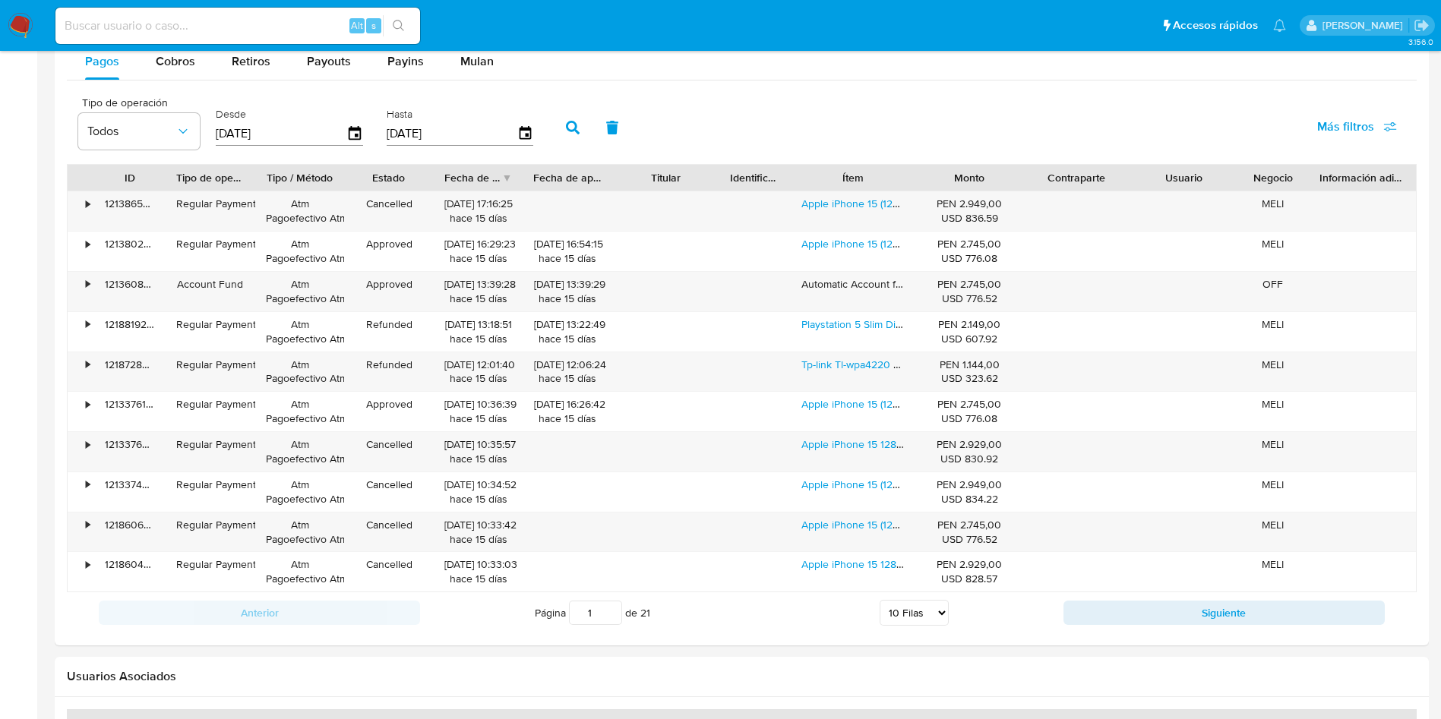
click at [275, 18] on input at bounding box center [237, 26] width 365 height 20
paste input "2304104331"
type input "2304104331"
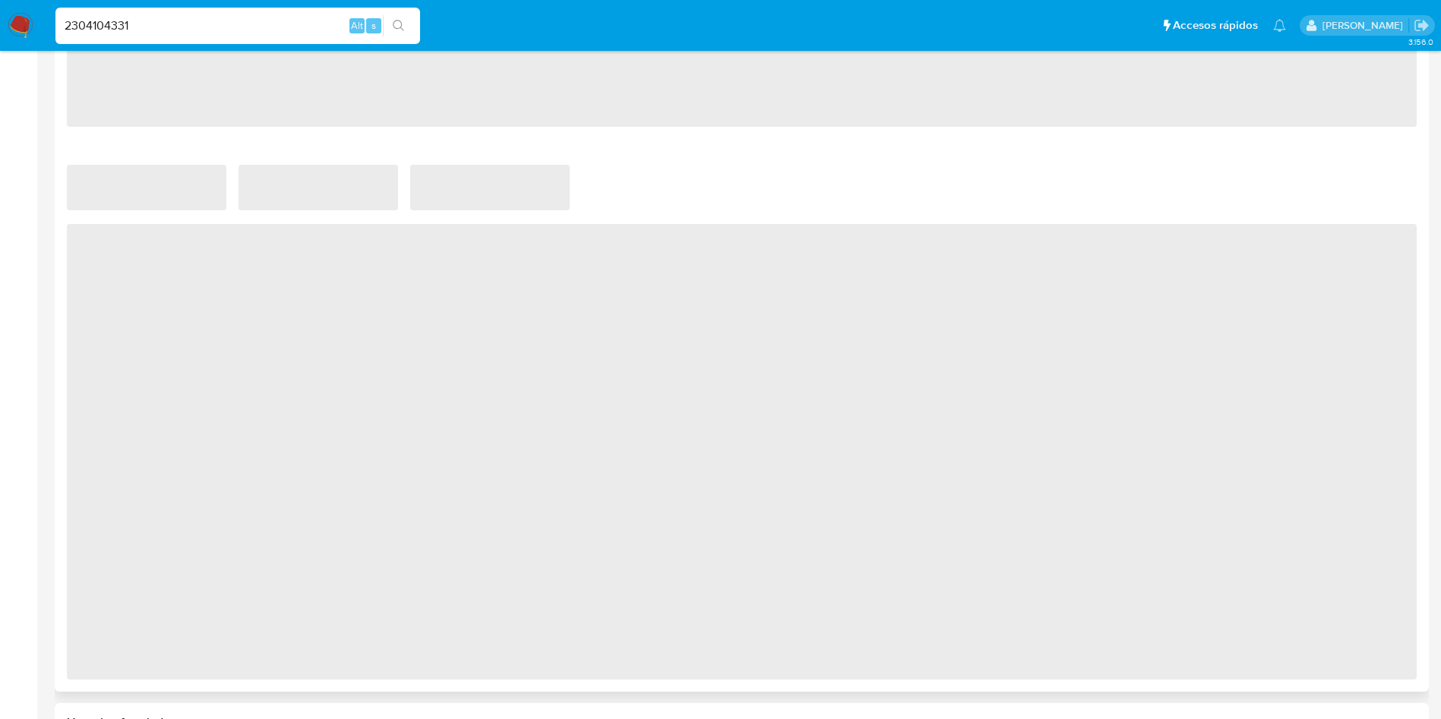
select select "10"
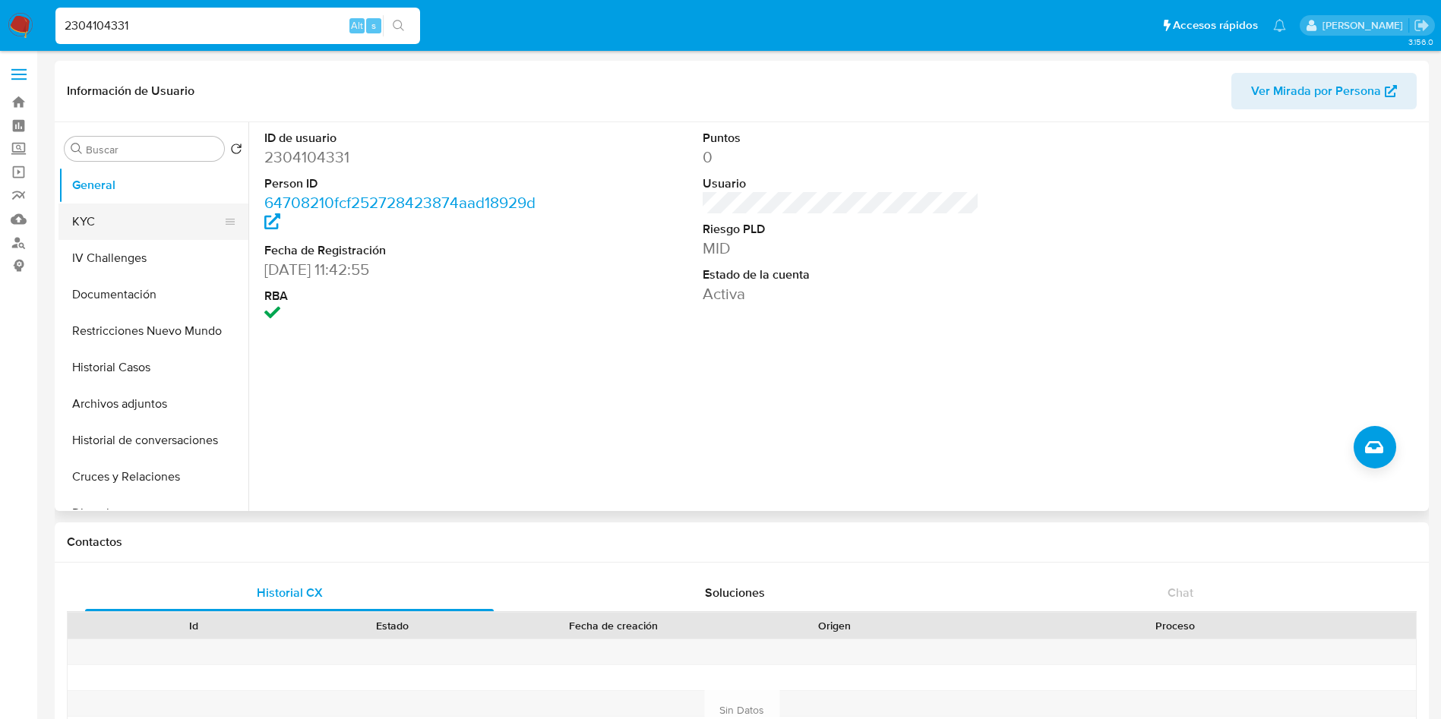
click at [103, 210] on button "KYC" at bounding box center [147, 222] width 178 height 36
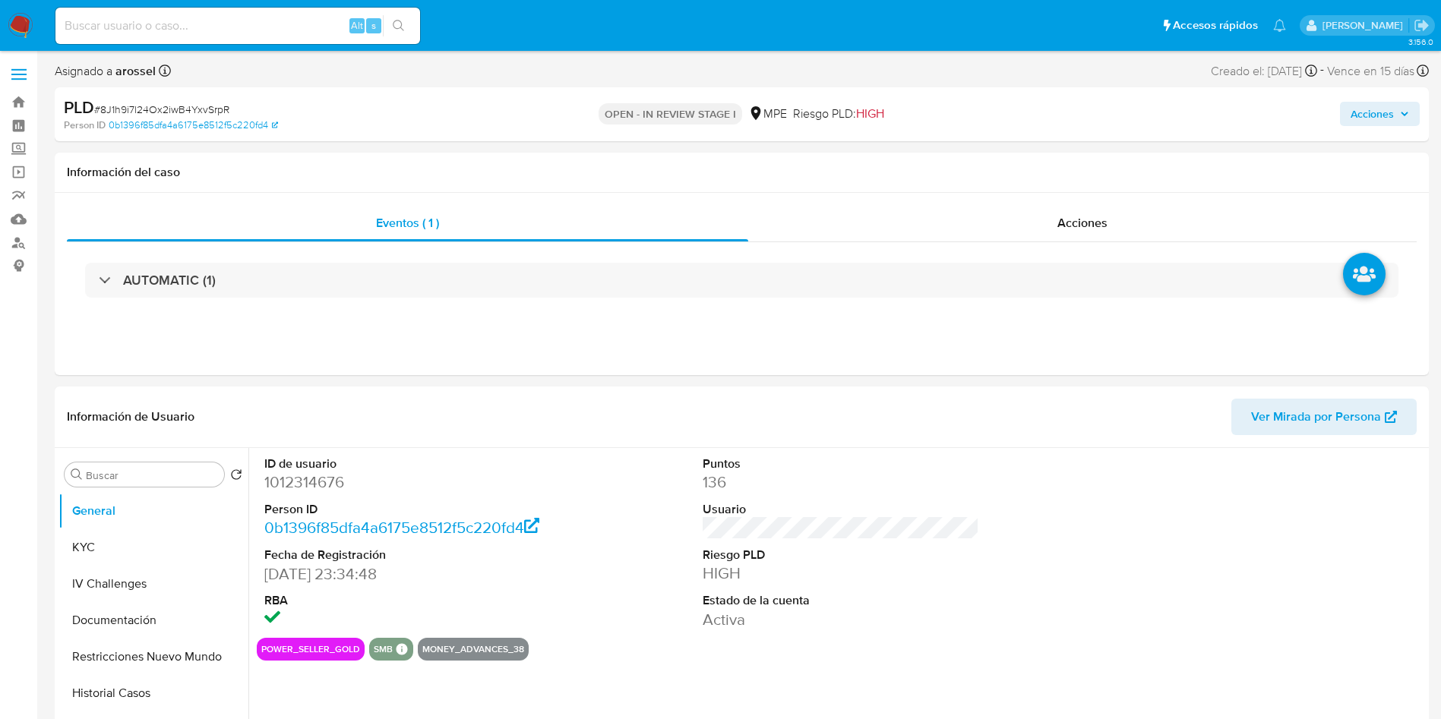
select select "10"
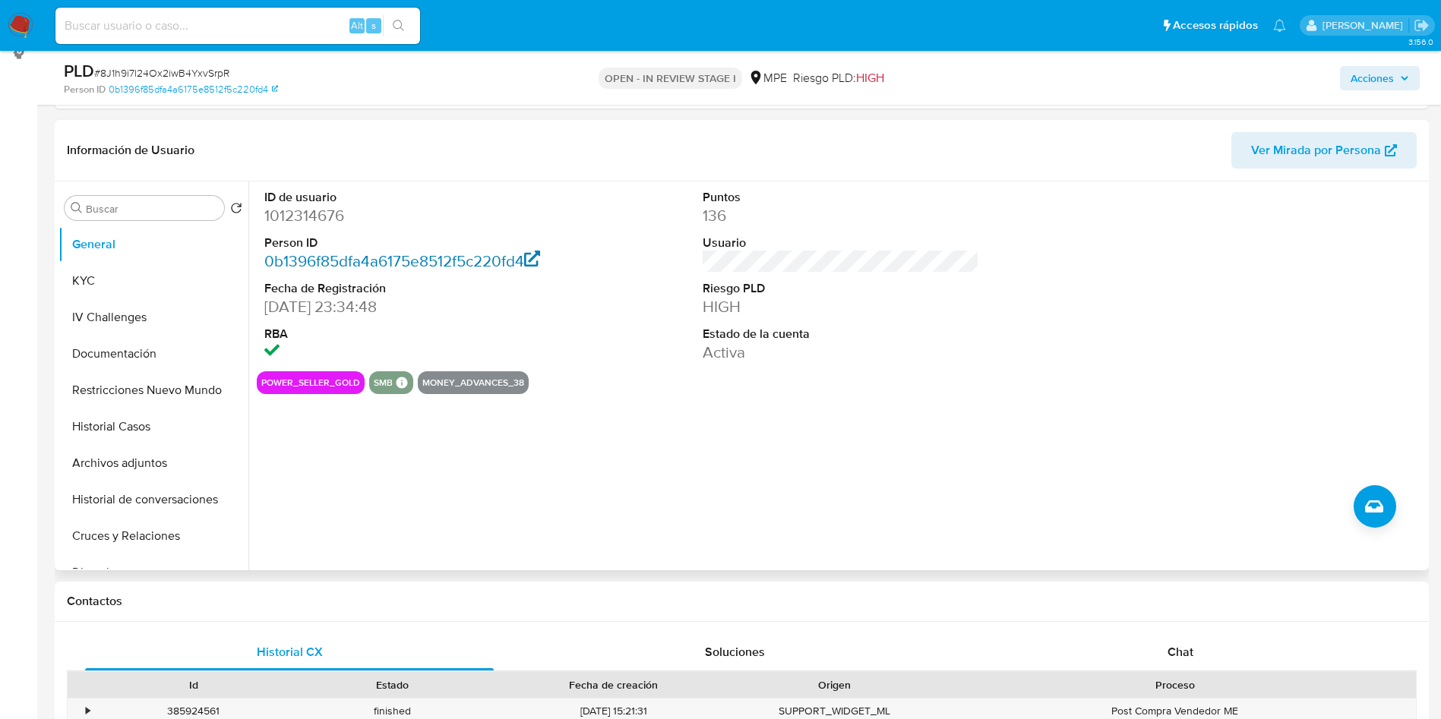
scroll to position [342, 0]
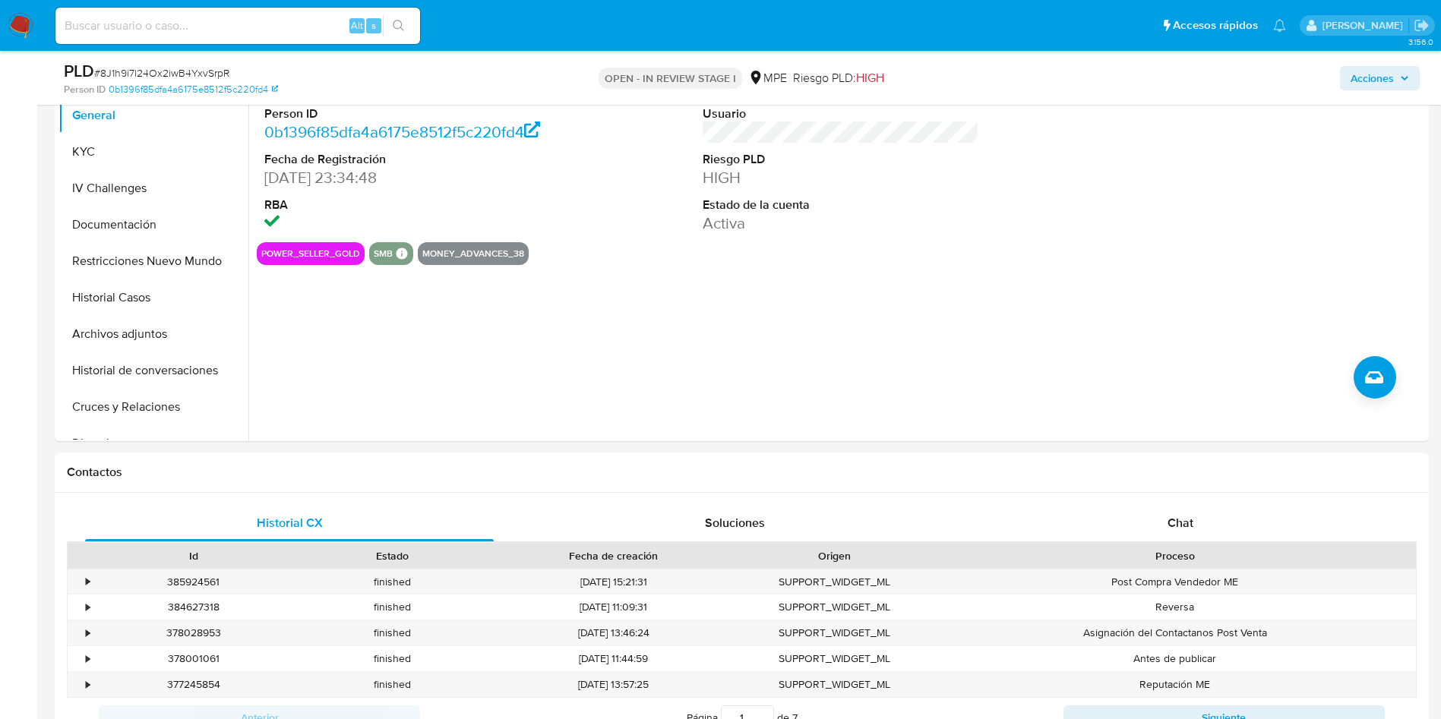
click at [313, 26] on input at bounding box center [237, 26] width 365 height 20
paste input "276370754"
type input "276370754"
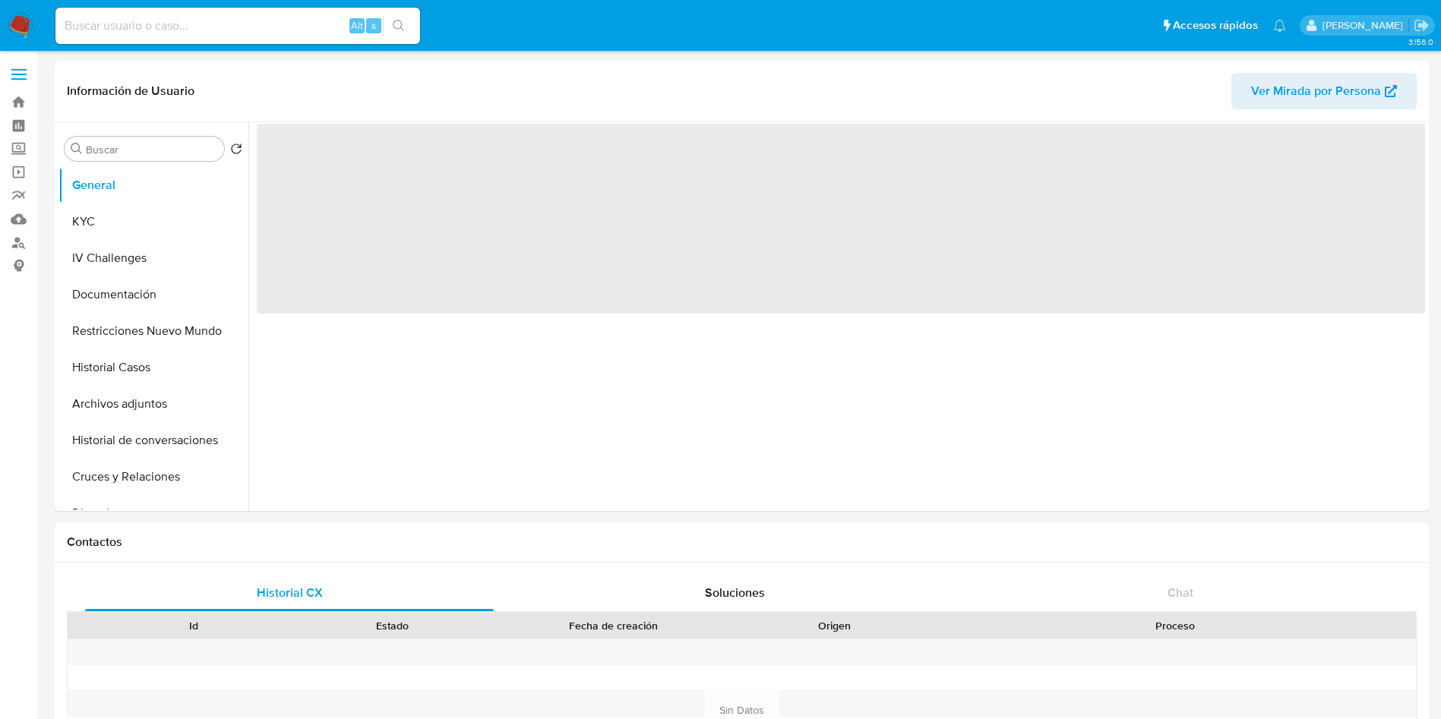
select select "10"
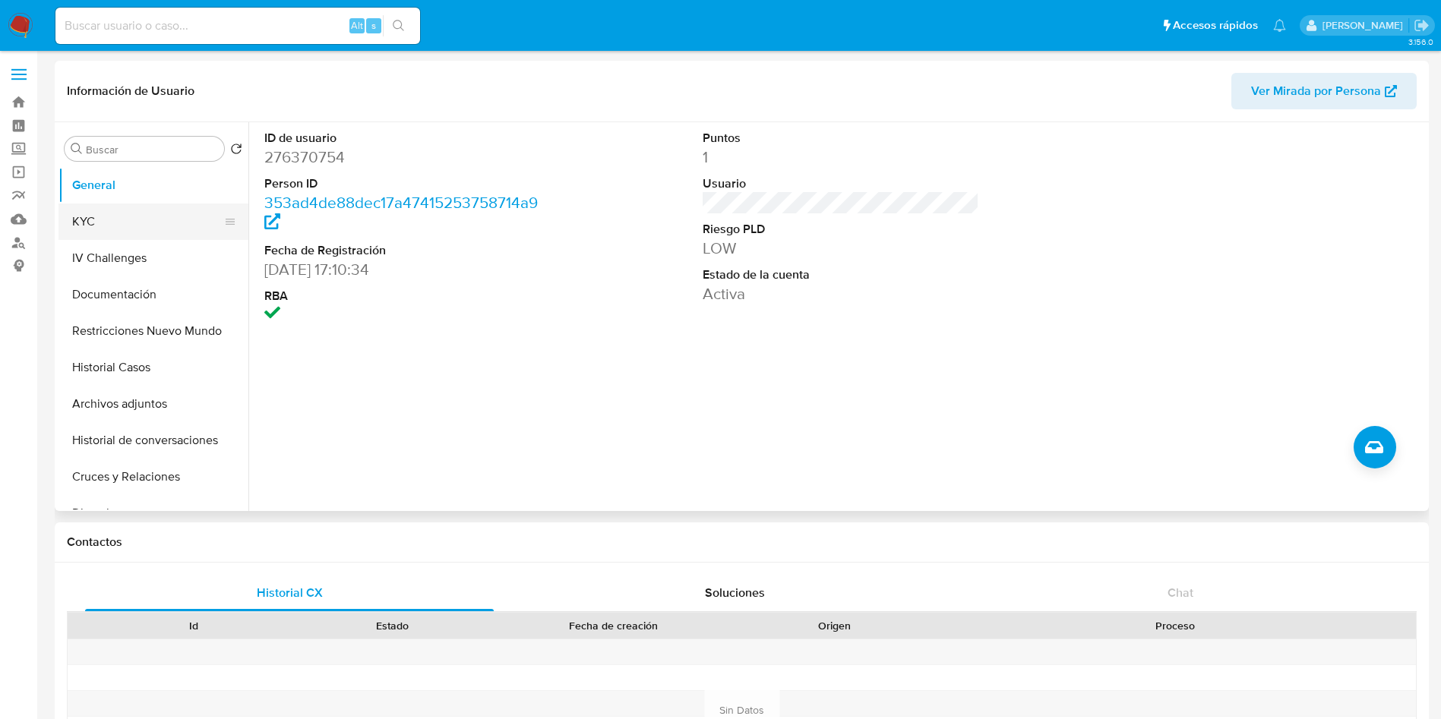
click at [151, 222] on button "KYC" at bounding box center [147, 222] width 178 height 36
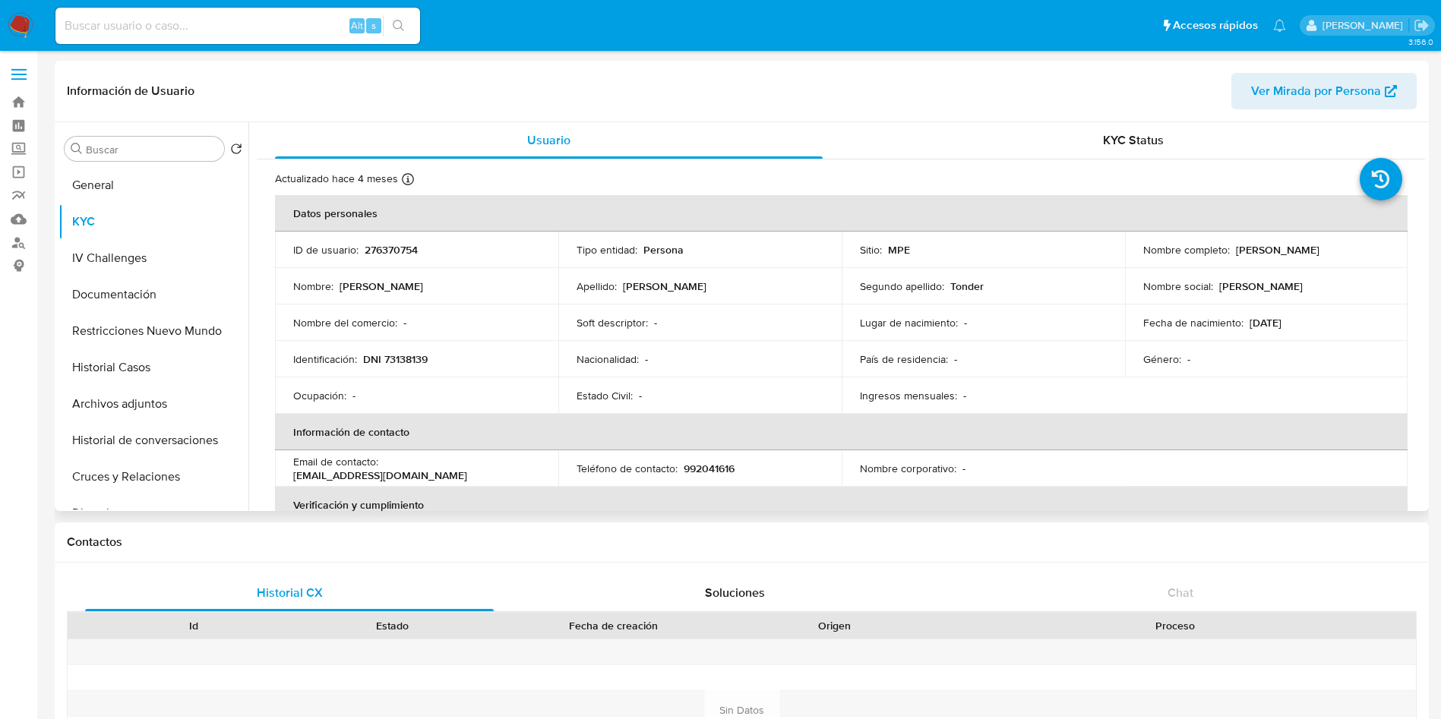
drag, startPoint x: 1230, startPoint y: 249, endPoint x: 1357, endPoint y: 251, distance: 126.8
click at [1357, 251] on div "Nombre completo : [PERSON_NAME]" at bounding box center [1266, 250] width 247 height 14
copy p "[PERSON_NAME]"
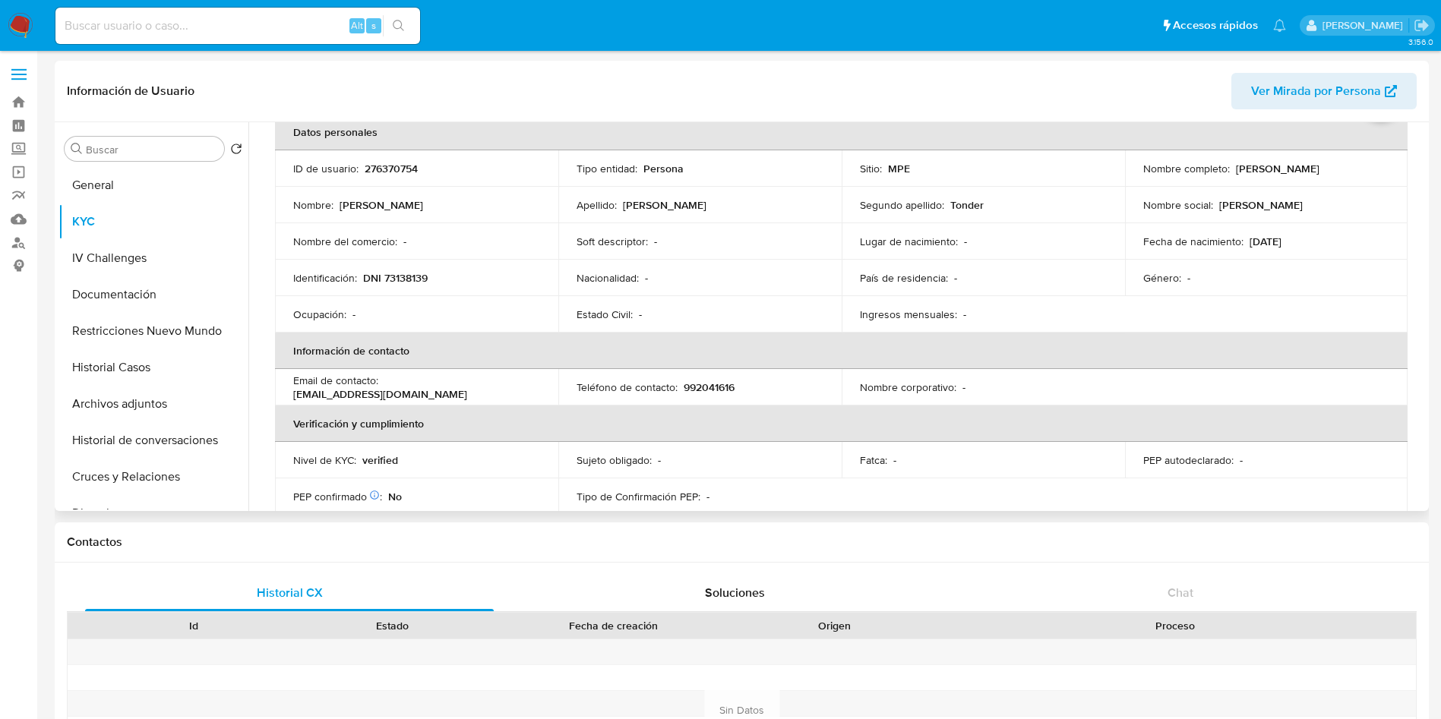
scroll to position [114, 0]
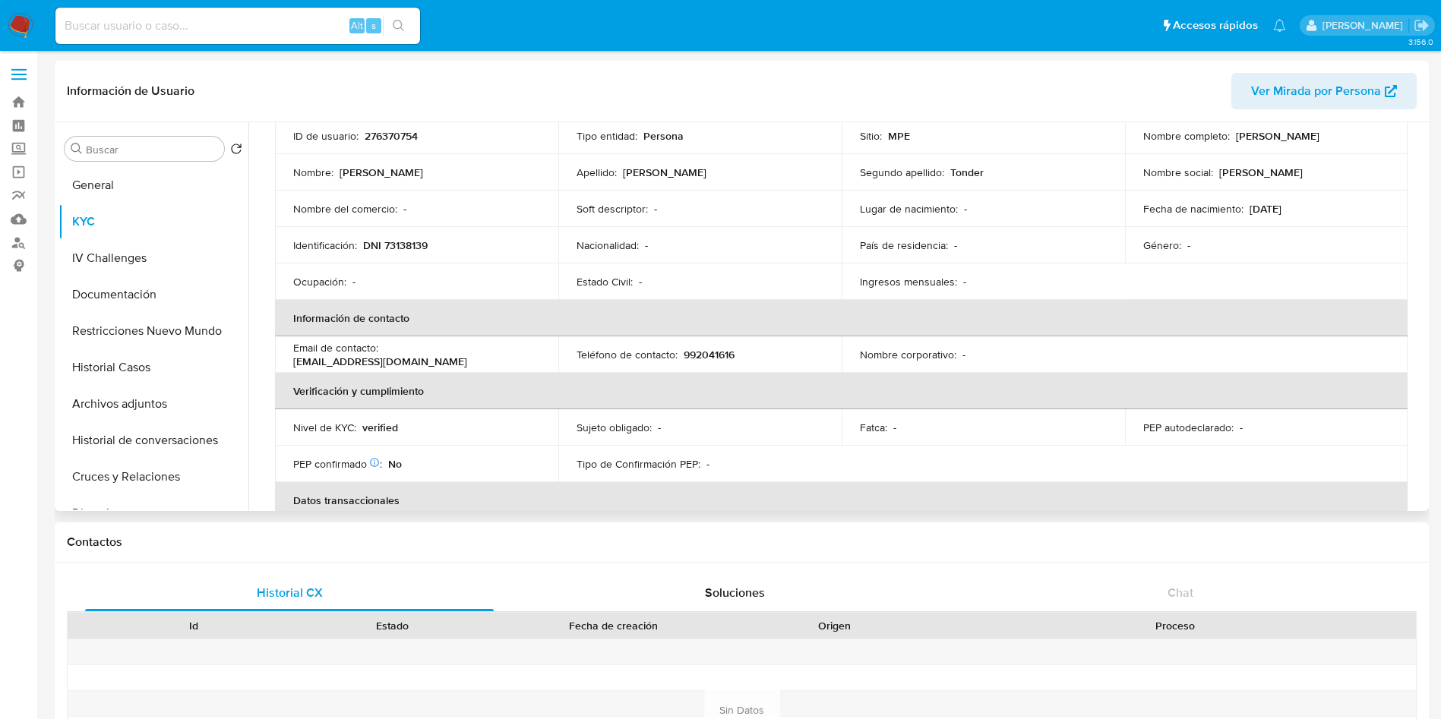
click at [402, 242] on p "DNI 73138139" at bounding box center [395, 245] width 65 height 14
copy p "73138139"
click at [199, 33] on input at bounding box center [237, 26] width 365 height 20
paste input "258062105"
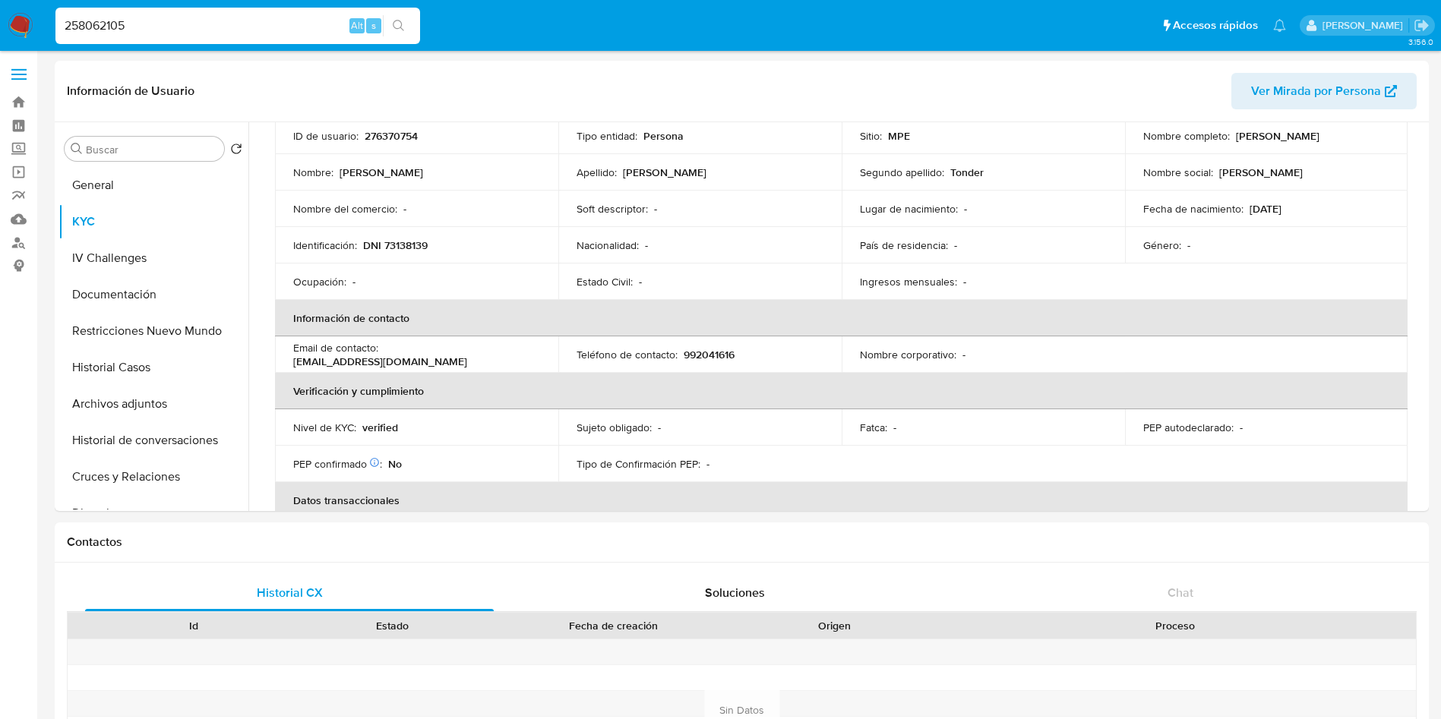
type input "258062105"
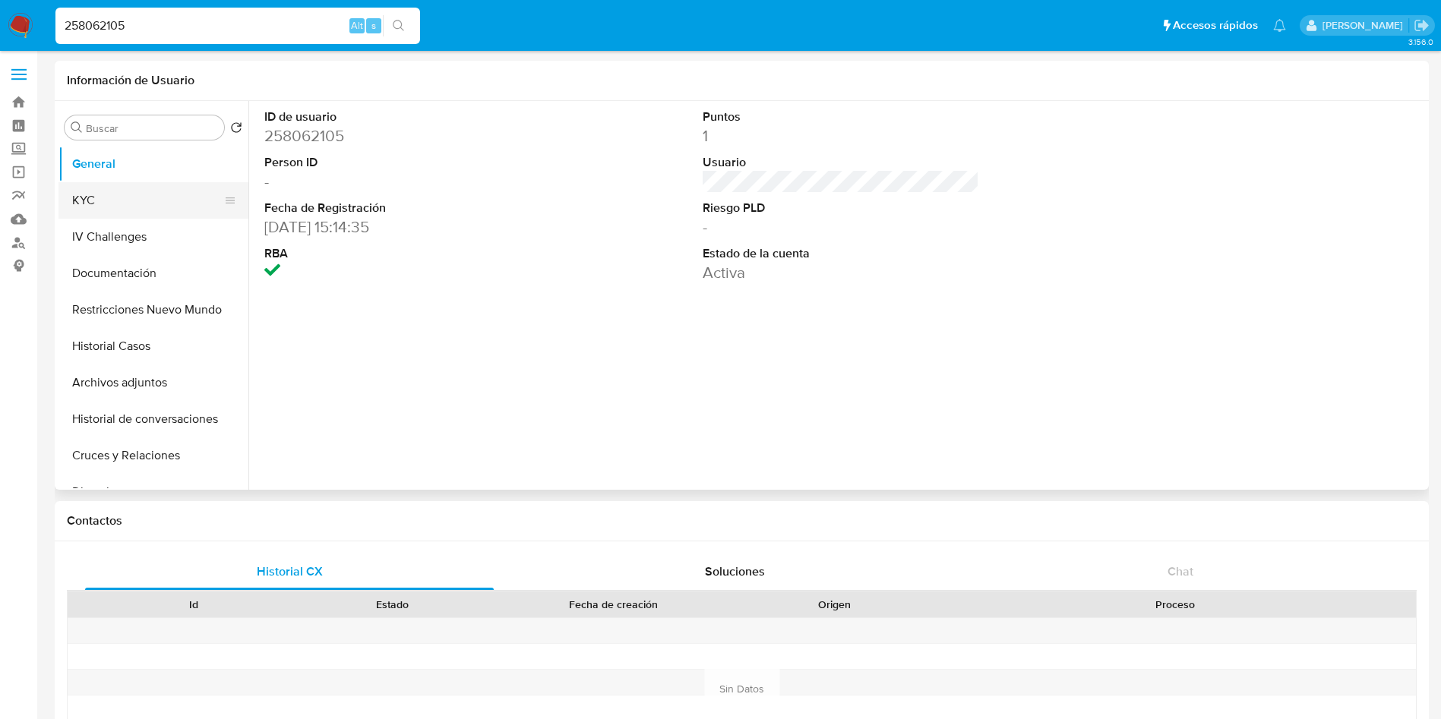
select select "10"
click at [131, 190] on button "KYC" at bounding box center [147, 200] width 178 height 36
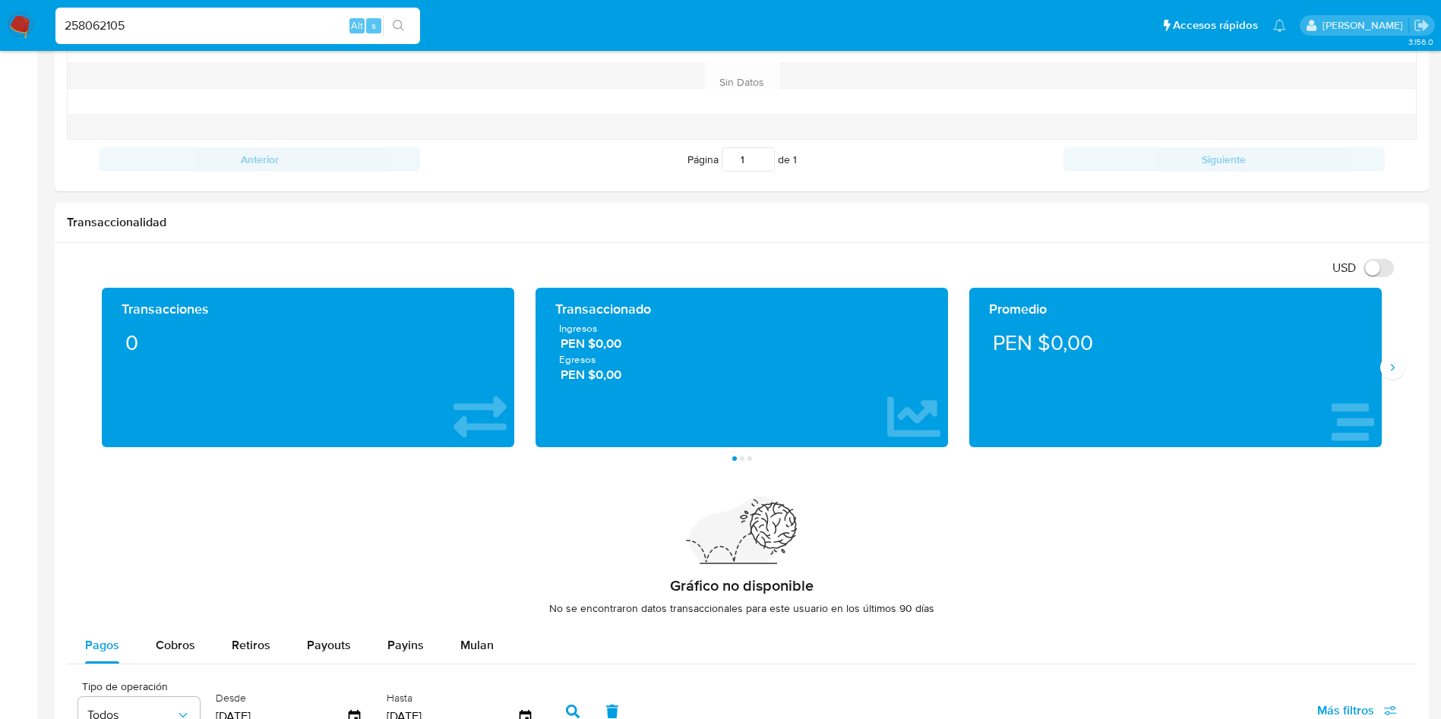
scroll to position [456, 0]
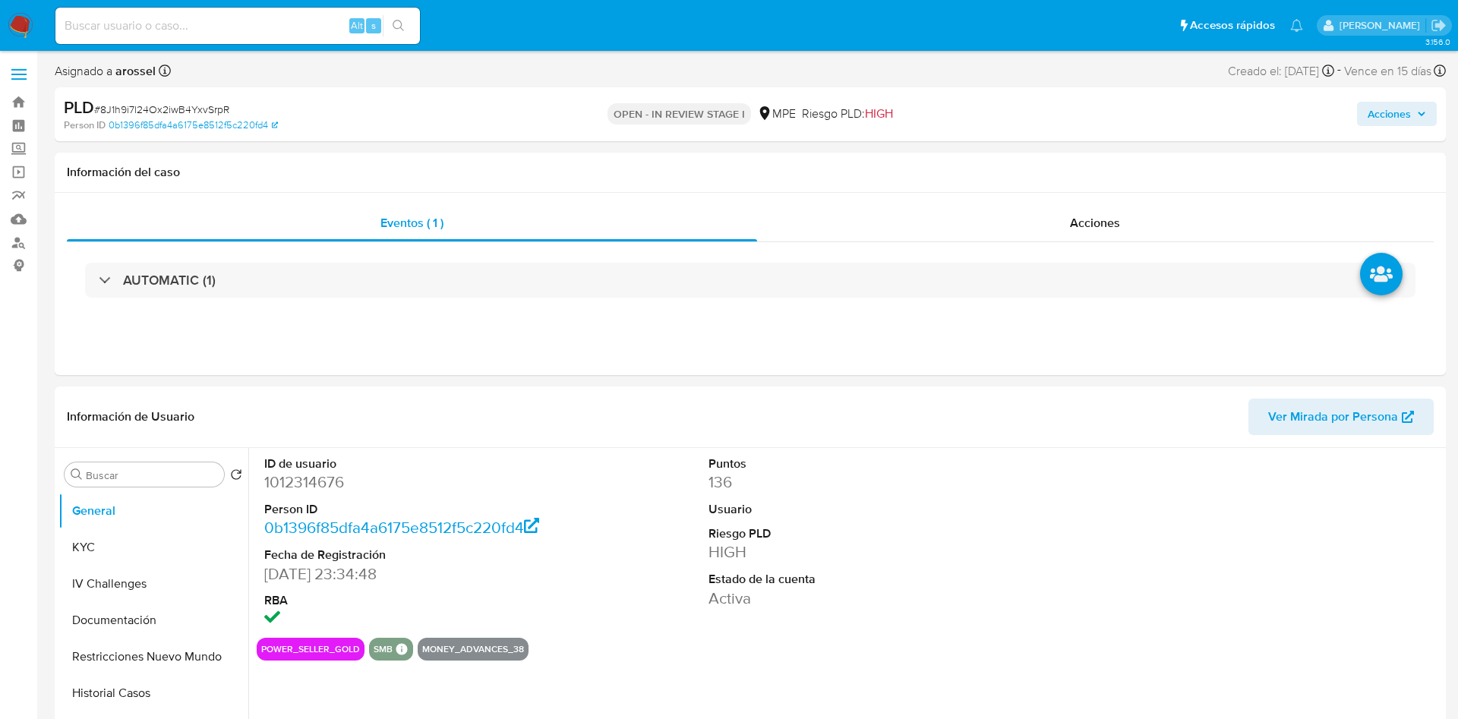
select select "10"
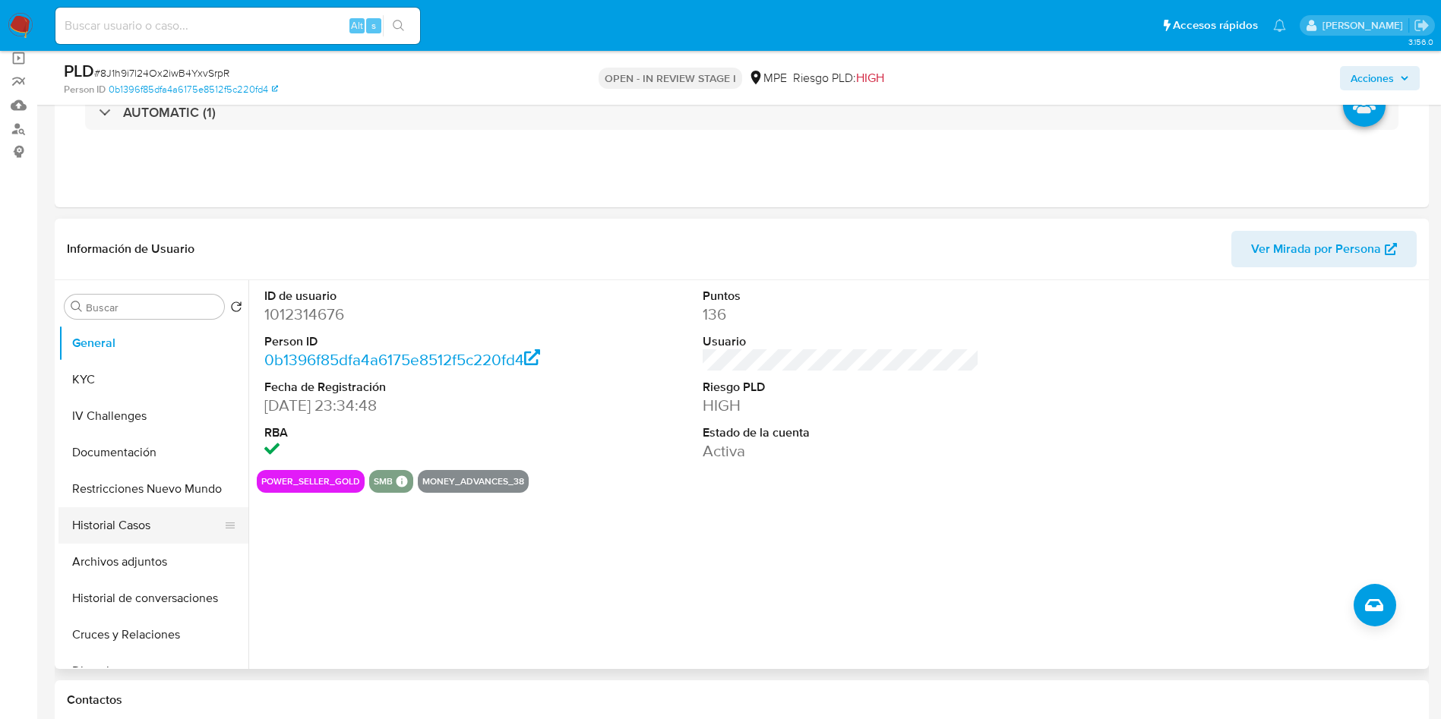
scroll to position [114, 0]
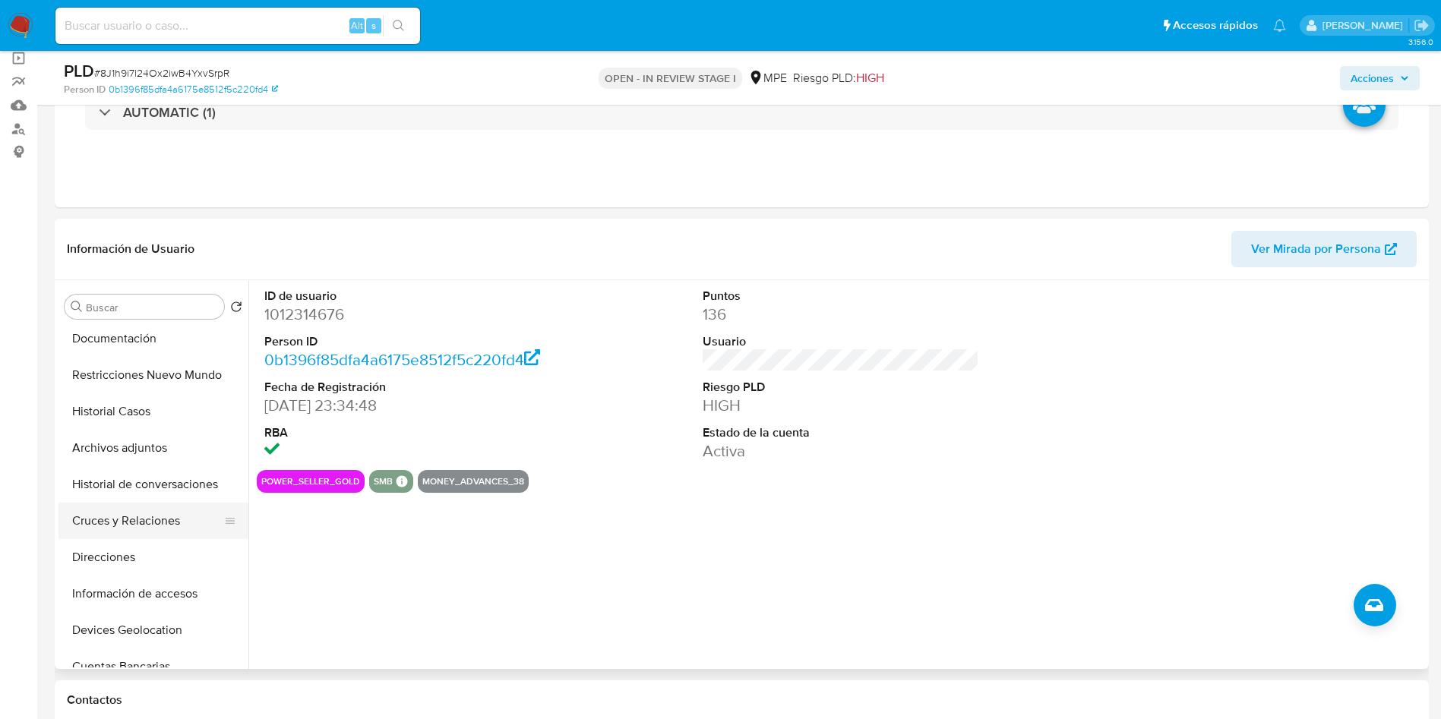
click at [131, 513] on button "Cruces y Relaciones" at bounding box center [147, 521] width 178 height 36
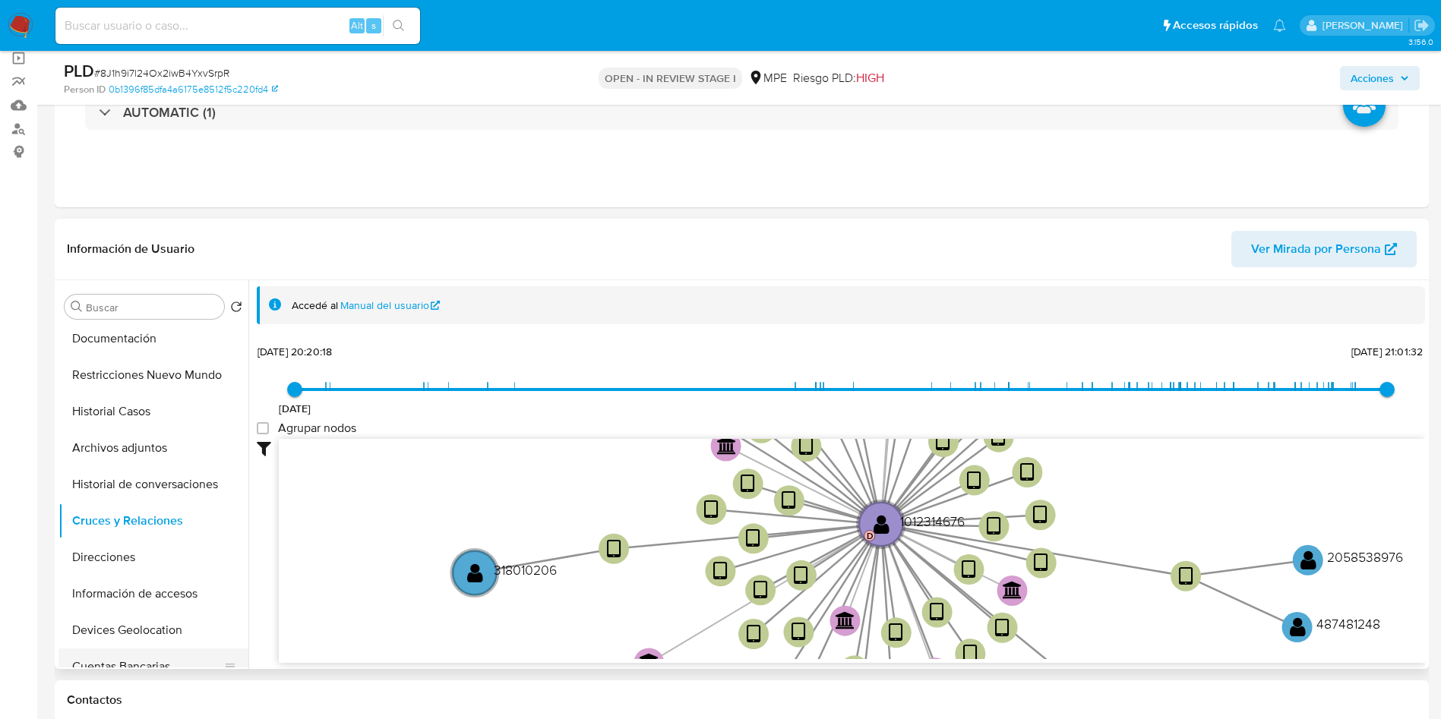
click at [168, 651] on button "Cuentas Bancarias" at bounding box center [147, 667] width 178 height 36
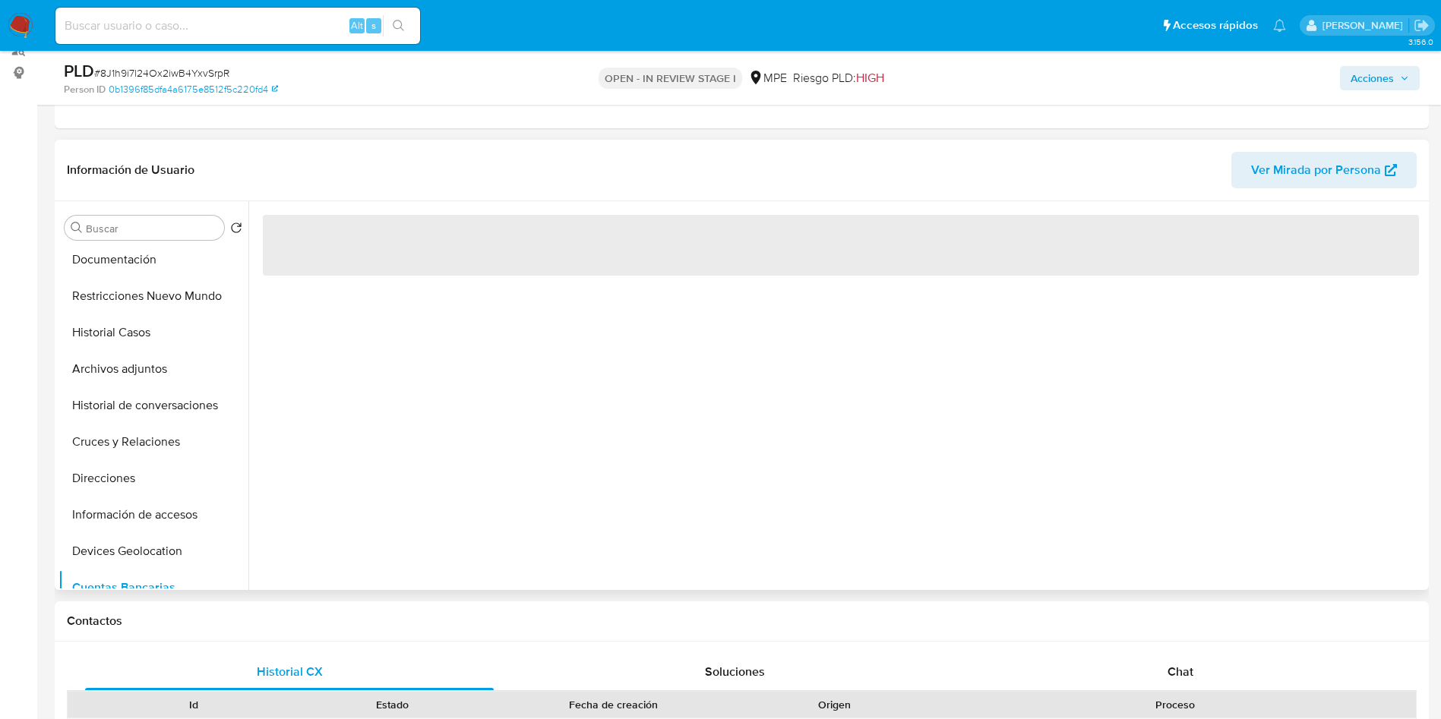
scroll to position [228, 0]
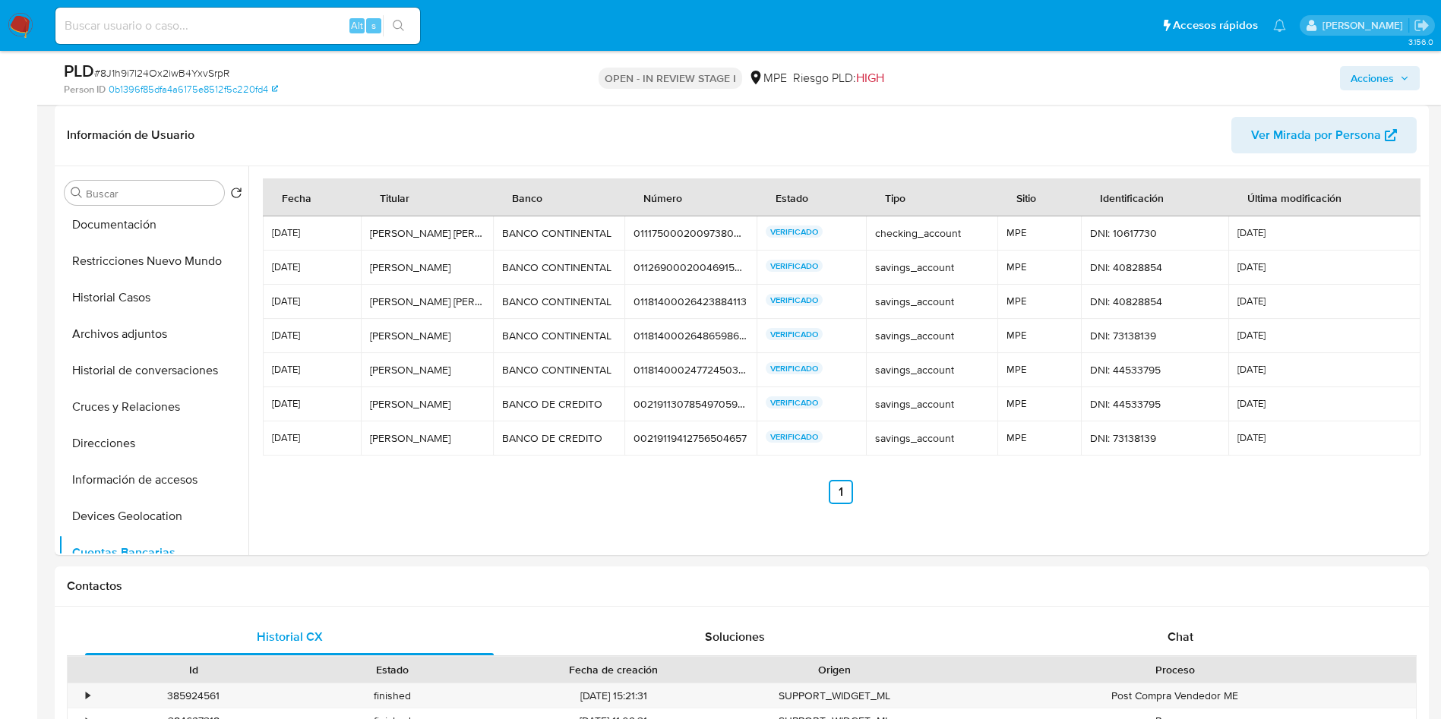
click at [667, 241] on td "01117500020097380474 01117500020097380474" at bounding box center [690, 233] width 132 height 34
click at [662, 233] on div "01117500020097380474" at bounding box center [690, 233] width 114 height 14
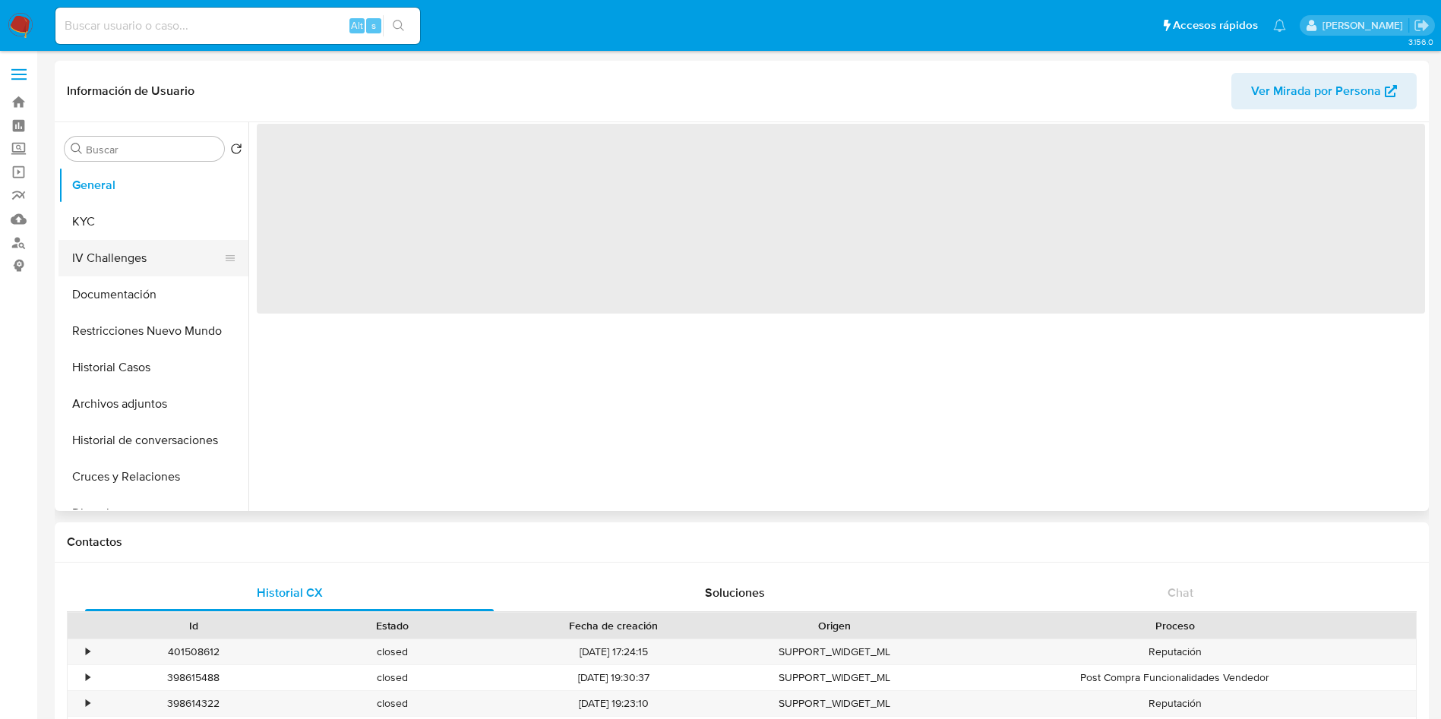
drag, startPoint x: 137, startPoint y: 226, endPoint x: 147, endPoint y: 246, distance: 23.1
click at [138, 224] on button "KYC" at bounding box center [153, 222] width 190 height 36
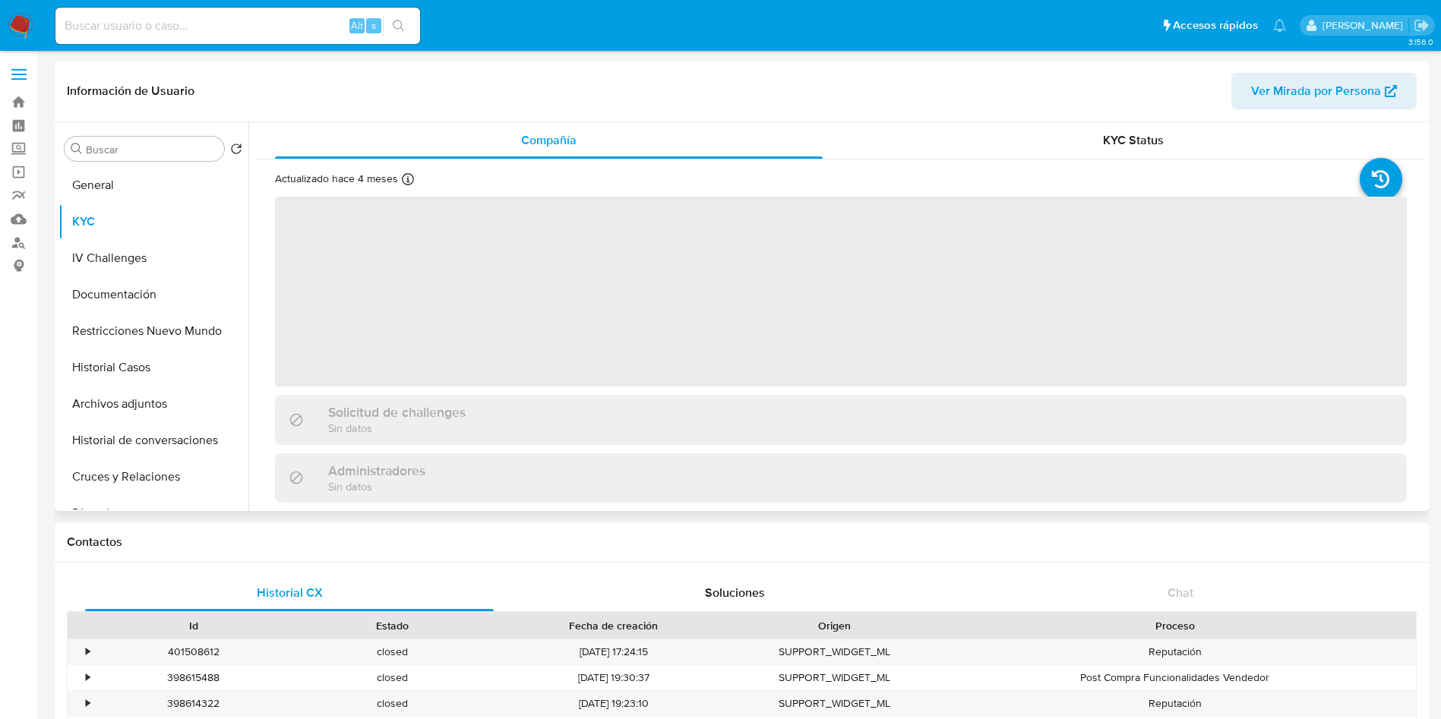
select select "10"
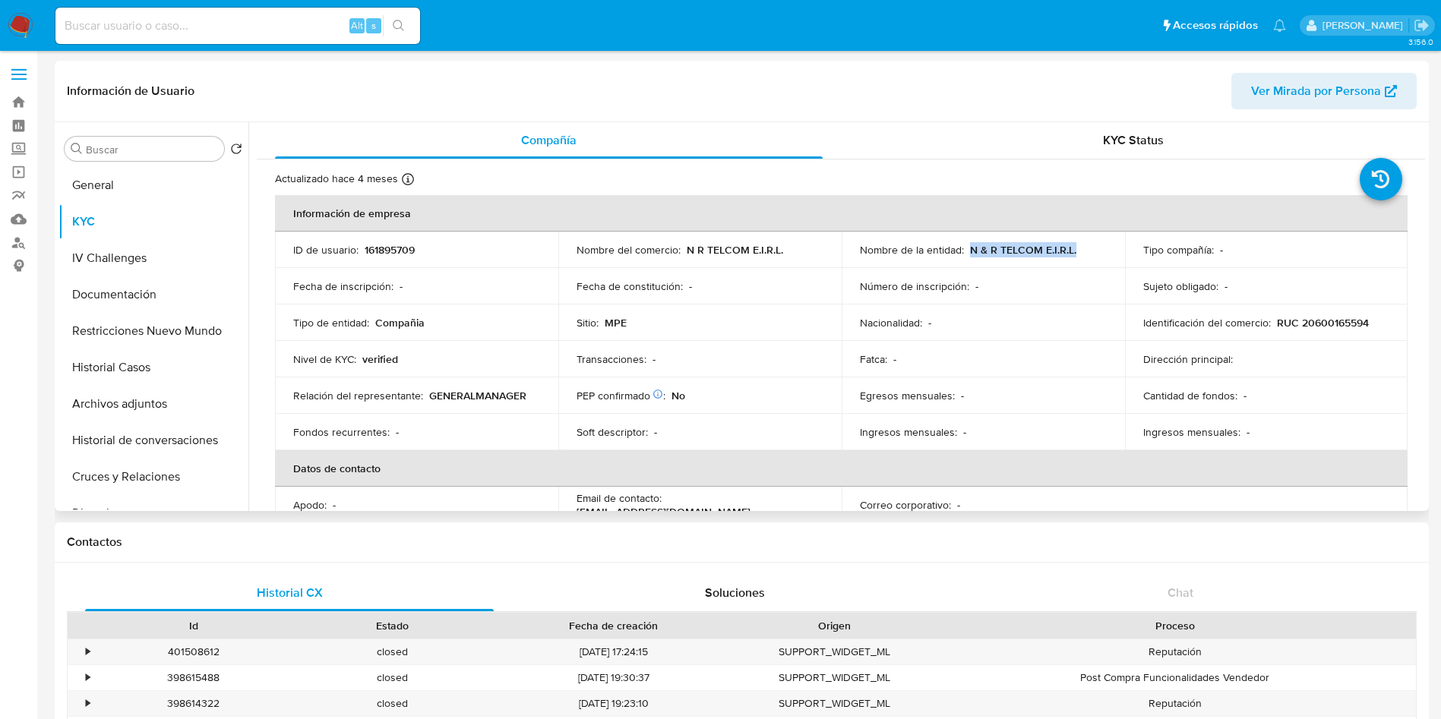
drag, startPoint x: 964, startPoint y: 245, endPoint x: 1075, endPoint y: 252, distance: 111.9
click at [1075, 252] on div "Nombre de la entidad : N & R TELCOM E.I.R.L." at bounding box center [983, 250] width 247 height 14
copy p "N & R TELCOM E.I.R.L."
click at [1300, 319] on p "RUC 20600165594" at bounding box center [1323, 323] width 92 height 14
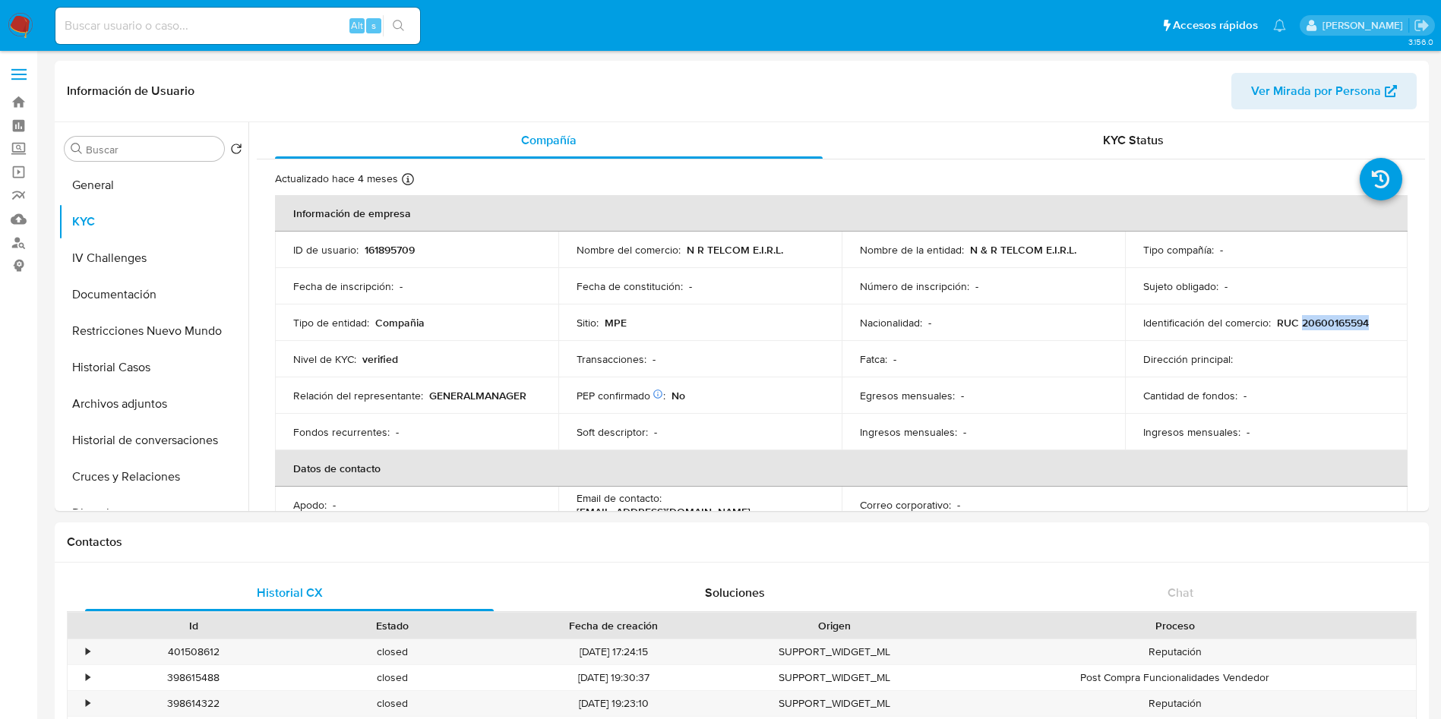
copy p "20600165594"
click at [267, 30] on input at bounding box center [237, 26] width 365 height 20
paste input "262338189"
type input "262338189"
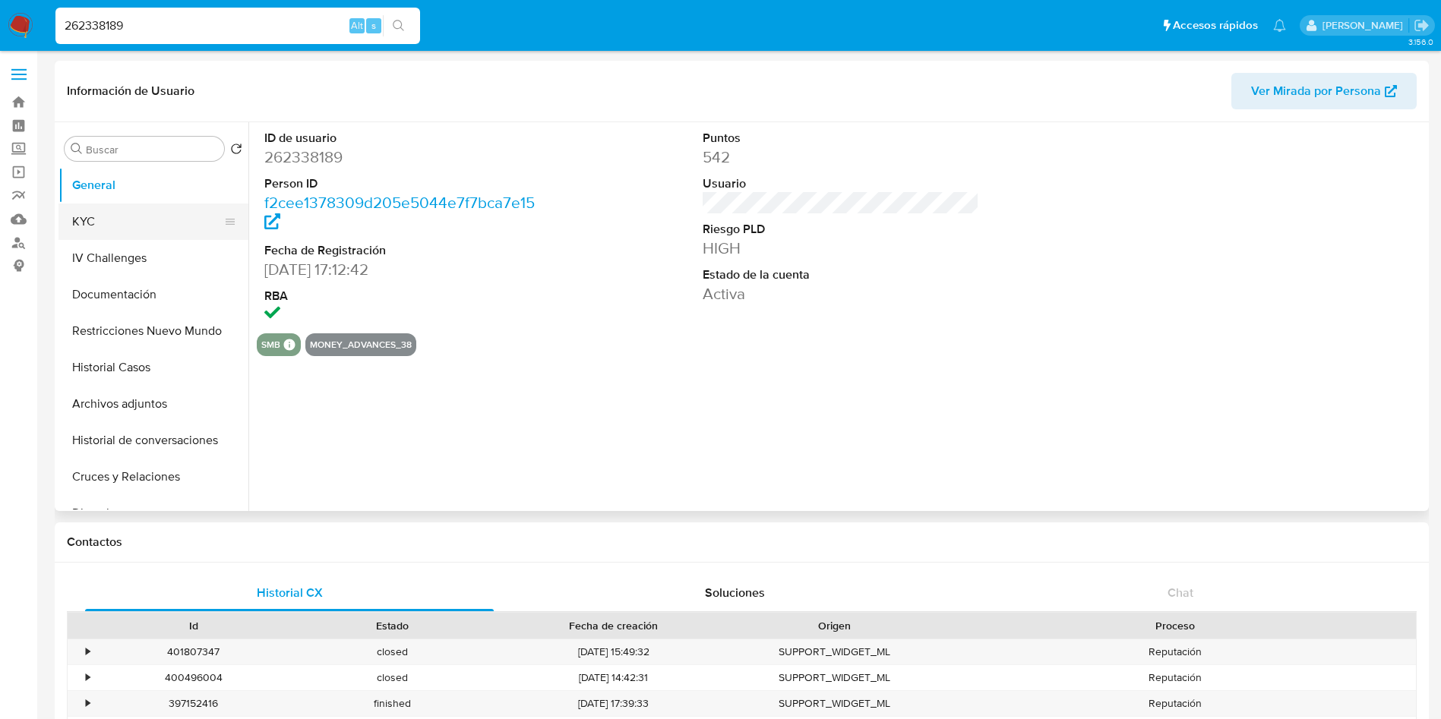
click at [127, 213] on button "KYC" at bounding box center [147, 222] width 178 height 36
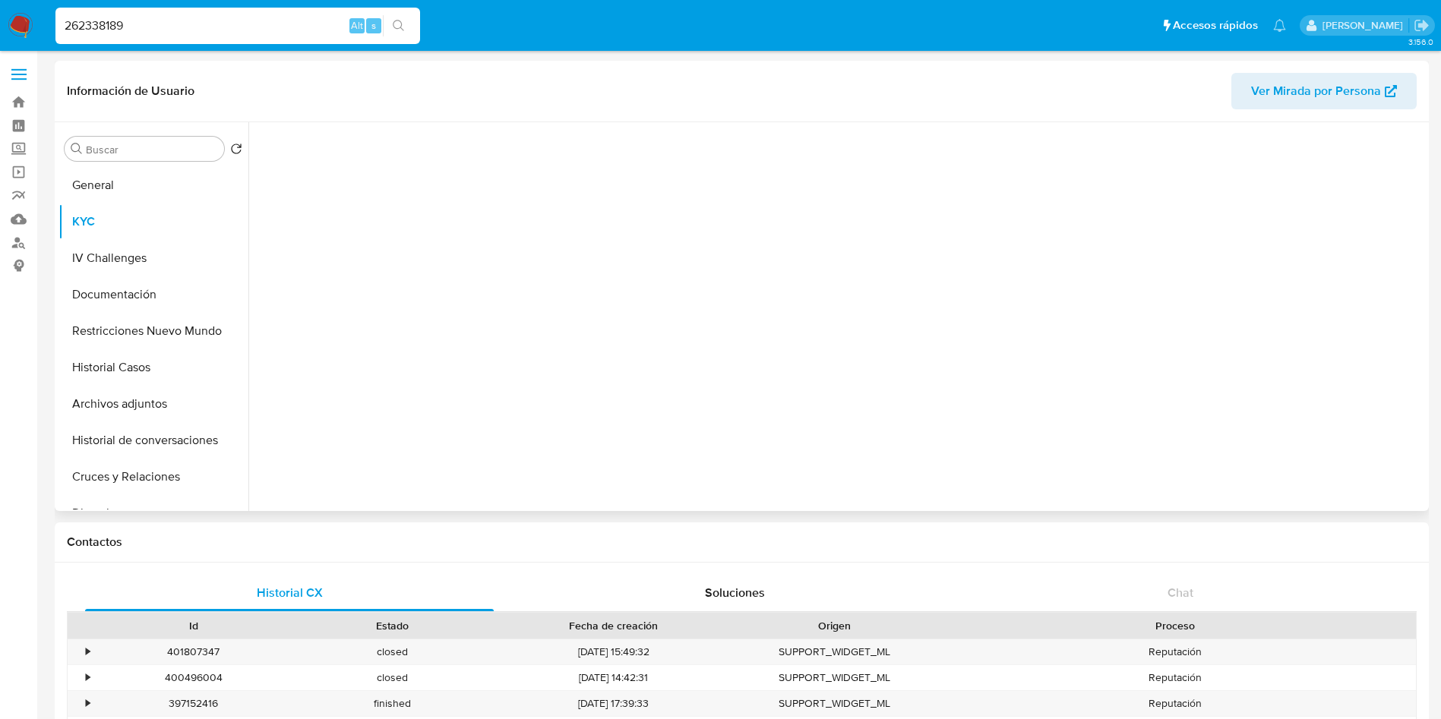
select select "10"
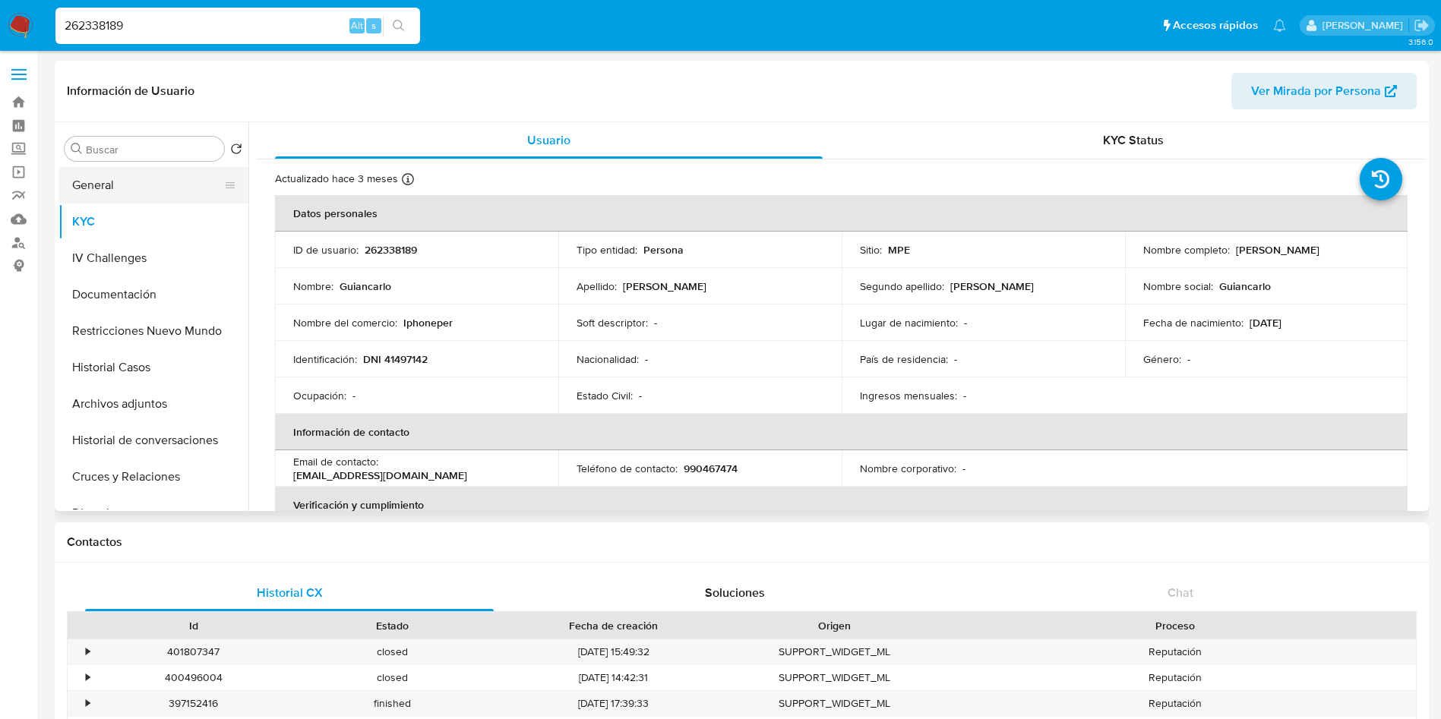
click at [125, 185] on button "General" at bounding box center [147, 185] width 178 height 36
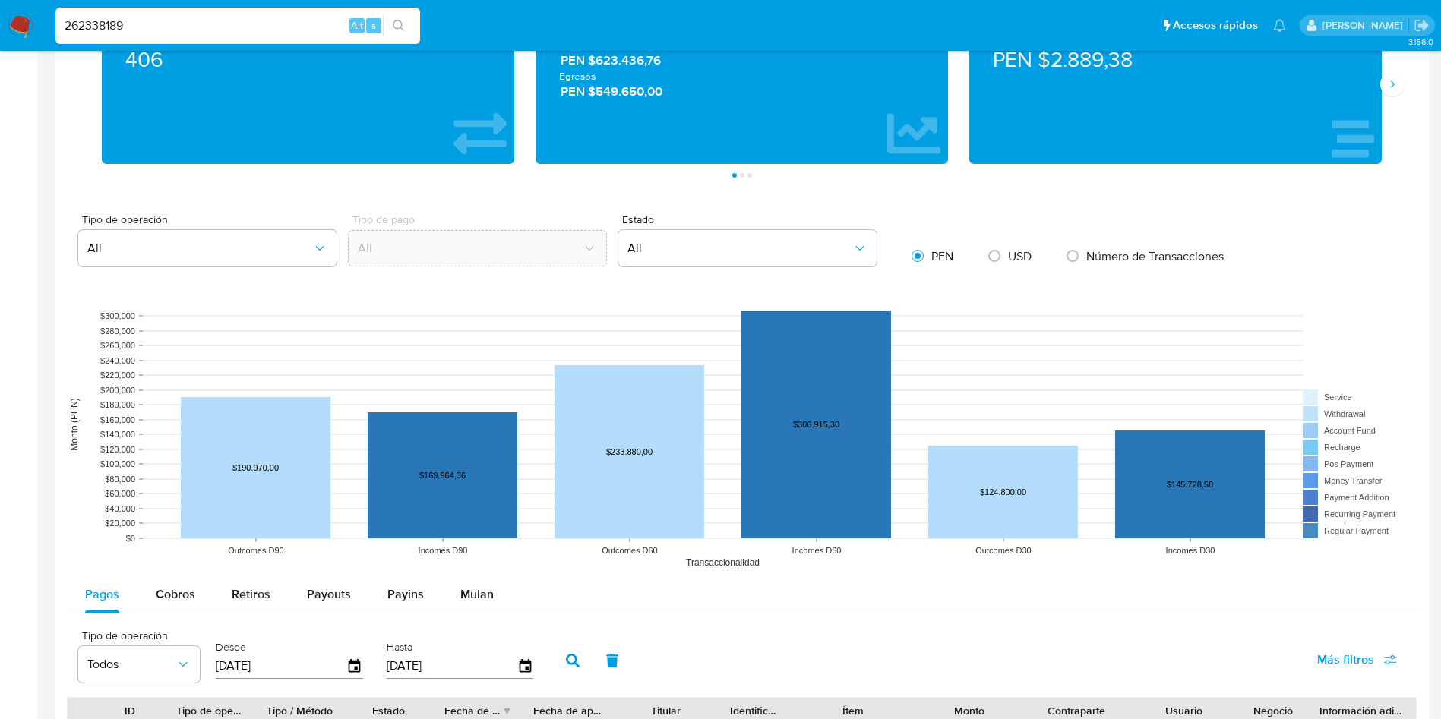
scroll to position [1367, 0]
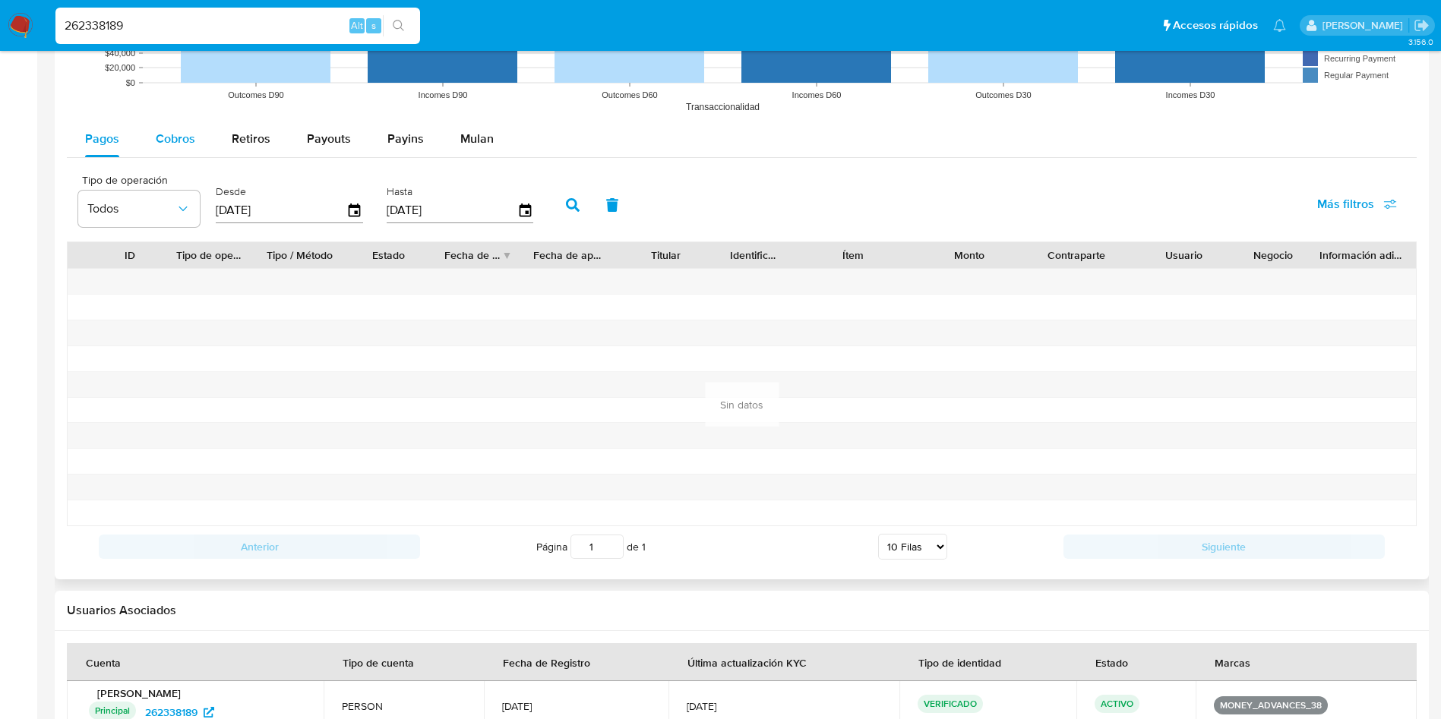
click at [181, 142] on span "Cobros" at bounding box center [175, 138] width 39 height 17
select select "10"
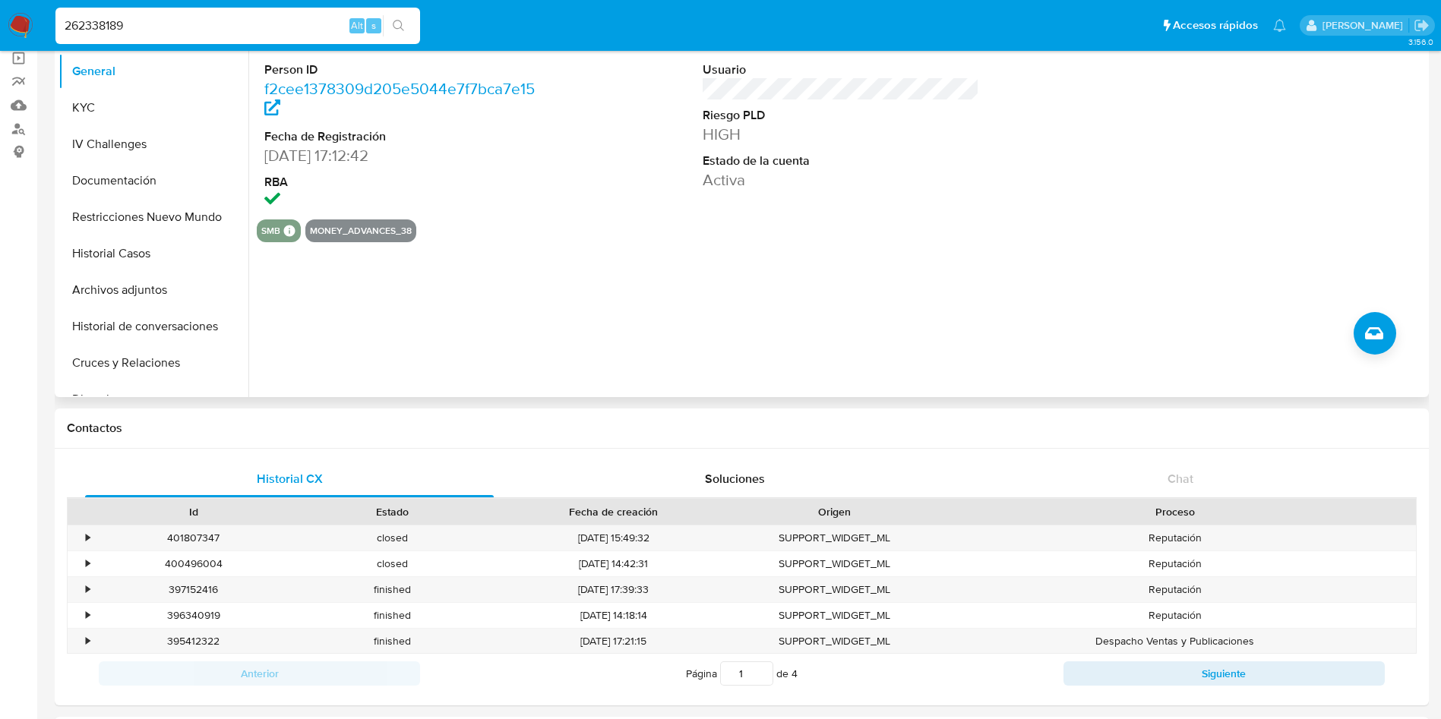
scroll to position [0, 0]
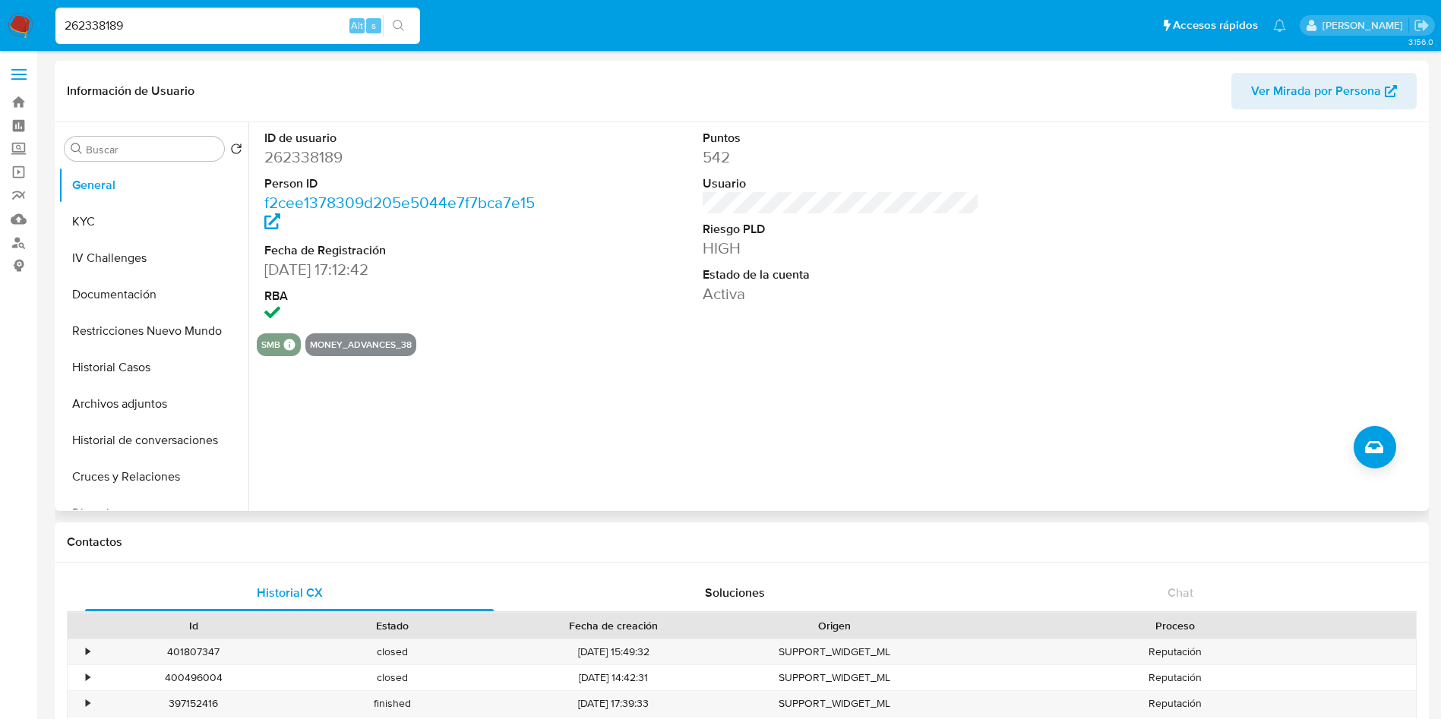
click at [284, 150] on dd "262338189" at bounding box center [402, 157] width 277 height 21
copy dd "262338189"
click at [19, 247] on link "Buscador de personas" at bounding box center [90, 243] width 181 height 24
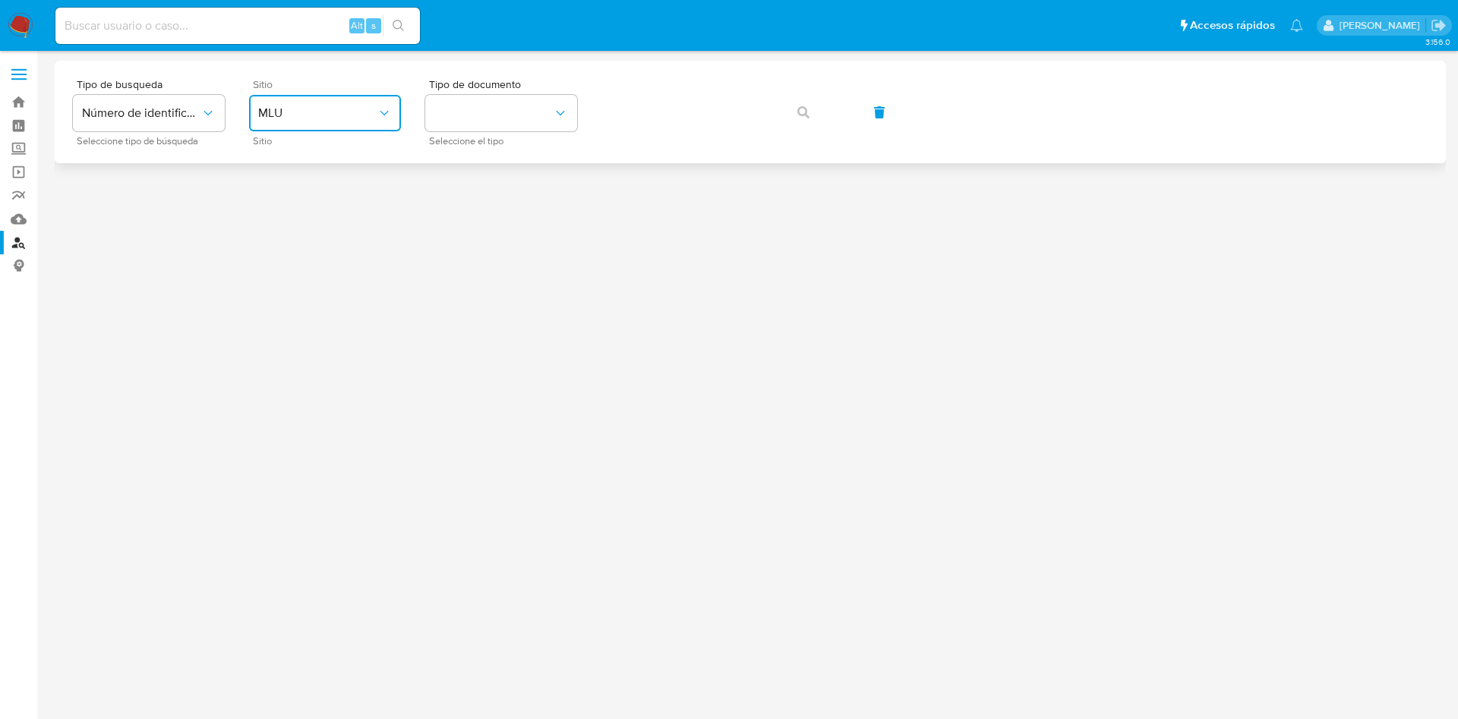
click at [353, 122] on button "MLU" at bounding box center [325, 113] width 152 height 36
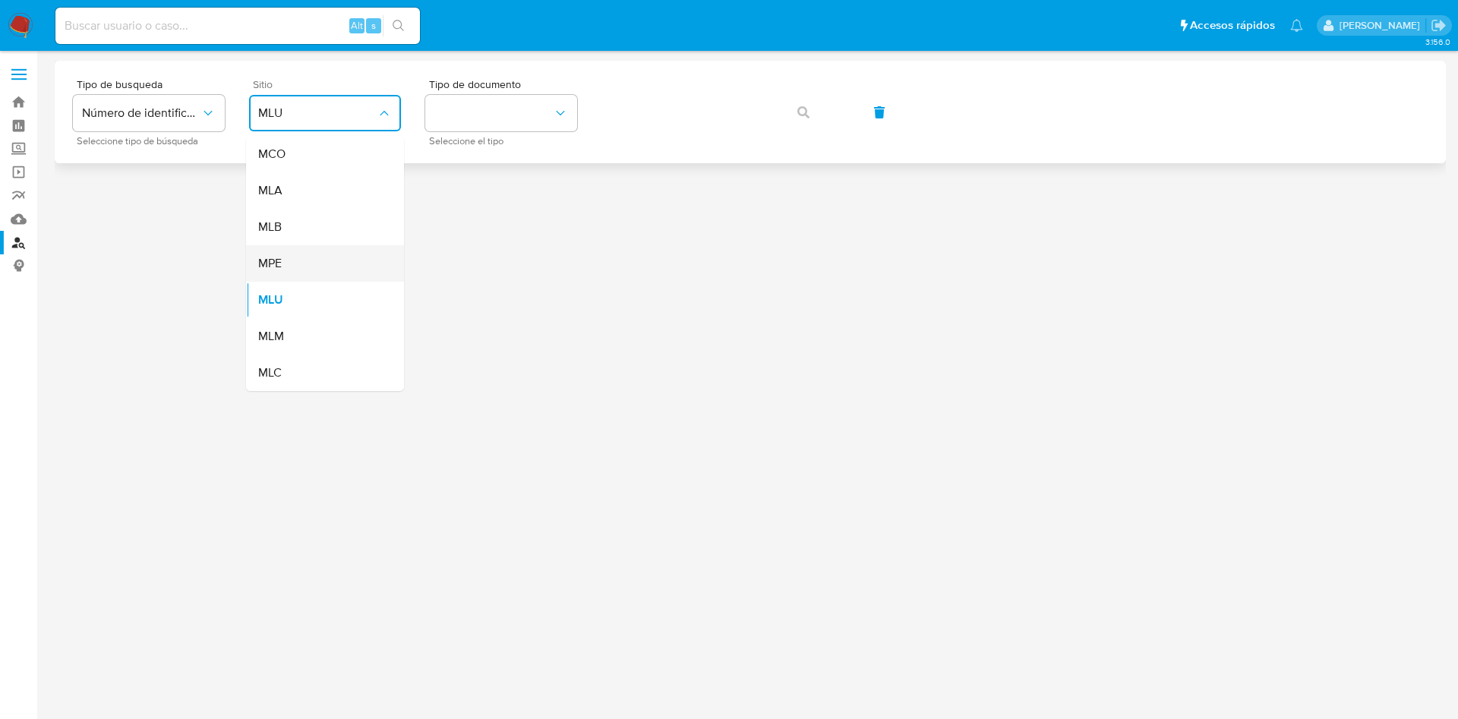
click at [320, 253] on div "MPE" at bounding box center [320, 263] width 125 height 36
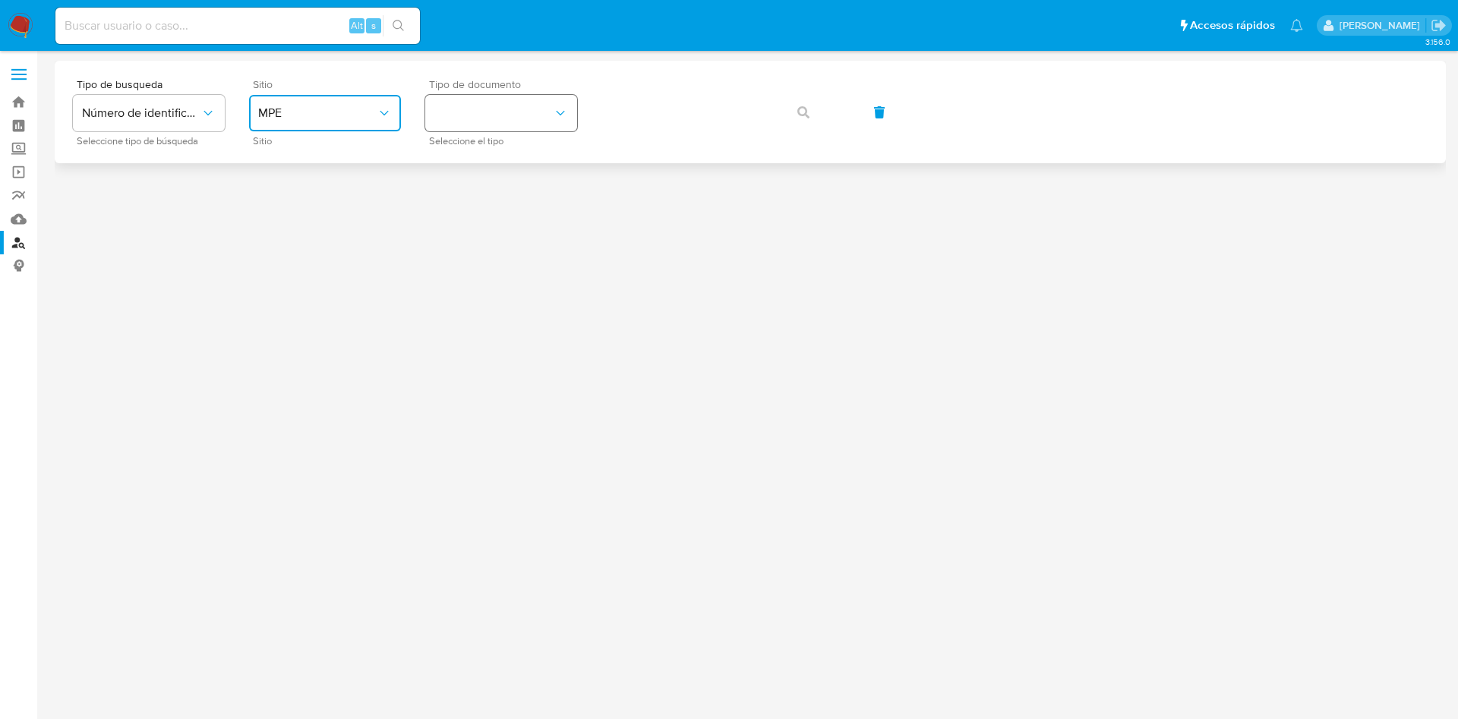
click at [522, 96] on button "identificationType" at bounding box center [501, 113] width 152 height 36
click at [515, 210] on div "DNI DNI" at bounding box center [496, 214] width 125 height 52
click at [803, 110] on icon "button" at bounding box center [803, 112] width 12 height 12
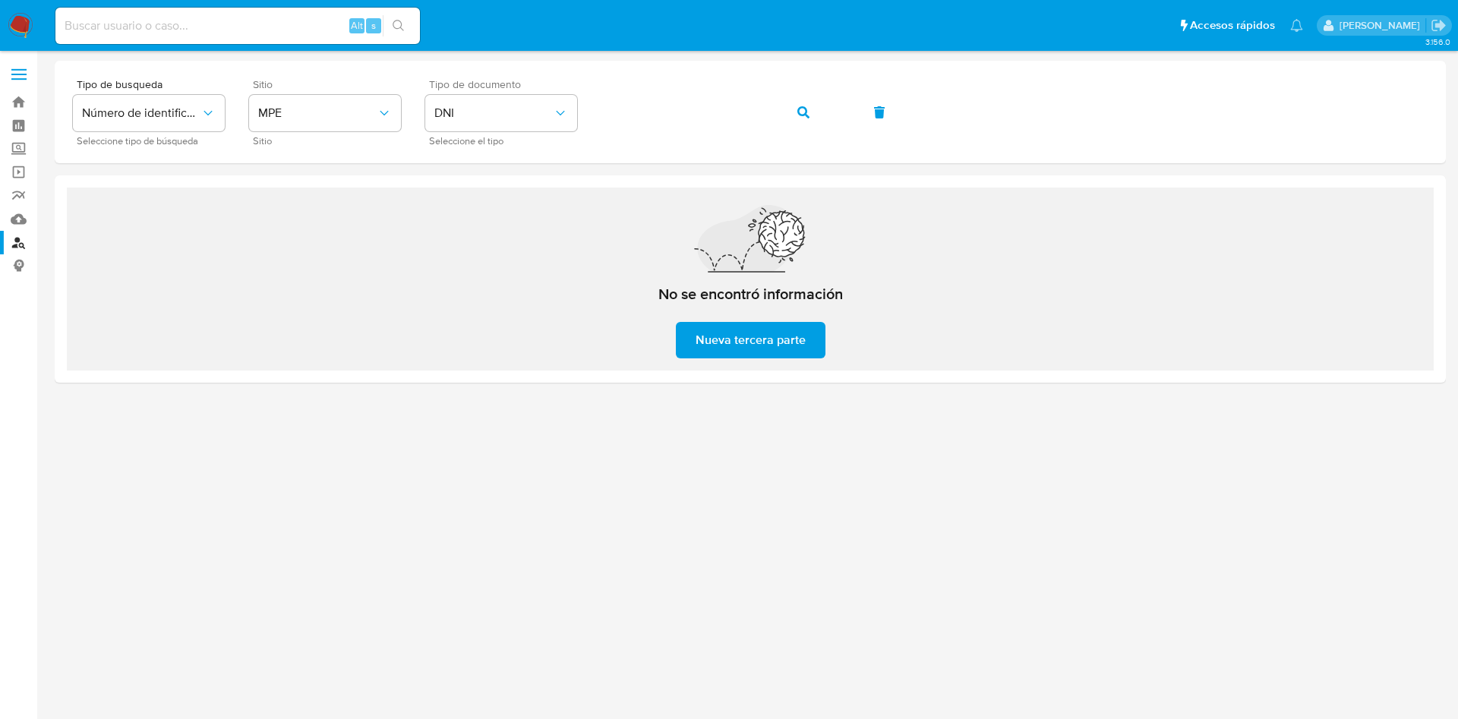
click at [267, 29] on input at bounding box center [237, 26] width 365 height 20
paste input "1932835054"
type input "1932835054"
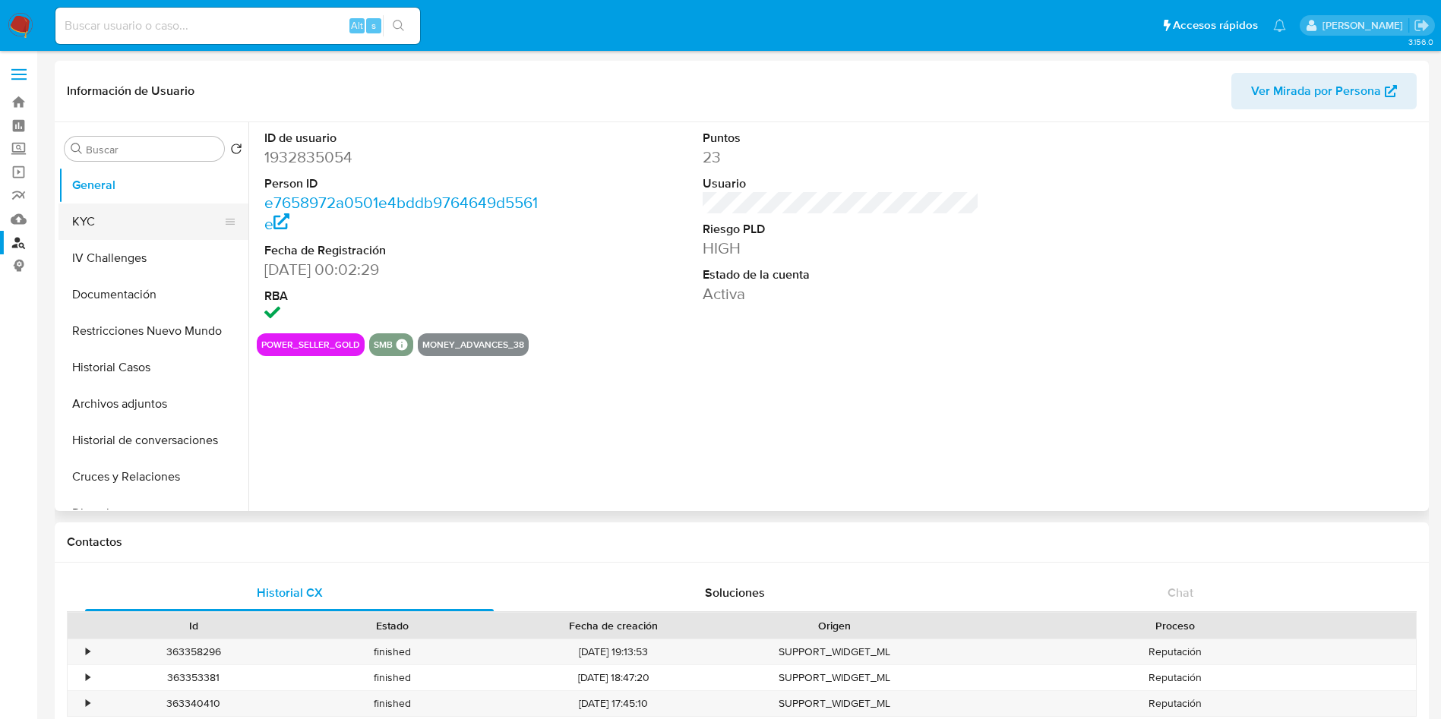
select select "10"
click at [163, 226] on button "KYC" at bounding box center [147, 222] width 178 height 36
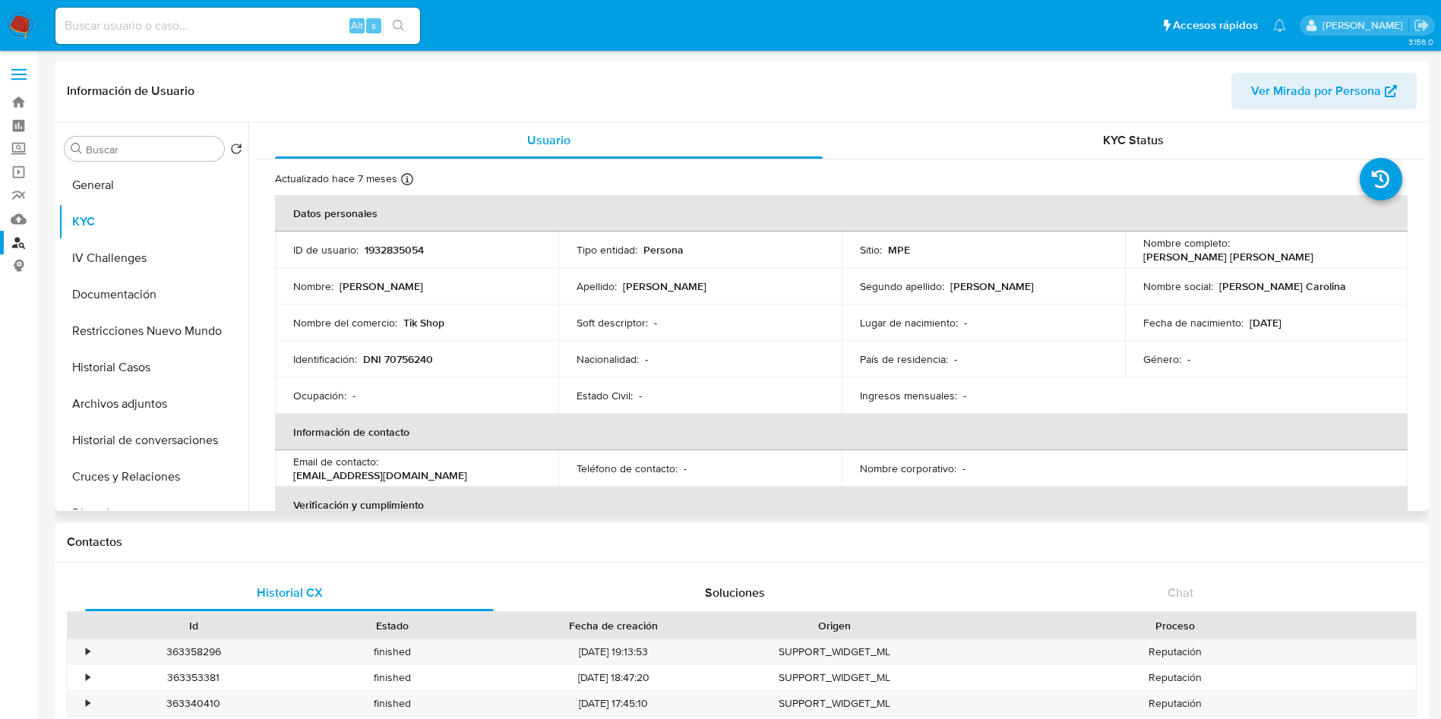
drag, startPoint x: 1136, startPoint y: 253, endPoint x: 1148, endPoint y: 254, distance: 12.2
click at [1135, 253] on td "Nombre completo : [PERSON_NAME] [PERSON_NAME]" at bounding box center [1266, 250] width 283 height 36
click at [1141, 254] on td "Nombre completo : [PERSON_NAME] [PERSON_NAME]" at bounding box center [1266, 250] width 283 height 36
drag, startPoint x: 1222, startPoint y: 255, endPoint x: 1312, endPoint y: 255, distance: 90.4
click at [1312, 255] on p "[PERSON_NAME] [PERSON_NAME]" at bounding box center [1228, 257] width 170 height 14
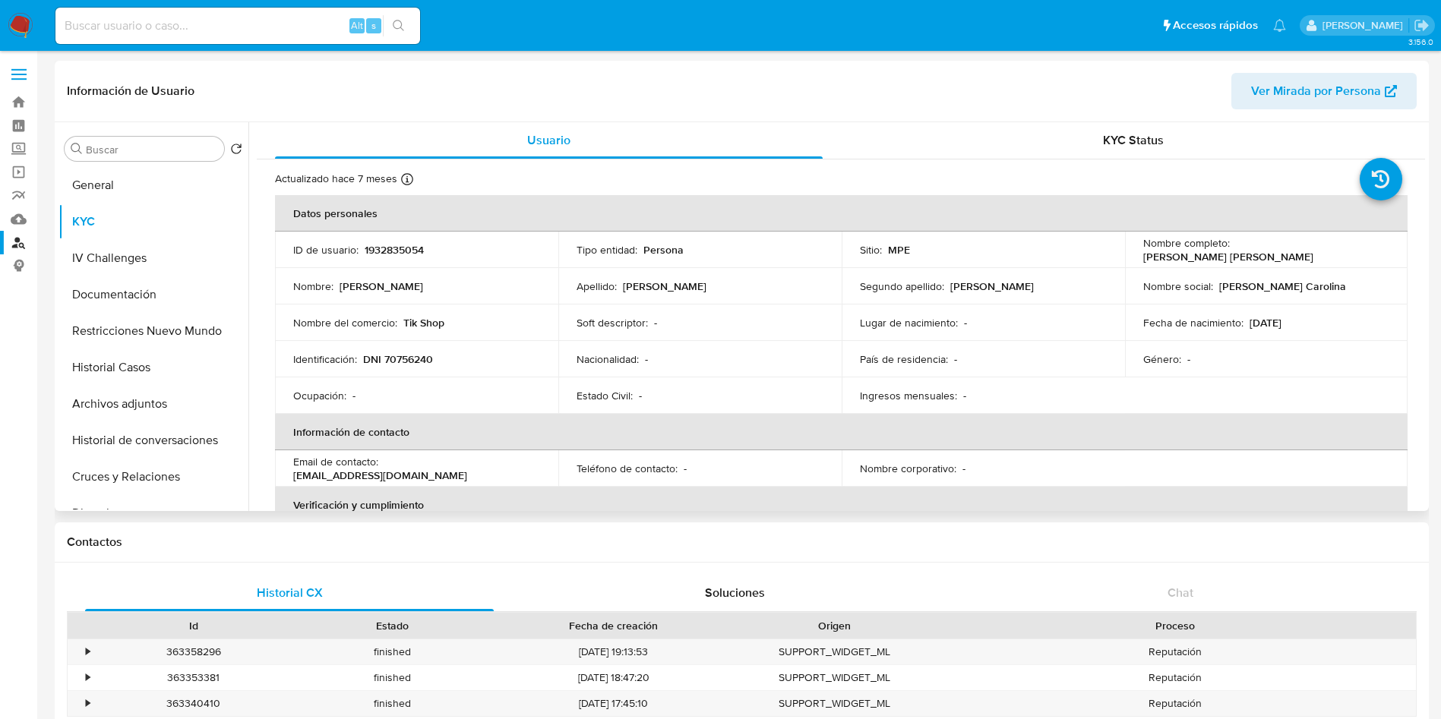
click at [1313, 255] on p "[PERSON_NAME] [PERSON_NAME]" at bounding box center [1228, 257] width 170 height 14
drag, startPoint x: 1138, startPoint y: 260, endPoint x: 1323, endPoint y: 256, distance: 184.6
click at [1323, 256] on div "Nombre completo : [PERSON_NAME] [PERSON_NAME]" at bounding box center [1266, 249] width 247 height 27
copy p "[PERSON_NAME] [PERSON_NAME]"
click at [406, 357] on p "DNI 70756240" at bounding box center [398, 359] width 70 height 14
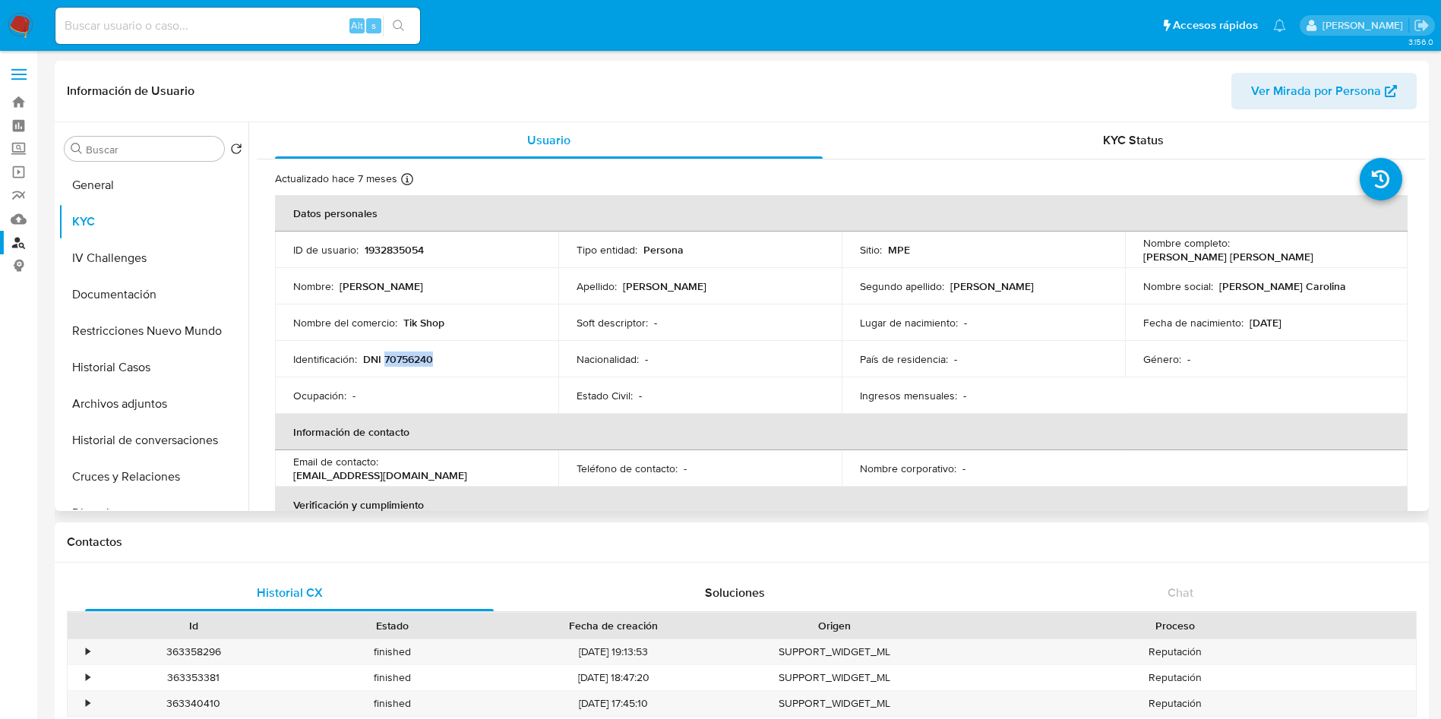
click at [406, 357] on p "DNI 70756240" at bounding box center [398, 359] width 70 height 14
copy div "Identificación : DNI 70756240"
click at [425, 354] on p "DNI 70756240" at bounding box center [398, 359] width 70 height 14
click at [418, 361] on p "DNI 70756240" at bounding box center [398, 359] width 70 height 14
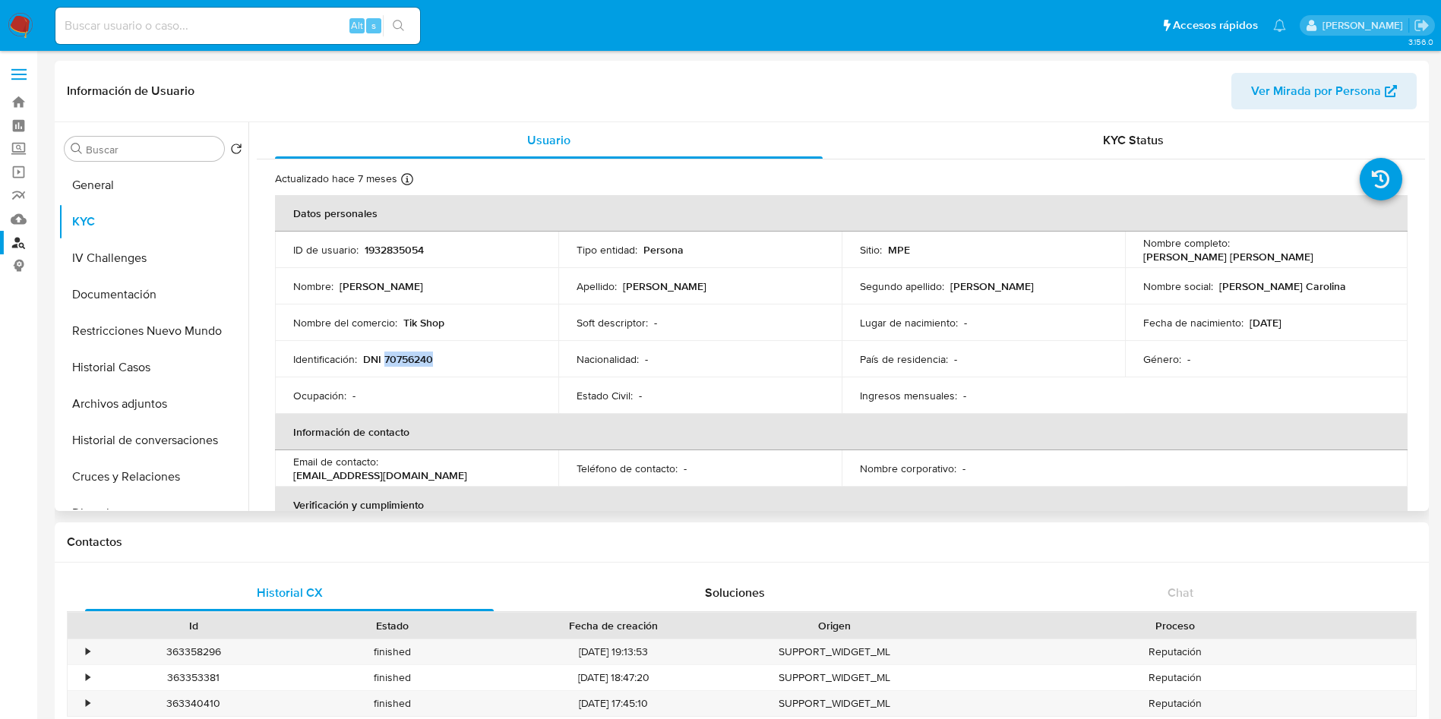
click at [418, 361] on p "DNI 70756240" at bounding box center [398, 359] width 70 height 14
copy p "70756240"
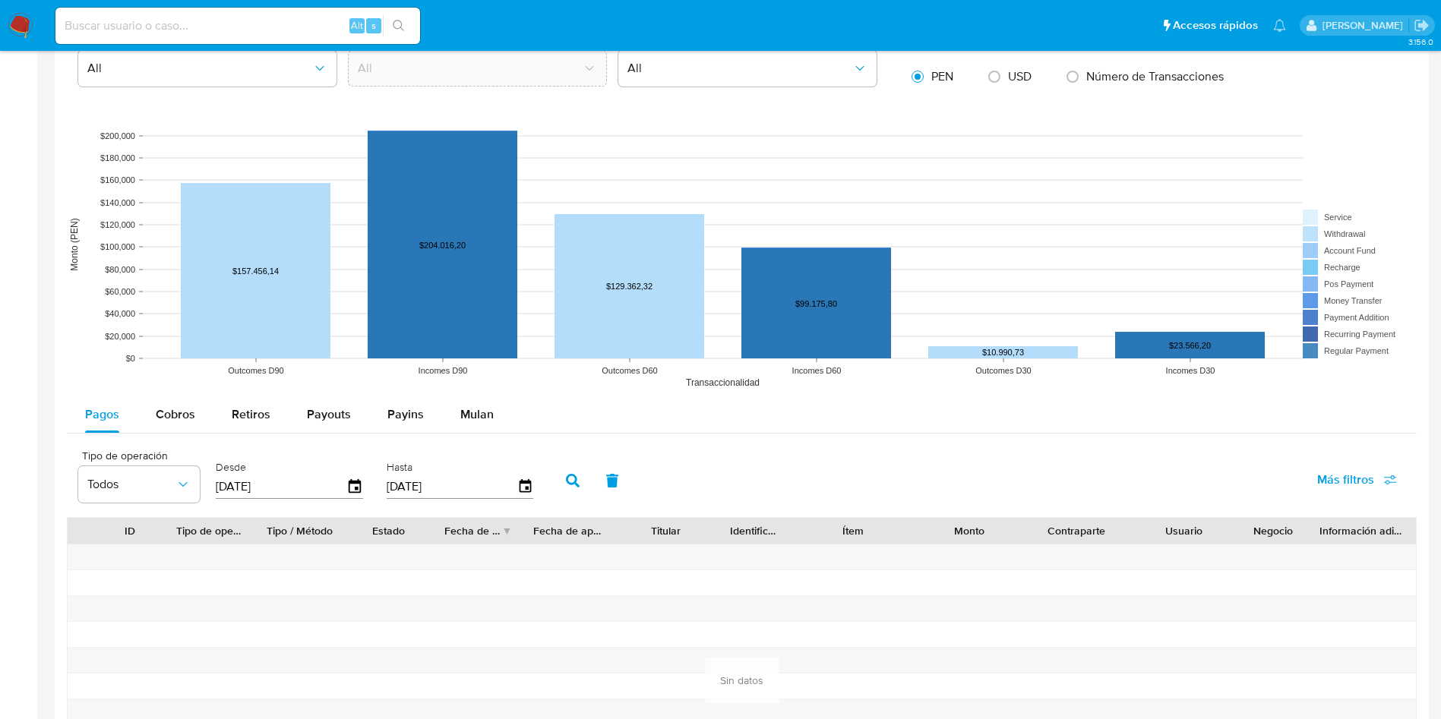
scroll to position [1139, 0]
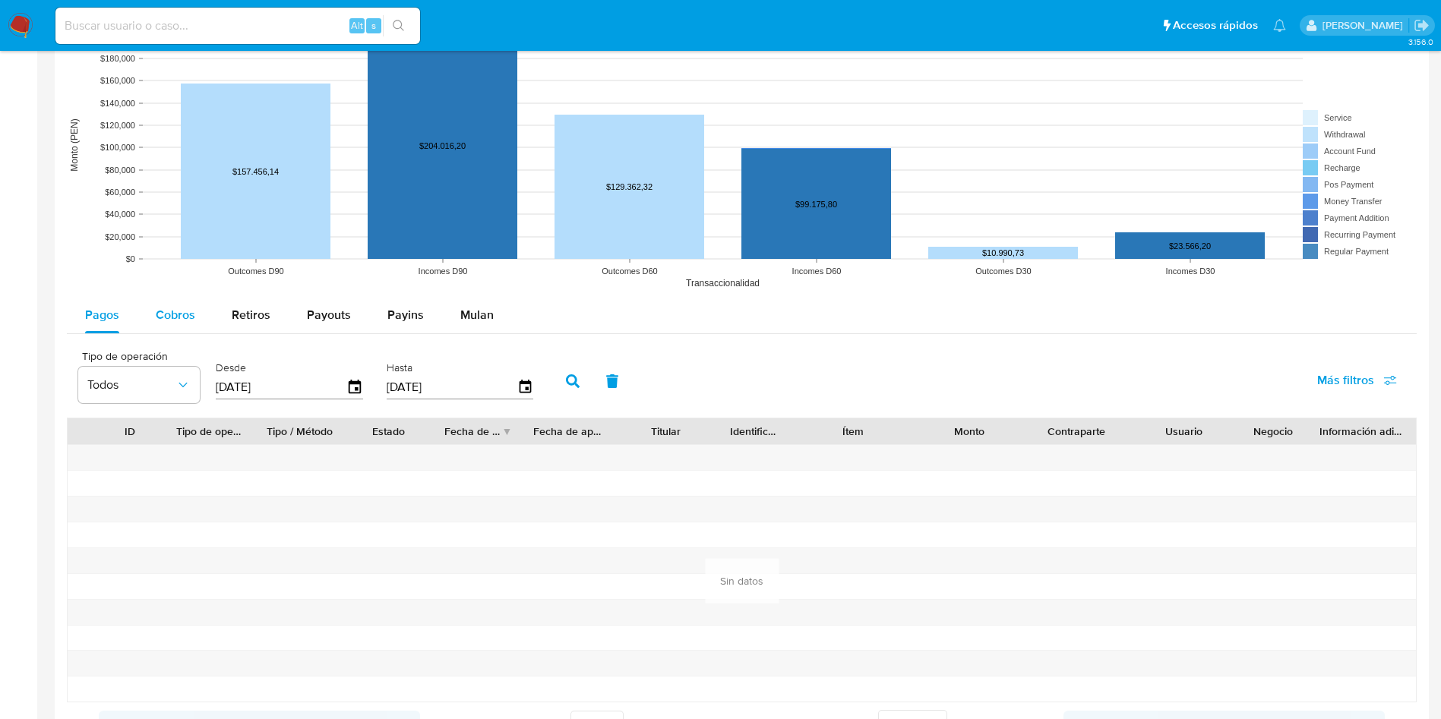
click at [169, 330] on div "Cobros" at bounding box center [175, 315] width 39 height 36
select select "10"
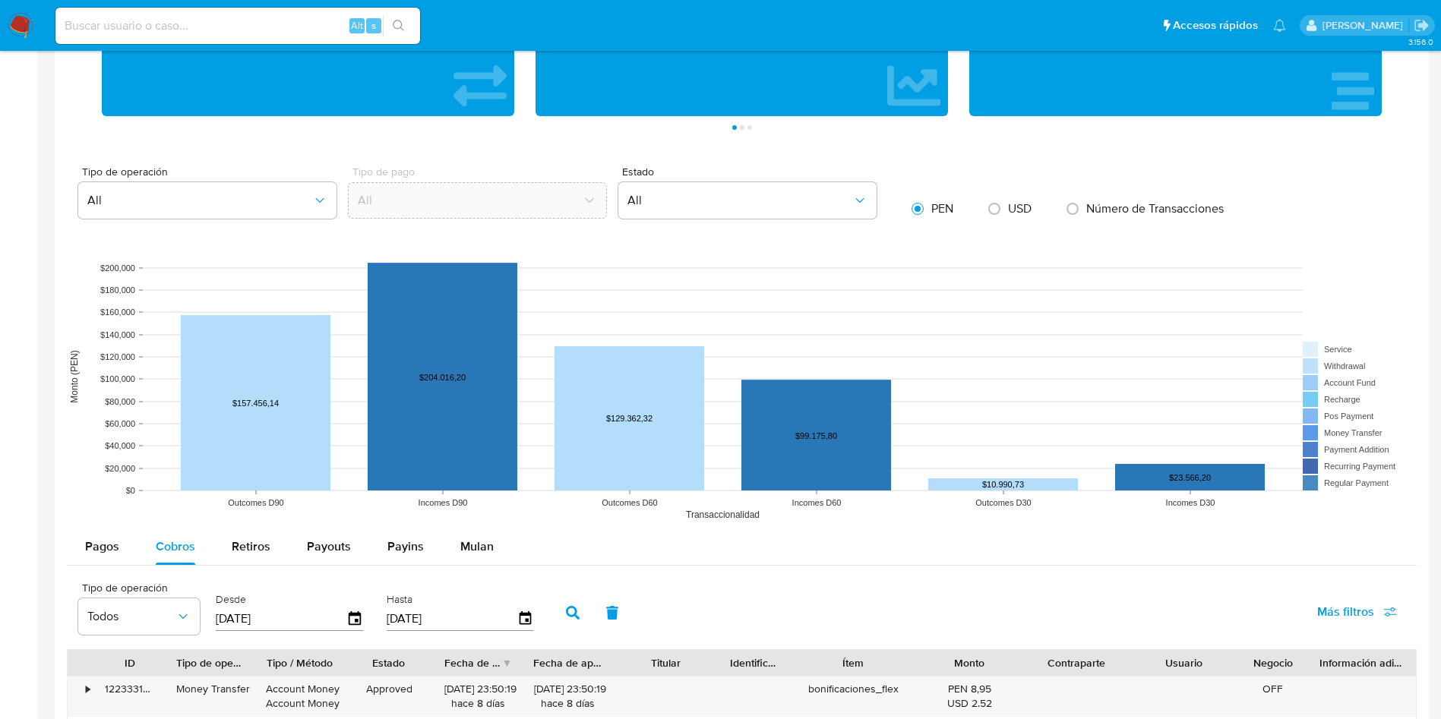
scroll to position [797, 0]
